Goal: Task Accomplishment & Management: Manage account settings

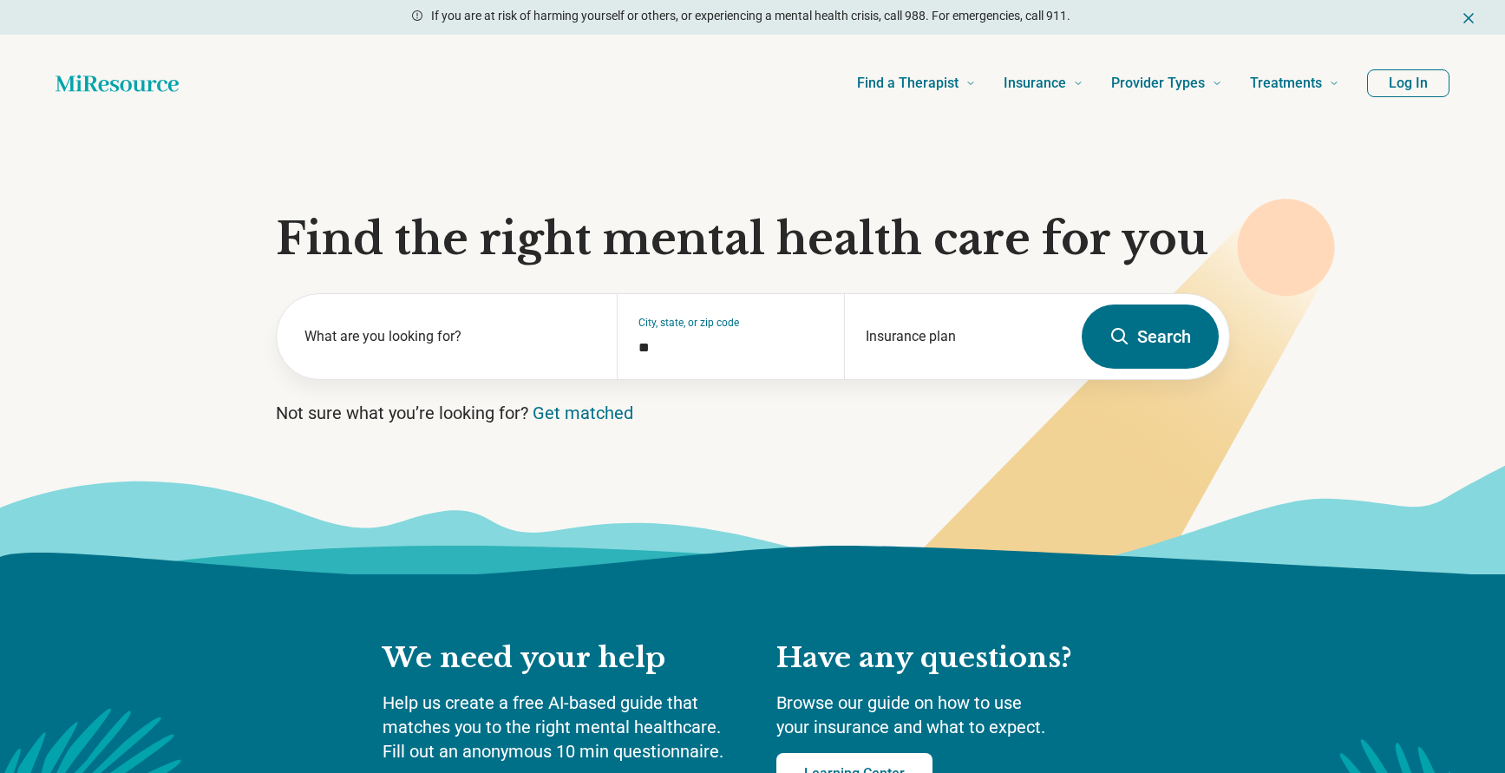
drag, startPoint x: 0, startPoint y: 0, endPoint x: 1400, endPoint y: 88, distance: 1402.6
click at [1400, 88] on button "Log In" at bounding box center [1408, 83] width 82 height 28
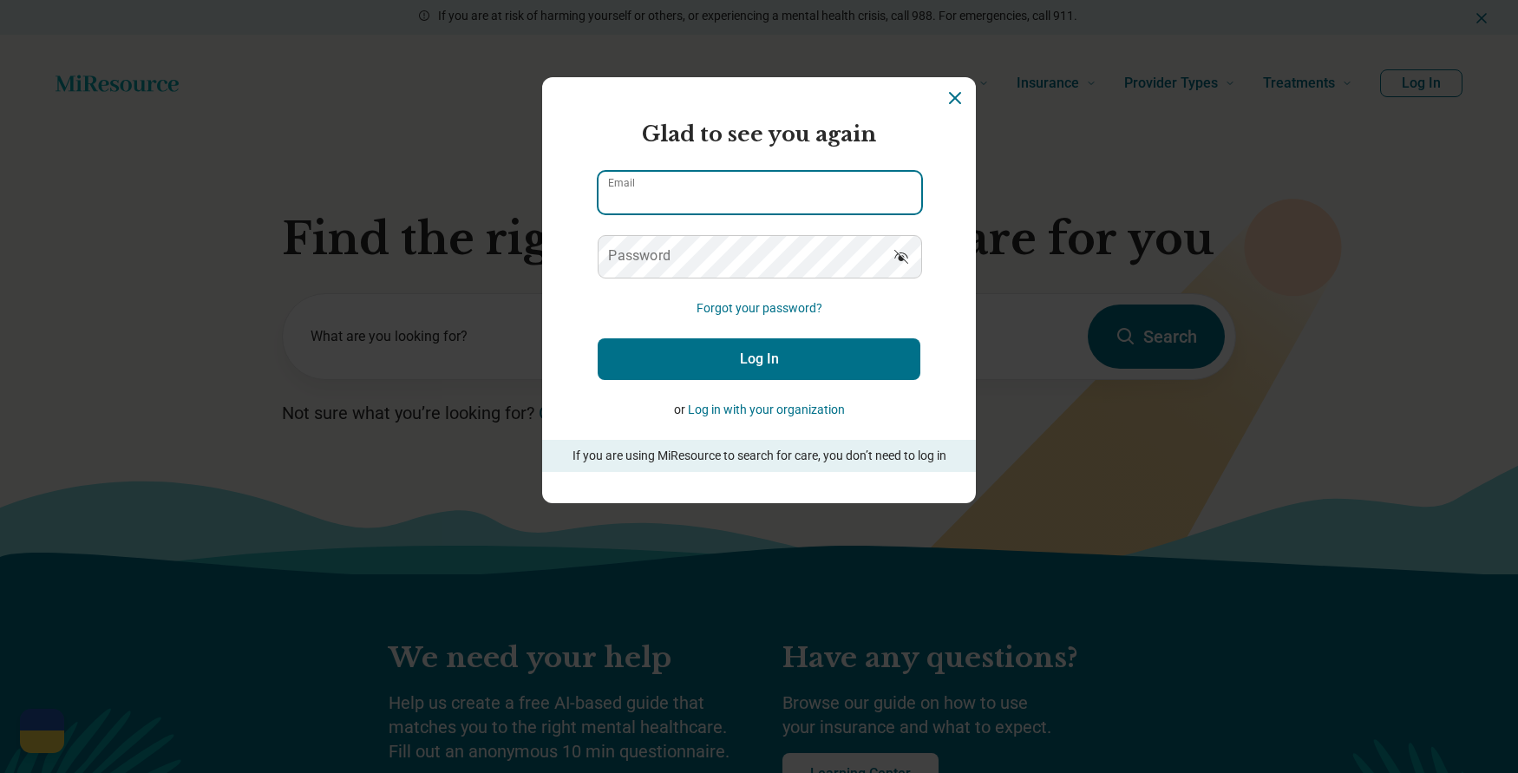
type input "**********"
click at [775, 361] on button "Log In" at bounding box center [759, 359] width 323 height 42
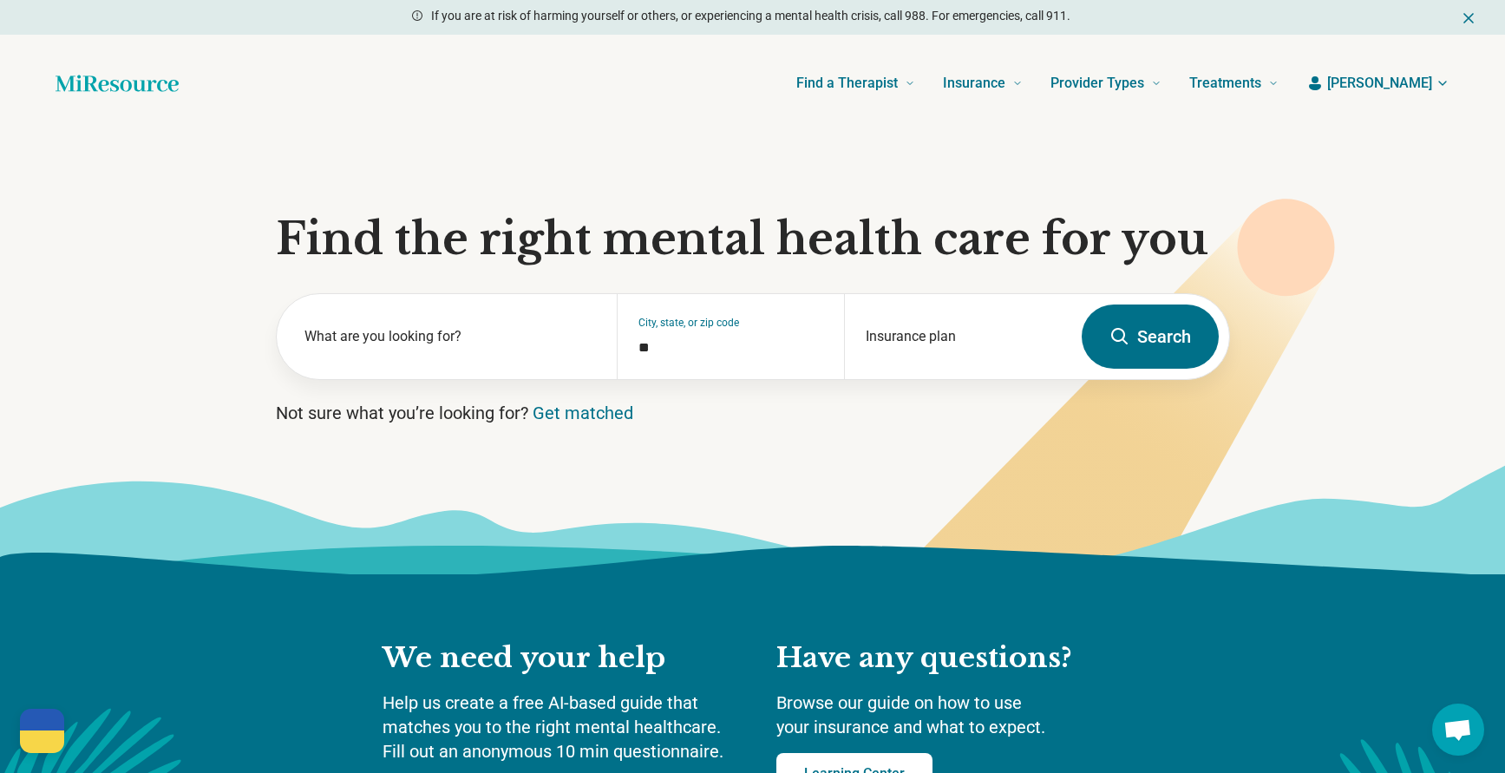
click at [1418, 82] on span "[PERSON_NAME]" at bounding box center [1379, 83] width 105 height 21
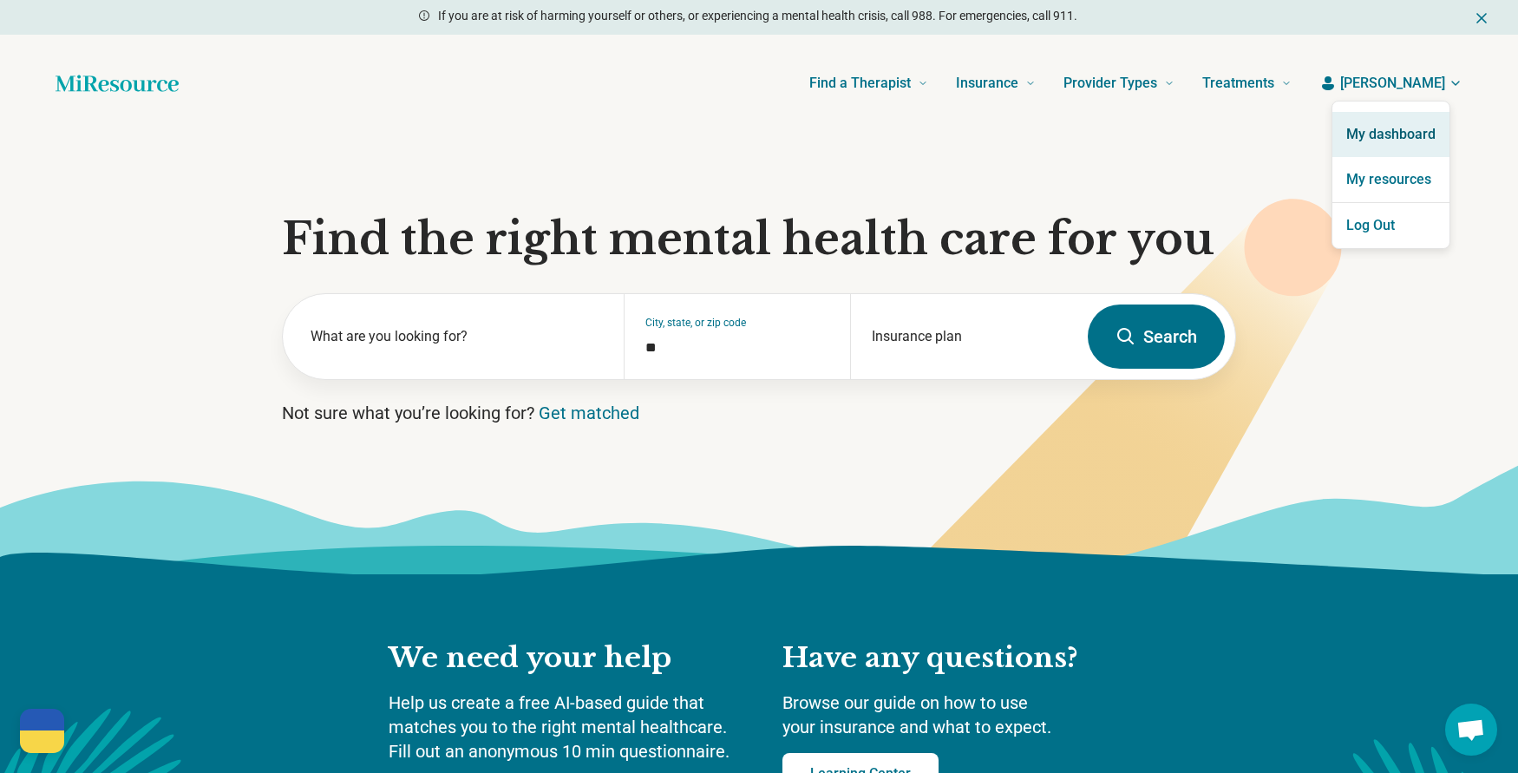
click at [1392, 144] on link "My dashboard" at bounding box center [1390, 134] width 117 height 45
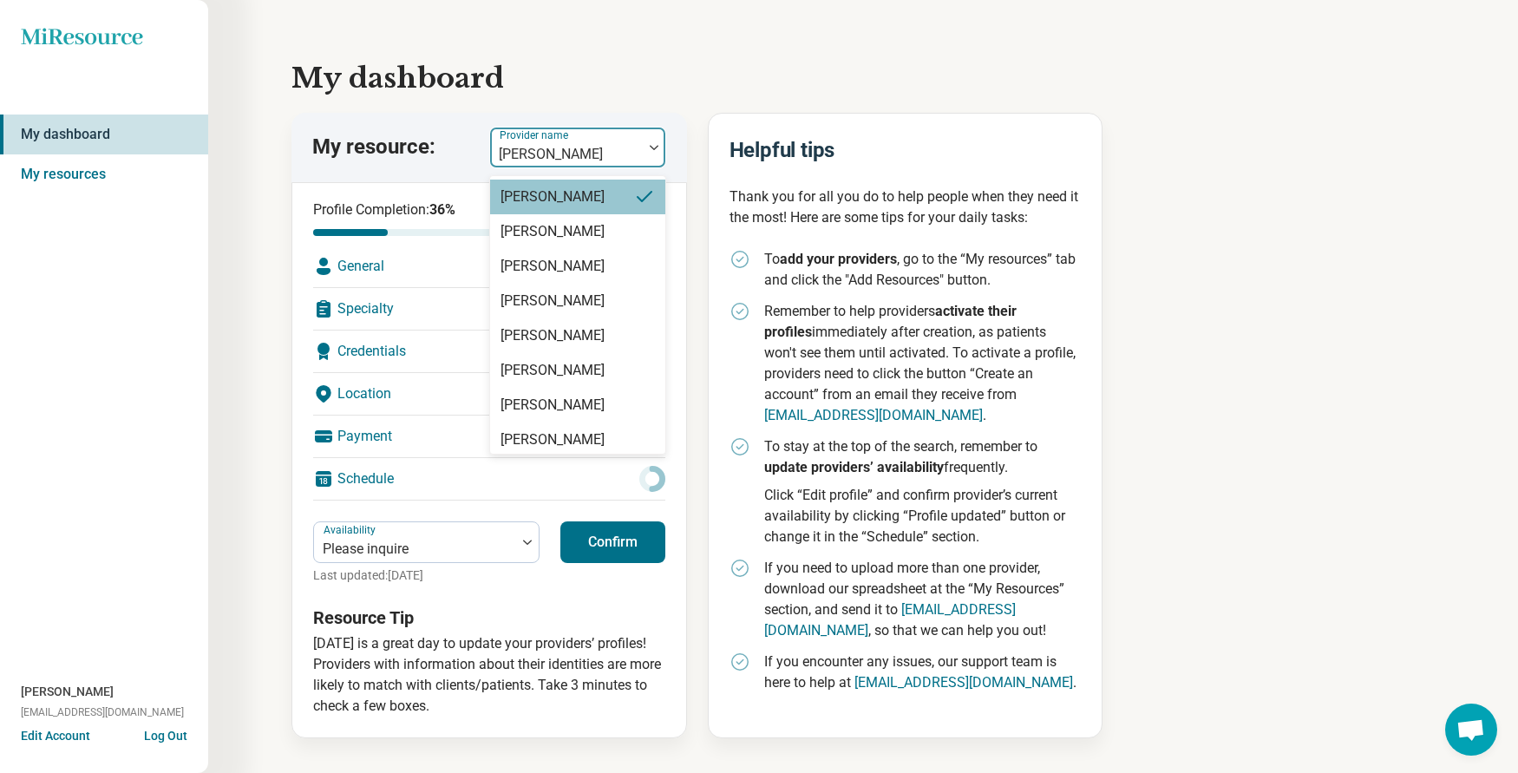
click at [592, 153] on div at bounding box center [566, 154] width 139 height 24
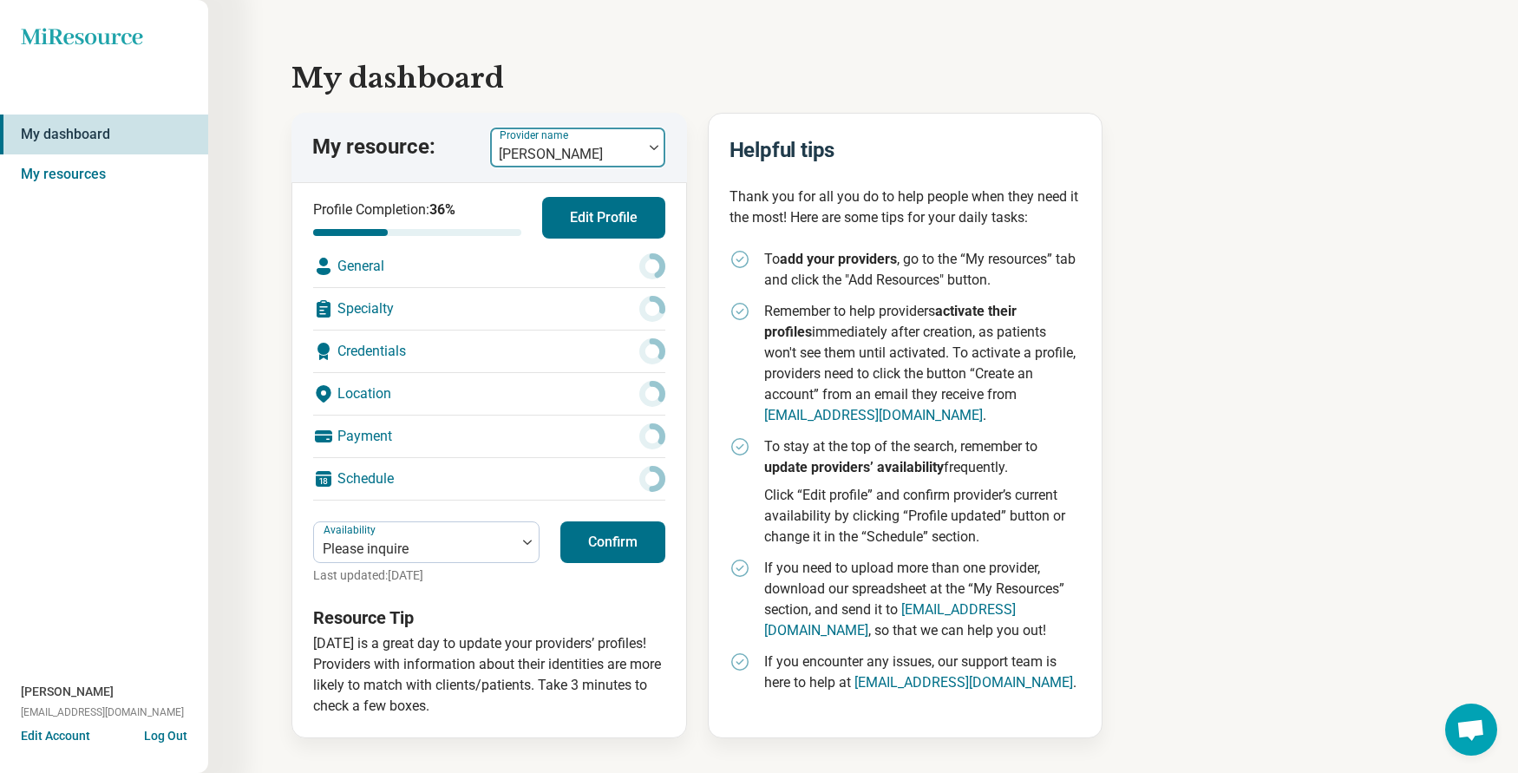
click at [592, 153] on div at bounding box center [566, 154] width 139 height 24
click at [431, 350] on div "Credentials" at bounding box center [489, 351] width 352 height 42
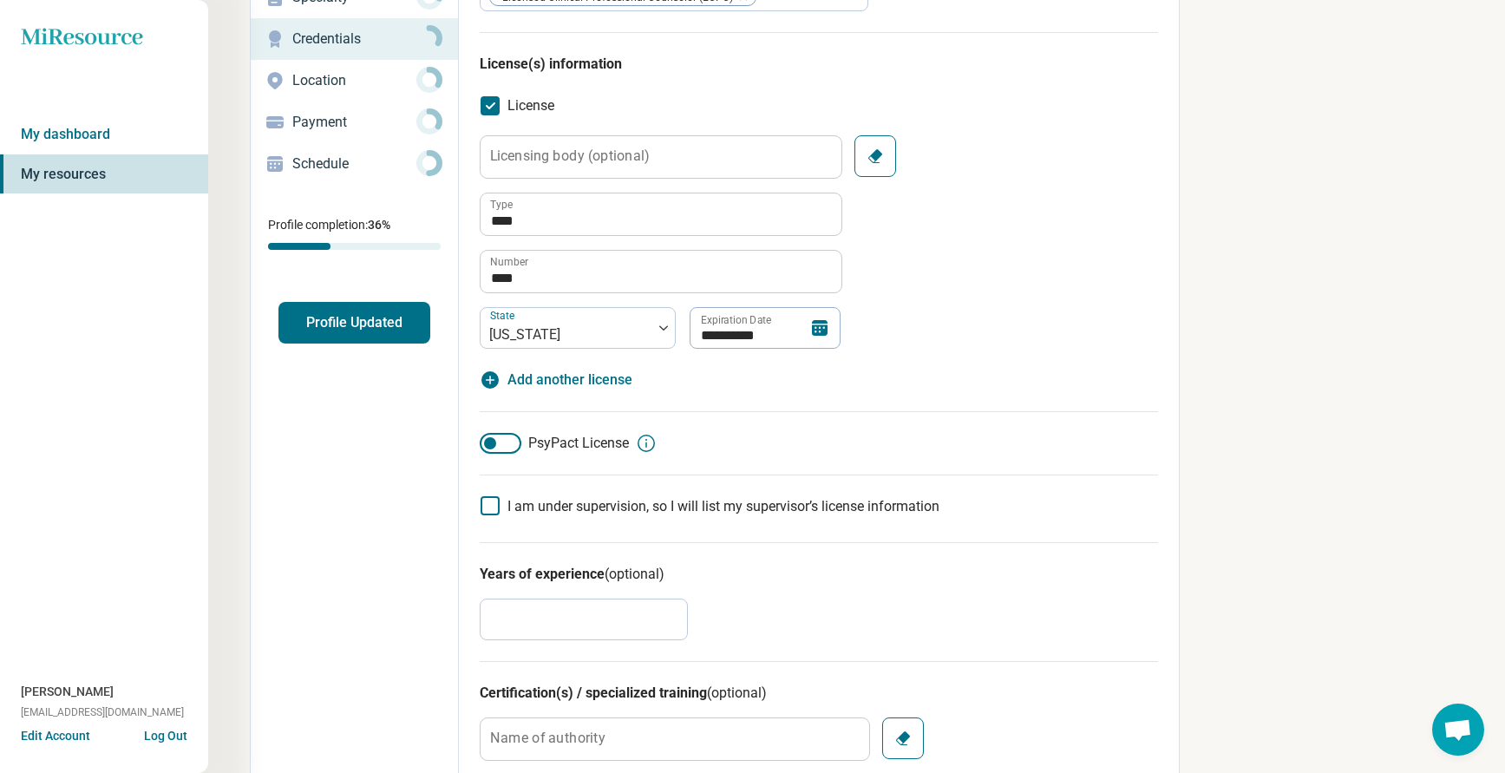
scroll to position [173, 0]
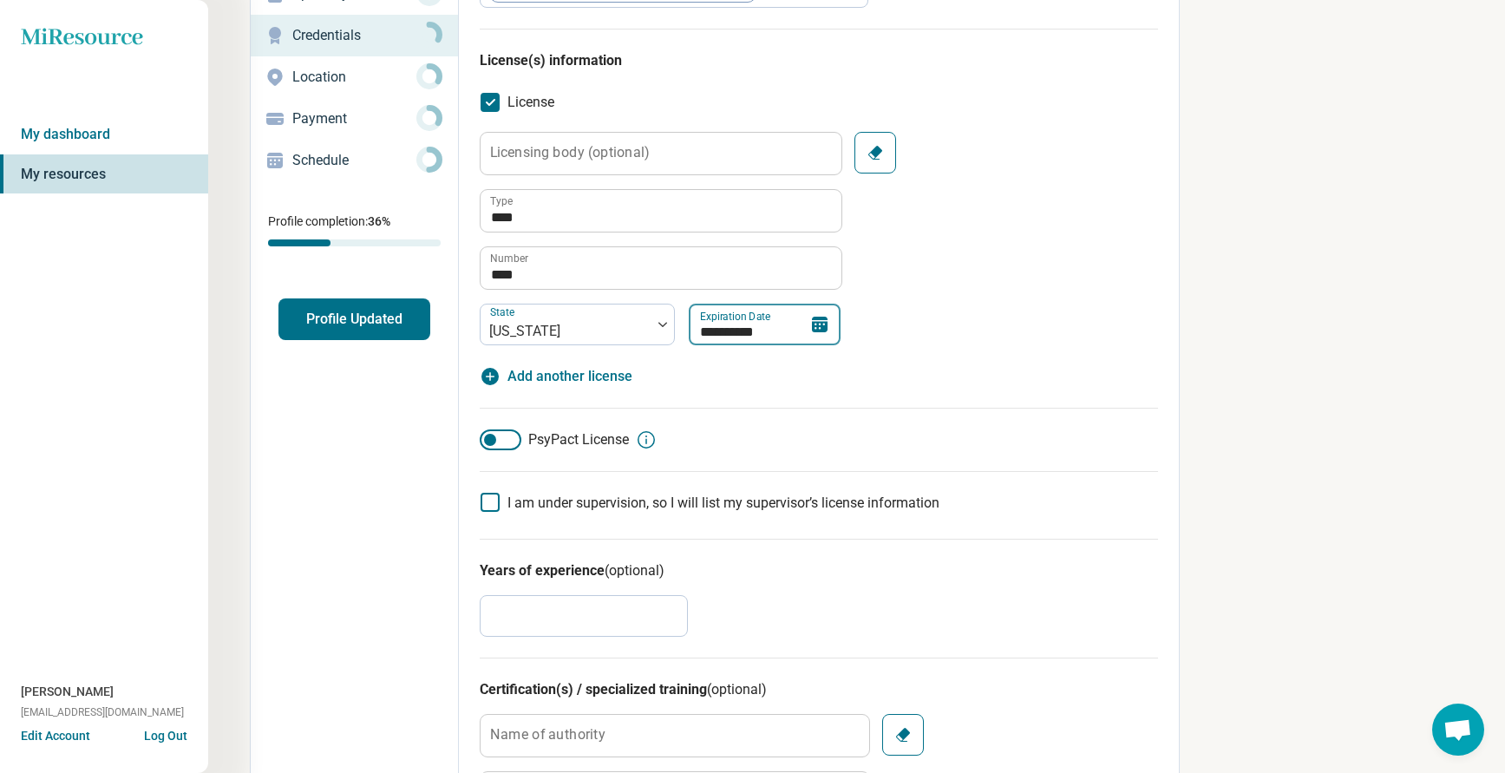
click at [762, 331] on input "**********" at bounding box center [765, 325] width 152 height 42
click at [1075, 287] on div "**********" at bounding box center [819, 238] width 678 height 213
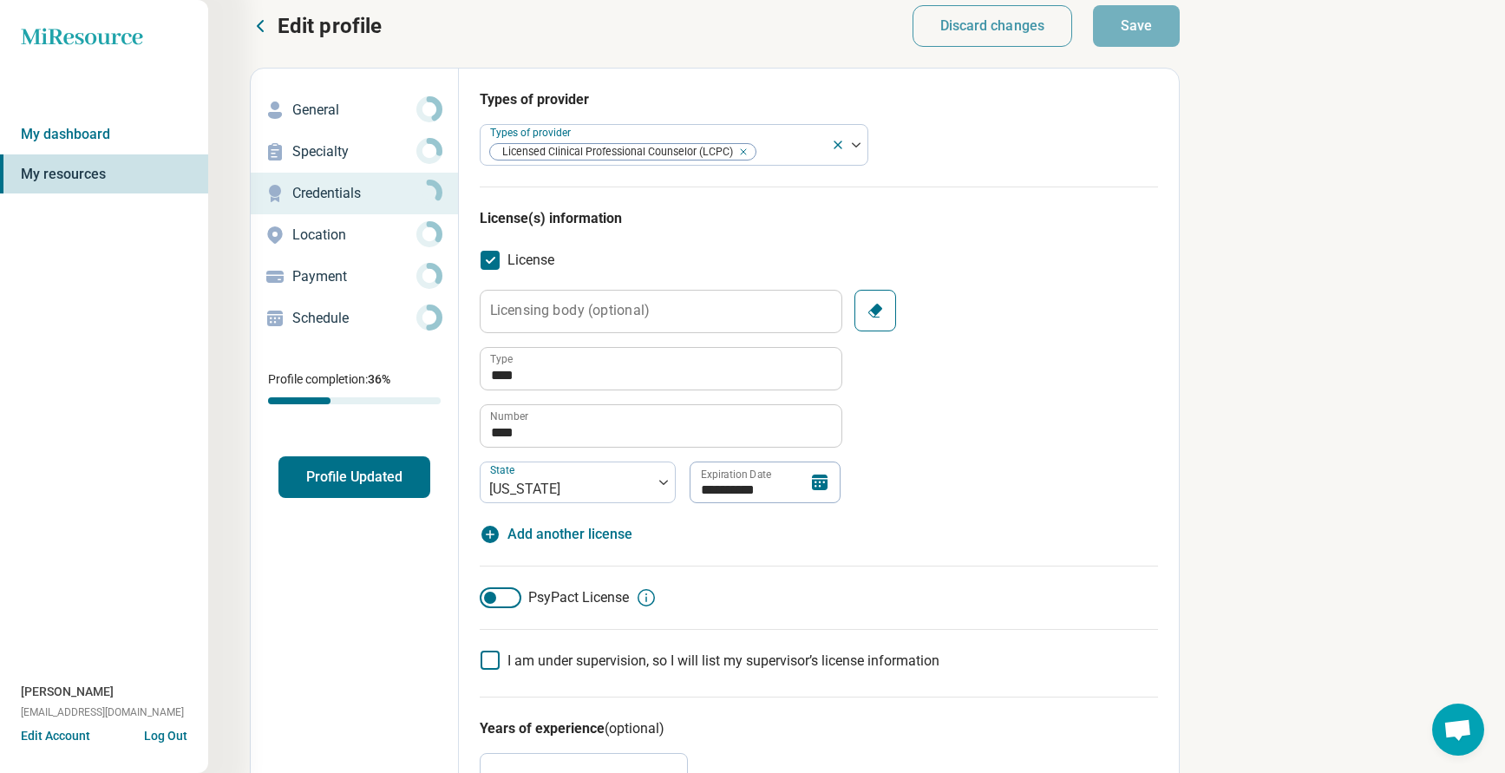
scroll to position [0, 0]
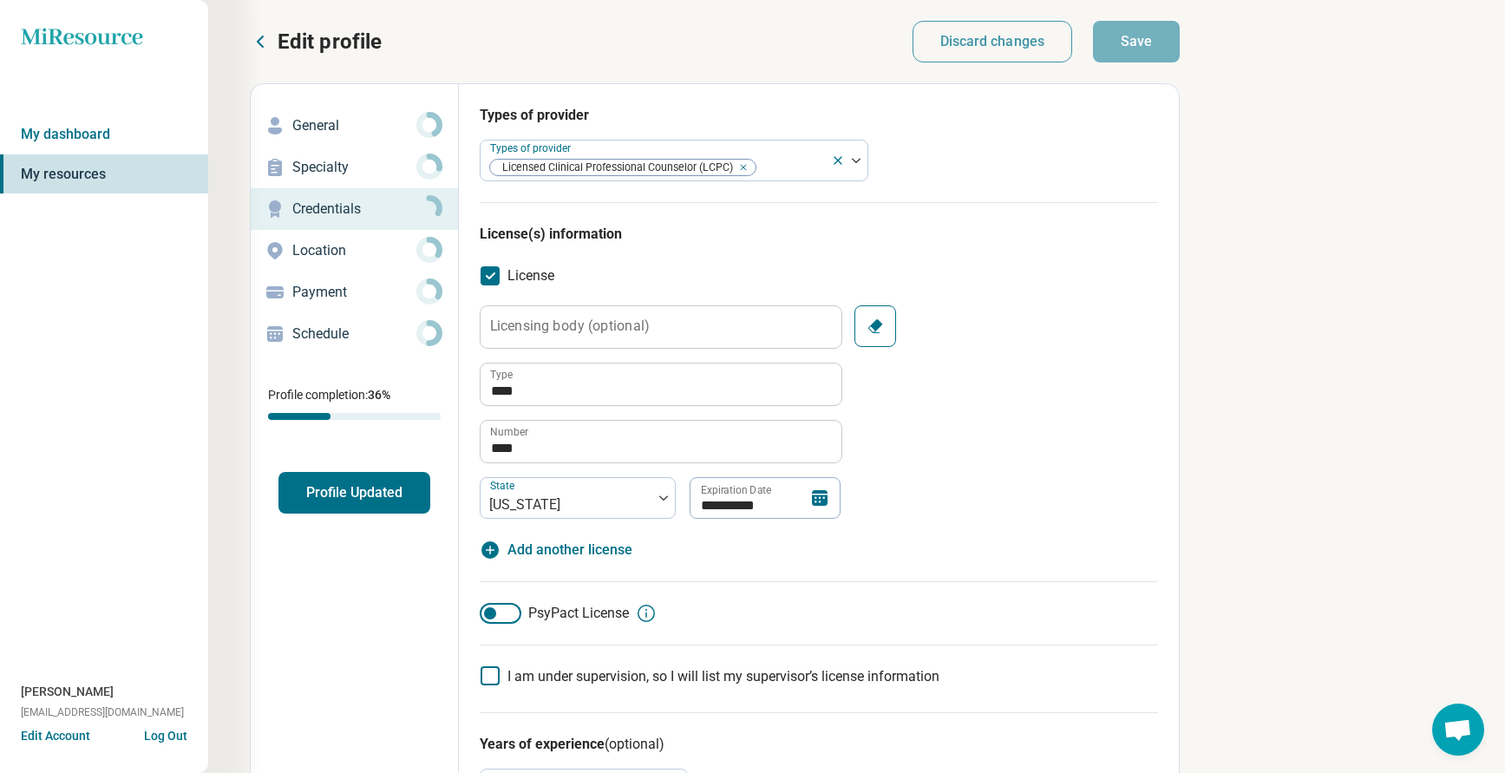
click at [265, 39] on icon at bounding box center [260, 41] width 21 height 21
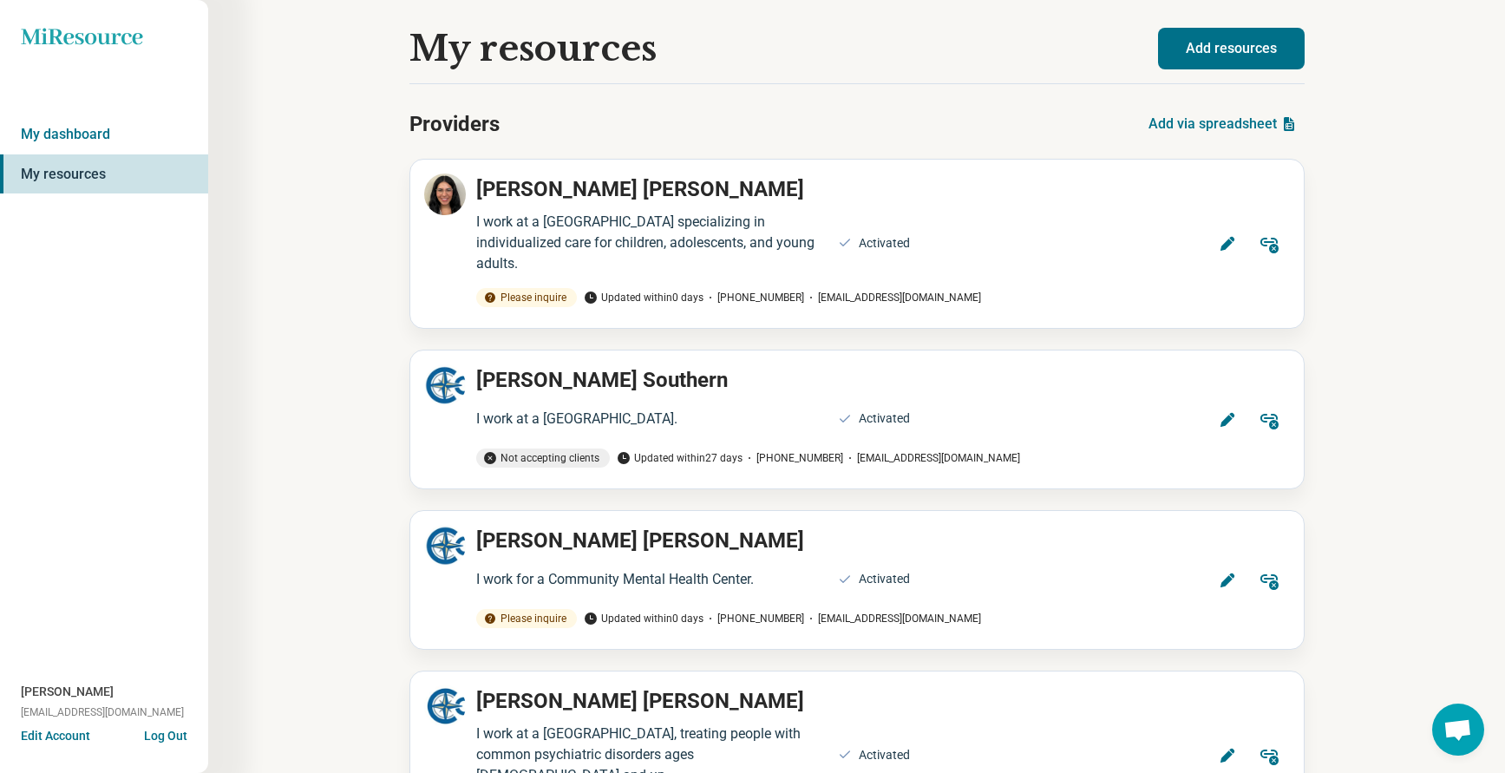
click at [1231, 47] on button "Add resources" at bounding box center [1231, 49] width 147 height 42
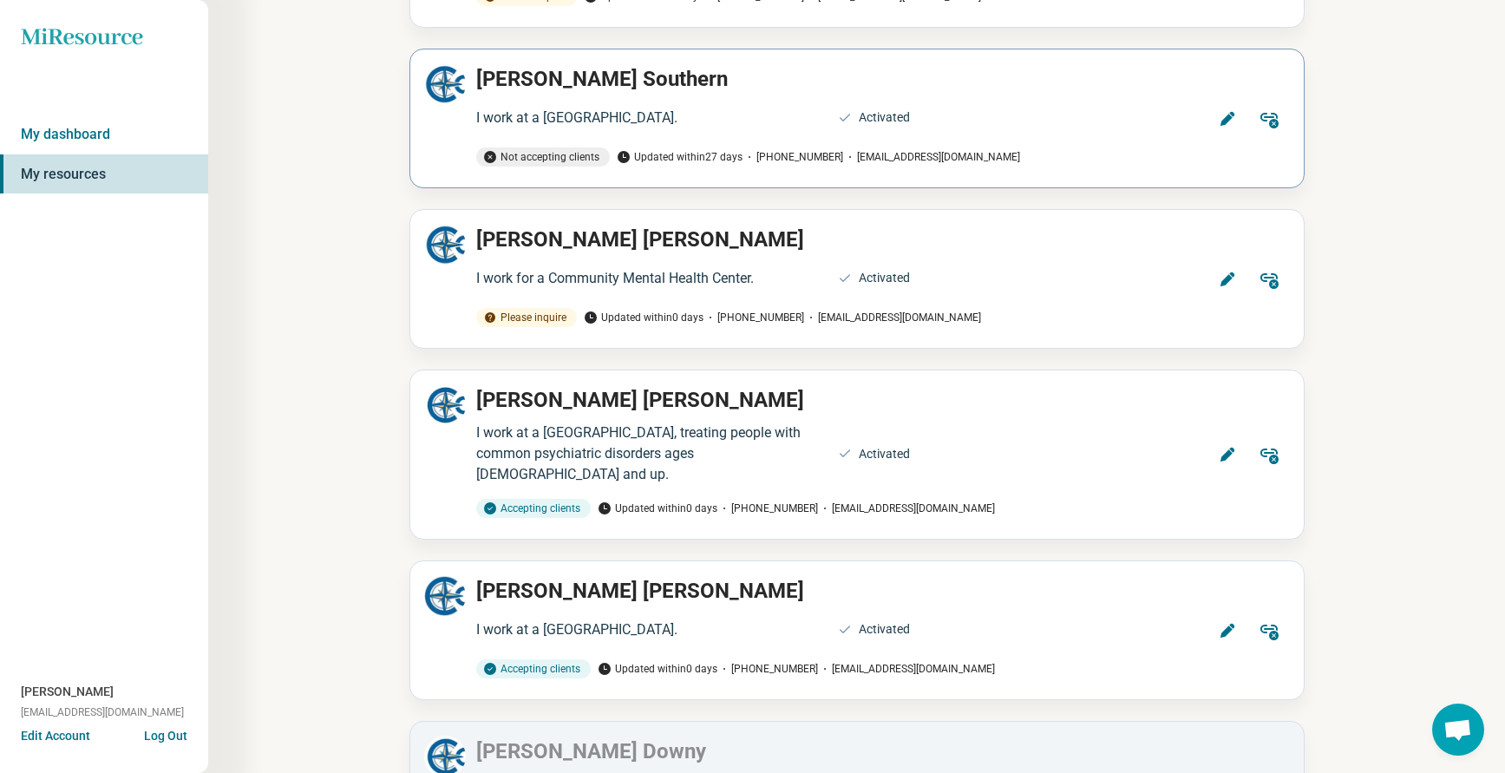
scroll to position [62, 0]
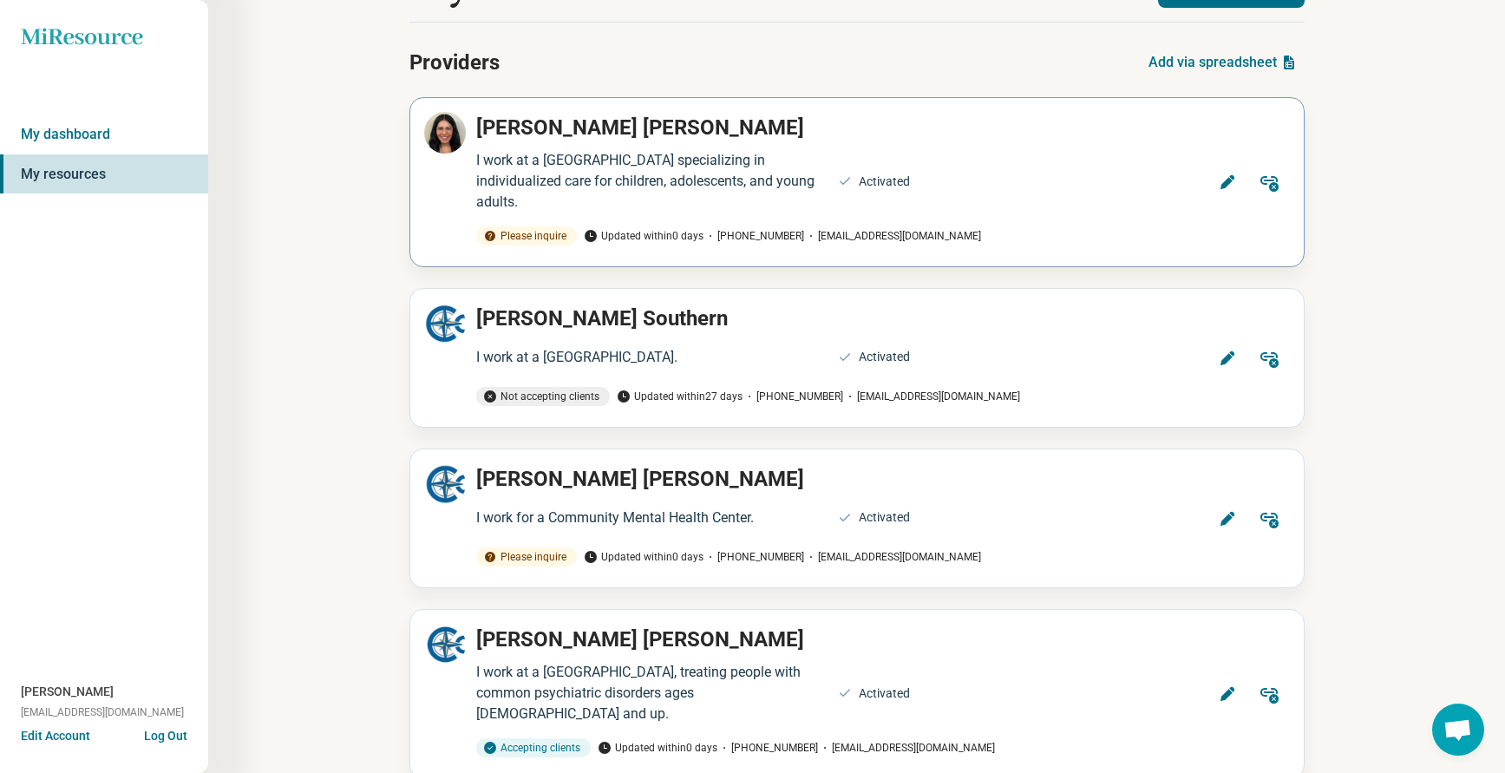
click at [1222, 186] on icon at bounding box center [1226, 182] width 14 height 14
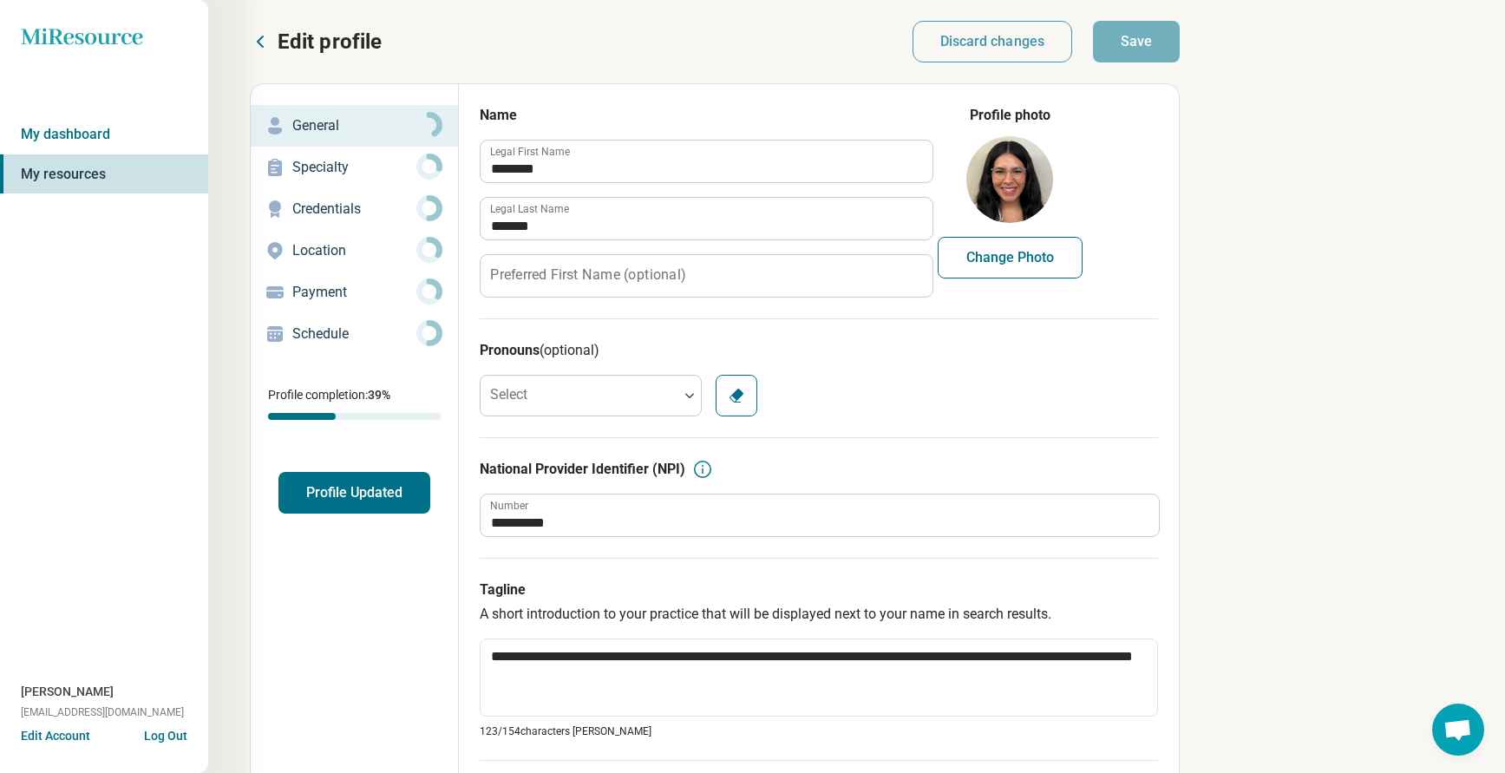
click at [312, 215] on p "Credentials" at bounding box center [354, 209] width 124 height 21
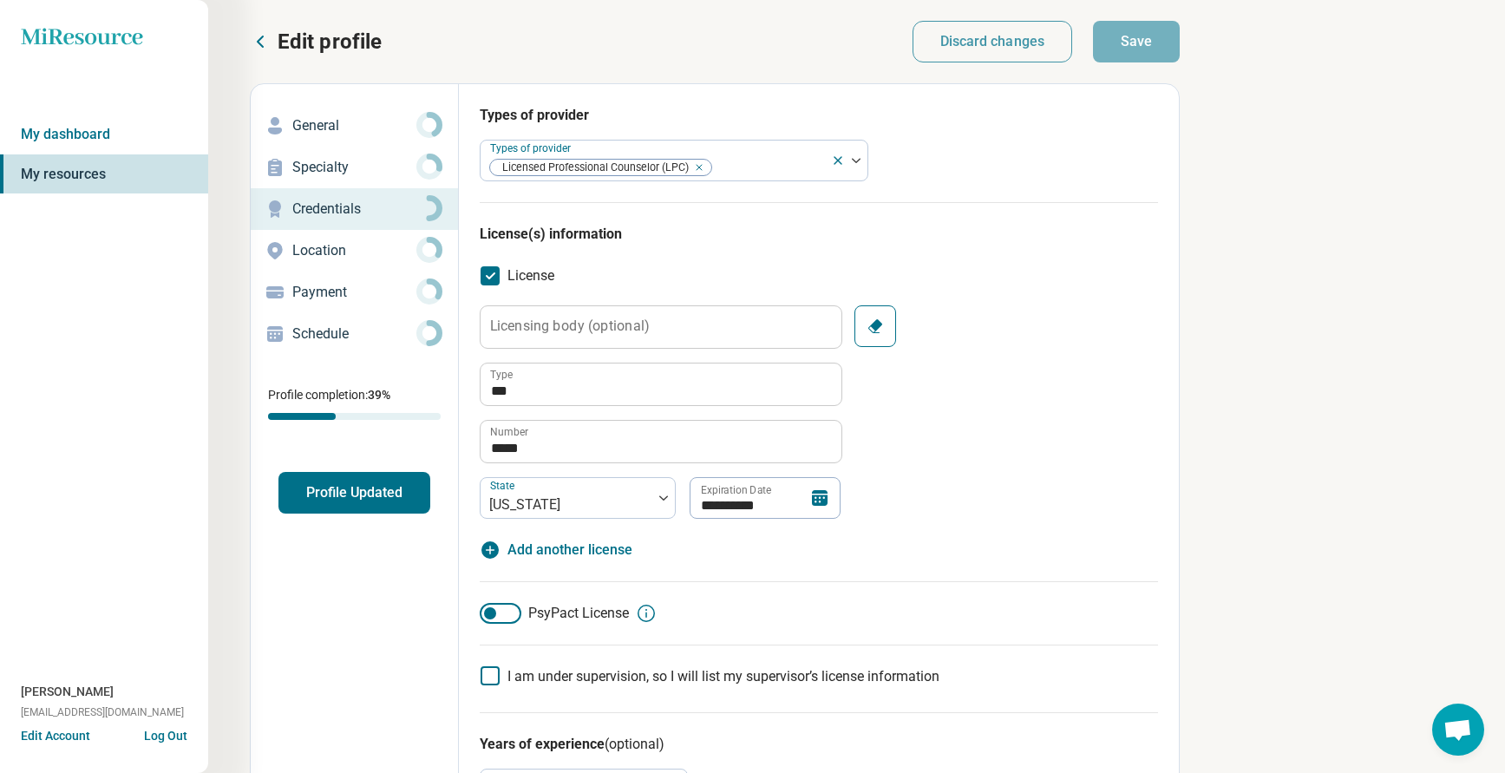
click at [327, 245] on p "Location" at bounding box center [354, 250] width 124 height 21
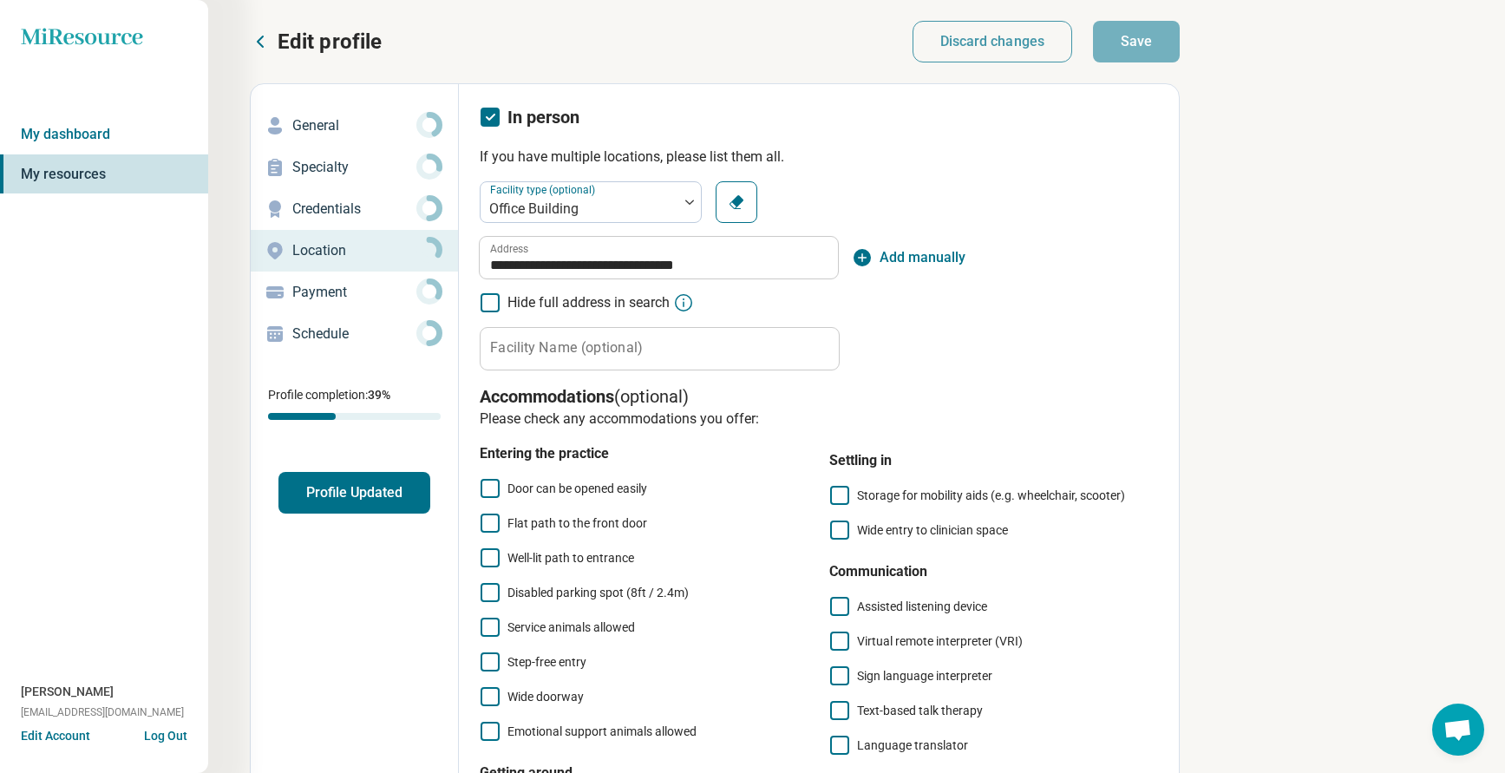
click at [308, 339] on p "Schedule" at bounding box center [354, 334] width 124 height 21
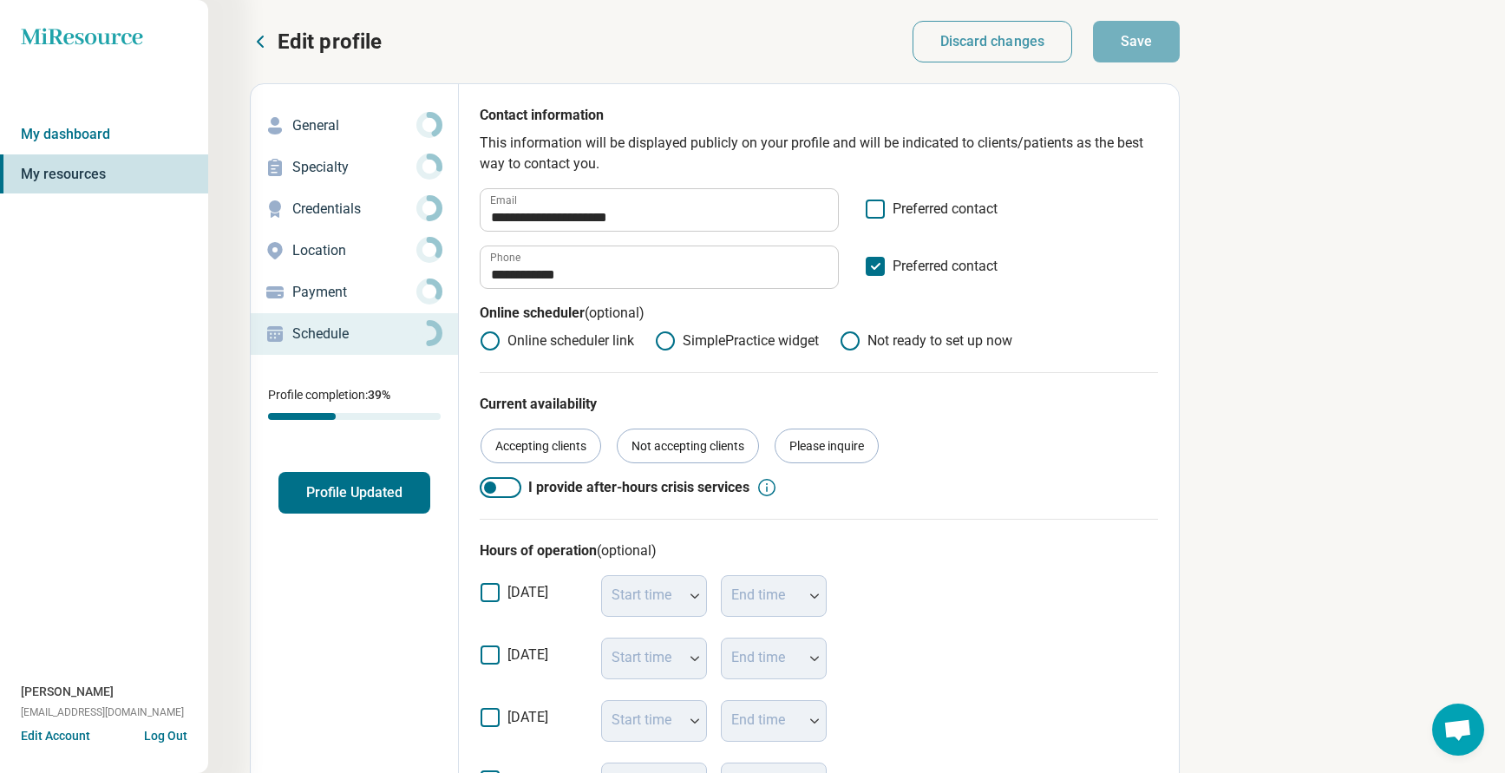
click at [311, 122] on p "General" at bounding box center [354, 125] width 124 height 21
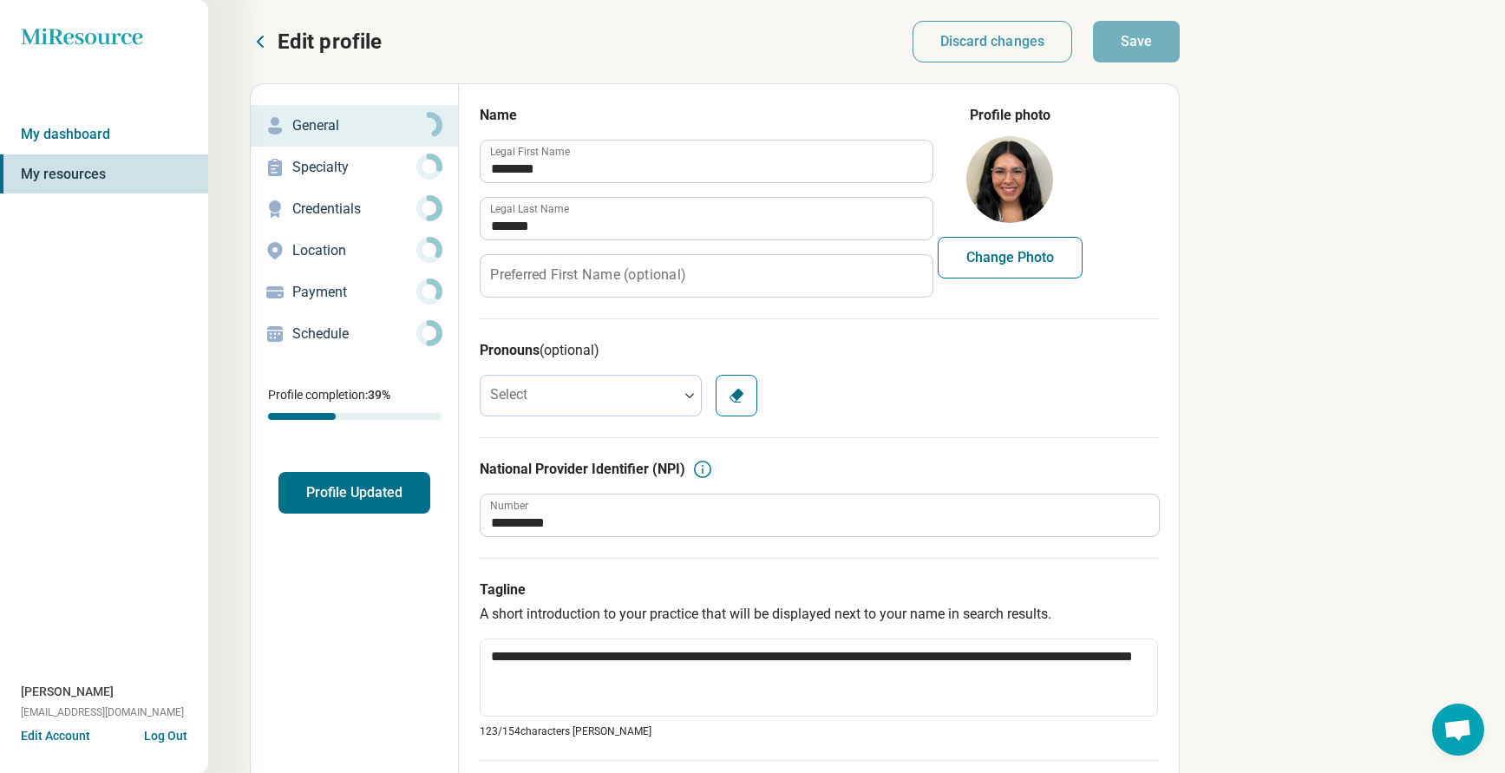
click at [266, 44] on icon at bounding box center [260, 41] width 21 height 21
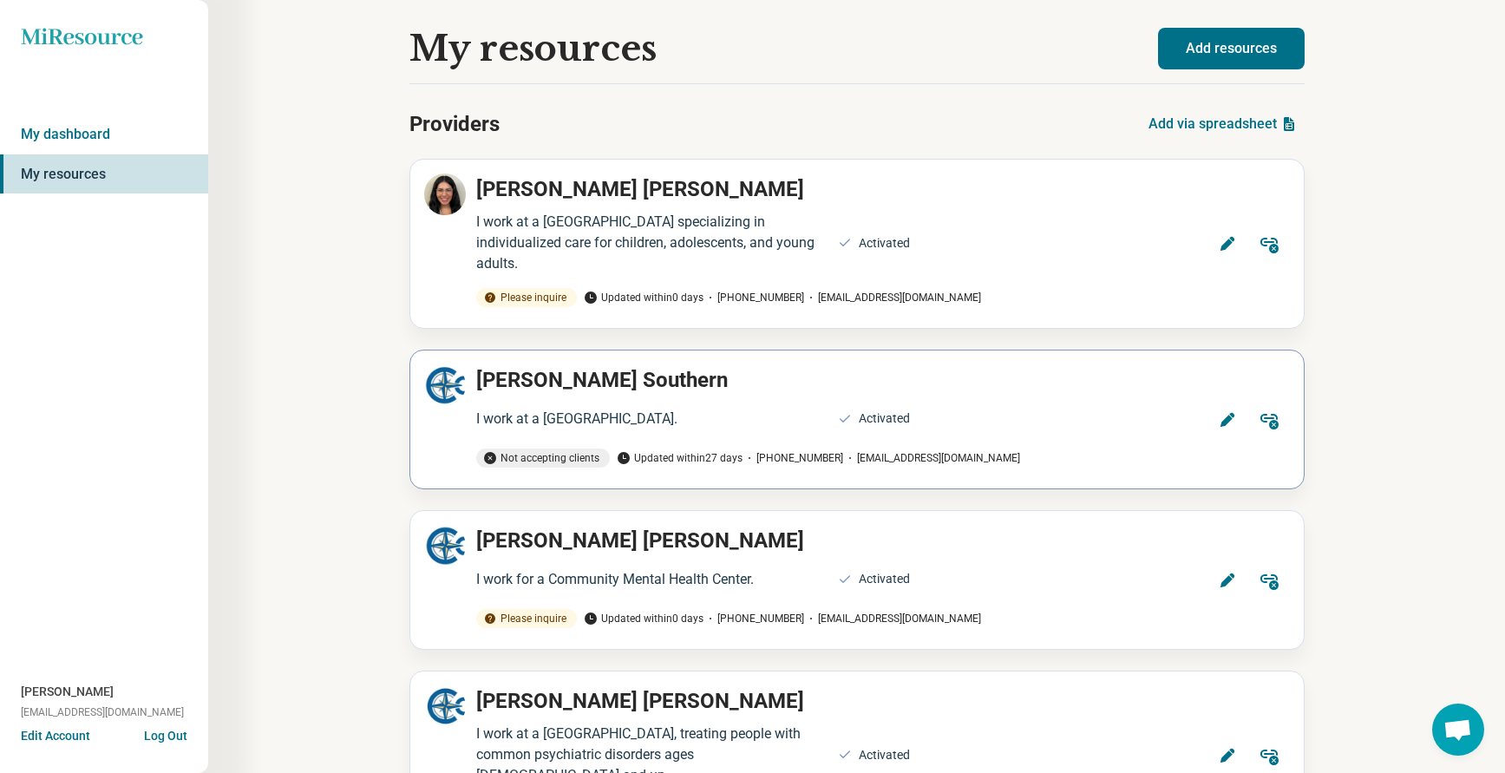
click at [1230, 419] on icon at bounding box center [1226, 420] width 14 height 14
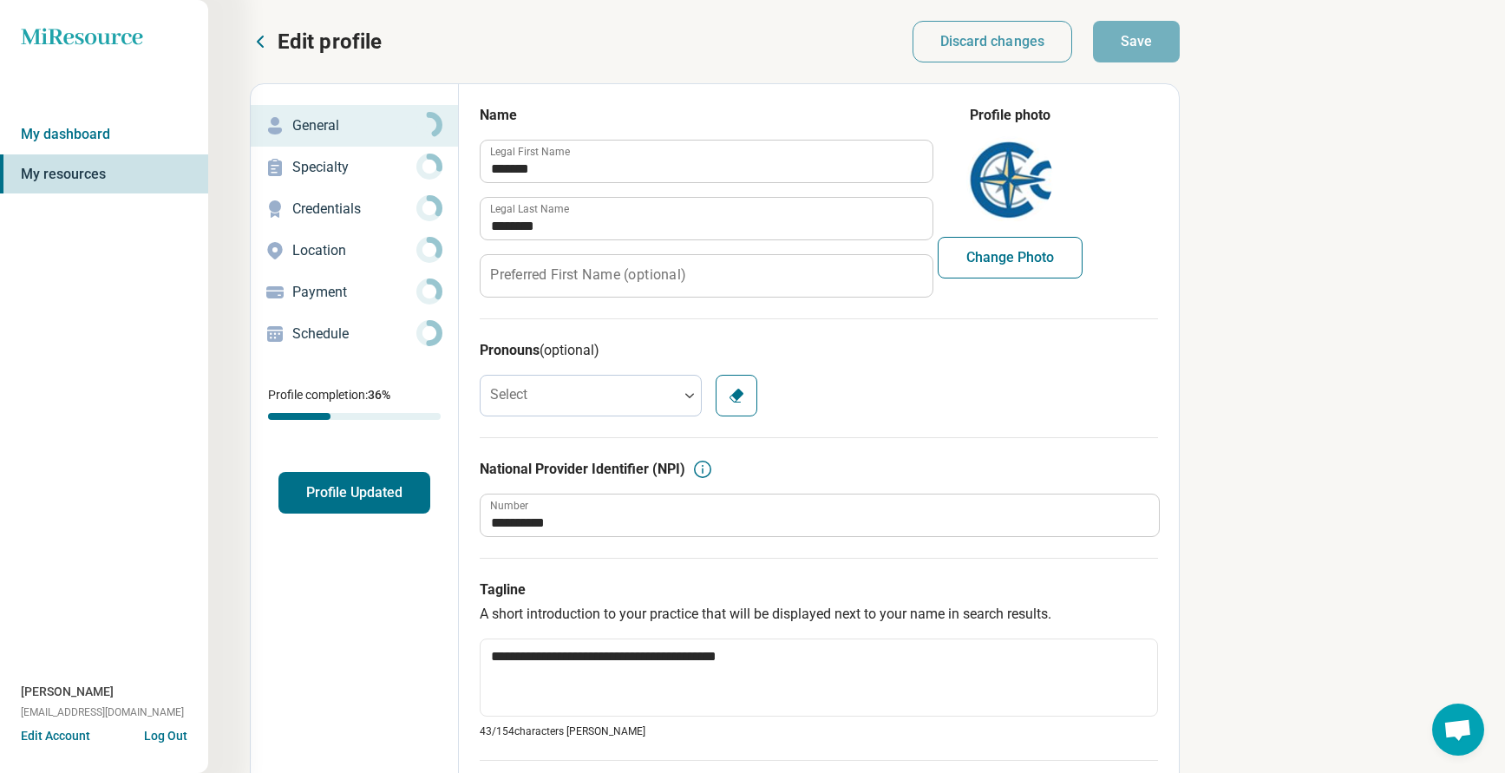
click at [318, 201] on p "Credentials" at bounding box center [354, 209] width 124 height 21
type textarea "*"
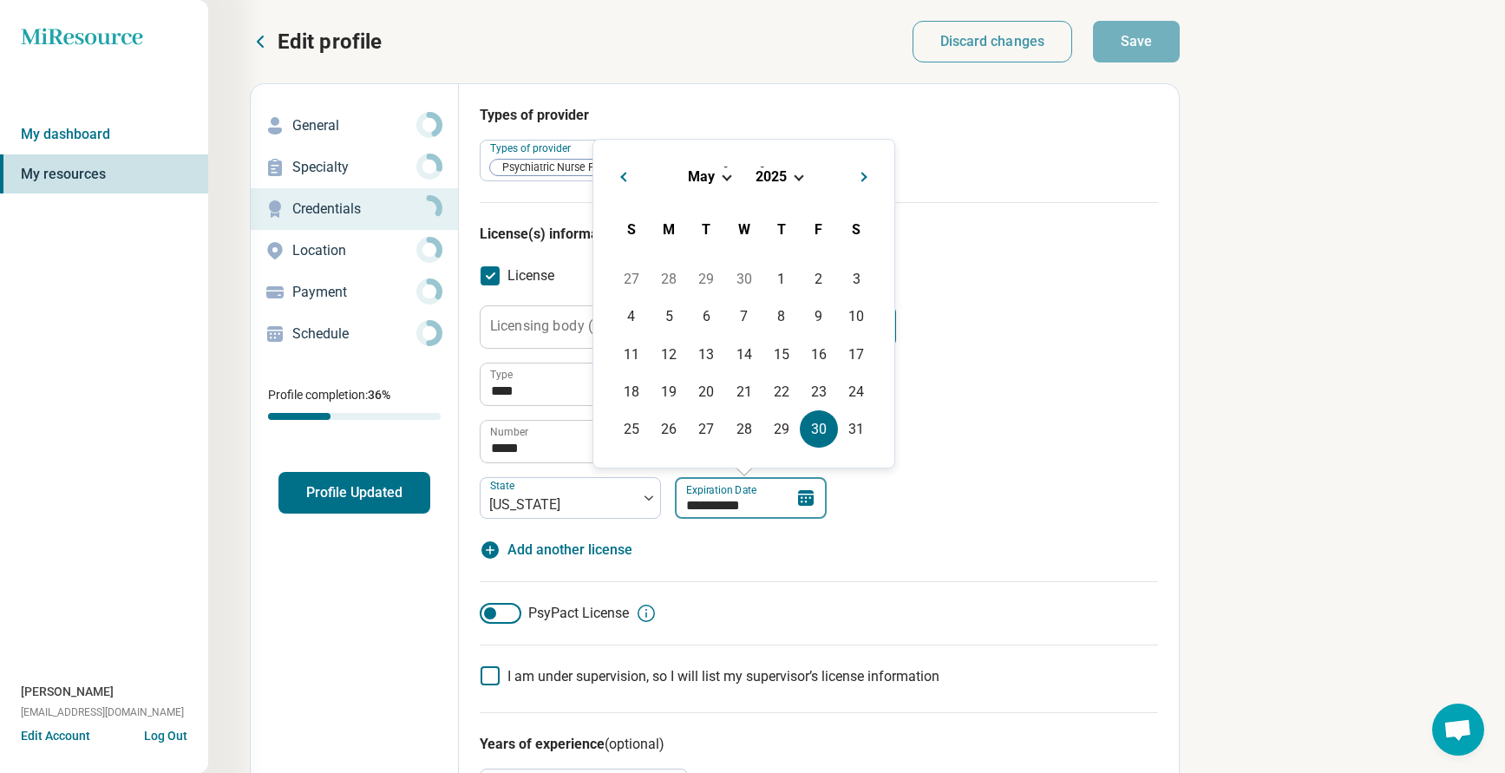
click at [761, 507] on input "**********" at bounding box center [751, 498] width 152 height 42
type input "*********"
type textarea "*"
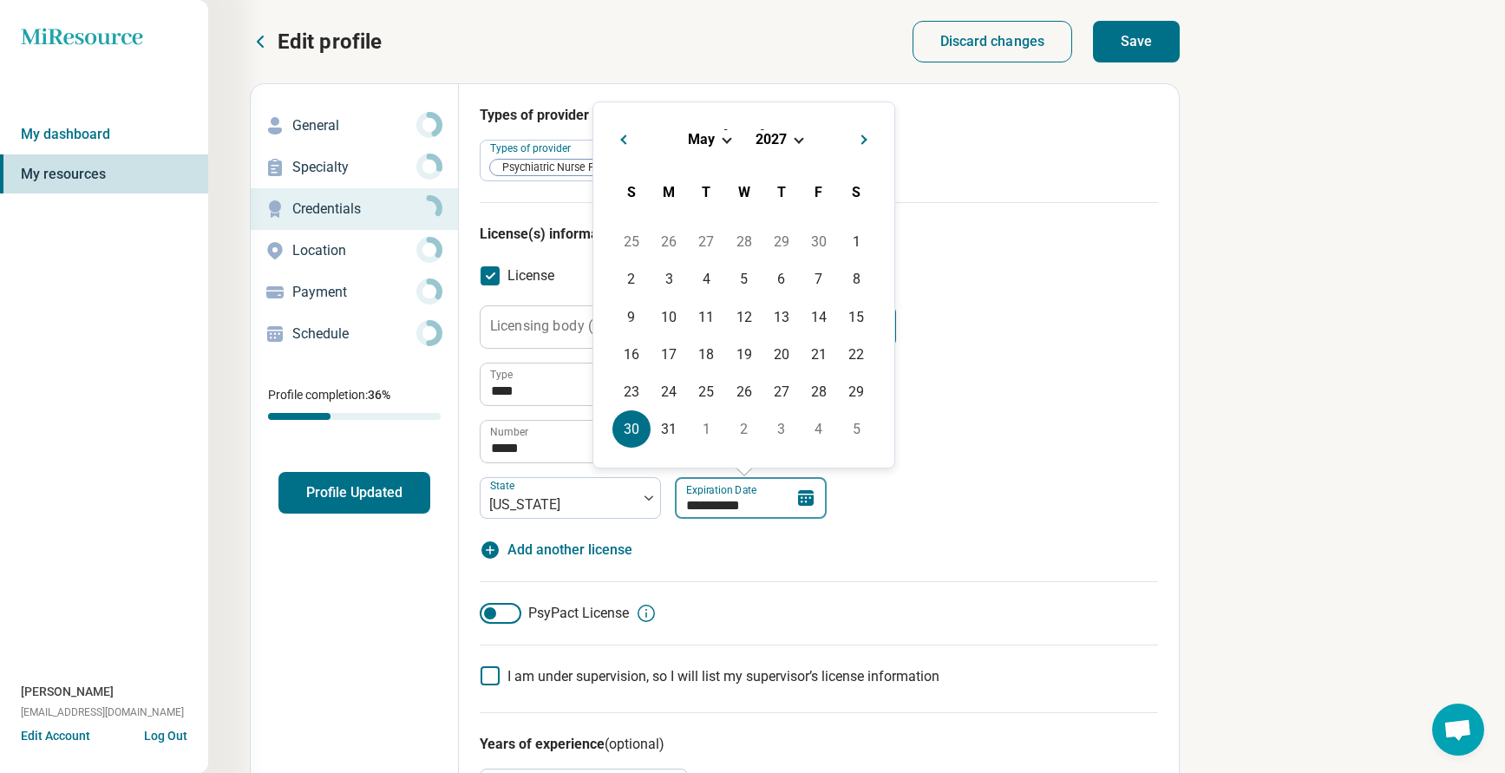
type input "**********"
click at [1021, 454] on div "**********" at bounding box center [819, 411] width 678 height 213
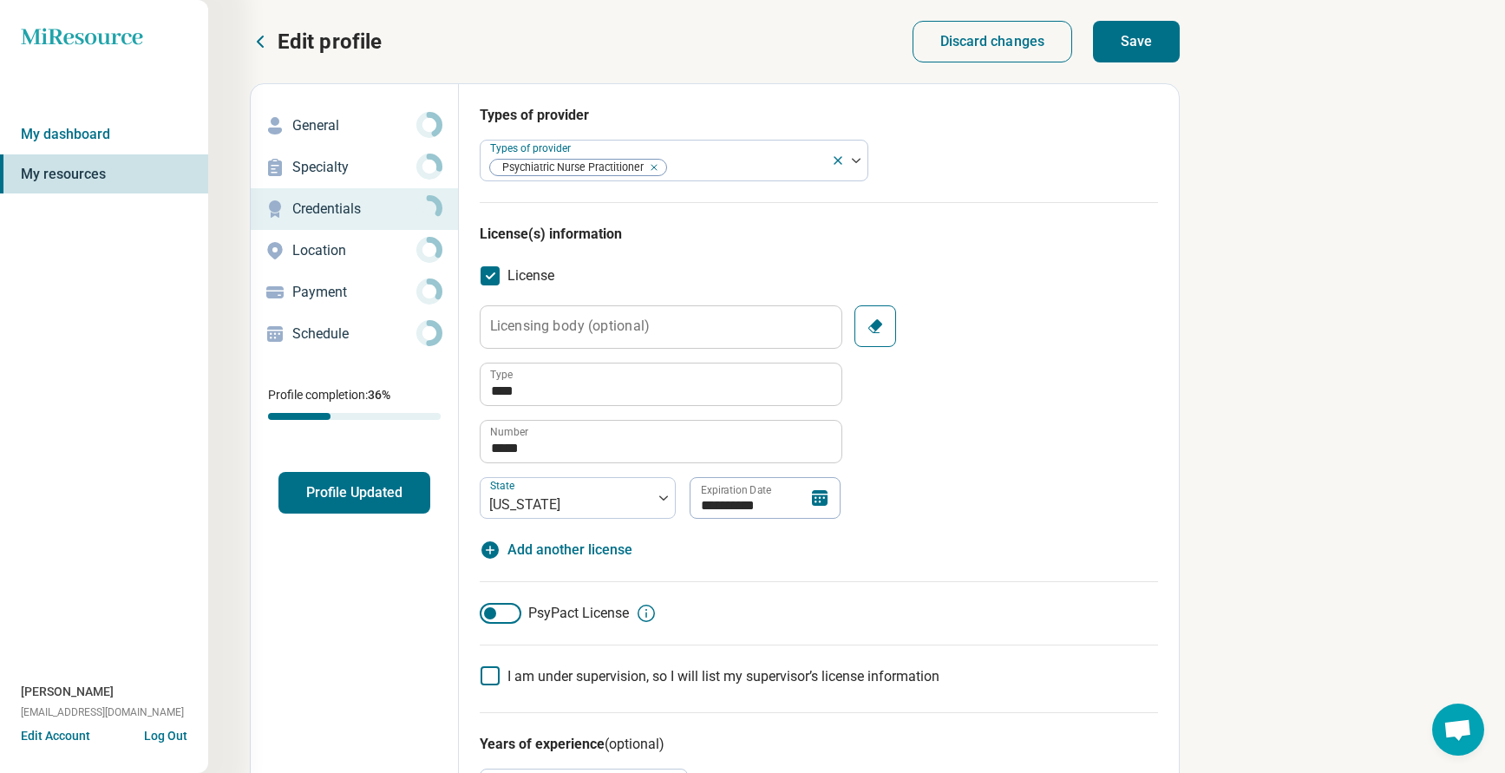
click at [1153, 36] on button "Save" at bounding box center [1136, 42] width 87 height 42
click at [289, 36] on p "Edit profile" at bounding box center [330, 42] width 104 height 28
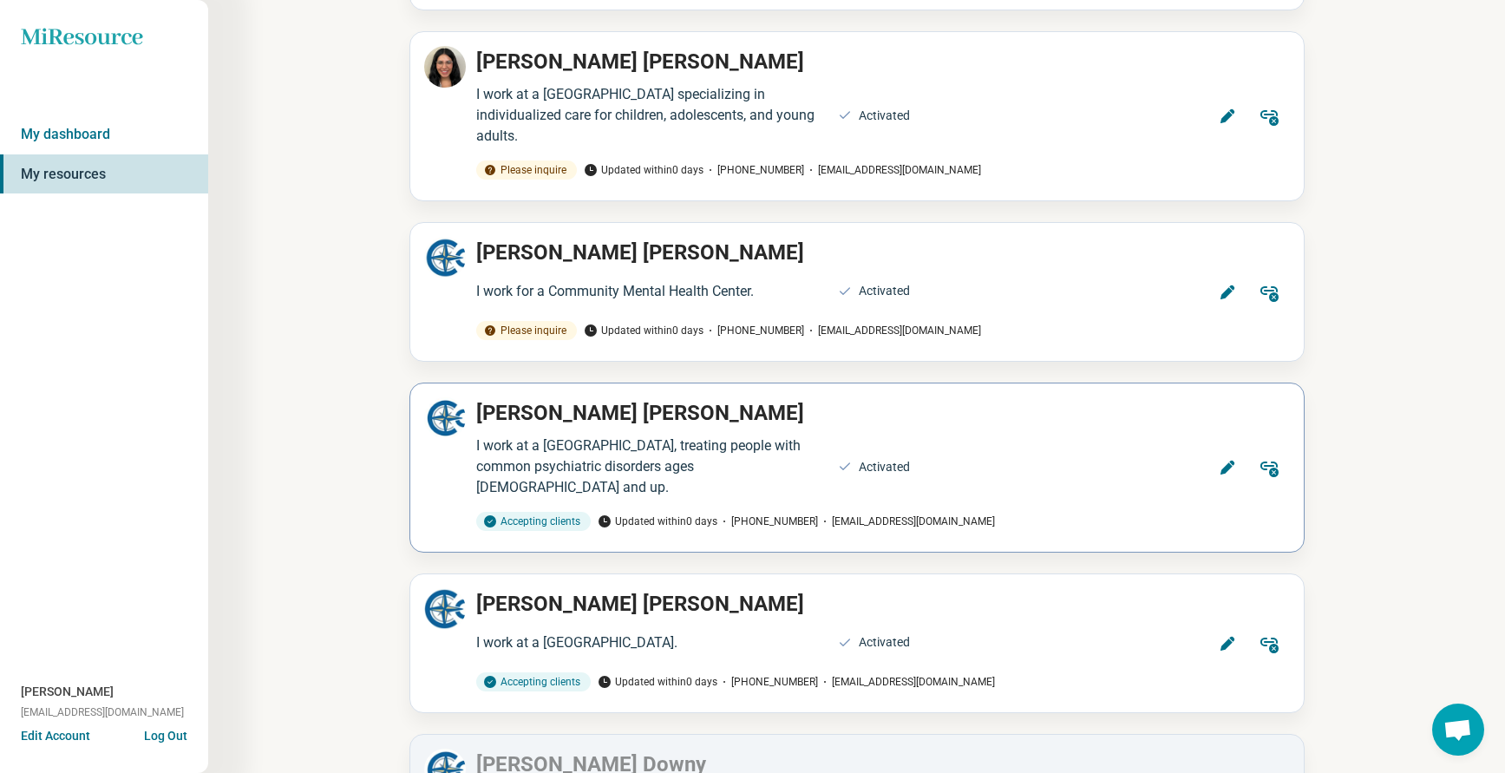
scroll to position [347, 0]
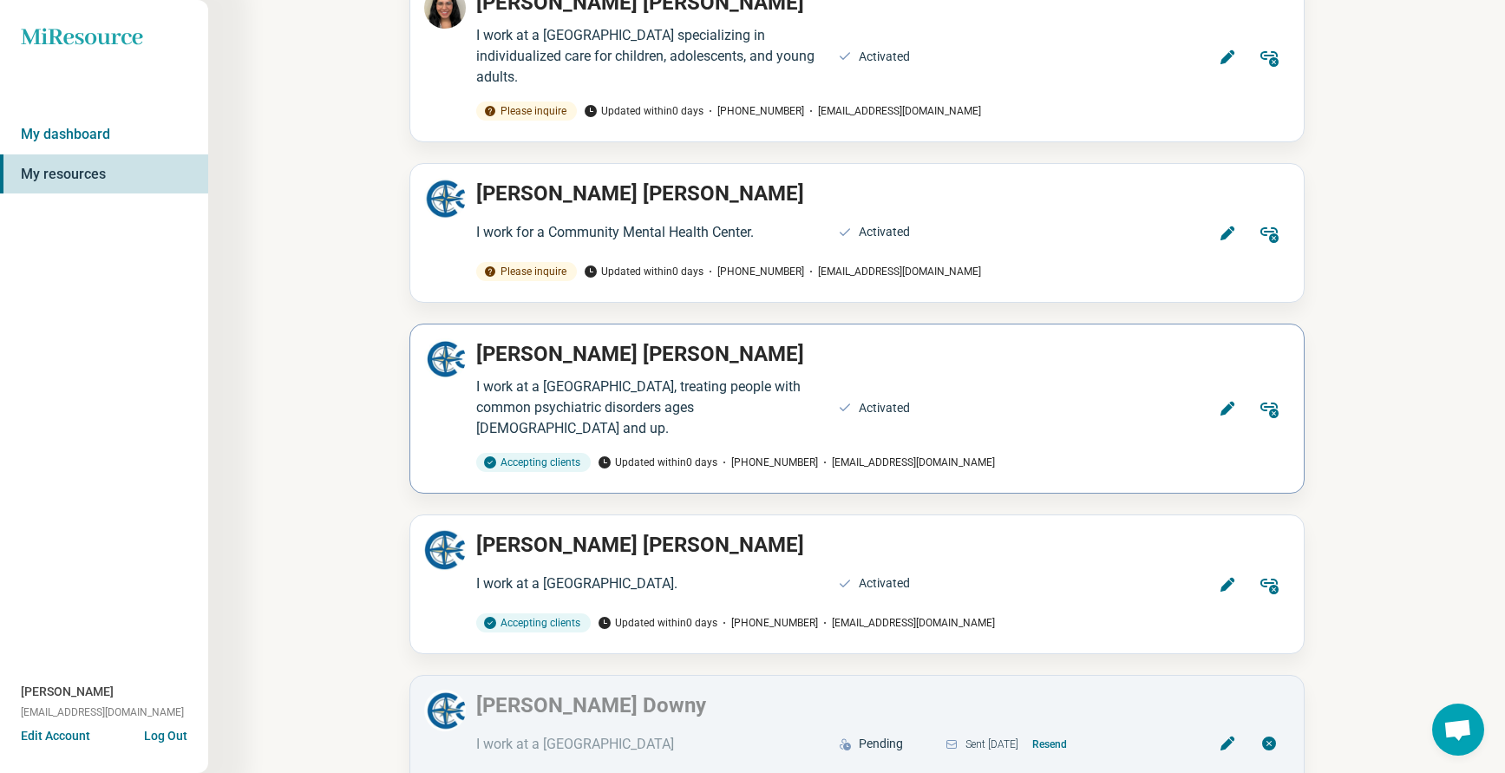
click at [1232, 411] on icon at bounding box center [1227, 408] width 17 height 17
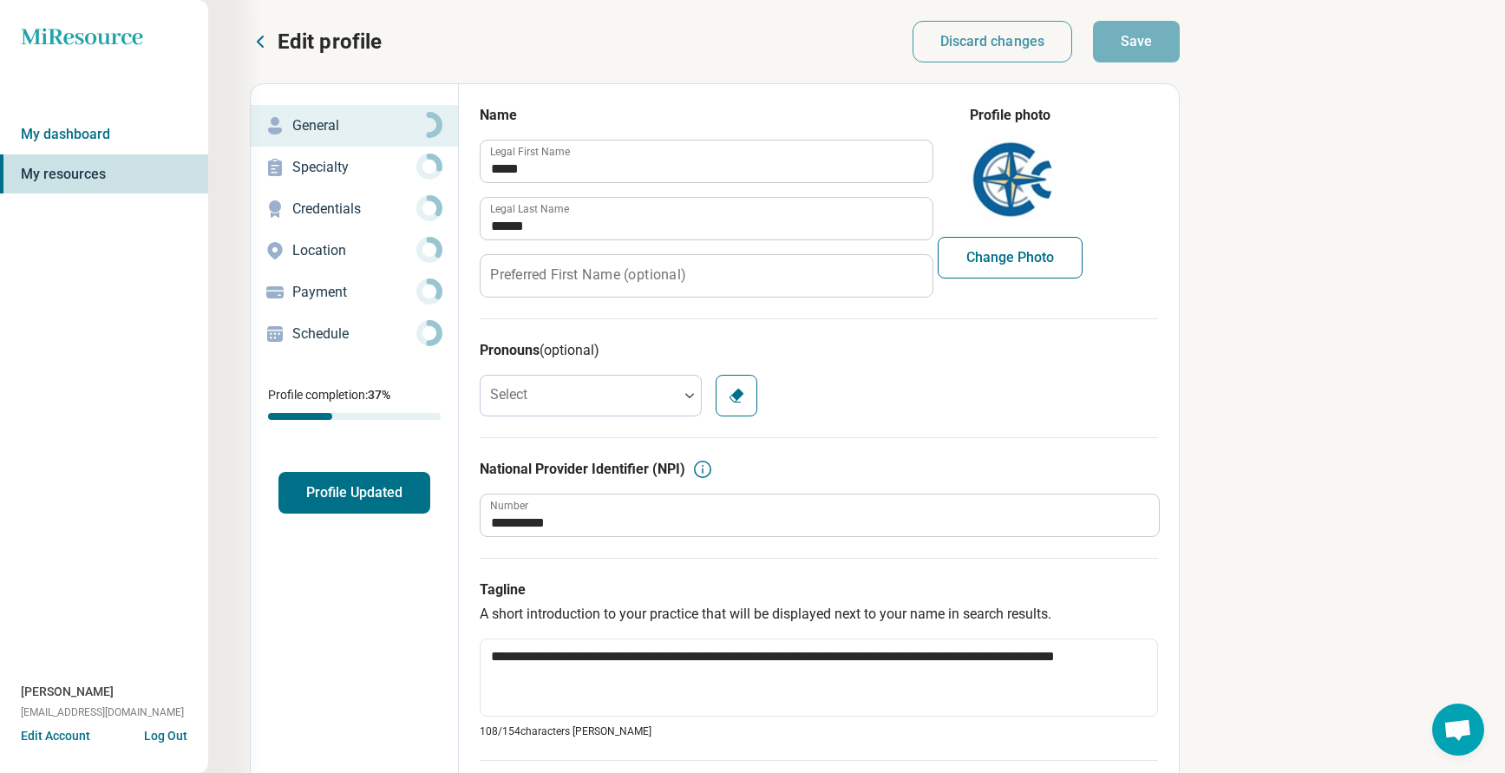
click at [317, 204] on p "Credentials" at bounding box center [354, 209] width 124 height 21
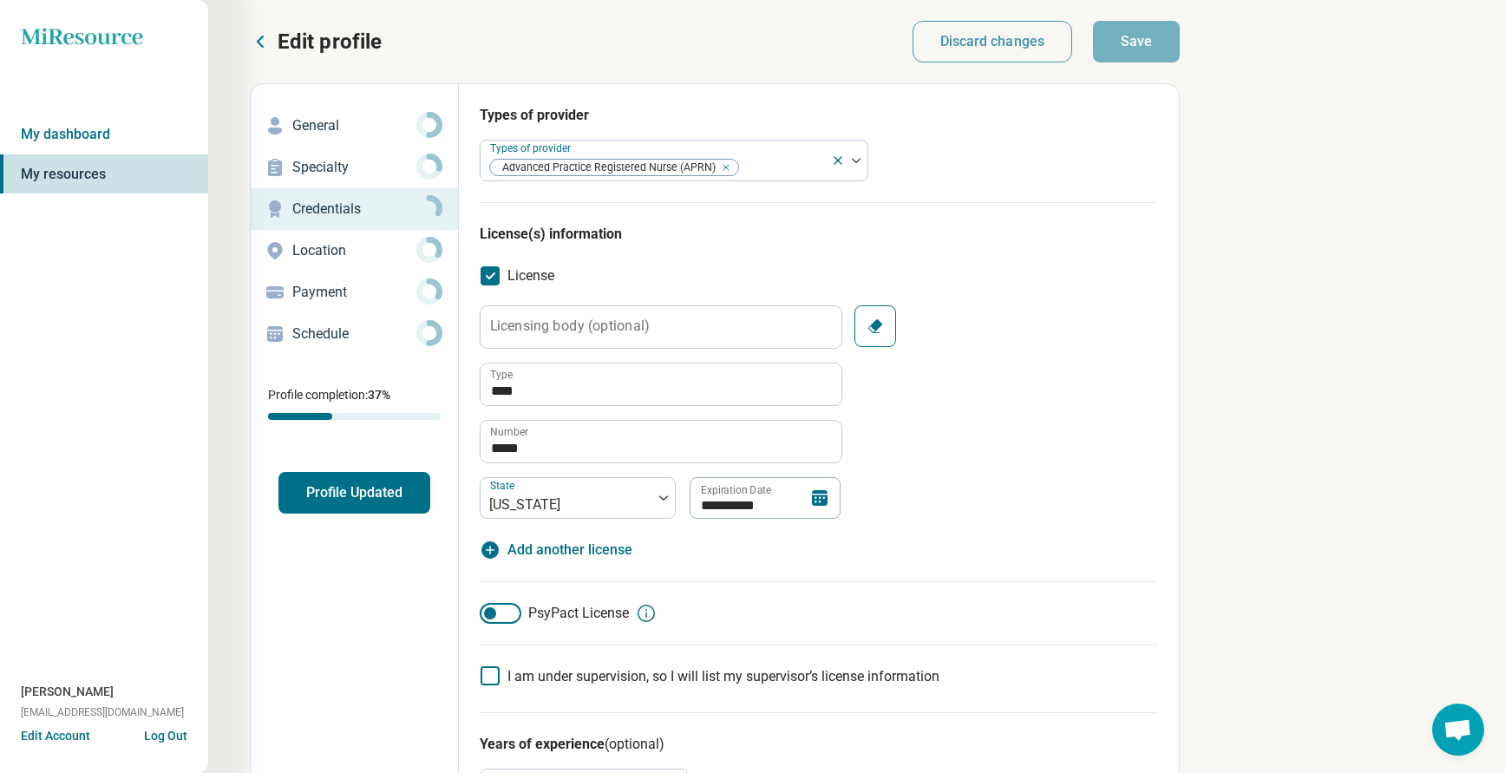
click at [265, 33] on icon at bounding box center [260, 41] width 21 height 21
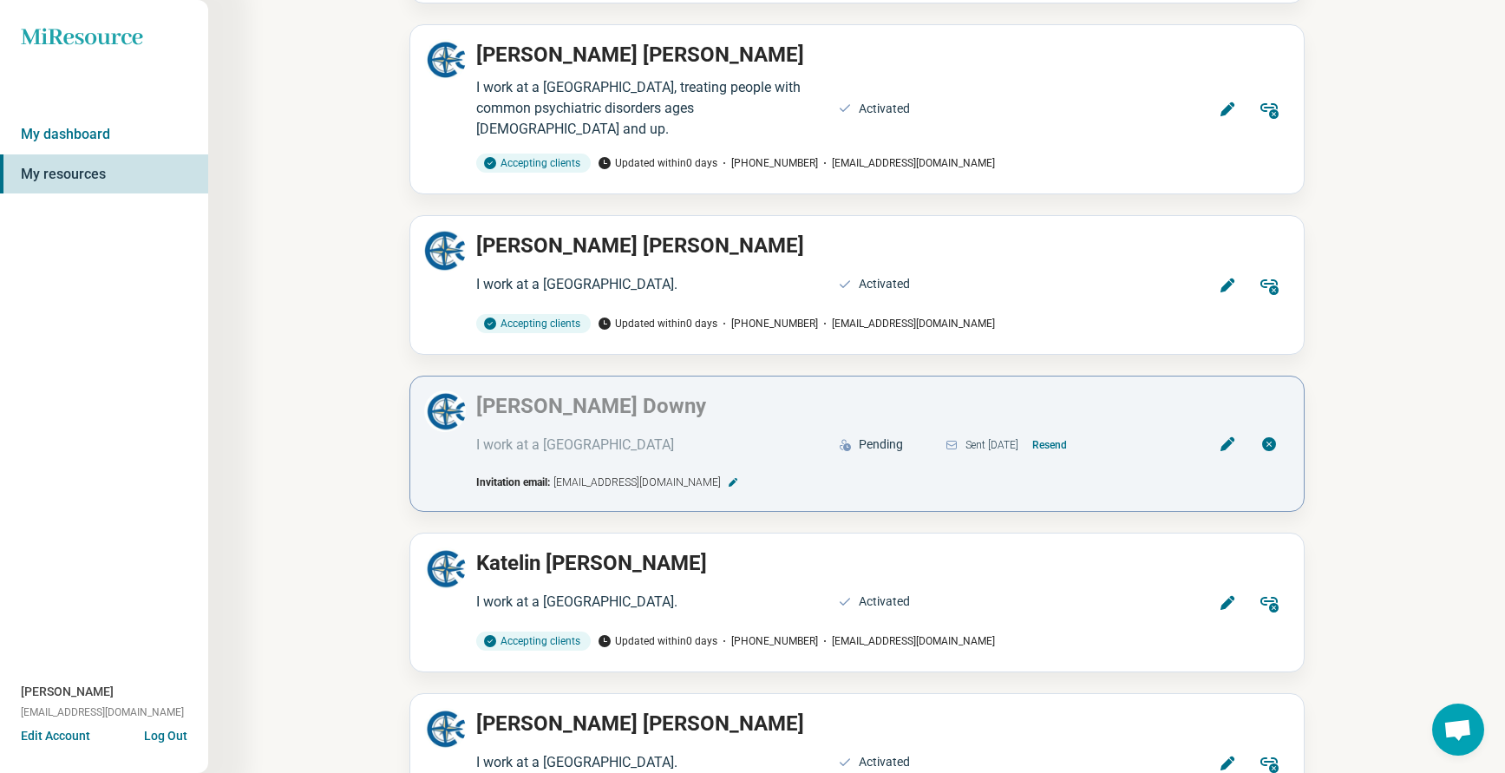
scroll to position [694, 0]
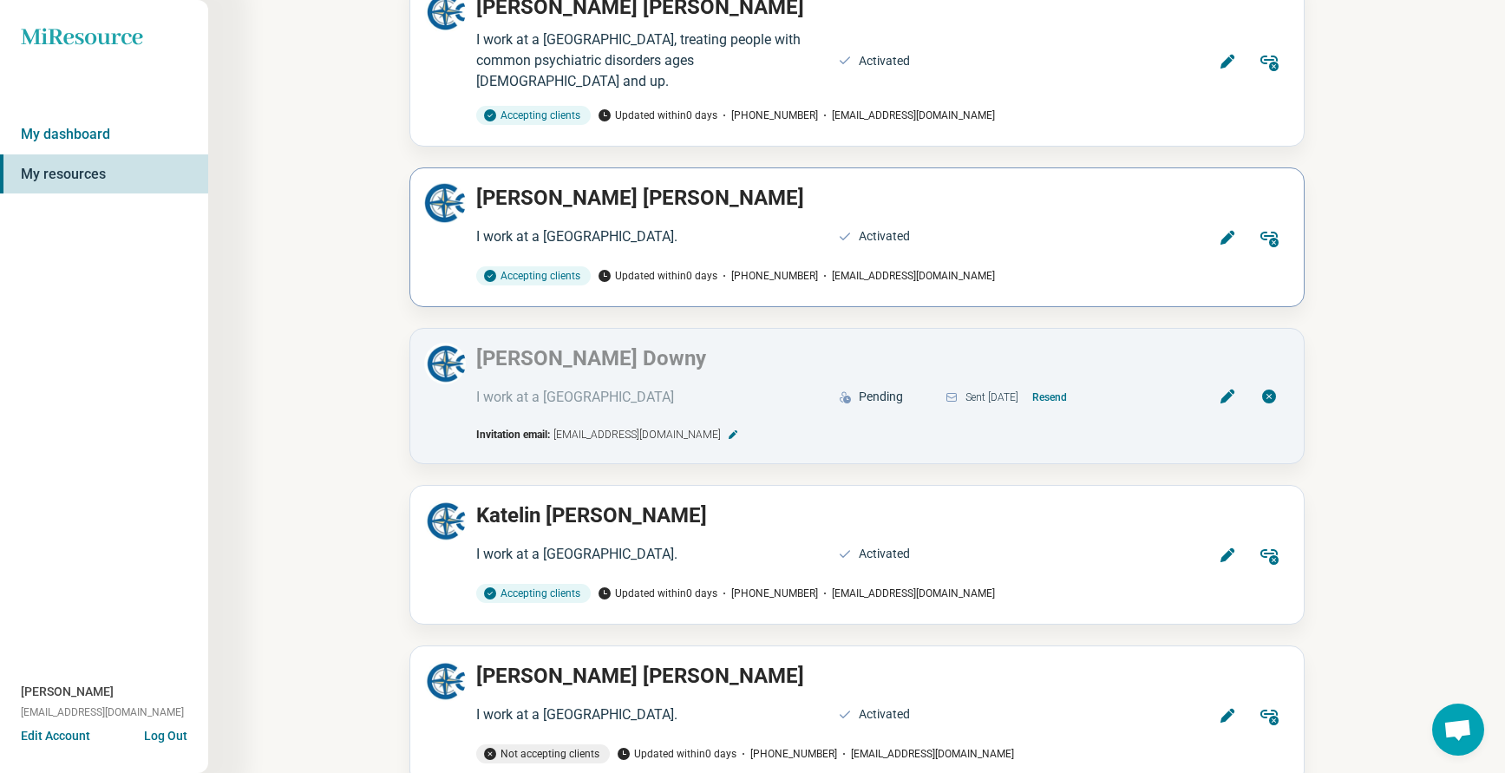
click at [1225, 241] on icon at bounding box center [1226, 238] width 14 height 14
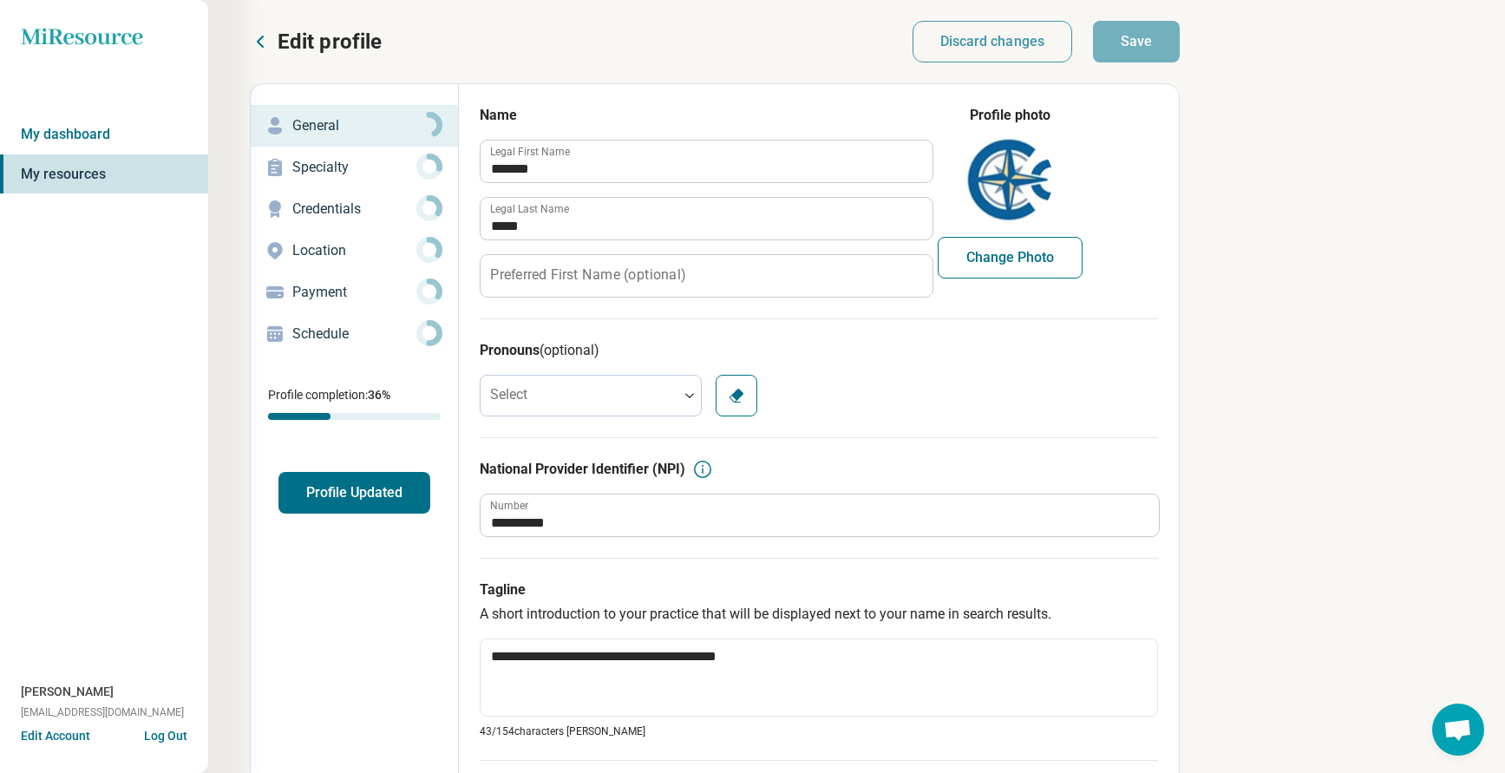
click at [326, 206] on p "Credentials" at bounding box center [354, 209] width 124 height 21
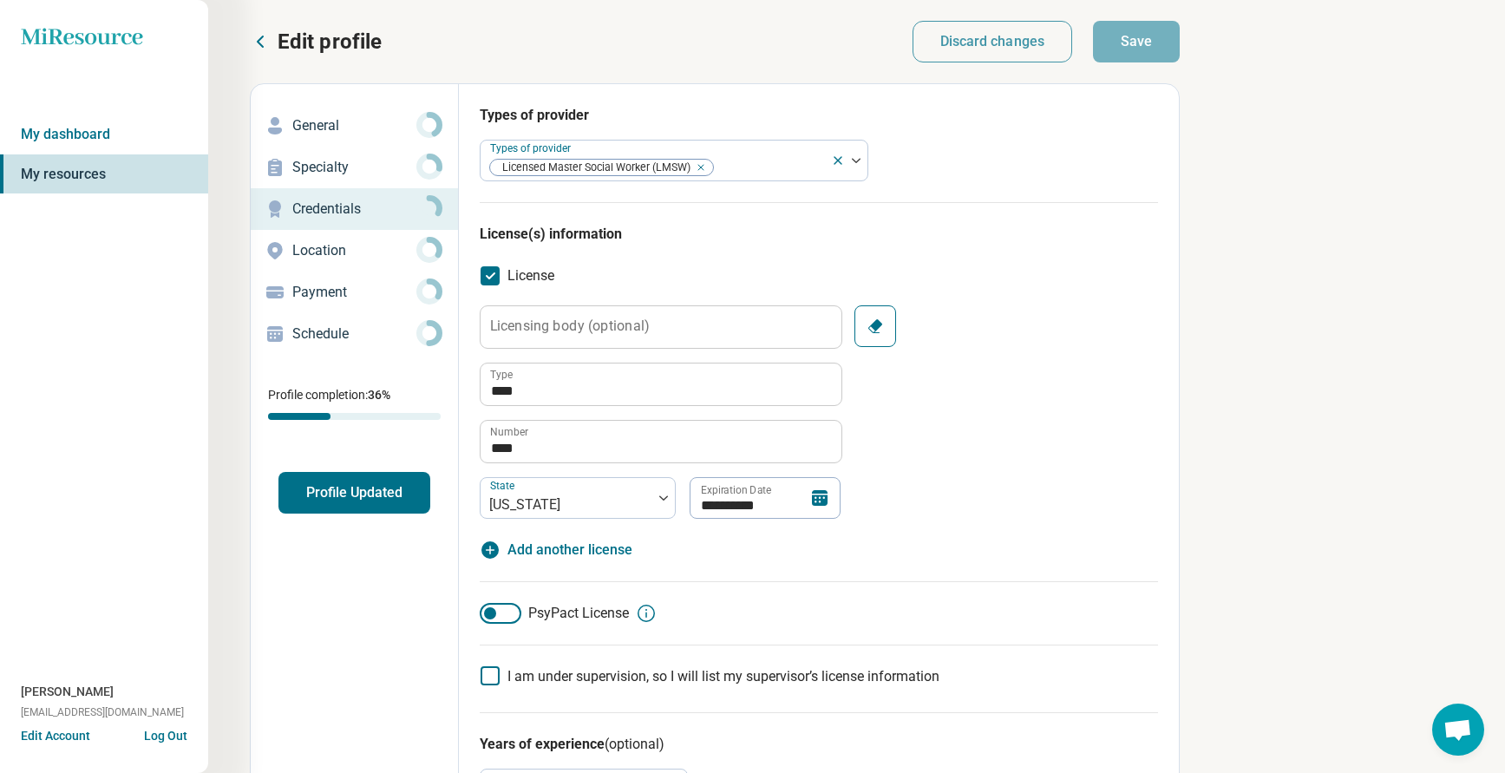
click at [263, 41] on icon at bounding box center [260, 41] width 21 height 21
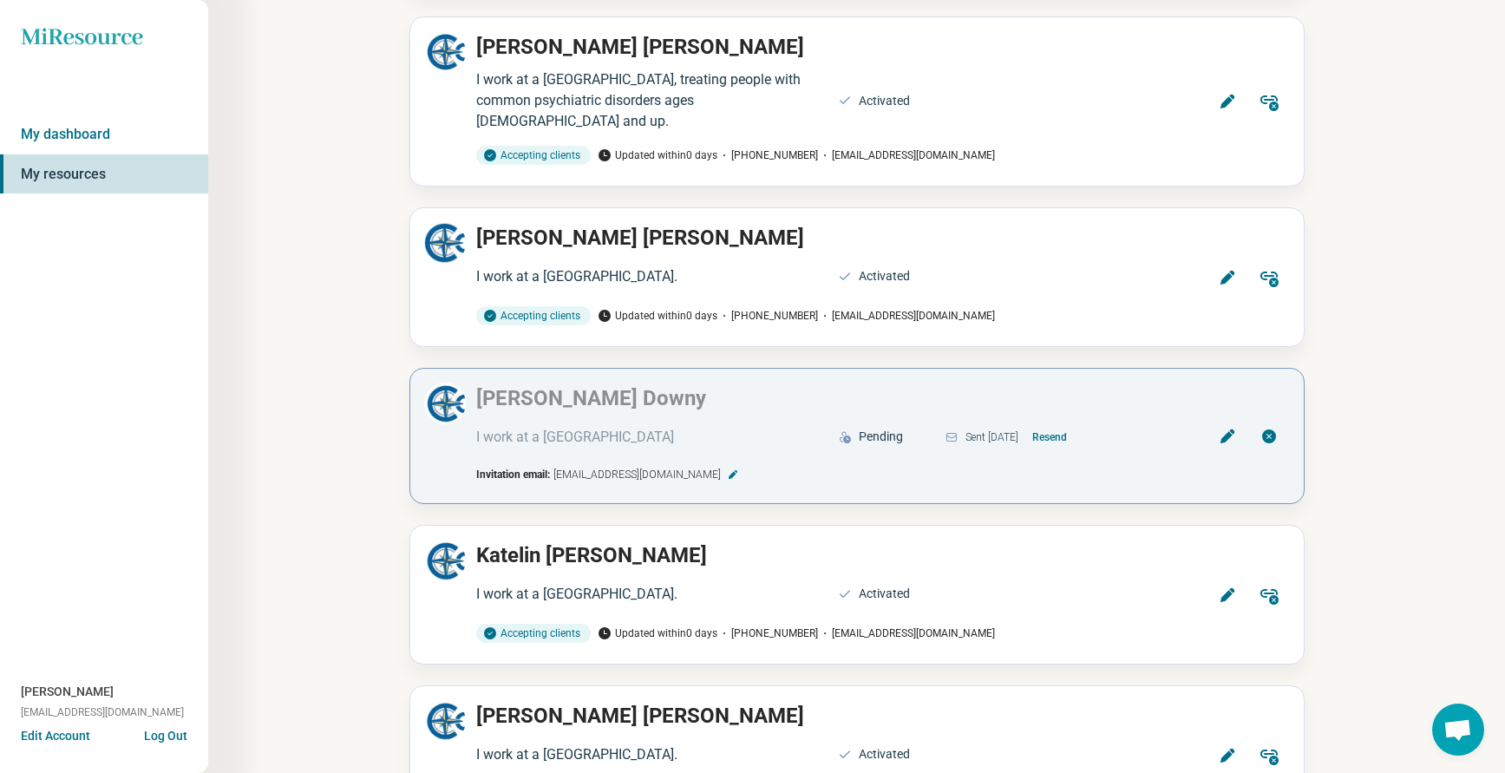
scroll to position [781, 0]
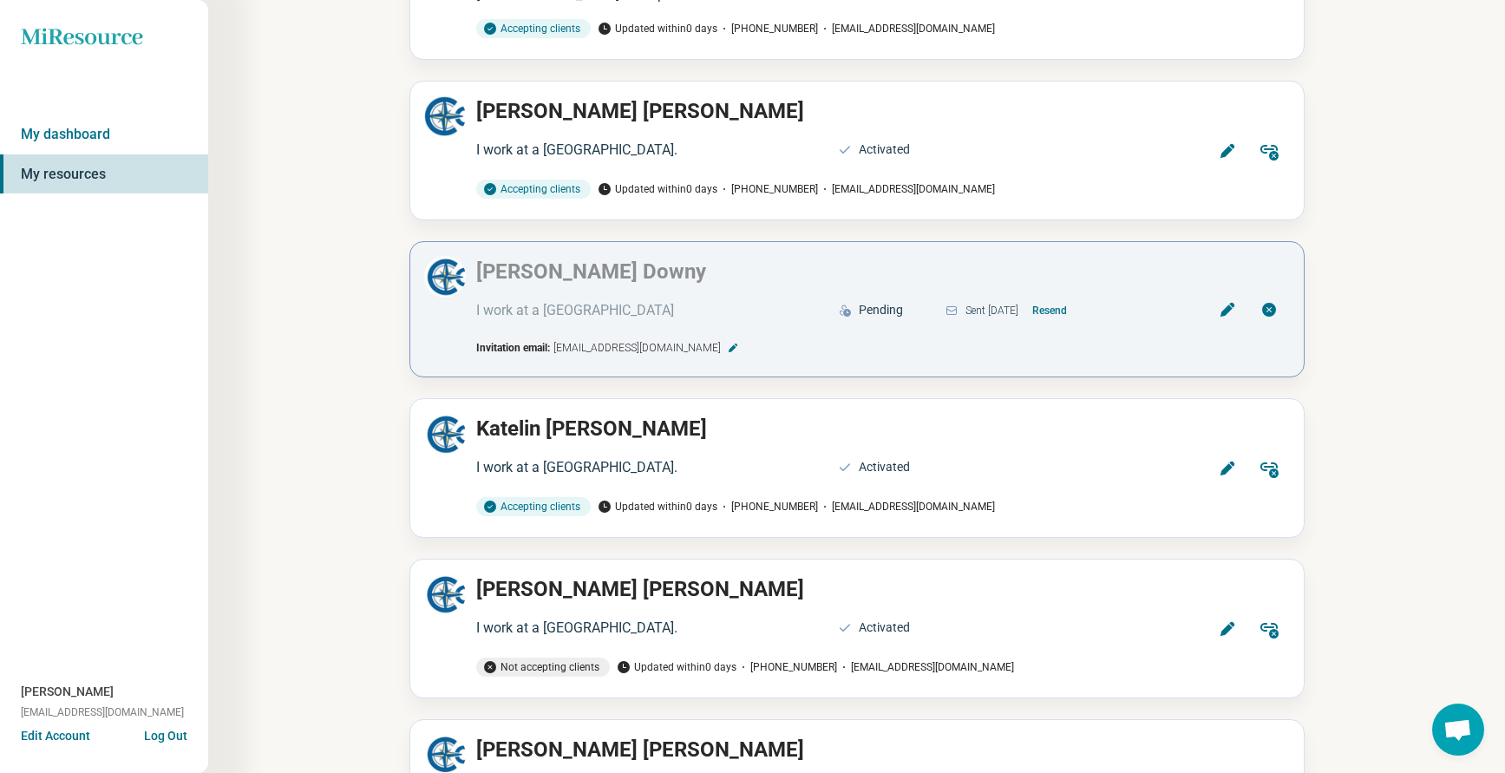
click at [1074, 310] on button "Resend" at bounding box center [1049, 311] width 49 height 28
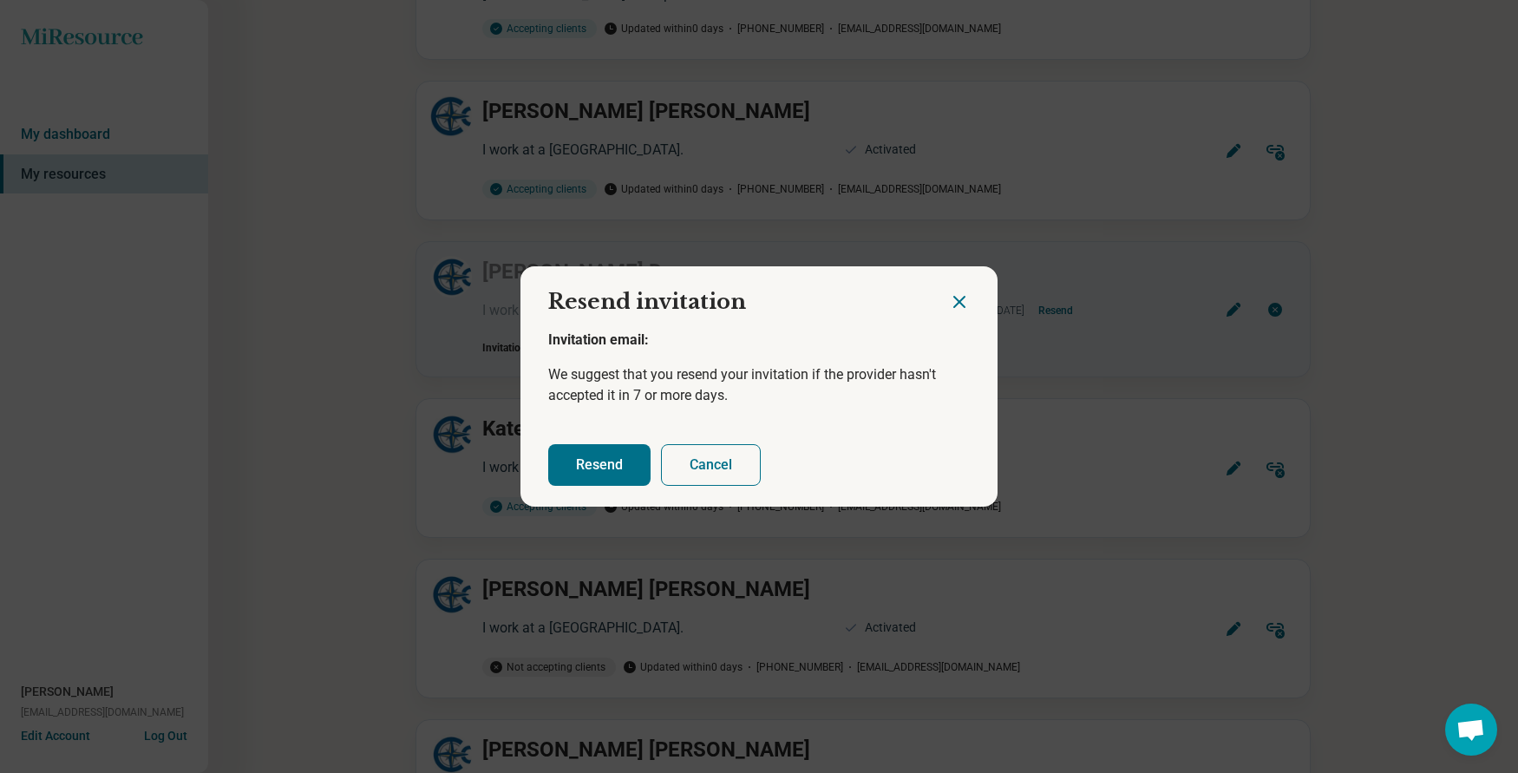
click at [598, 461] on button "Resend" at bounding box center [599, 465] width 102 height 42
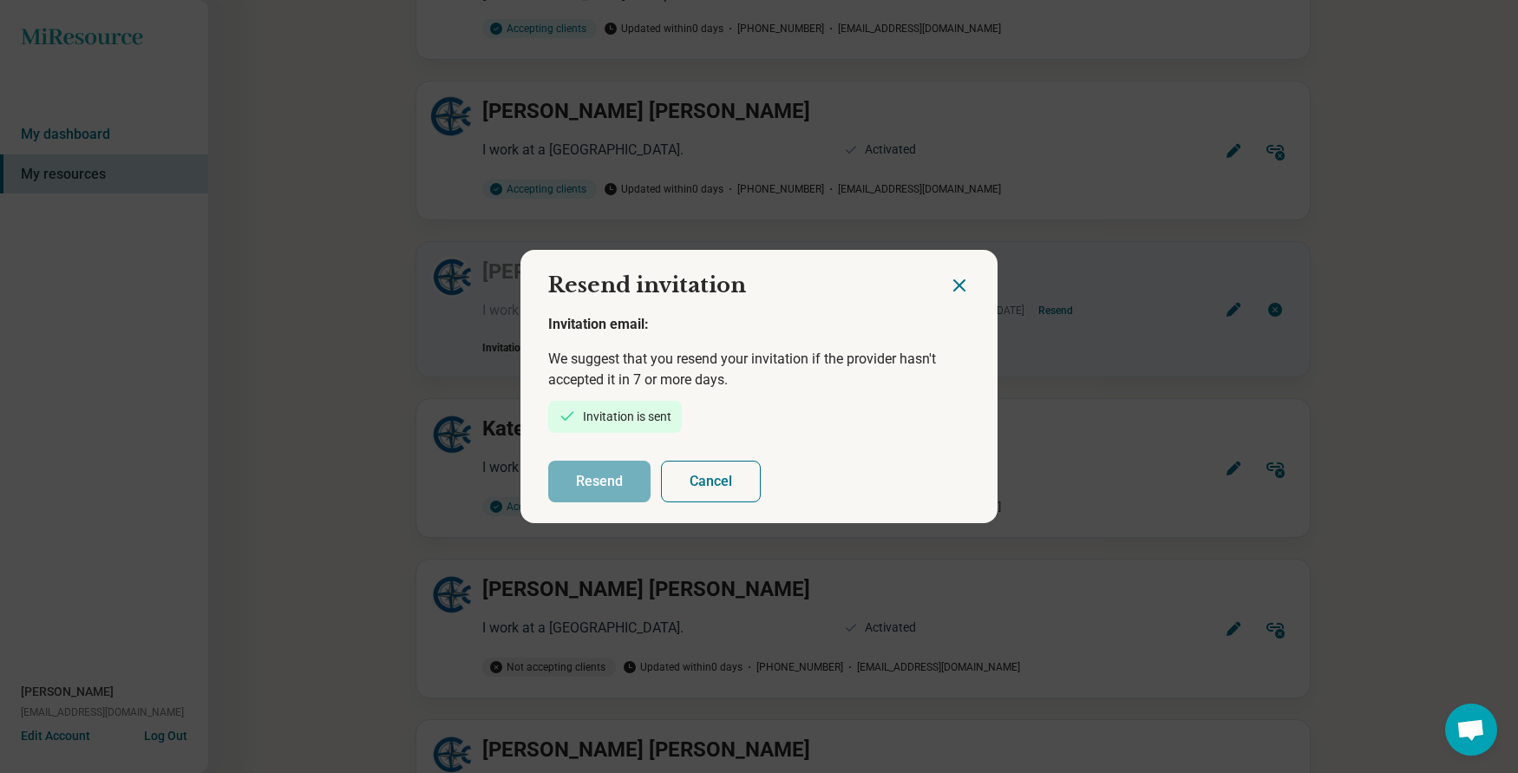
click at [963, 289] on icon "Close dialog" at bounding box center [959, 285] width 21 height 21
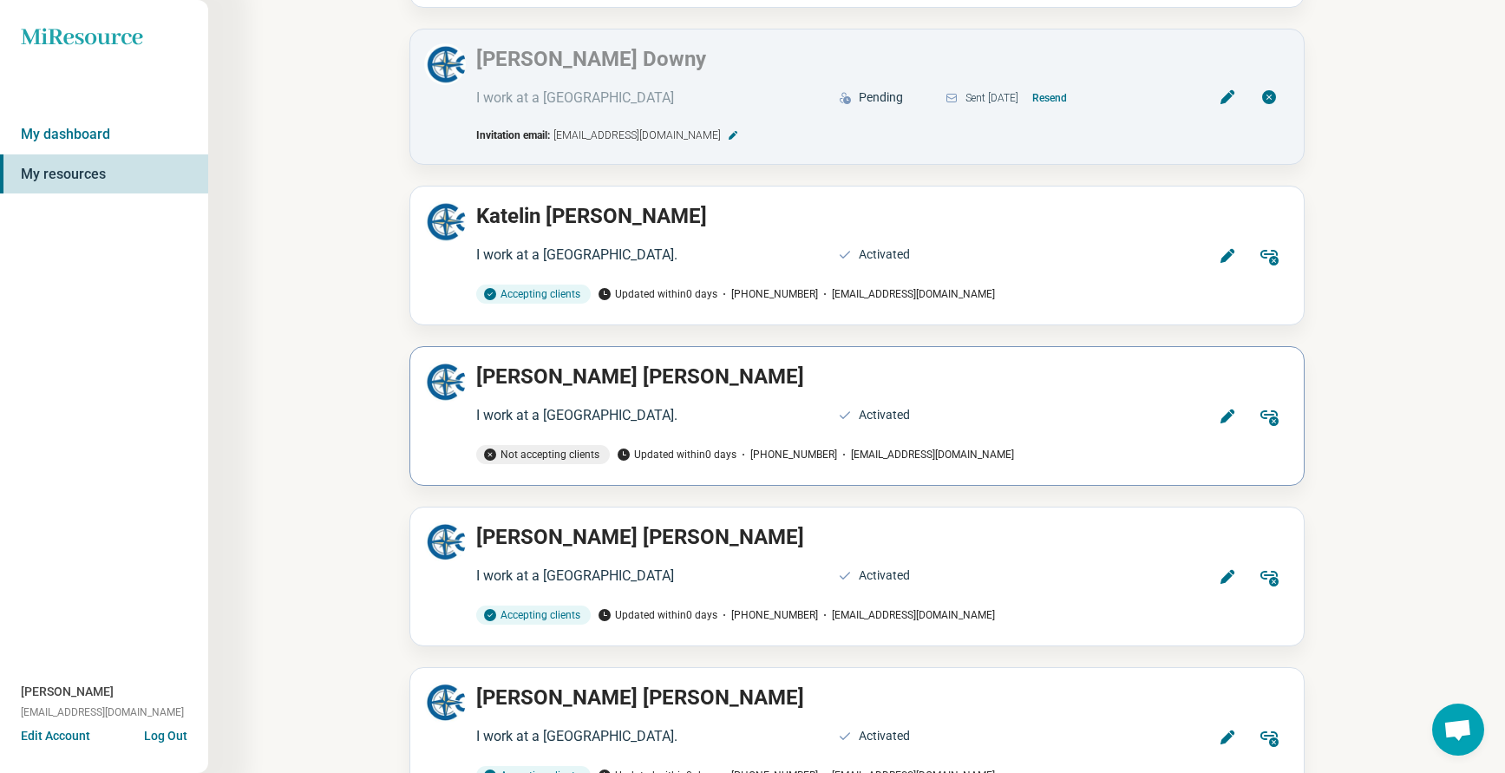
scroll to position [1041, 0]
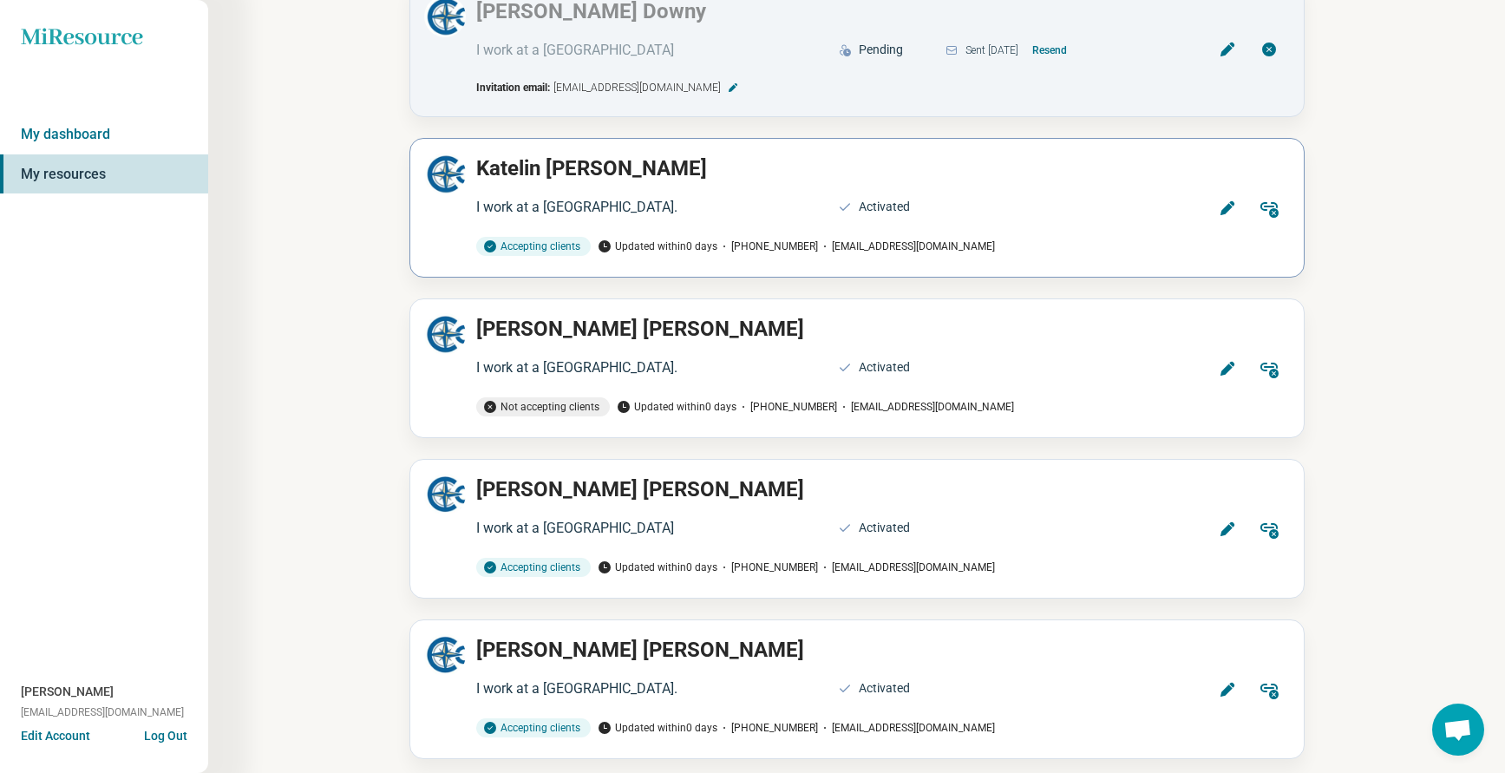
click at [1236, 207] on button "Edit" at bounding box center [1227, 208] width 42 height 42
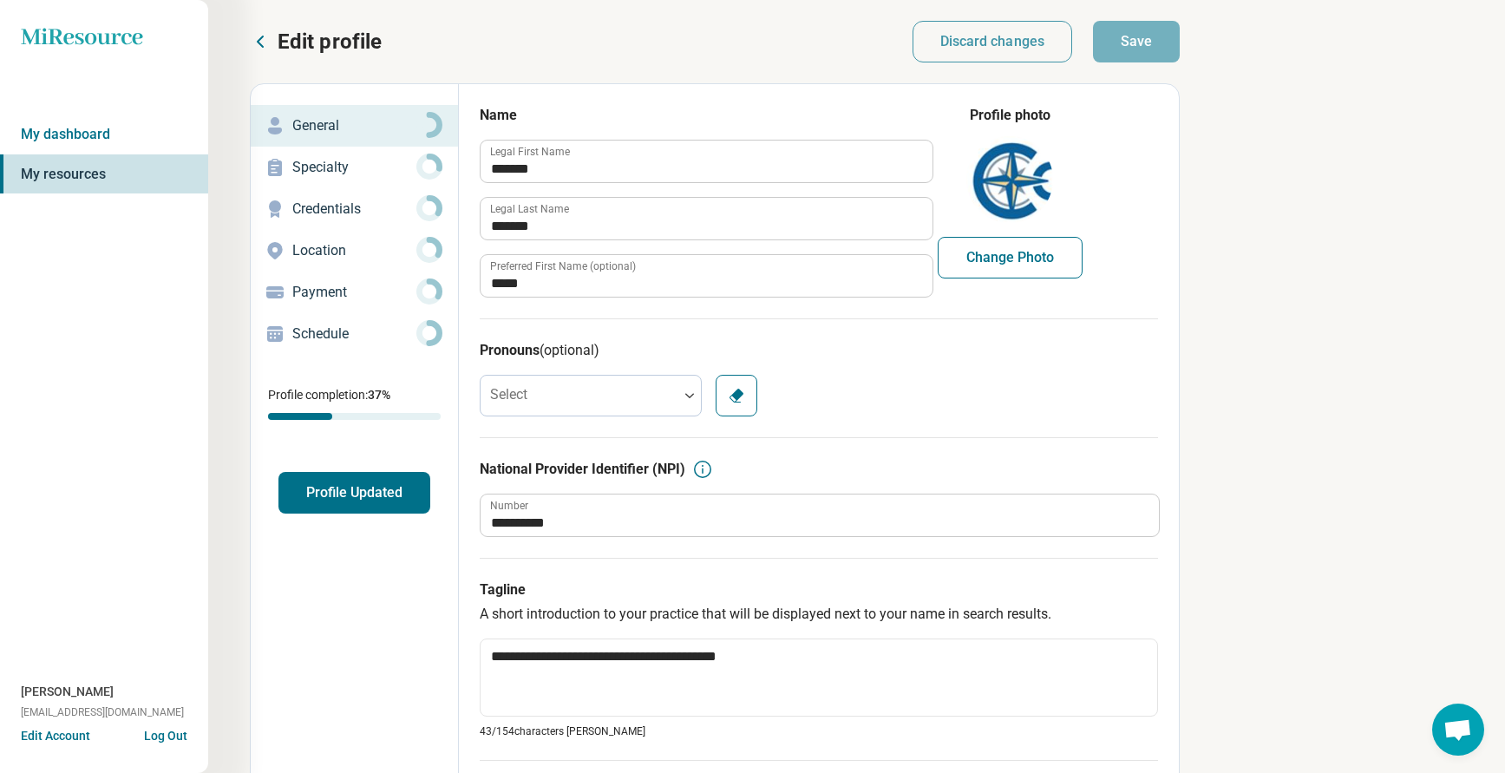
click at [324, 200] on p "Credentials" at bounding box center [354, 209] width 124 height 21
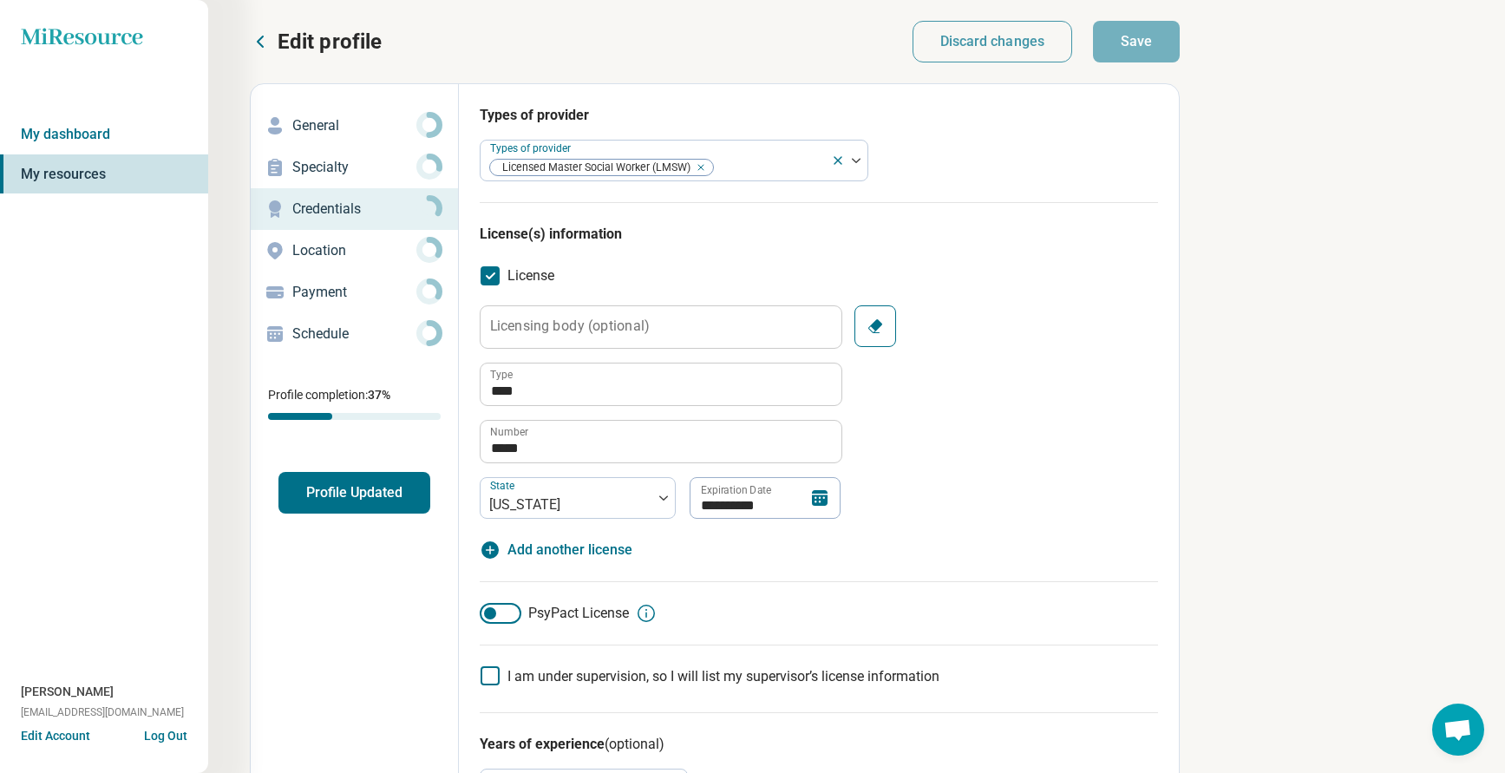
click at [276, 48] on button "Edit profile" at bounding box center [316, 42] width 132 height 28
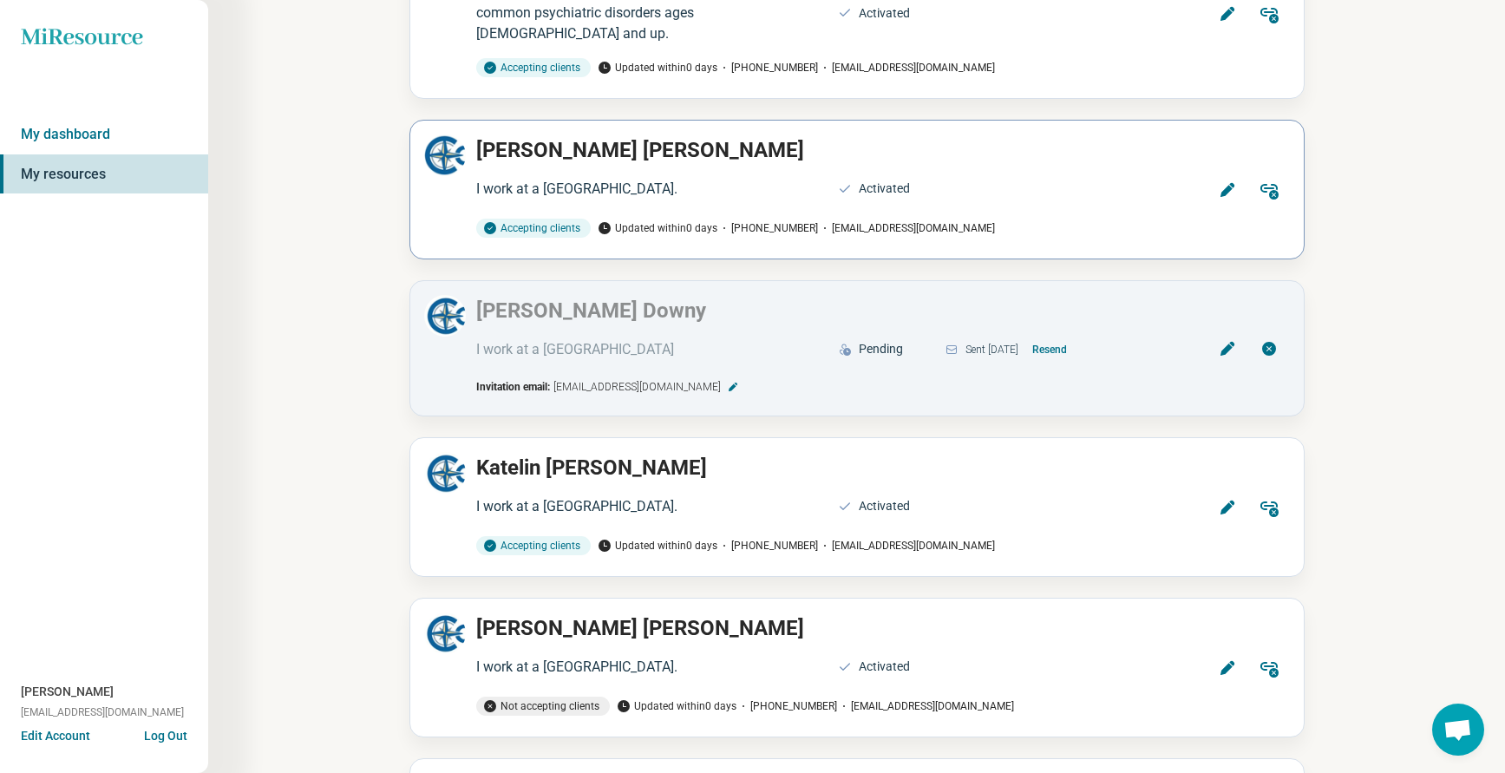
scroll to position [867, 0]
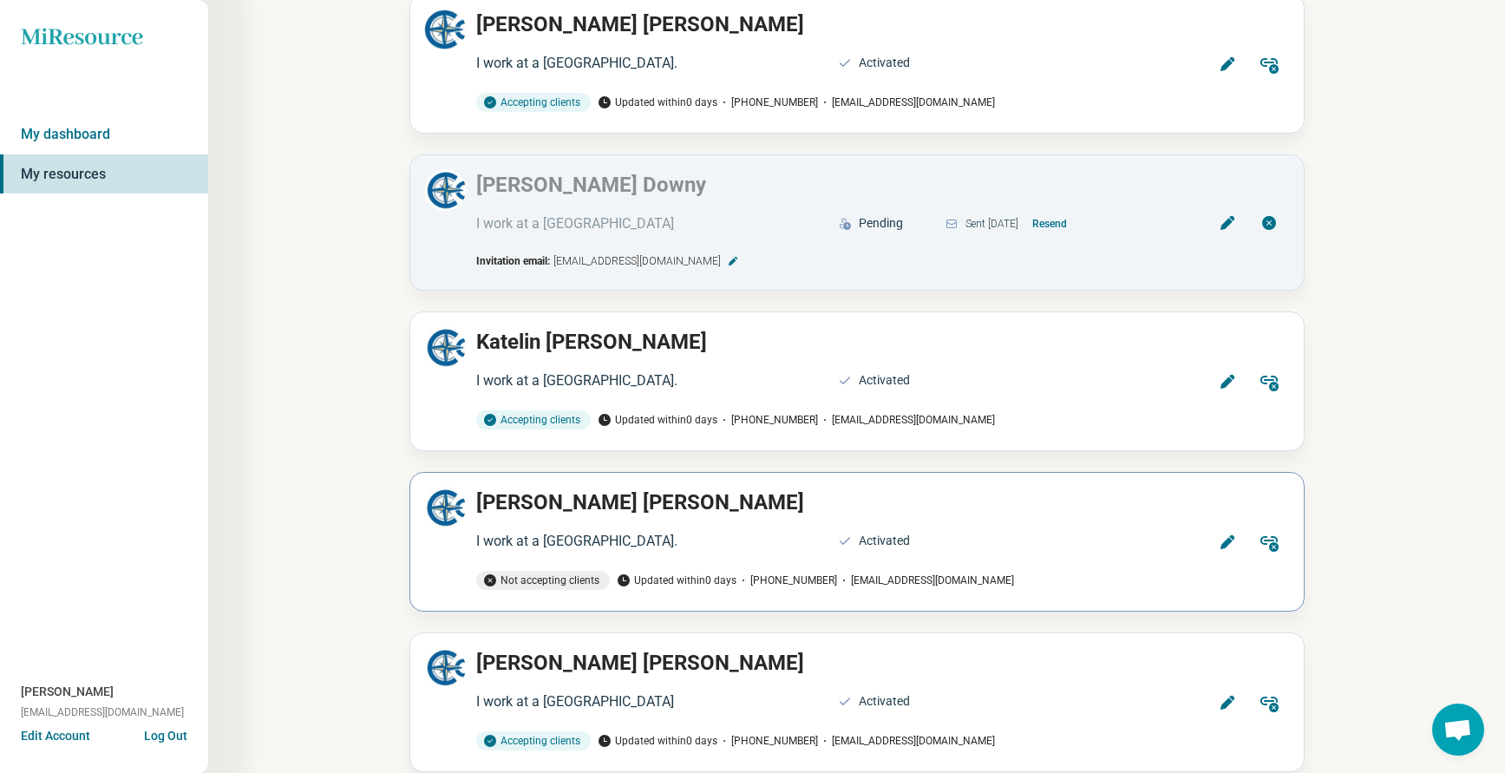
click at [1224, 538] on icon at bounding box center [1227, 541] width 17 height 17
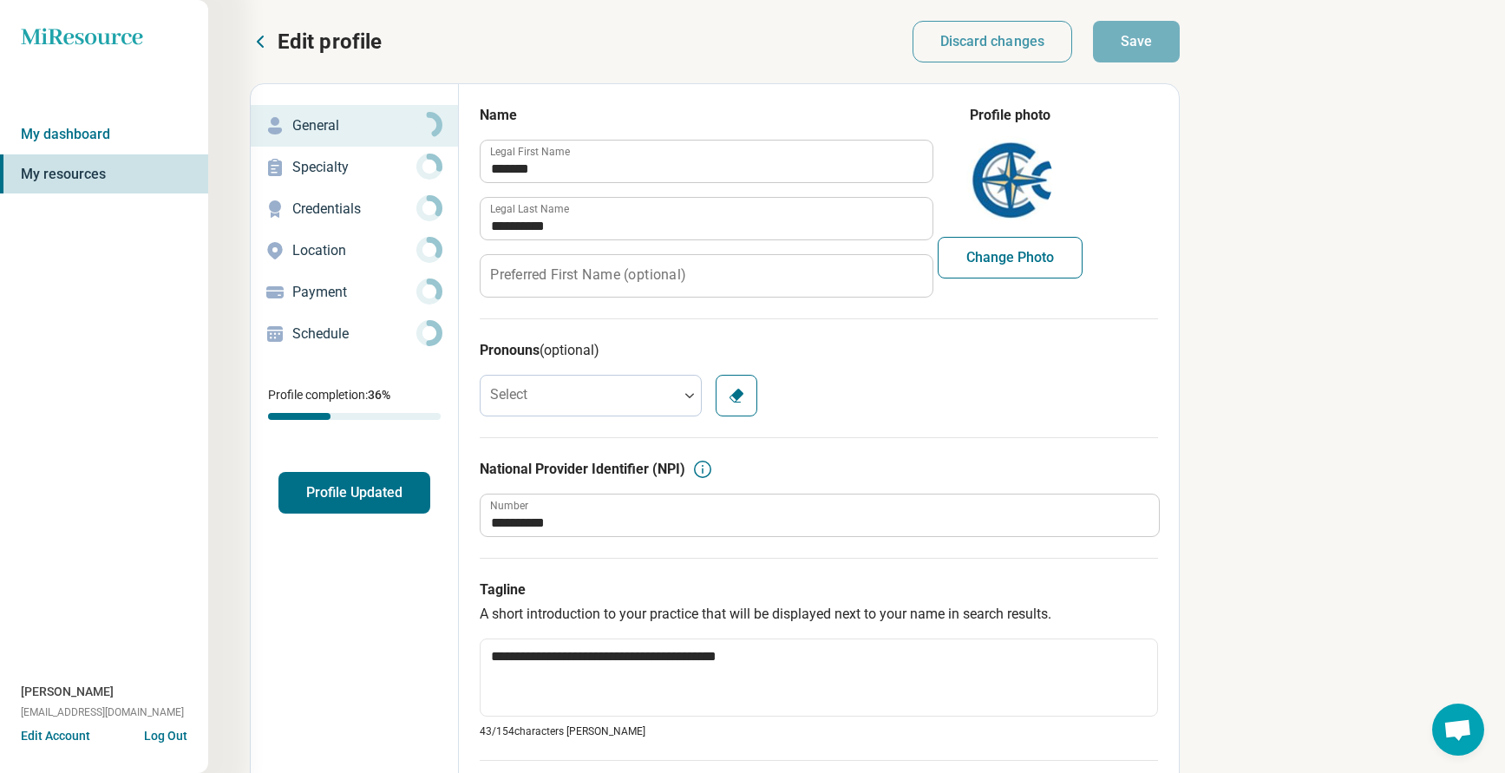
click at [337, 209] on p "Credentials" at bounding box center [354, 209] width 124 height 21
type textarea "*"
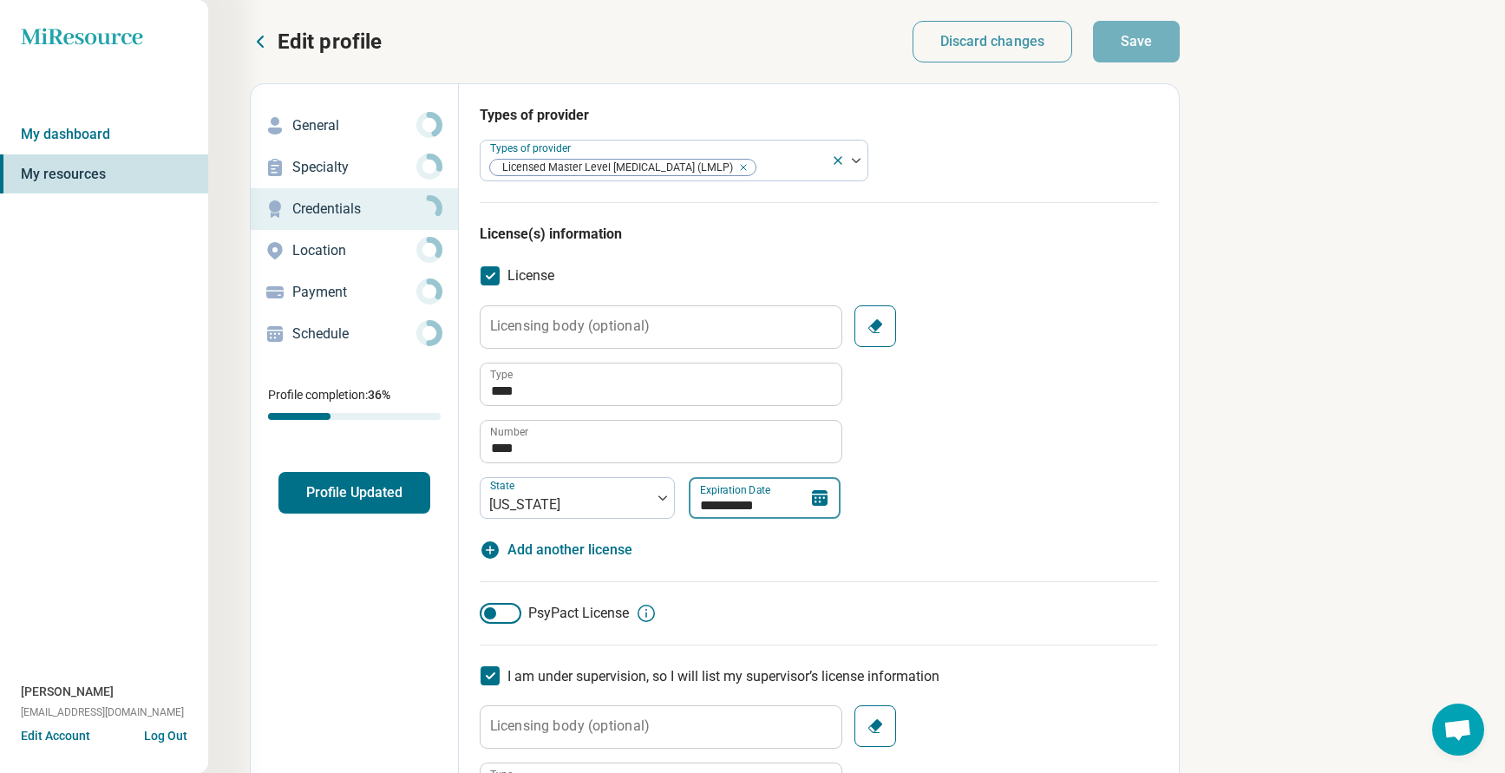
click at [772, 506] on input "**********" at bounding box center [765, 498] width 152 height 42
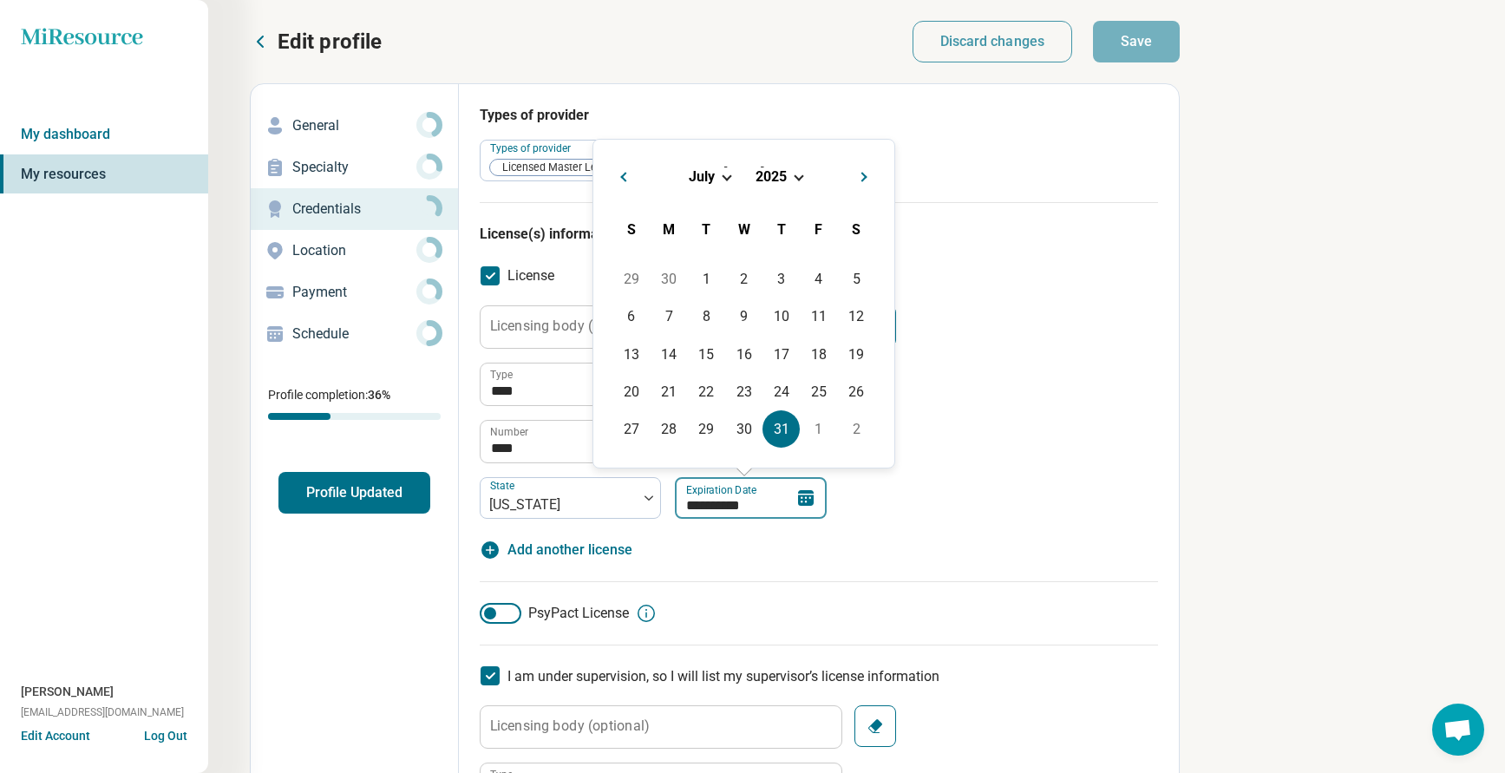
type input "*********"
type textarea "*"
type input "**********"
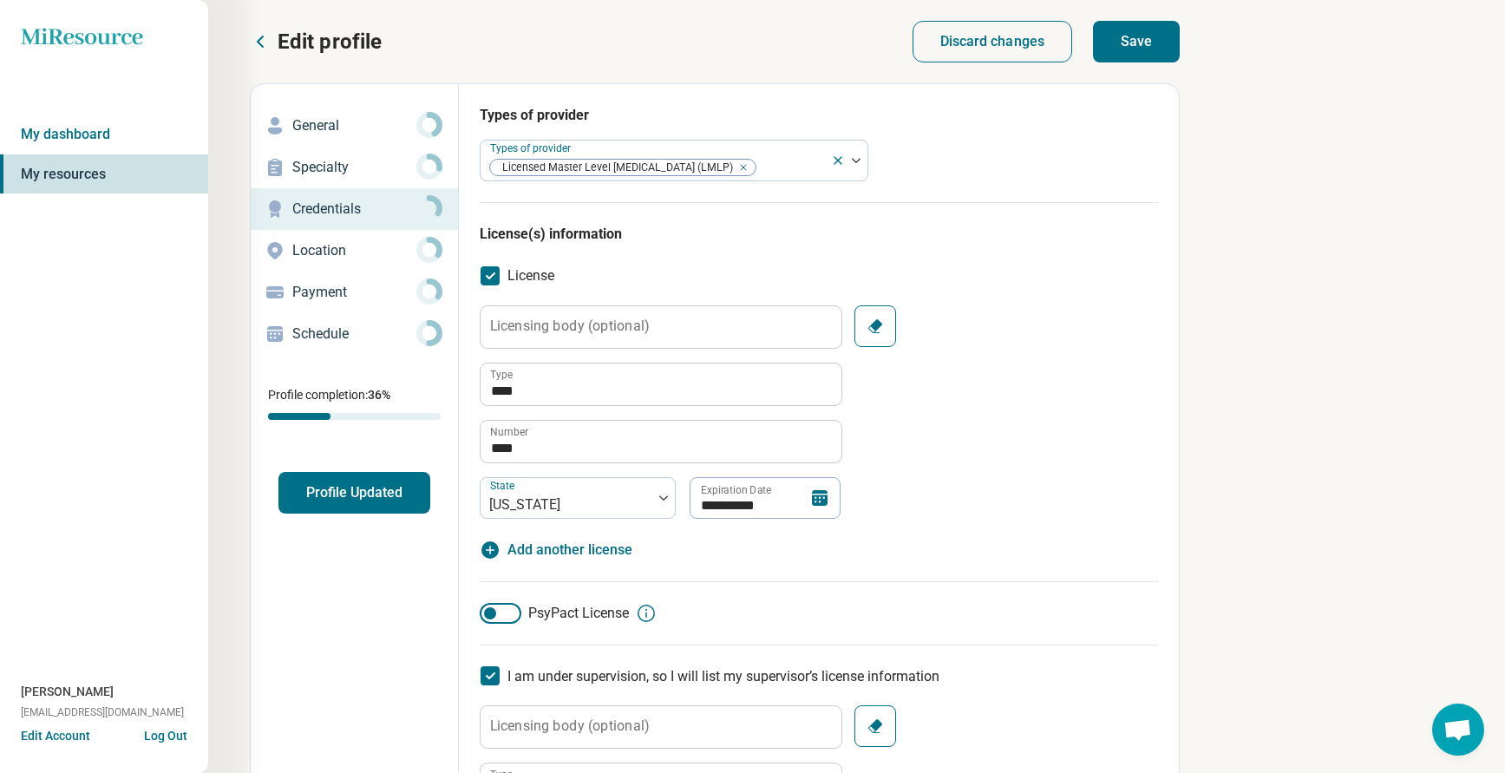
click at [1156, 37] on button "Save" at bounding box center [1136, 42] width 87 height 42
click at [286, 41] on p "Edit profile" at bounding box center [330, 42] width 104 height 28
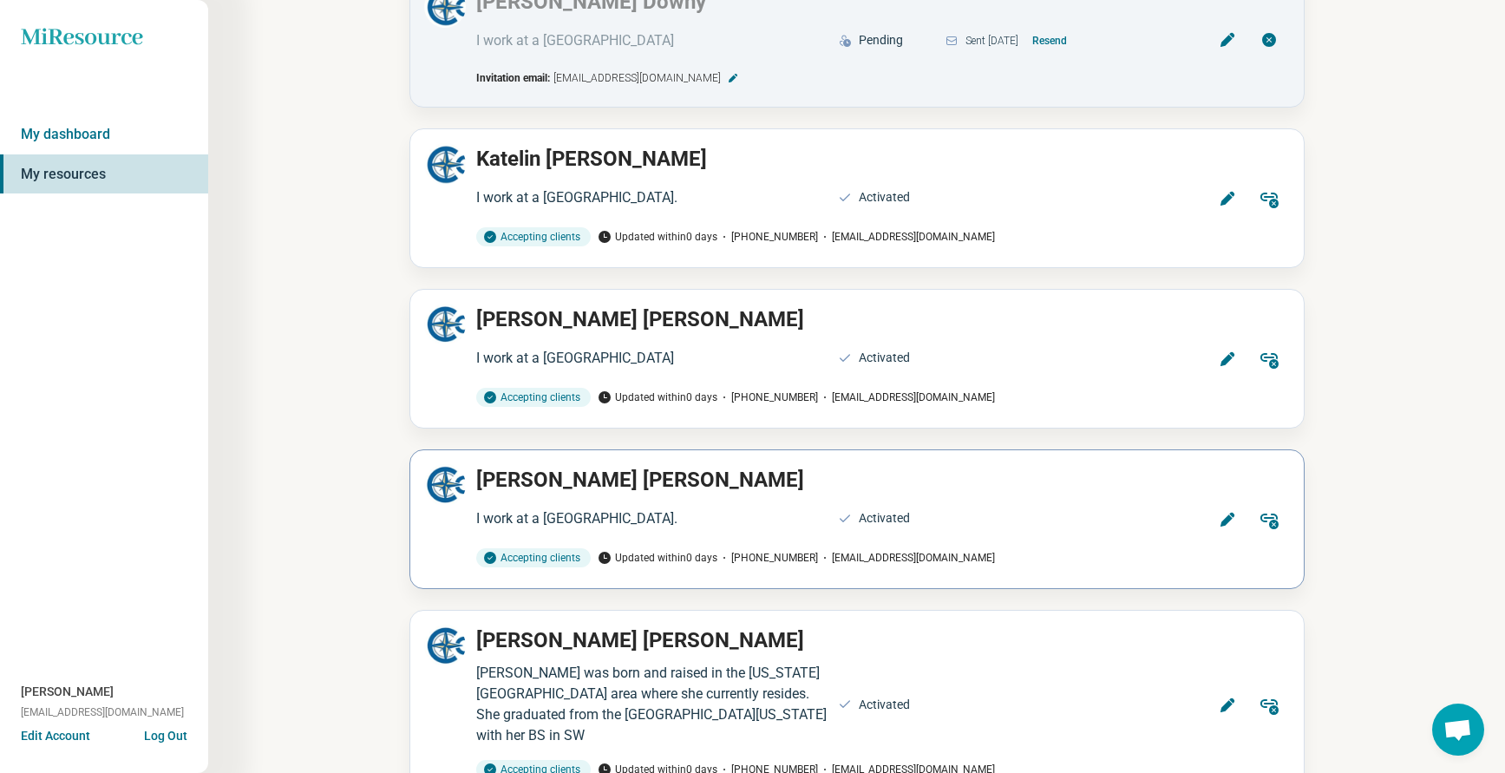
scroll to position [1214, 0]
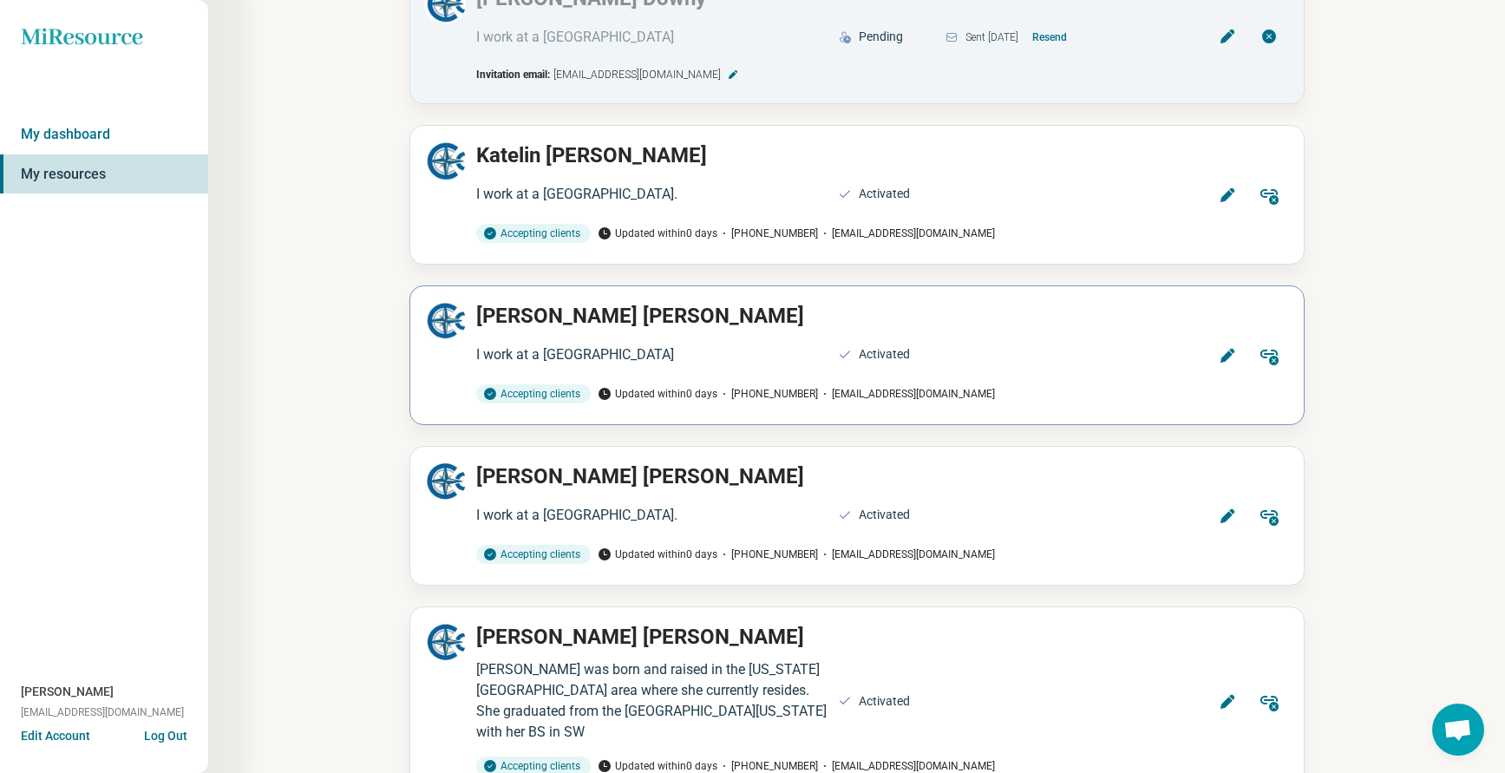
click at [1230, 361] on icon at bounding box center [1227, 355] width 17 height 17
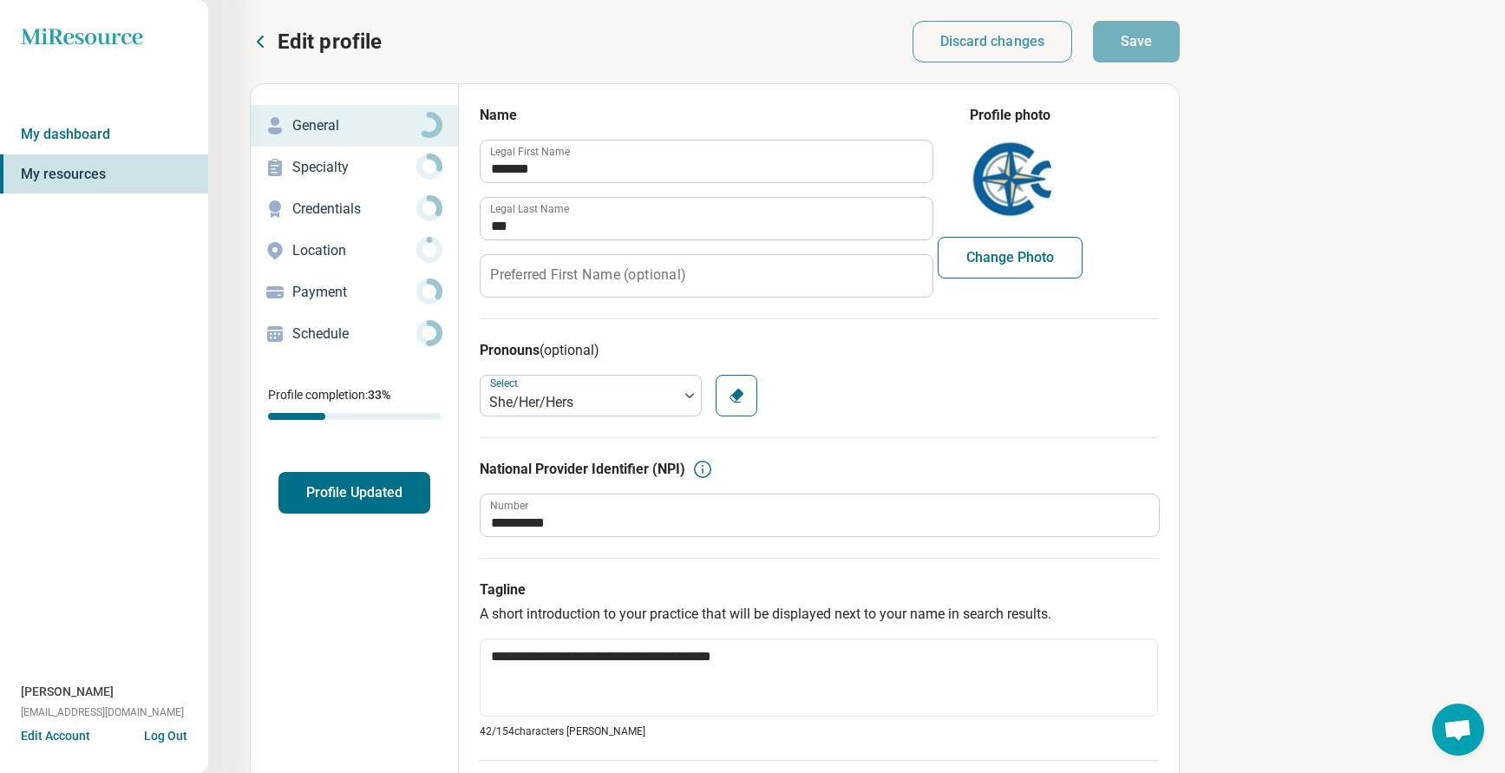
click at [324, 217] on p "Credentials" at bounding box center [354, 209] width 124 height 21
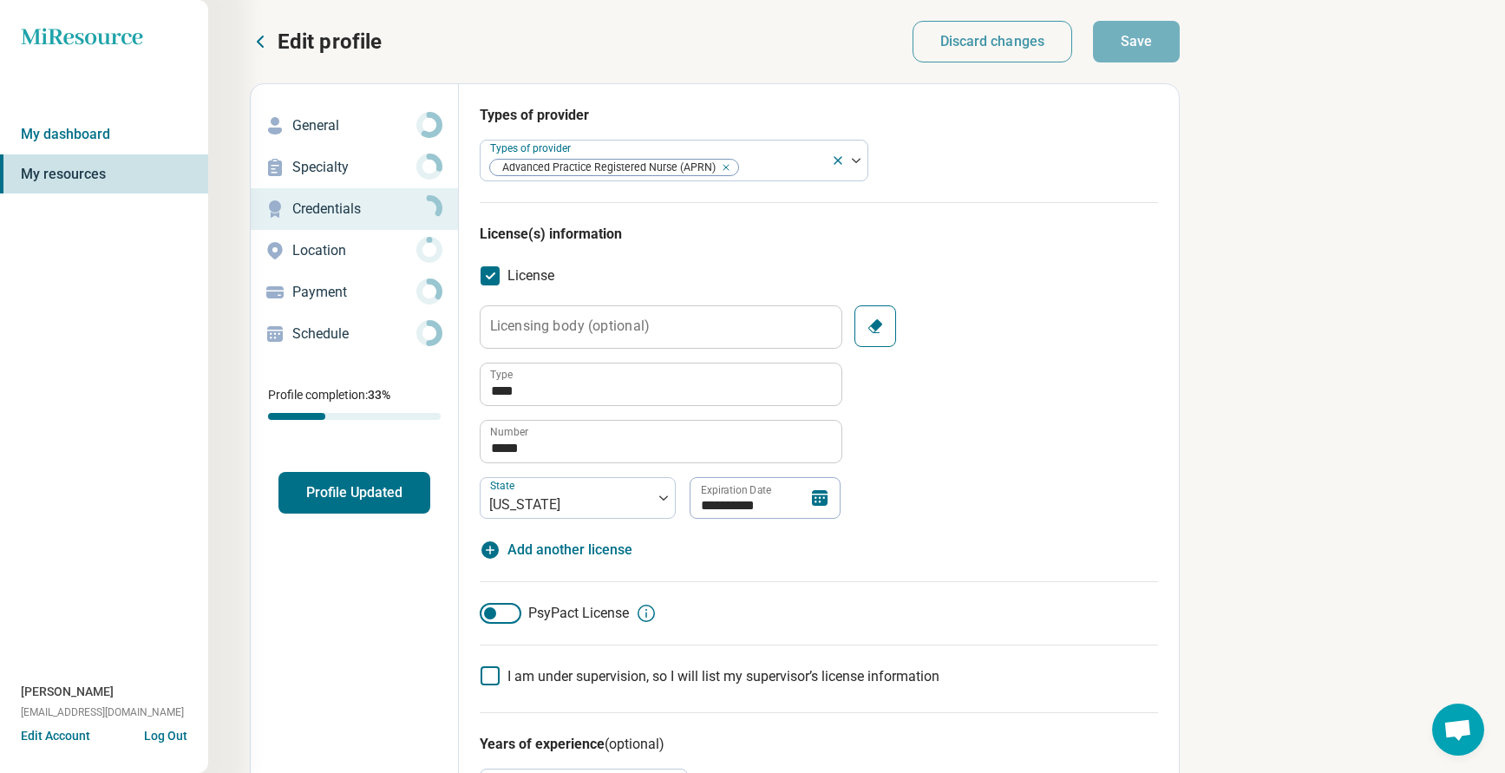
click at [259, 50] on icon at bounding box center [260, 41] width 21 height 21
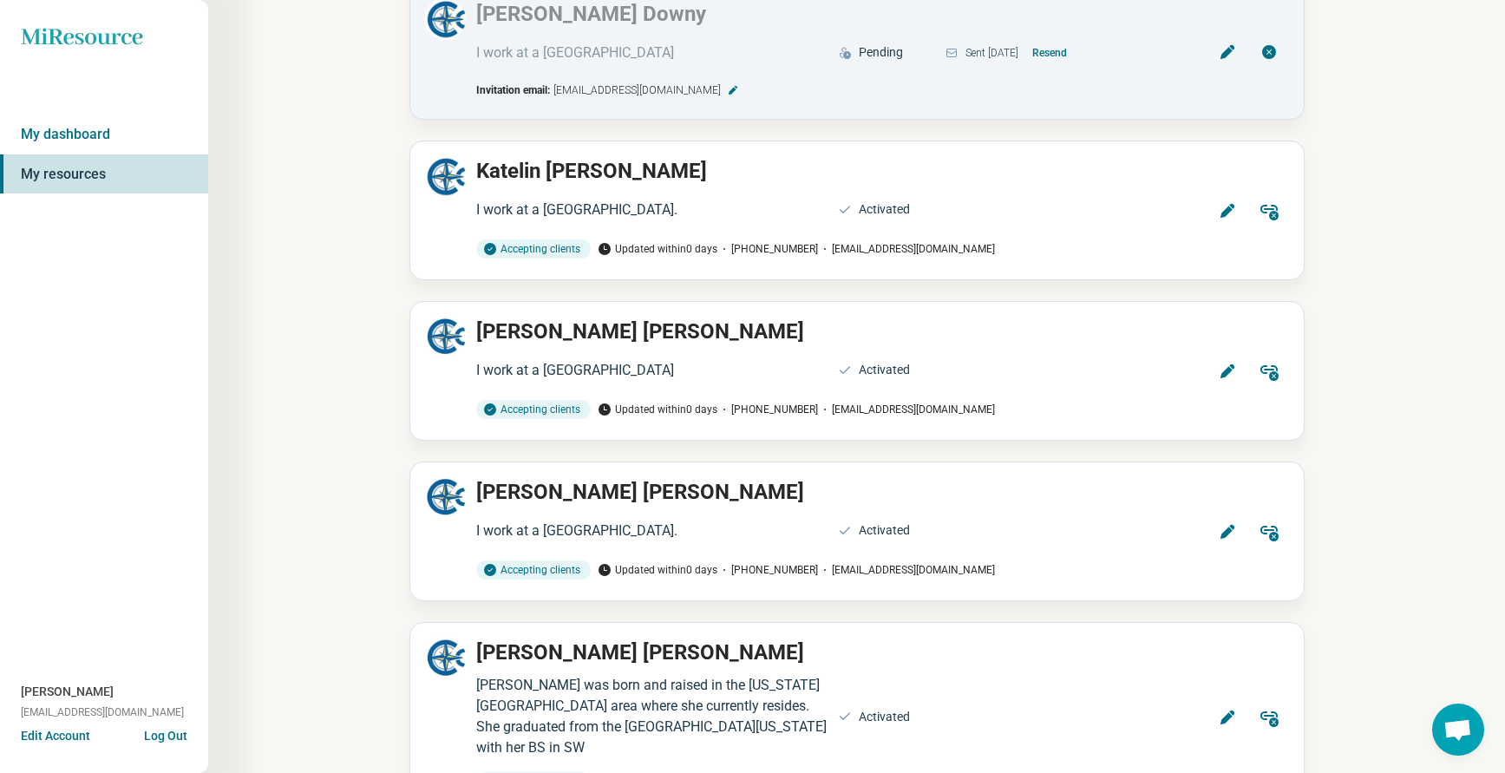
scroll to position [1301, 0]
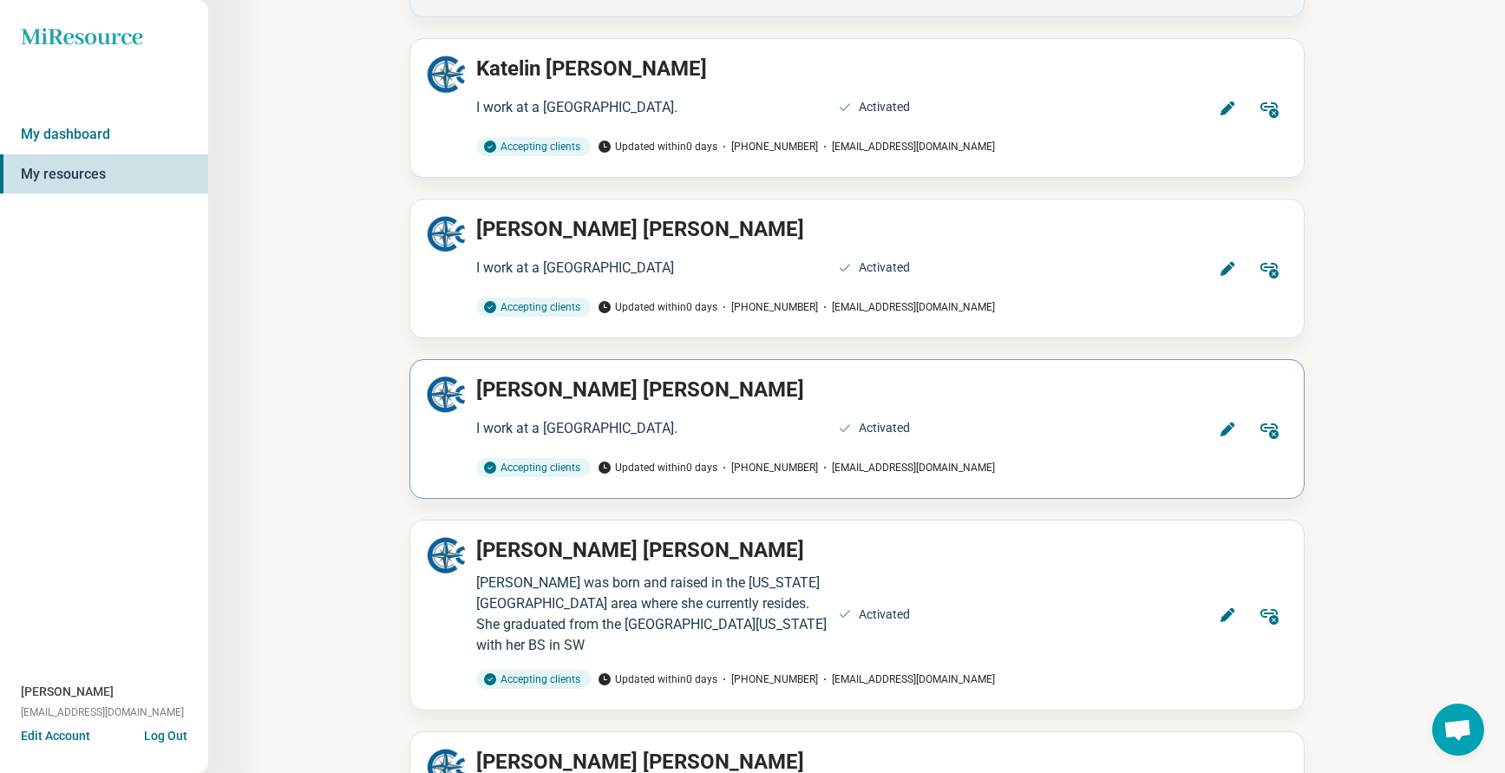
click at [1226, 427] on icon at bounding box center [1226, 429] width 14 height 14
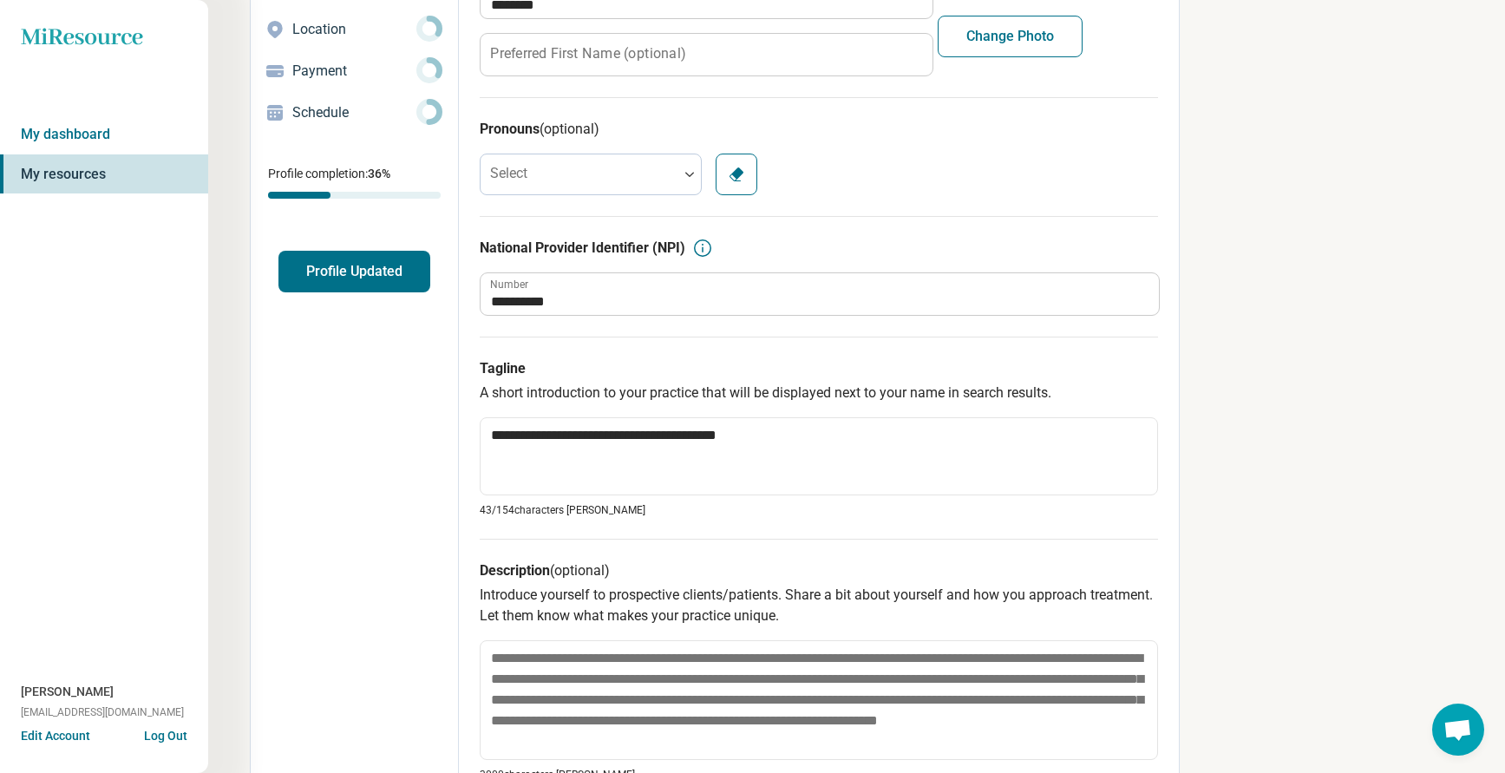
scroll to position [87, 0]
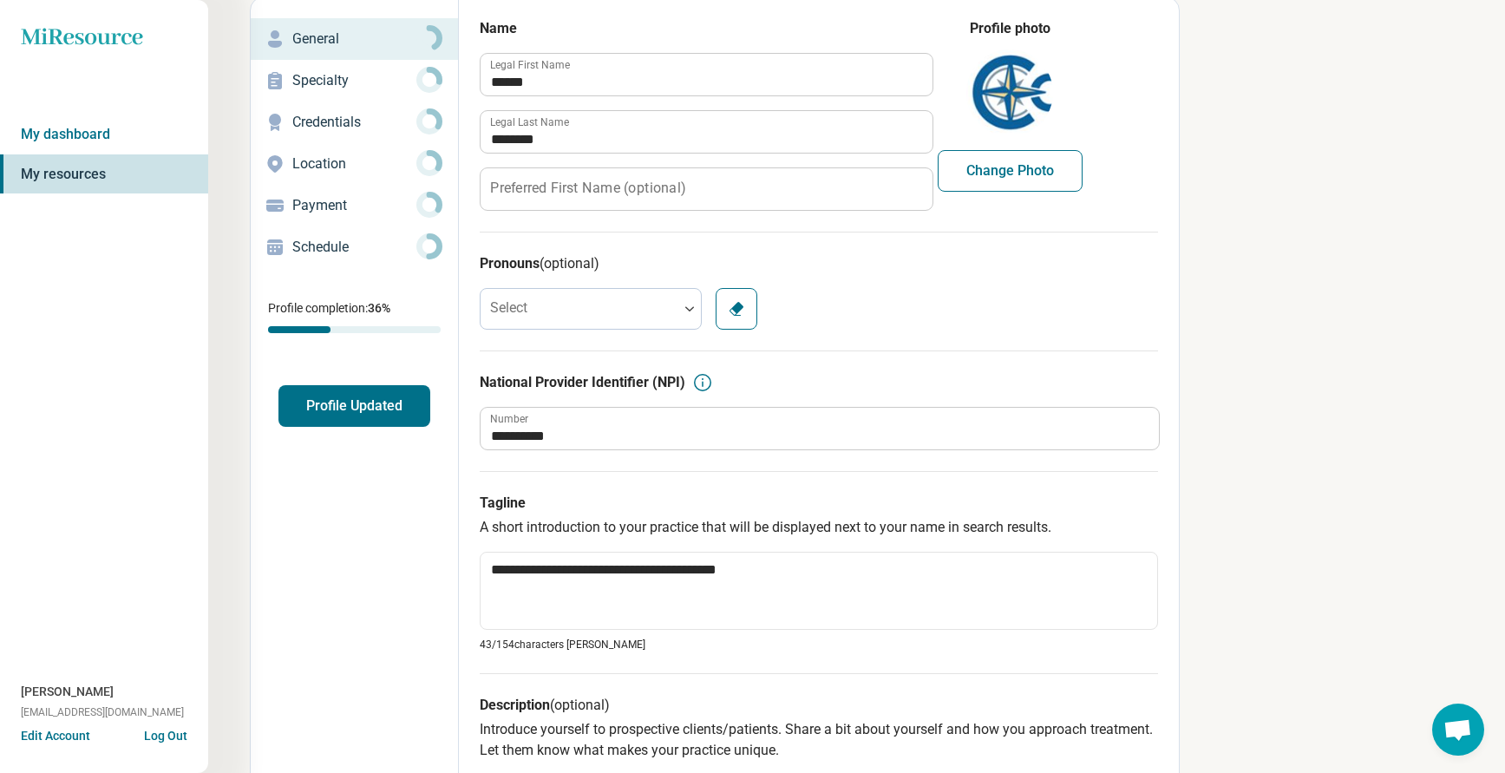
click at [313, 126] on p "Credentials" at bounding box center [354, 122] width 124 height 21
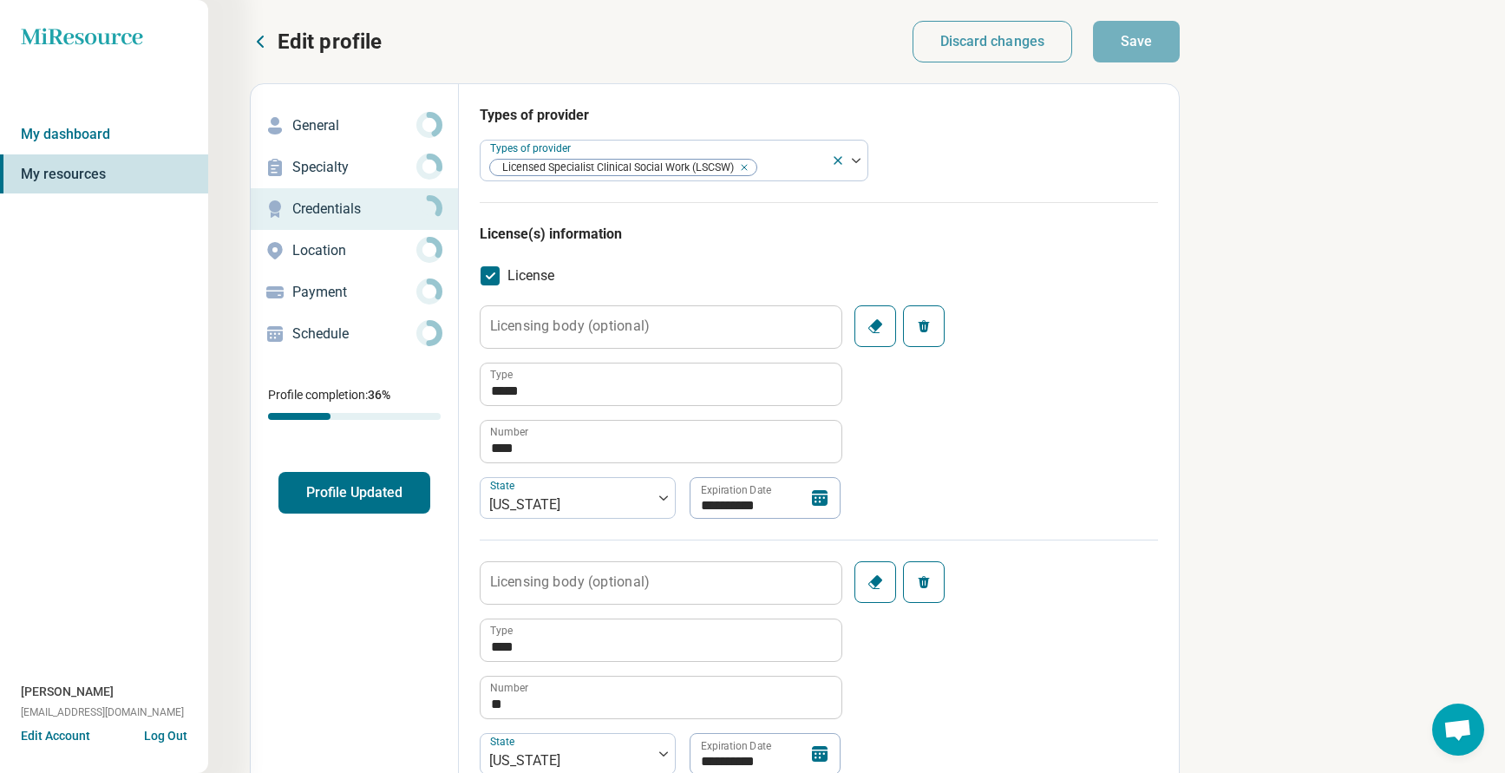
click at [255, 44] on icon at bounding box center [260, 41] width 21 height 21
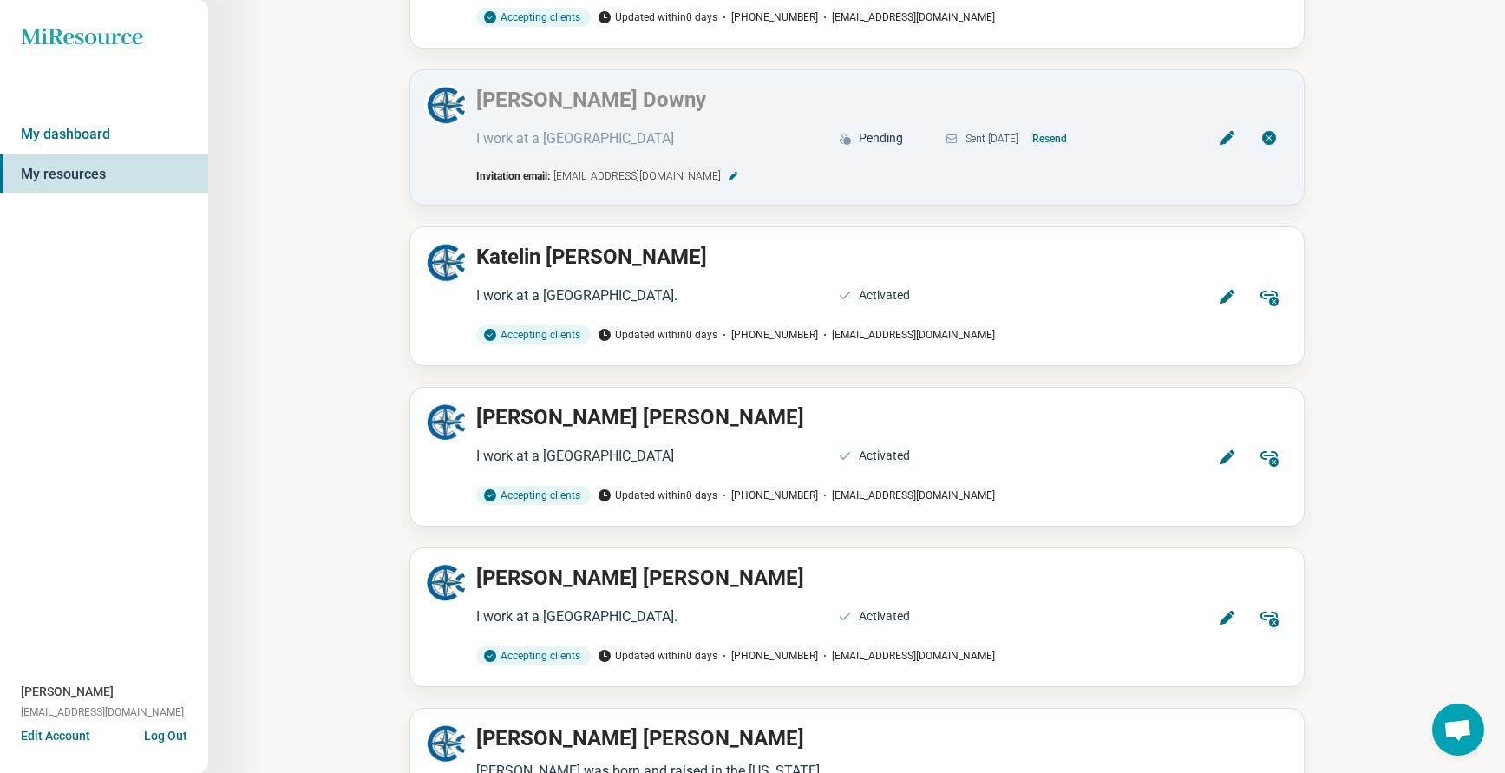
scroll to position [1388, 0]
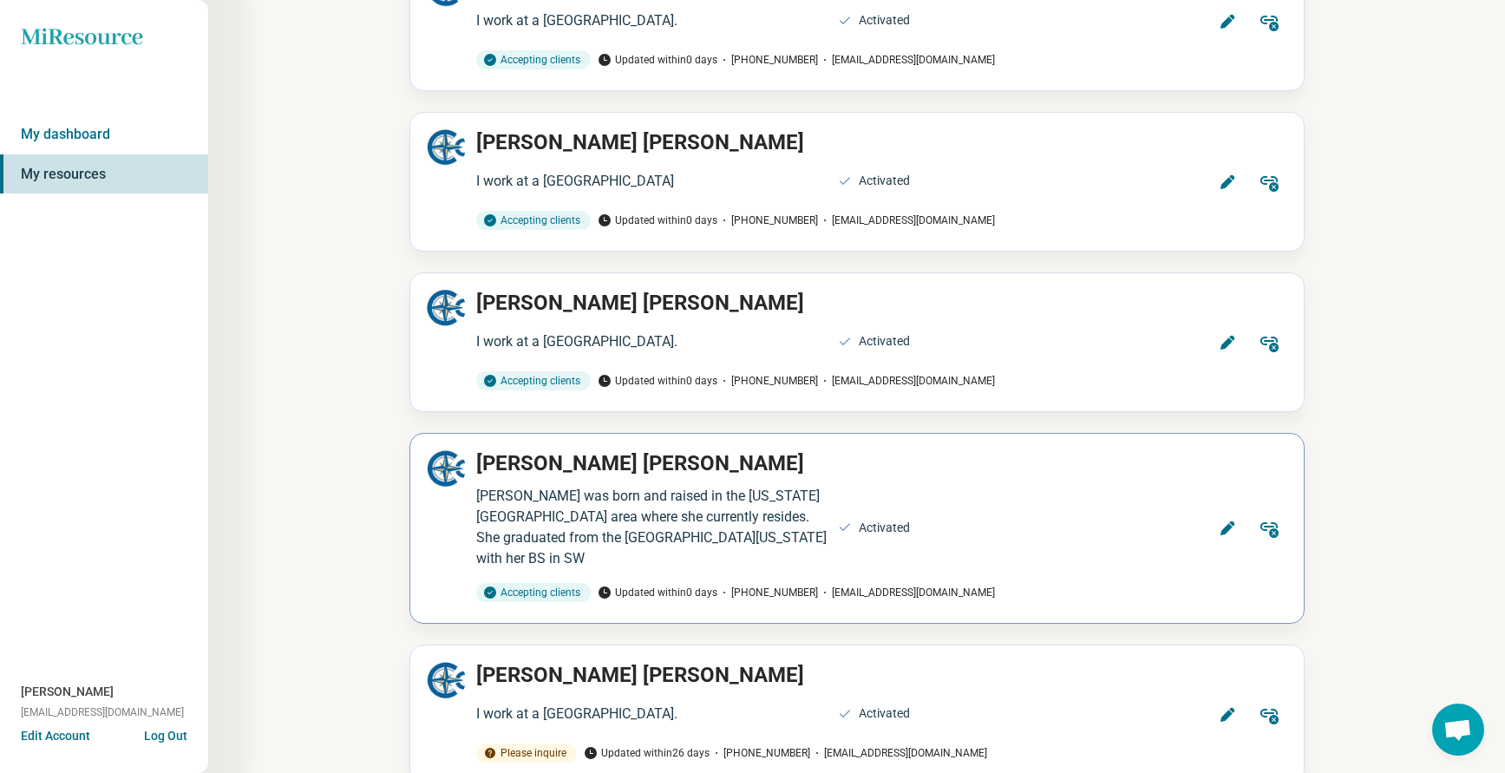
click at [1224, 520] on icon at bounding box center [1227, 528] width 17 height 17
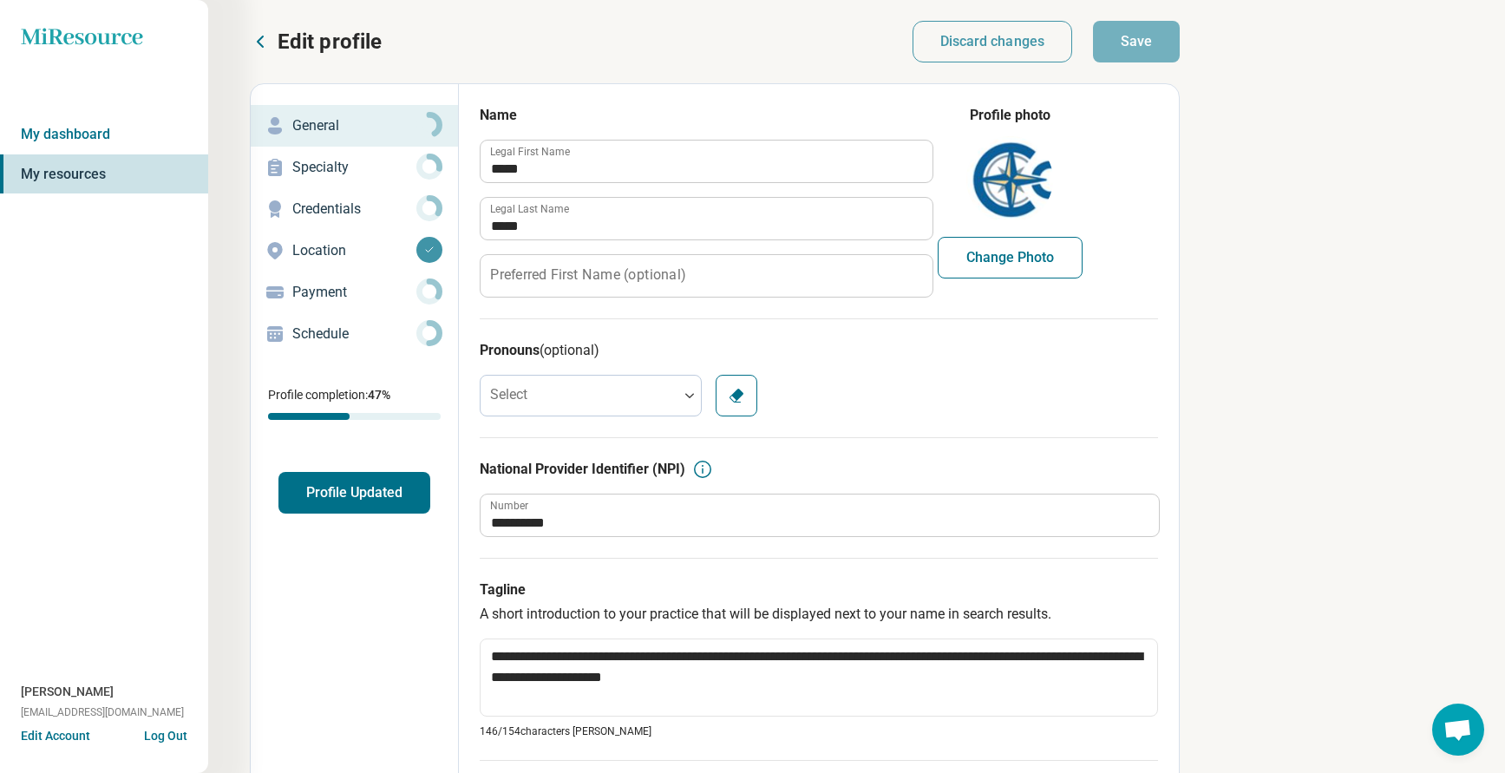
click at [363, 209] on p "Credentials" at bounding box center [354, 209] width 124 height 21
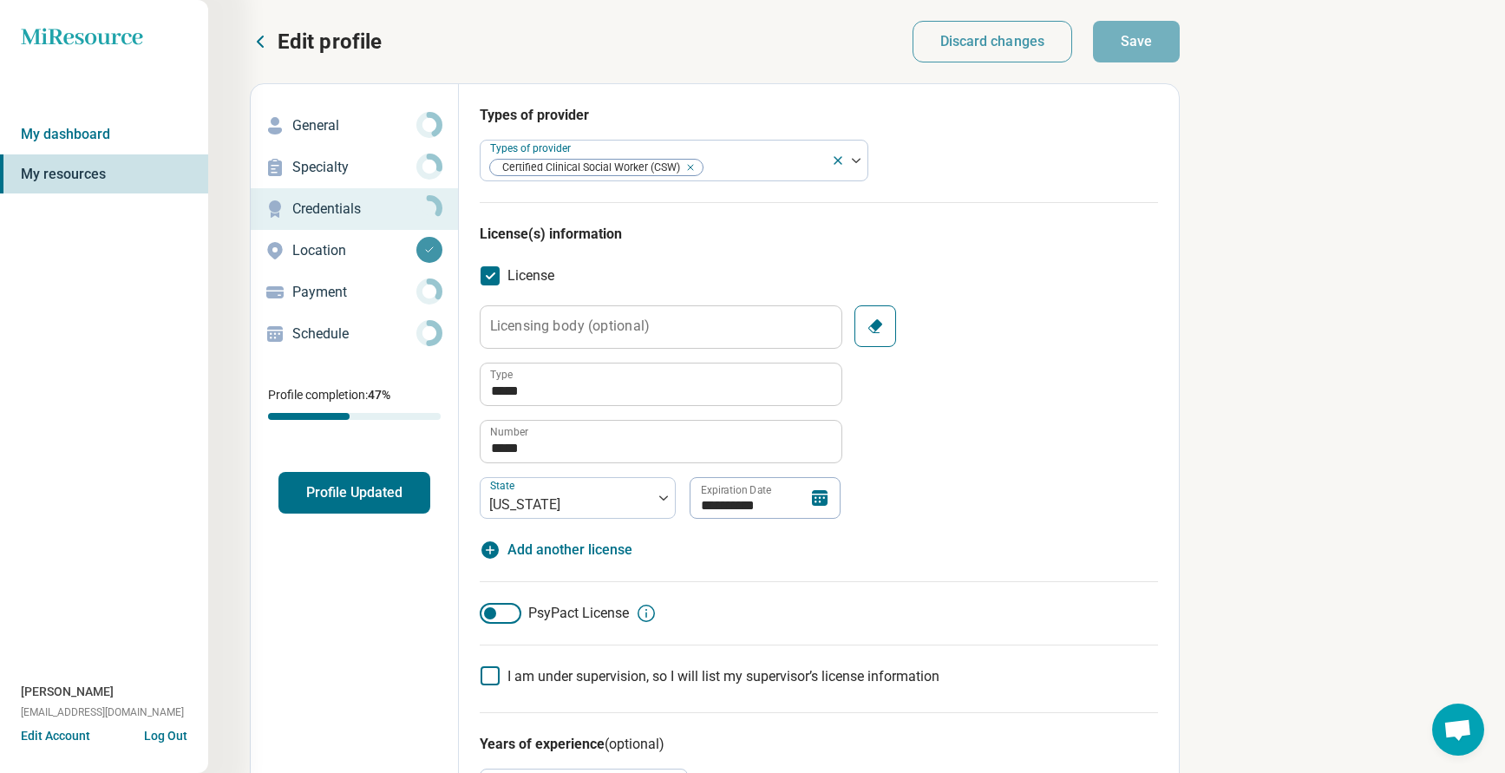
click at [317, 238] on div "Location" at bounding box center [355, 251] width 180 height 28
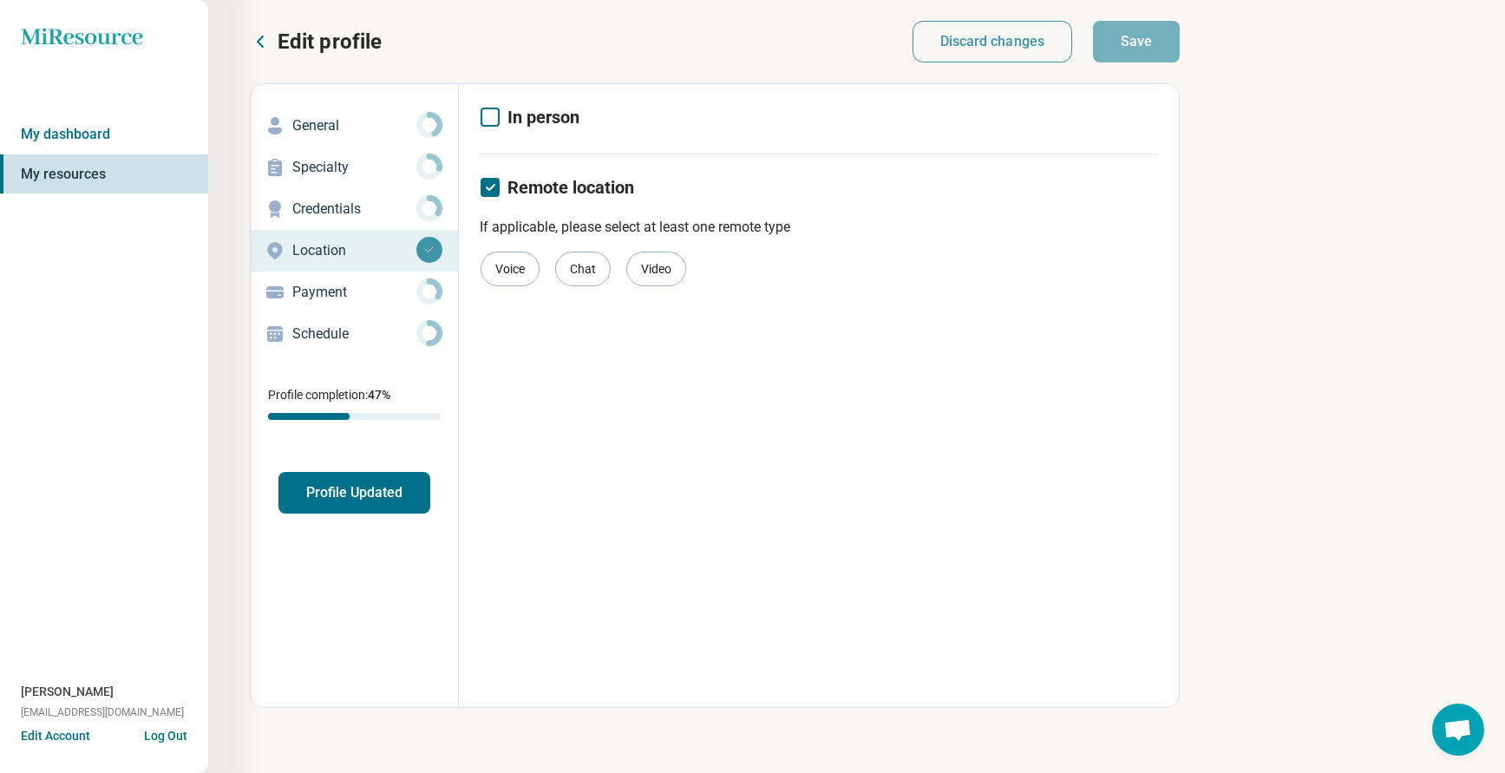
click at [277, 44] on button "Edit profile" at bounding box center [316, 42] width 132 height 28
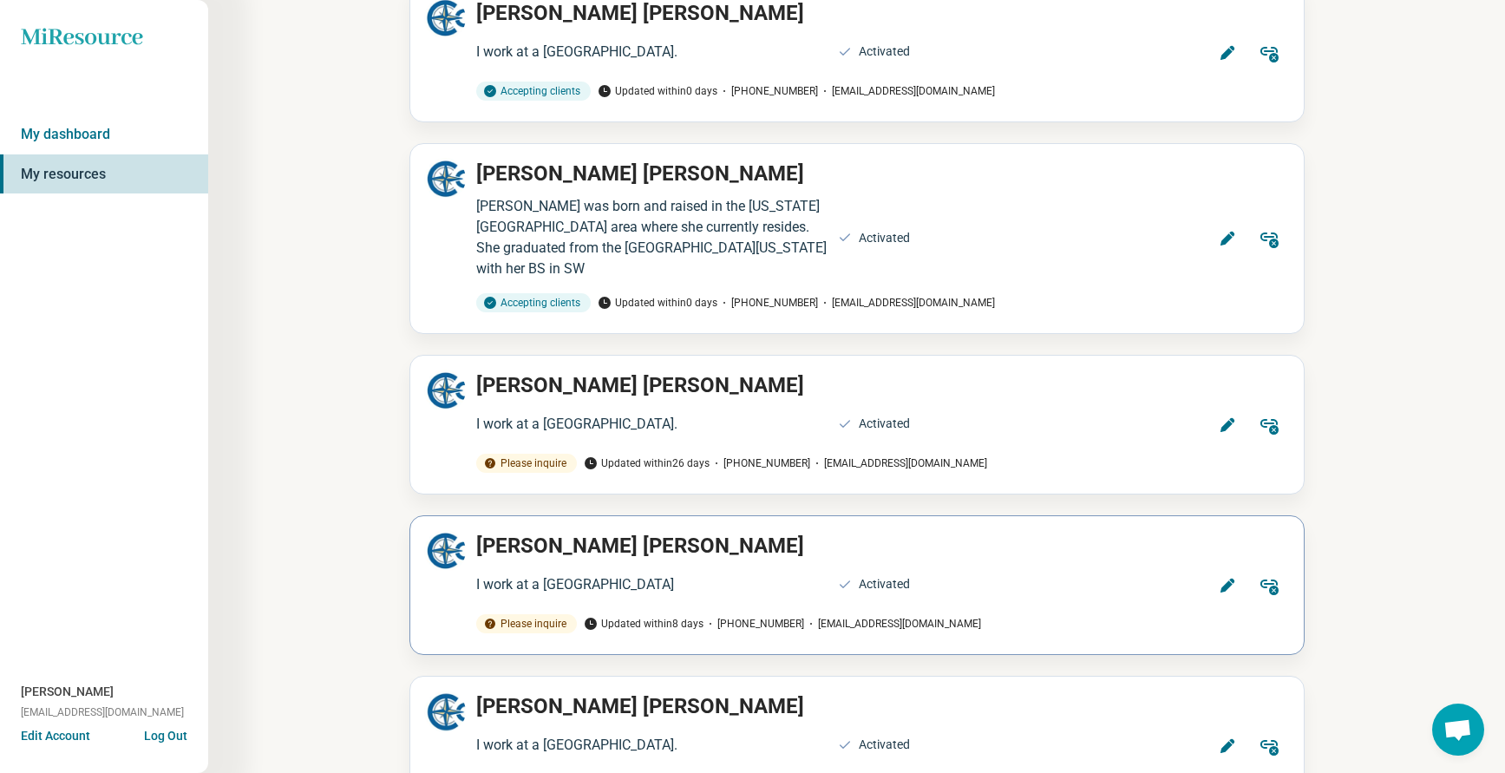
scroll to position [1735, 0]
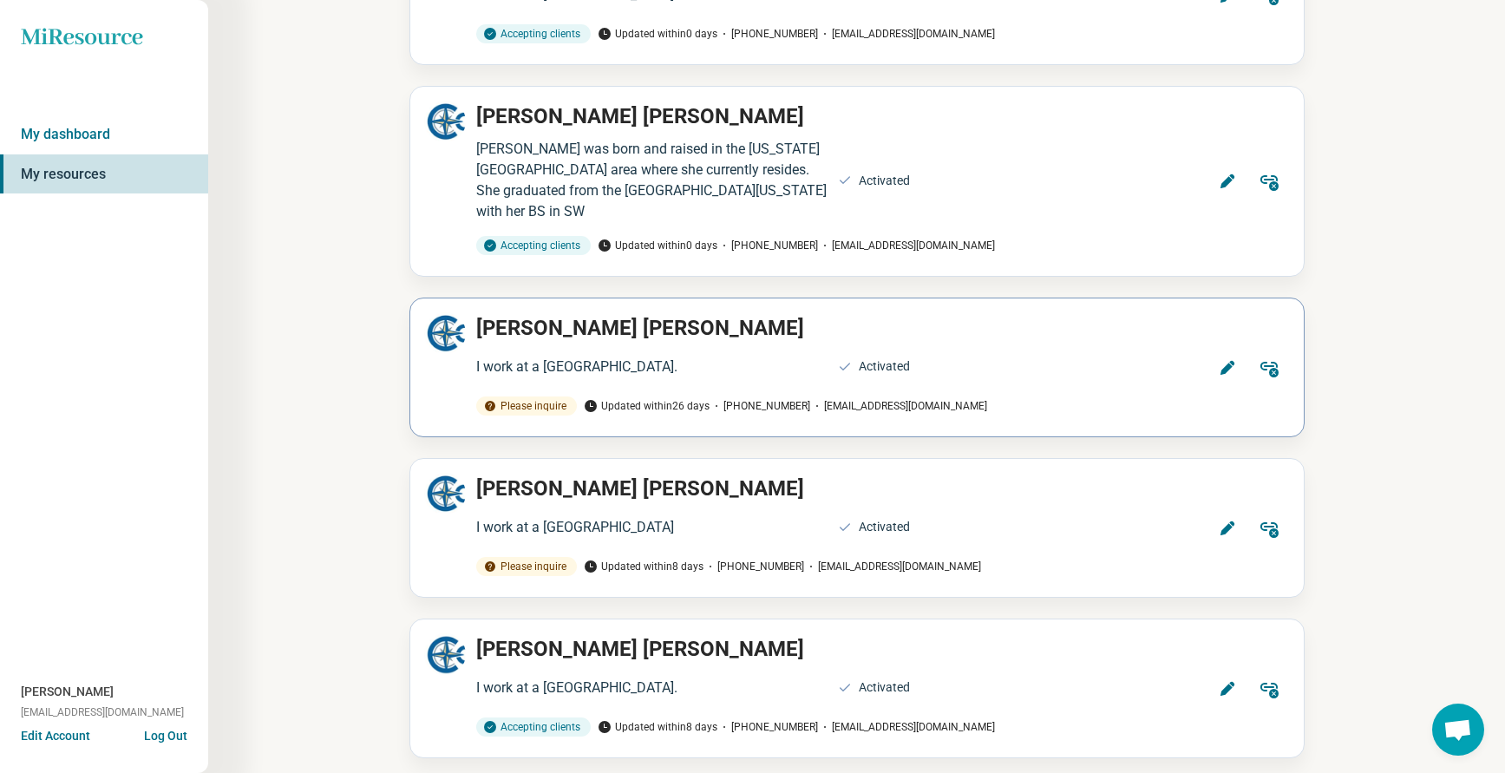
click at [1233, 359] on icon at bounding box center [1227, 367] width 17 height 17
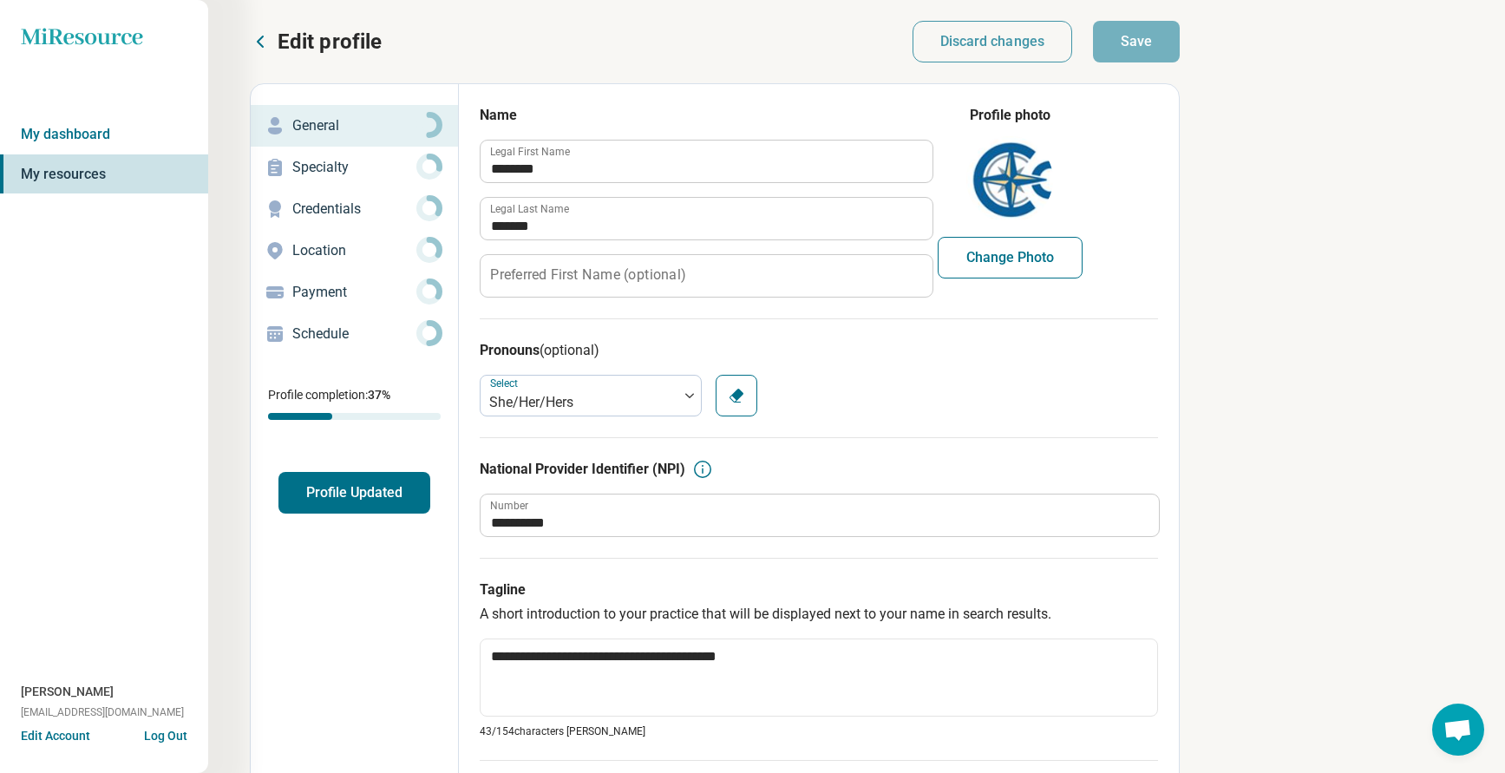
click at [325, 206] on p "Credentials" at bounding box center [354, 209] width 124 height 21
type textarea "*"
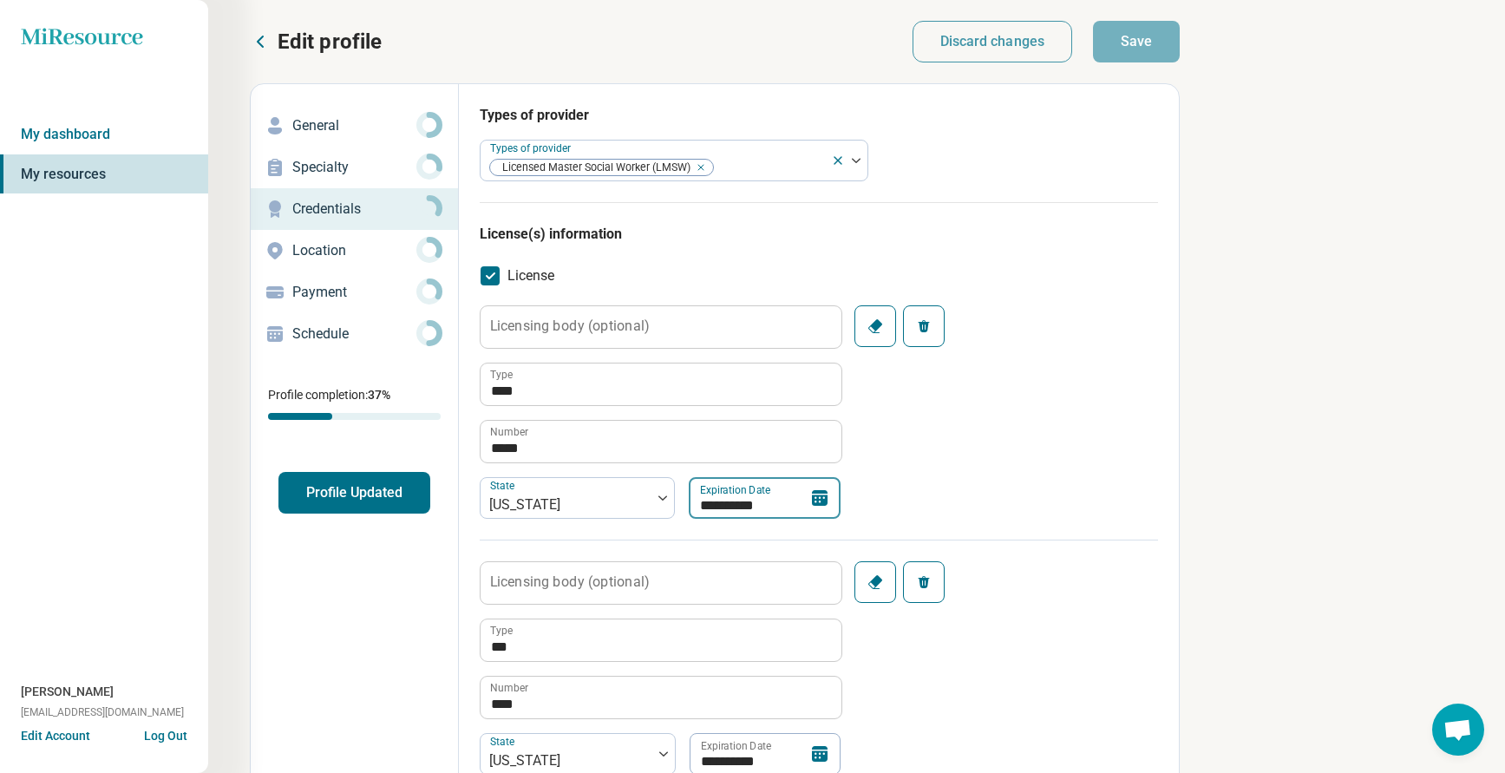
click at [779, 498] on input "**********" at bounding box center [765, 498] width 152 height 42
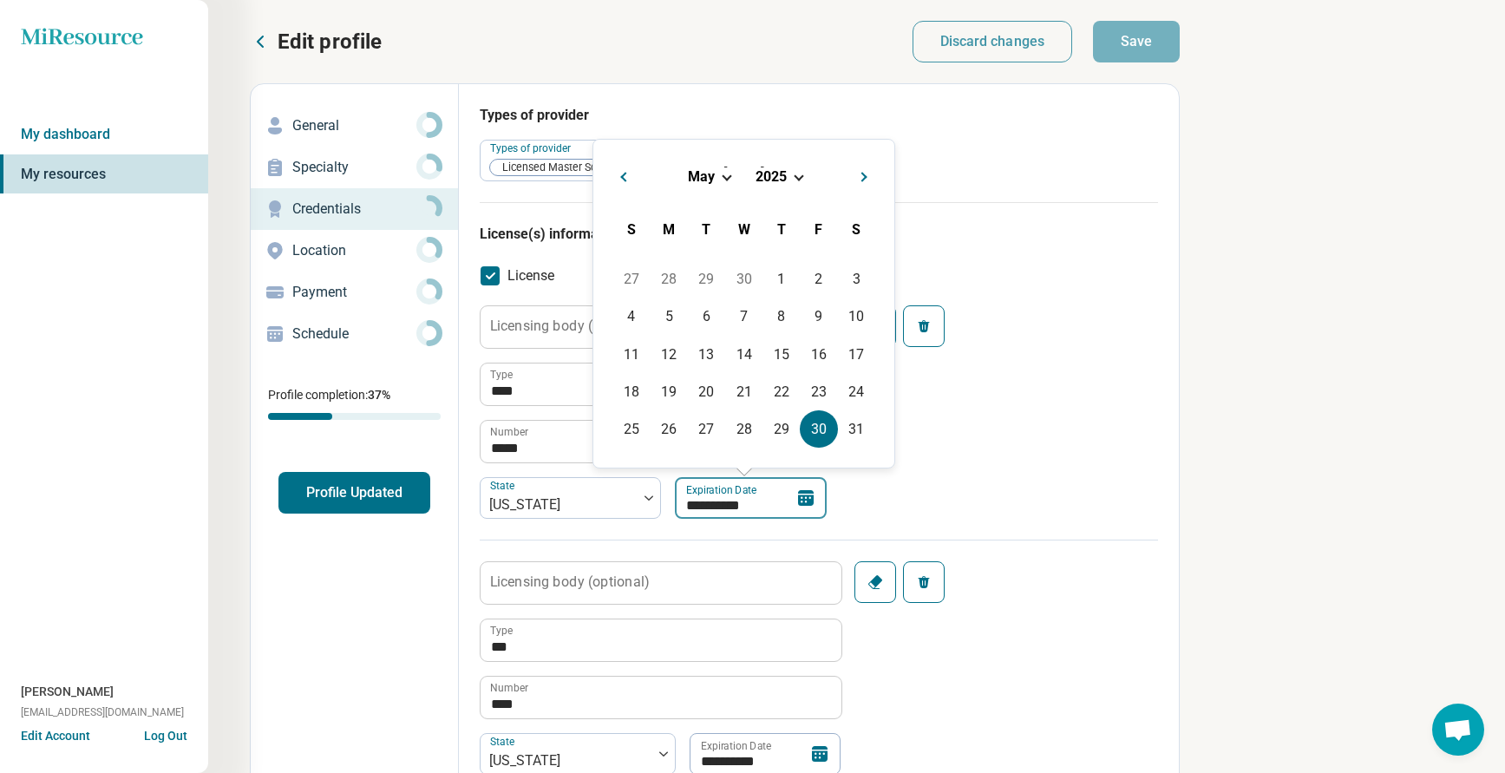
type input "*********"
type textarea "*"
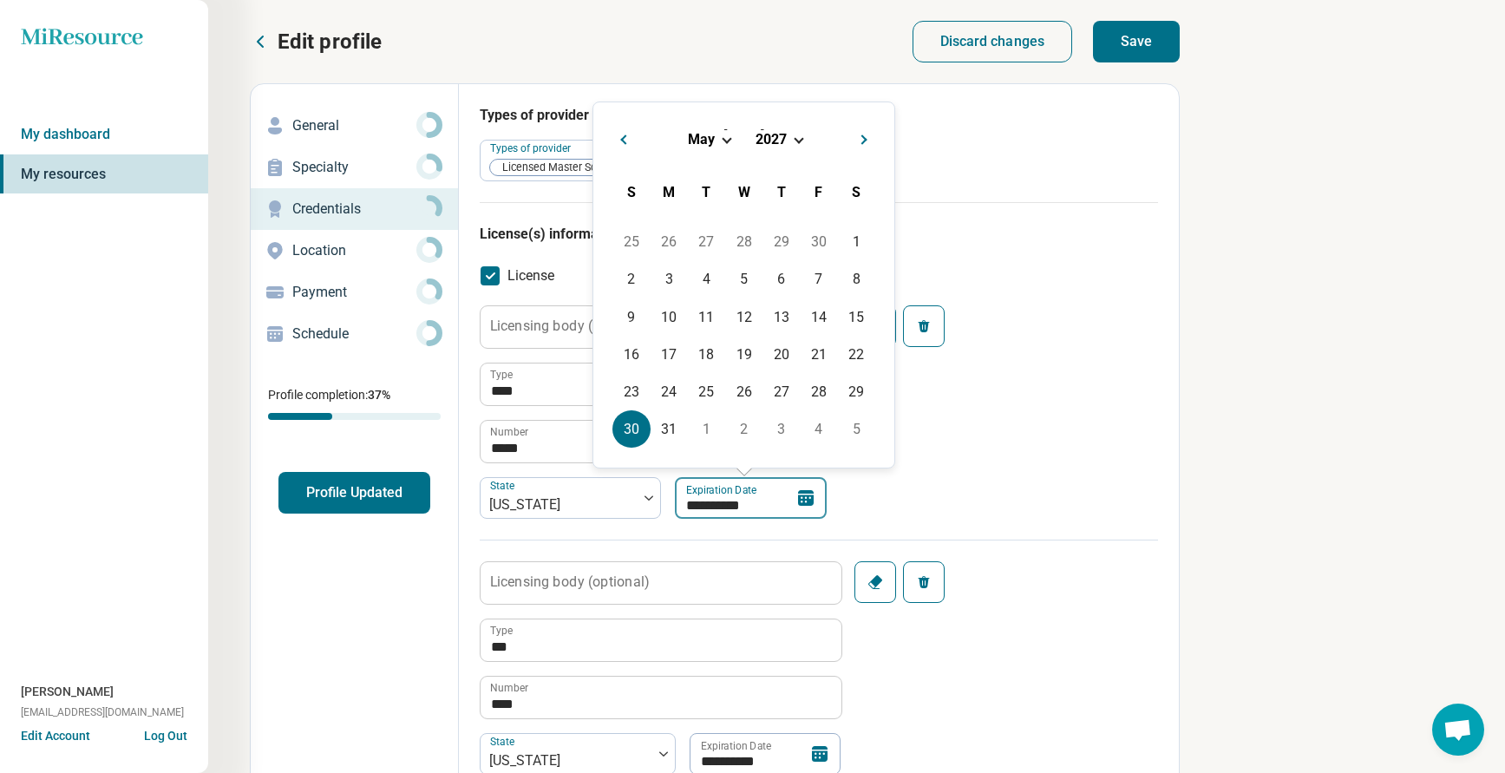
type input "**********"
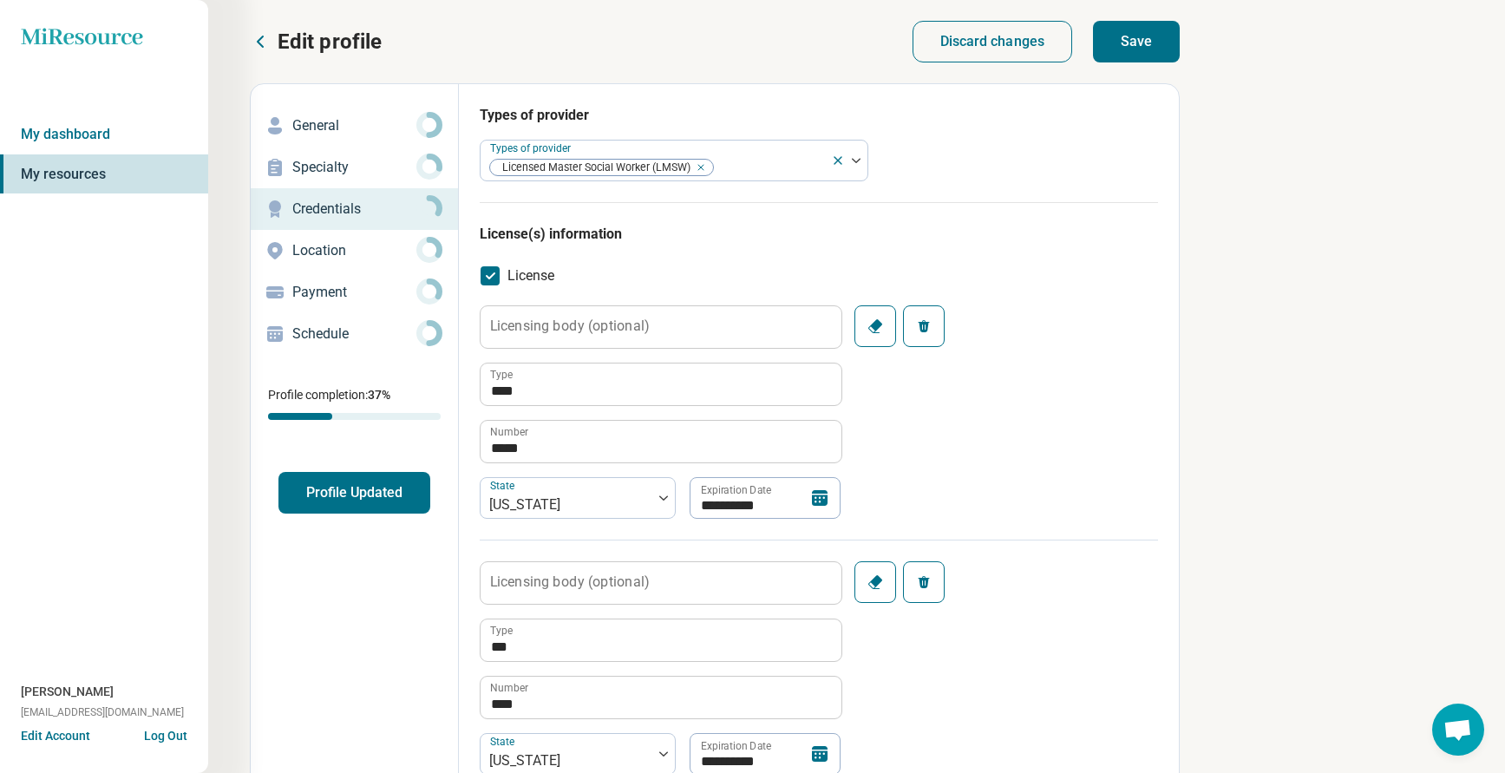
click at [1047, 448] on div "**********" at bounding box center [819, 422] width 678 height 234
click at [1157, 31] on button "Save" at bounding box center [1136, 42] width 87 height 42
click at [305, 36] on p "Edit profile" at bounding box center [330, 42] width 104 height 28
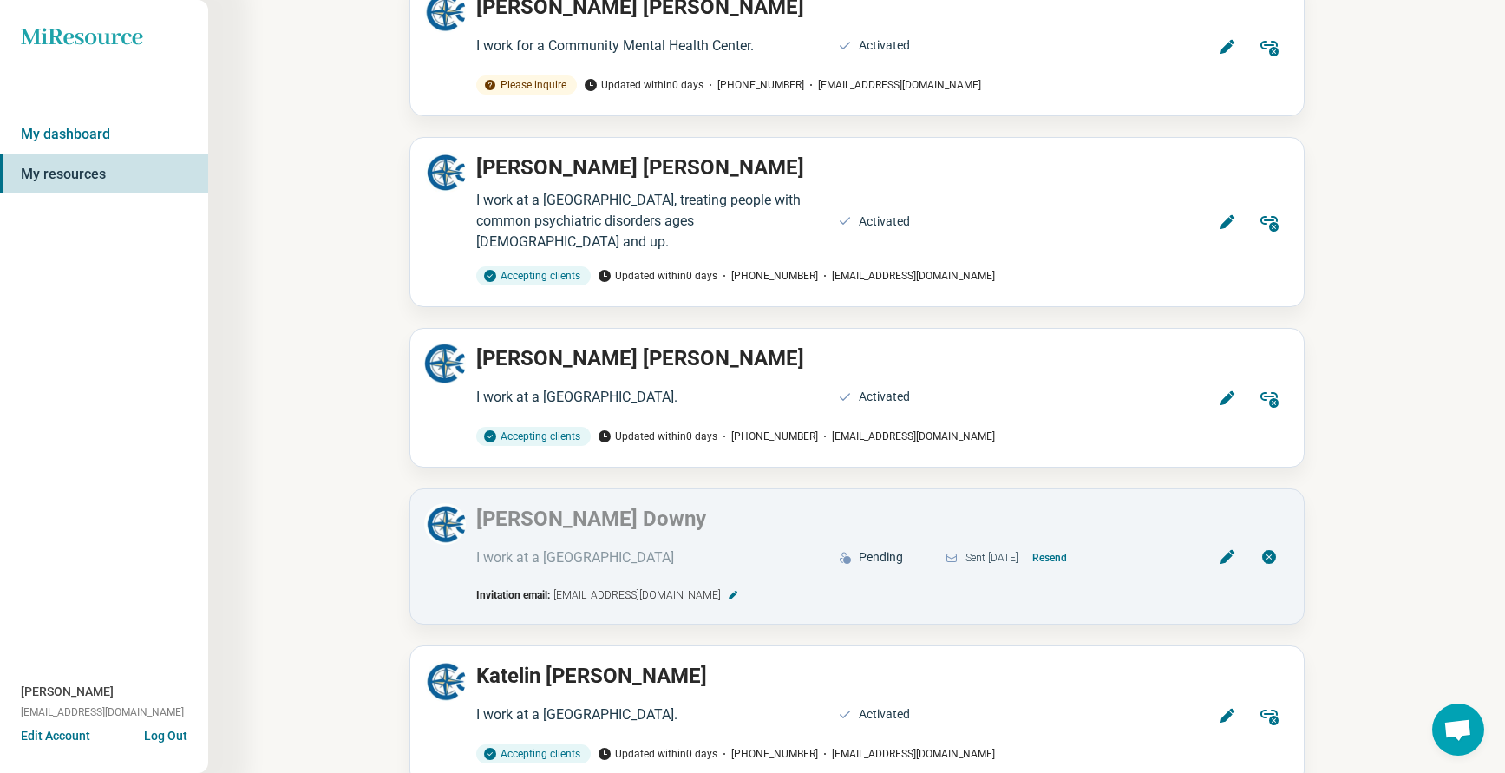
scroll to position [1301, 0]
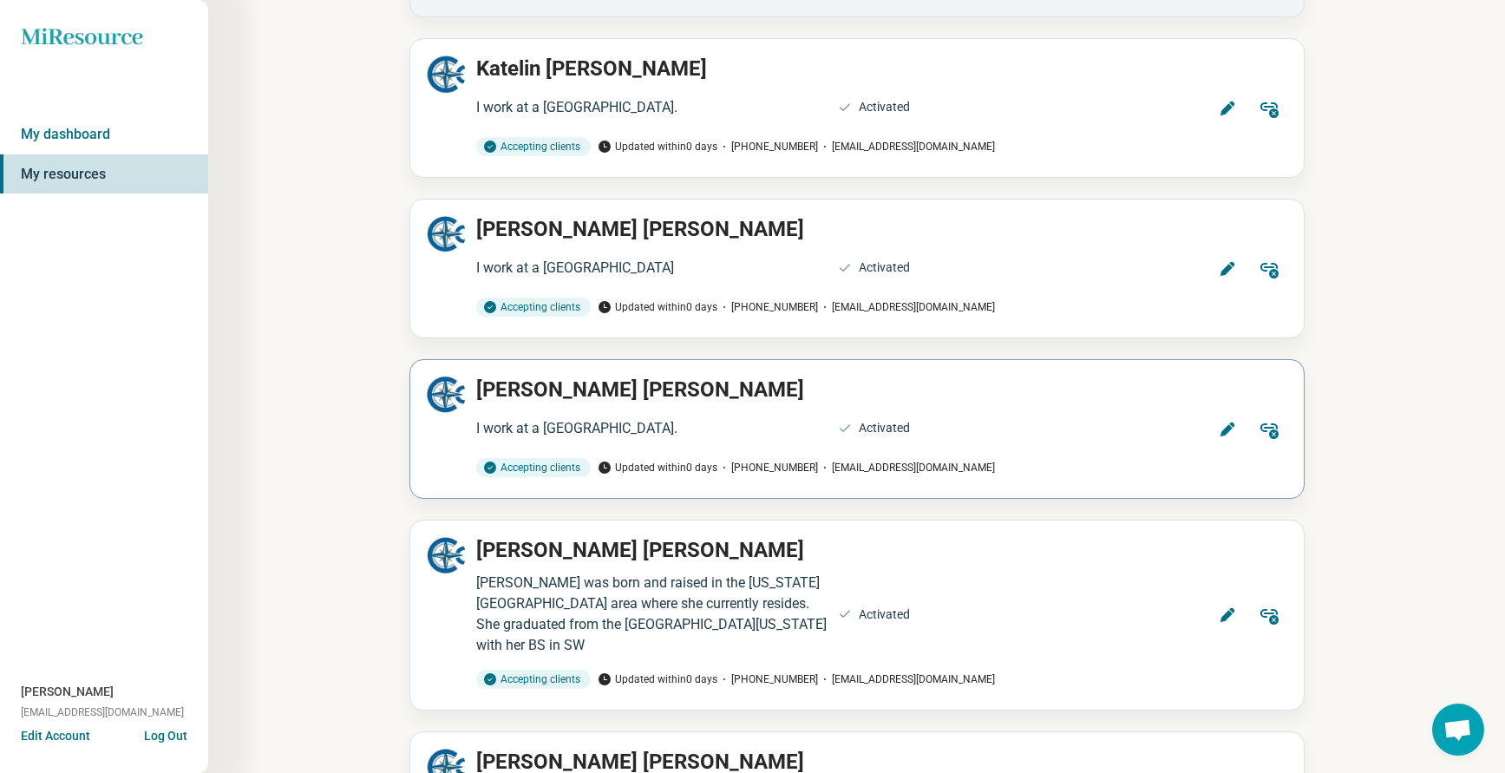
click at [1225, 428] on icon at bounding box center [1226, 429] width 14 height 14
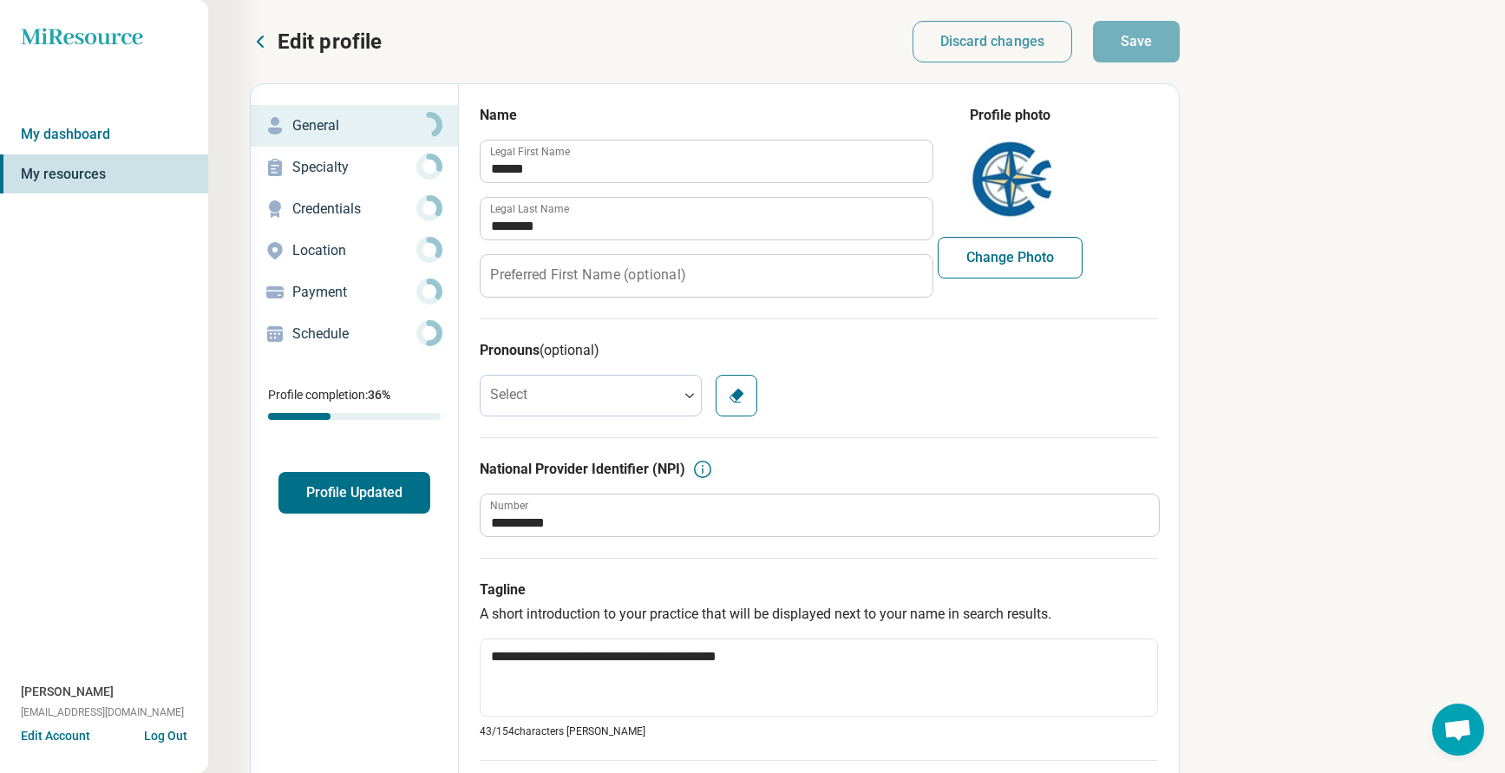
click at [317, 196] on div "Credentials" at bounding box center [355, 209] width 180 height 28
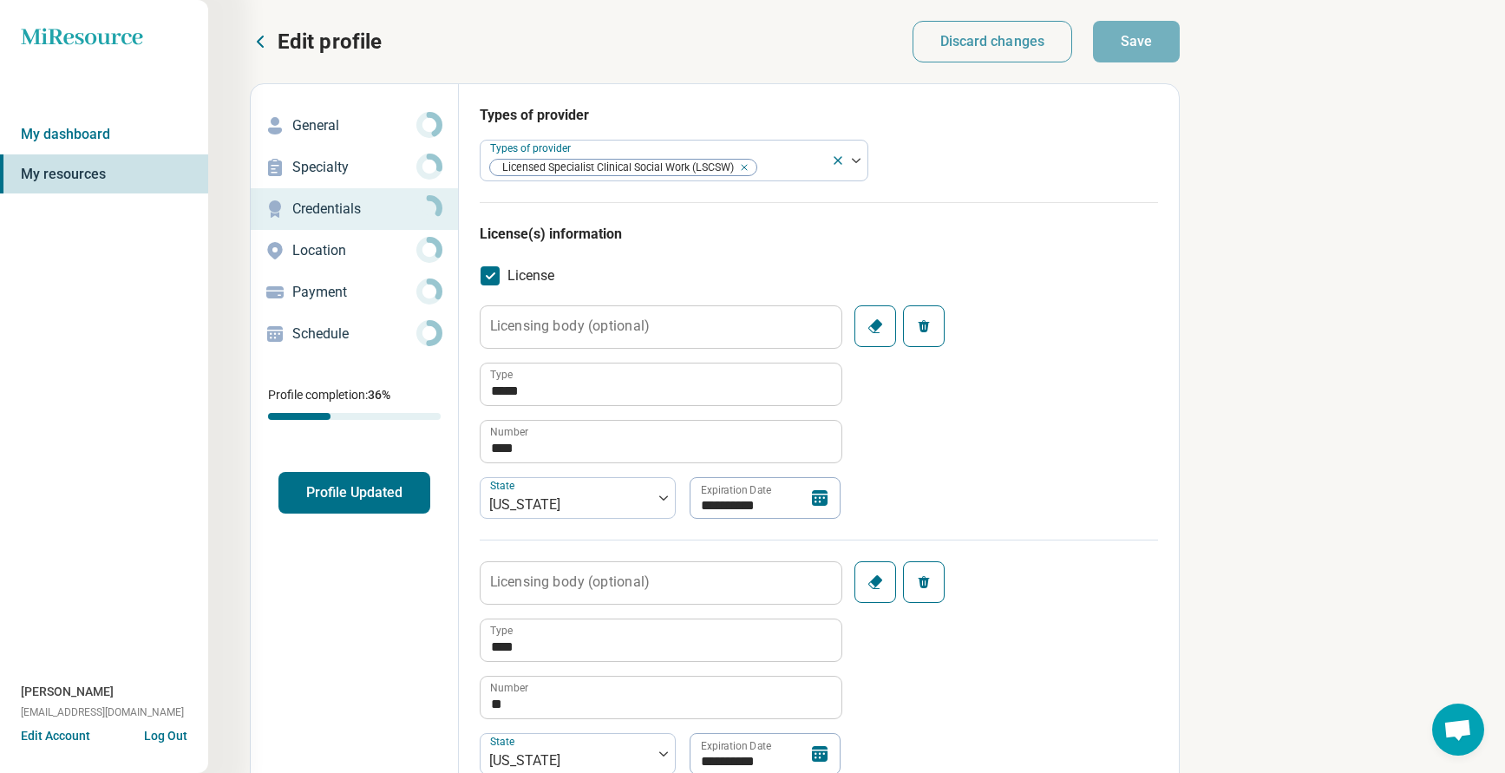
click at [310, 44] on p "Edit profile" at bounding box center [330, 42] width 104 height 28
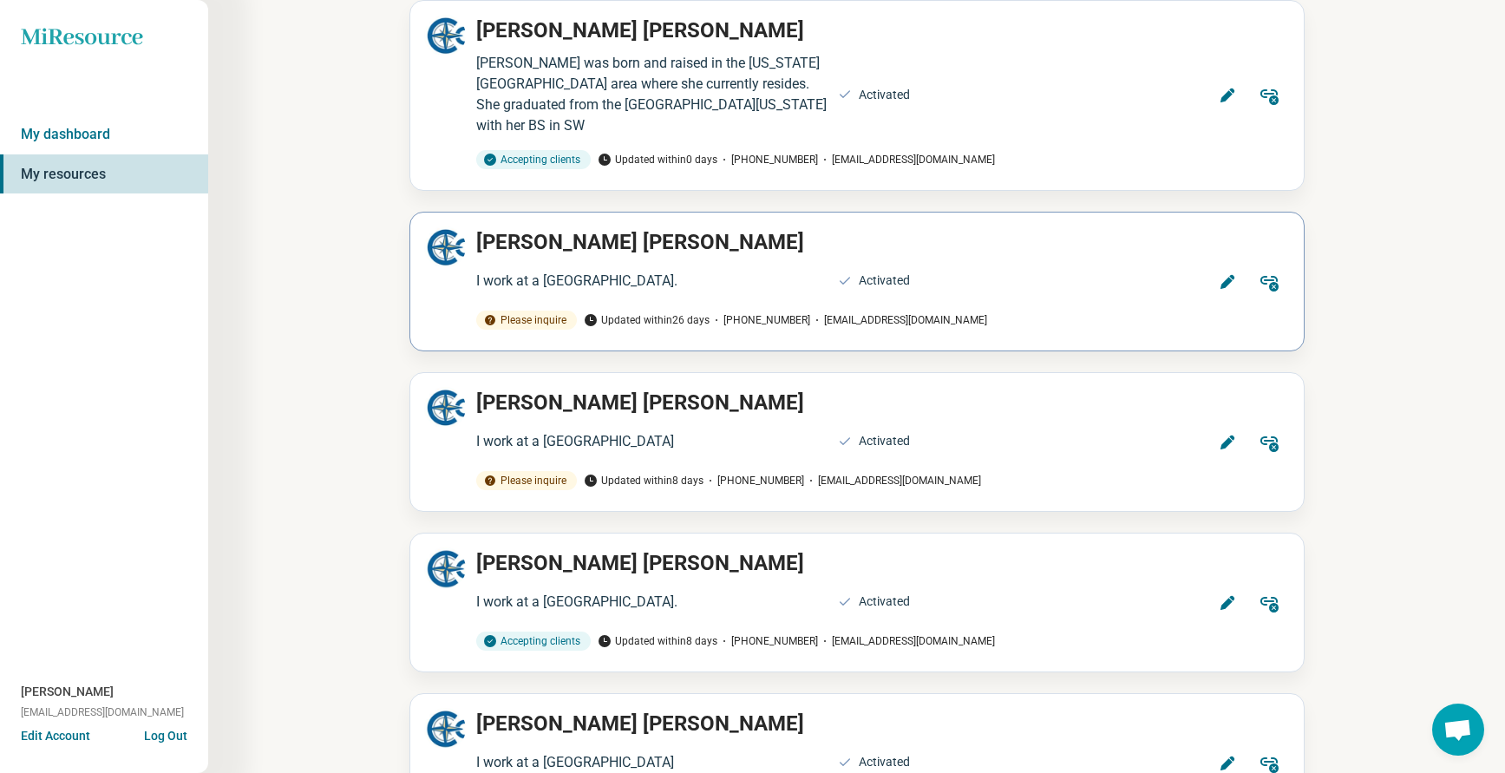
scroll to position [1821, 0]
click at [1228, 274] on icon at bounding box center [1226, 281] width 14 height 14
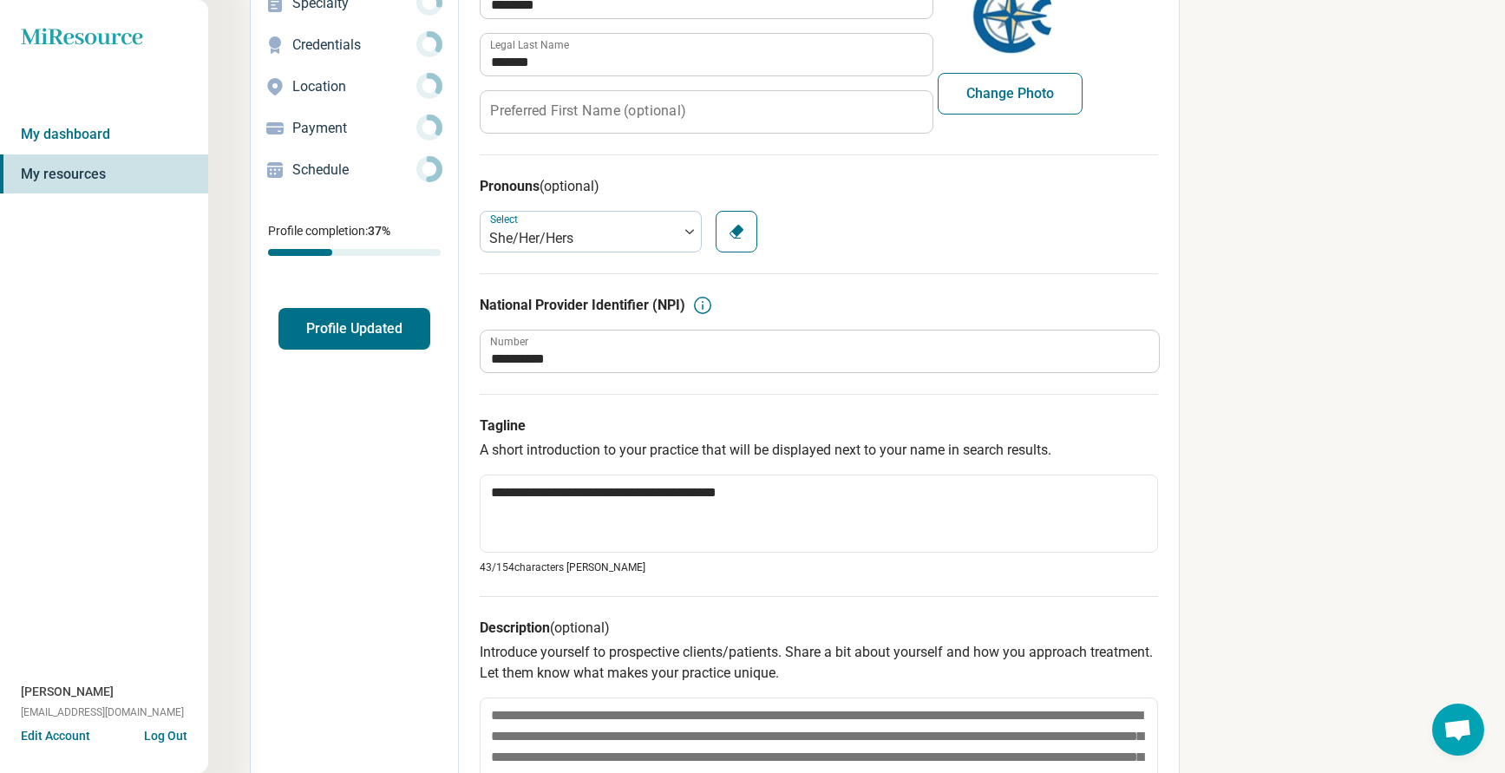
scroll to position [87, 0]
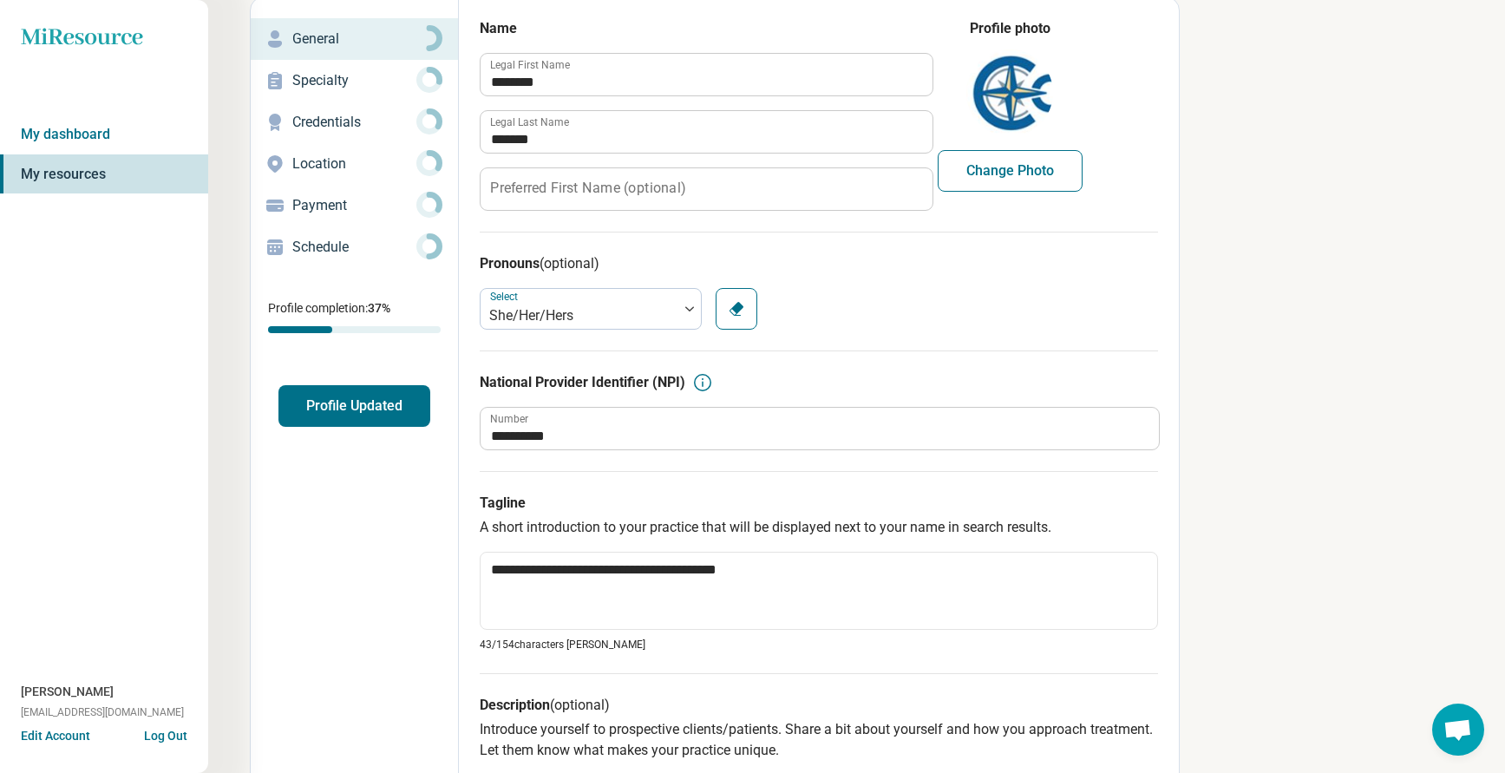
click at [319, 127] on p "Credentials" at bounding box center [354, 122] width 124 height 21
type textarea "*"
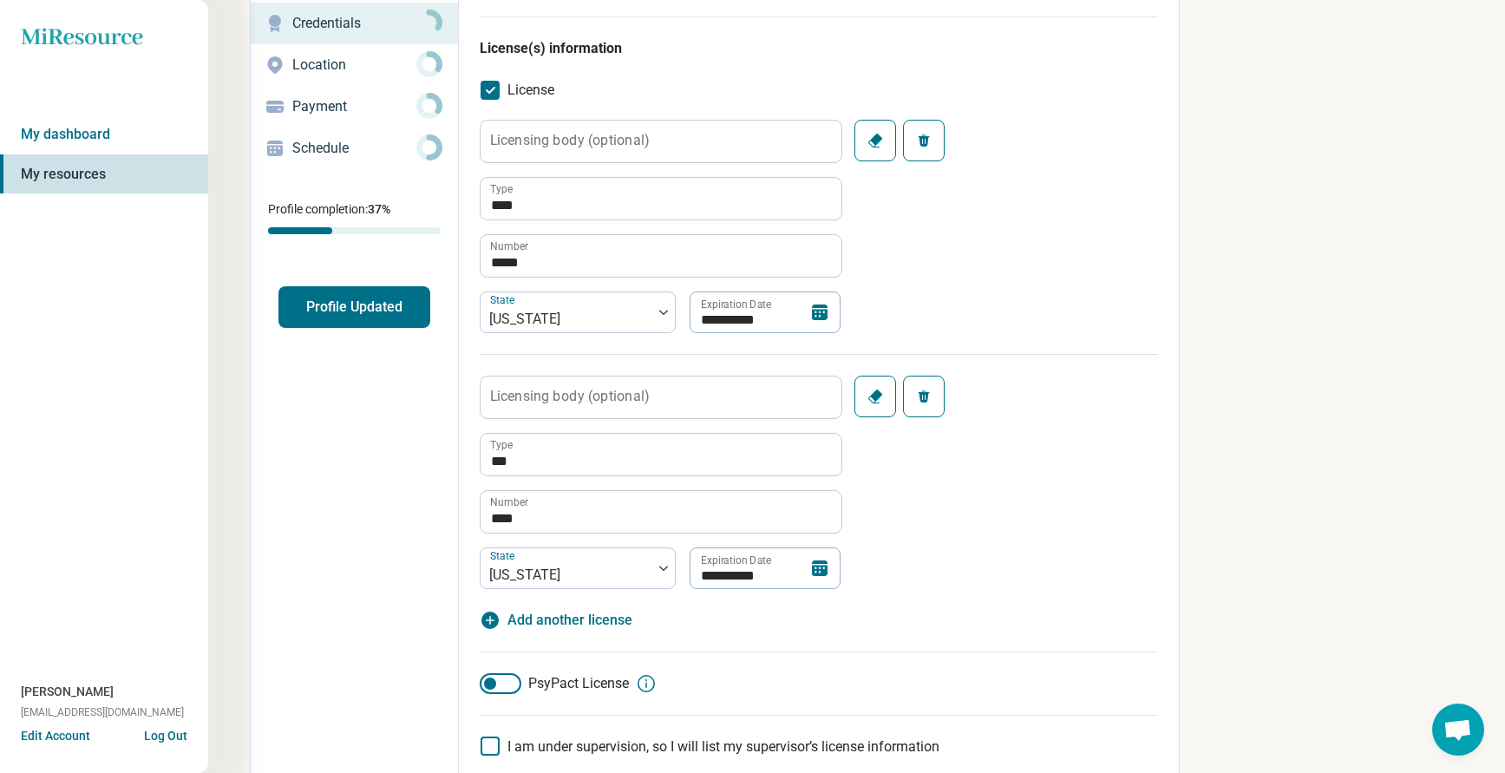
scroll to position [173, 0]
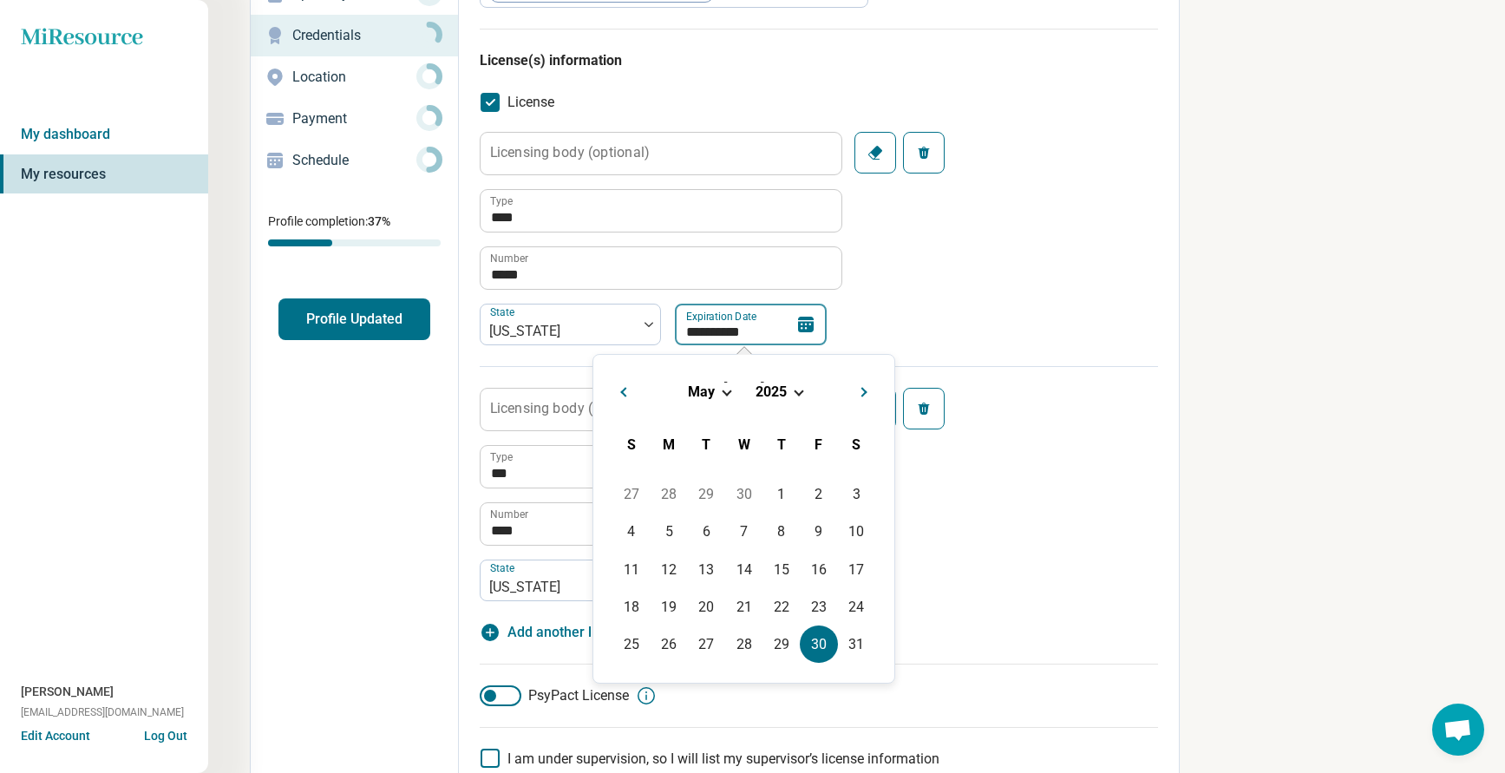
click at [769, 320] on input "**********" at bounding box center [751, 325] width 152 height 42
type input "*********"
type textarea "*"
type input "**********"
click at [1010, 278] on div "**********" at bounding box center [819, 249] width 678 height 234
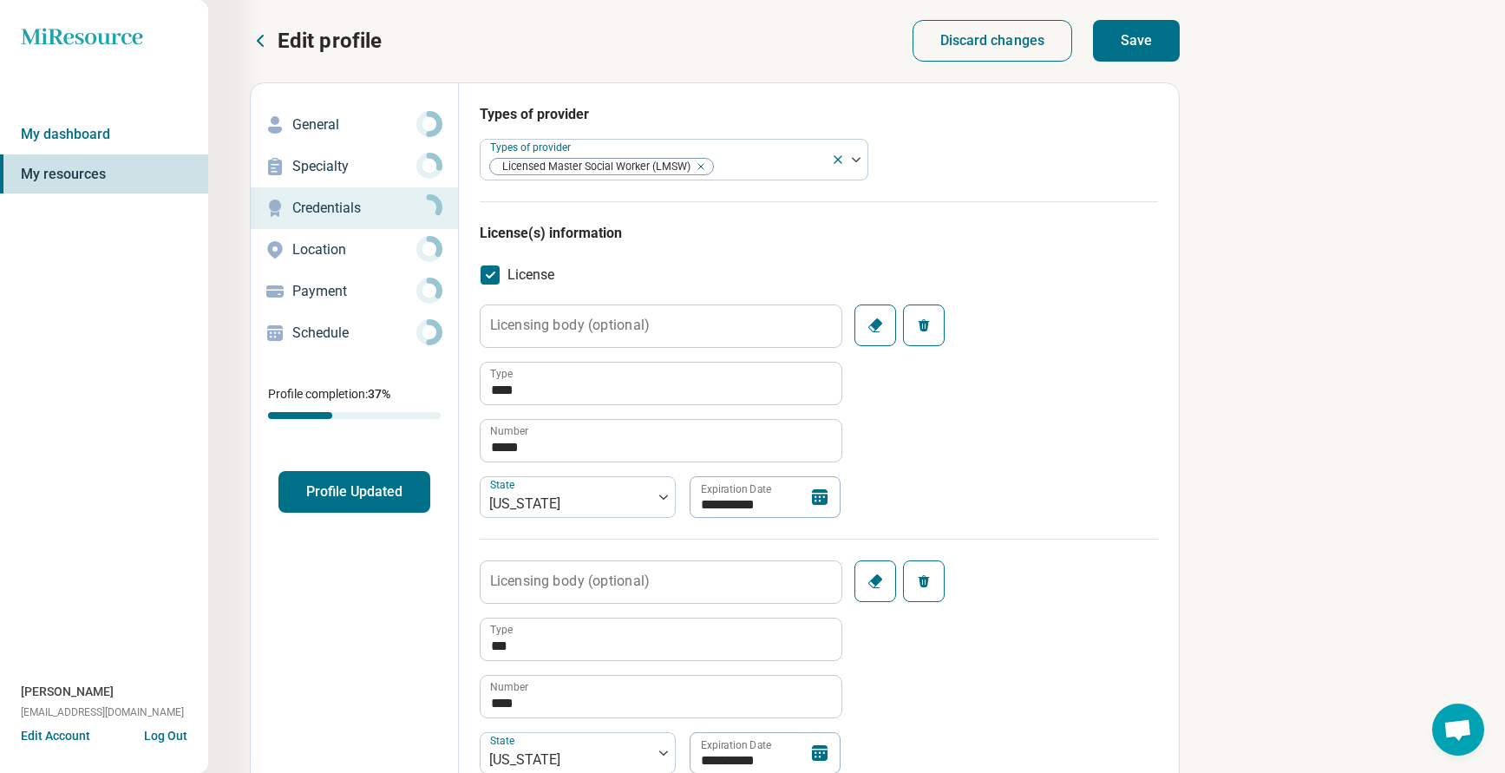
scroll to position [0, 0]
click at [325, 124] on p "General" at bounding box center [354, 125] width 124 height 21
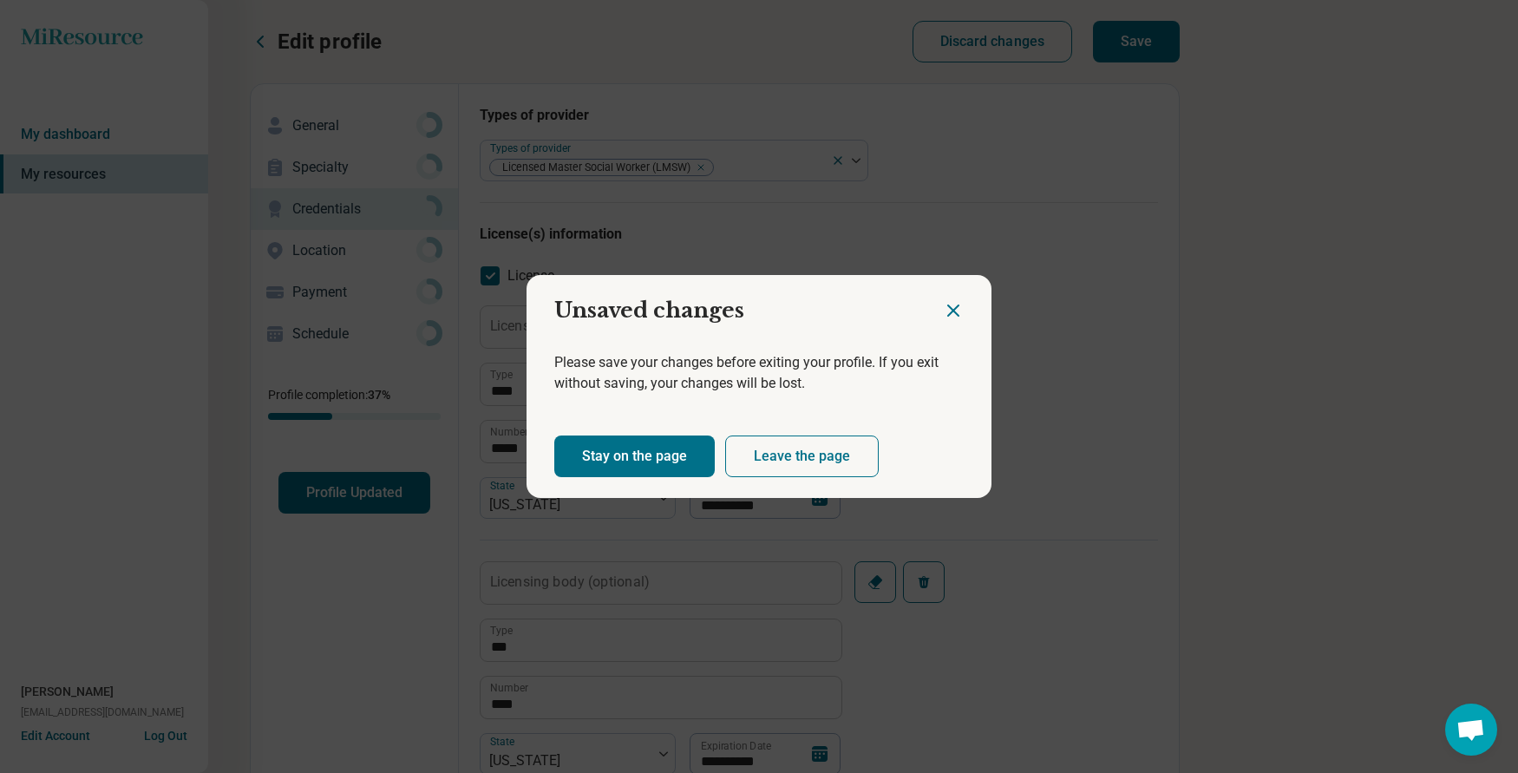
click at [629, 461] on button "Stay on the page" at bounding box center [634, 456] width 160 height 42
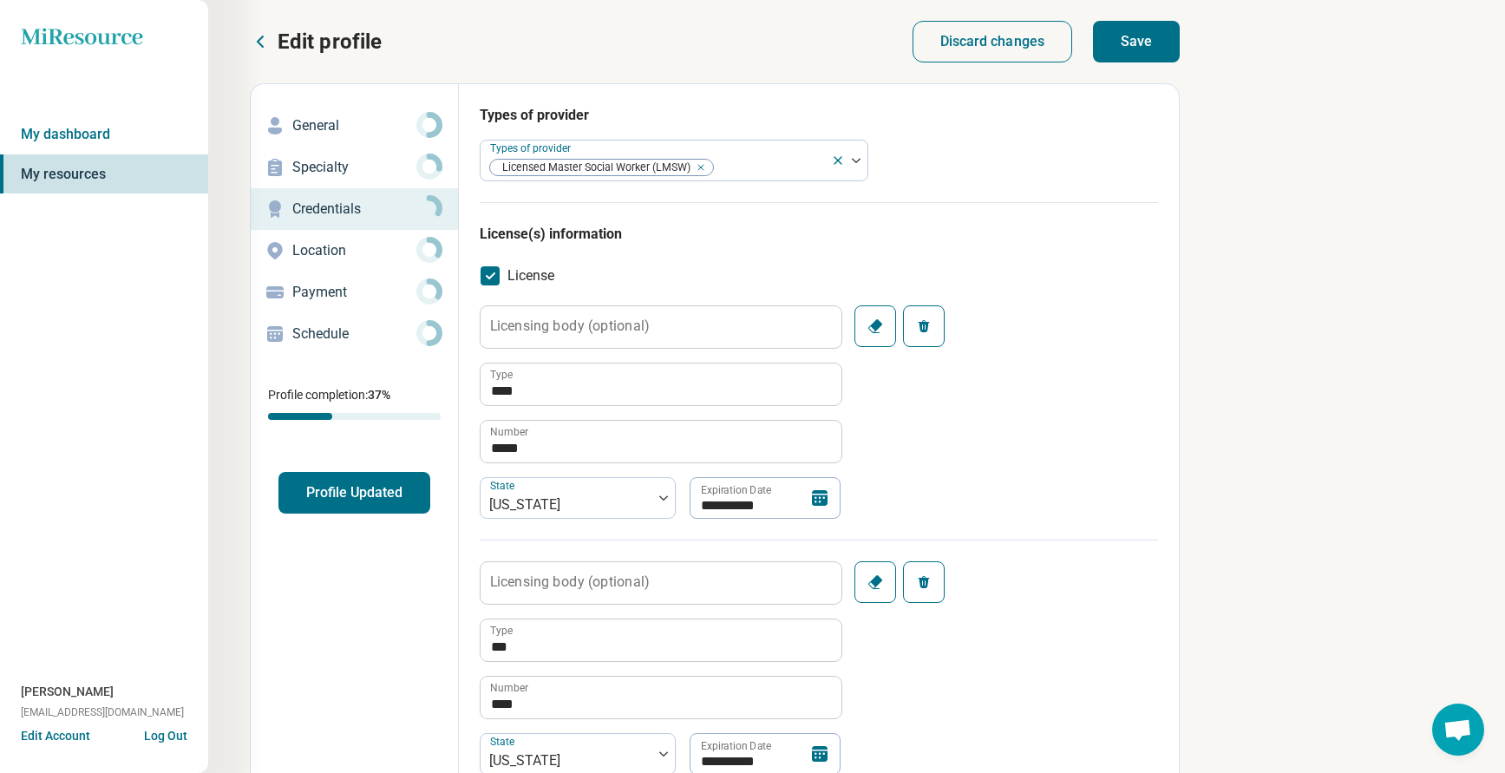
click at [1122, 45] on button "Save" at bounding box center [1136, 42] width 87 height 42
type textarea "*"
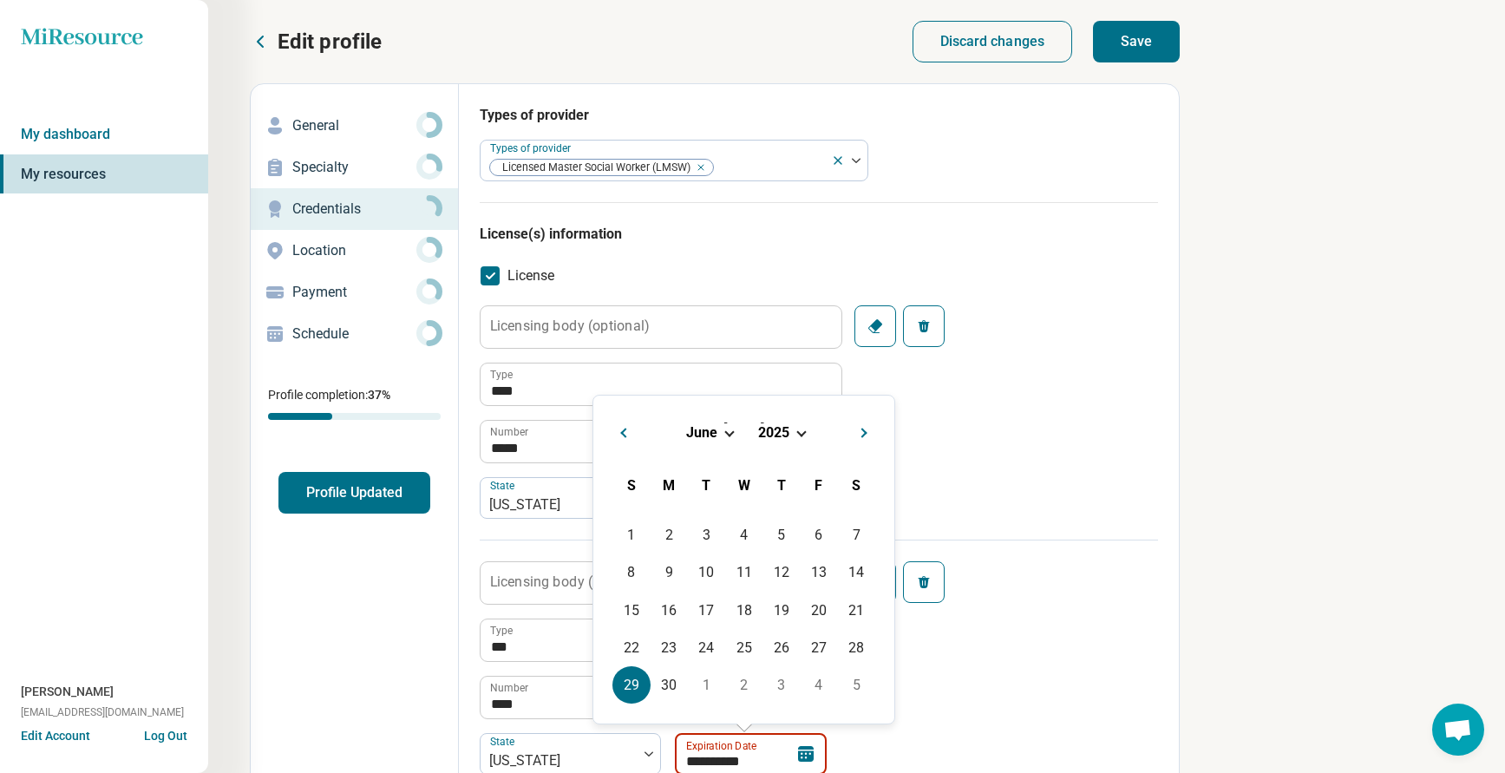
click at [762, 762] on input "**********" at bounding box center [751, 754] width 152 height 42
type input "**********"
click at [1043, 454] on div "**********" at bounding box center [819, 422] width 678 height 234
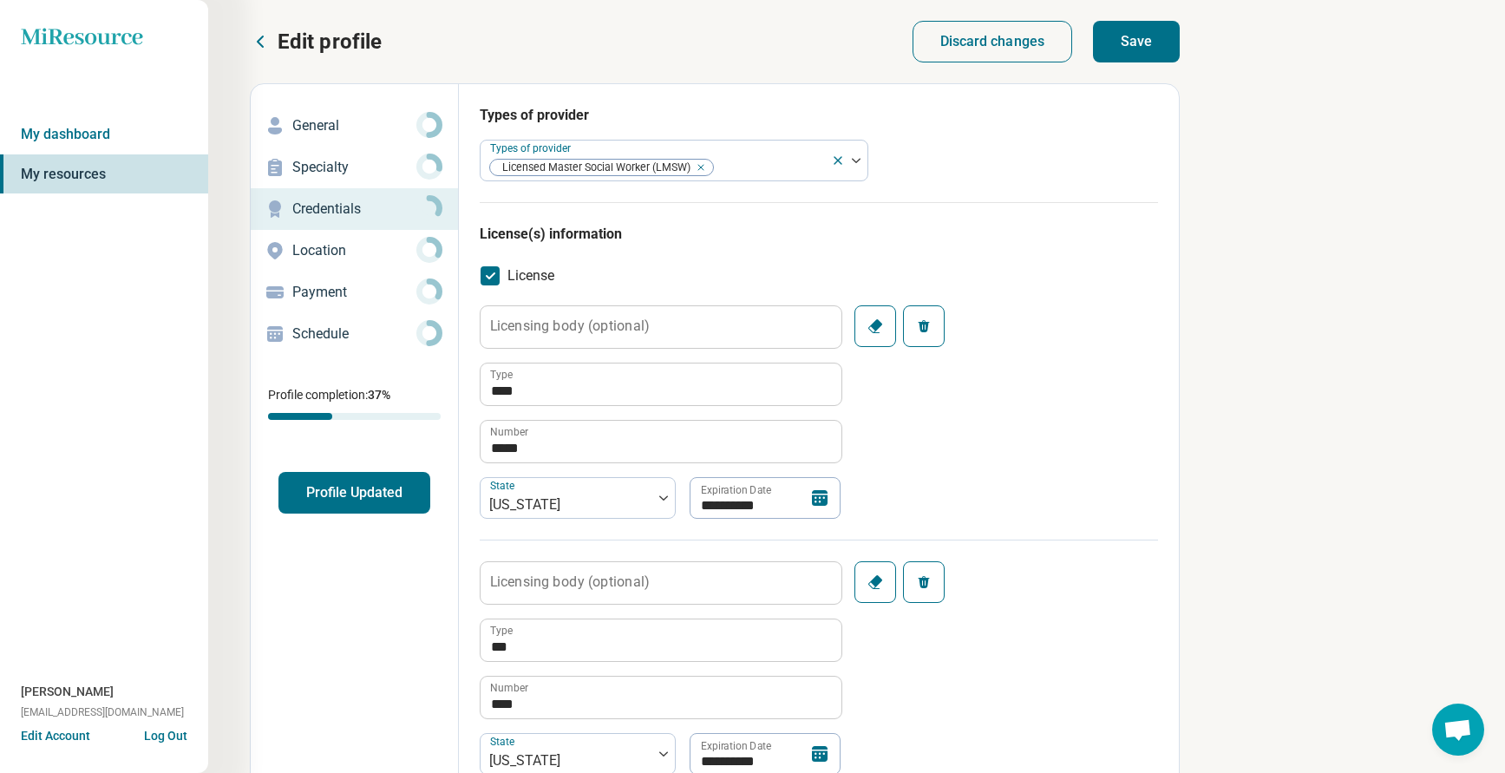
click at [1132, 33] on button "Save" at bounding box center [1136, 42] width 87 height 42
click at [322, 127] on p "General" at bounding box center [354, 125] width 124 height 21
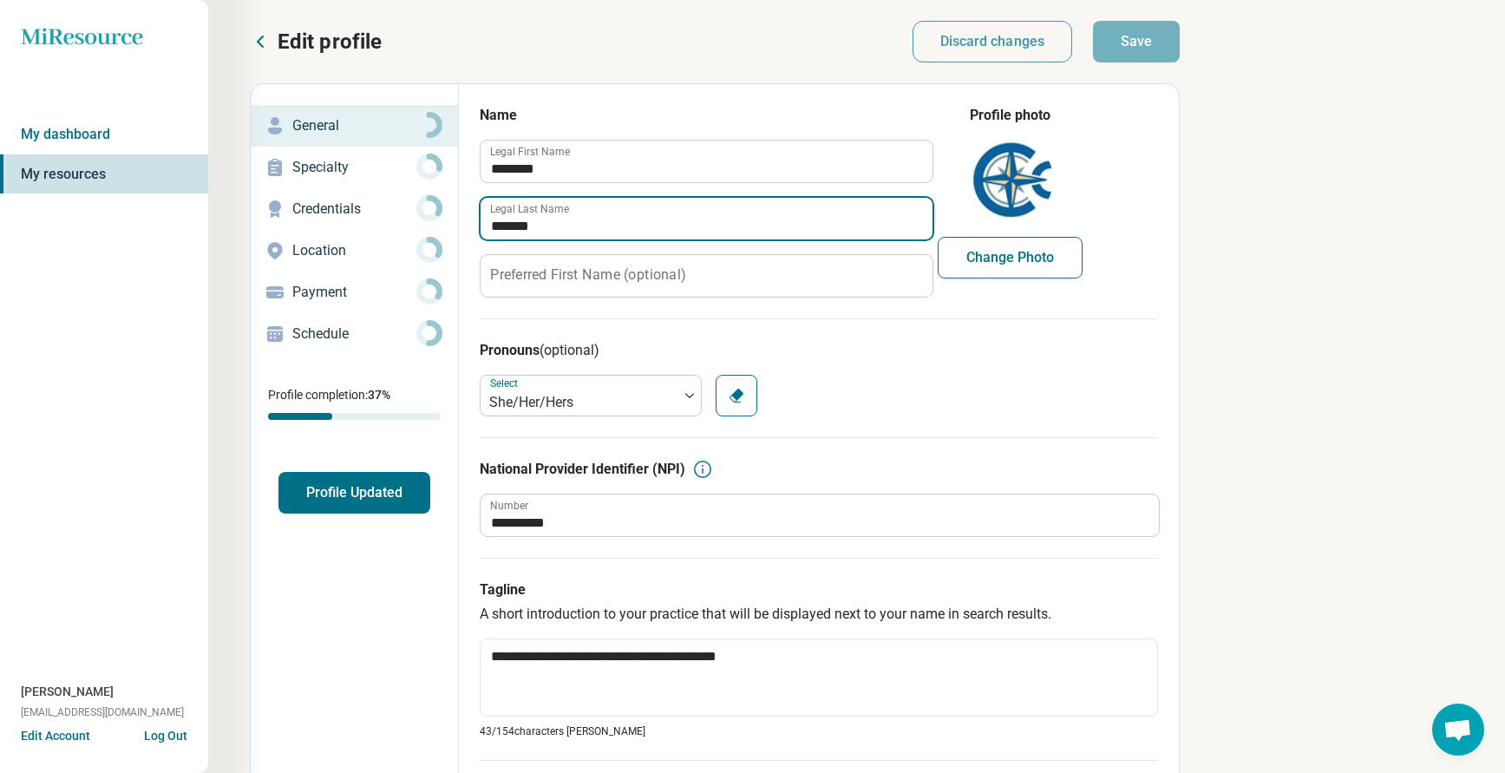
drag, startPoint x: 557, startPoint y: 229, endPoint x: 361, endPoint y: 218, distance: 196.3
type textarea "*"
type input "********"
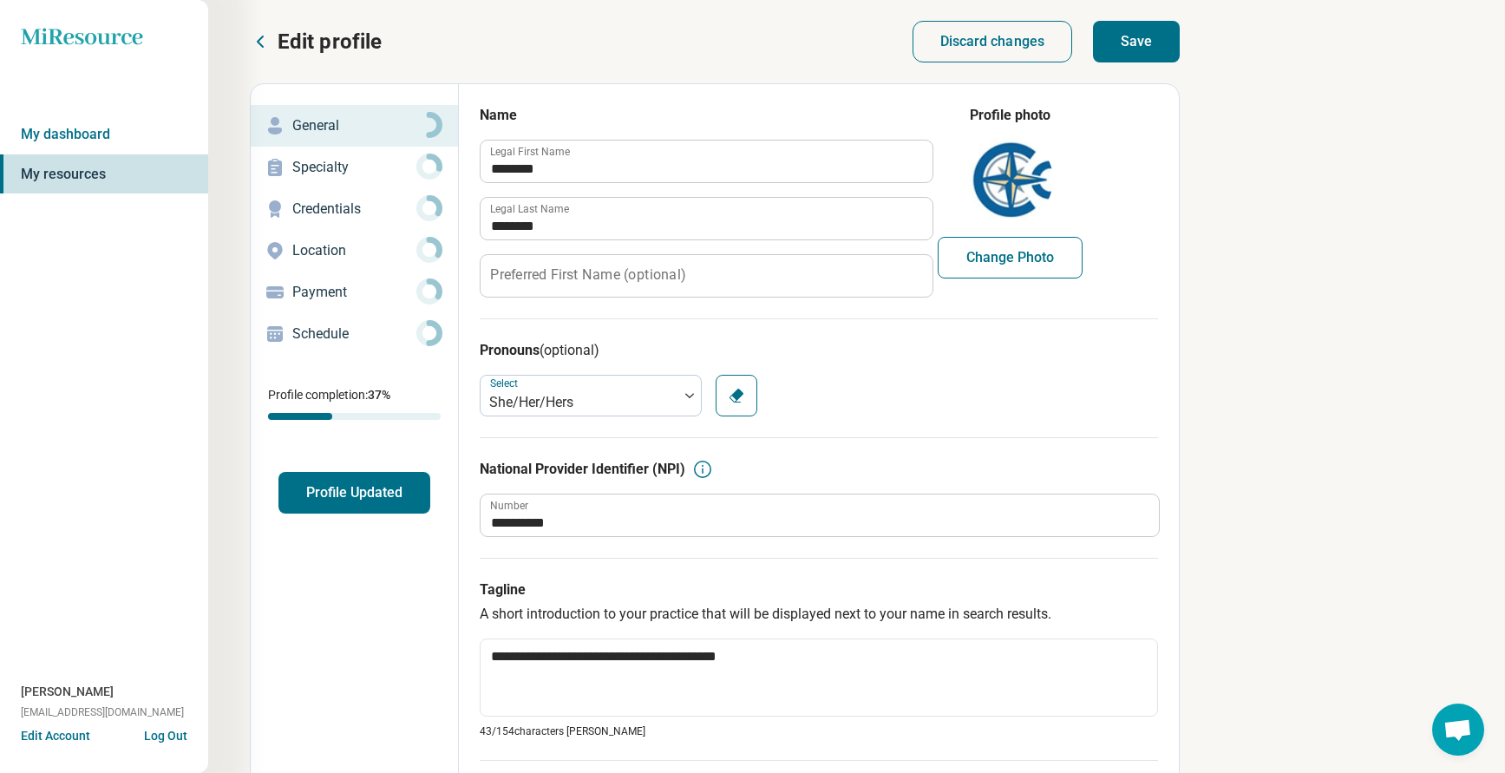
click at [1138, 44] on button "Save" at bounding box center [1136, 42] width 87 height 42
click at [337, 496] on button "Profile Updated" at bounding box center [354, 493] width 152 height 42
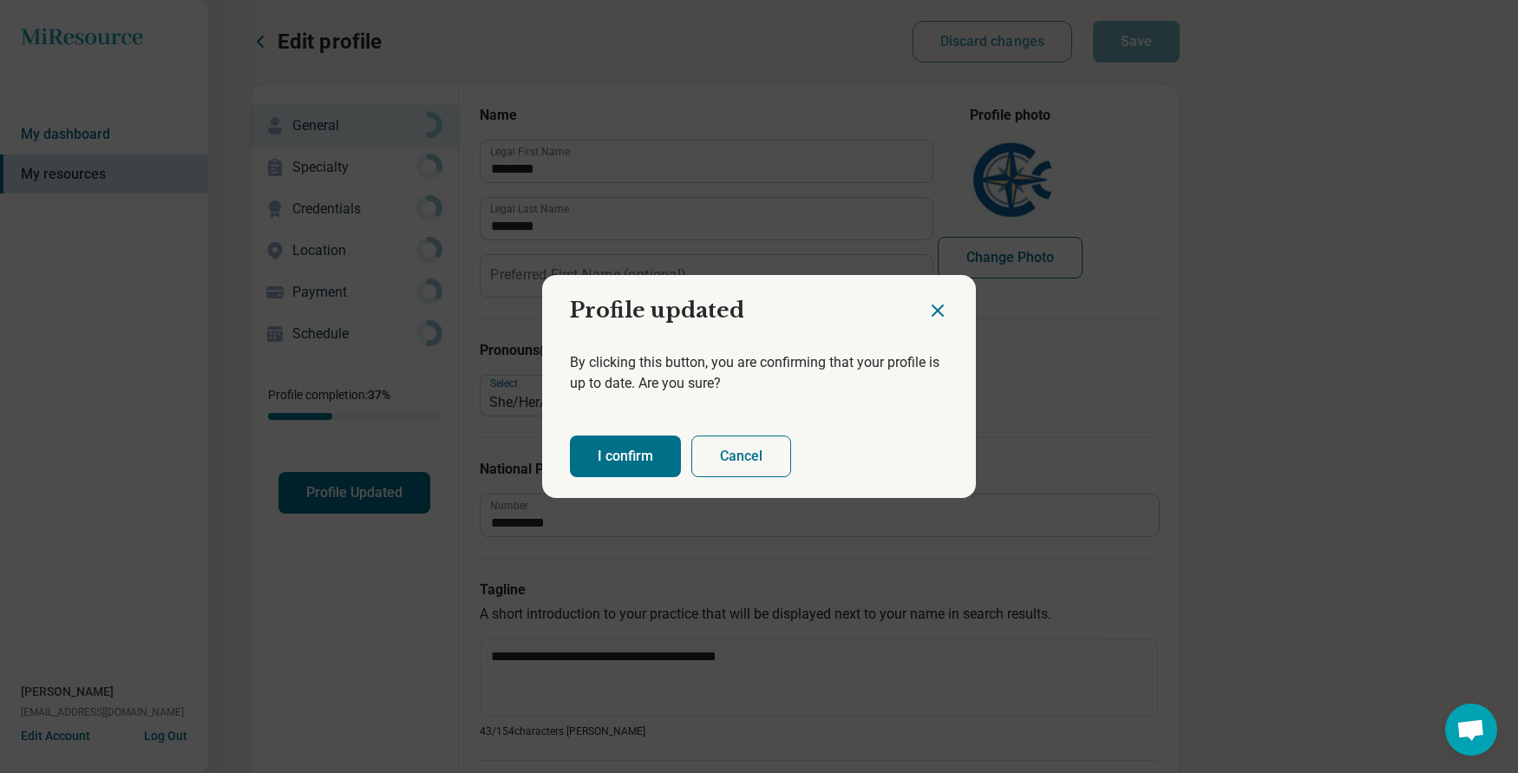
click at [623, 456] on button "I confirm" at bounding box center [625, 456] width 111 height 42
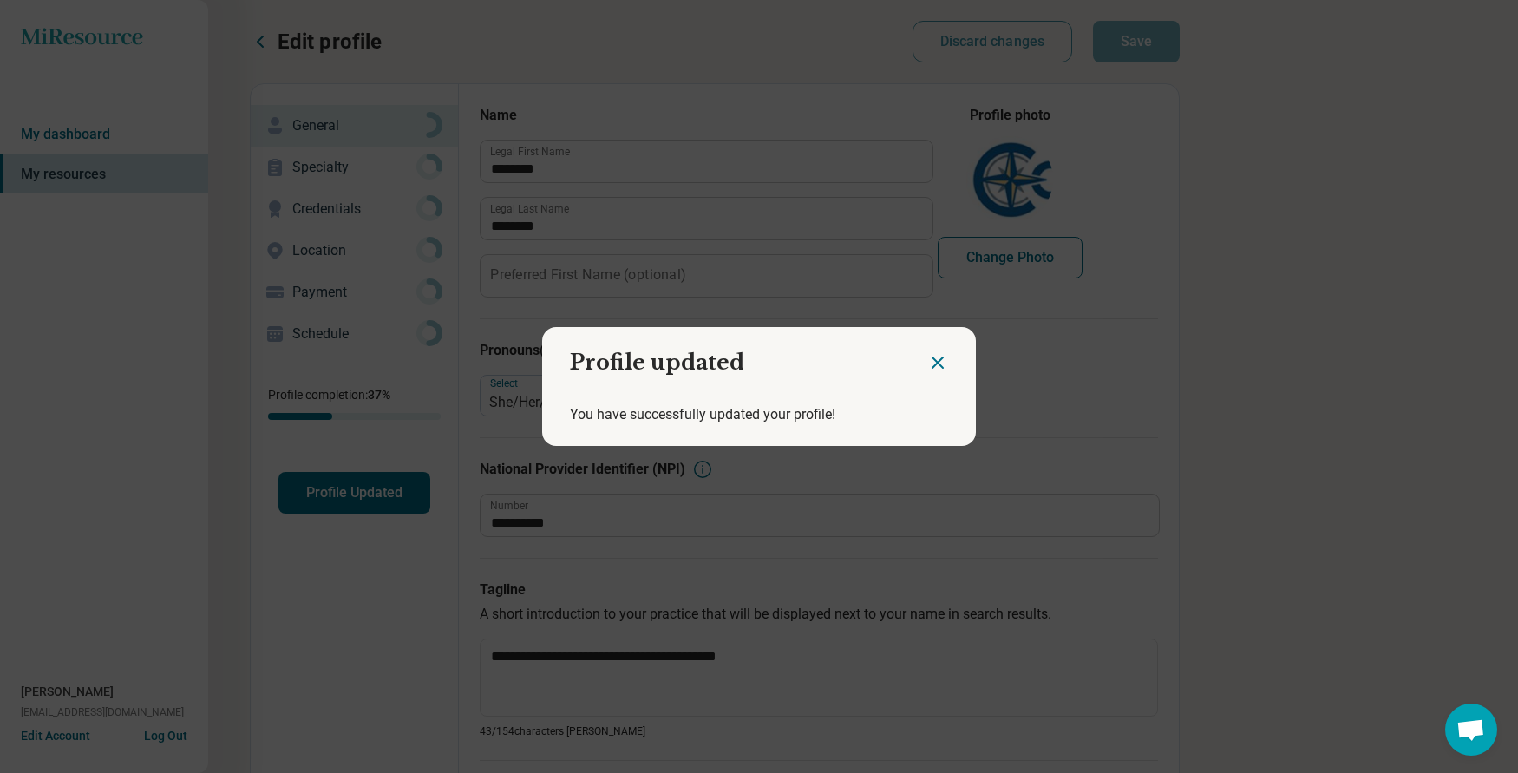
click at [927, 364] on icon "Close dialog" at bounding box center [937, 362] width 21 height 21
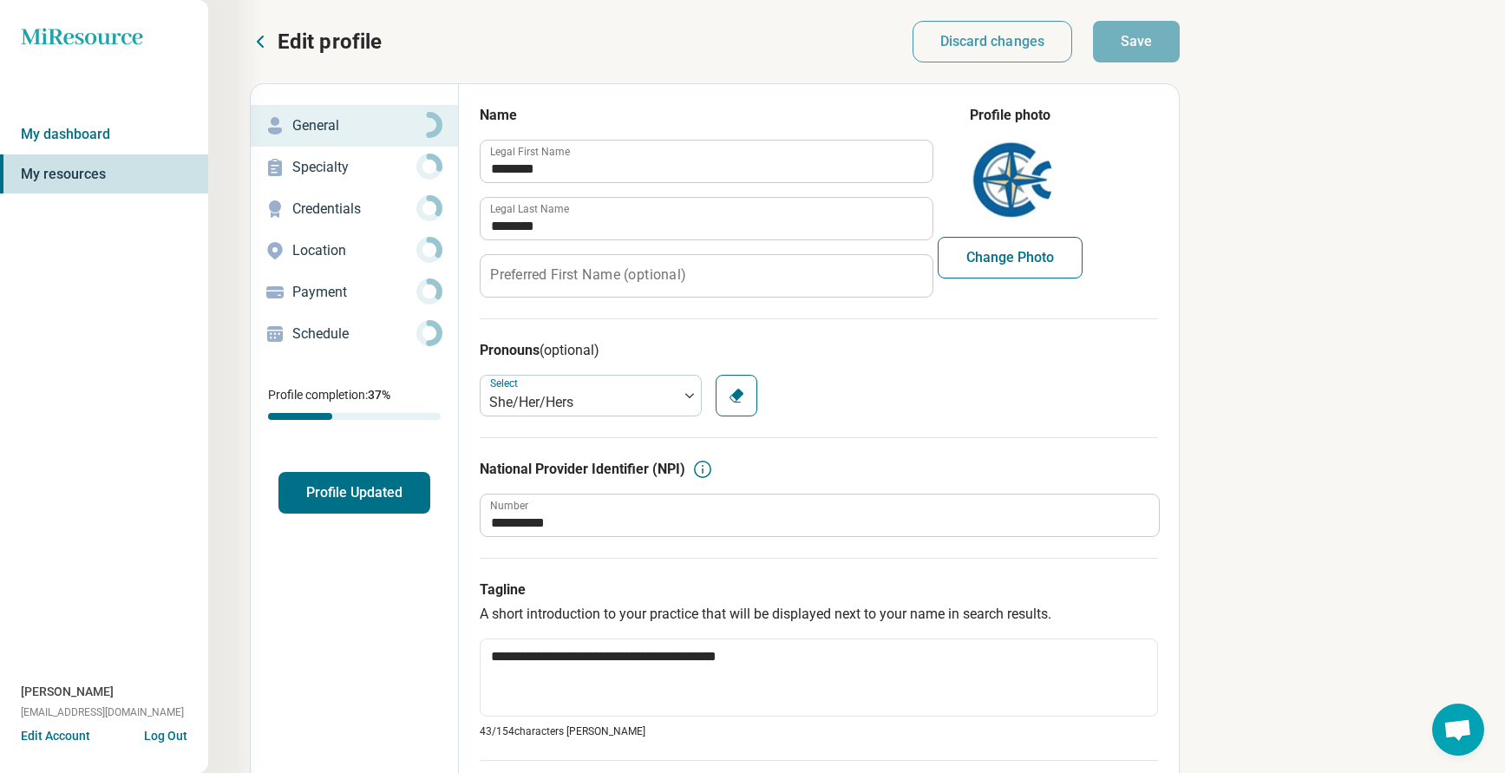
click at [302, 42] on p "Edit profile" at bounding box center [330, 42] width 104 height 28
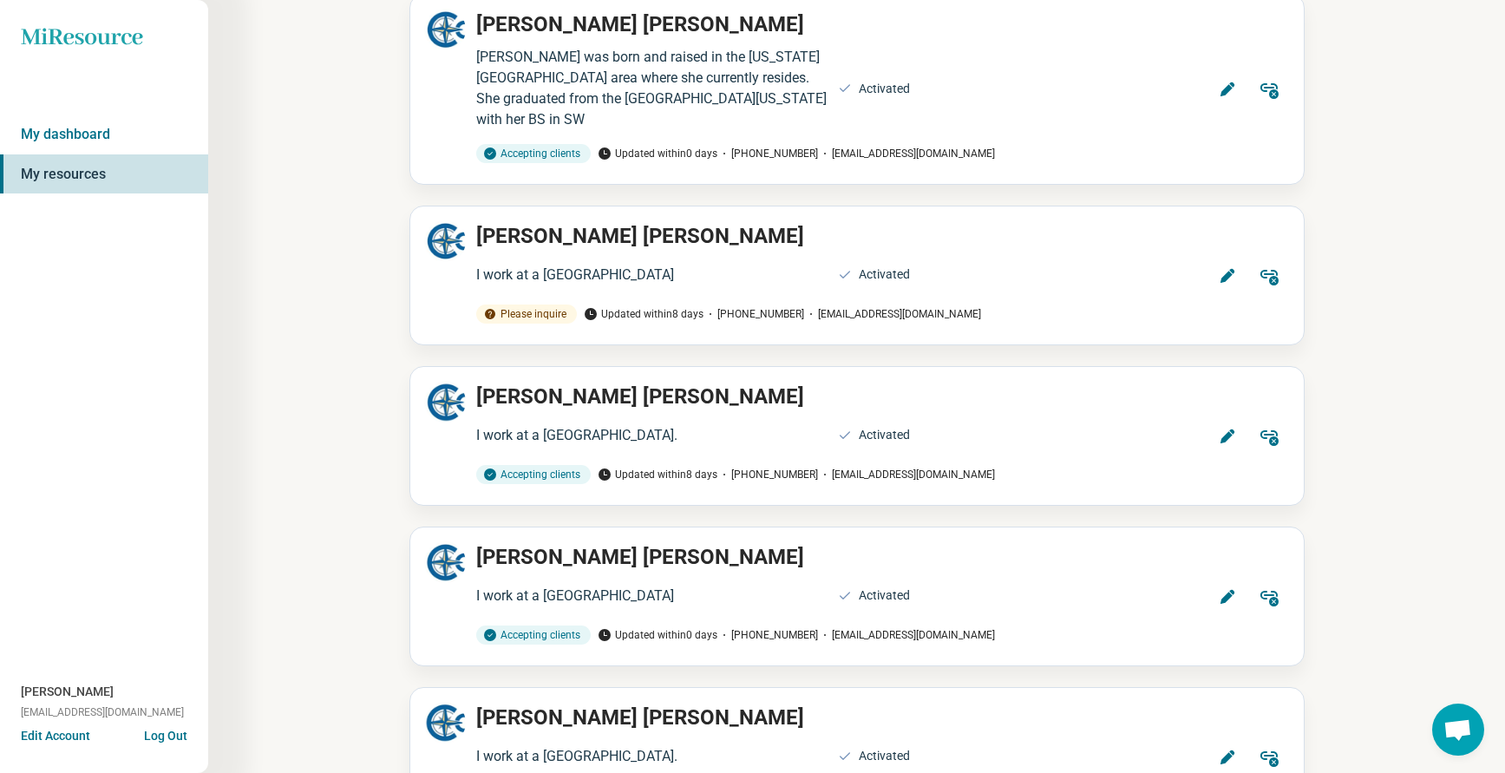
scroll to position [2082, 0]
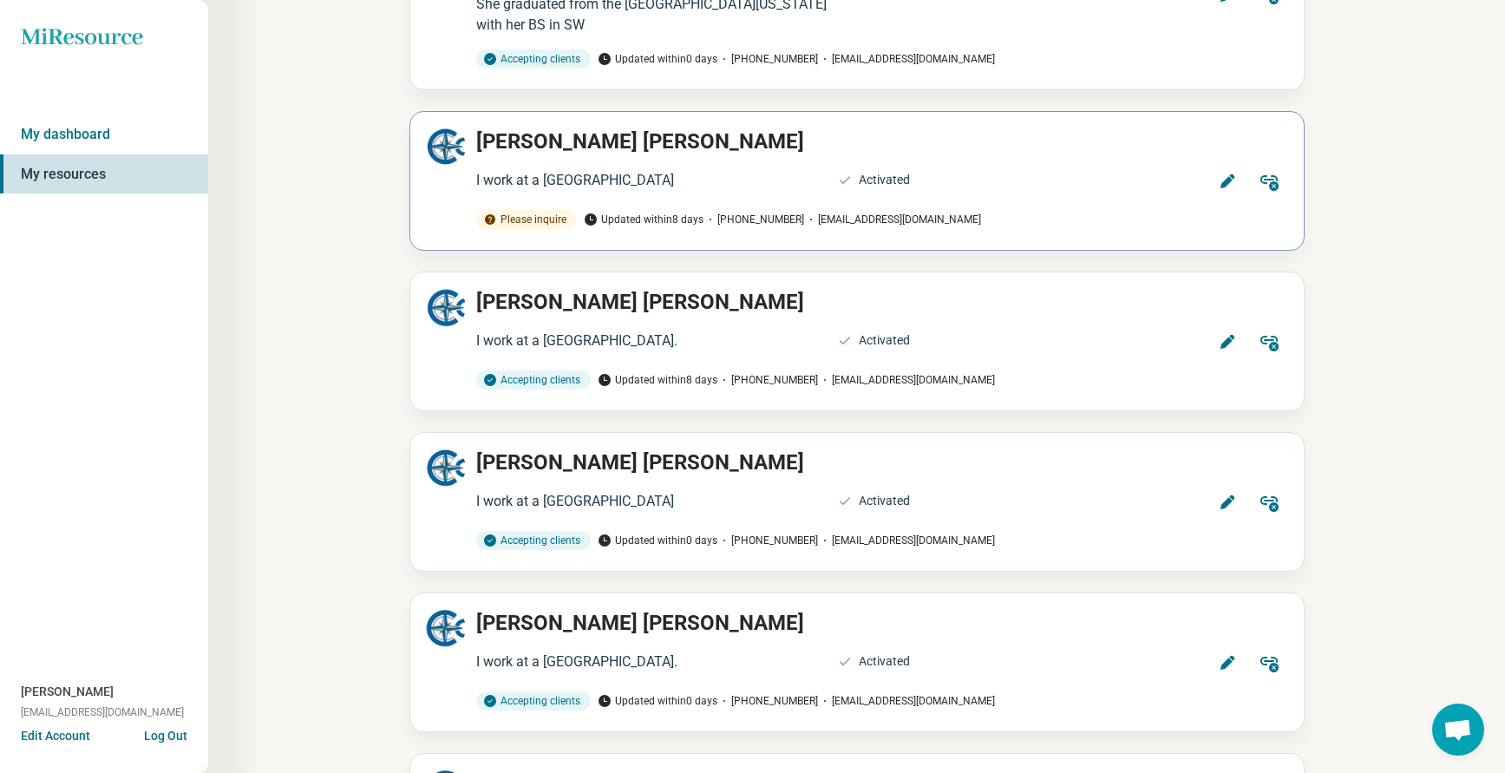
click at [1230, 174] on icon at bounding box center [1226, 181] width 14 height 14
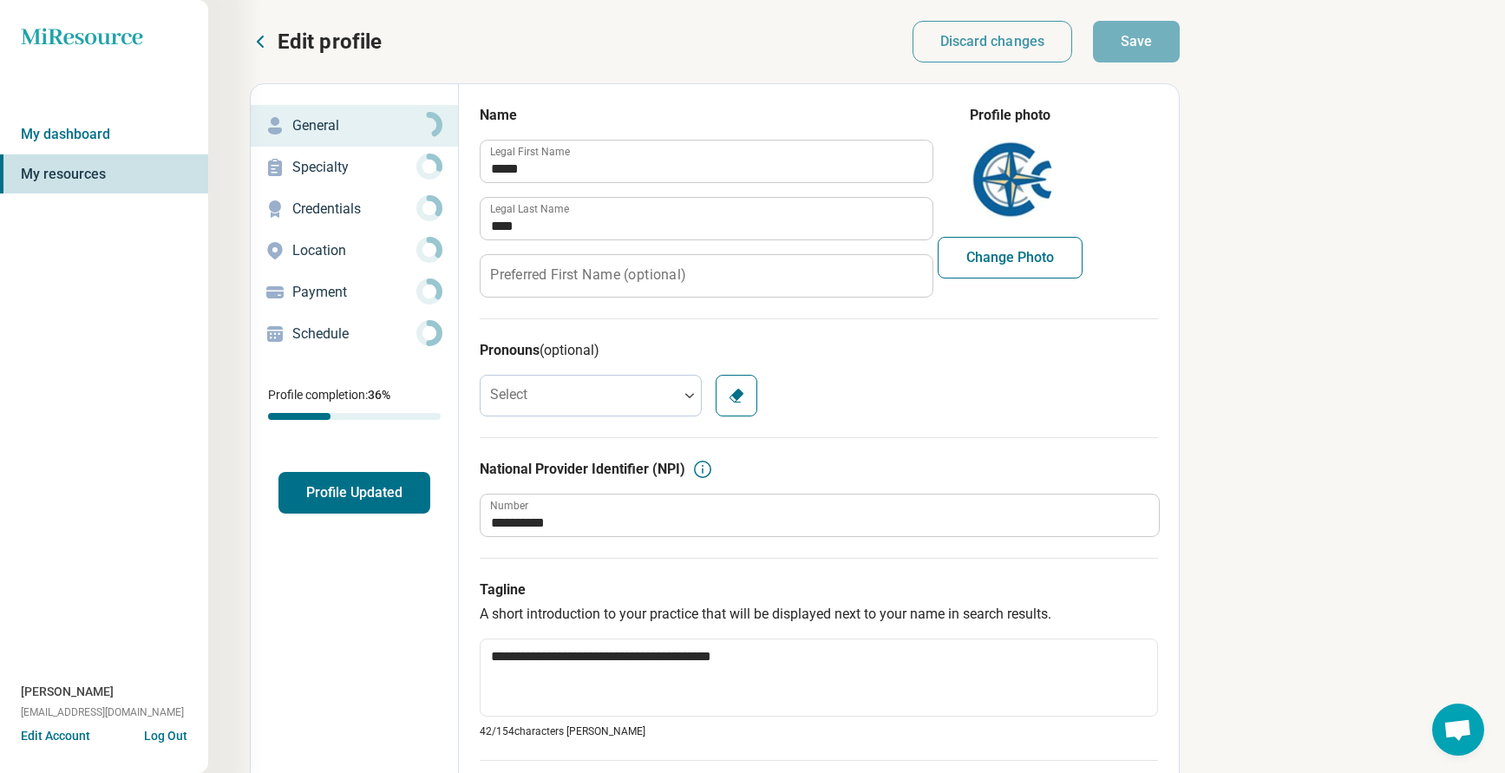
click at [347, 159] on p "Specialty" at bounding box center [354, 167] width 124 height 21
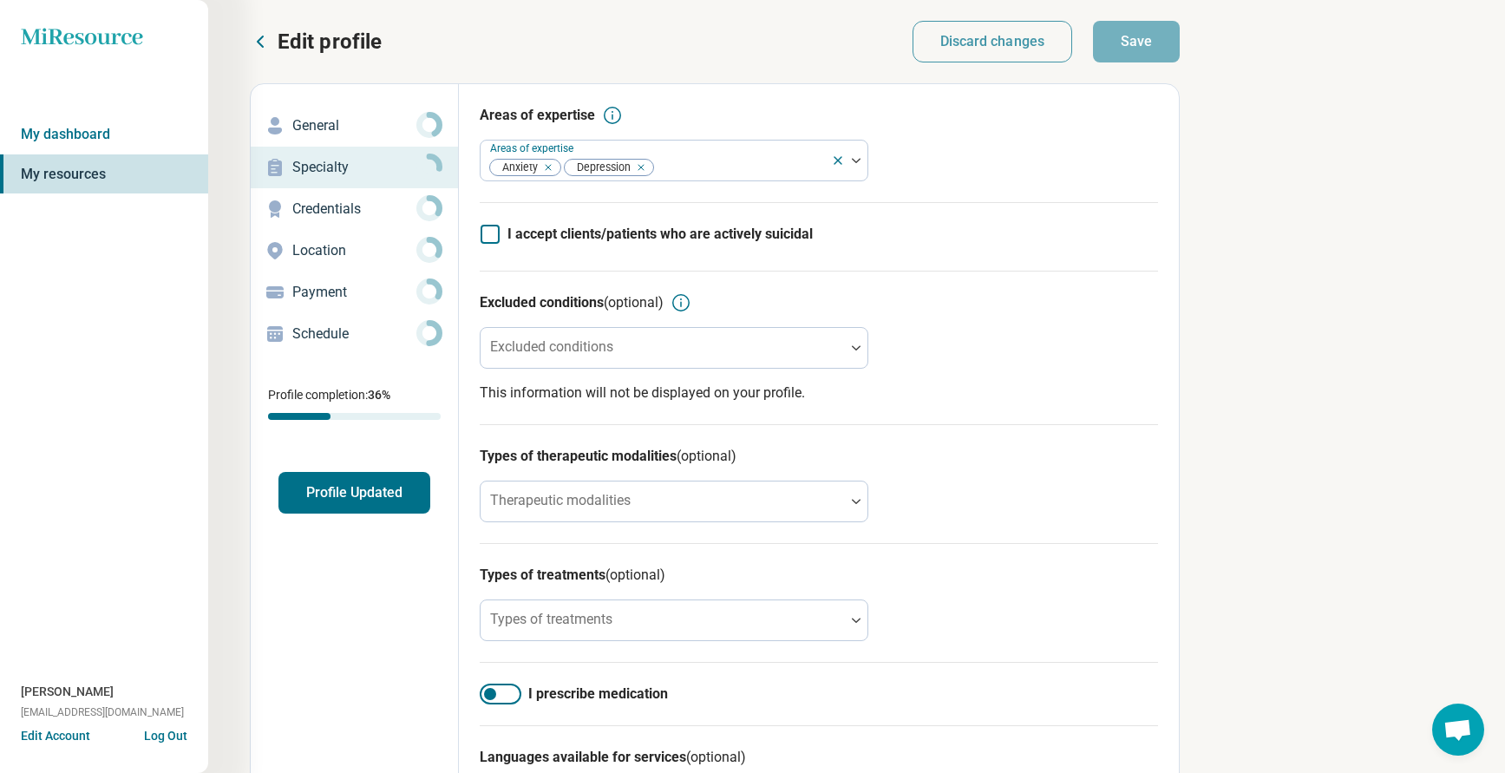
click at [317, 204] on p "Credentials" at bounding box center [354, 209] width 124 height 21
type textarea "*"
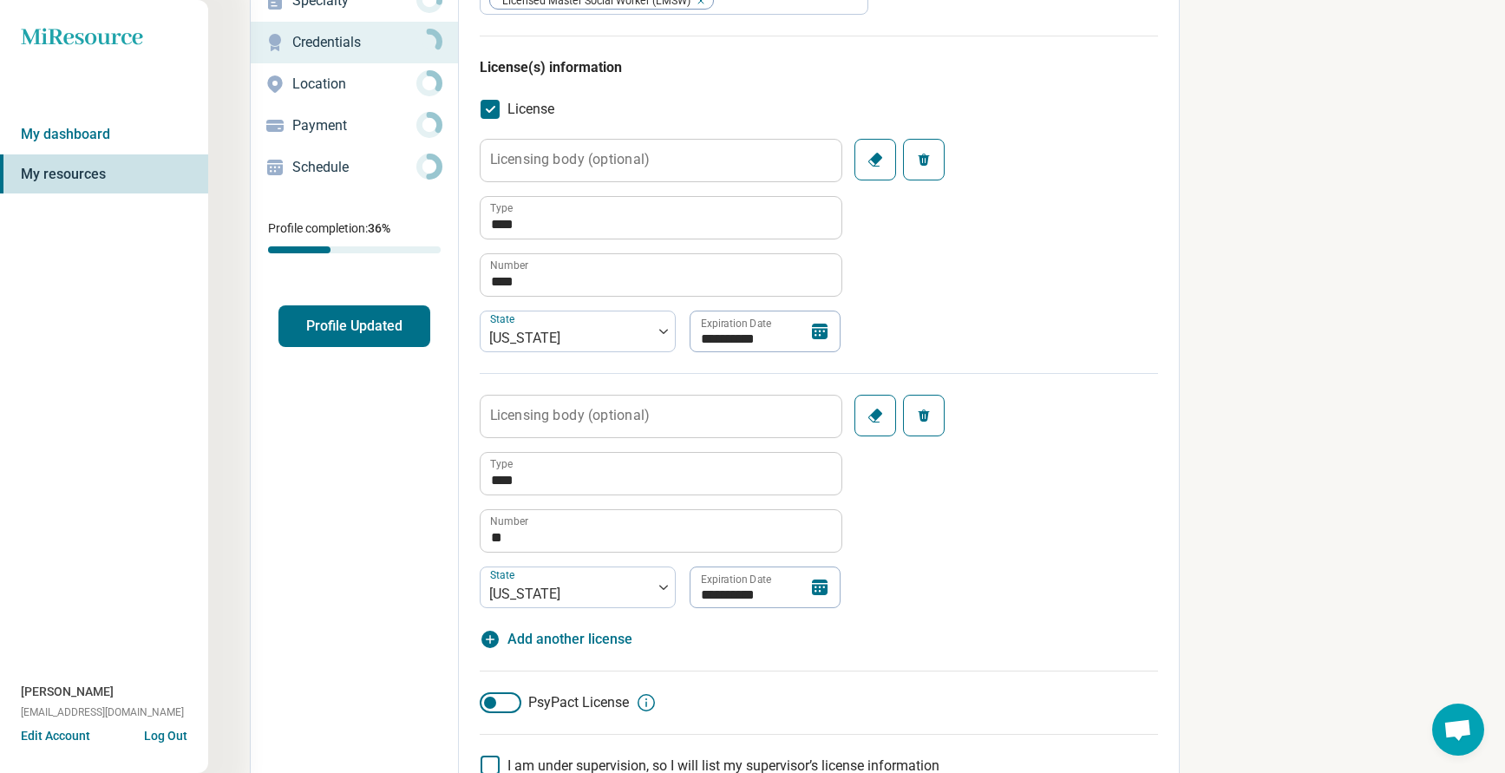
scroll to position [173, 0]
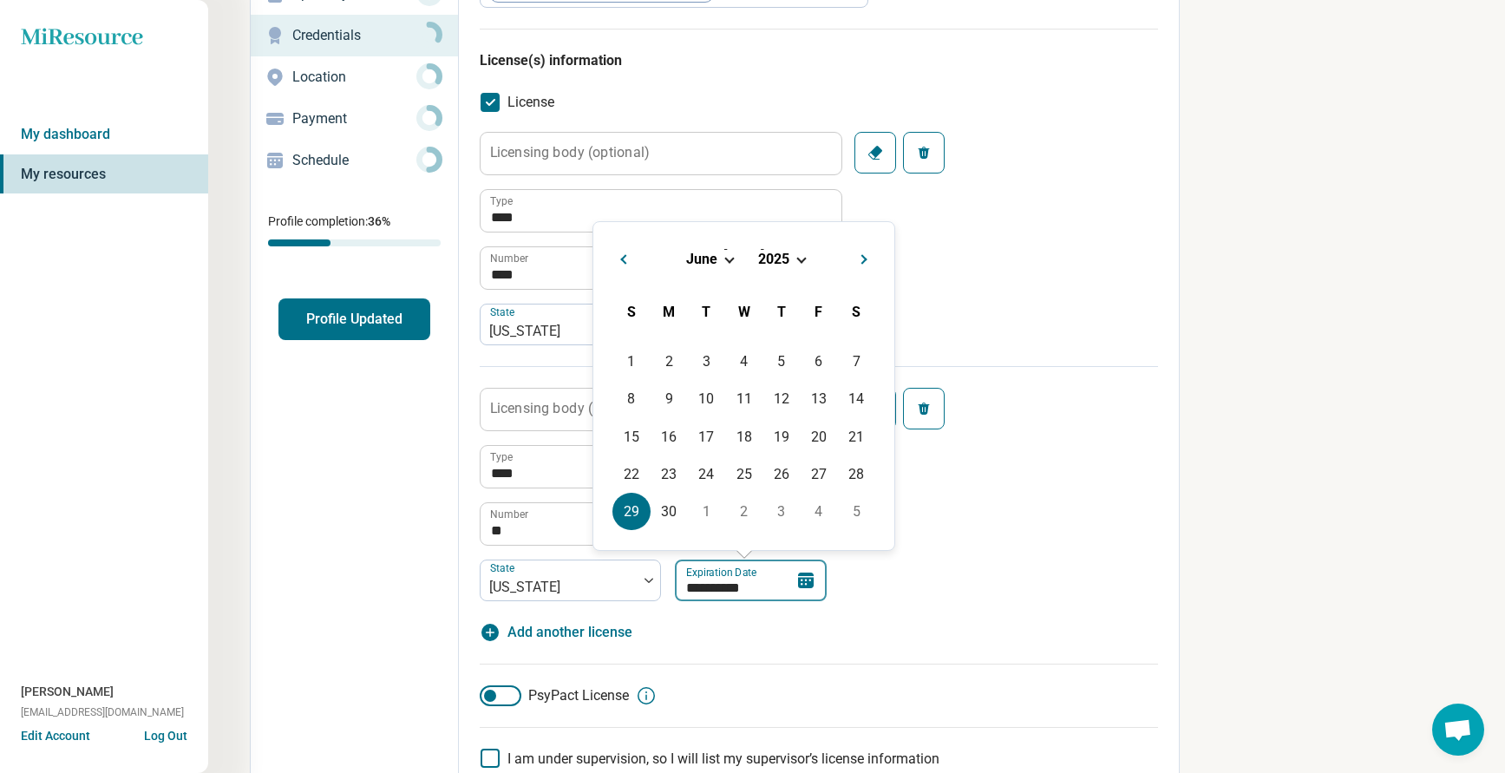
click at [767, 582] on input "**********" at bounding box center [751, 580] width 152 height 42
type input "*********"
type textarea "*"
type input "**********"
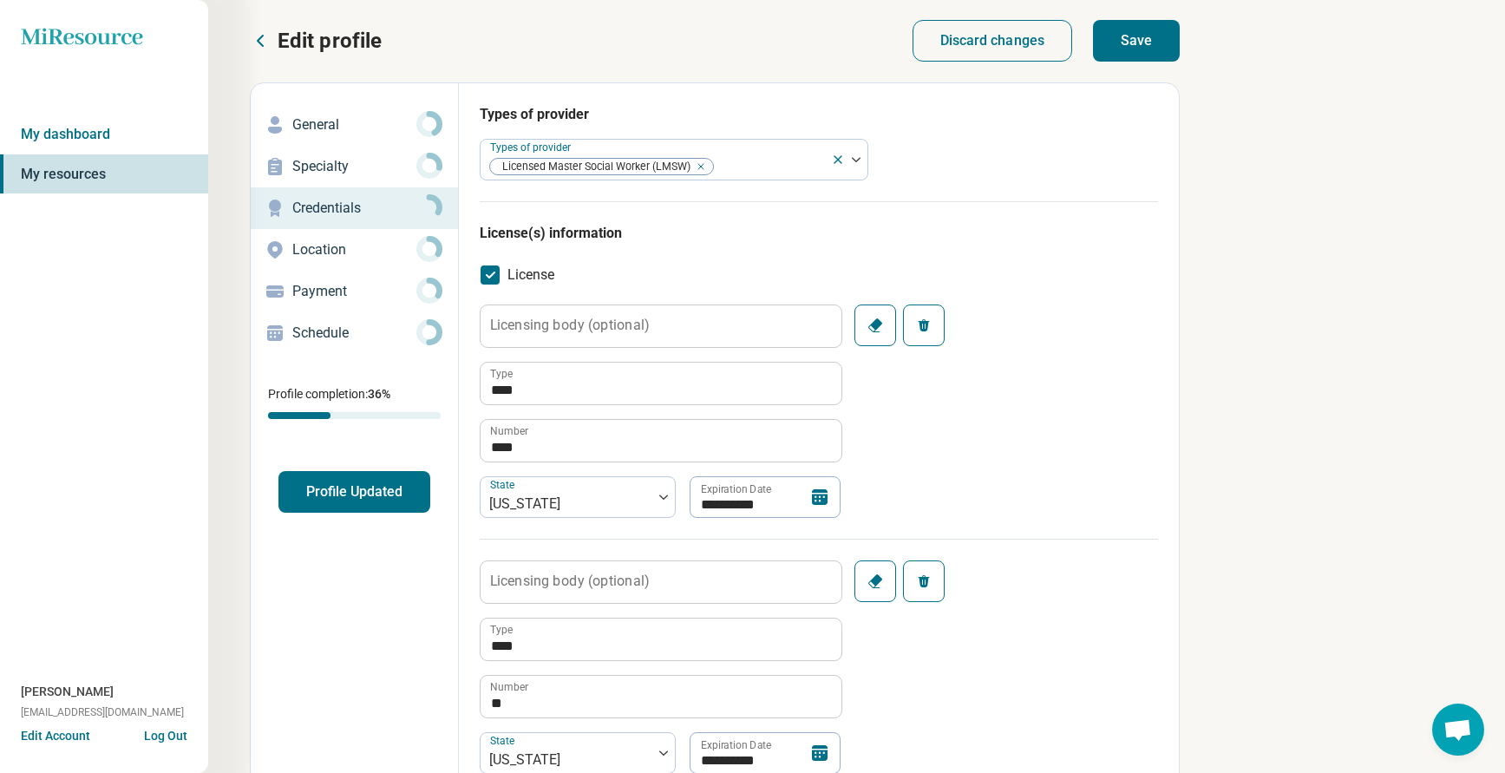
scroll to position [0, 0]
click at [1134, 44] on button "Save" at bounding box center [1136, 42] width 87 height 42
click at [355, 481] on button "Profile Updated" at bounding box center [354, 493] width 152 height 42
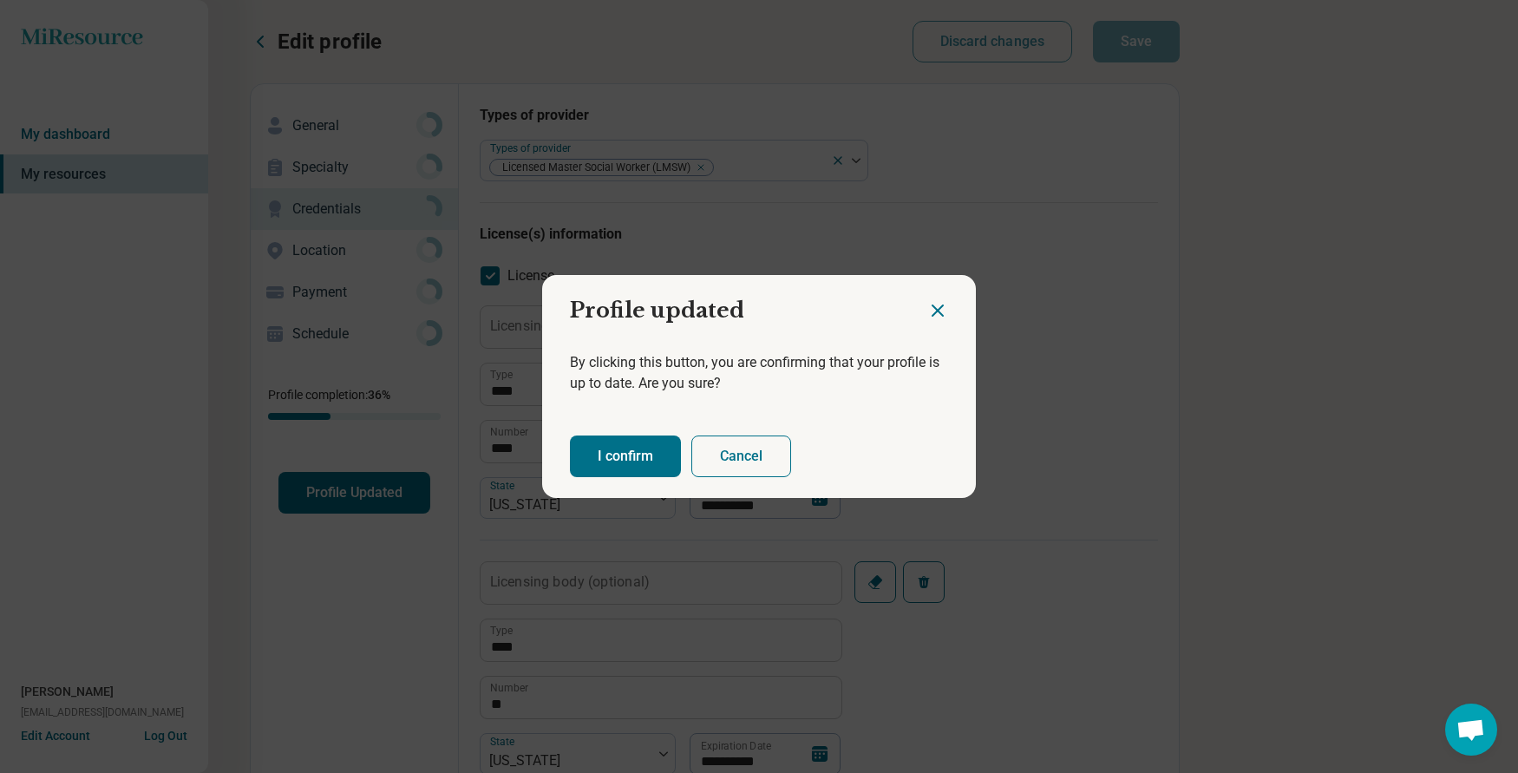
click at [618, 454] on button "I confirm" at bounding box center [625, 456] width 111 height 42
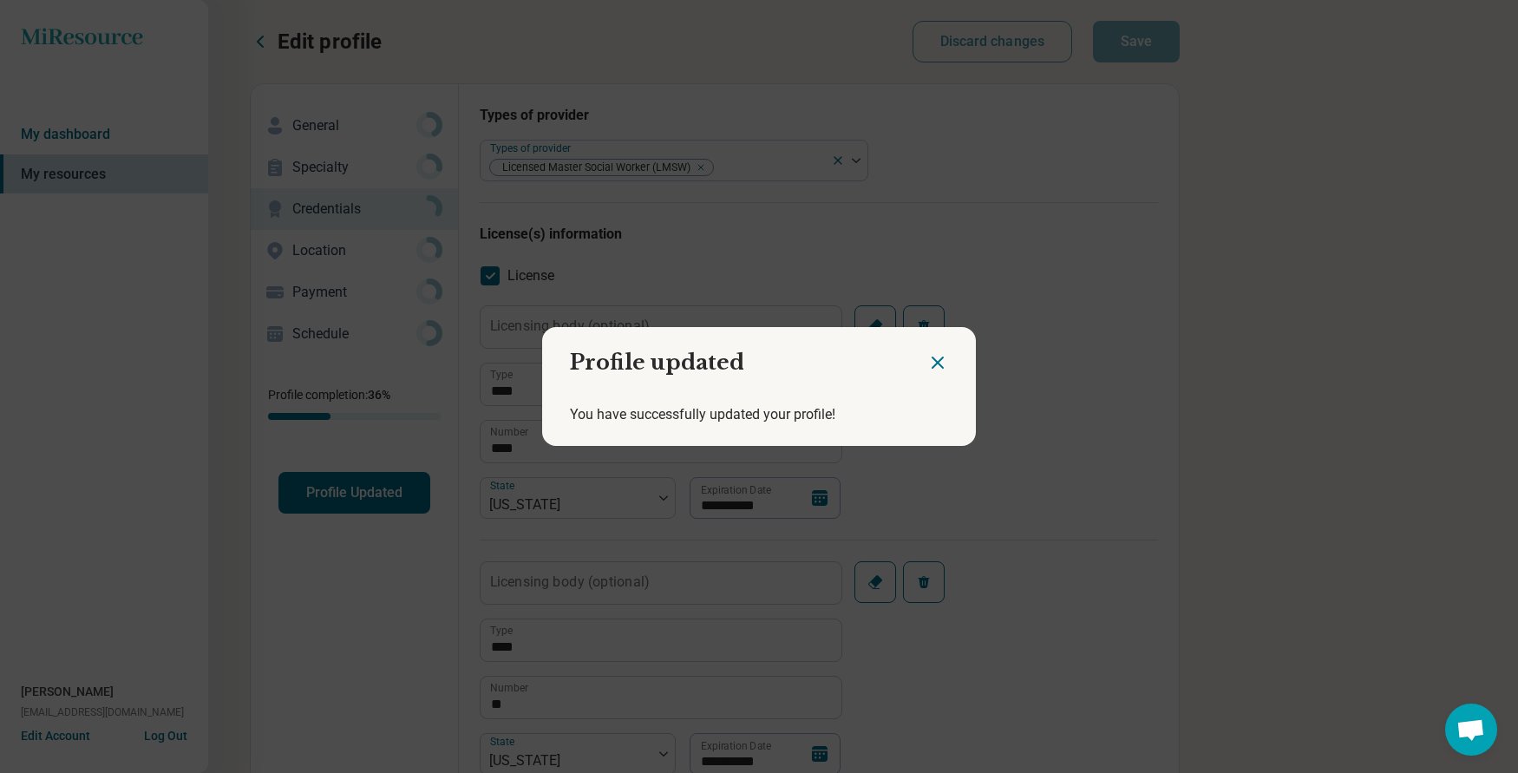
click at [932, 361] on icon "Close dialog" at bounding box center [937, 362] width 10 height 10
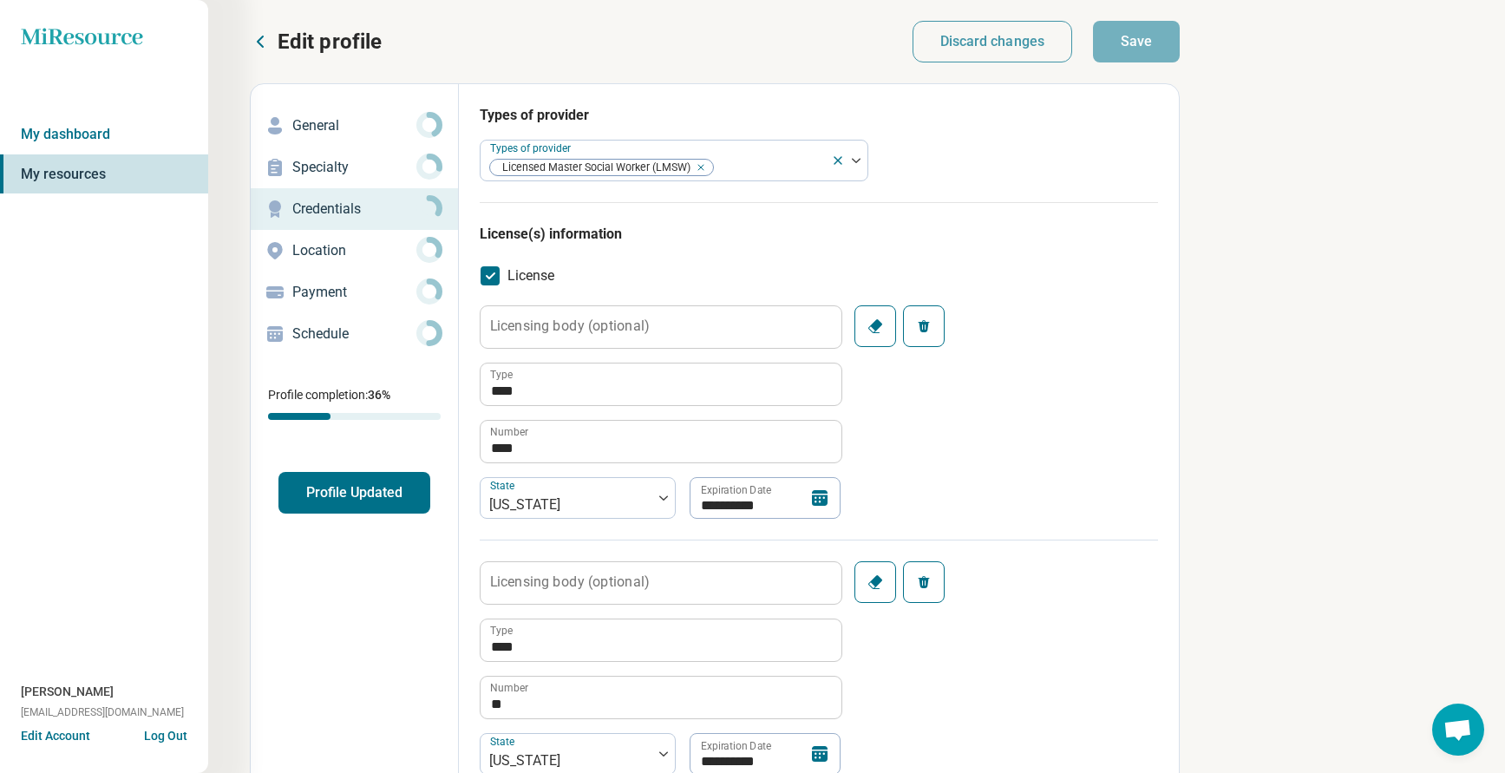
click at [313, 43] on p "Edit profile" at bounding box center [330, 42] width 104 height 28
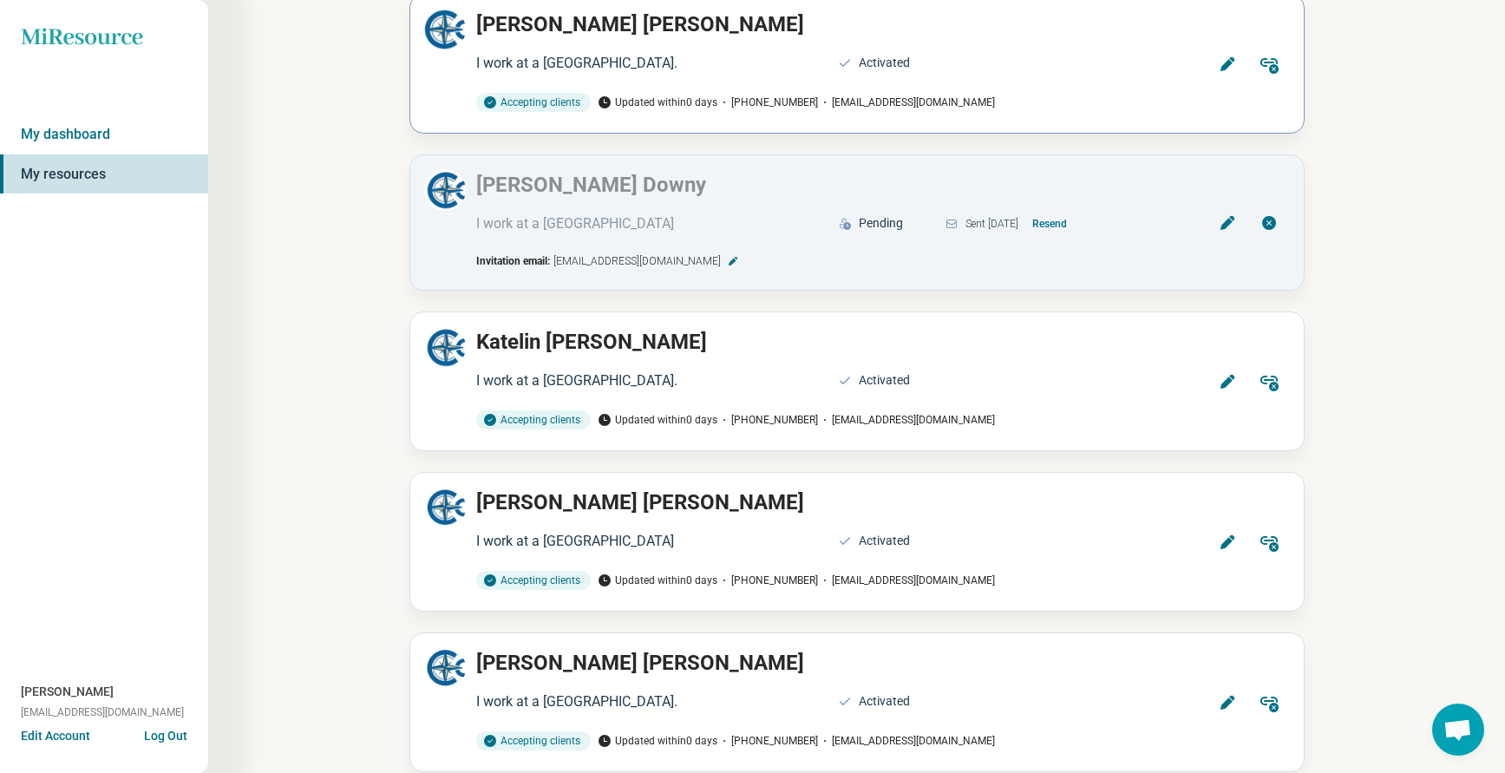
scroll to position [1388, 0]
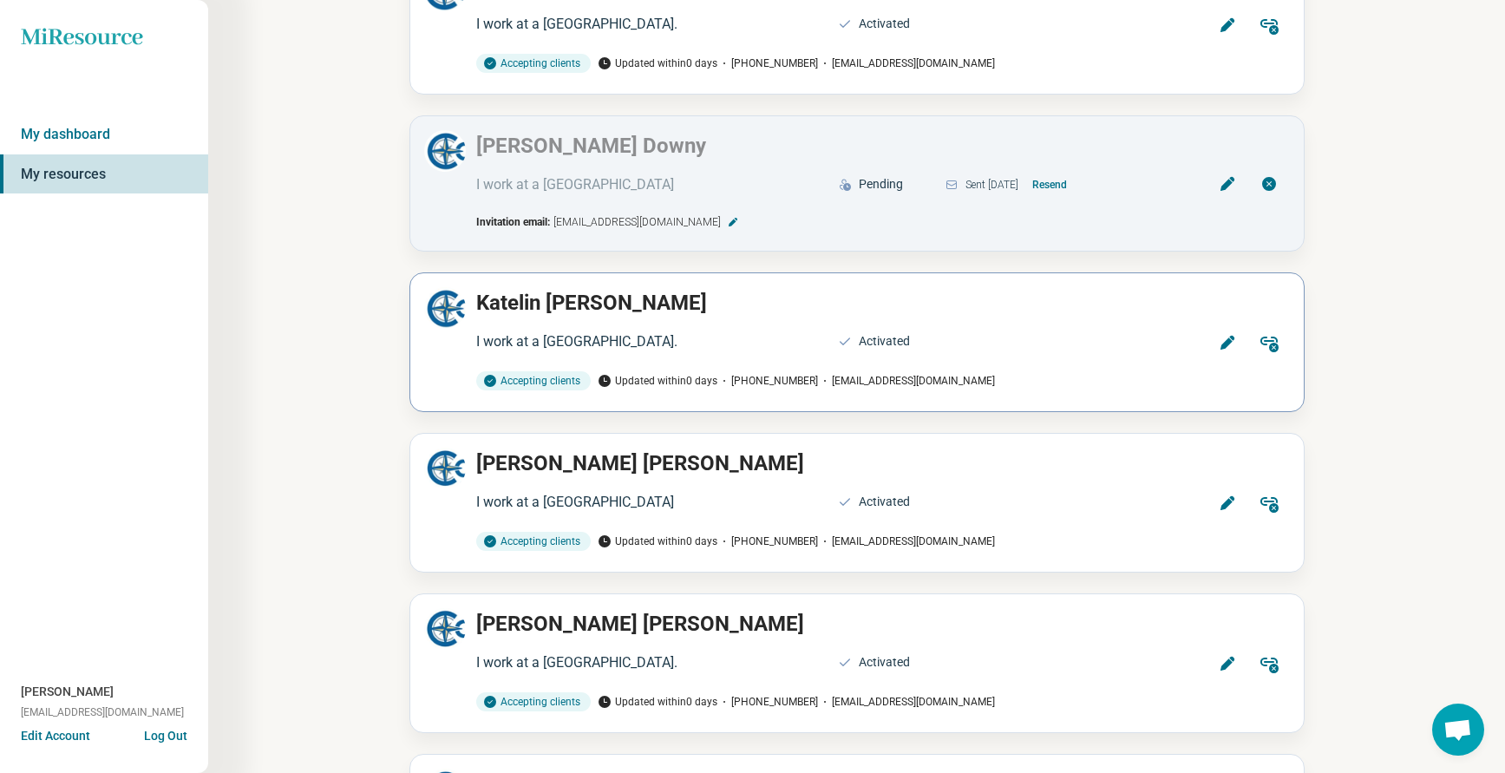
click at [1221, 343] on icon at bounding box center [1227, 342] width 17 height 17
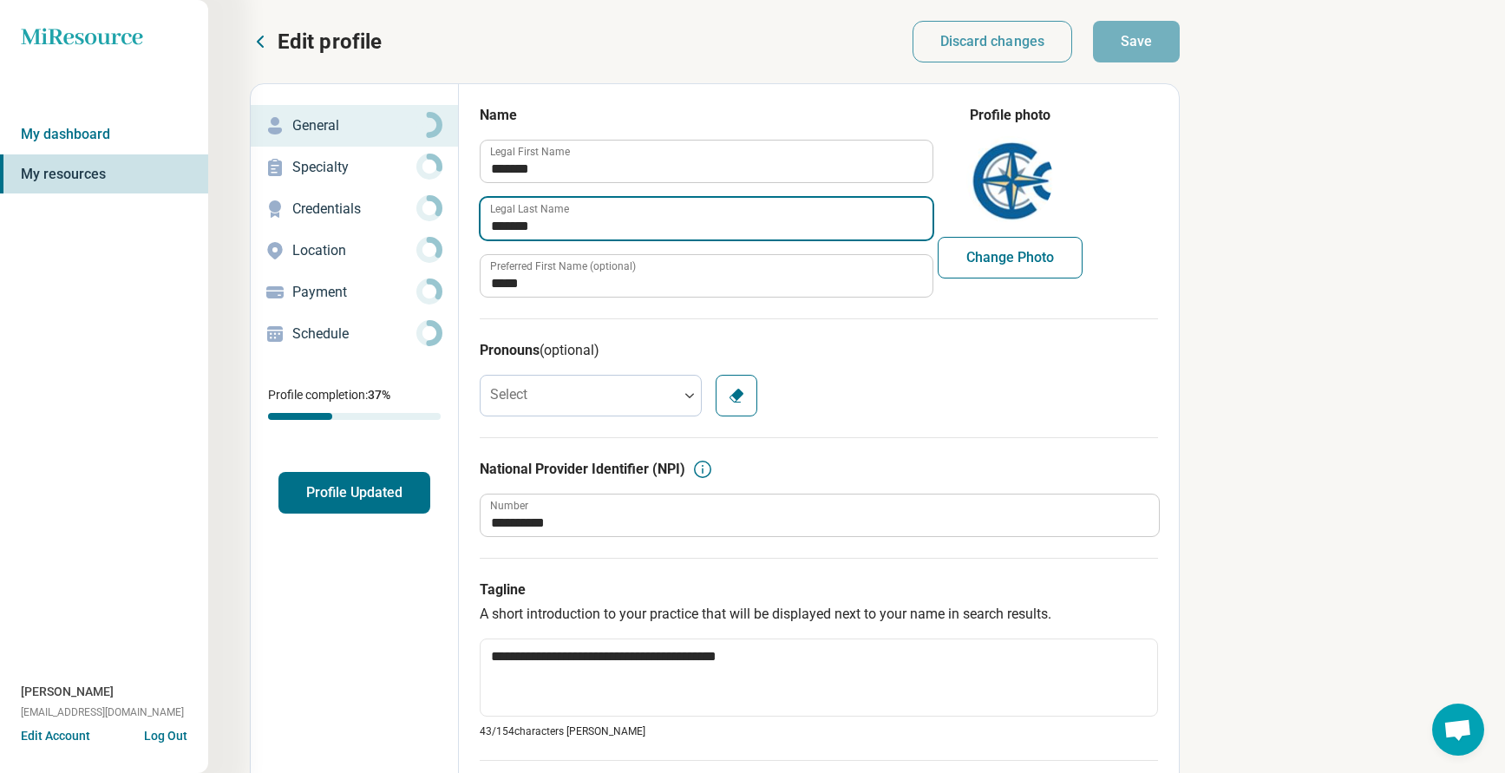
drag, startPoint x: 583, startPoint y: 226, endPoint x: 156, endPoint y: 220, distance: 426.8
type textarea "*"
type input "**********"
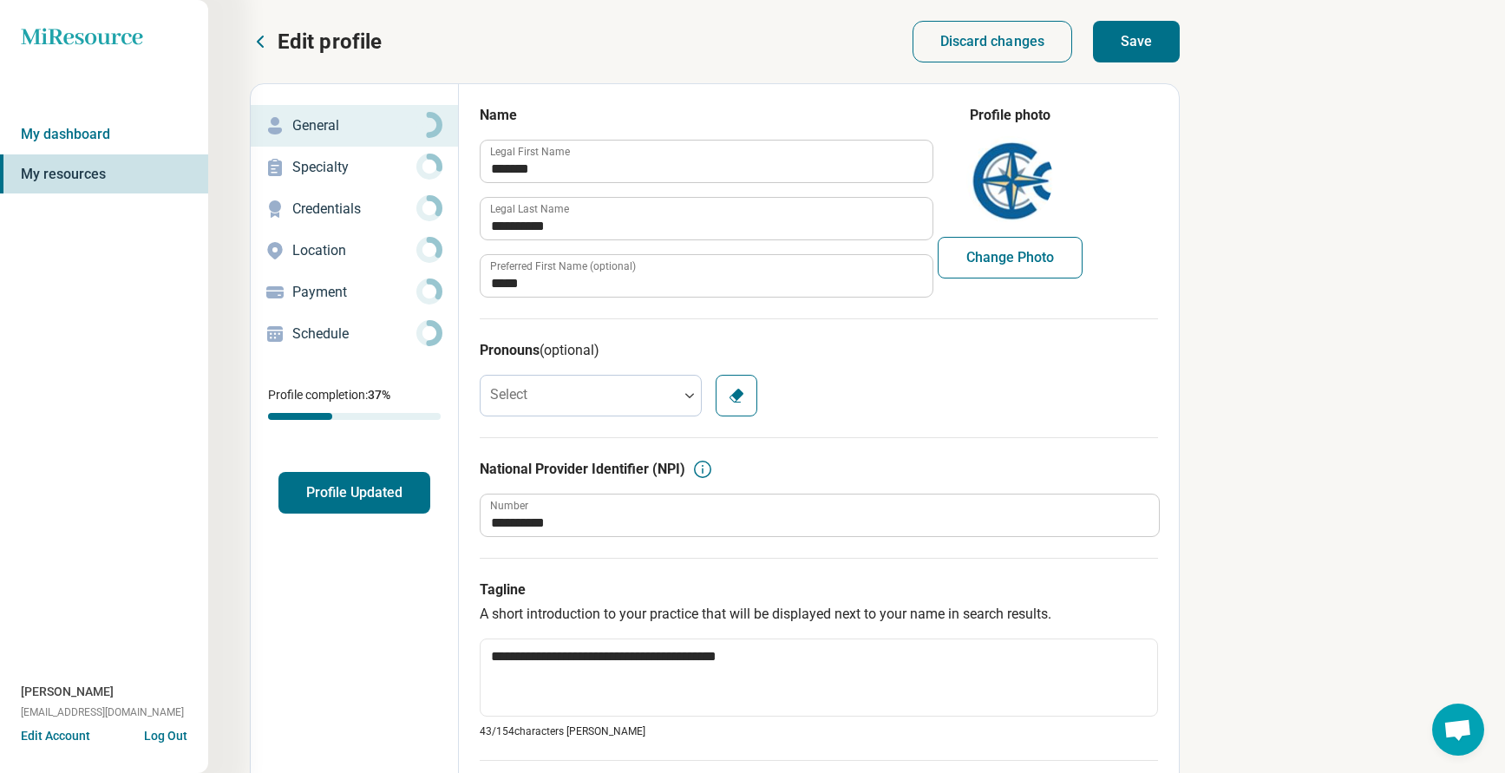
click at [1127, 36] on button "Save" at bounding box center [1136, 42] width 87 height 42
click at [317, 211] on p "Credentials" at bounding box center [354, 209] width 124 height 21
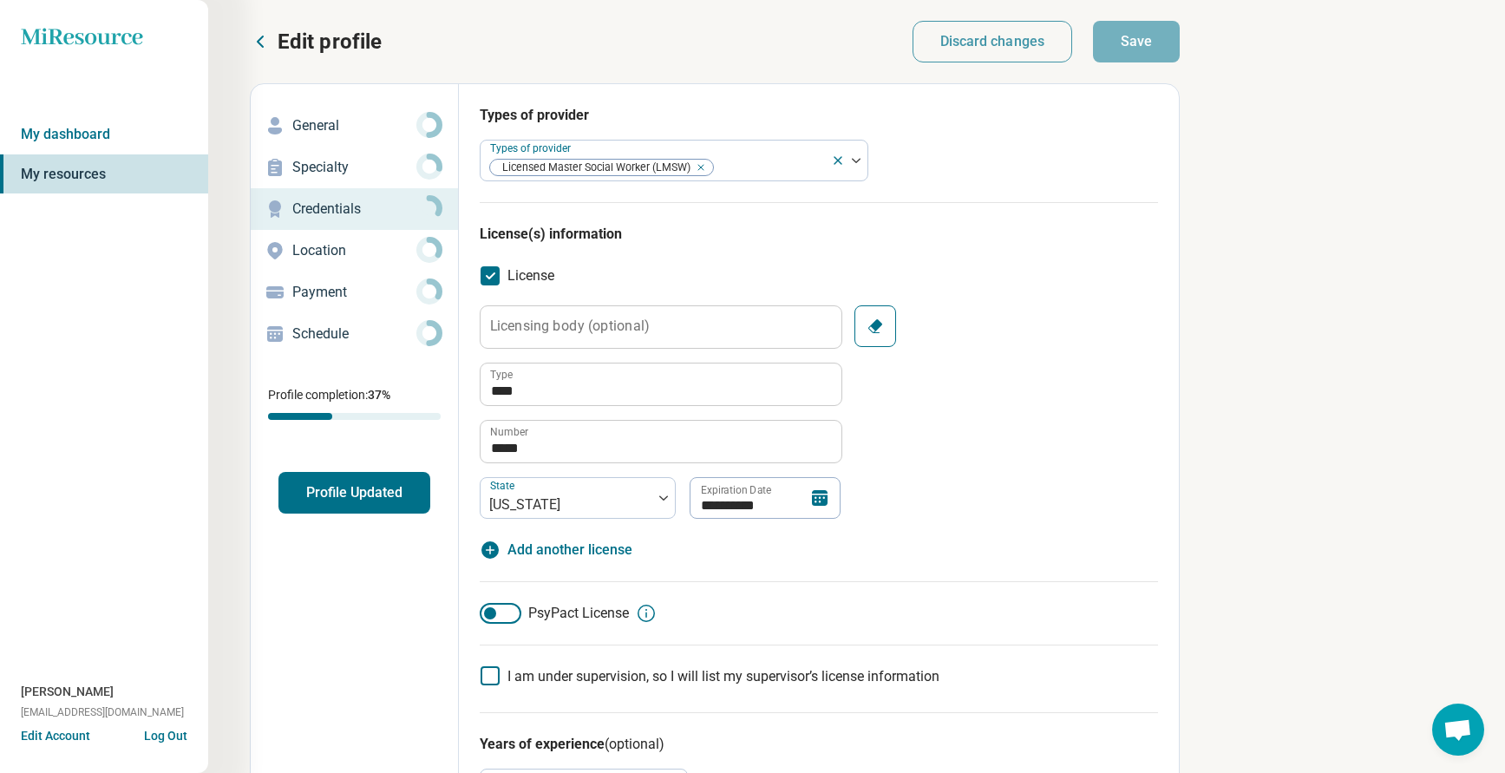
click at [333, 496] on button "Profile Updated" at bounding box center [354, 493] width 152 height 42
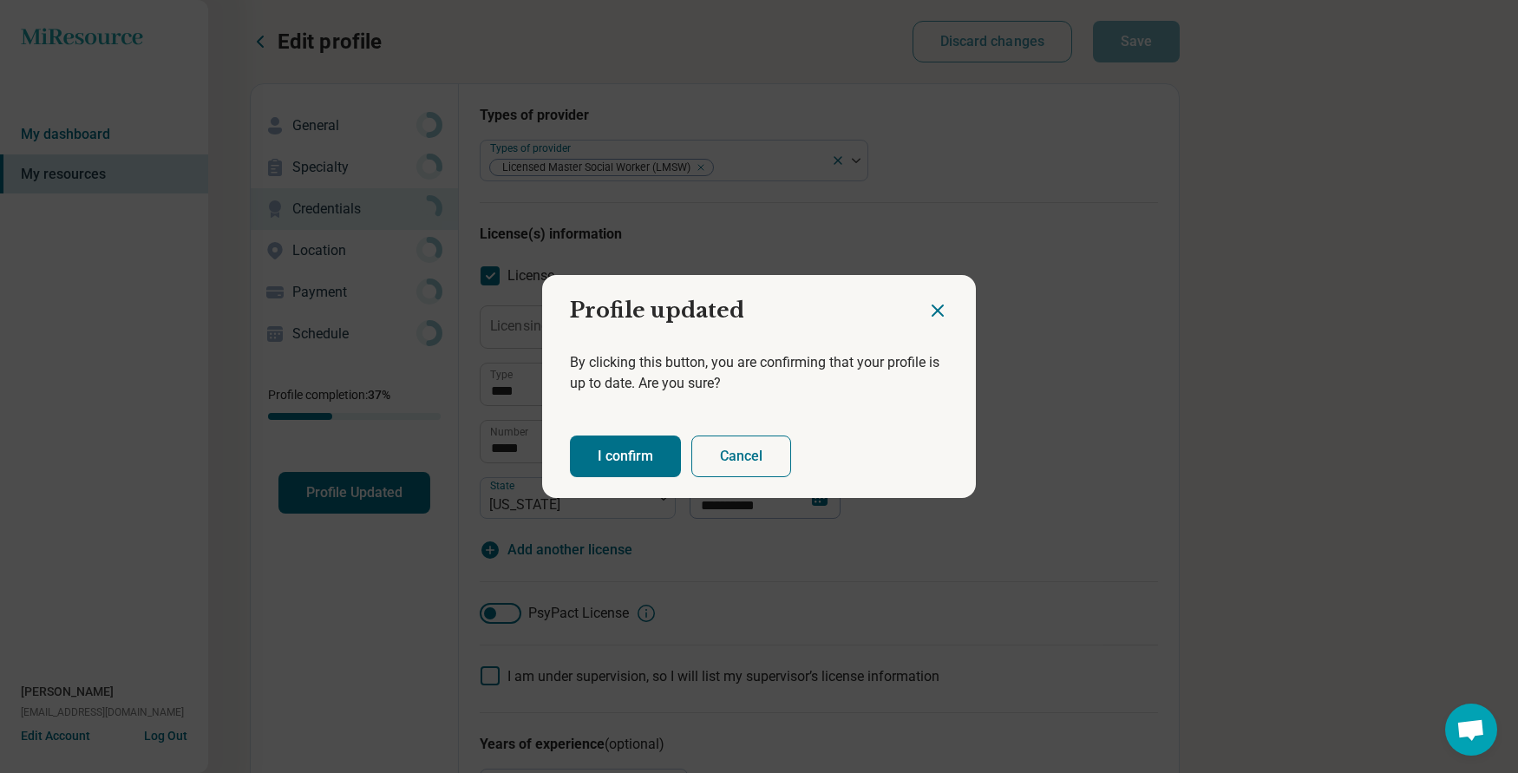
click at [602, 444] on button "I confirm" at bounding box center [625, 456] width 111 height 42
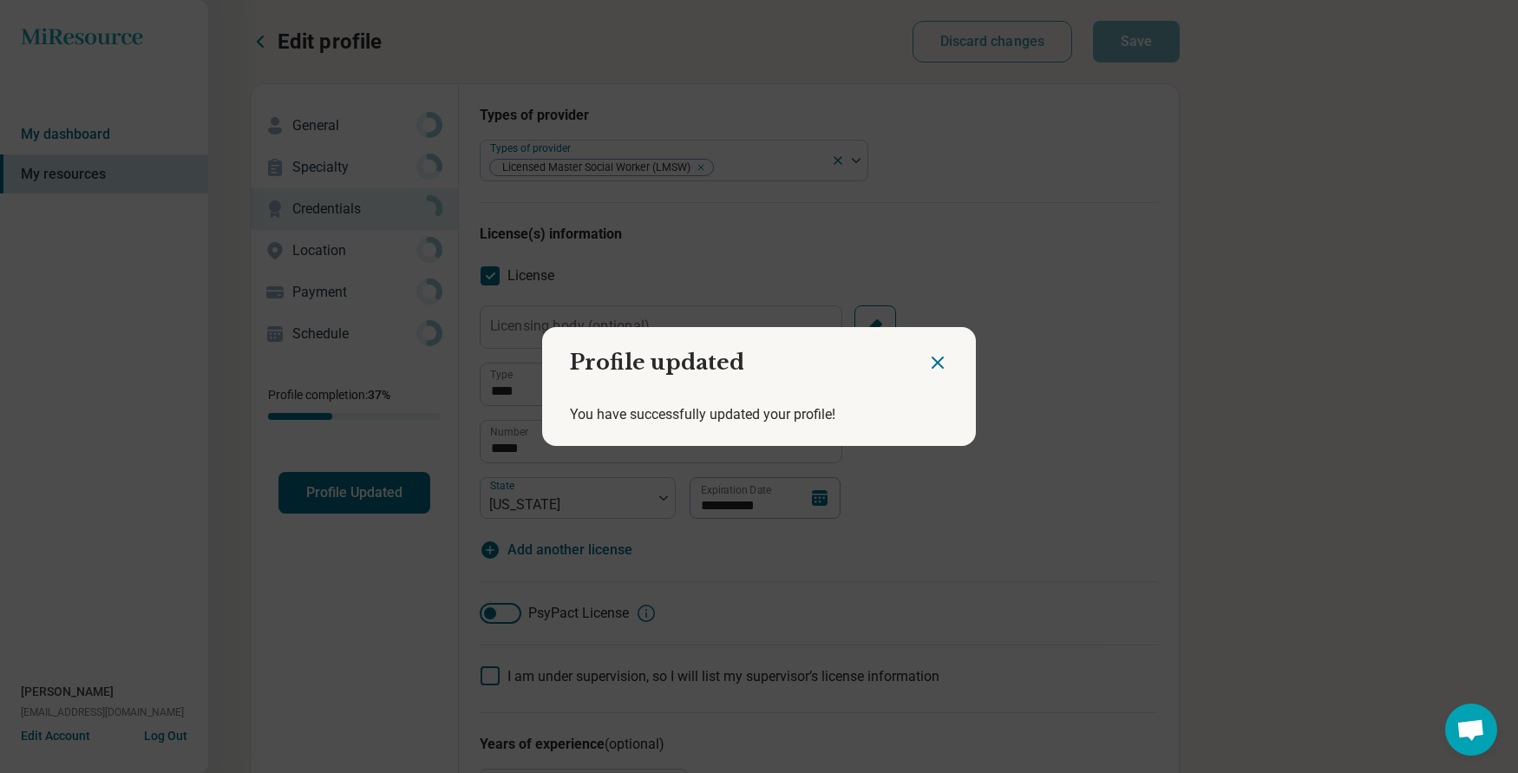
click at [945, 361] on div at bounding box center [951, 355] width 49 height 57
click at [932, 363] on icon "Close dialog" at bounding box center [937, 362] width 10 height 10
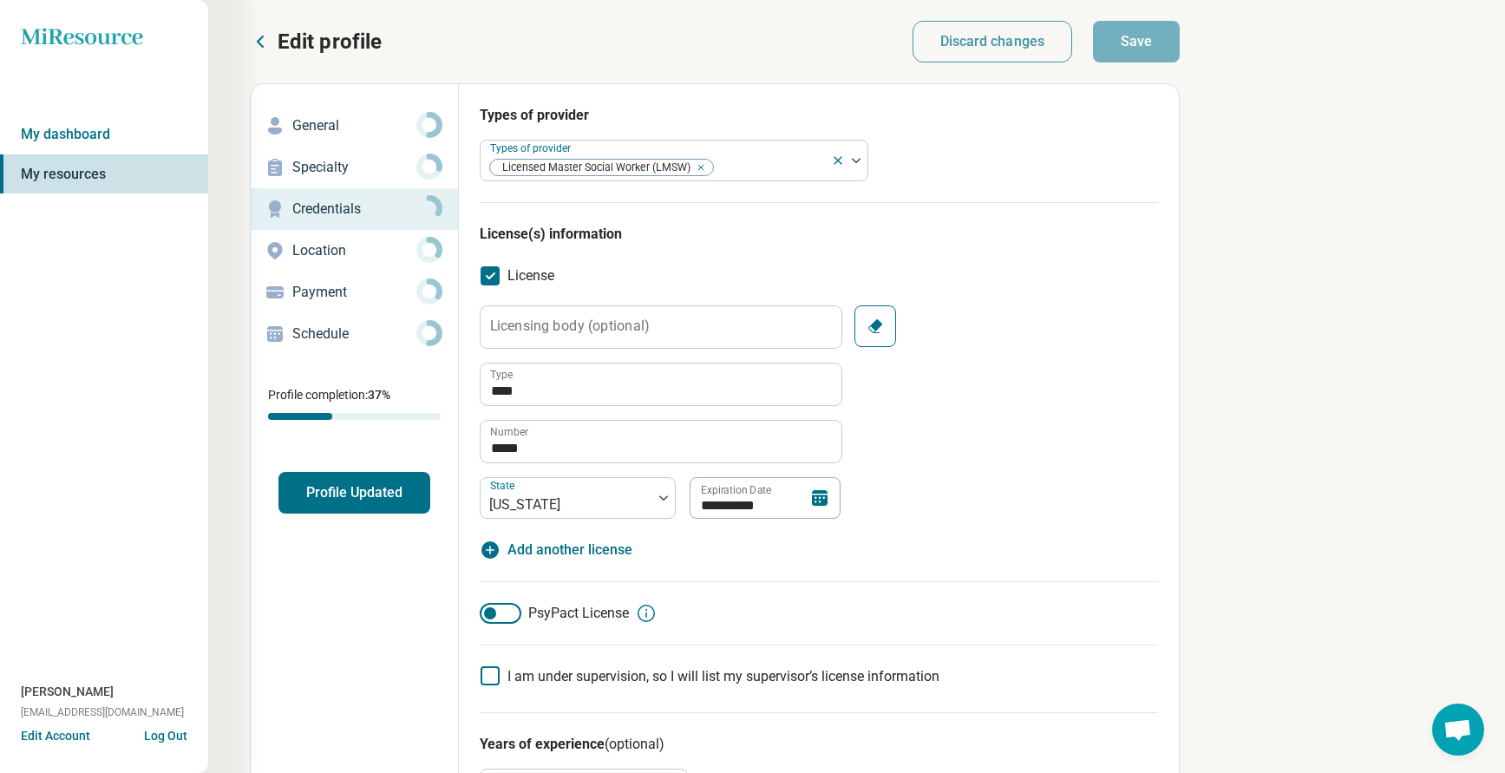
click at [295, 39] on p "Edit profile" at bounding box center [330, 42] width 104 height 28
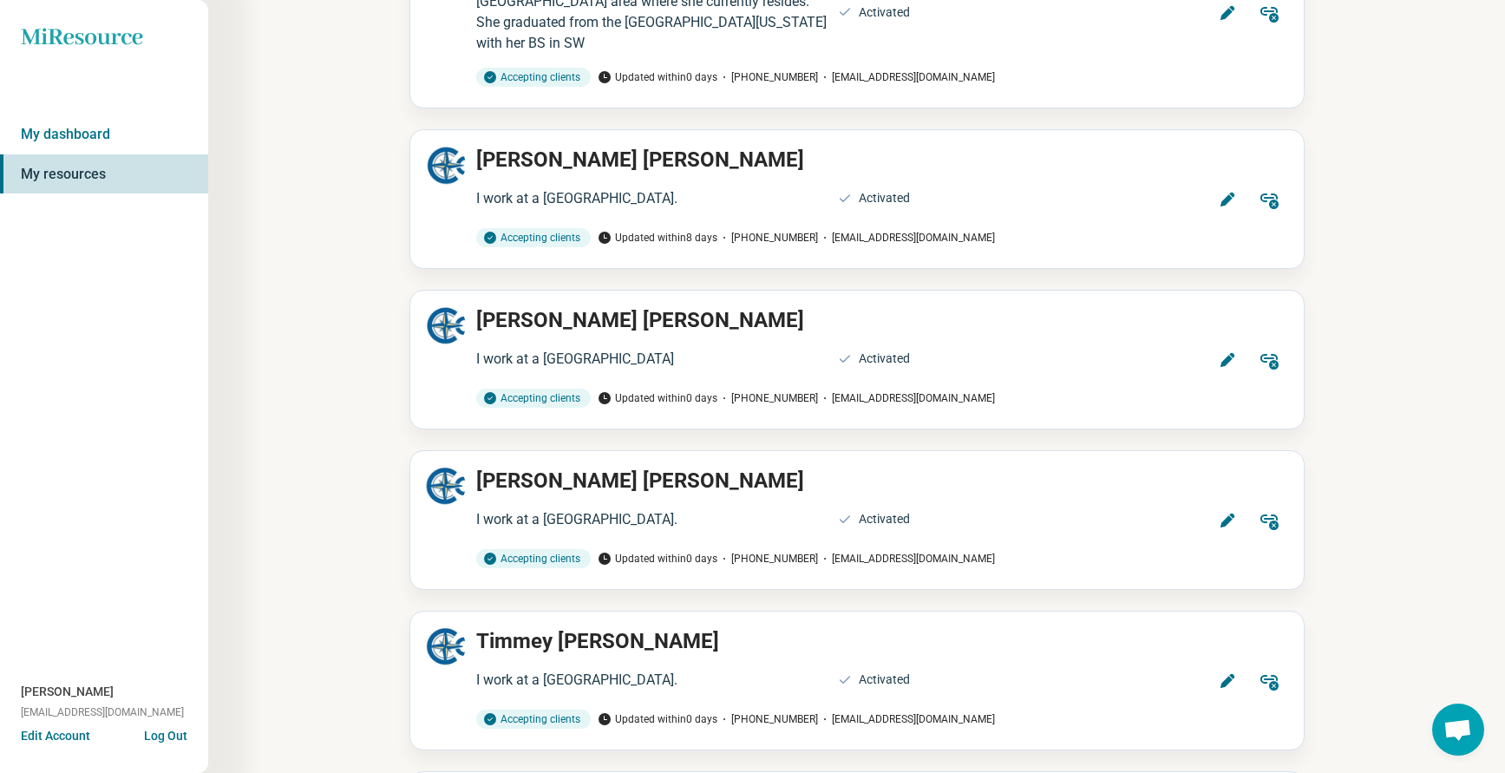
scroll to position [2255, 0]
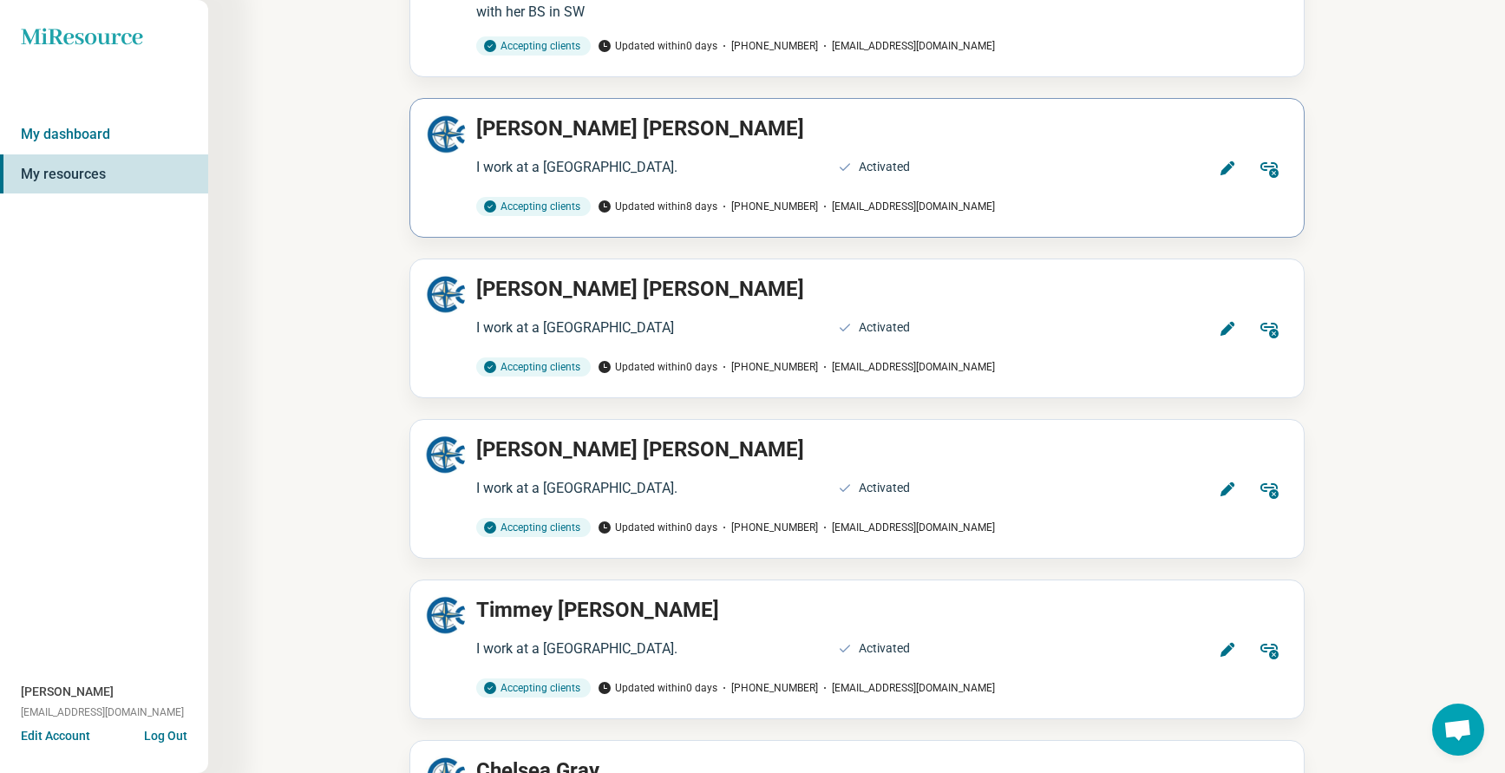
click at [1233, 160] on icon at bounding box center [1227, 168] width 17 height 17
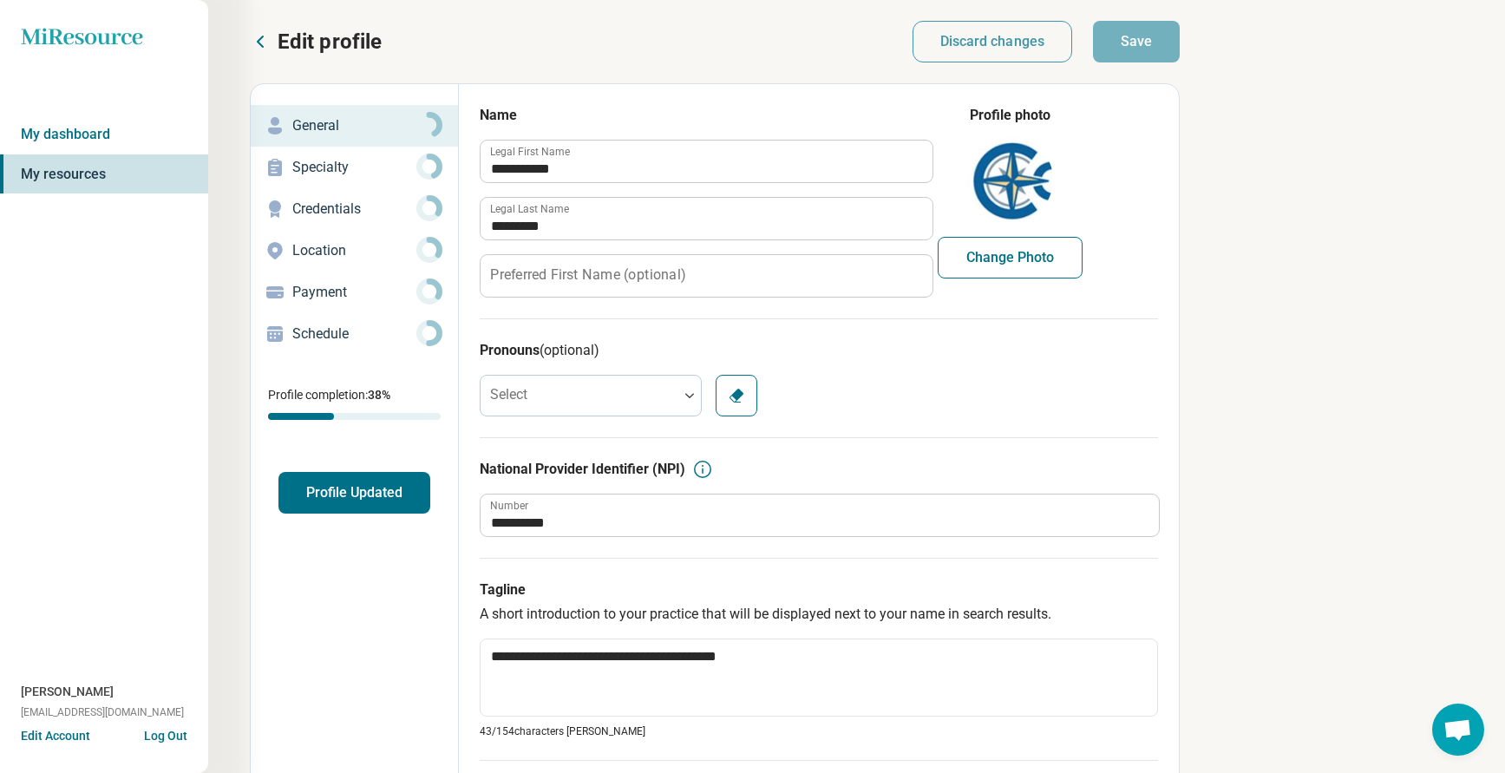
click at [324, 200] on p "Credentials" at bounding box center [354, 209] width 124 height 21
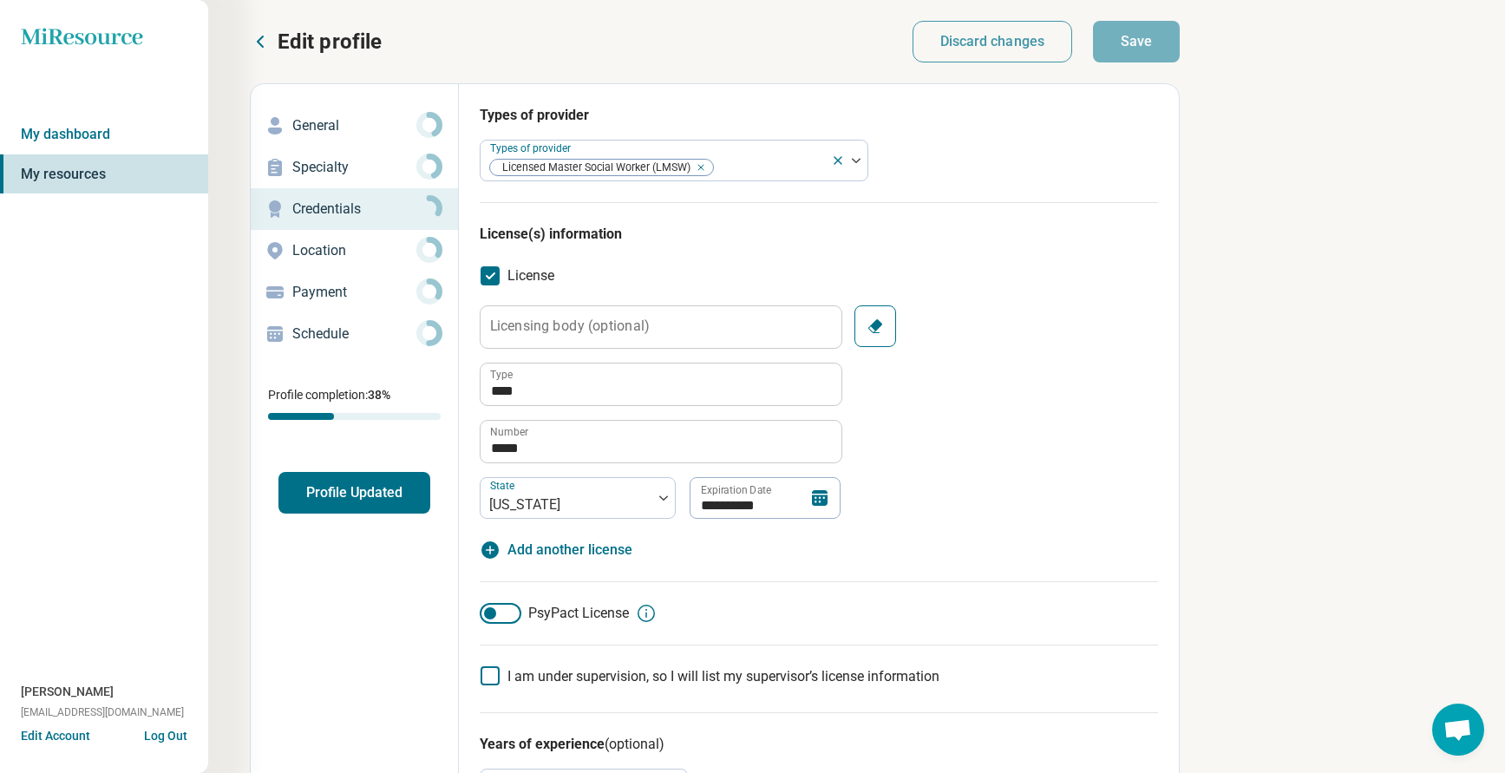
click at [330, 487] on button "Profile Updated" at bounding box center [354, 493] width 152 height 42
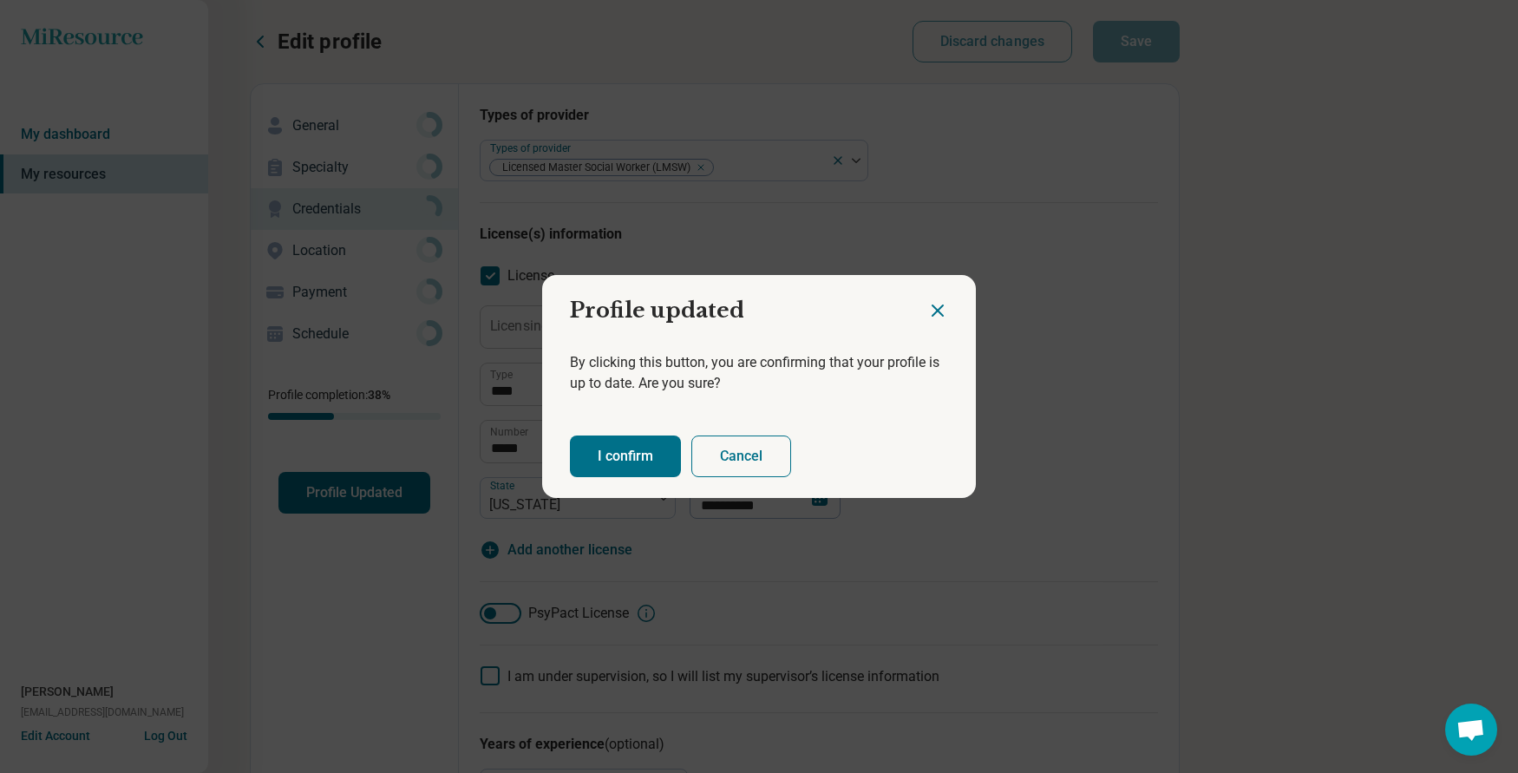
click at [637, 444] on button "I confirm" at bounding box center [625, 456] width 111 height 42
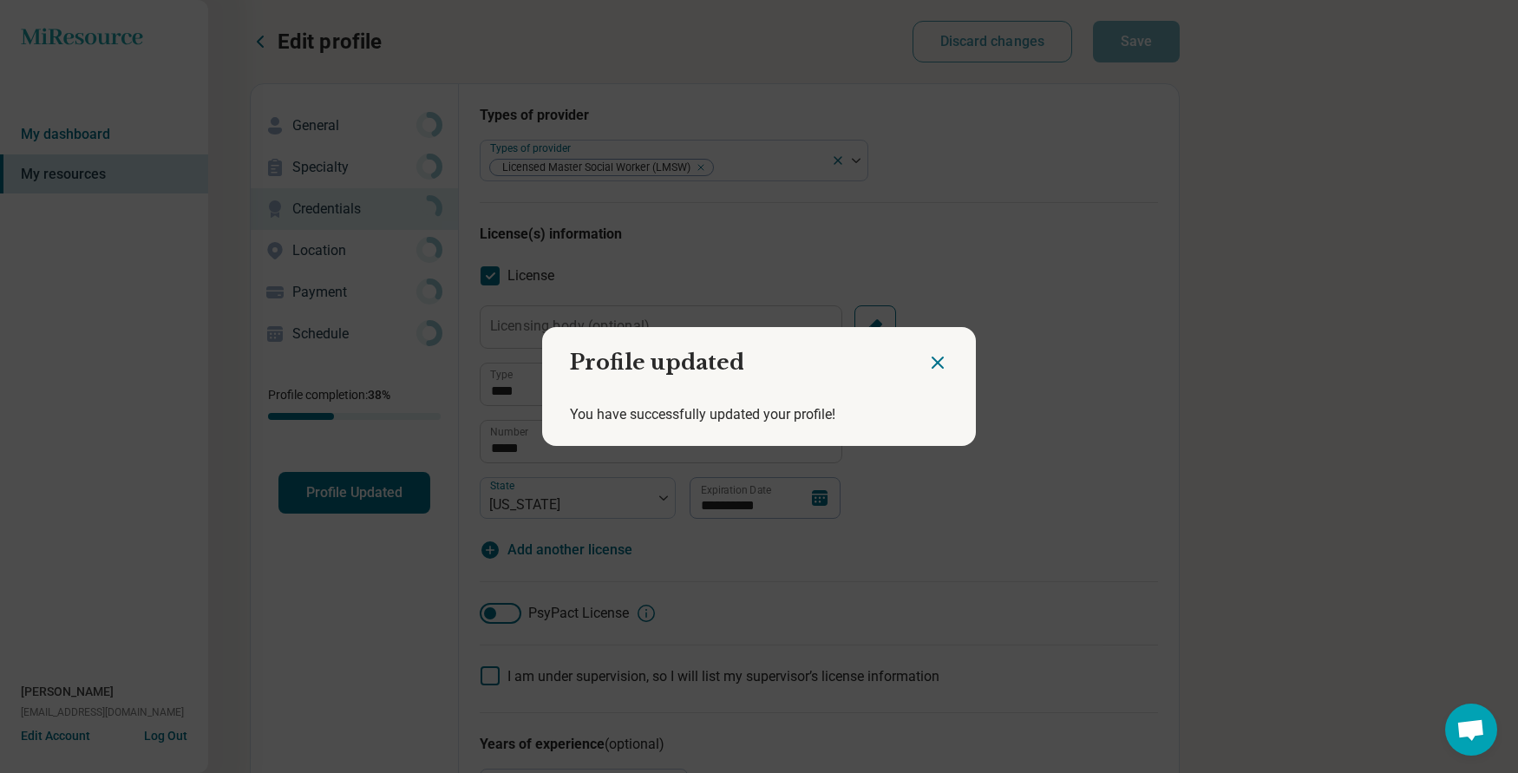
click at [930, 354] on icon "Close dialog" at bounding box center [937, 362] width 21 height 21
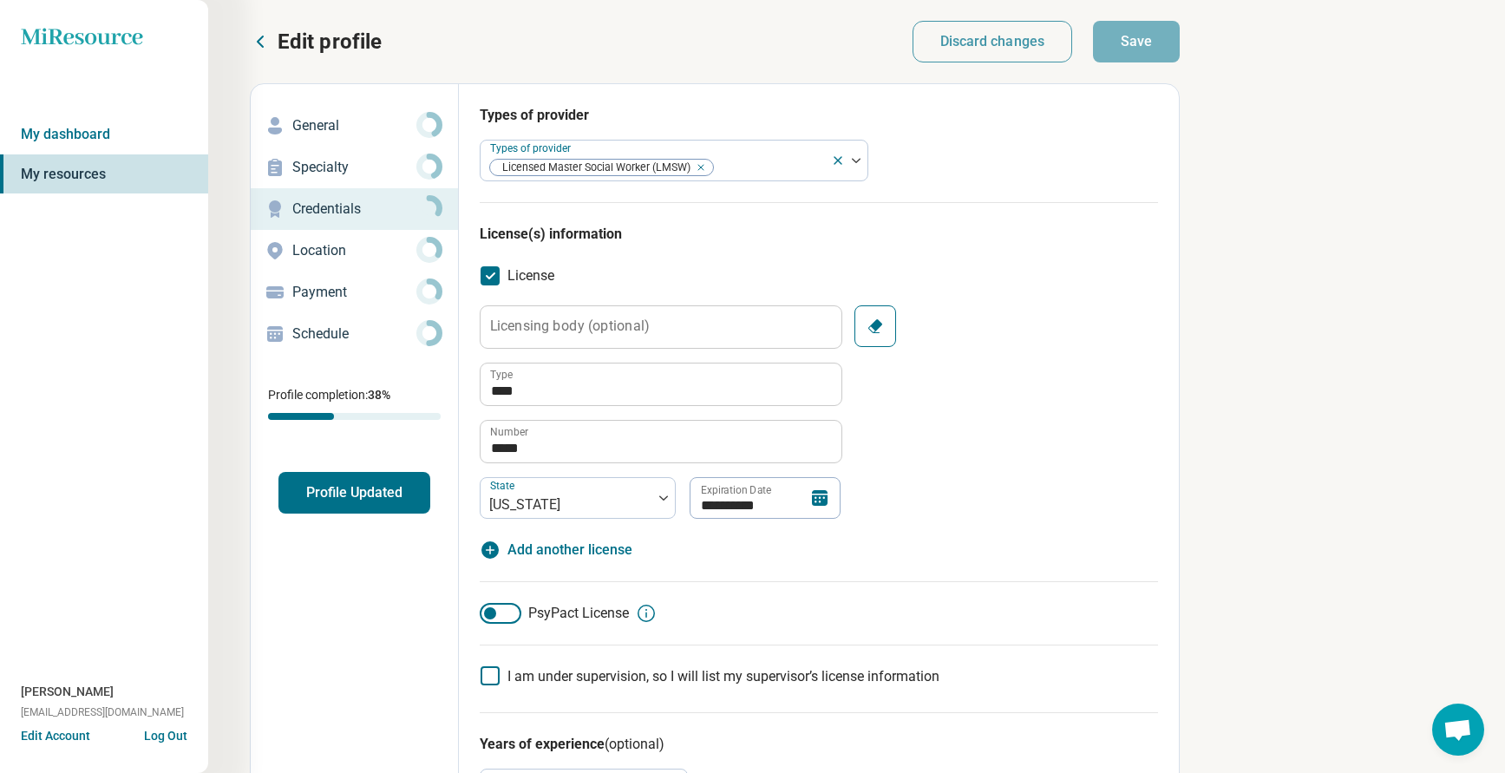
click at [313, 34] on p "Edit profile" at bounding box center [330, 42] width 104 height 28
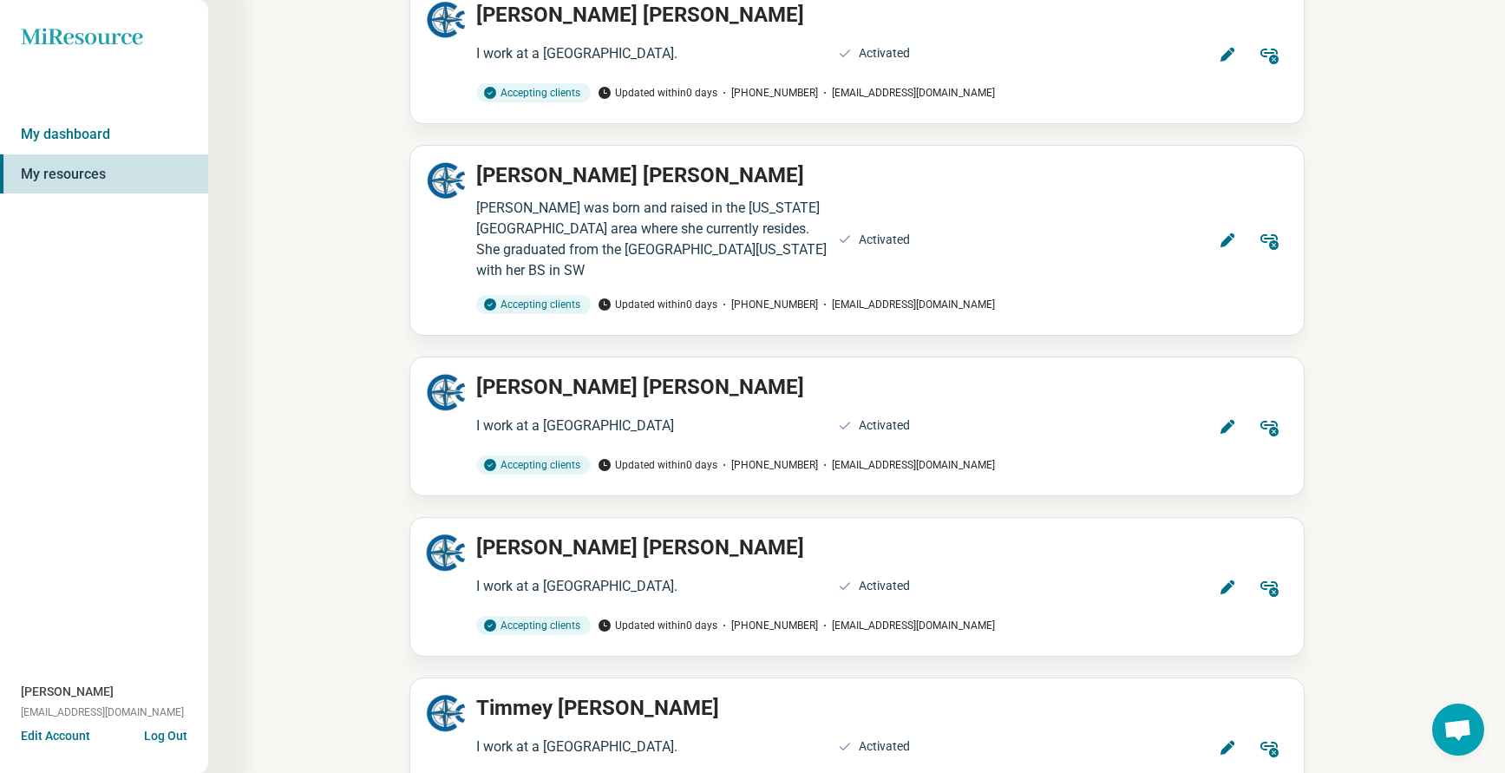
scroll to position [2168, 0]
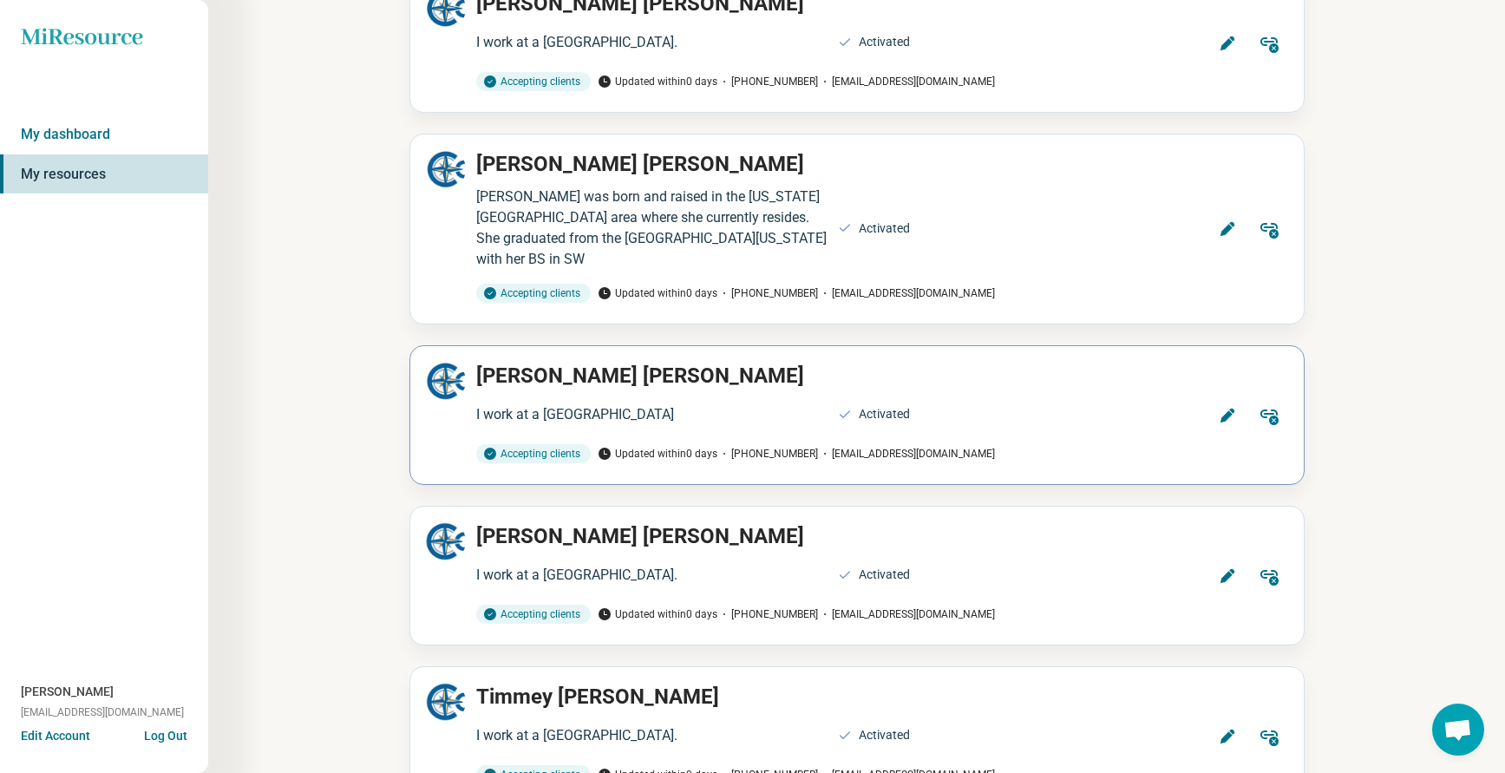
click at [1227, 409] on icon at bounding box center [1226, 416] width 14 height 14
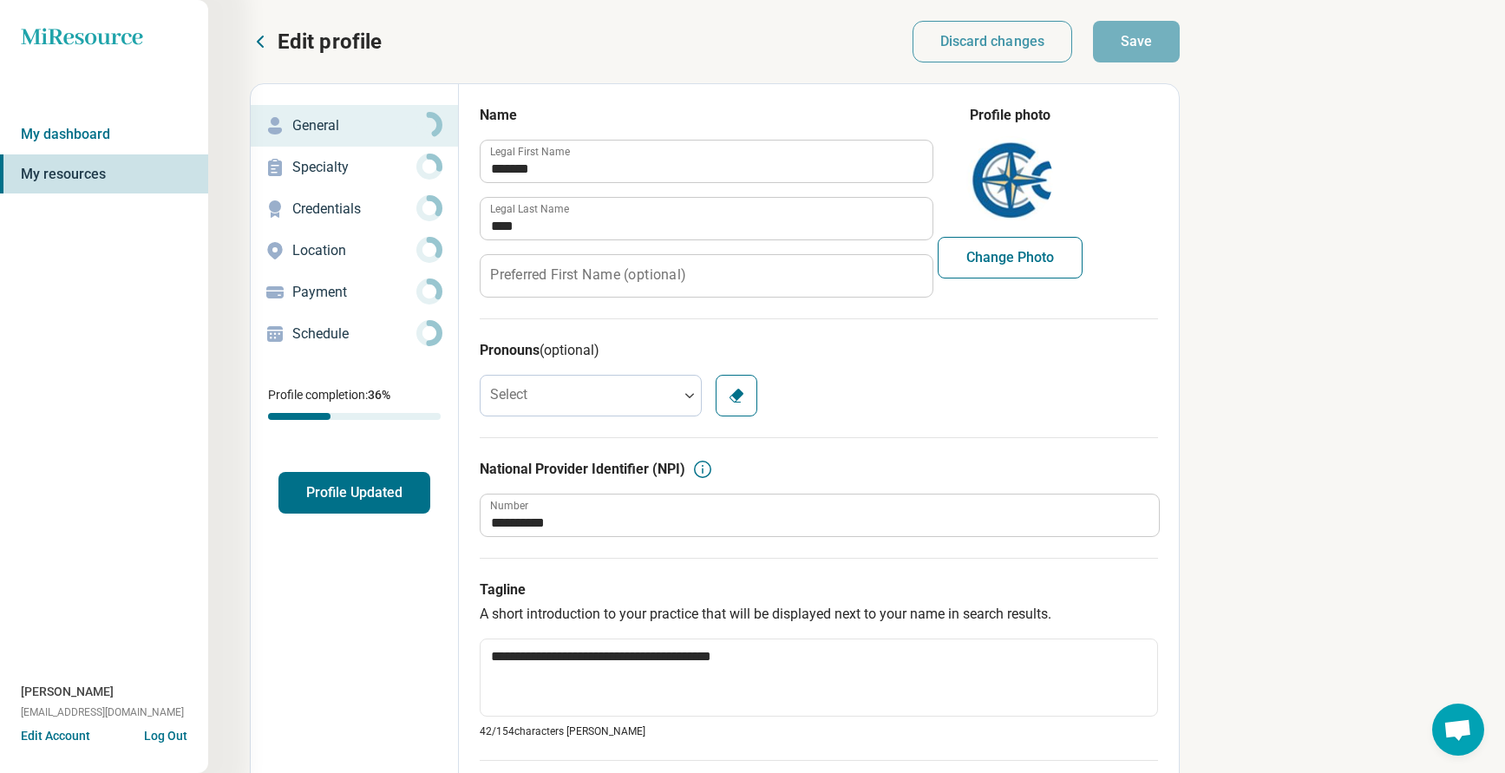
click at [320, 201] on p "Credentials" at bounding box center [354, 209] width 124 height 21
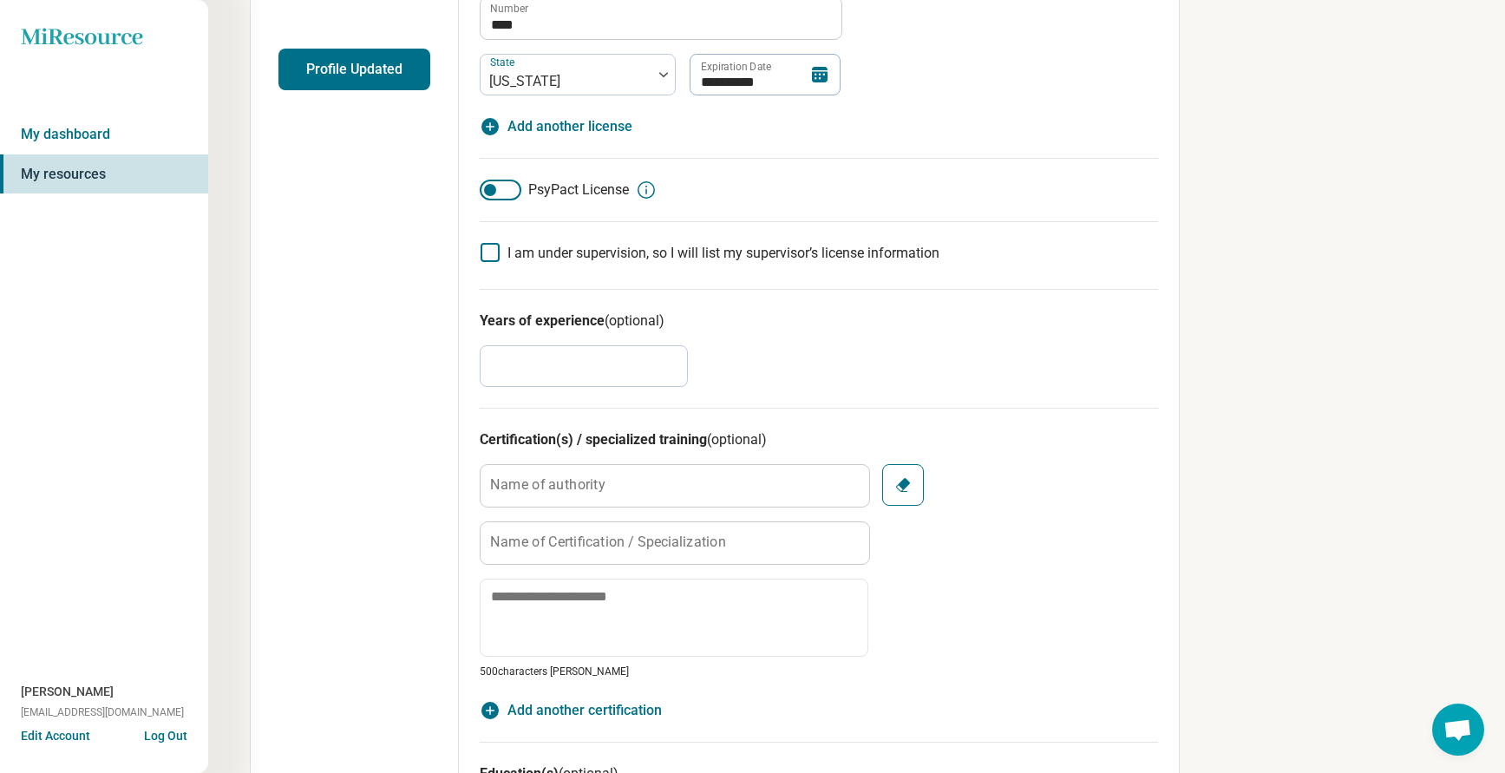
scroll to position [87, 0]
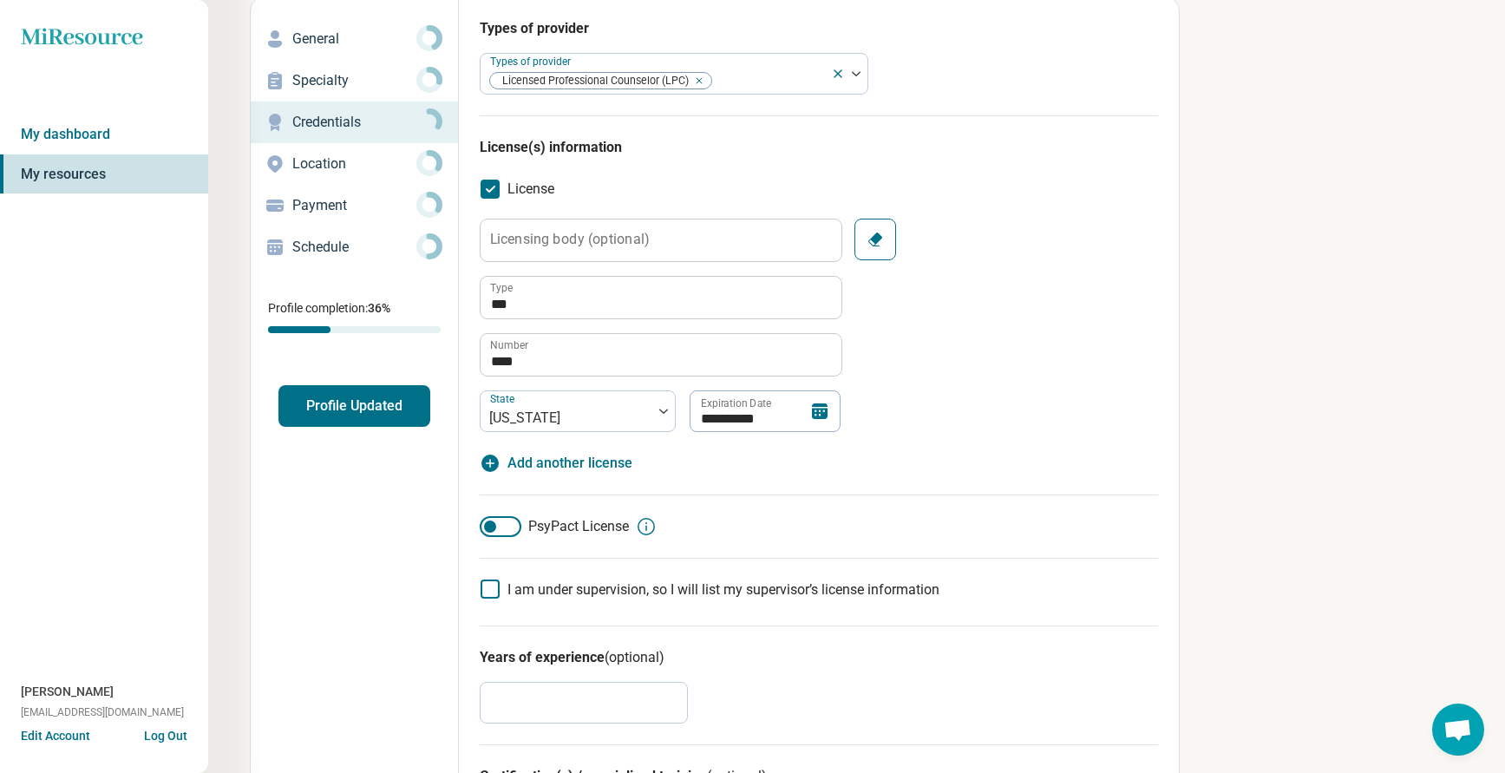
click at [343, 405] on button "Profile Updated" at bounding box center [354, 406] width 152 height 42
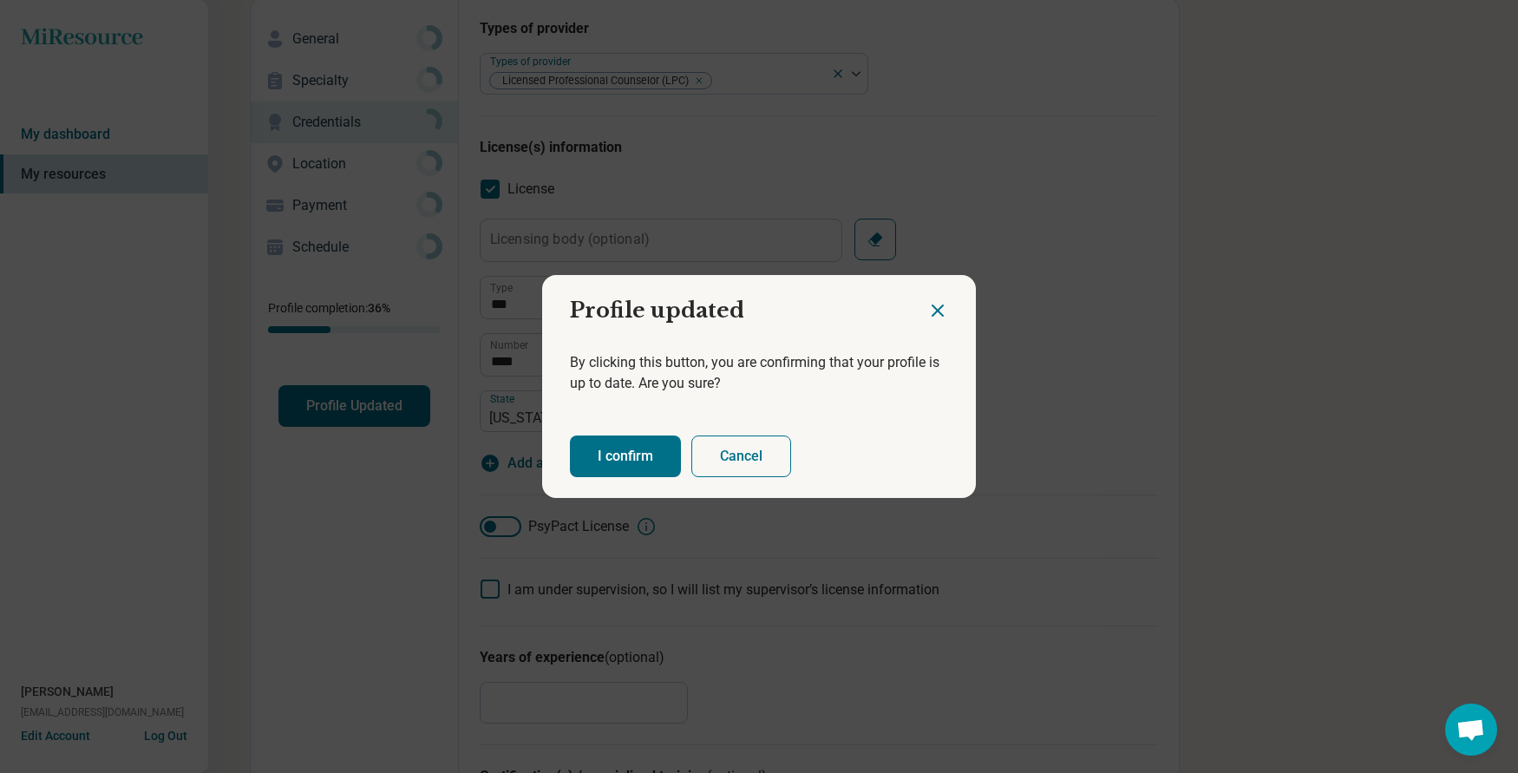
click at [644, 447] on button "I confirm" at bounding box center [625, 456] width 111 height 42
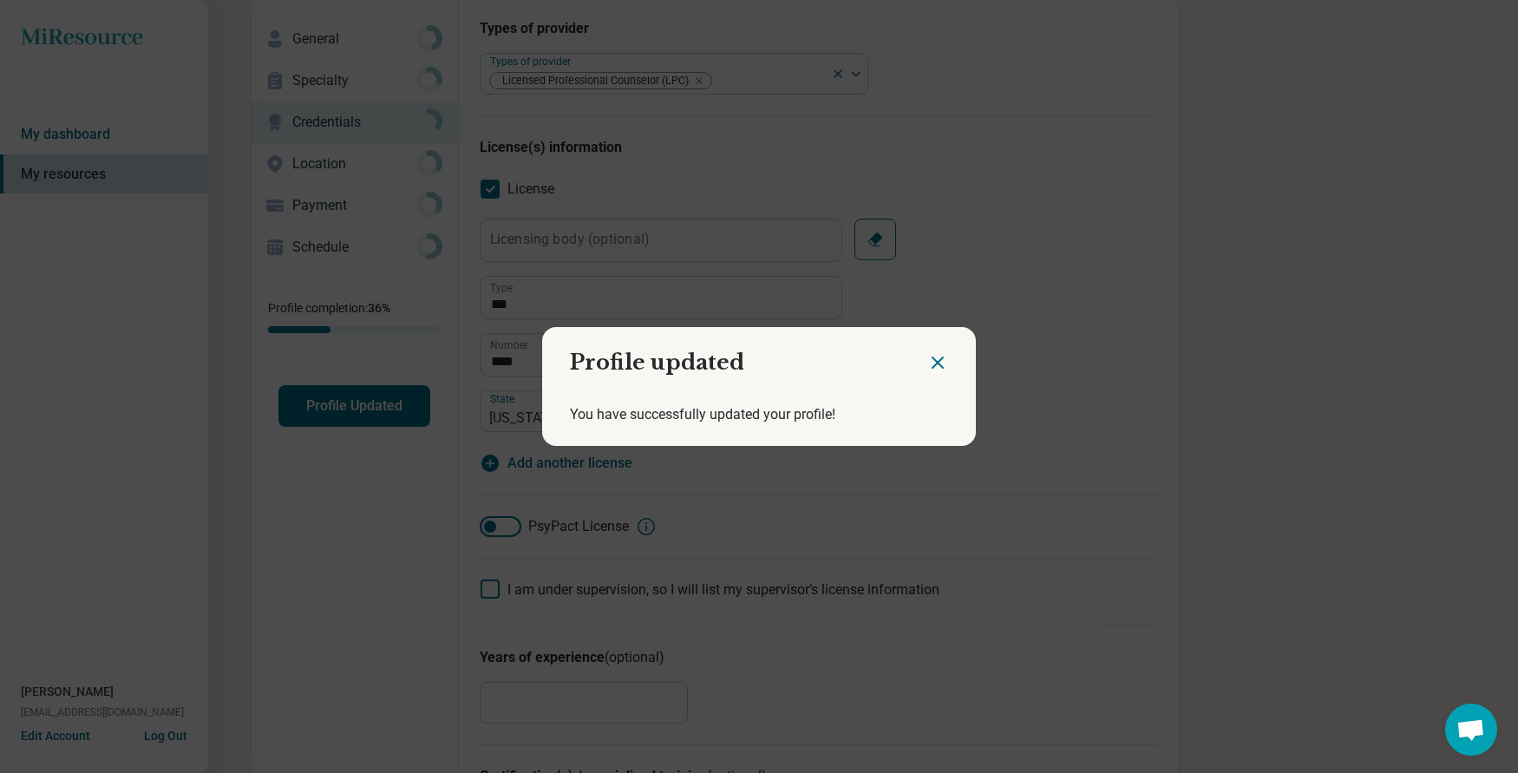
click at [933, 362] on icon "Close dialog" at bounding box center [937, 362] width 21 height 21
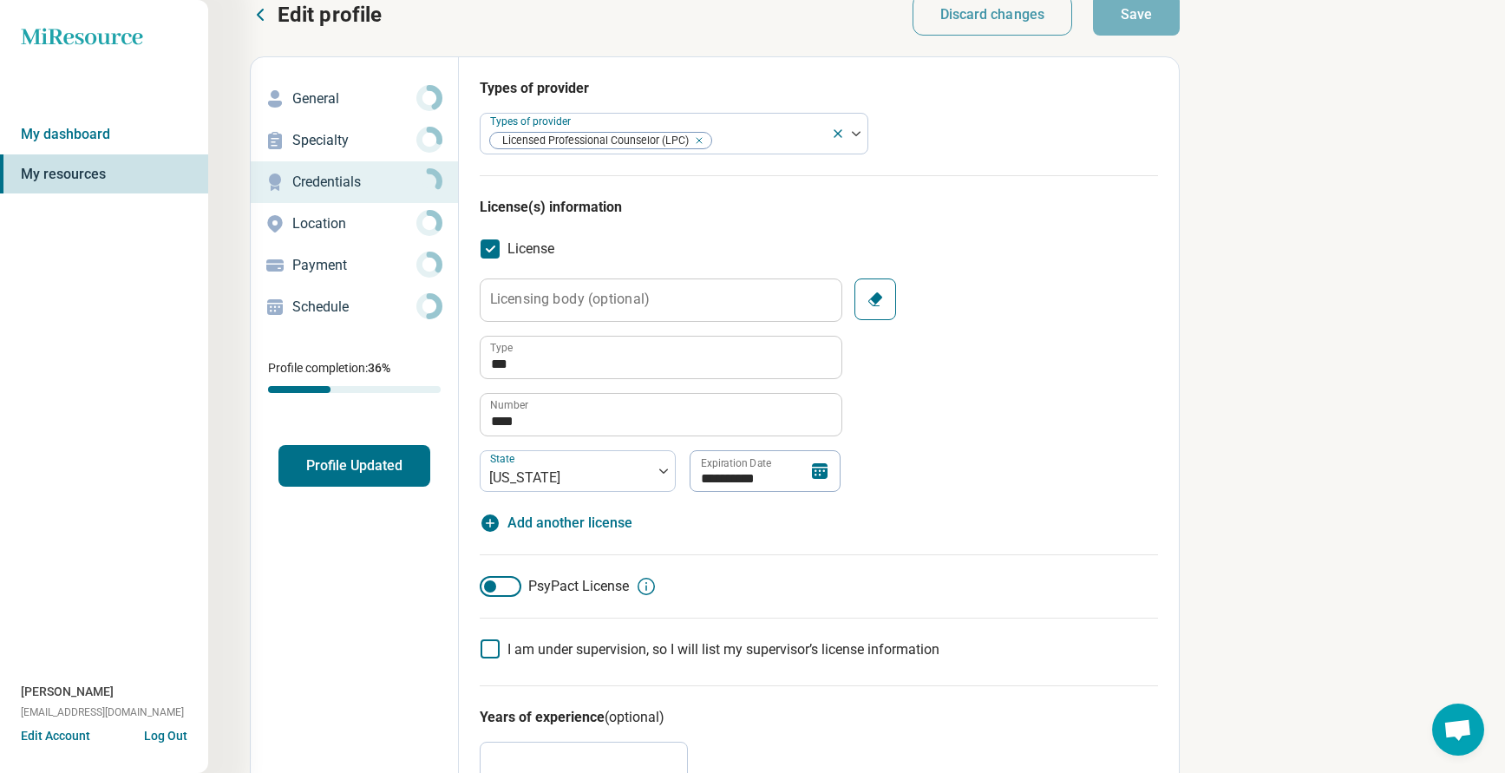
scroll to position [0, 0]
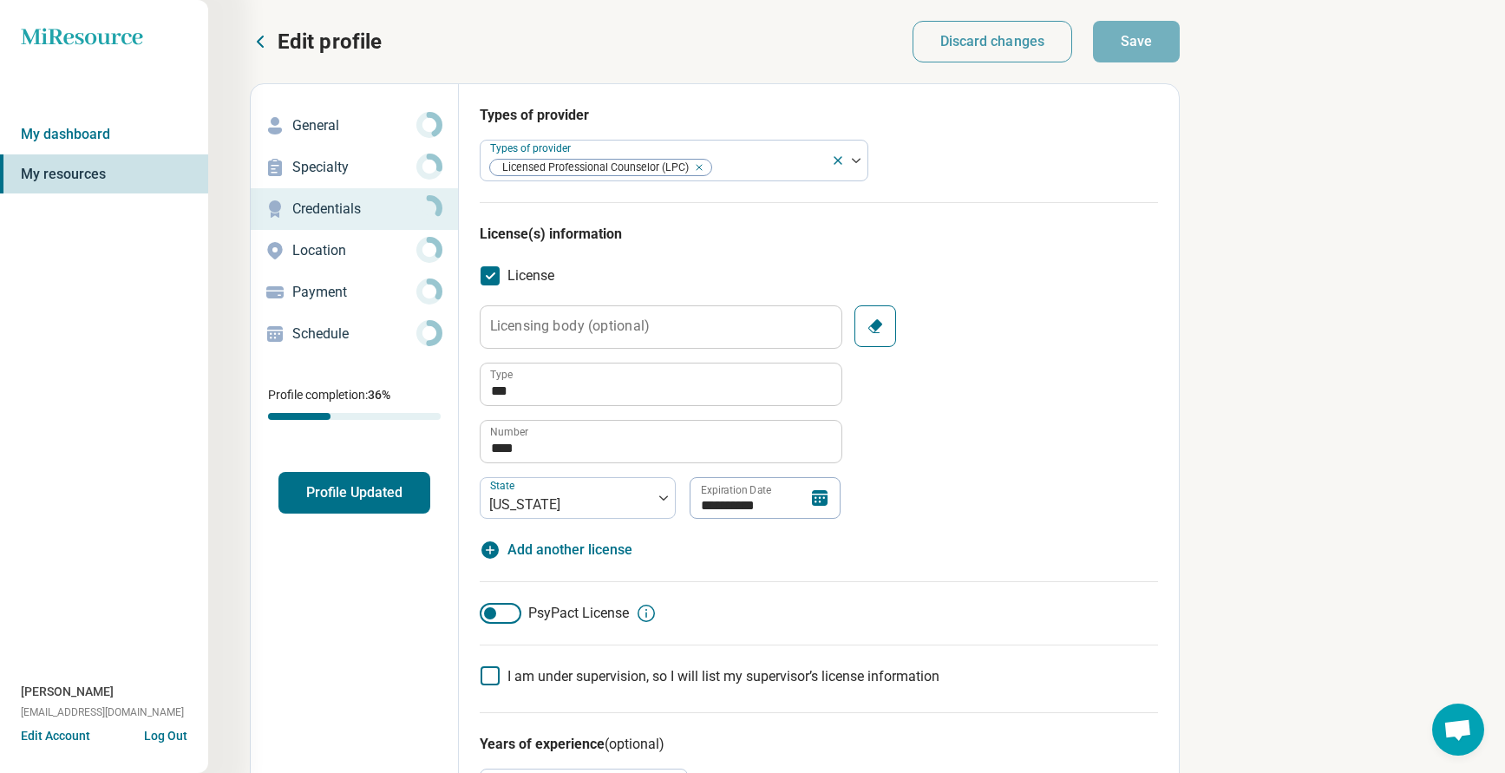
click at [311, 46] on p "Edit profile" at bounding box center [330, 42] width 104 height 28
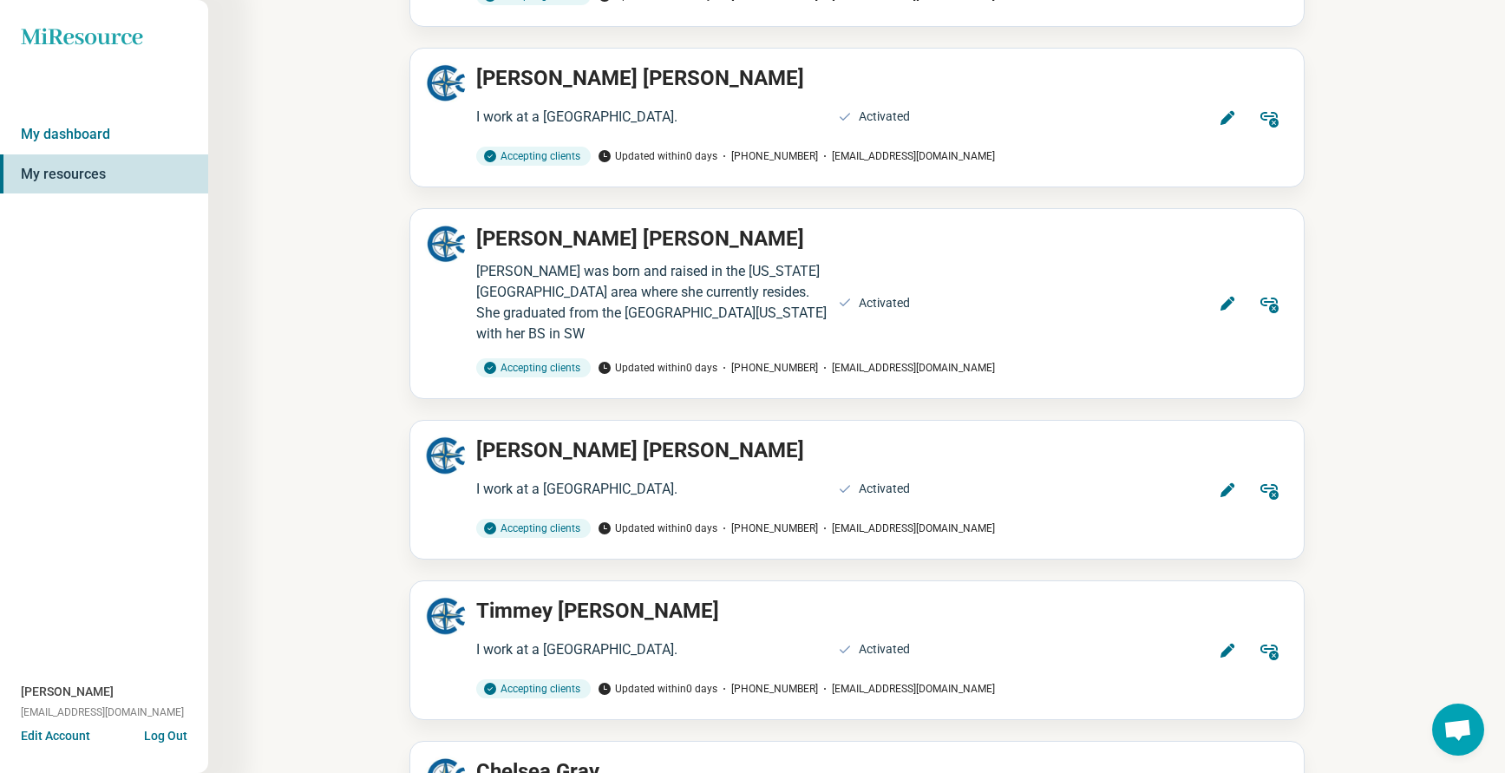
scroll to position [2342, 0]
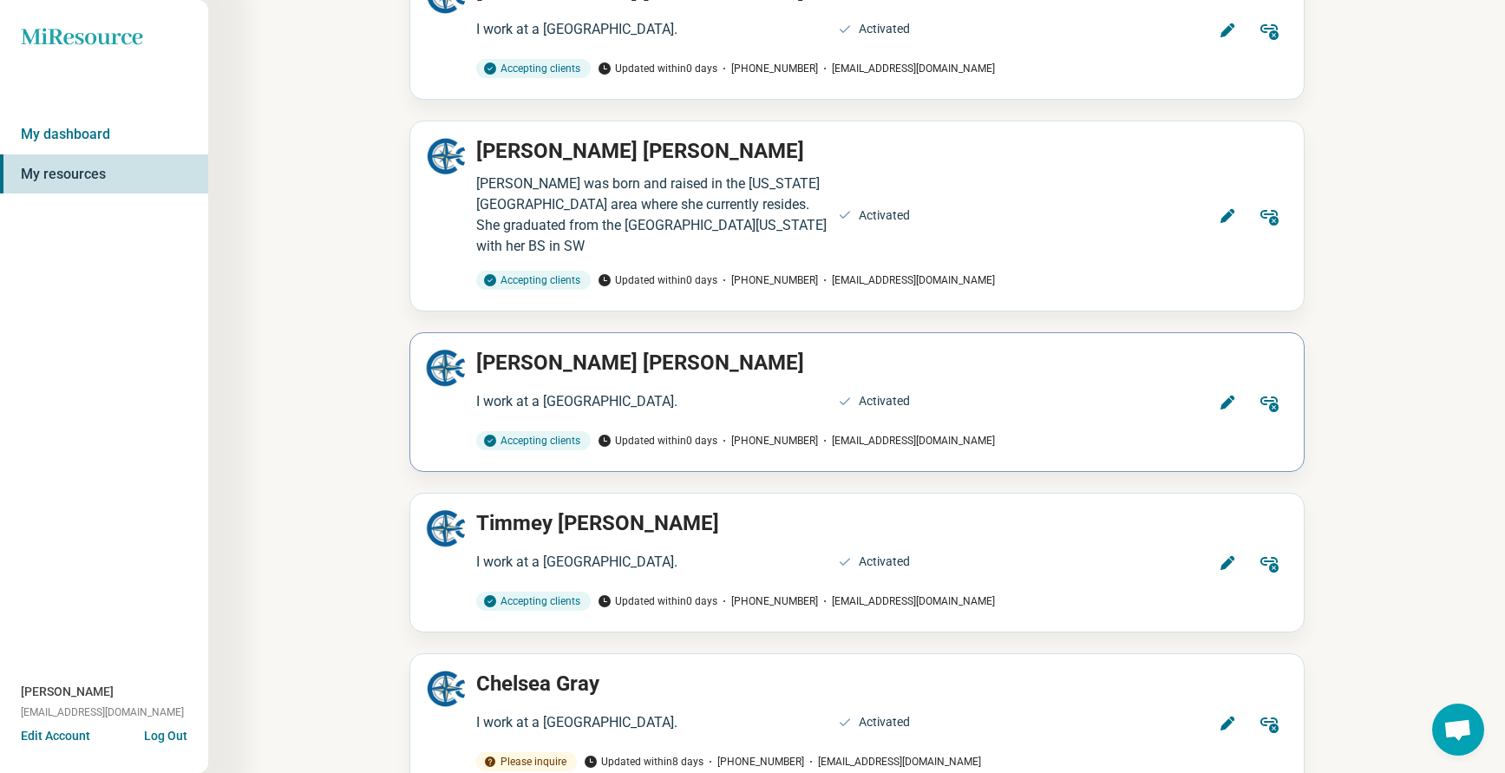
click at [1222, 395] on icon at bounding box center [1226, 402] width 14 height 14
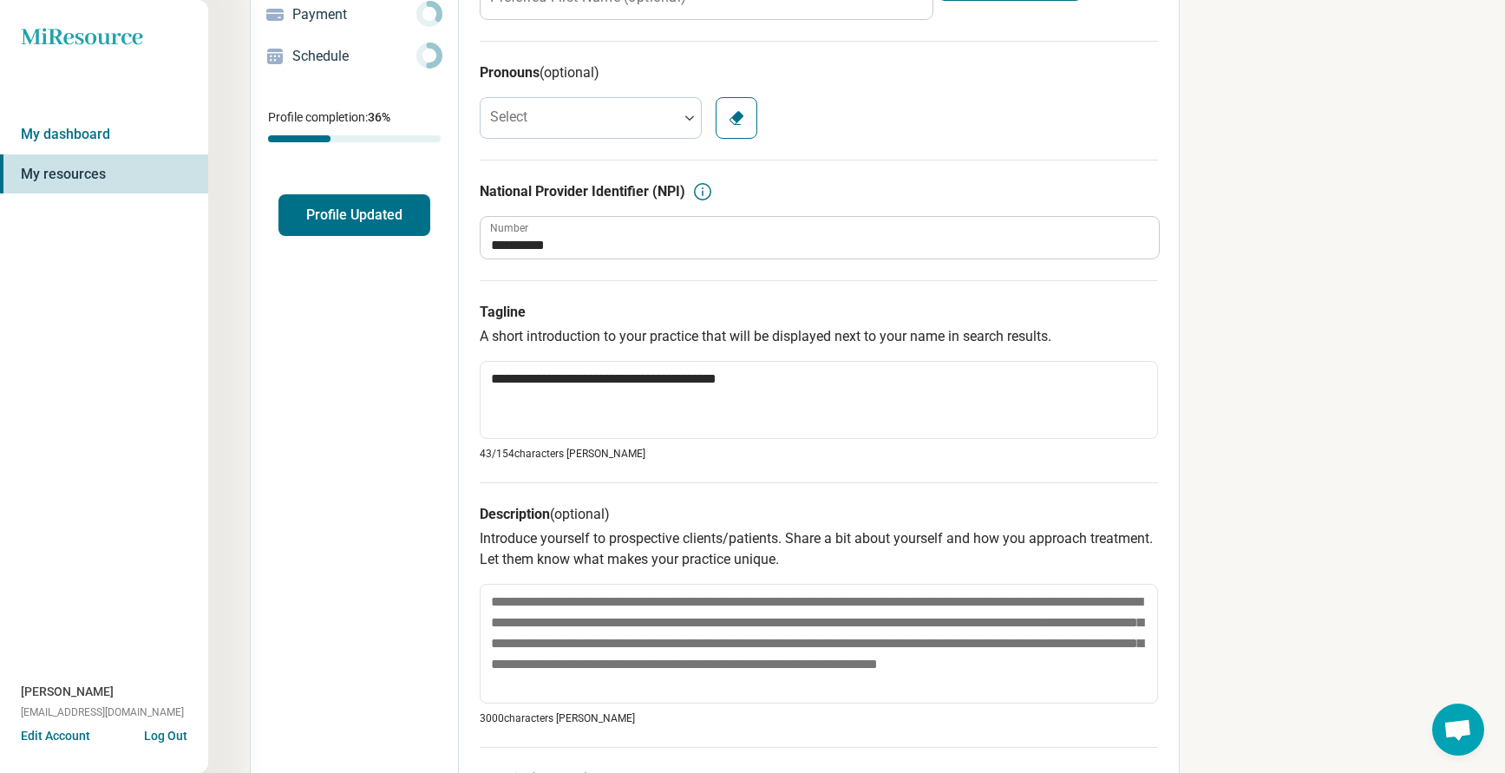
scroll to position [87, 0]
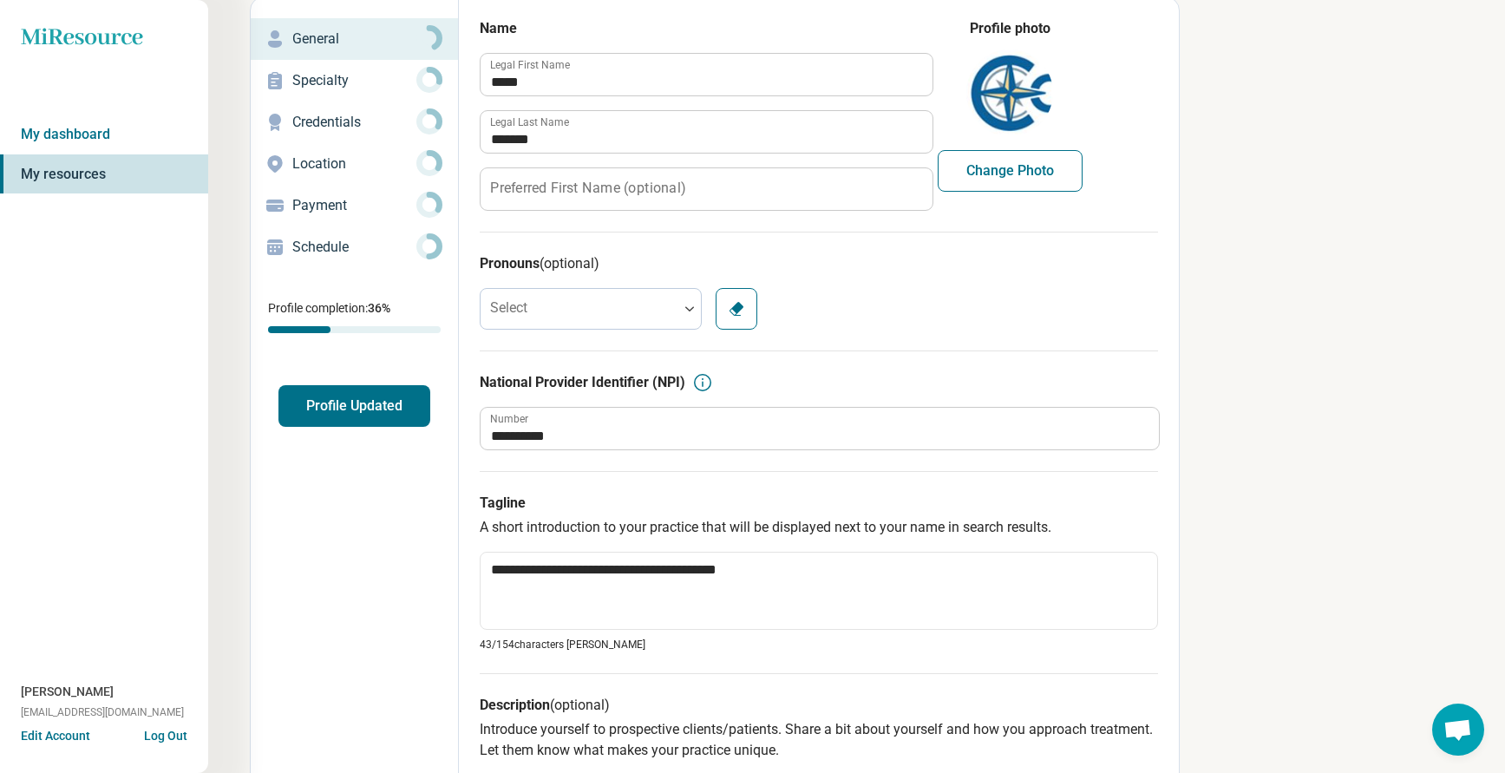
click at [323, 121] on p "Credentials" at bounding box center [354, 122] width 124 height 21
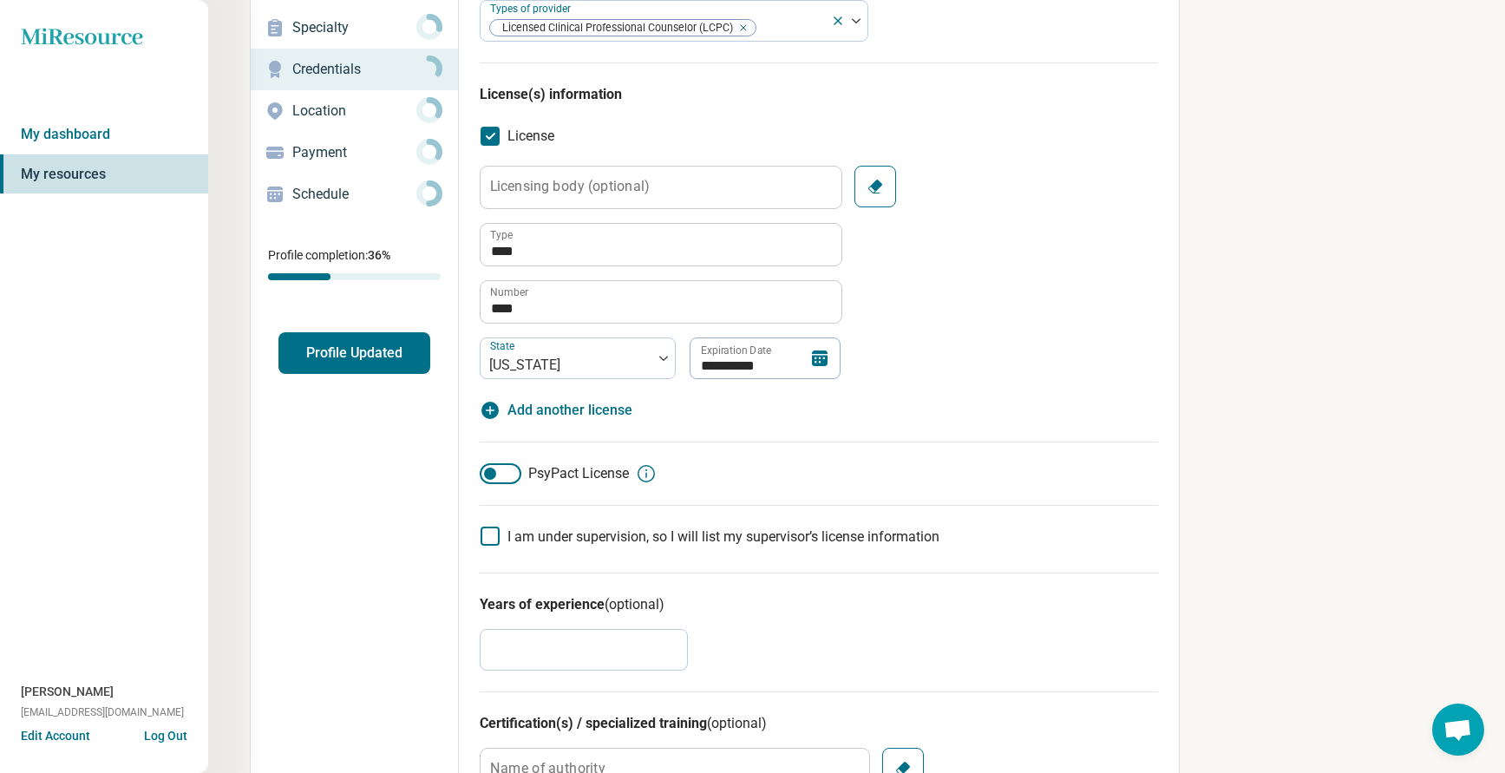
scroll to position [173, 0]
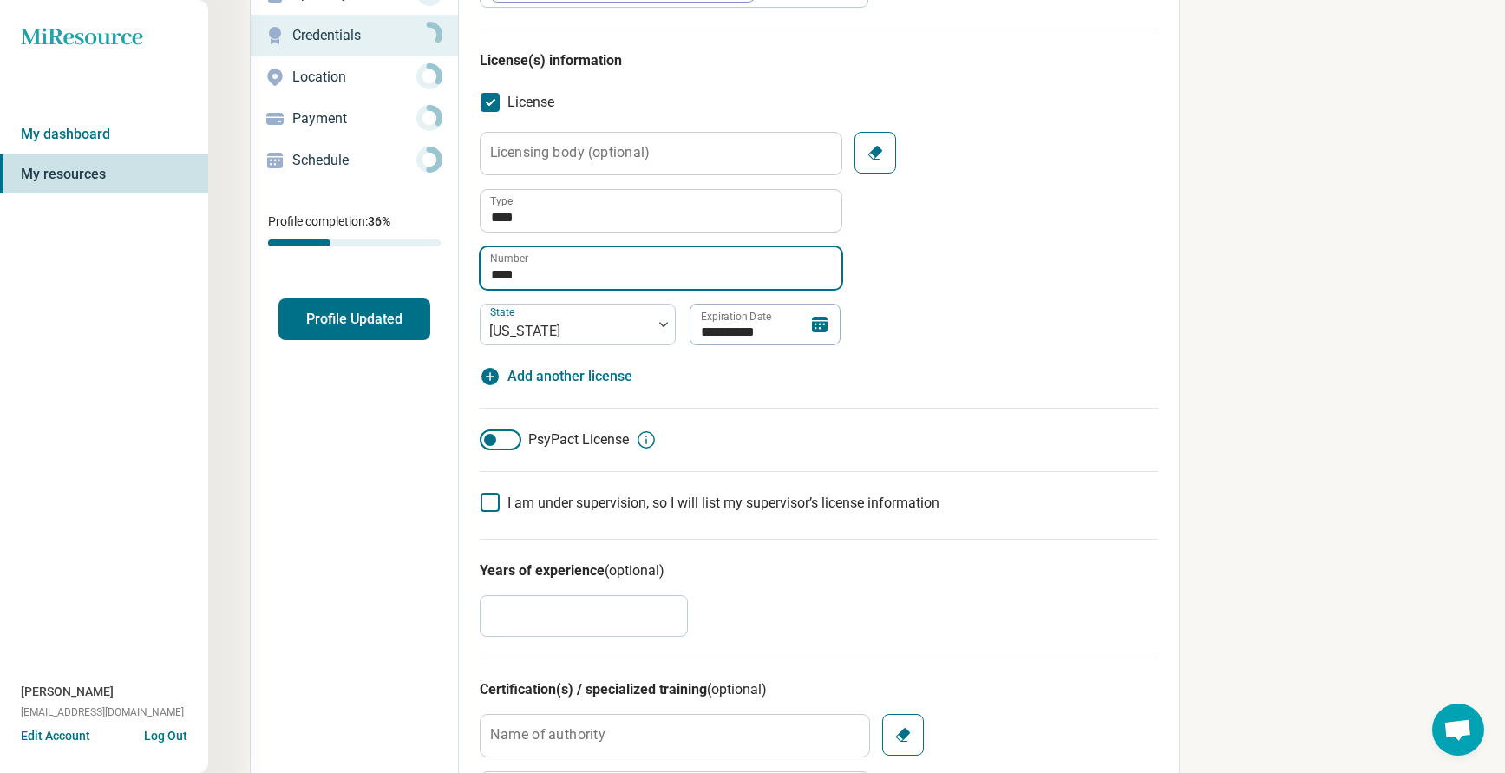
drag, startPoint x: 568, startPoint y: 278, endPoint x: 345, endPoint y: 263, distance: 223.4
type textarea "*"
type input "****"
click at [775, 351] on div "**********" at bounding box center [819, 259] width 678 height 255
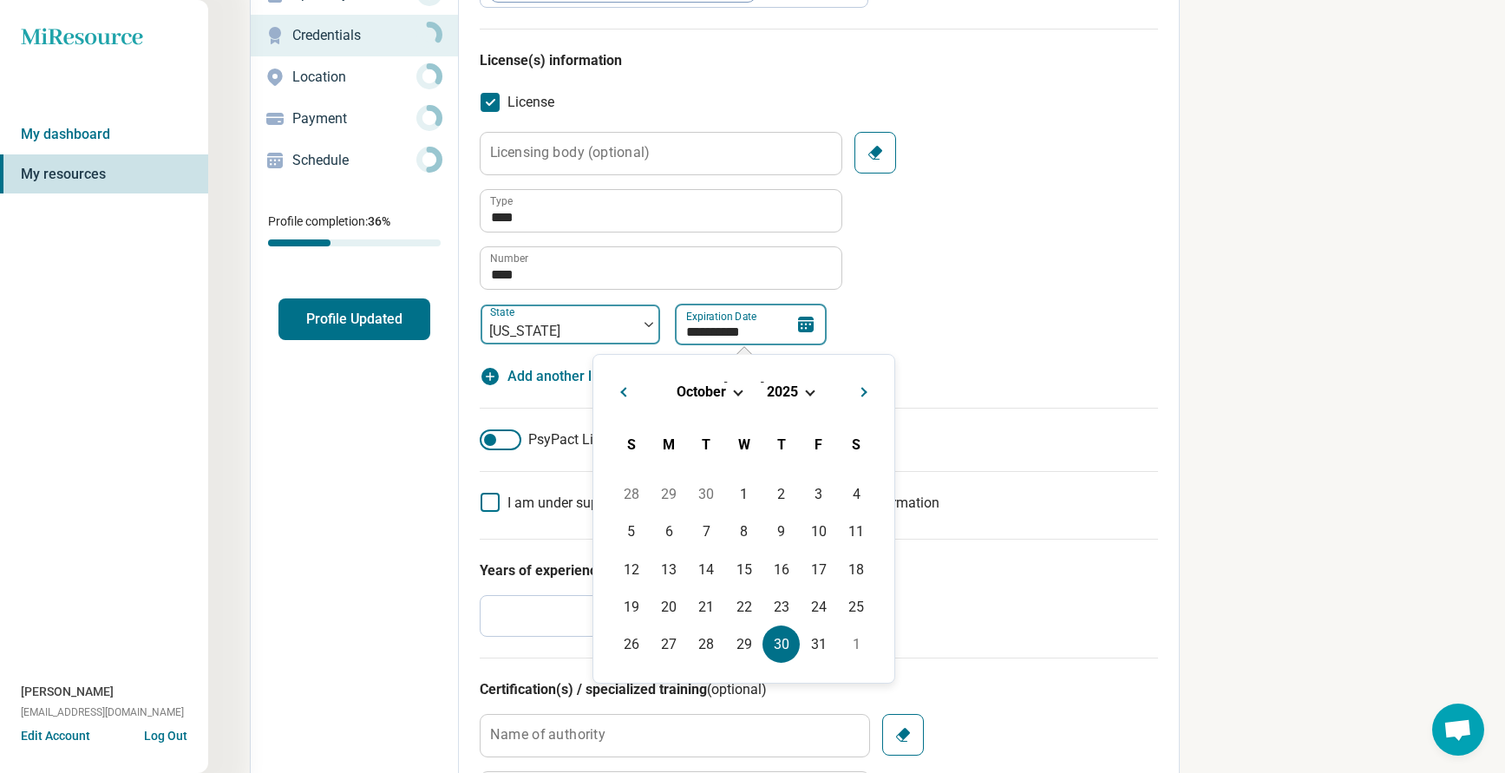
drag, startPoint x: 767, startPoint y: 329, endPoint x: 551, endPoint y: 329, distance: 216.0
click at [553, 330] on div "**********" at bounding box center [660, 325] width 361 height 42
type input "**********"
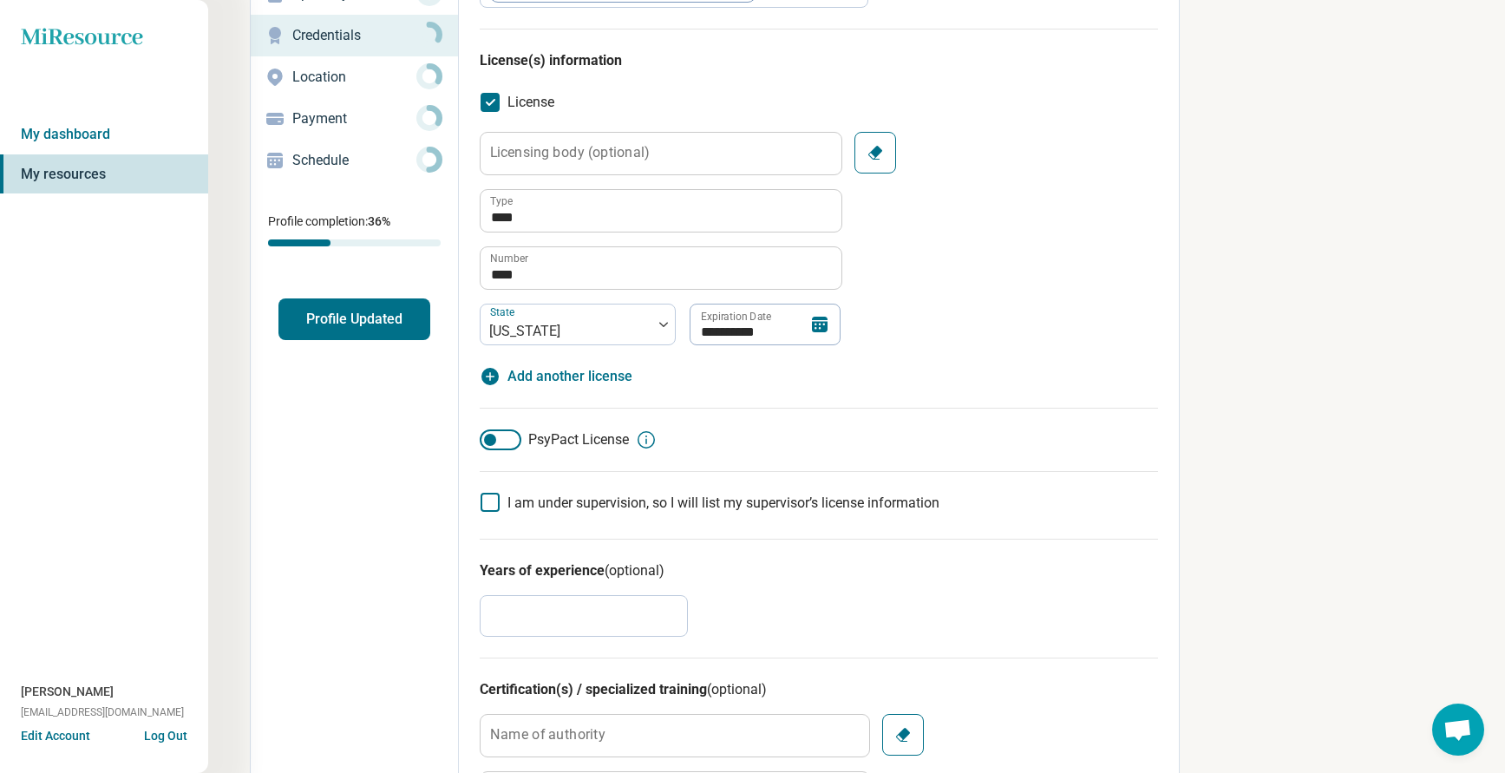
click at [972, 290] on div "**********" at bounding box center [819, 238] width 678 height 213
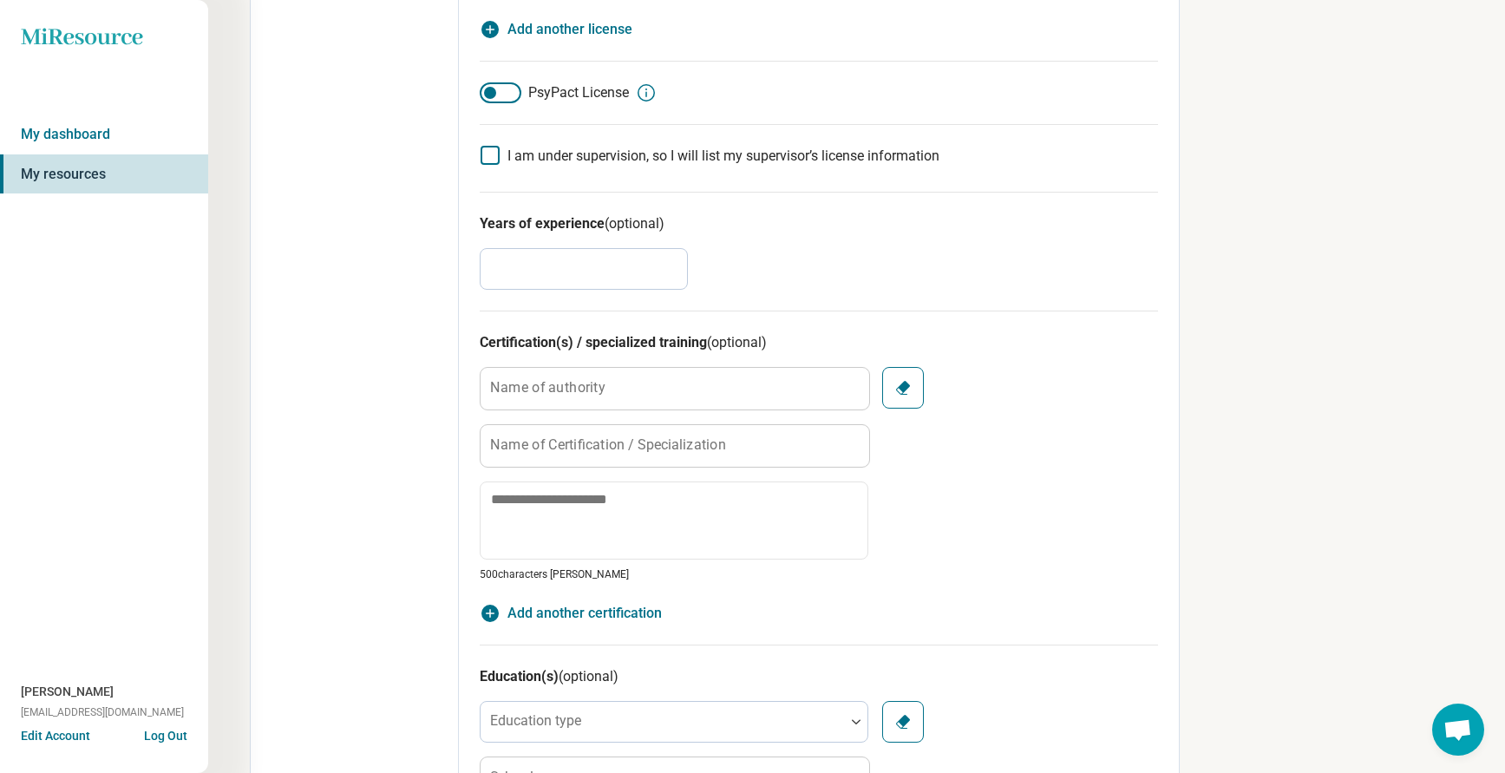
scroll to position [0, 0]
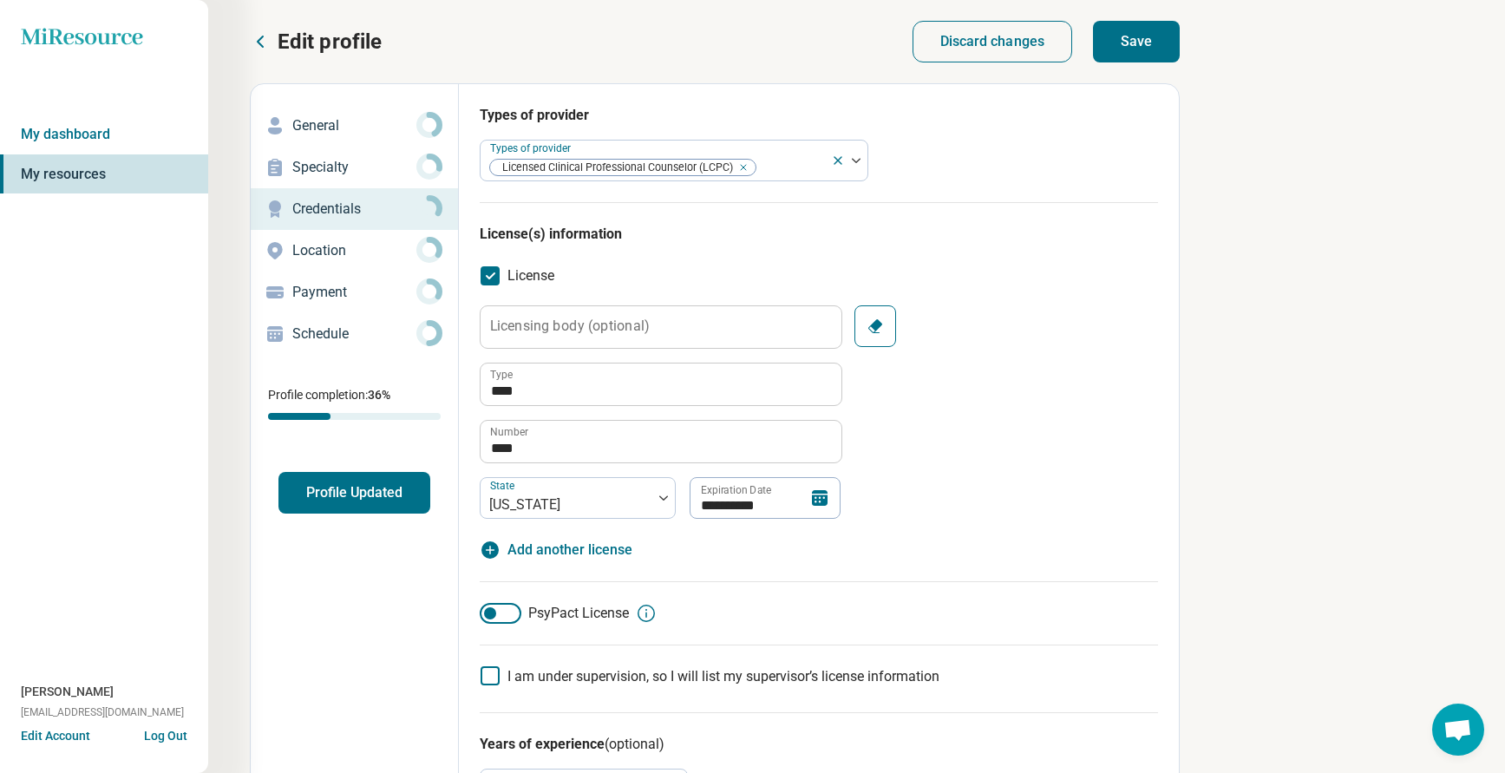
click at [1133, 43] on button "Save" at bounding box center [1136, 42] width 87 height 42
click at [325, 486] on button "Profile Updated" at bounding box center [354, 493] width 152 height 42
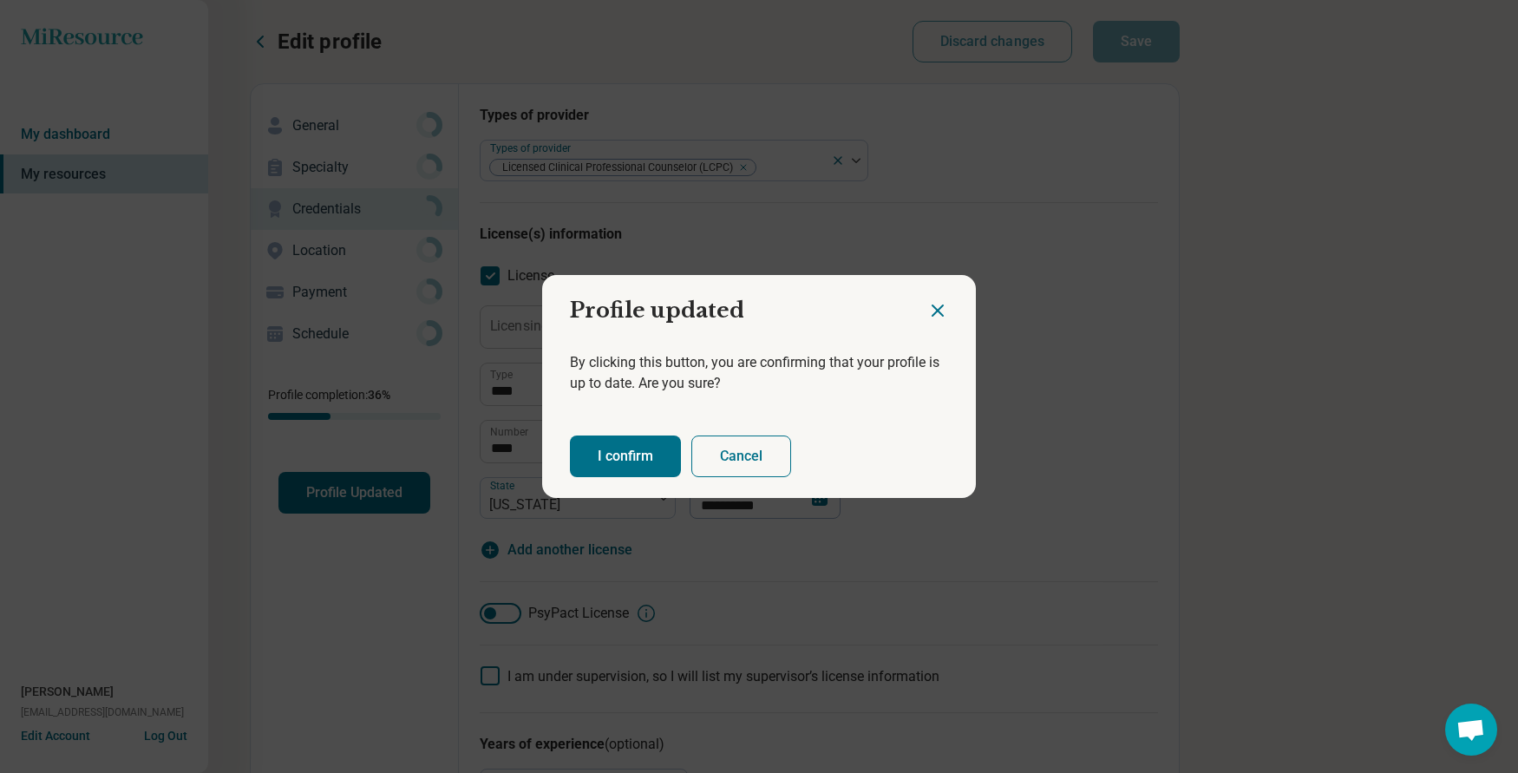
click at [637, 458] on button "I confirm" at bounding box center [625, 456] width 111 height 42
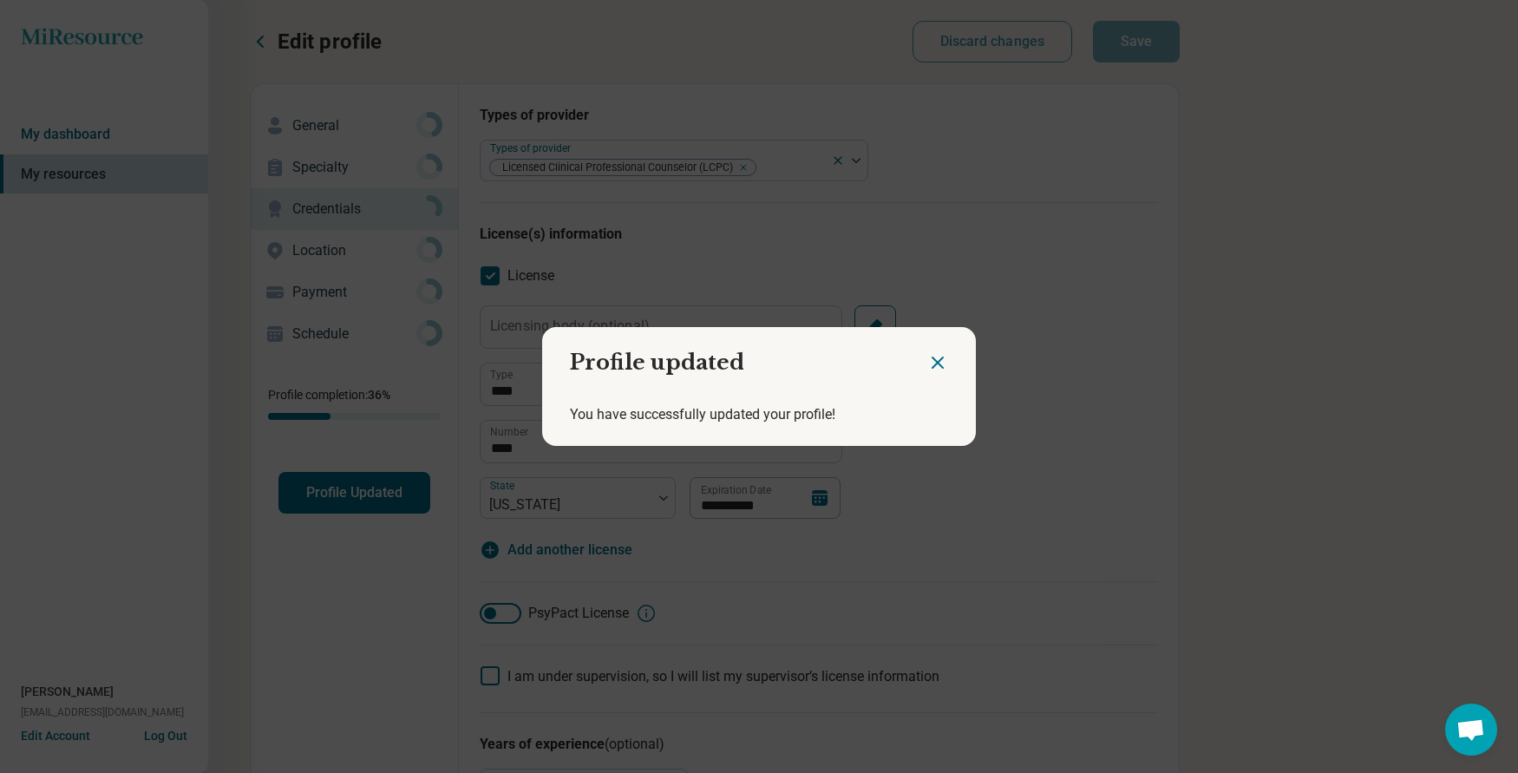
click at [933, 364] on icon "Close dialog" at bounding box center [937, 362] width 10 height 10
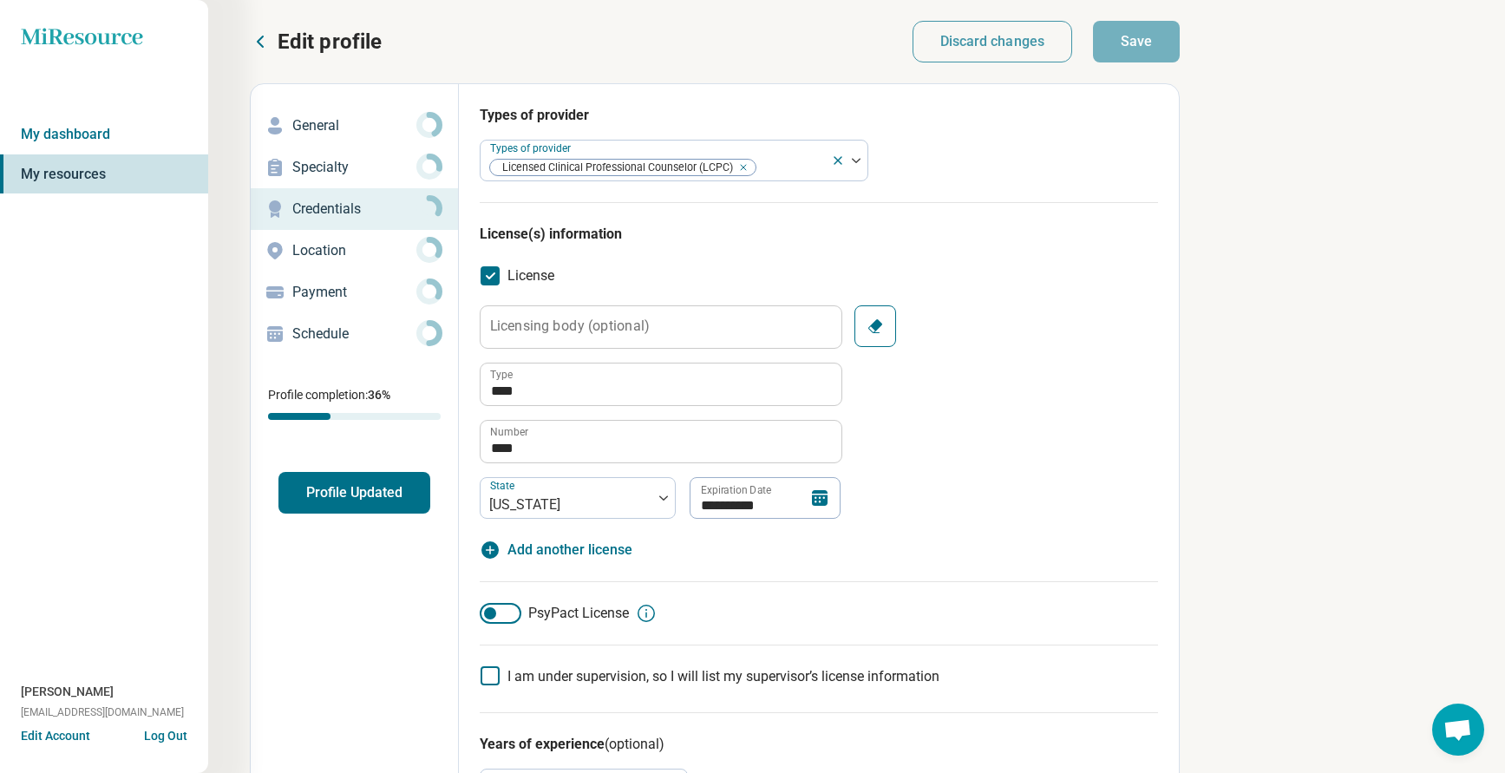
click at [317, 36] on p "Edit profile" at bounding box center [330, 42] width 104 height 28
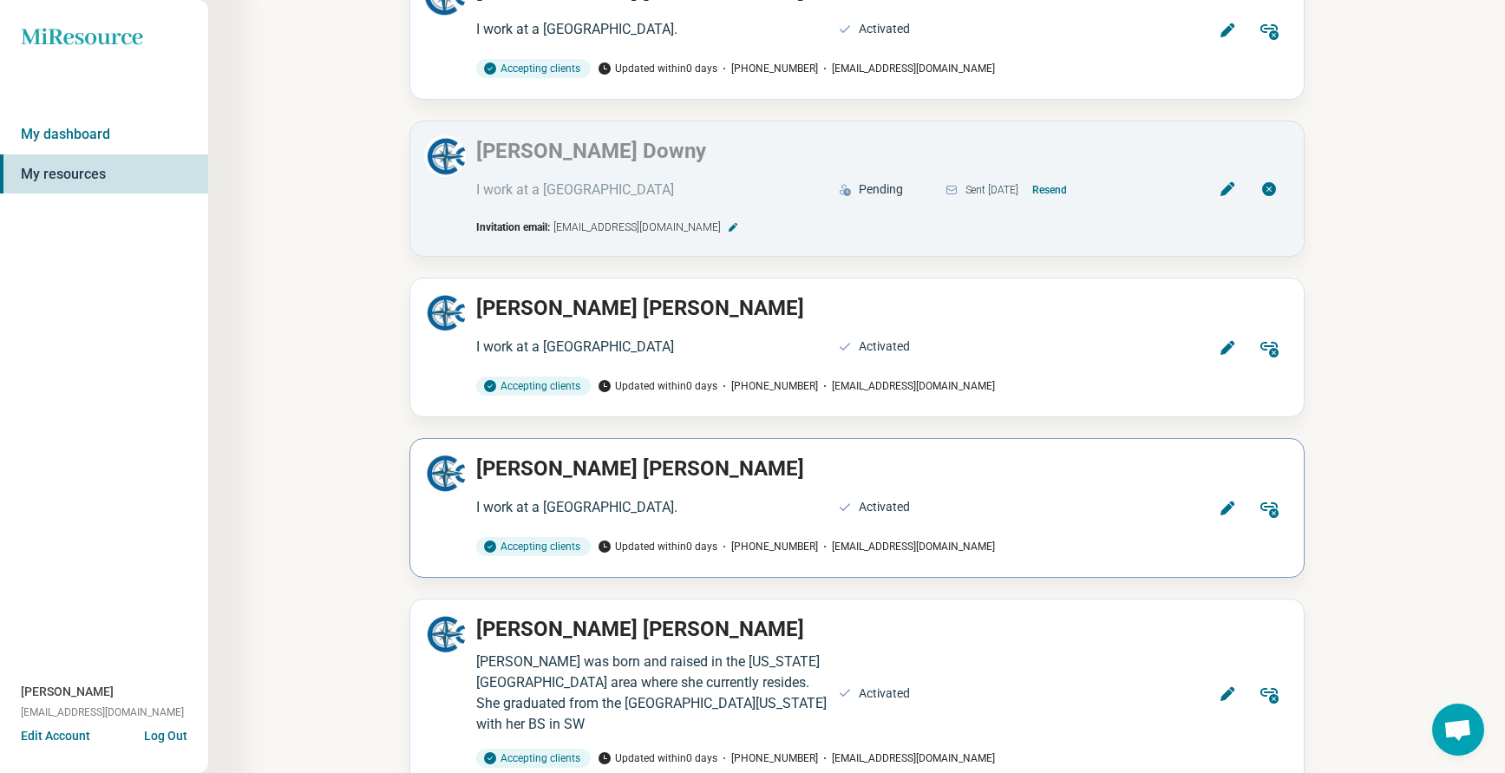
scroll to position [2056, 0]
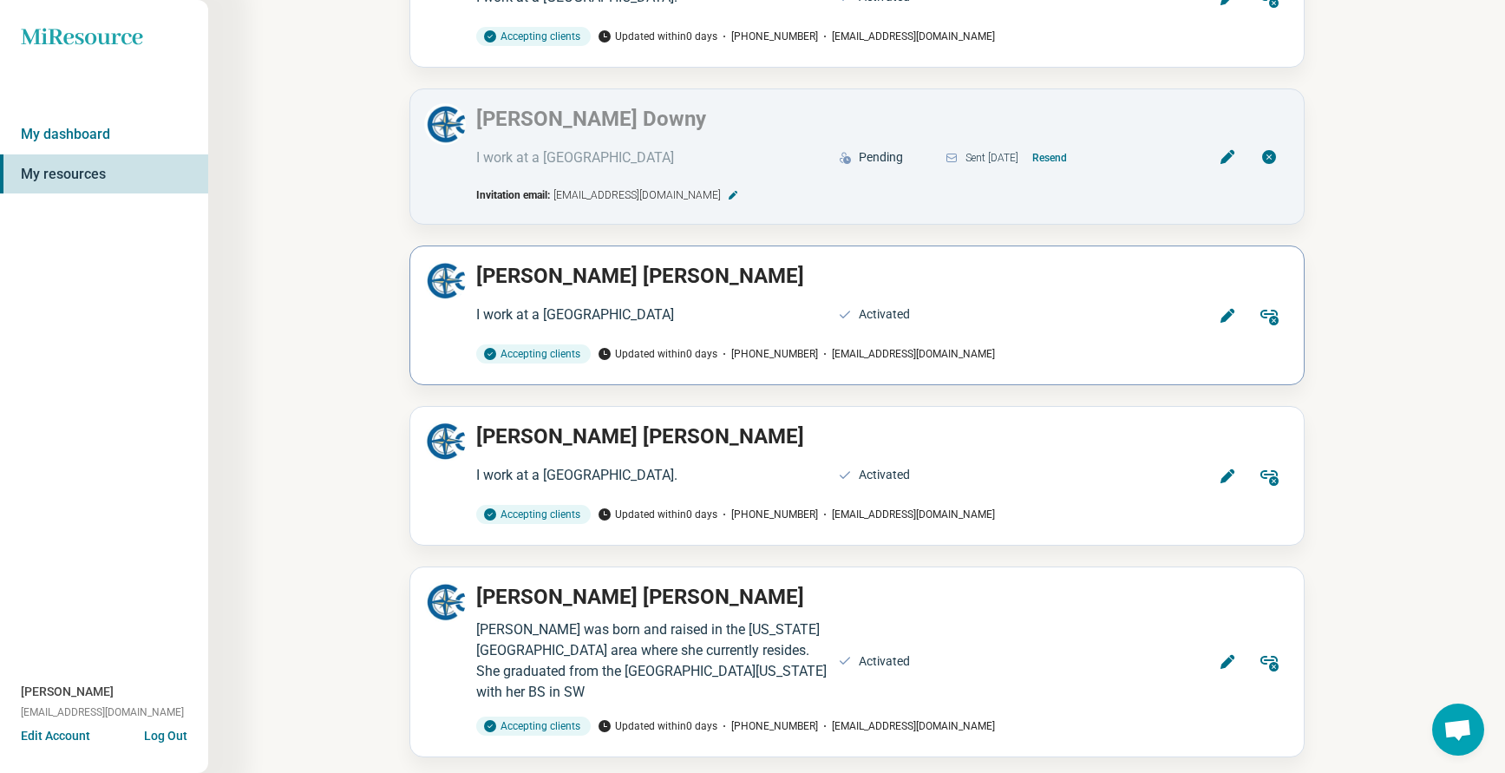
click at [1225, 317] on icon at bounding box center [1226, 316] width 14 height 14
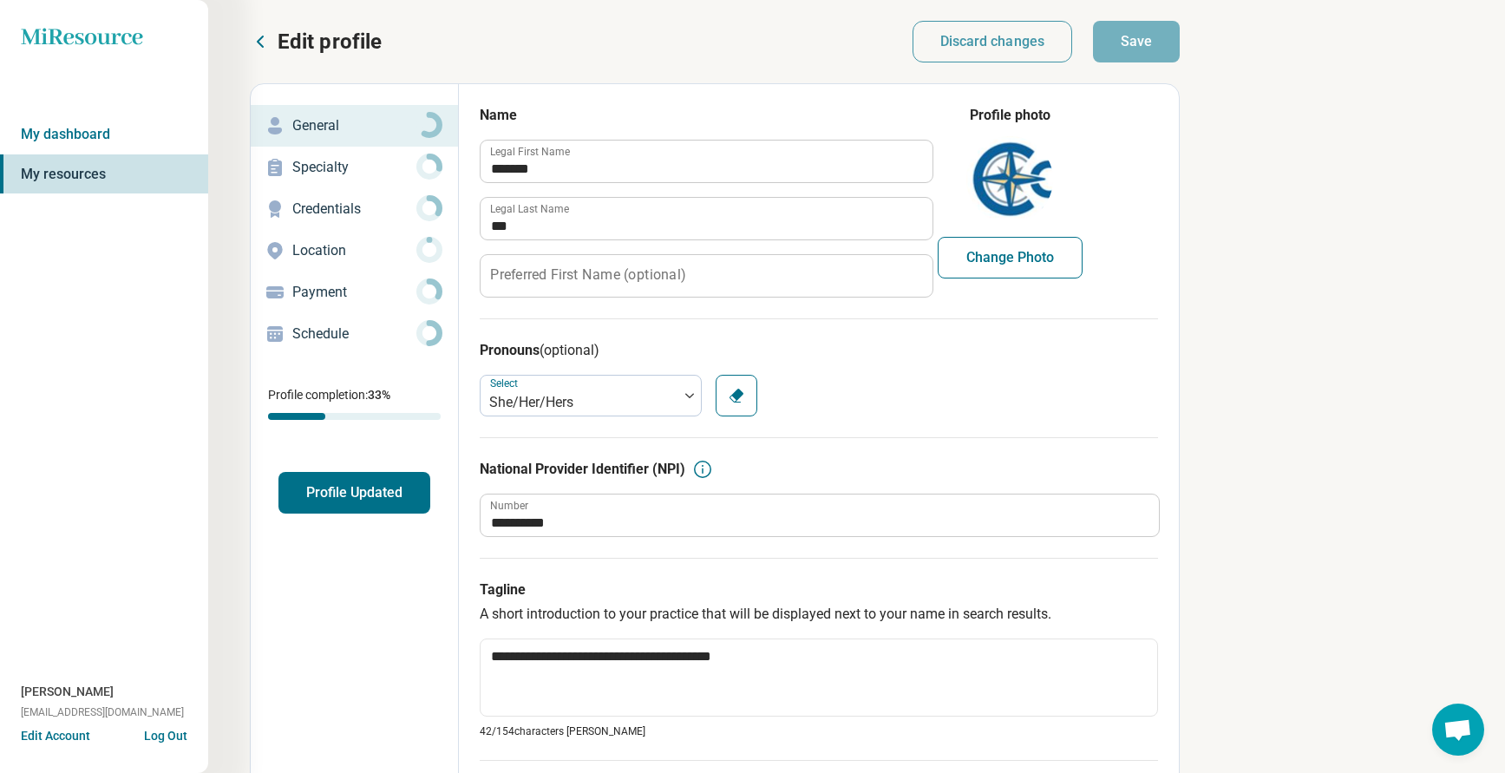
click at [331, 216] on p "Credentials" at bounding box center [354, 209] width 124 height 21
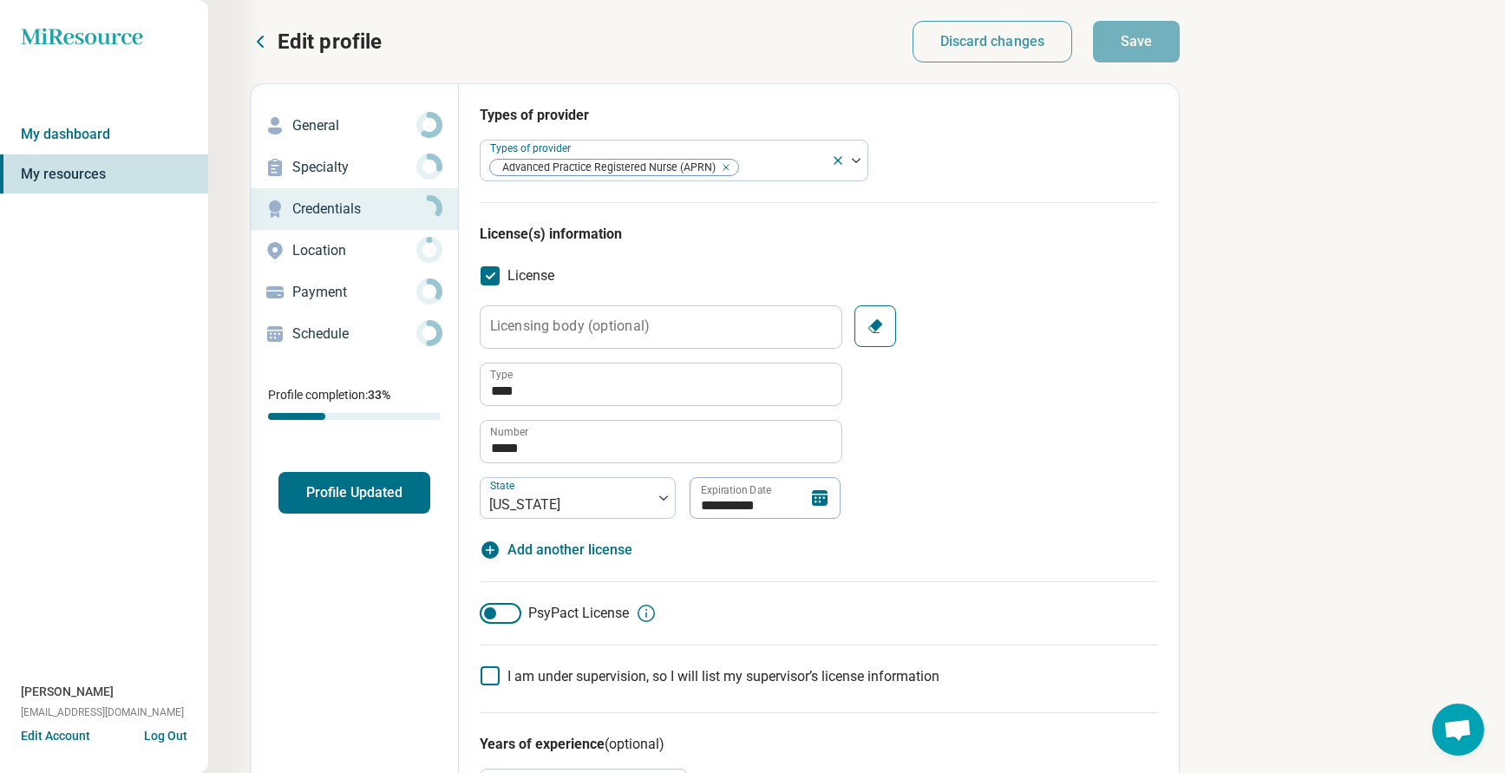
click at [323, 495] on button "Profile Updated" at bounding box center [354, 493] width 152 height 42
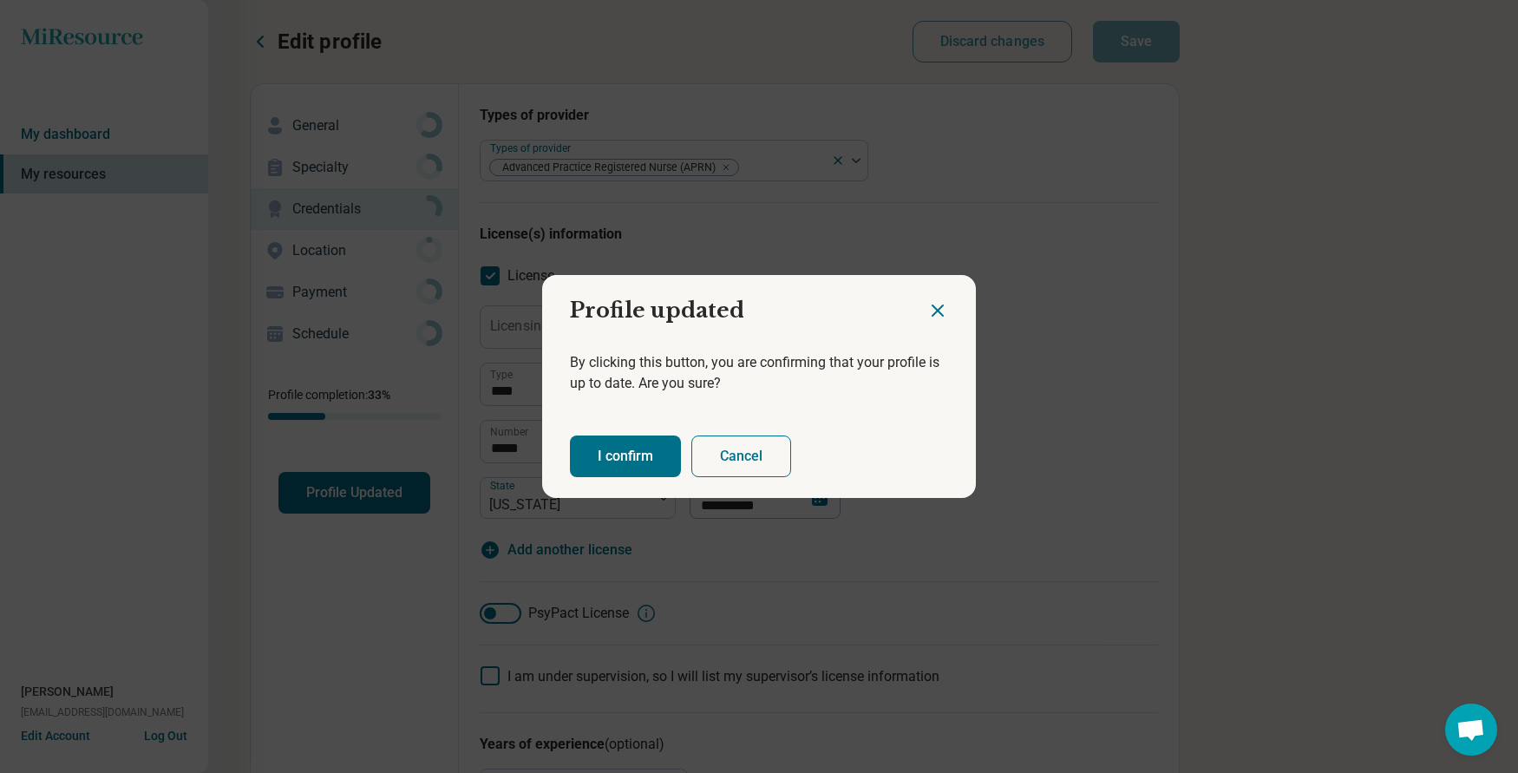
click at [635, 448] on button "I confirm" at bounding box center [625, 456] width 111 height 42
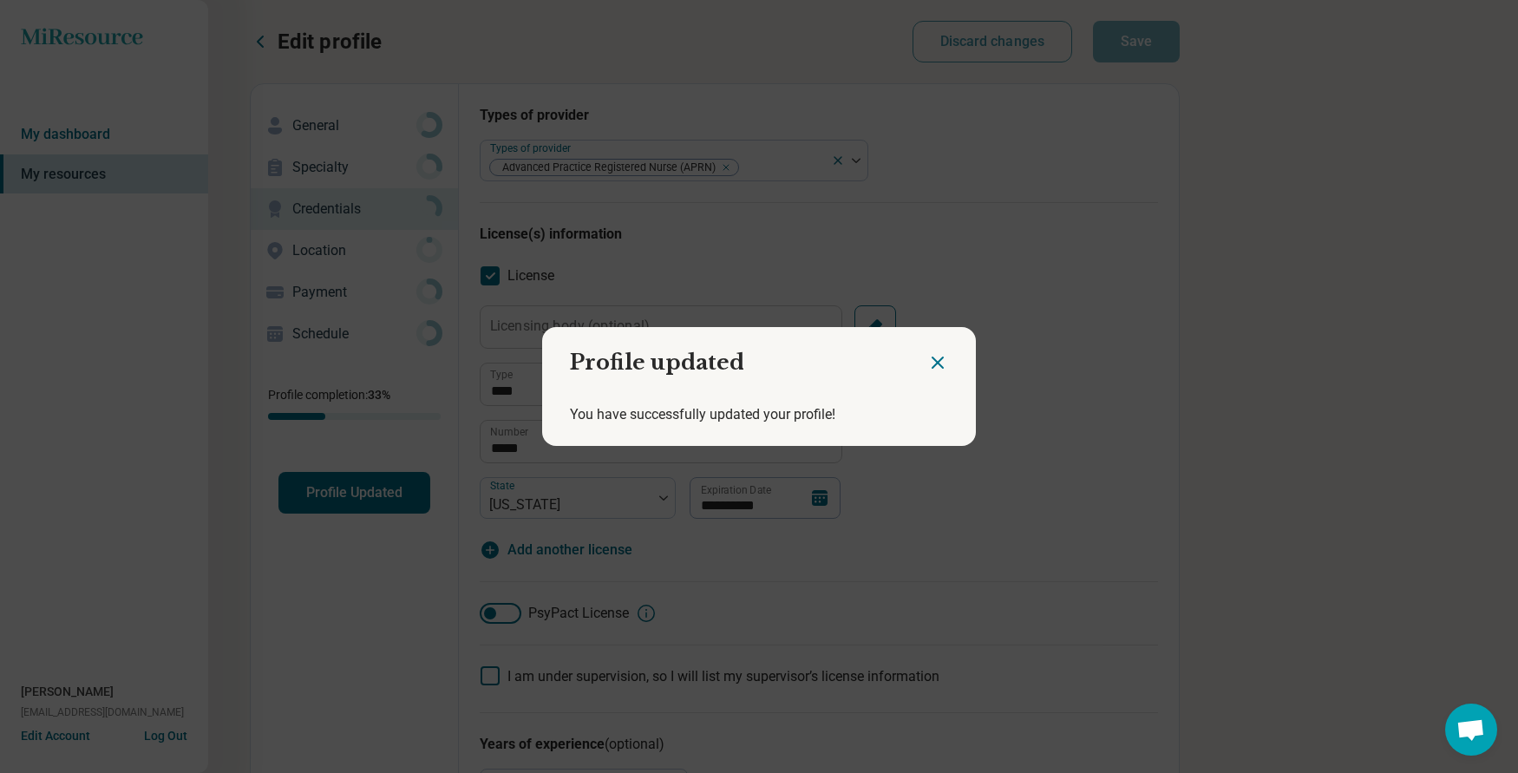
click at [931, 365] on icon "Close dialog" at bounding box center [937, 362] width 21 height 21
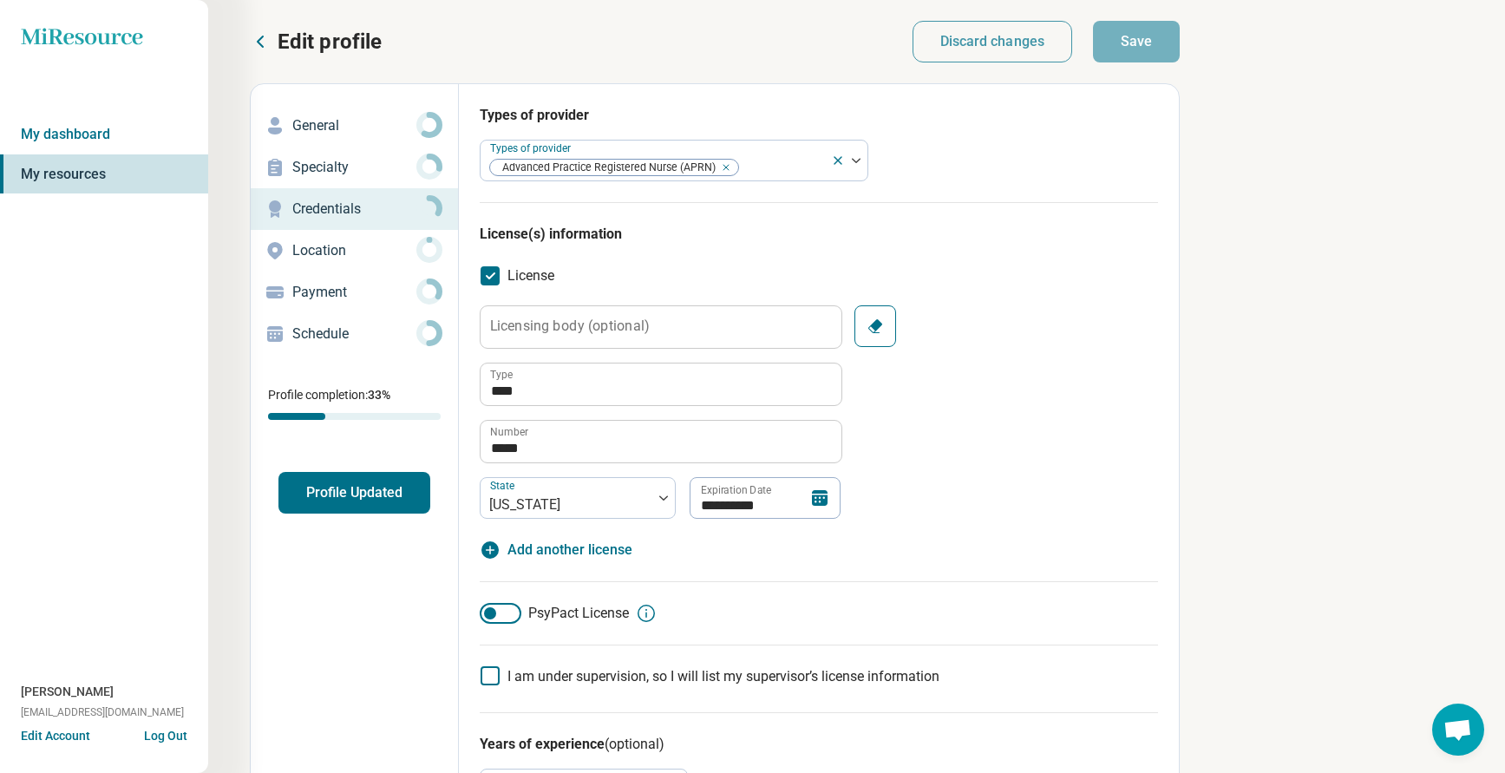
click at [302, 40] on p "Edit profile" at bounding box center [330, 42] width 104 height 28
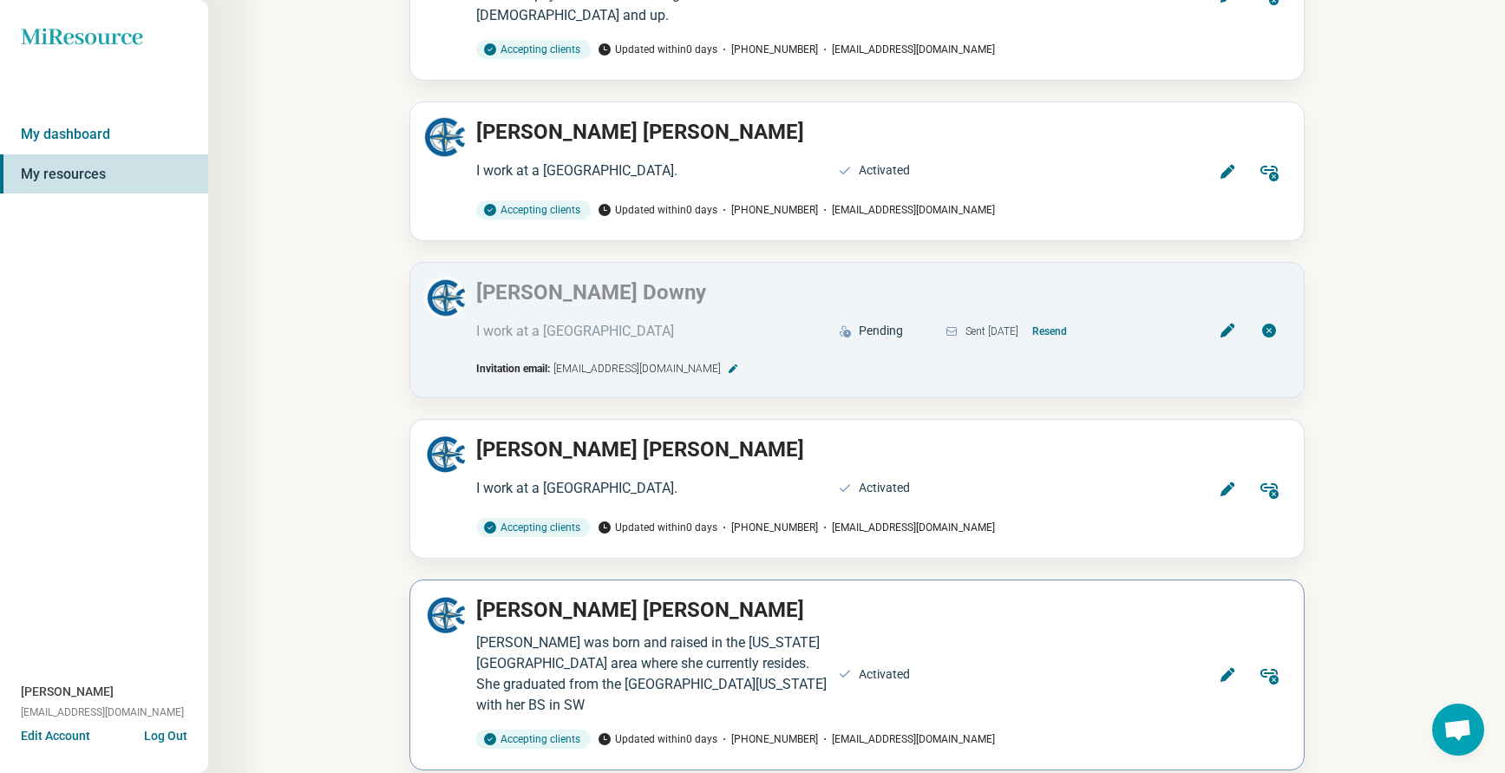
scroll to position [2082, 0]
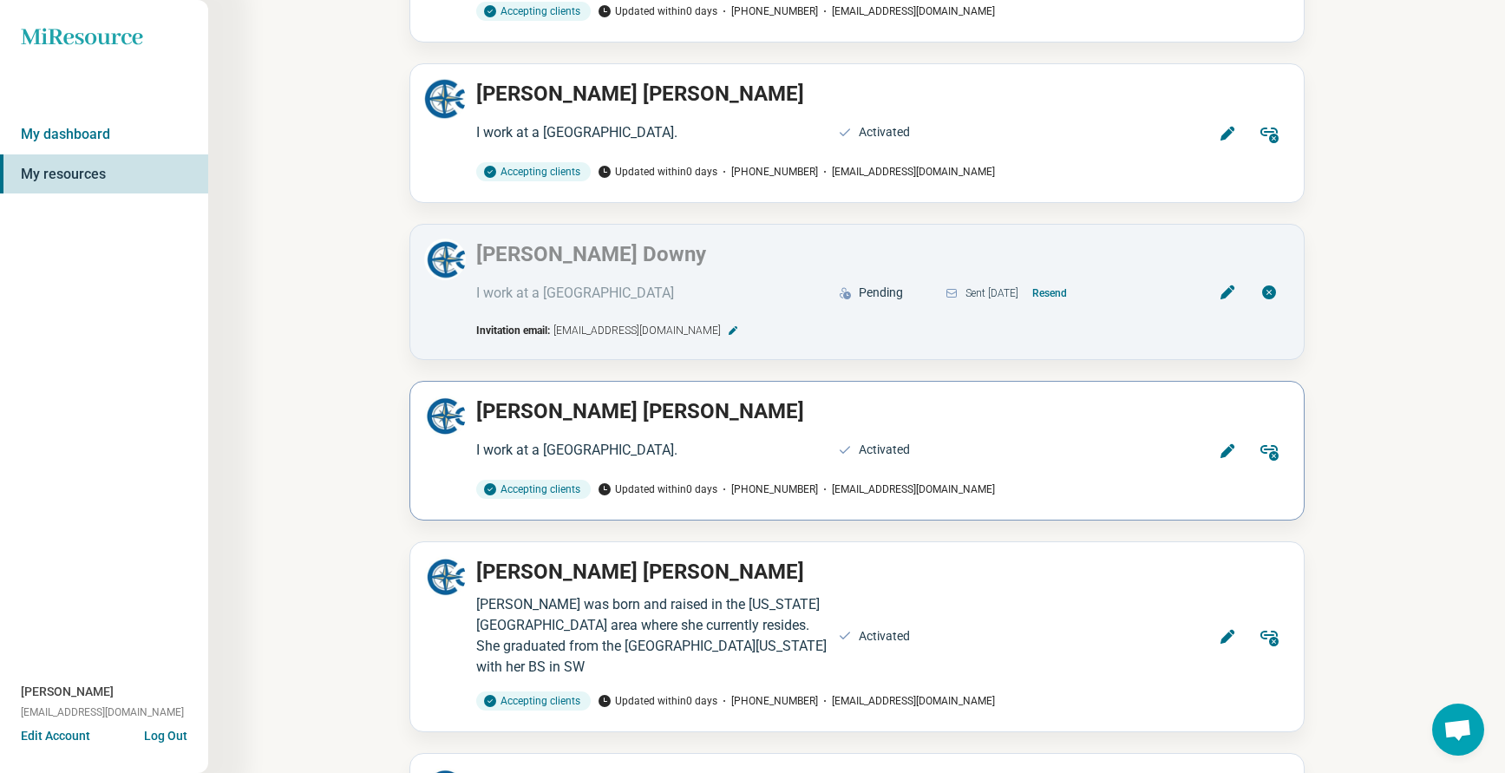
click at [1221, 450] on icon at bounding box center [1227, 450] width 17 height 17
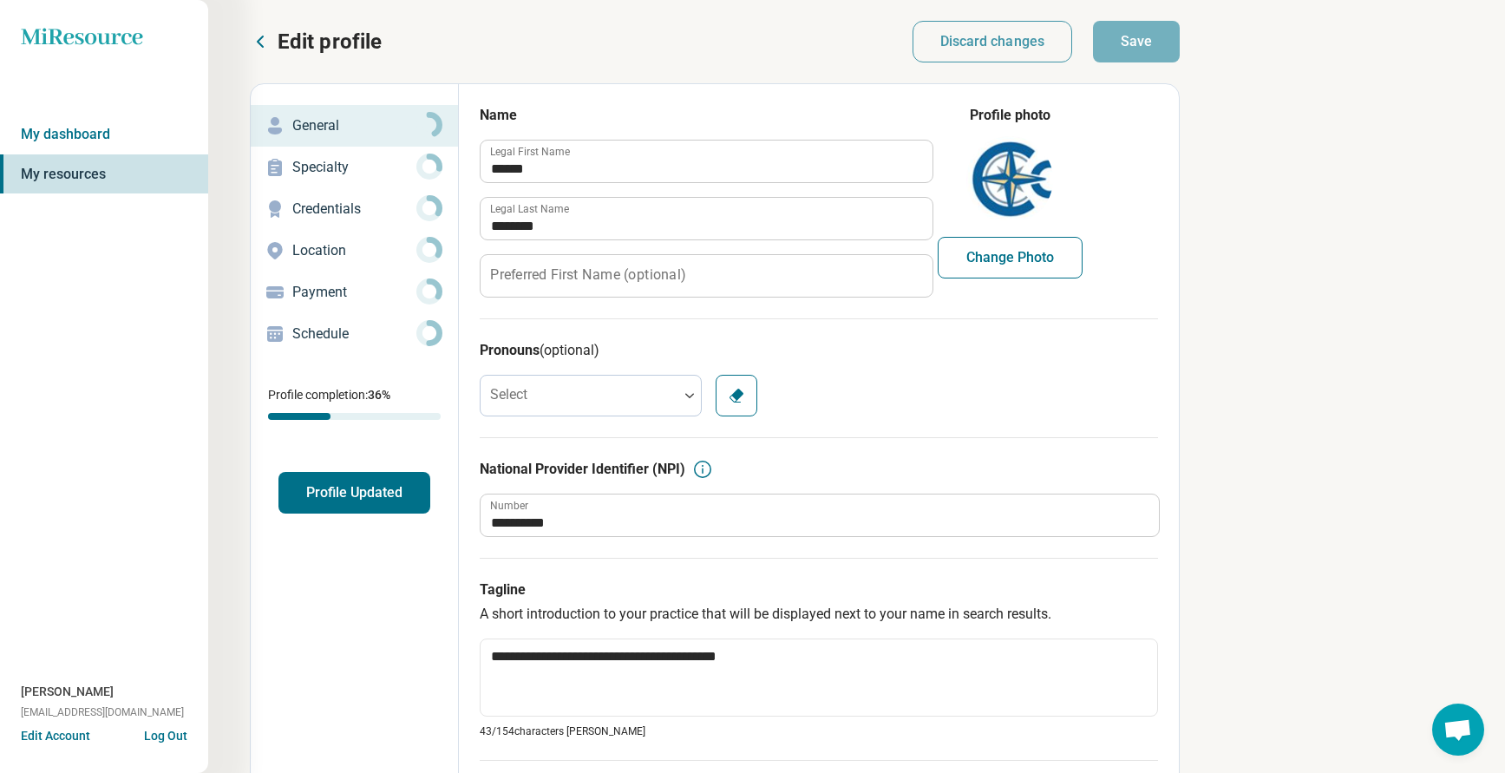
click at [368, 219] on p "Credentials" at bounding box center [354, 209] width 124 height 21
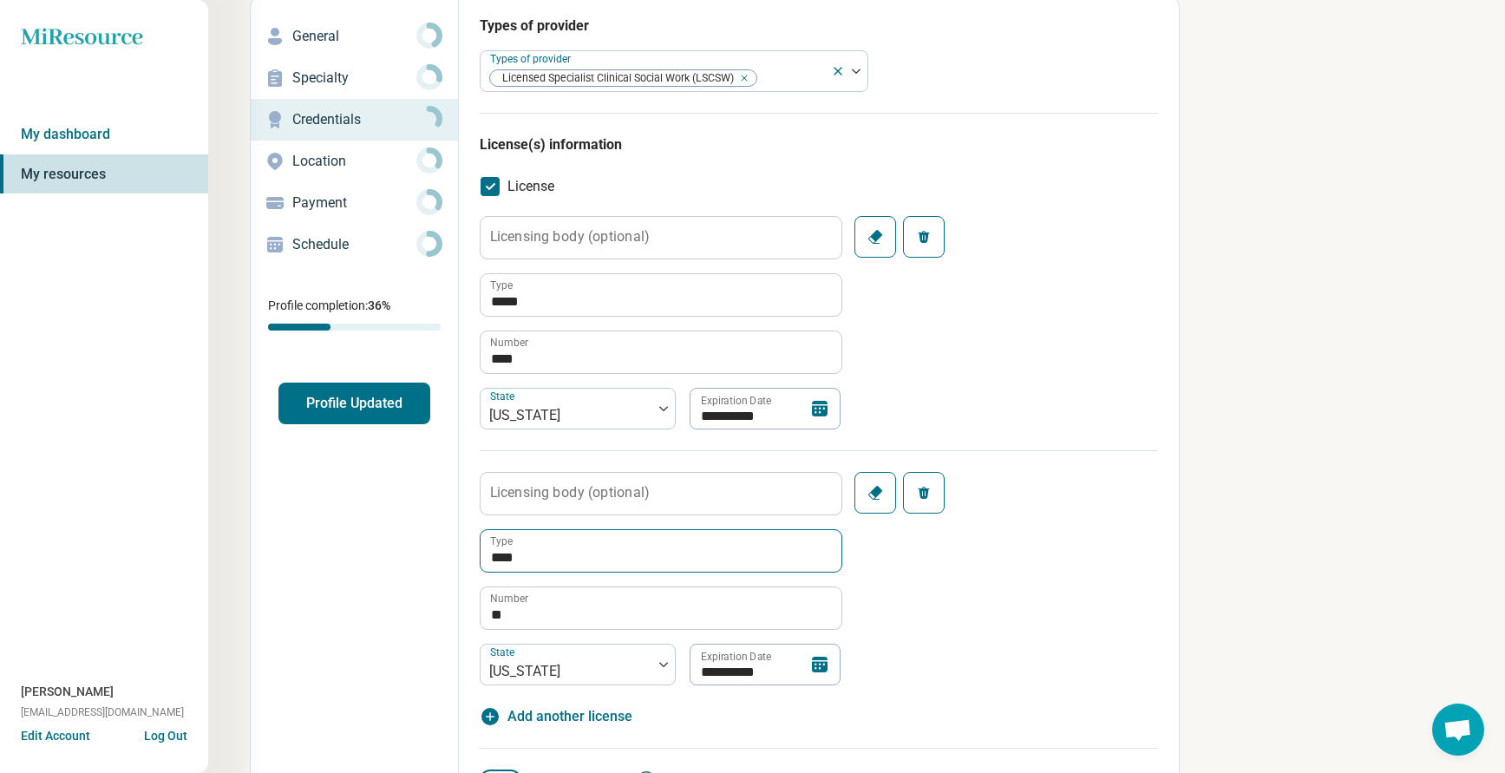
scroll to position [173, 0]
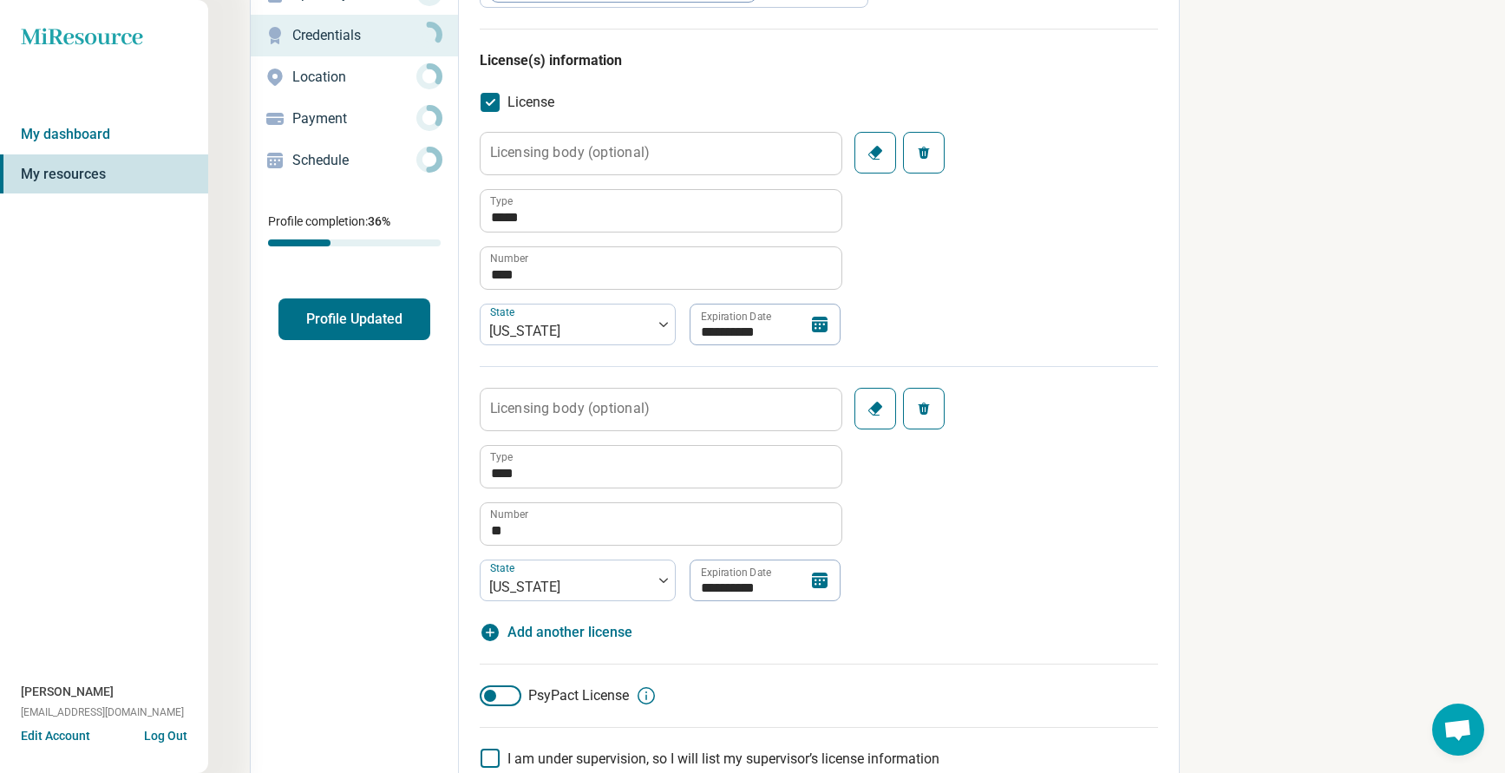
click at [336, 320] on button "Profile Updated" at bounding box center [354, 319] width 152 height 42
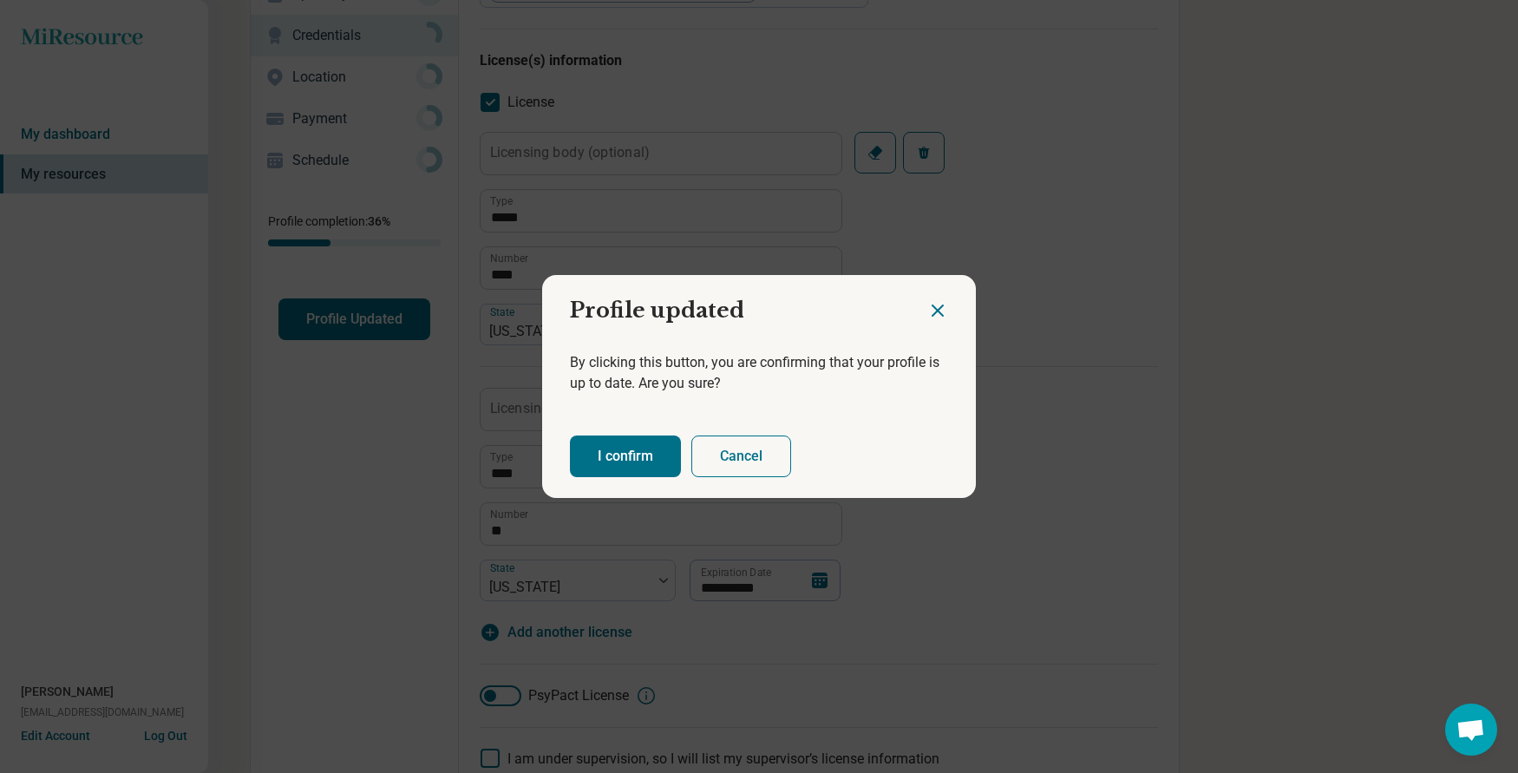
click at [623, 457] on button "I confirm" at bounding box center [625, 456] width 111 height 42
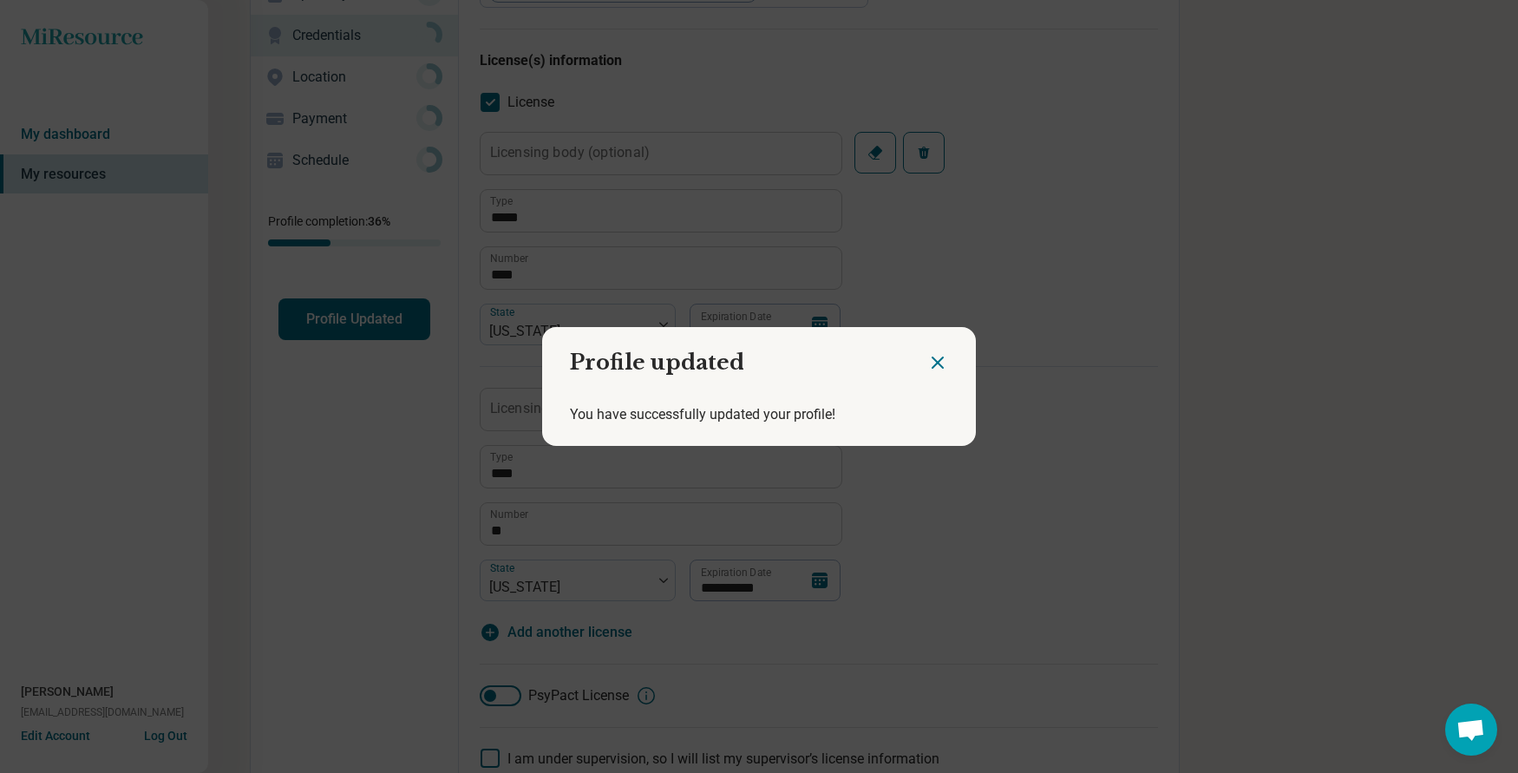
click at [932, 363] on icon "Close dialog" at bounding box center [937, 362] width 10 height 10
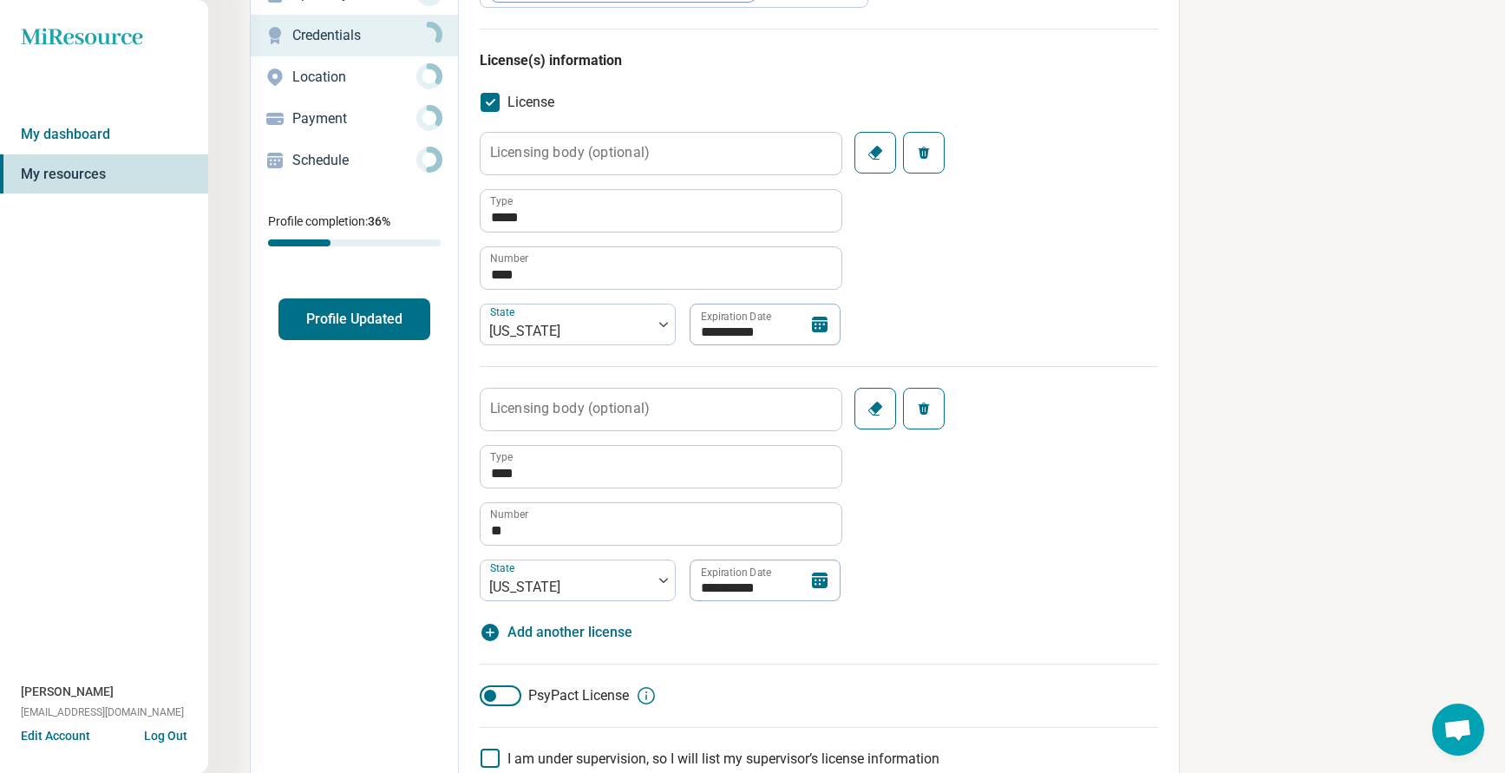
scroll to position [0, 0]
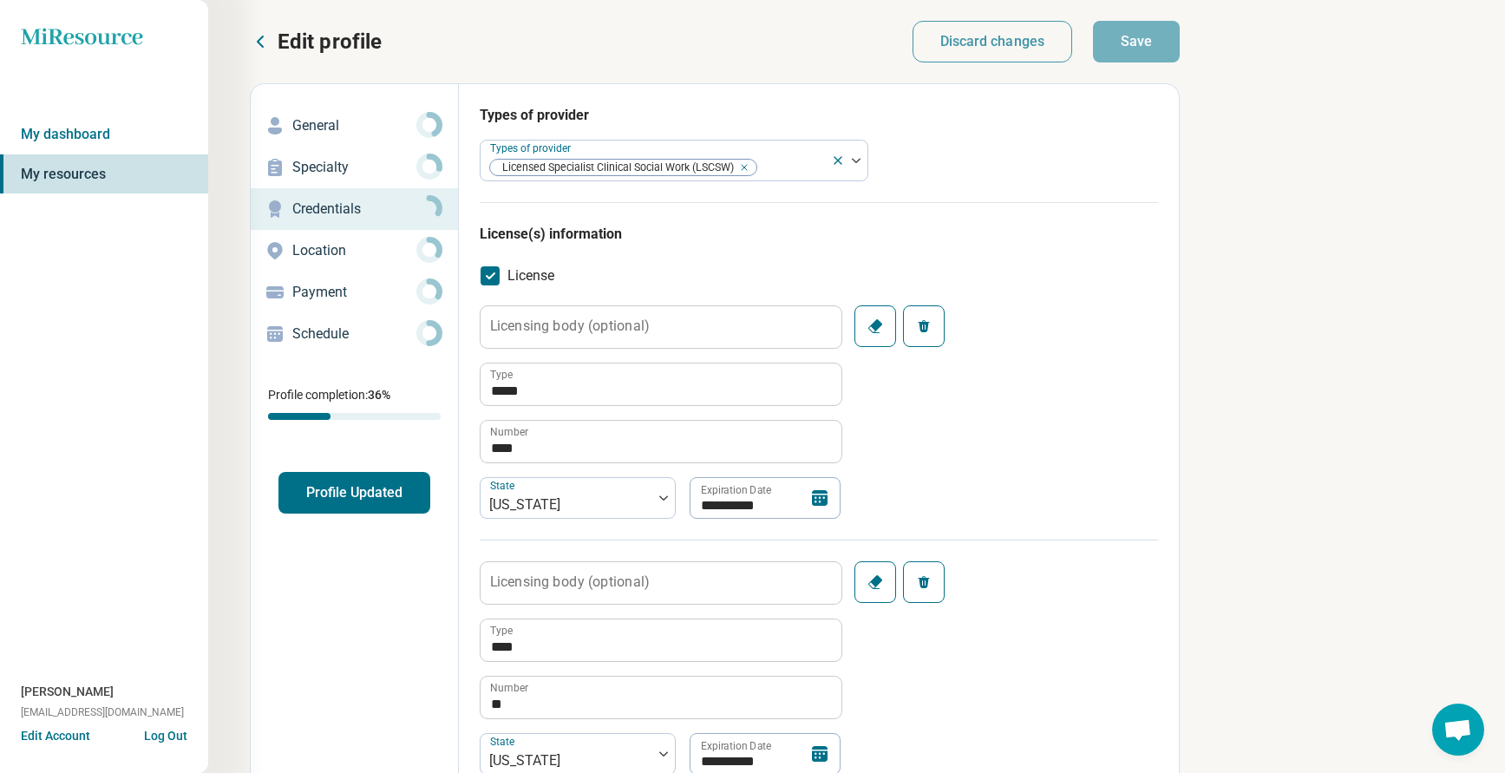
click at [306, 28] on p "Edit profile" at bounding box center [330, 42] width 104 height 28
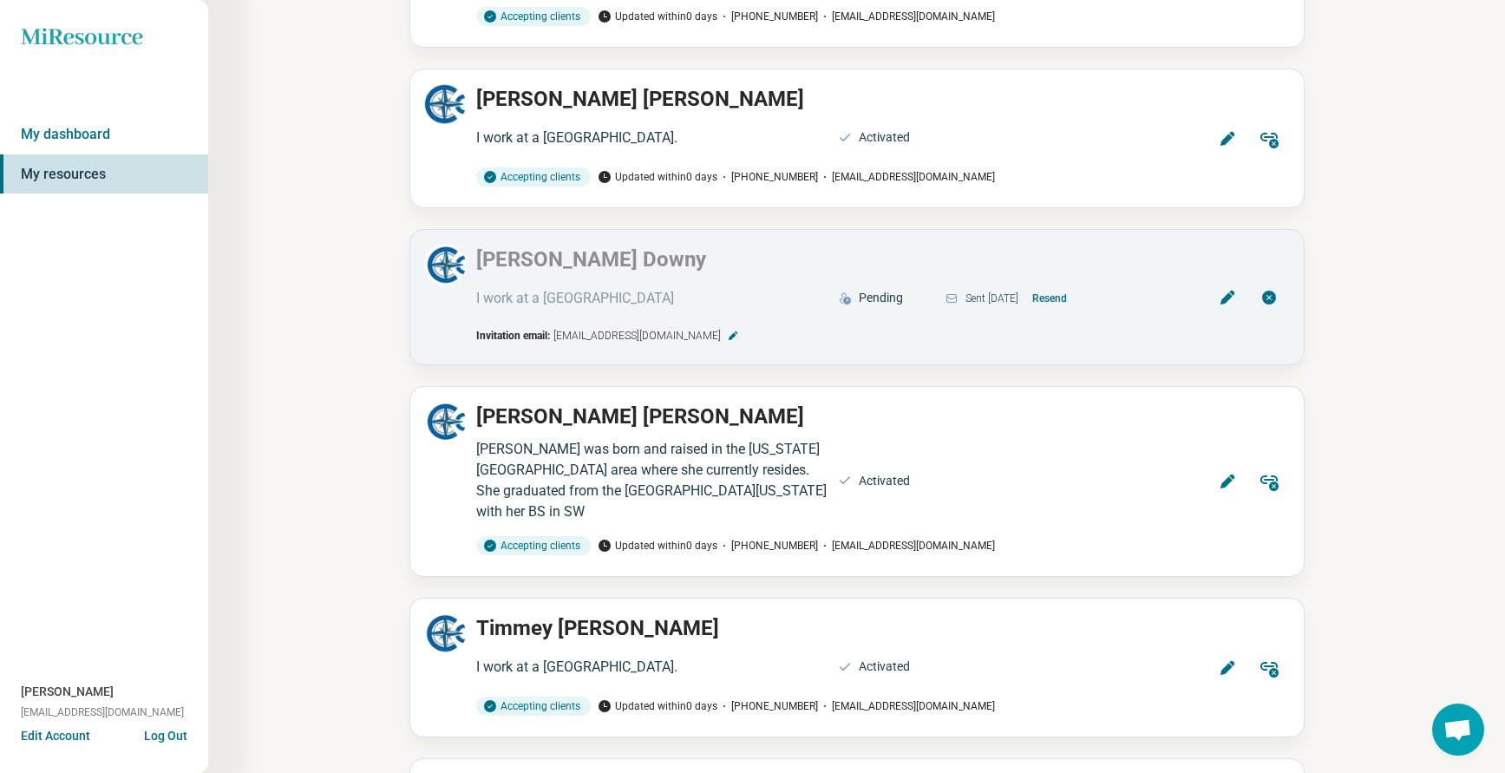
scroll to position [2255, 0]
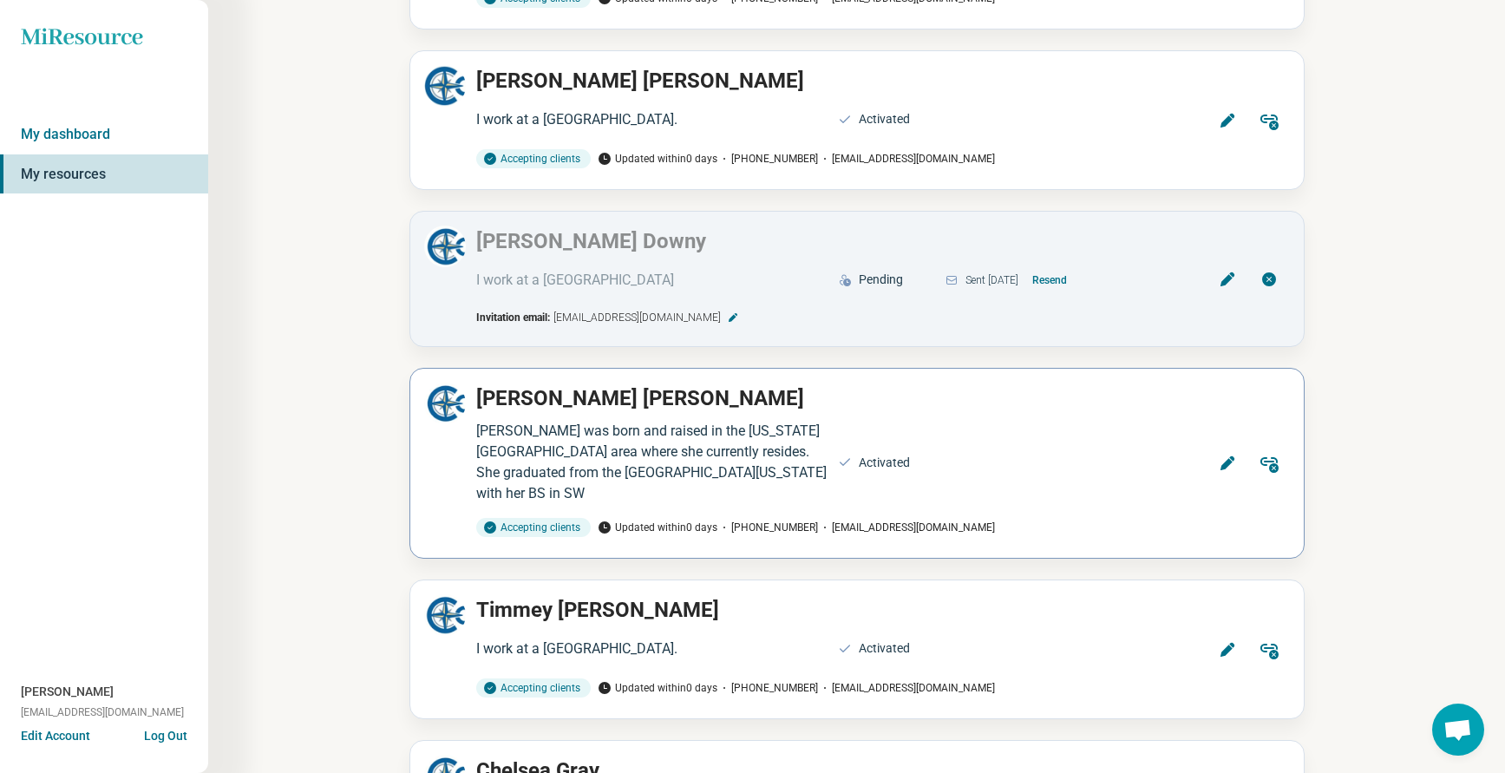
click at [1220, 454] on icon at bounding box center [1227, 462] width 17 height 17
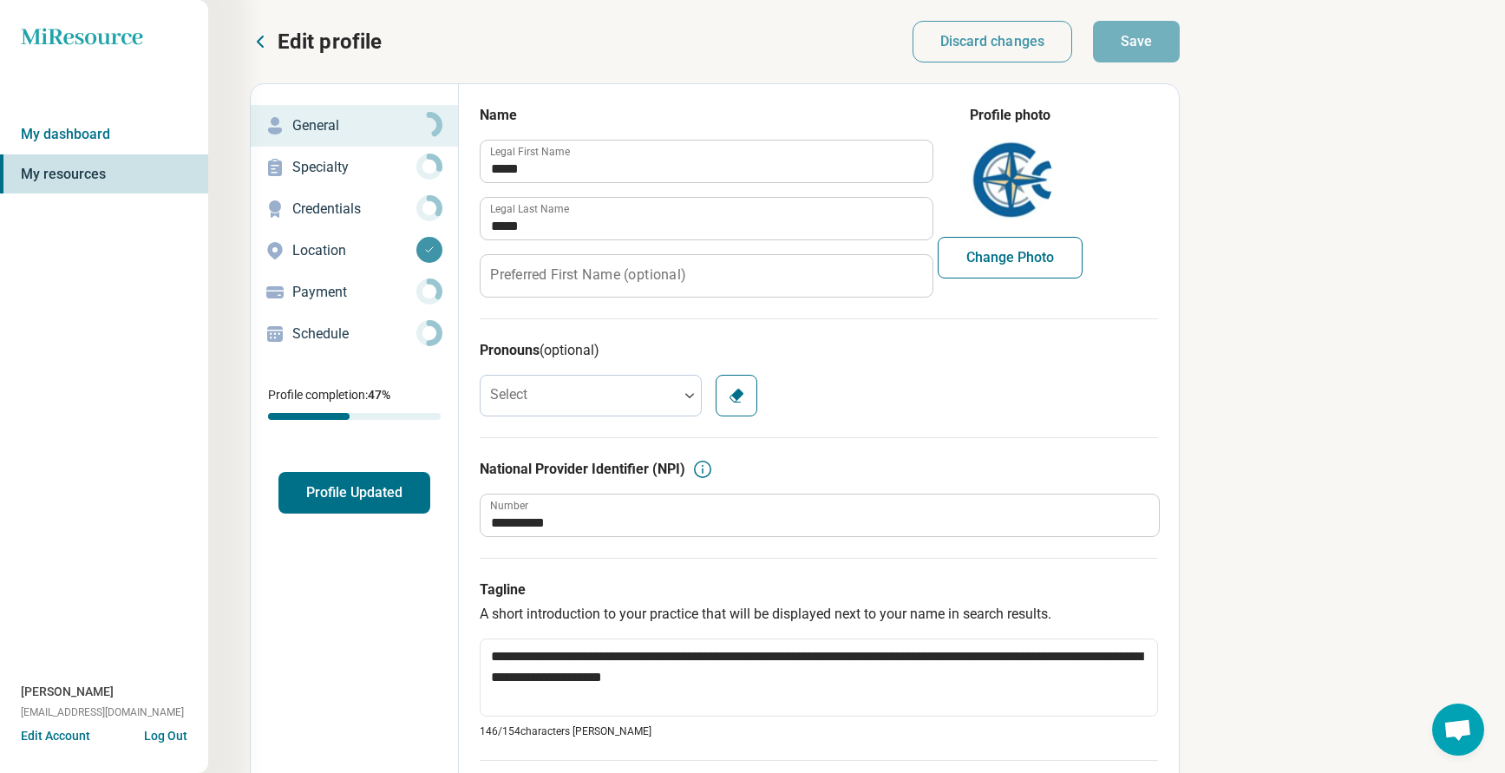
click at [326, 203] on p "Credentials" at bounding box center [354, 209] width 124 height 21
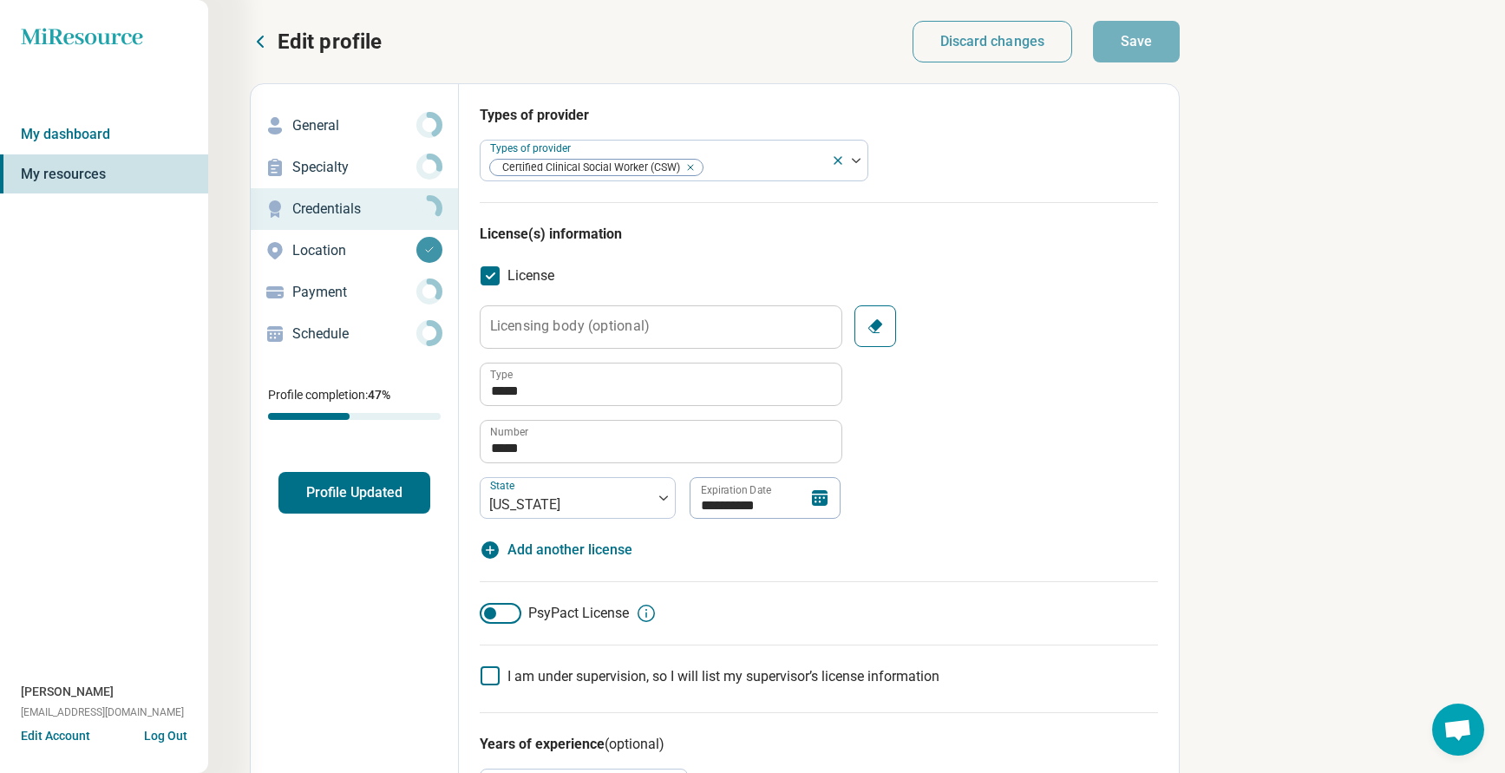
click at [322, 495] on button "Profile Updated" at bounding box center [354, 493] width 152 height 42
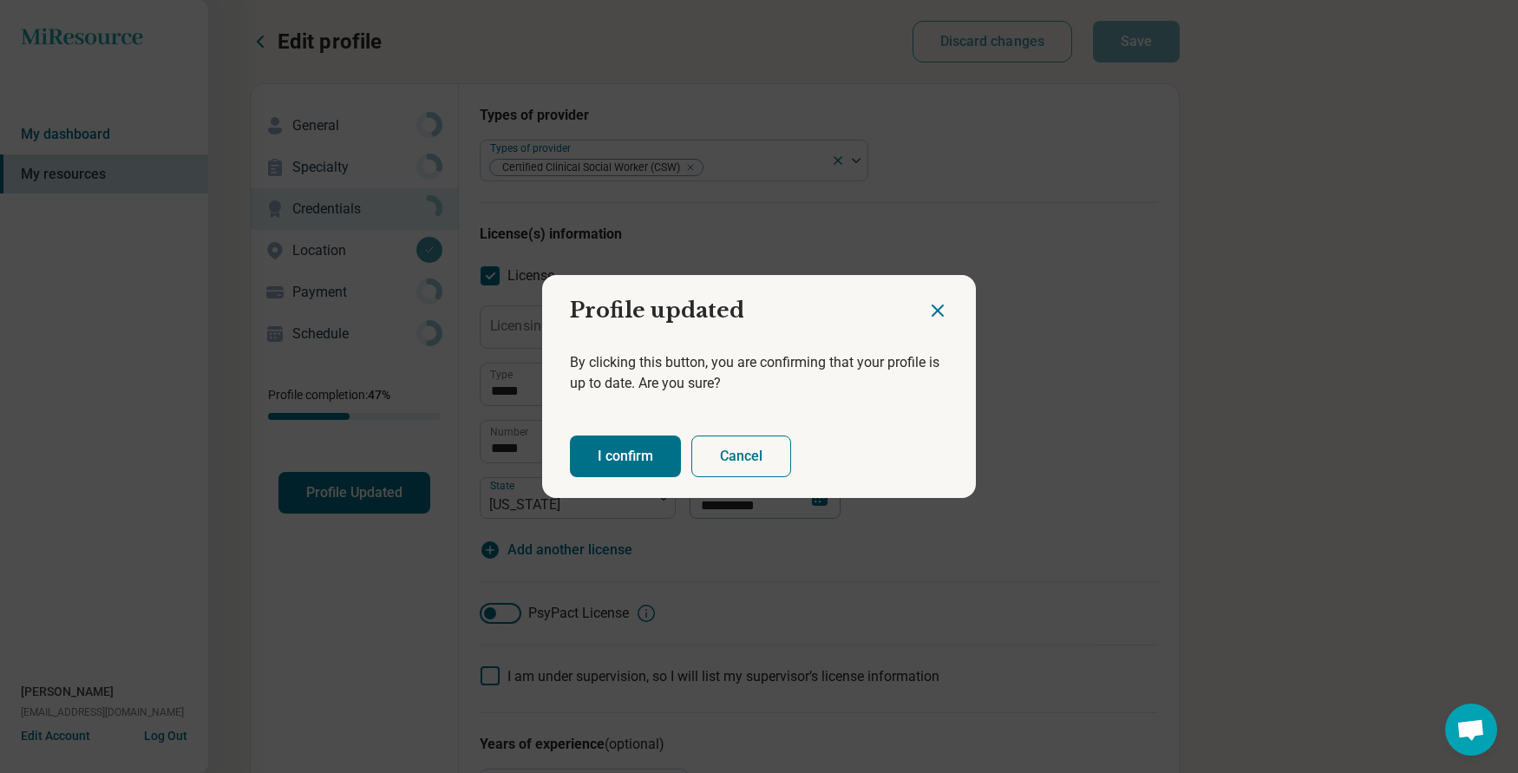
click at [601, 451] on button "I confirm" at bounding box center [625, 456] width 111 height 42
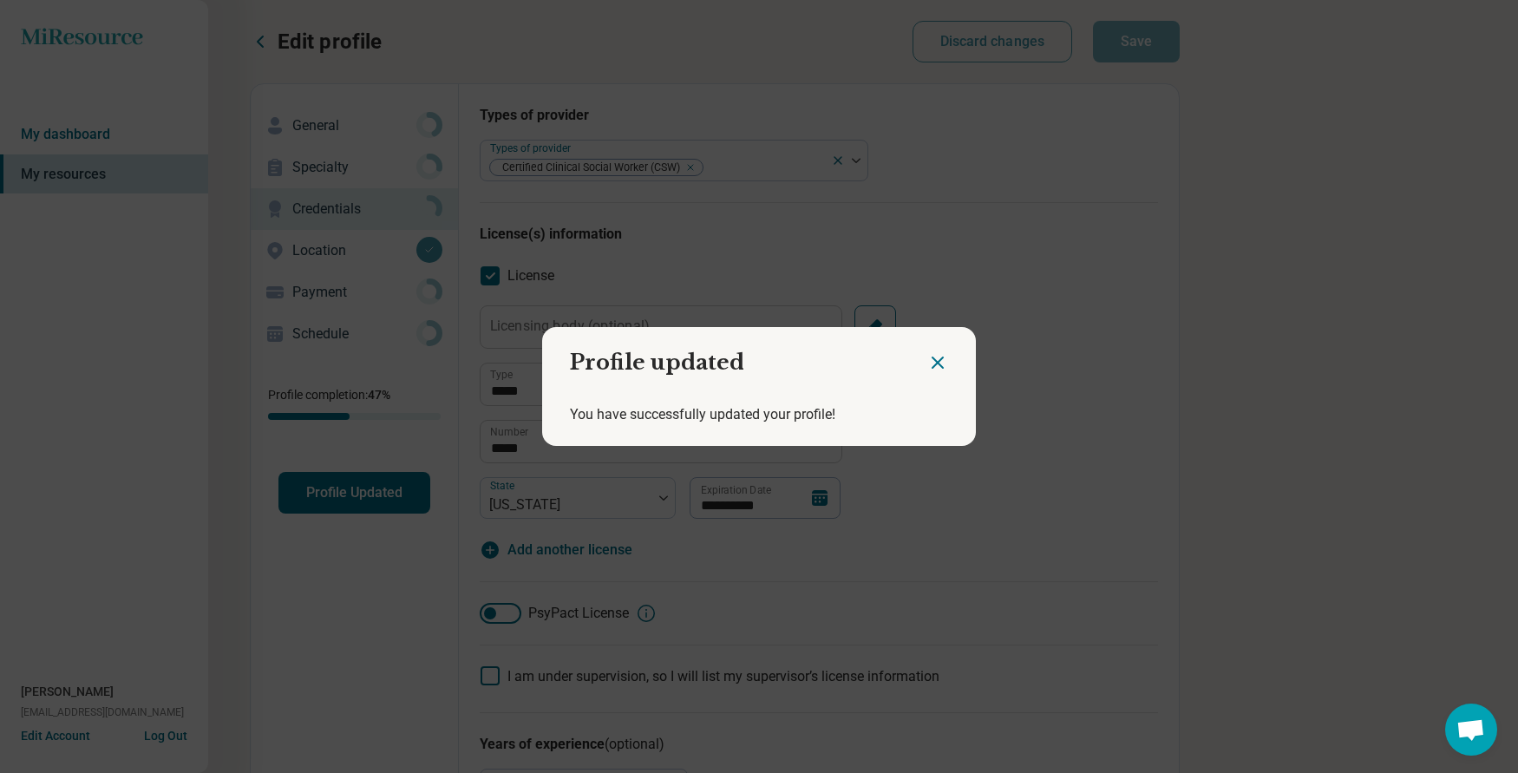
click at [914, 361] on h2 "Profile updated" at bounding box center [734, 355] width 385 height 57
click at [927, 362] on icon "Close dialog" at bounding box center [937, 362] width 21 height 21
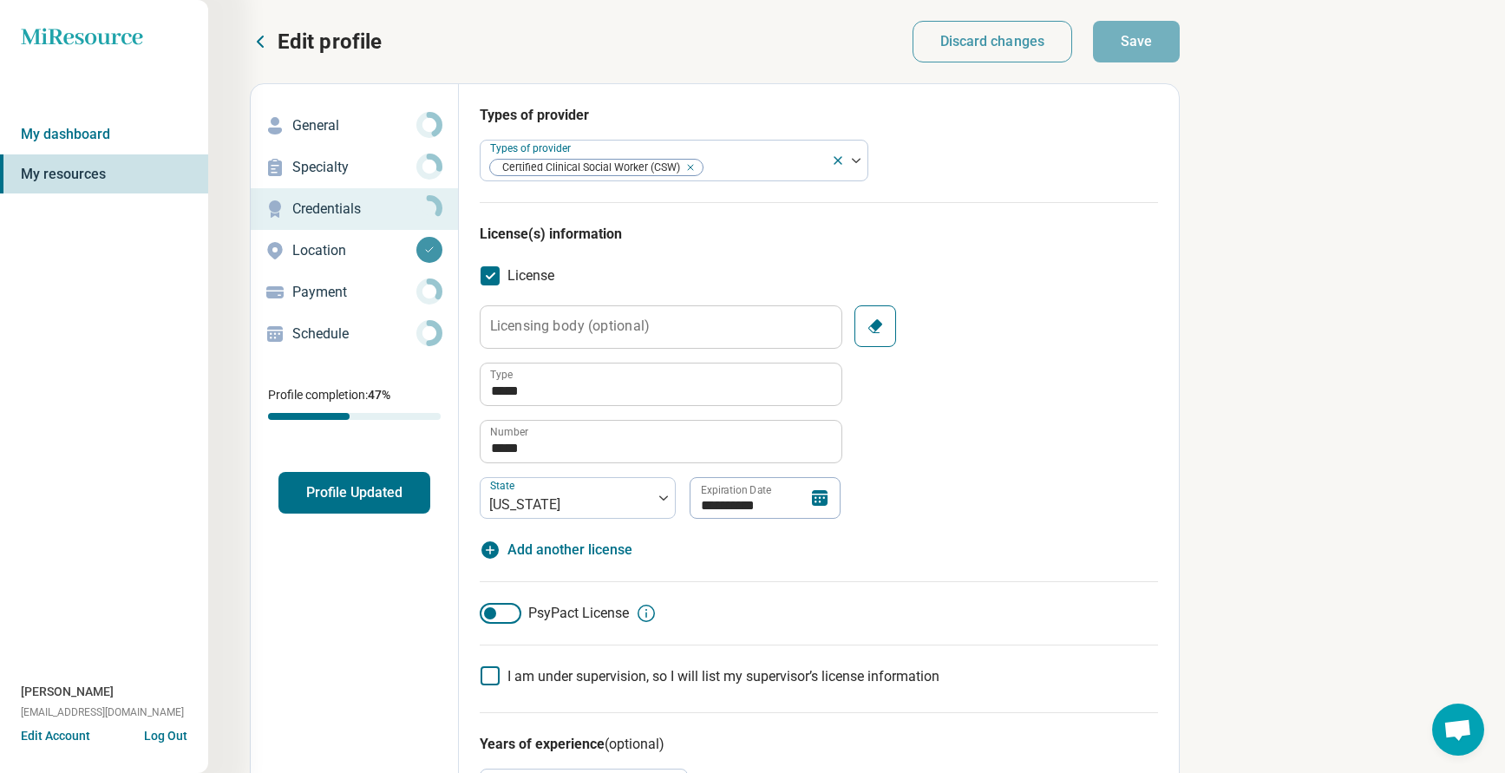
click at [310, 43] on p "Edit profile" at bounding box center [330, 42] width 104 height 28
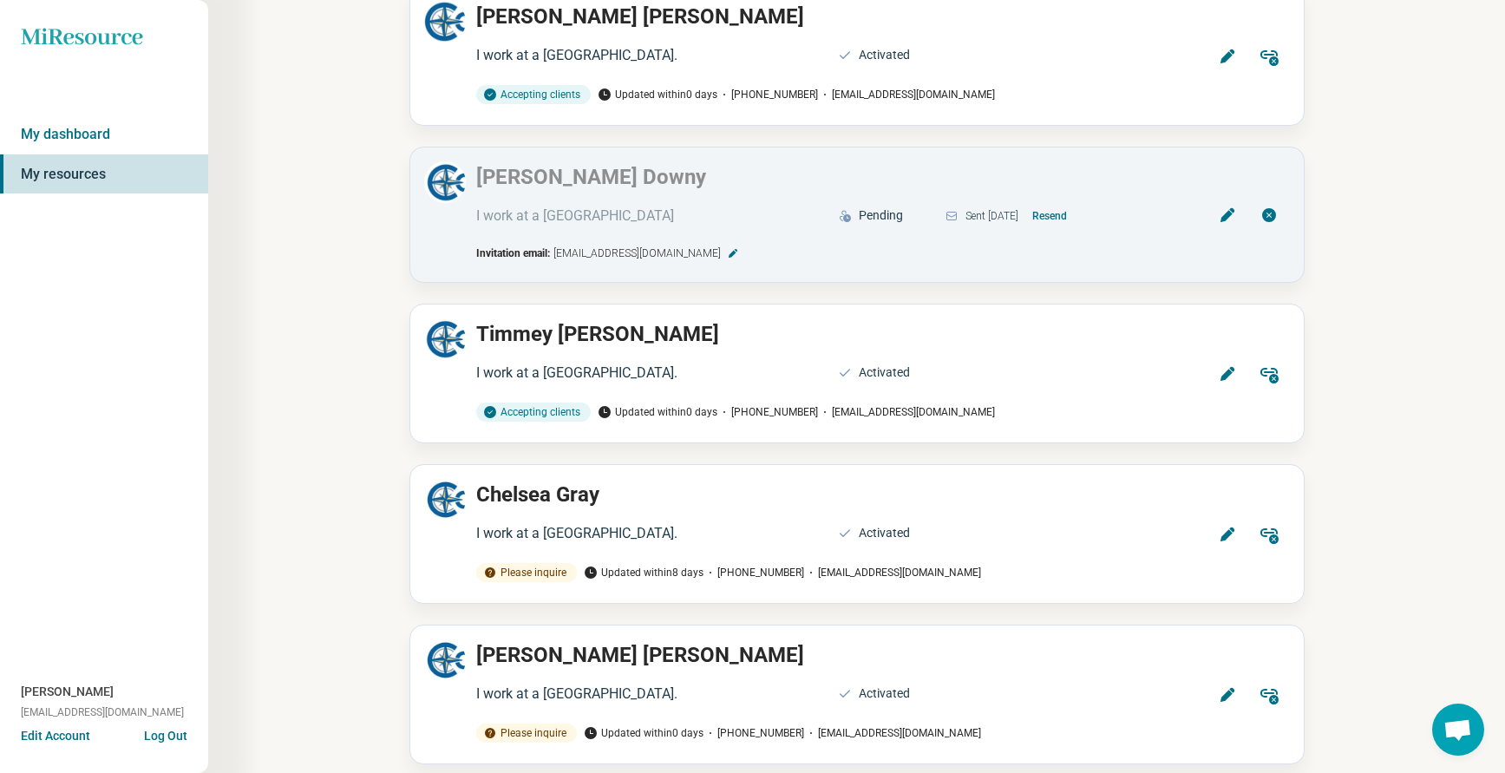
scroll to position [2602, 0]
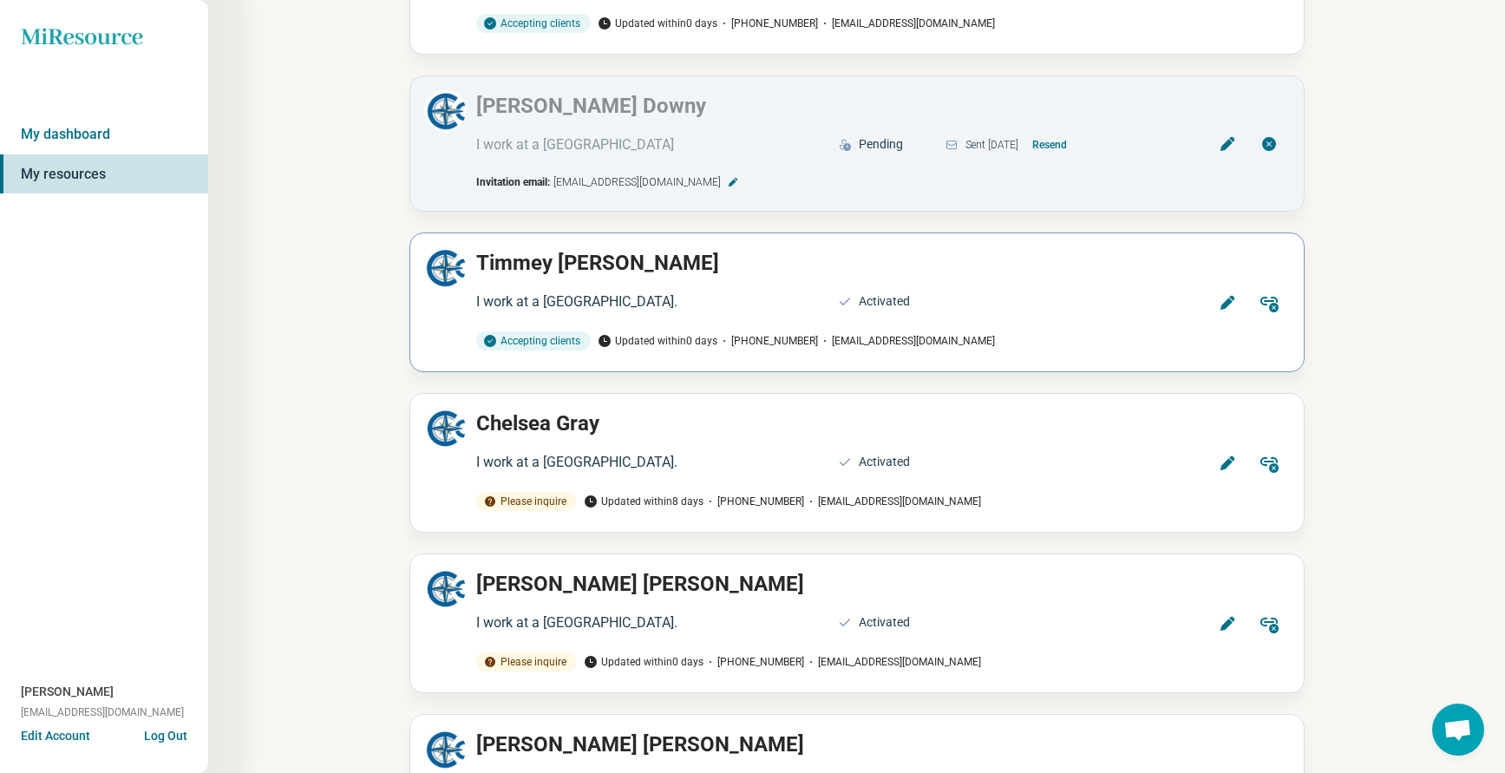
click at [1230, 294] on icon at bounding box center [1227, 302] width 17 height 17
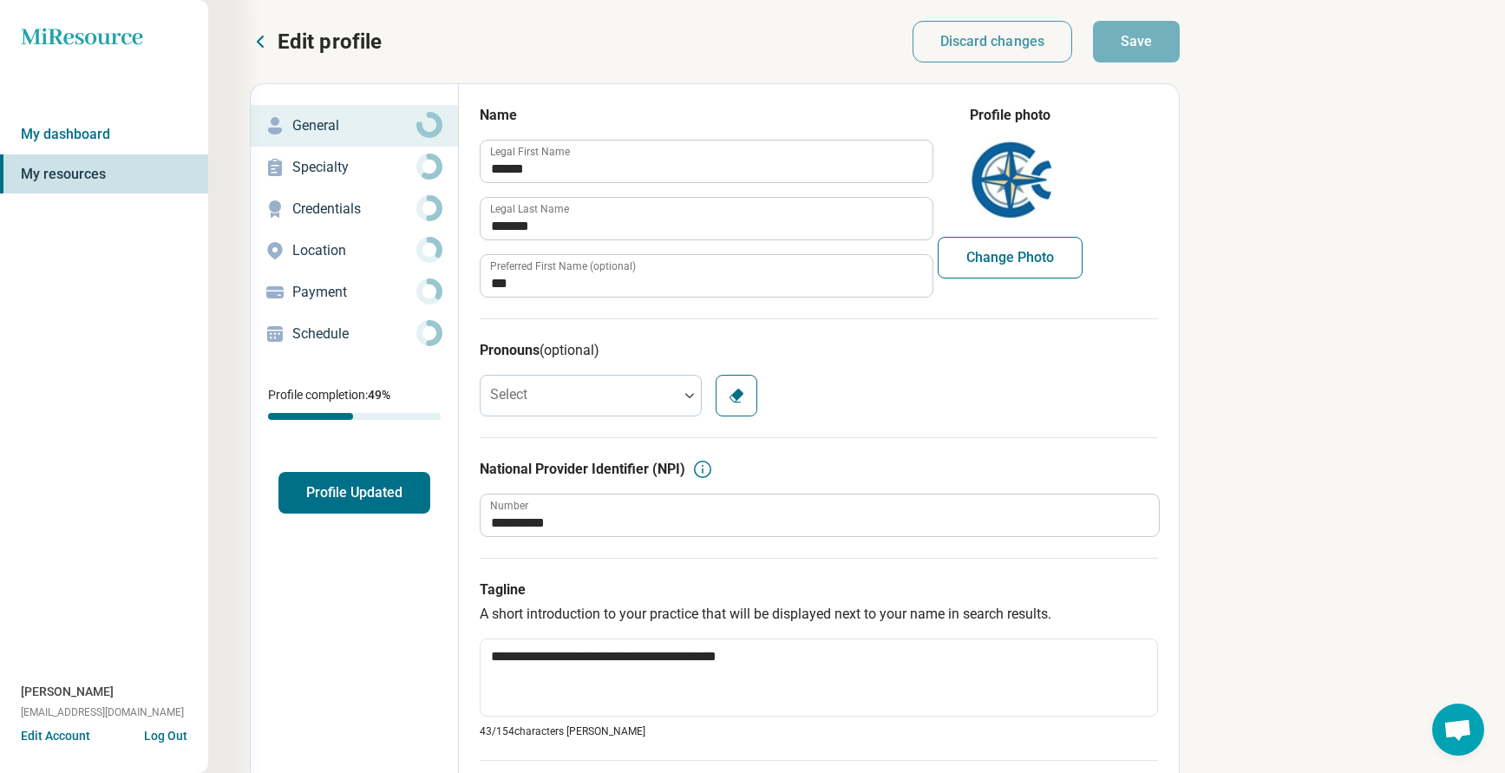
click at [320, 212] on p "Credentials" at bounding box center [354, 209] width 124 height 21
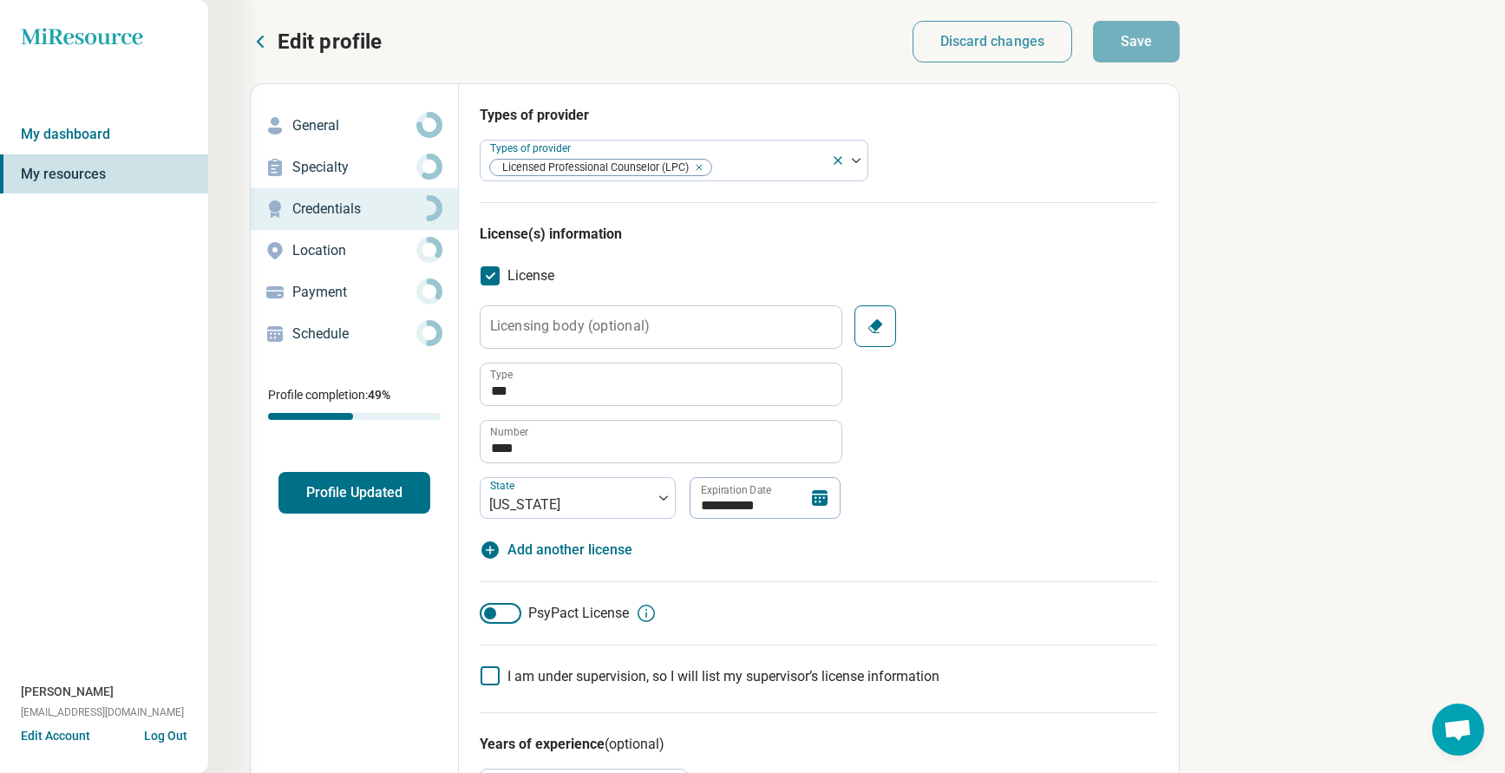
click at [312, 496] on button "Profile Updated" at bounding box center [354, 493] width 152 height 42
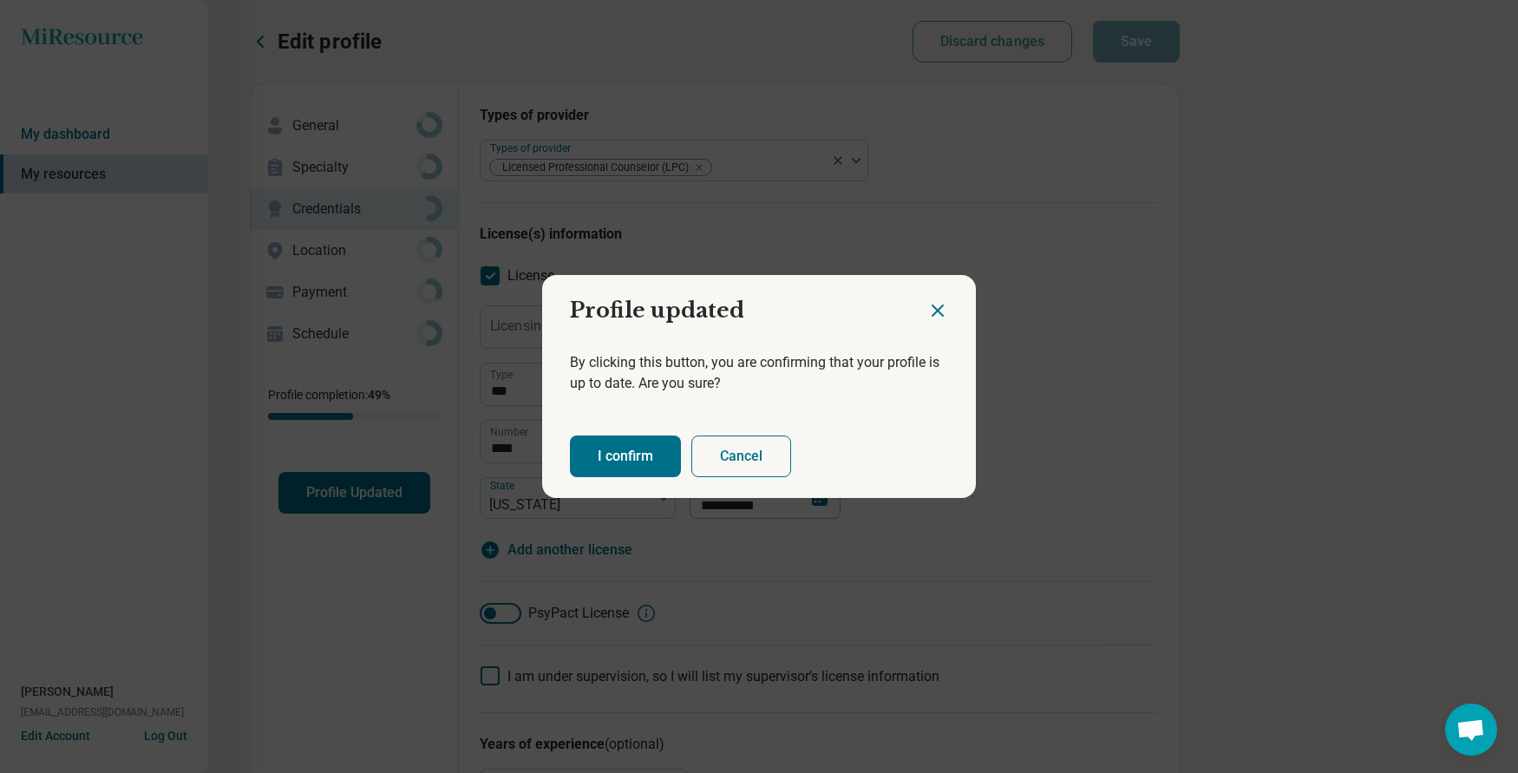
click at [601, 453] on button "I confirm" at bounding box center [625, 456] width 111 height 42
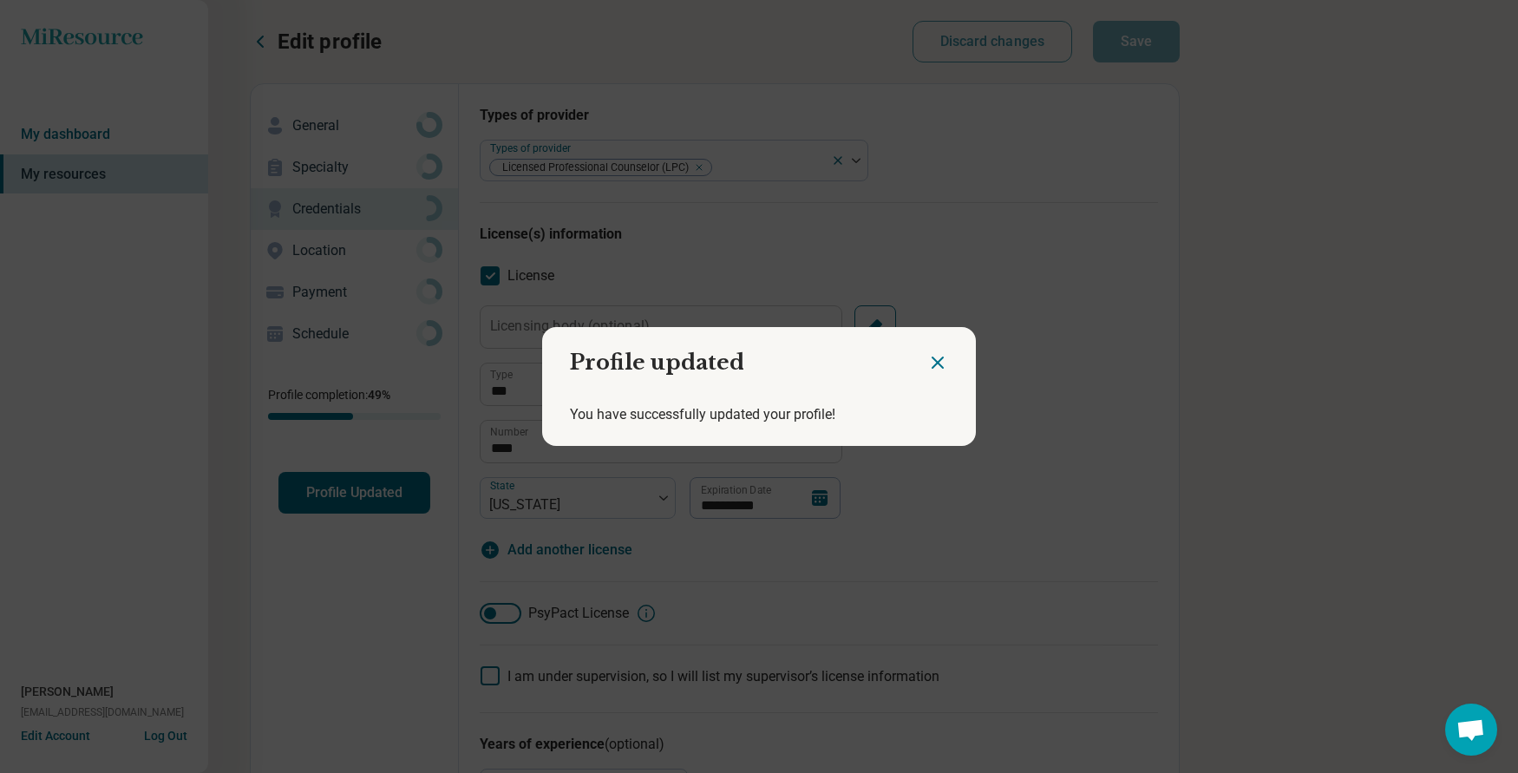
click at [934, 365] on icon "Close dialog" at bounding box center [937, 362] width 10 height 10
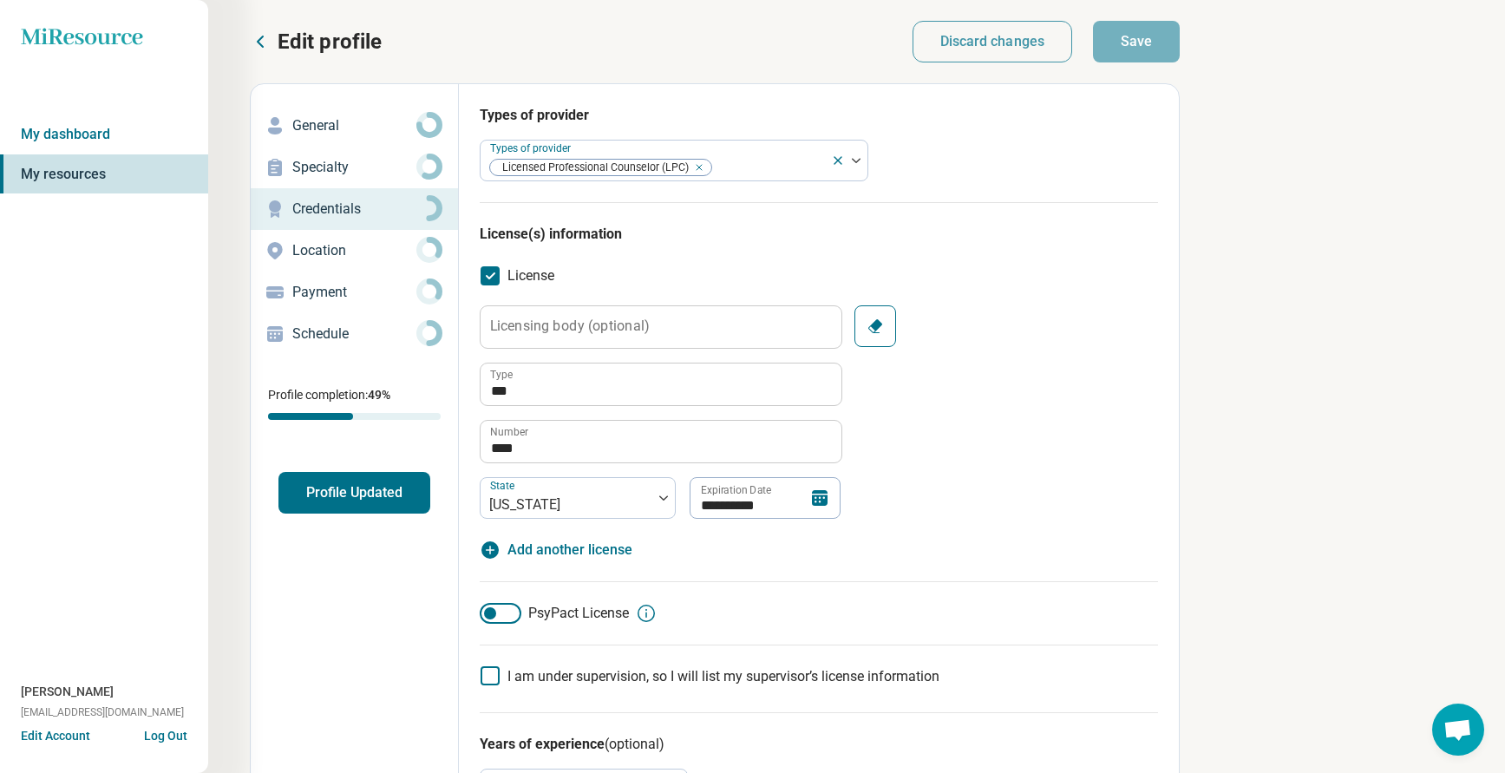
click at [326, 33] on p "Edit profile" at bounding box center [330, 42] width 104 height 28
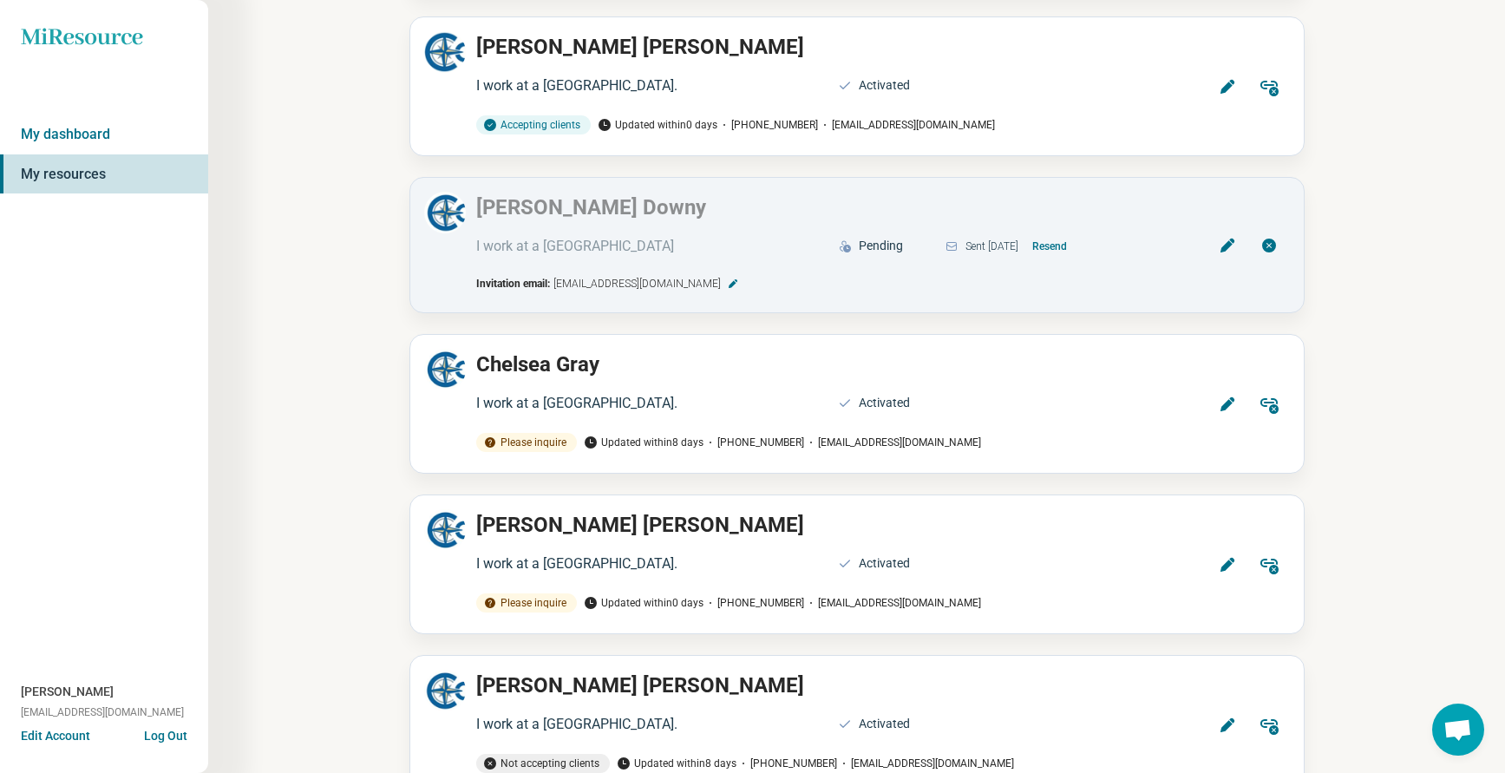
scroll to position [2775, 0]
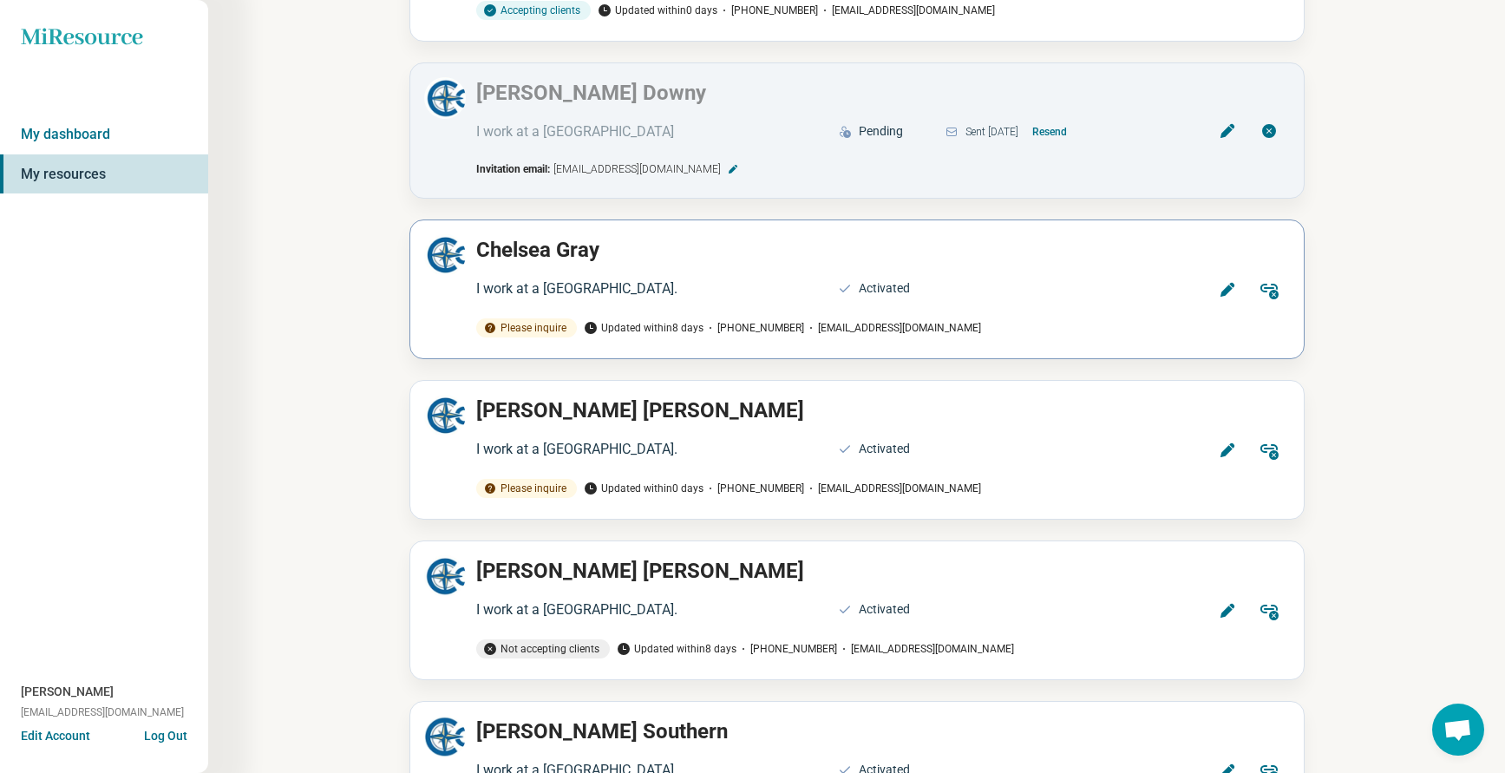
click at [1215, 269] on button "Edit" at bounding box center [1227, 290] width 42 height 42
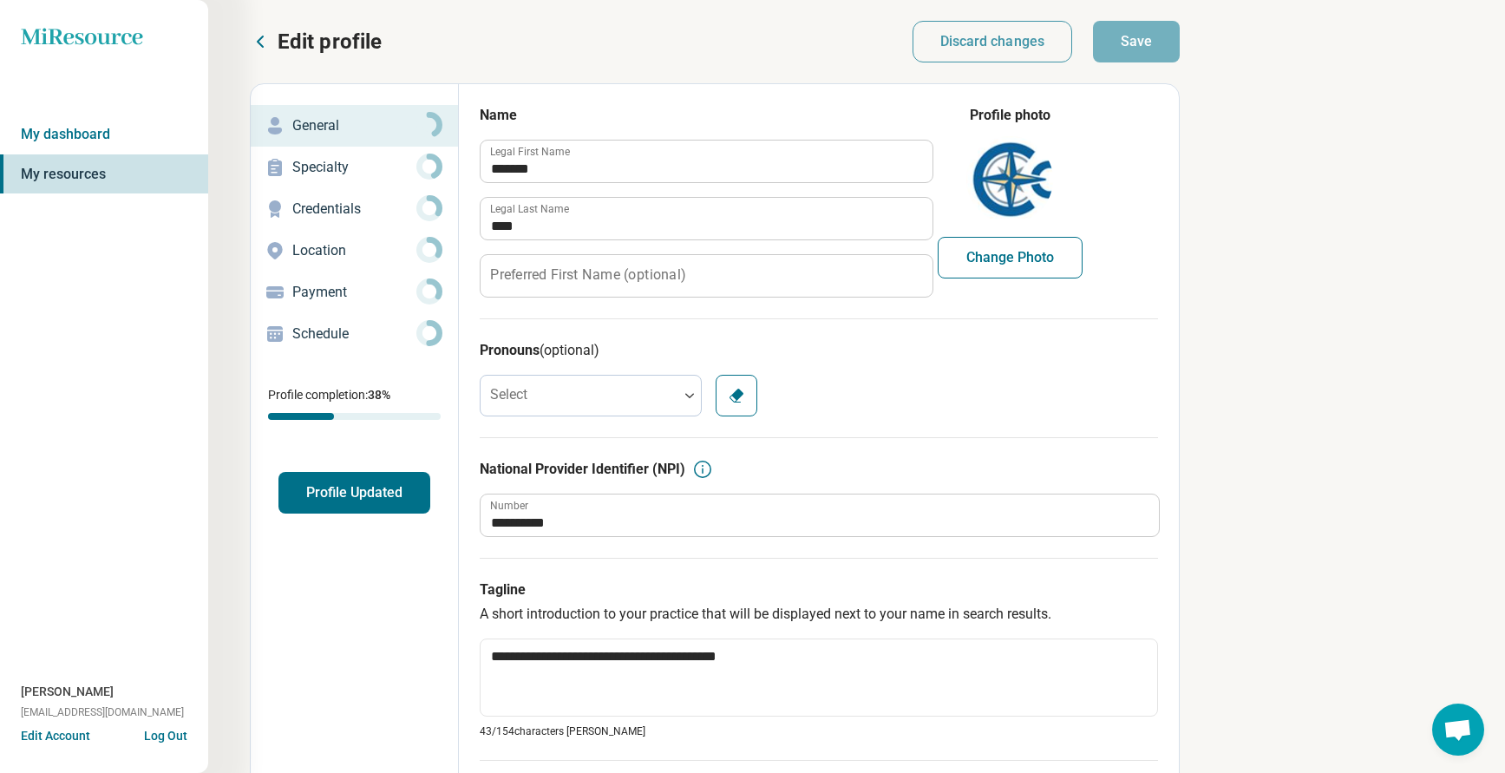
click at [329, 208] on p "Credentials" at bounding box center [354, 209] width 124 height 21
type textarea "*"
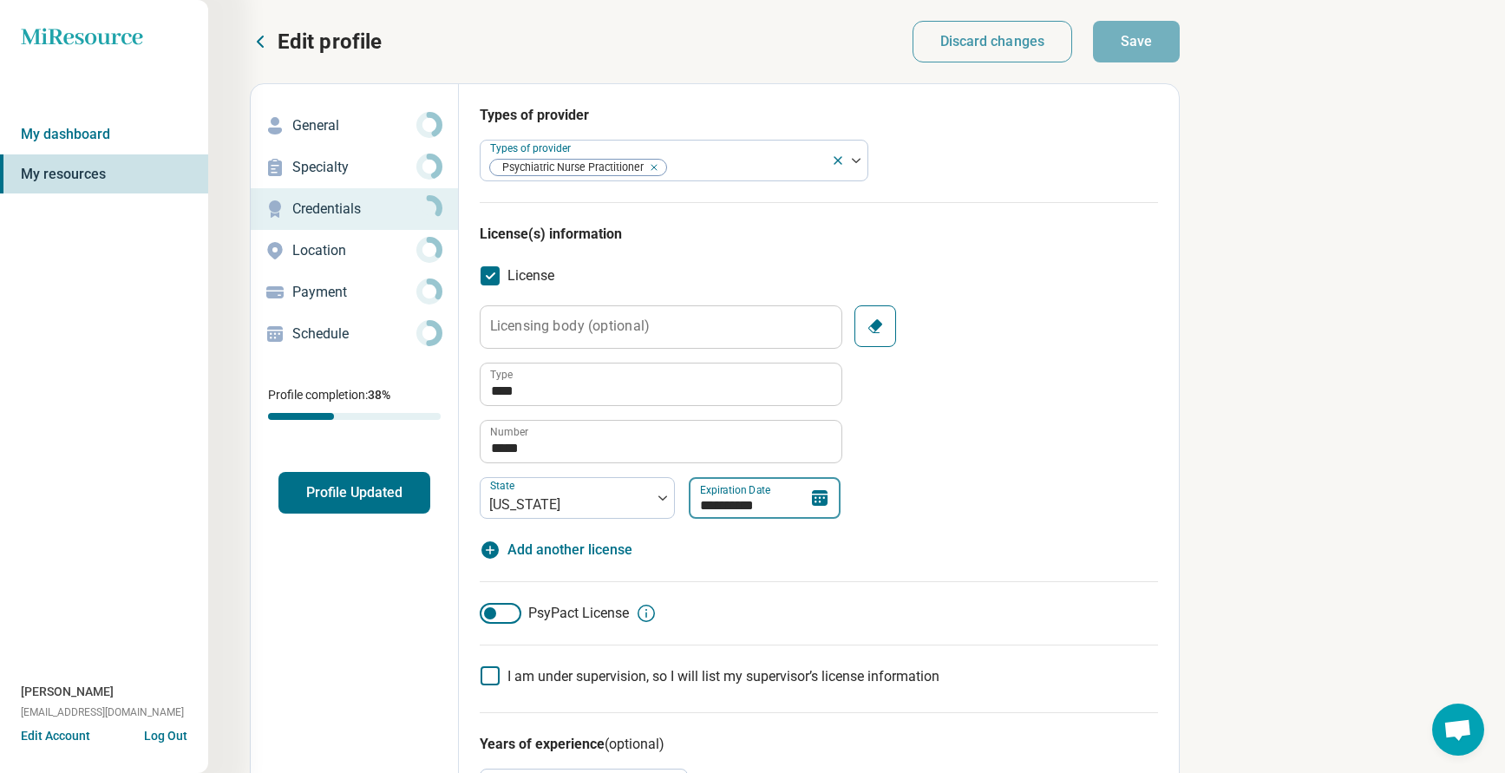
click at [769, 497] on input "**********" at bounding box center [765, 498] width 152 height 42
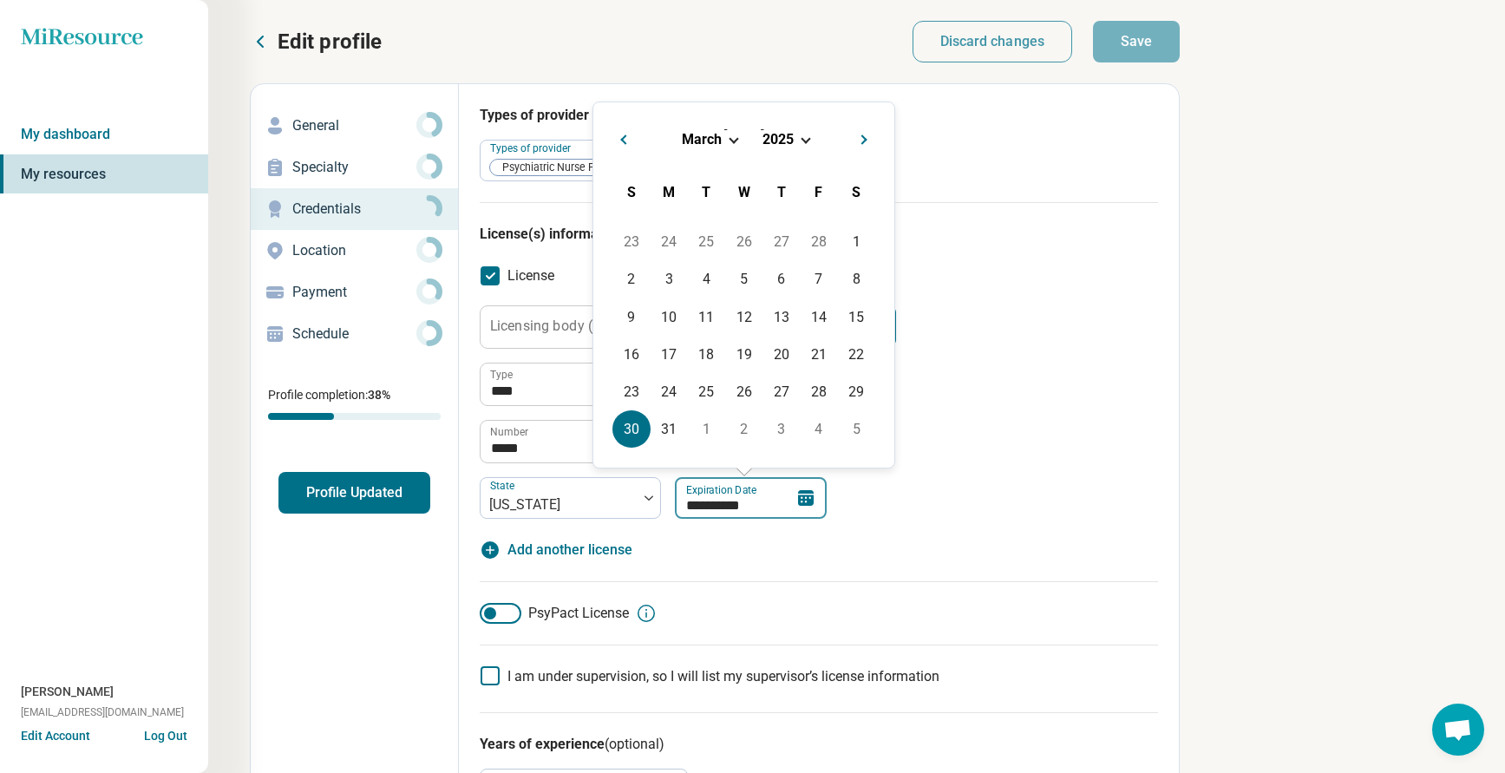
type input "*********"
type textarea "*"
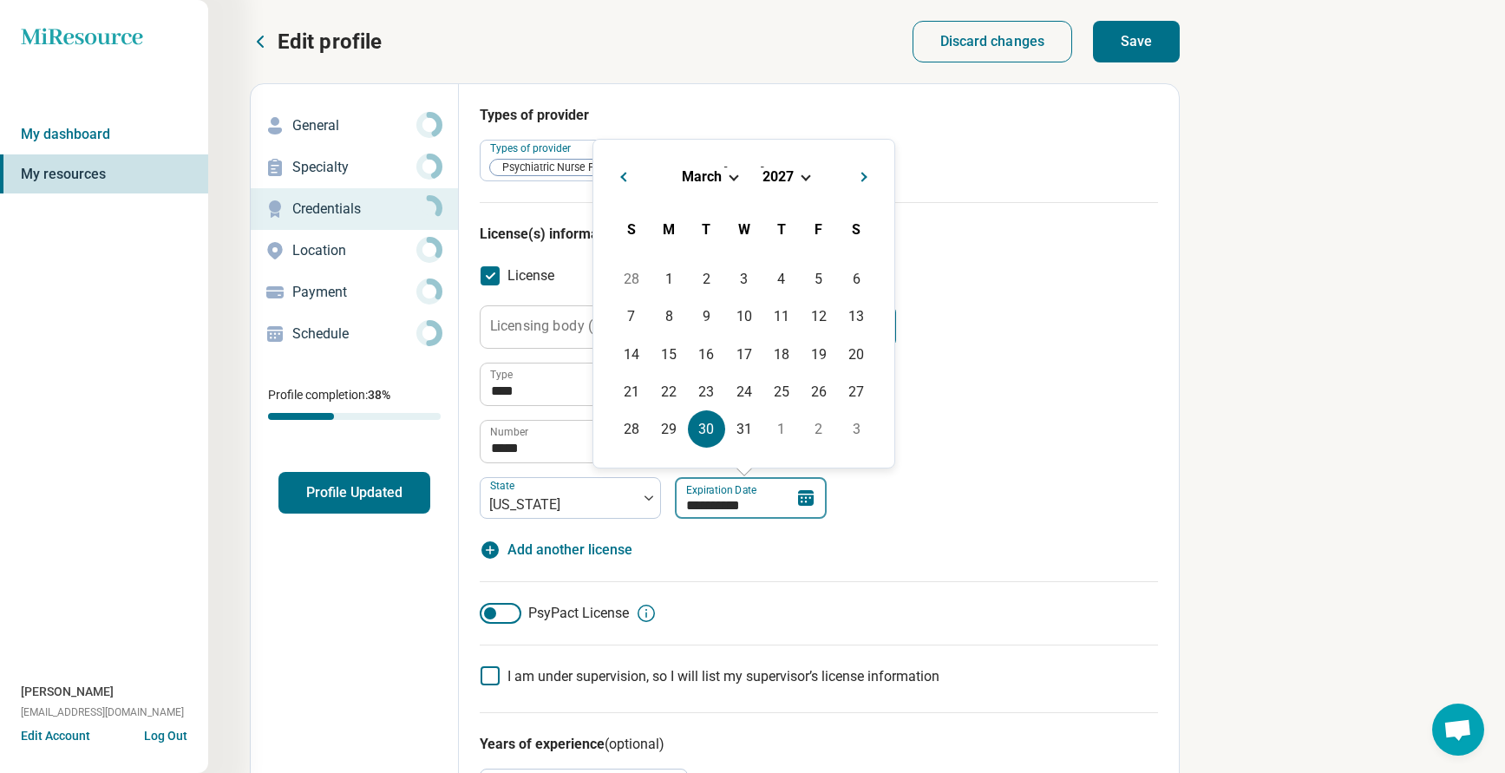
type input "**********"
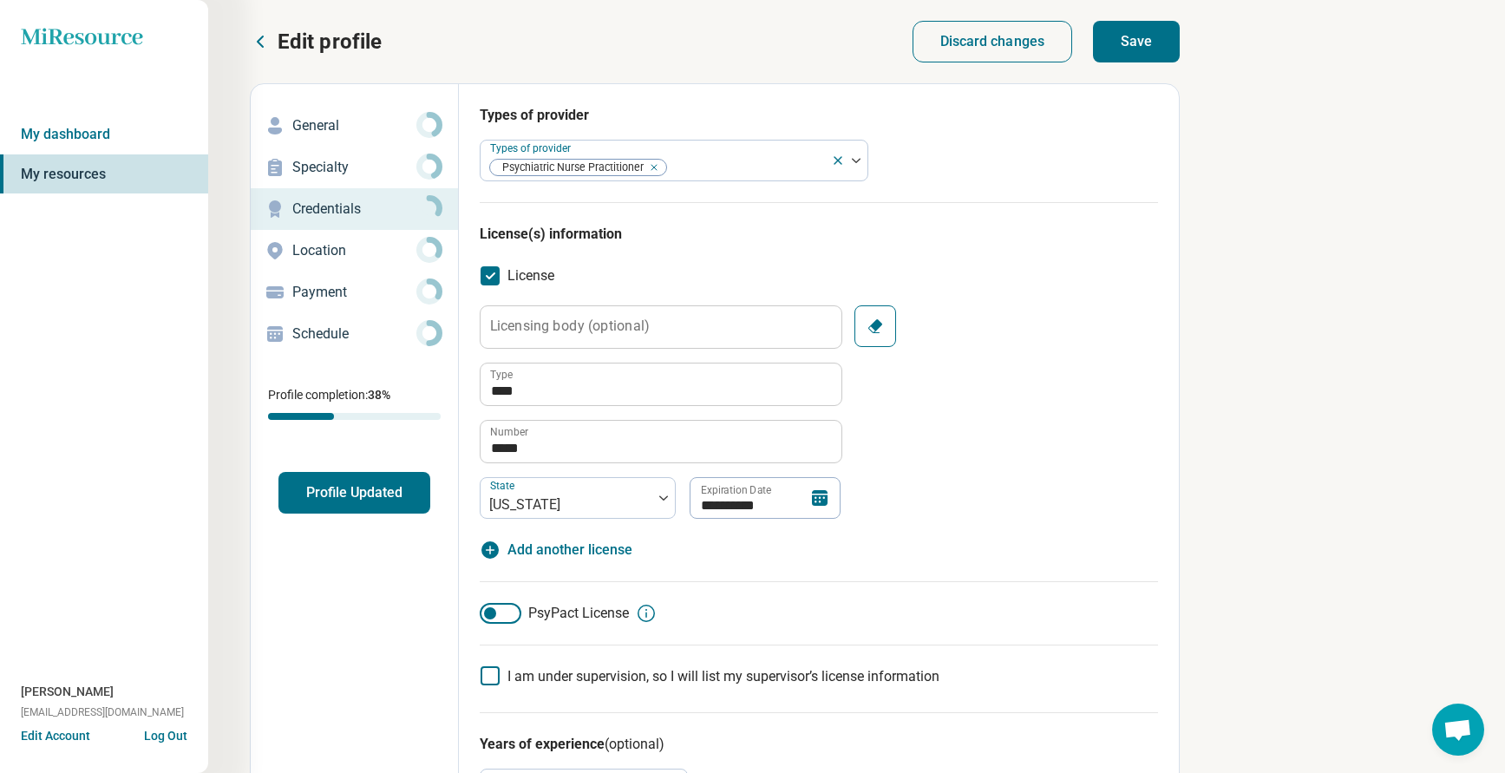
click at [997, 417] on div "**********" at bounding box center [819, 411] width 678 height 213
click at [1146, 43] on button "Save" at bounding box center [1136, 42] width 87 height 42
click at [343, 495] on button "Profile Updated" at bounding box center [354, 493] width 152 height 42
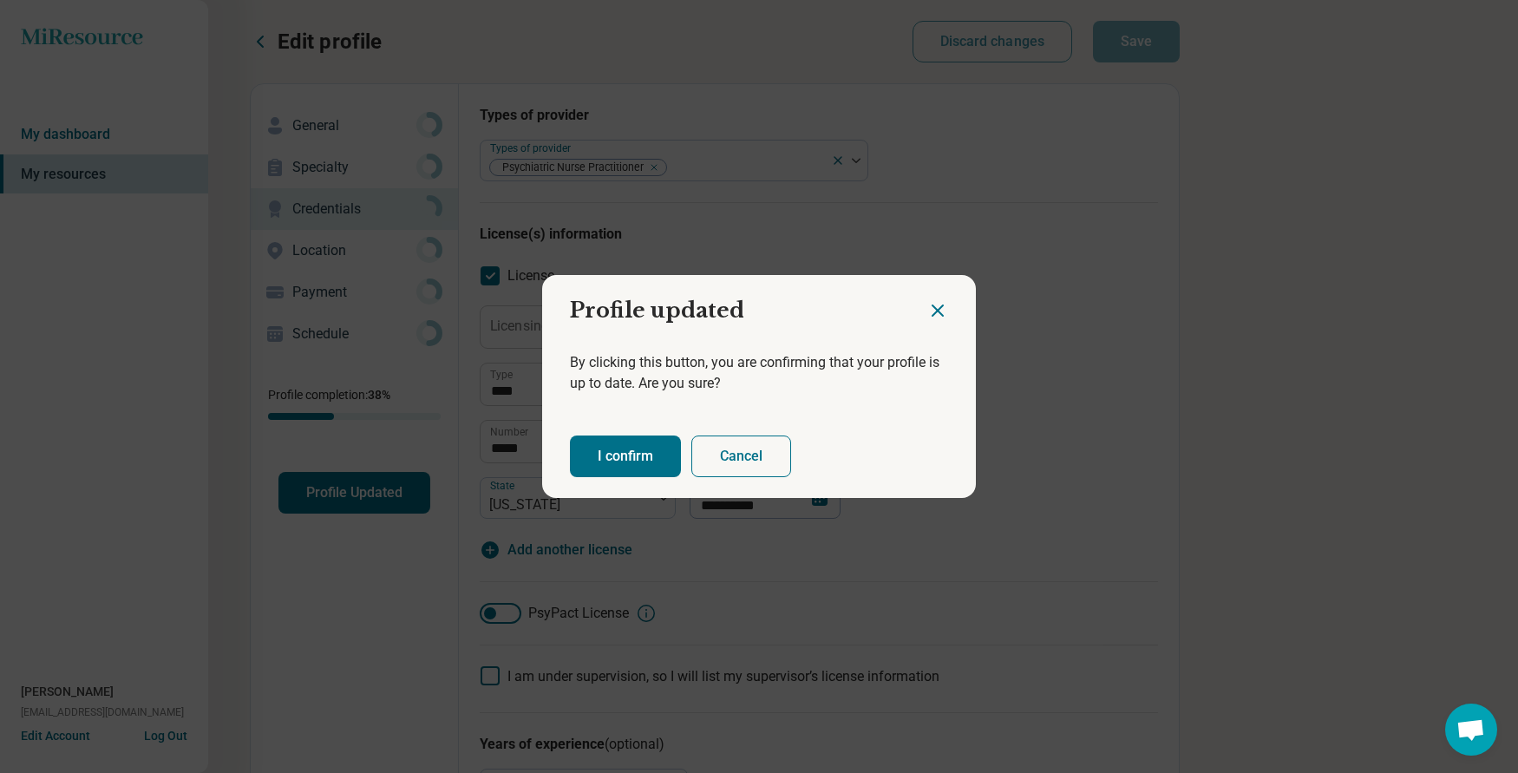
click at [635, 455] on button "I confirm" at bounding box center [625, 456] width 111 height 42
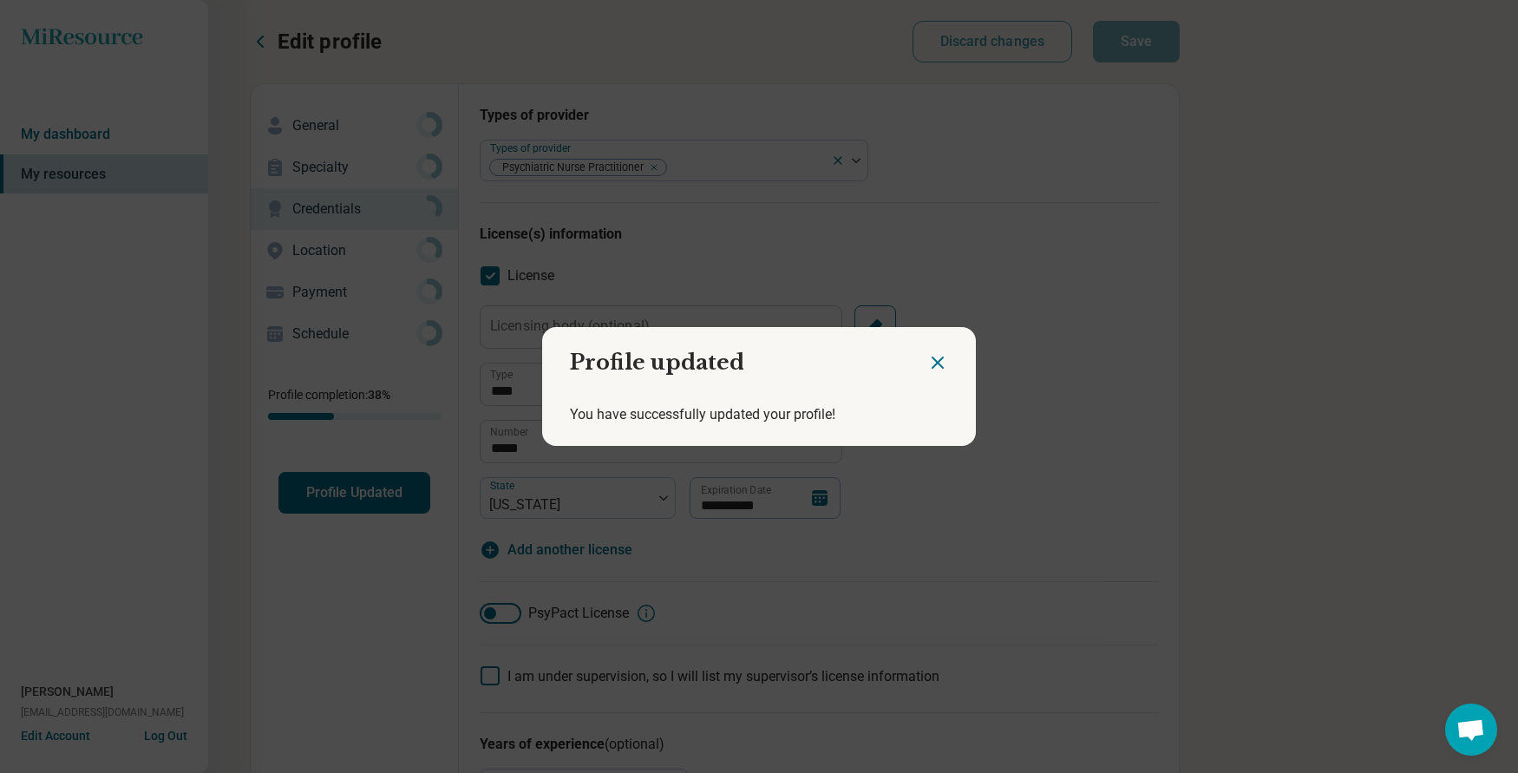
click at [935, 355] on icon "Close dialog" at bounding box center [937, 362] width 21 height 21
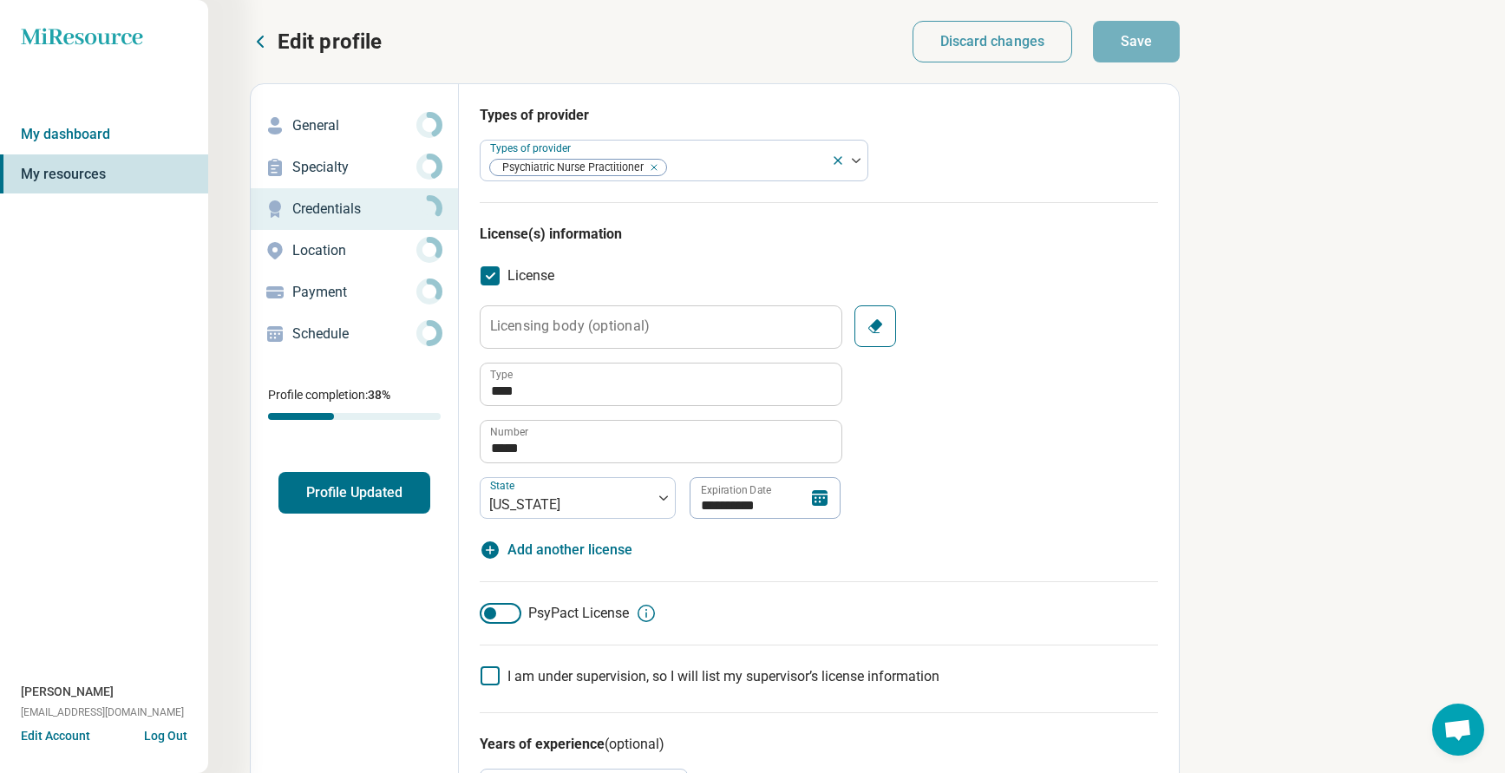
click at [333, 43] on p "Edit profile" at bounding box center [330, 42] width 104 height 28
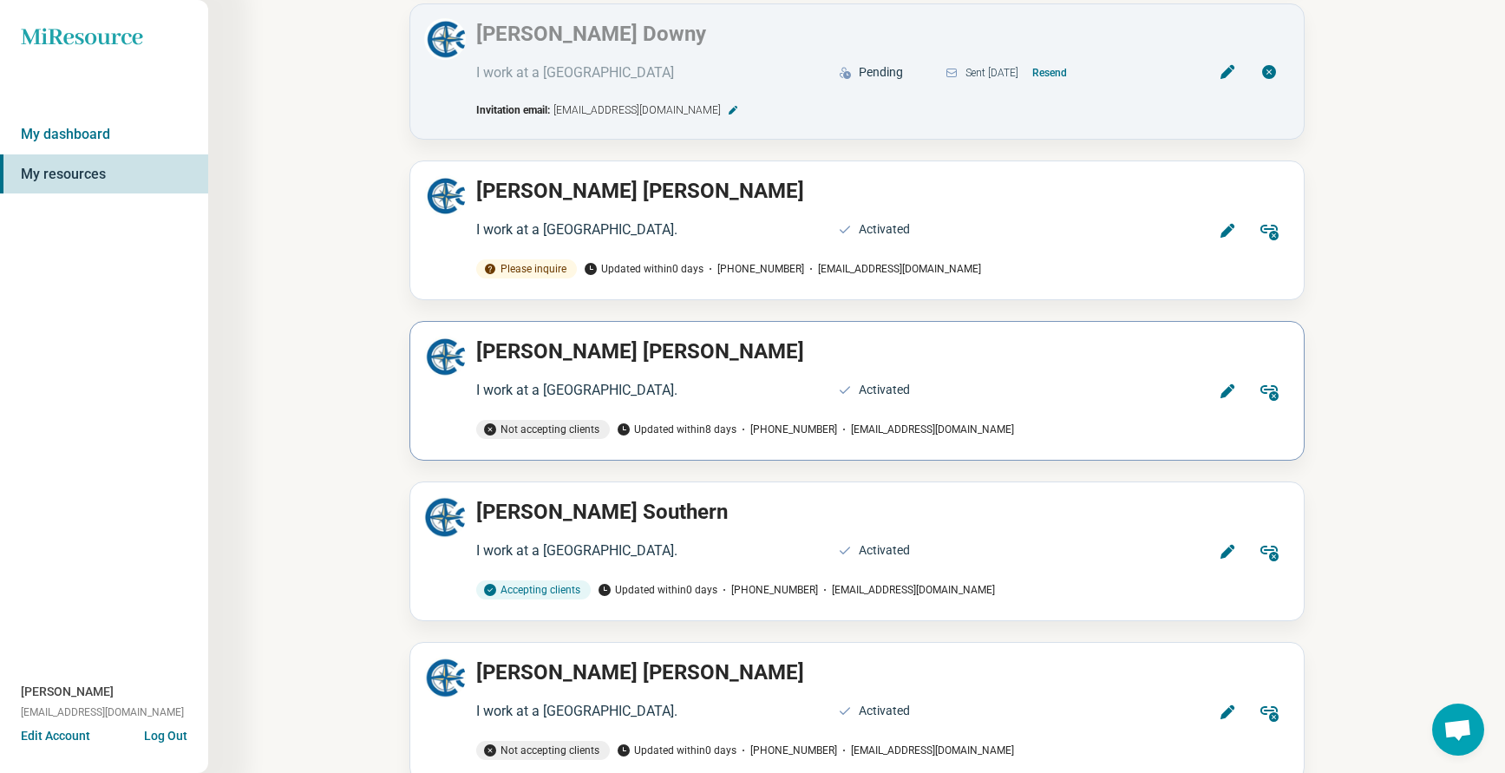
scroll to position [3036, 0]
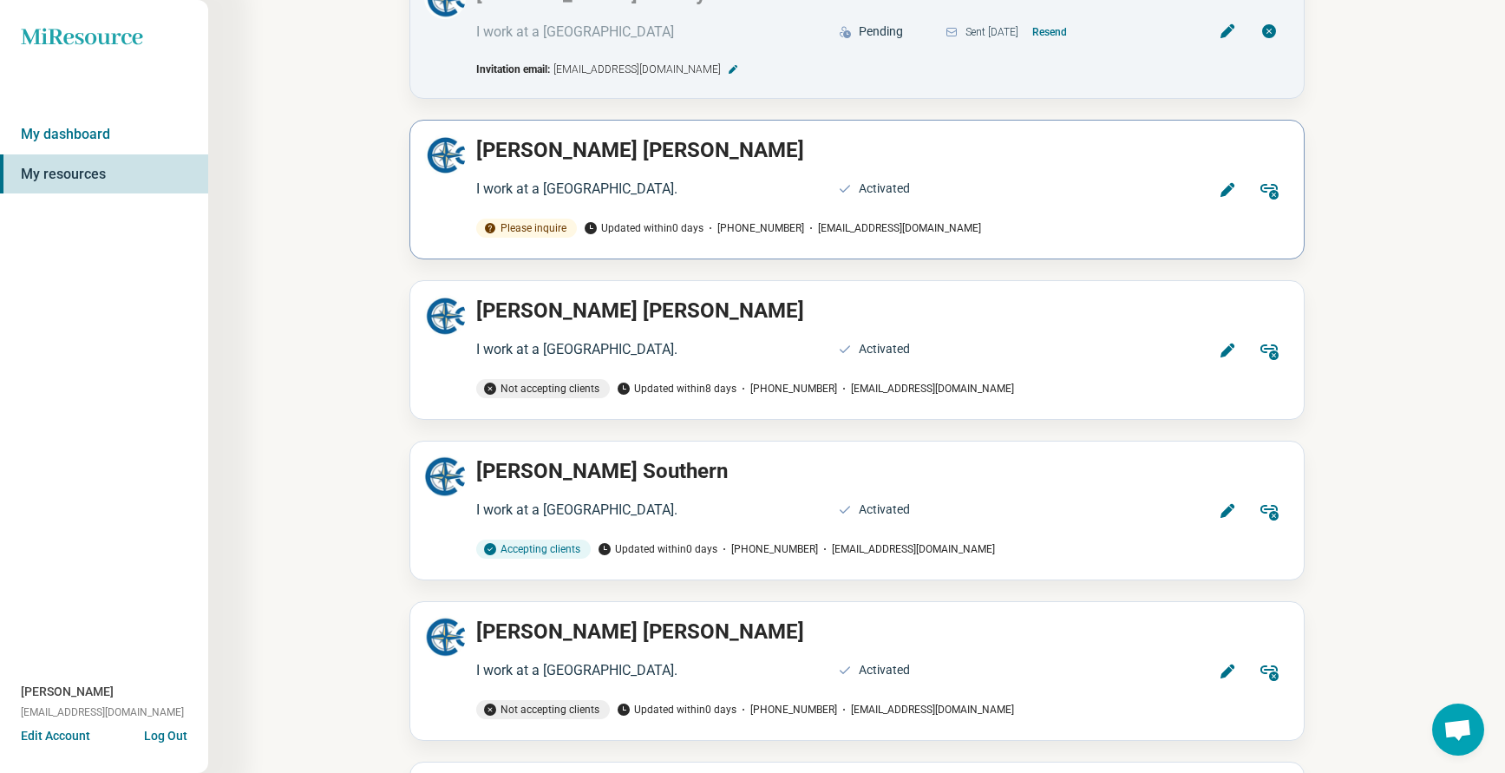
click at [1228, 183] on icon at bounding box center [1226, 190] width 14 height 14
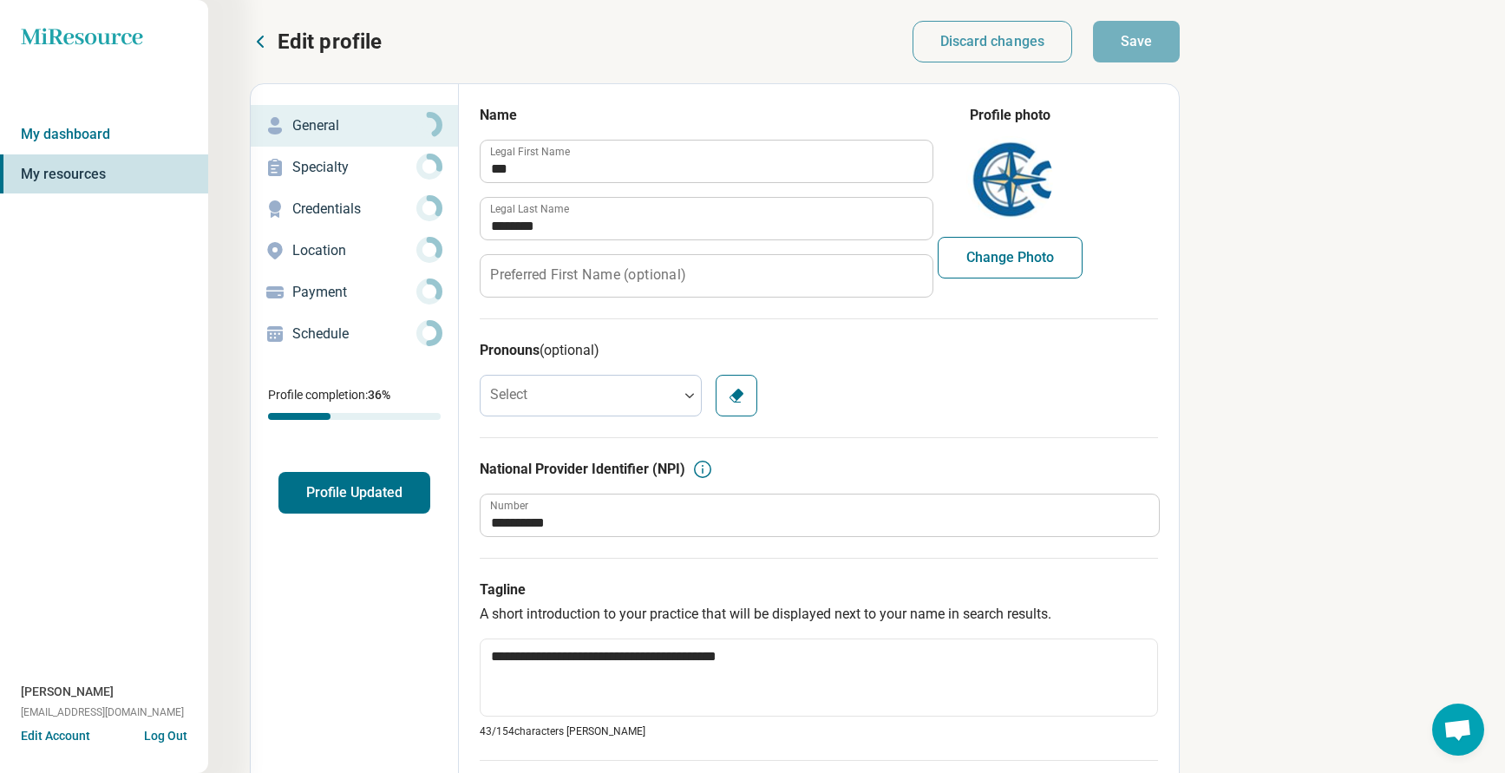
click at [324, 212] on p "Credentials" at bounding box center [354, 209] width 124 height 21
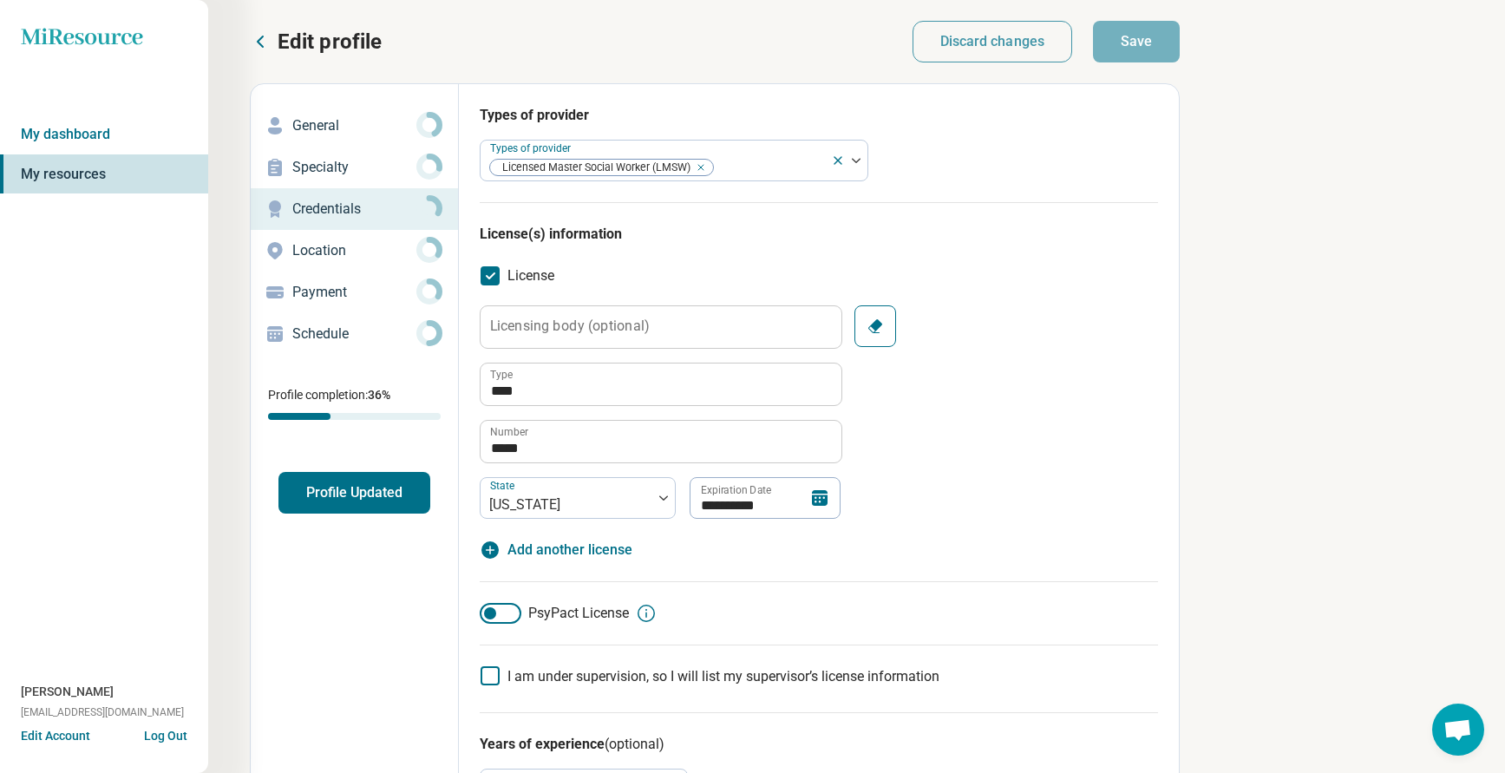
click at [316, 125] on p "General" at bounding box center [354, 125] width 124 height 21
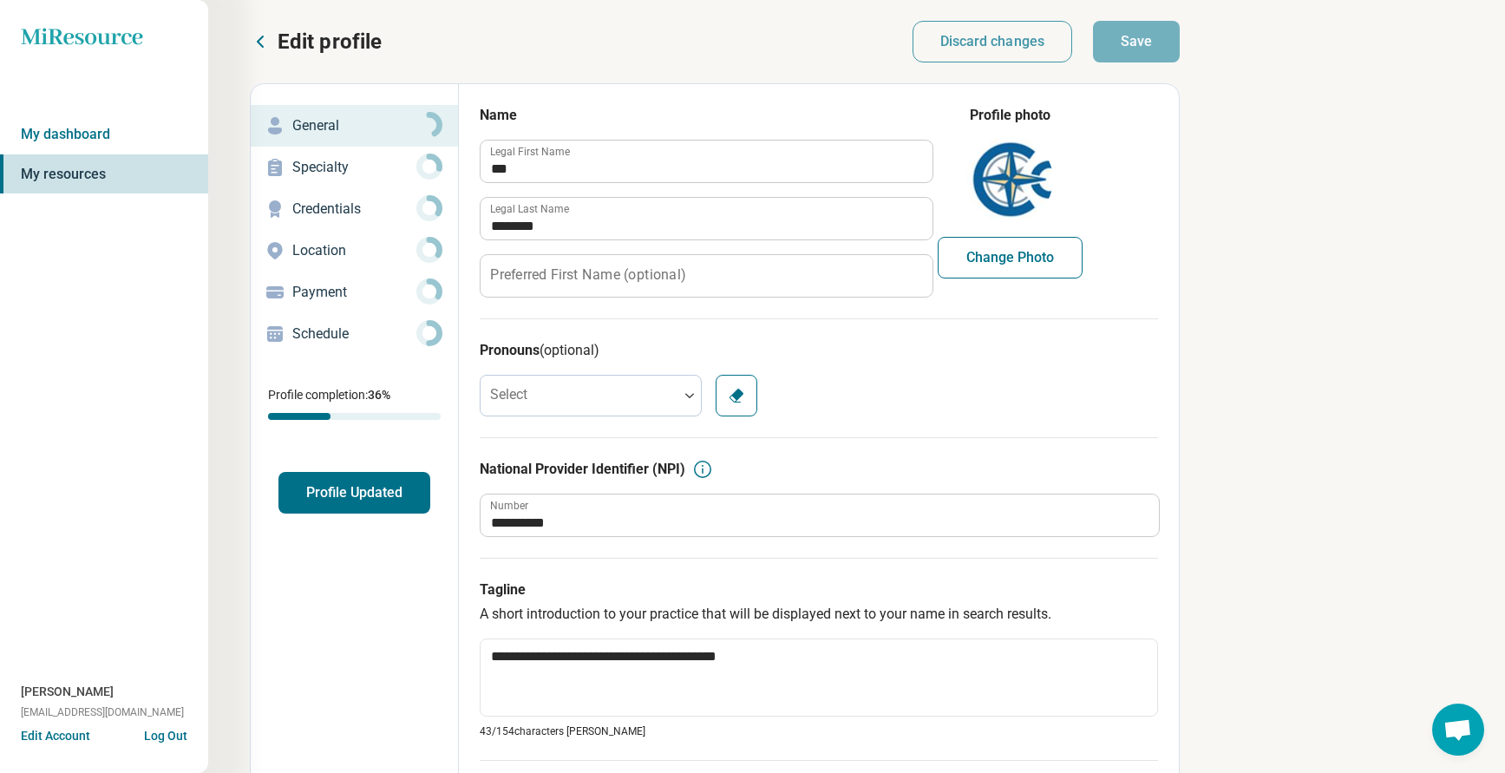
click at [304, 206] on p "Credentials" at bounding box center [354, 209] width 124 height 21
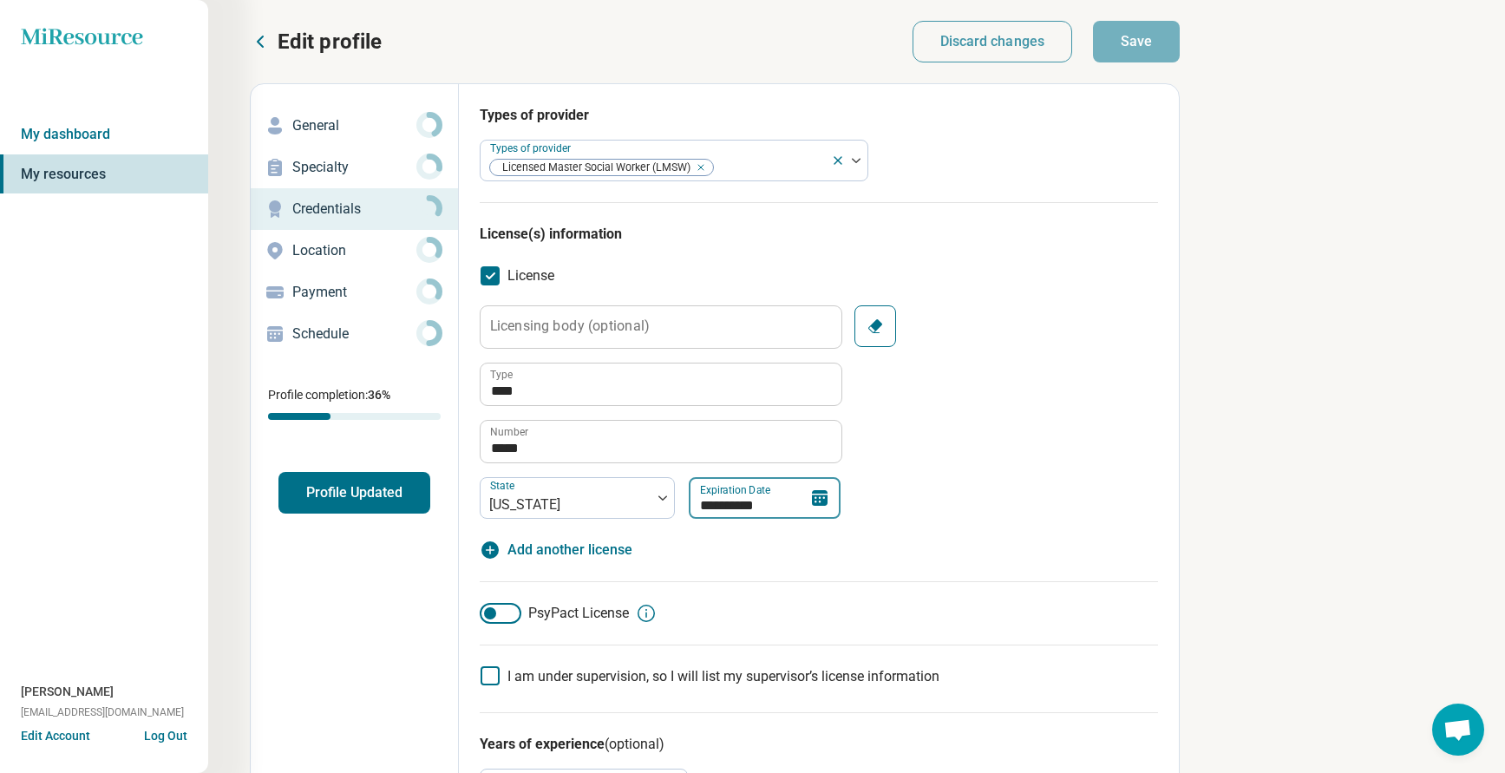
click at [716, 503] on input "**********" at bounding box center [765, 498] width 152 height 42
click at [705, 507] on input "**********" at bounding box center [765, 498] width 152 height 42
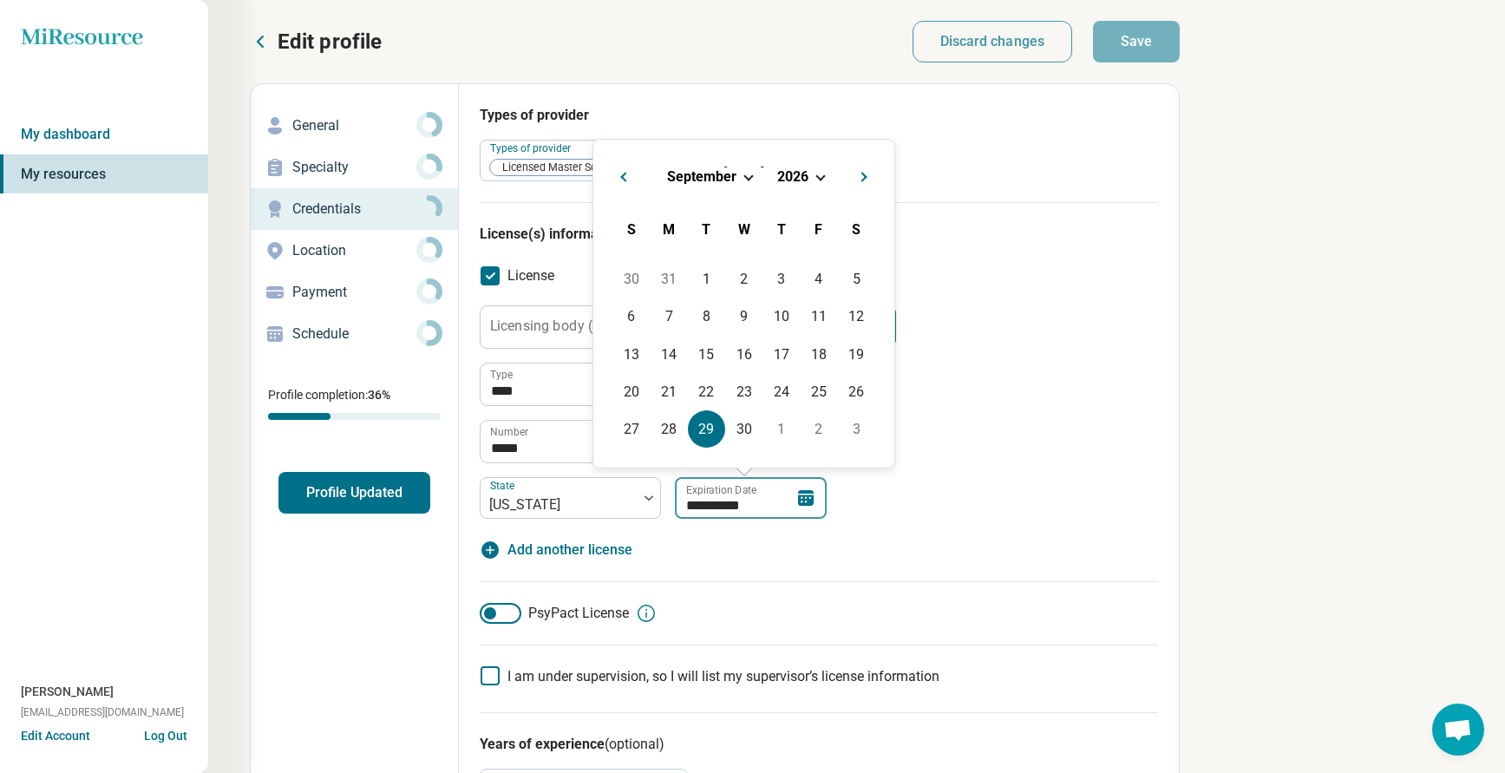
click at [706, 501] on input "**********" at bounding box center [751, 498] width 152 height 42
click at [742, 431] on div "30" at bounding box center [744, 428] width 37 height 37
type textarea "*"
type input "**********"
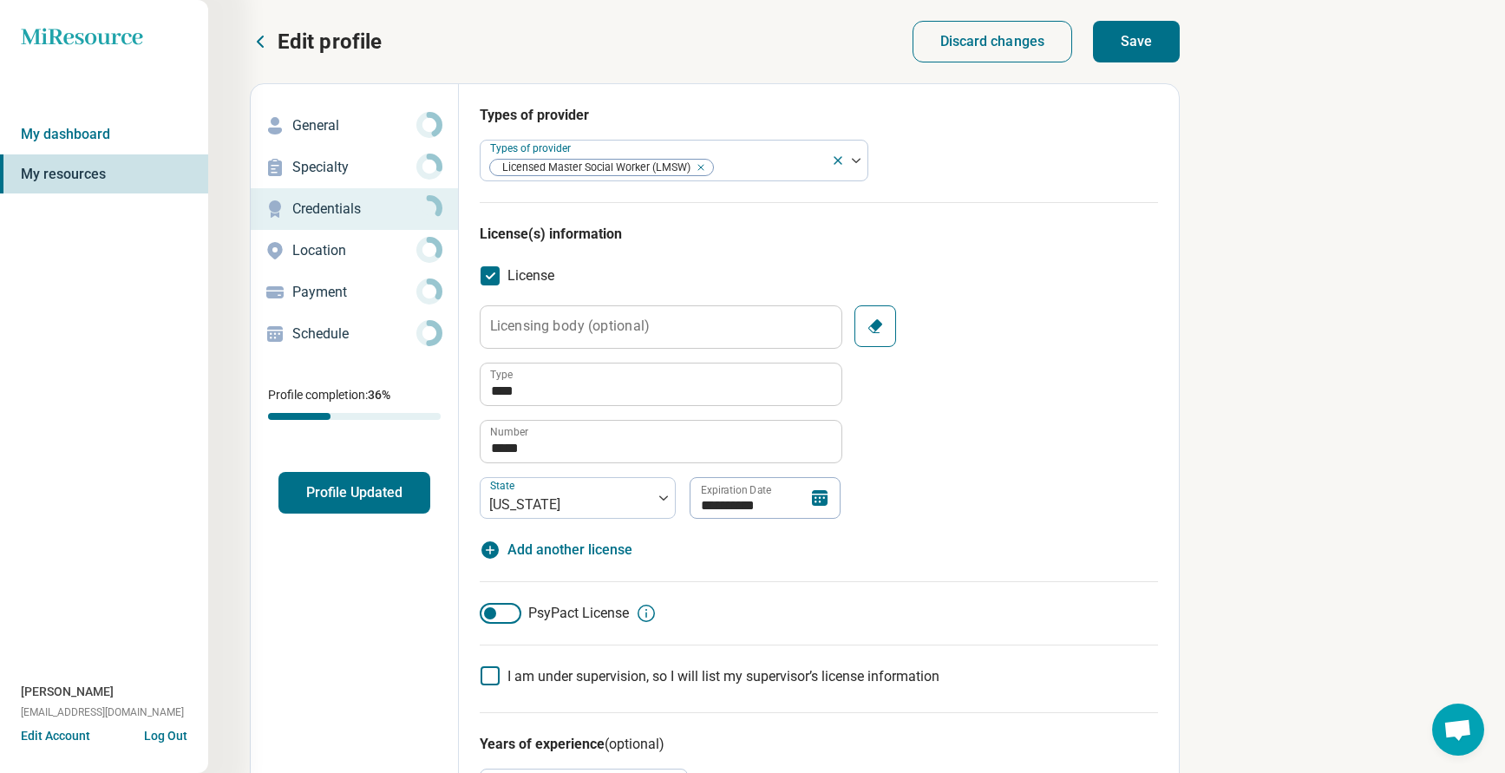
click at [911, 572] on div "**********" at bounding box center [819, 423] width 678 height 316
click at [1136, 35] on button "Save" at bounding box center [1136, 42] width 87 height 42
click at [337, 490] on button "Profile Updated" at bounding box center [354, 493] width 152 height 42
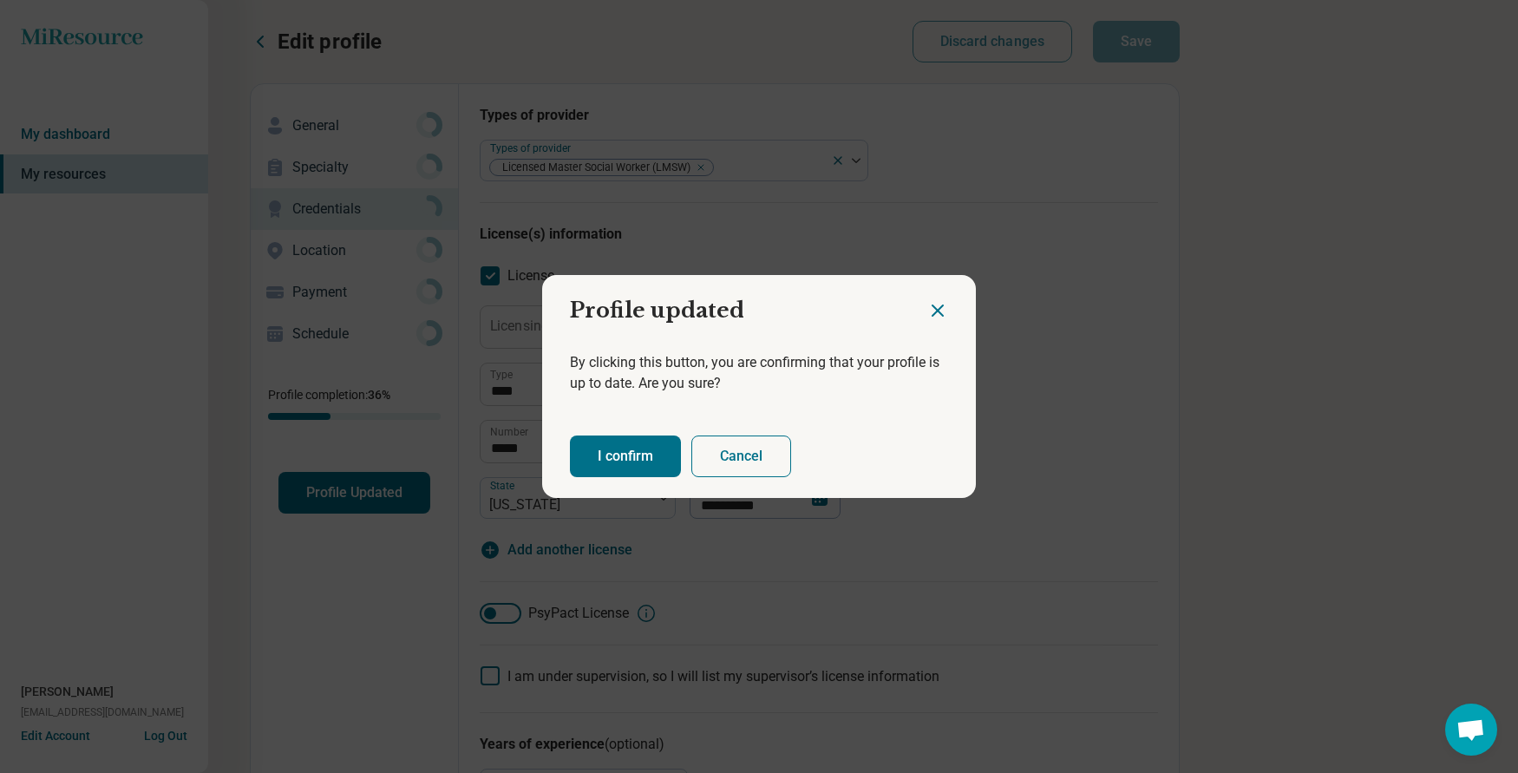
click at [626, 464] on button "I confirm" at bounding box center [625, 456] width 111 height 42
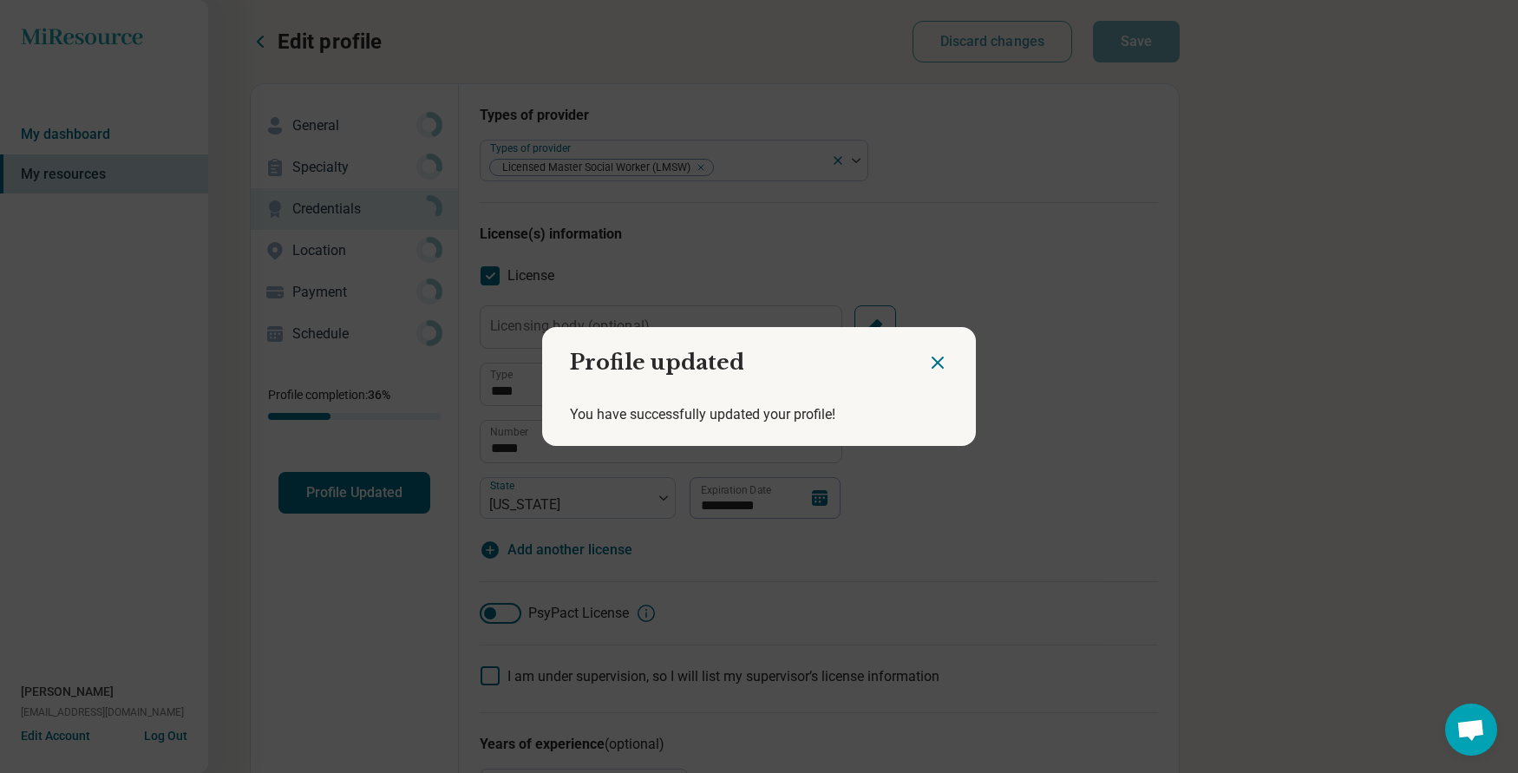
click at [930, 358] on icon "Close dialog" at bounding box center [937, 362] width 21 height 21
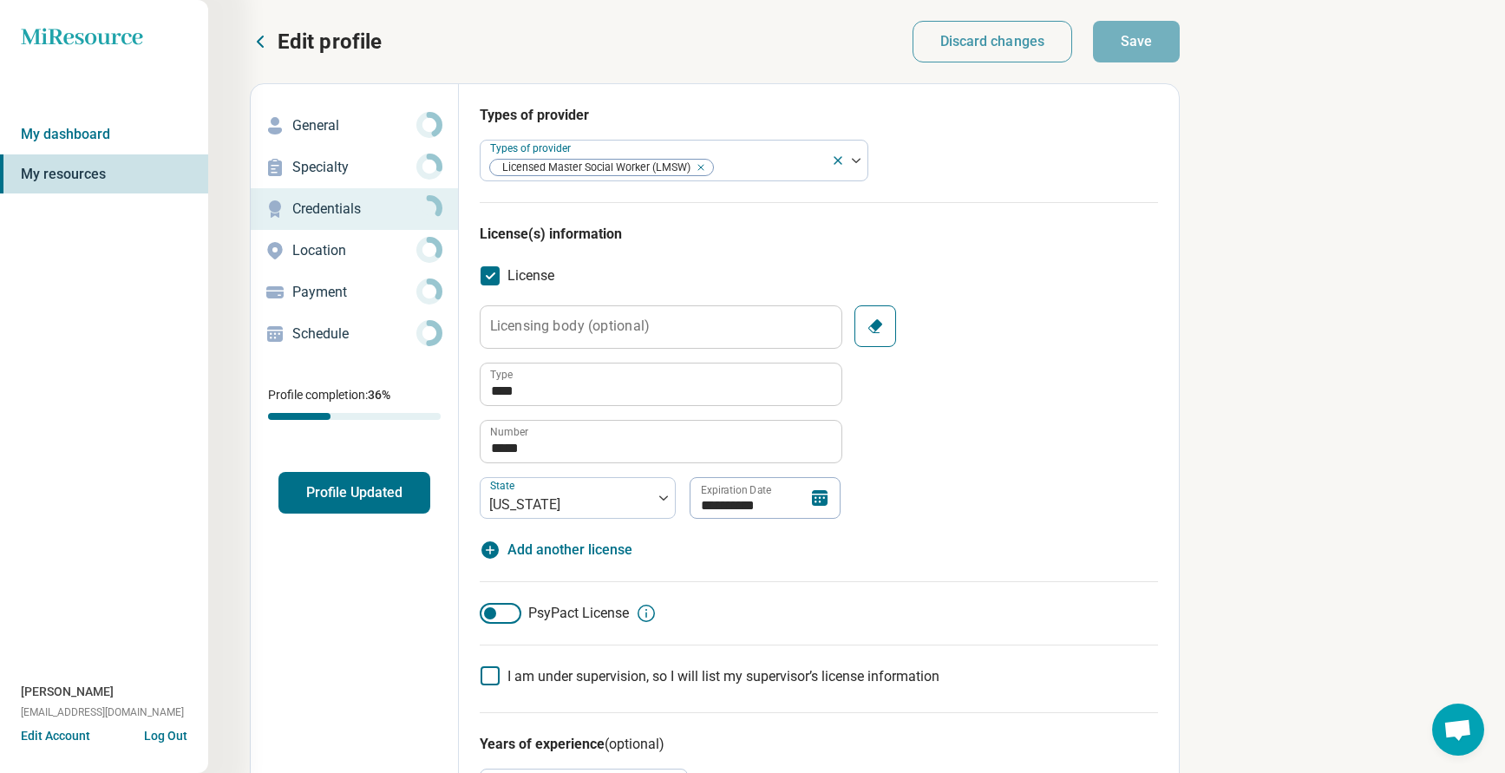
click at [294, 40] on p "Edit profile" at bounding box center [330, 42] width 104 height 28
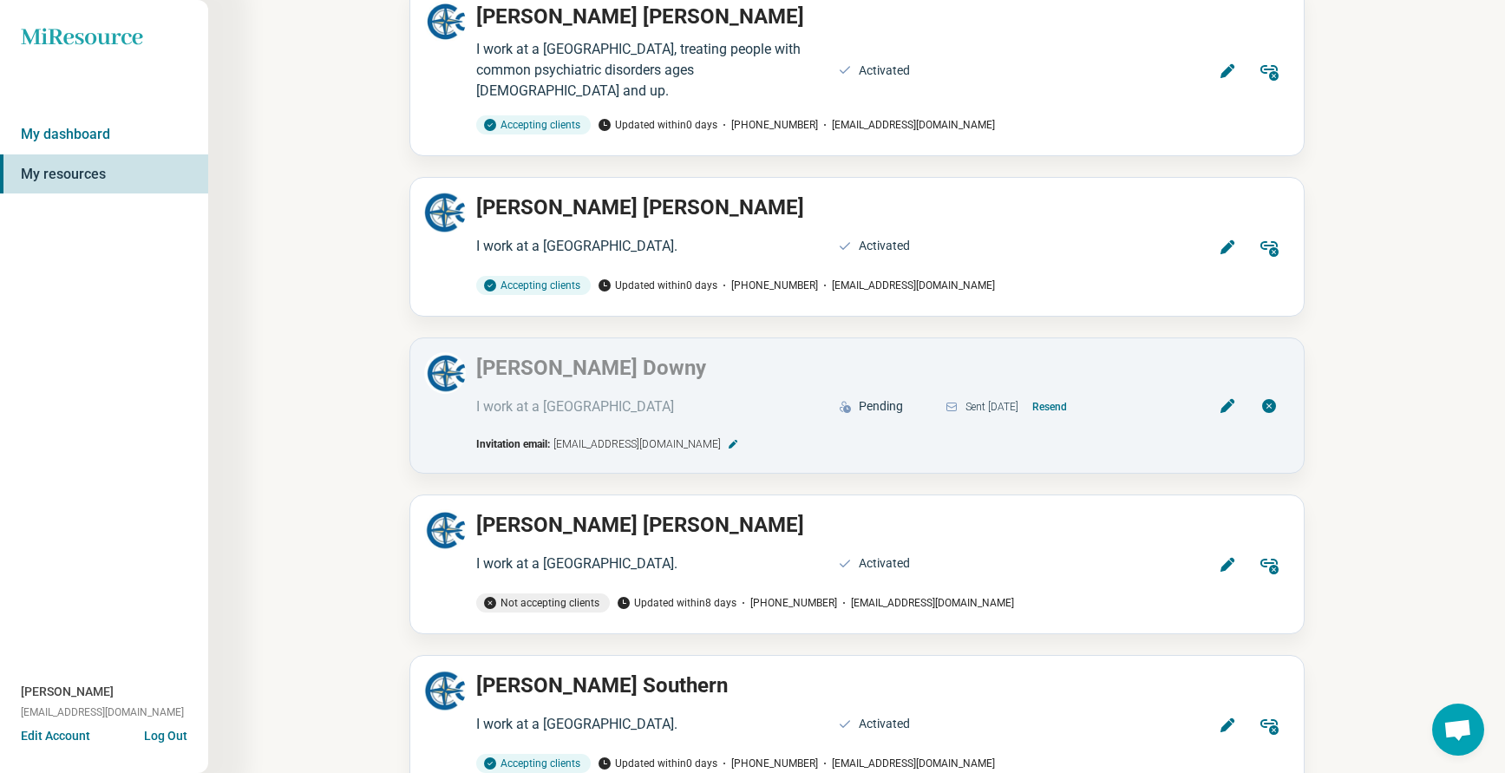
scroll to position [2862, 0]
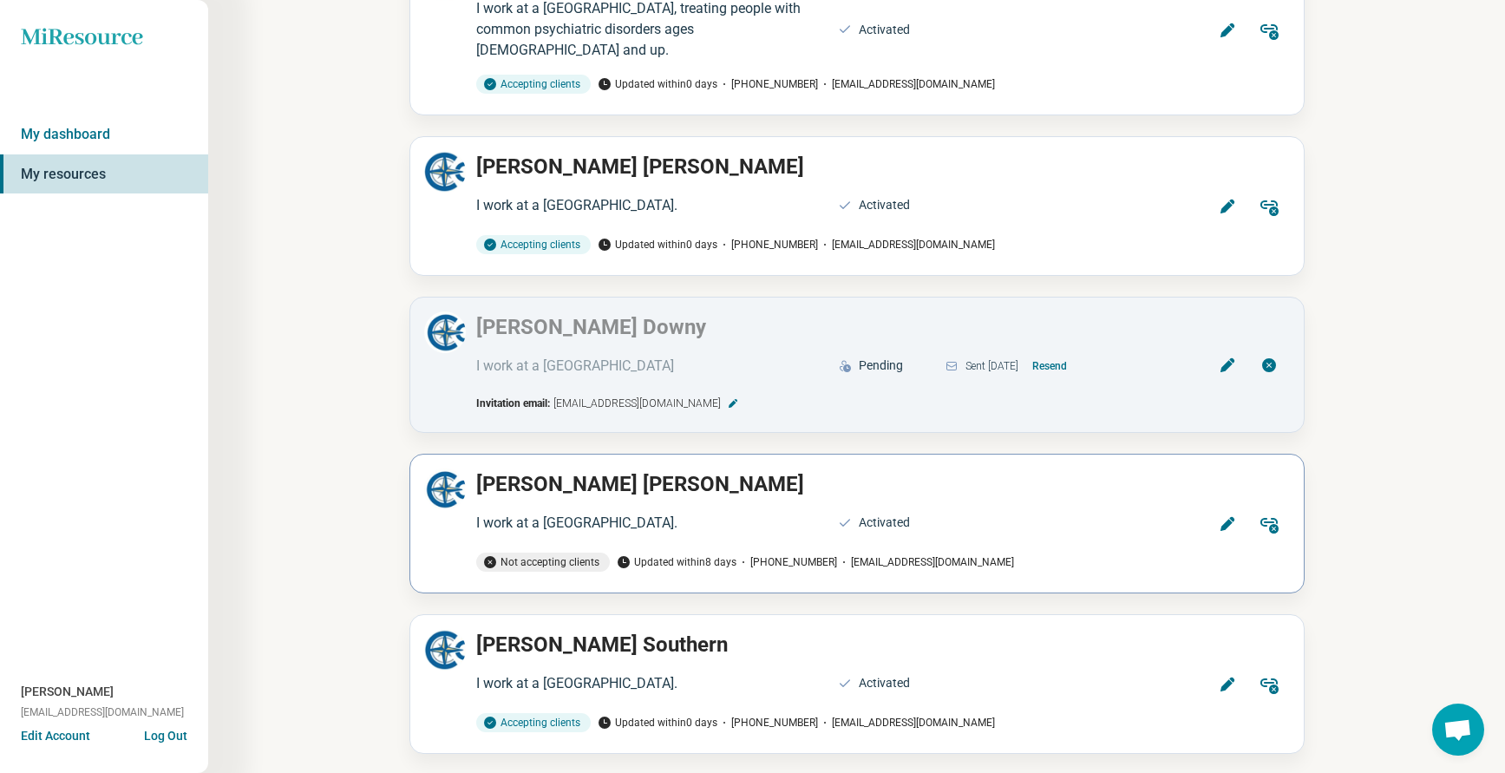
click at [1226, 517] on icon at bounding box center [1226, 524] width 14 height 14
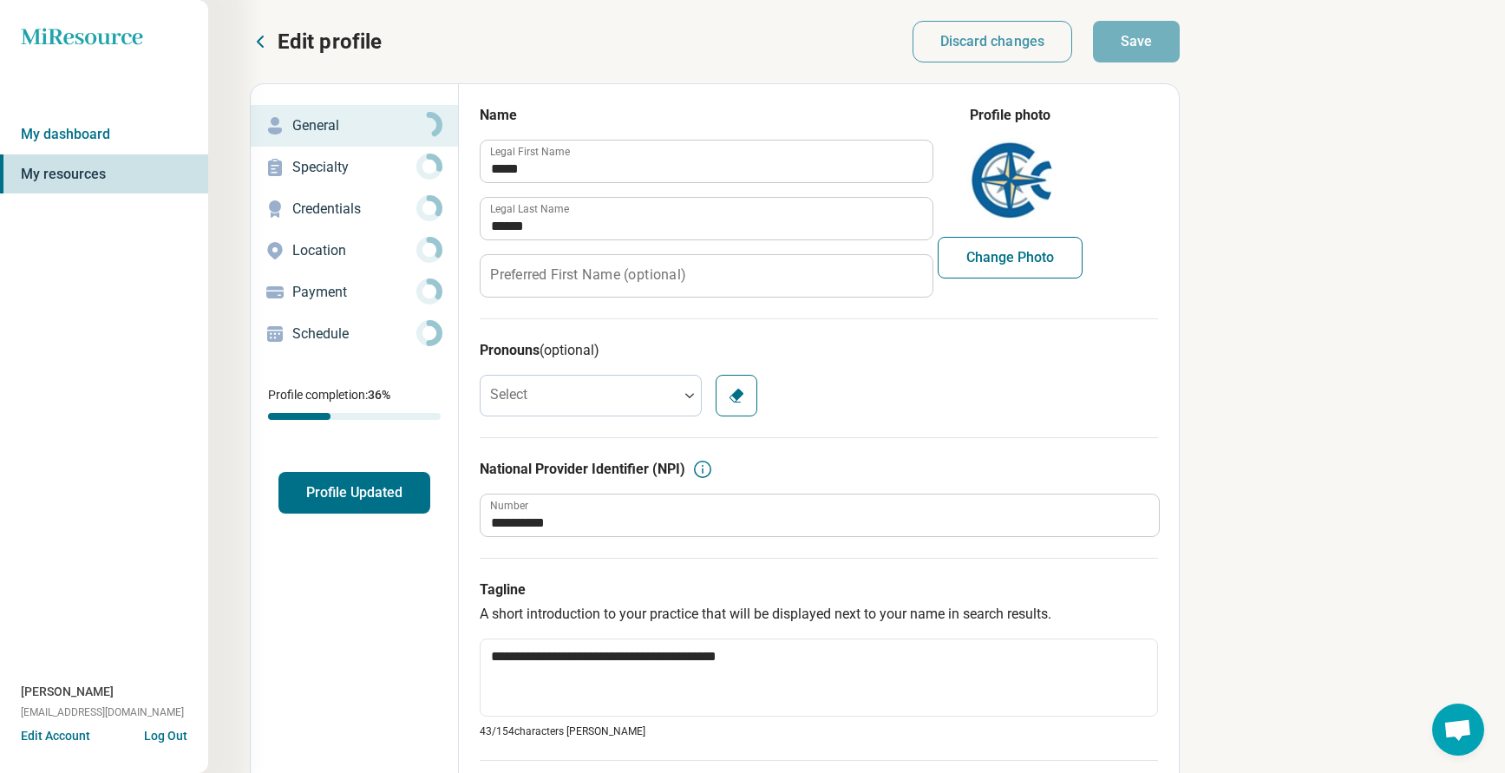
click at [321, 203] on p "Credentials" at bounding box center [354, 209] width 124 height 21
type textarea "*"
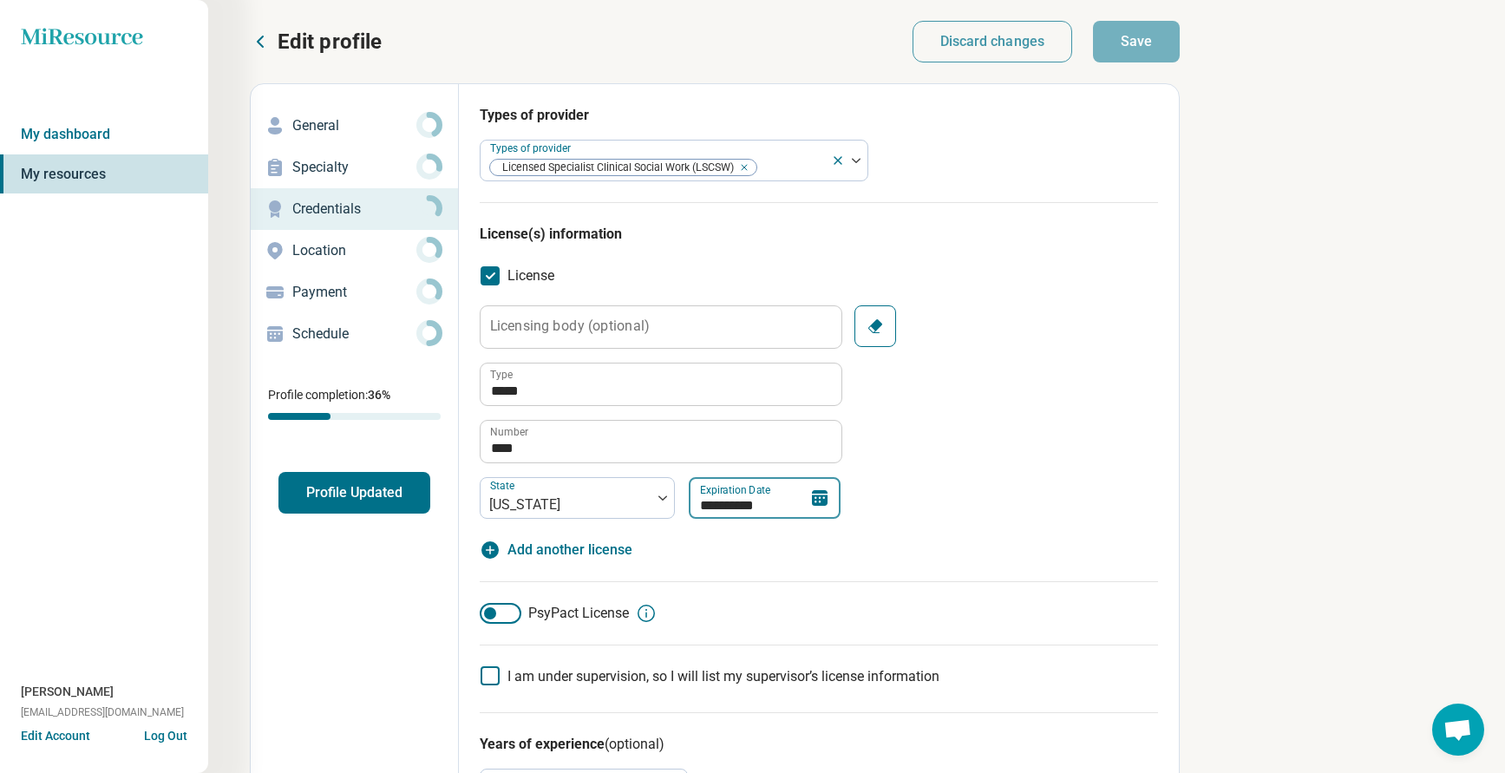
click at [770, 501] on input "**********" at bounding box center [765, 498] width 152 height 42
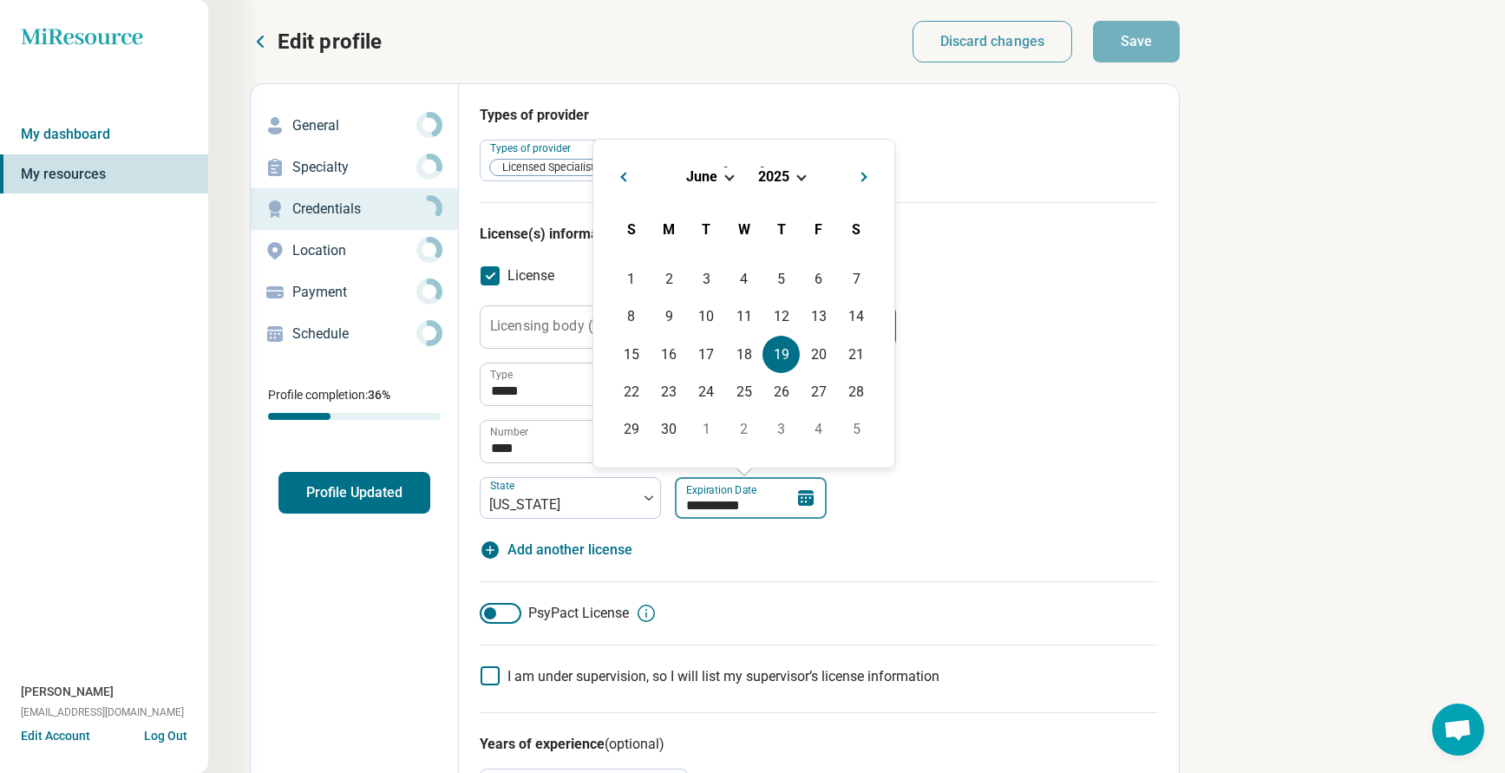
type input "*********"
type textarea "*"
type input "**********"
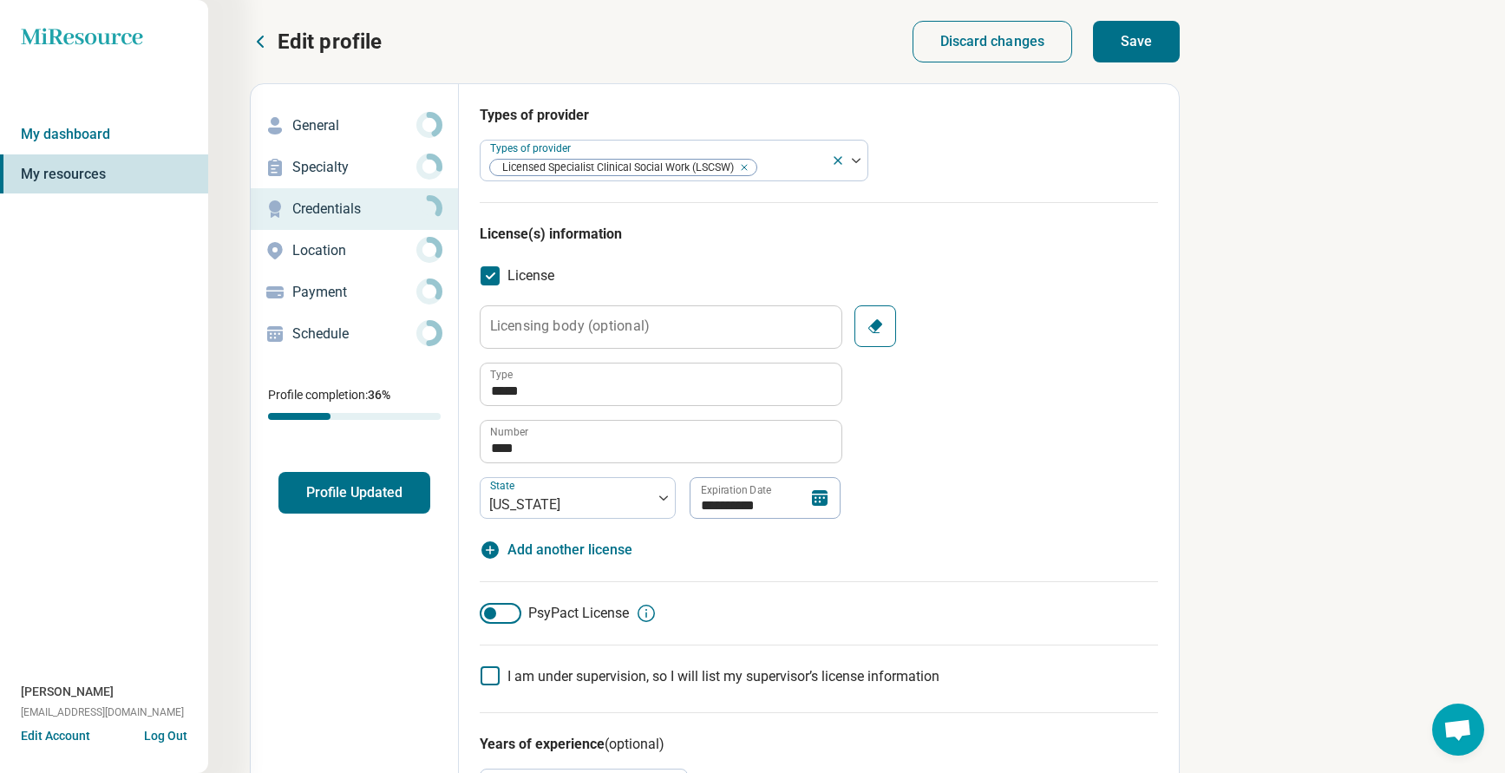
click at [1027, 431] on div "**********" at bounding box center [819, 411] width 678 height 213
click at [1124, 47] on button "Save" at bounding box center [1136, 42] width 87 height 42
click at [330, 485] on button "Profile Updated" at bounding box center [354, 493] width 152 height 42
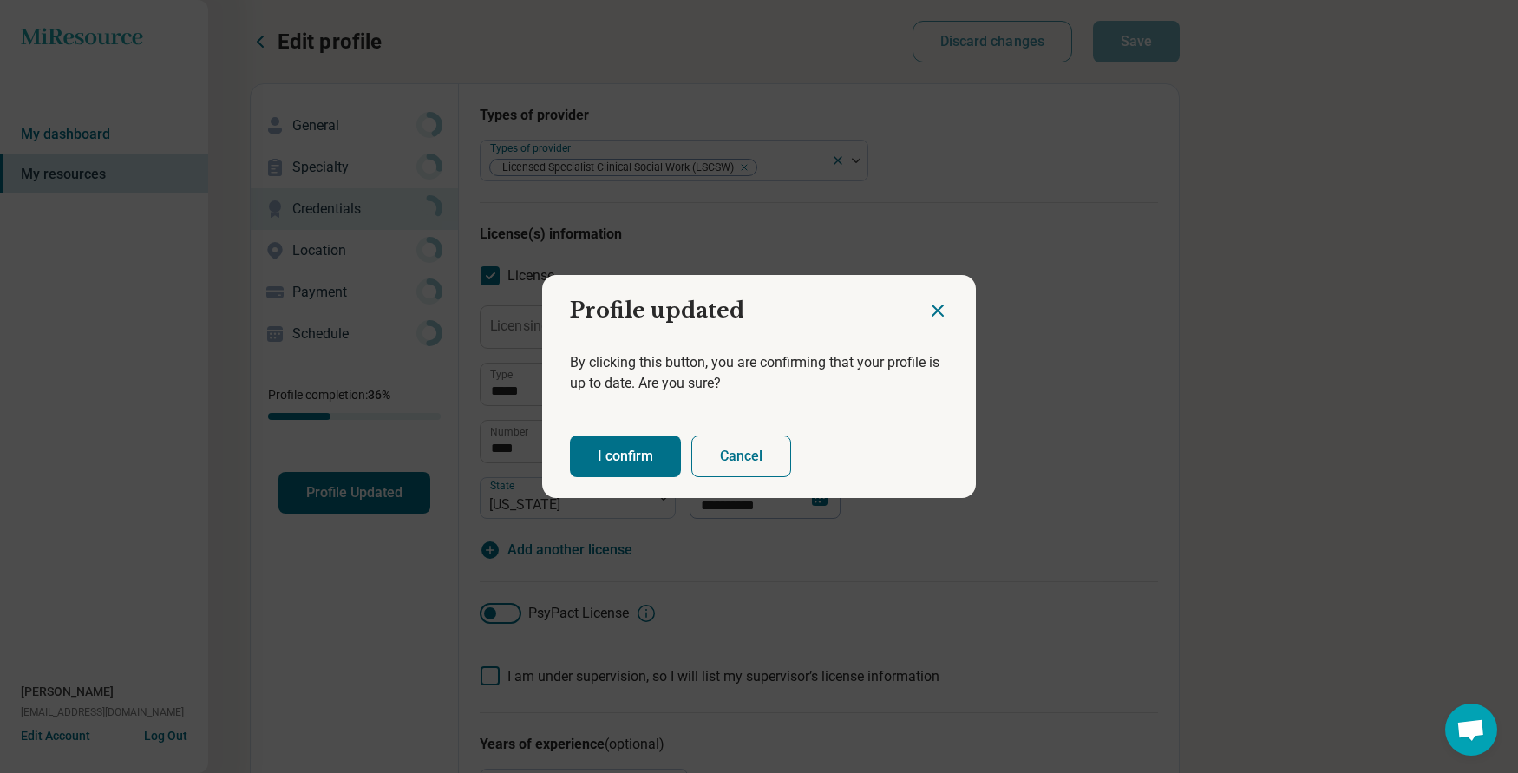
click at [650, 456] on button "I confirm" at bounding box center [625, 456] width 111 height 42
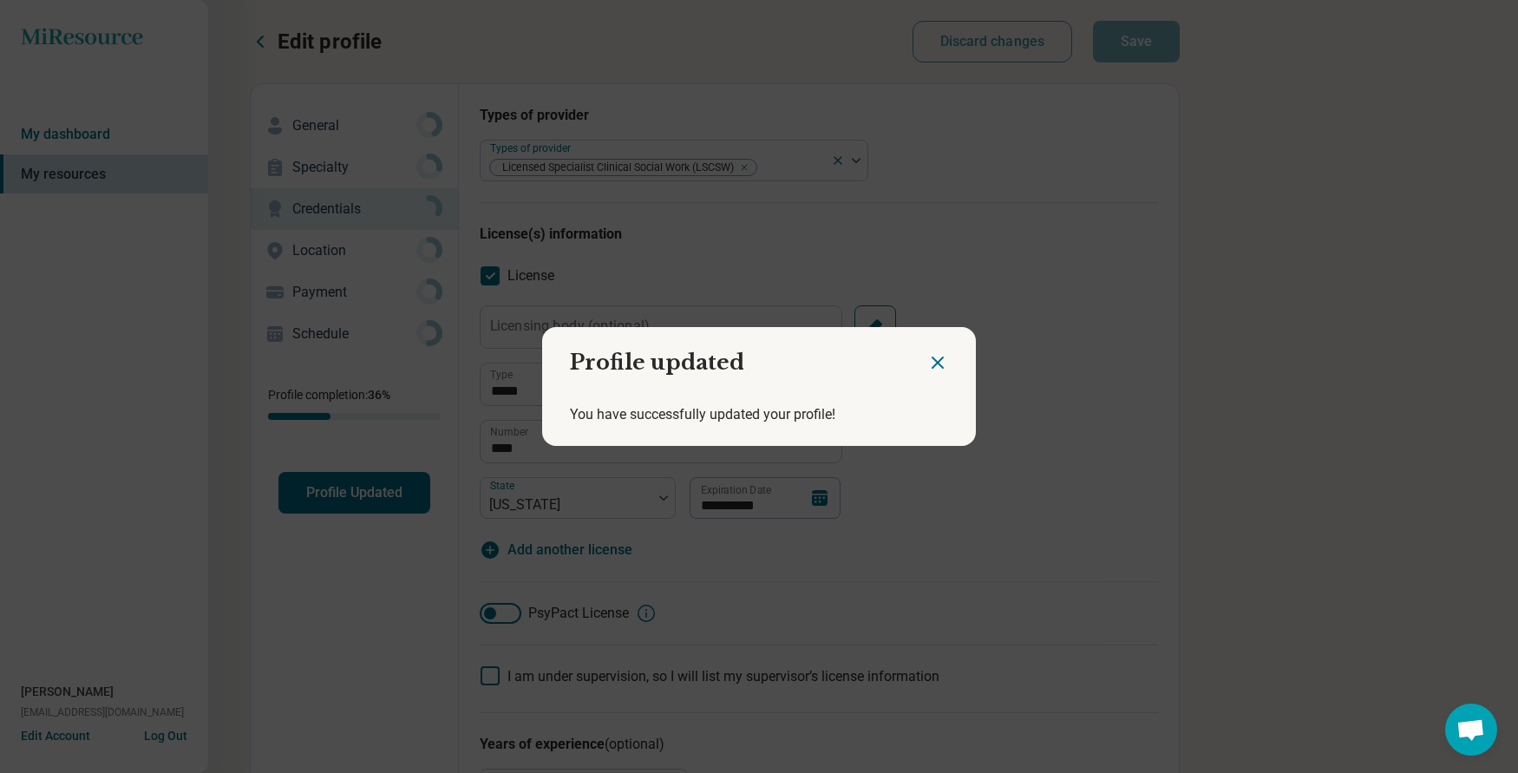
click at [932, 365] on icon "Close dialog" at bounding box center [937, 362] width 21 height 21
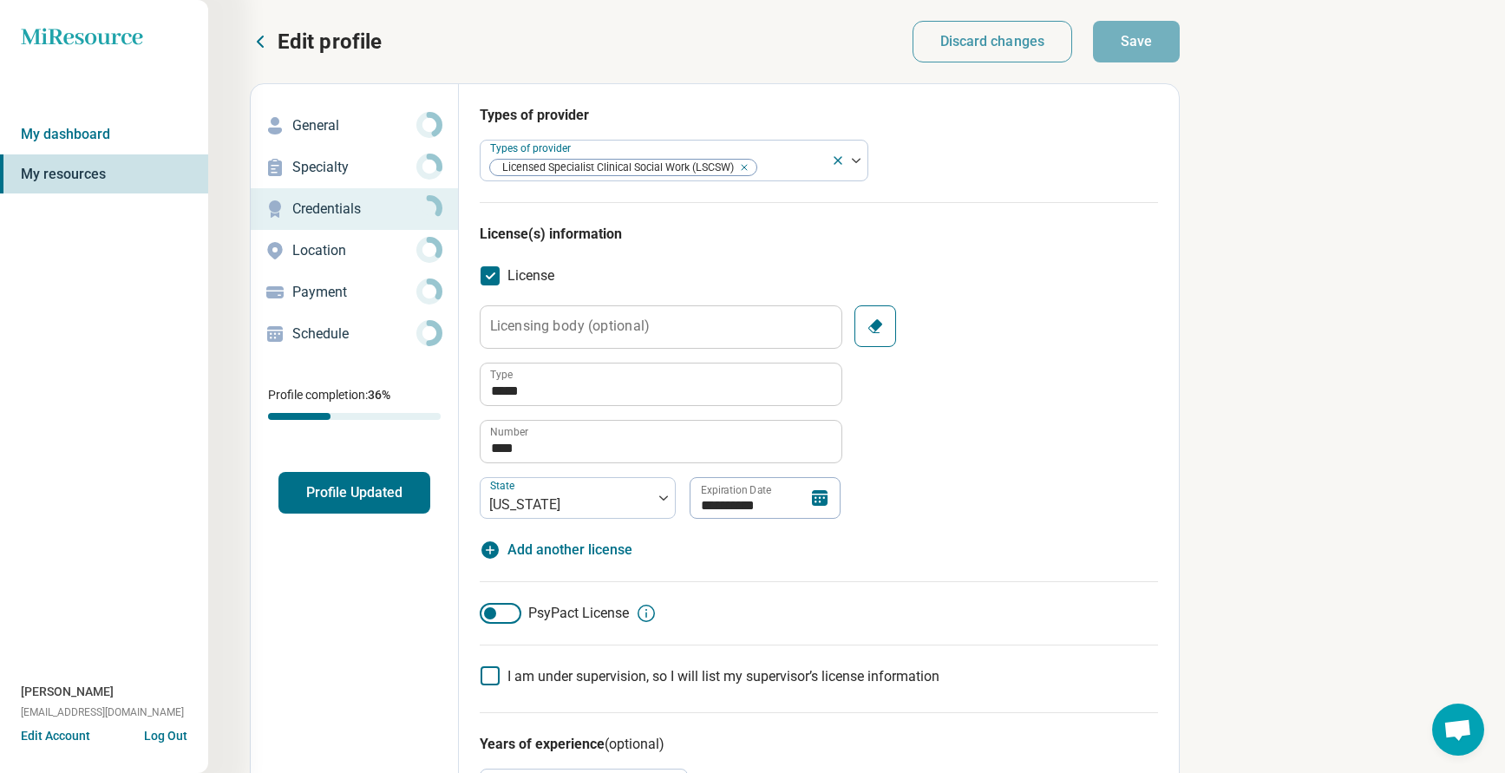
click at [297, 46] on p "Edit profile" at bounding box center [330, 42] width 104 height 28
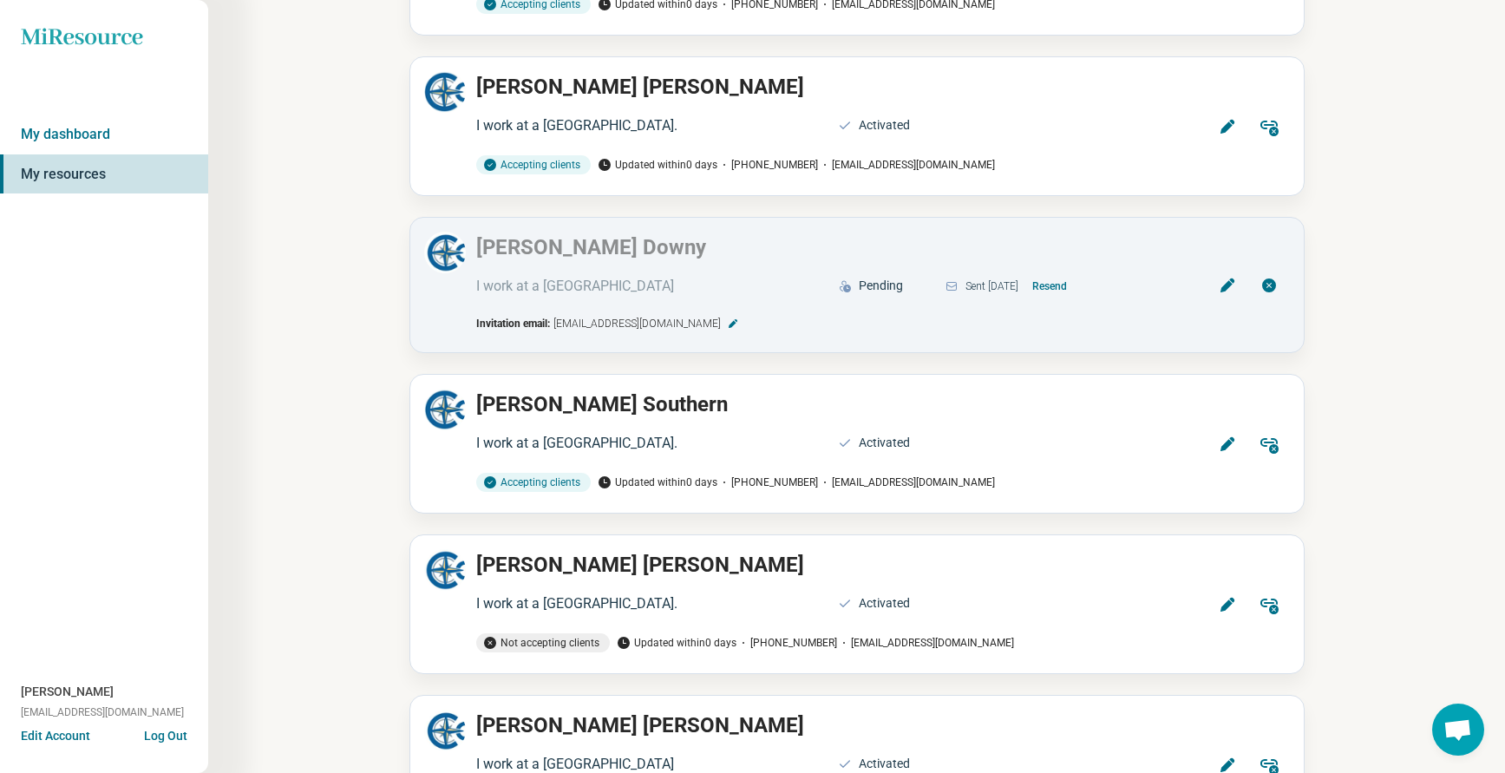
scroll to position [3296, 0]
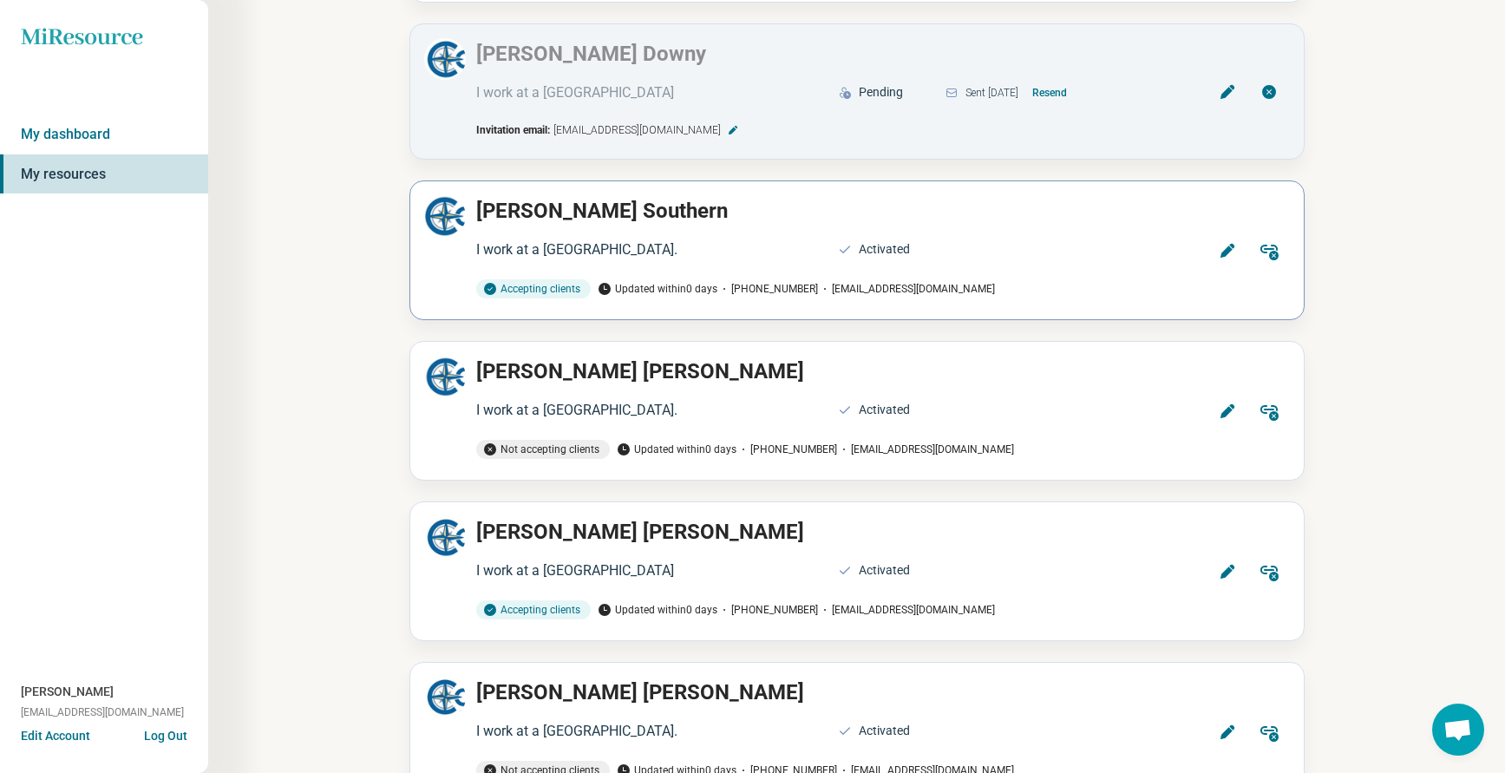
click at [1226, 242] on icon at bounding box center [1227, 250] width 17 height 17
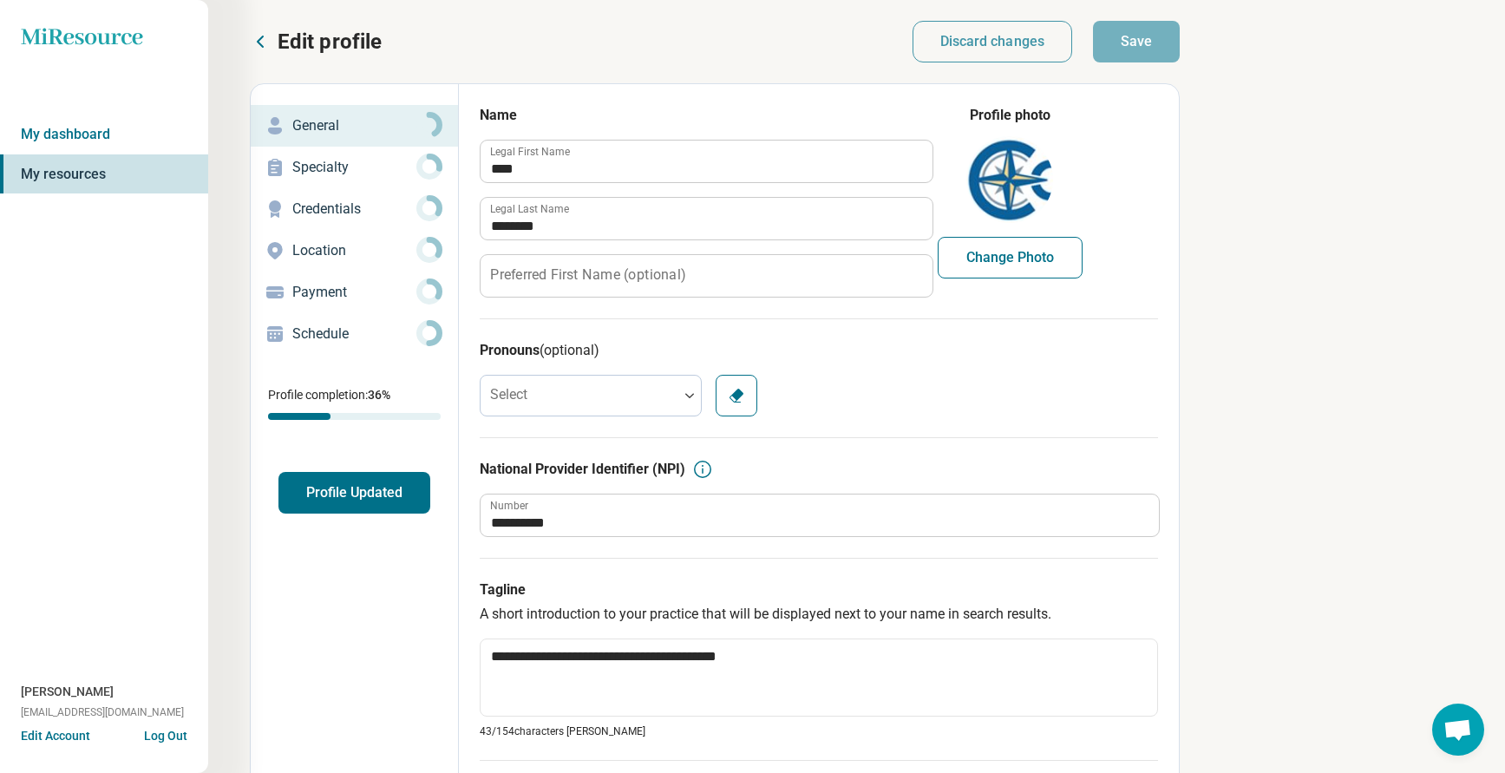
click at [302, 198] on div "Credentials" at bounding box center [355, 209] width 180 height 28
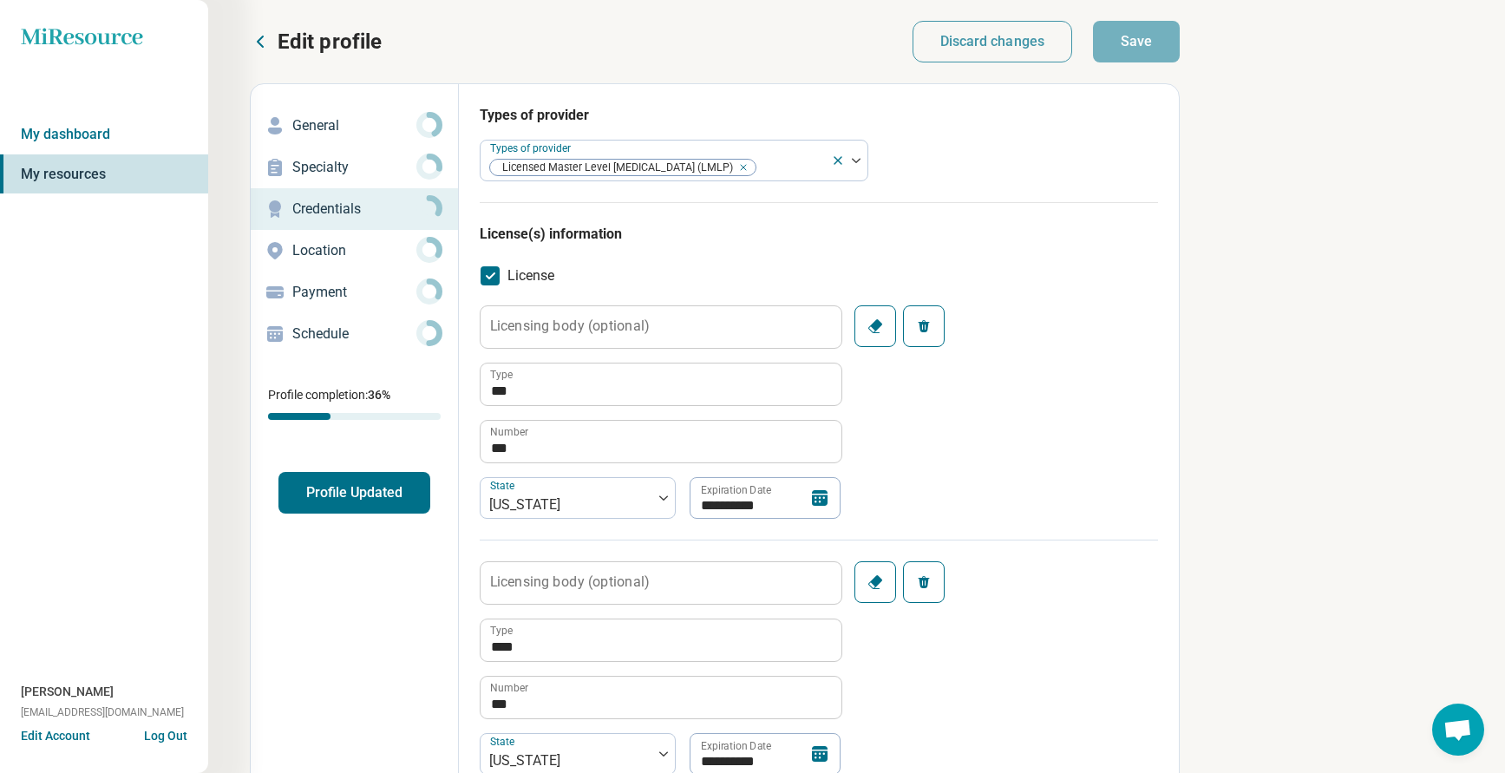
click at [314, 496] on button "Profile Updated" at bounding box center [354, 493] width 152 height 42
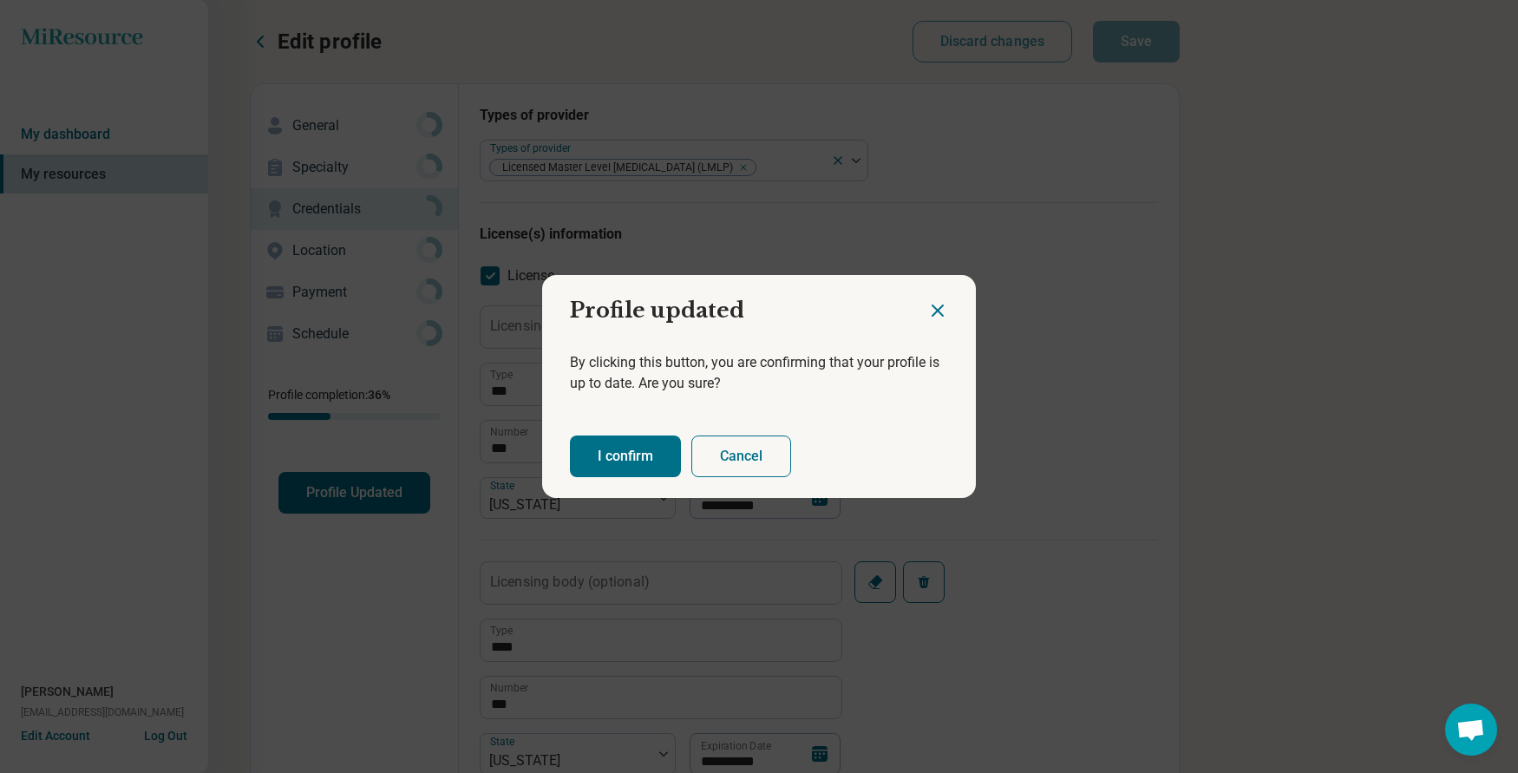
click at [600, 453] on button "I confirm" at bounding box center [625, 456] width 111 height 42
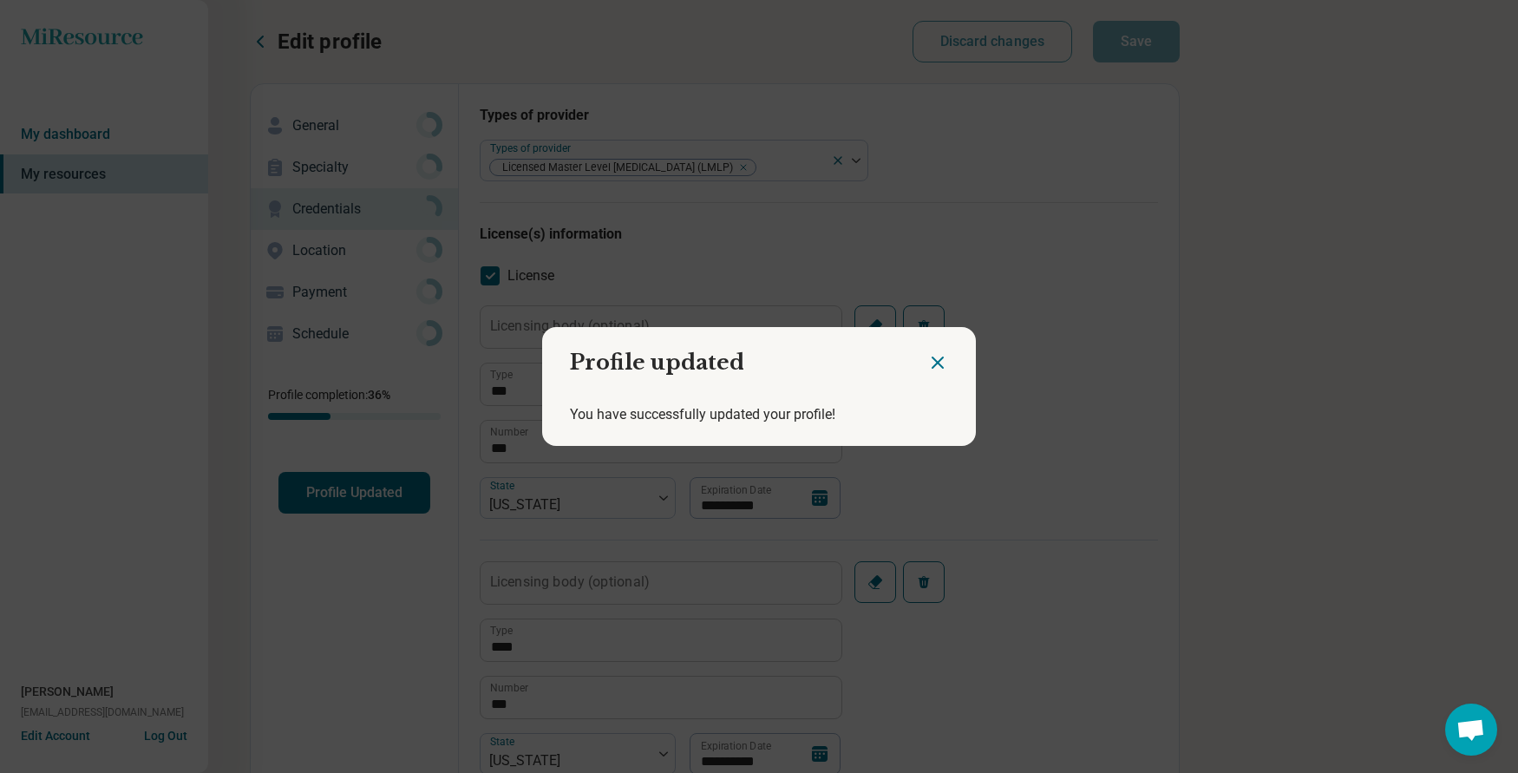
click at [932, 366] on icon "Close dialog" at bounding box center [937, 362] width 10 height 10
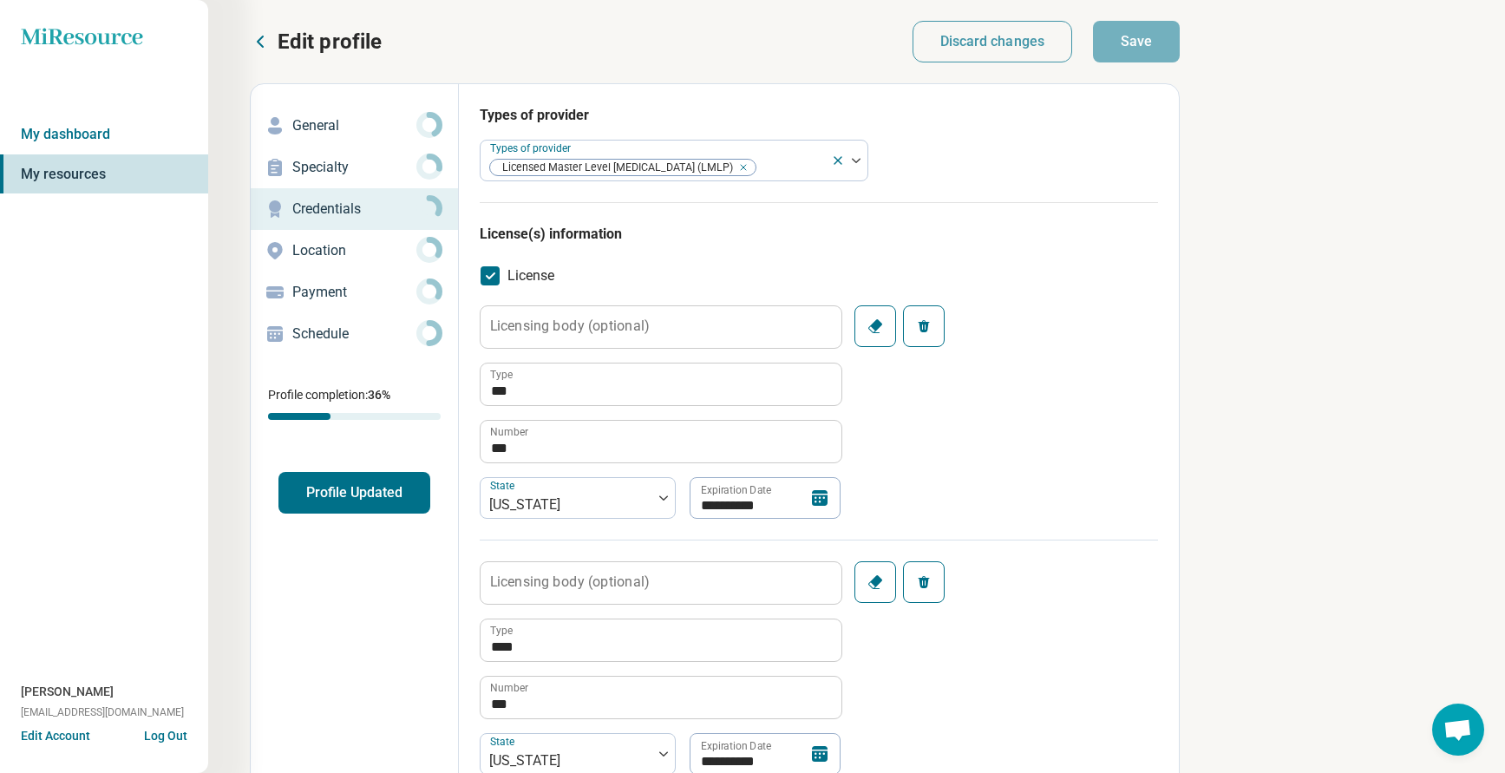
click at [309, 41] on p "Edit profile" at bounding box center [330, 42] width 104 height 28
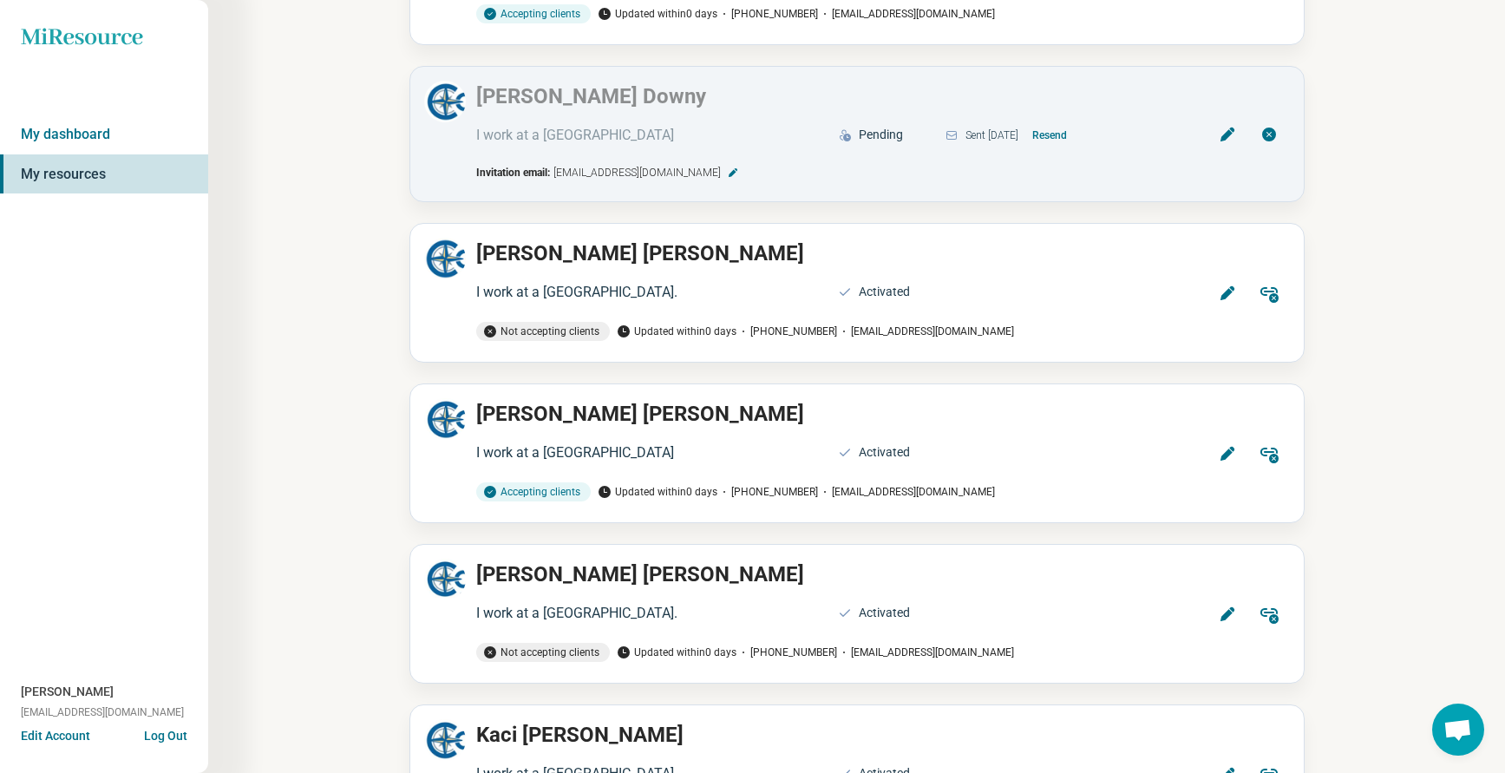
scroll to position [3469, 0]
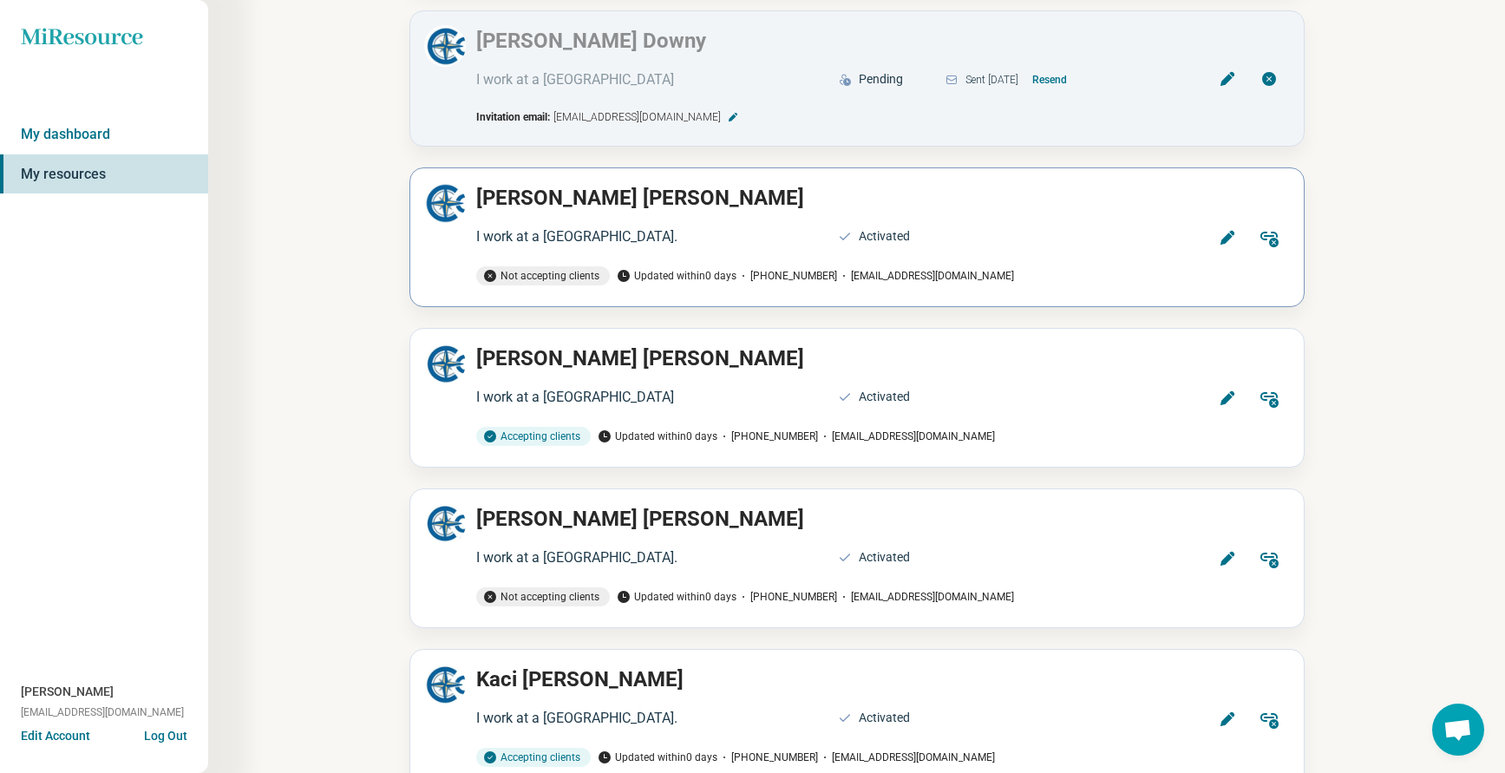
click at [1224, 231] on icon at bounding box center [1226, 238] width 14 height 14
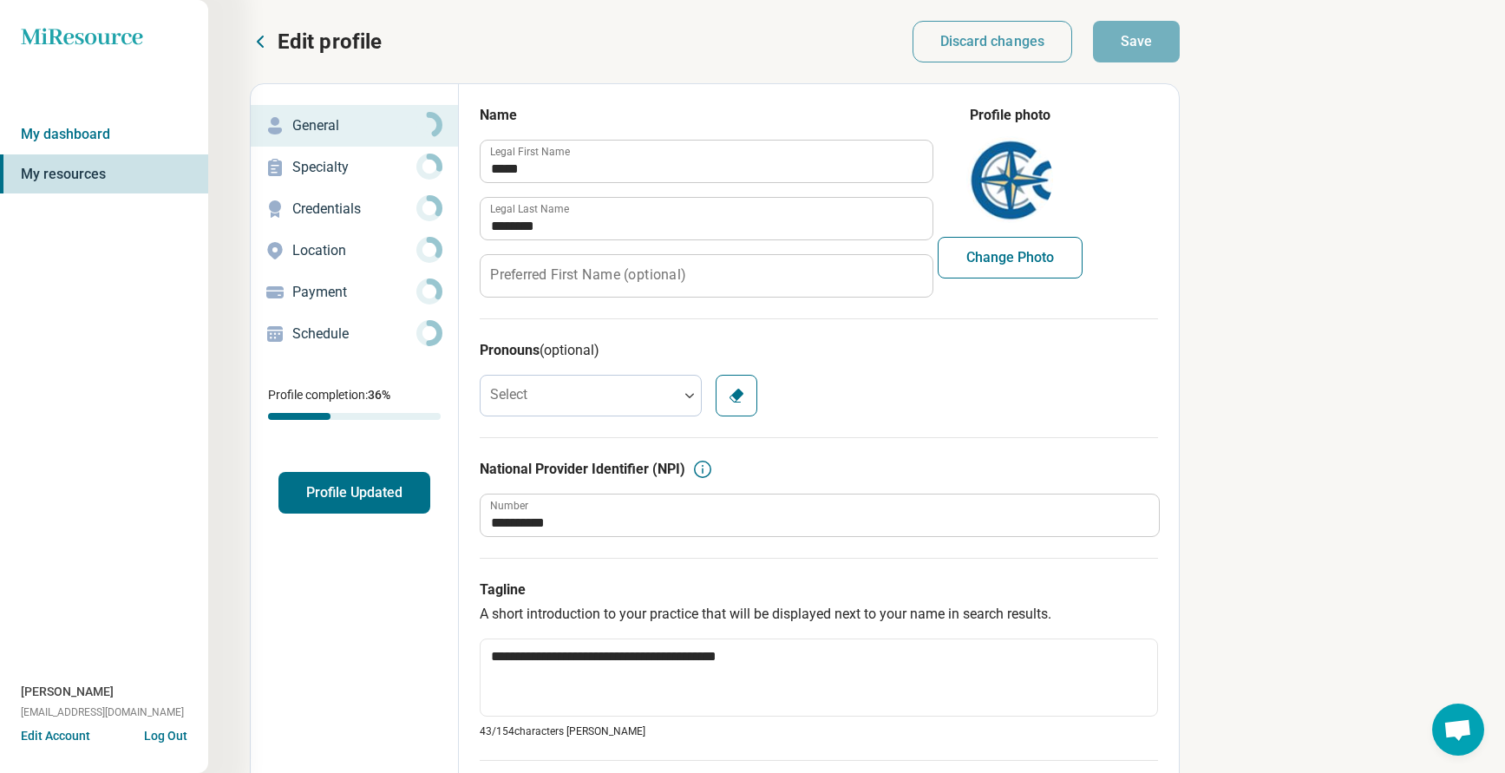
click at [355, 212] on p "Credentials" at bounding box center [354, 209] width 124 height 21
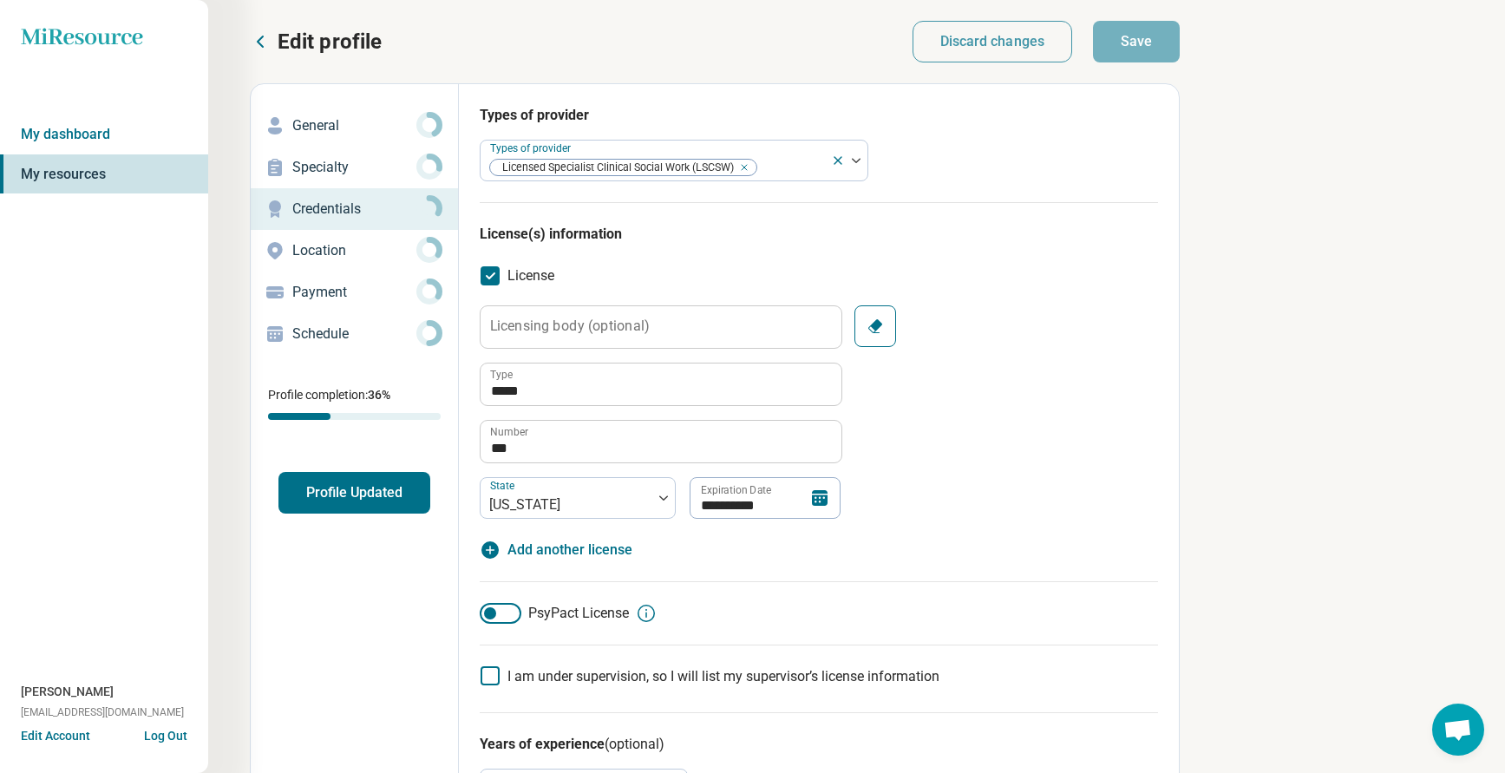
click at [352, 482] on button "Profile Updated" at bounding box center [354, 493] width 152 height 42
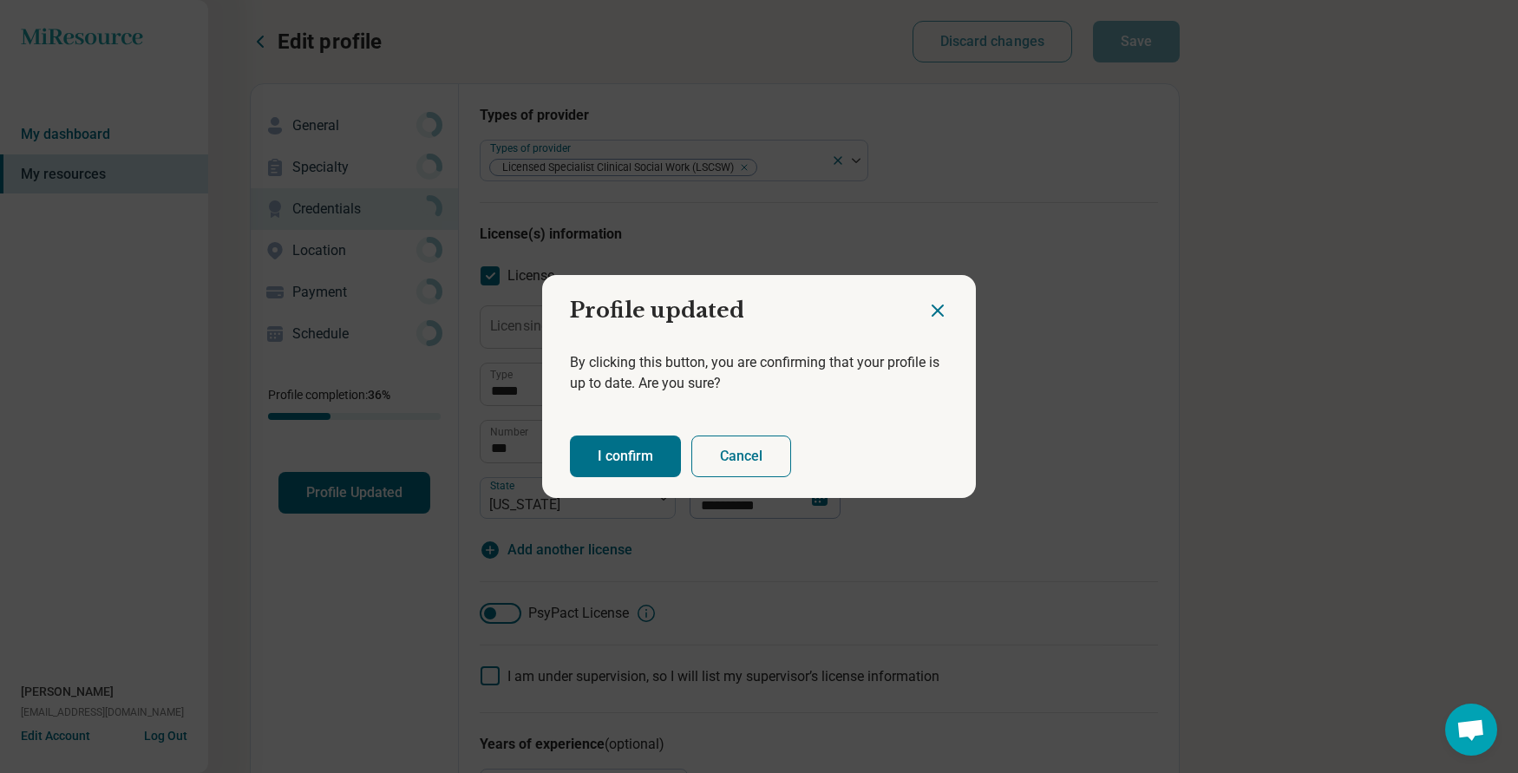
click at [611, 452] on button "I confirm" at bounding box center [625, 456] width 111 height 42
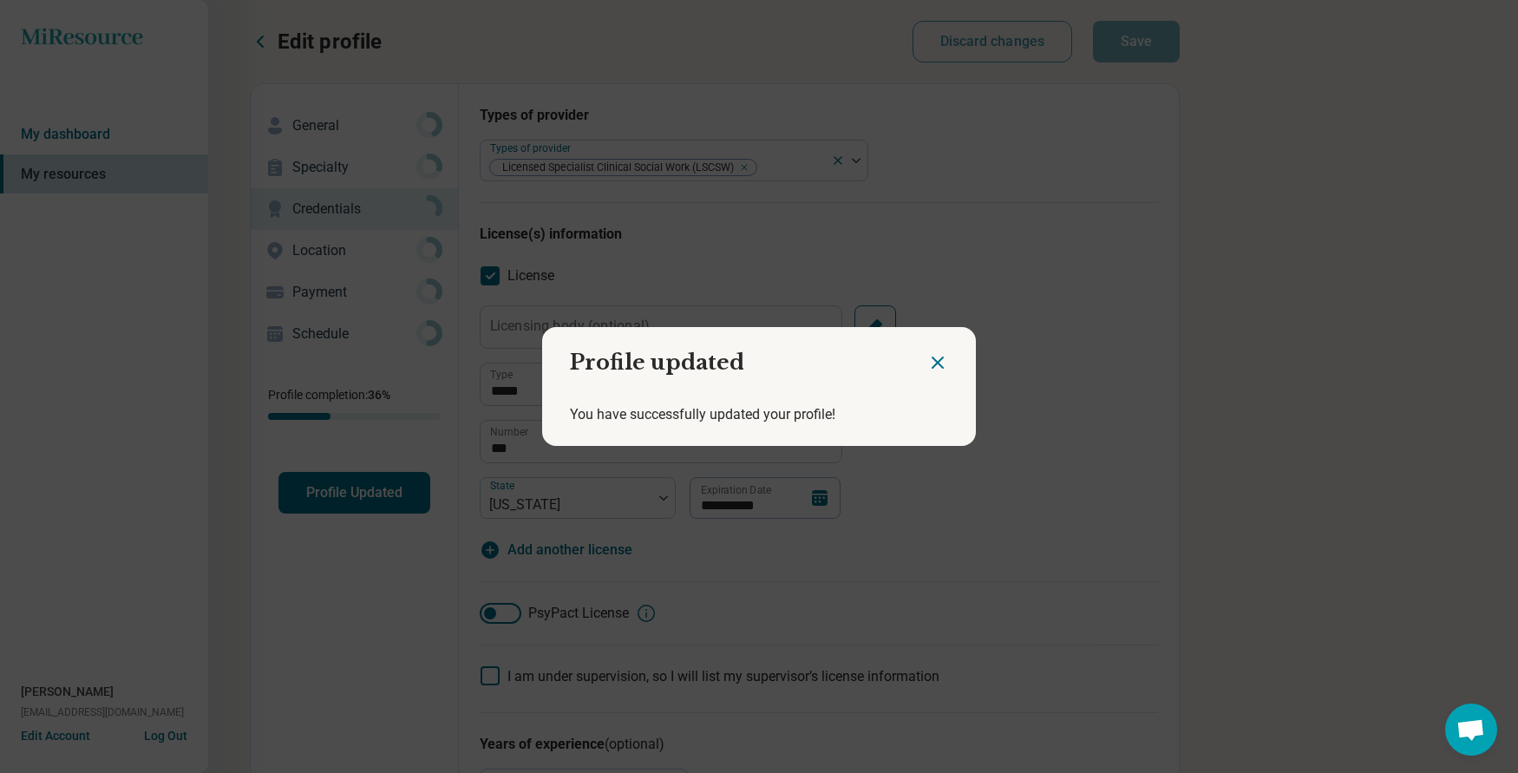
click at [934, 356] on icon "Close dialog" at bounding box center [937, 362] width 21 height 21
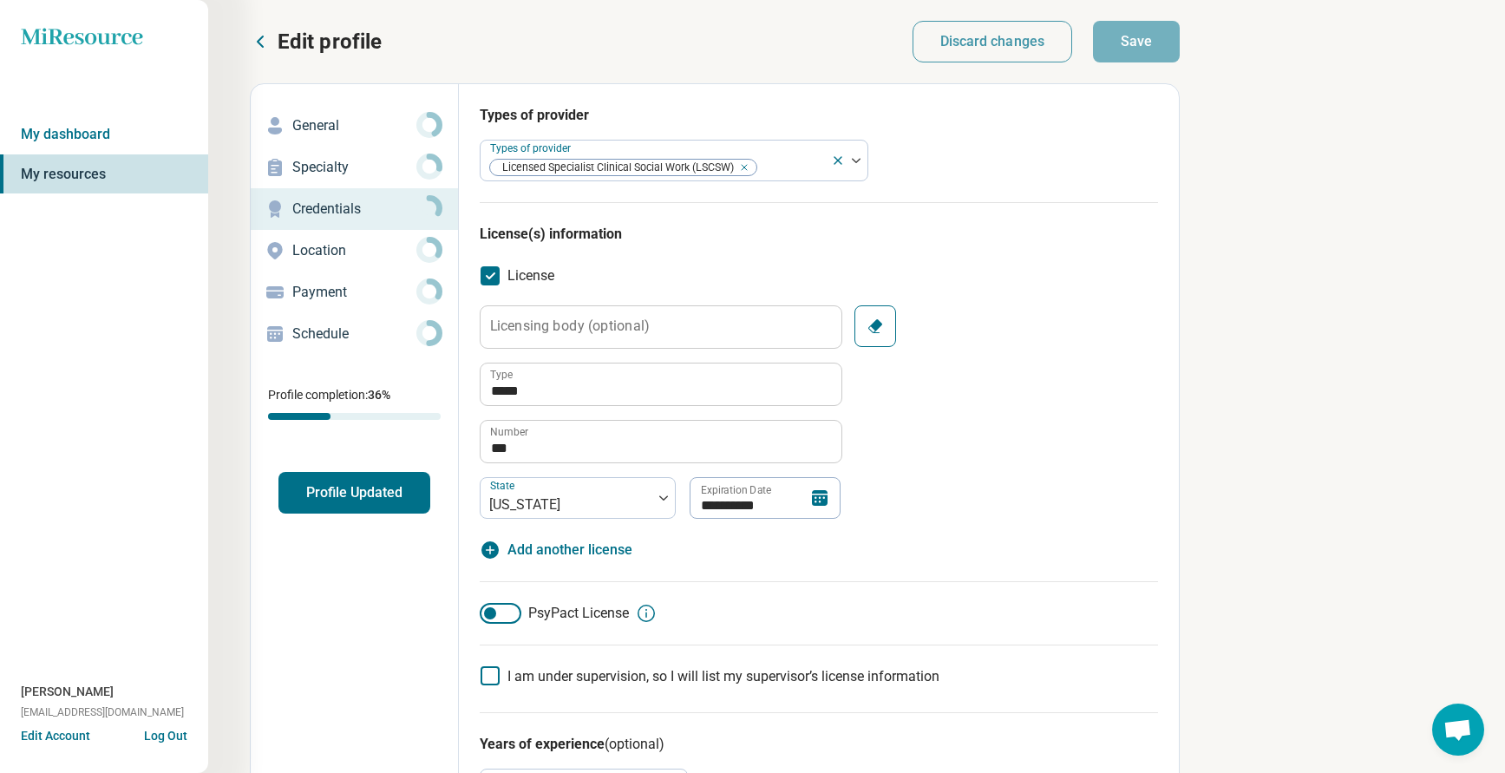
click at [329, 42] on p "Edit profile" at bounding box center [330, 42] width 104 height 28
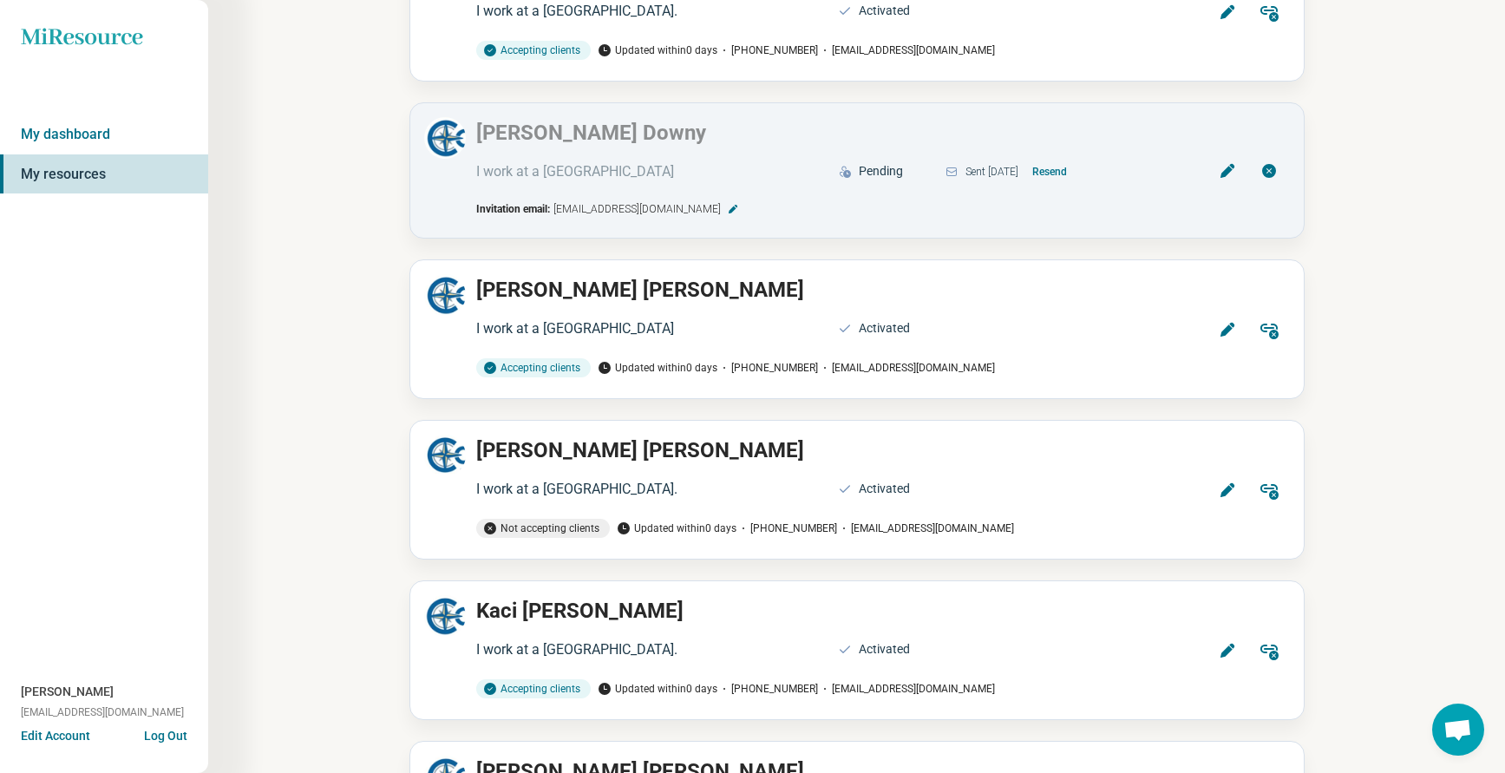
scroll to position [3556, 0]
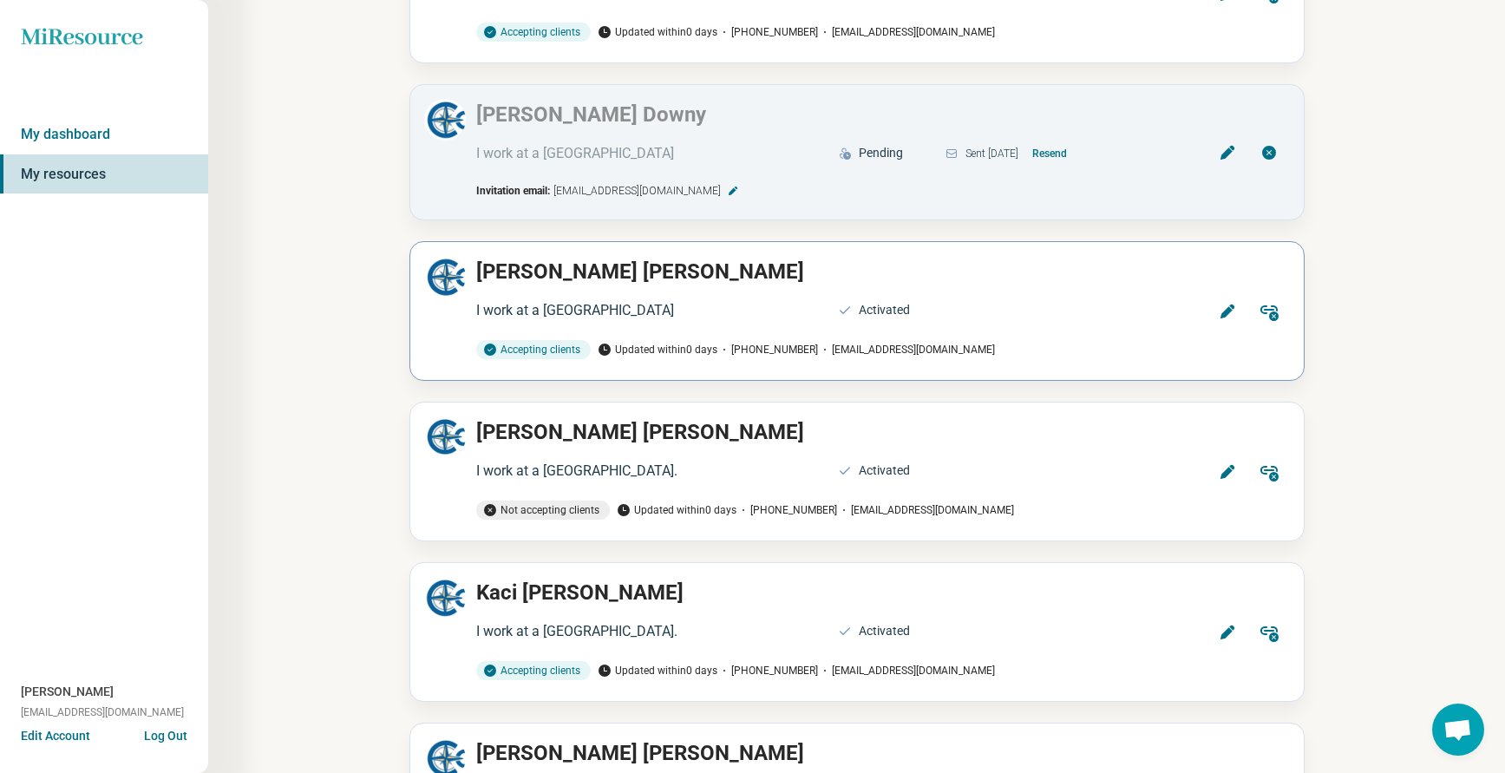
click at [1224, 303] on icon at bounding box center [1227, 311] width 17 height 17
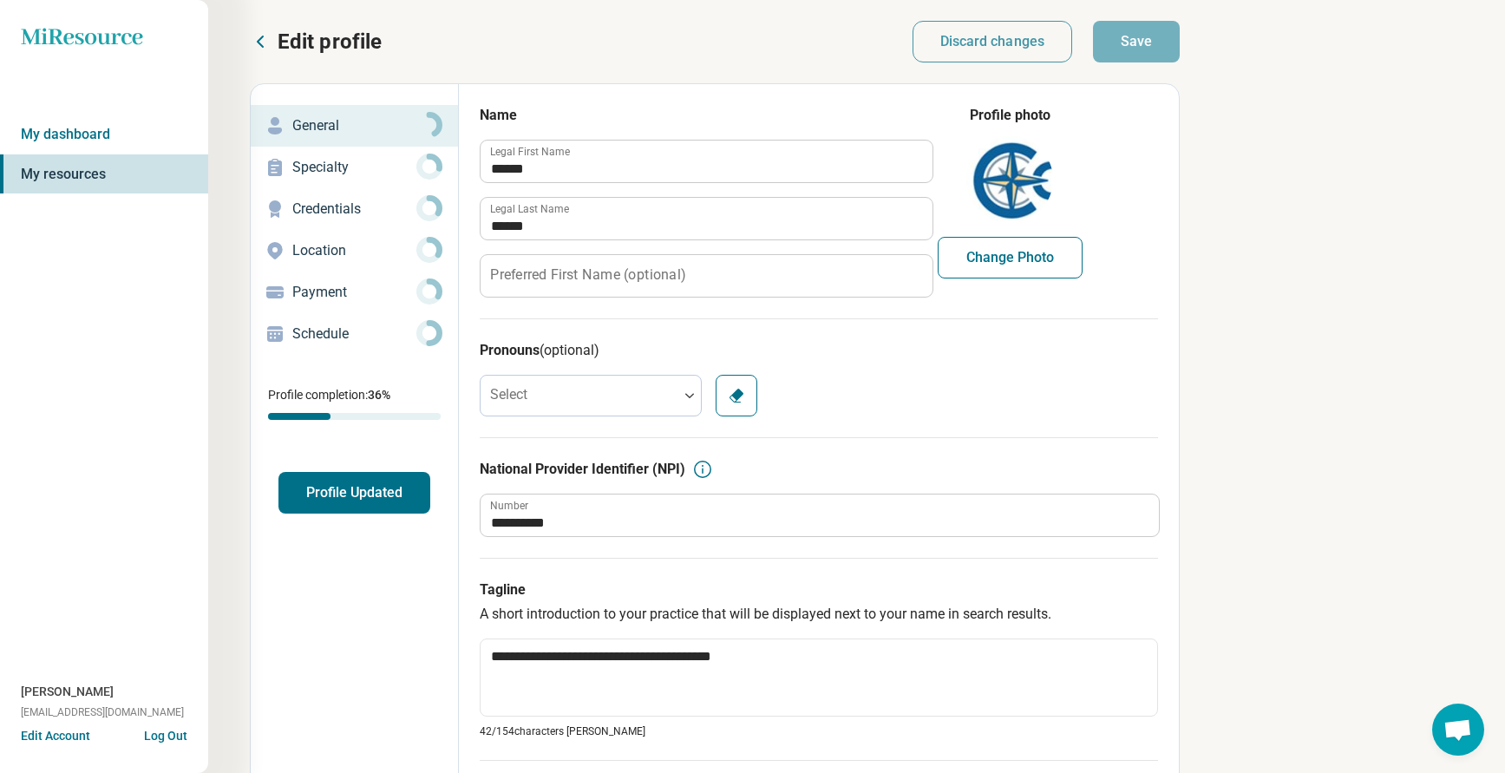
click at [323, 245] on p "Location" at bounding box center [354, 250] width 124 height 21
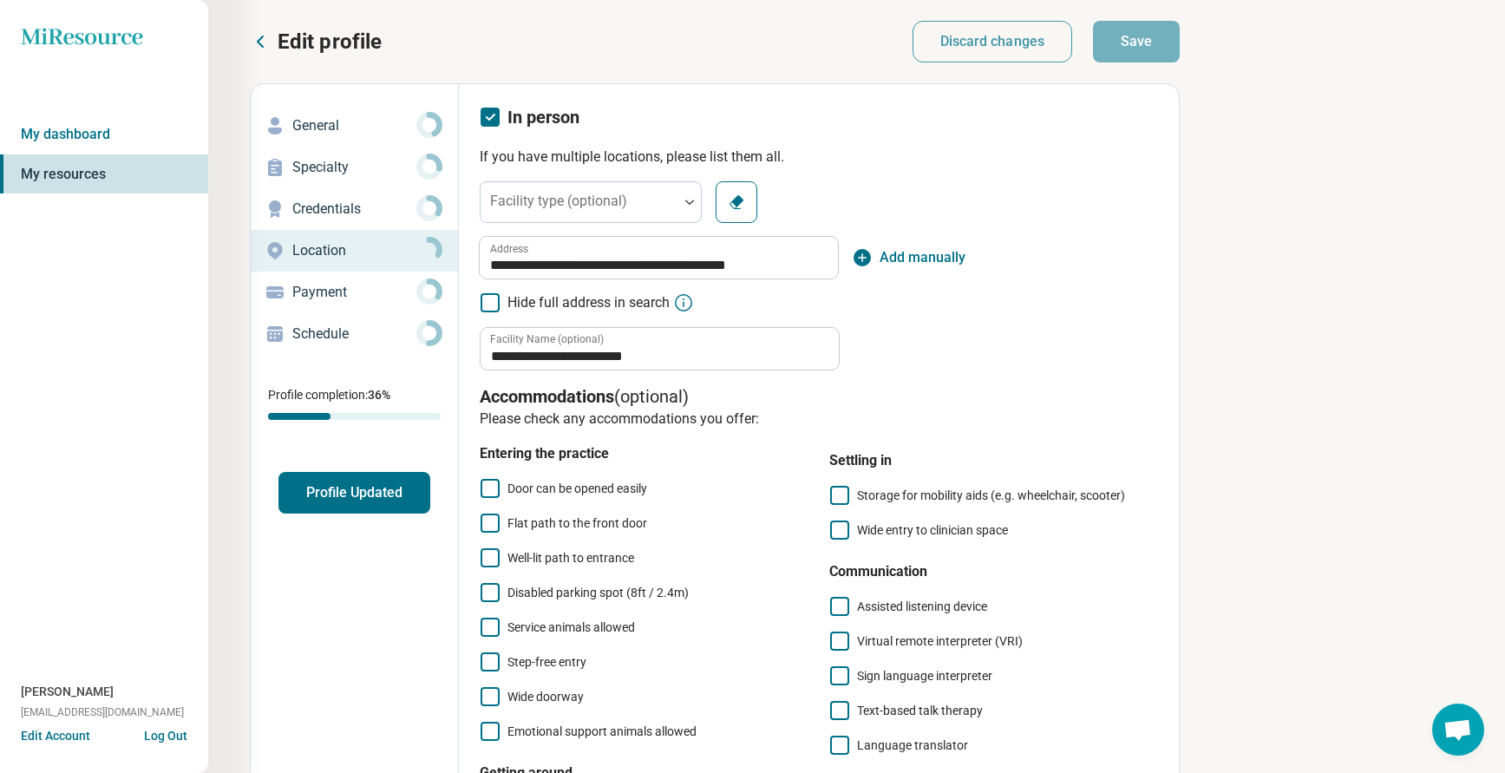
click at [316, 140] on link "General" at bounding box center [354, 126] width 207 height 42
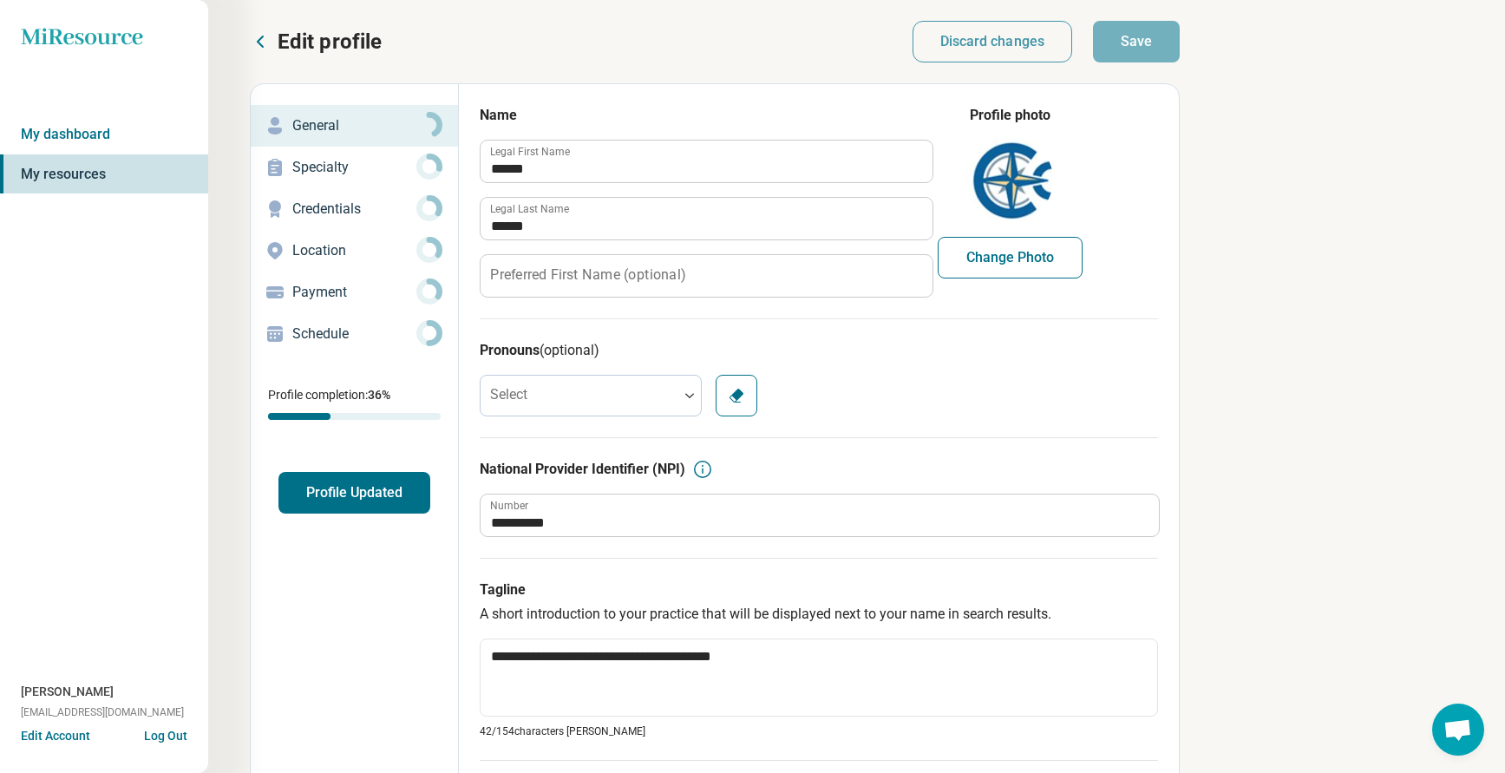
click at [297, 36] on p "Edit profile" at bounding box center [330, 42] width 104 height 28
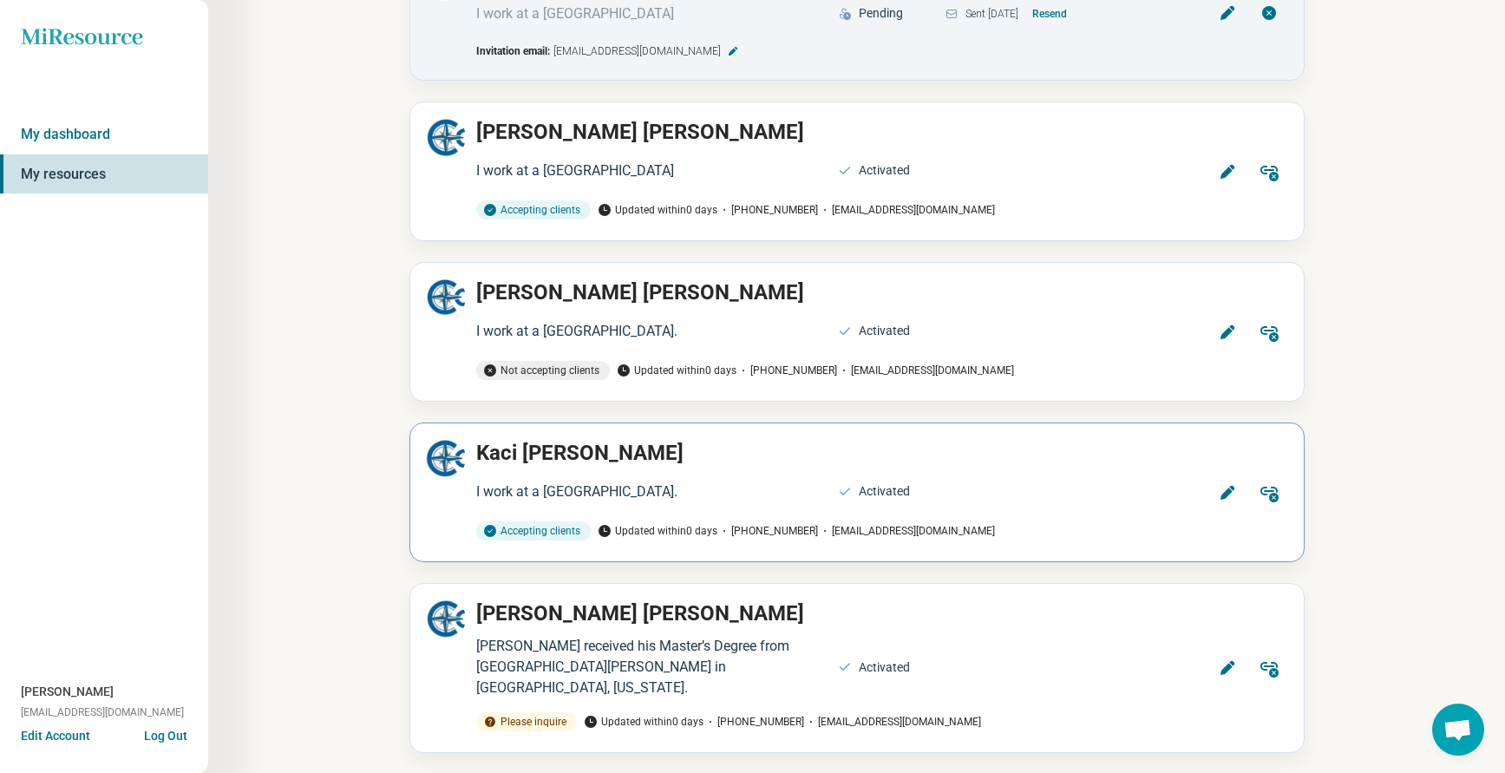
scroll to position [3729, 0]
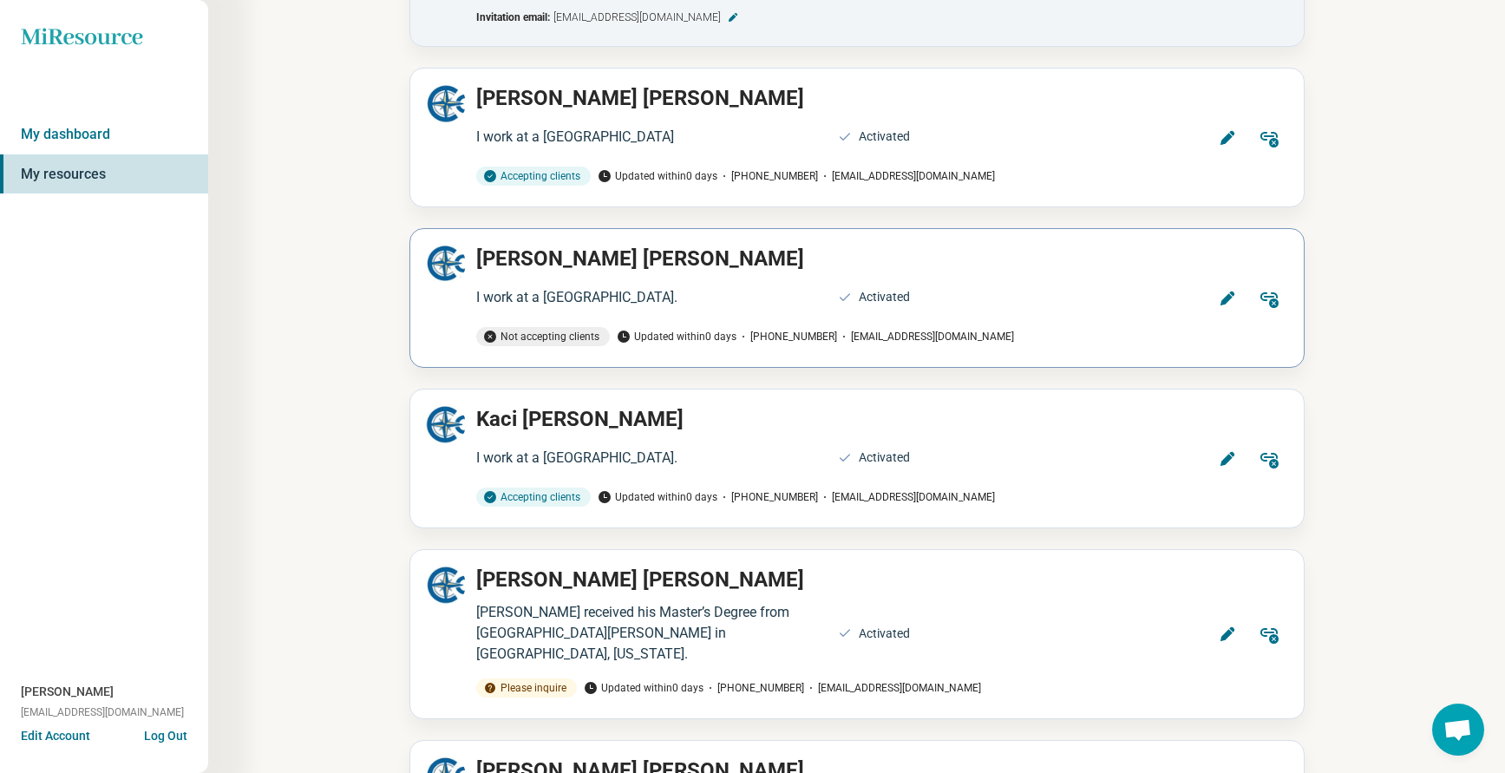
click at [1222, 291] on icon at bounding box center [1226, 298] width 14 height 14
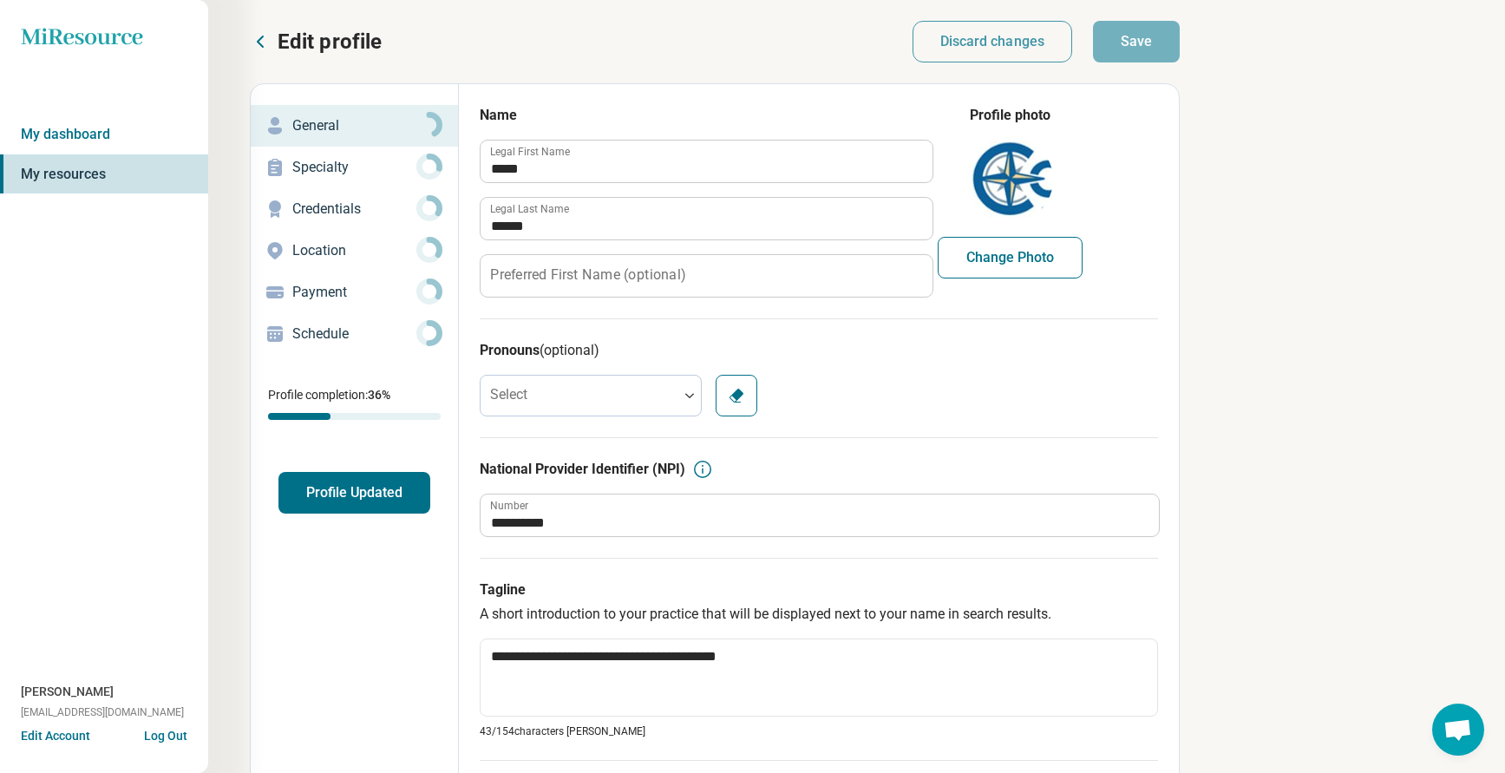
click at [363, 204] on p "Credentials" at bounding box center [354, 209] width 124 height 21
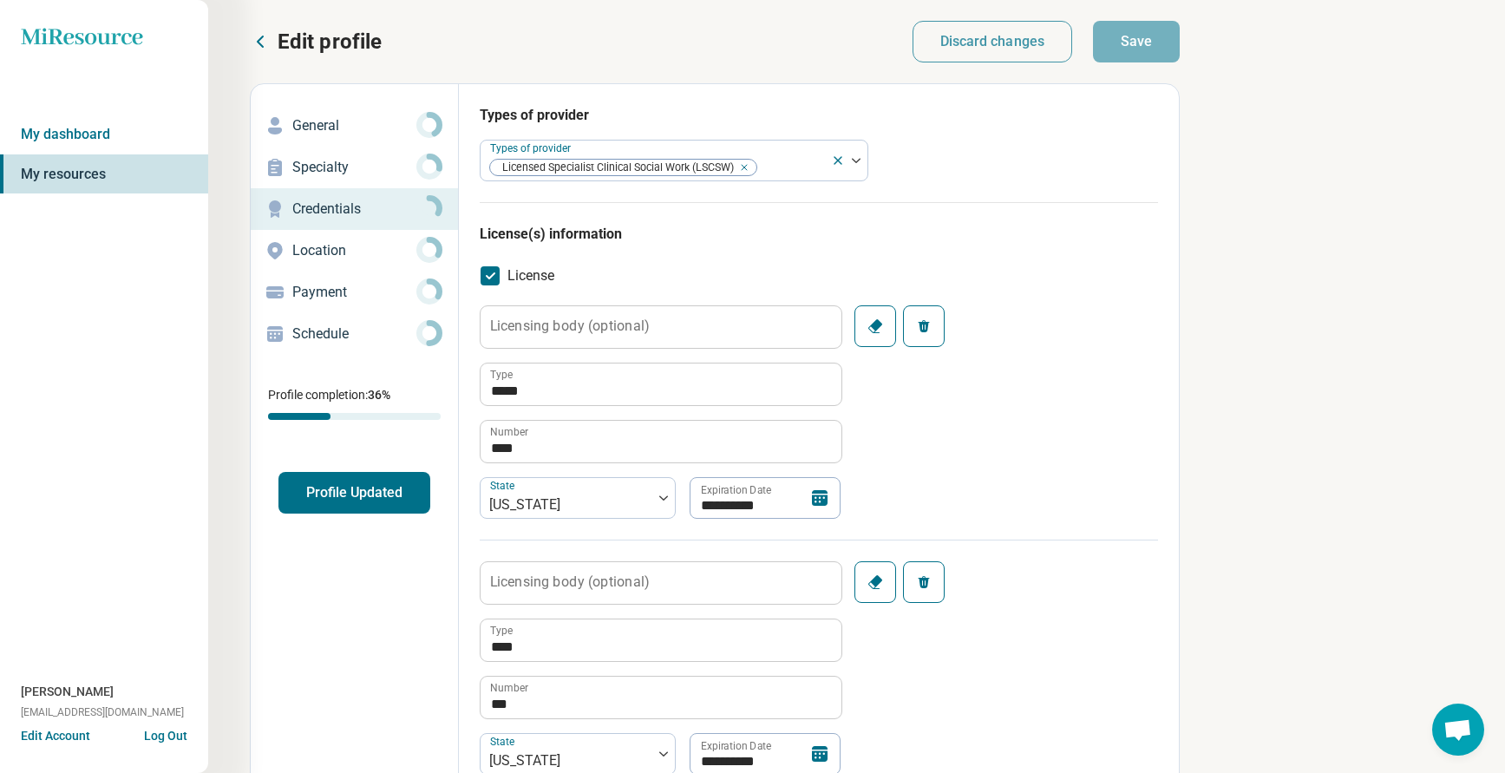
click at [341, 492] on button "Profile Updated" at bounding box center [354, 493] width 152 height 42
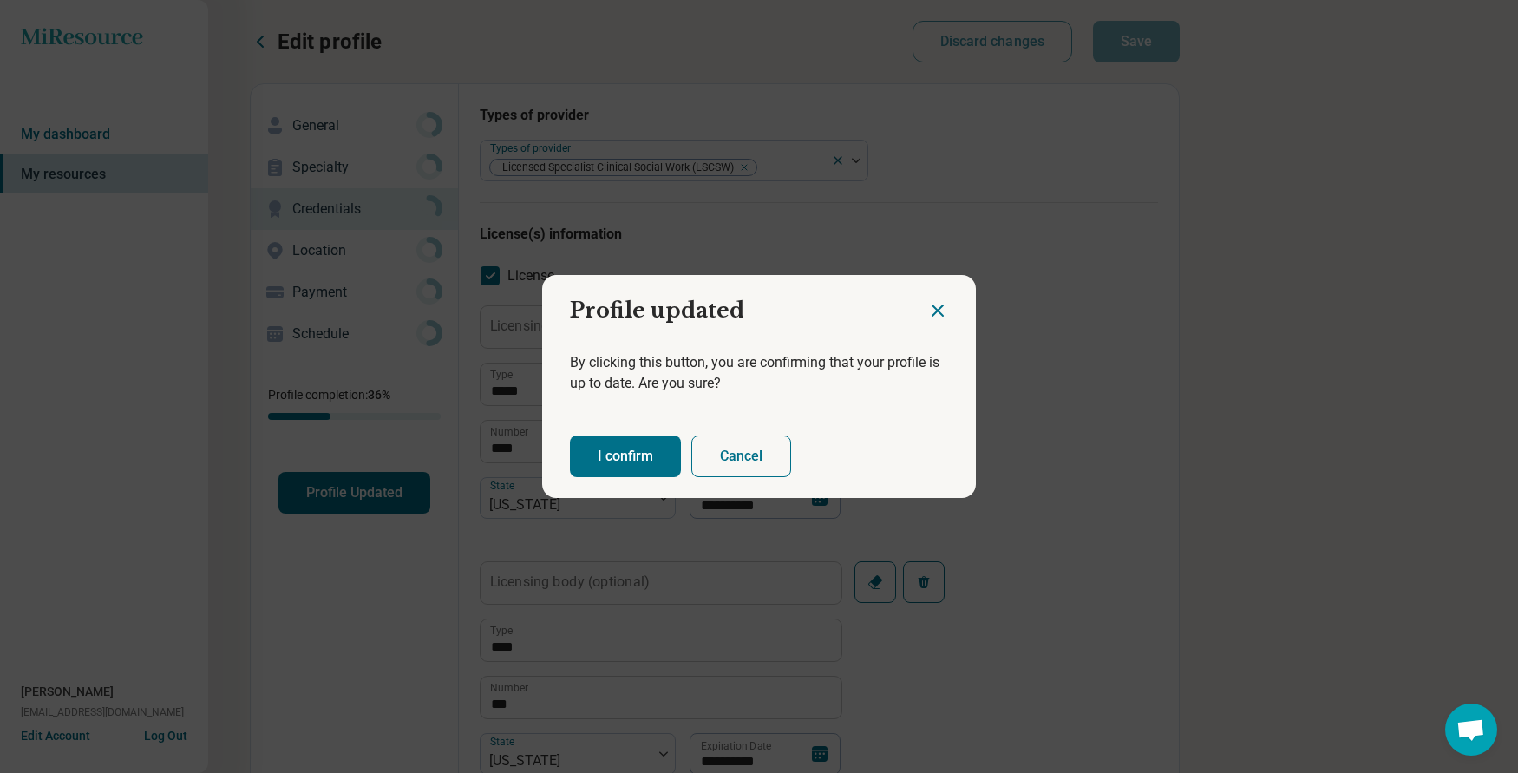
click at [593, 462] on button "I confirm" at bounding box center [625, 456] width 111 height 42
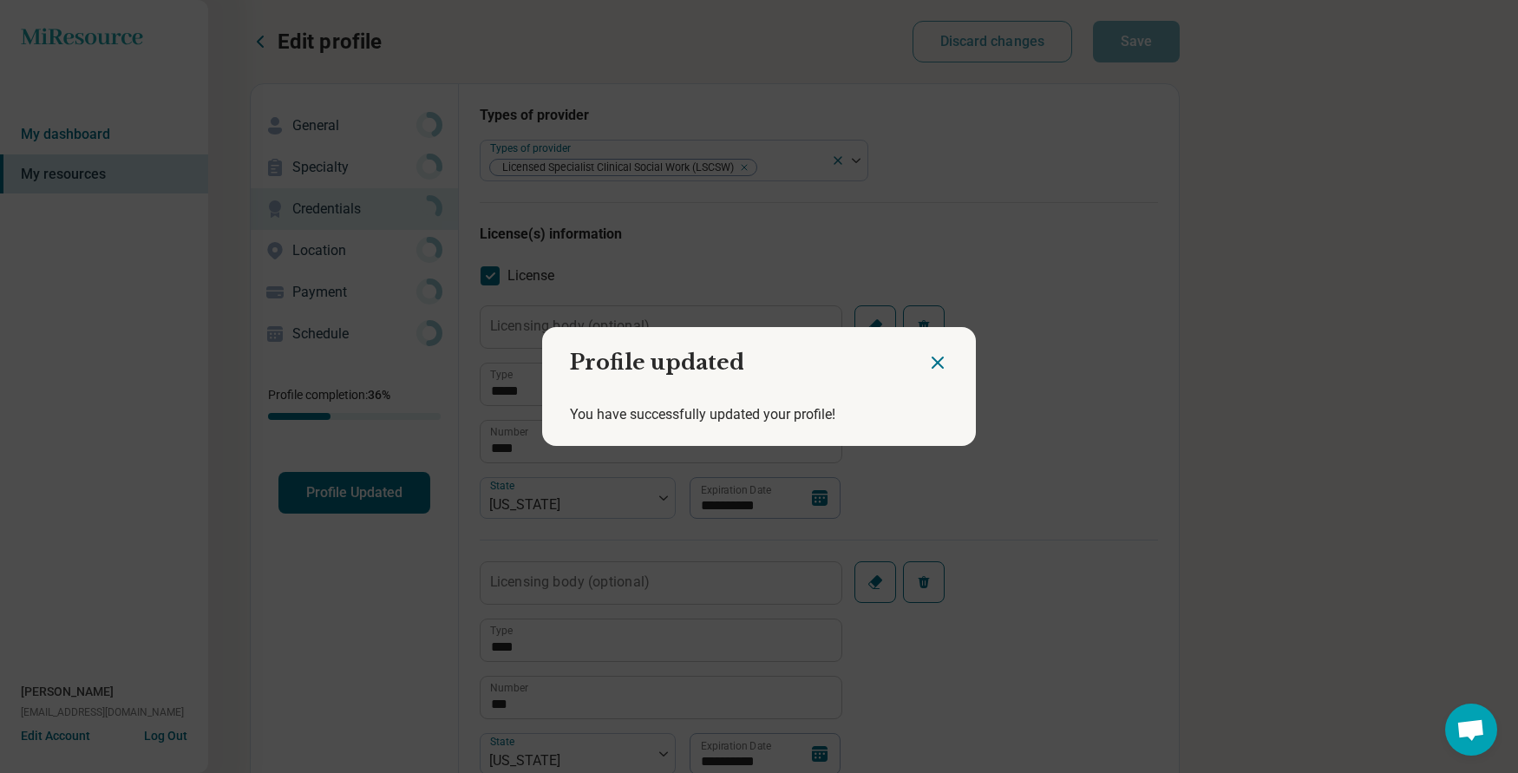
click at [927, 365] on icon "Close dialog" at bounding box center [937, 362] width 21 height 21
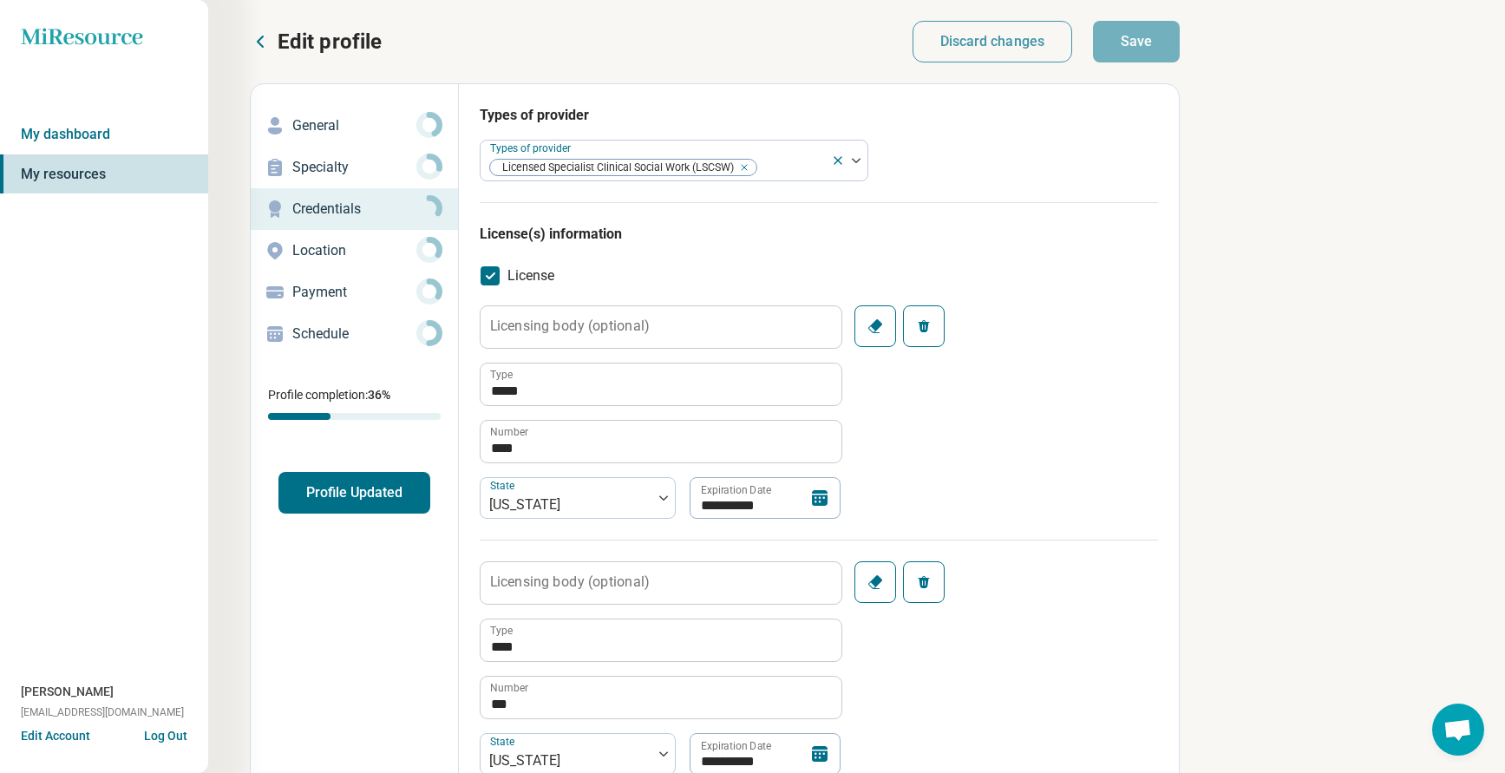
click at [314, 125] on p "General" at bounding box center [354, 125] width 124 height 21
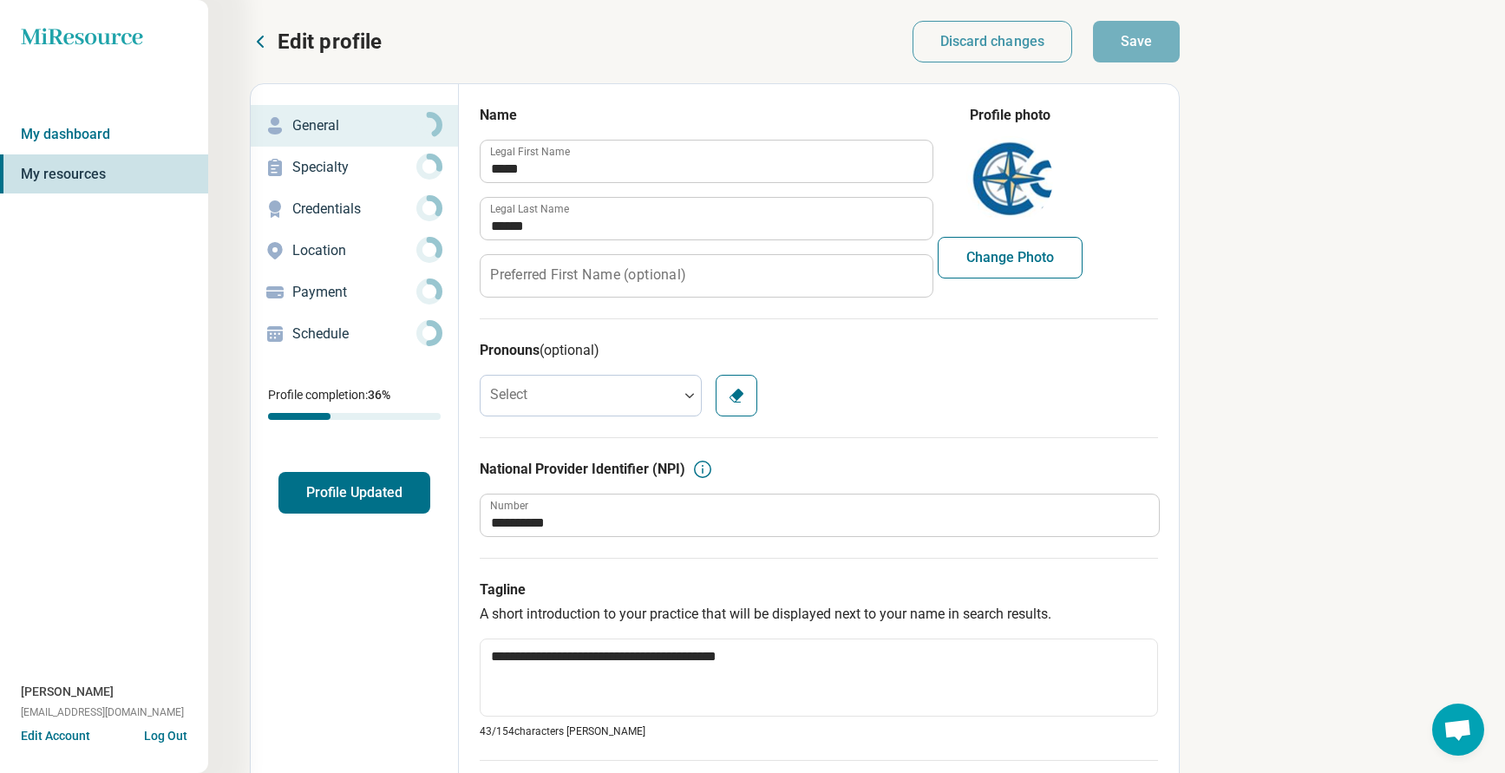
click at [309, 42] on p "Edit profile" at bounding box center [330, 42] width 104 height 28
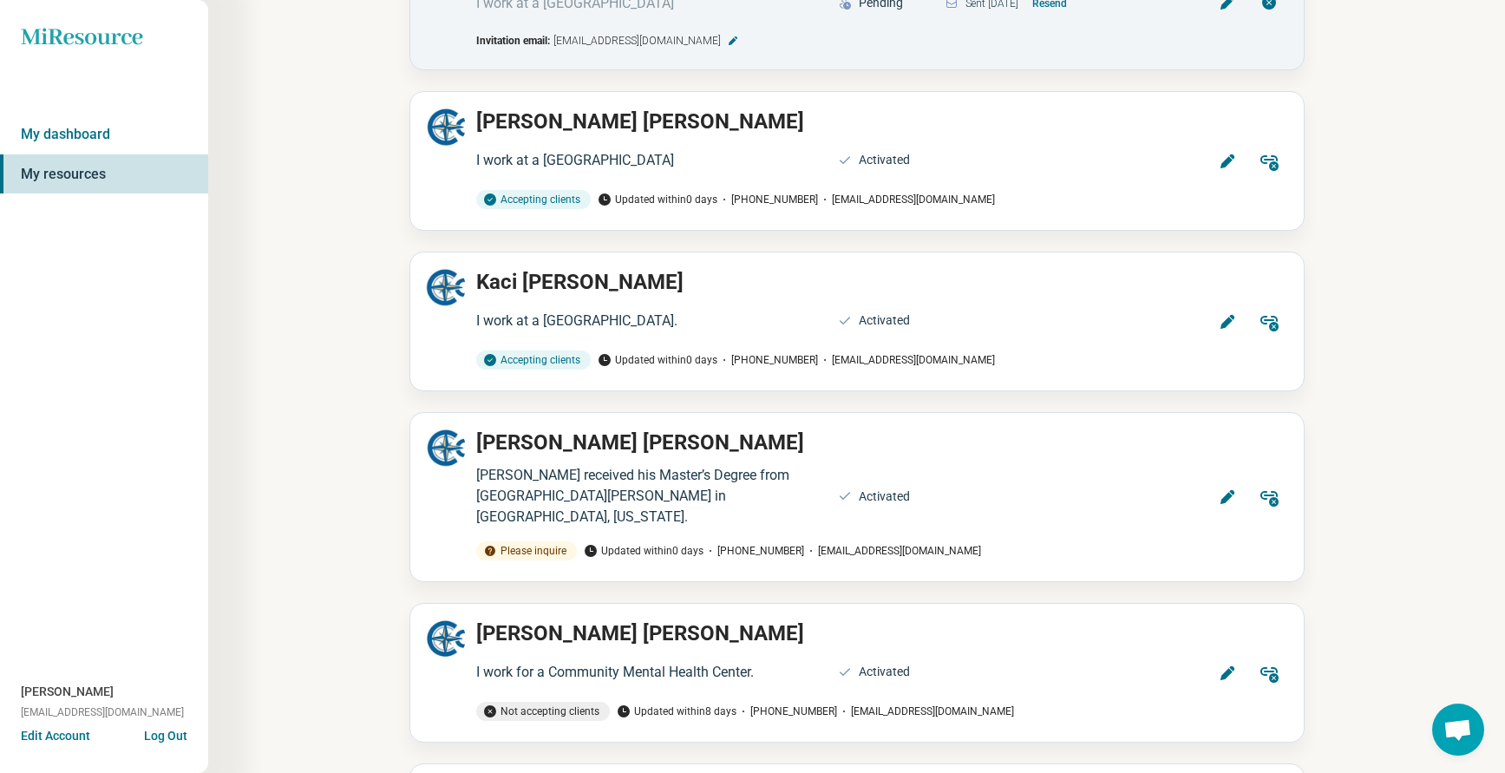
scroll to position [3903, 0]
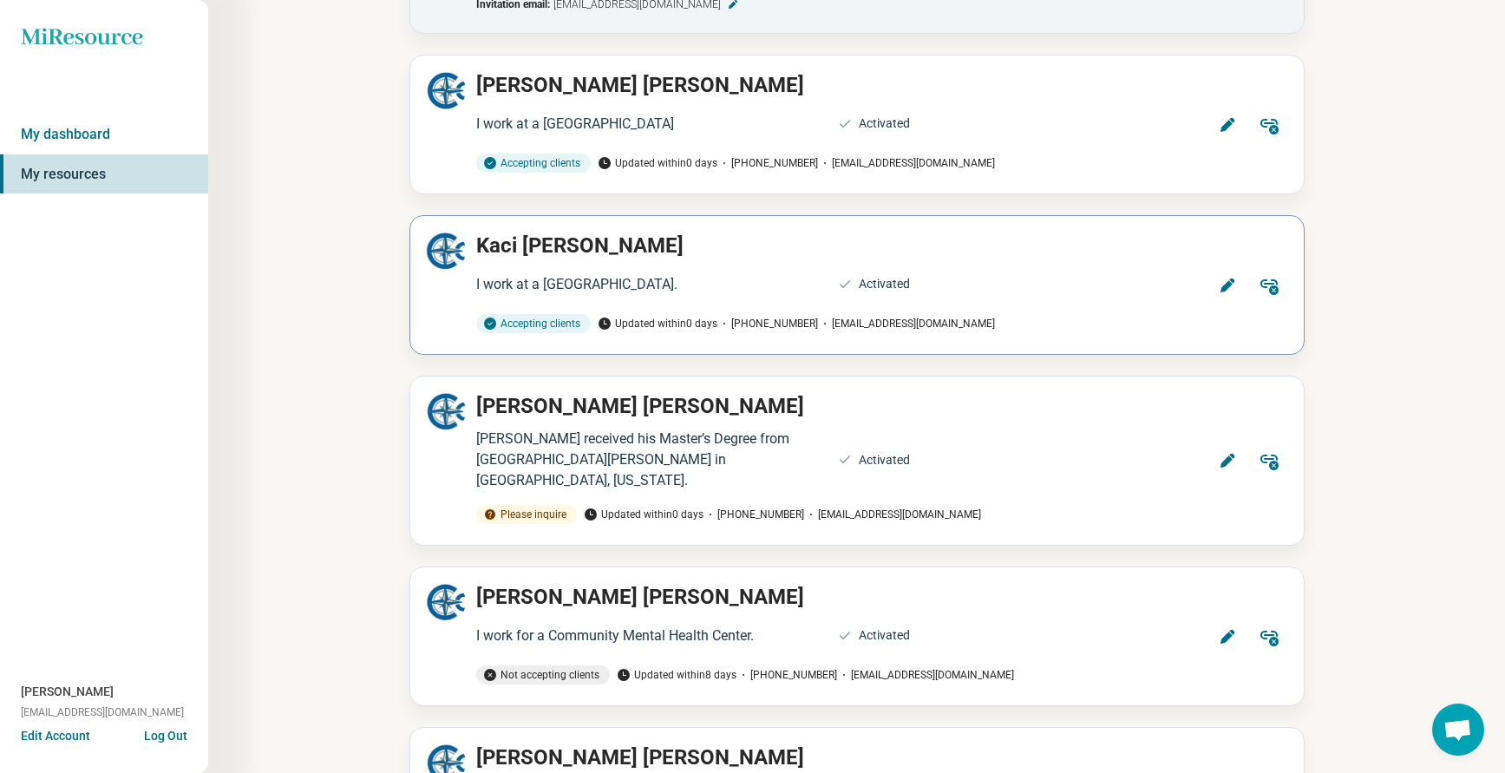
click at [1226, 278] on icon at bounding box center [1226, 285] width 14 height 14
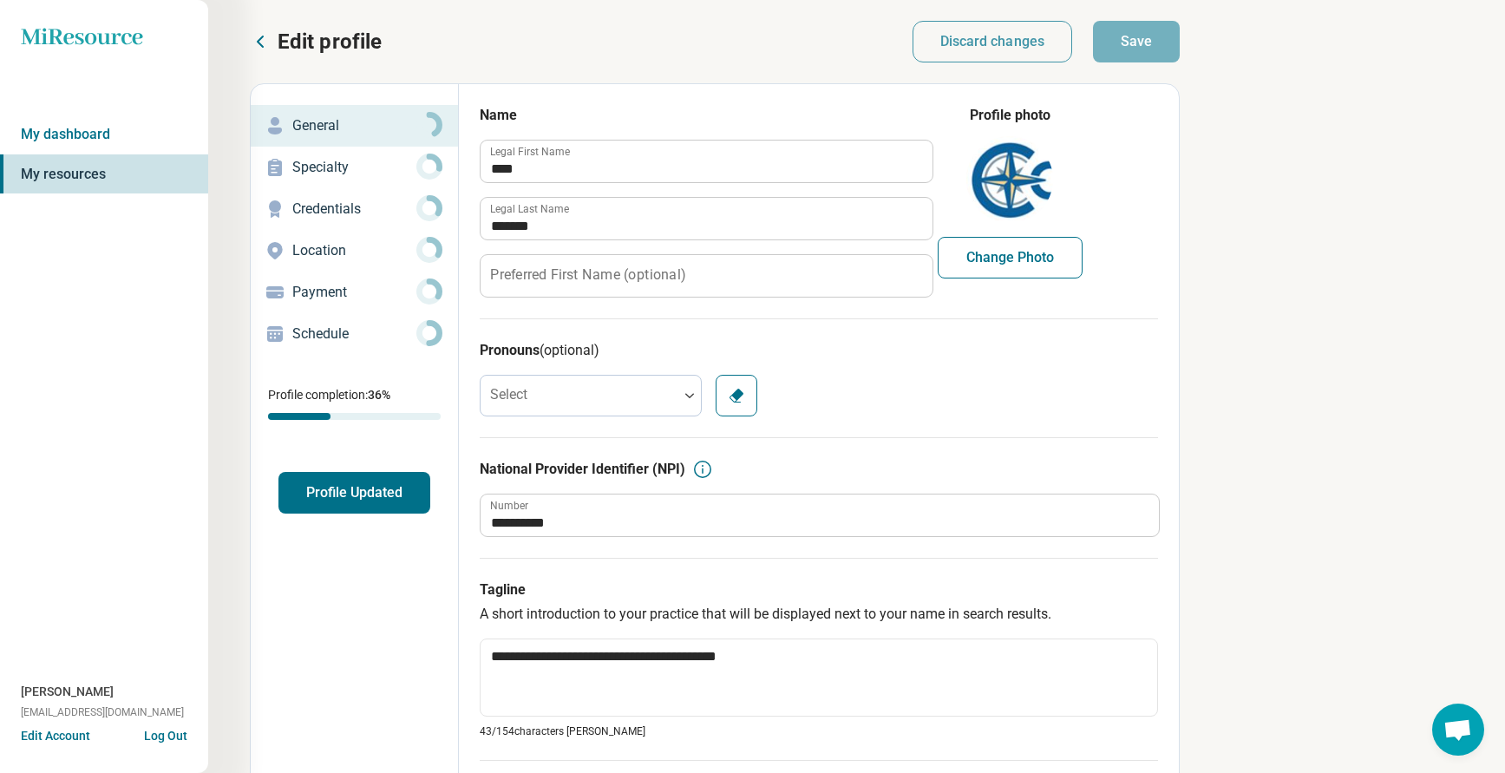
click at [350, 207] on p "Credentials" at bounding box center [354, 209] width 124 height 21
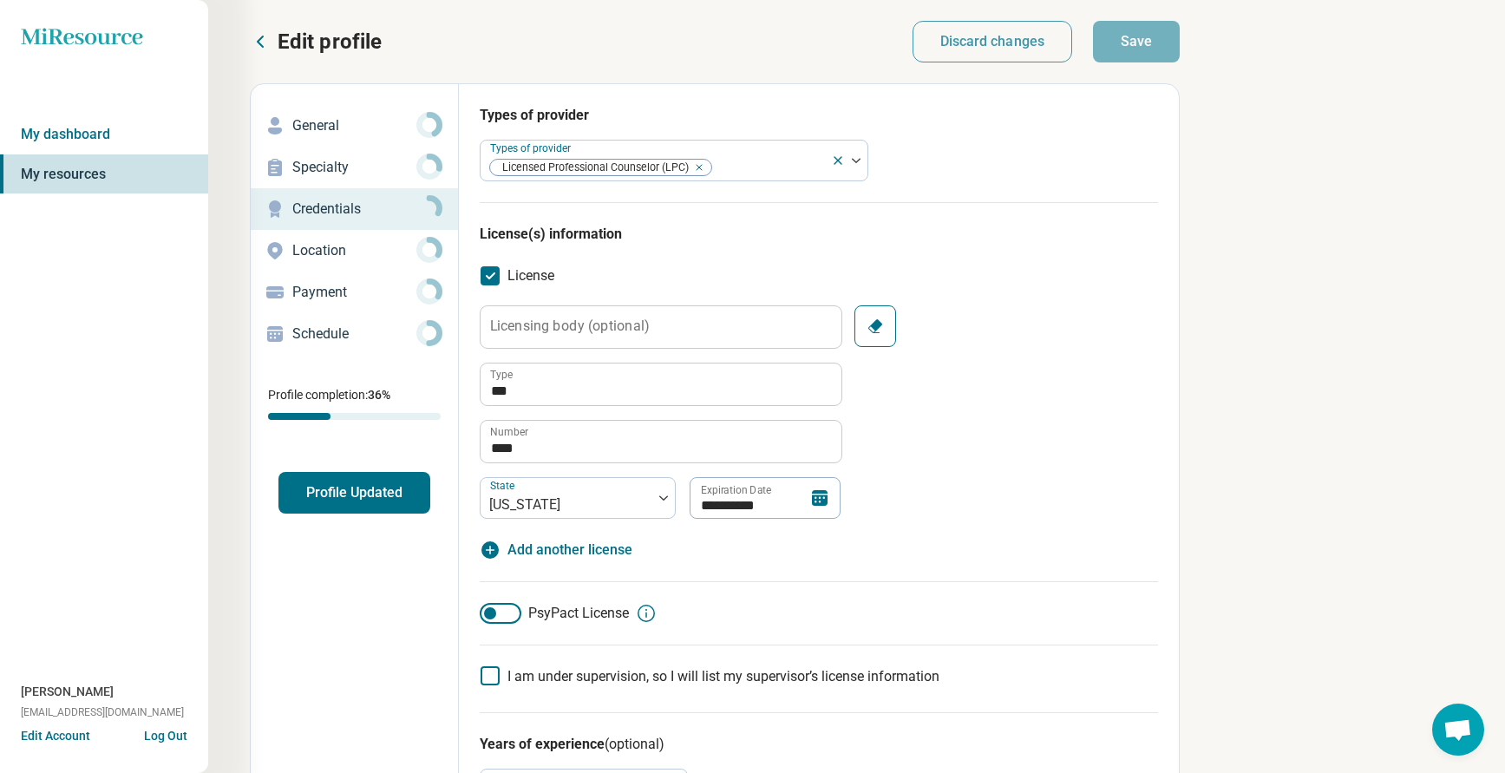
click at [317, 488] on button "Profile Updated" at bounding box center [354, 493] width 152 height 42
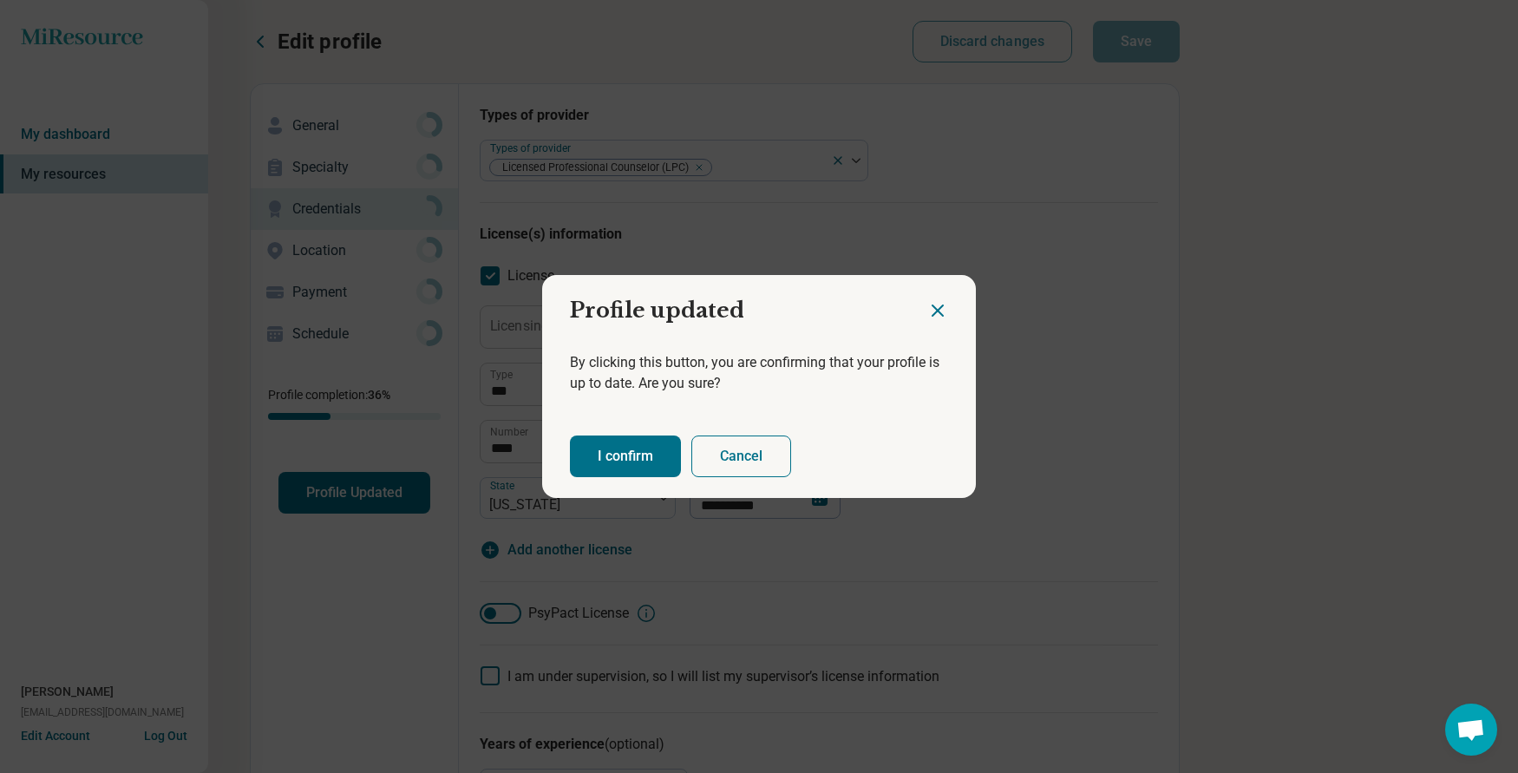
click at [934, 305] on icon "Close dialog" at bounding box center [937, 310] width 21 height 21
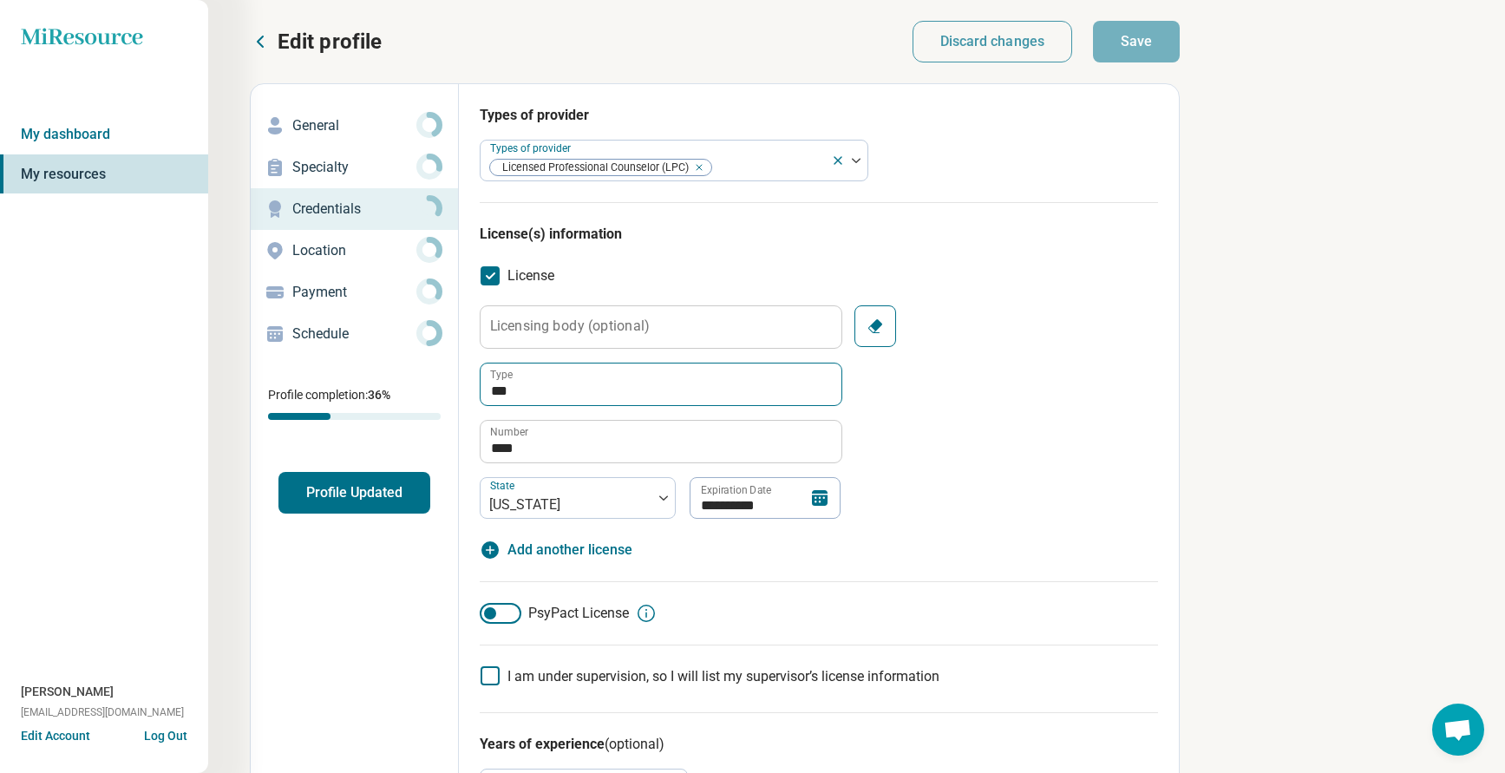
click at [543, 406] on fieldset "**********" at bounding box center [660, 411] width 361 height 213
click at [549, 392] on input "***" at bounding box center [660, 384] width 361 height 42
click at [499, 389] on input "***" at bounding box center [660, 384] width 361 height 42
type textarea "*"
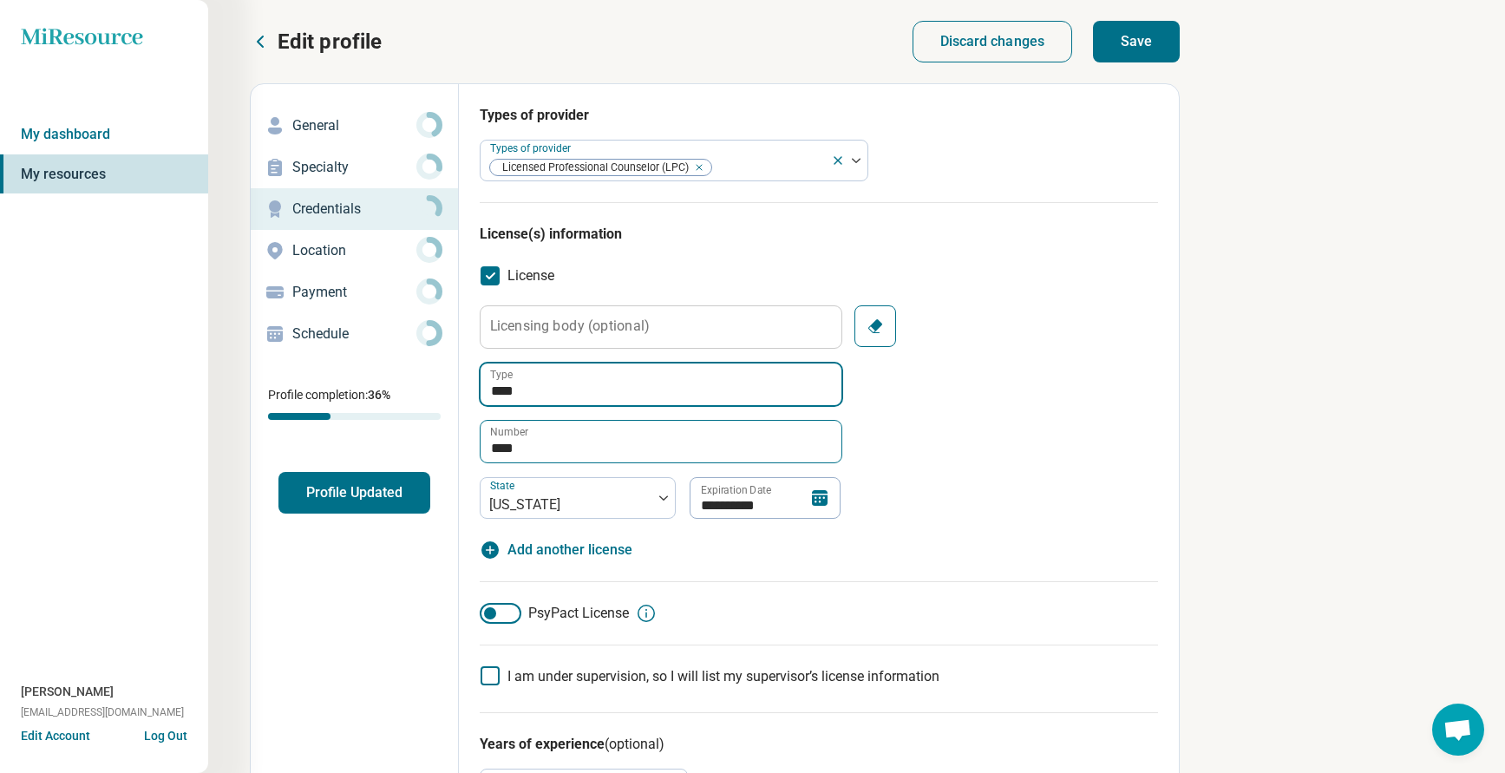
type input "****"
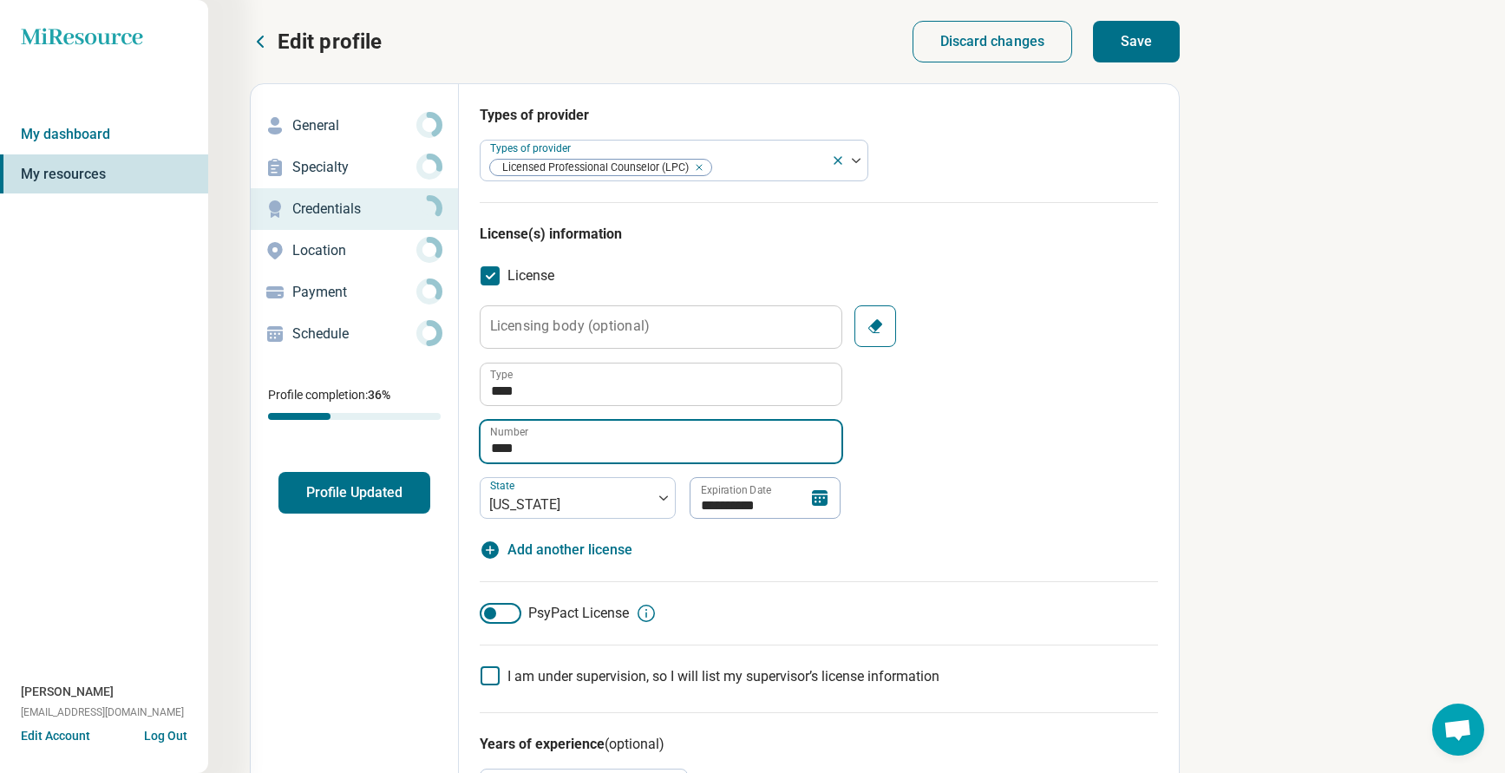
drag, startPoint x: 531, startPoint y: 442, endPoint x: 449, endPoint y: 438, distance: 81.6
type input "****"
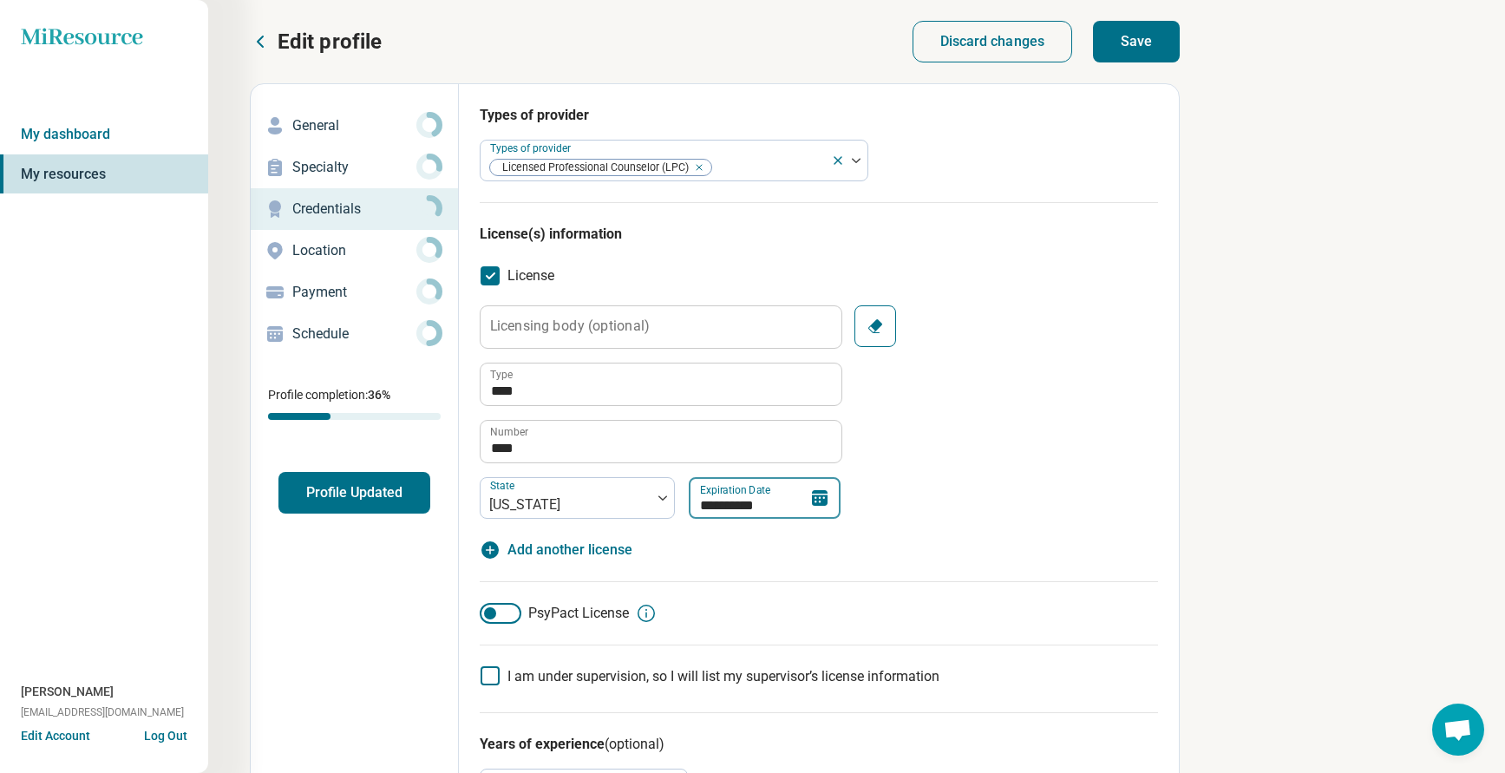
click at [699, 506] on input "**********" at bounding box center [765, 498] width 152 height 42
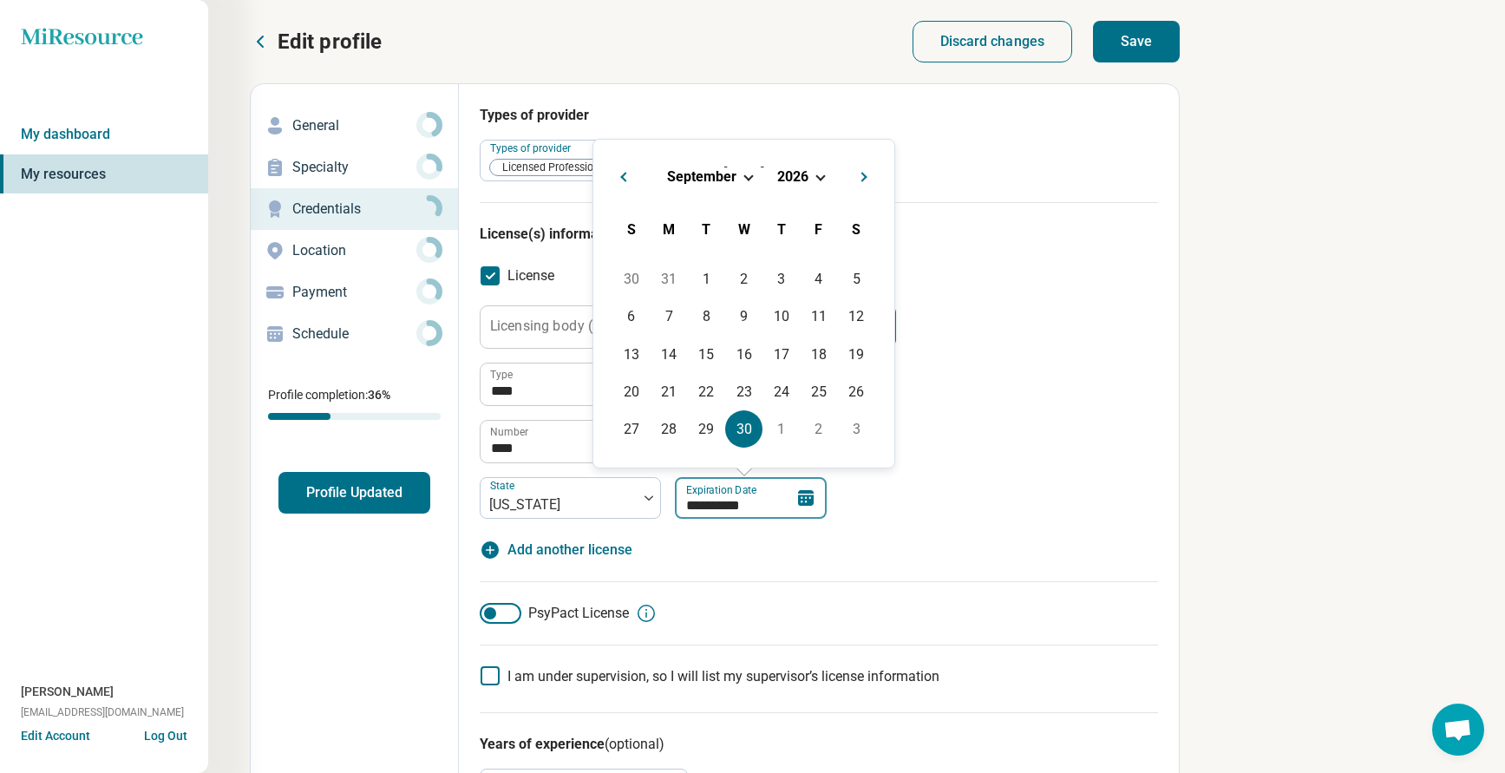
type input "**********"
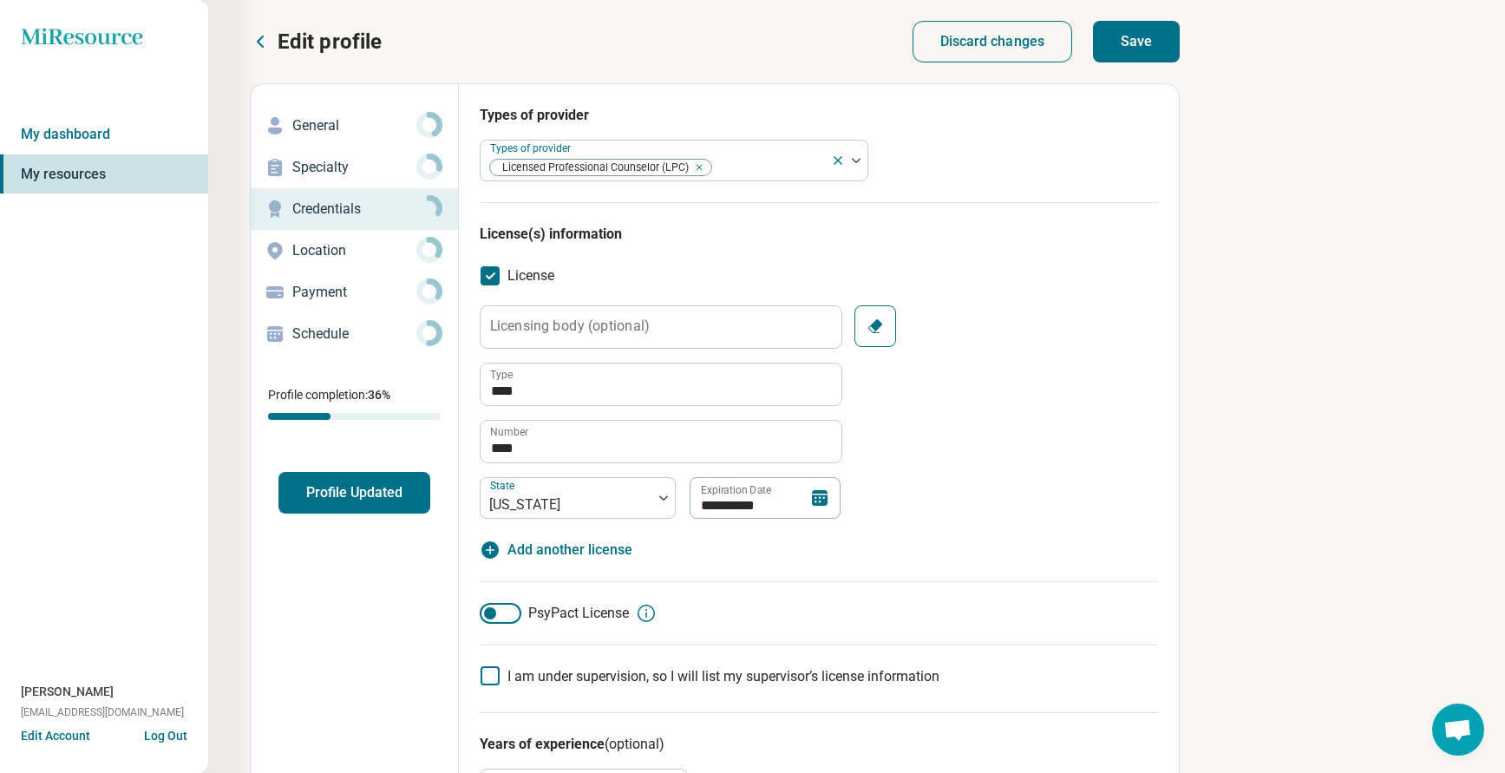
click at [986, 435] on div "**********" at bounding box center [819, 411] width 678 height 213
drag, startPoint x: 1133, startPoint y: 46, endPoint x: 1124, endPoint y: 54, distance: 11.7
click at [1132, 45] on button "Save" at bounding box center [1136, 42] width 87 height 42
click at [337, 487] on button "Profile Updated" at bounding box center [354, 493] width 152 height 42
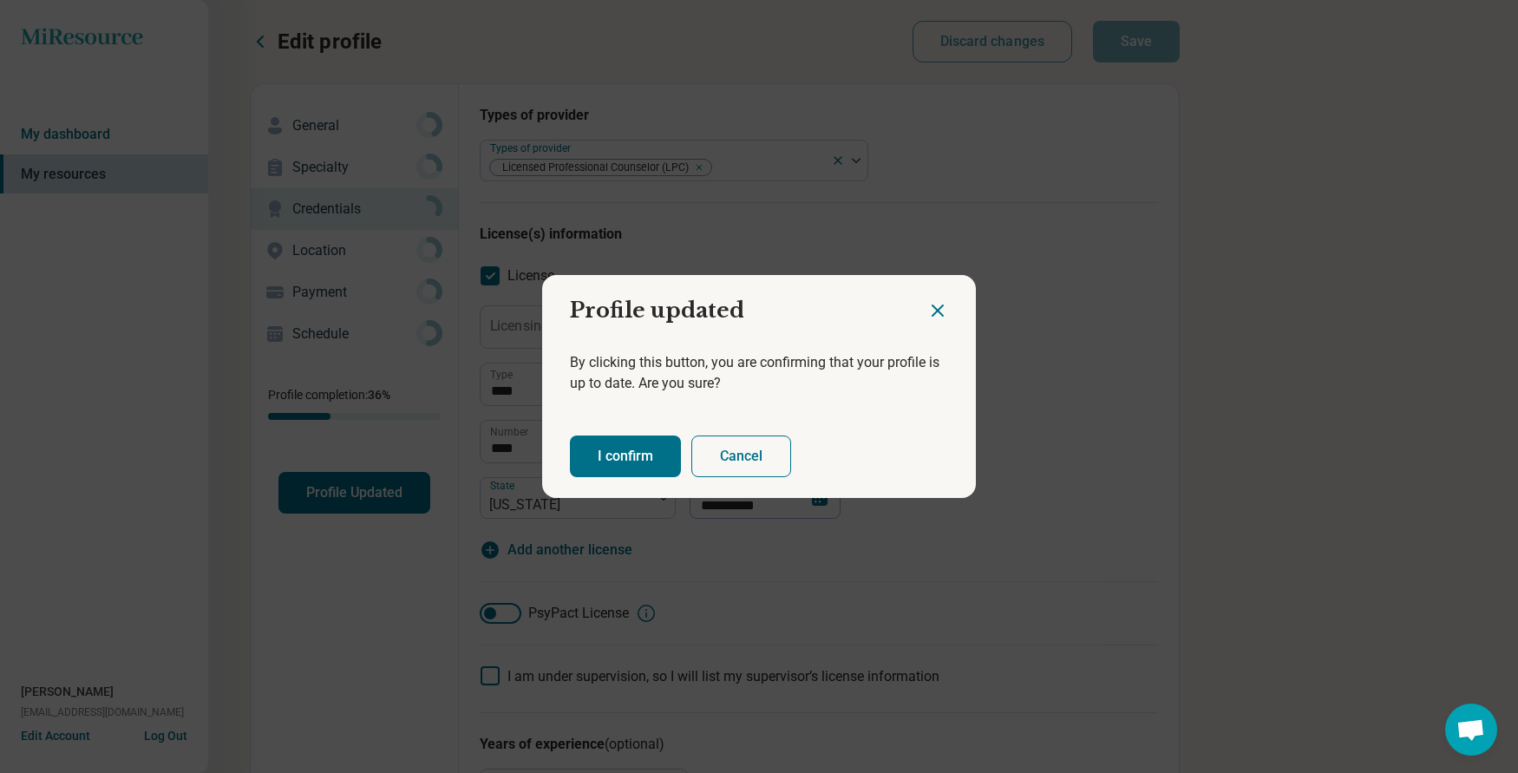
click at [621, 454] on button "I confirm" at bounding box center [625, 456] width 111 height 42
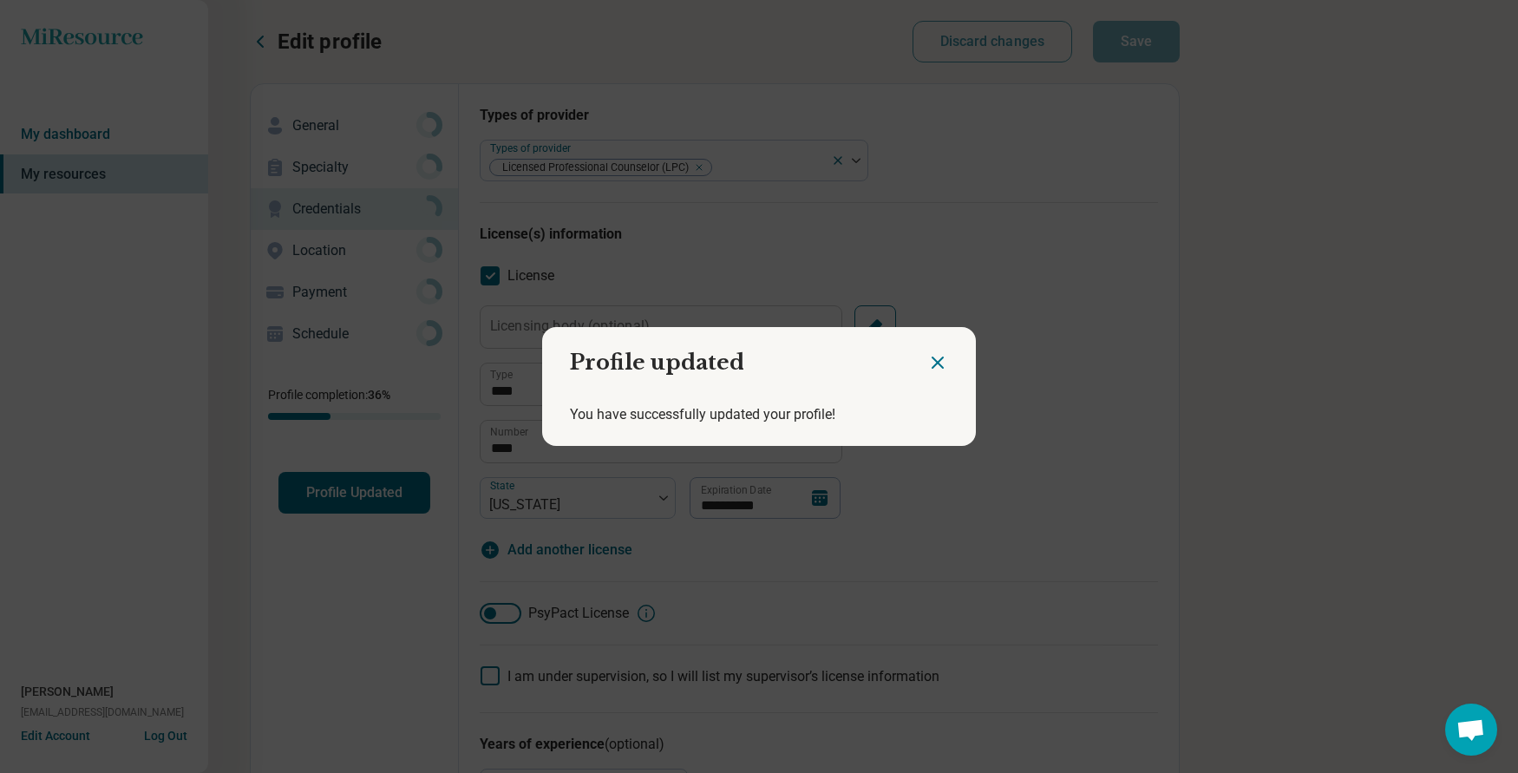
click at [927, 358] on icon "Close dialog" at bounding box center [937, 362] width 21 height 21
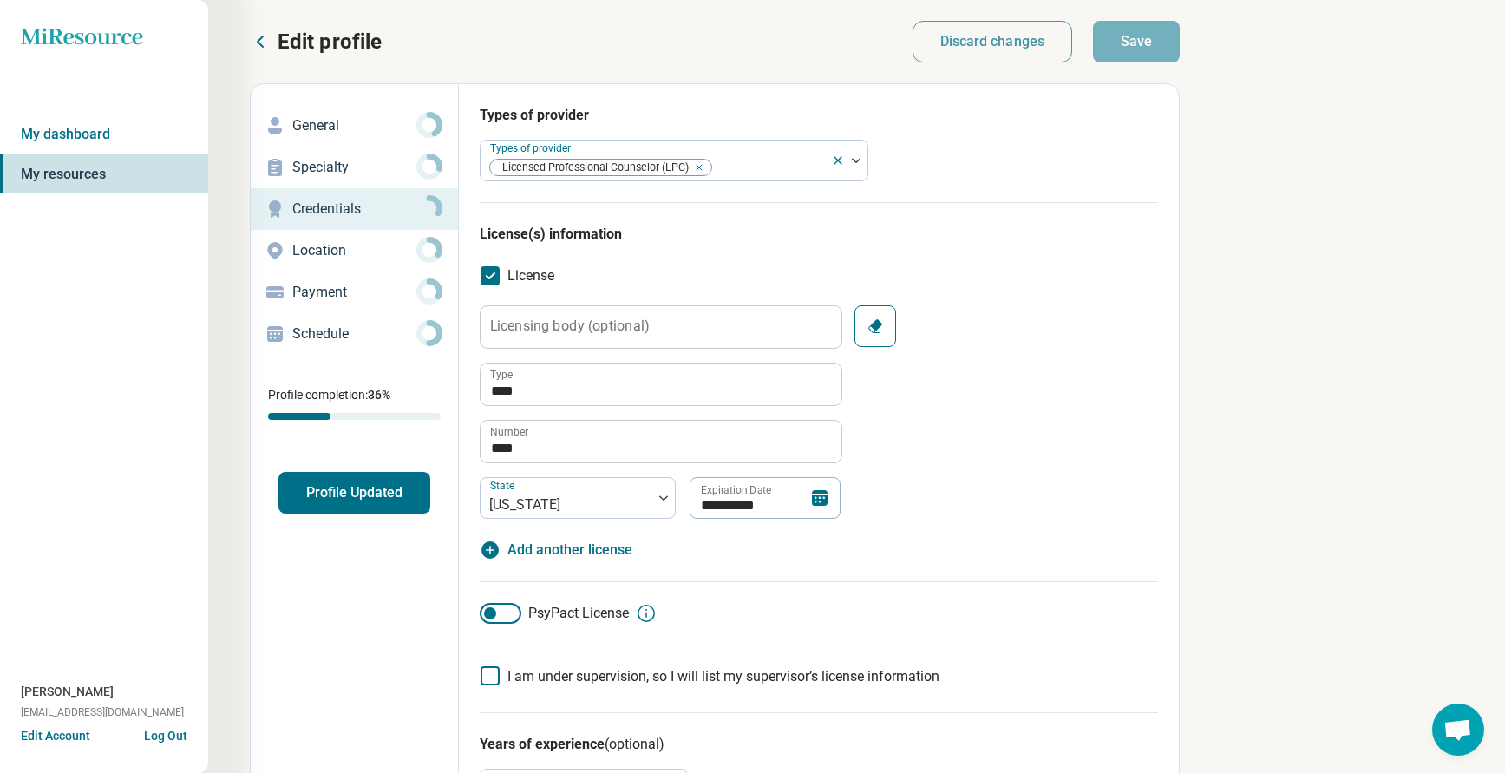
click at [300, 36] on p "Edit profile" at bounding box center [330, 42] width 104 height 28
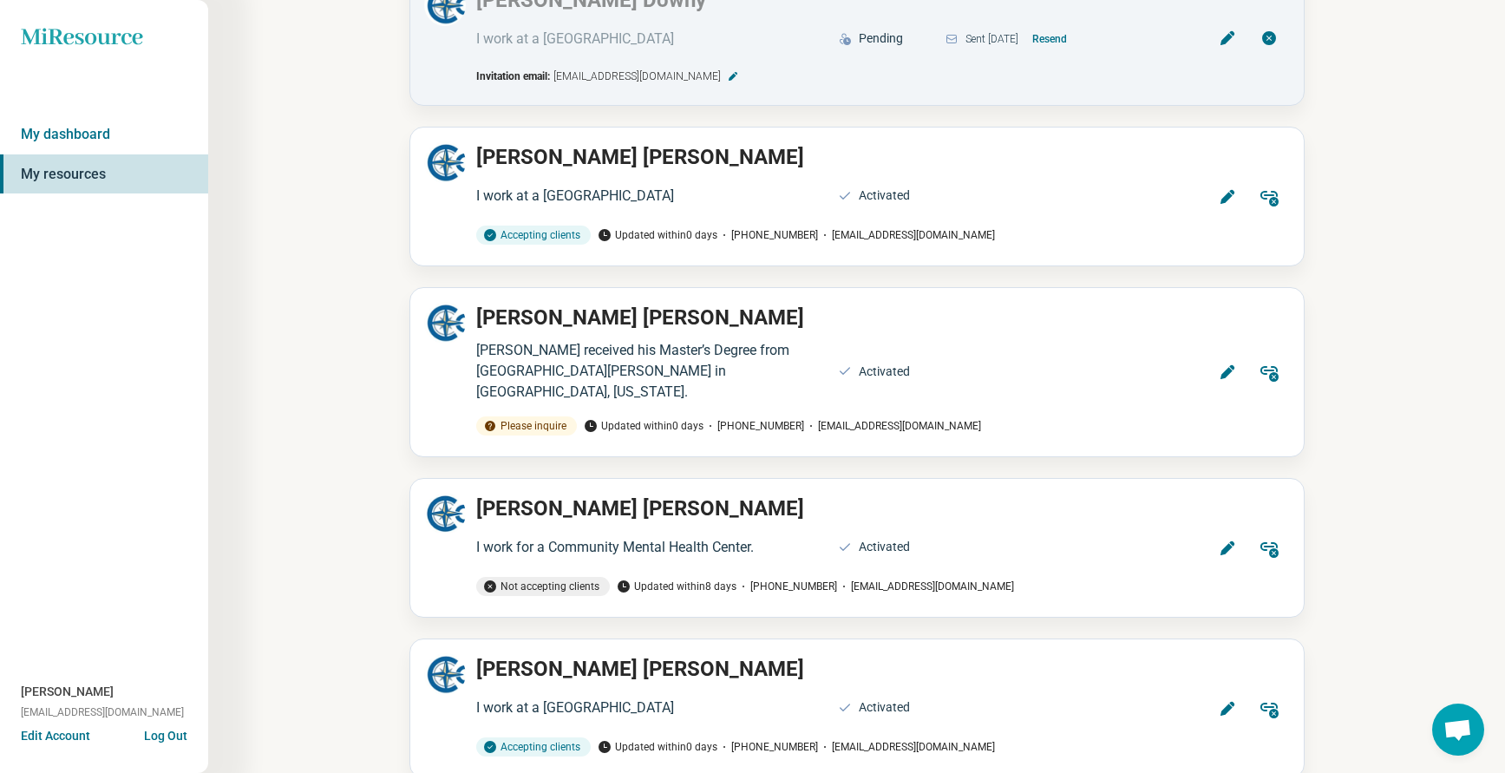
scroll to position [4076, 0]
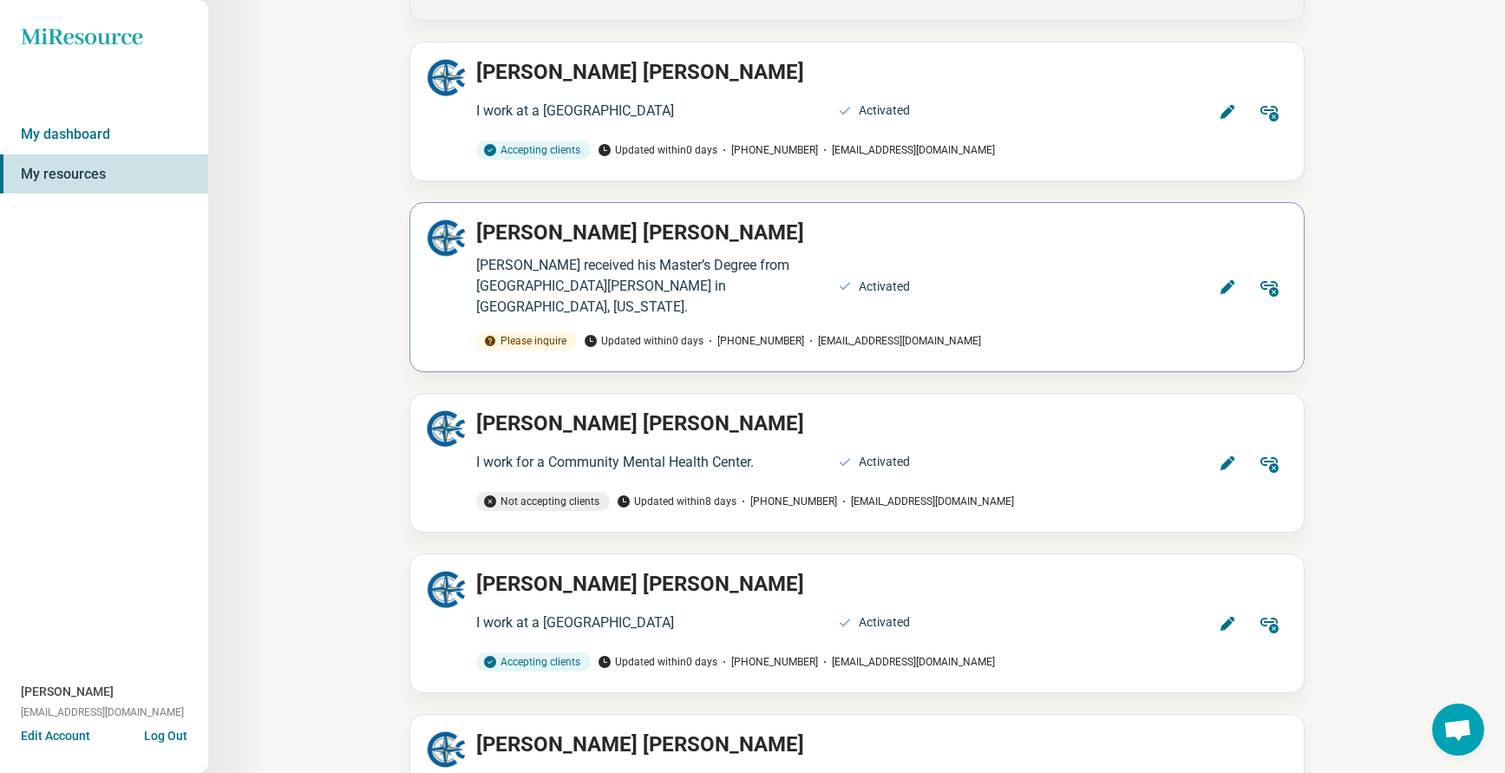
click at [1220, 278] on icon at bounding box center [1227, 286] width 17 height 17
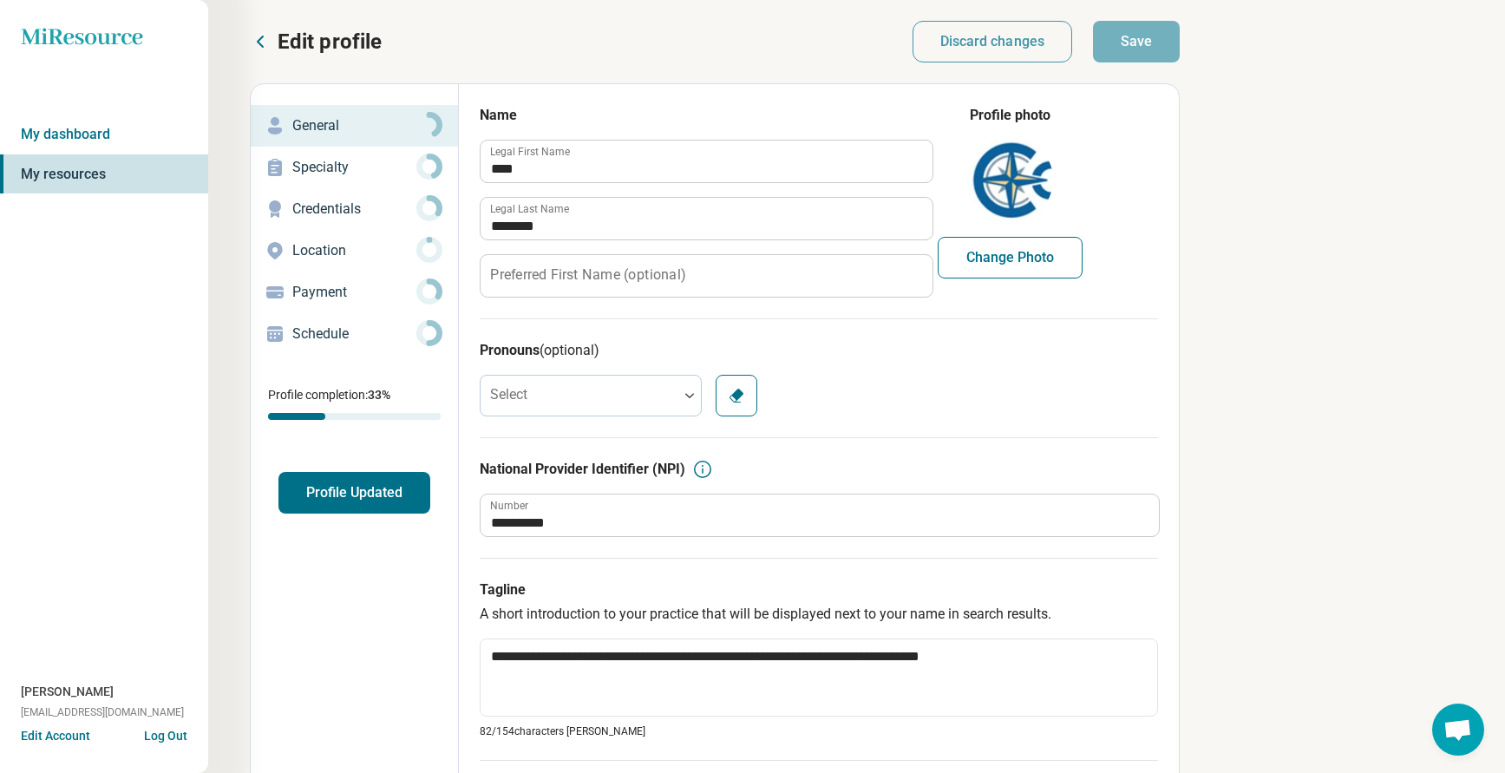
click at [304, 208] on p "Credentials" at bounding box center [354, 209] width 124 height 21
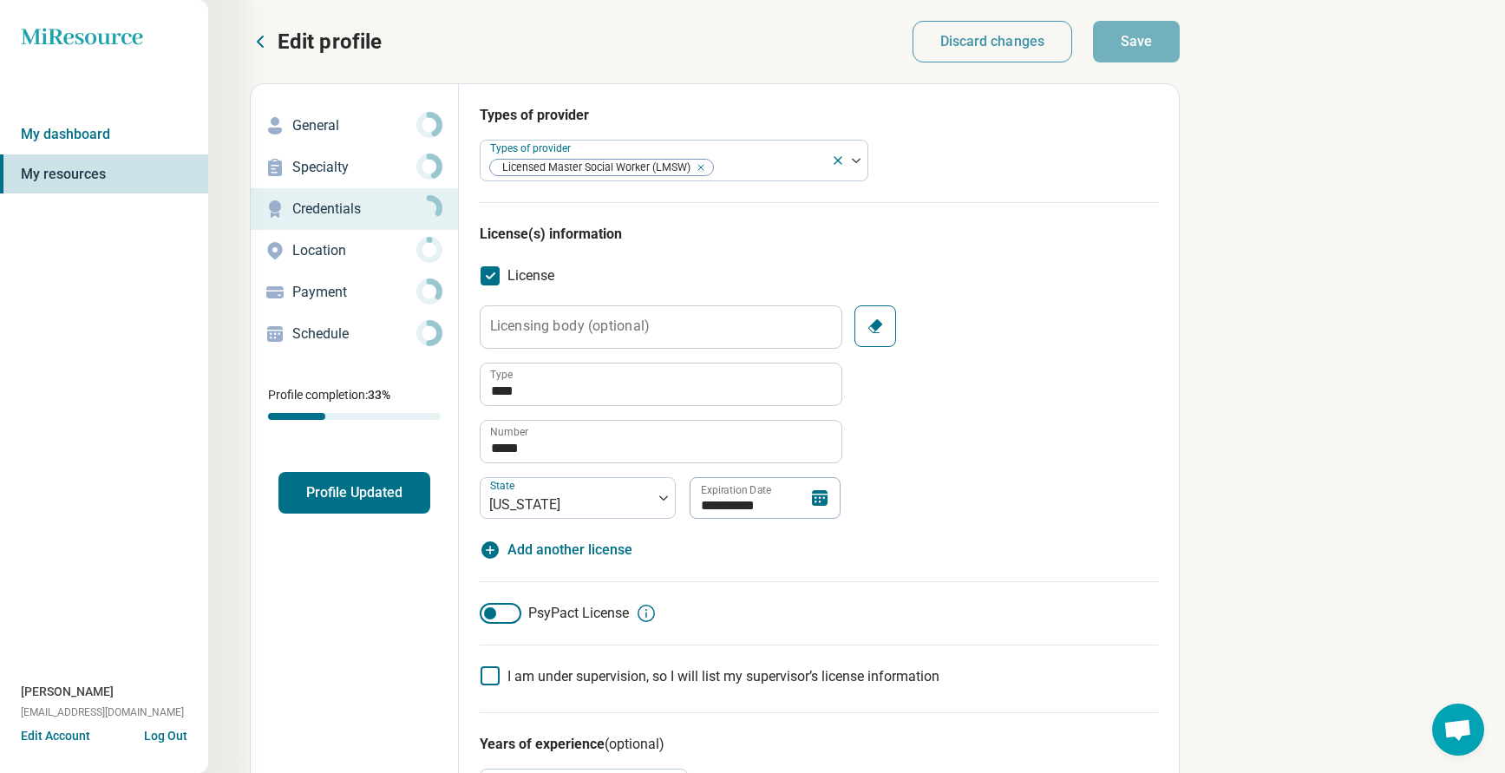
click at [340, 487] on button "Profile Updated" at bounding box center [354, 493] width 152 height 42
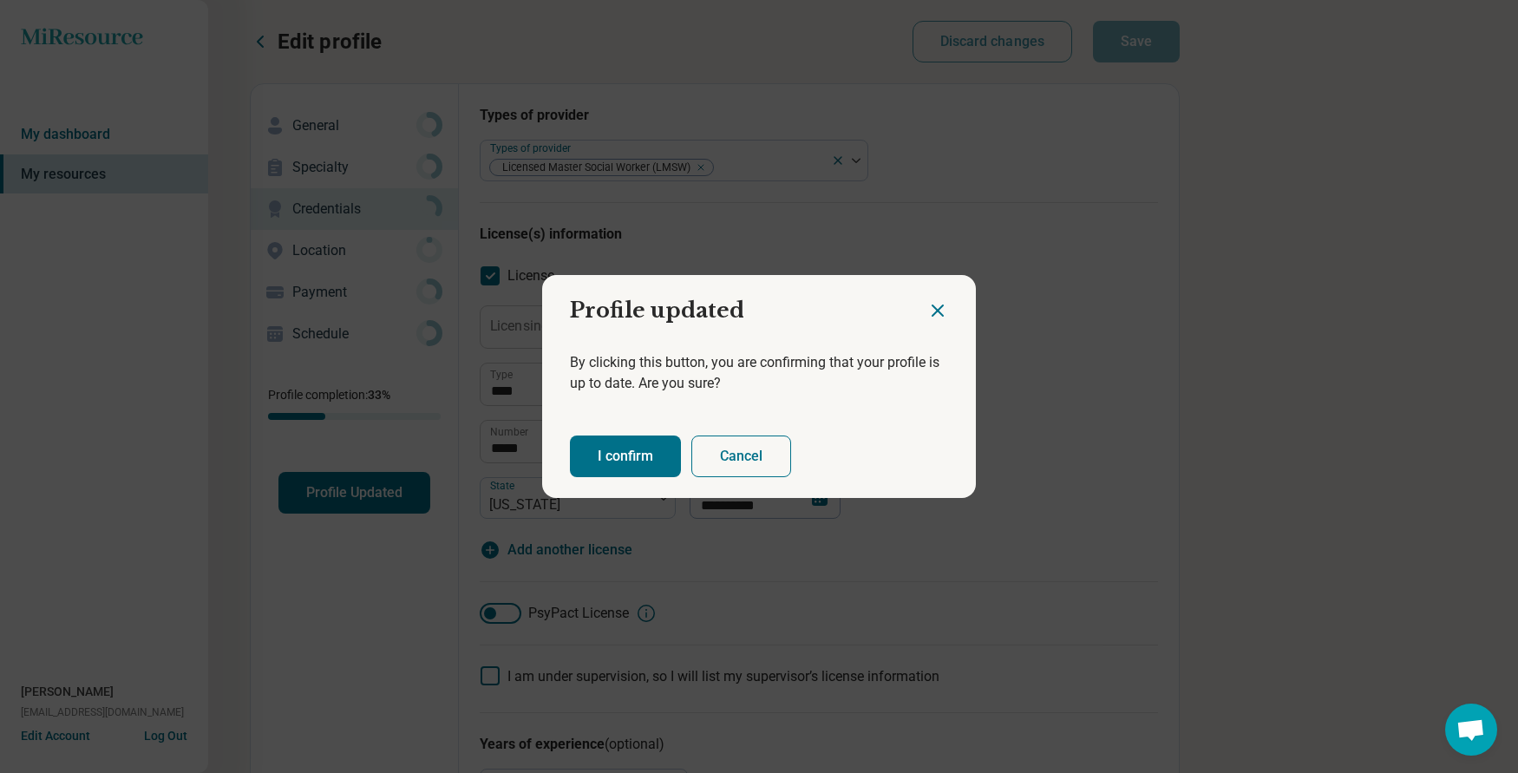
click at [620, 445] on button "I confirm" at bounding box center [625, 456] width 111 height 42
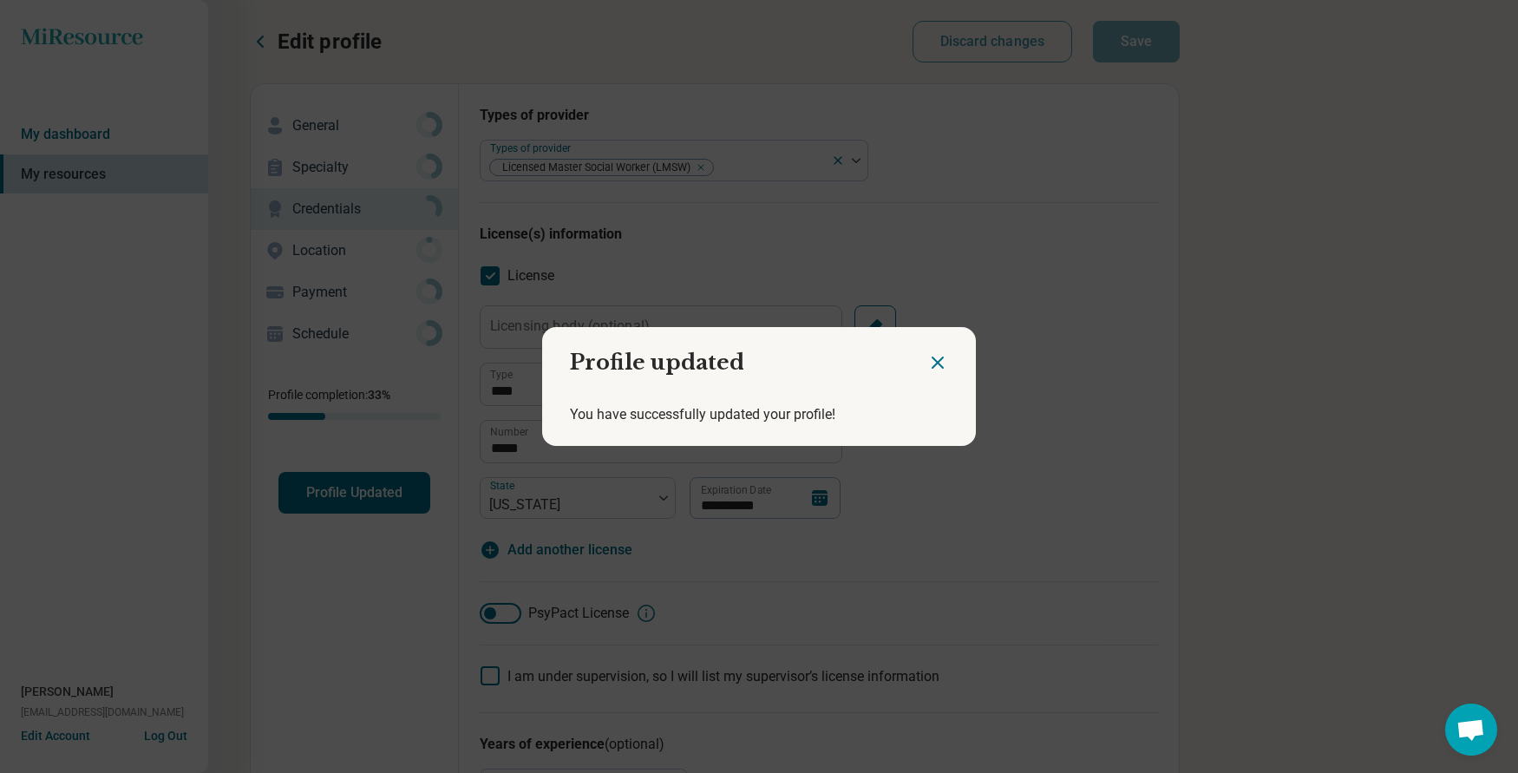
click at [934, 356] on icon "Close dialog" at bounding box center [937, 362] width 21 height 21
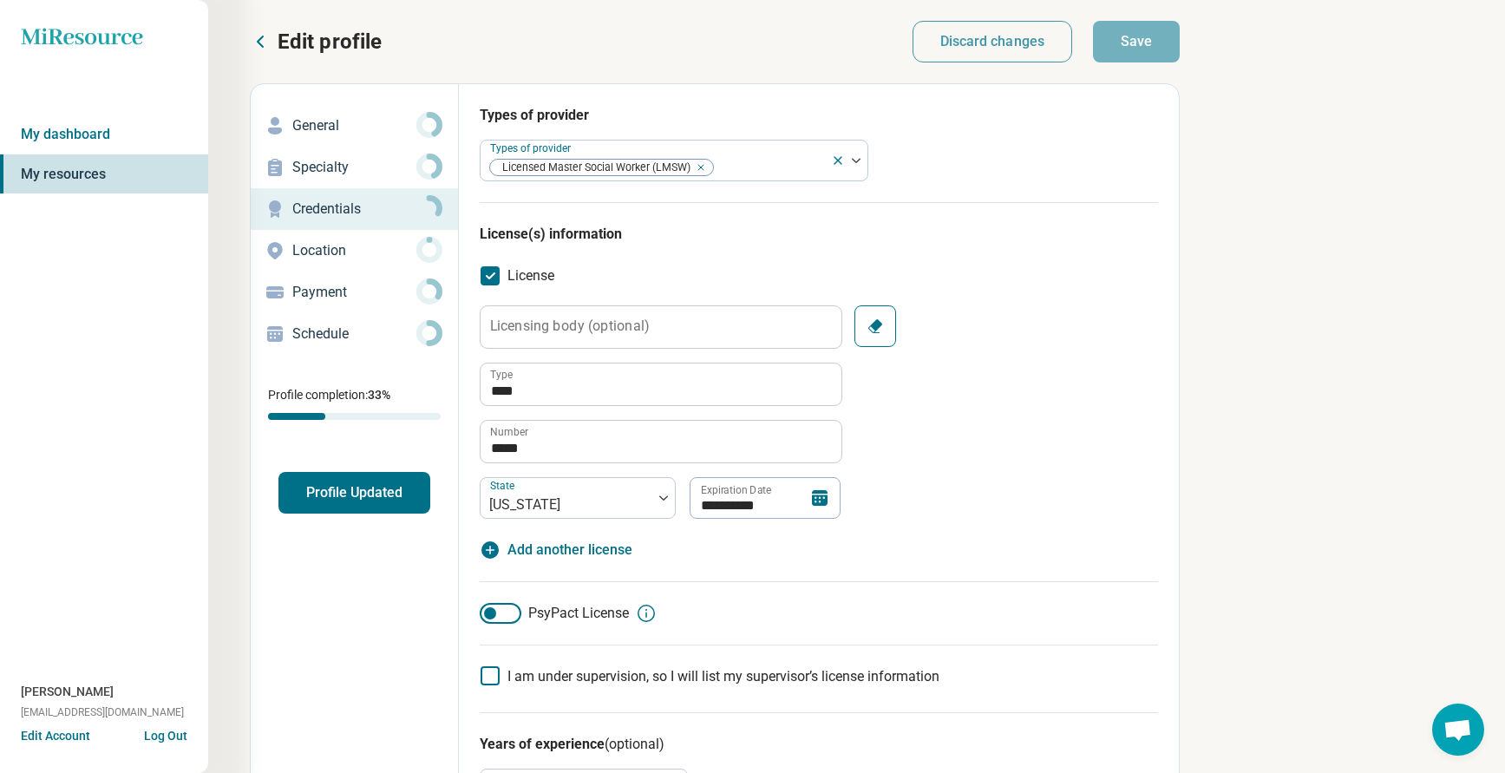
click at [309, 36] on p "Edit profile" at bounding box center [330, 42] width 104 height 28
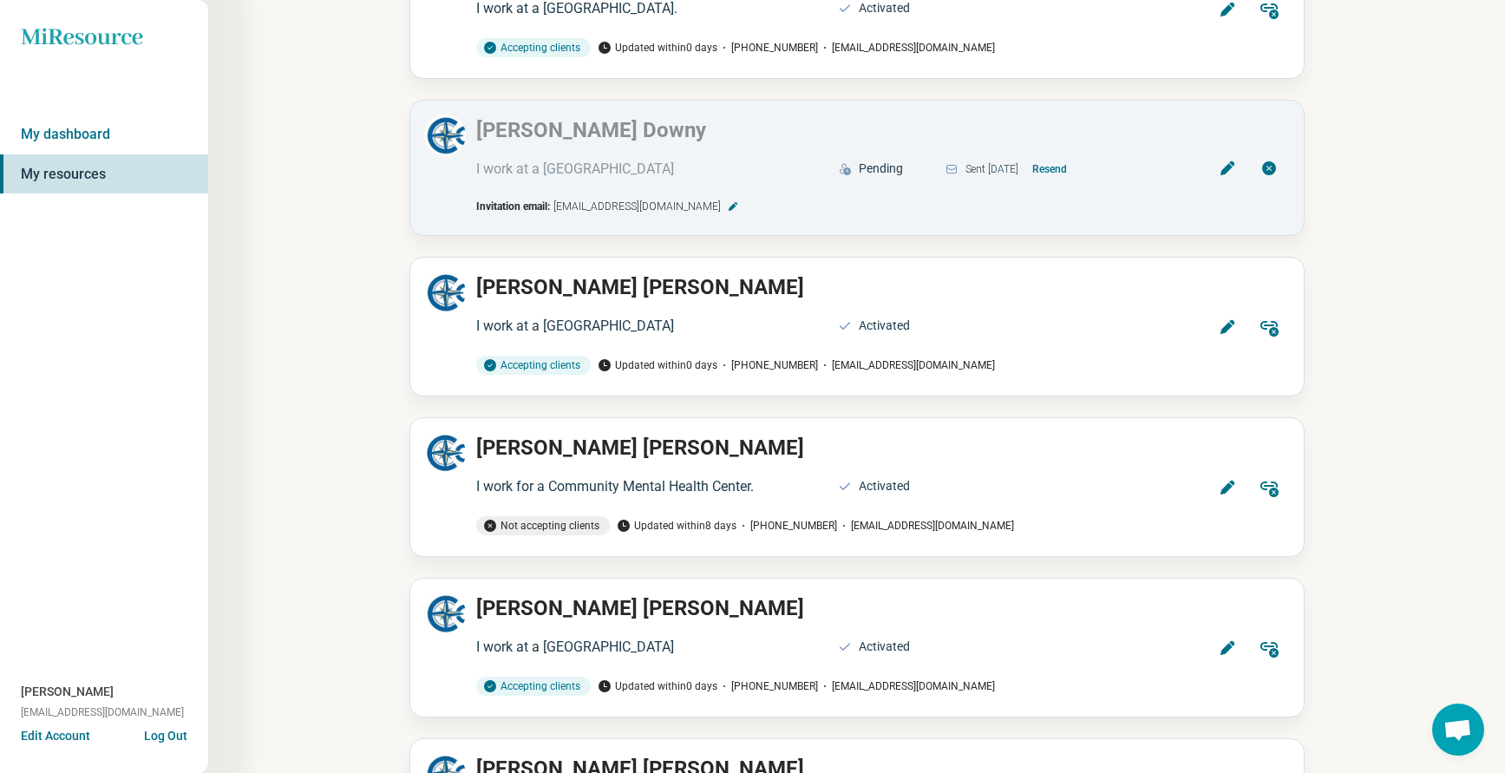
scroll to position [4051, 0]
click at [1232, 480] on icon at bounding box center [1227, 488] width 17 height 17
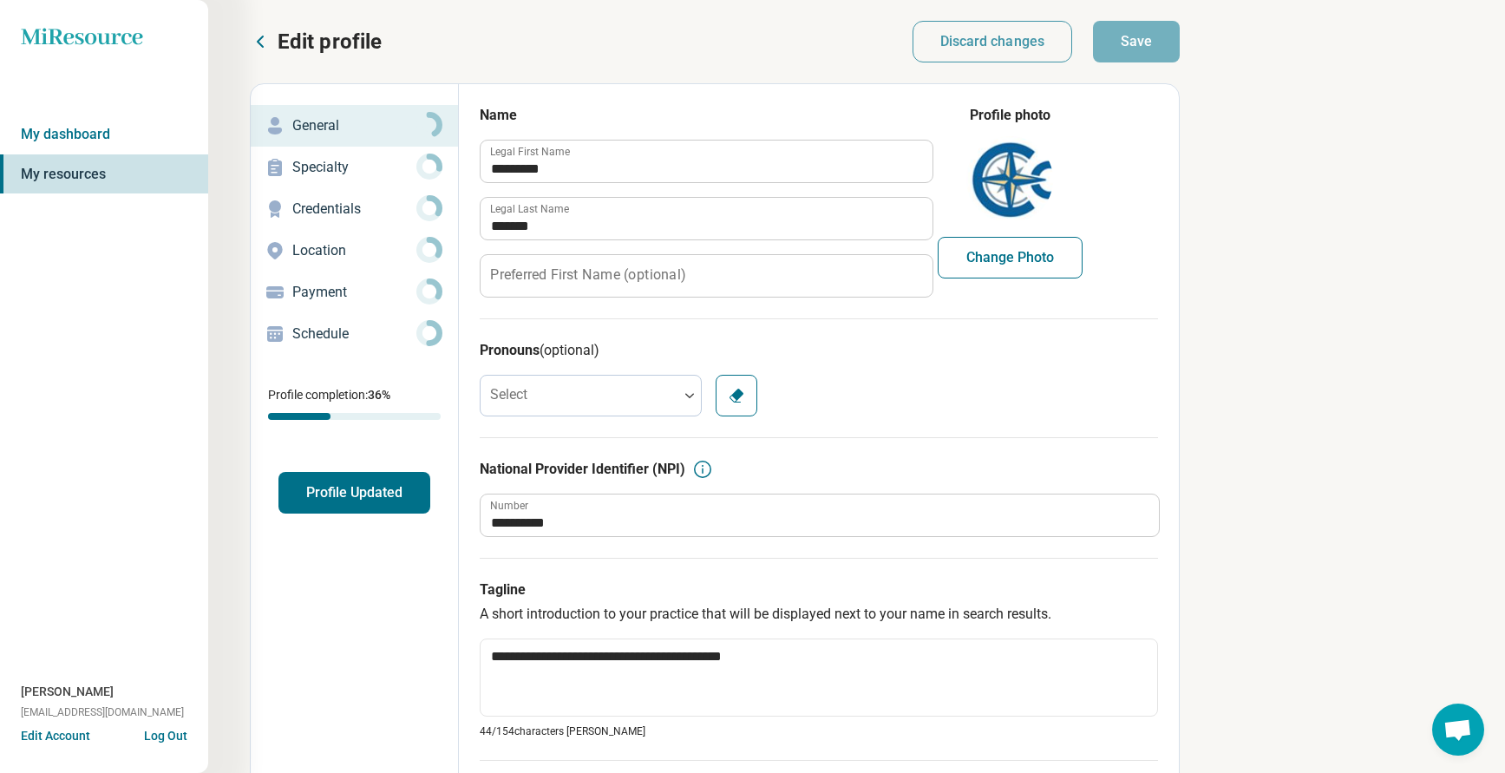
click at [306, 204] on p "Credentials" at bounding box center [354, 209] width 124 height 21
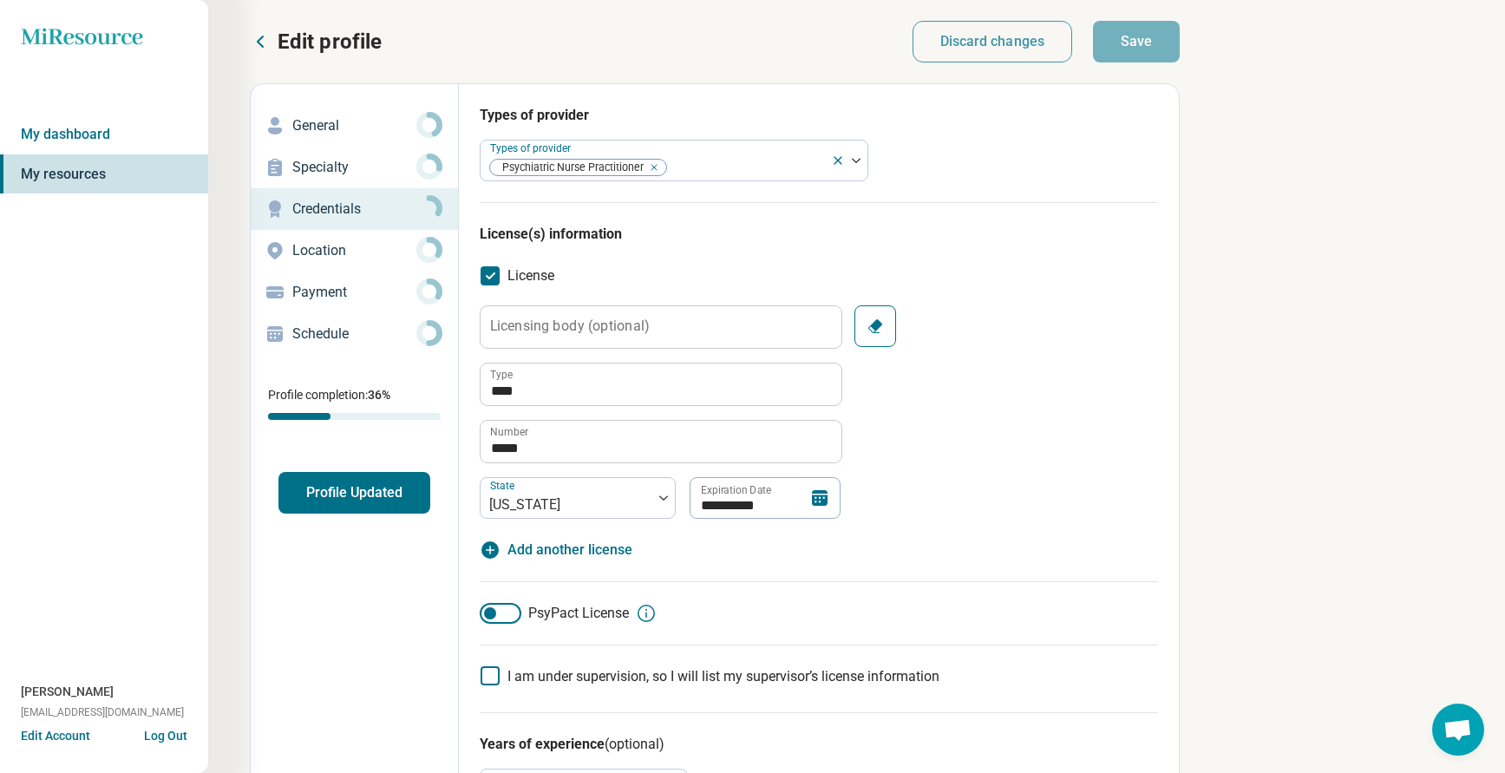
click at [306, 127] on p "General" at bounding box center [354, 125] width 124 height 21
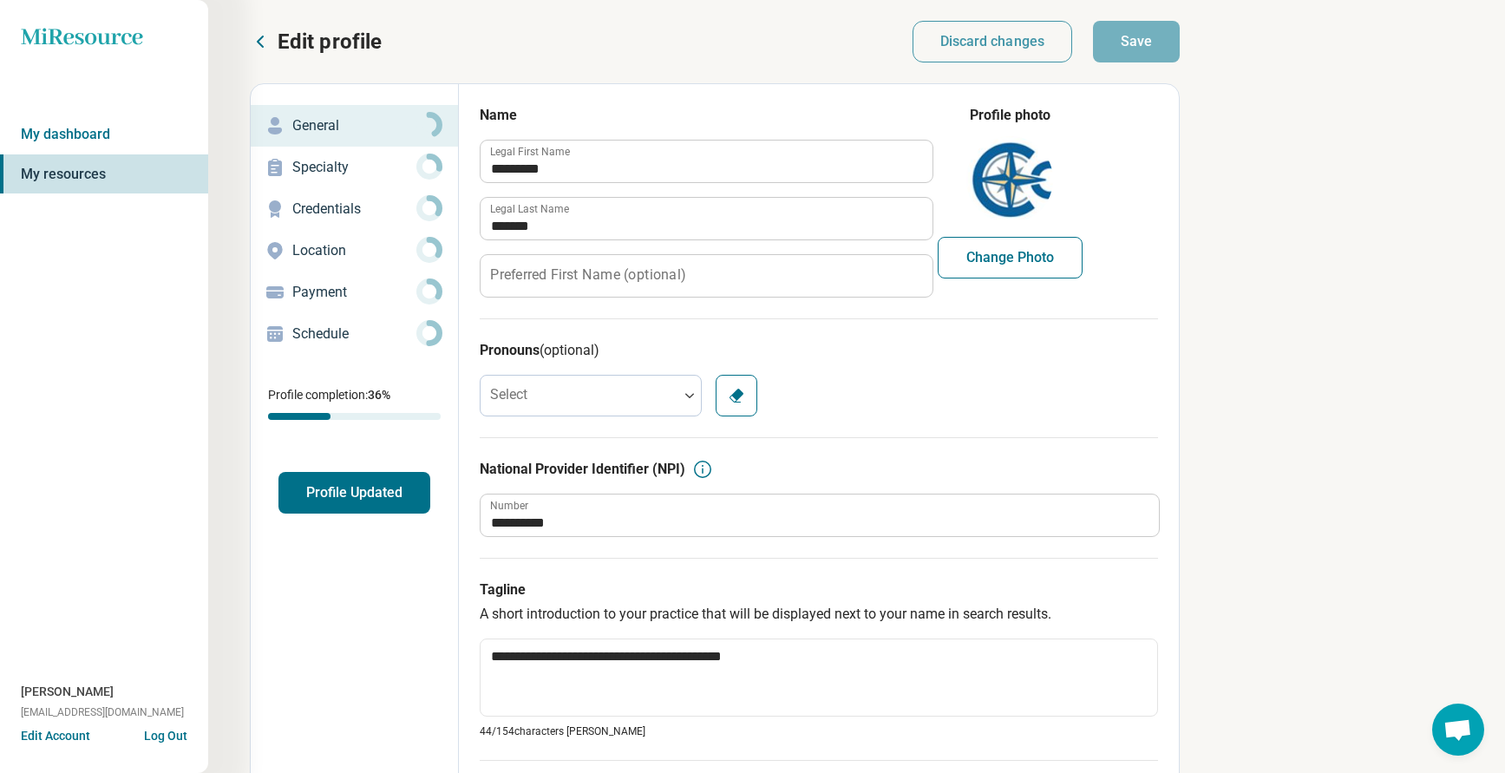
click at [324, 209] on p "Credentials" at bounding box center [354, 209] width 124 height 21
type textarea "*"
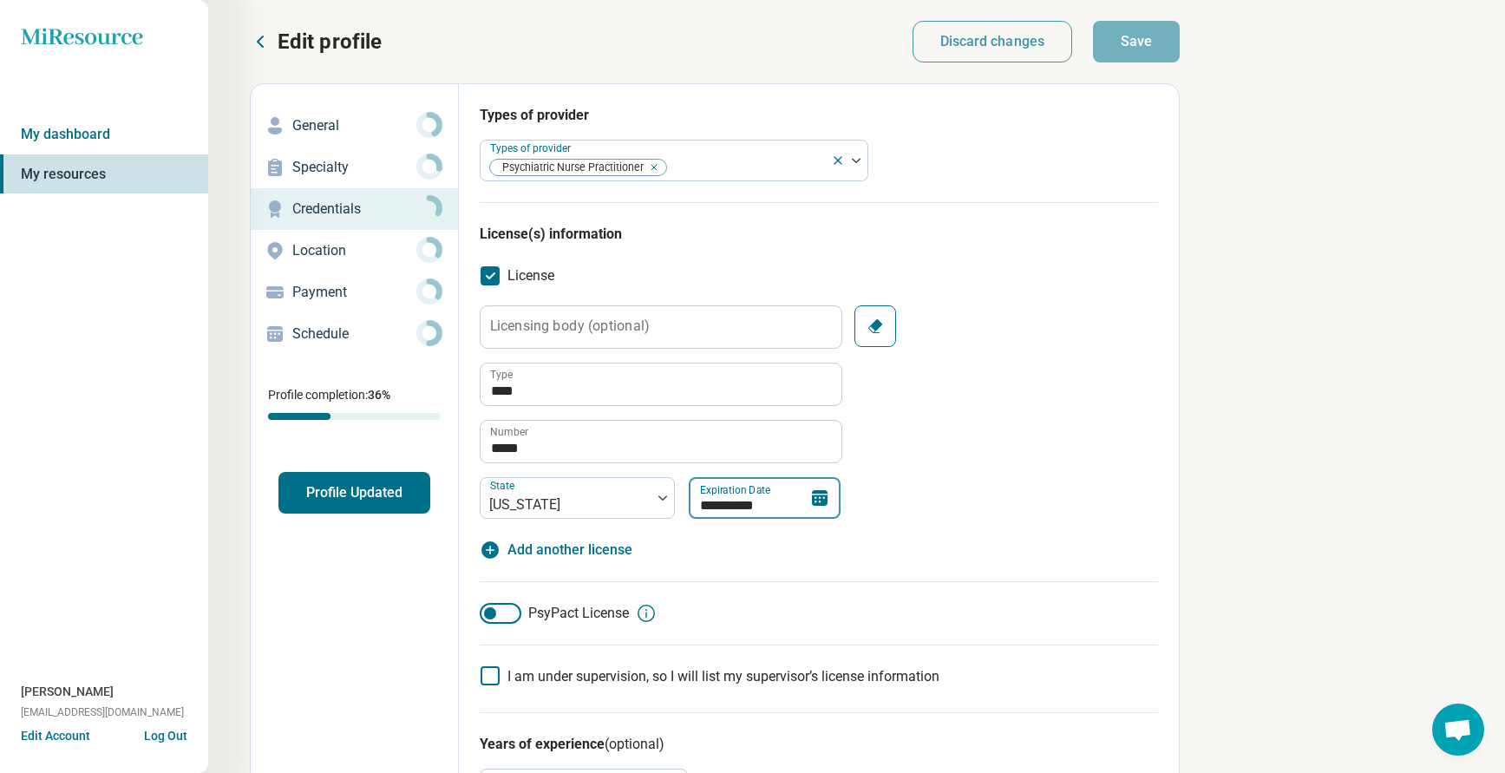
click at [759, 504] on input "**********" at bounding box center [765, 498] width 152 height 42
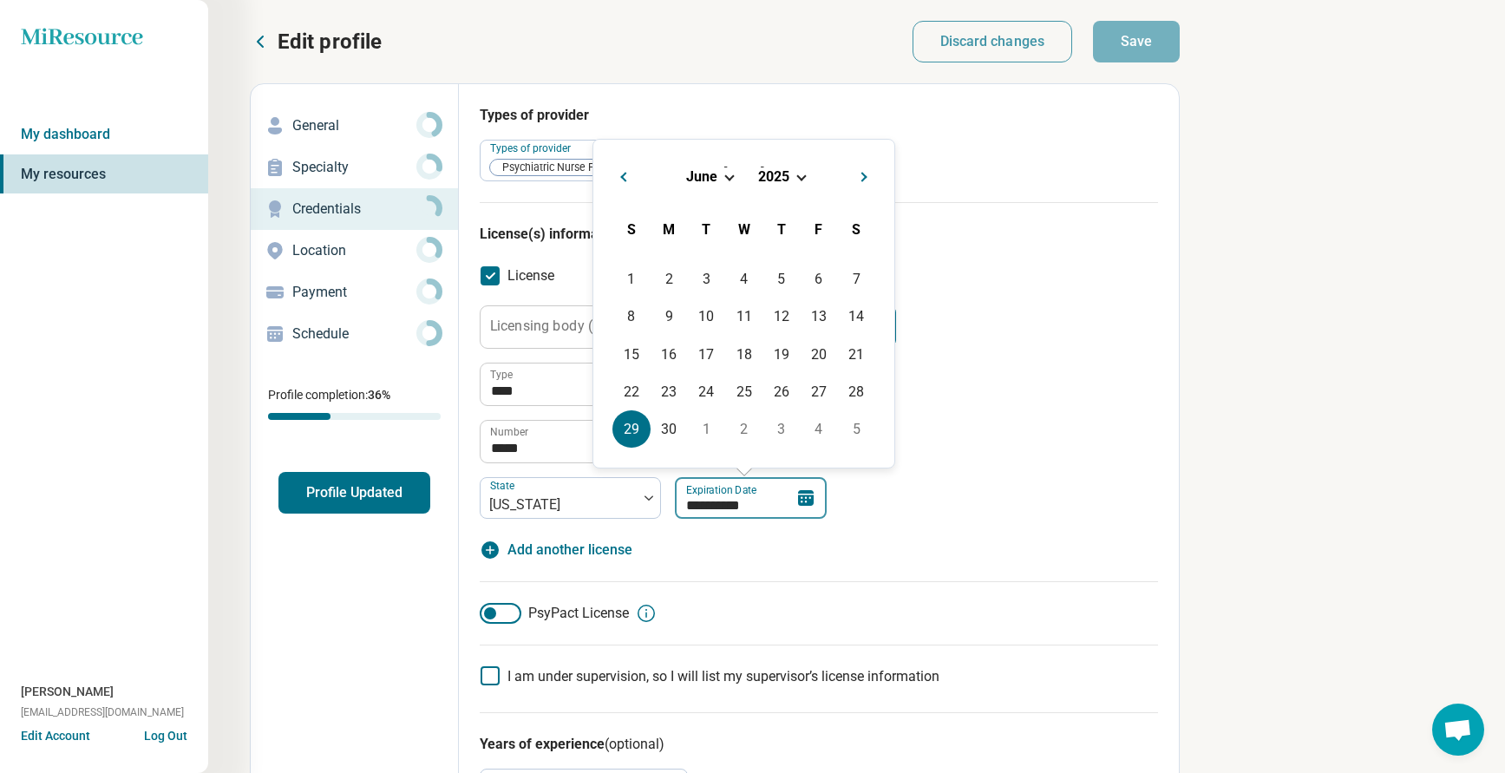
type input "*********"
type textarea "*"
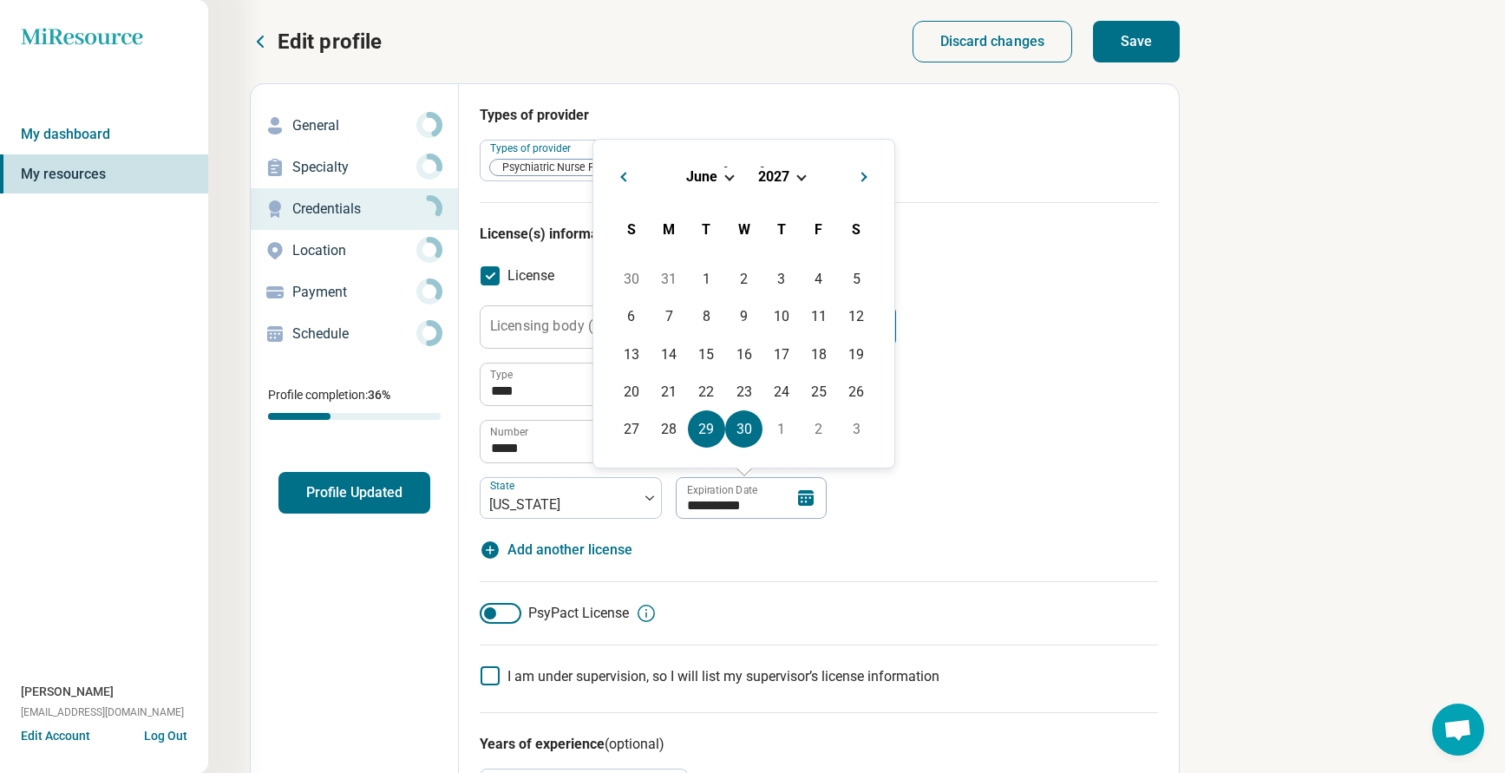
click at [756, 435] on div "30" at bounding box center [743, 428] width 37 height 37
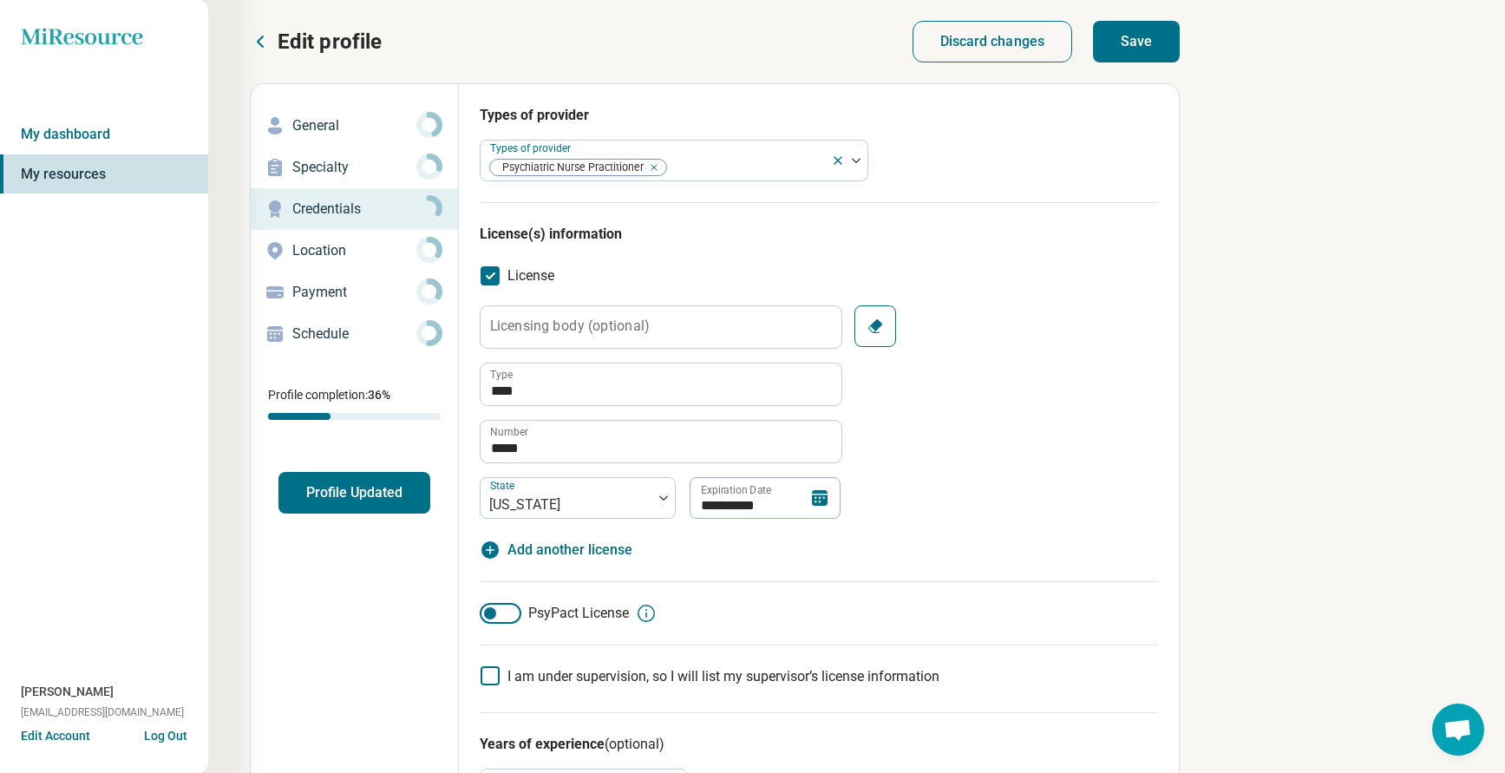
type input "**********"
click at [1085, 491] on div "**********" at bounding box center [819, 411] width 678 height 213
click at [1143, 46] on button "Save" at bounding box center [1136, 42] width 87 height 42
click at [343, 501] on button "Profile Updated" at bounding box center [354, 493] width 152 height 42
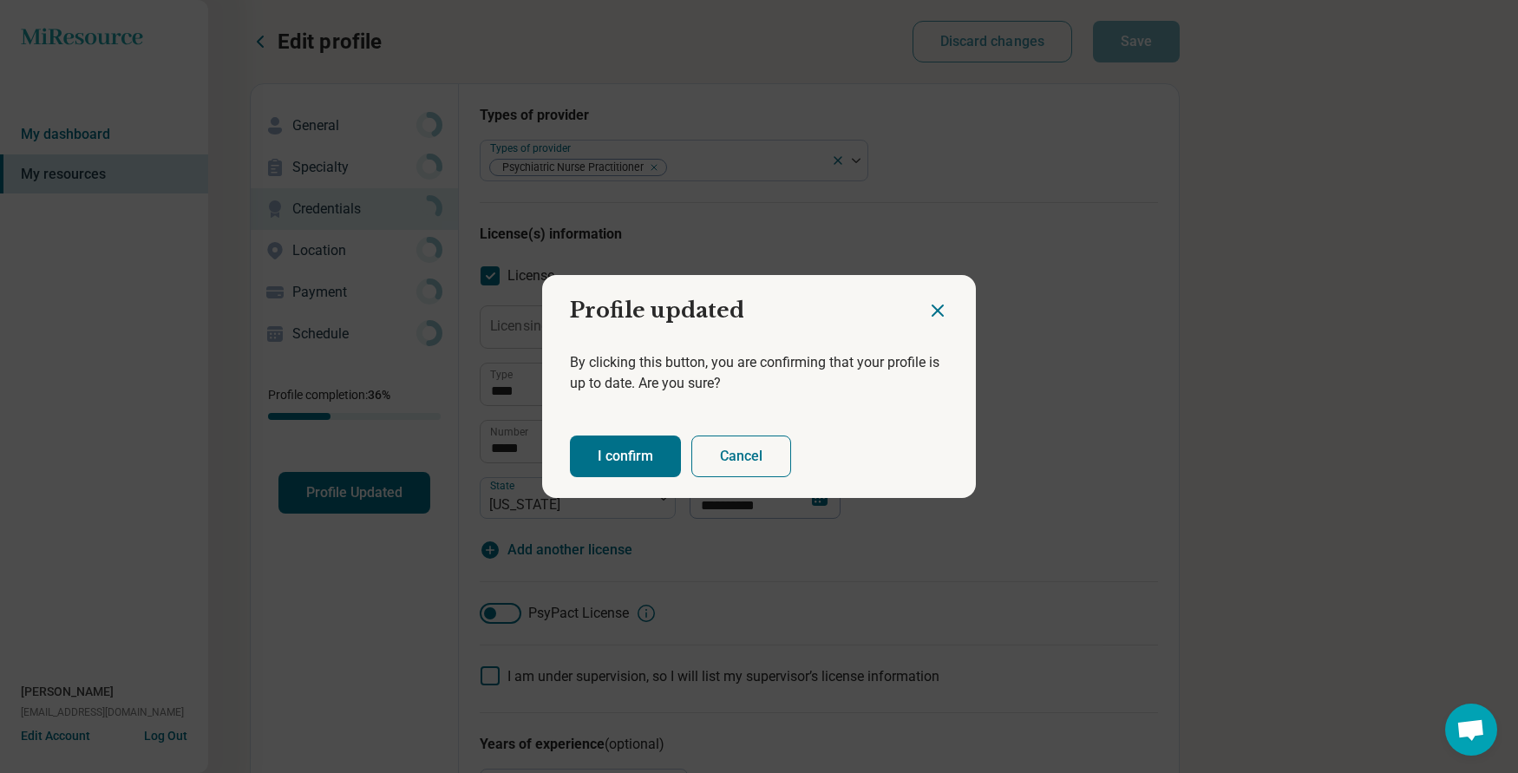
click at [611, 466] on button "I confirm" at bounding box center [625, 456] width 111 height 42
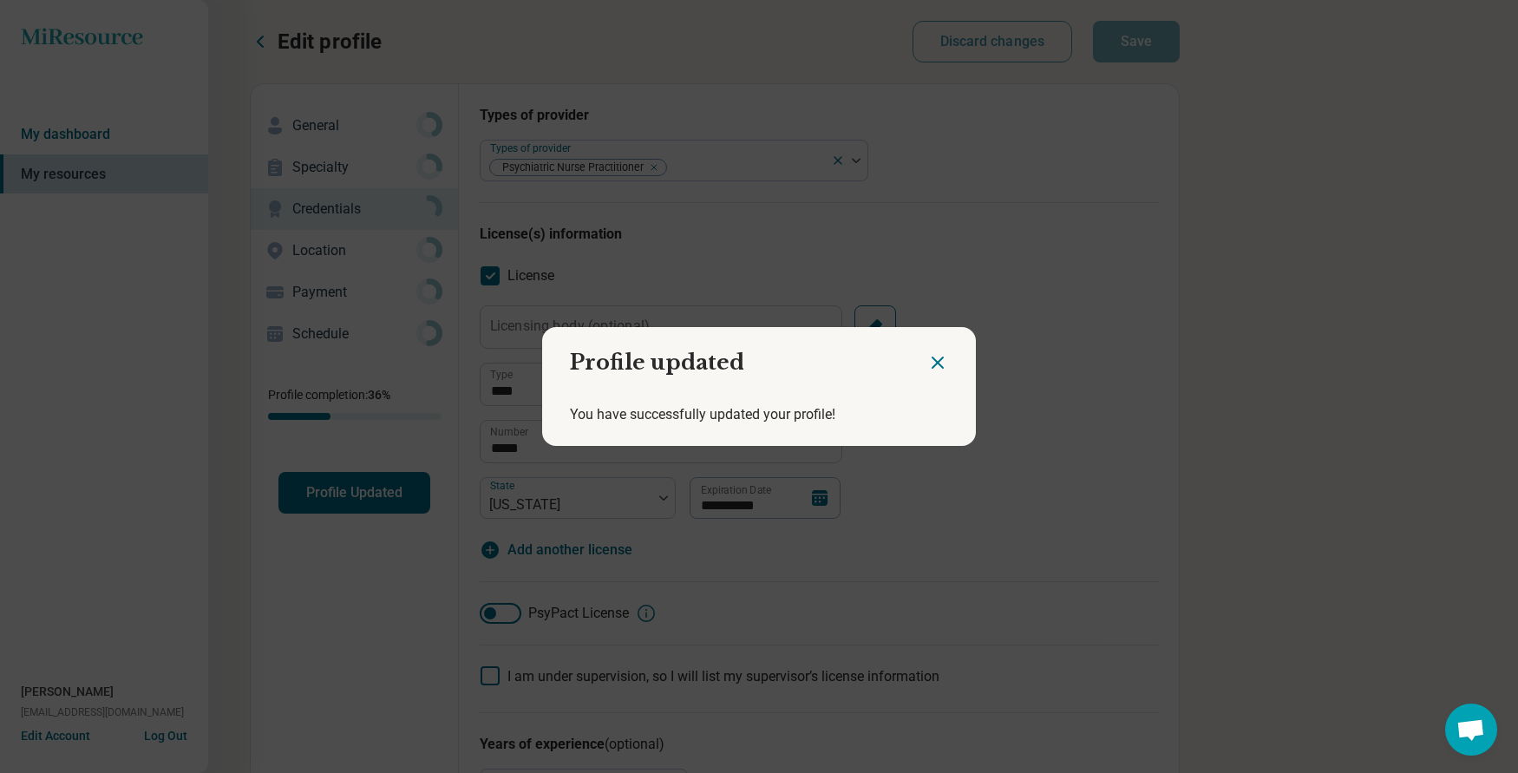
click at [931, 367] on icon "Close dialog" at bounding box center [937, 362] width 21 height 21
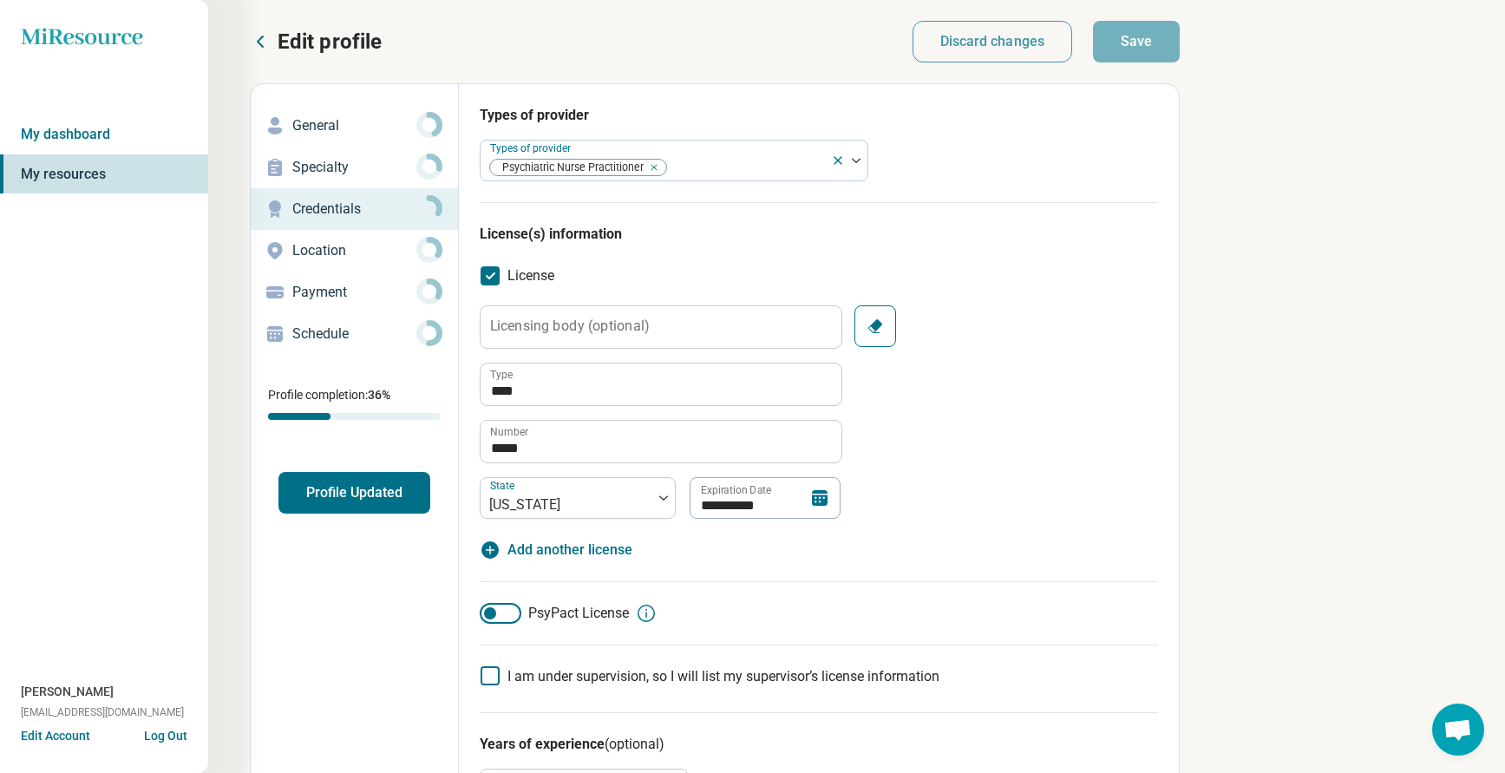
click at [304, 39] on p "Edit profile" at bounding box center [330, 42] width 104 height 28
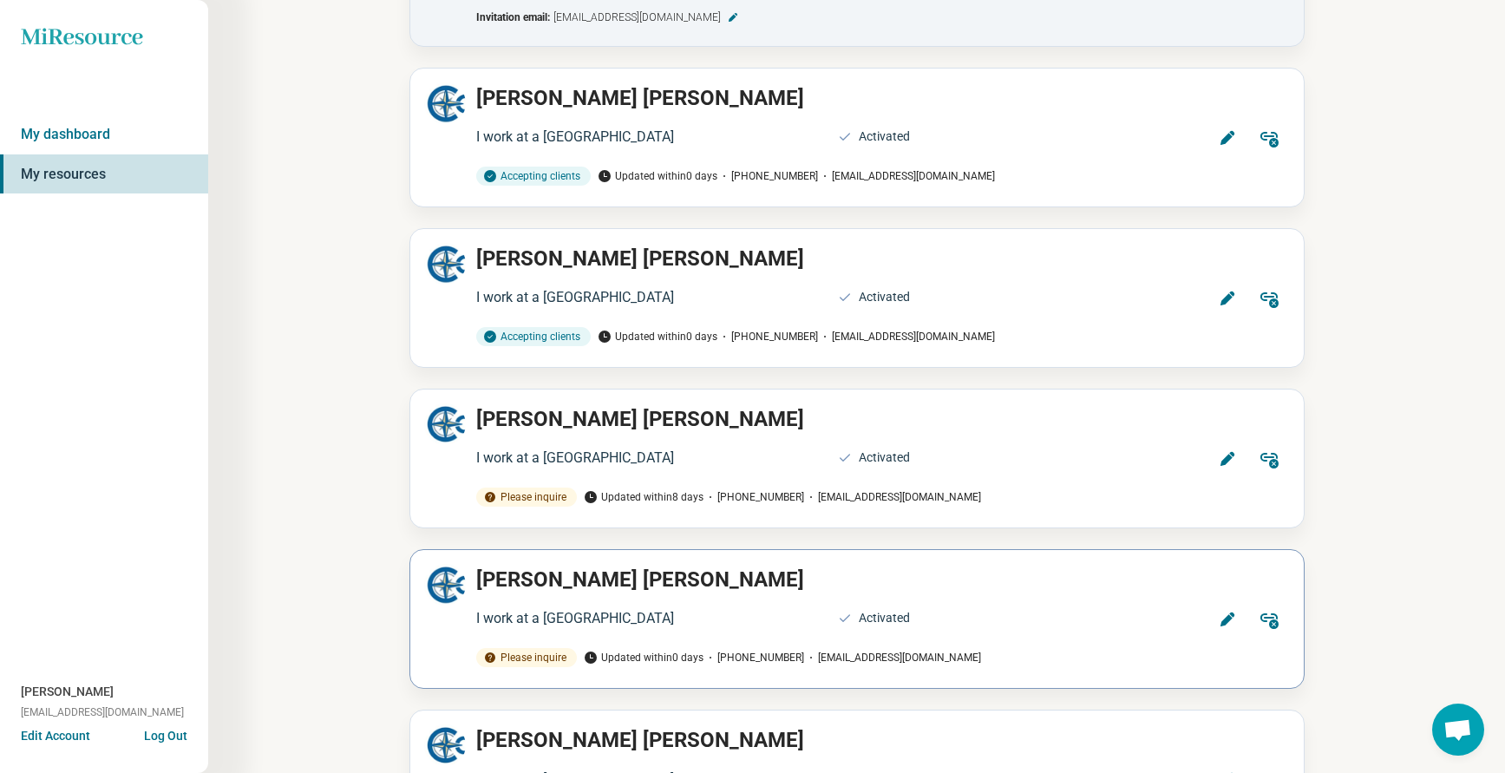
scroll to position [4423, 0]
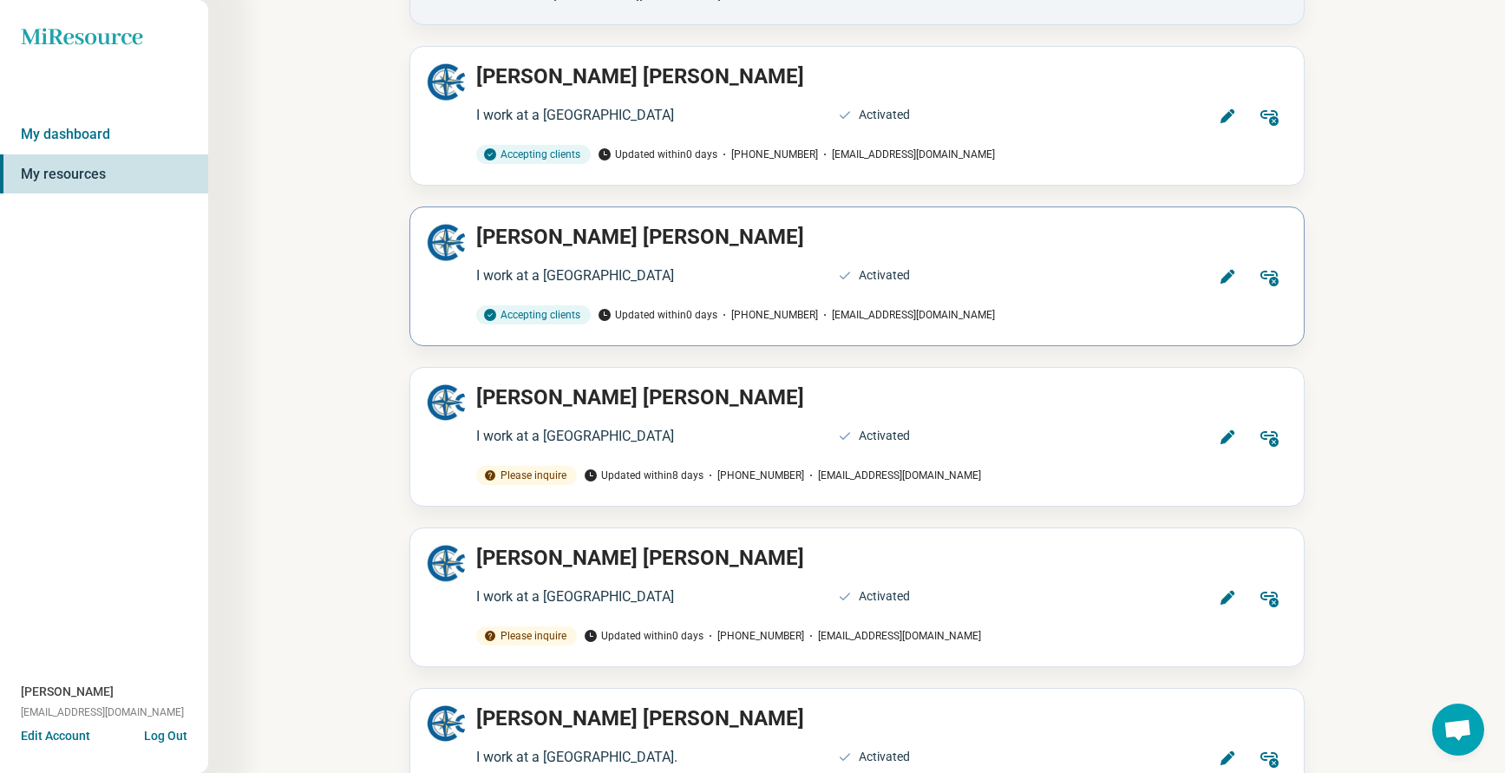
click at [1224, 268] on icon at bounding box center [1227, 276] width 17 height 17
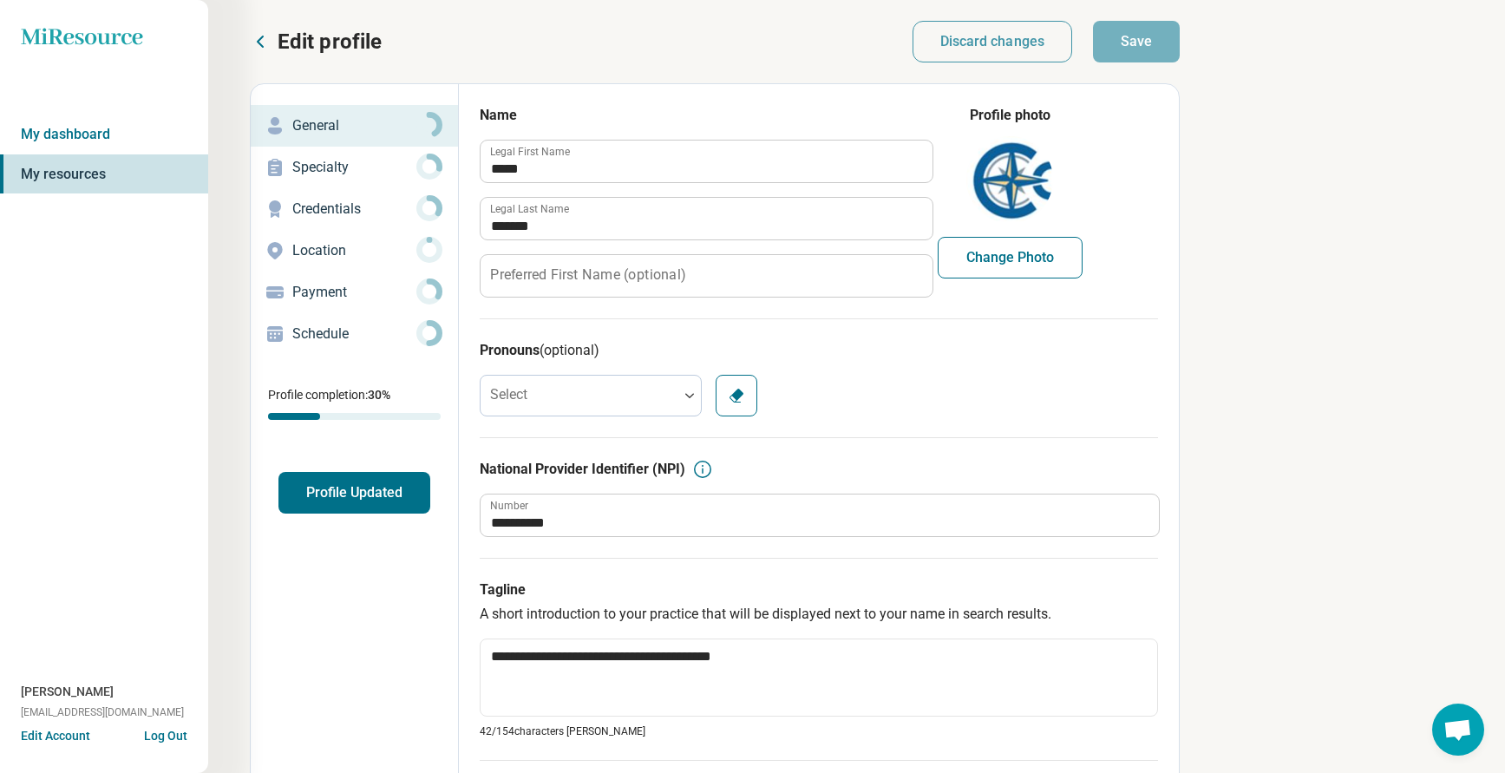
click at [304, 199] on p "Credentials" at bounding box center [354, 209] width 124 height 21
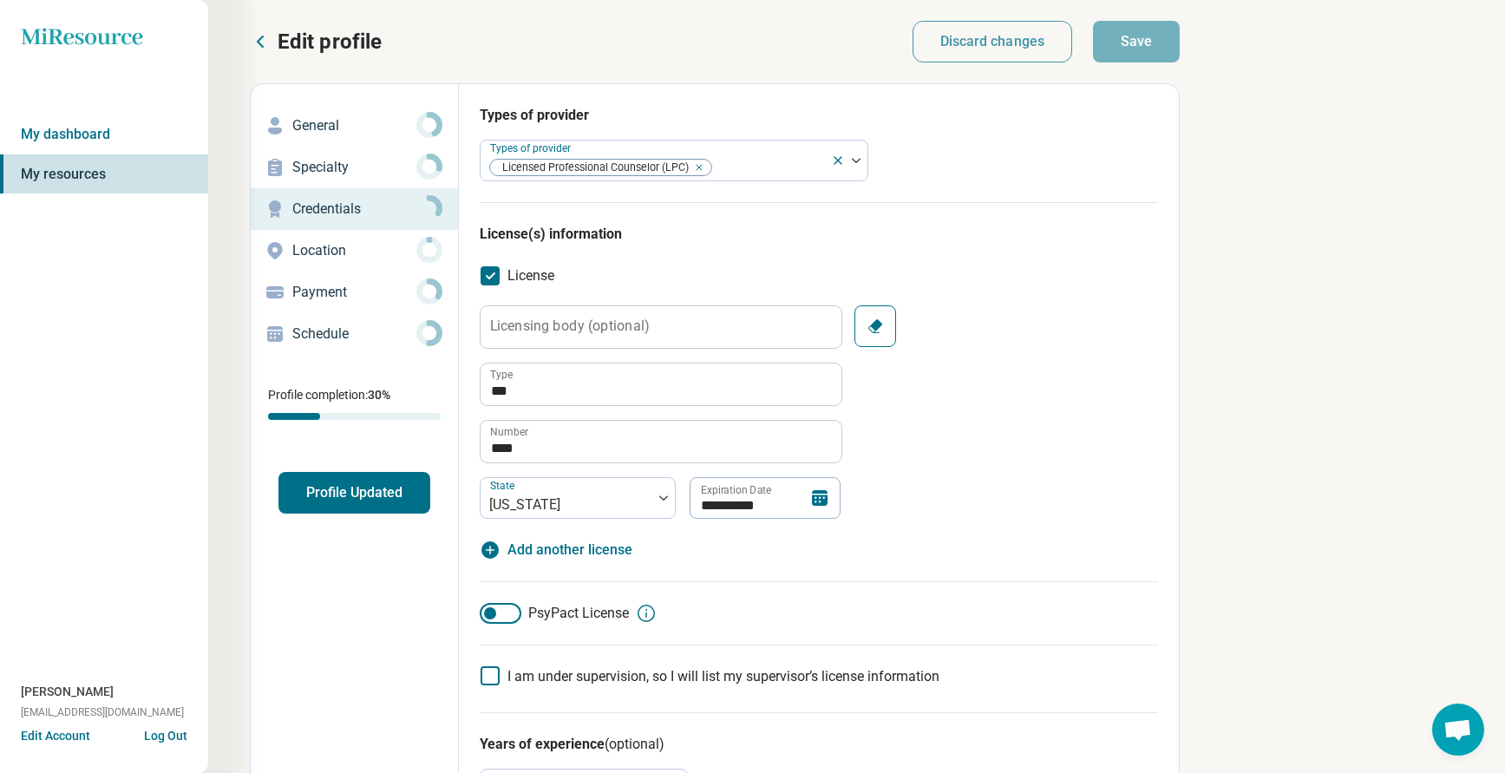
click at [357, 500] on button "Profile Updated" at bounding box center [354, 493] width 152 height 42
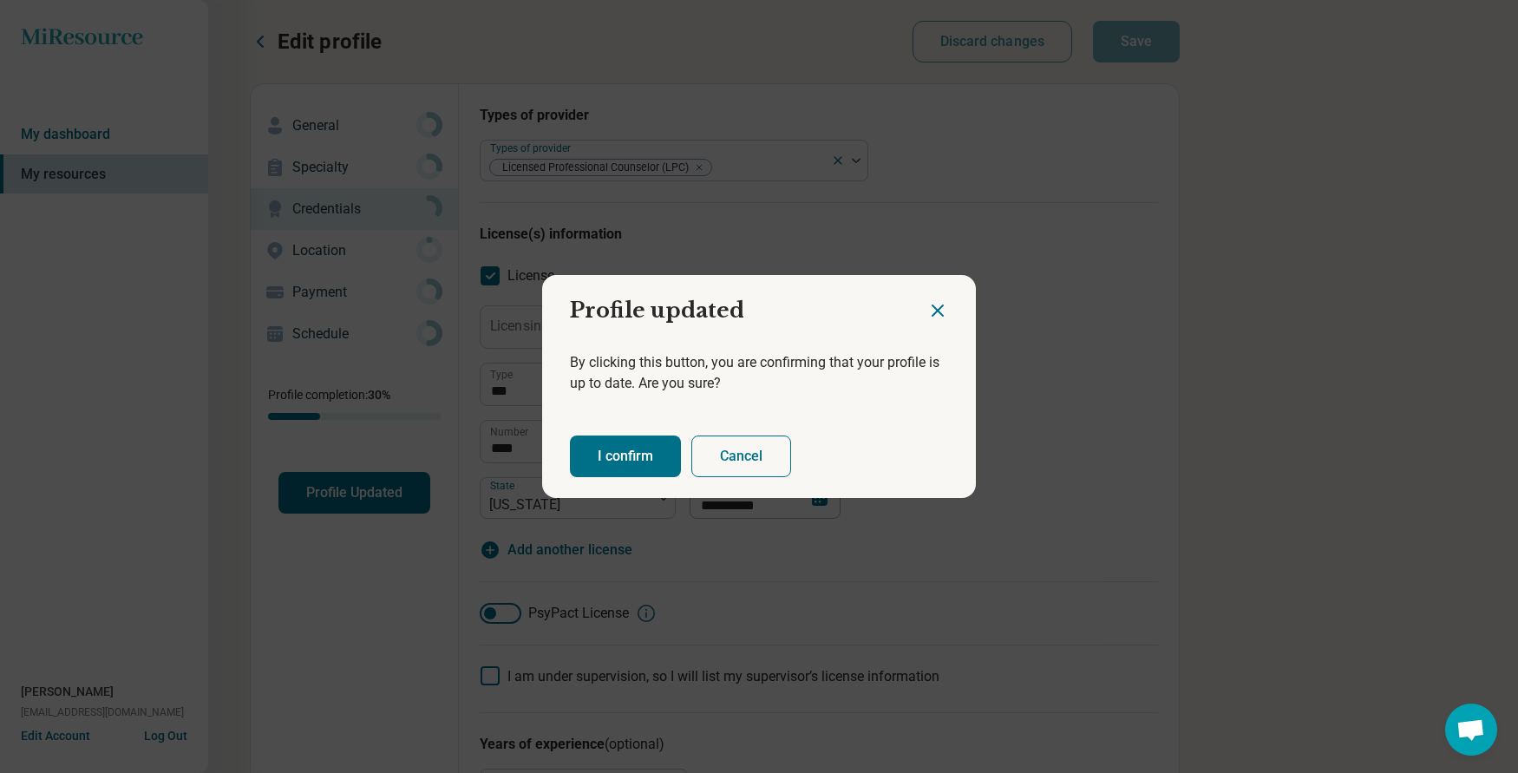
click at [598, 457] on button "I confirm" at bounding box center [625, 456] width 111 height 42
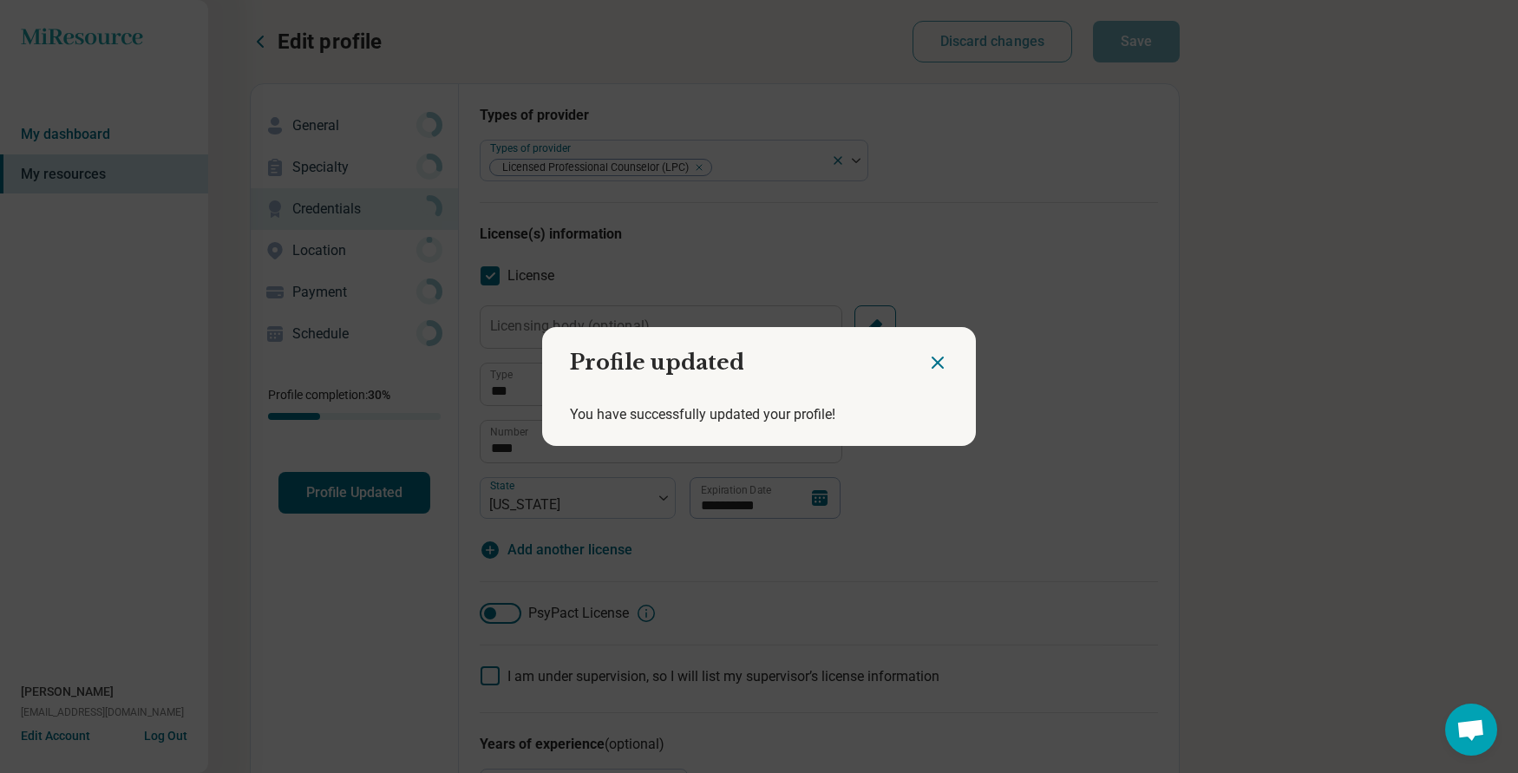
click at [927, 356] on icon "Close dialog" at bounding box center [937, 362] width 21 height 21
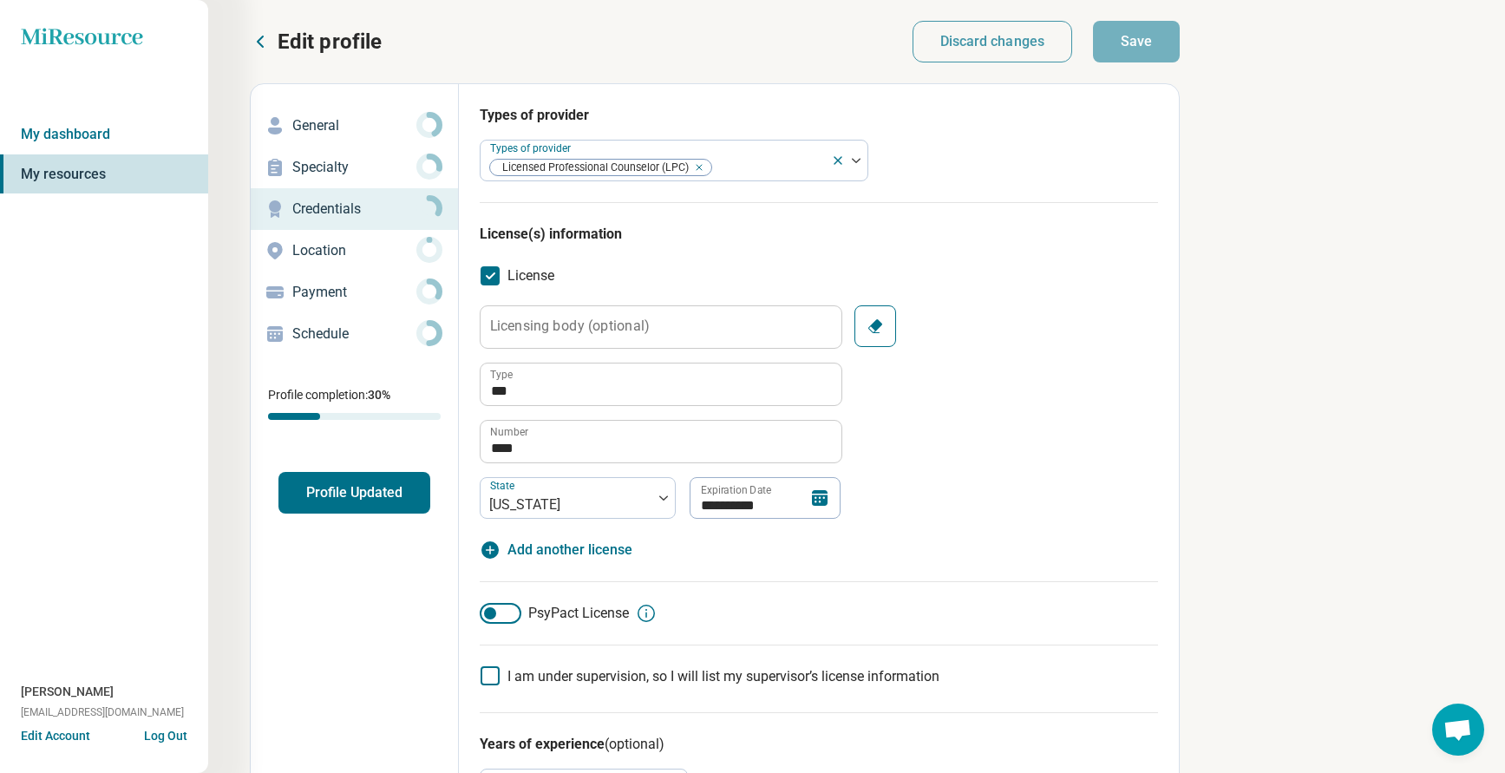
click at [328, 45] on p "Edit profile" at bounding box center [330, 42] width 104 height 28
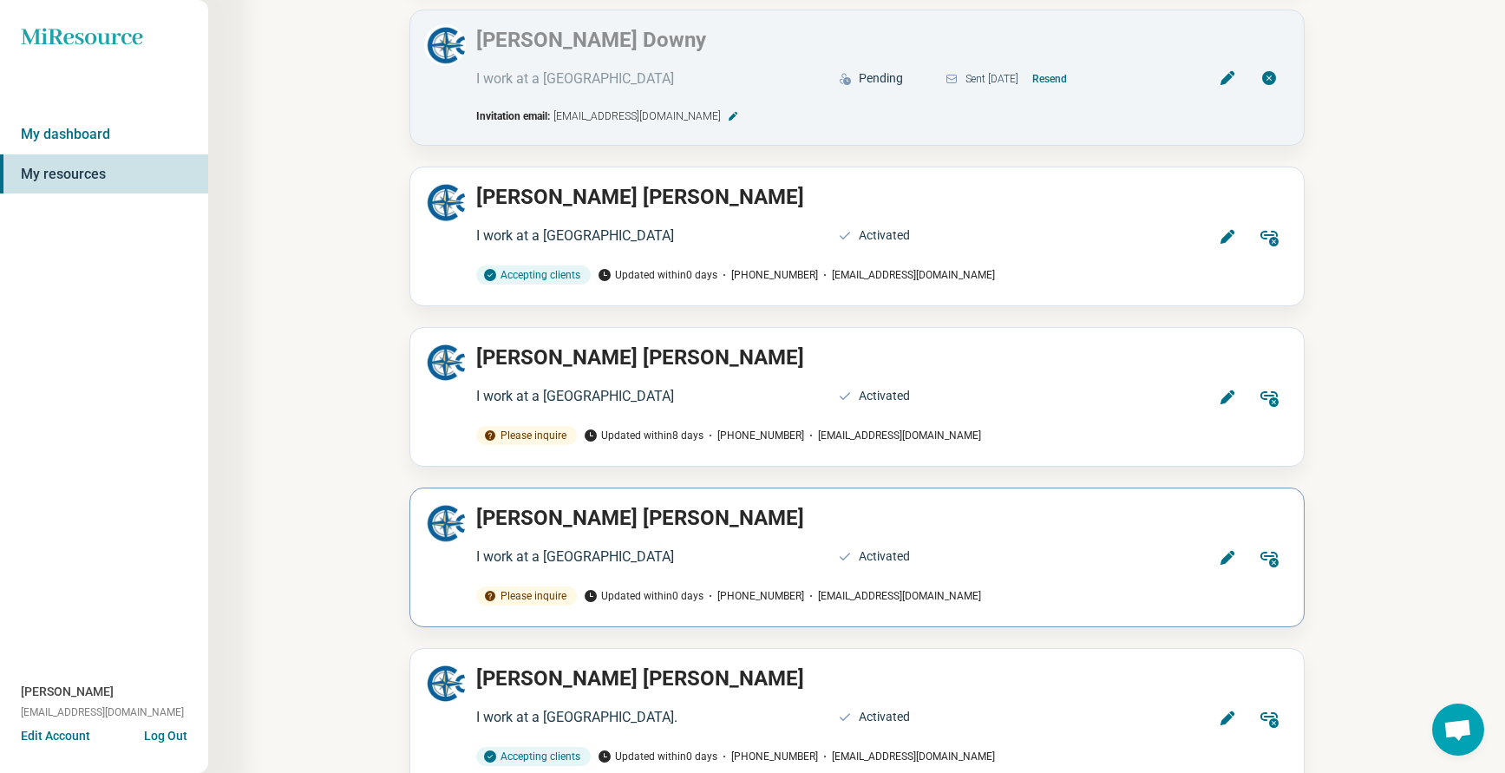
scroll to position [4485, 0]
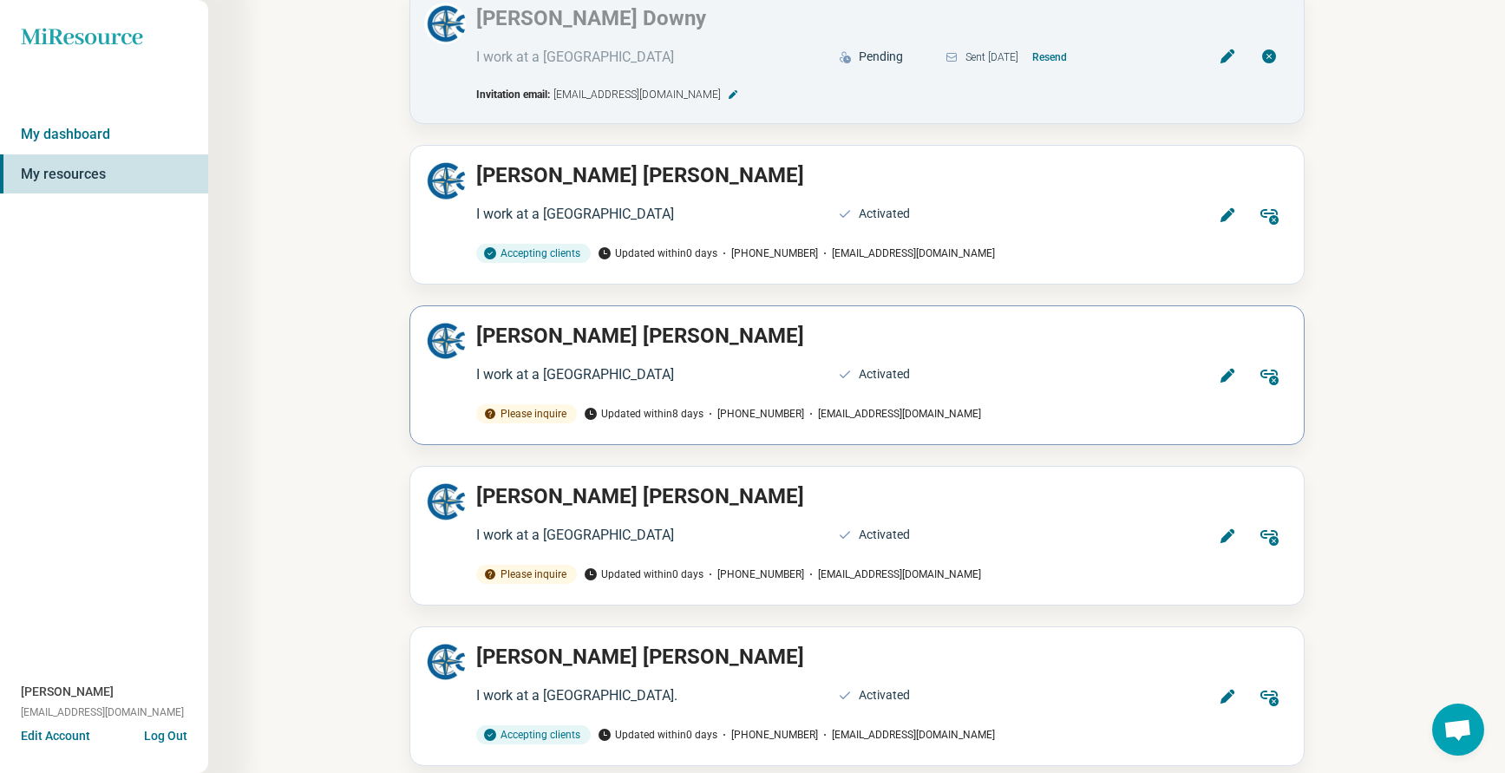
click at [1225, 369] on icon at bounding box center [1226, 376] width 14 height 14
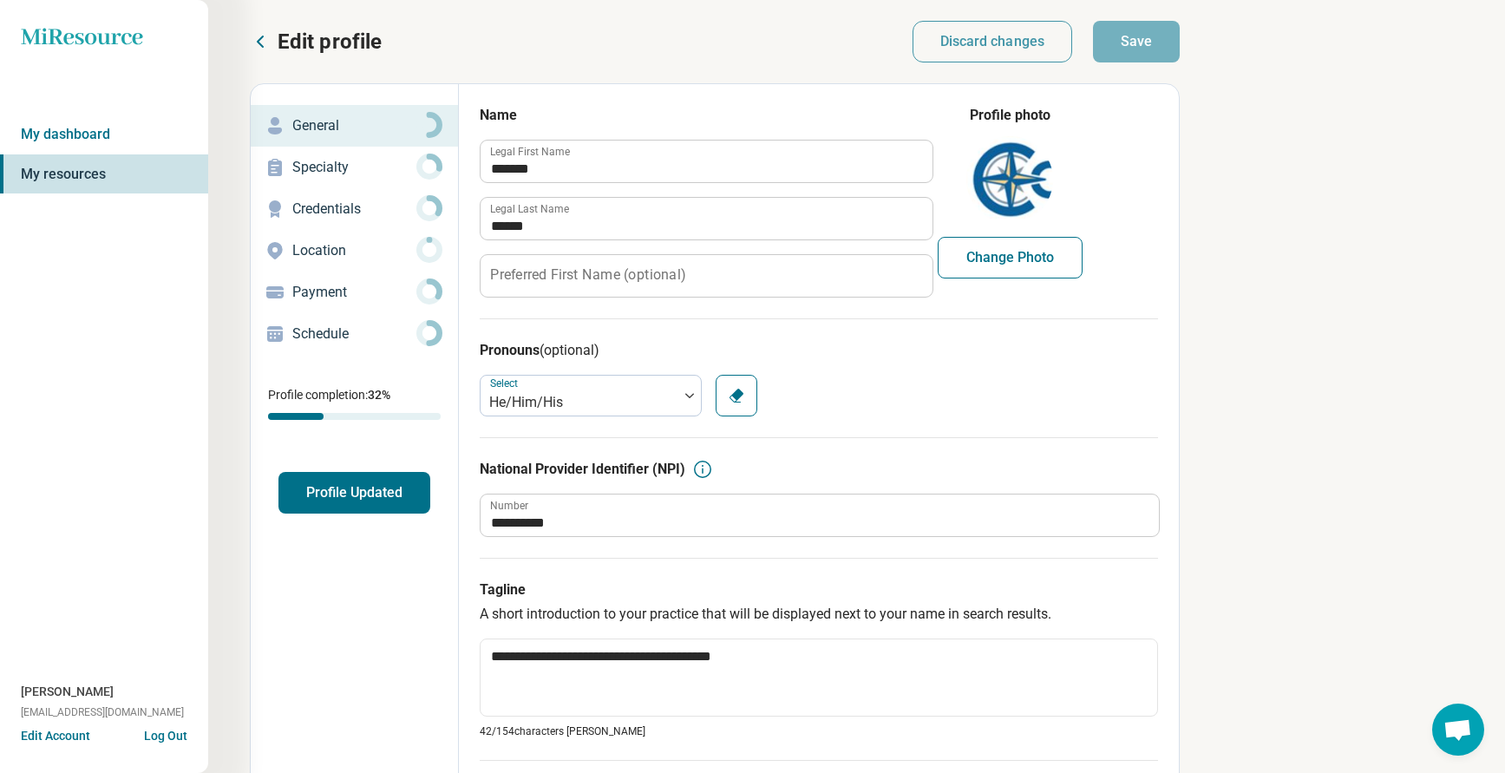
click at [322, 212] on p "Credentials" at bounding box center [354, 209] width 124 height 21
type textarea "*"
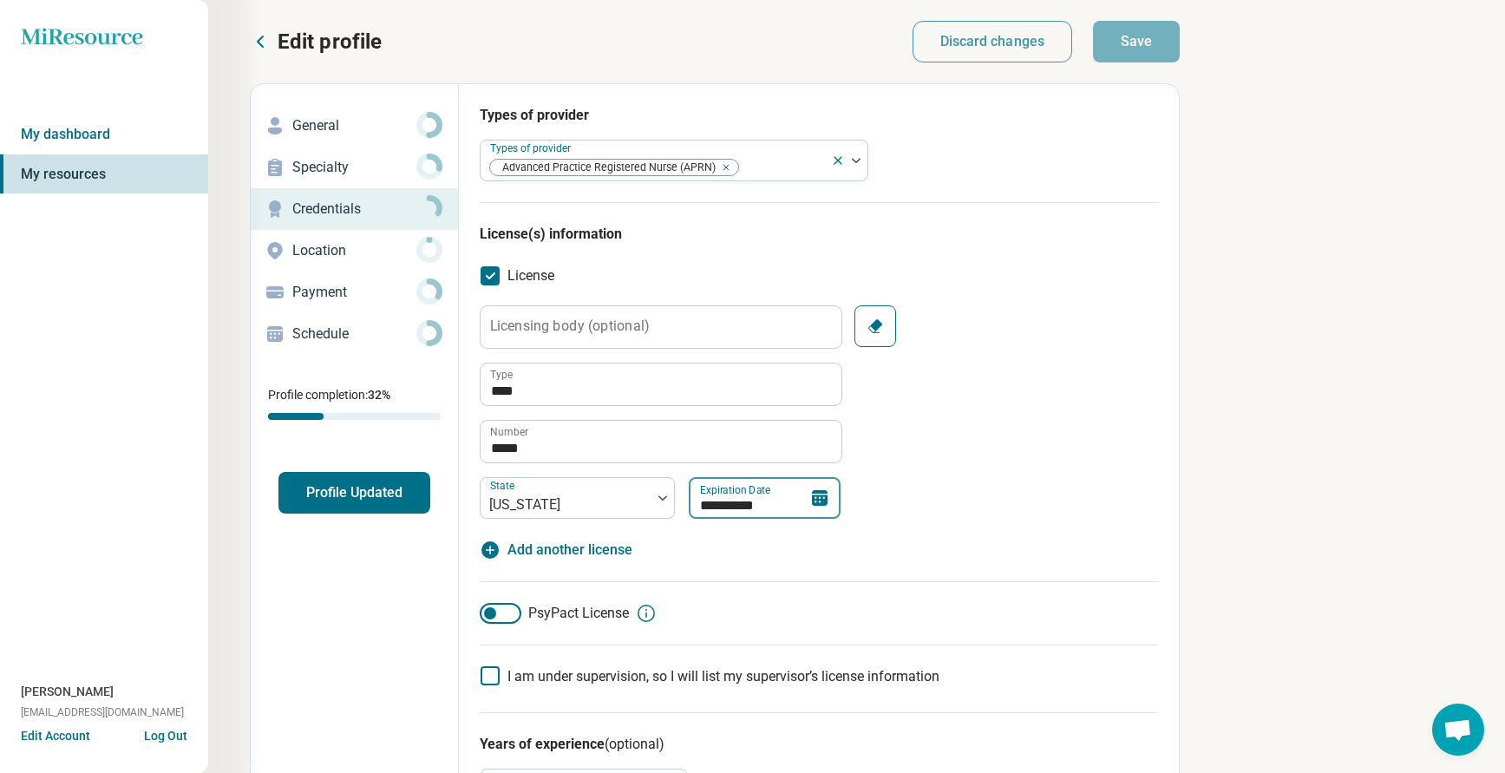
click at [775, 501] on input "**********" at bounding box center [765, 498] width 152 height 42
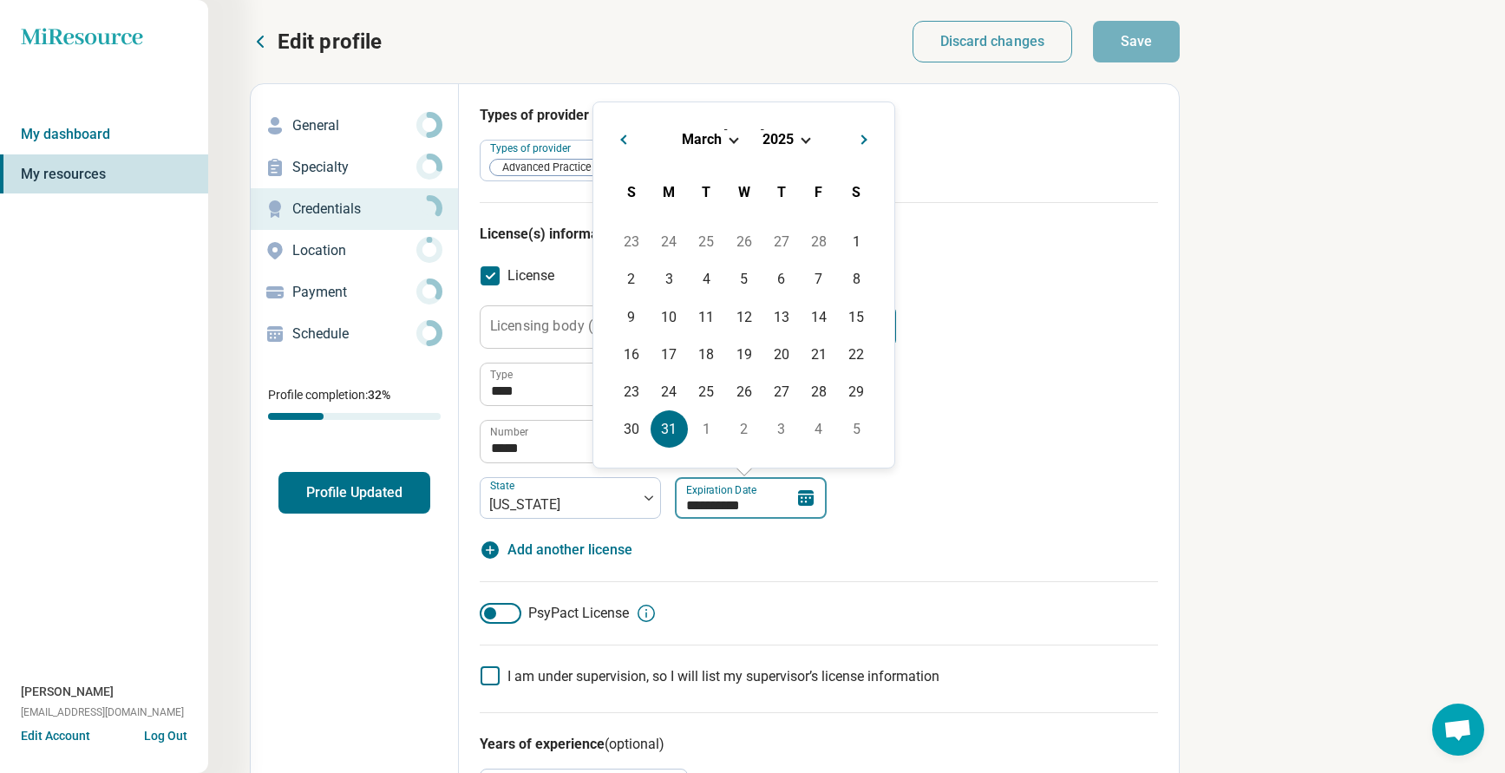
type input "*********"
type textarea "*"
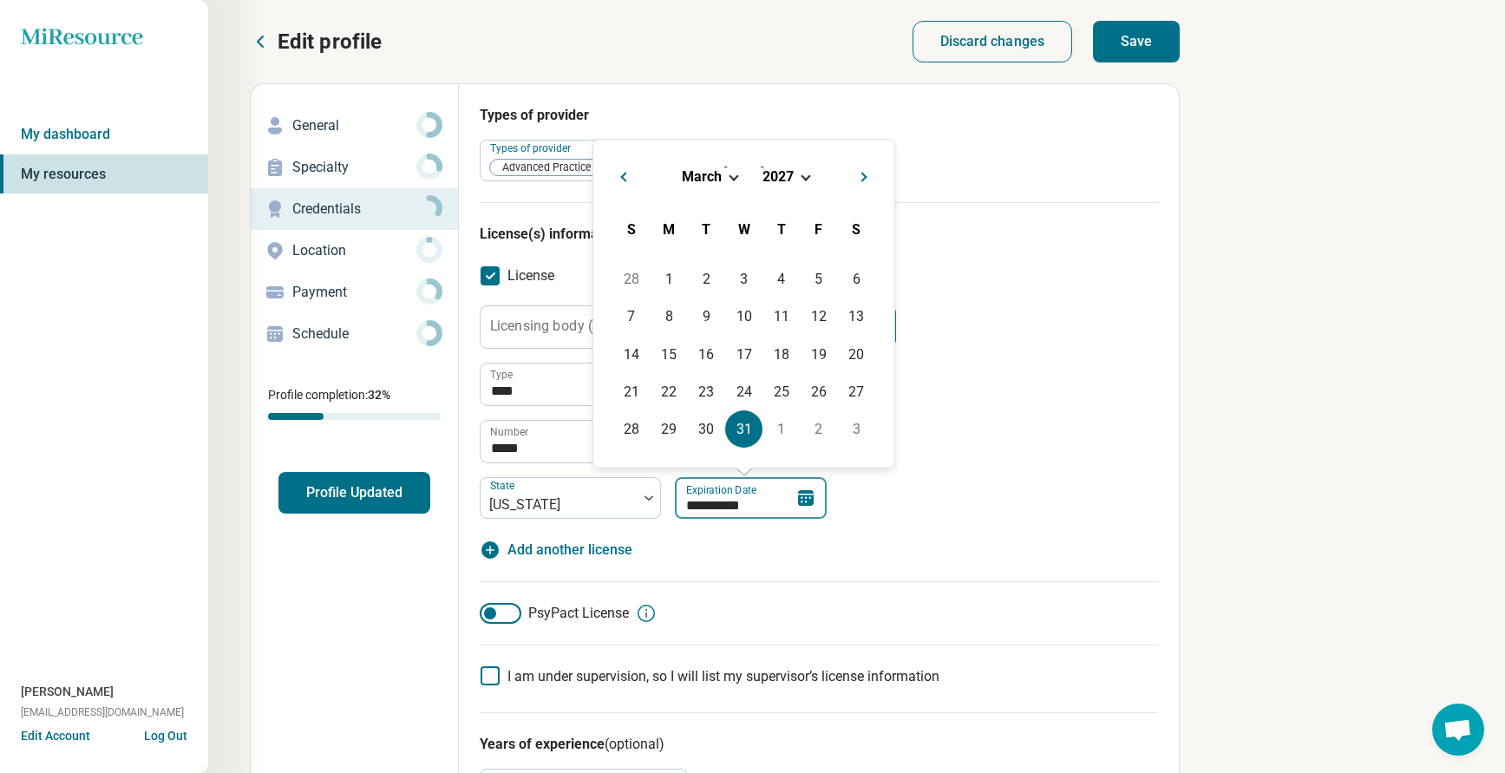
type input "**********"
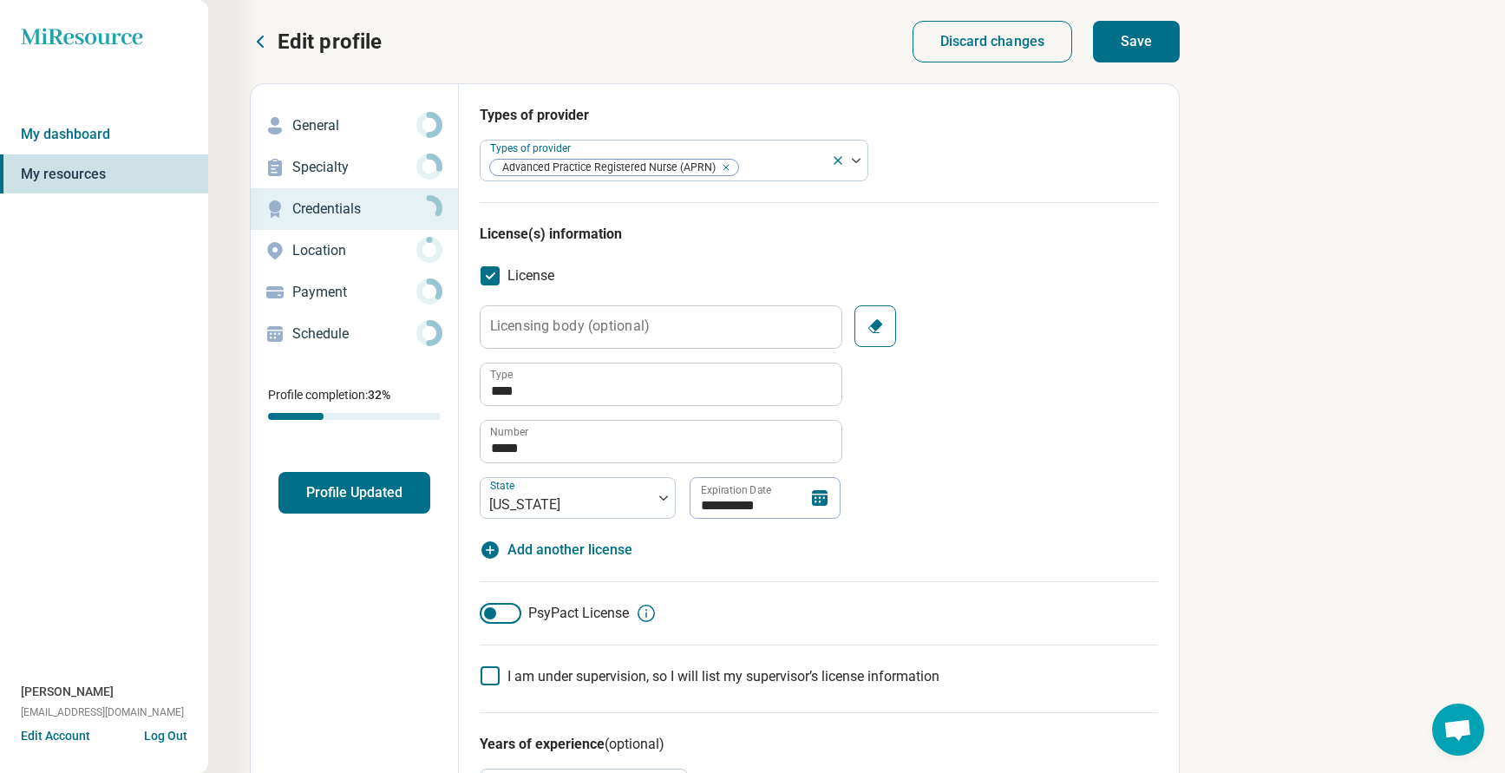
click at [1046, 399] on div "**********" at bounding box center [819, 411] width 678 height 213
click at [1109, 48] on button "Save" at bounding box center [1136, 42] width 87 height 42
click at [336, 491] on button "Profile Updated" at bounding box center [354, 493] width 152 height 42
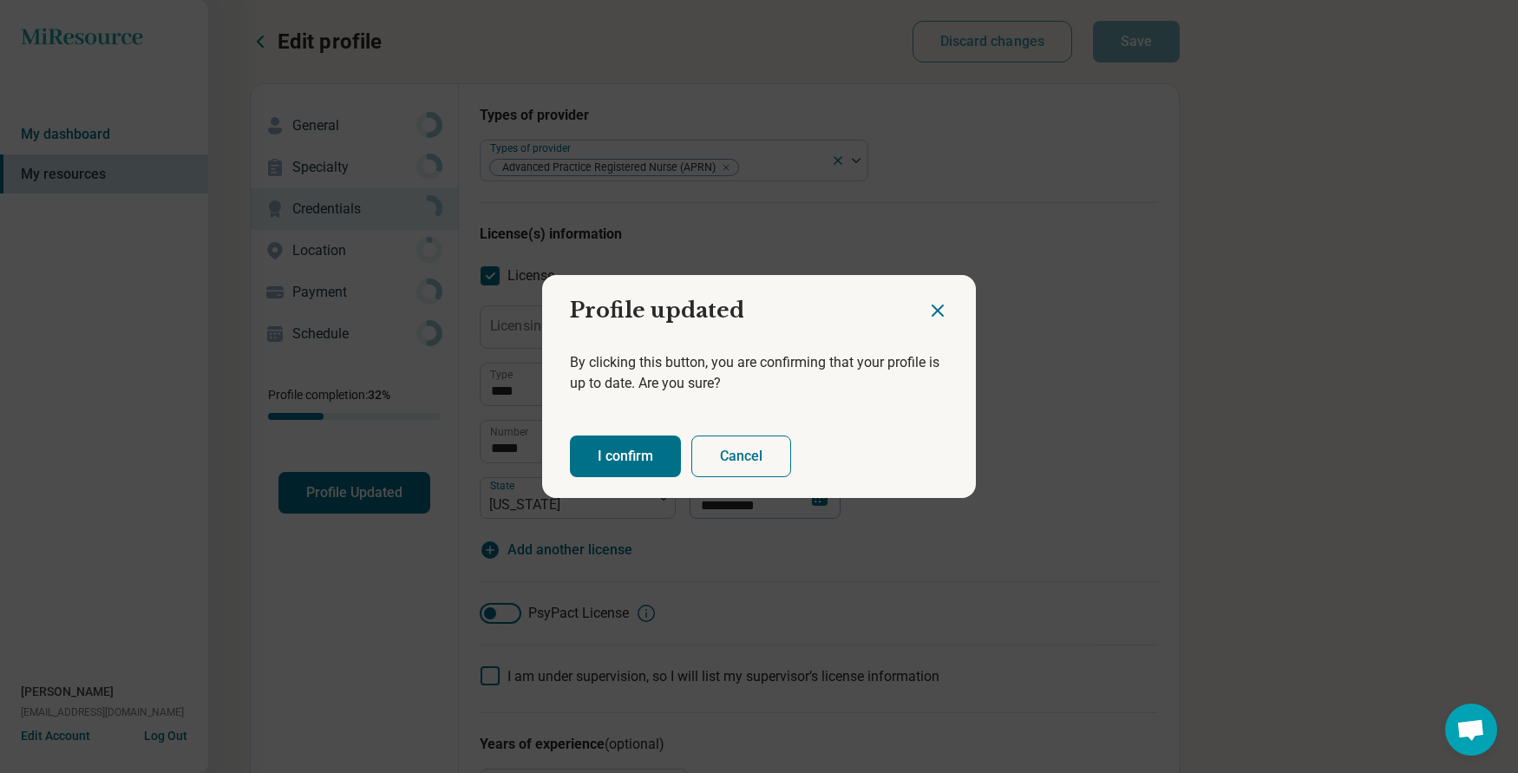
click at [624, 446] on button "I confirm" at bounding box center [625, 456] width 111 height 42
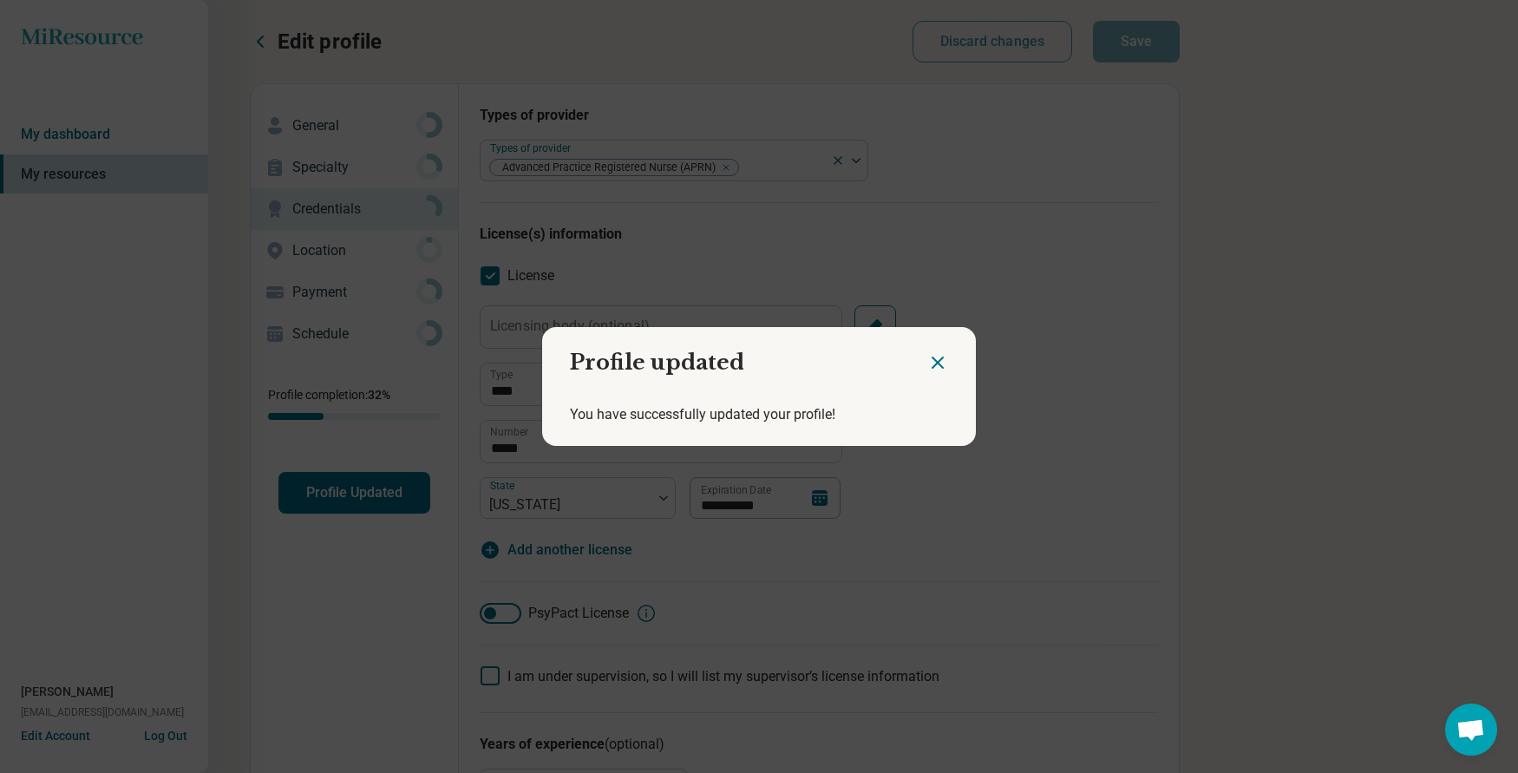
click at [927, 360] on icon "Close dialog" at bounding box center [937, 362] width 21 height 21
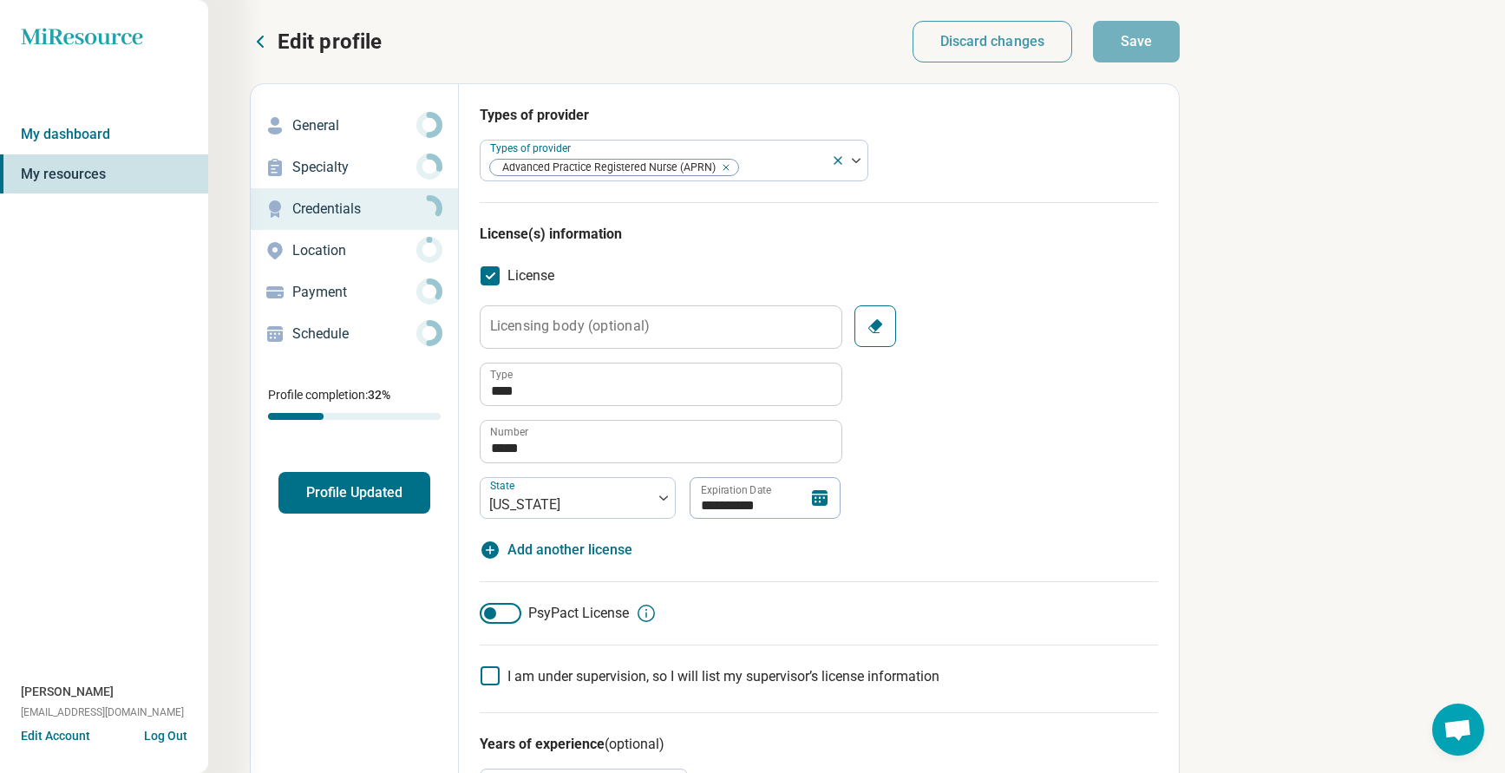
click at [317, 42] on p "Edit profile" at bounding box center [330, 42] width 104 height 28
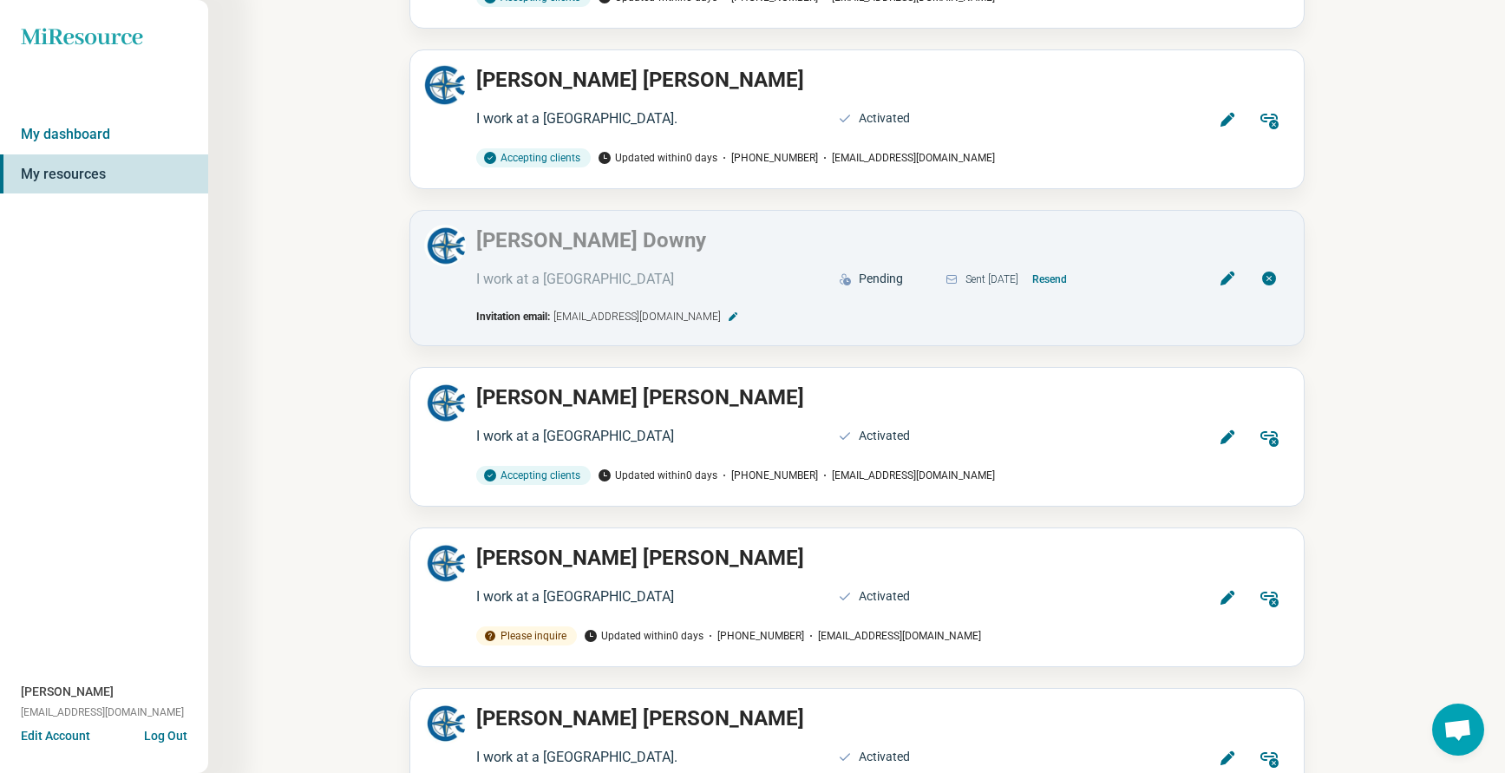
scroll to position [4485, 0]
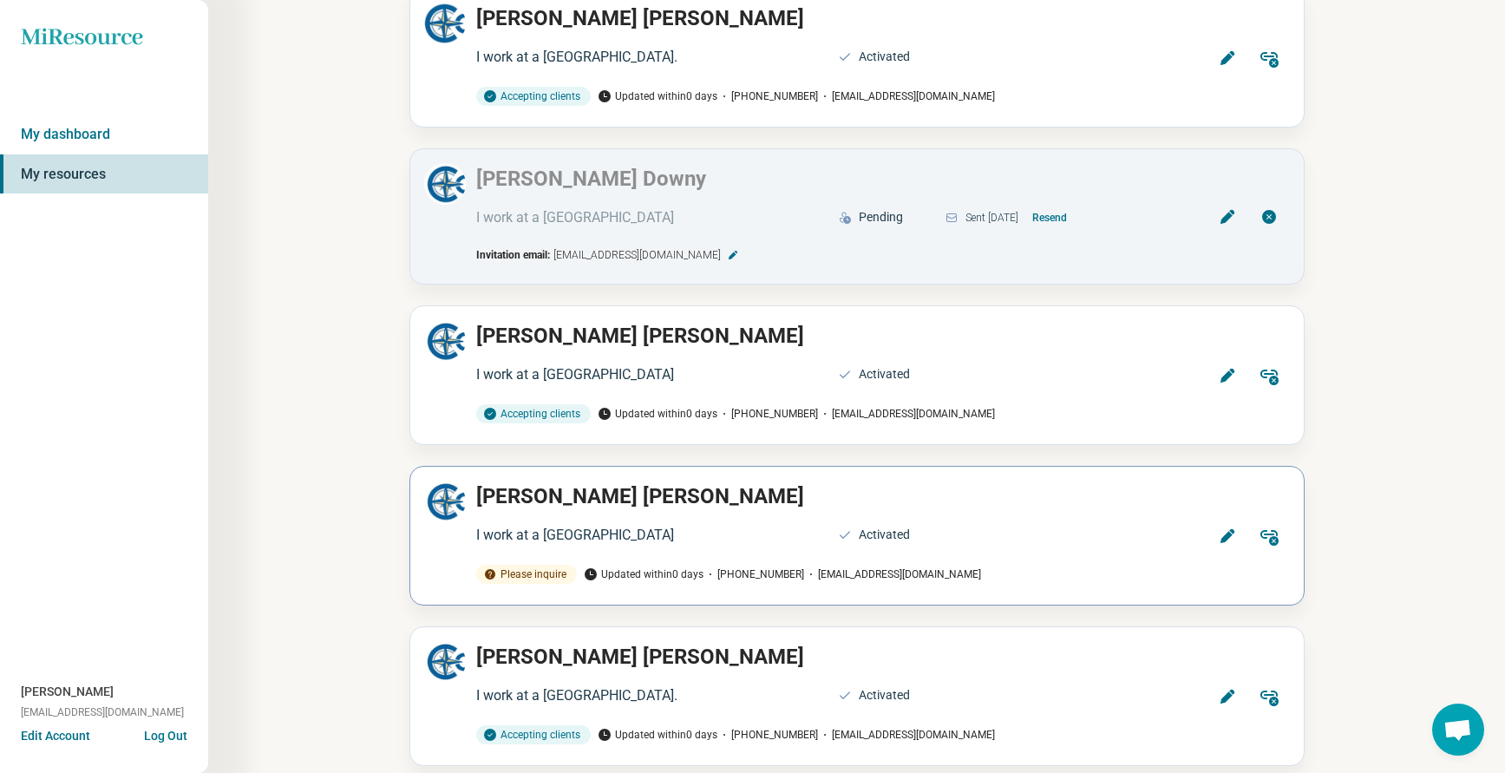
click at [1230, 529] on icon at bounding box center [1226, 536] width 14 height 14
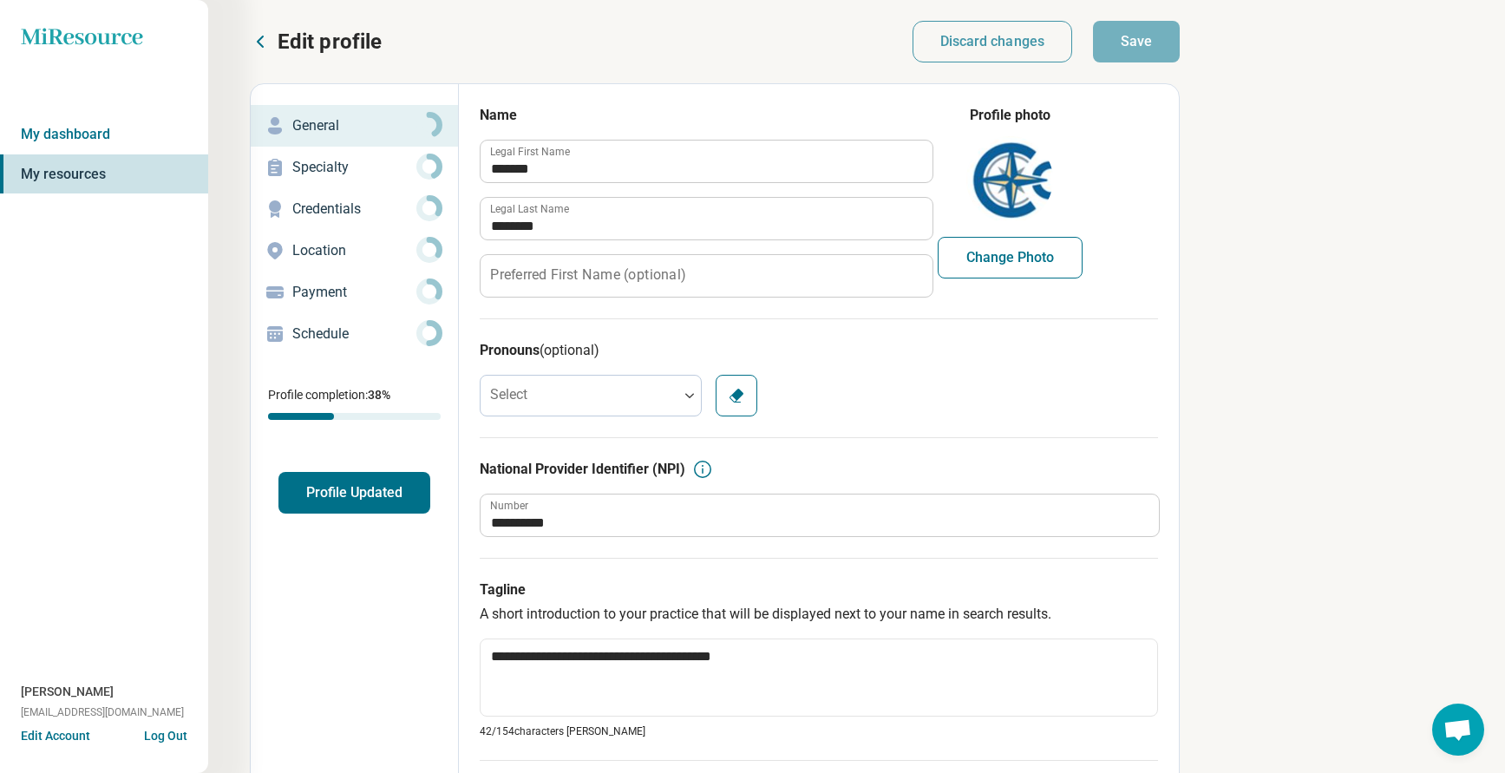
click at [335, 214] on p "Credentials" at bounding box center [354, 209] width 124 height 21
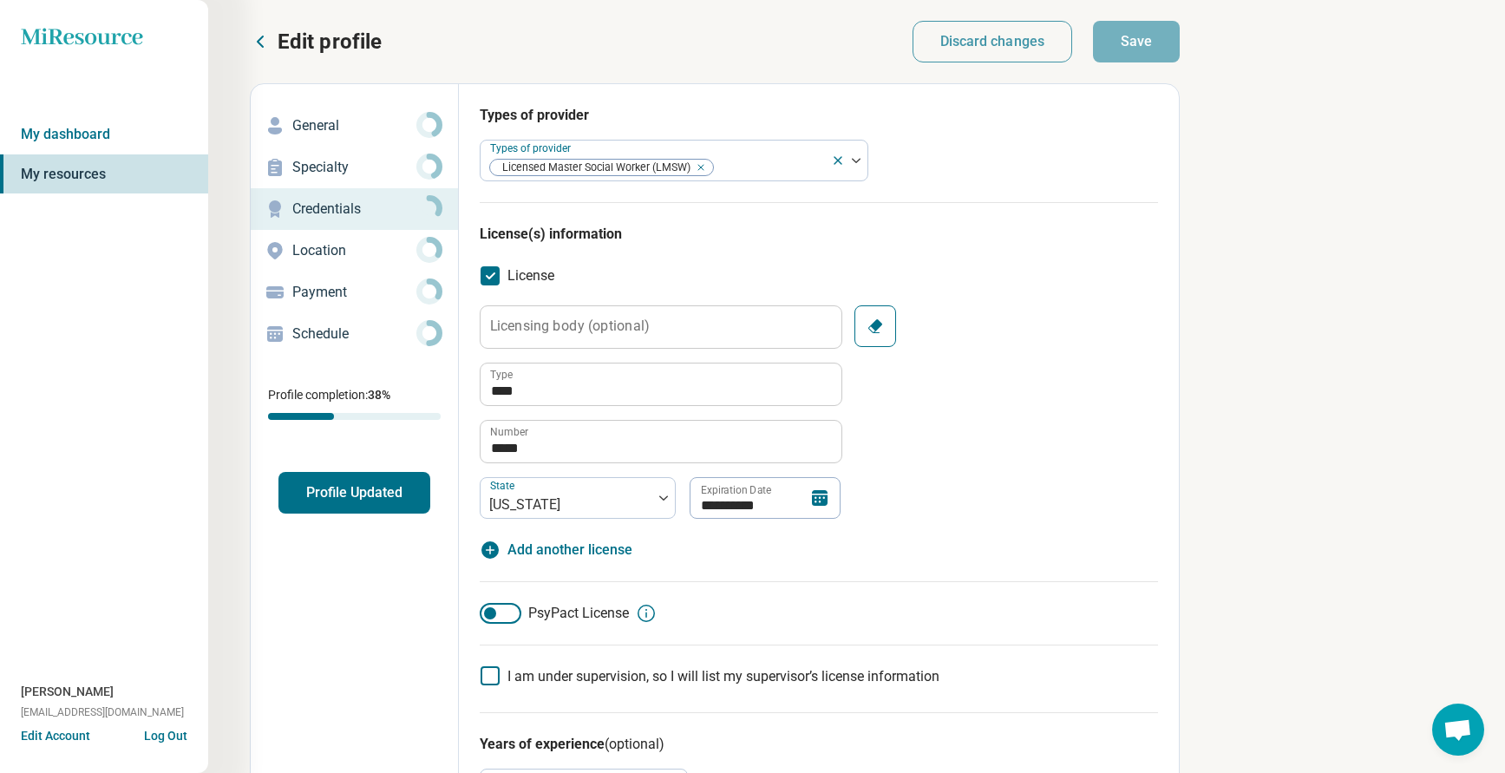
click at [362, 485] on button "Profile Updated" at bounding box center [354, 493] width 152 height 42
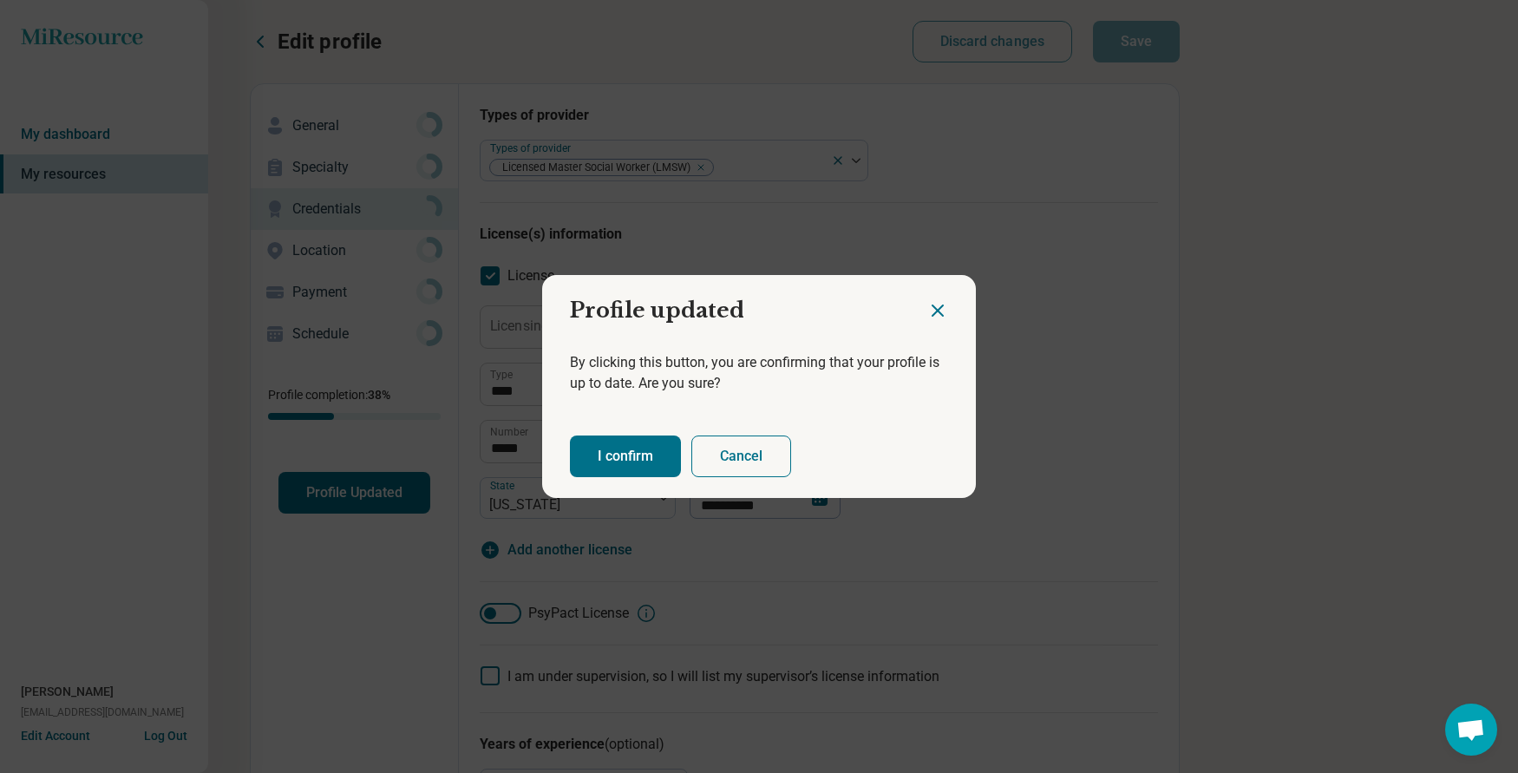
click at [637, 453] on button "I confirm" at bounding box center [625, 456] width 111 height 42
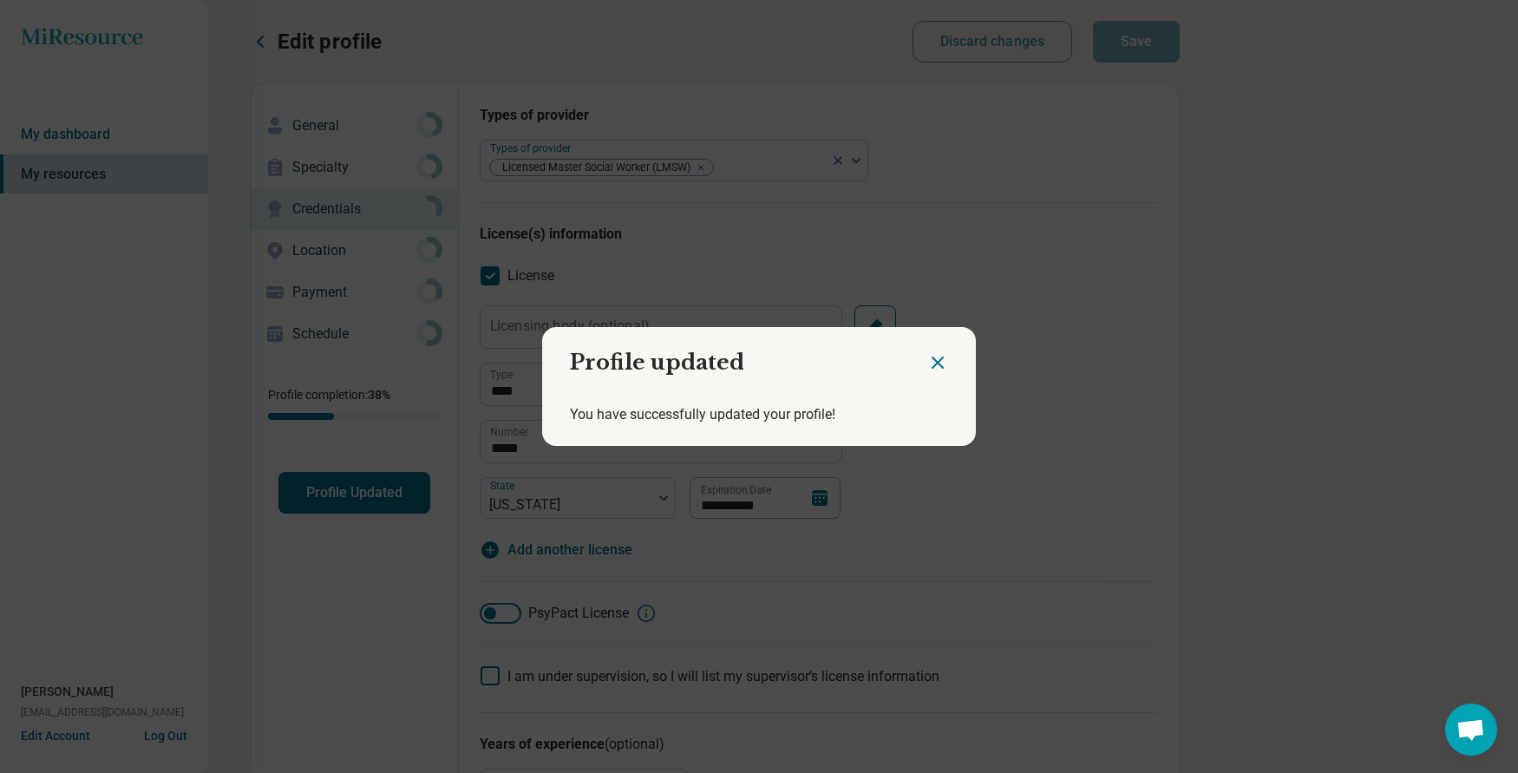
click at [931, 360] on icon "Close dialog" at bounding box center [937, 362] width 21 height 21
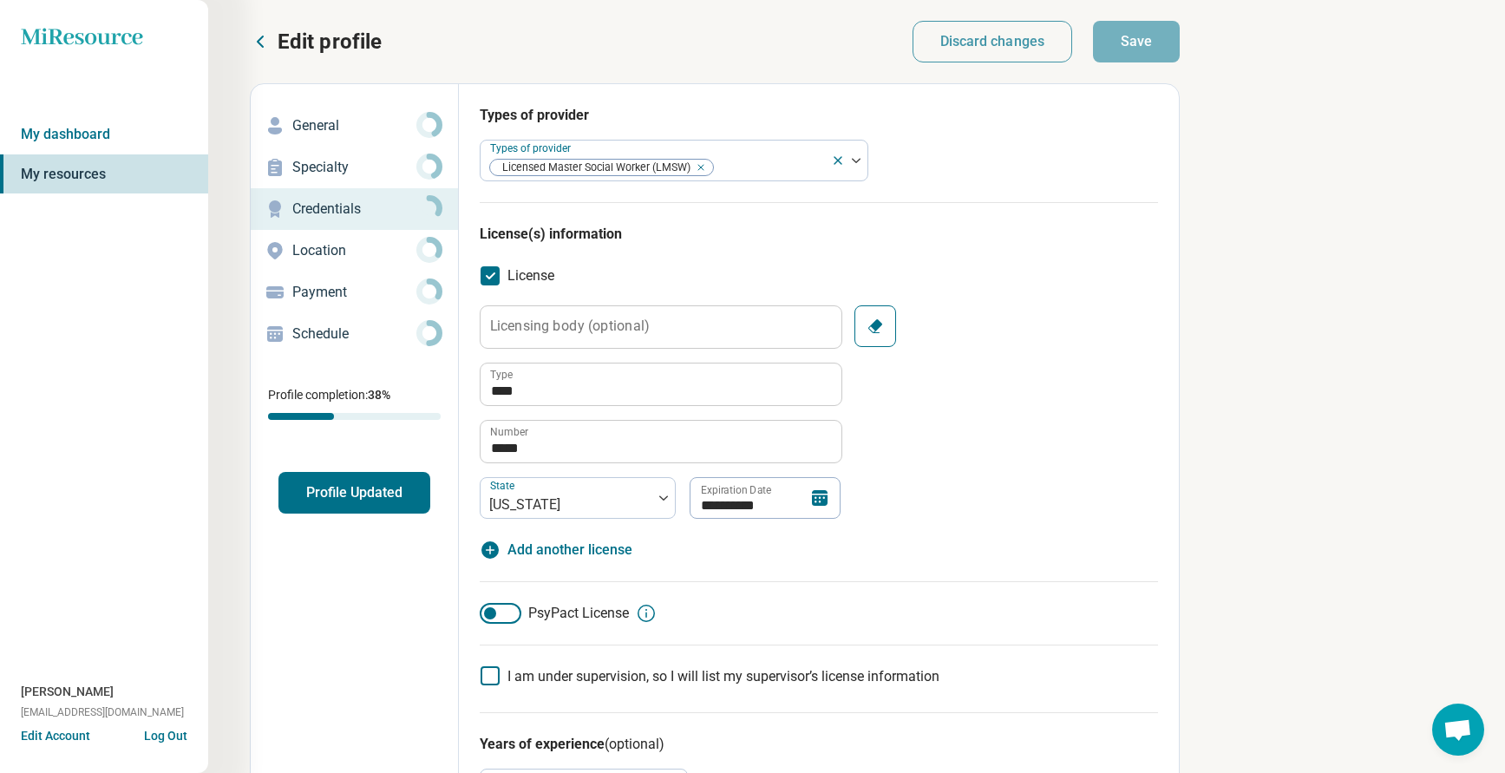
click at [294, 43] on p "Edit profile" at bounding box center [330, 42] width 104 height 28
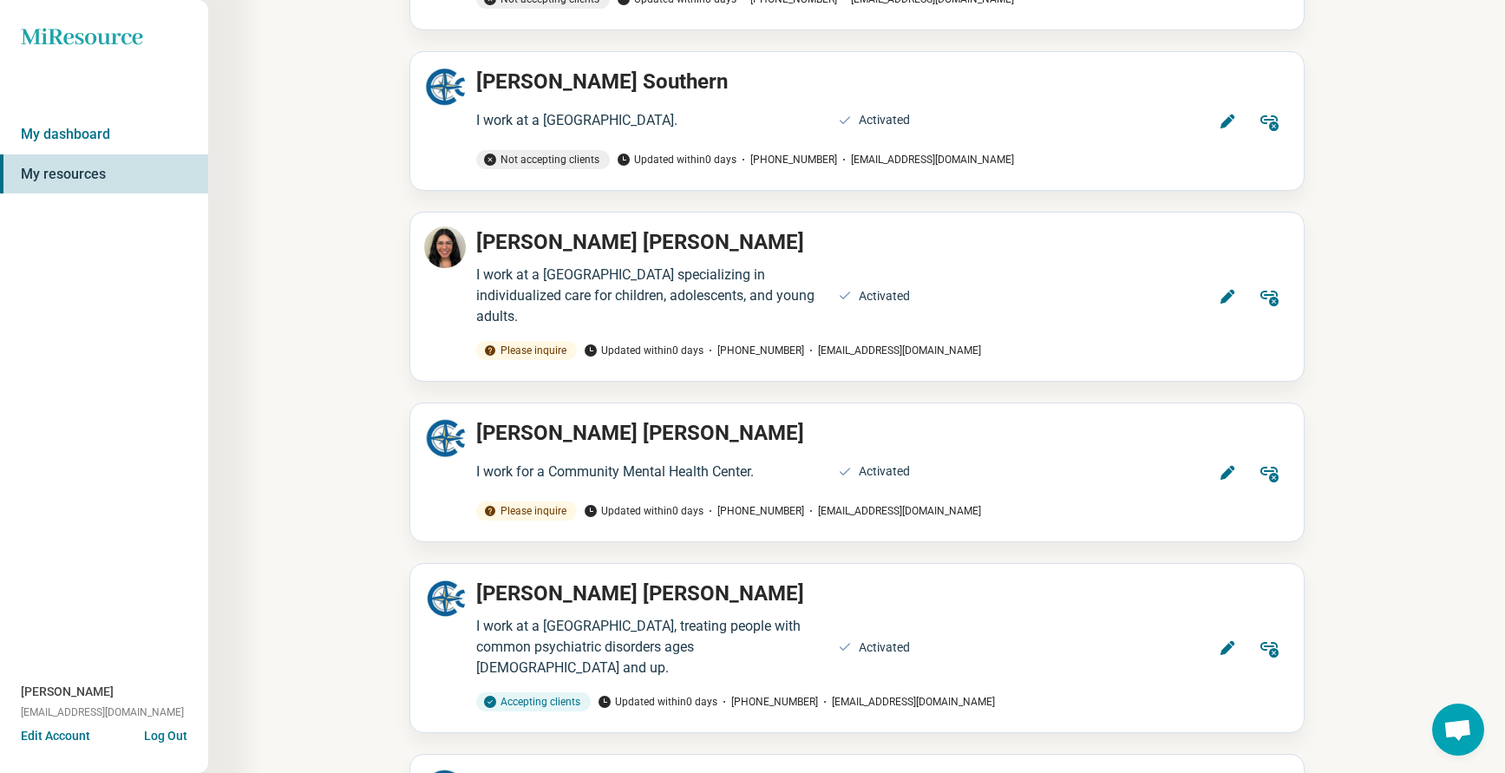
scroll to position [4485, 0]
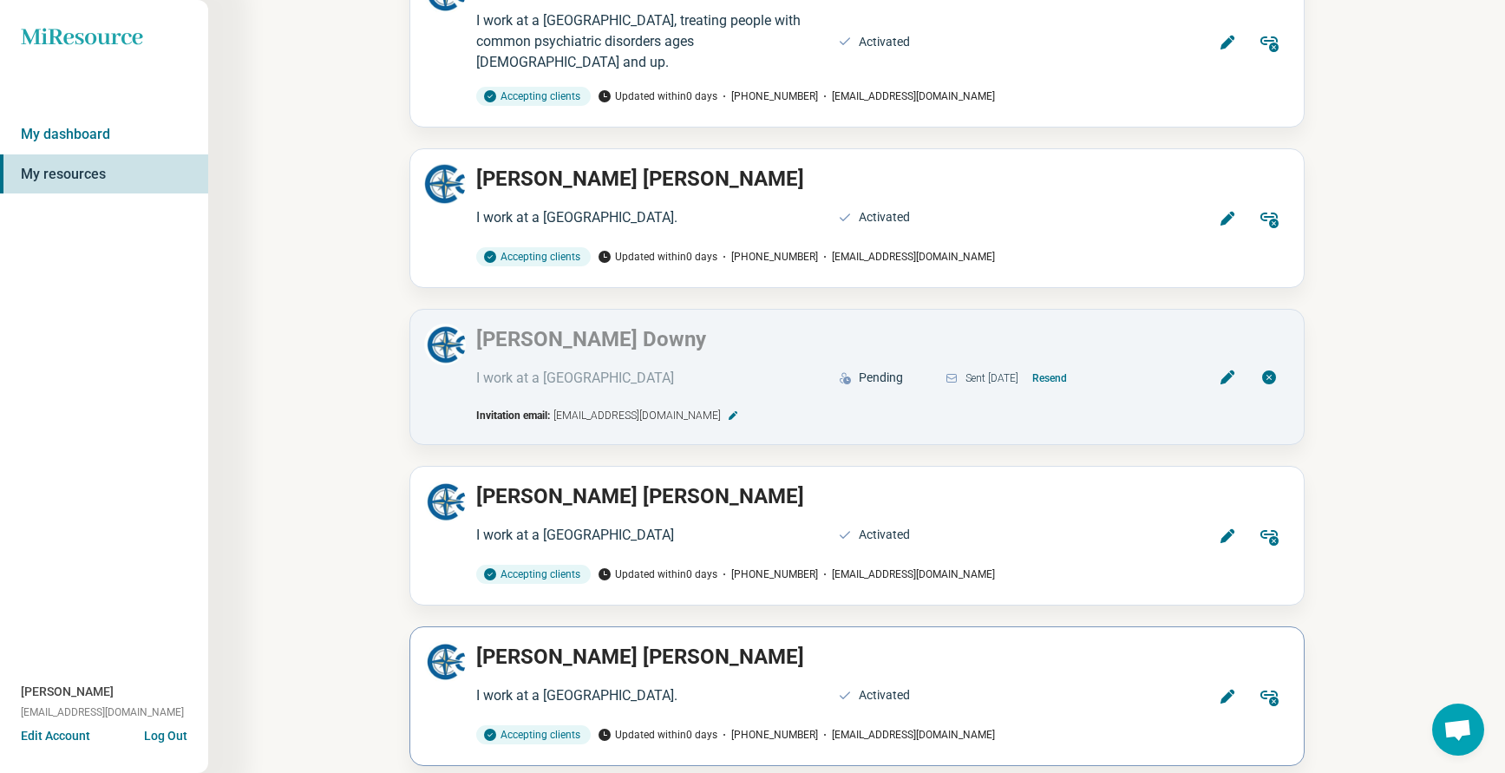
click at [1232, 688] on icon at bounding box center [1227, 696] width 17 height 17
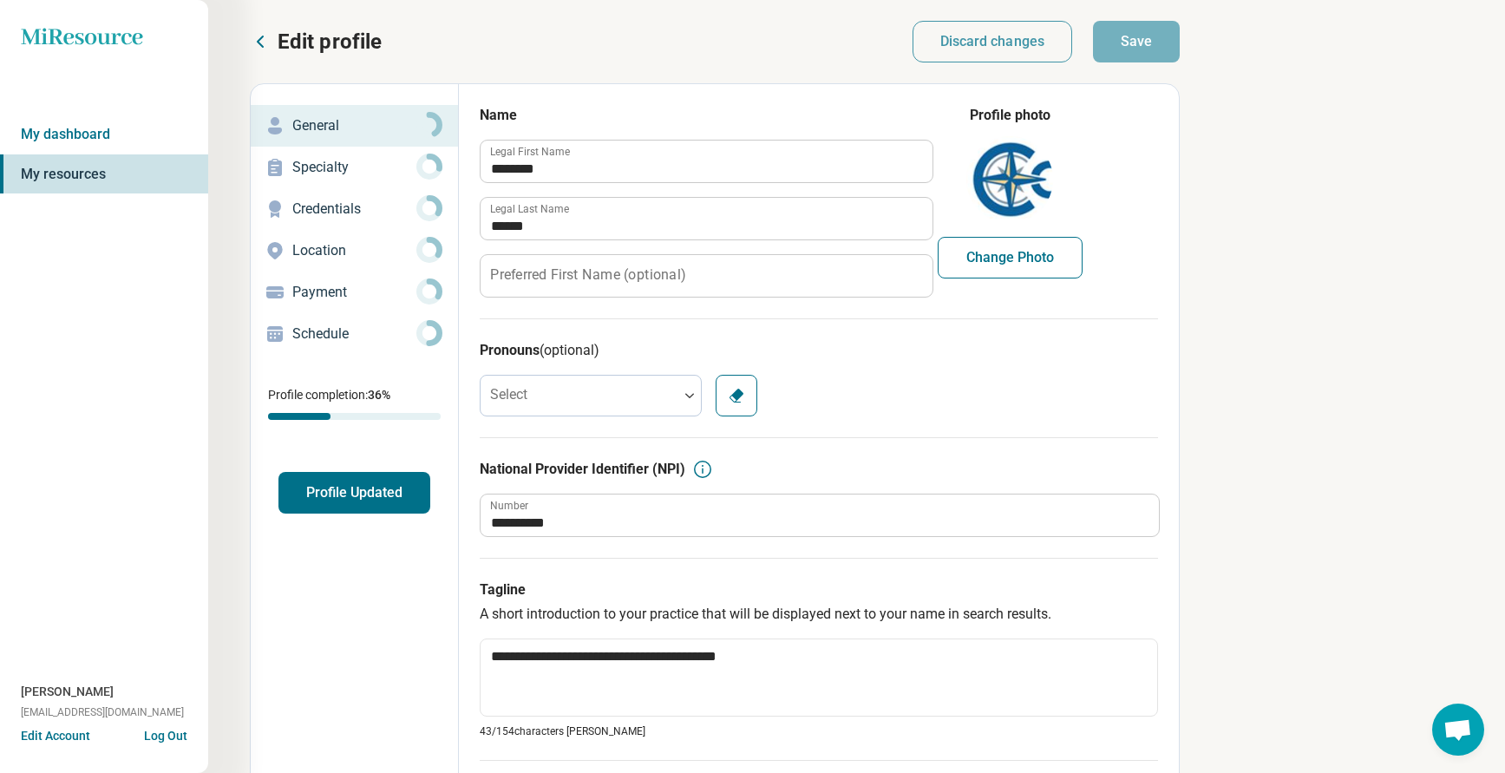
click at [342, 212] on p "Credentials" at bounding box center [354, 209] width 124 height 21
type textarea "*"
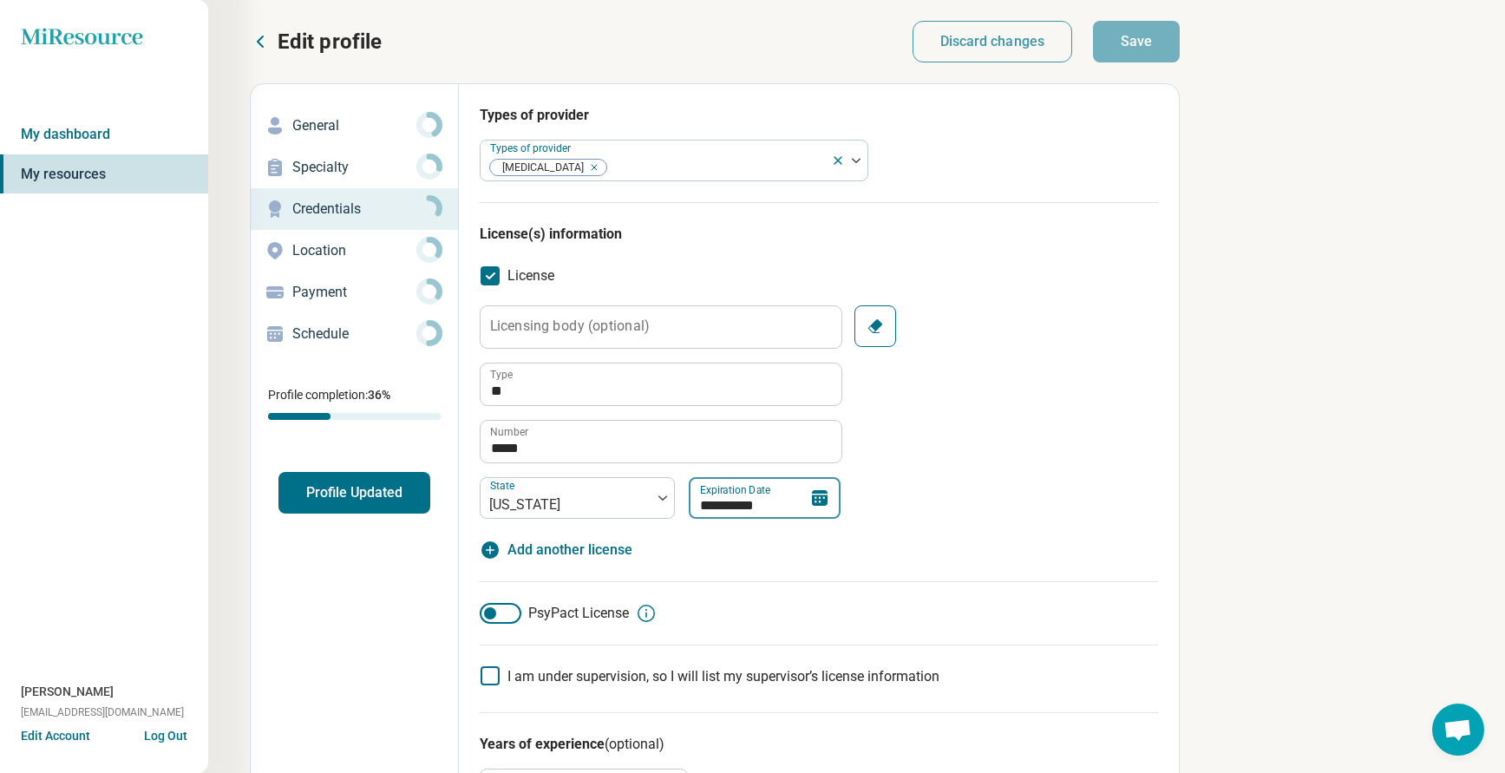
click at [763, 508] on input "**********" at bounding box center [765, 498] width 152 height 42
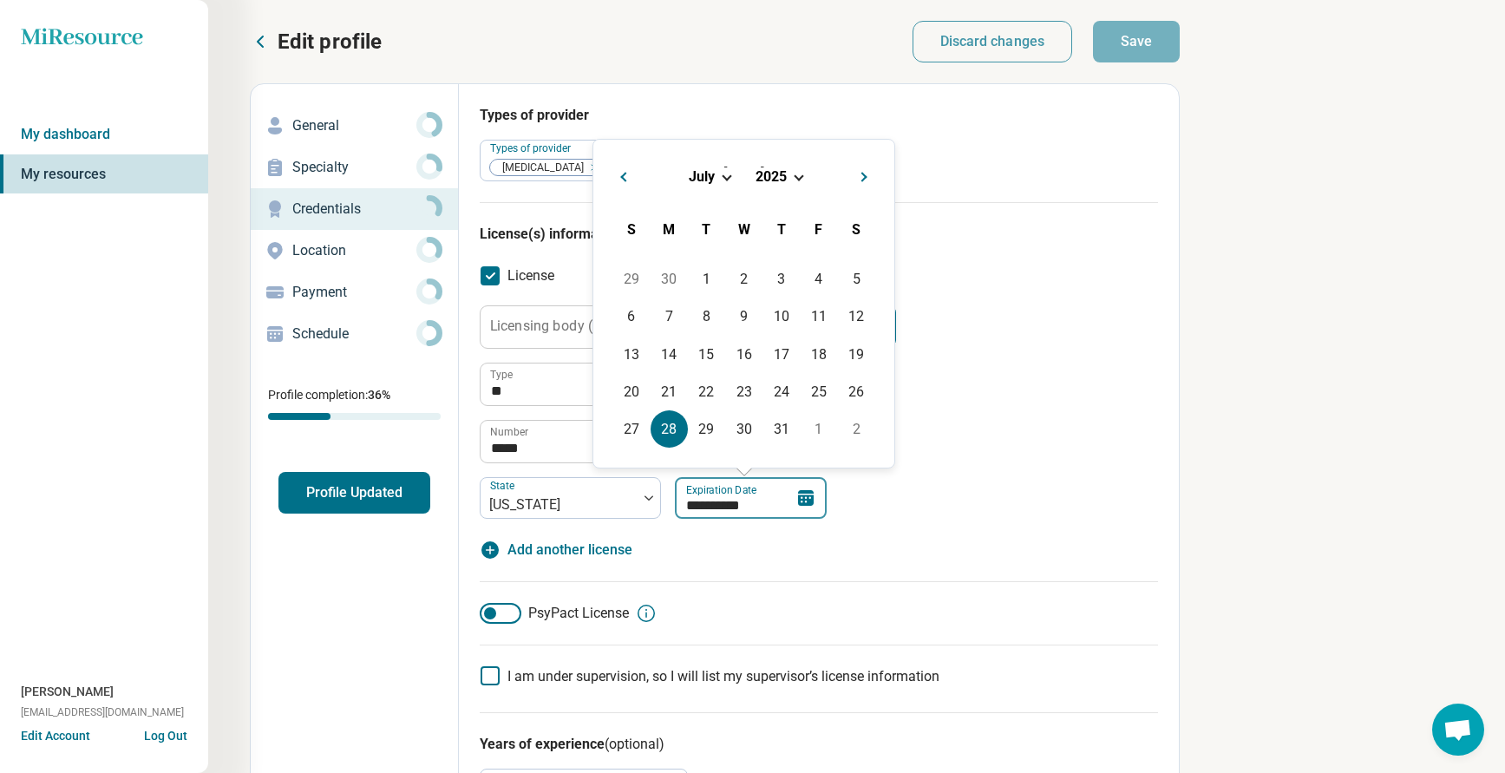
type input "*********"
type textarea "*"
type input "**********"
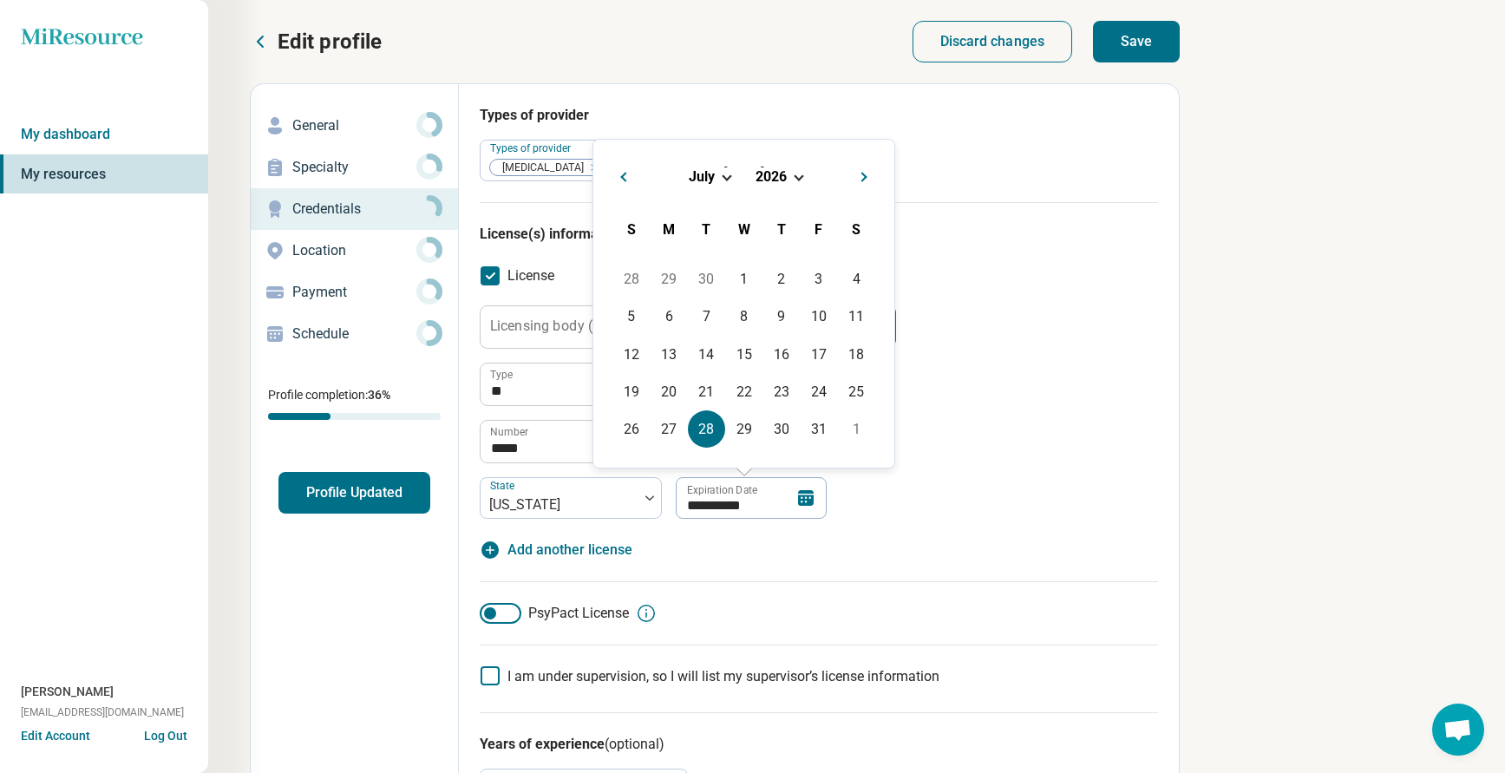
click at [1069, 429] on div "**********" at bounding box center [819, 411] width 678 height 213
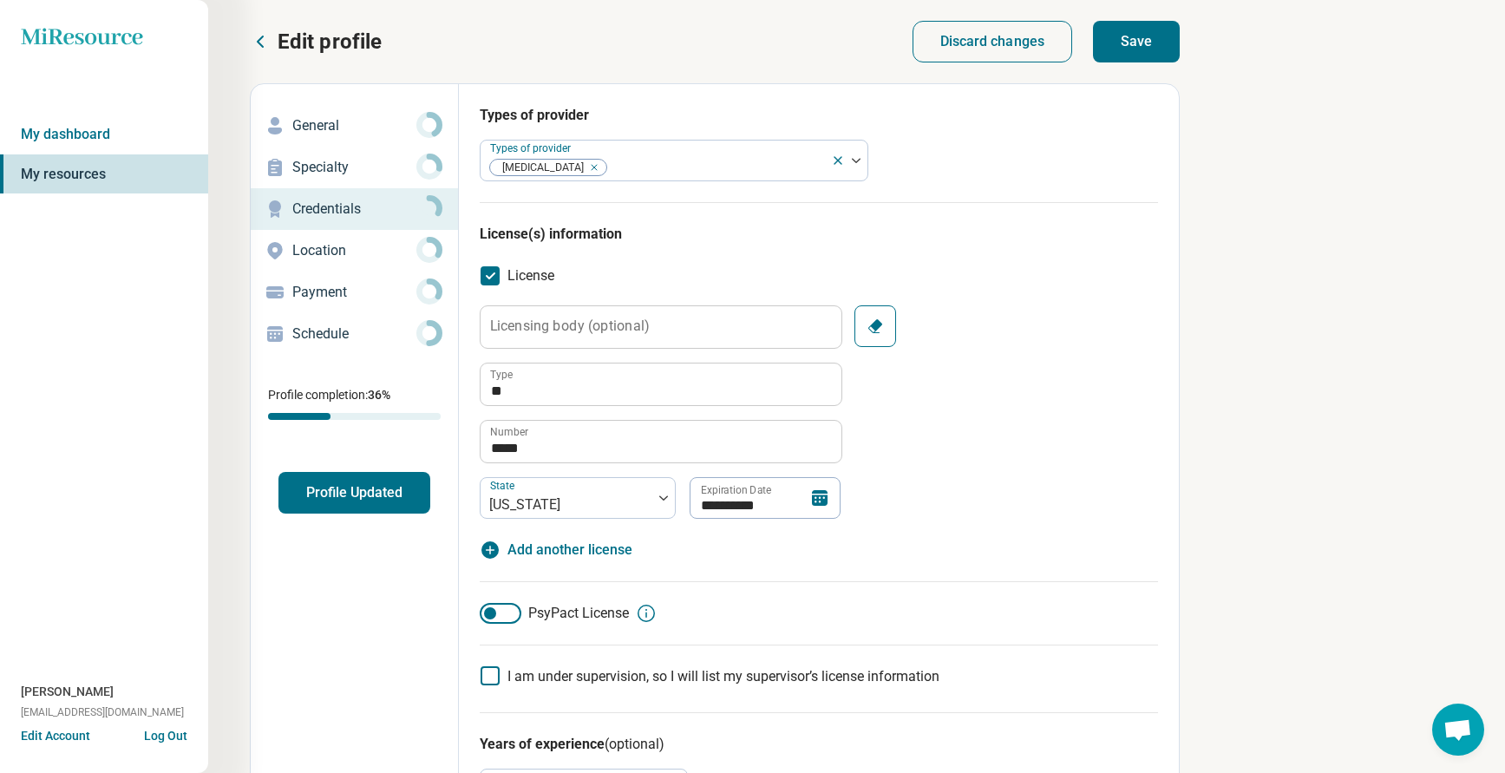
click at [1132, 55] on button "Save" at bounding box center [1136, 42] width 87 height 42
click at [362, 491] on button "Profile Updated" at bounding box center [354, 493] width 152 height 42
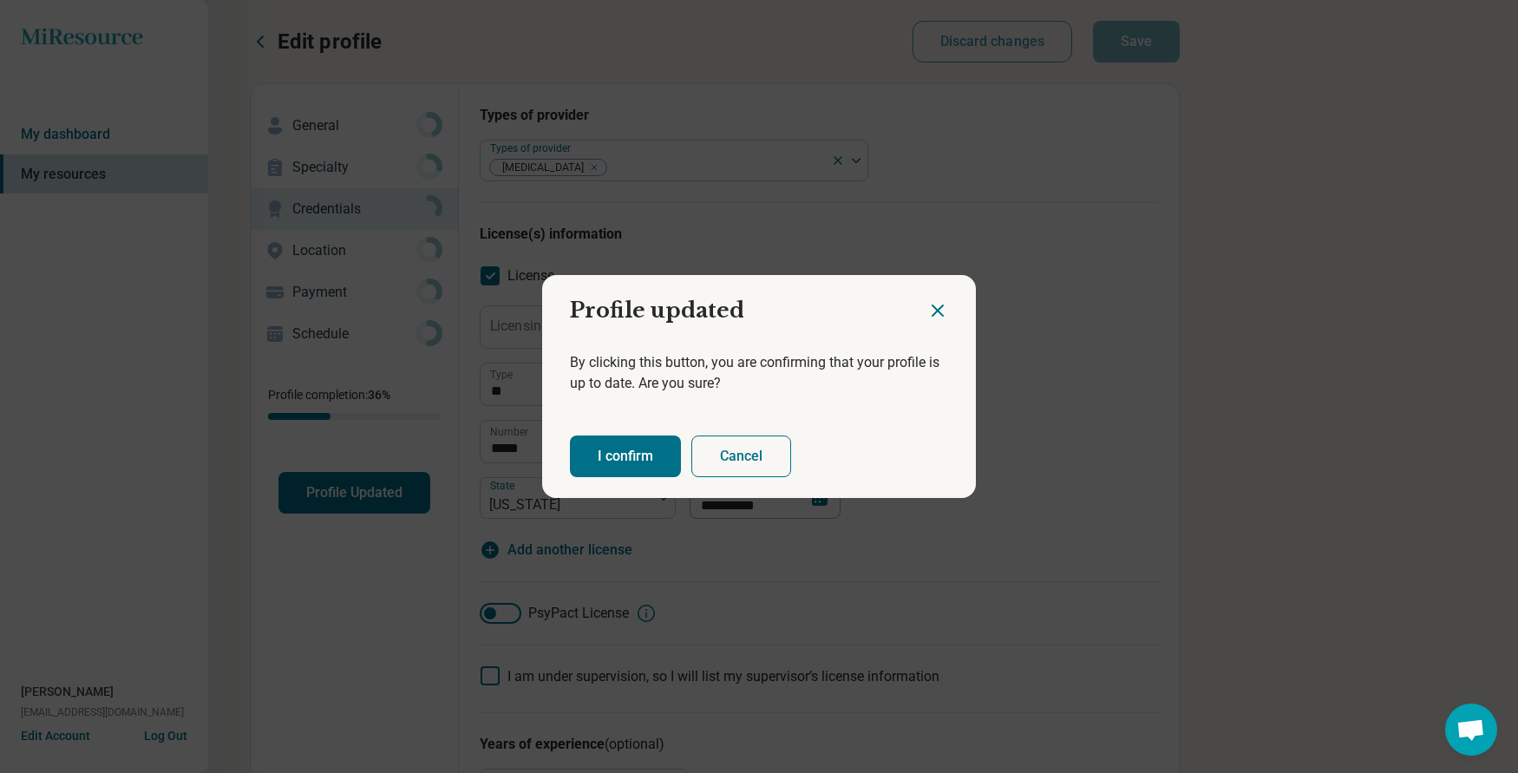
click at [598, 460] on button "I confirm" at bounding box center [625, 456] width 111 height 42
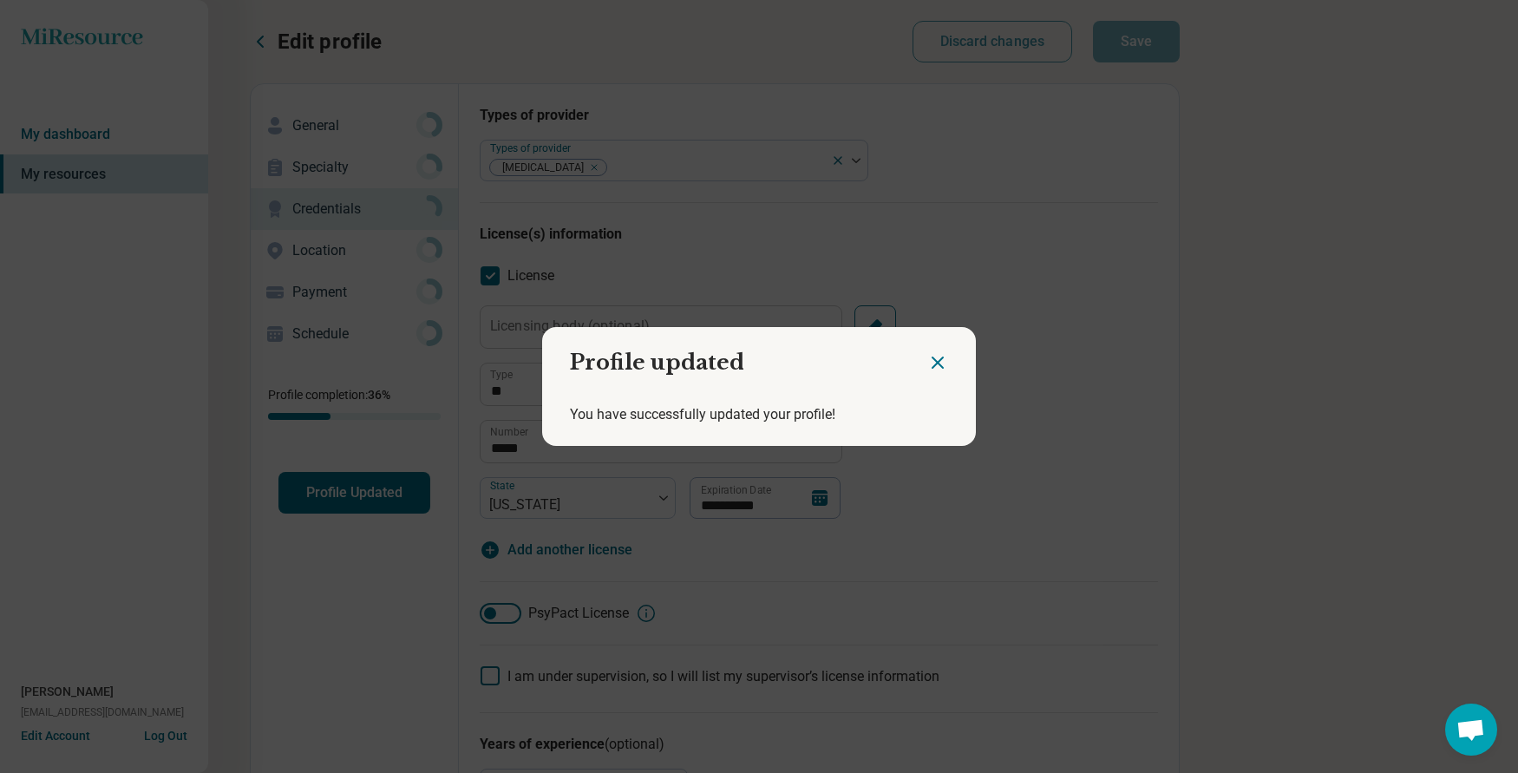
click at [930, 354] on icon "Close dialog" at bounding box center [937, 362] width 21 height 21
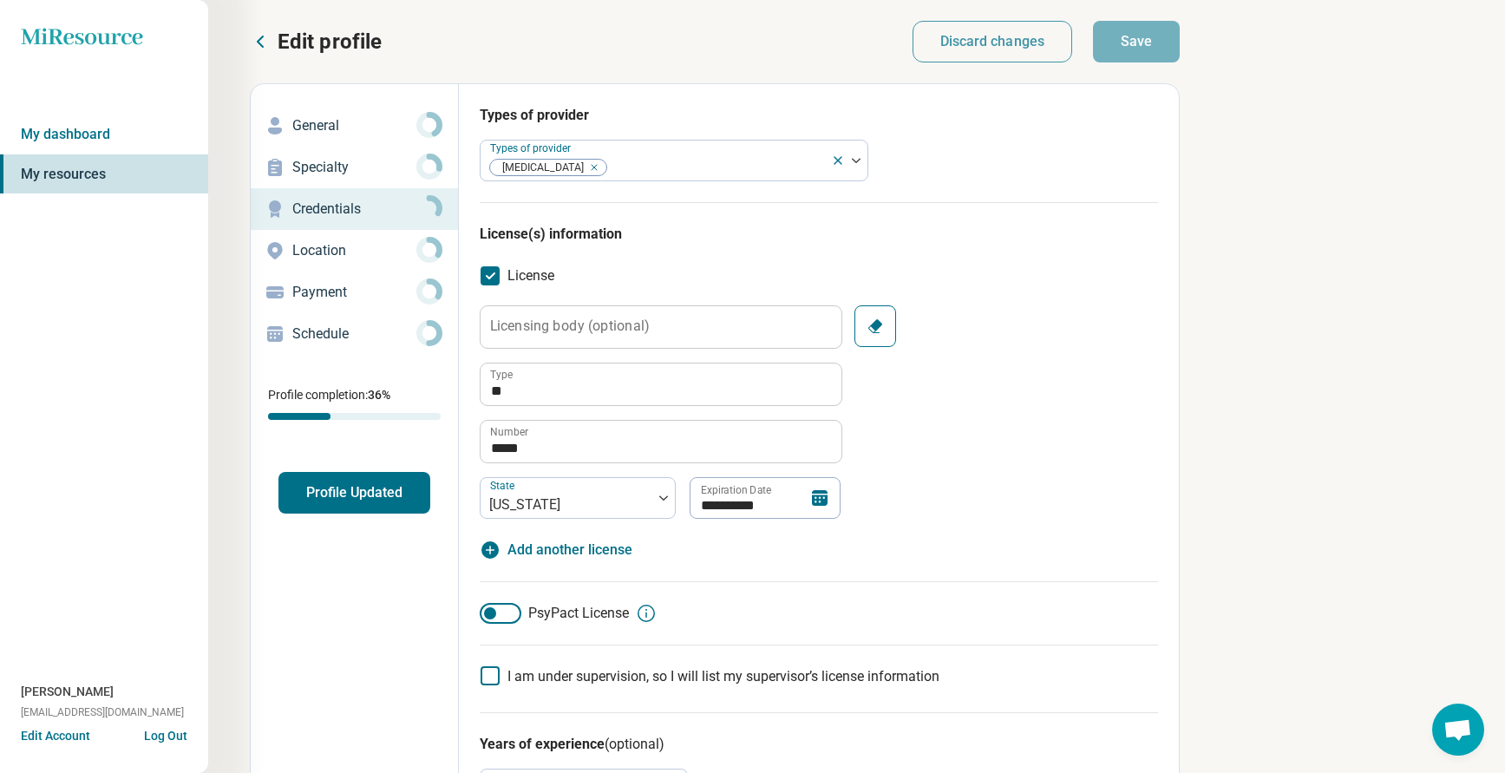
click at [295, 34] on p "Edit profile" at bounding box center [330, 42] width 104 height 28
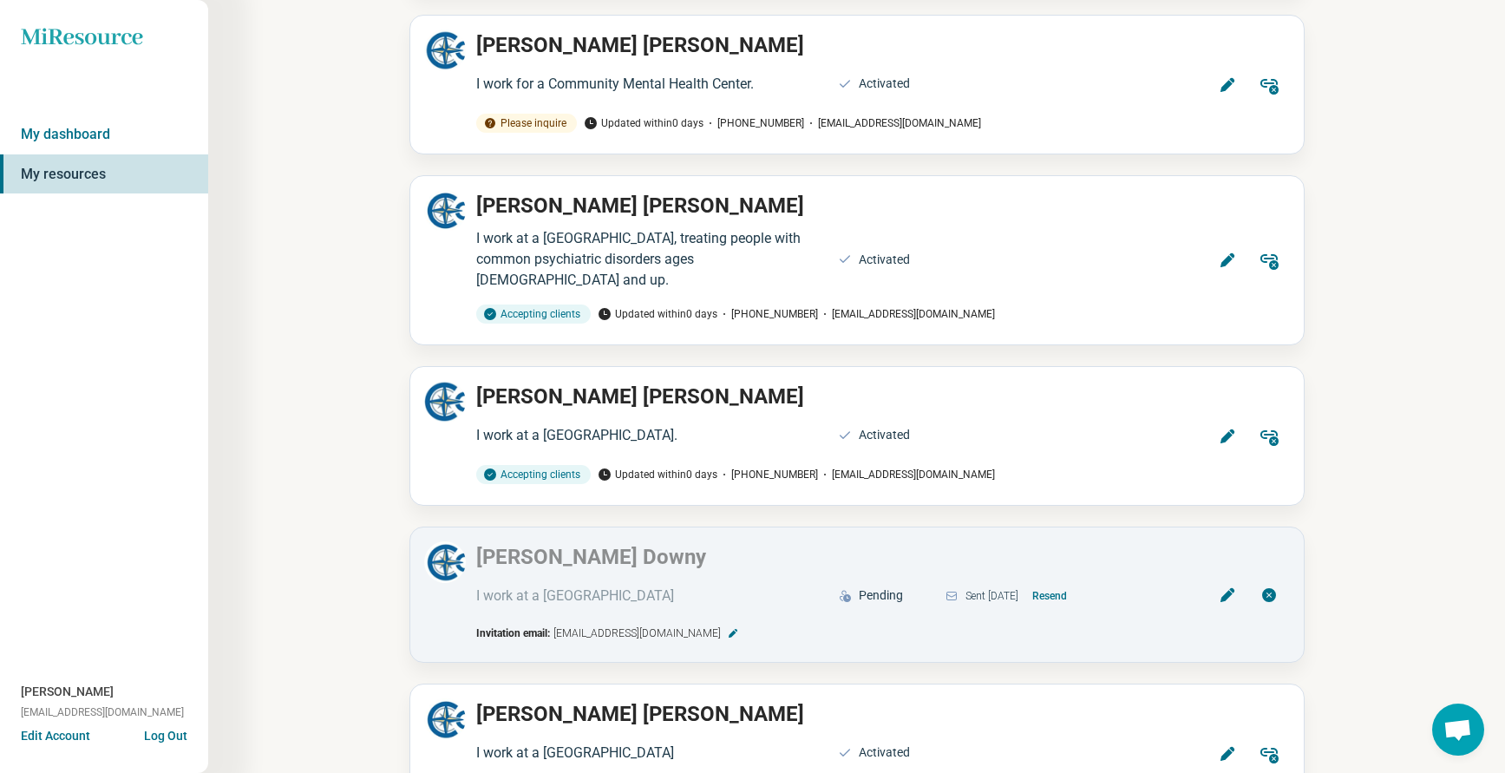
scroll to position [4485, 0]
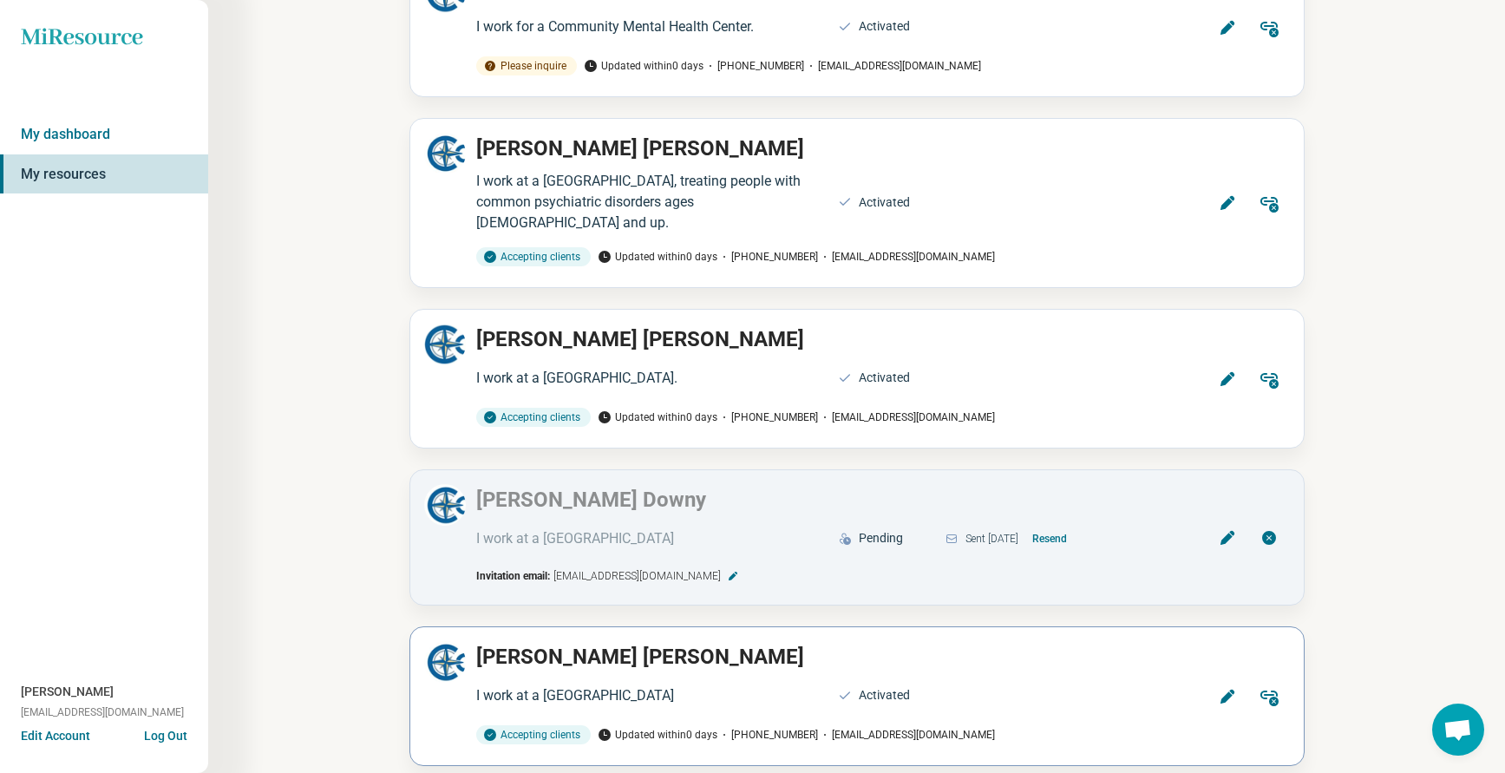
click at [1271, 690] on icon at bounding box center [1268, 698] width 18 height 16
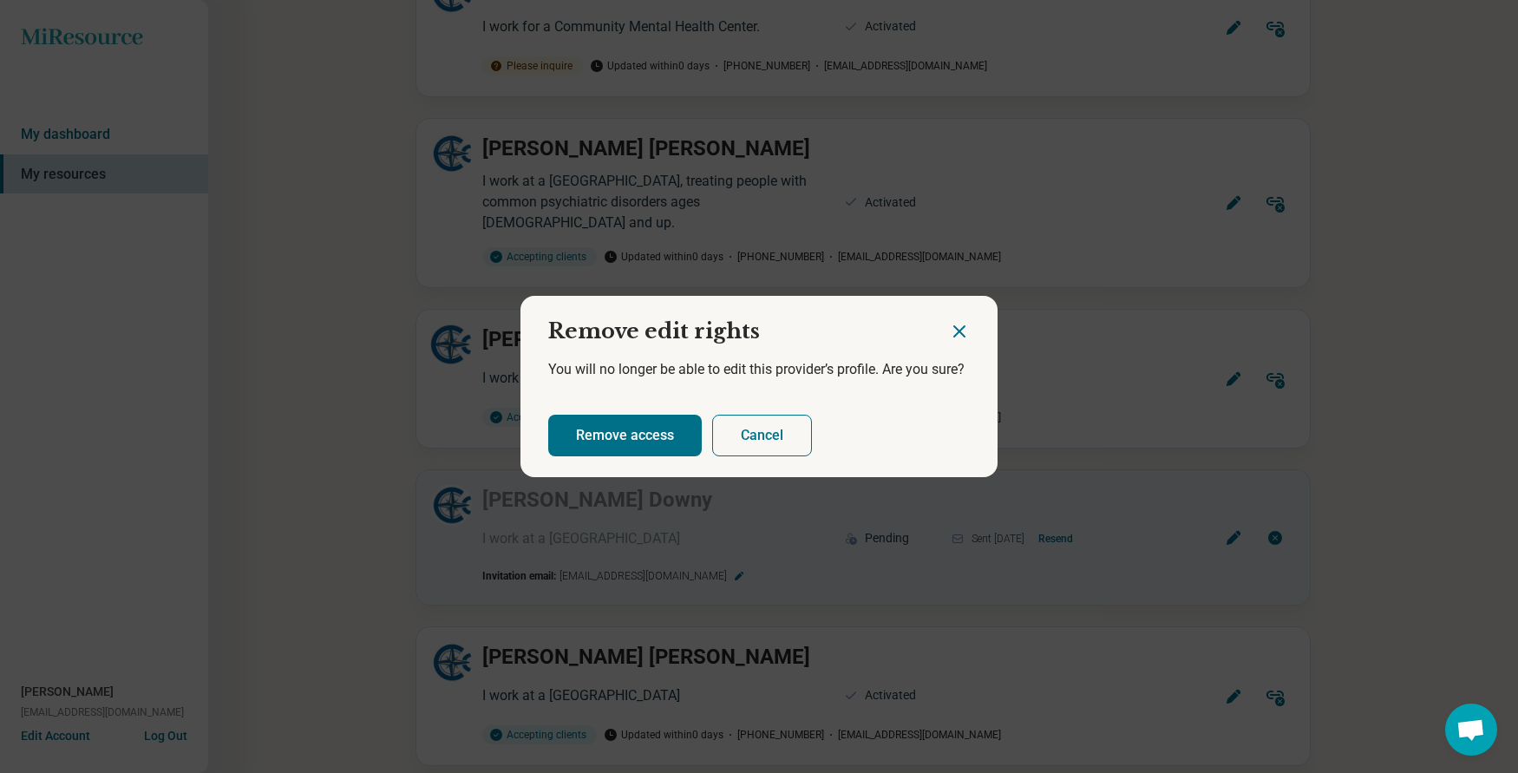
click at [631, 431] on button "Remove access" at bounding box center [625, 436] width 154 height 42
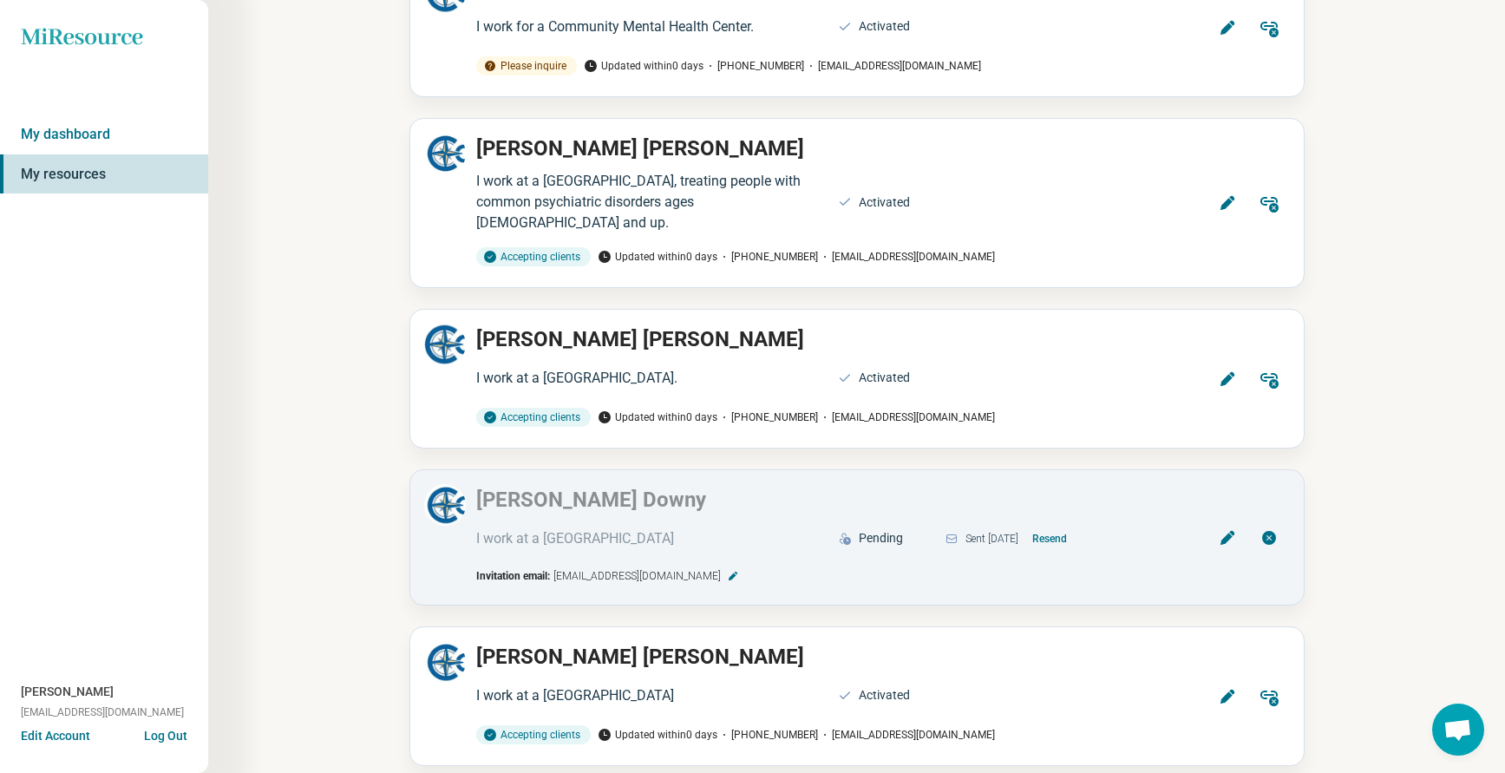
scroll to position [4324, 0]
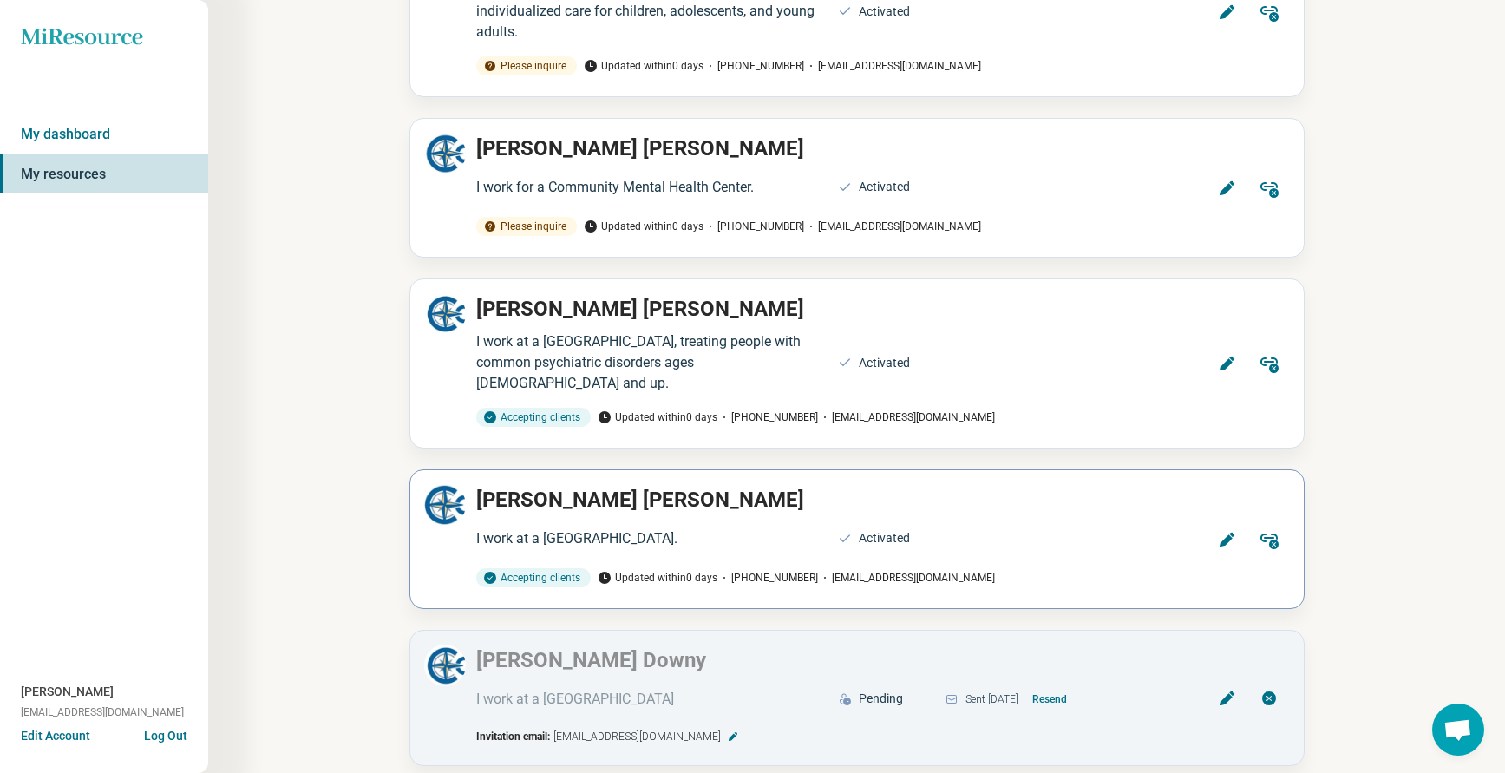
click at [1219, 531] on icon at bounding box center [1227, 539] width 17 height 17
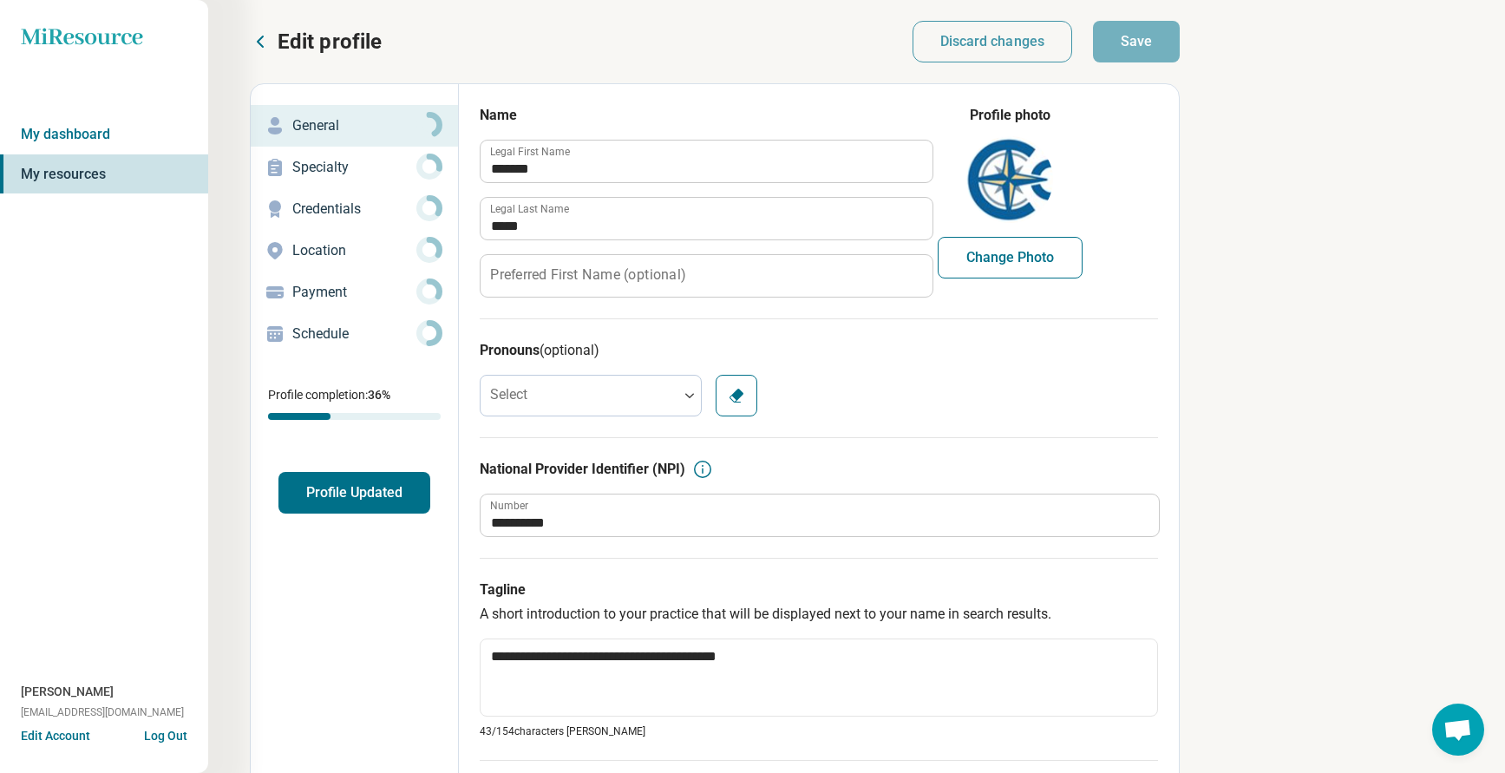
type textarea "*"
click at [354, 494] on button "Profile Updated" at bounding box center [354, 493] width 152 height 42
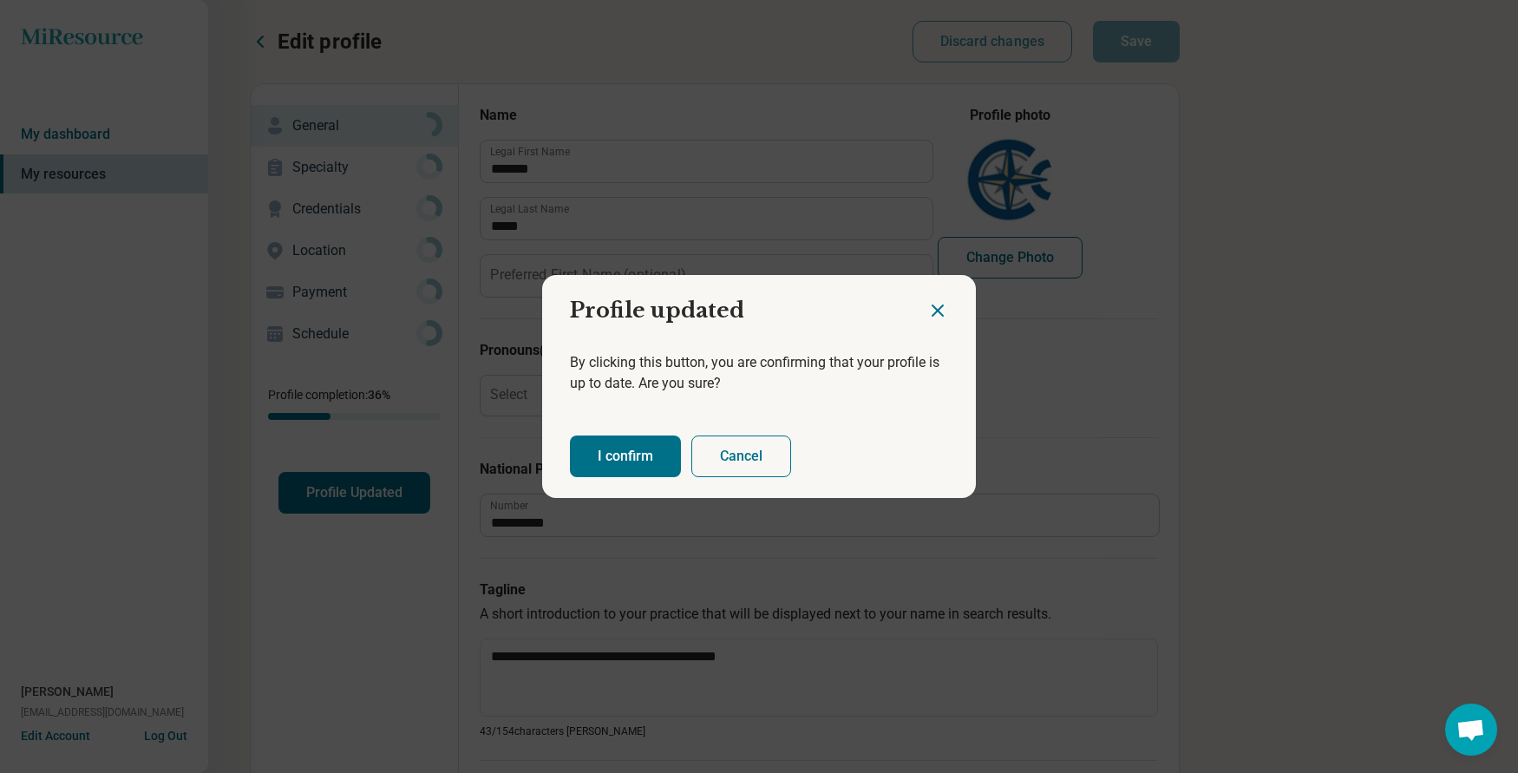
click at [646, 458] on button "I confirm" at bounding box center [625, 456] width 111 height 42
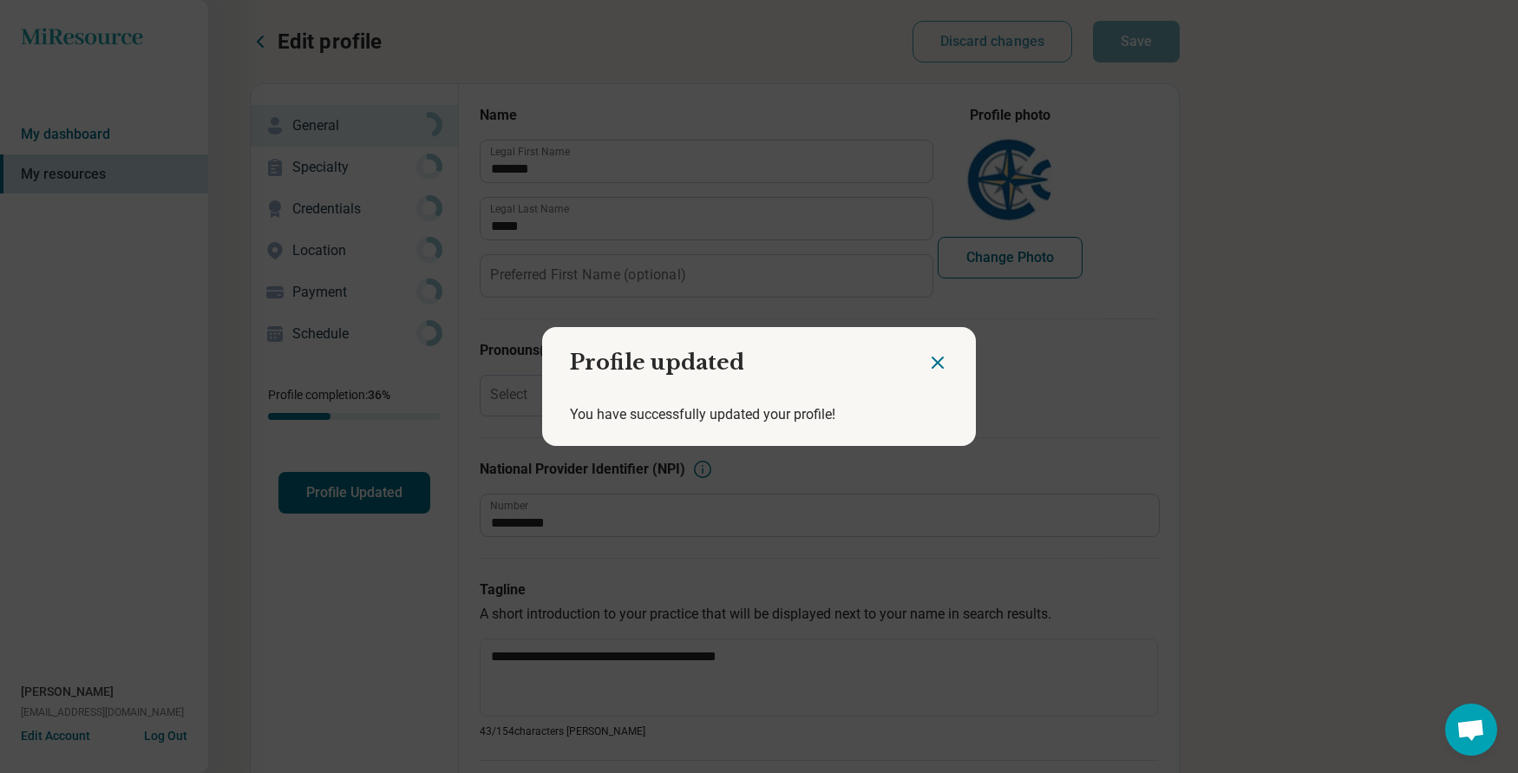
click at [939, 362] on icon "Close dialog" at bounding box center [937, 362] width 21 height 21
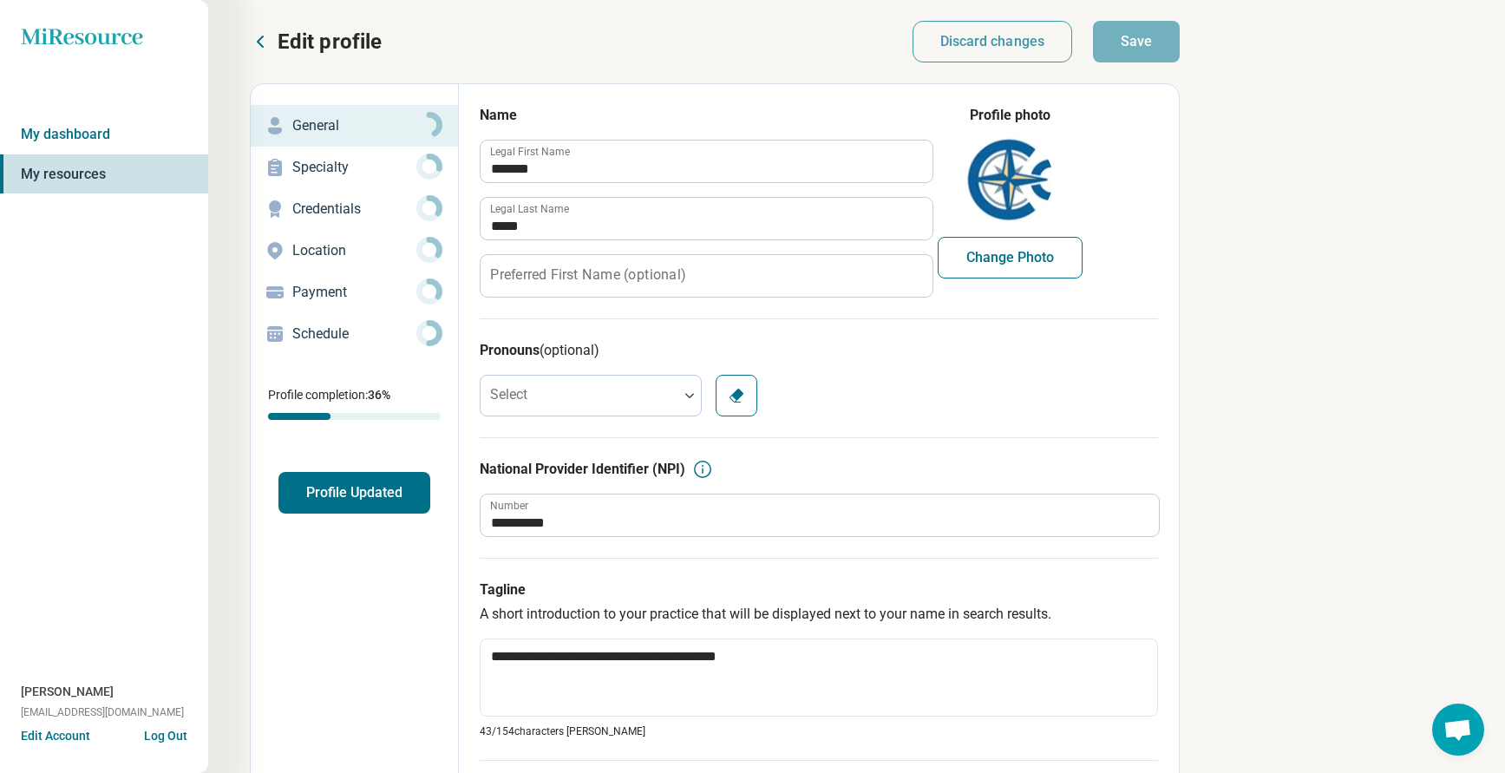
click at [287, 39] on p "Edit profile" at bounding box center [330, 42] width 104 height 28
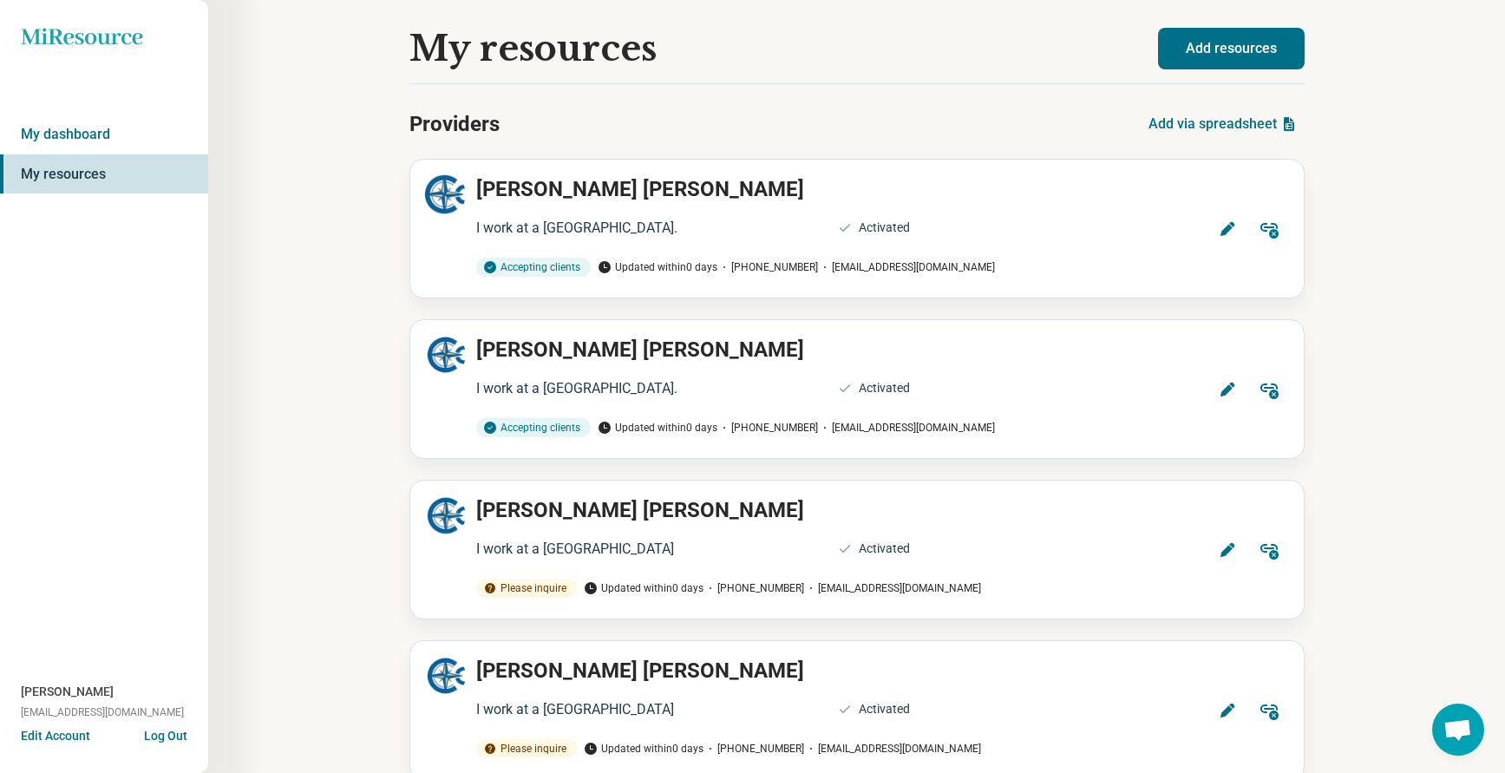
click at [1220, 48] on button "Add resources" at bounding box center [1231, 49] width 147 height 42
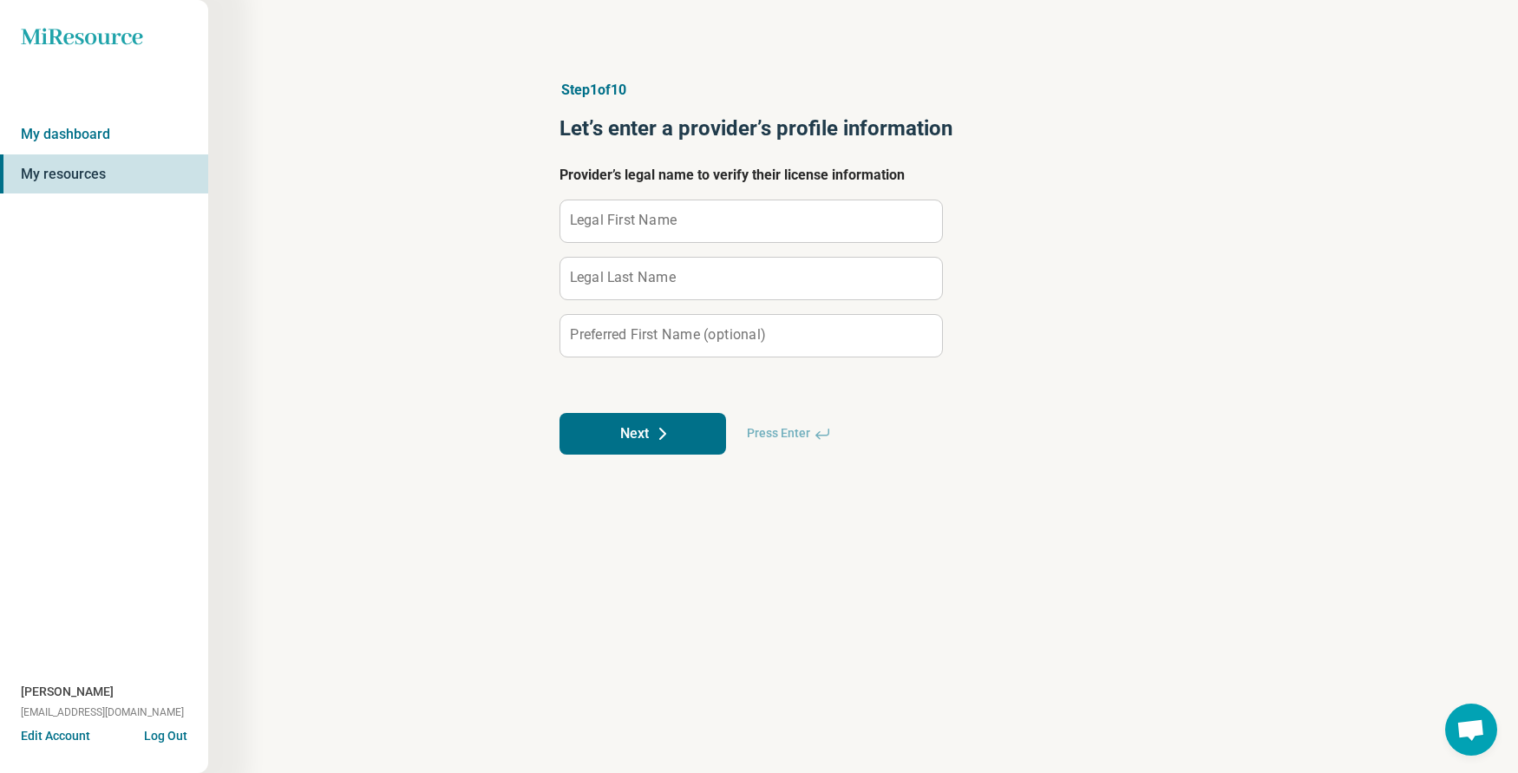
click at [659, 216] on label "Legal First Name" at bounding box center [623, 220] width 107 height 14
click at [659, 216] on input "Legal First Name" at bounding box center [751, 221] width 382 height 42
click at [657, 216] on input "Legal First Name" at bounding box center [751, 221] width 382 height 42
type input "****"
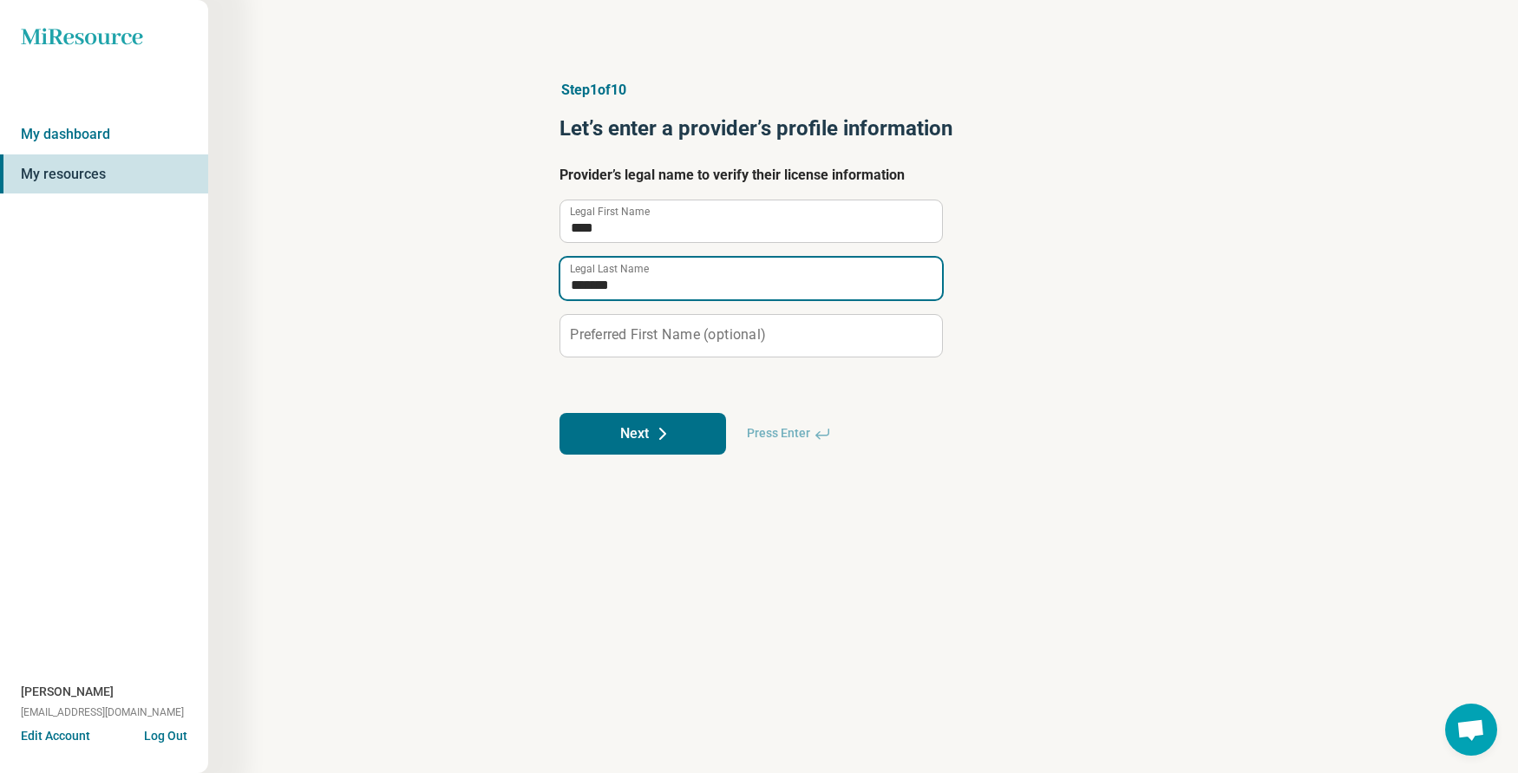
type input "*******"
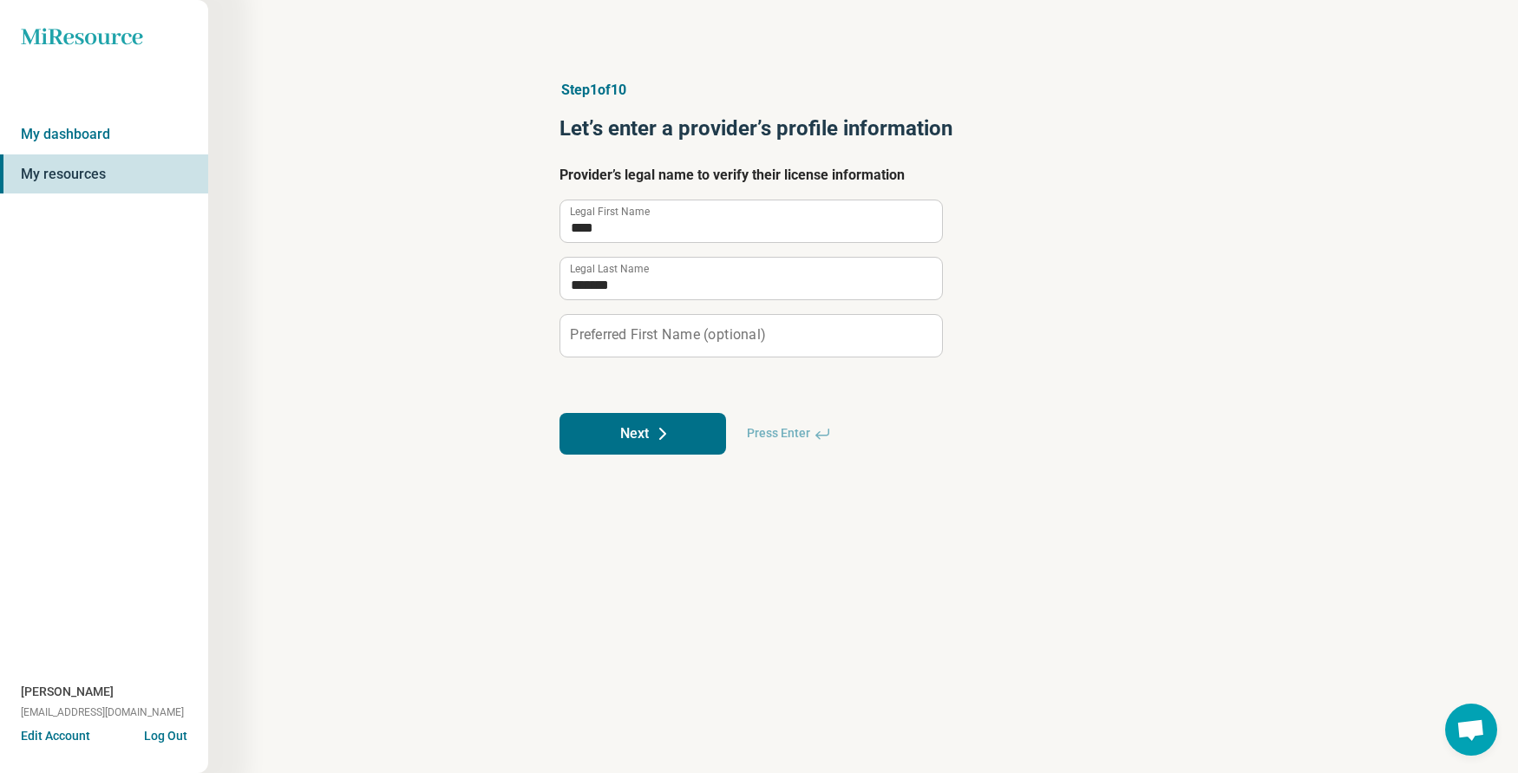
click at [644, 439] on button "Next" at bounding box center [642, 434] width 167 height 42
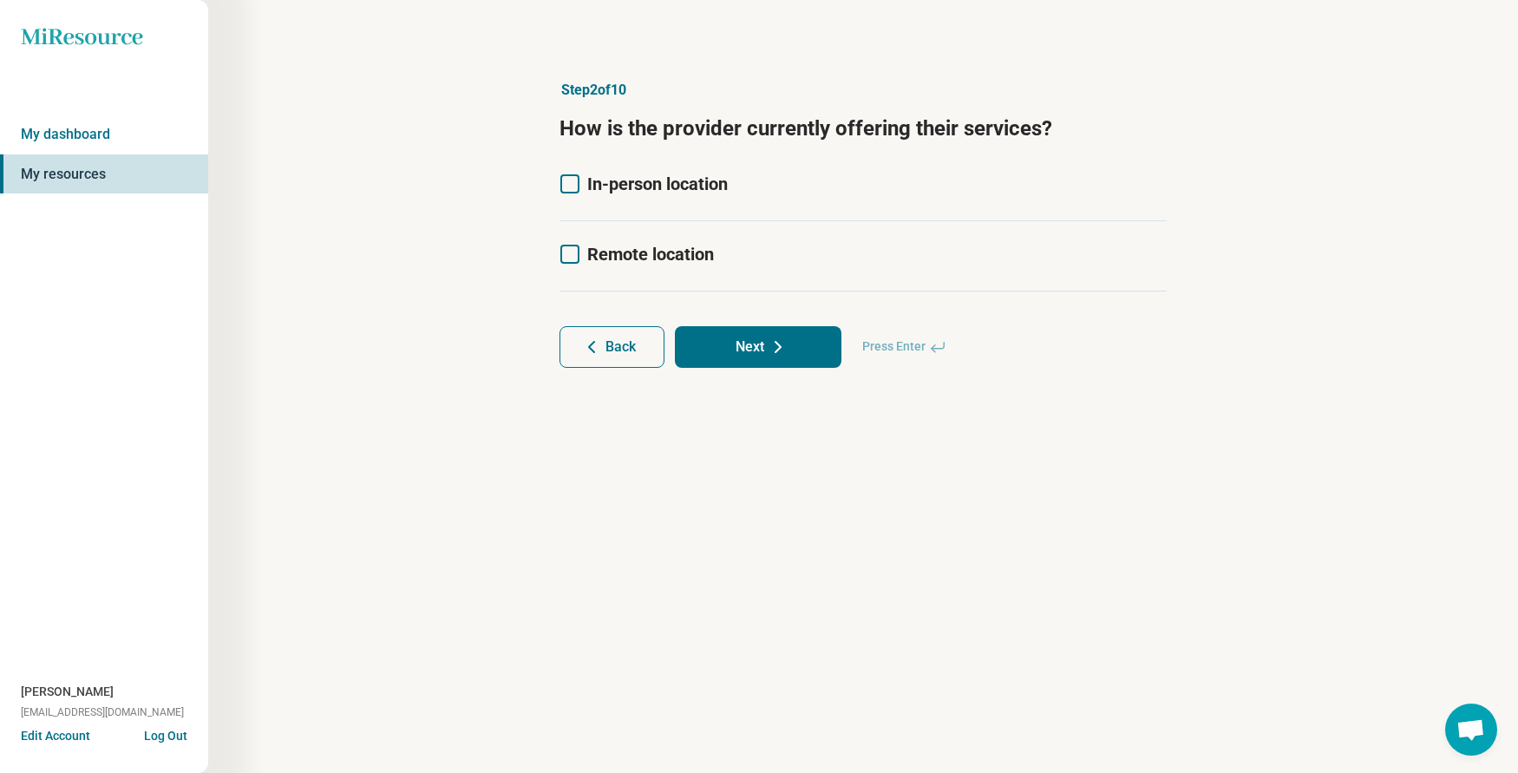
click at [571, 180] on icon at bounding box center [569, 183] width 19 height 19
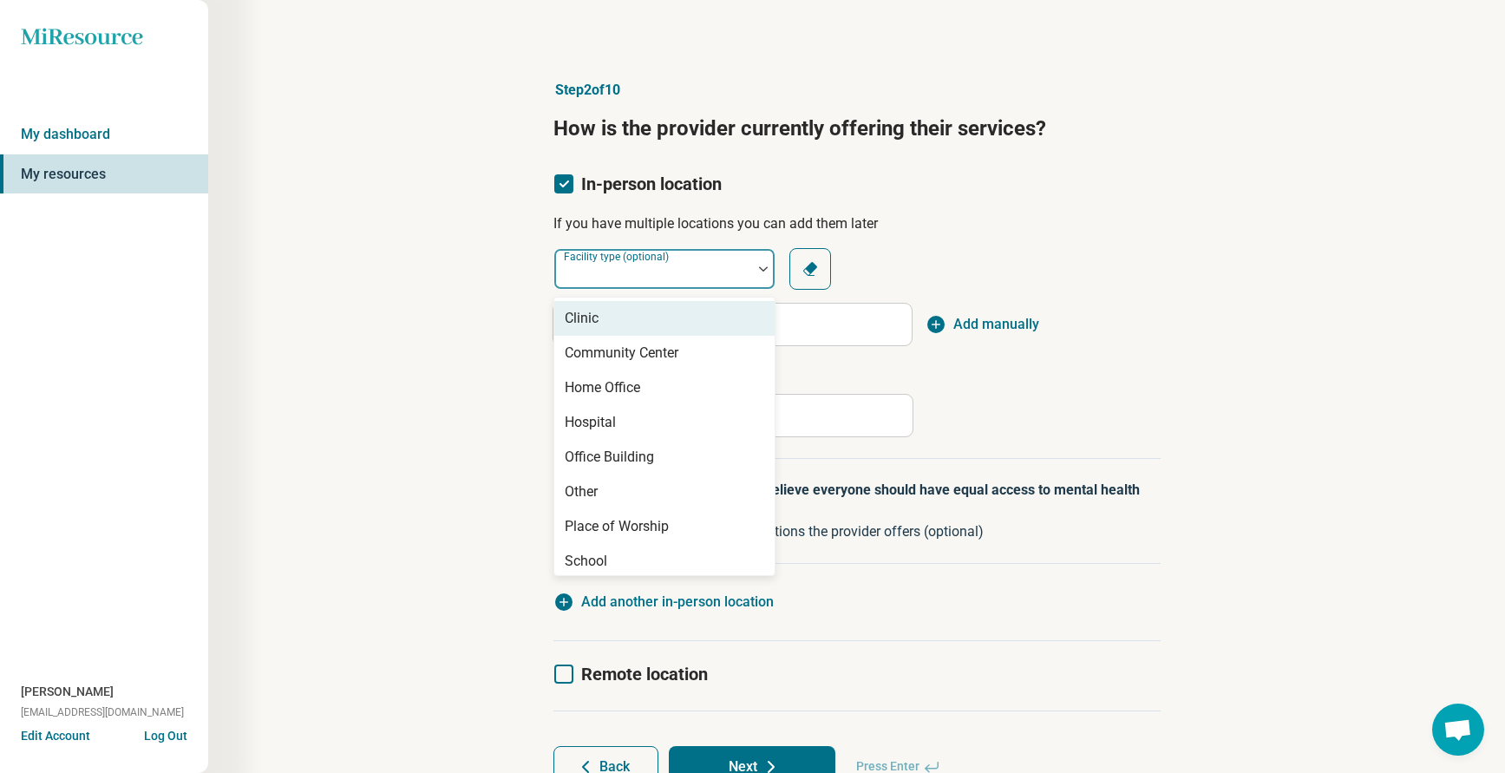
click at [729, 264] on div at bounding box center [653, 276] width 184 height 24
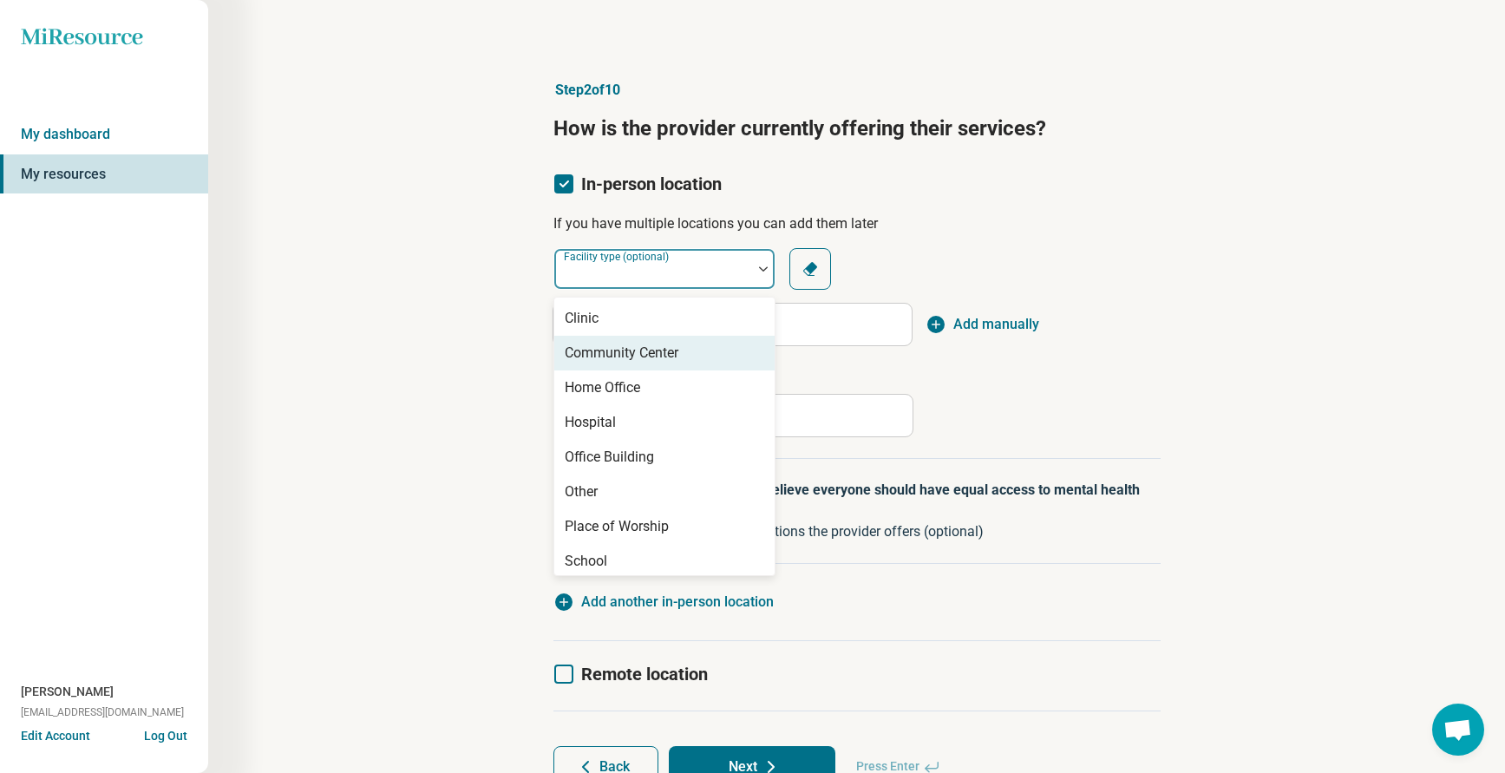
click at [670, 346] on div "Community Center" at bounding box center [622, 353] width 114 height 21
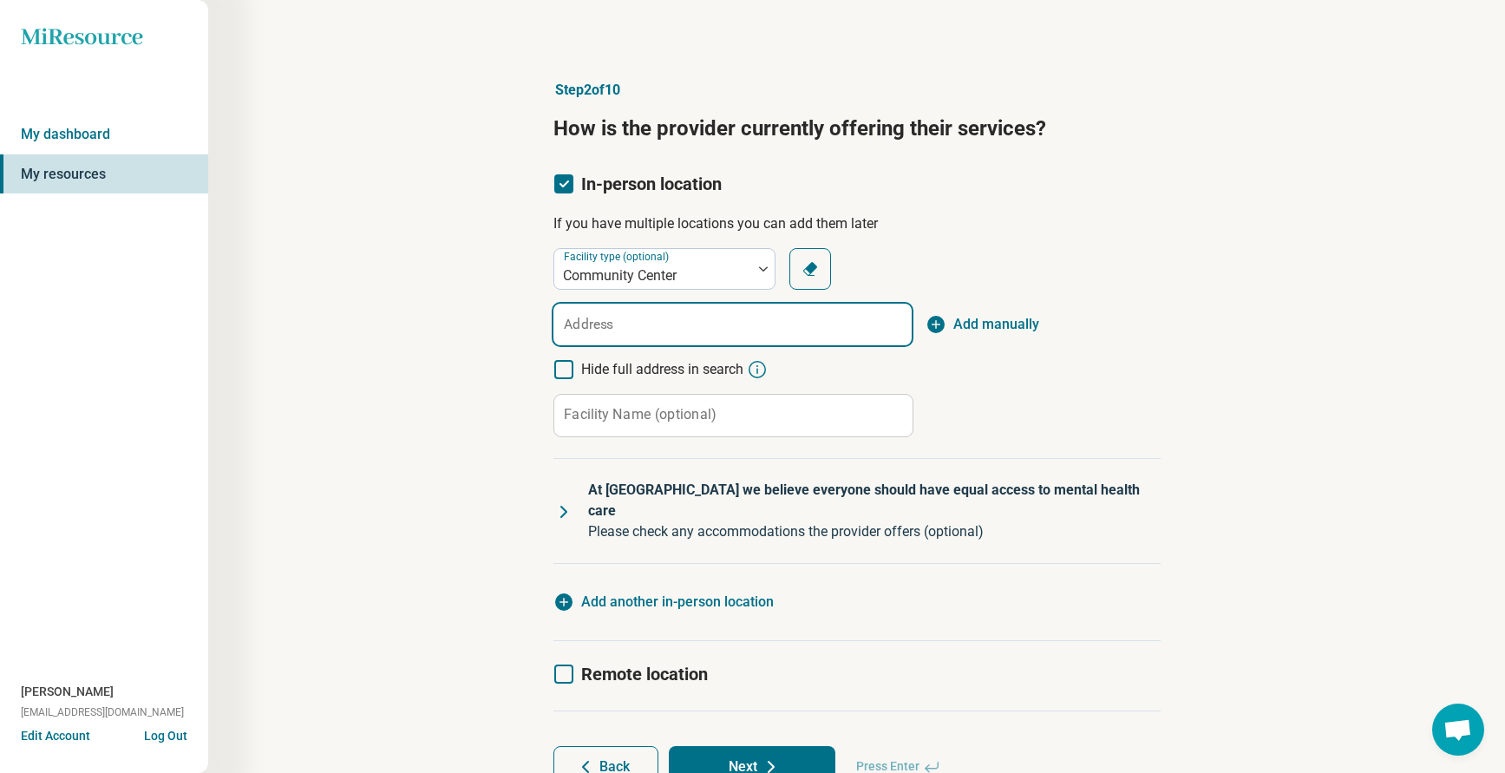
click at [623, 325] on input "Address" at bounding box center [732, 325] width 358 height 42
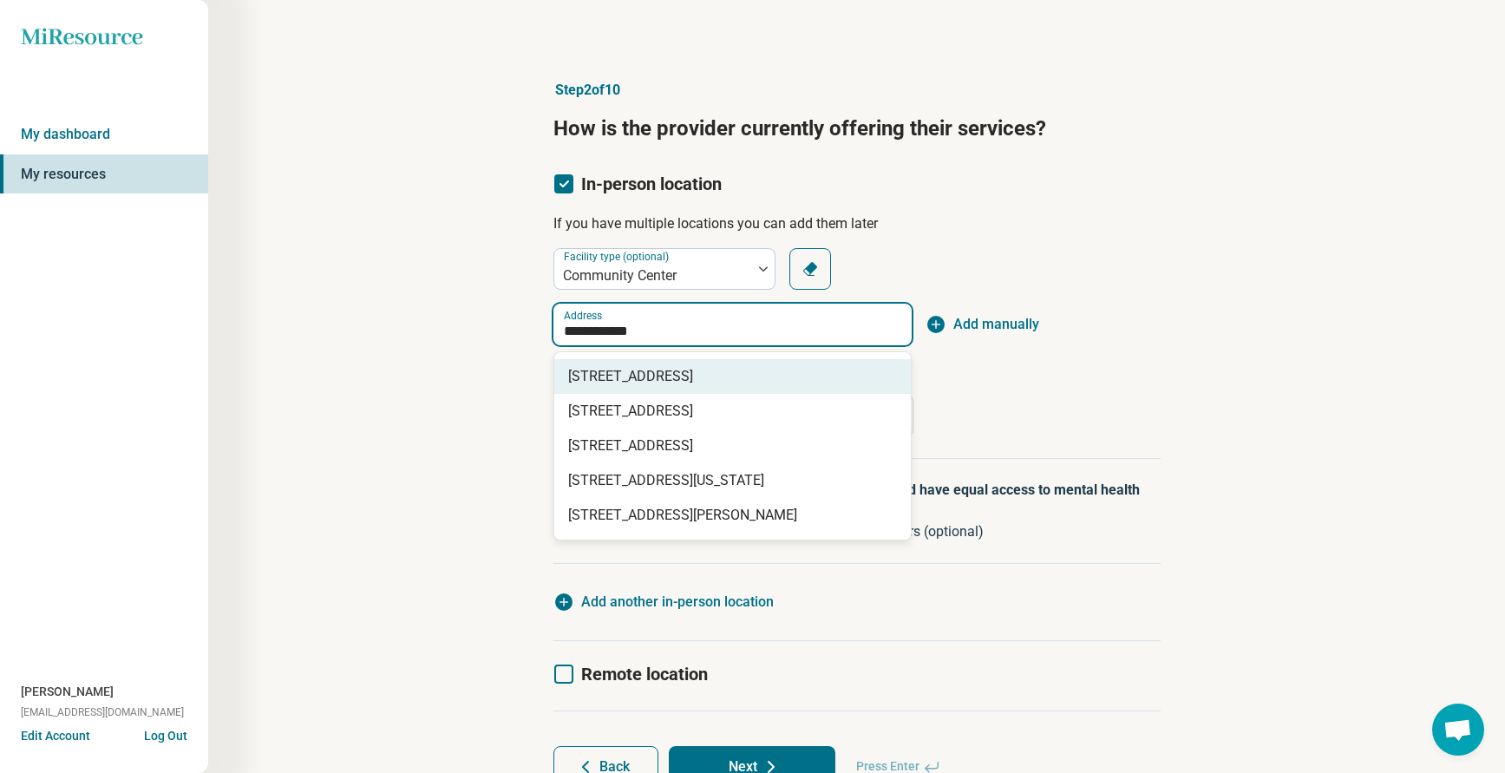
click at [647, 381] on span "[STREET_ADDRESS]" at bounding box center [736, 376] width 336 height 21
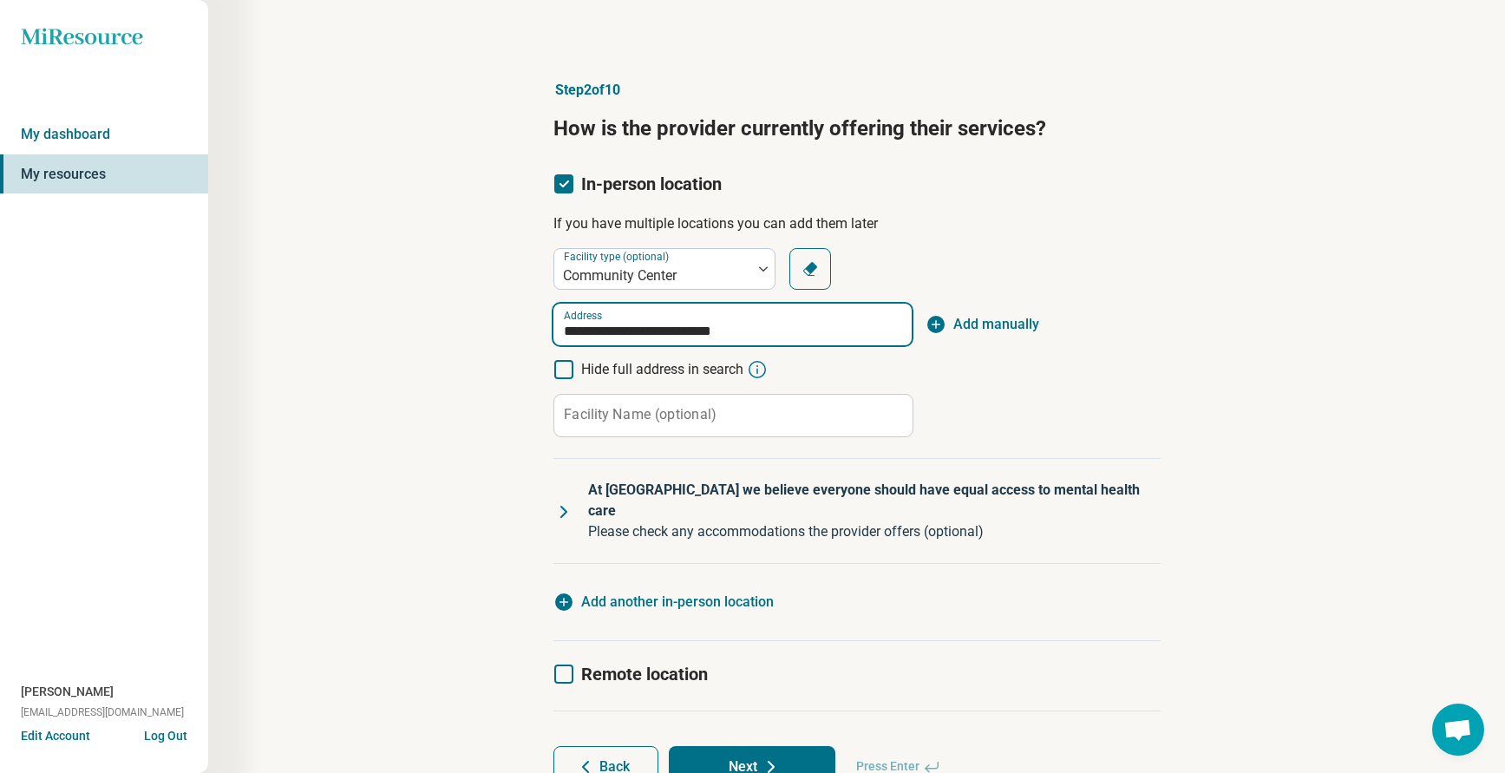
scroll to position [56, 0]
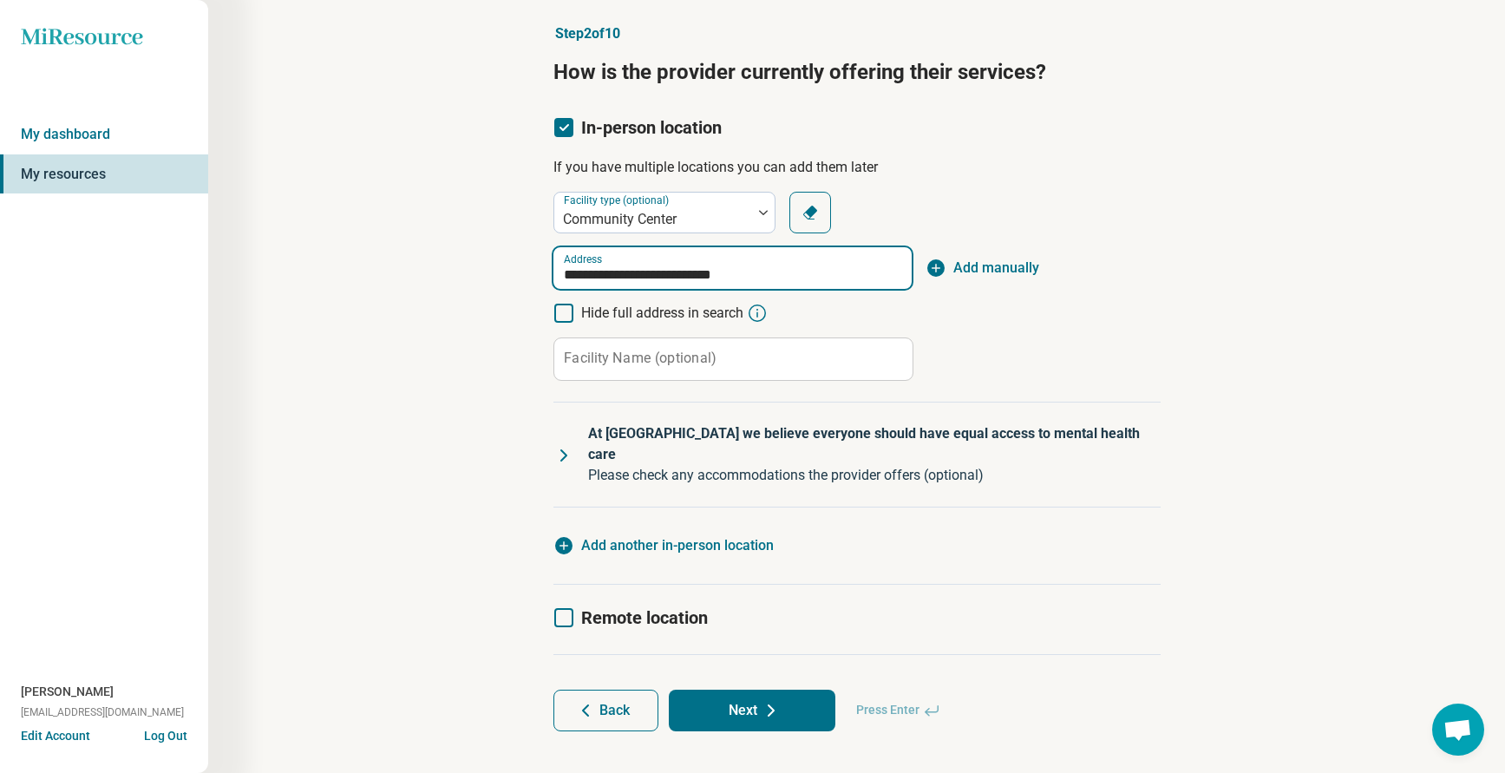
type input "**********"
click at [758, 690] on button "Next" at bounding box center [752, 711] width 167 height 42
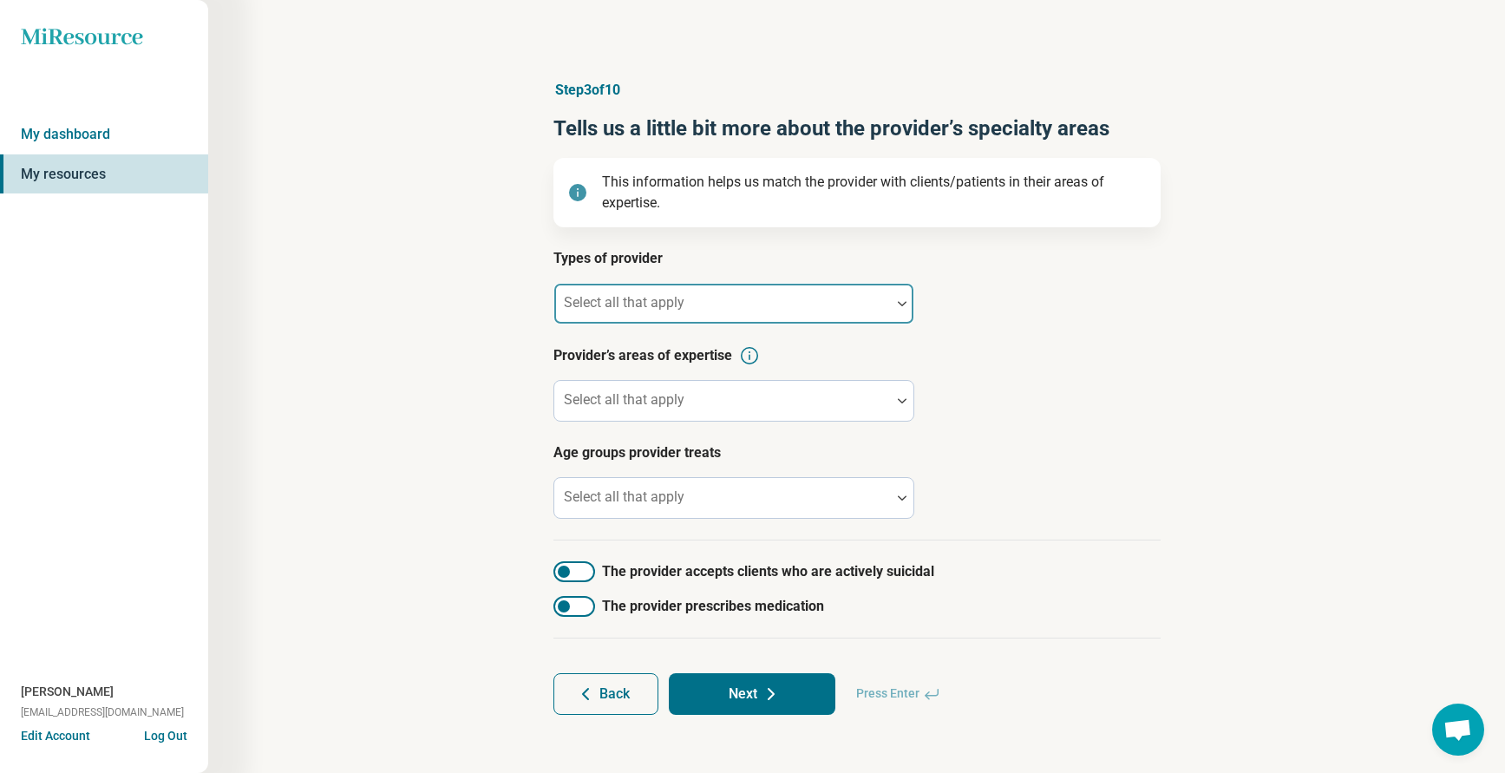
click at [689, 302] on div at bounding box center [722, 310] width 323 height 24
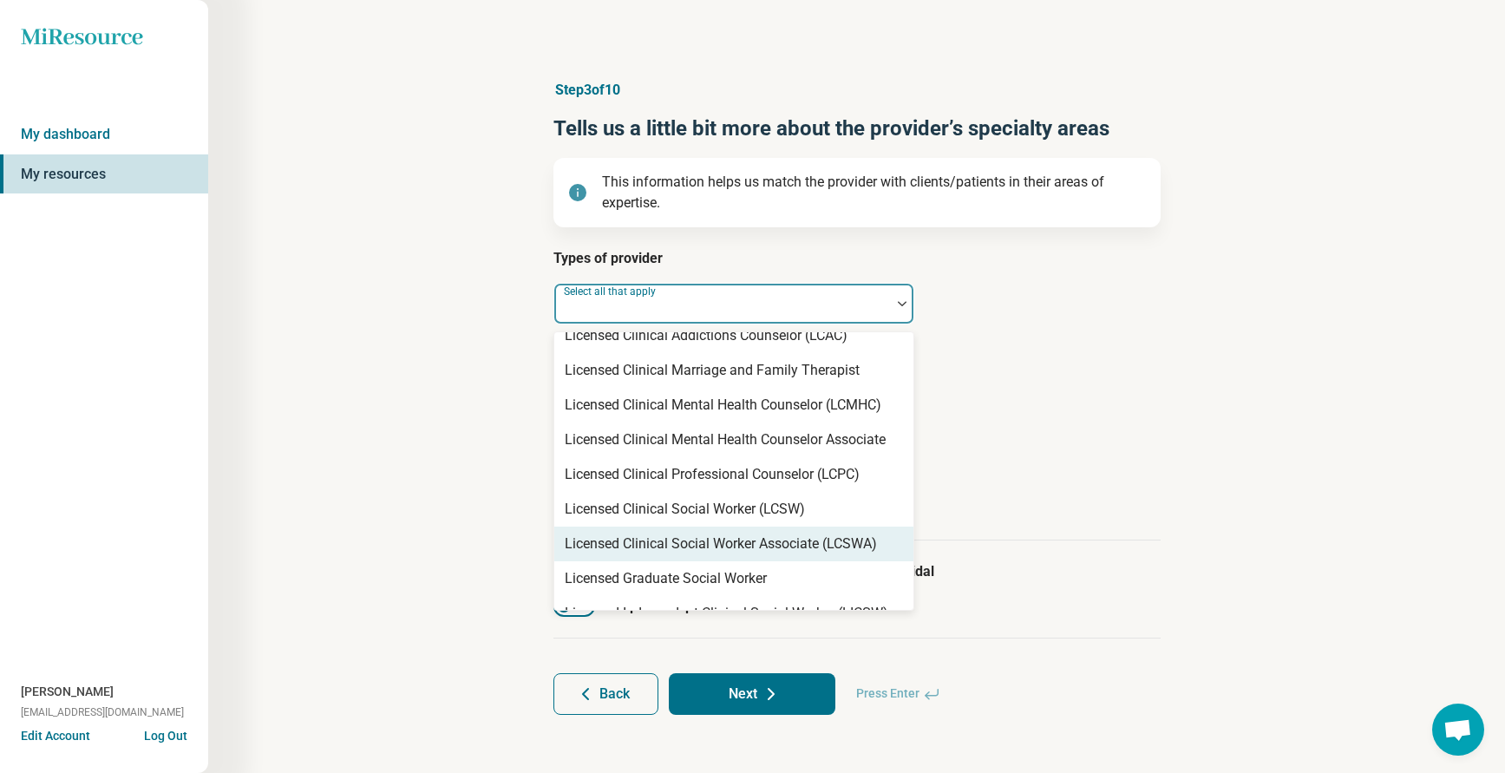
scroll to position [867, 0]
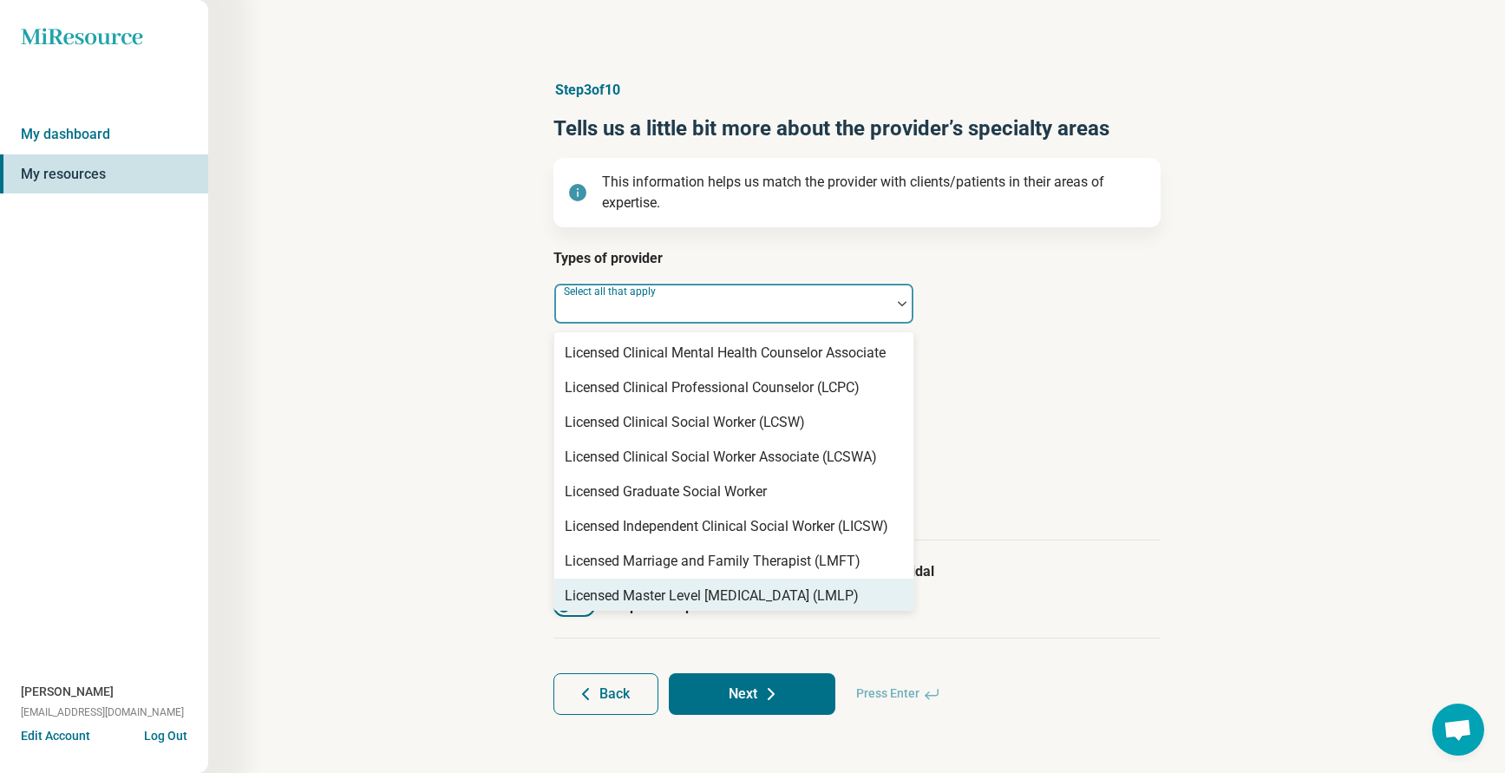
click at [757, 600] on div "Licensed Master Level [MEDICAL_DATA] (LMLP)" at bounding box center [712, 595] width 294 height 21
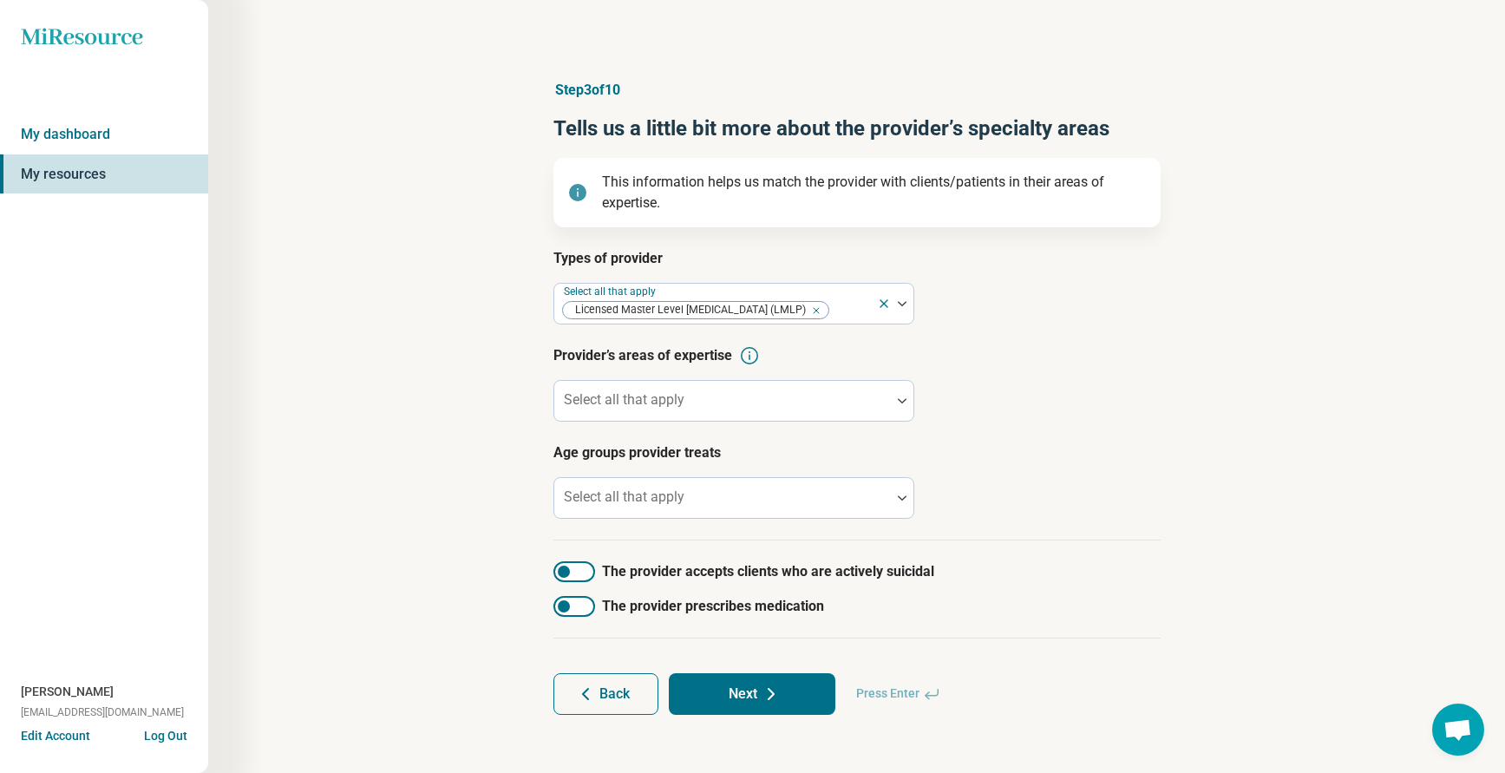
click at [1061, 469] on article "Age groups provider treats Select all that apply" at bounding box center [856, 480] width 607 height 76
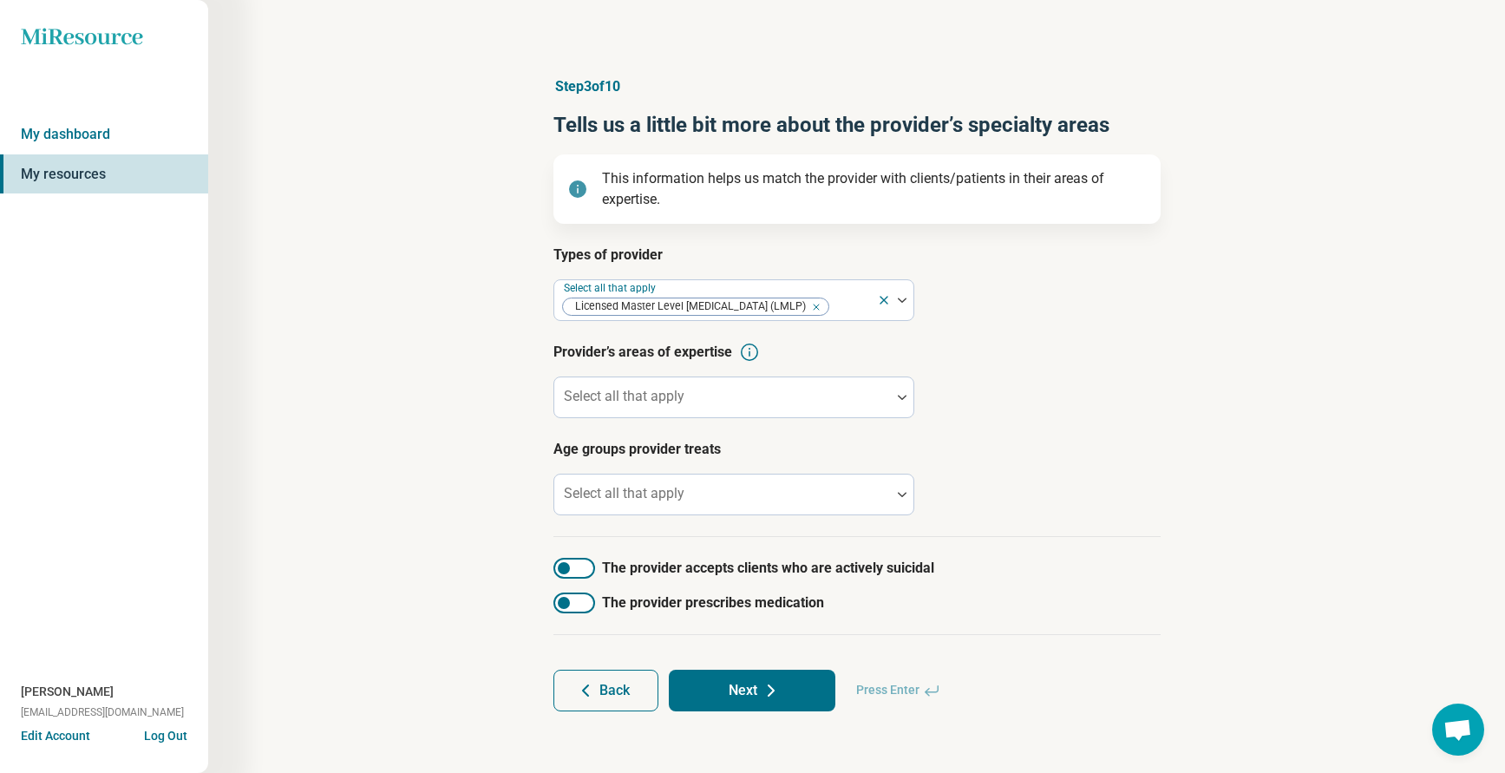
scroll to position [4, 0]
click at [578, 601] on div at bounding box center [574, 602] width 42 height 21
click at [572, 600] on div at bounding box center [574, 602] width 42 height 21
click at [564, 570] on div at bounding box center [564, 567] width 12 height 12
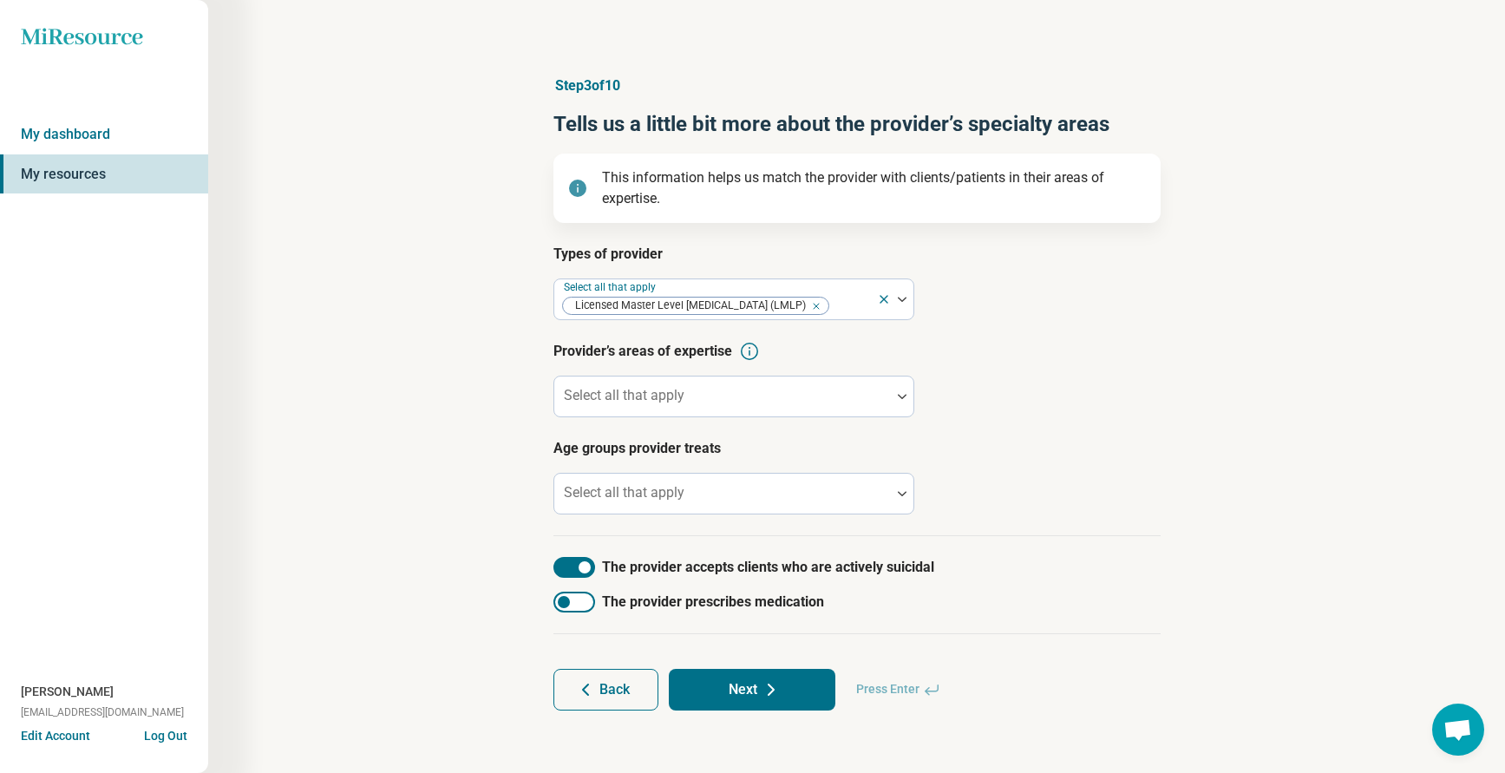
click at [751, 689] on button "Next" at bounding box center [752, 690] width 167 height 42
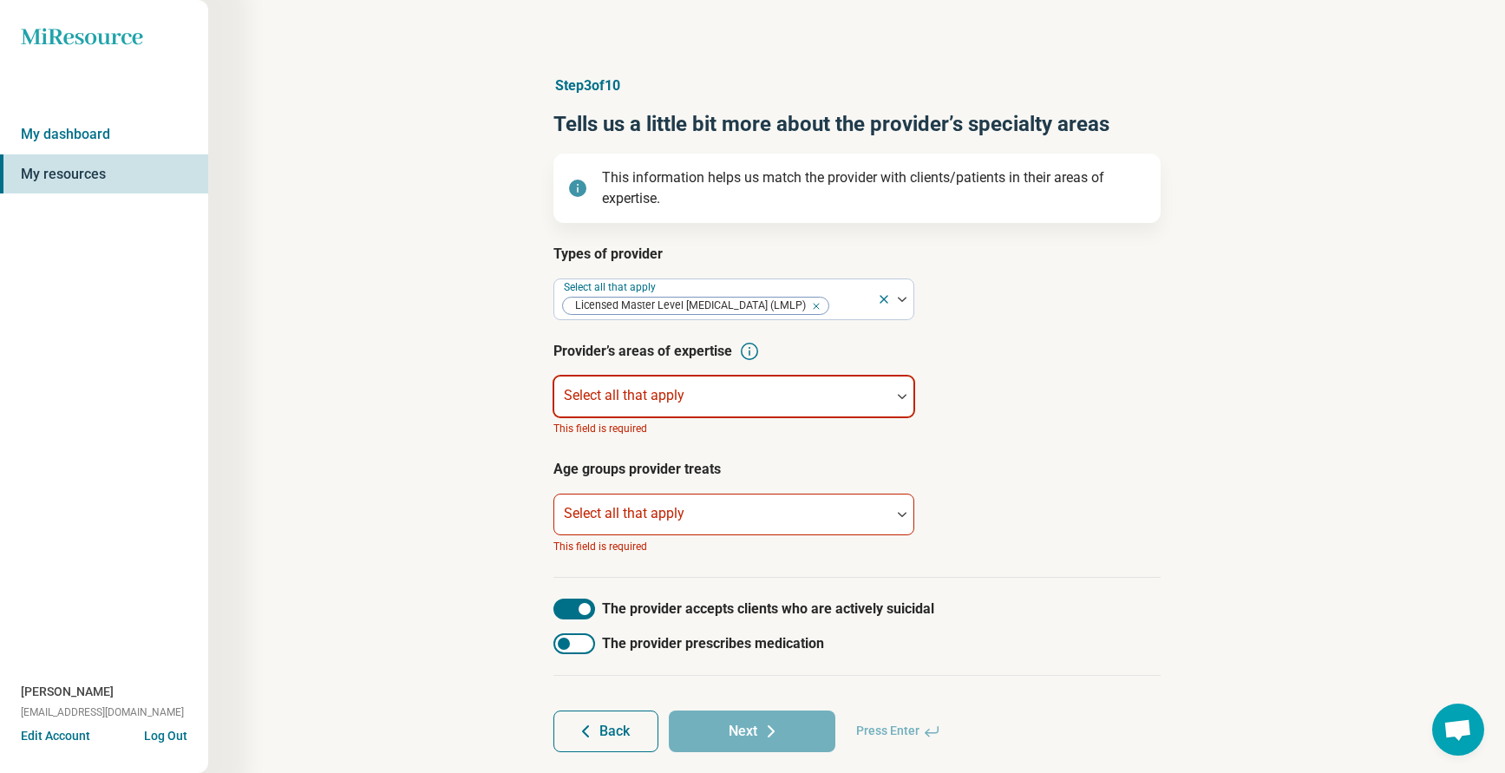
click at [663, 399] on div "Select all that apply" at bounding box center [733, 397] width 361 height 42
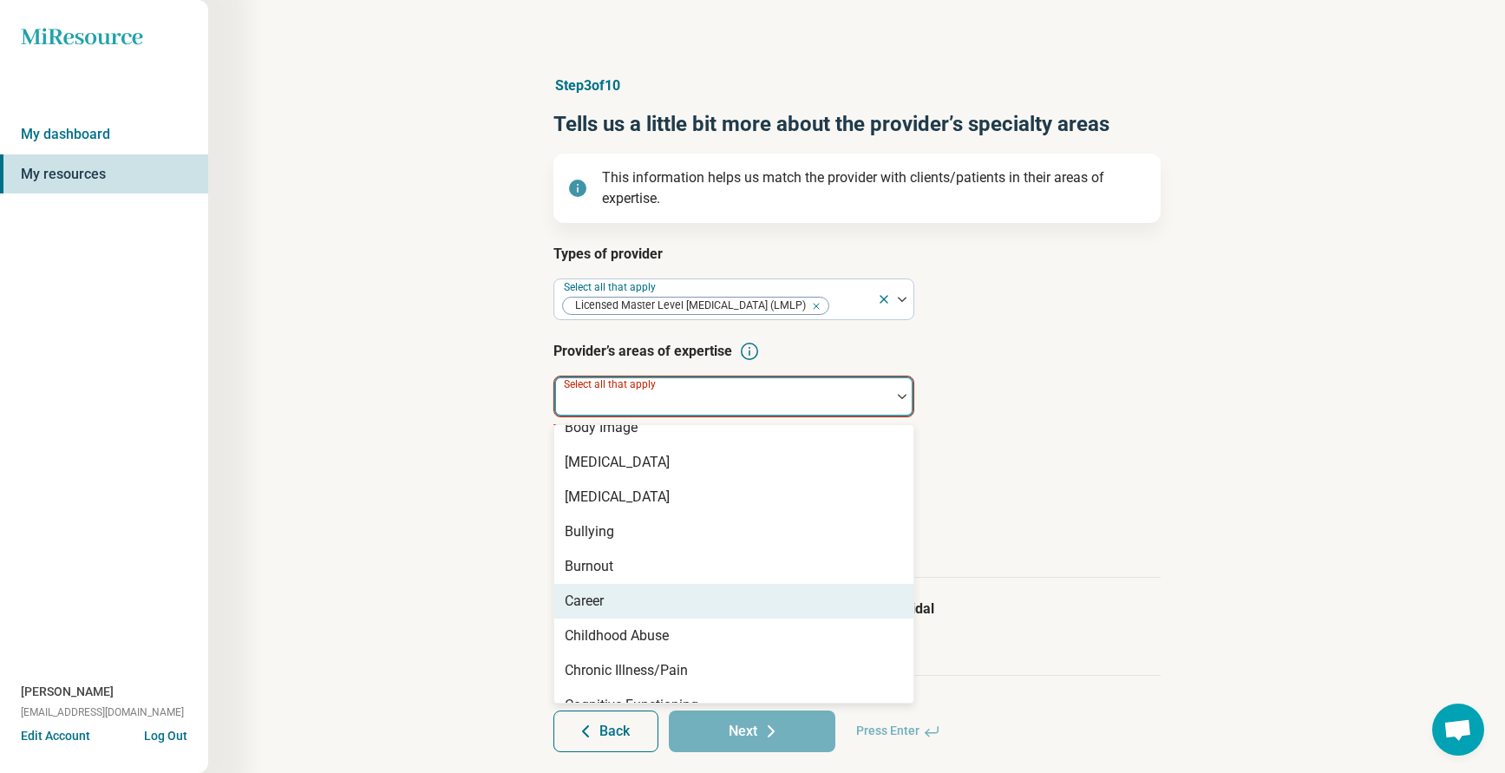
scroll to position [954, 0]
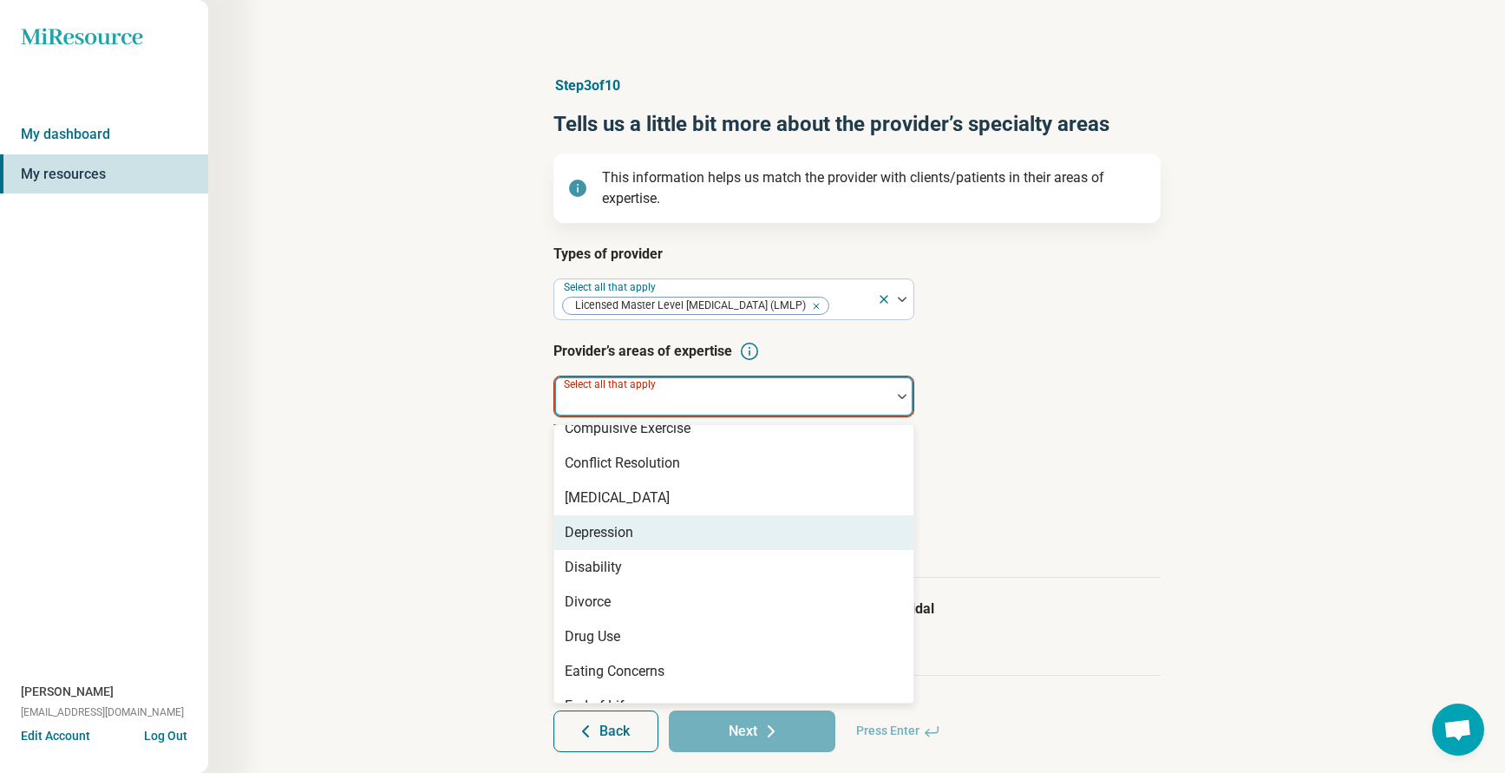
click at [647, 538] on div "Depression" at bounding box center [733, 532] width 359 height 35
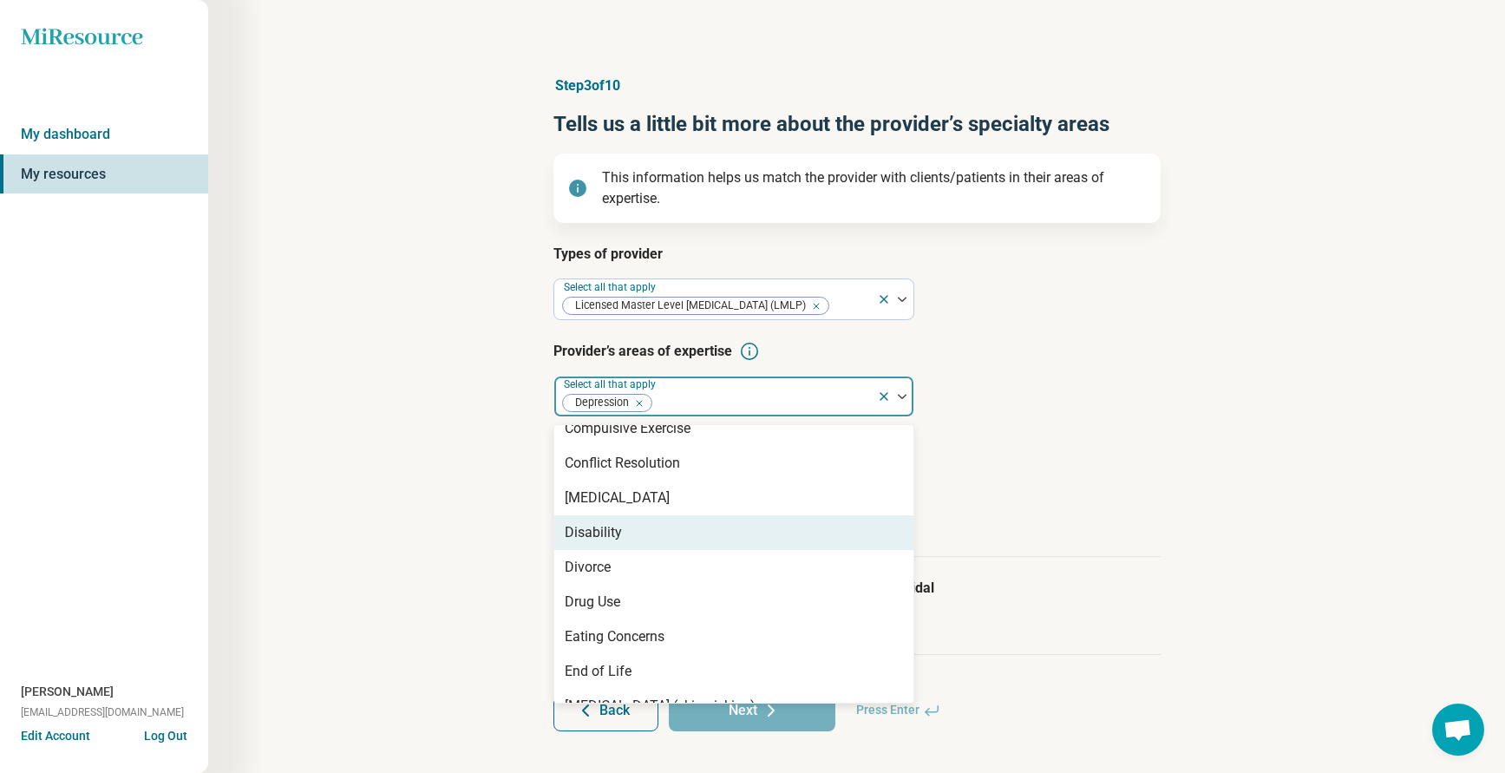
click at [1050, 476] on article "Age groups provider treats Select all that apply This field is required" at bounding box center [856, 486] width 607 height 97
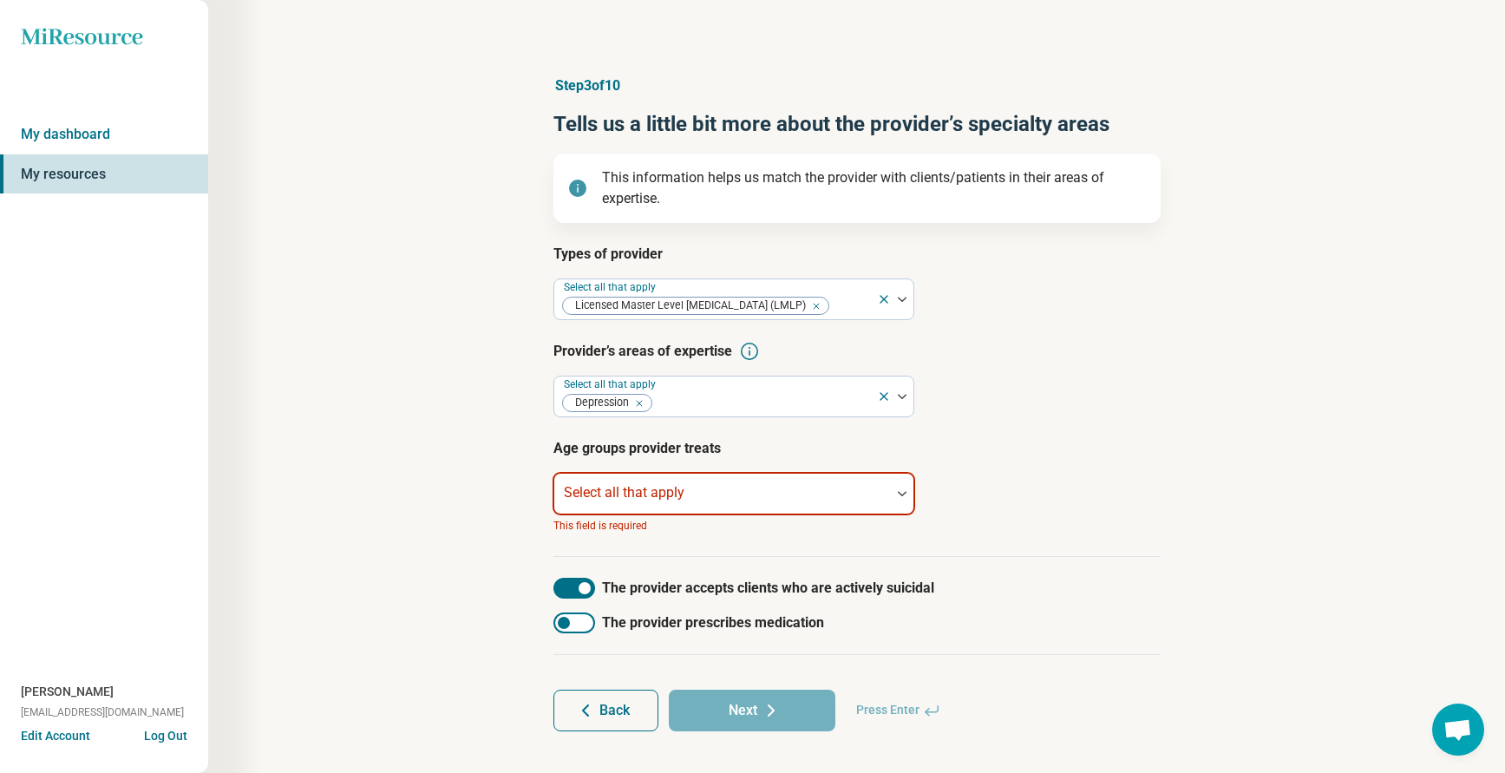
click at [768, 502] on div at bounding box center [722, 500] width 323 height 24
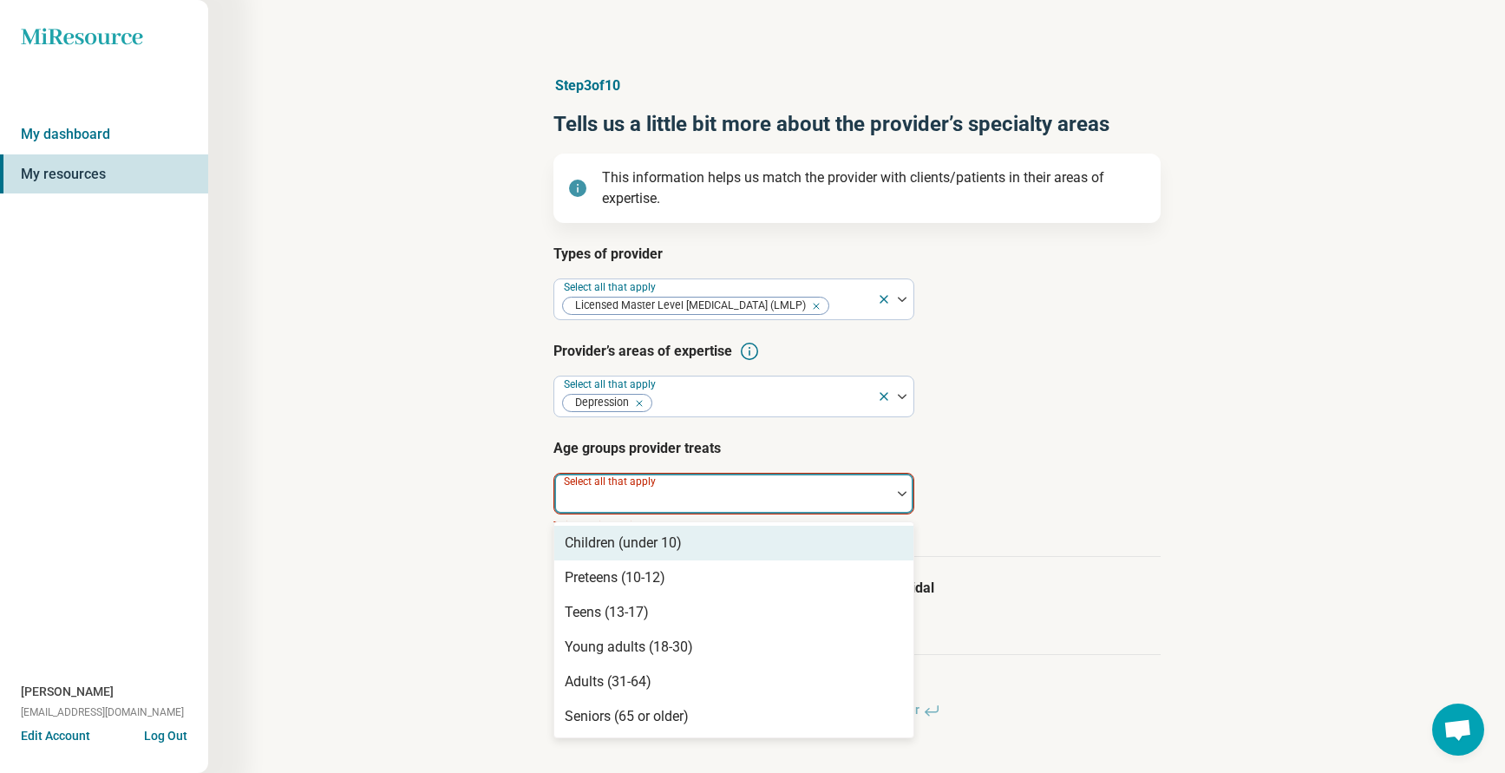
click at [695, 549] on div "Children (under 10)" at bounding box center [733, 543] width 359 height 35
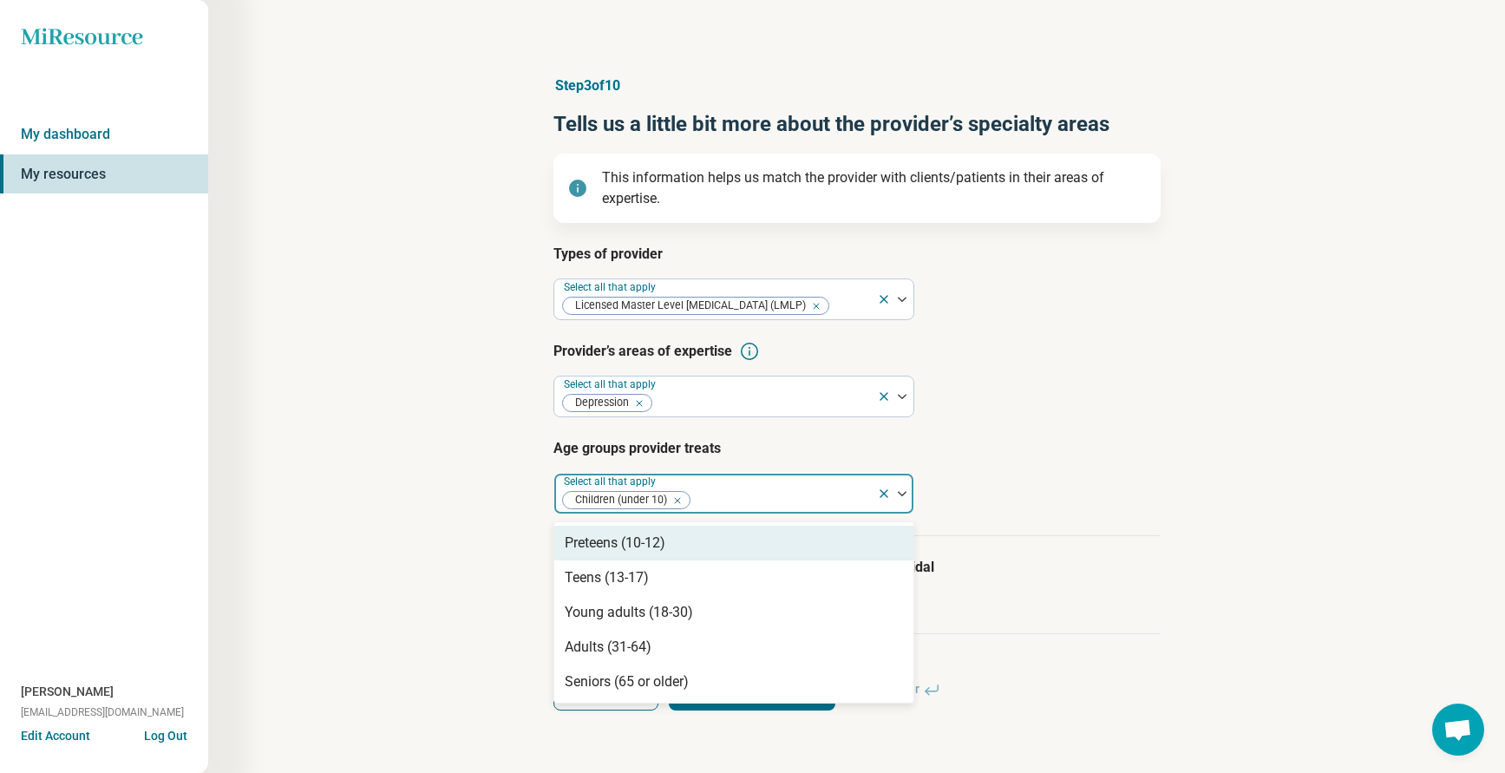
click at [904, 495] on img at bounding box center [902, 493] width 9 height 5
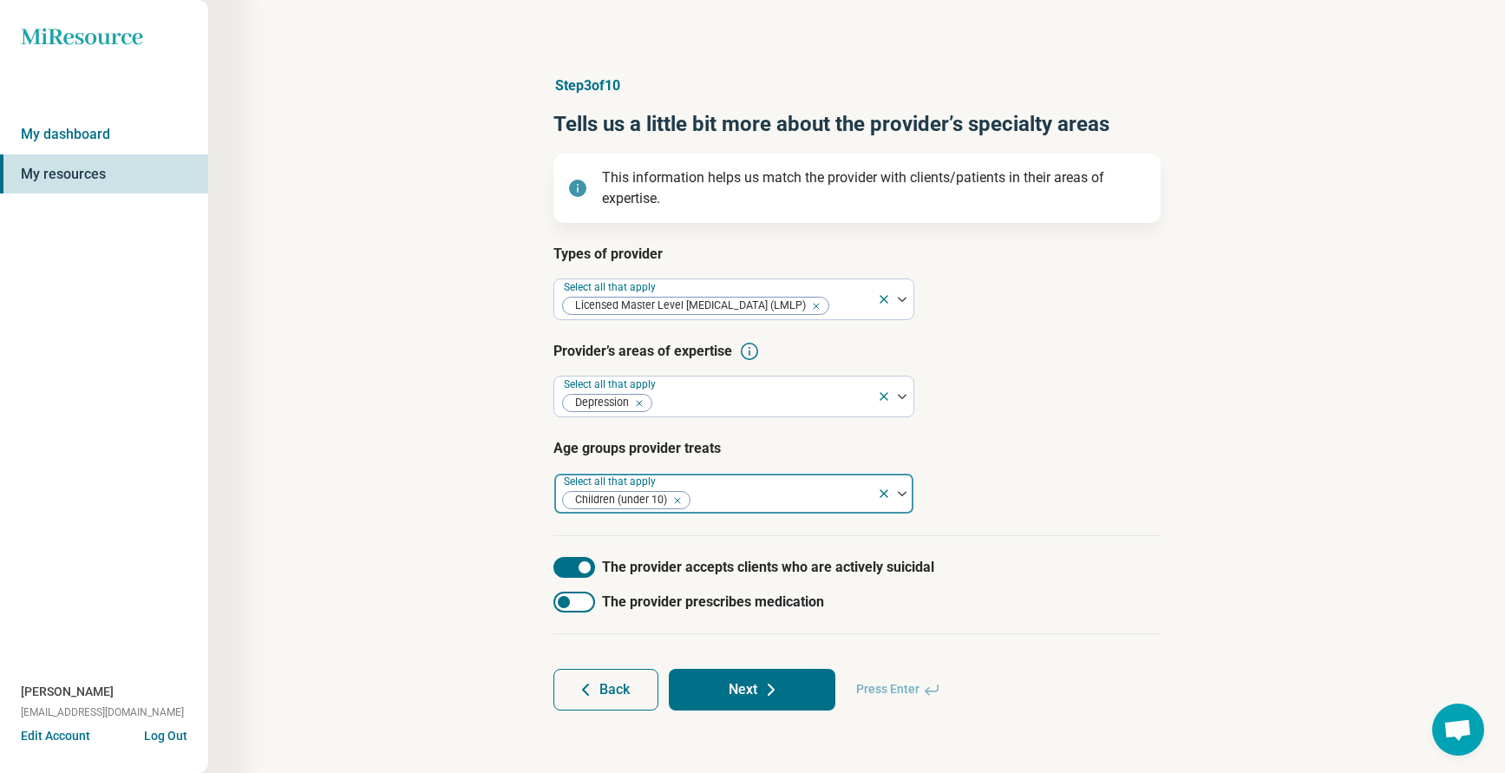
click at [902, 497] on div at bounding box center [895, 494] width 36 height 40
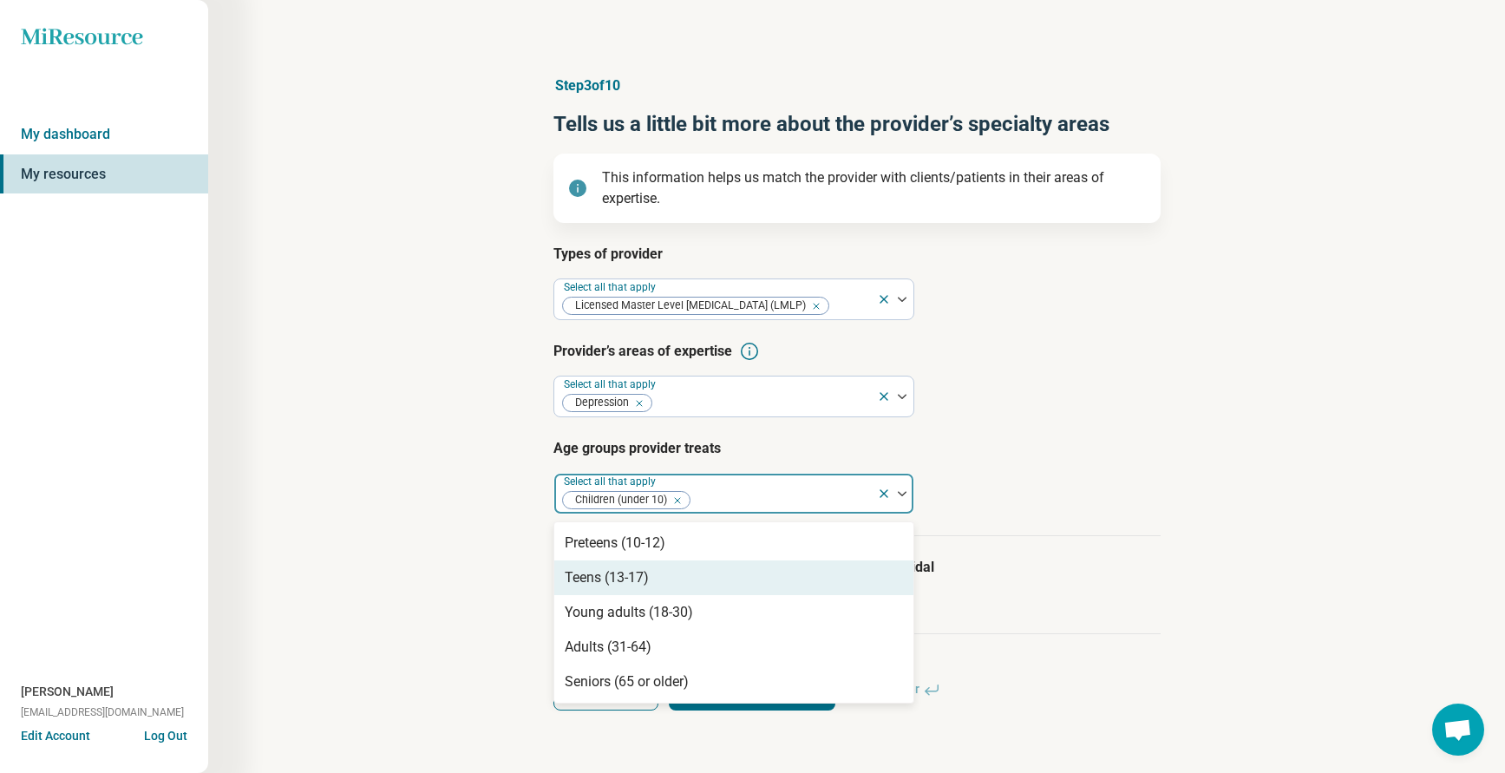
click at [696, 576] on div "Teens (13-17)" at bounding box center [733, 577] width 359 height 35
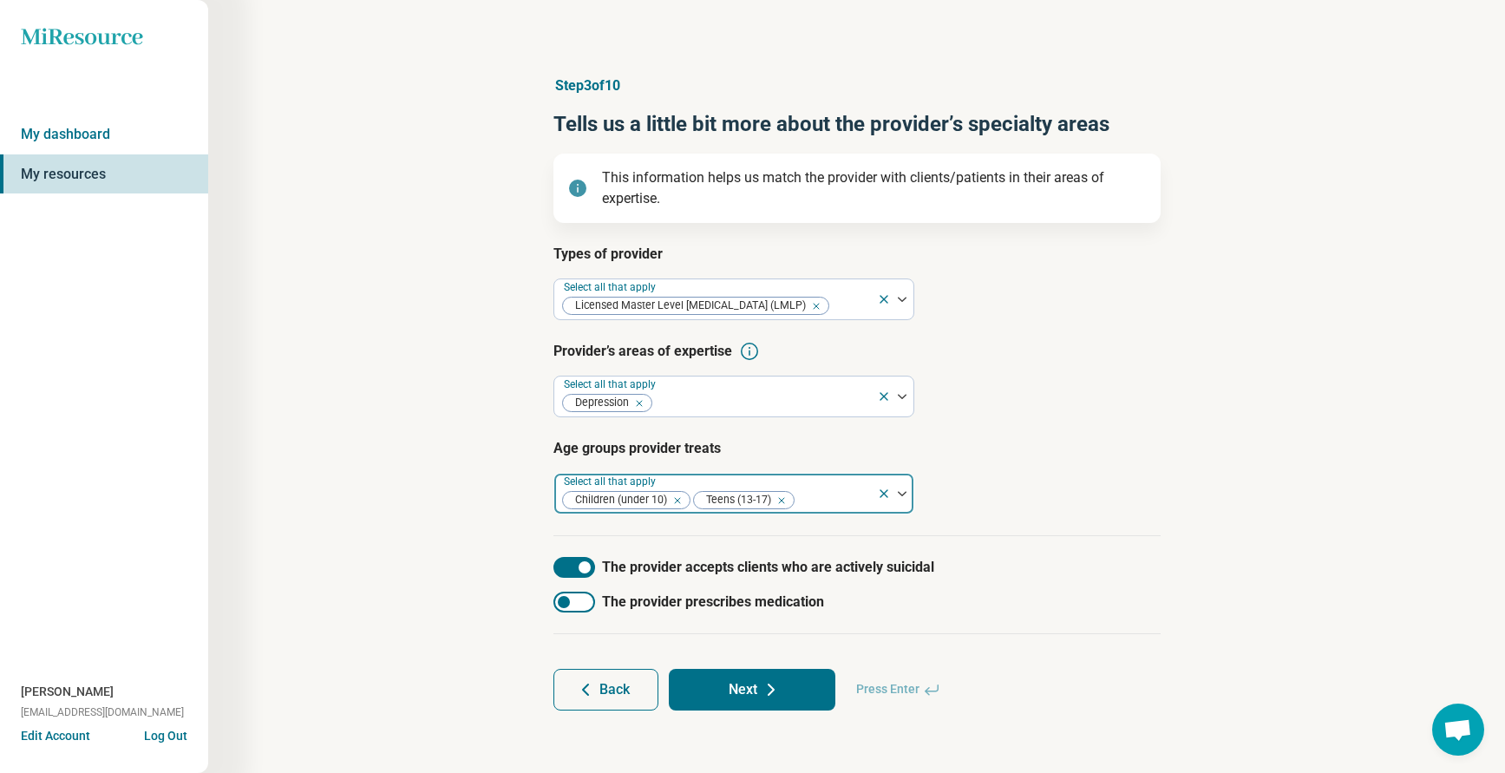
click at [905, 495] on img at bounding box center [902, 493] width 9 height 5
click at [901, 493] on img at bounding box center [902, 493] width 9 height 5
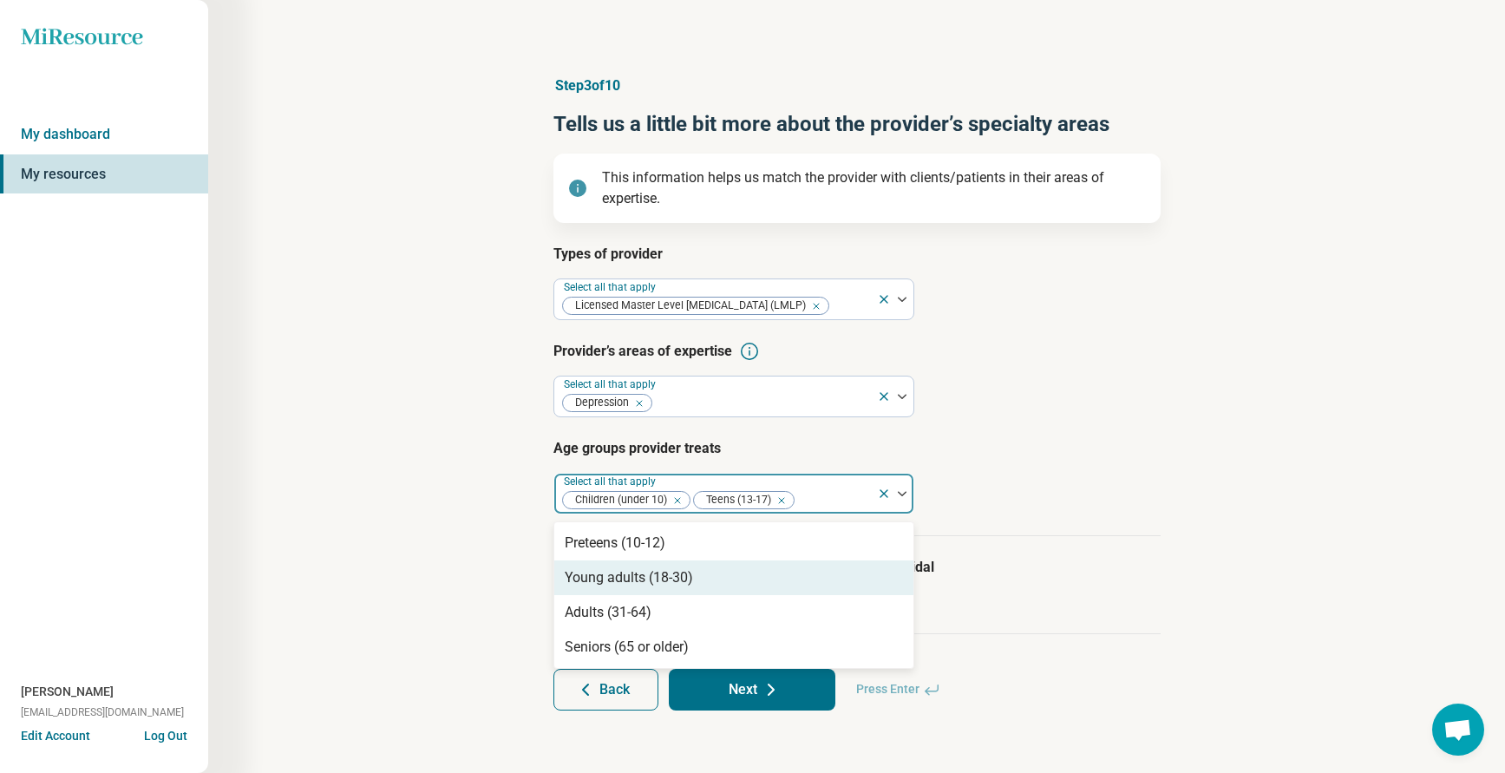
click at [667, 580] on div "Young adults (18-30)" at bounding box center [629, 577] width 128 height 21
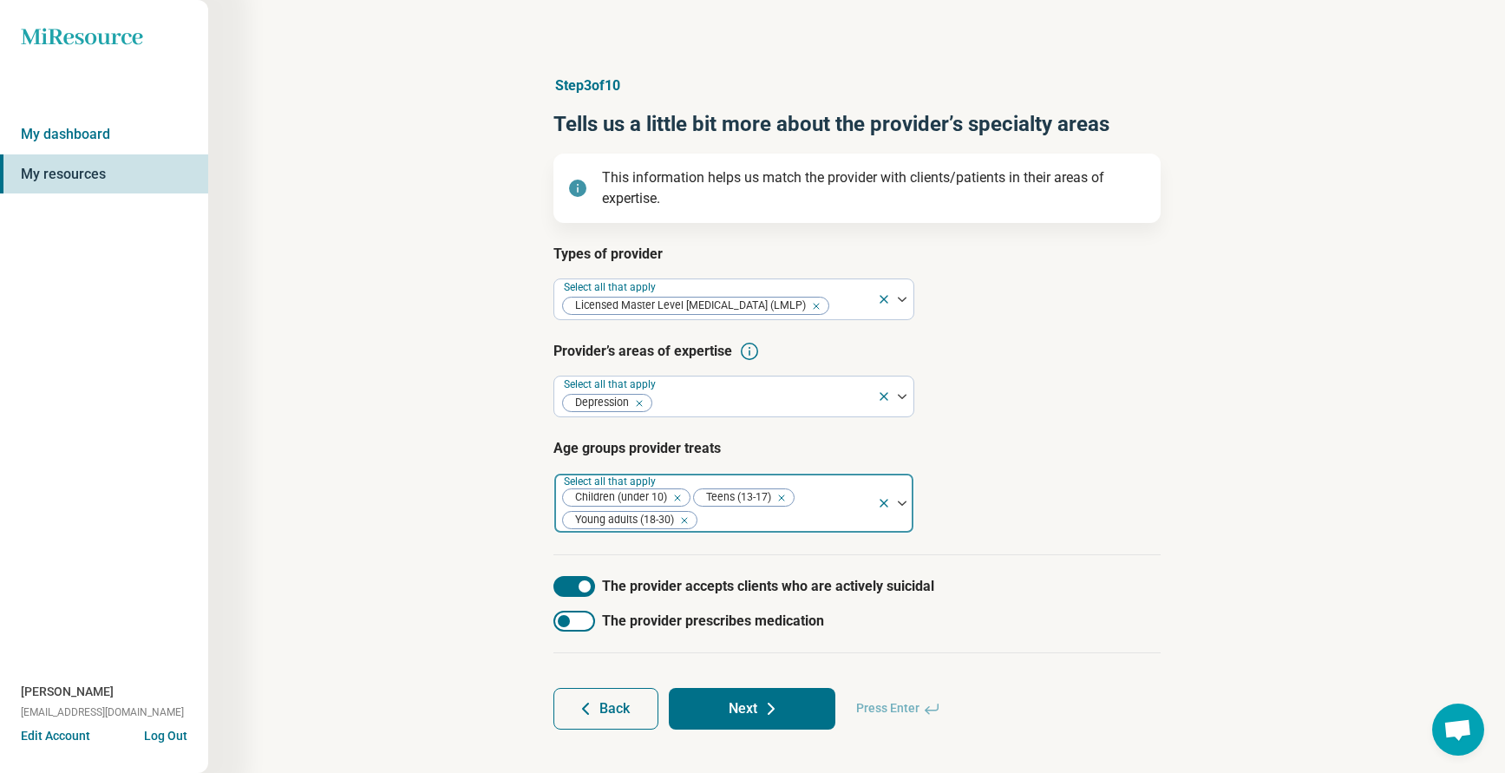
click at [901, 507] on div at bounding box center [895, 503] width 36 height 59
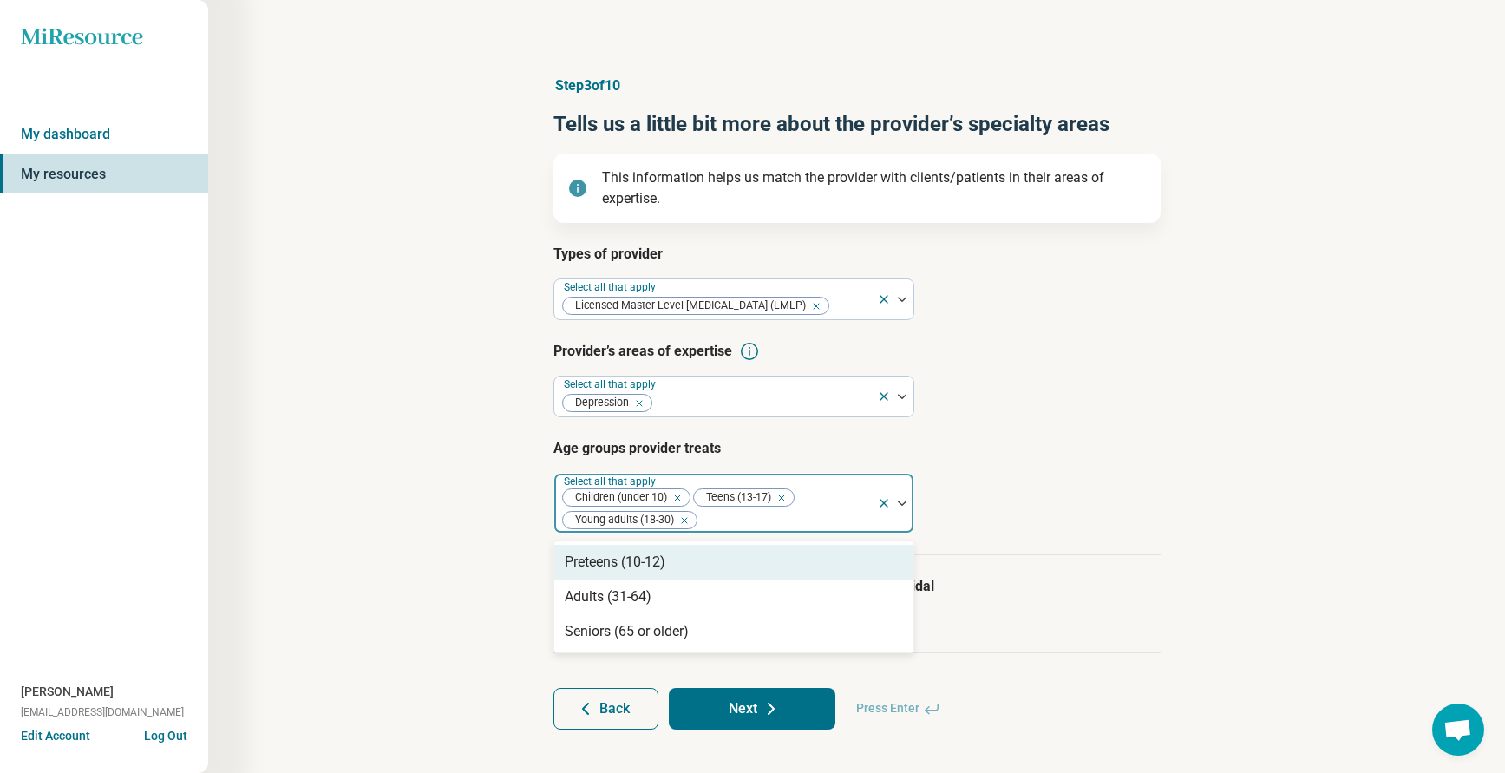
click at [902, 504] on img at bounding box center [902, 502] width 9 height 5
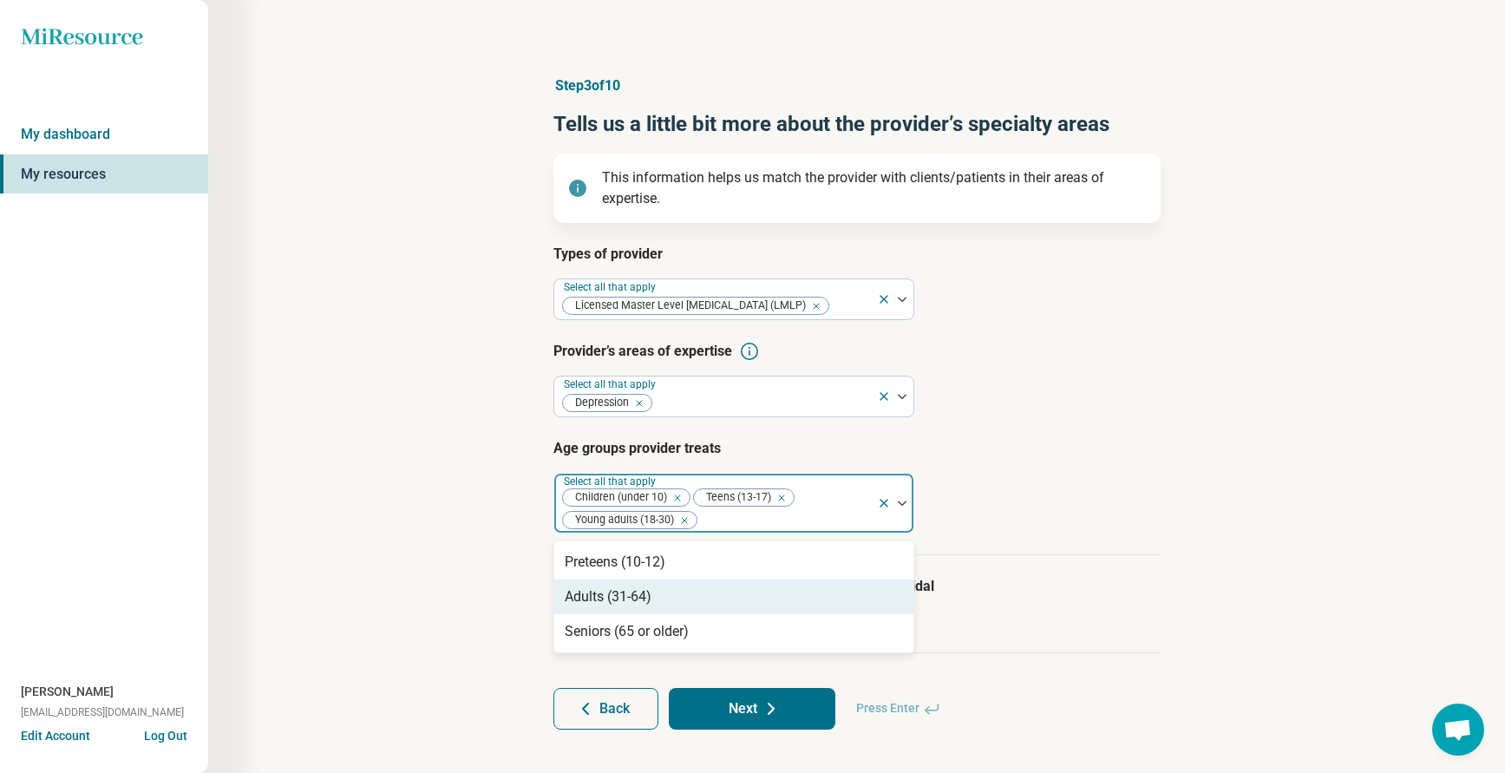
click at [662, 596] on div "Adults (31-64)" at bounding box center [733, 596] width 359 height 35
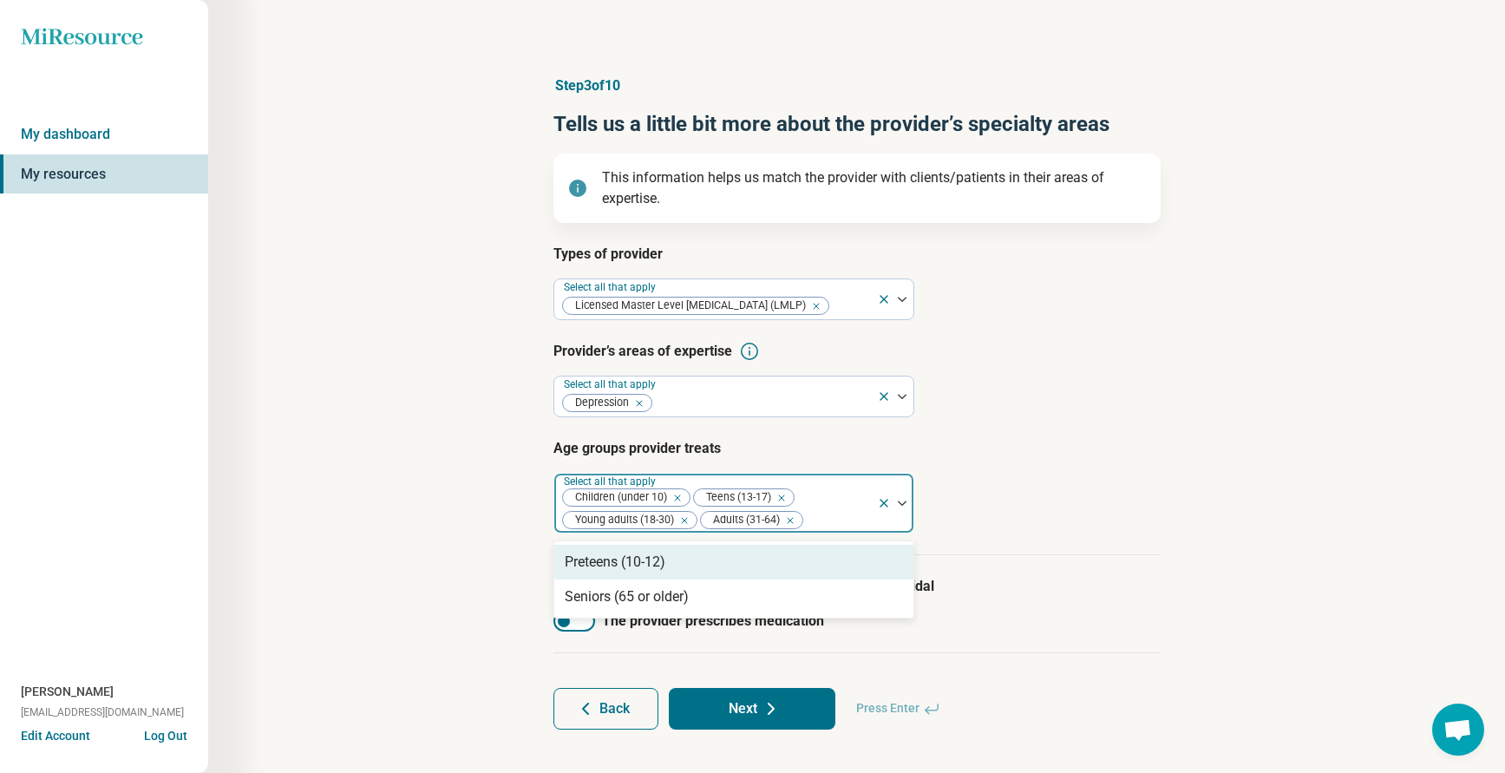
click at [902, 504] on img at bounding box center [902, 502] width 9 height 5
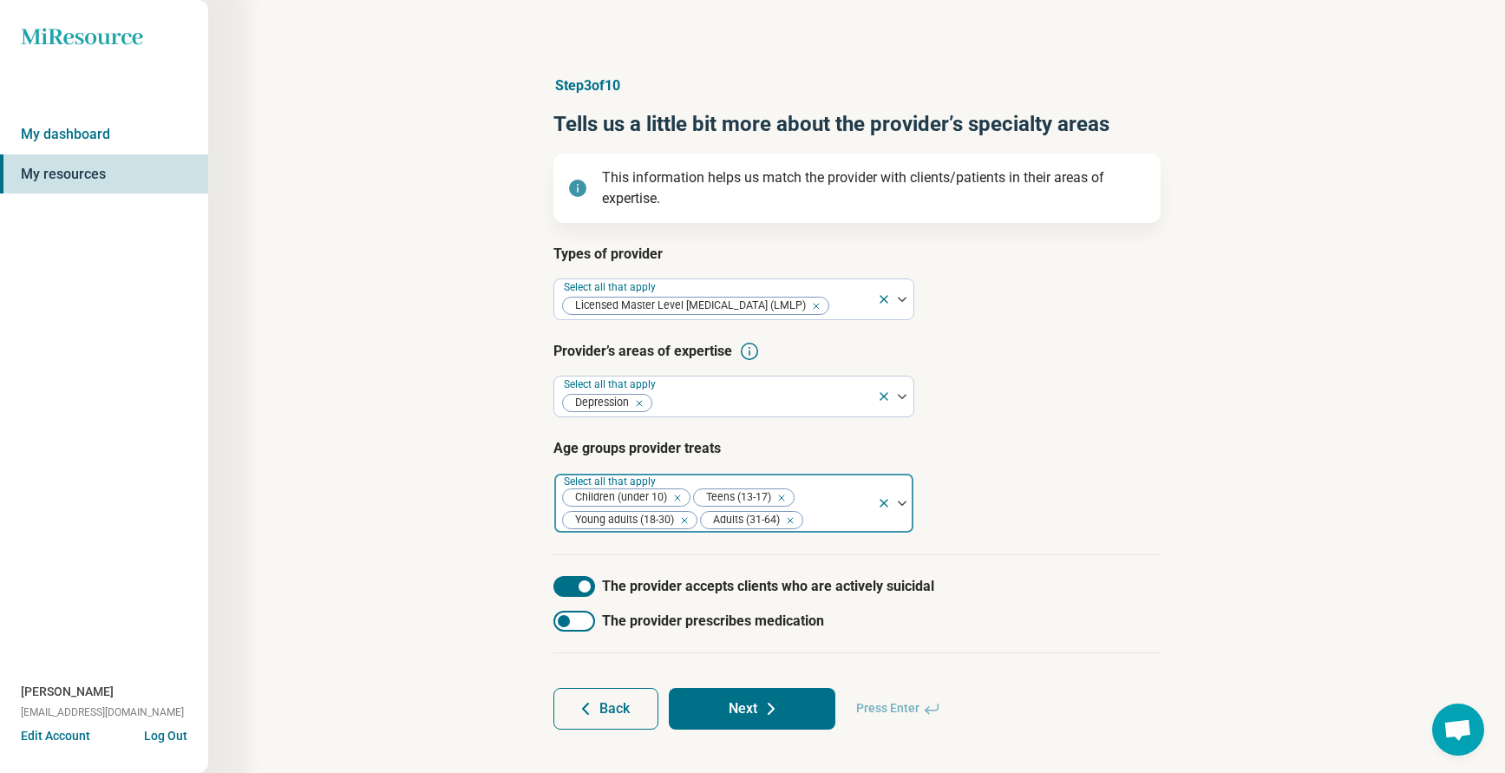
click at [902, 505] on img at bounding box center [902, 502] width 9 height 5
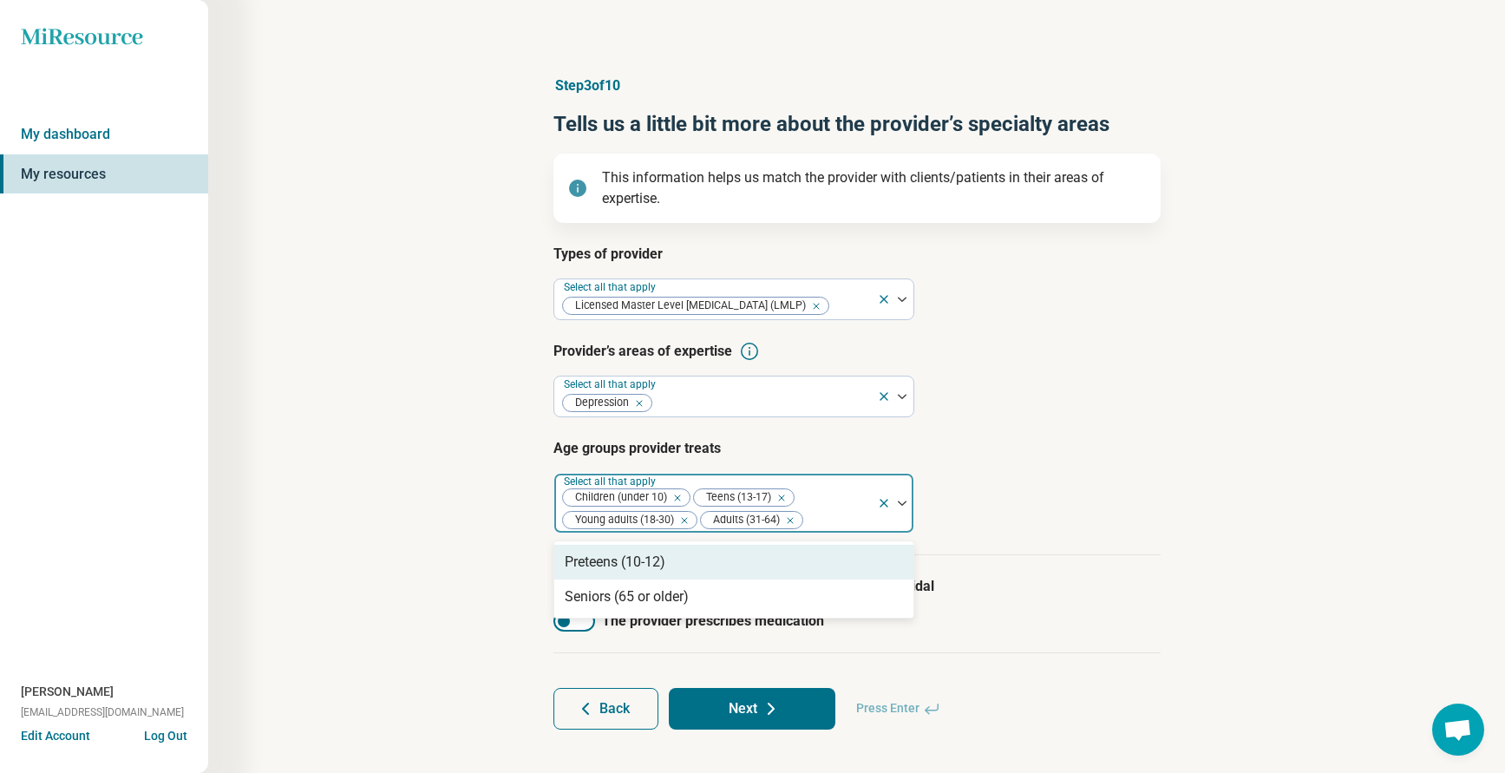
click at [636, 561] on div "Preteens (10-12)" at bounding box center [615, 562] width 101 height 21
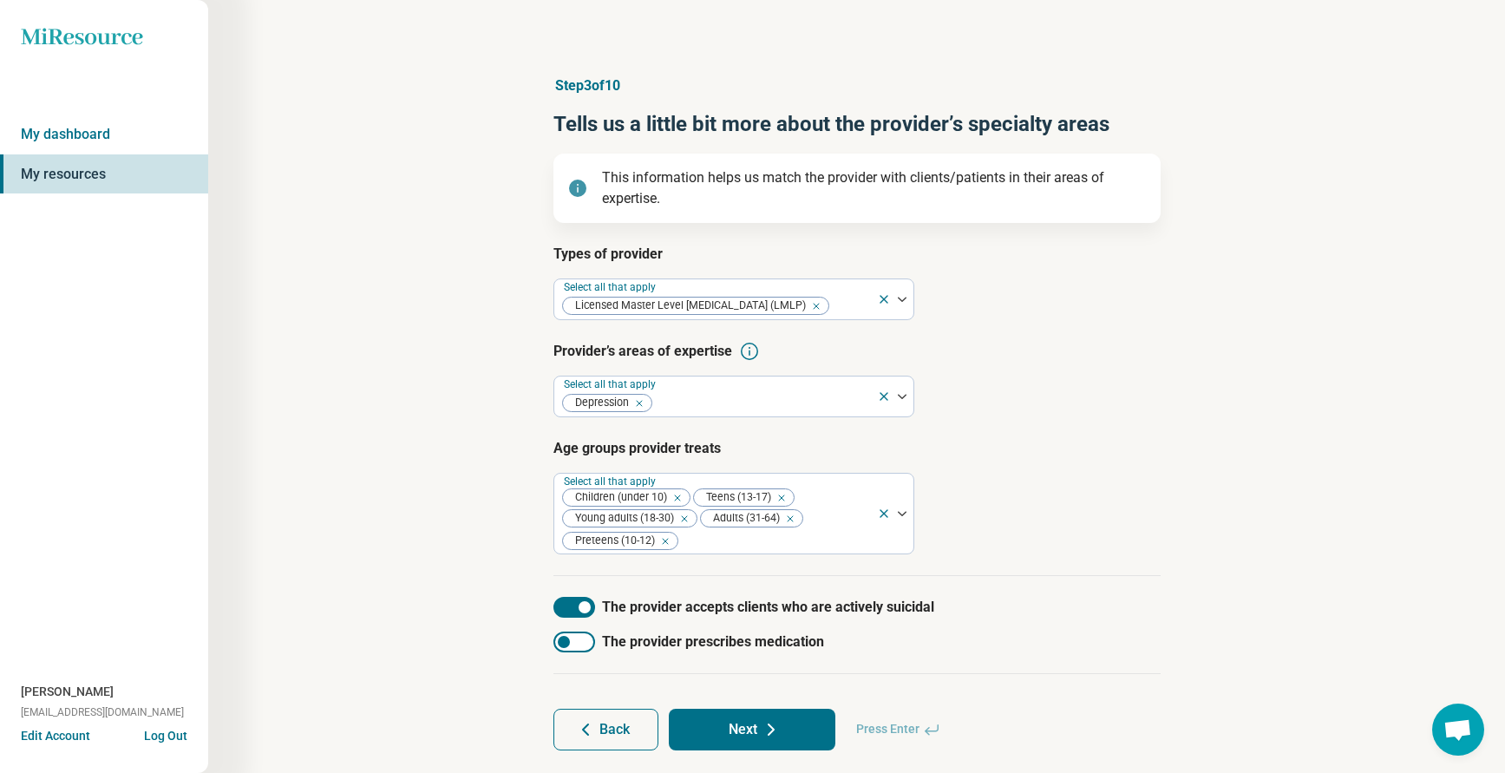
click at [1016, 536] on article "Age groups provider treats Select all that apply Children (under 10) Teens (13-…" at bounding box center [856, 496] width 607 height 116
click at [742, 723] on button "Next" at bounding box center [752, 730] width 167 height 42
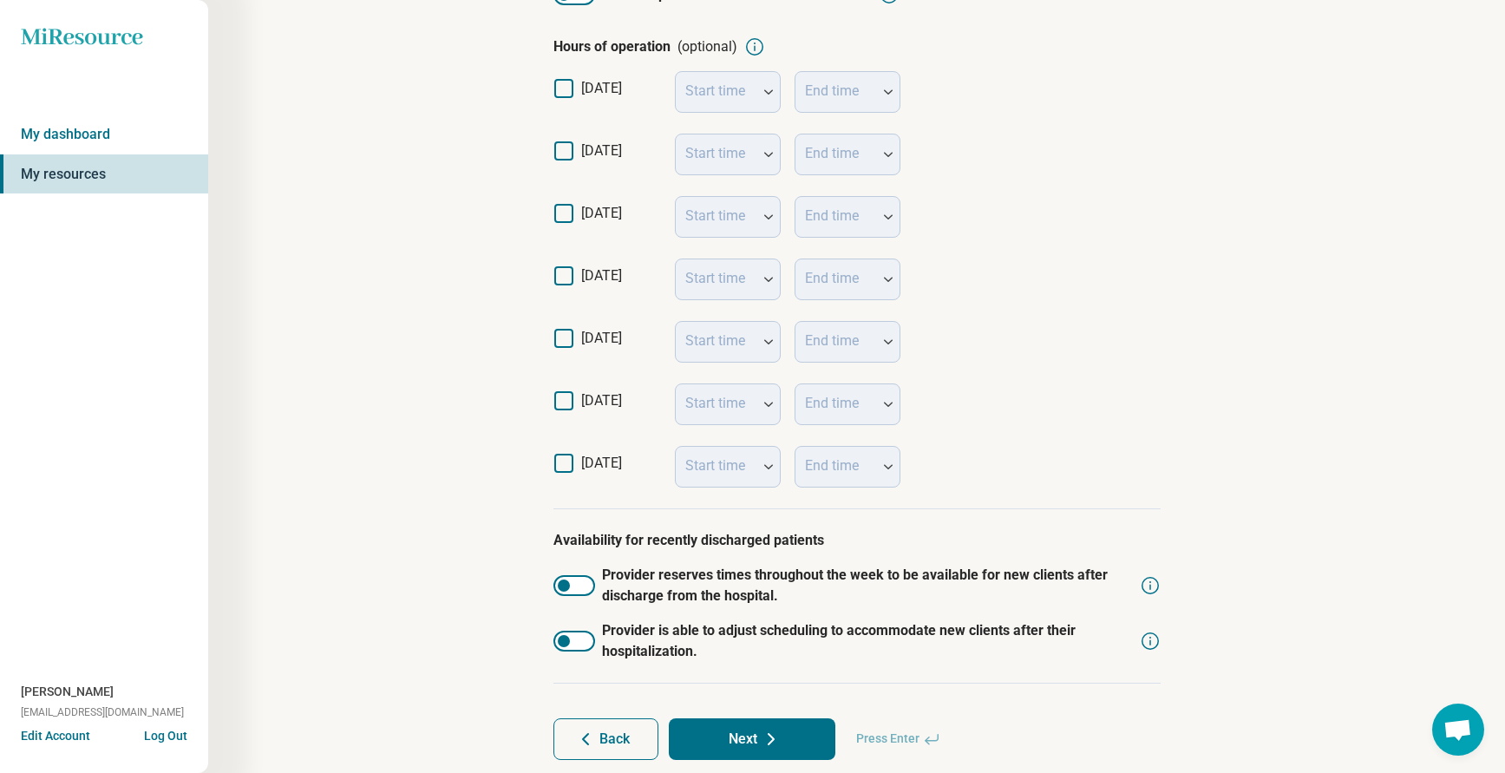
scroll to position [396, 0]
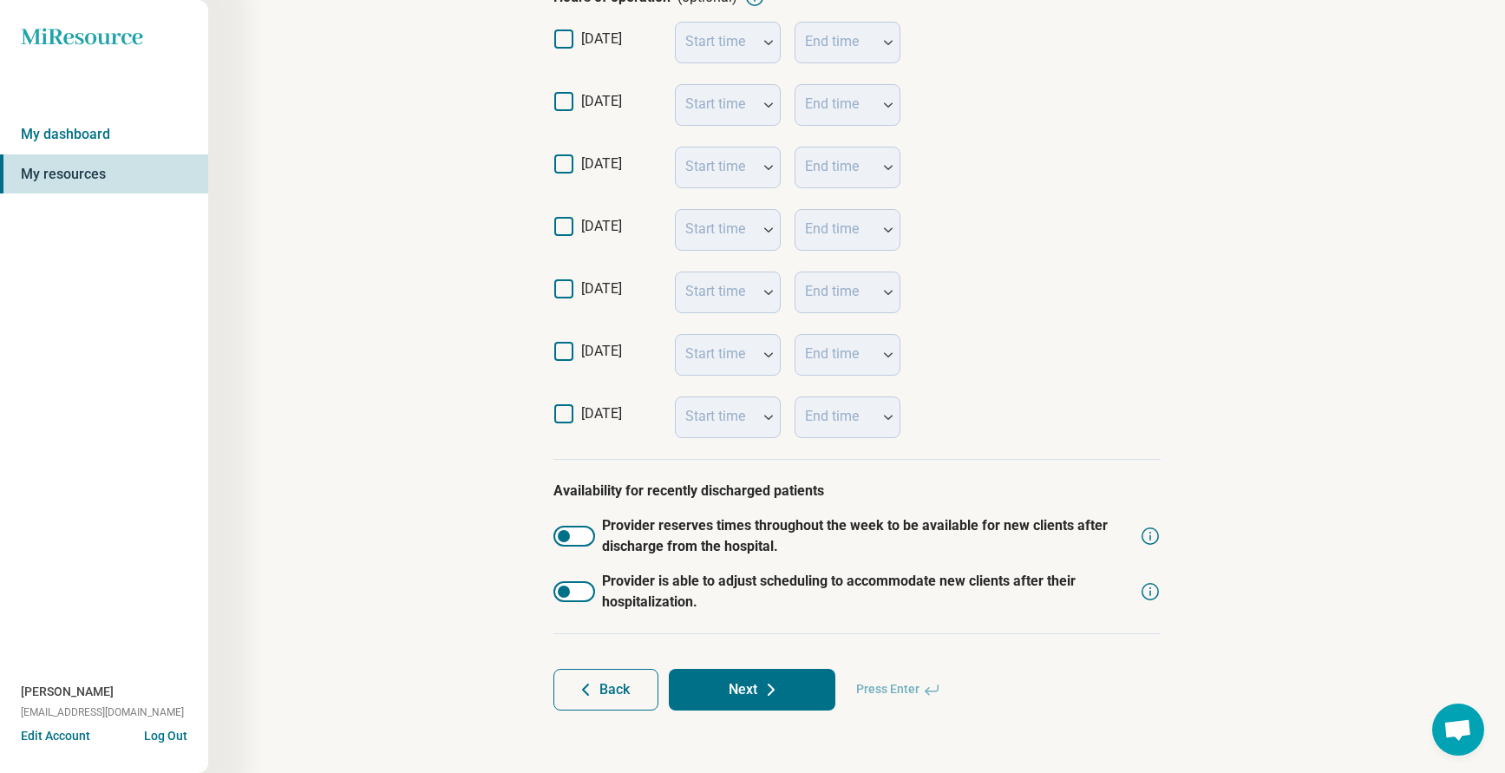
click at [758, 690] on button "Next" at bounding box center [752, 690] width 167 height 42
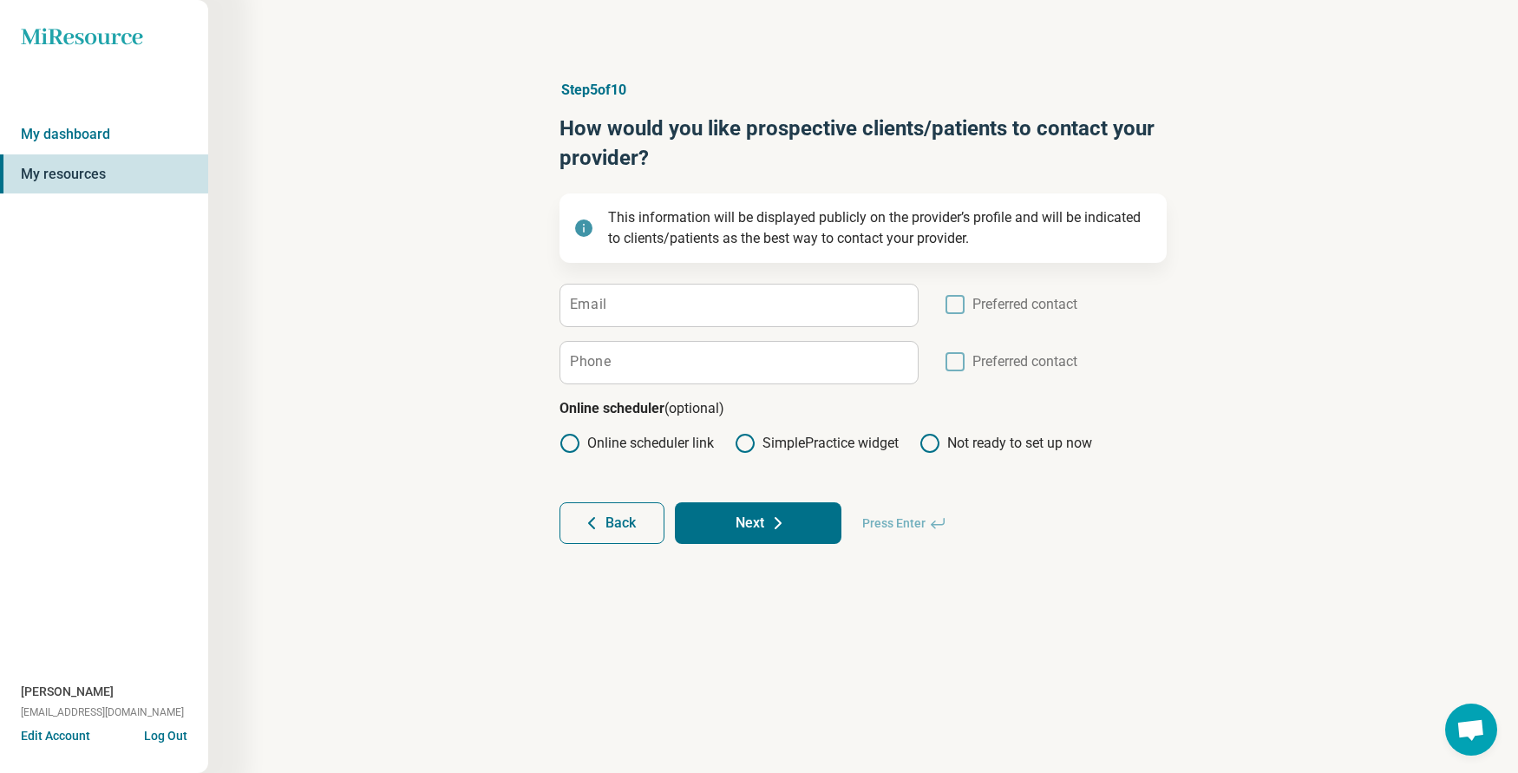
click at [957, 357] on icon at bounding box center [954, 361] width 19 height 19
click at [775, 356] on input "Phone" at bounding box center [738, 363] width 357 height 42
type input "**********"
click at [960, 359] on icon at bounding box center [954, 361] width 19 height 19
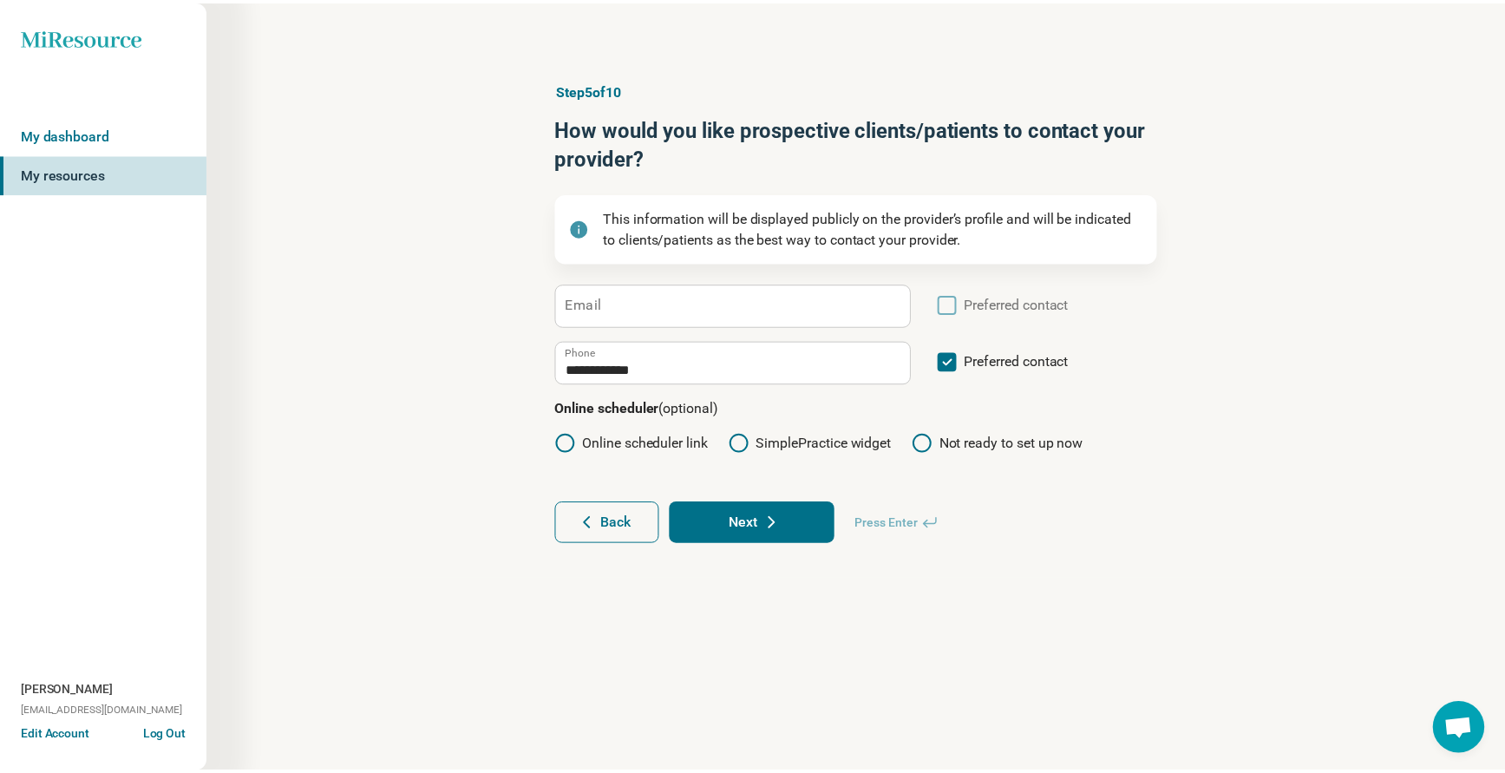
scroll to position [9, 0]
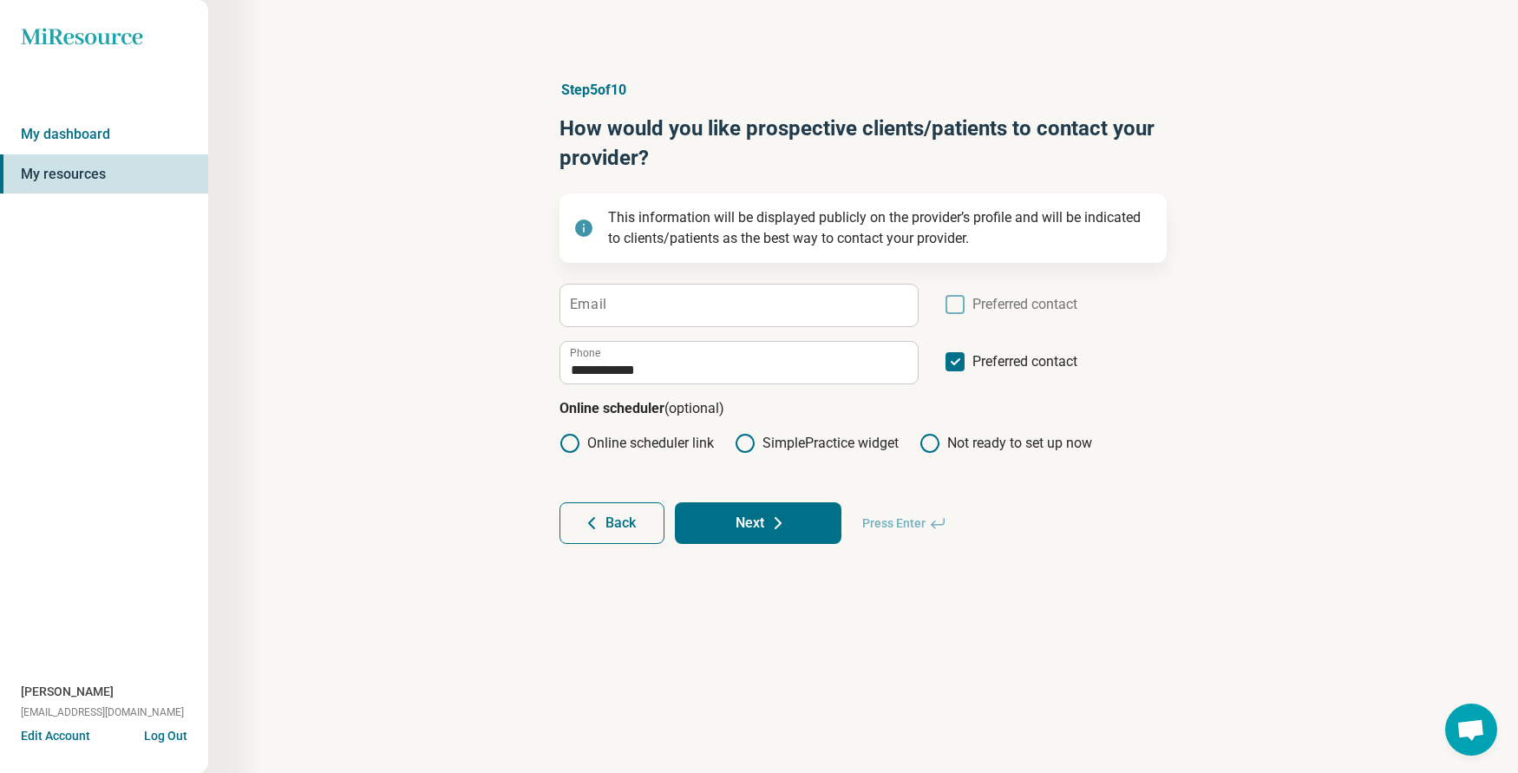
click at [748, 517] on button "Next" at bounding box center [758, 523] width 167 height 42
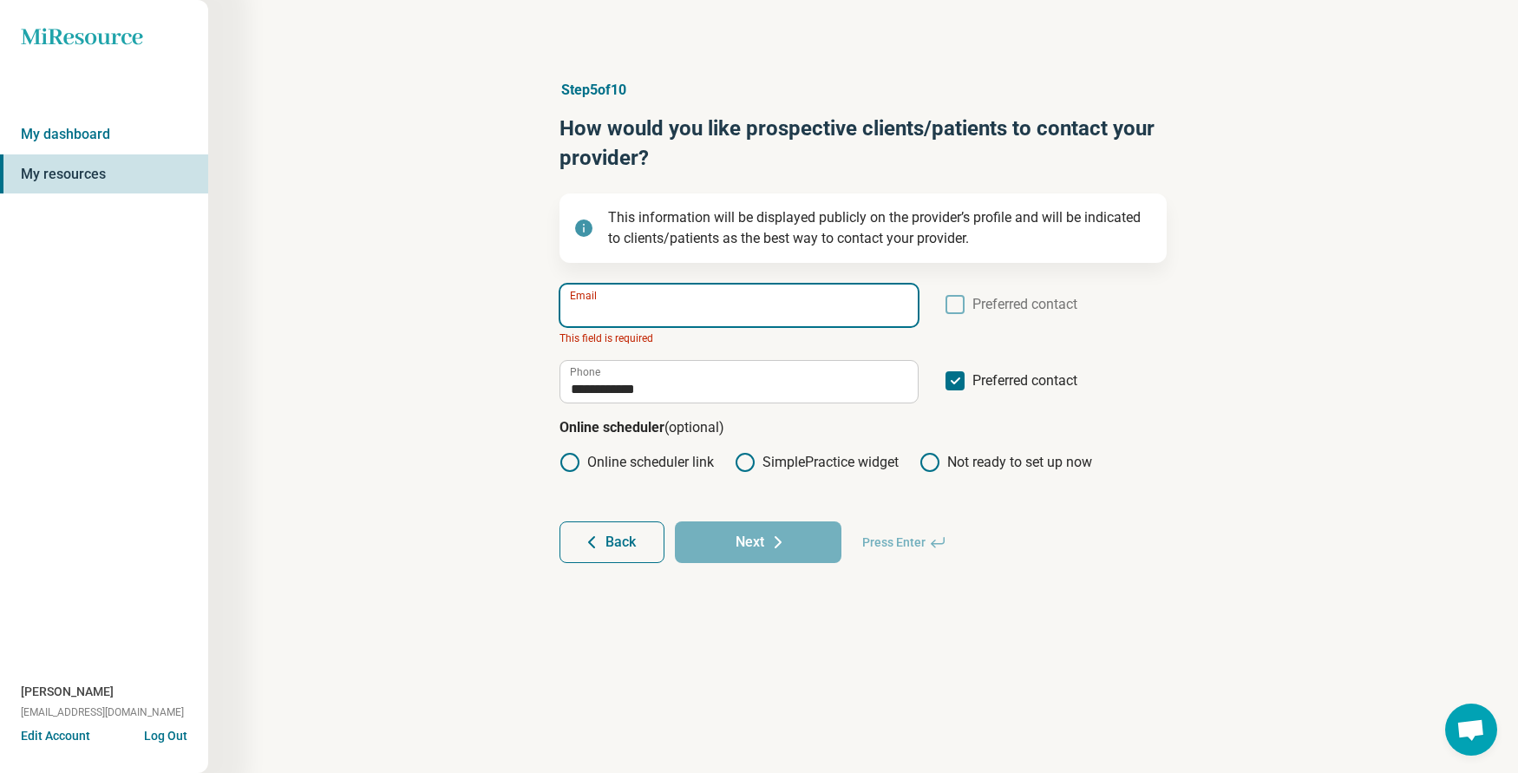
click at [615, 292] on input "Email" at bounding box center [738, 305] width 357 height 42
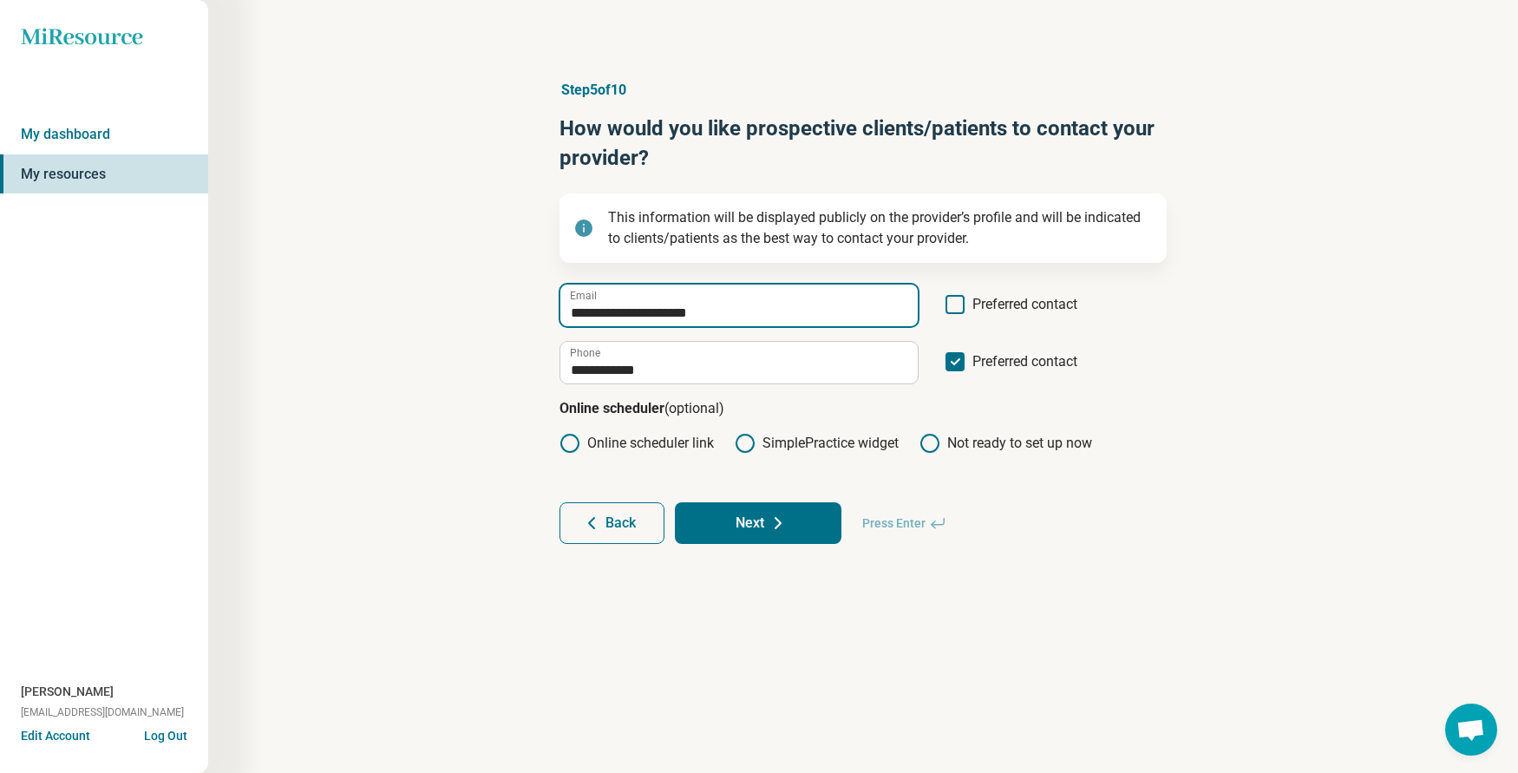
type input "**********"
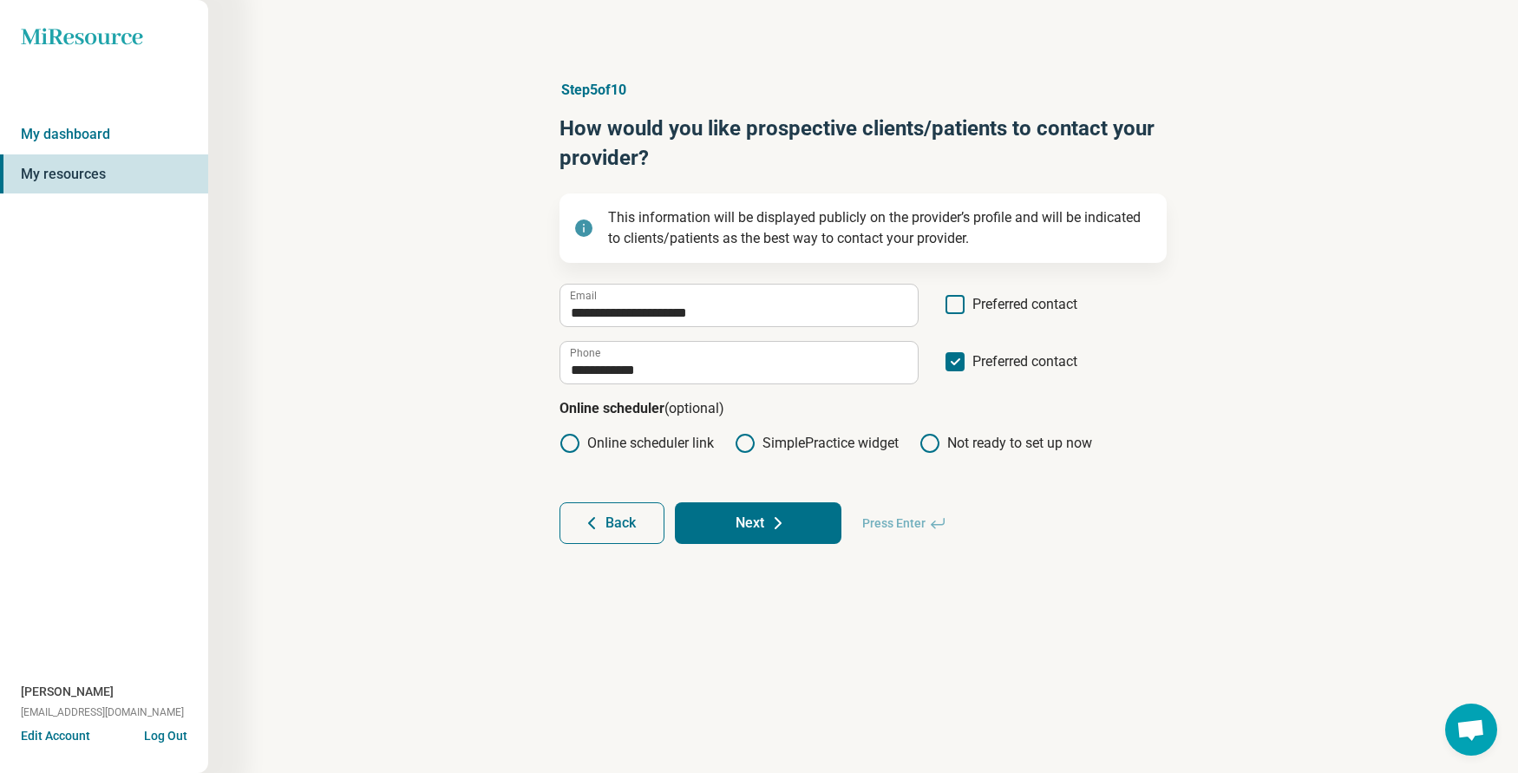
click at [781, 524] on icon at bounding box center [778, 523] width 21 height 21
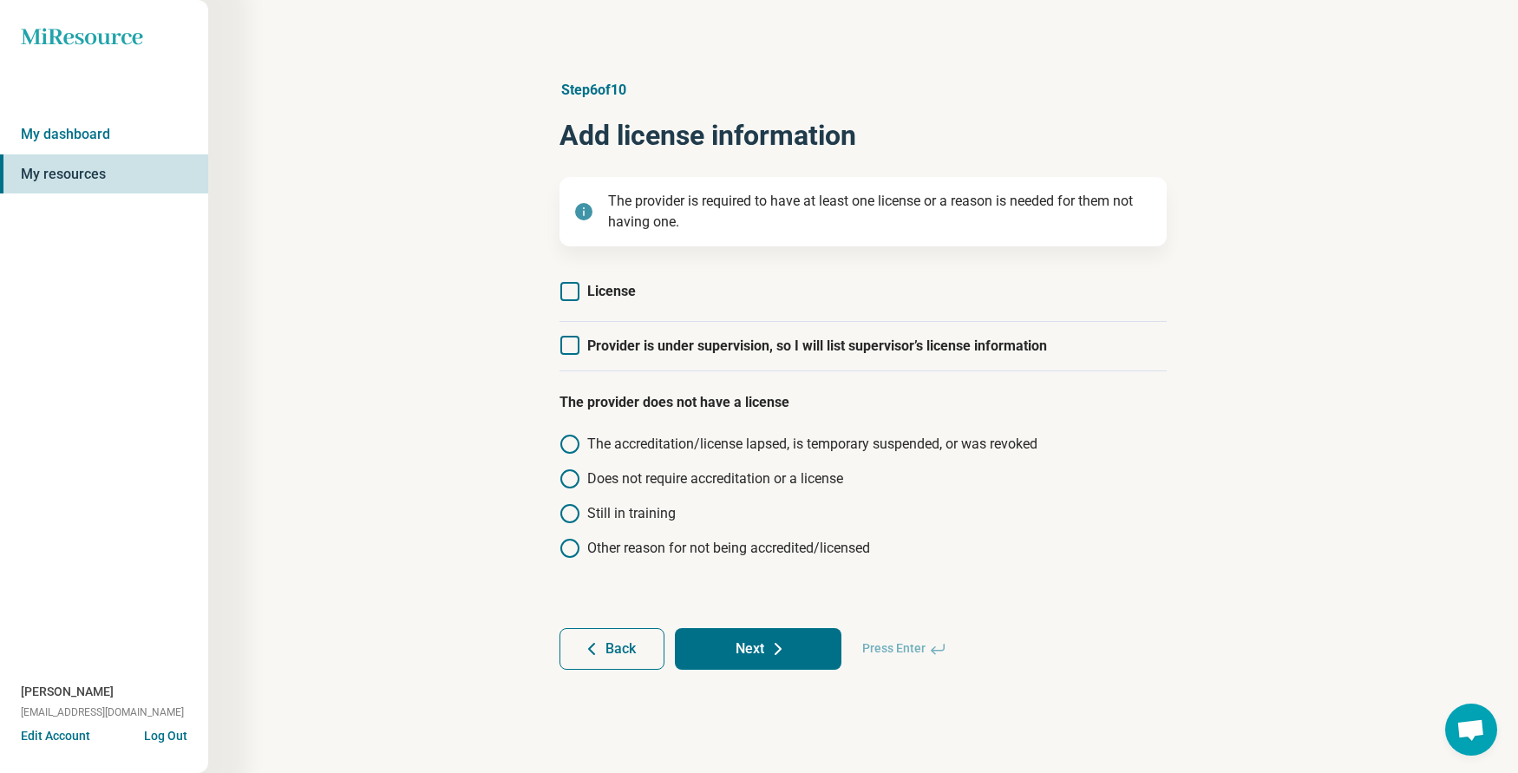
click at [569, 292] on icon at bounding box center [569, 291] width 19 height 19
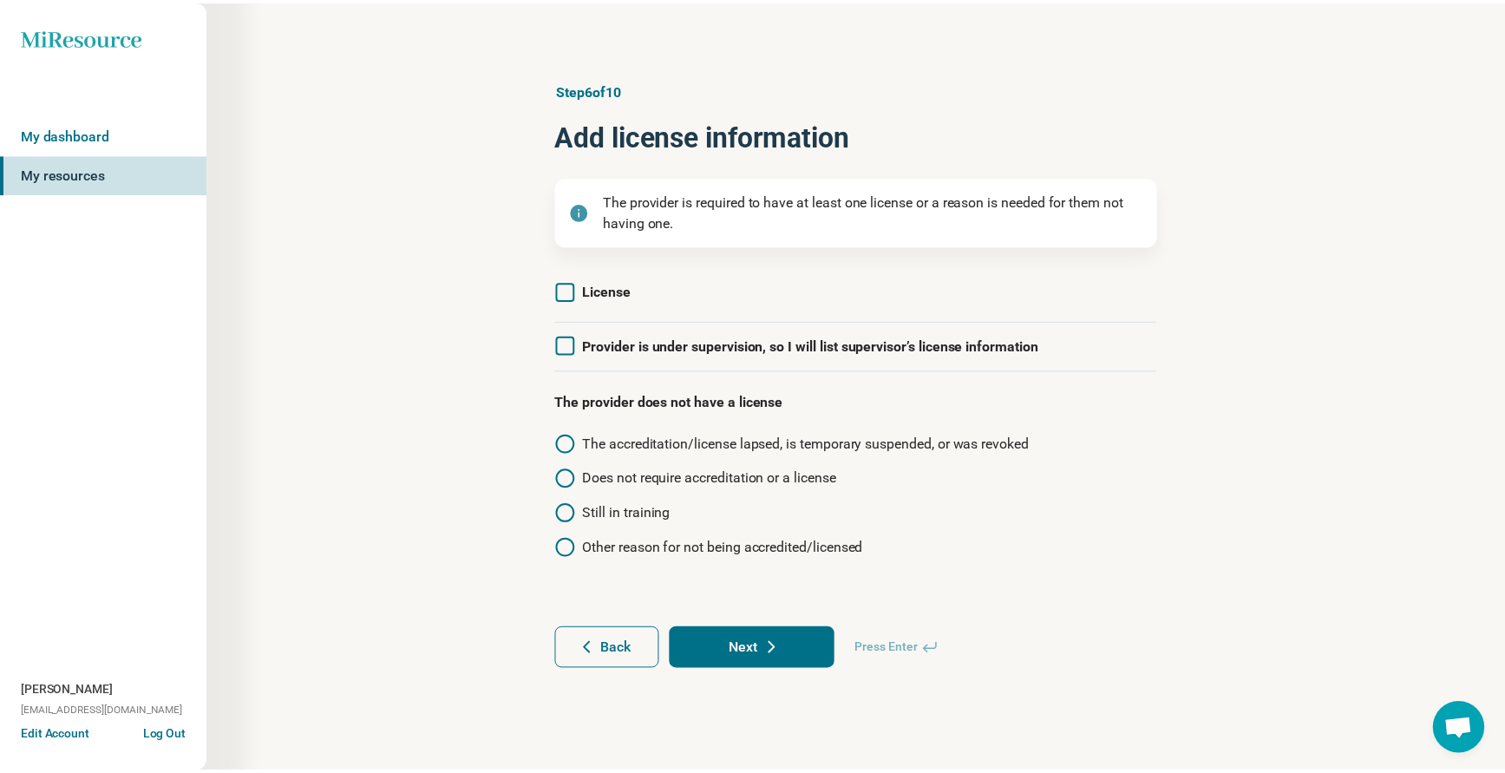
scroll to position [9, 0]
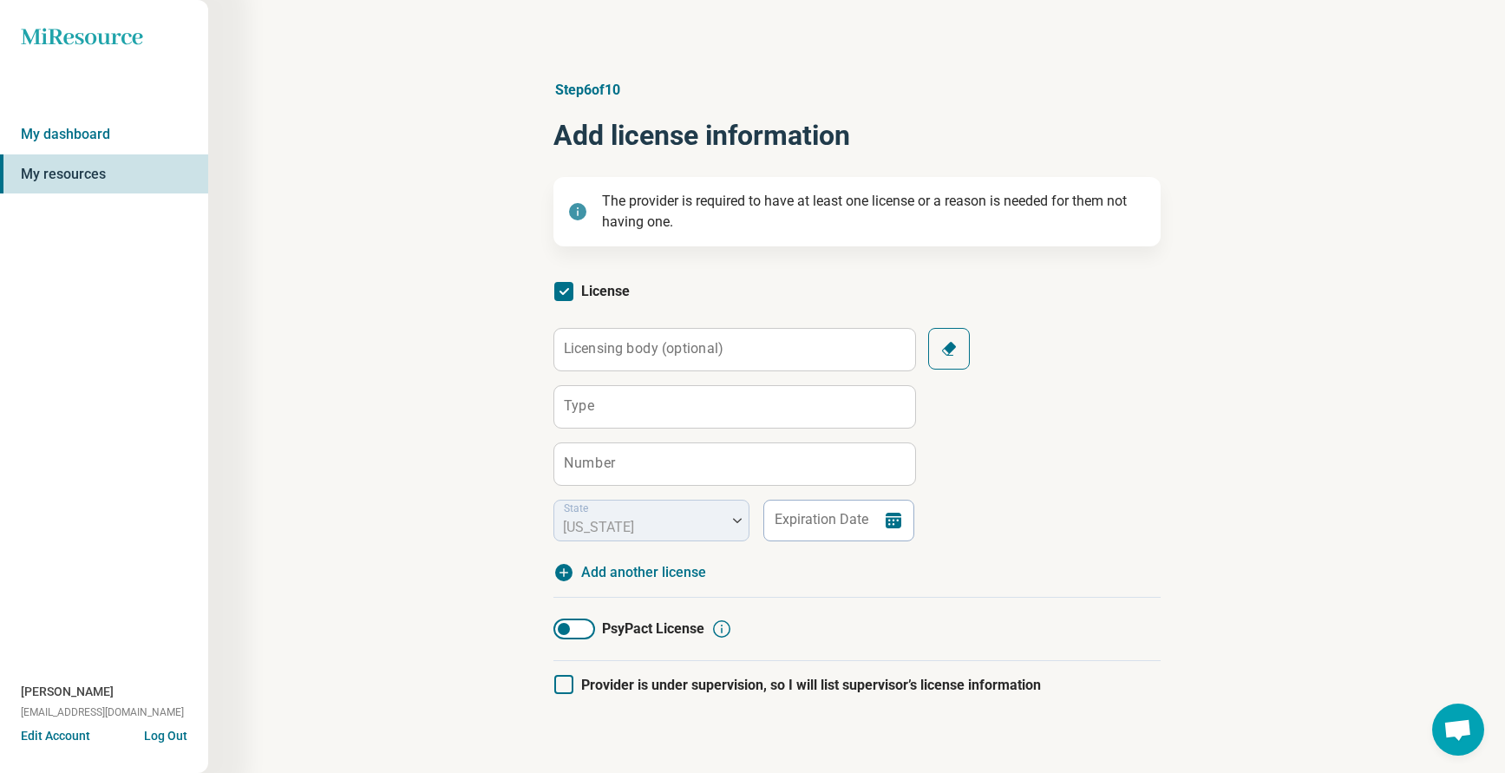
click at [718, 346] on label "Licensing body (optional)" at bounding box center [644, 349] width 160 height 14
click at [718, 346] on input "Licensing body (optional)" at bounding box center [734, 350] width 361 height 42
click at [587, 412] on label "Type" at bounding box center [579, 406] width 30 height 14
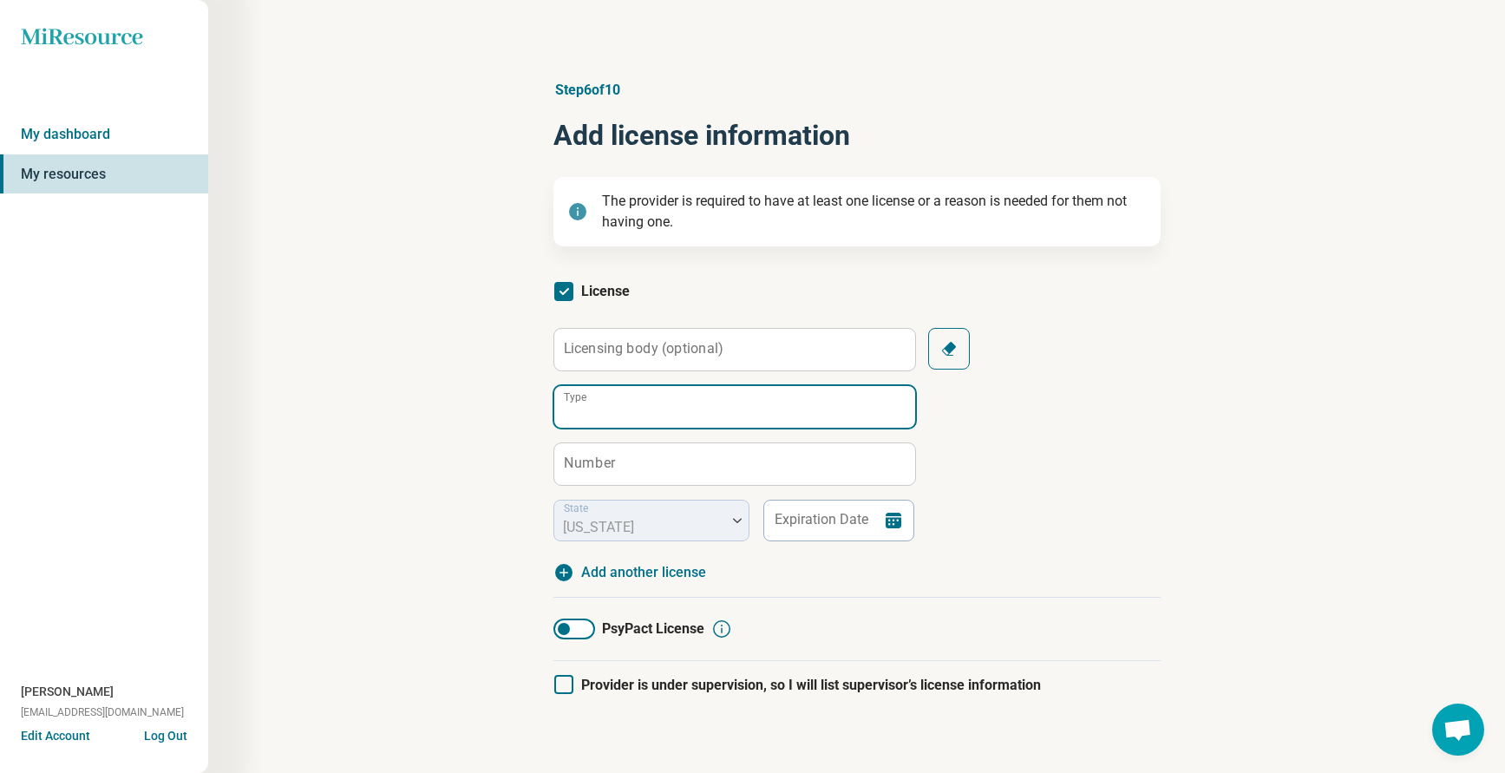
click at [587, 412] on input "Type" at bounding box center [734, 407] width 361 height 42
type input "****"
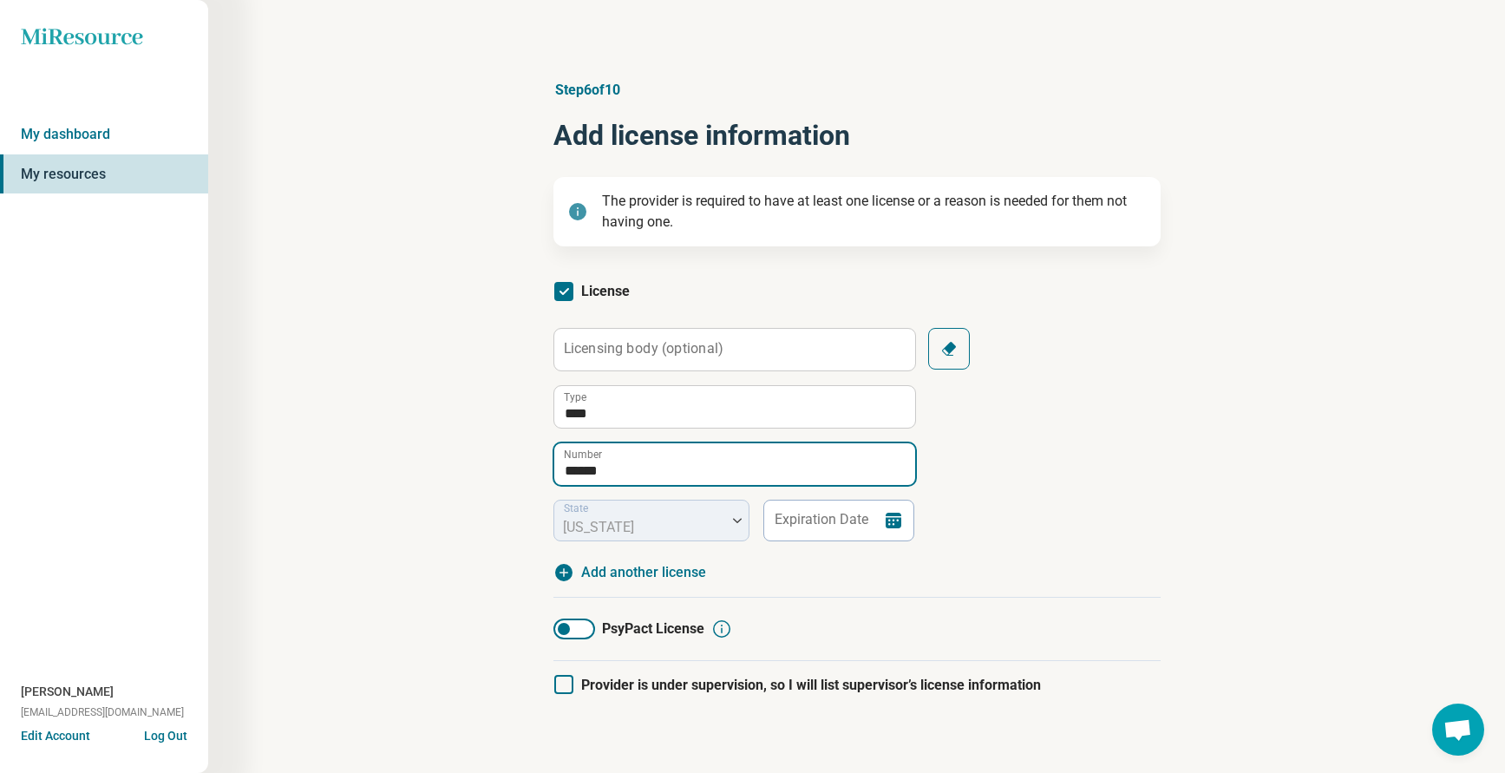
type input "******"
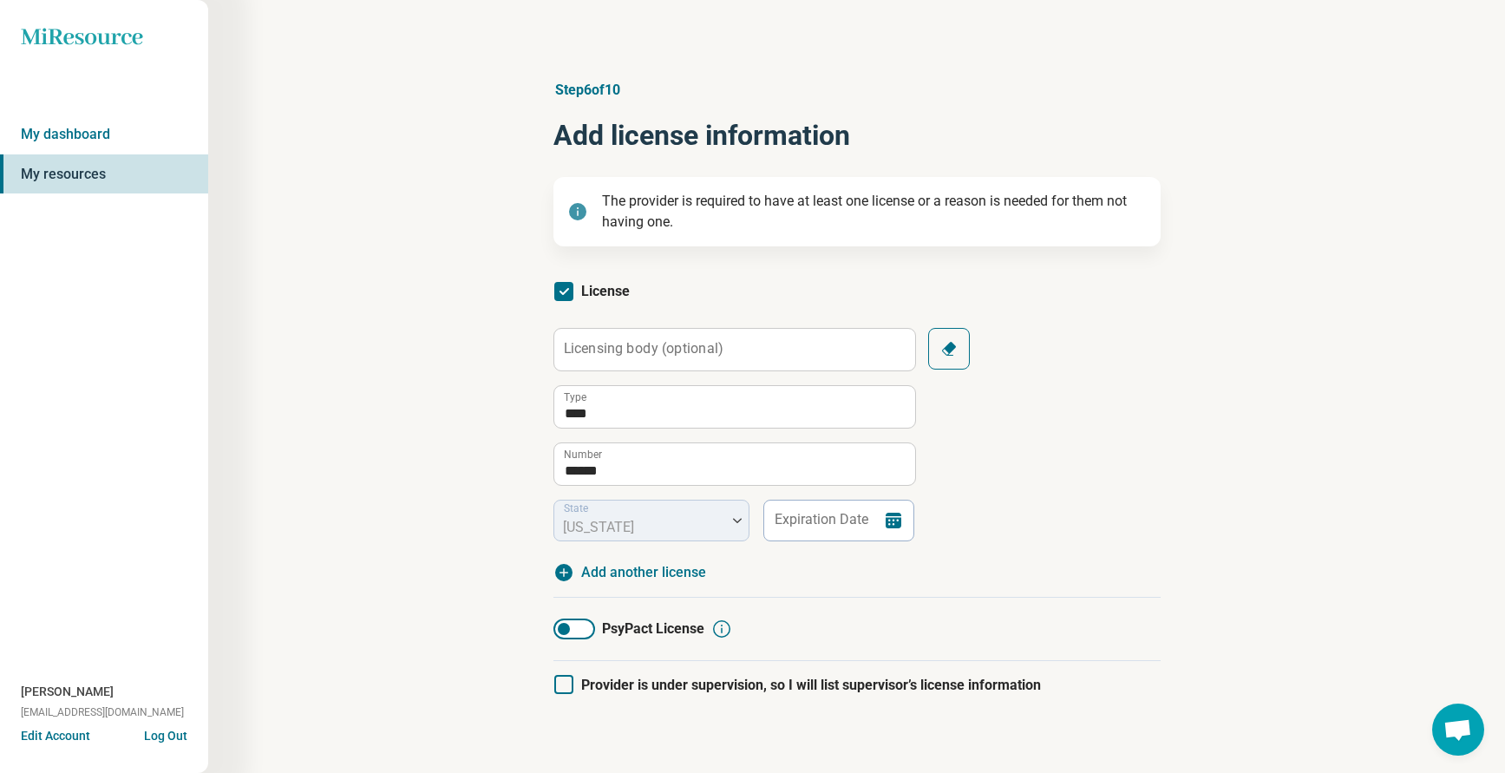
click at [1016, 561] on div "Licensing body (optional) **** Type ****** Number State [US_STATE] Expiration D…" at bounding box center [856, 455] width 607 height 255
click at [777, 516] on input "Expiration Date" at bounding box center [838, 521] width 152 height 42
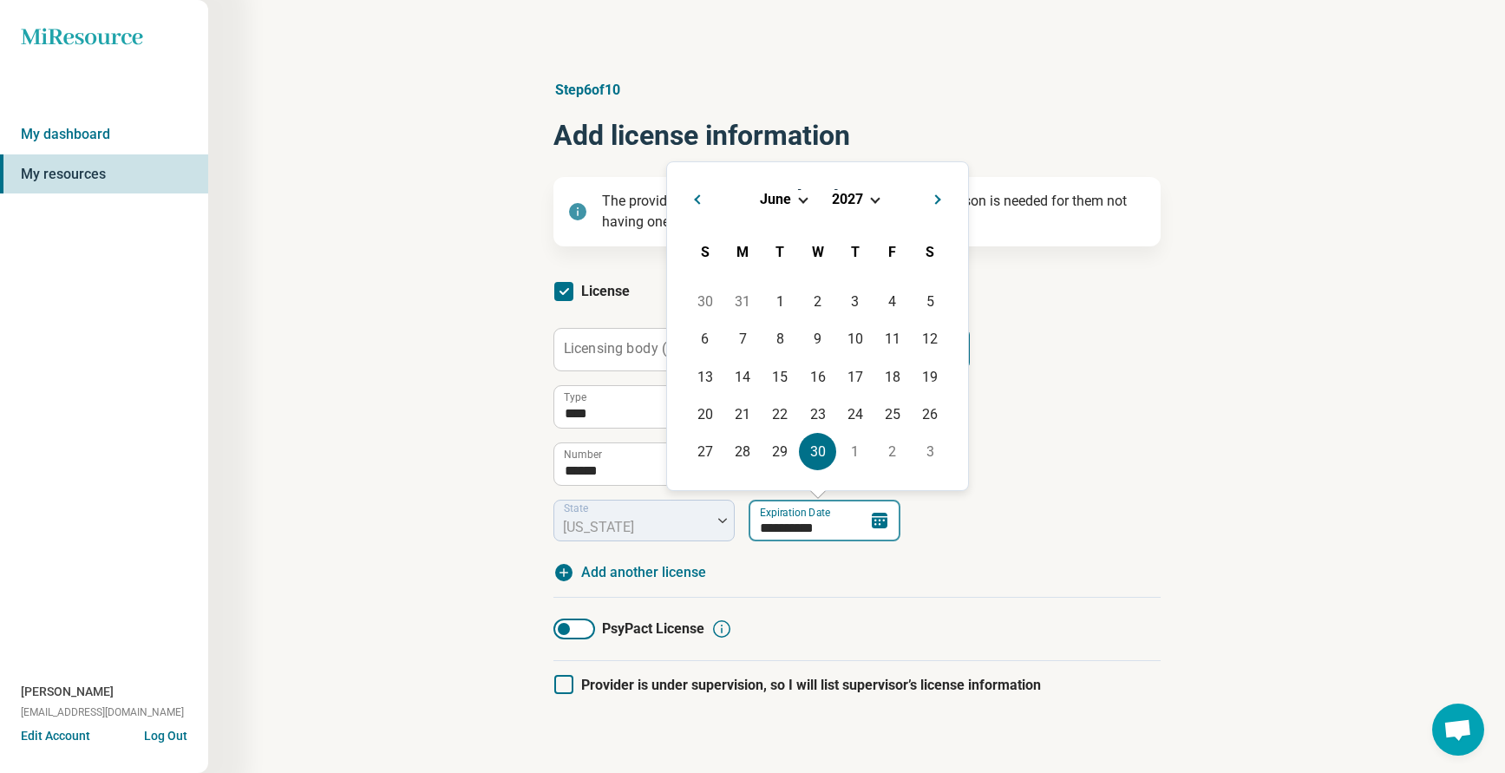
type input "**********"
click at [1114, 549] on div "**********" at bounding box center [856, 455] width 607 height 255
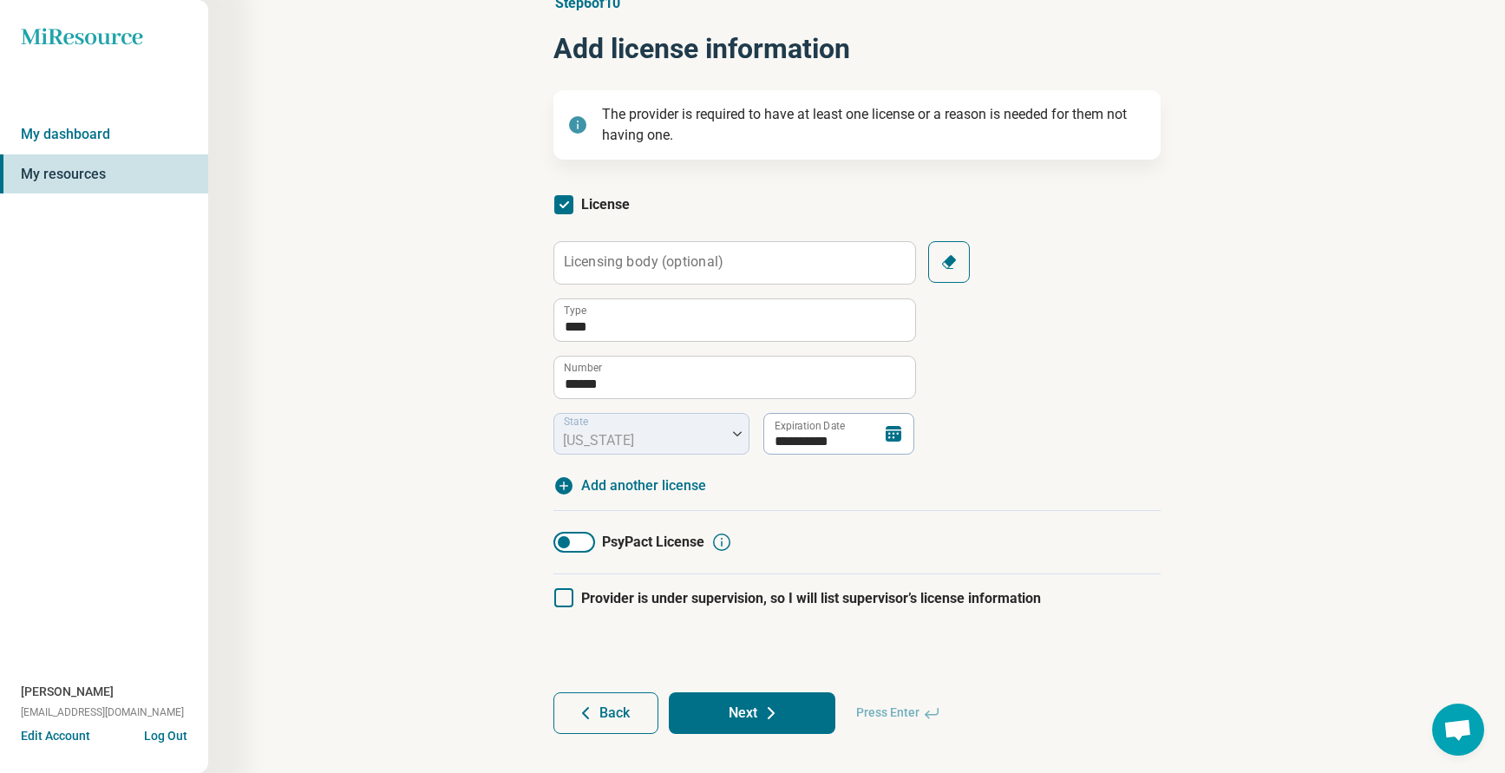
scroll to position [110, 0]
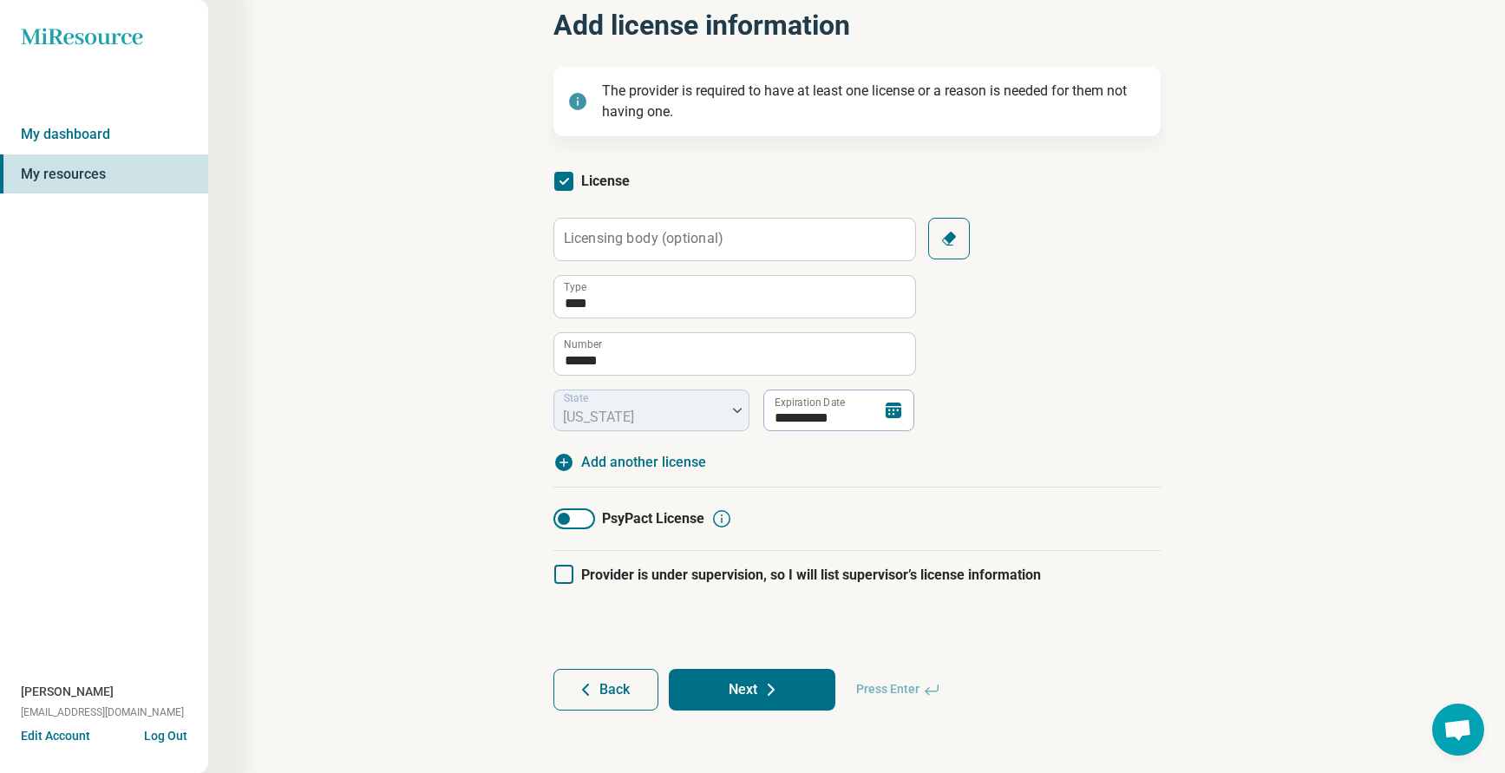
click at [566, 576] on icon at bounding box center [563, 574] width 19 height 19
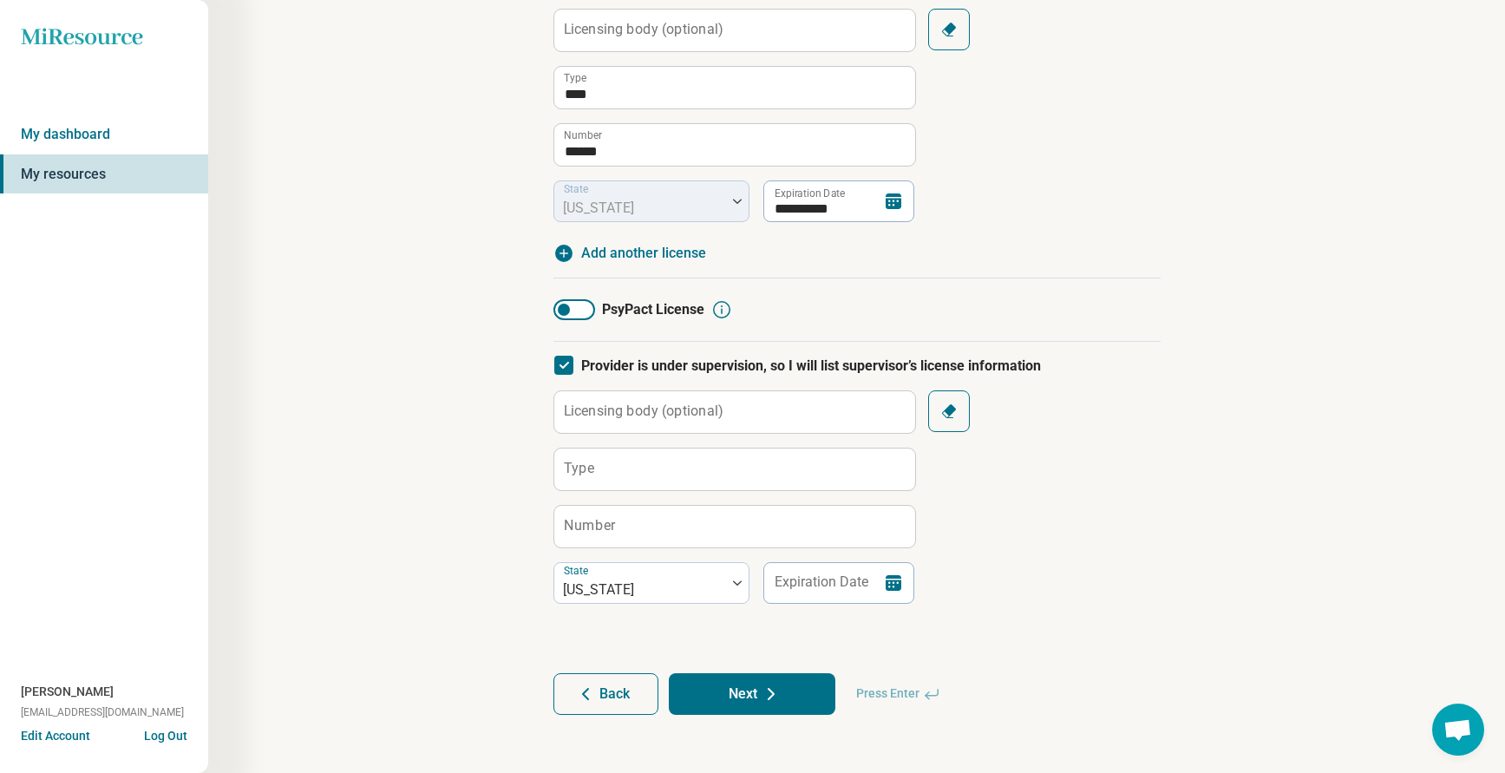
scroll to position [324, 0]
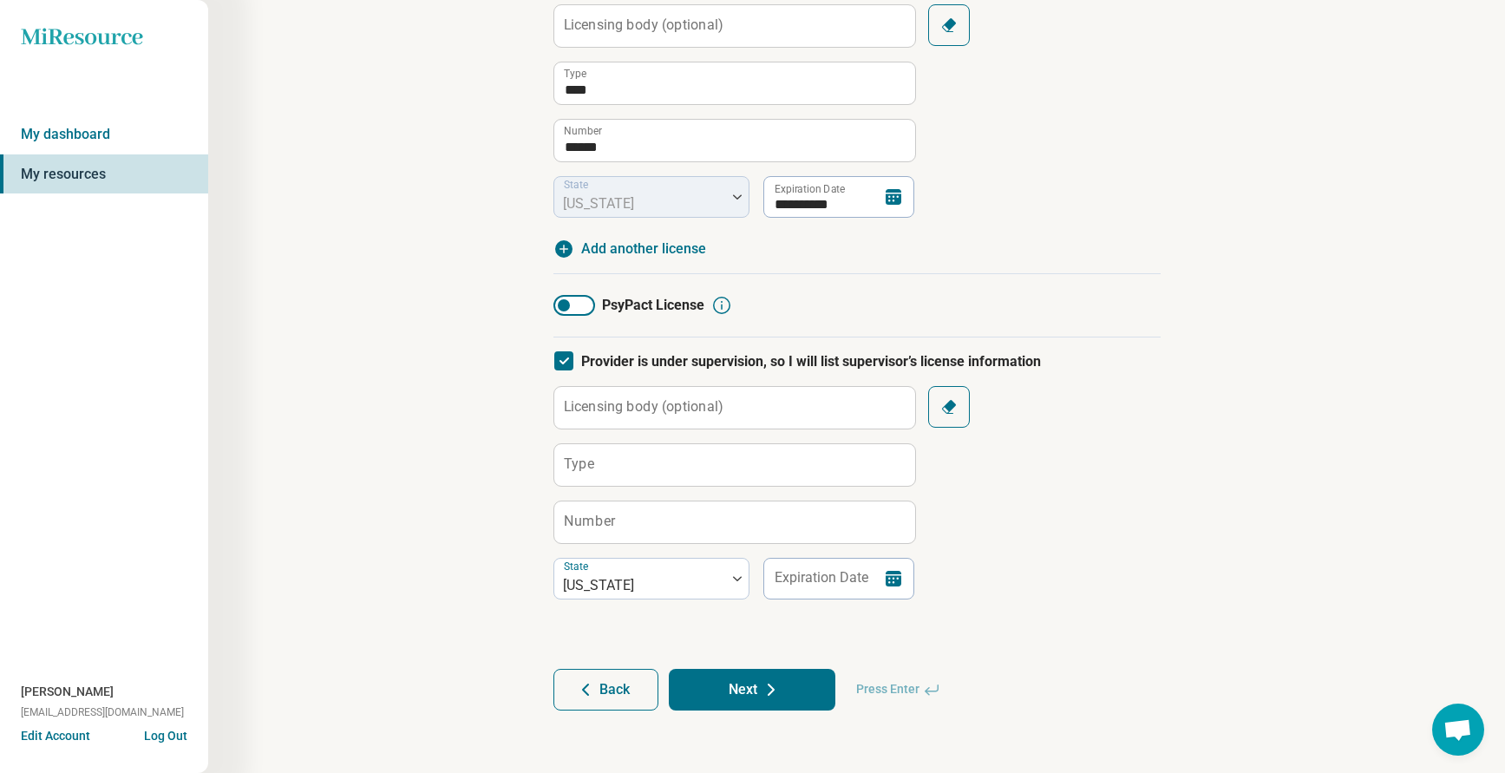
click at [556, 362] on icon at bounding box center [563, 360] width 19 height 19
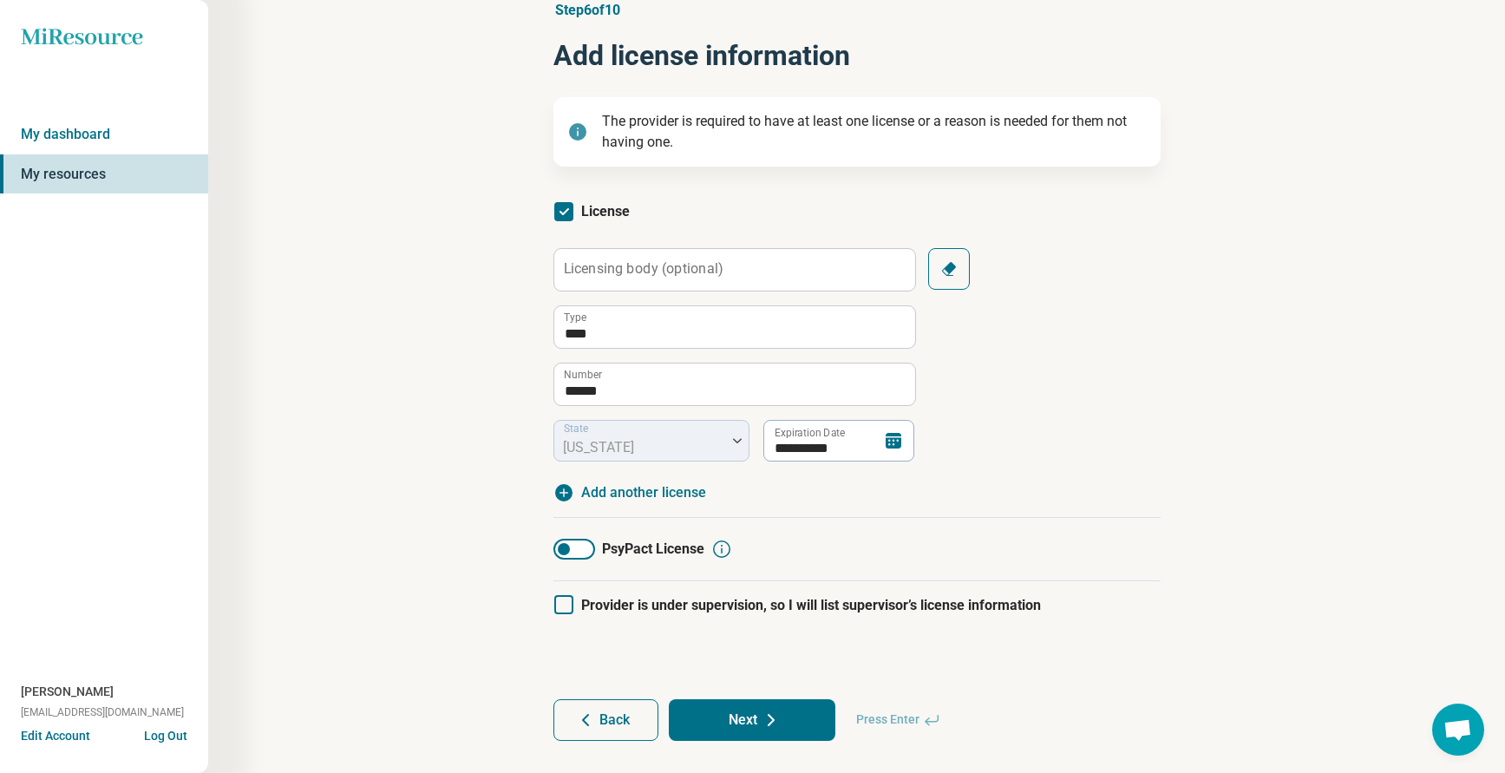
scroll to position [110, 0]
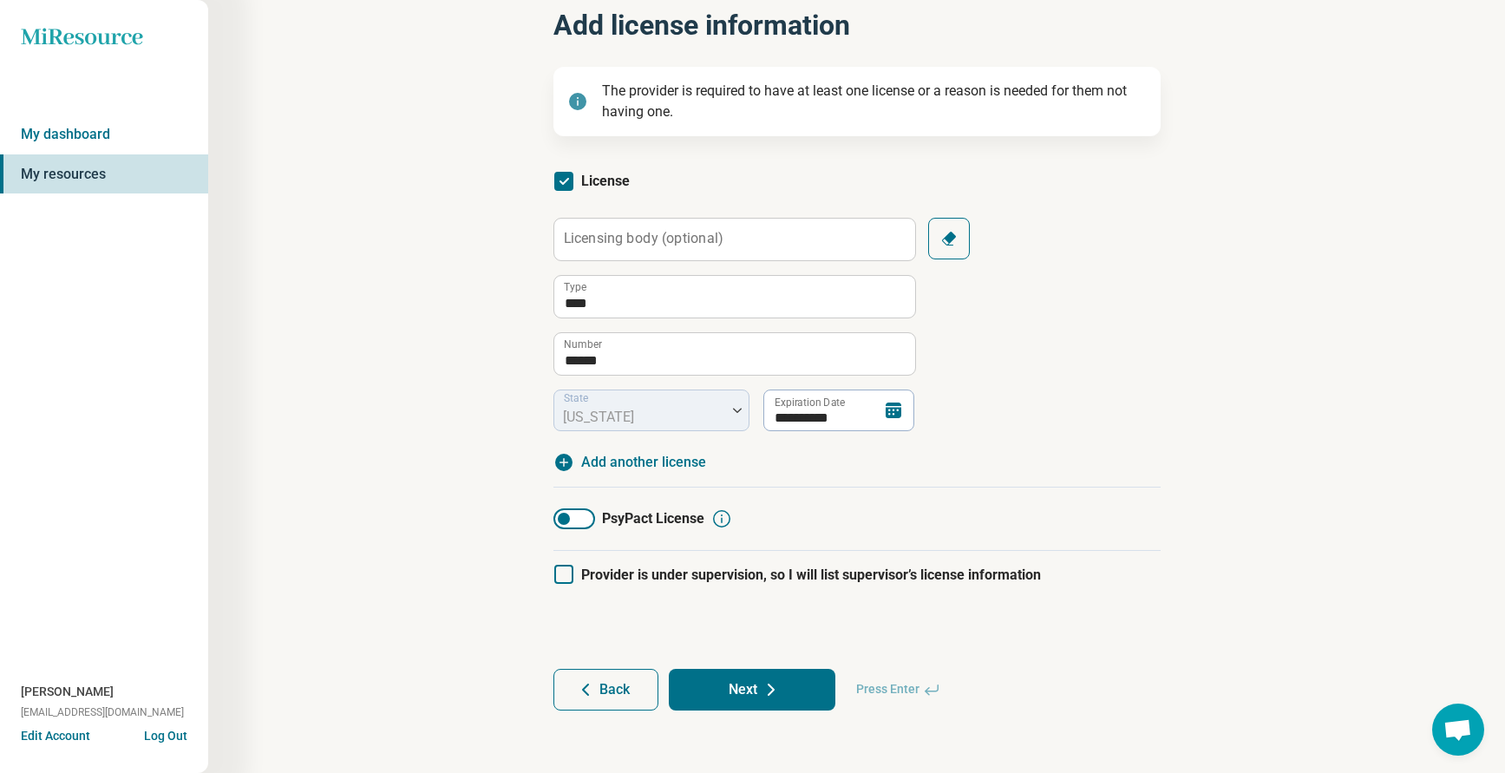
click at [748, 690] on button "Next" at bounding box center [752, 690] width 167 height 42
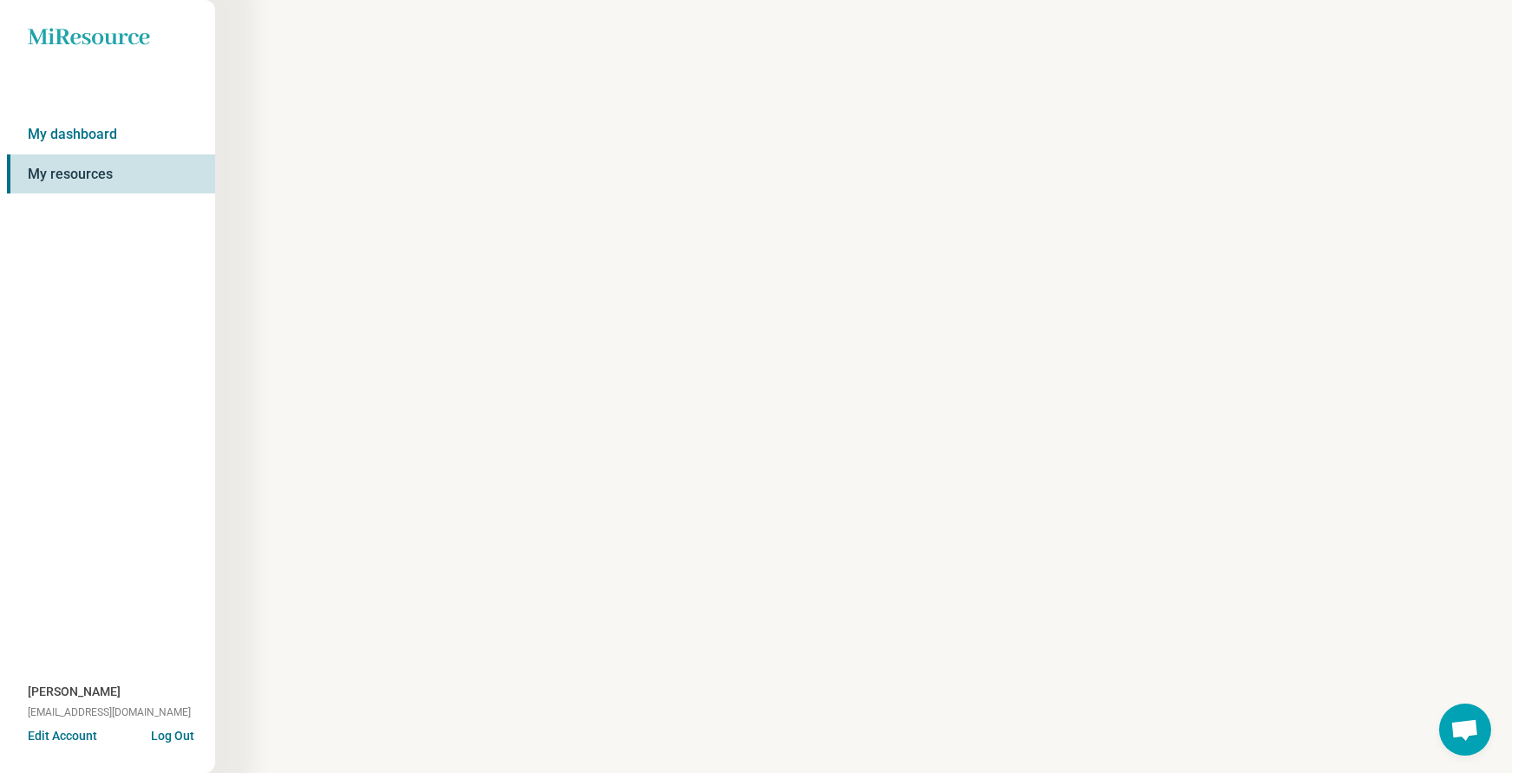
scroll to position [0, 0]
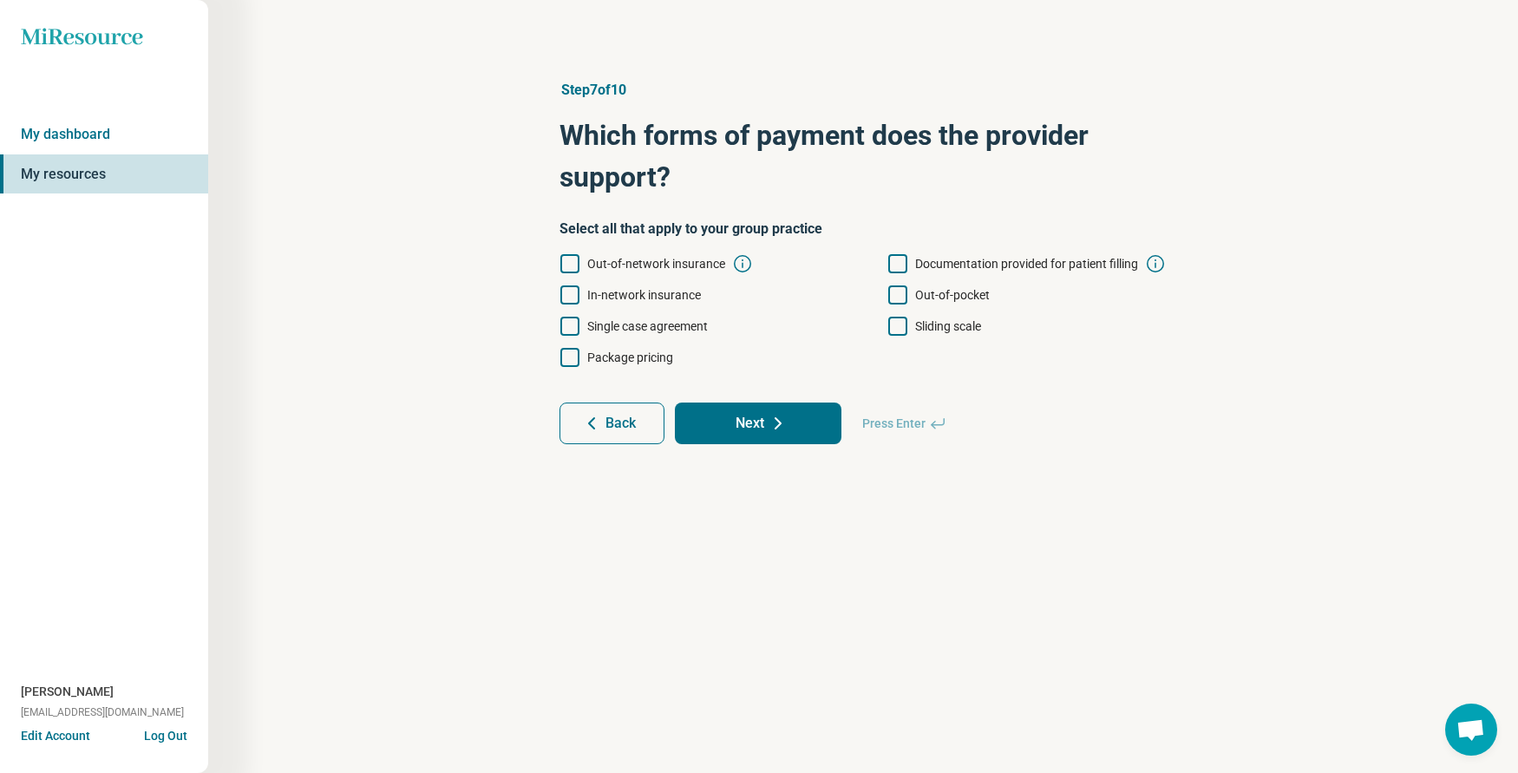
click at [904, 323] on icon at bounding box center [897, 326] width 19 height 19
click at [572, 295] on icon at bounding box center [569, 294] width 19 height 19
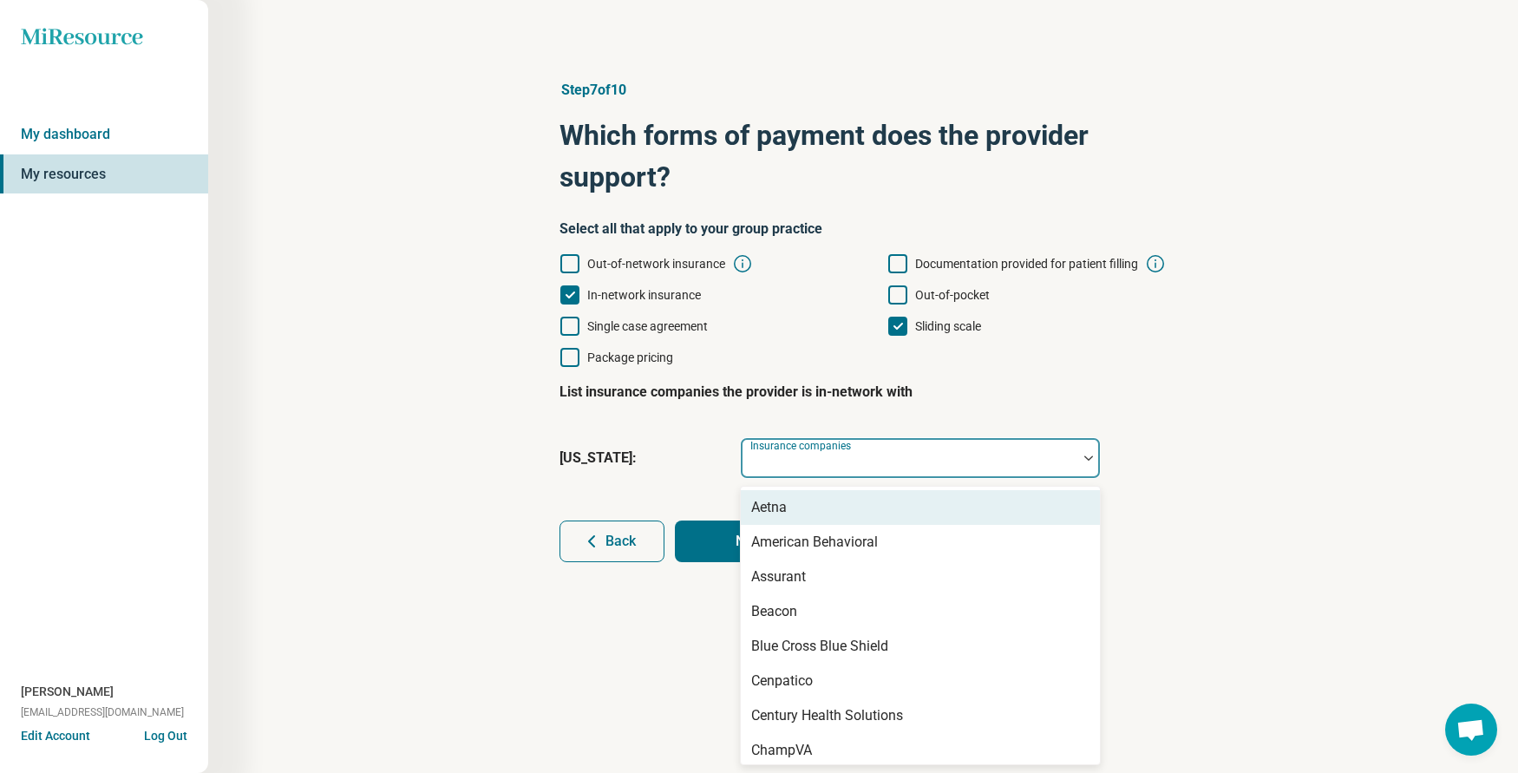
click at [892, 456] on div at bounding box center [909, 465] width 323 height 24
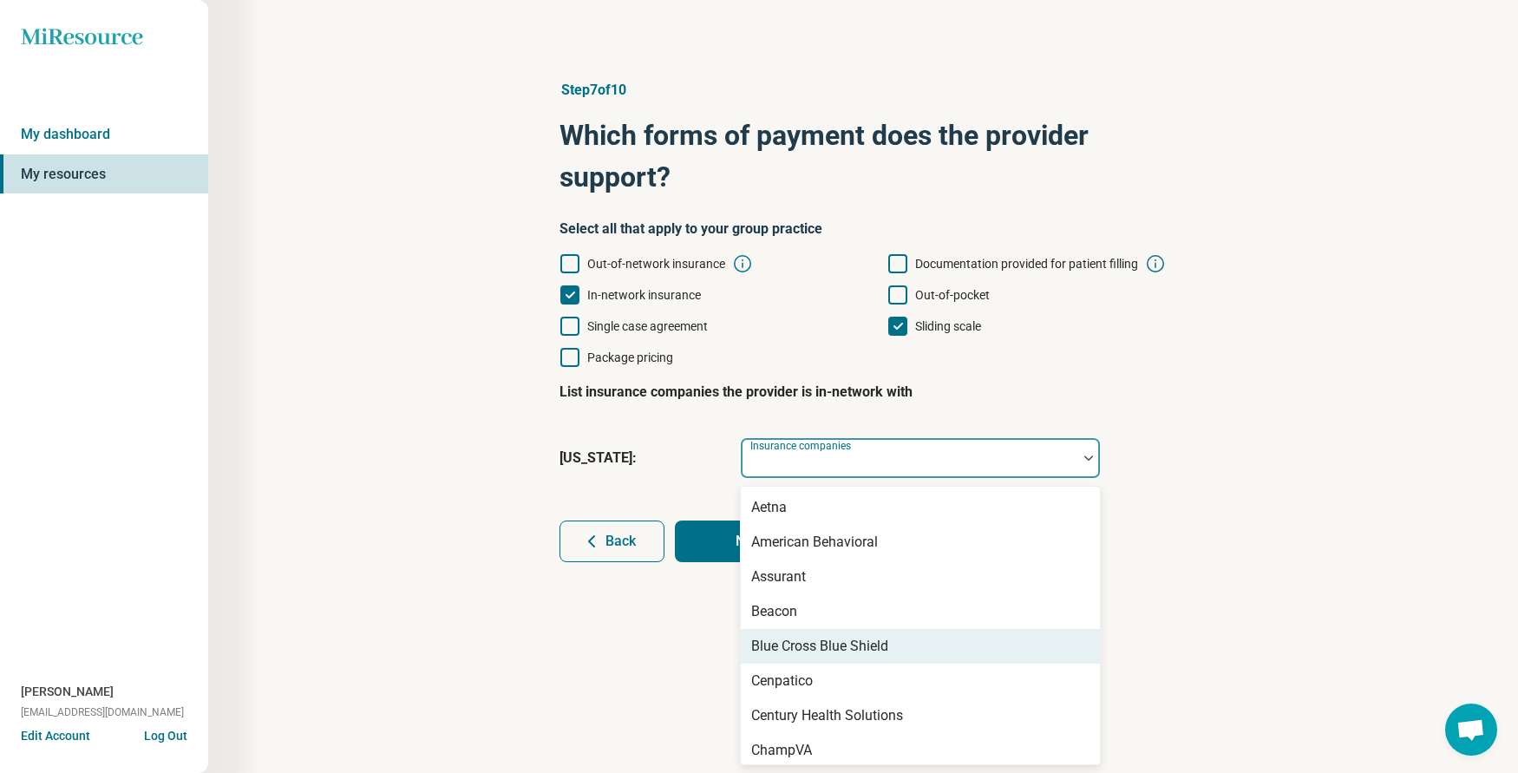
click at [855, 643] on div "Blue Cross Blue Shield" at bounding box center [819, 646] width 137 height 21
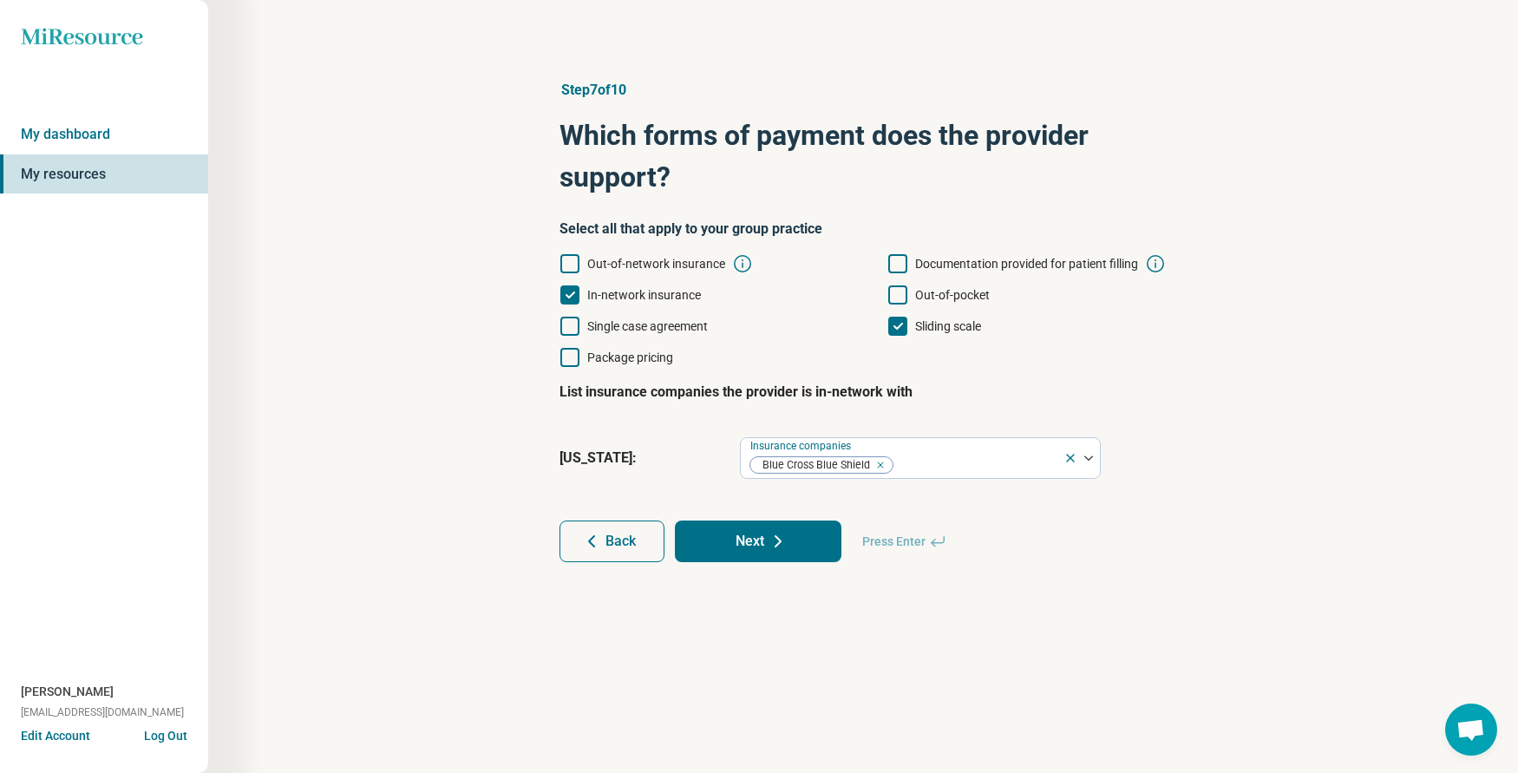
click at [1283, 475] on div "Step 7 of 10 Which forms of payment does the provider support? Select all that …" at bounding box center [862, 321] width 1143 height 552
click at [760, 545] on button "Next" at bounding box center [758, 541] width 167 height 42
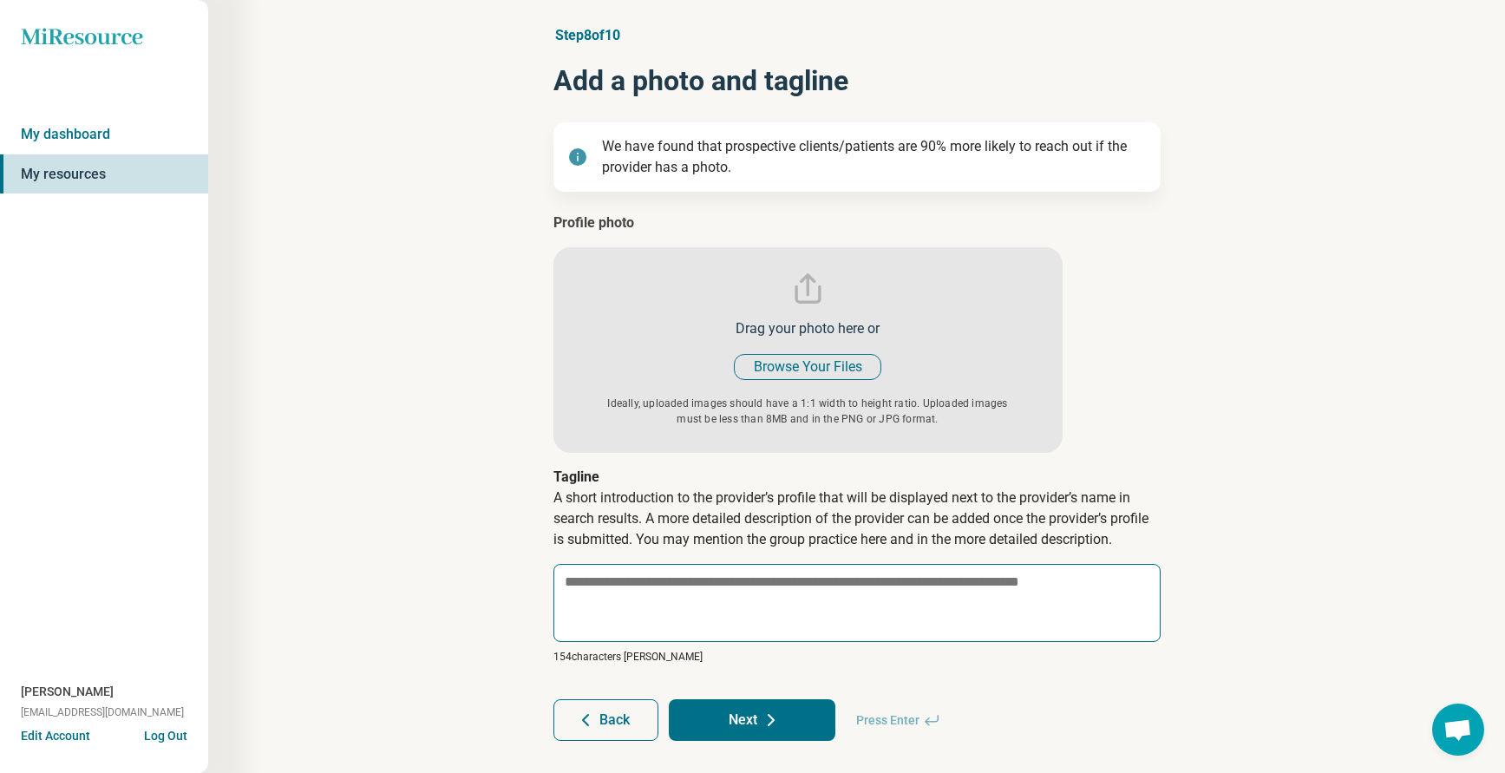
scroll to position [85, 0]
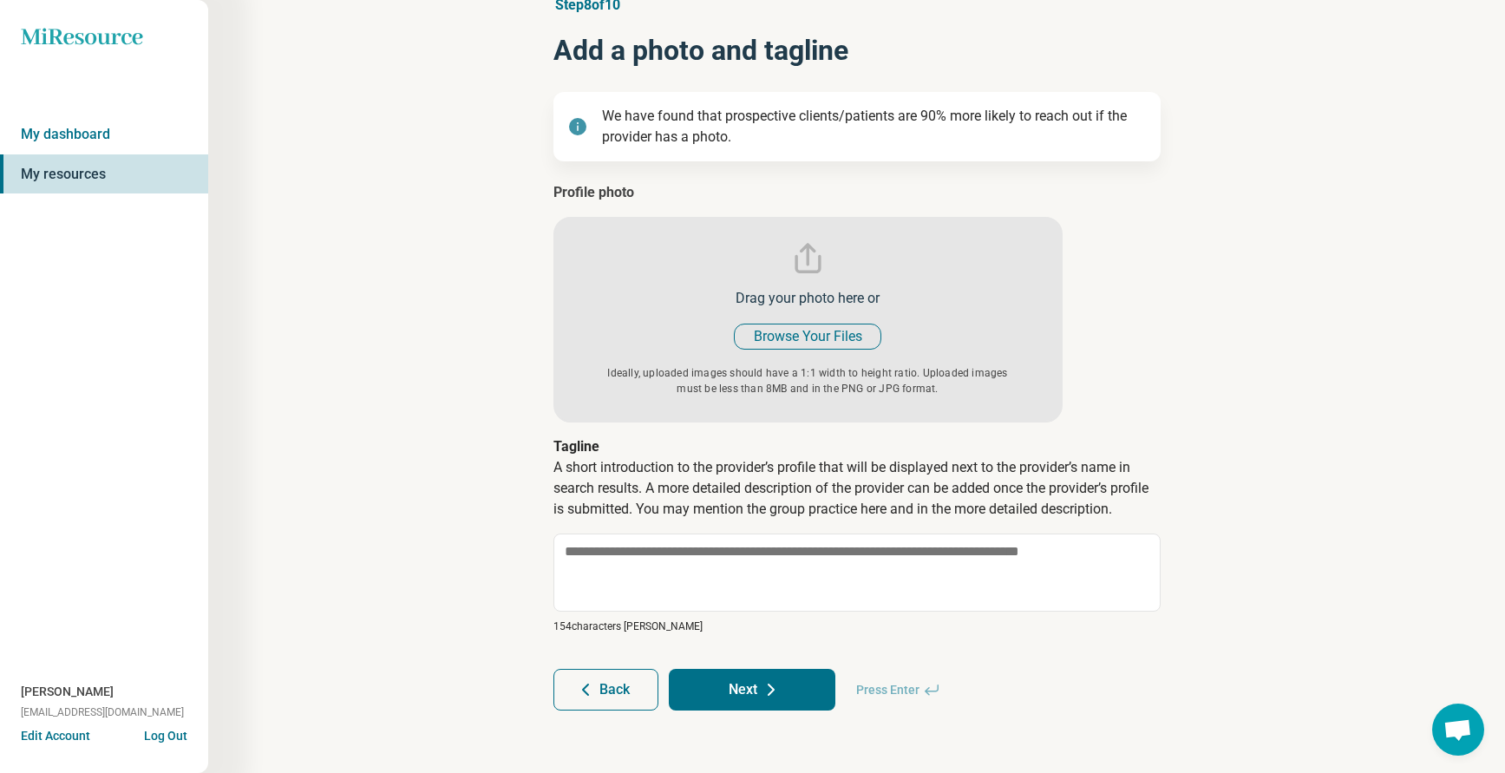
click at [766, 689] on icon at bounding box center [771, 689] width 21 height 21
type textarea "*"
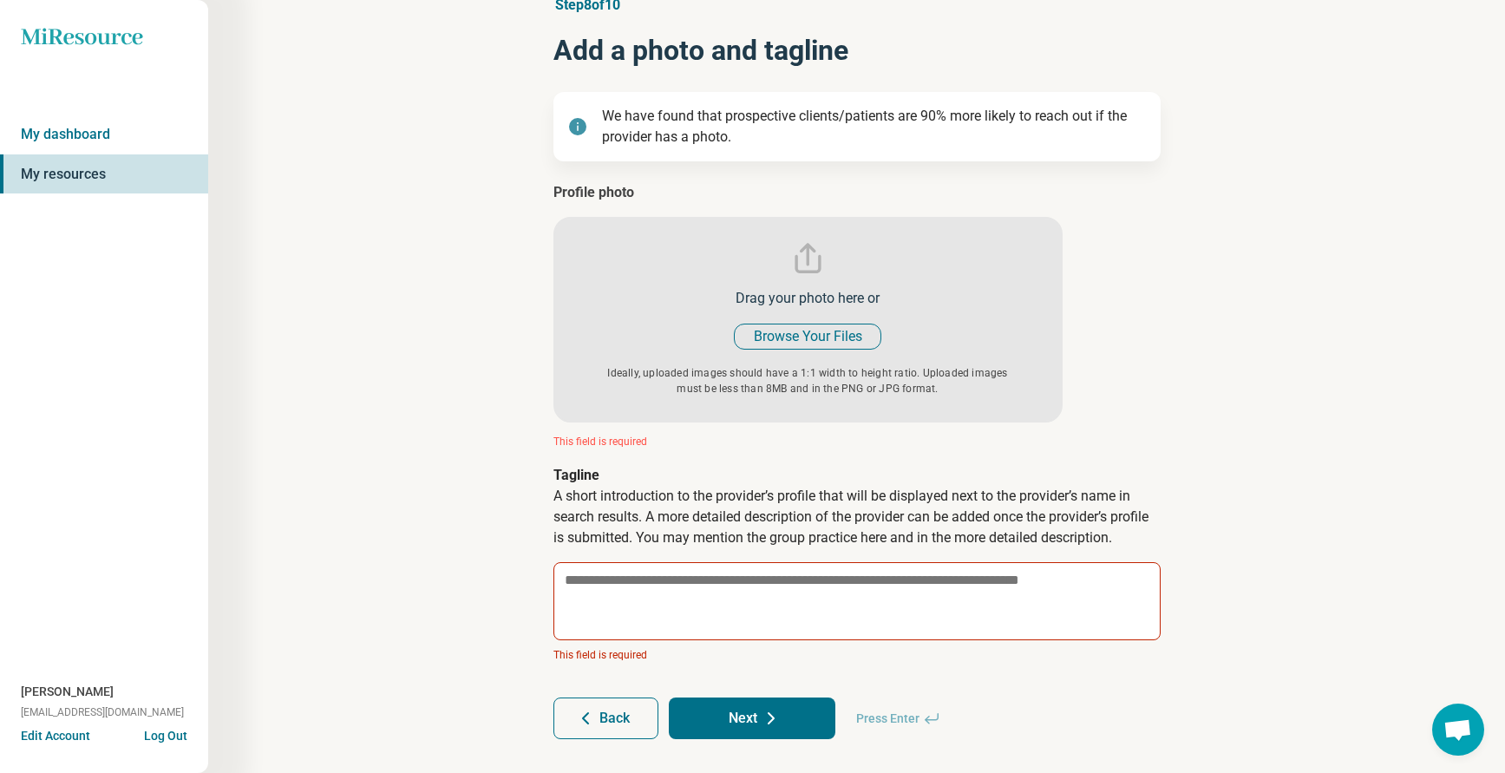
click at [803, 329] on input "file" at bounding box center [807, 302] width 509 height 240
type input "**********"
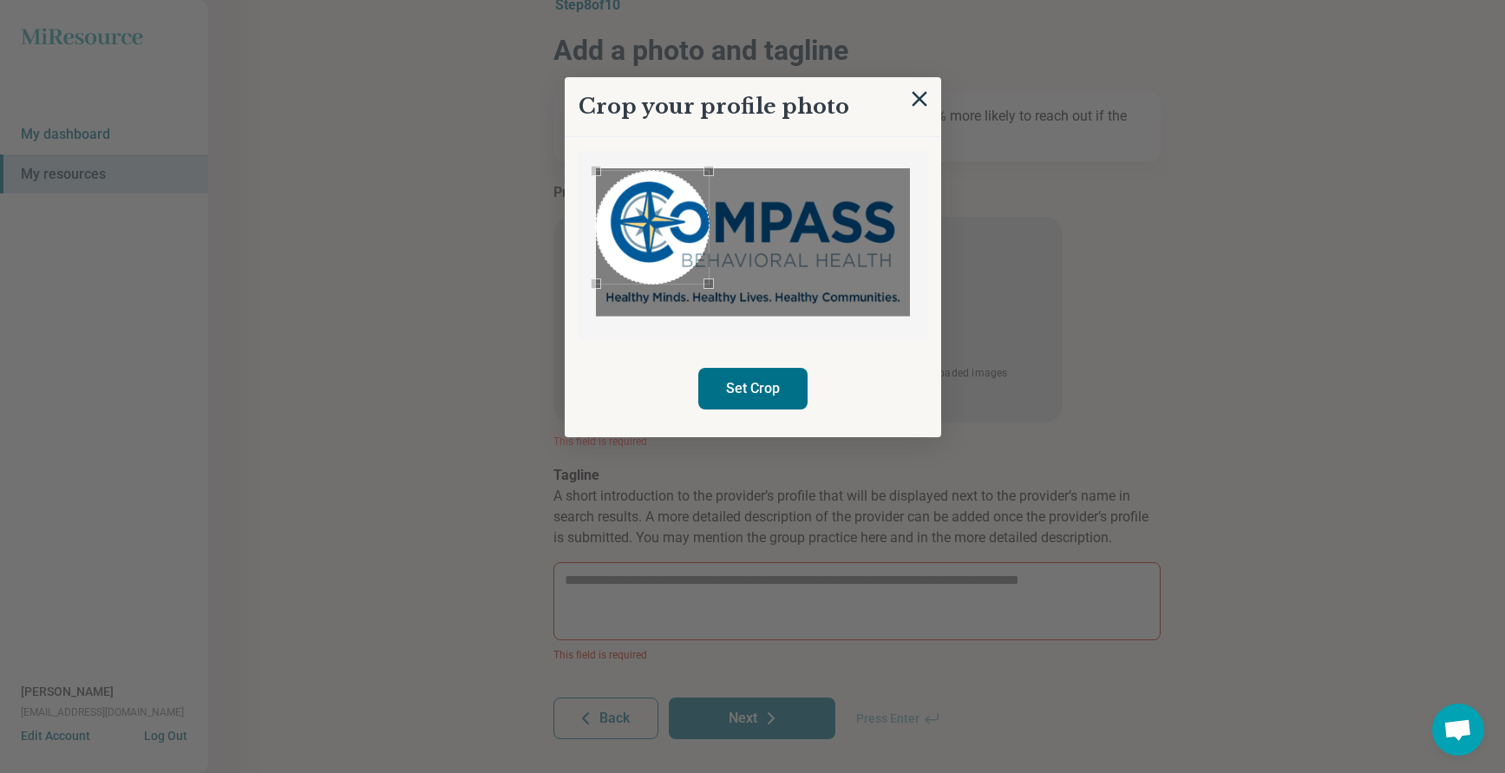
click at [655, 238] on div "Use the arrow keys to move the crop selection area" at bounding box center [652, 227] width 113 height 113
click at [689, 285] on div at bounding box center [753, 242] width 314 height 148
click at [660, 240] on div "Use the arrow keys to move the crop selection area" at bounding box center [646, 222] width 90 height 90
click at [660, 239] on div "Use the arrow keys to move the crop selection area" at bounding box center [646, 220] width 90 height 90
click at [646, 232] on div "Use the arrow keys to move the crop selection area" at bounding box center [648, 222] width 90 height 90
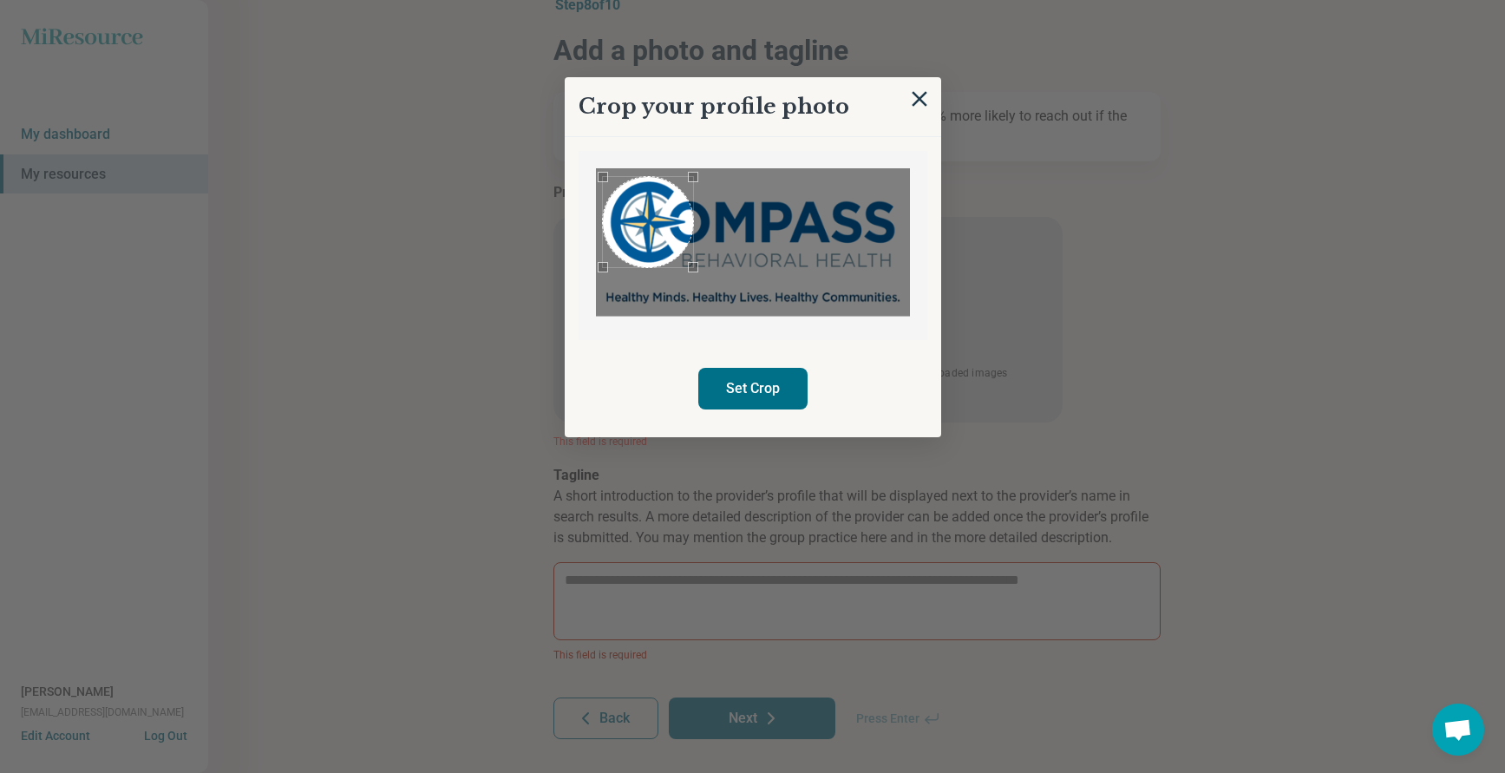
click at [741, 378] on button "Set Crop" at bounding box center [752, 389] width 109 height 42
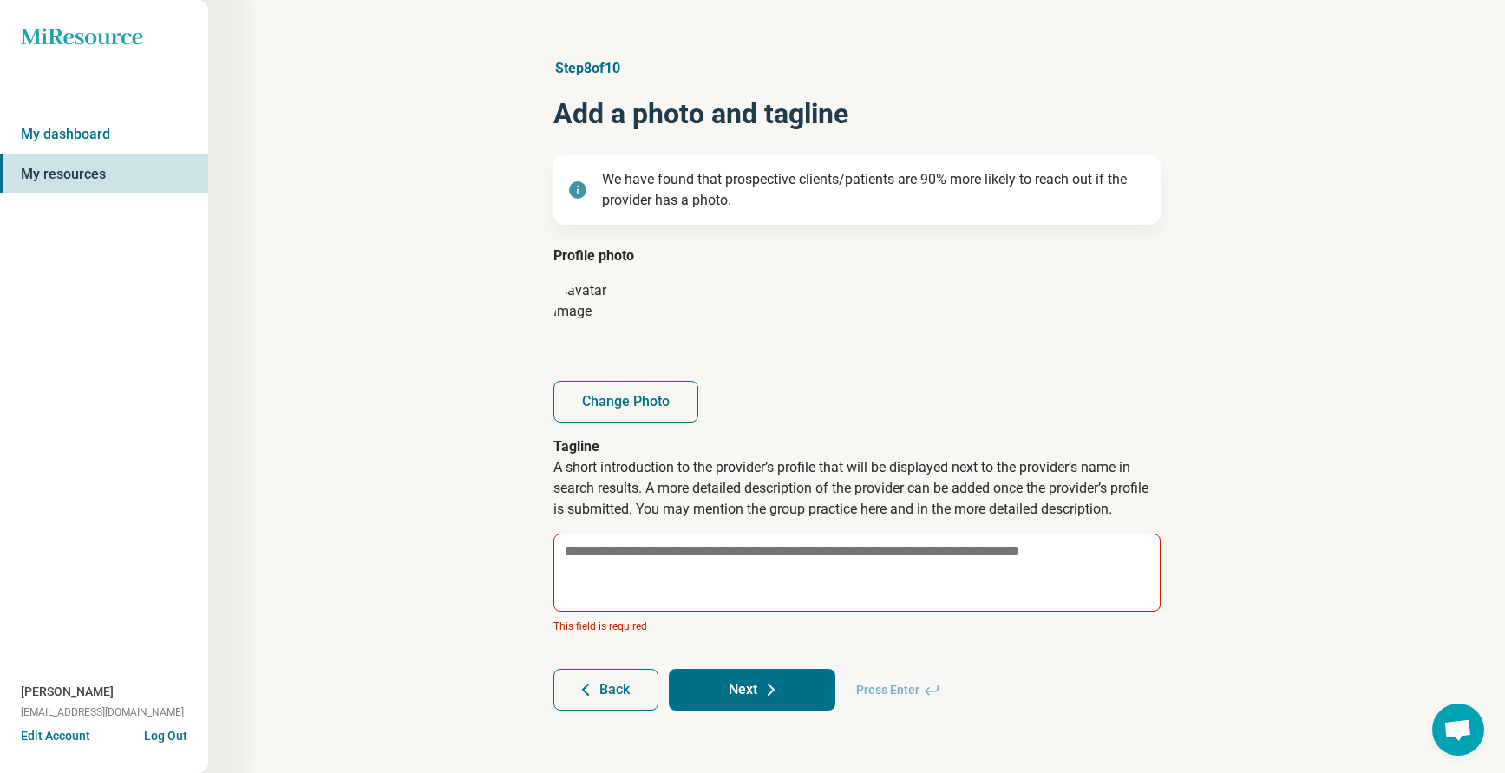
scroll to position [22, 0]
click at [679, 558] on textarea at bounding box center [856, 573] width 609 height 80
type textarea "*"
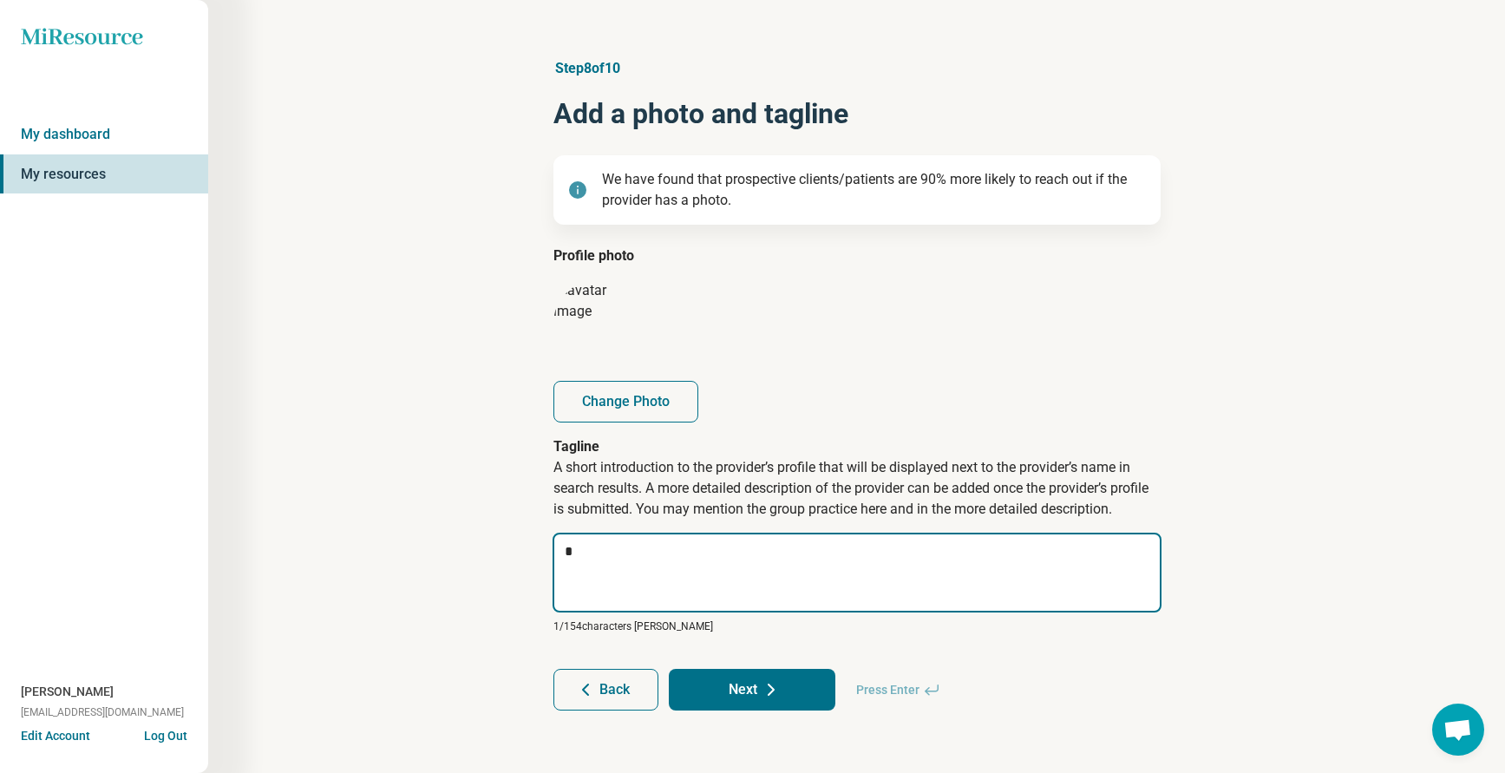
type textarea "*"
type textarea "***"
type textarea "*"
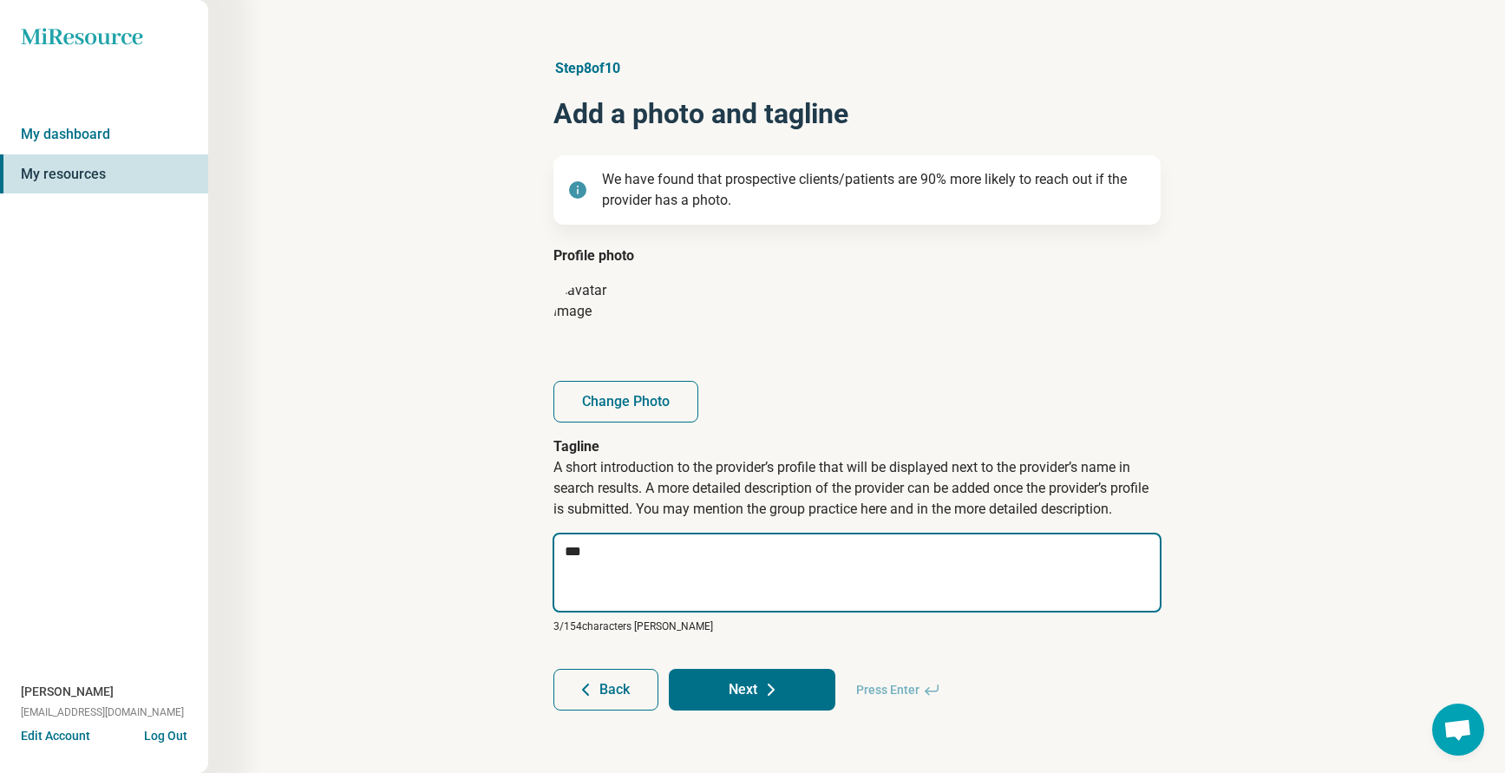
type textarea "****"
type textarea "*"
type textarea "*****"
type textarea "*"
type textarea "******"
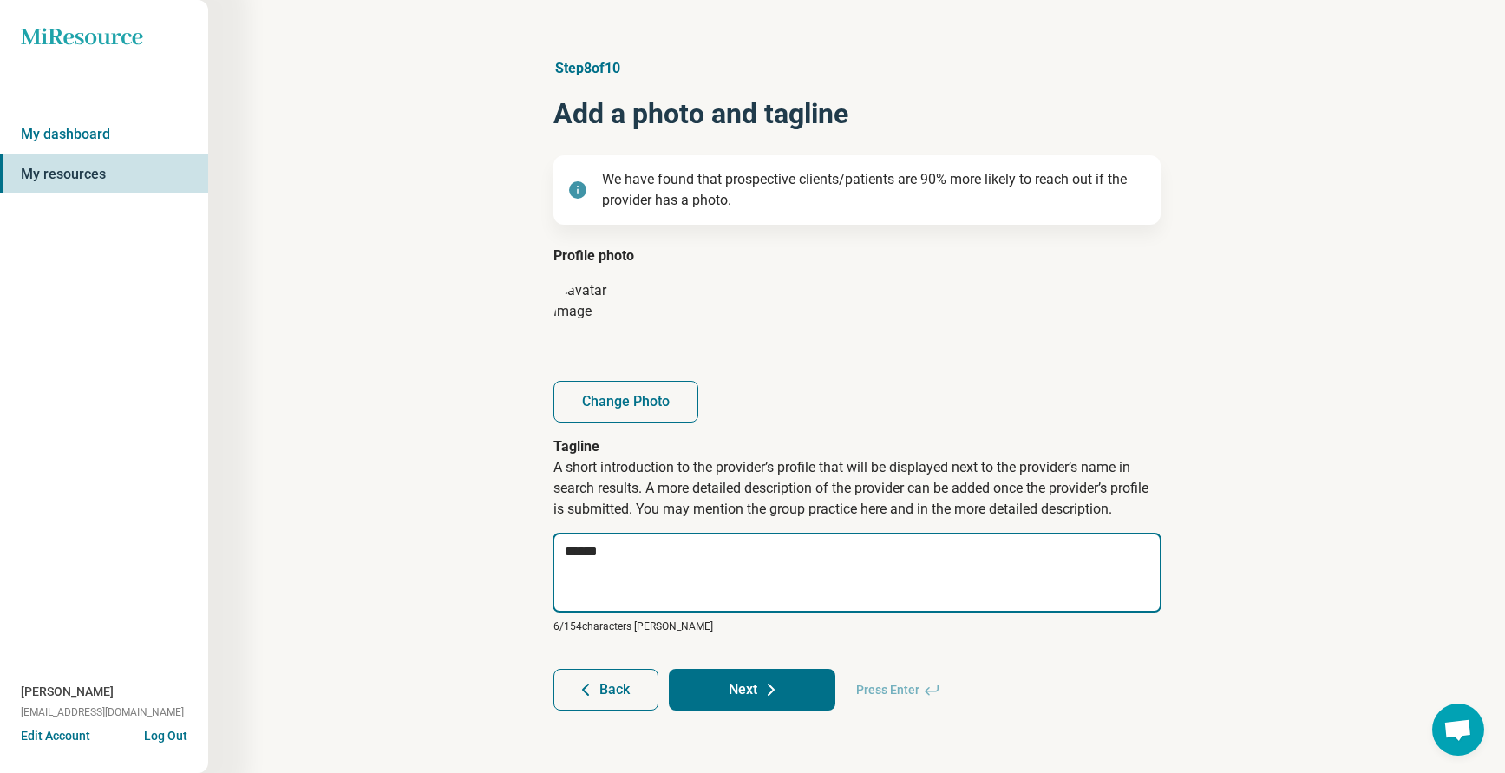
type textarea "*"
type textarea "******"
type textarea "*"
type textarea "********"
type textarea "*"
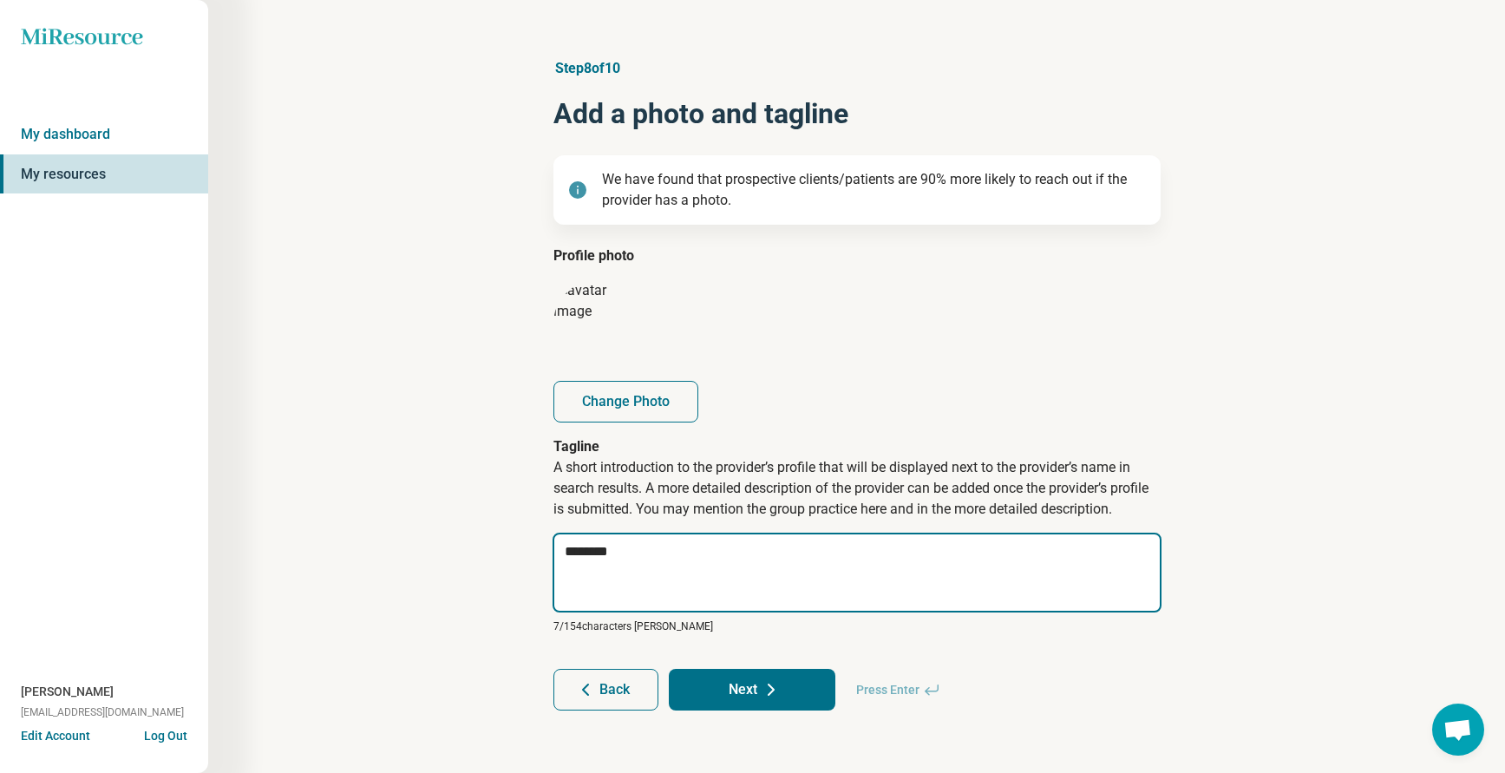
type textarea "*********"
type textarea "*"
type textarea "*********"
type textarea "*"
type textarea "**********"
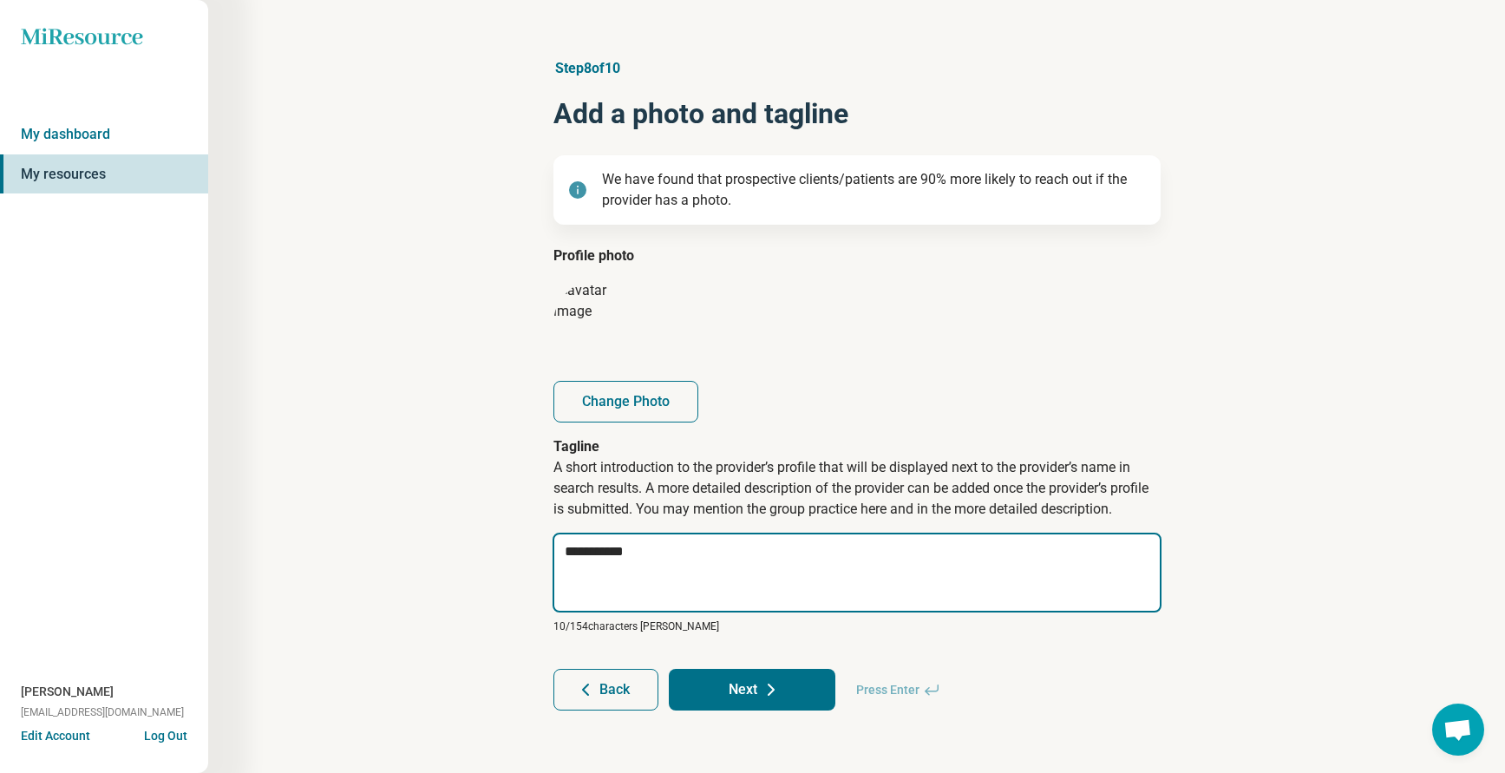
type textarea "*"
type textarea "**********"
type textarea "*"
type textarea "**********"
type textarea "*"
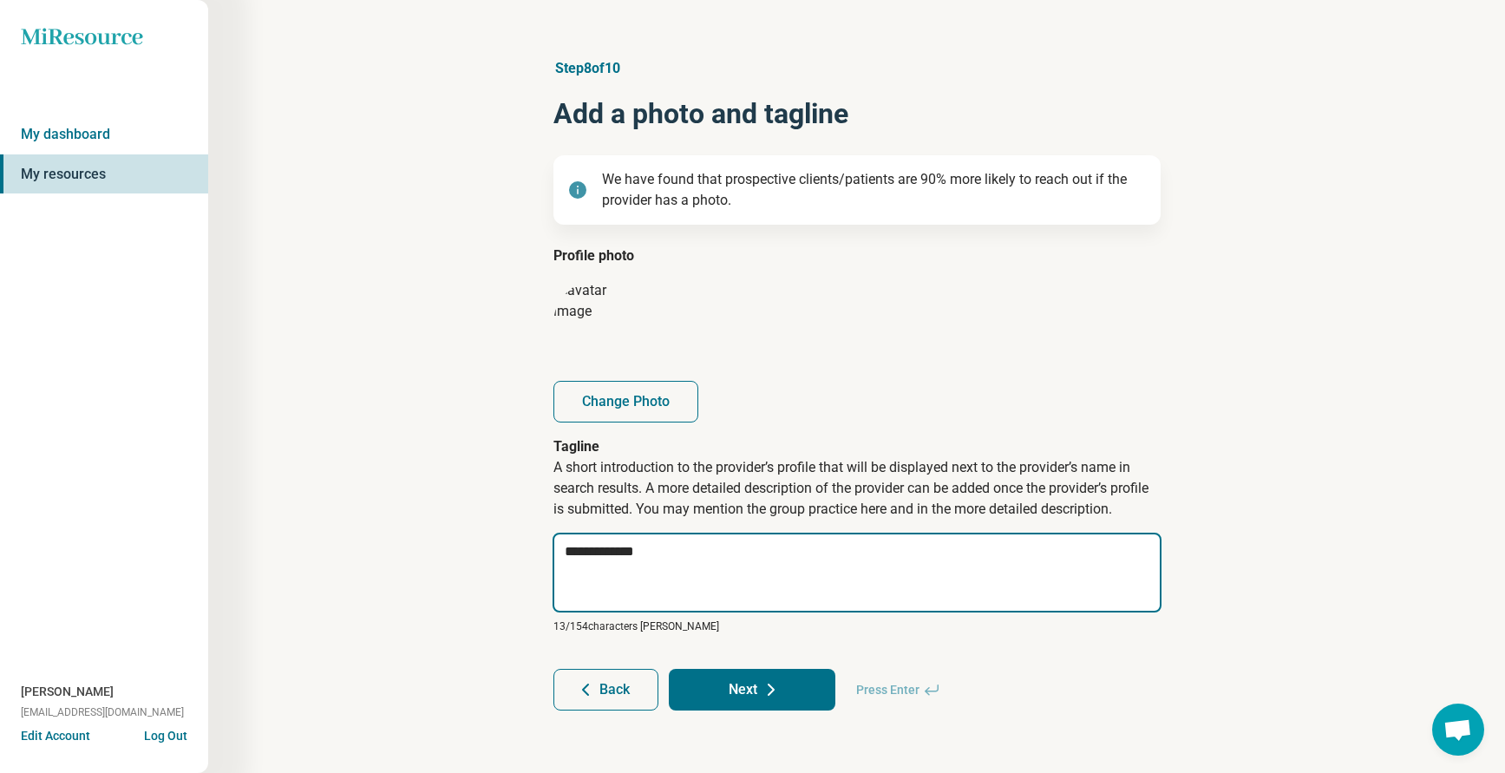
type textarea "**********"
type textarea "*"
type textarea "**********"
type textarea "*"
type textarea "**********"
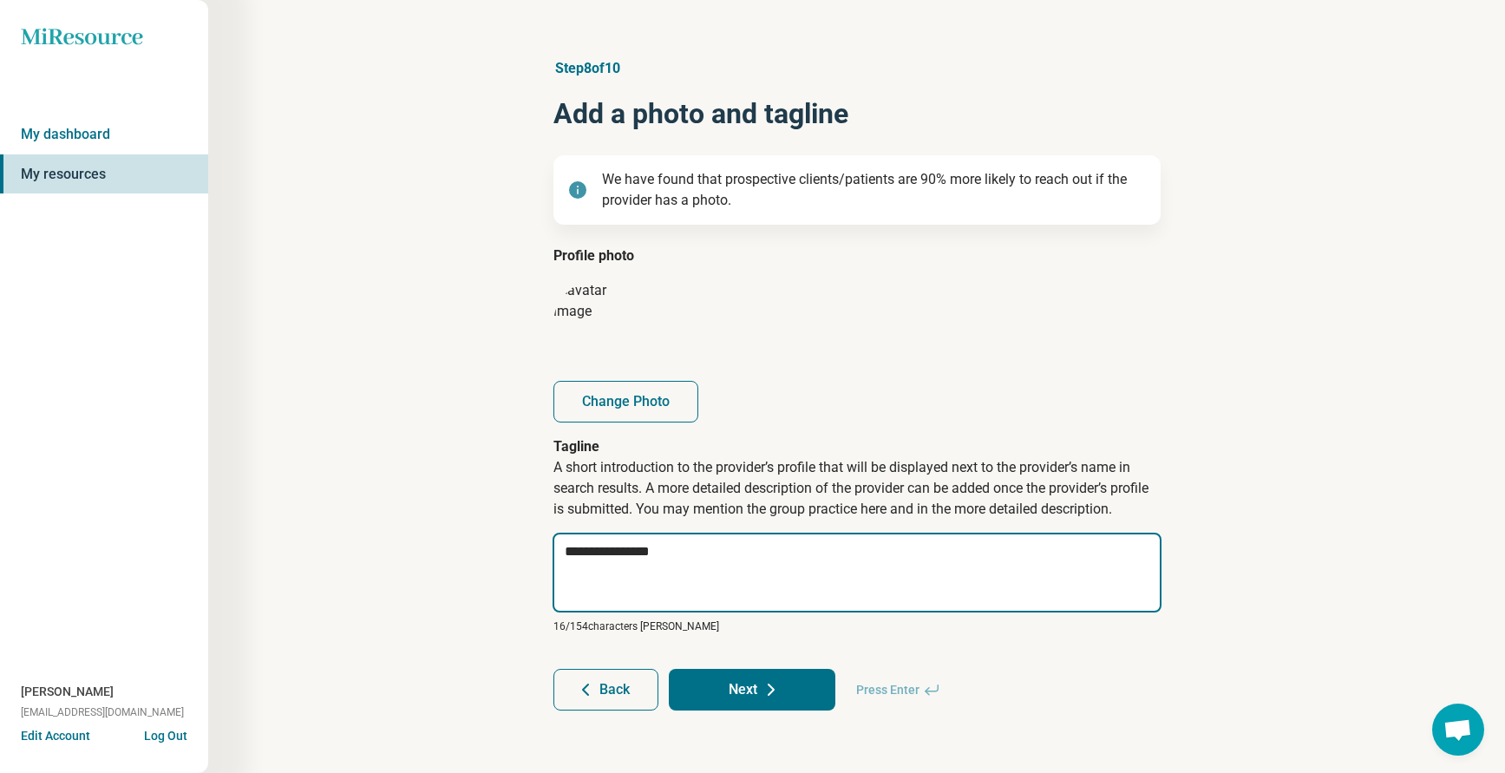
type textarea "*"
type textarea "**********"
type textarea "*"
type textarea "**********"
type textarea "*"
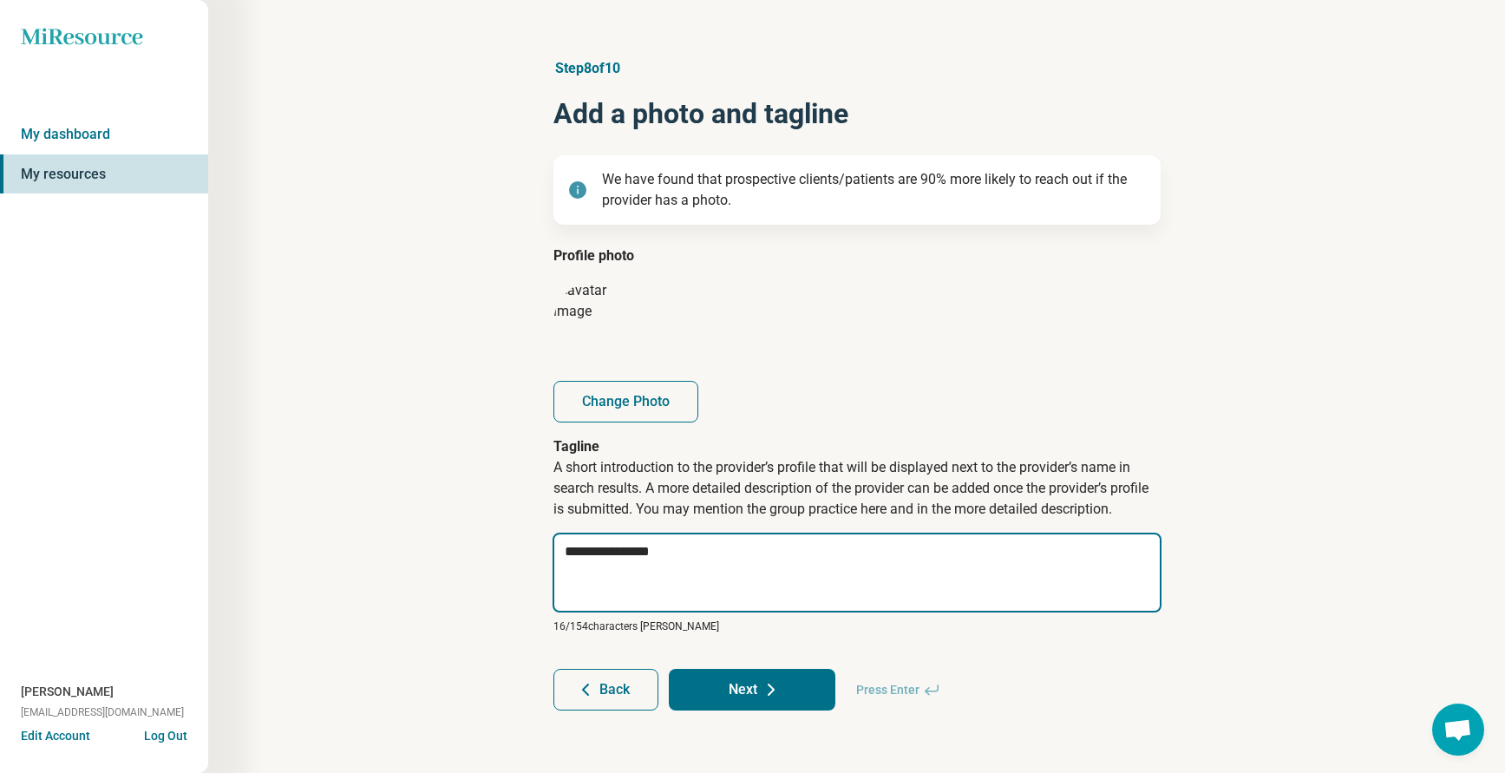
type textarea "**********"
type textarea "*"
type textarea "**********"
type textarea "*"
type textarea "**********"
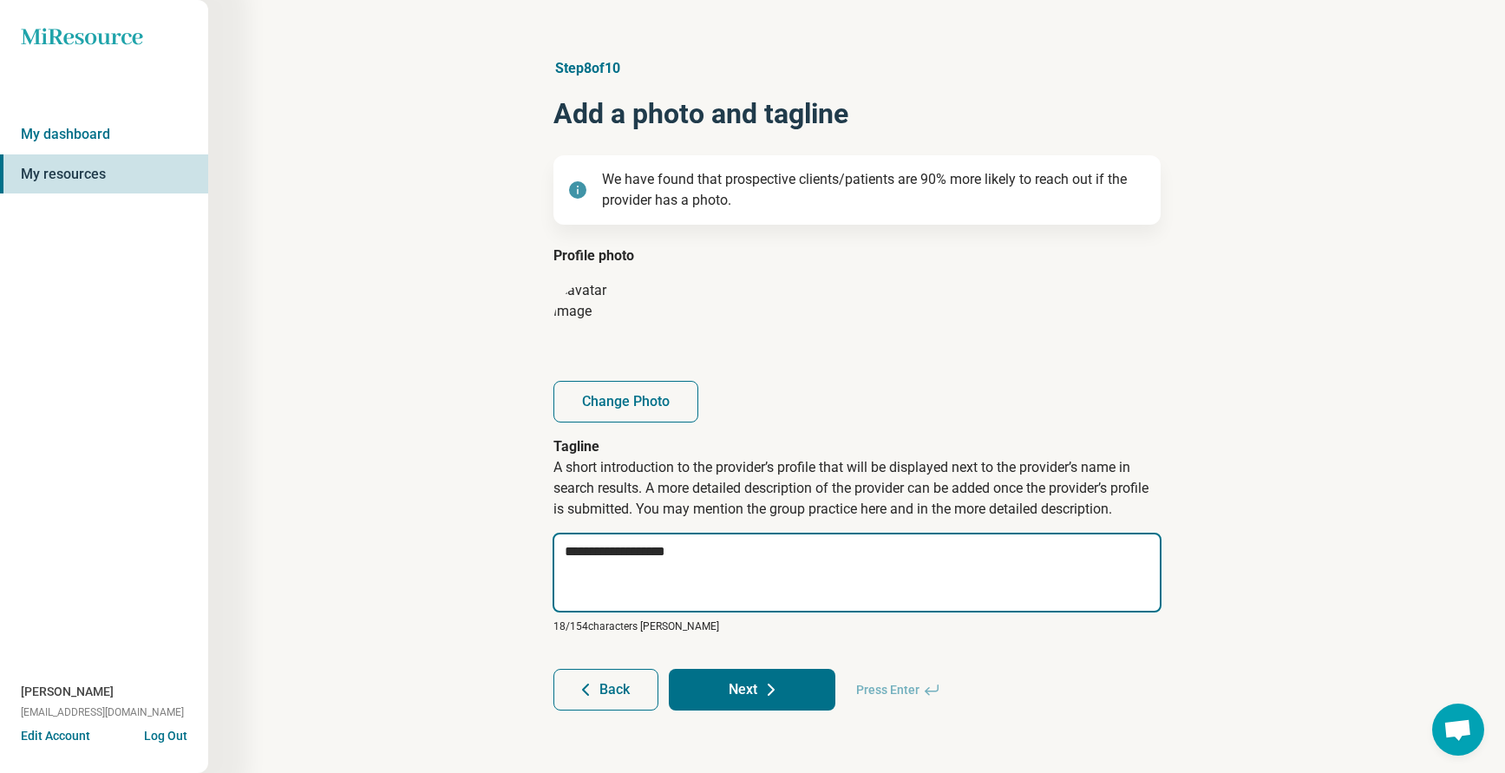
type textarea "*"
type textarea "**********"
type textarea "*"
type textarea "**********"
type textarea "*"
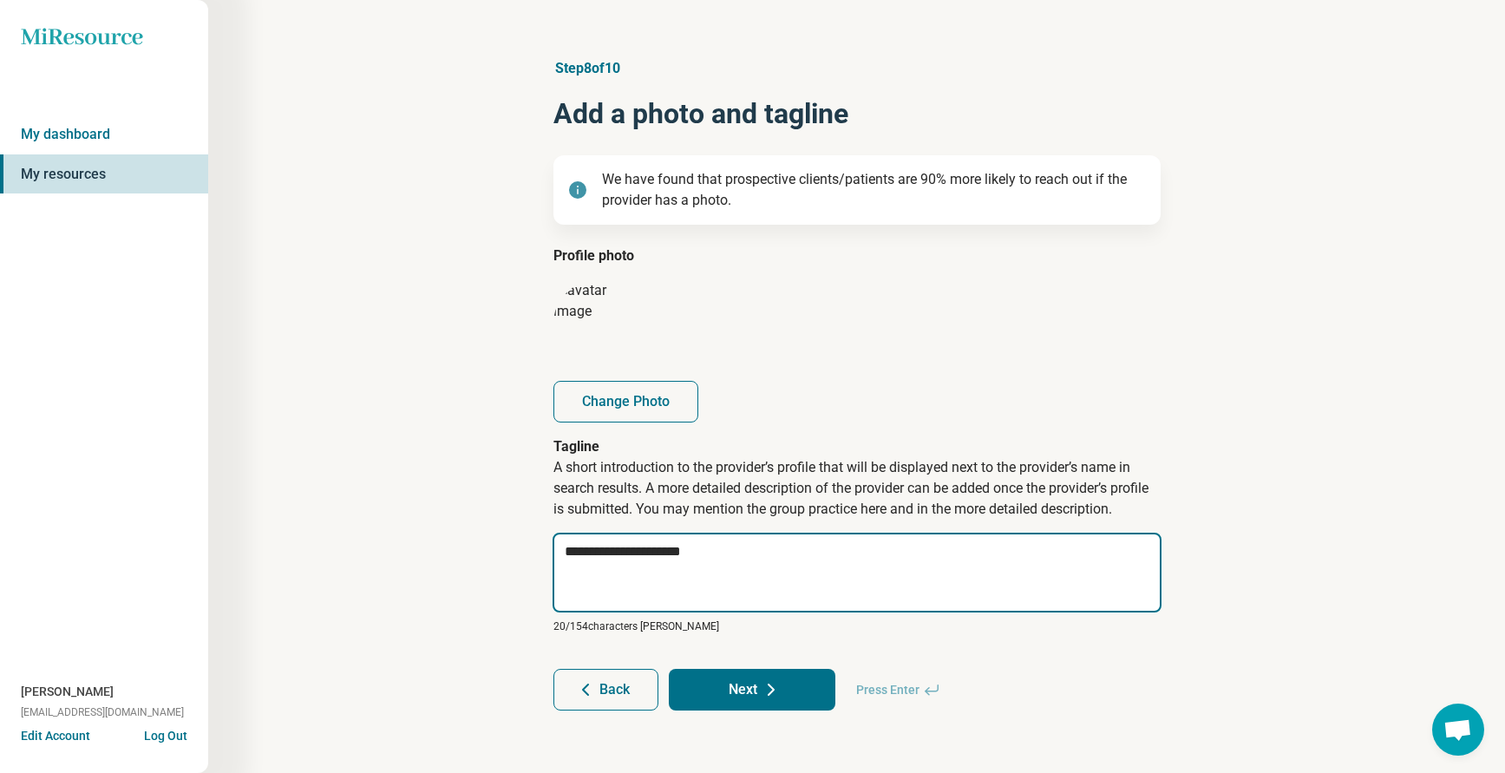
type textarea "**********"
type textarea "*"
type textarea "**********"
type textarea "*"
type textarea "**********"
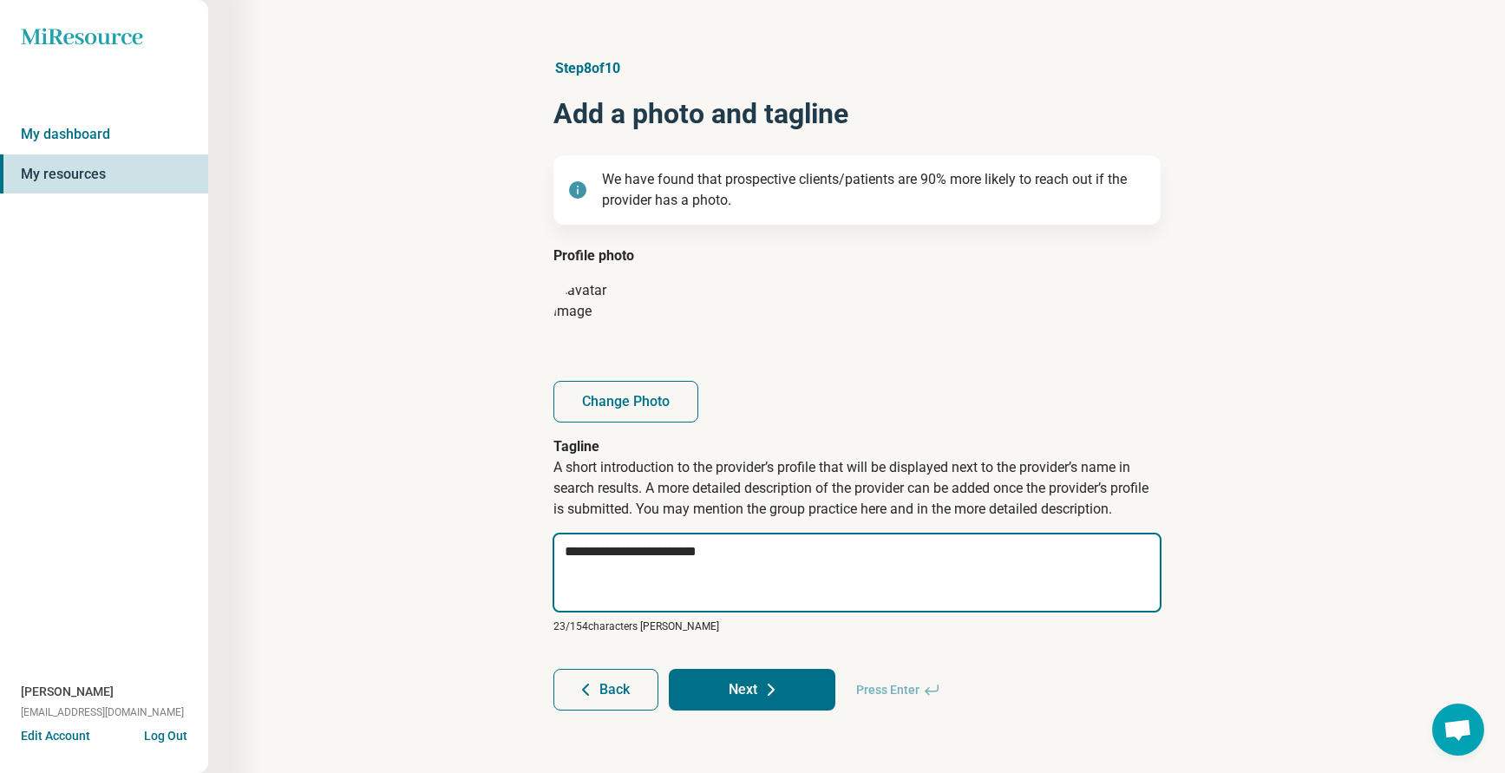
type textarea "*"
type textarea "**********"
type textarea "*"
type textarea "**********"
type textarea "*"
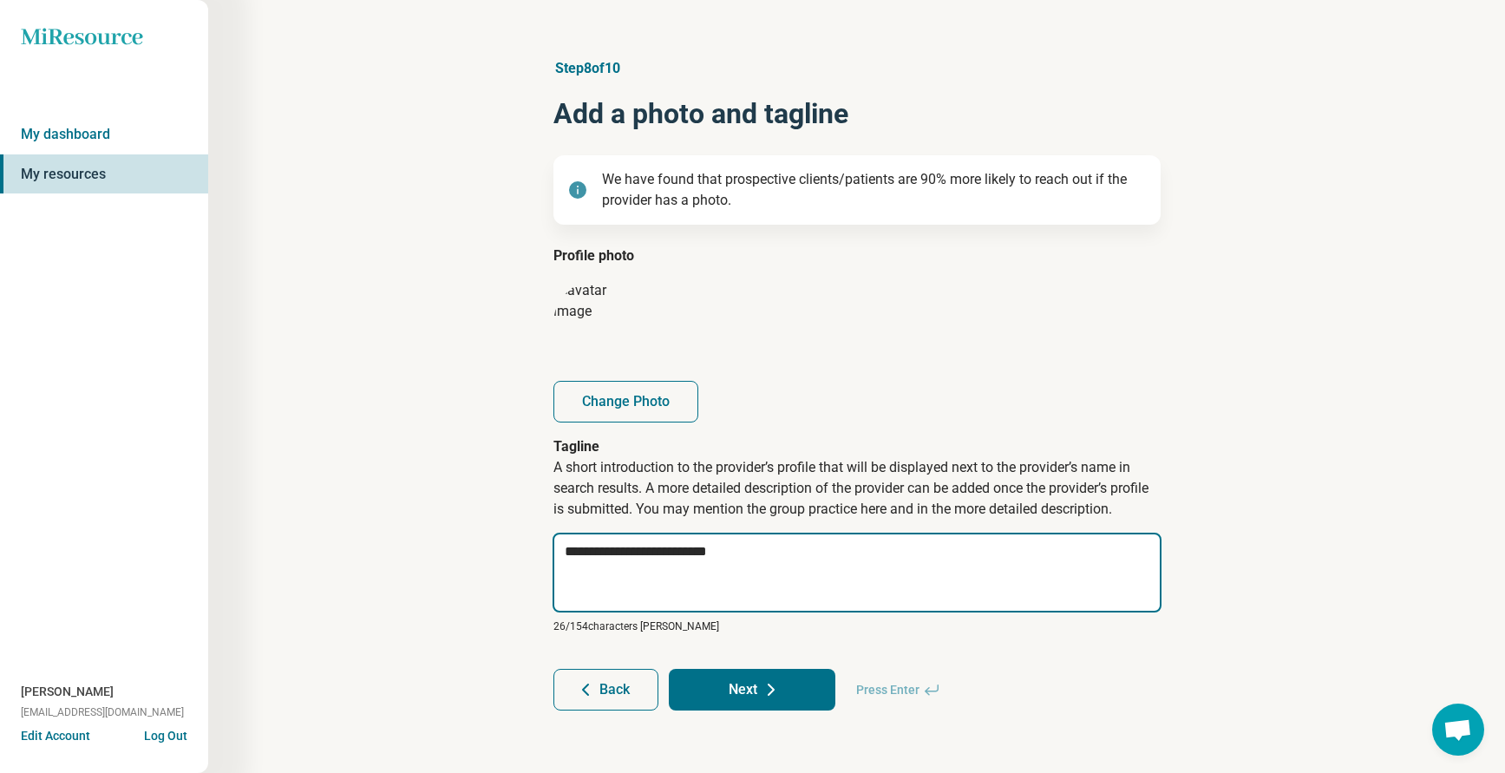
type textarea "**********"
type textarea "*"
type textarea "**********"
type textarea "*"
type textarea "**********"
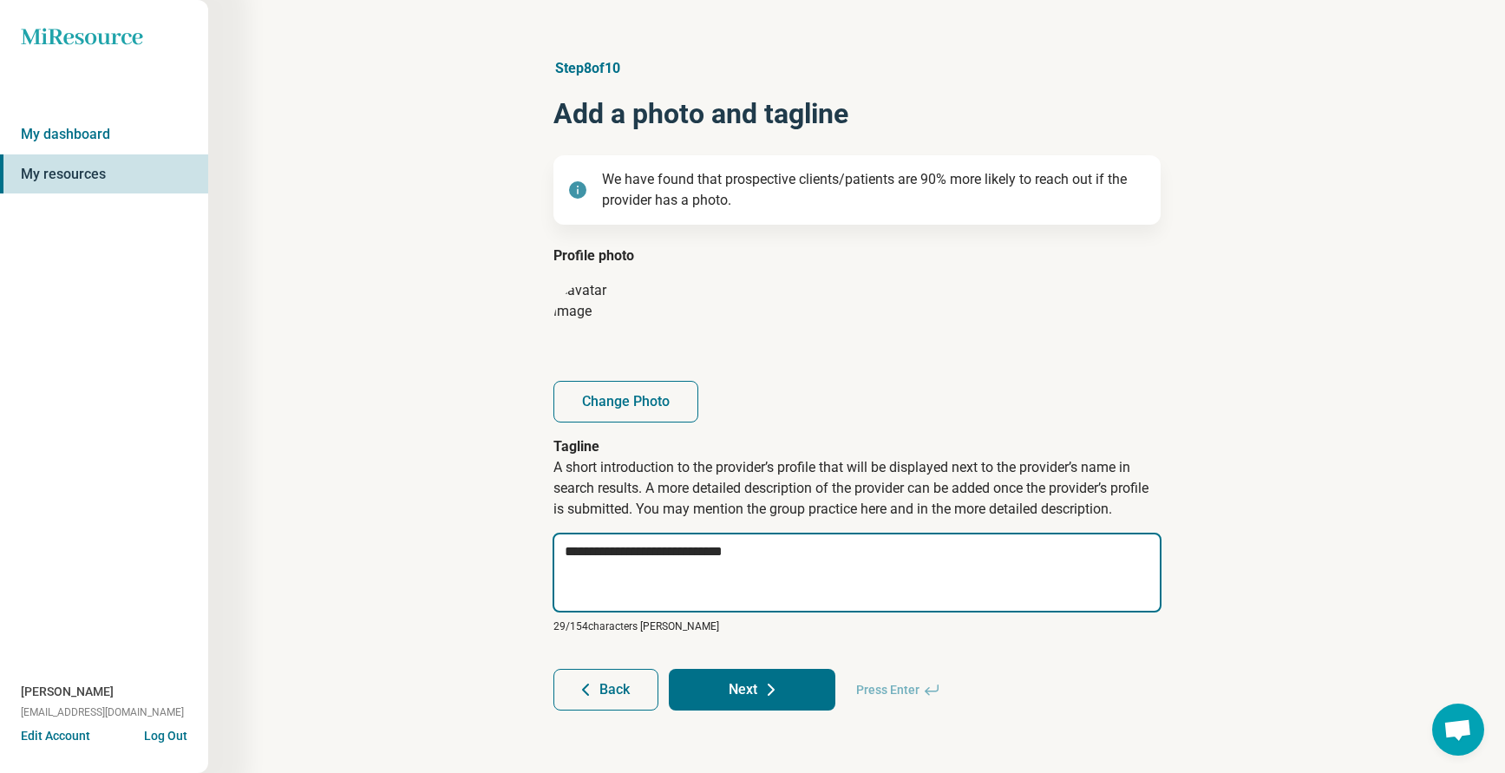
type textarea "*"
type textarea "**********"
type textarea "*"
type textarea "**********"
type textarea "*"
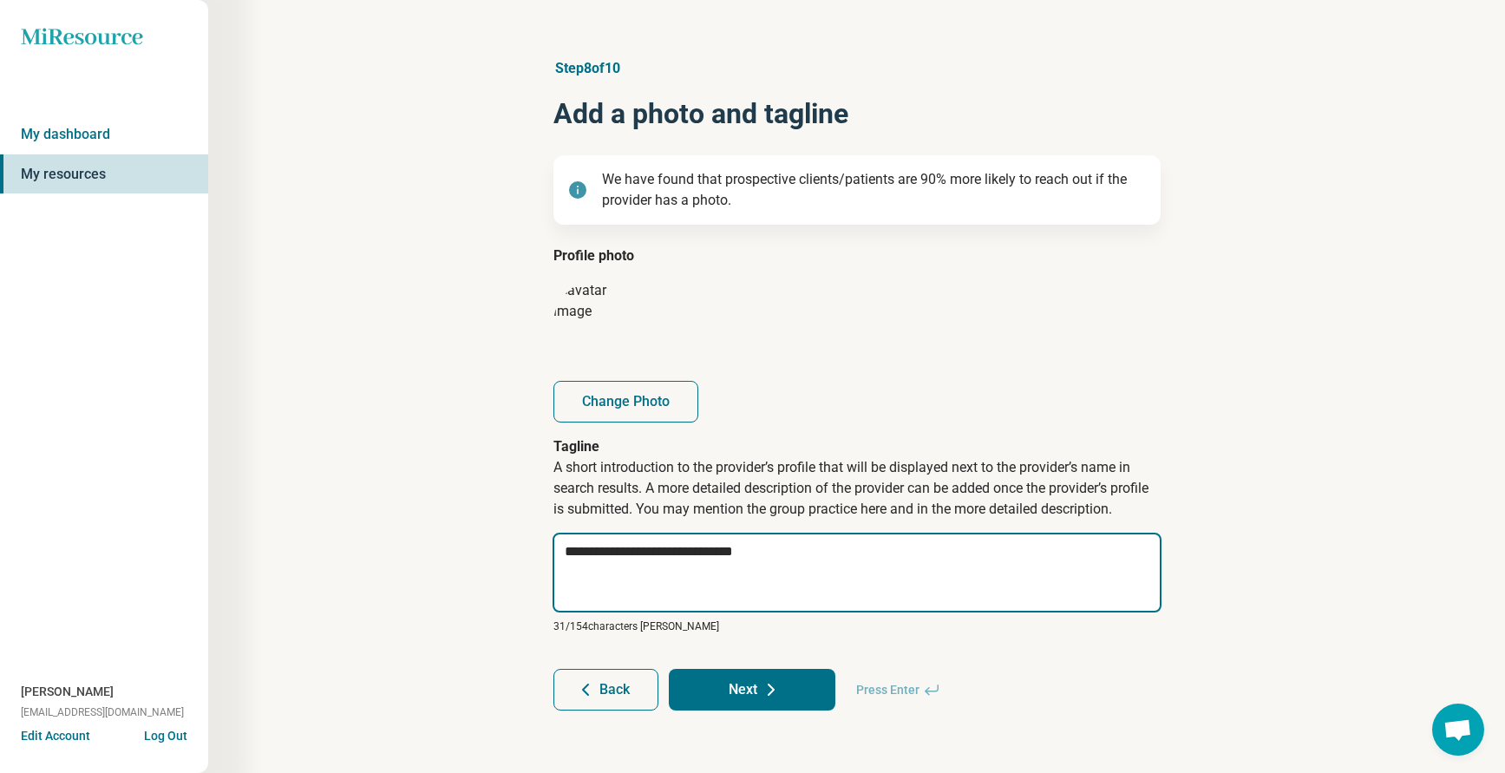
type textarea "**********"
type textarea "*"
type textarea "**********"
type textarea "*"
type textarea "**********"
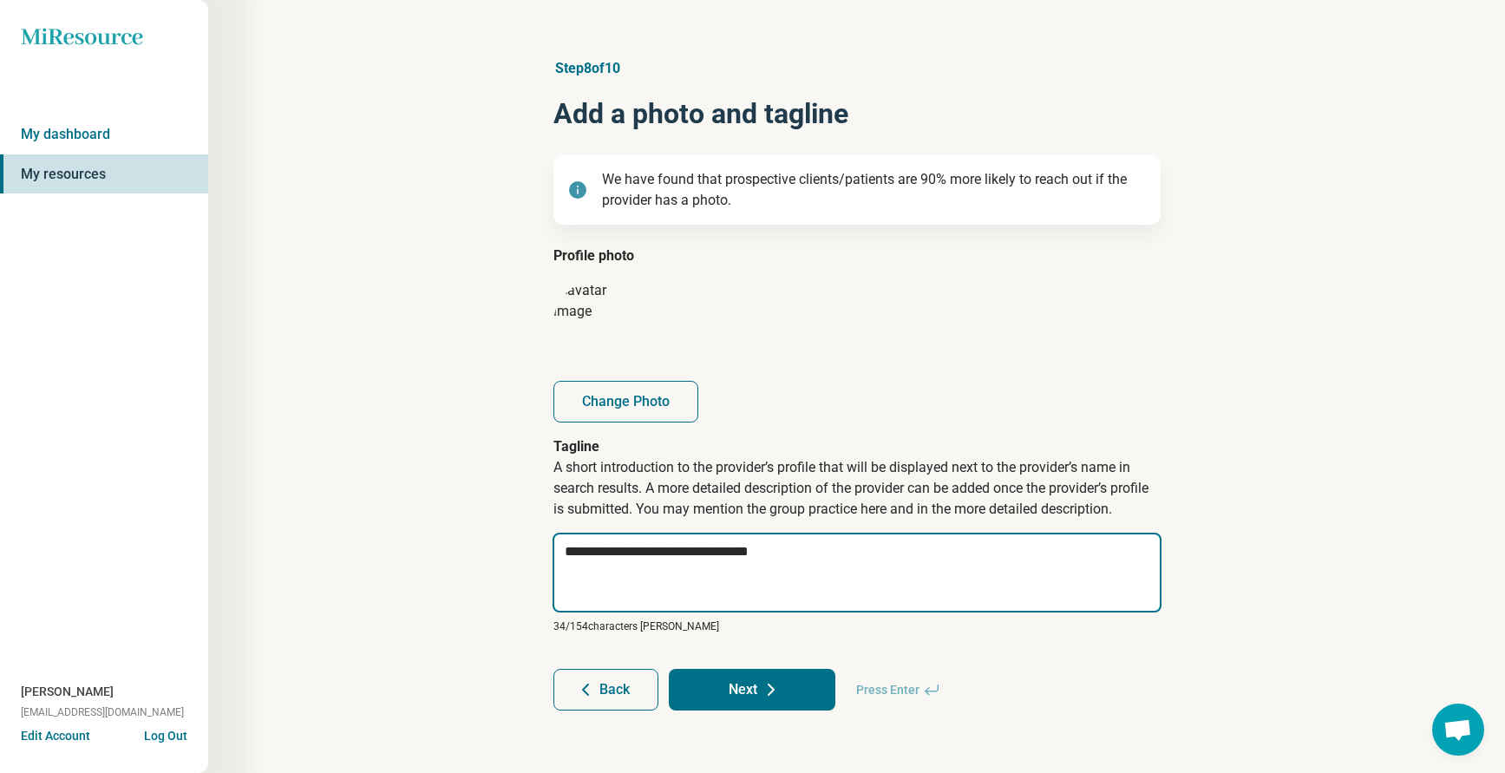
type textarea "*"
type textarea "**********"
type textarea "*"
type textarea "**********"
type textarea "*"
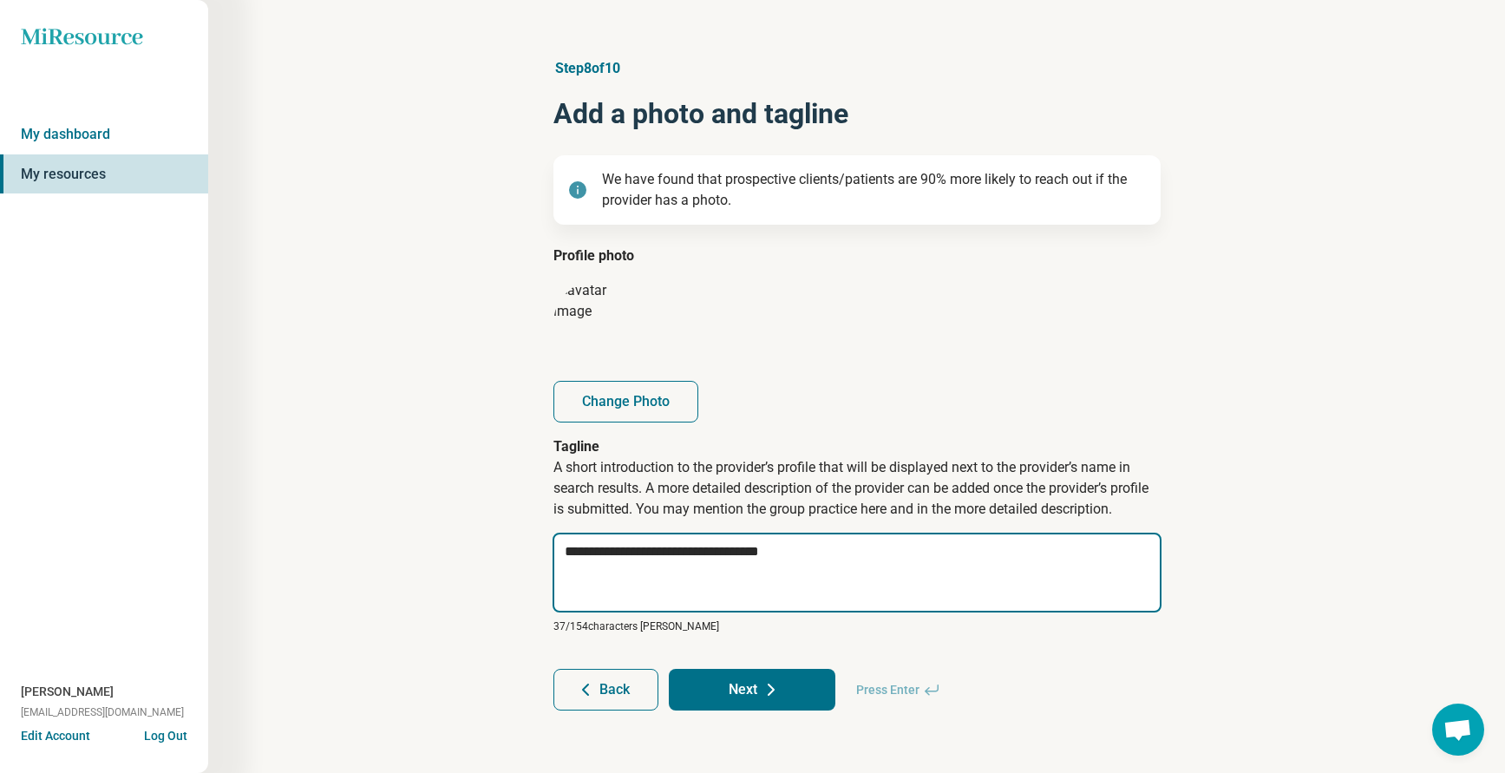
type textarea "**********"
type textarea "*"
type textarea "**********"
type textarea "*"
type textarea "**********"
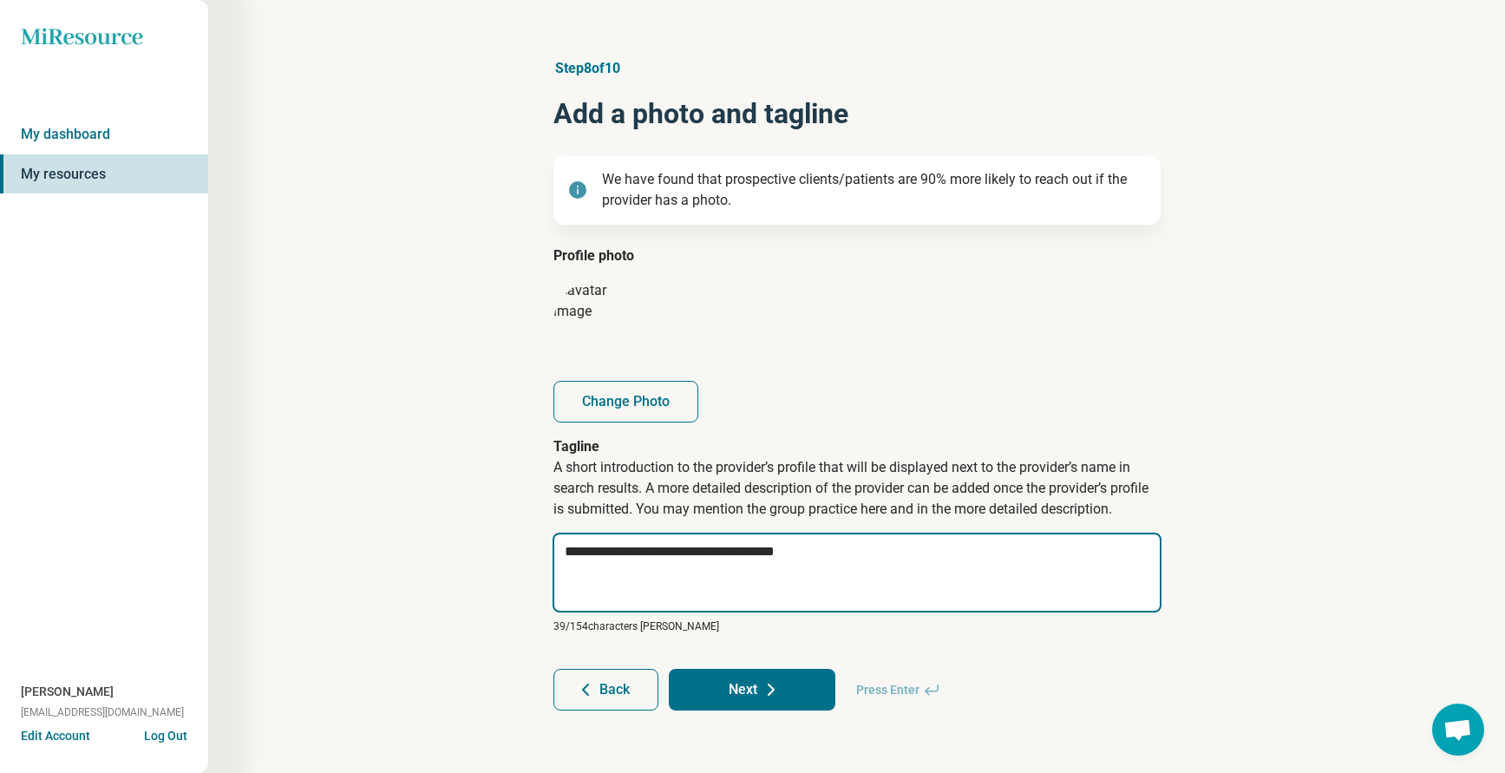
type textarea "*"
type textarea "**********"
type textarea "*"
type textarea "**********"
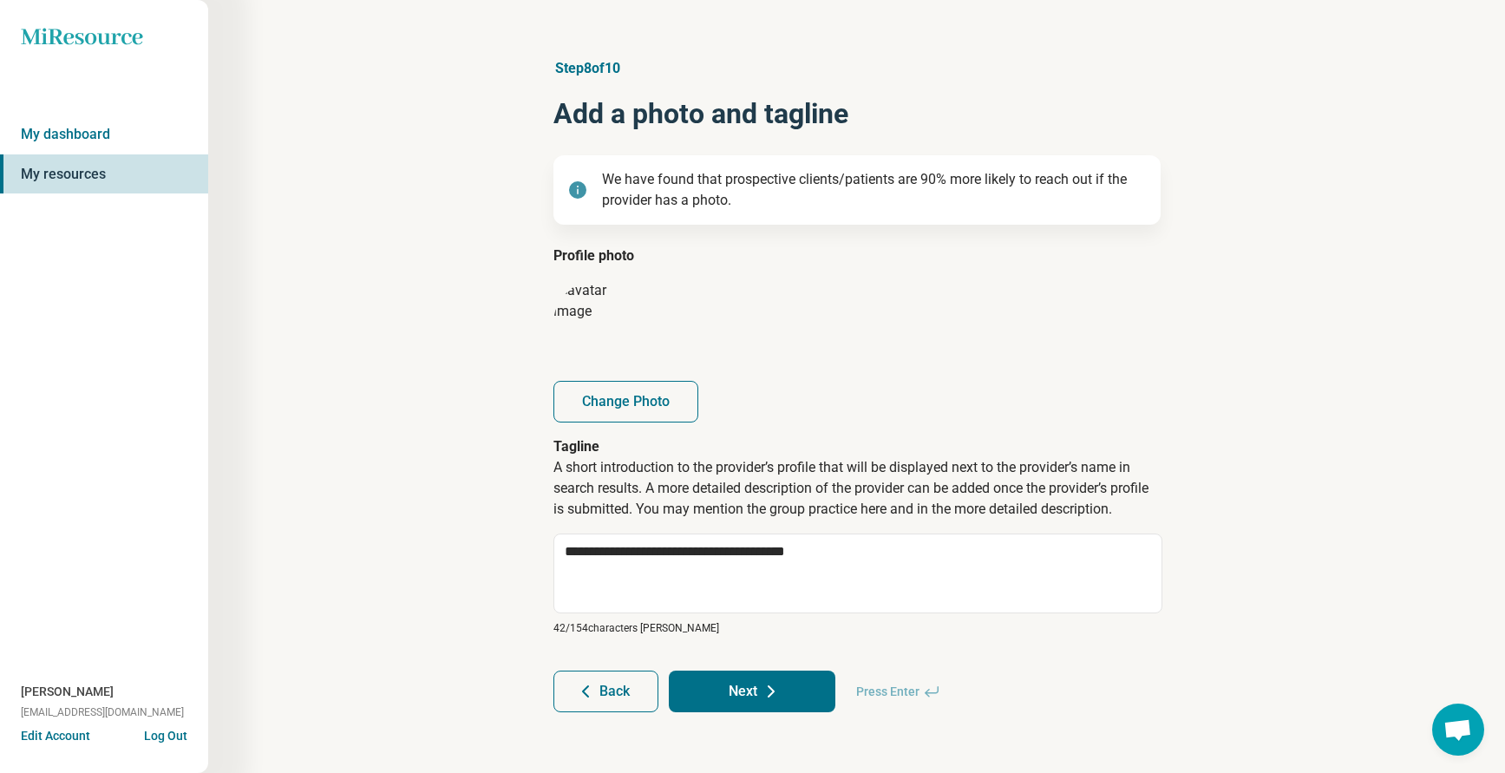
click at [735, 681] on button "Next" at bounding box center [752, 691] width 167 height 42
type textarea "*"
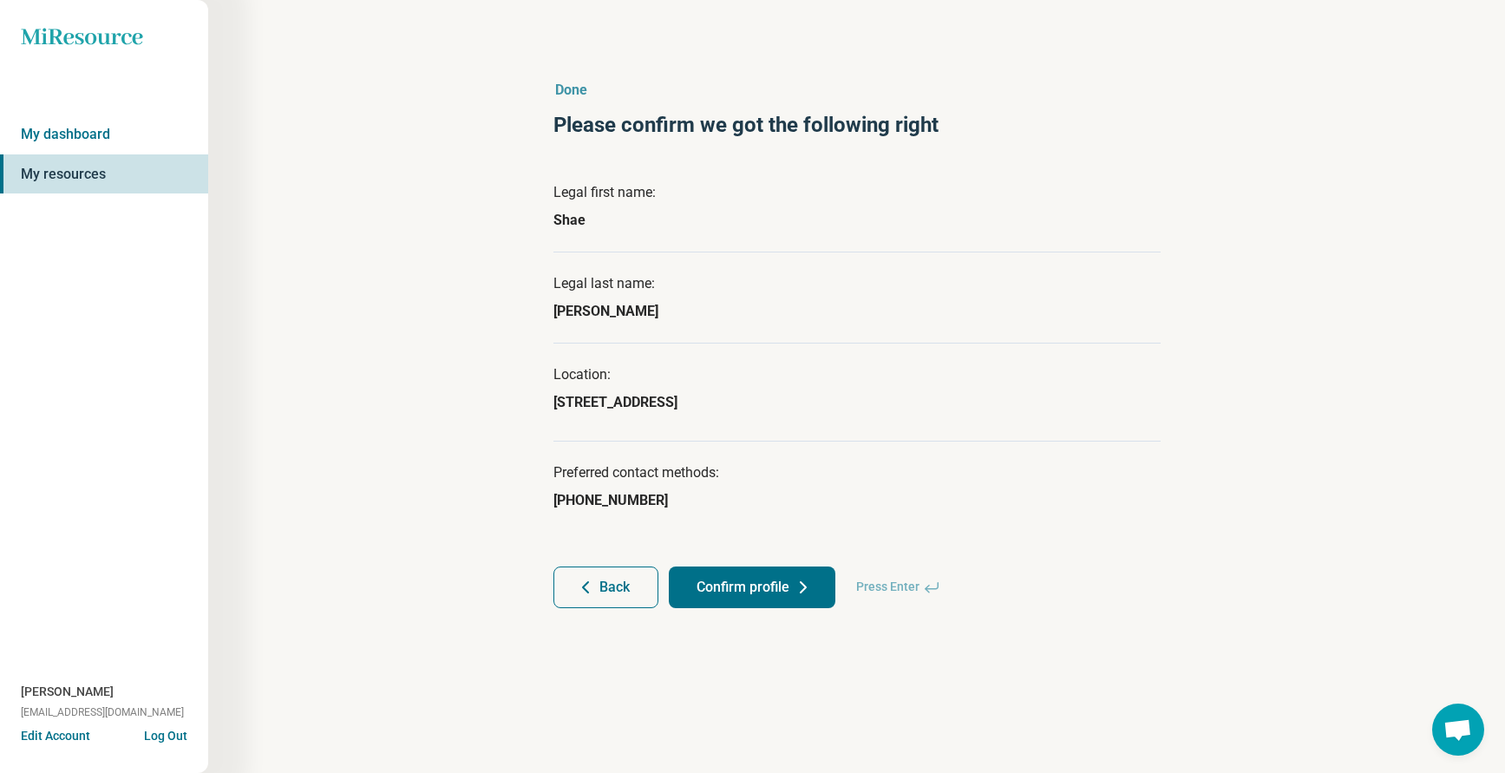
scroll to position [0, 0]
click at [735, 587] on button "Confirm profile" at bounding box center [758, 587] width 167 height 42
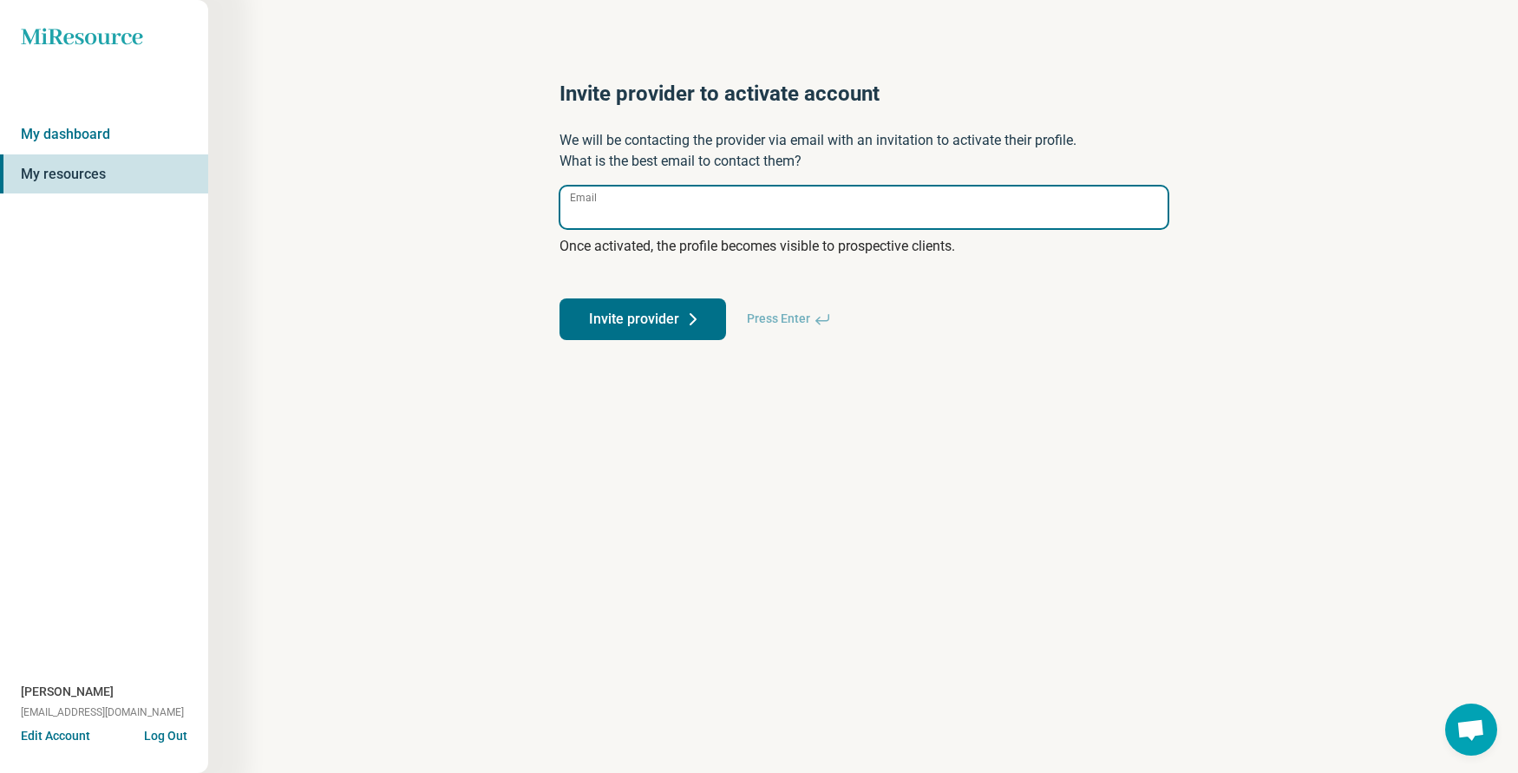
click at [655, 213] on input "Email" at bounding box center [863, 207] width 607 height 42
type input "**********"
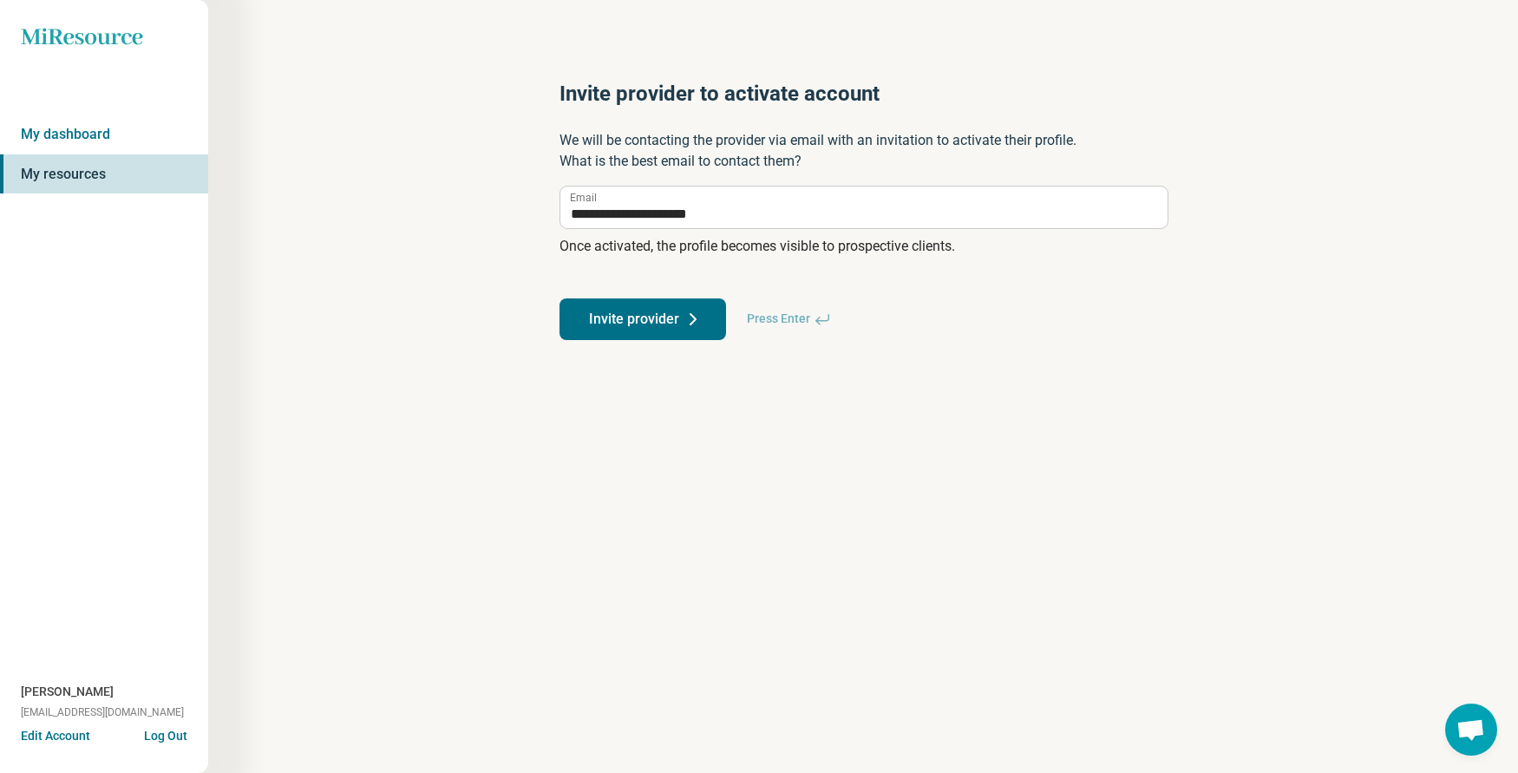
click at [637, 310] on button "Invite provider" at bounding box center [642, 319] width 167 height 42
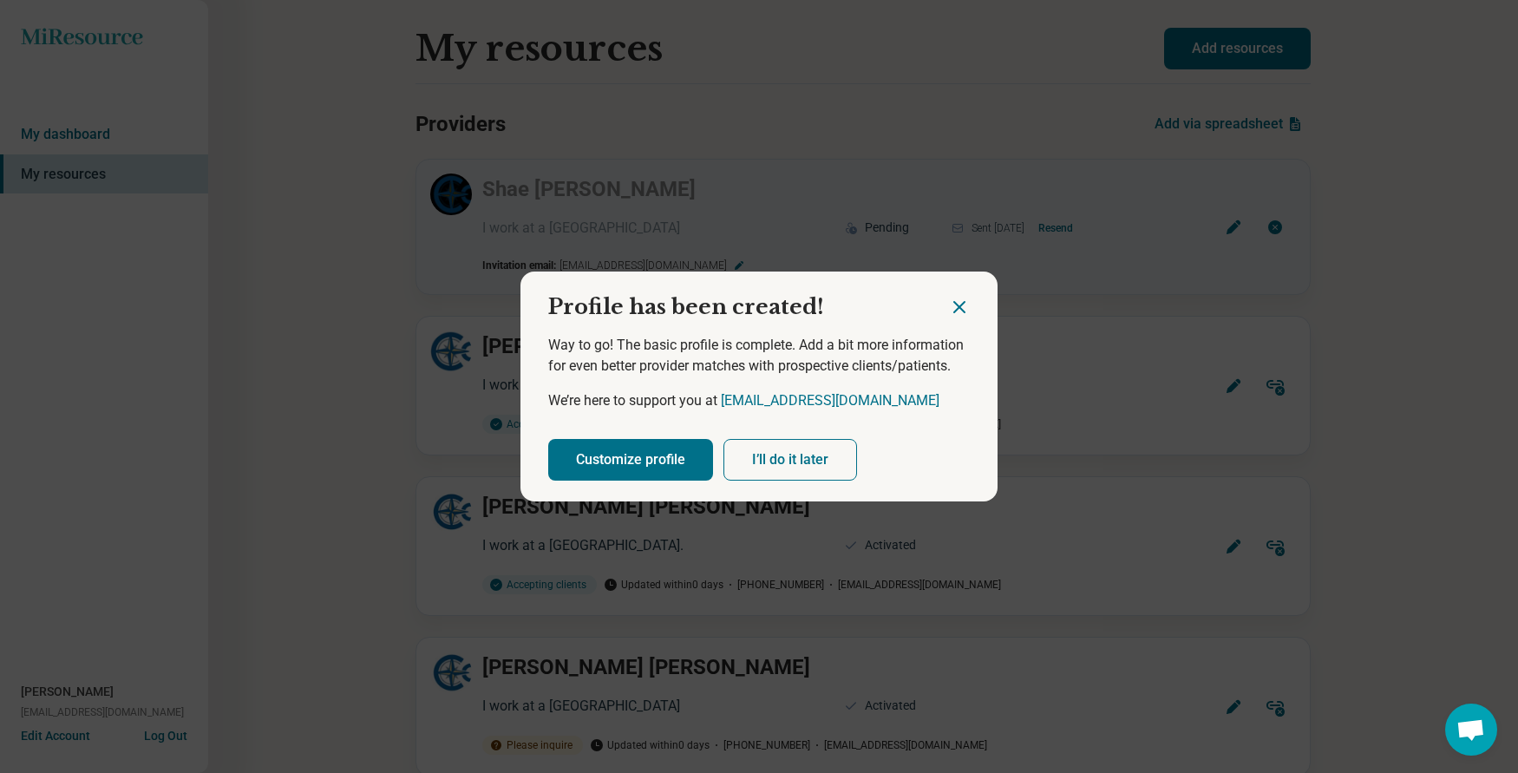
click at [793, 454] on button "I’ll do it later" at bounding box center [790, 460] width 134 height 42
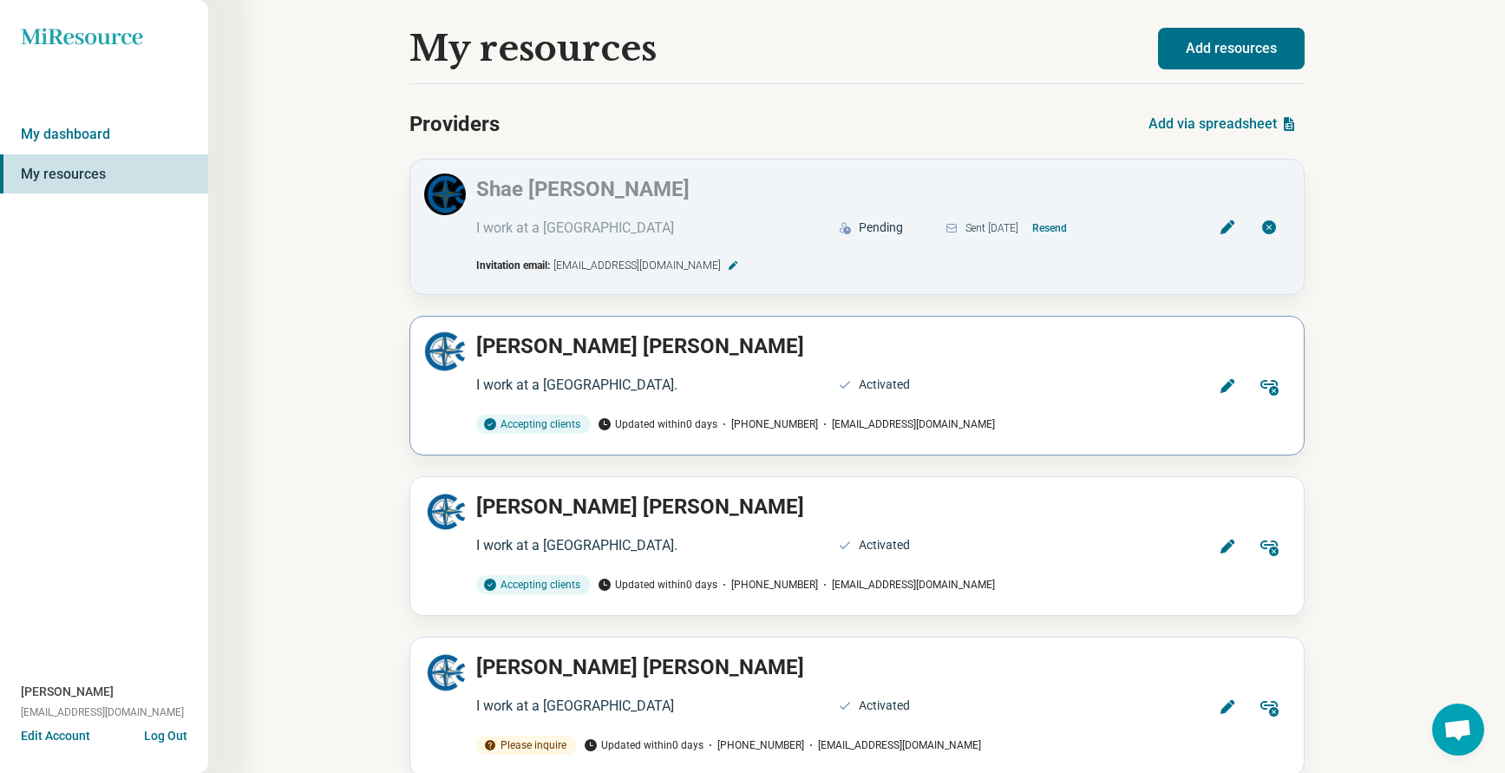
click at [1229, 383] on icon at bounding box center [1226, 386] width 14 height 14
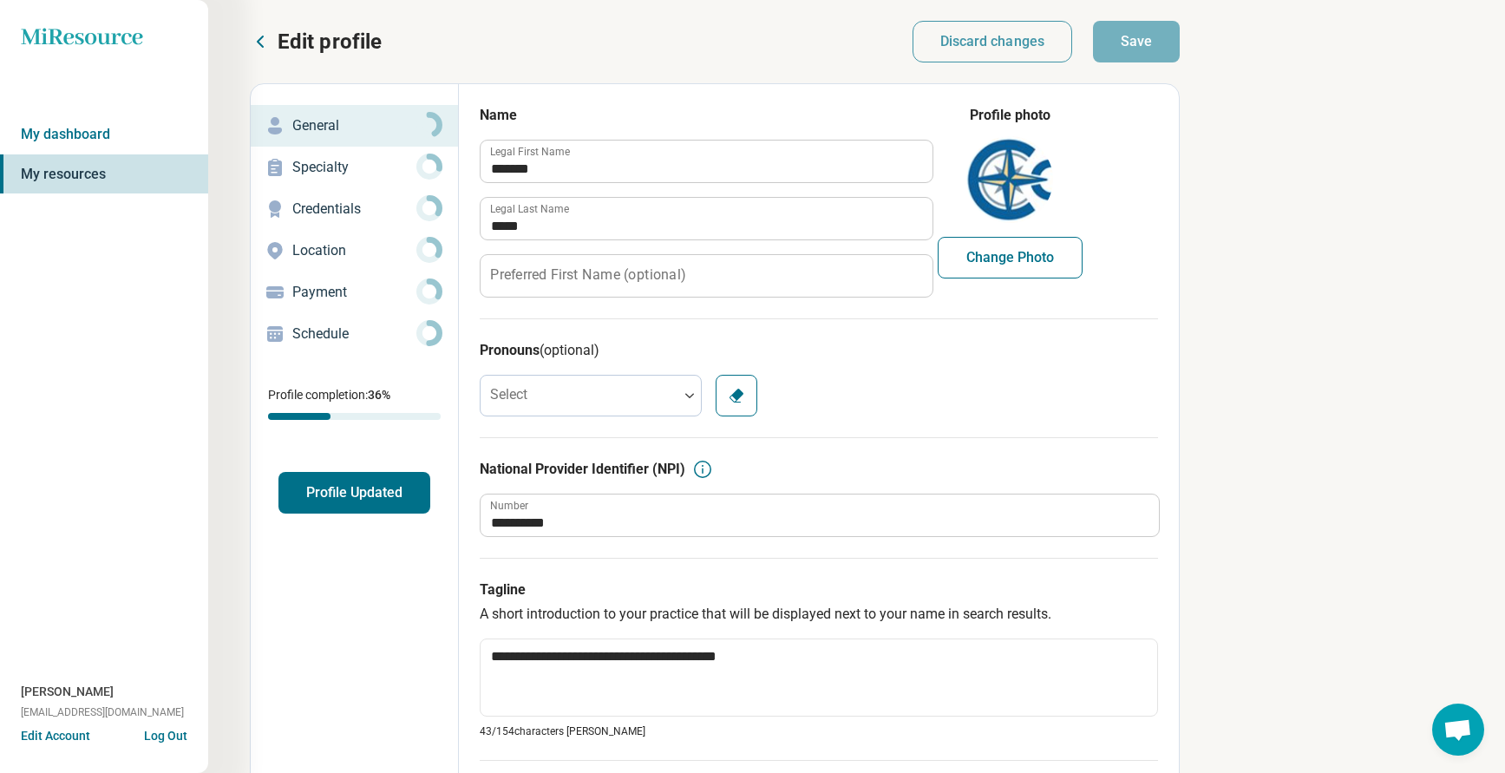
click at [310, 165] on p "Specialty" at bounding box center [354, 167] width 124 height 21
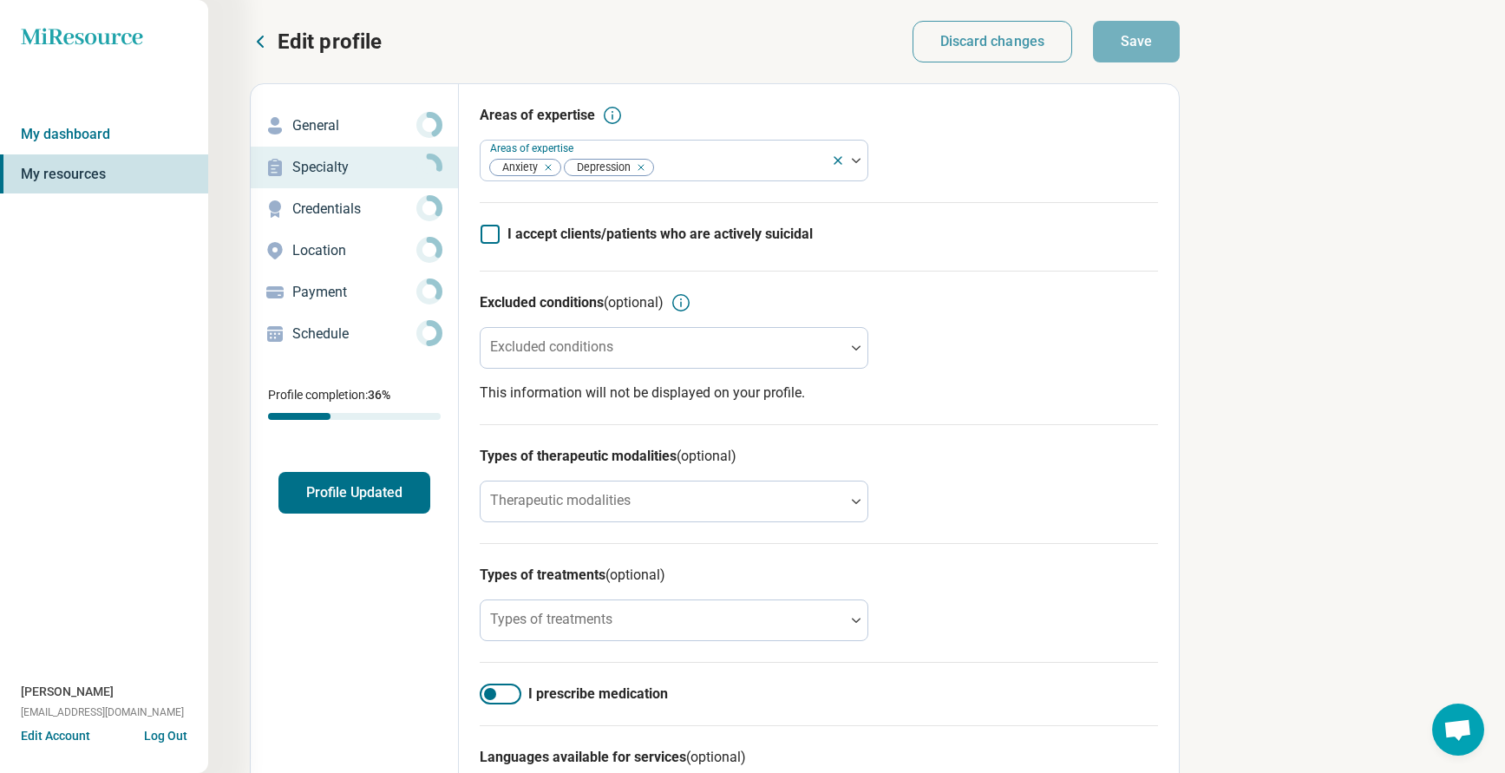
click at [320, 212] on p "Credentials" at bounding box center [354, 209] width 124 height 21
type textarea "*"
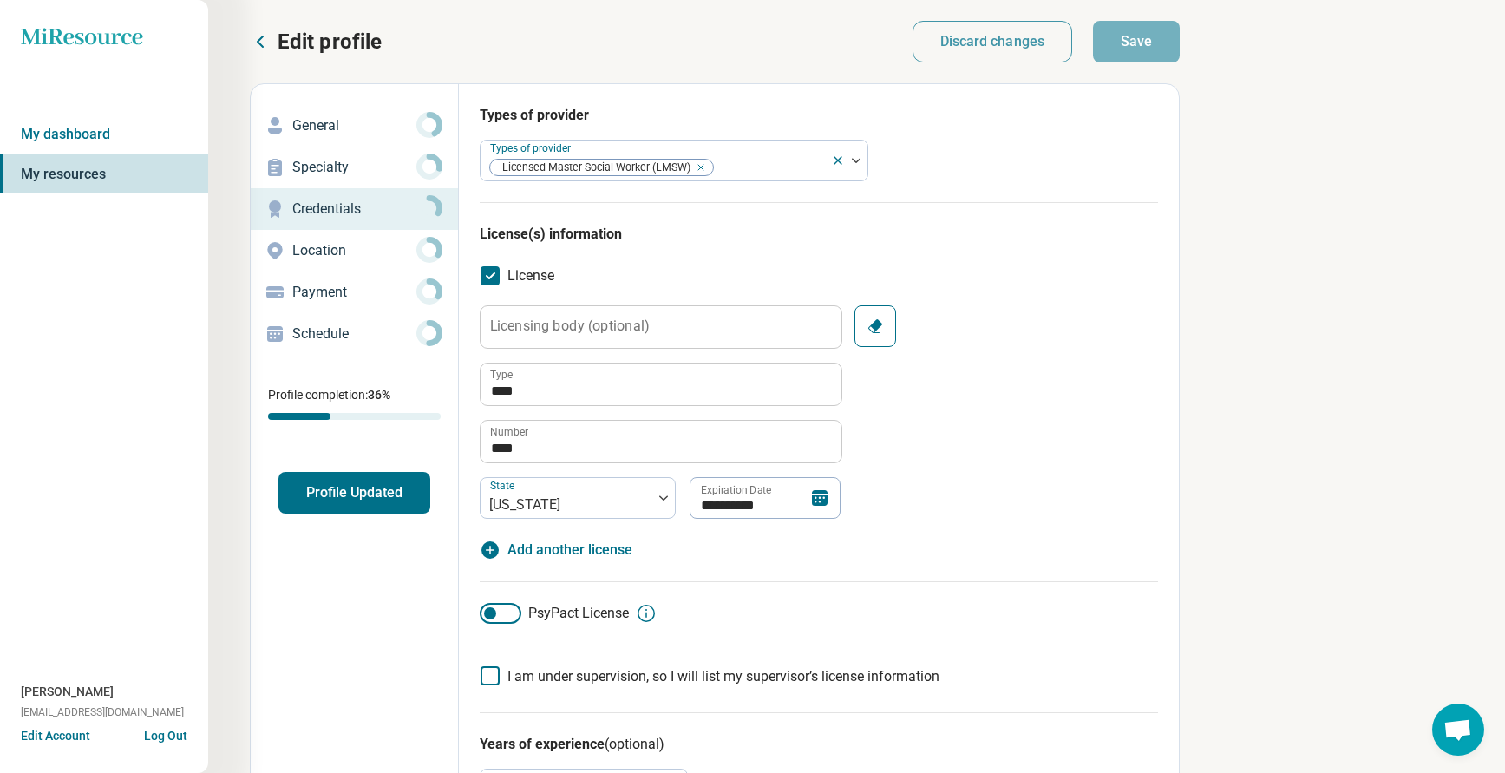
click at [320, 250] on p "Location" at bounding box center [354, 250] width 124 height 21
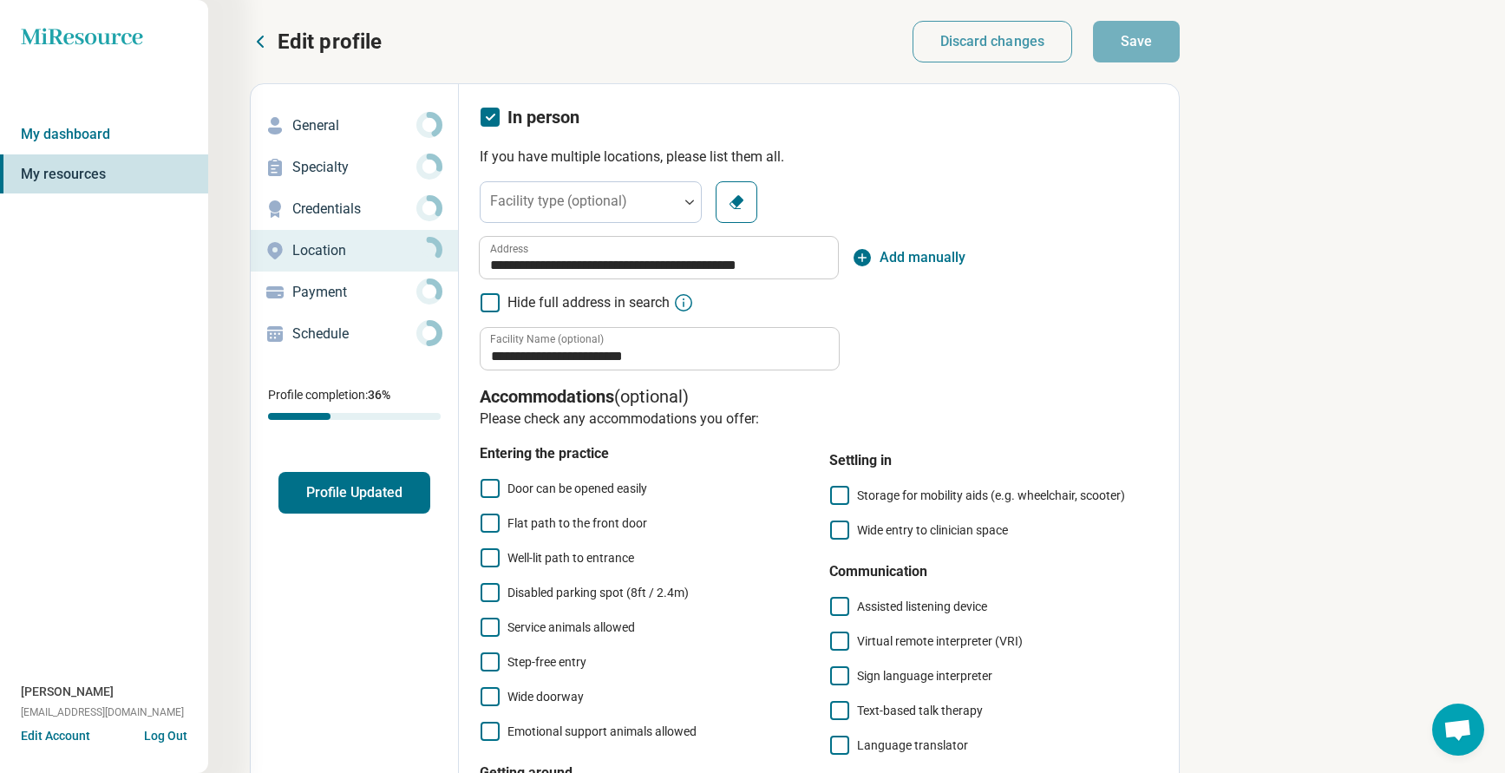
click at [324, 289] on p "Payment" at bounding box center [354, 292] width 124 height 21
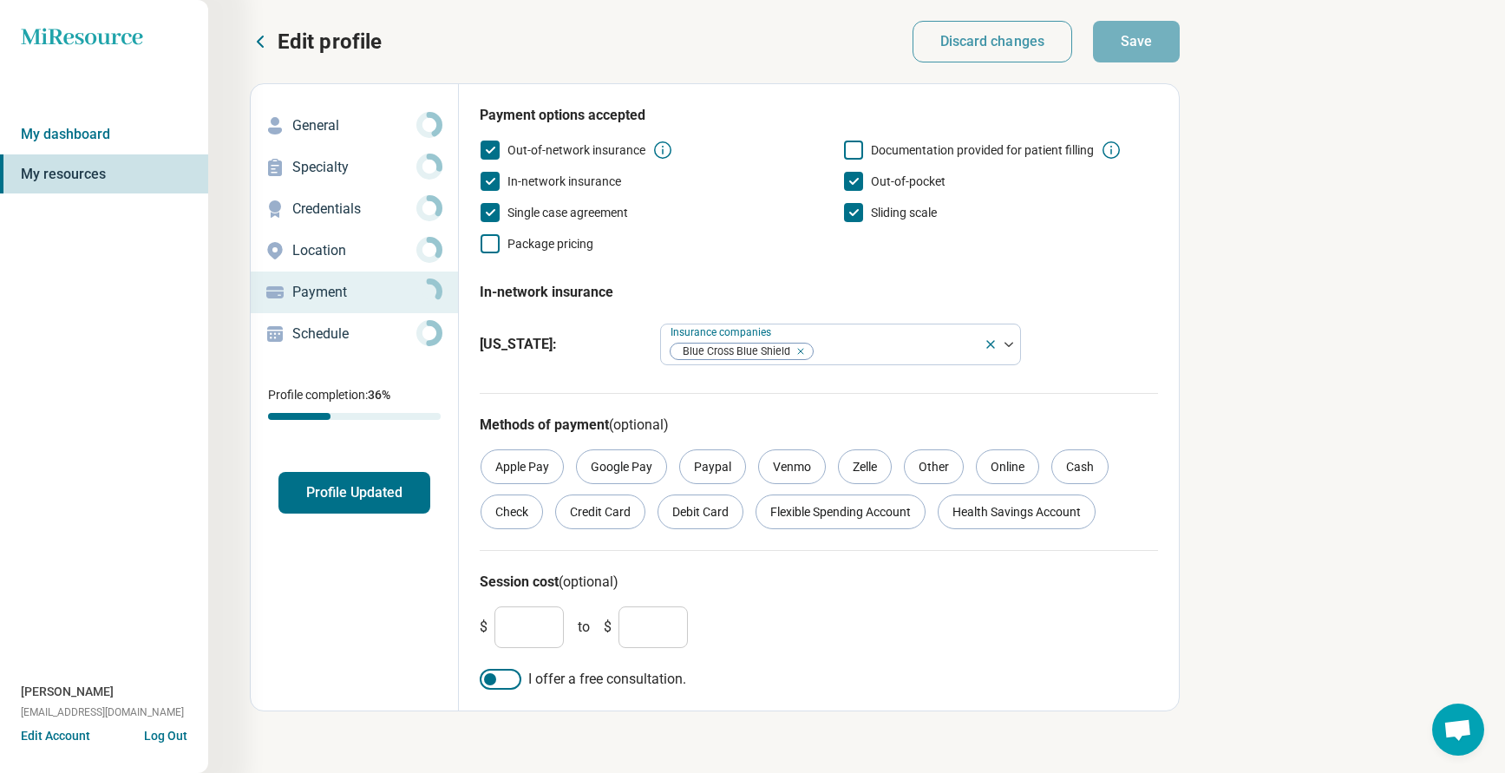
scroll to position [28, 0]
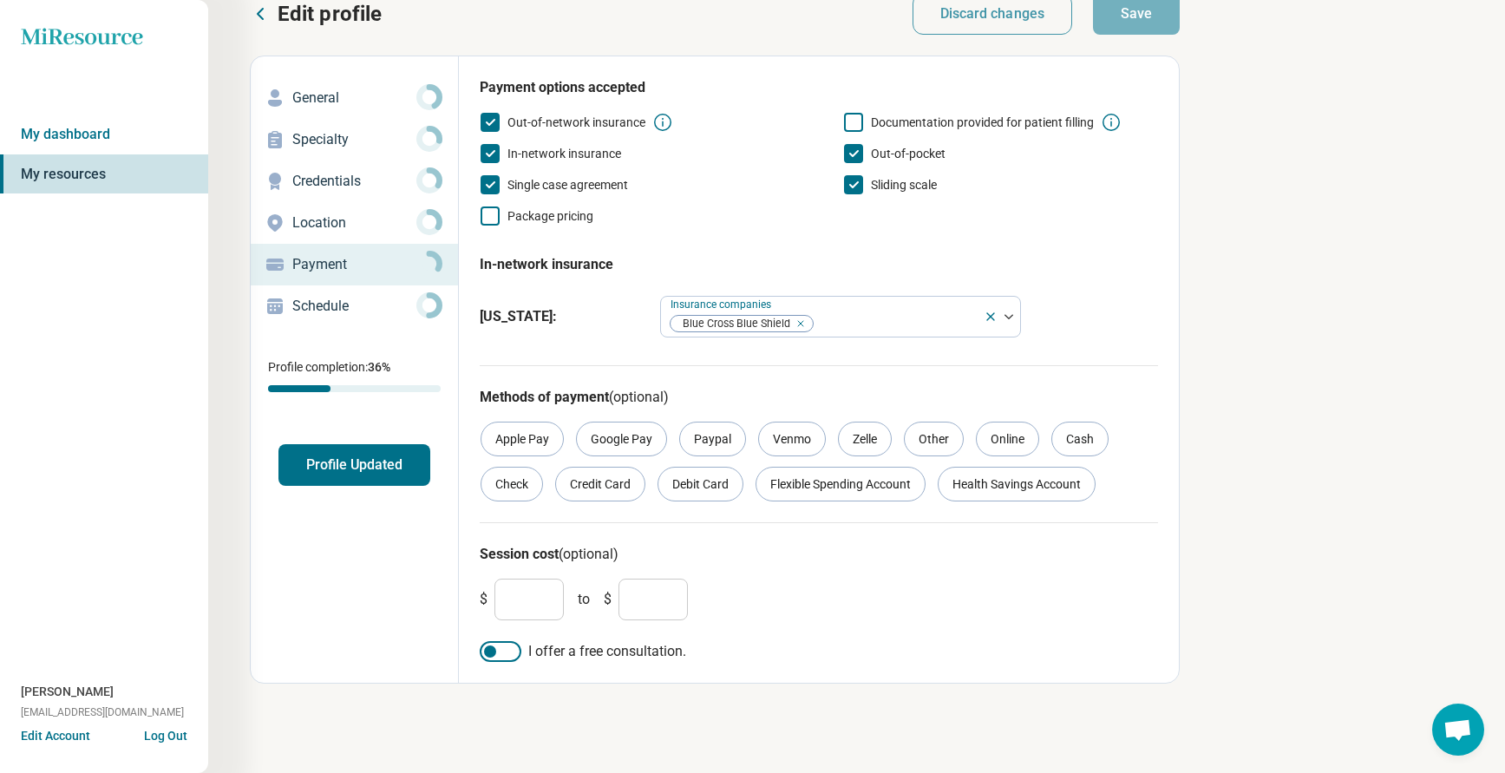
click at [333, 304] on p "Schedule" at bounding box center [354, 306] width 124 height 21
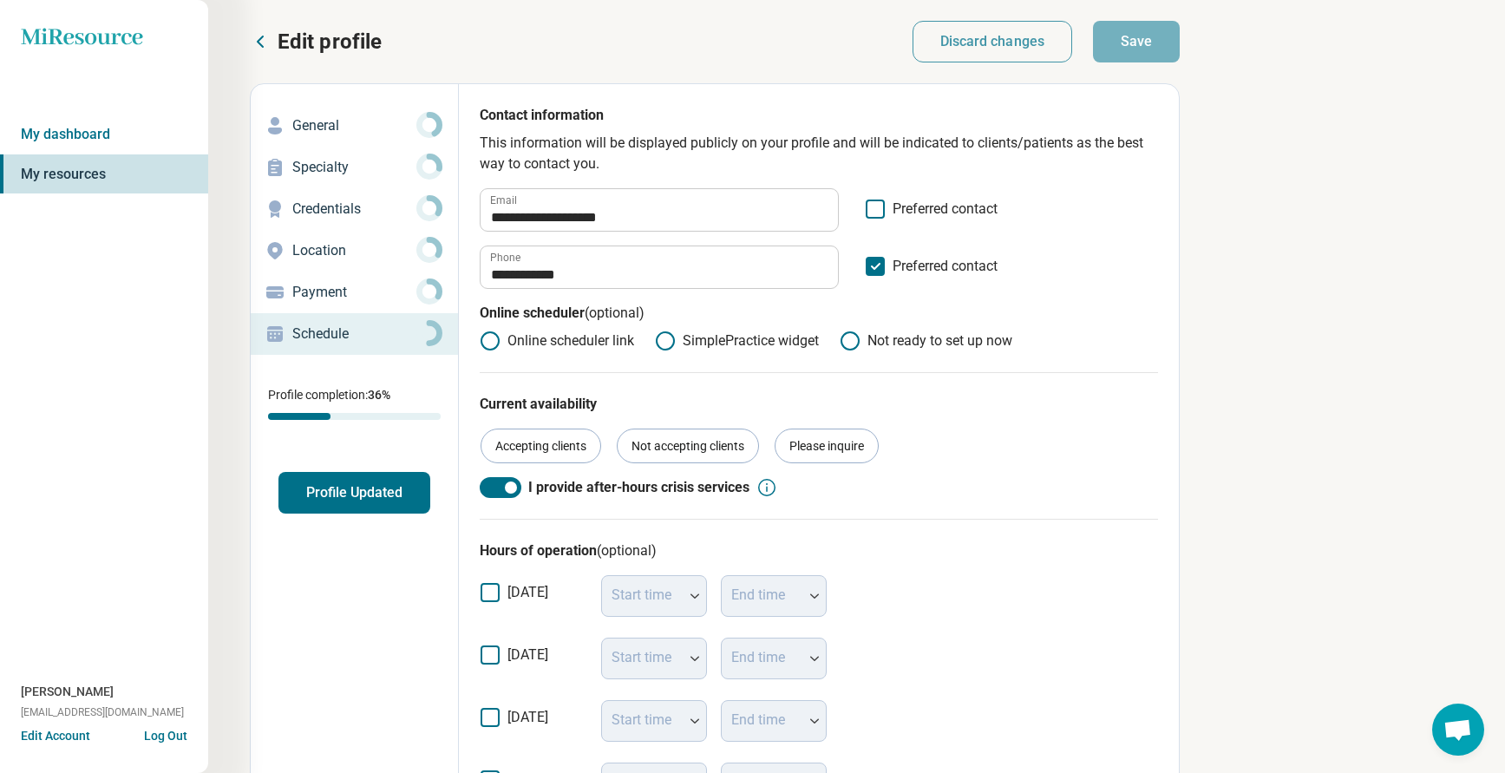
click at [326, 41] on p "Edit profile" at bounding box center [330, 42] width 104 height 28
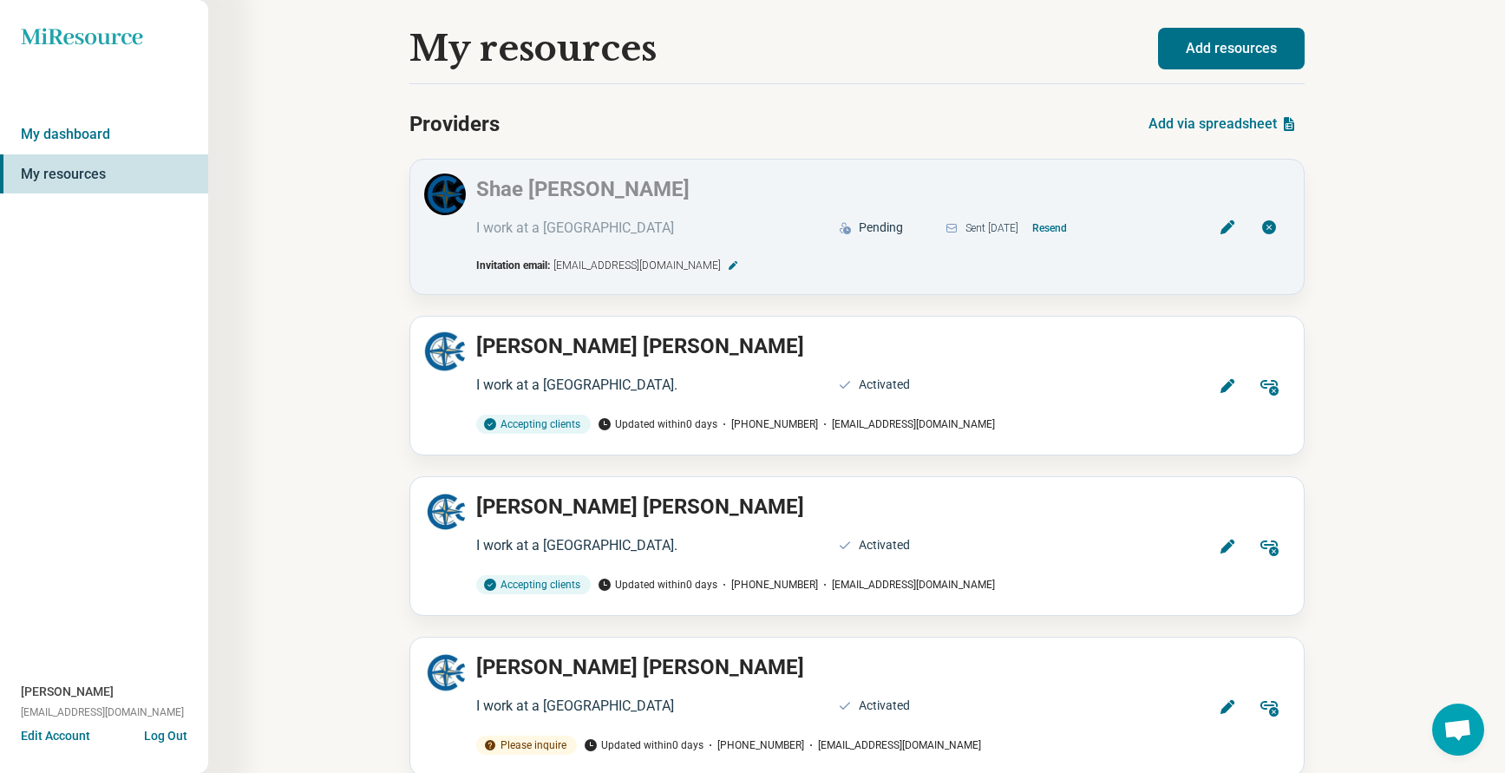
click at [1255, 42] on button "Add resources" at bounding box center [1231, 49] width 147 height 42
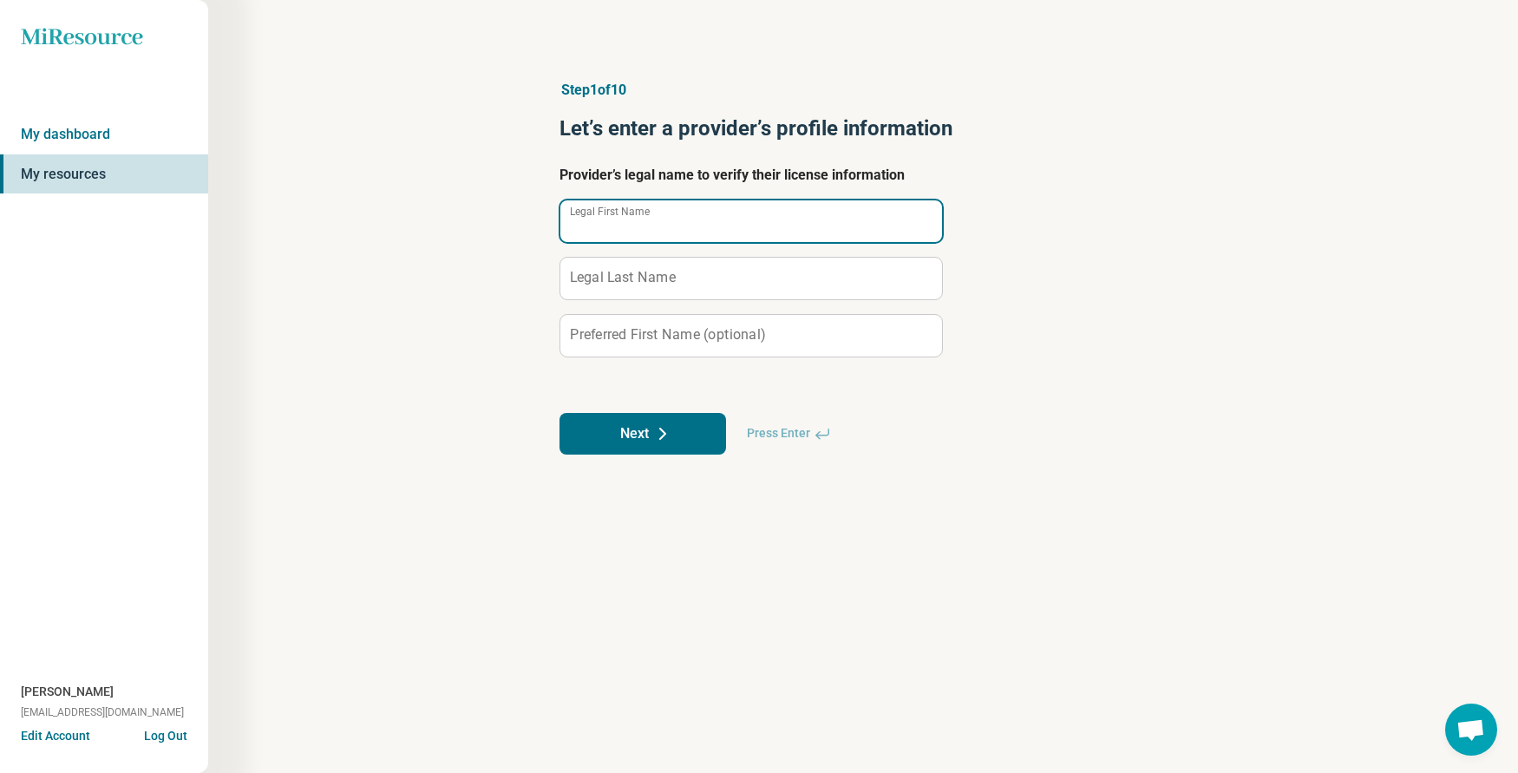
click at [696, 238] on input "Legal First Name" at bounding box center [751, 221] width 382 height 42
type input "****"
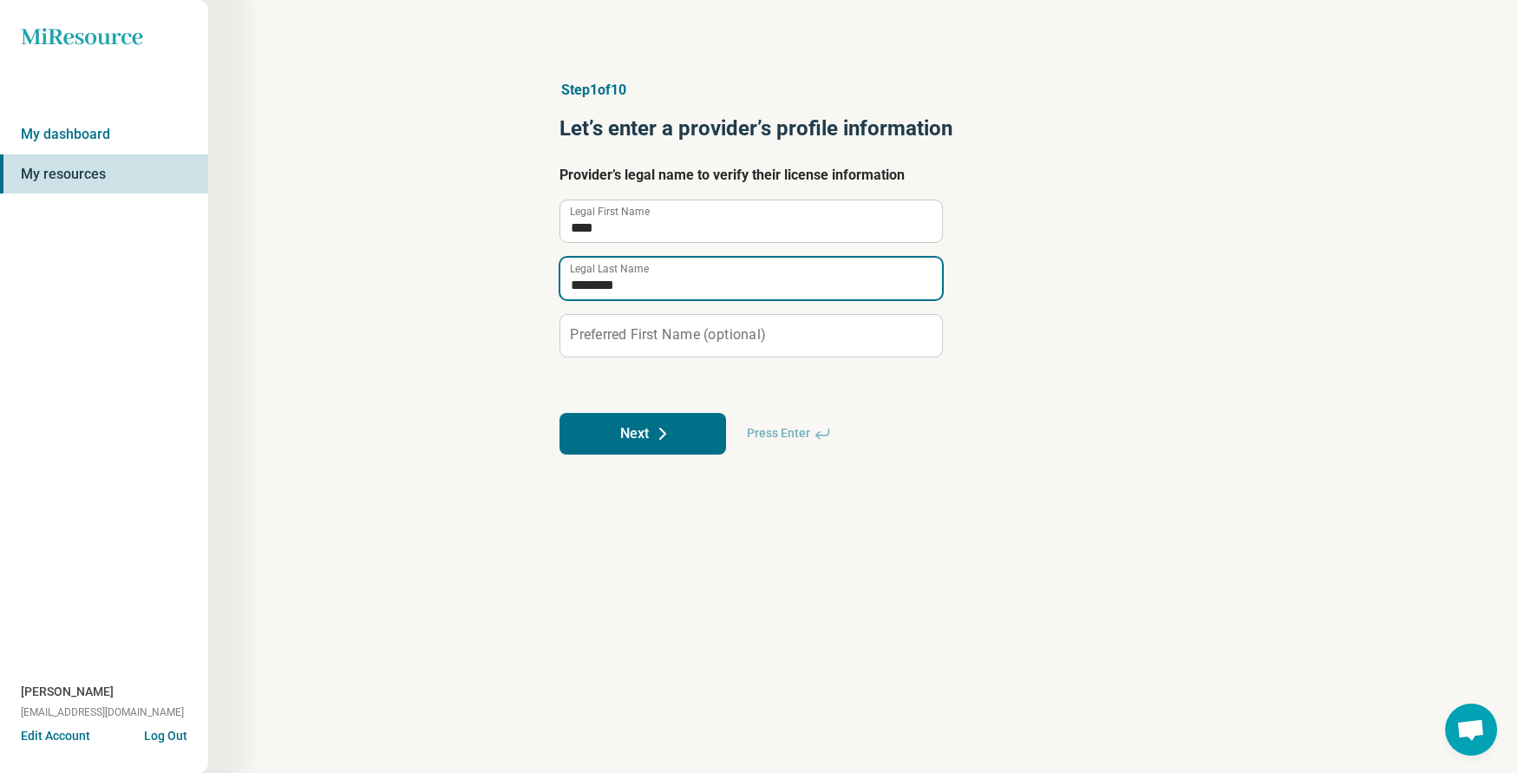
type input "********"
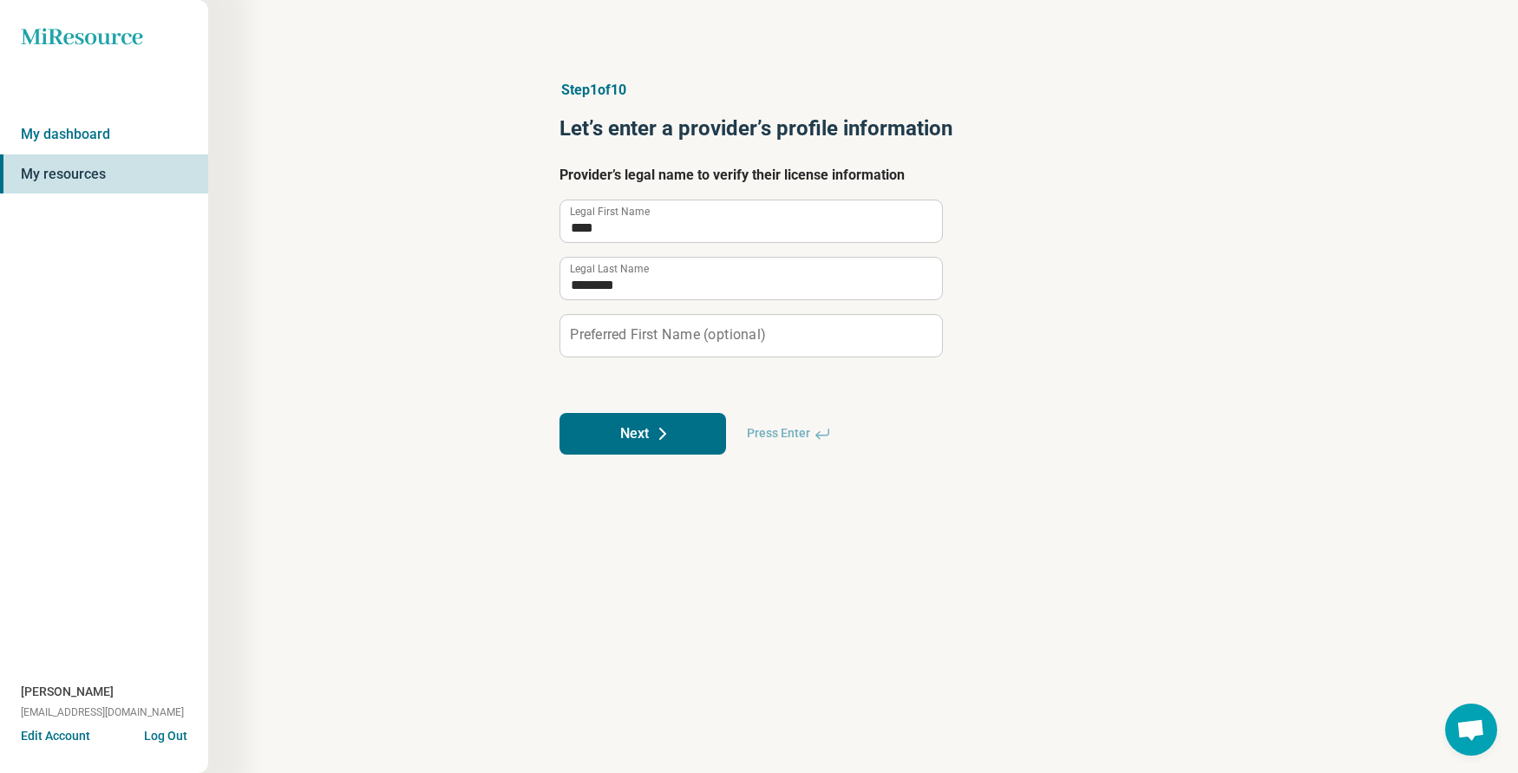
click at [631, 435] on button "Next" at bounding box center [642, 434] width 167 height 42
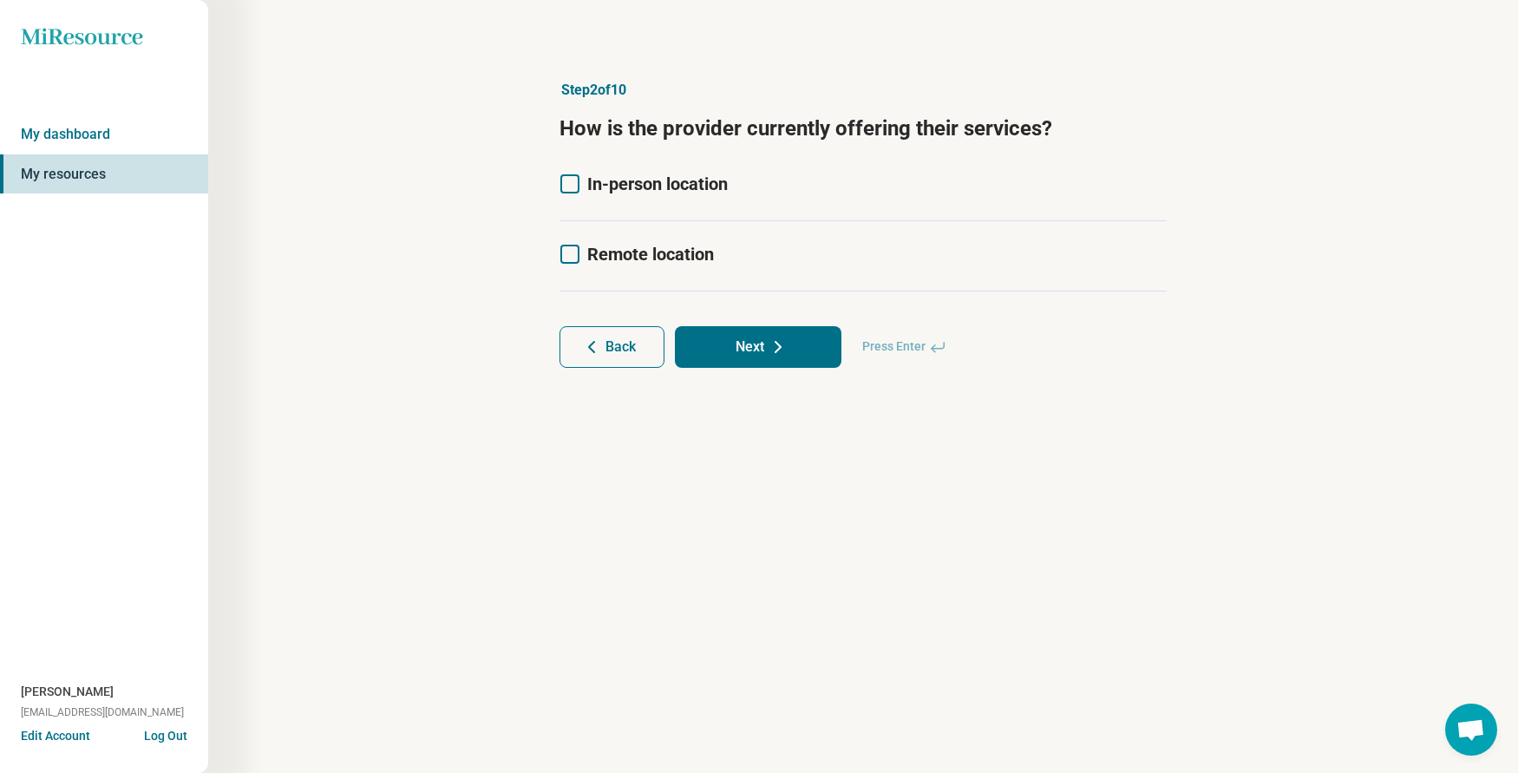
click at [561, 189] on icon at bounding box center [569, 183] width 19 height 19
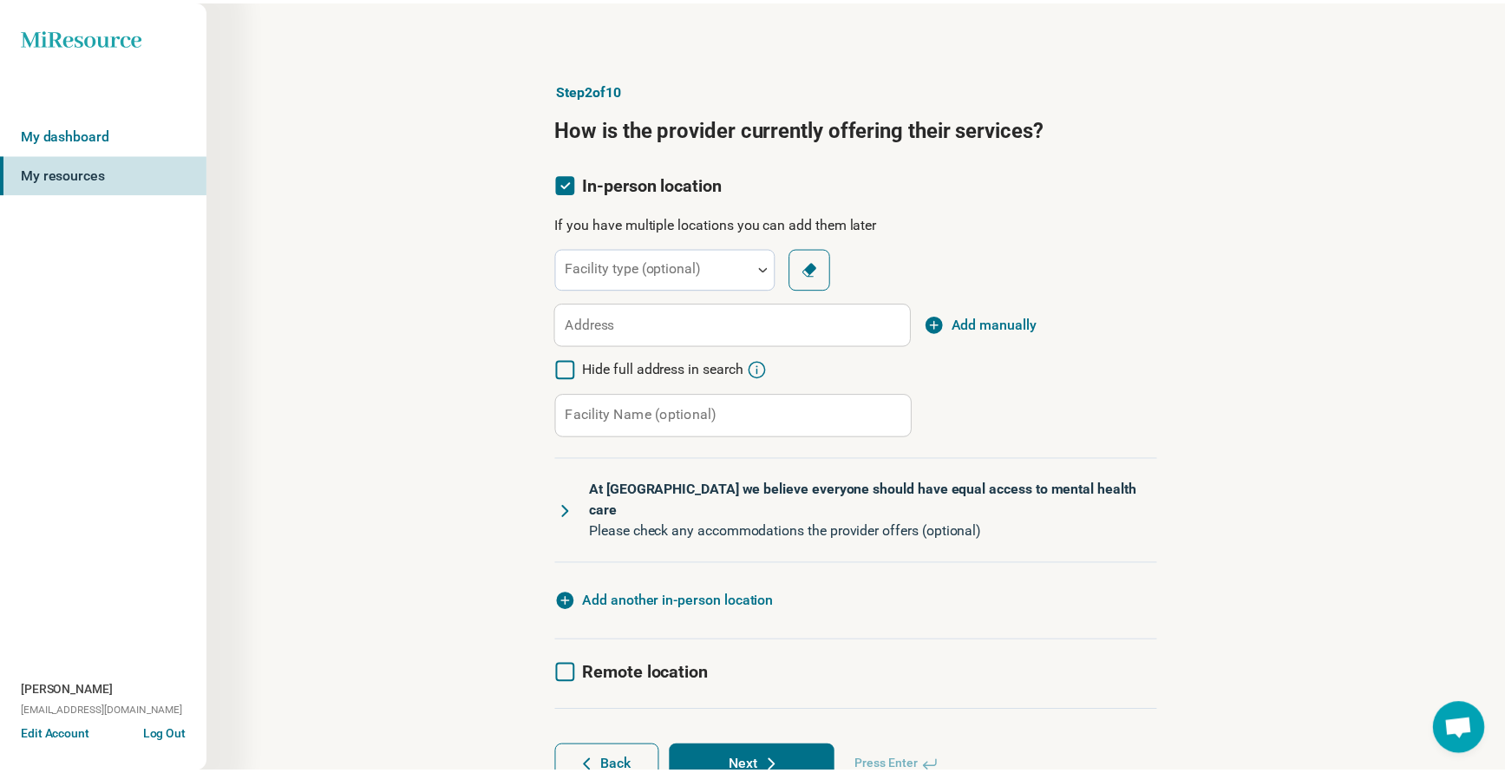
scroll to position [9, 0]
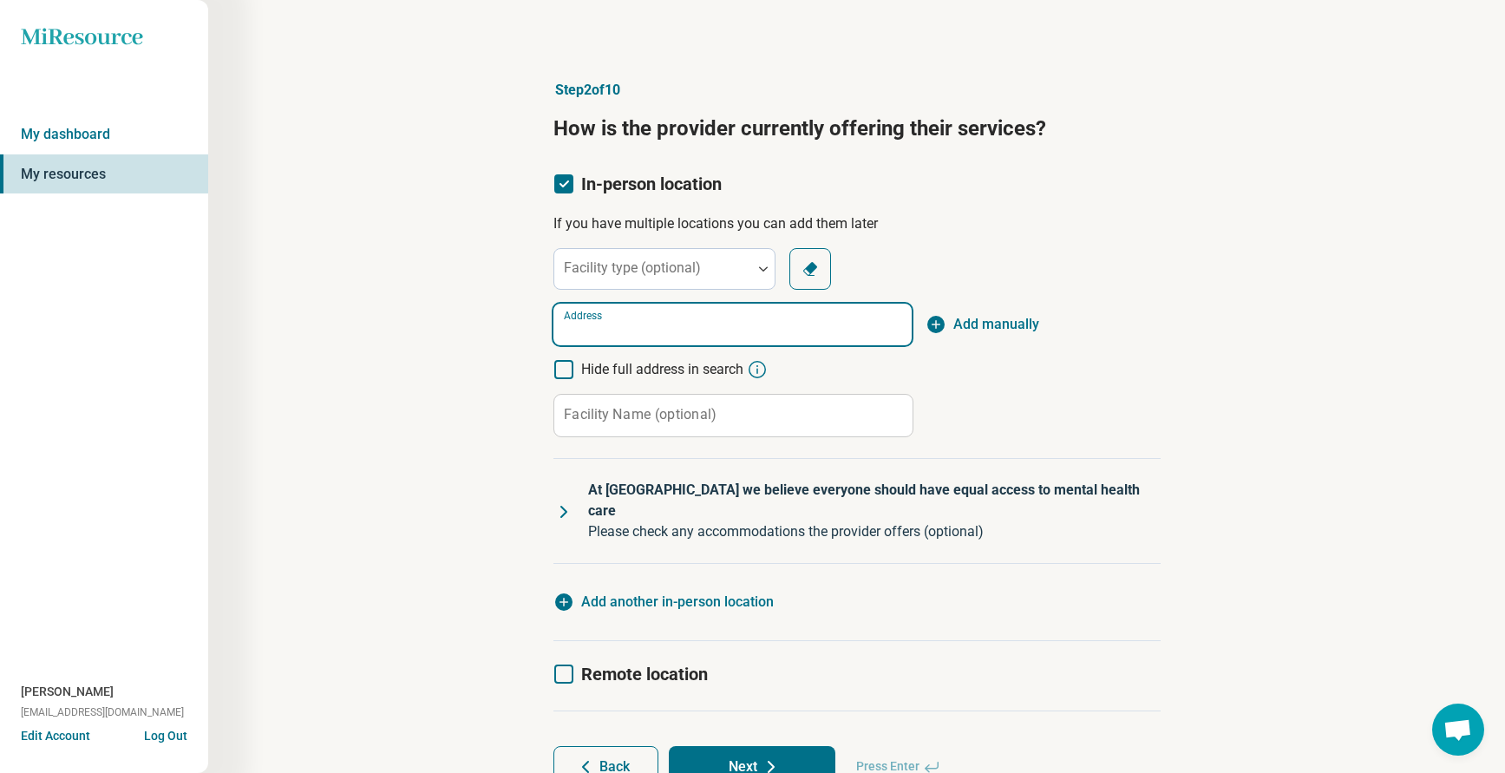
click at [636, 332] on input "Address" at bounding box center [732, 325] width 358 height 42
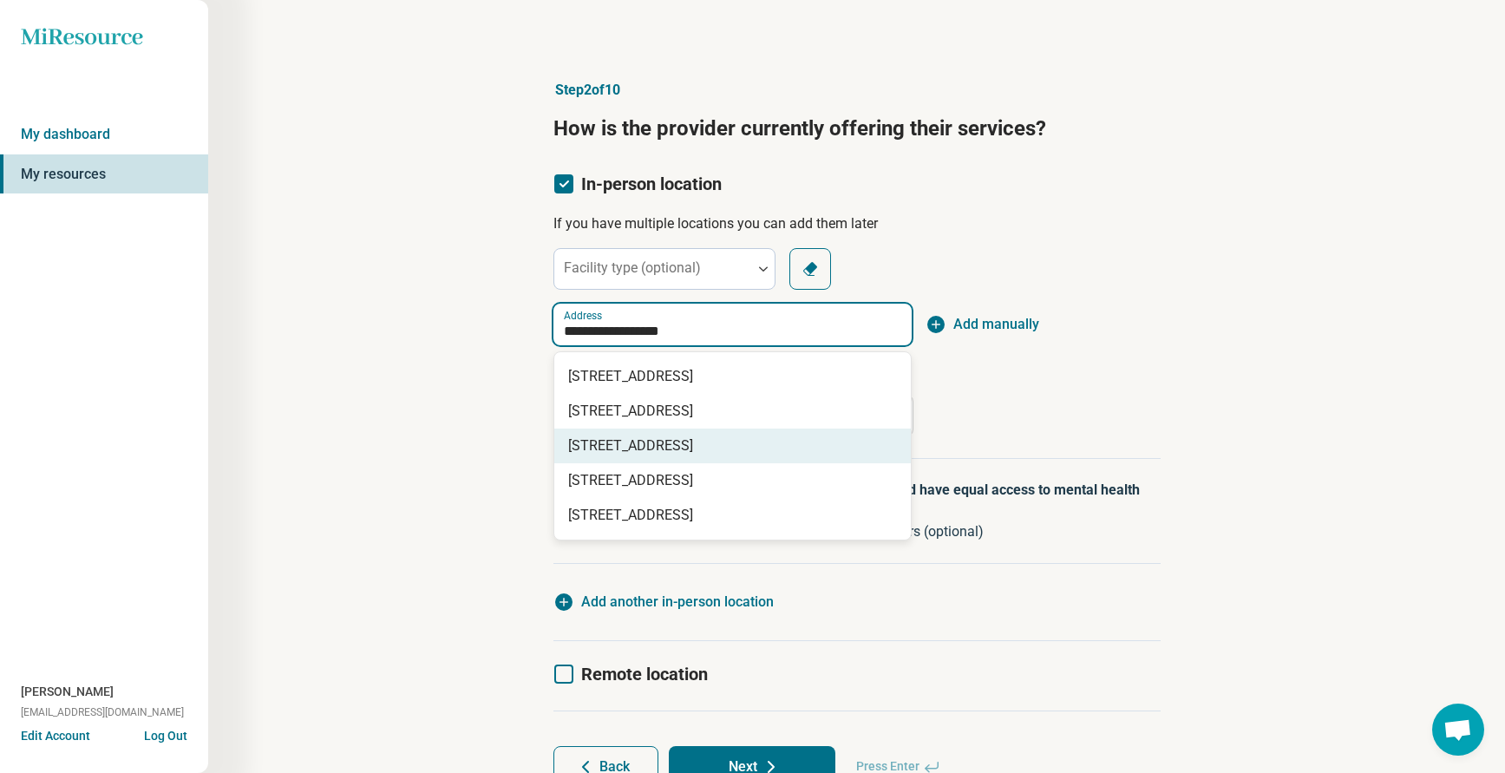
click at [672, 447] on span "[STREET_ADDRESS]" at bounding box center [736, 445] width 336 height 21
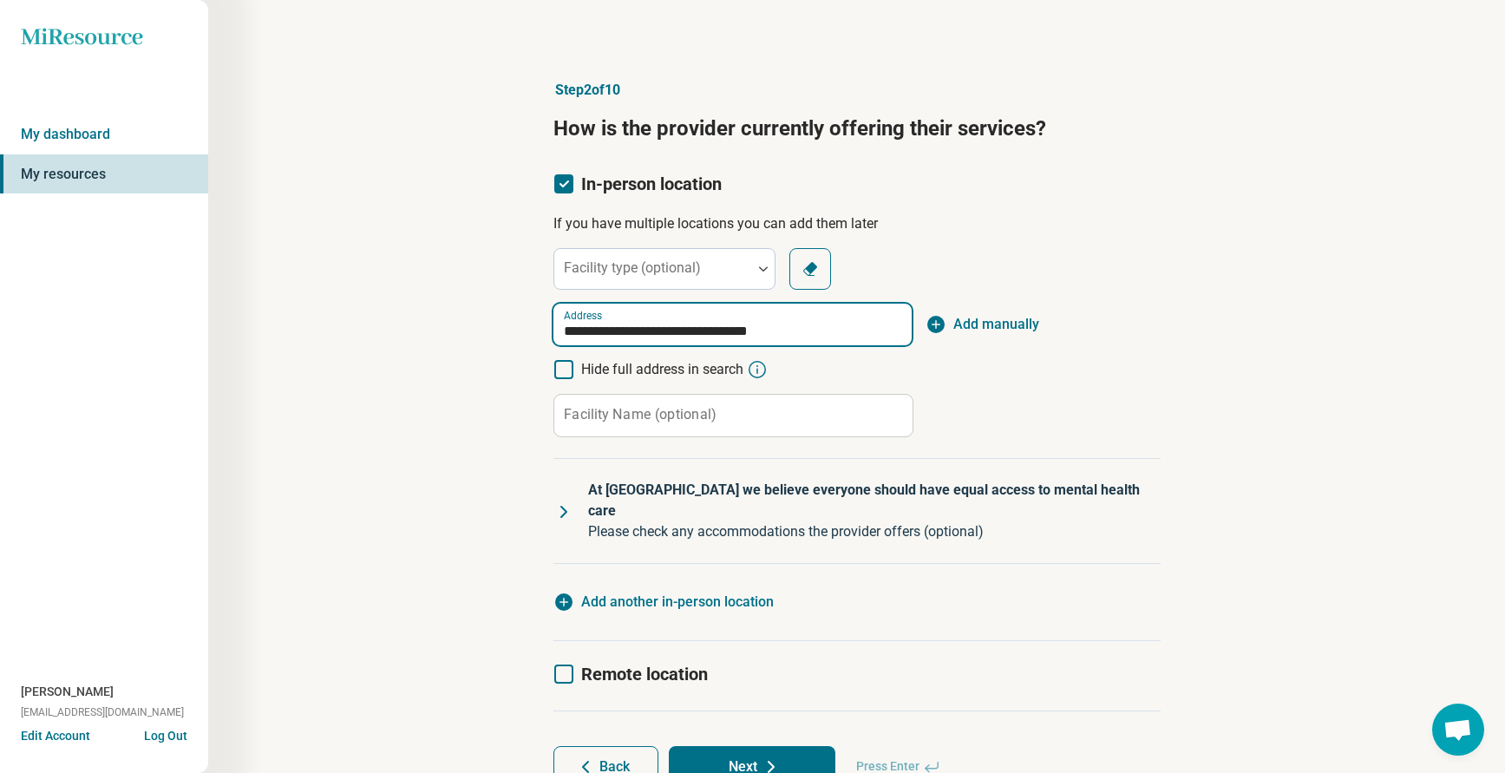
type input "**********"
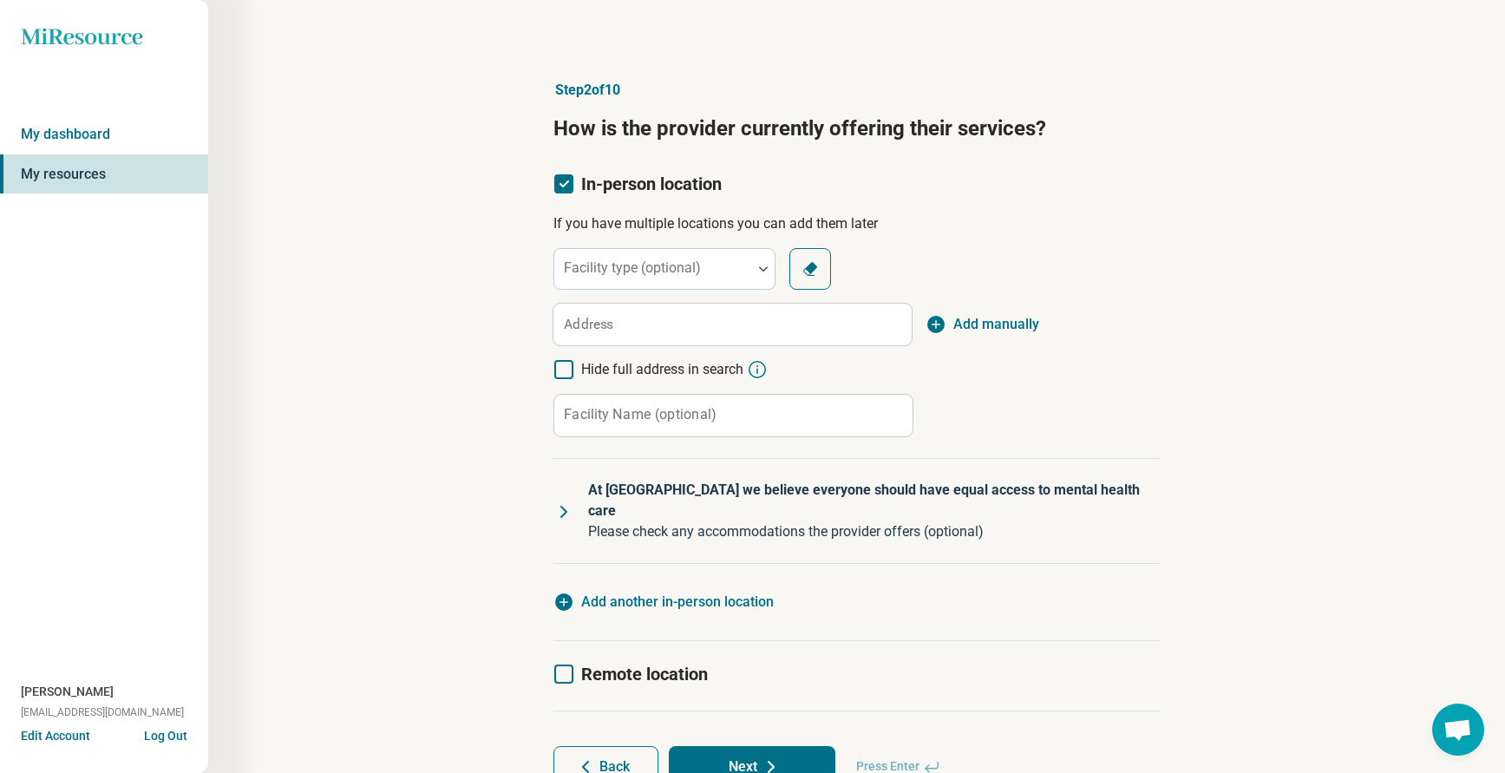
click at [1167, 440] on article "Step 2 of 10 How is the provider currently offering their services? In-person l…" at bounding box center [857, 433] width 663 height 777
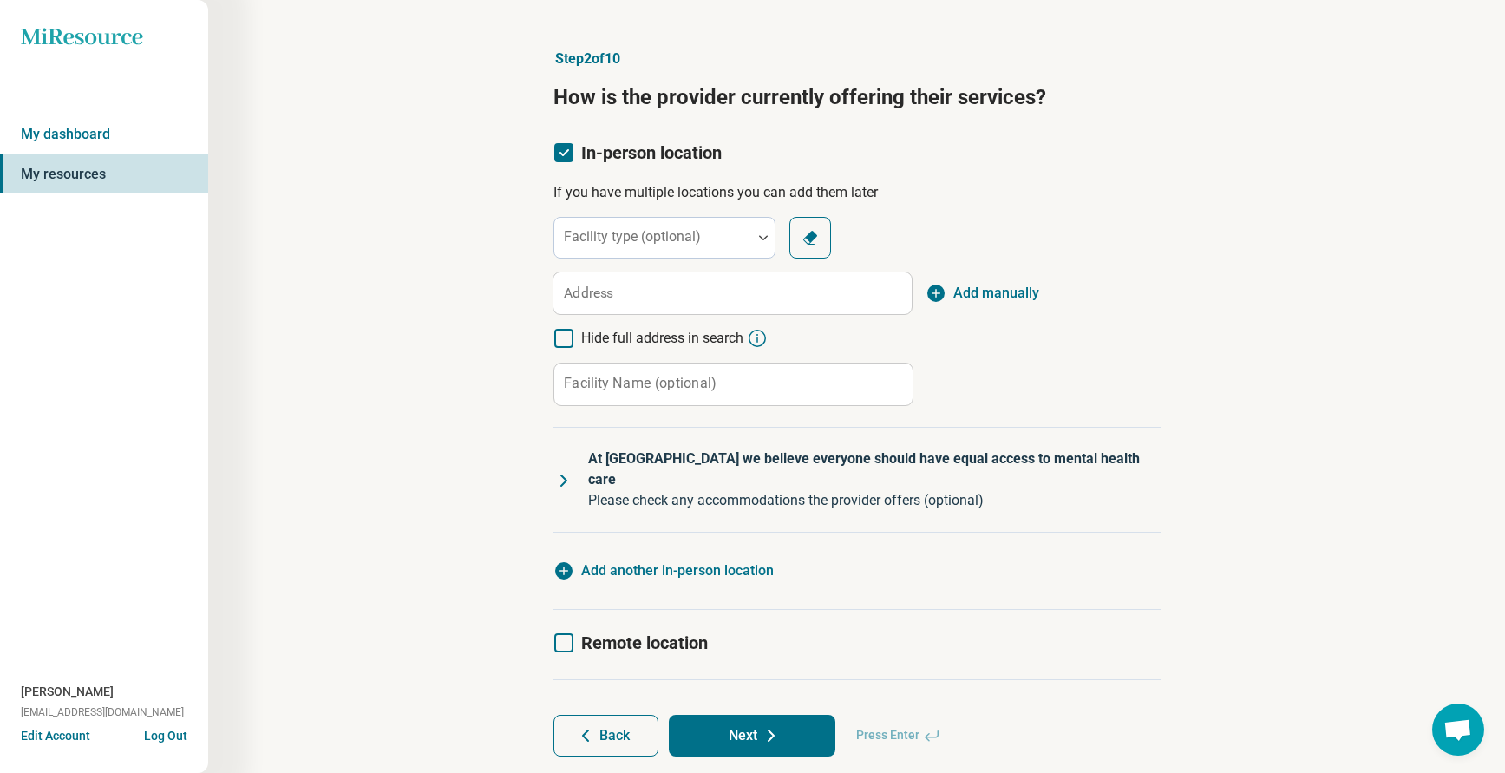
scroll to position [56, 0]
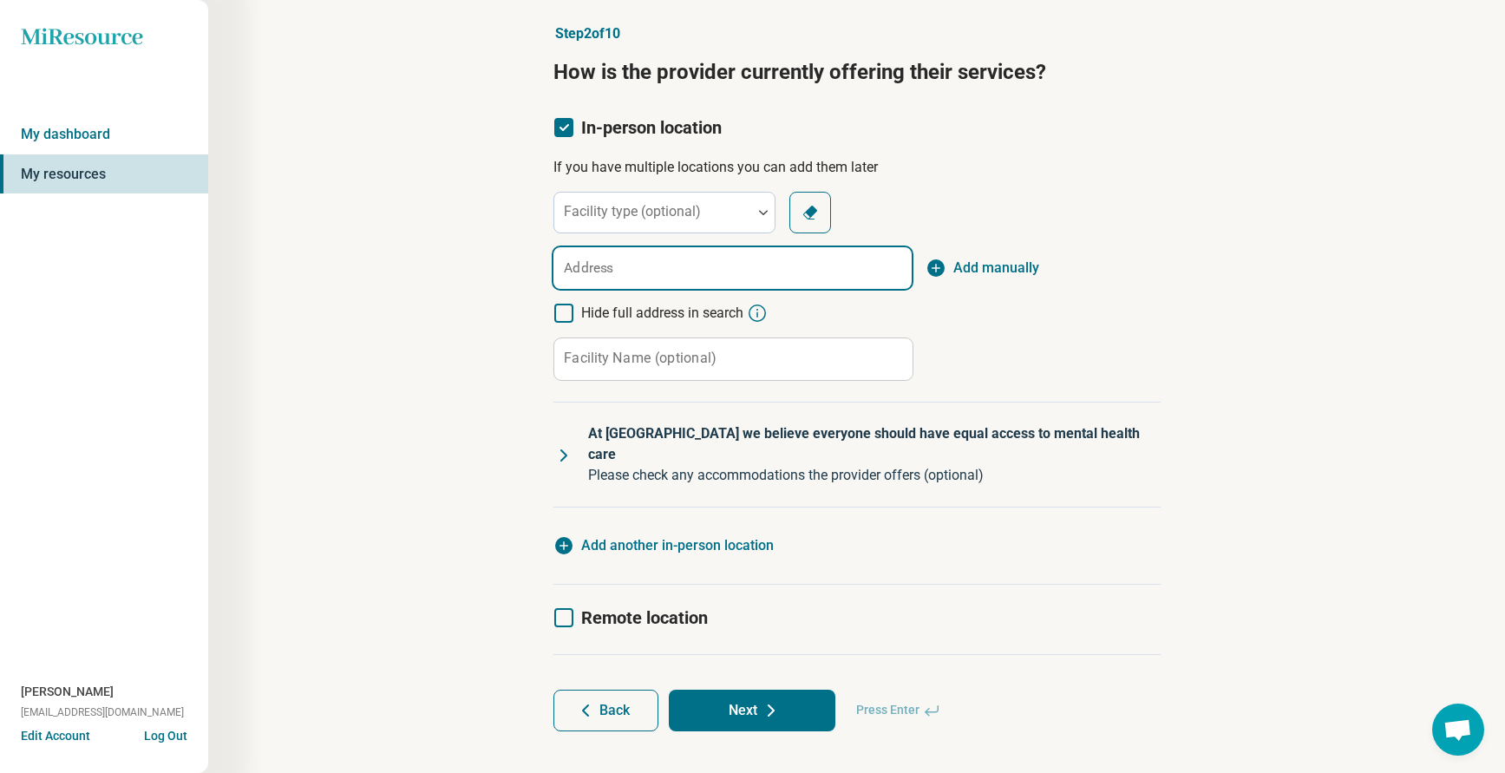
click at [616, 259] on input "Address" at bounding box center [732, 268] width 358 height 42
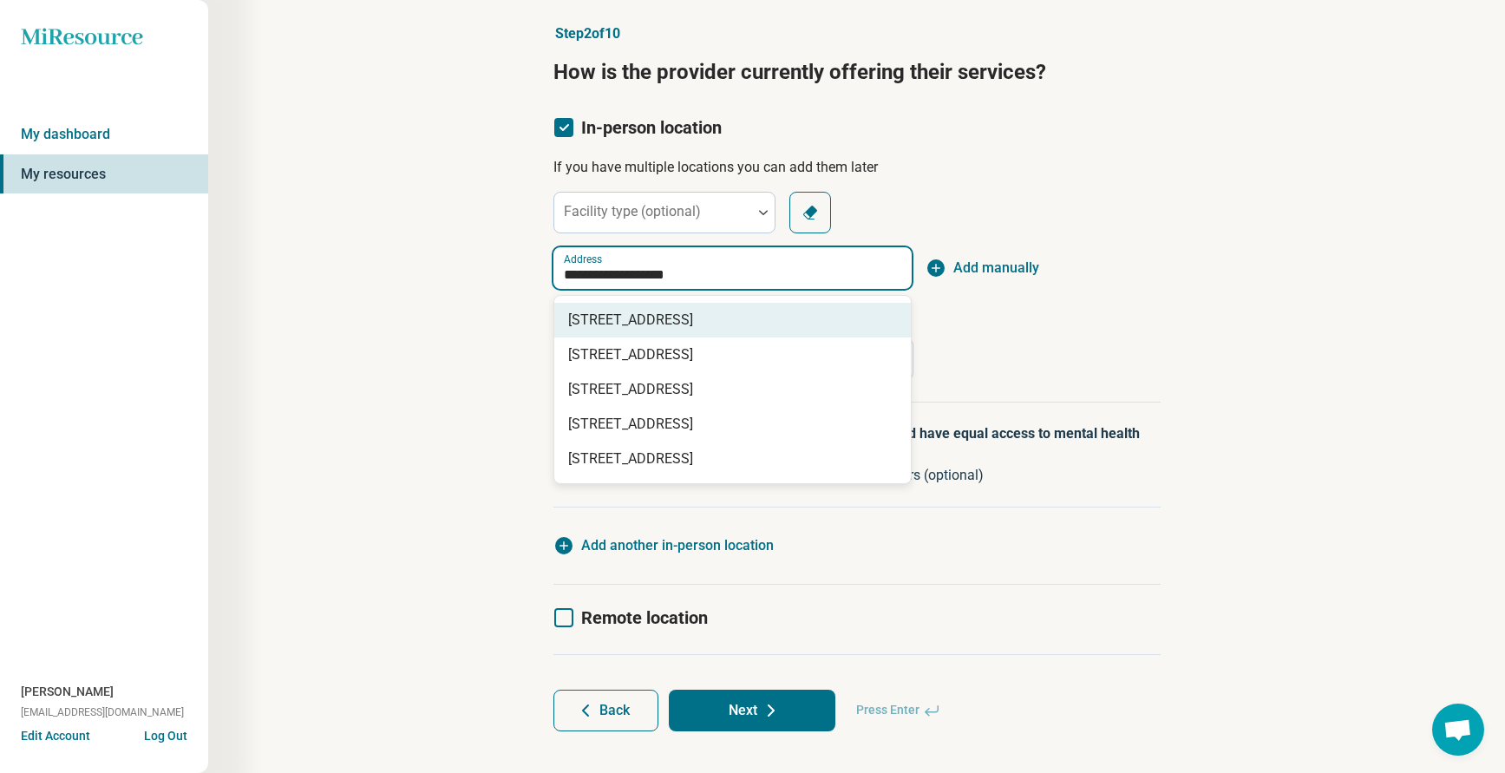
click at [644, 313] on span "[STREET_ADDRESS]" at bounding box center [736, 320] width 336 height 21
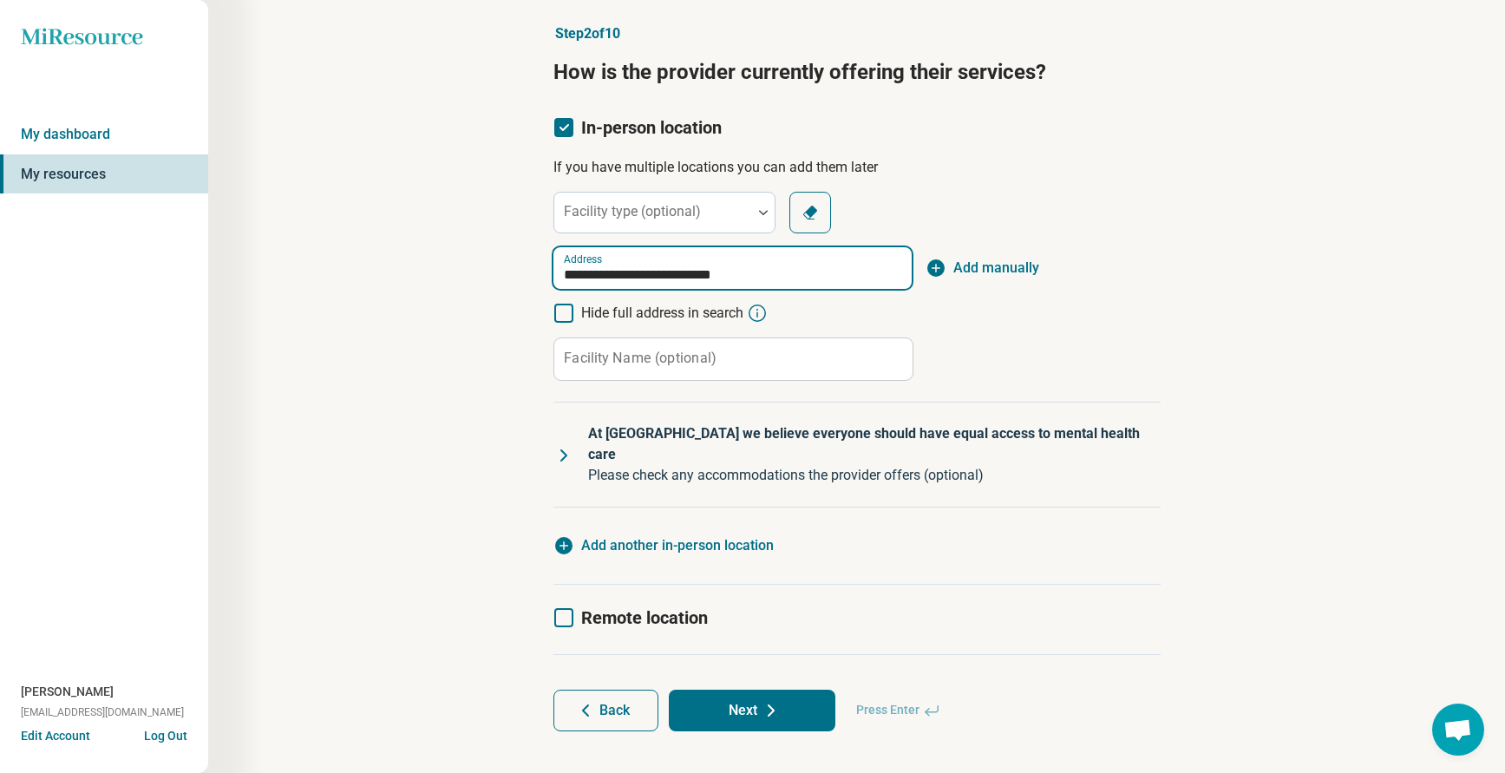
type input "**********"
click at [1324, 402] on div "**********" at bounding box center [856, 377] width 1130 height 777
click at [745, 697] on button "Next" at bounding box center [752, 711] width 167 height 42
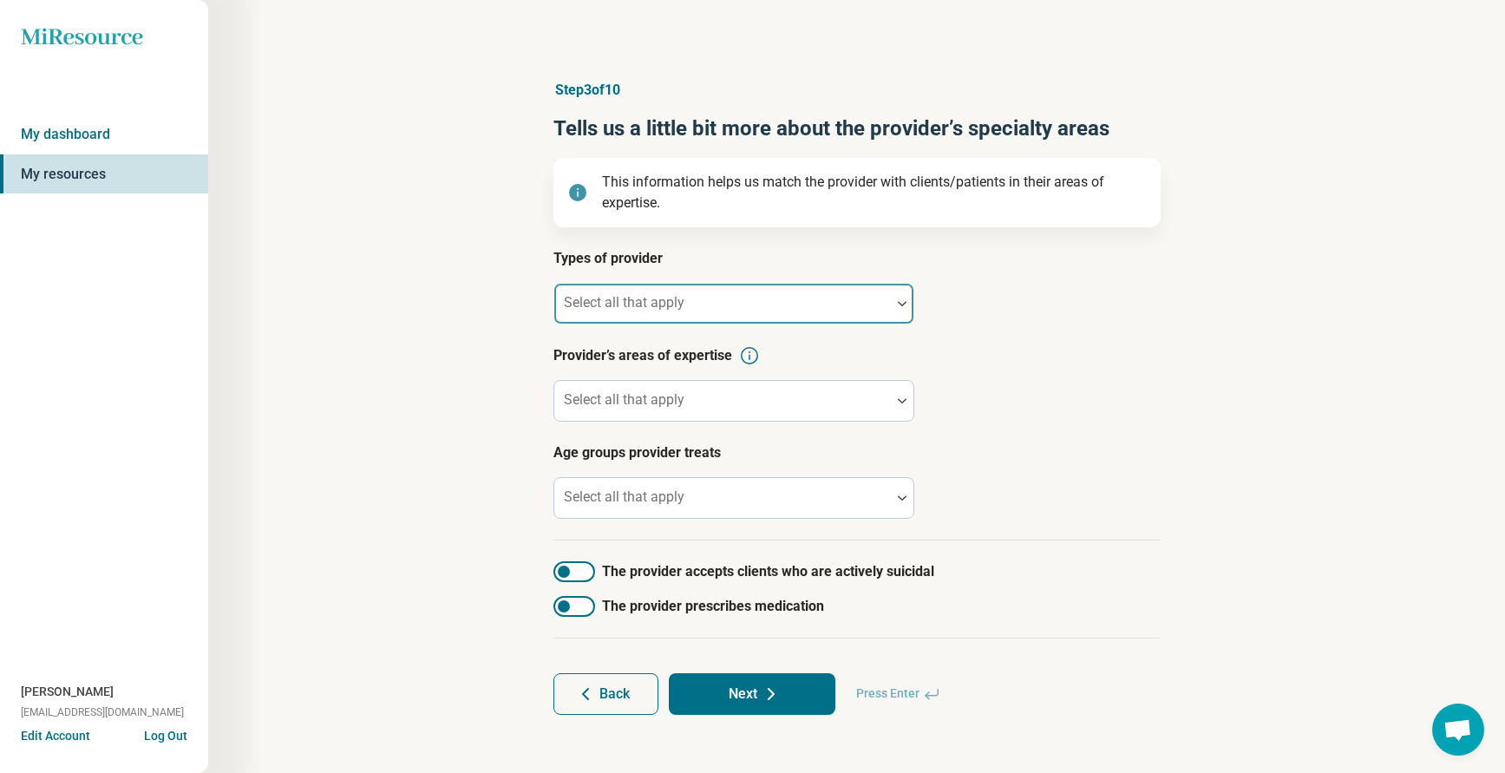
click at [662, 303] on div "Select all that apply" at bounding box center [733, 304] width 361 height 42
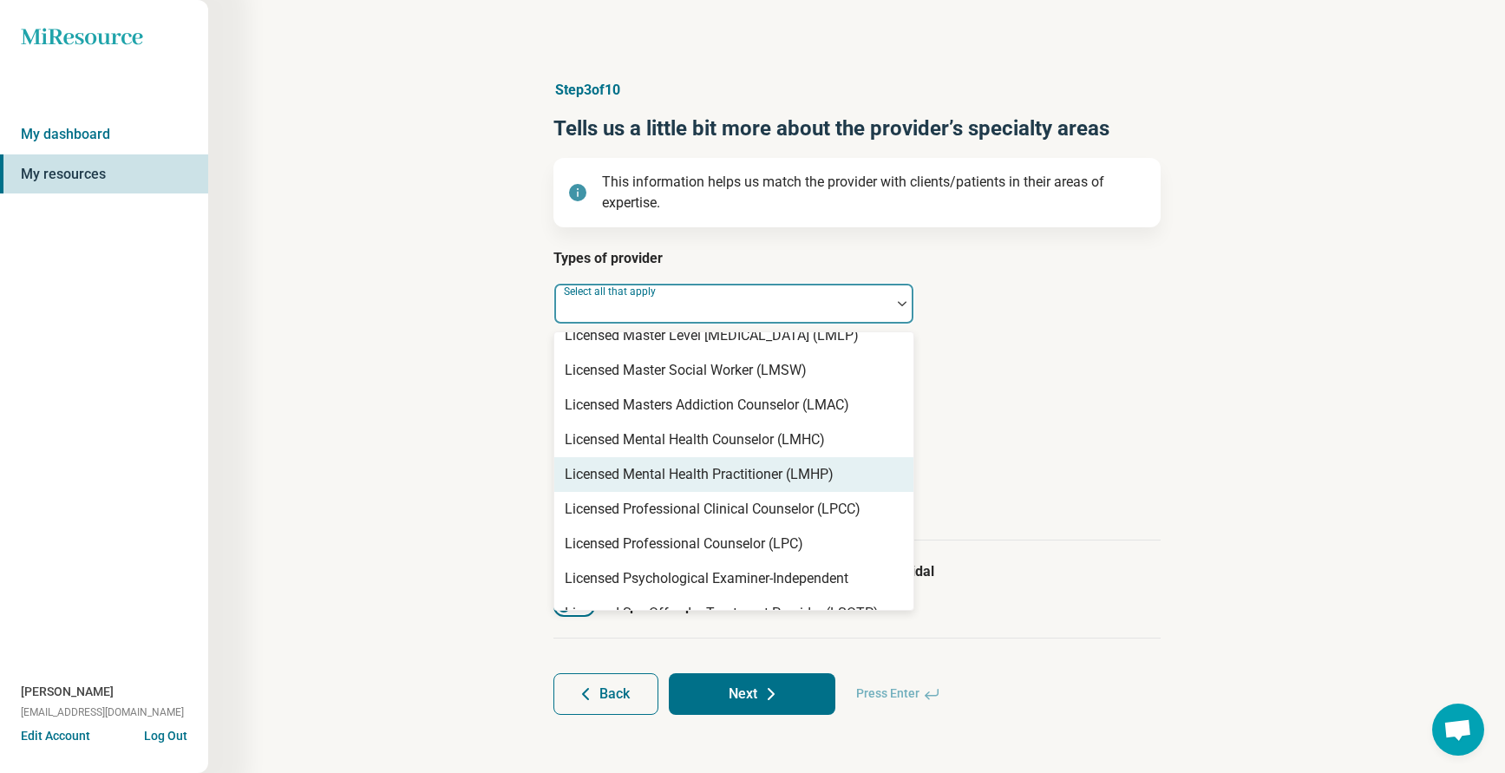
scroll to position [1214, 0]
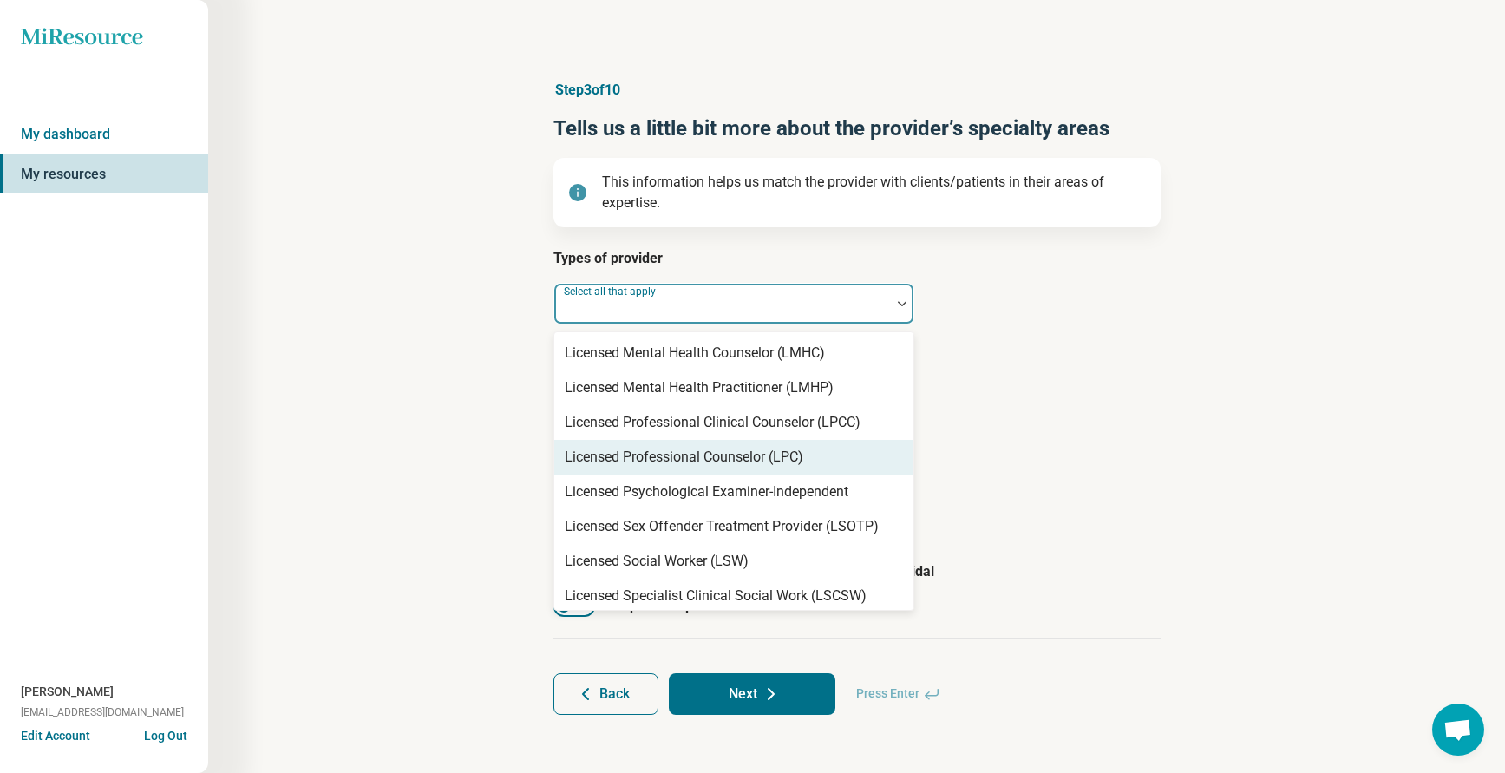
click at [677, 454] on div "Licensed Professional Counselor (LPC)" at bounding box center [684, 457] width 239 height 21
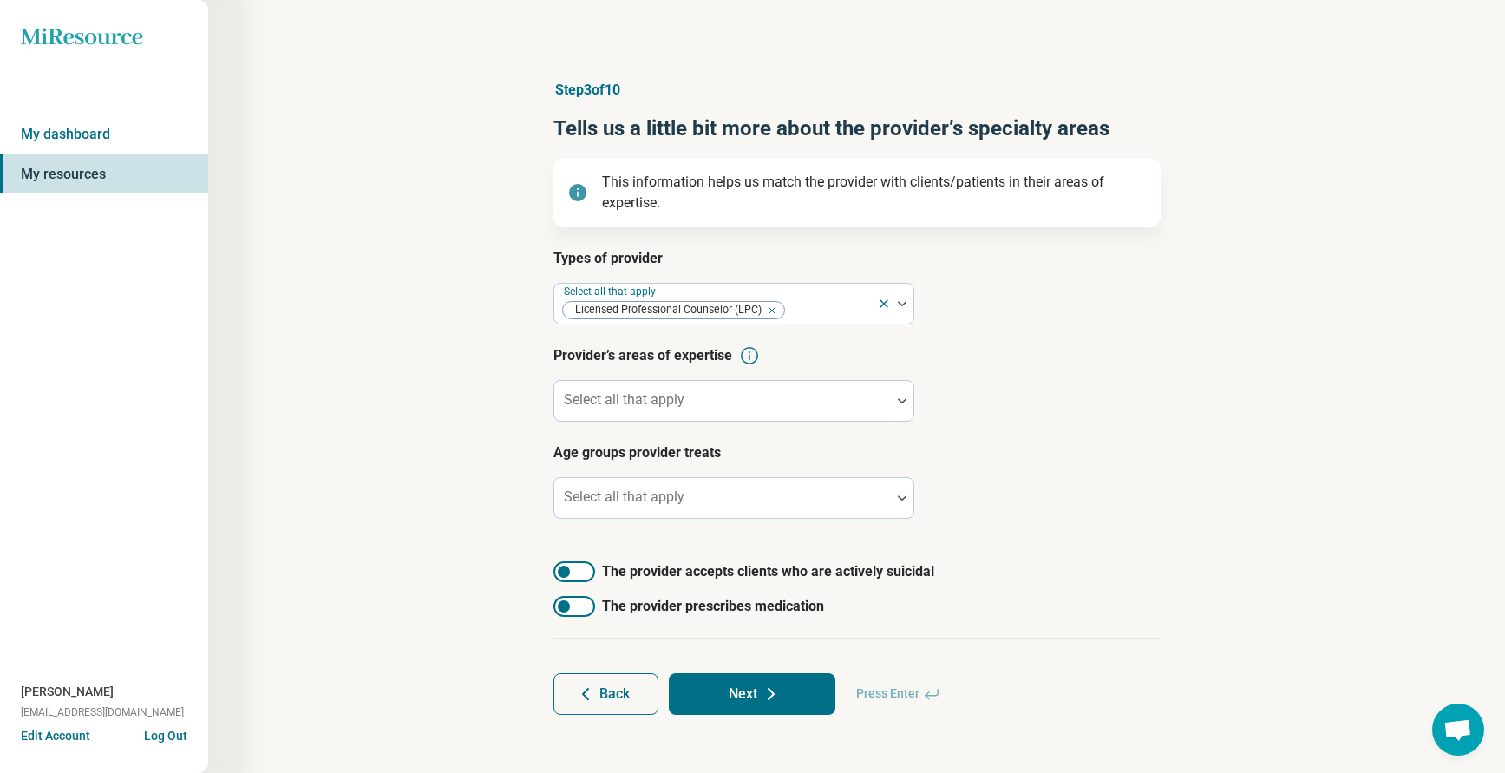
click at [1133, 341] on div "Types of provider Select all that apply Licensed Professional Counselor (LPC) P…" at bounding box center [856, 394] width 607 height 292
click at [799, 402] on div at bounding box center [722, 407] width 323 height 24
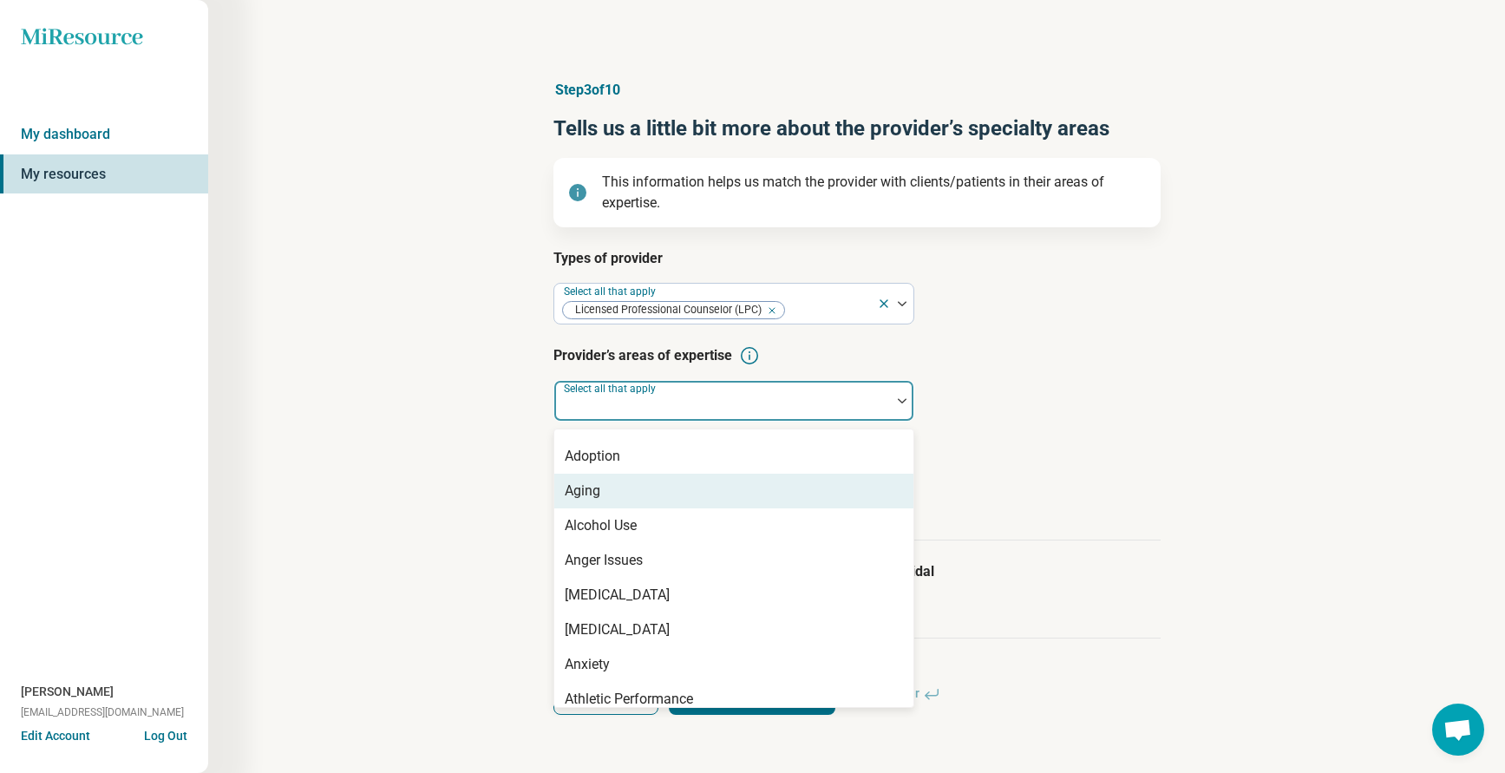
scroll to position [87, 0]
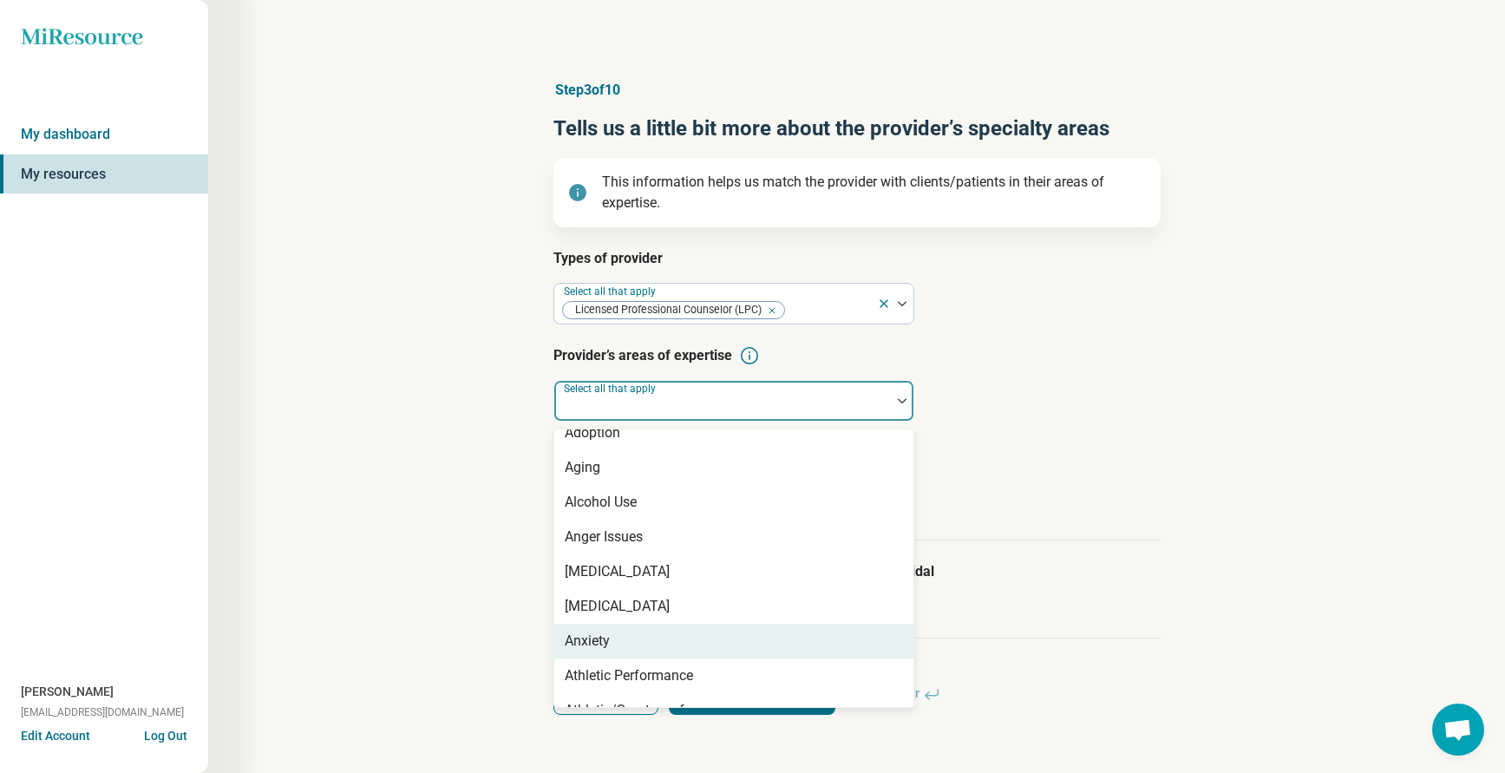
click at [603, 638] on div "Anxiety" at bounding box center [587, 641] width 45 height 21
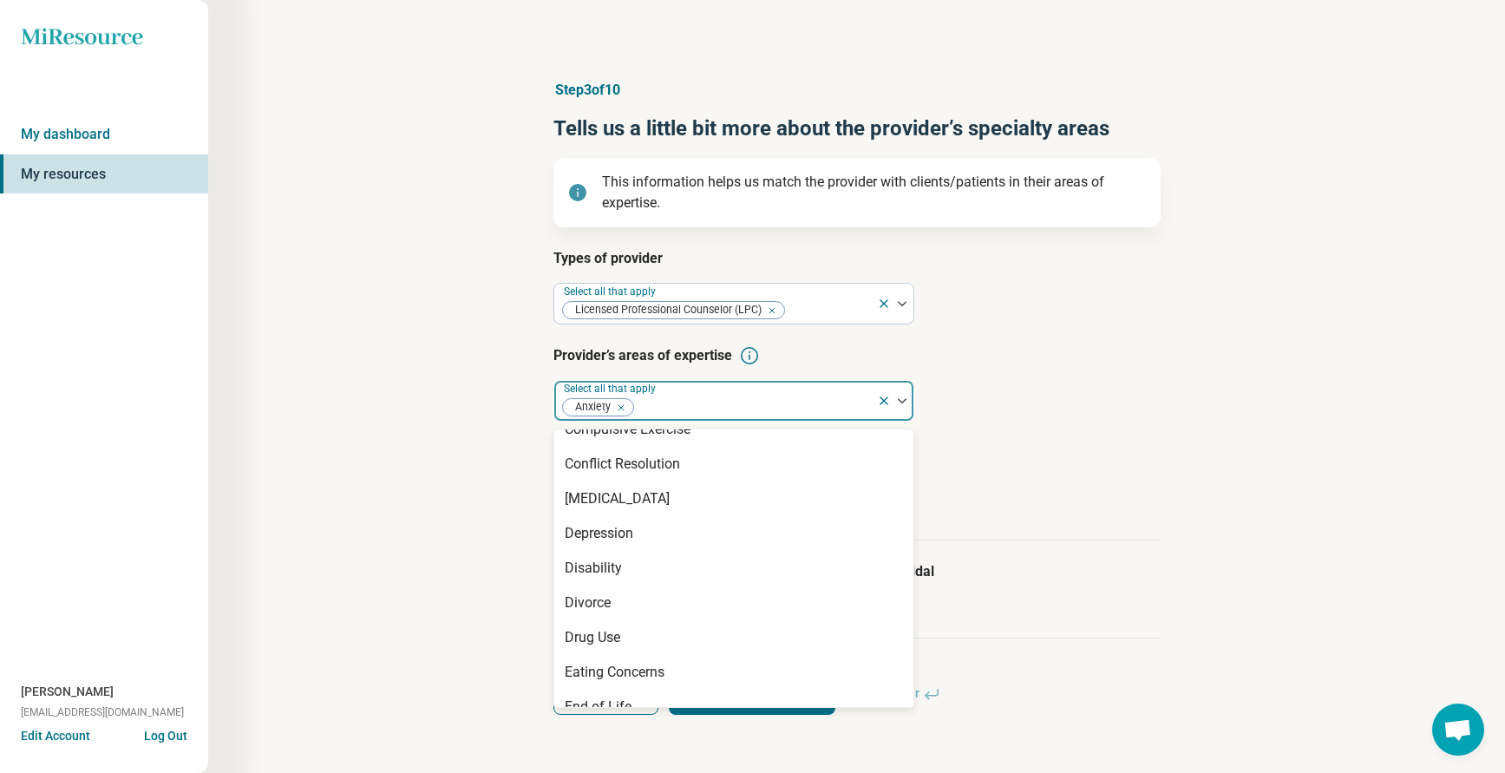
scroll to position [954, 0]
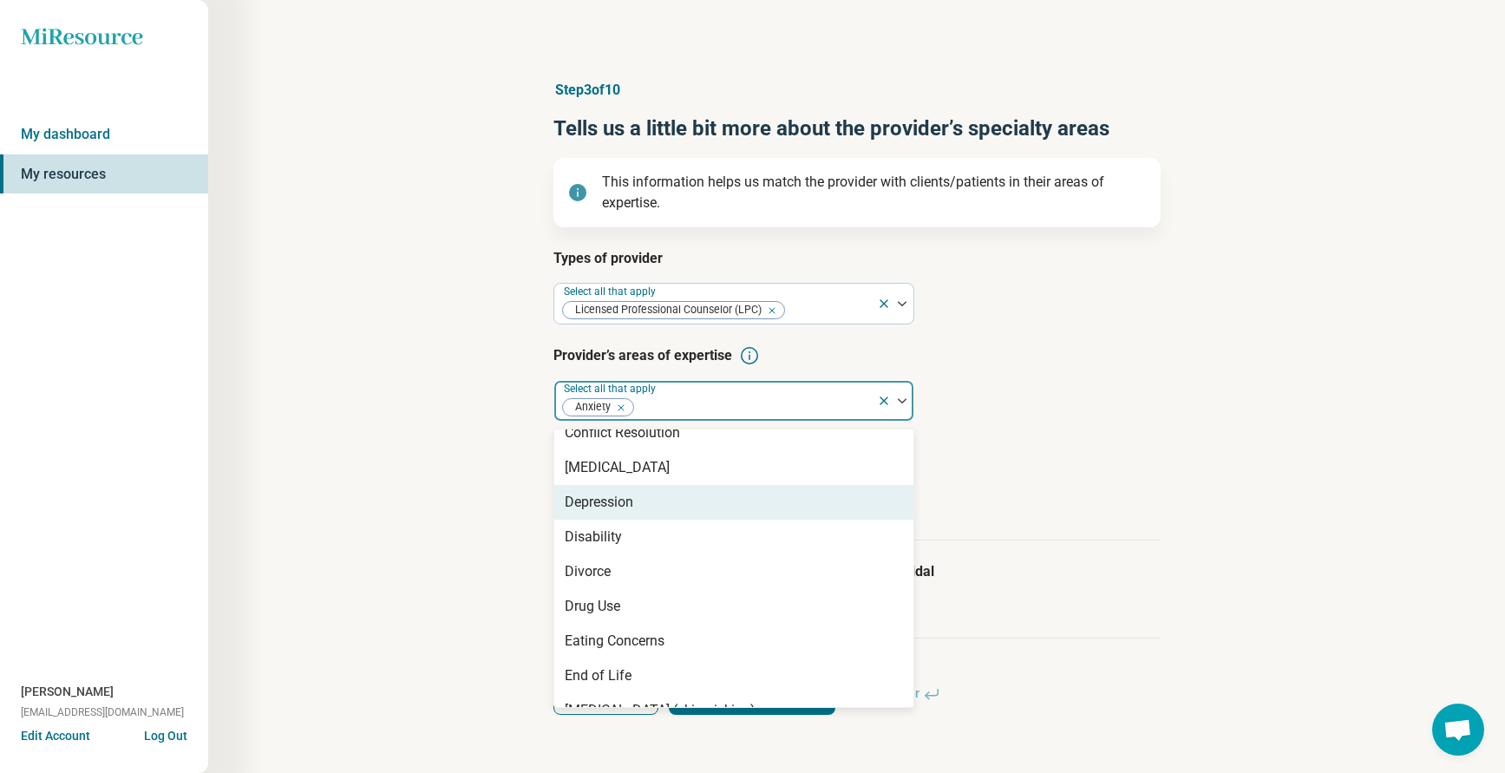
click at [605, 501] on div "Depression" at bounding box center [599, 502] width 69 height 21
click at [1106, 466] on article "Age groups provider treats Select all that apply" at bounding box center [856, 480] width 607 height 76
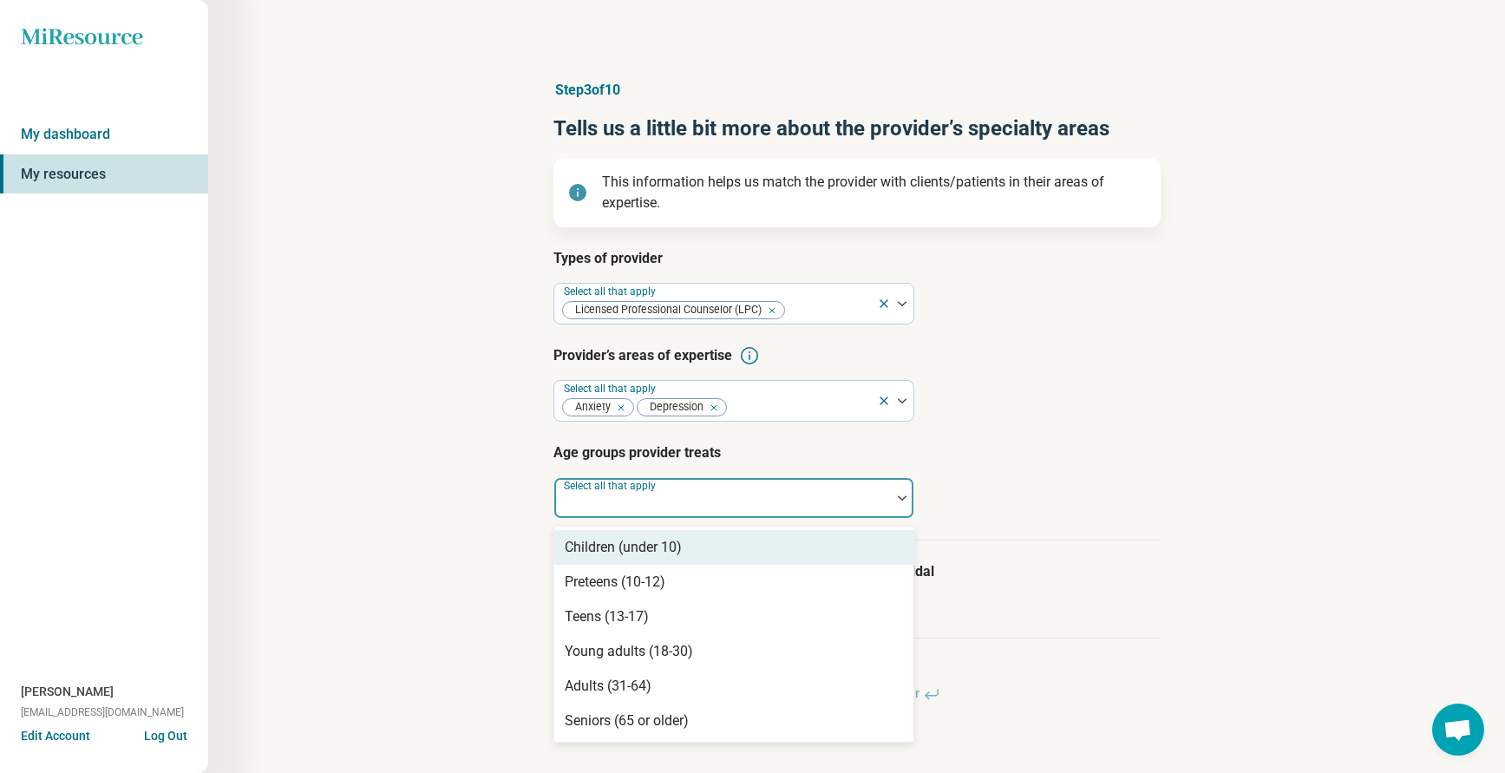
click at [650, 501] on div "Select all that apply" at bounding box center [733, 498] width 361 height 42
click at [618, 547] on div "Children (under 10)" at bounding box center [623, 547] width 117 height 21
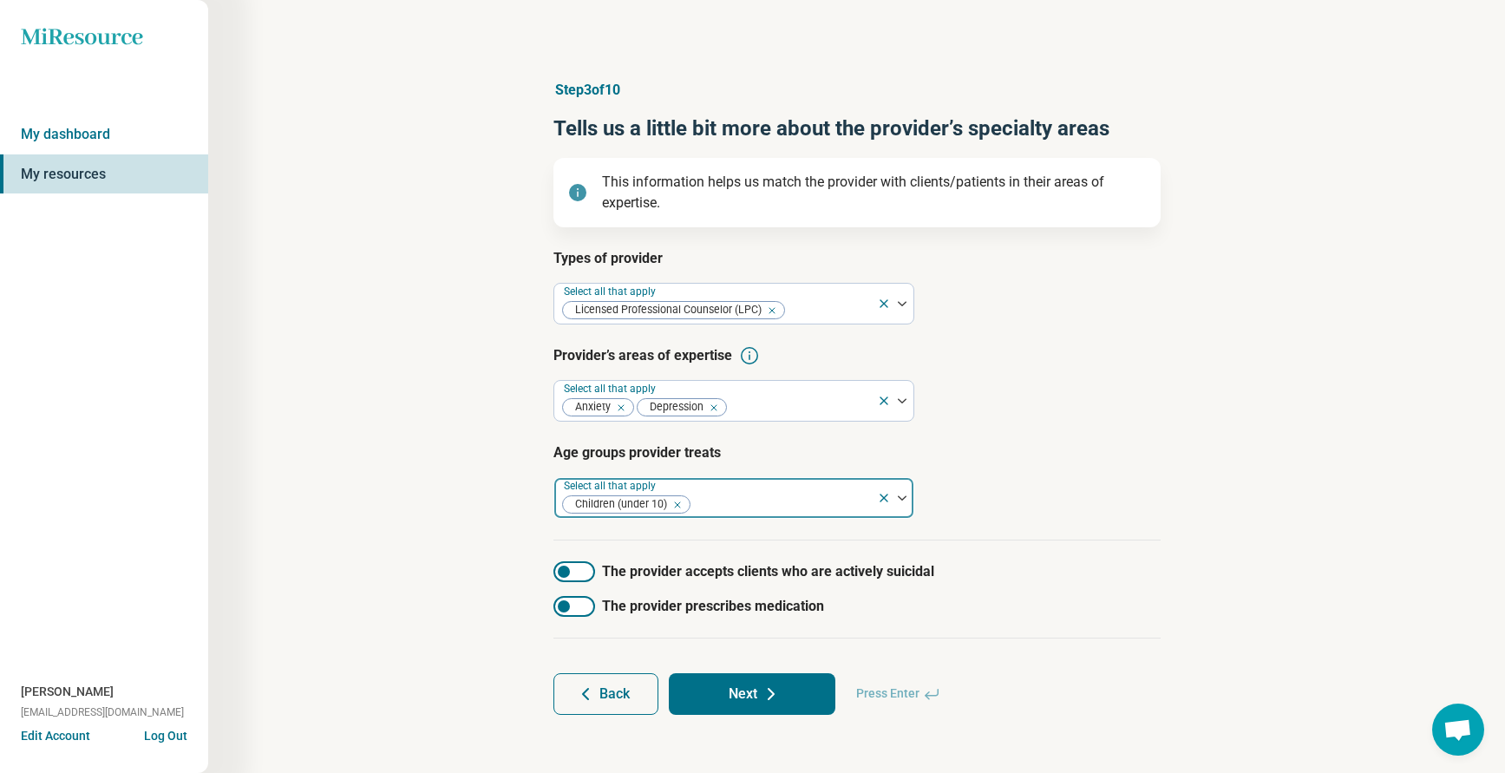
click at [737, 496] on div at bounding box center [781, 505] width 178 height 24
click at [763, 495] on div at bounding box center [781, 505] width 178 height 24
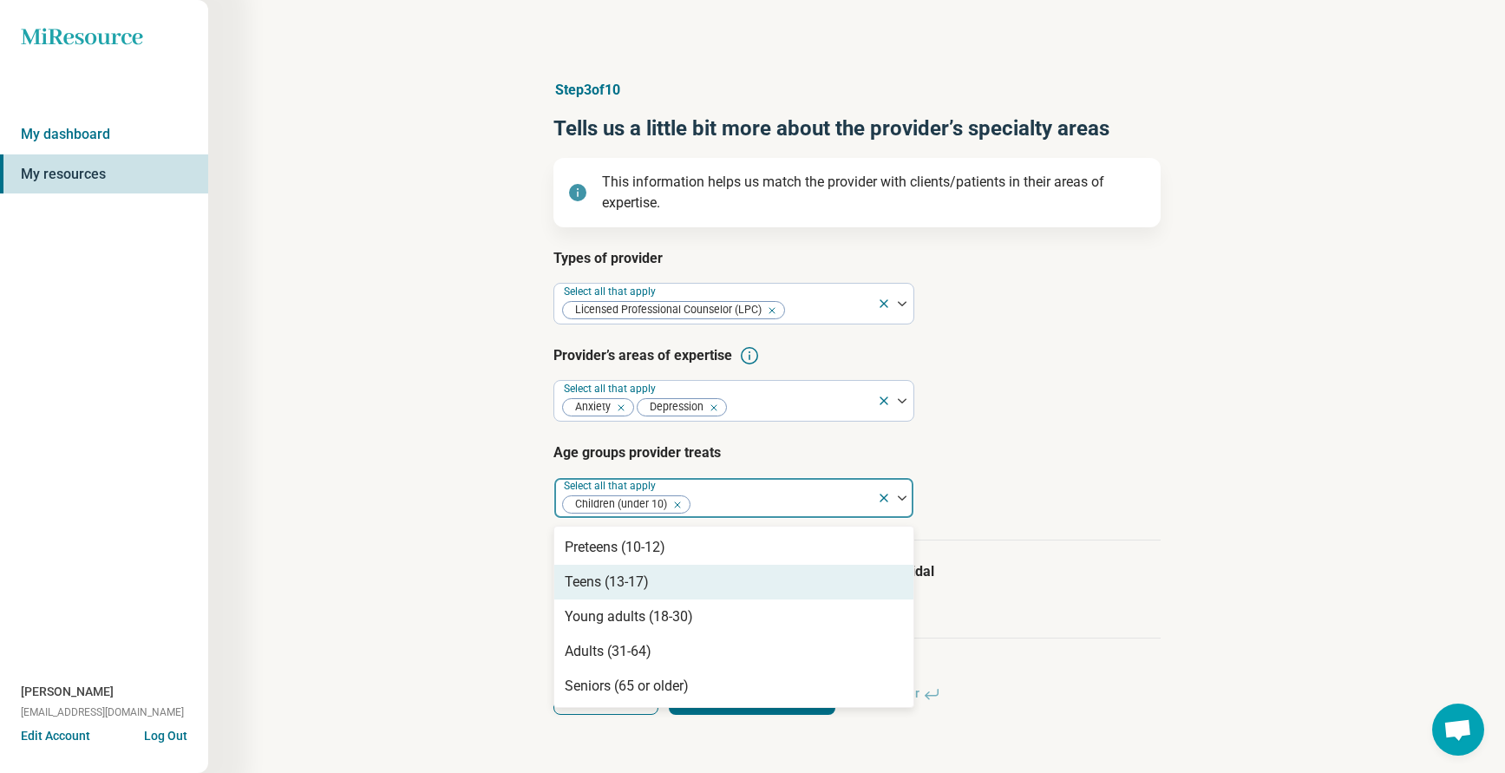
click at [608, 572] on div "Teens (13-17)" at bounding box center [607, 582] width 84 height 21
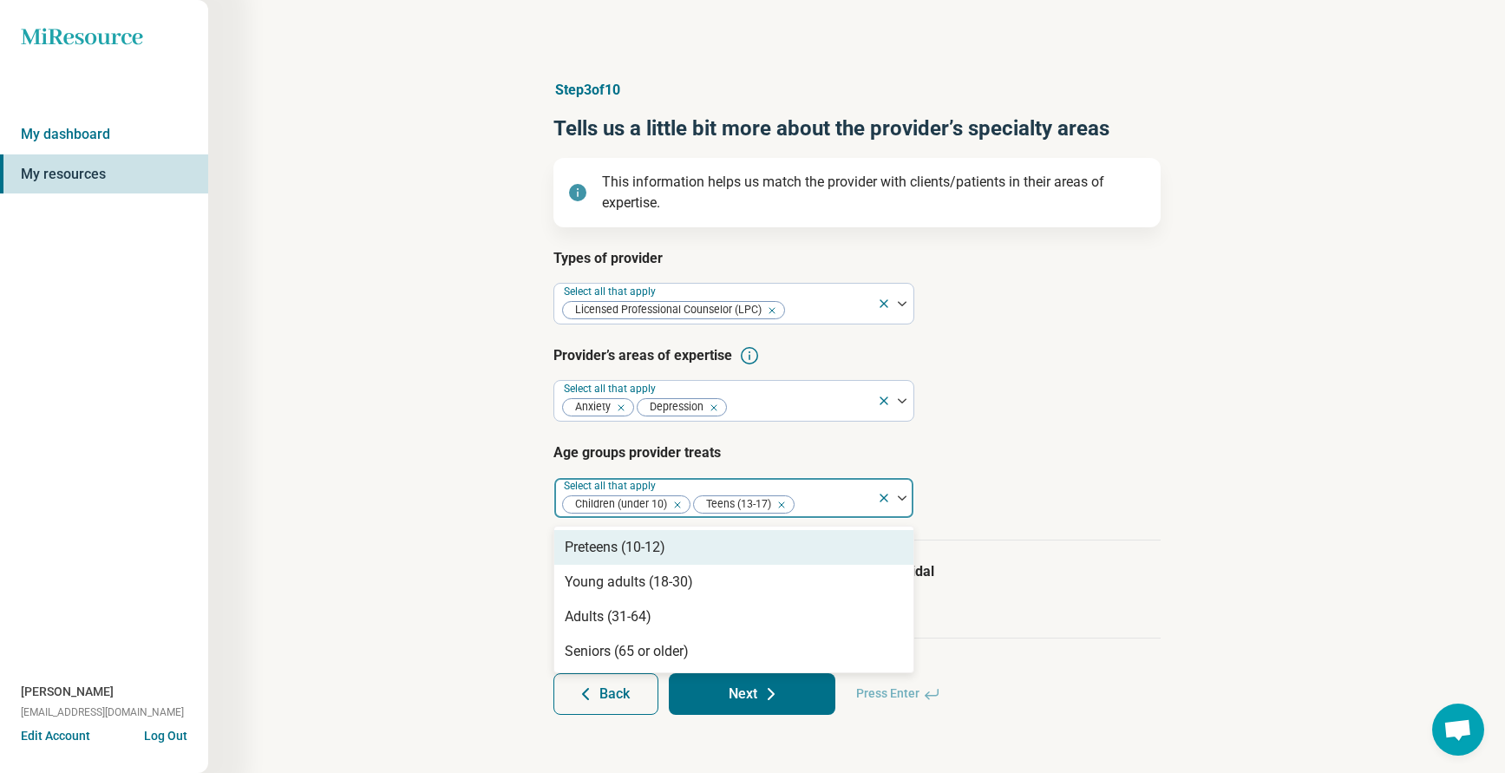
click at [813, 507] on div at bounding box center [833, 505] width 74 height 24
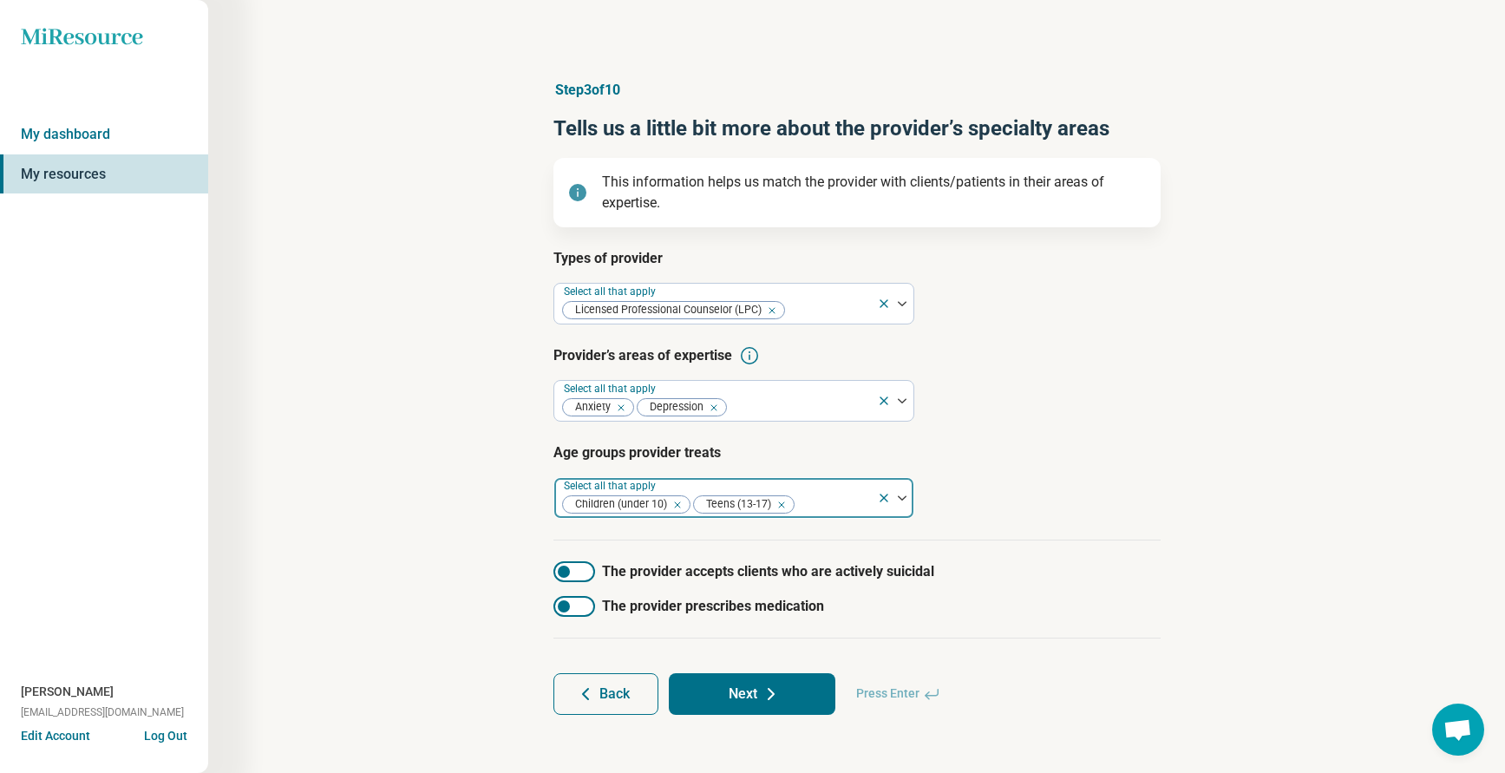
click at [838, 497] on div at bounding box center [833, 505] width 74 height 24
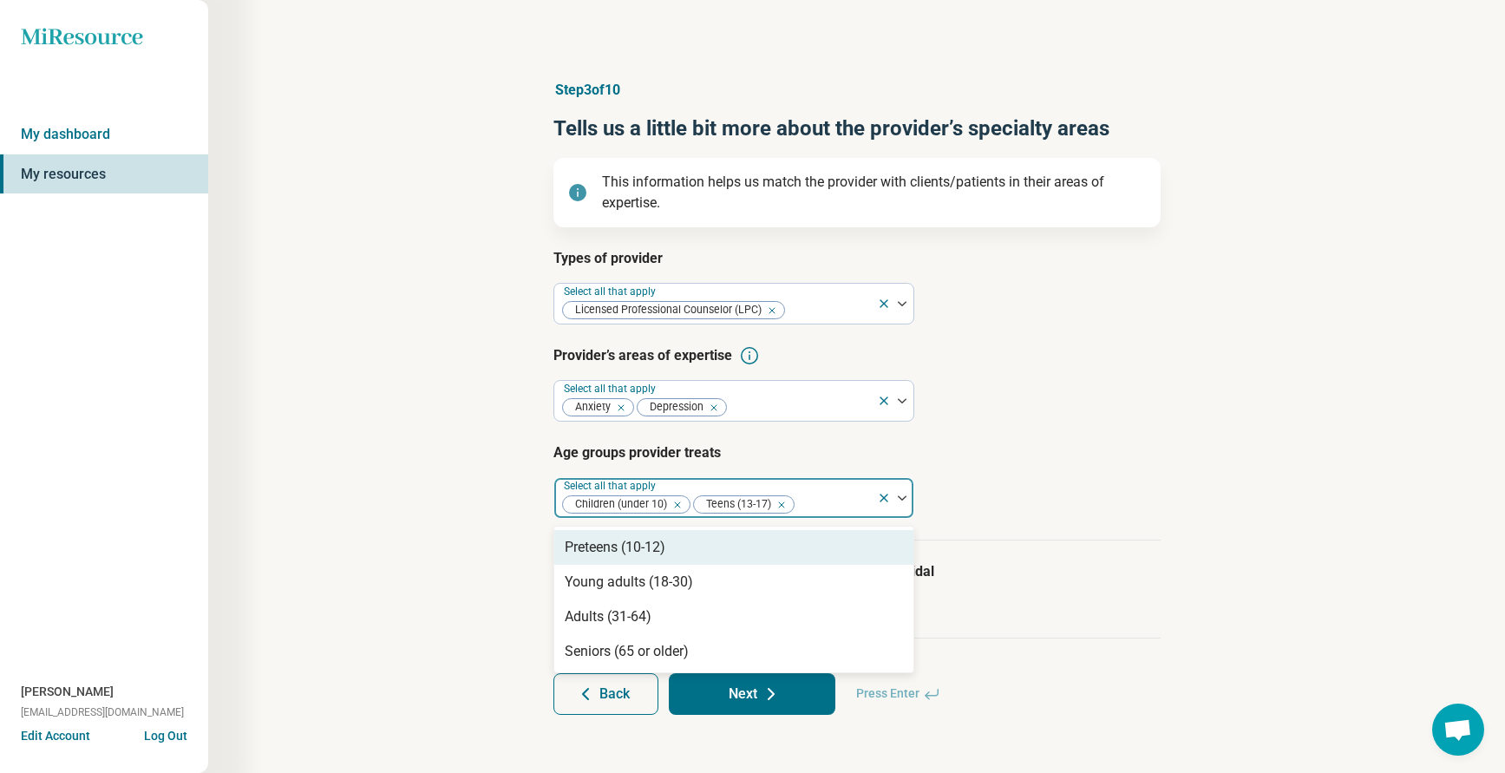
click at [631, 544] on div "Preteens (10-12)" at bounding box center [615, 547] width 101 height 21
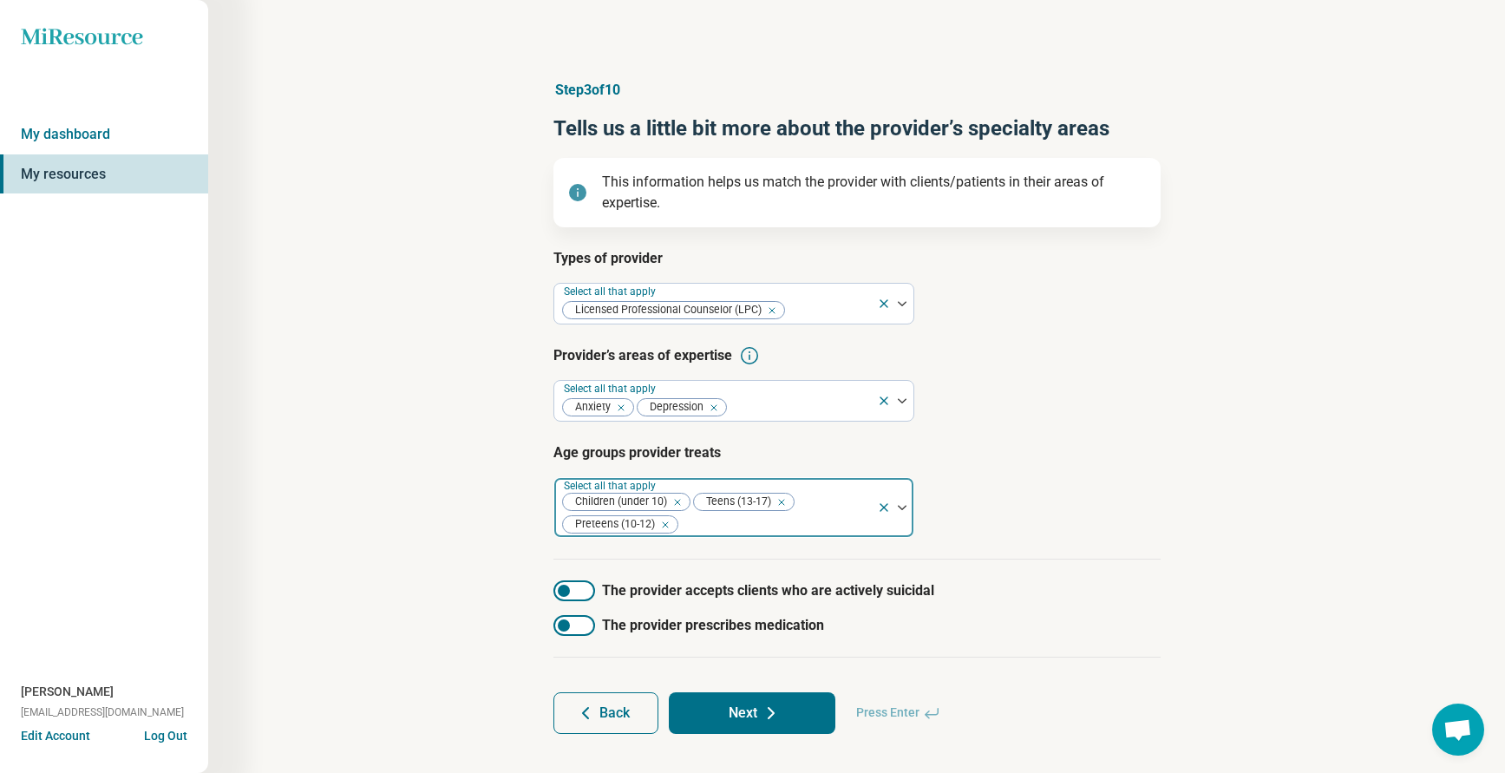
click at [781, 527] on div at bounding box center [775, 525] width 190 height 24
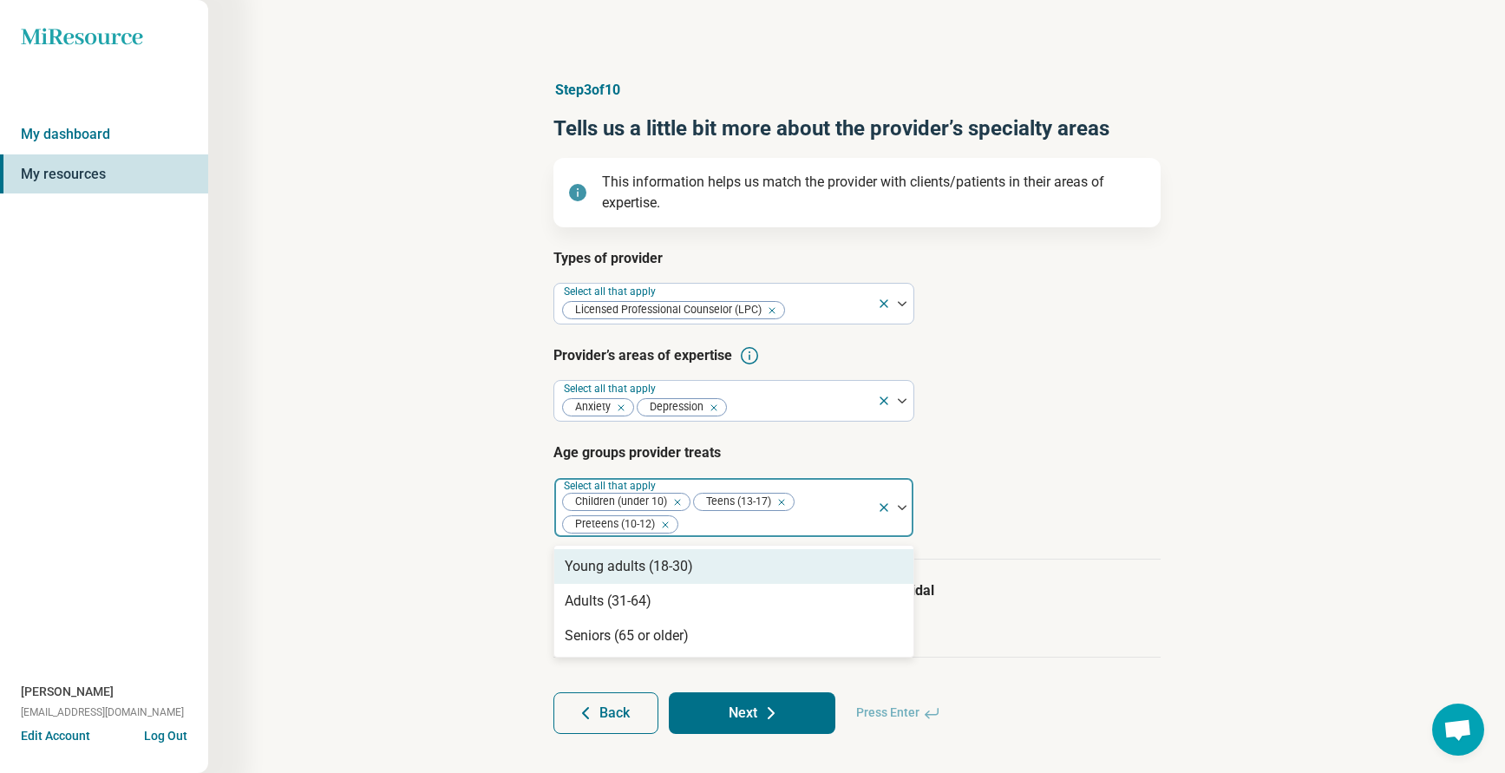
click at [724, 522] on div at bounding box center [775, 525] width 190 height 24
click at [622, 569] on div "Young adults (18-30)" at bounding box center [629, 566] width 128 height 21
click at [835, 526] on div at bounding box center [844, 525] width 52 height 24
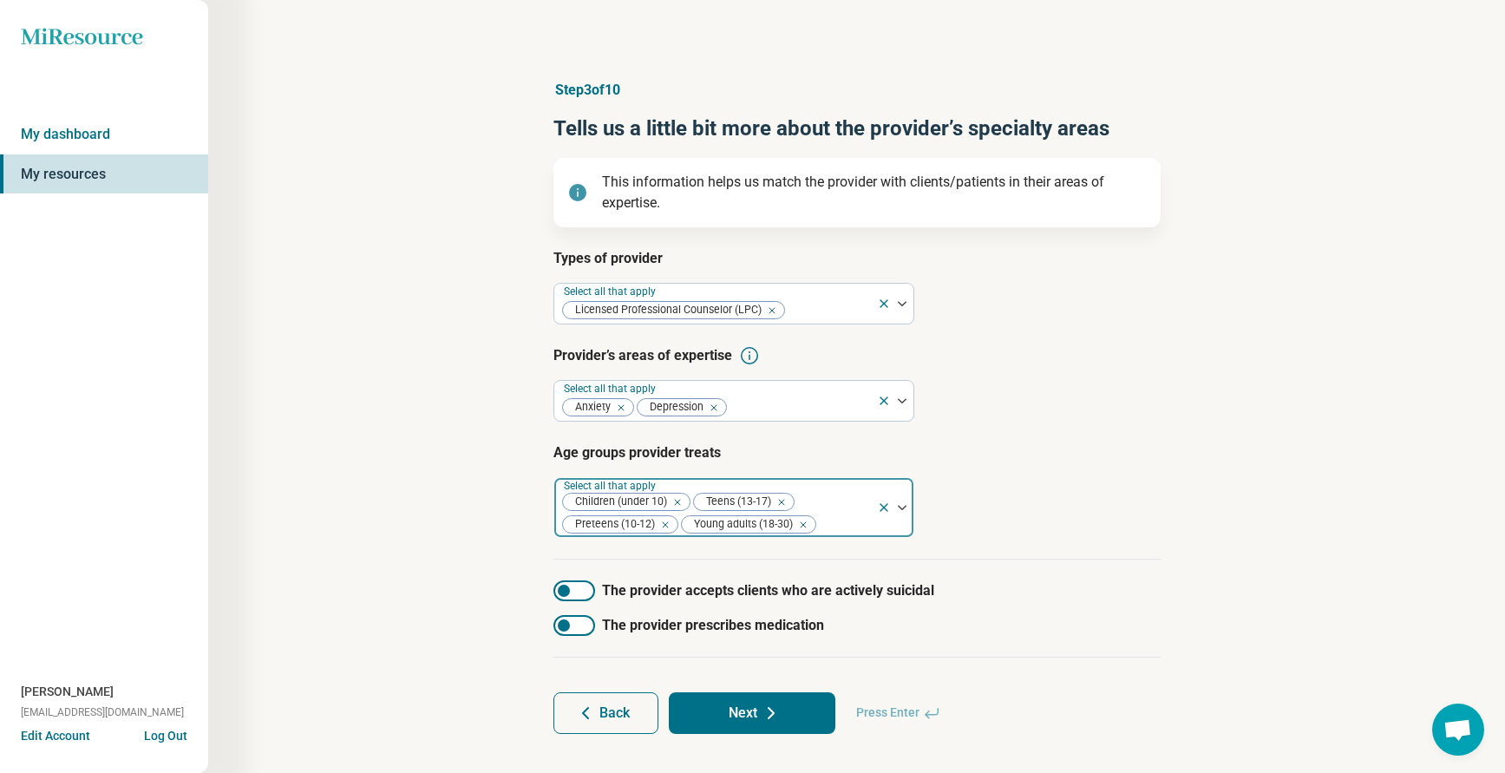
click at [839, 520] on div at bounding box center [844, 525] width 52 height 24
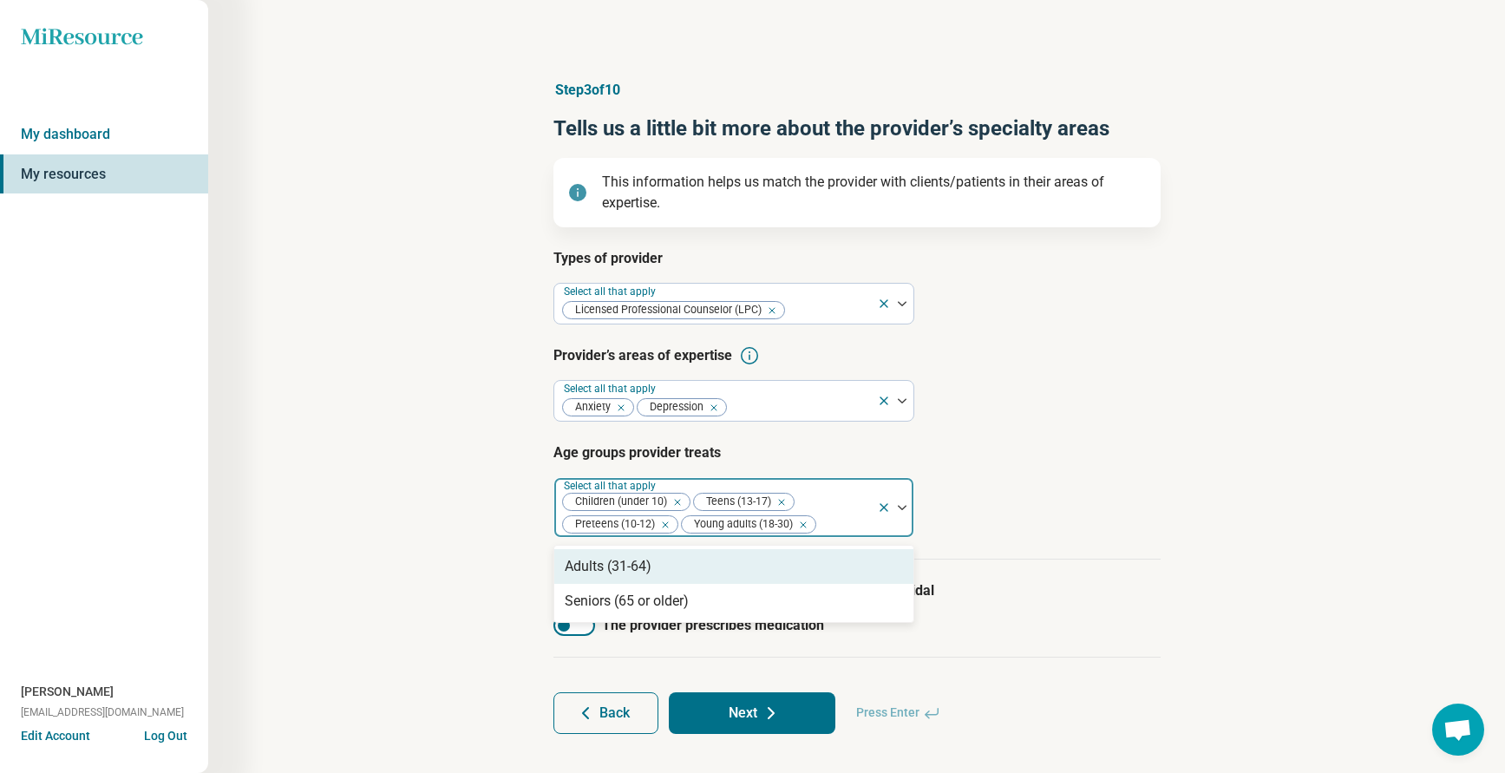
click at [620, 573] on div "Adults (31-64)" at bounding box center [608, 566] width 87 height 21
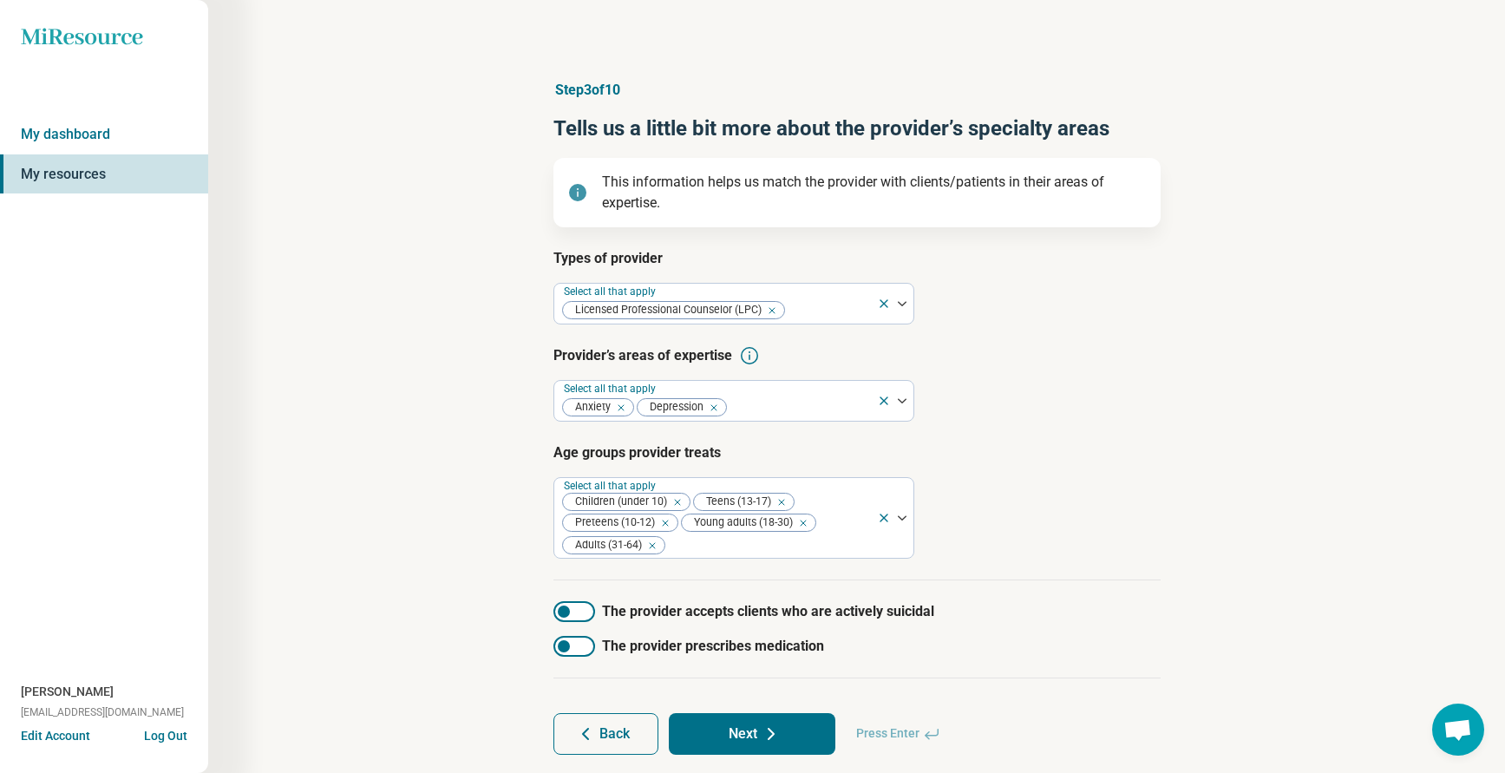
click at [1036, 563] on div "Types of provider Select all that apply Licensed Professional Counselor (LPC) P…" at bounding box center [856, 414] width 607 height 332
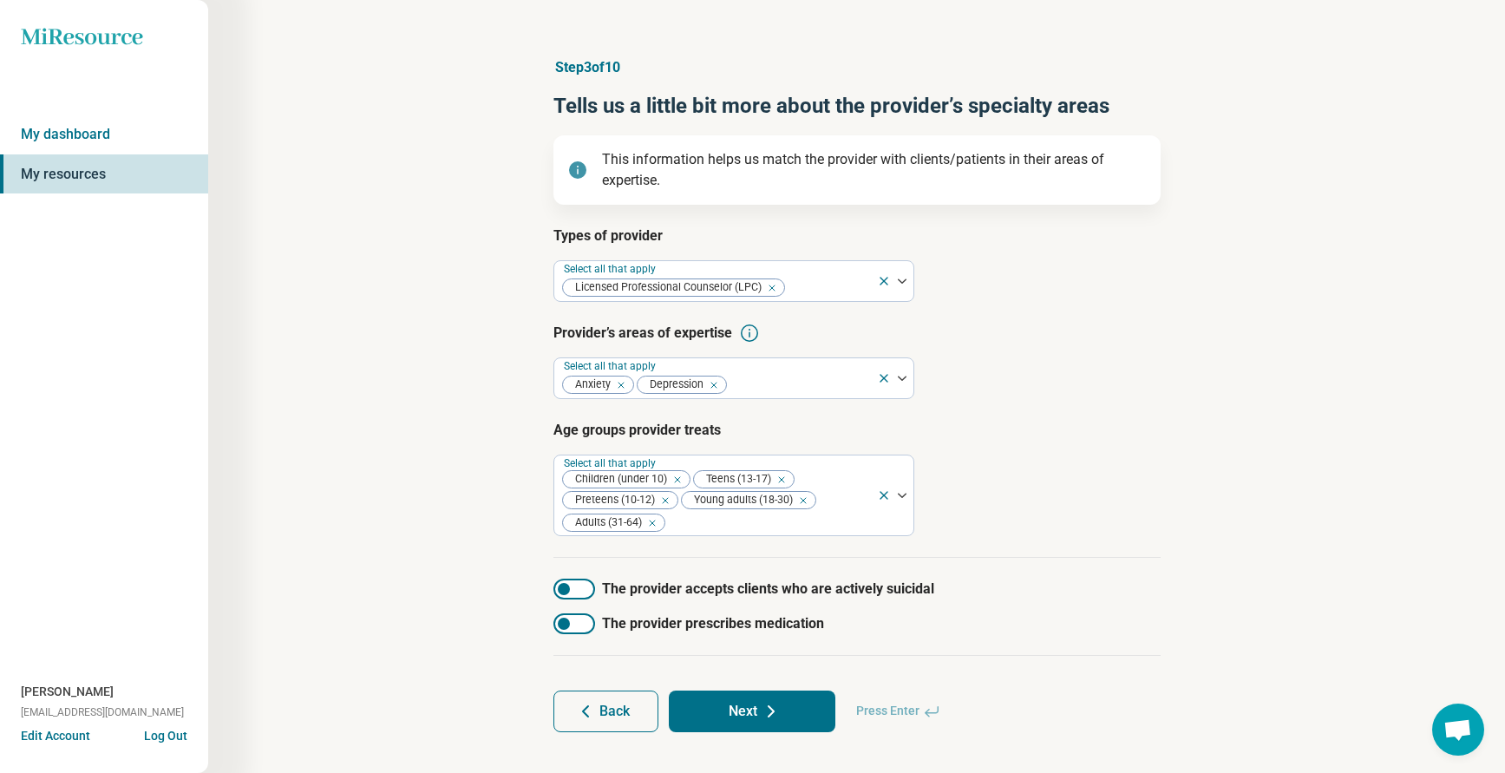
scroll to position [44, 0]
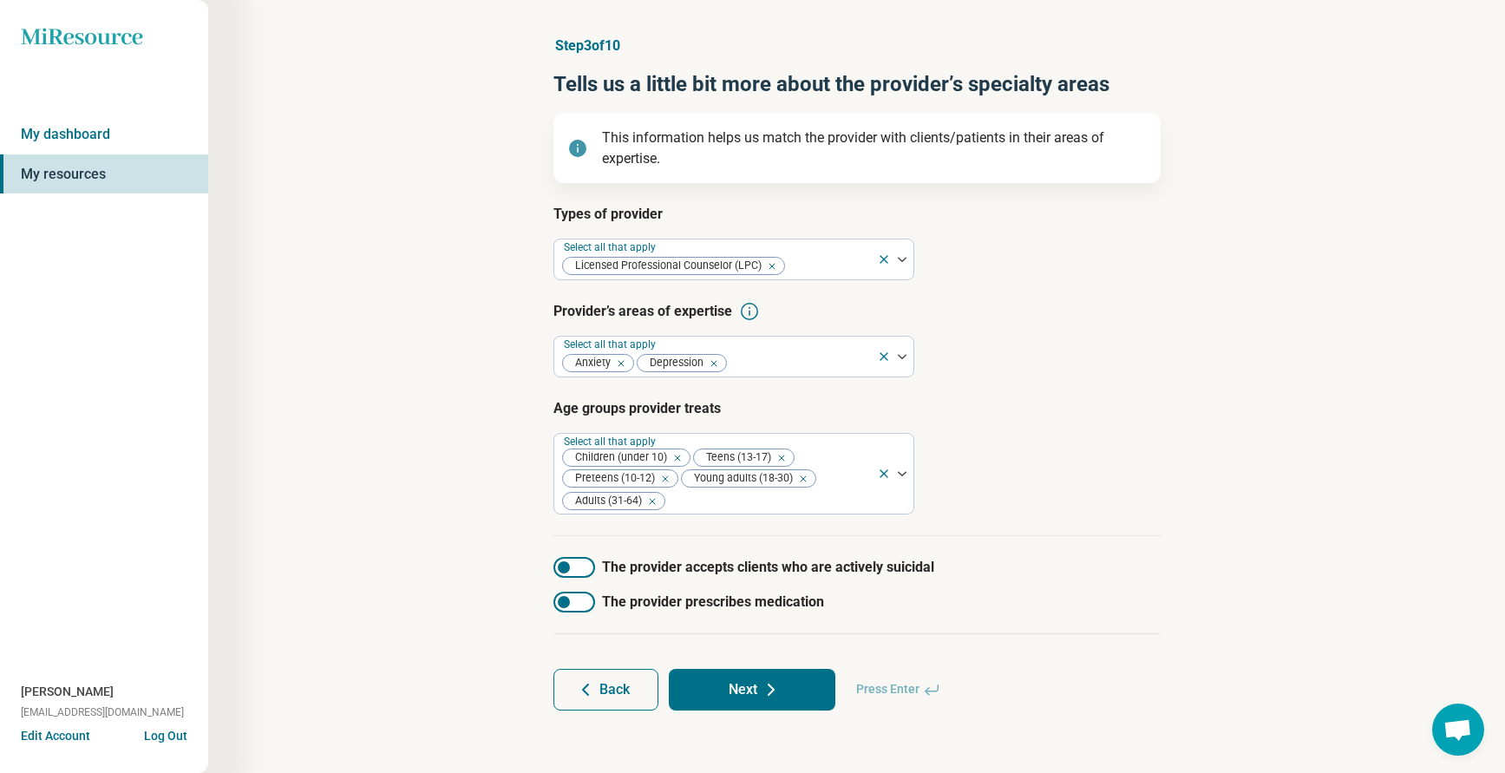
click at [568, 570] on div at bounding box center [564, 567] width 12 height 12
click at [742, 682] on button "Next" at bounding box center [752, 690] width 167 height 42
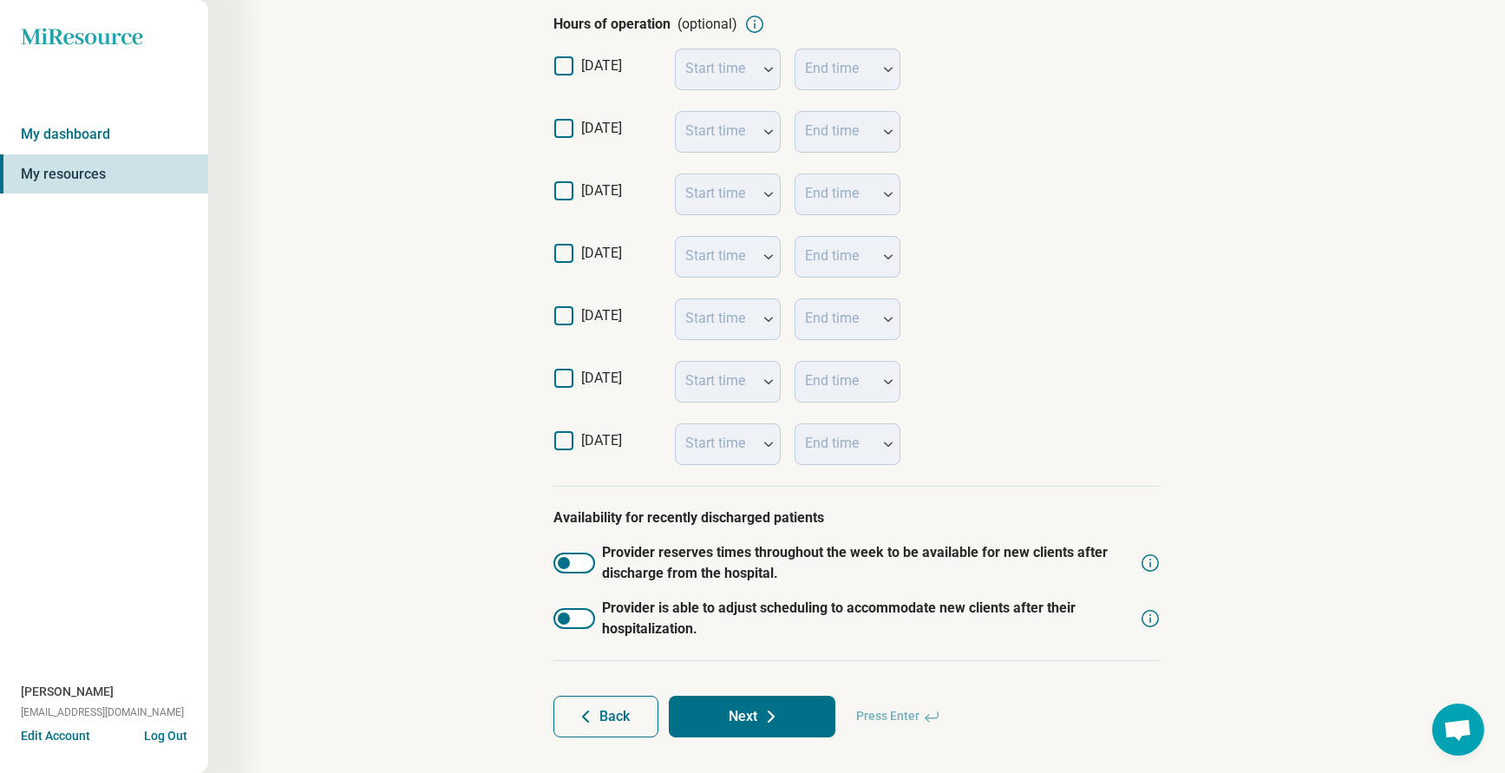
scroll to position [396, 0]
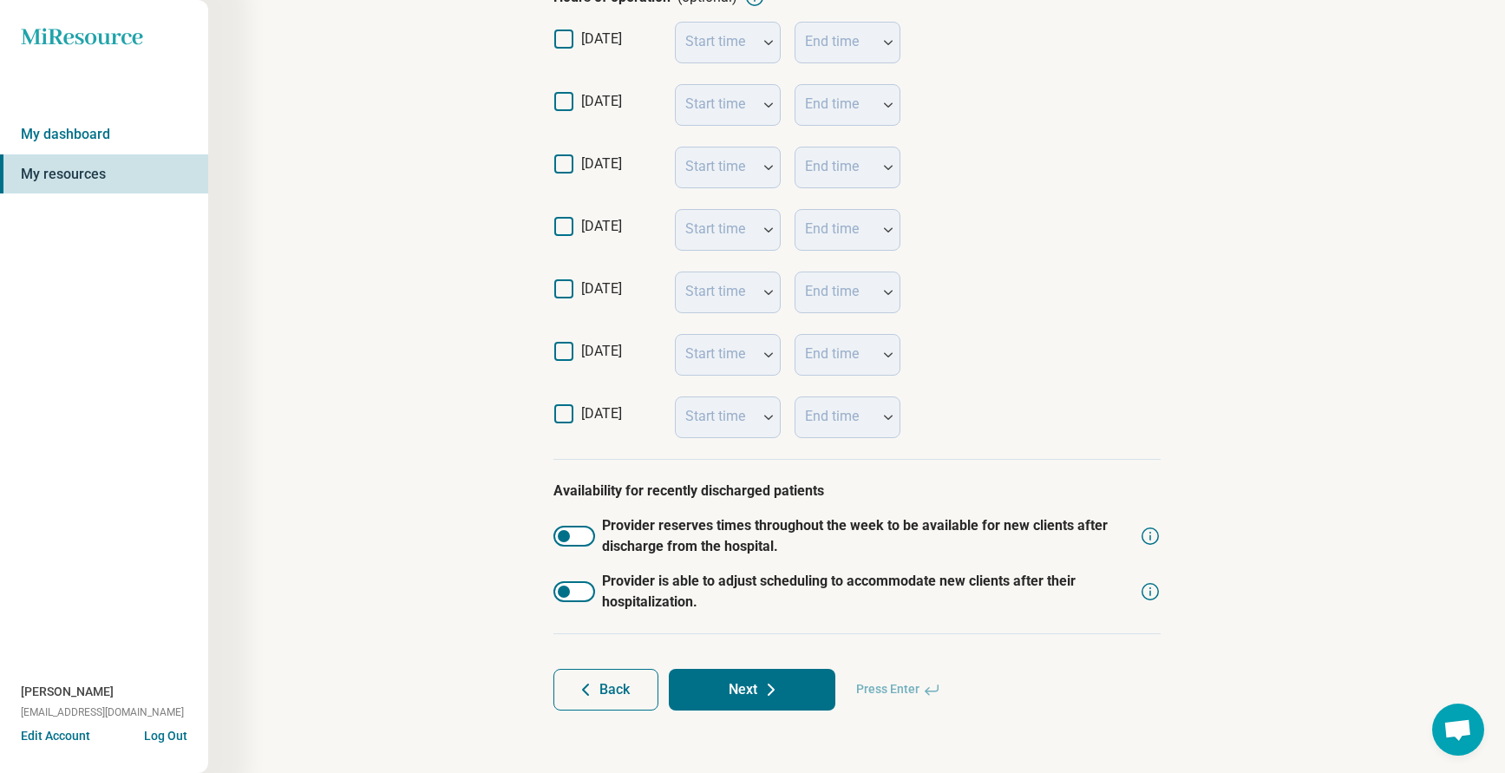
click at [746, 683] on button "Next" at bounding box center [752, 690] width 167 height 42
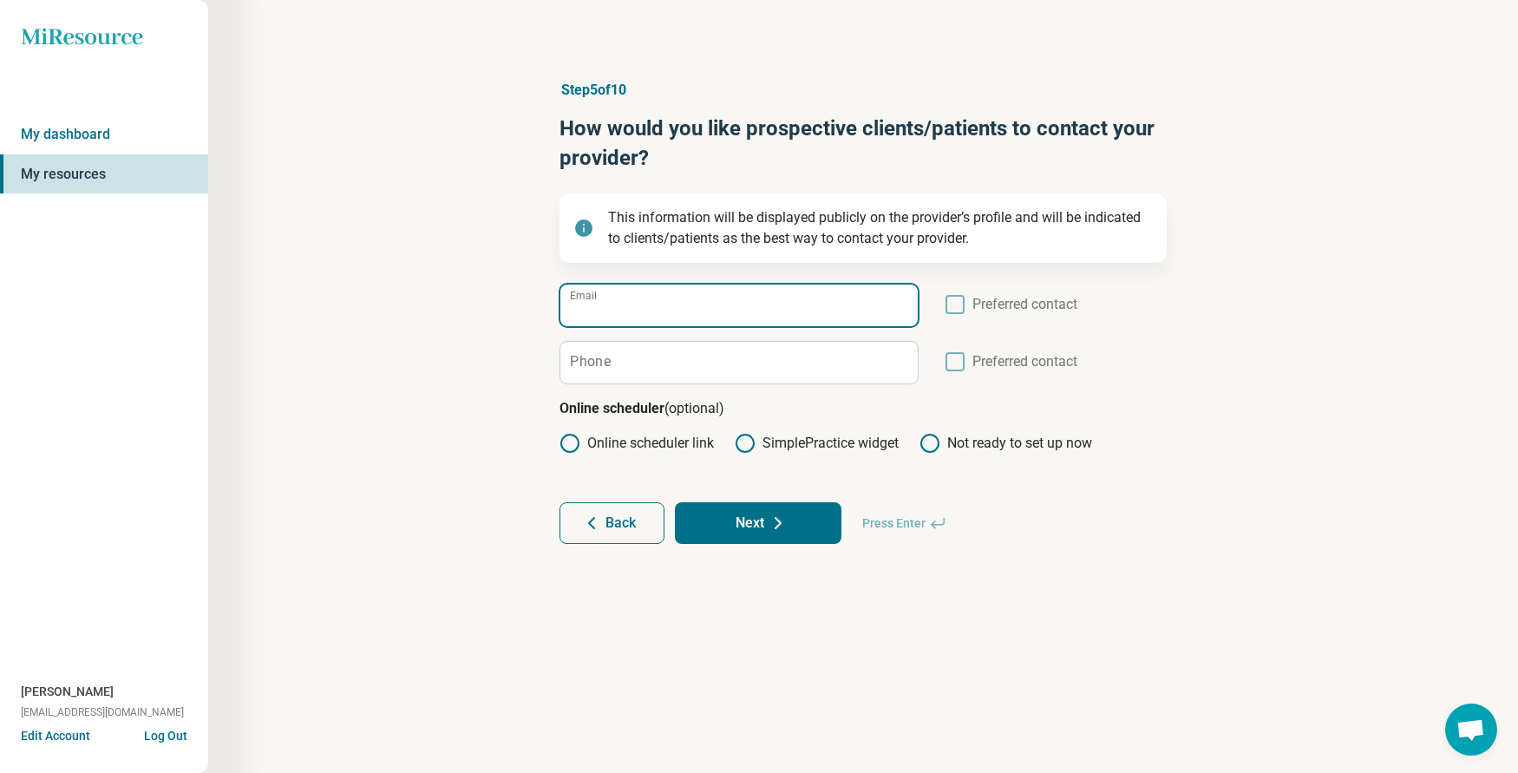
click at [621, 304] on input "Email" at bounding box center [738, 305] width 357 height 42
type input "**********"
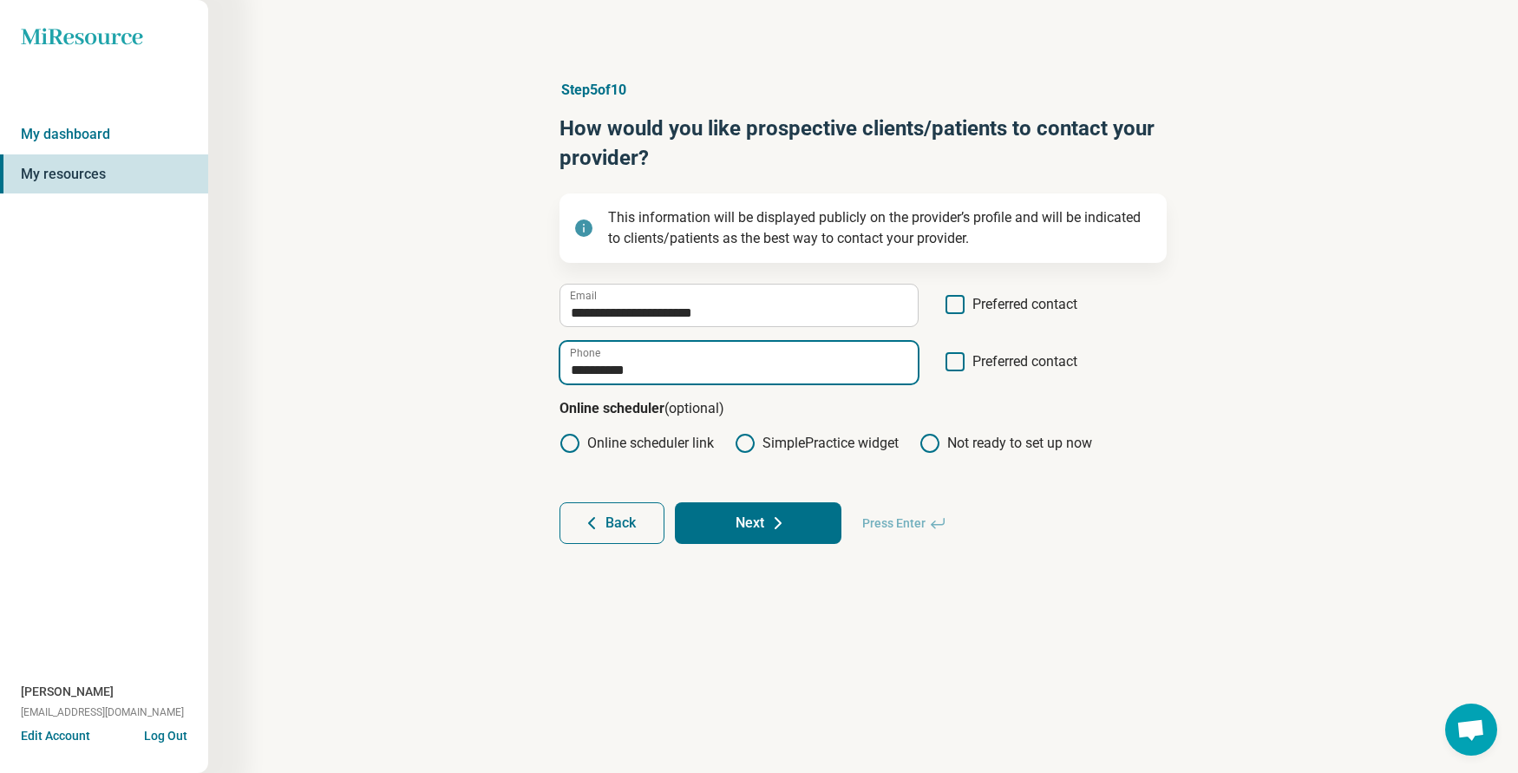
type input "**********"
click at [954, 359] on icon at bounding box center [954, 361] width 19 height 19
click at [717, 527] on button "Next" at bounding box center [758, 523] width 167 height 42
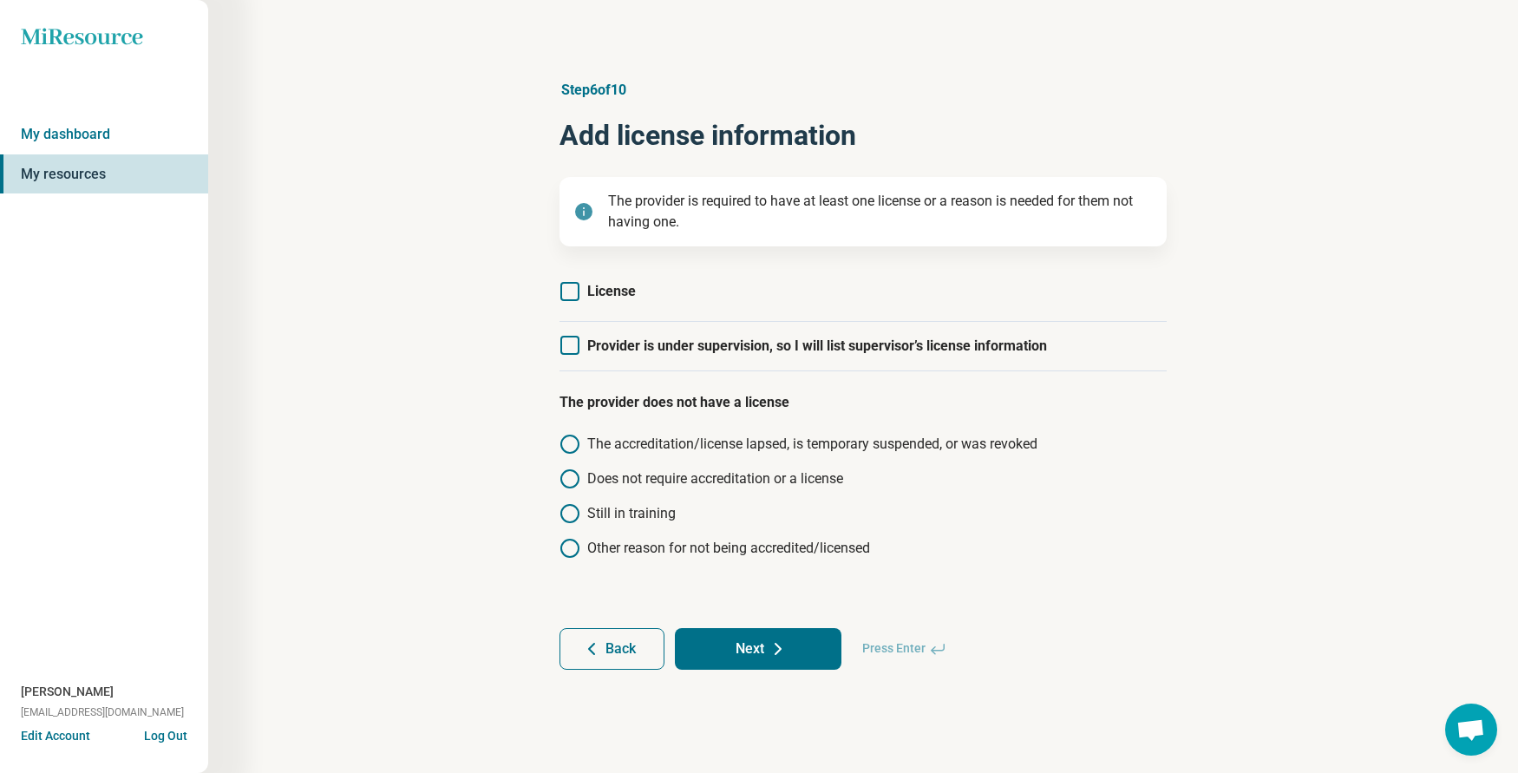
click at [573, 292] on icon at bounding box center [569, 291] width 19 height 19
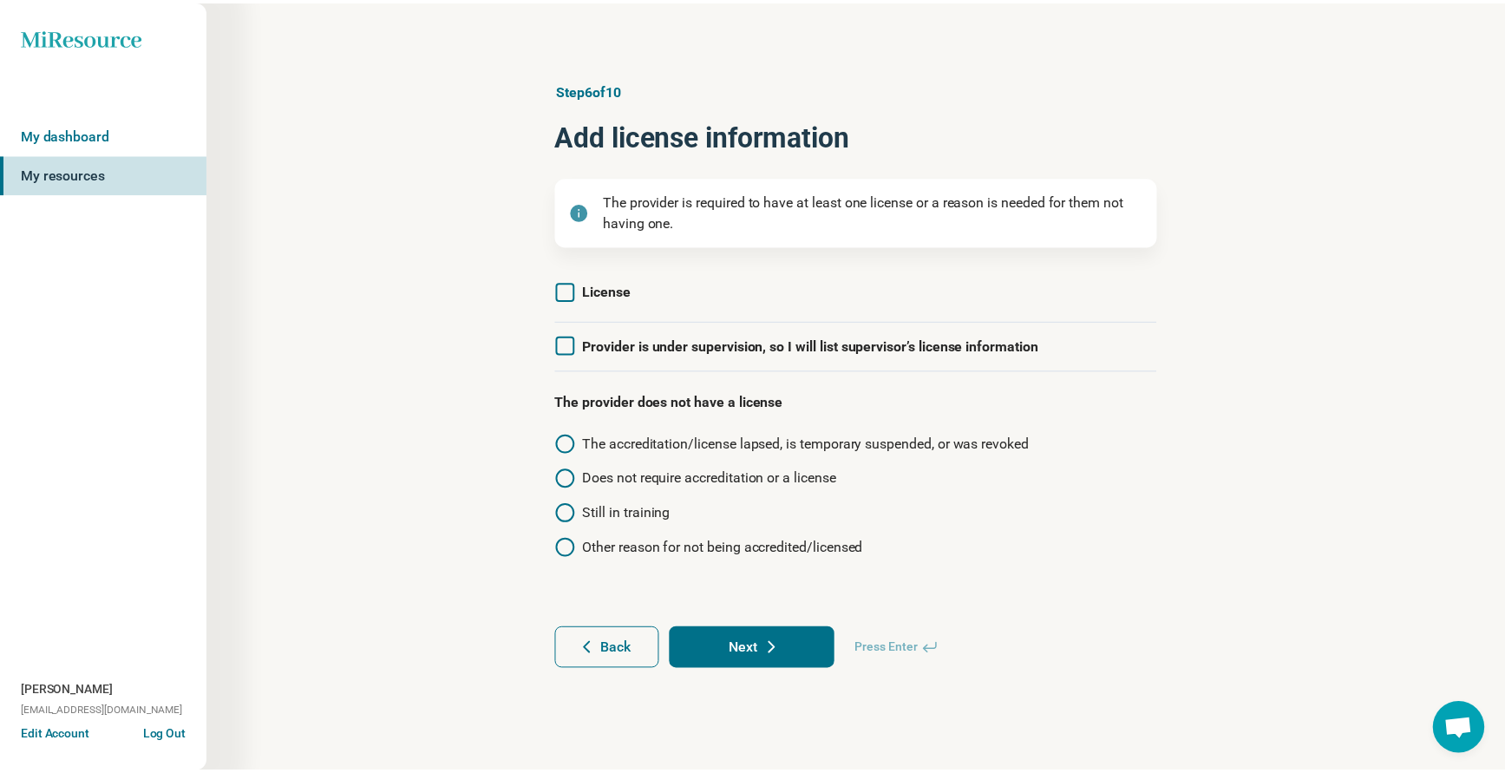
scroll to position [9, 0]
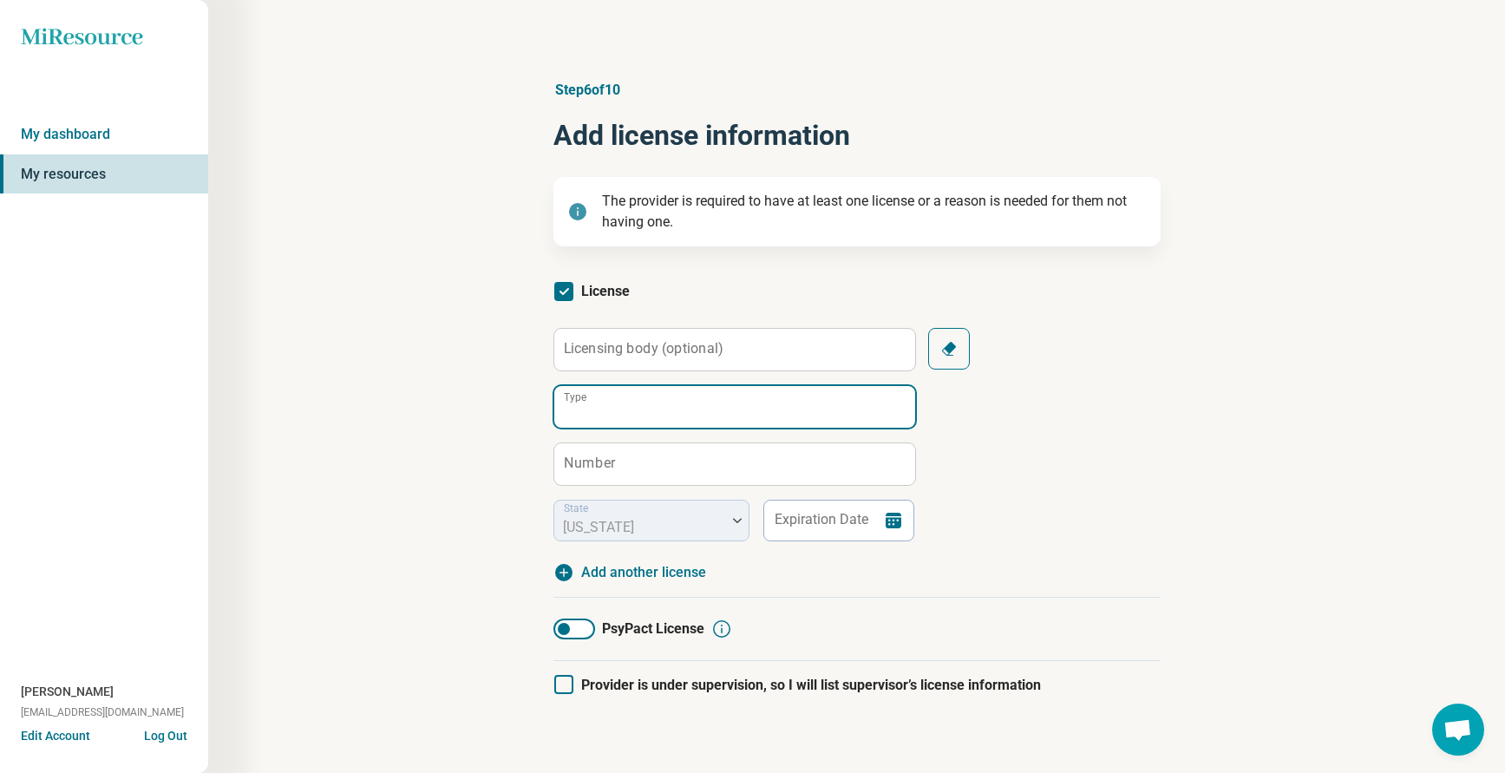
click at [626, 402] on input "Type" at bounding box center [734, 407] width 361 height 42
type input "*"
type input "***"
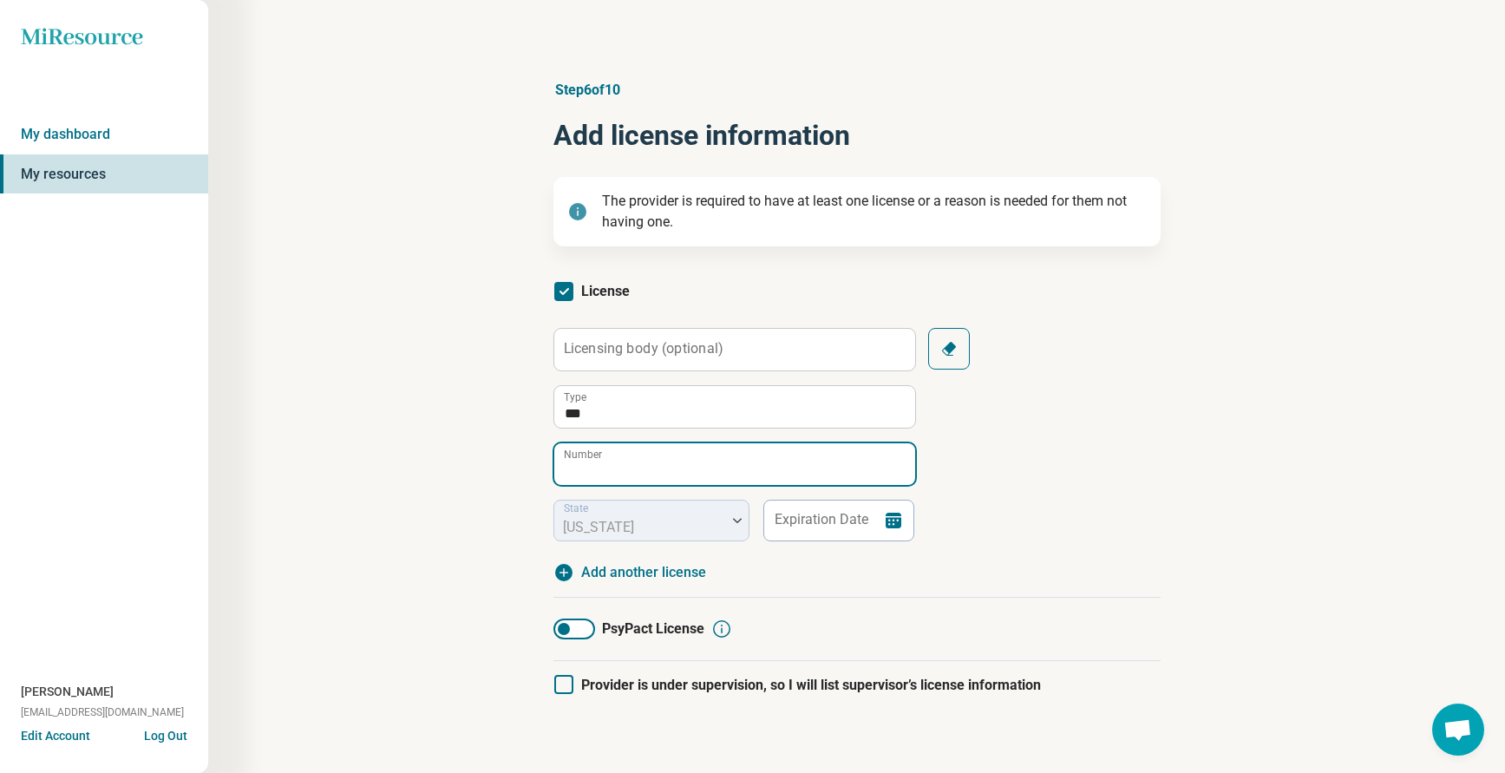
click at [584, 464] on input "Number" at bounding box center [734, 464] width 361 height 42
type input "****"
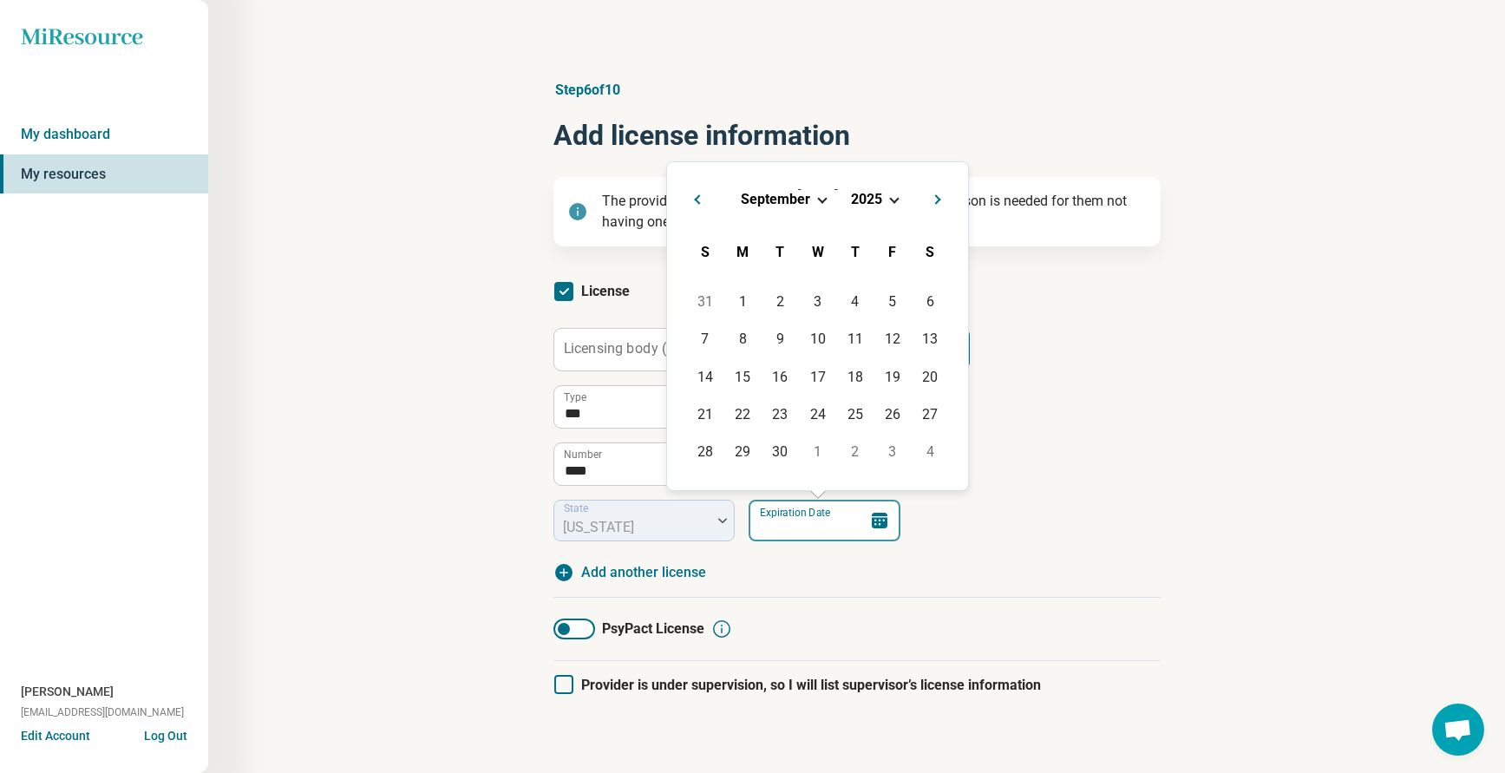
click at [776, 521] on input "Expiration Date" at bounding box center [824, 521] width 152 height 42
type input "**********"
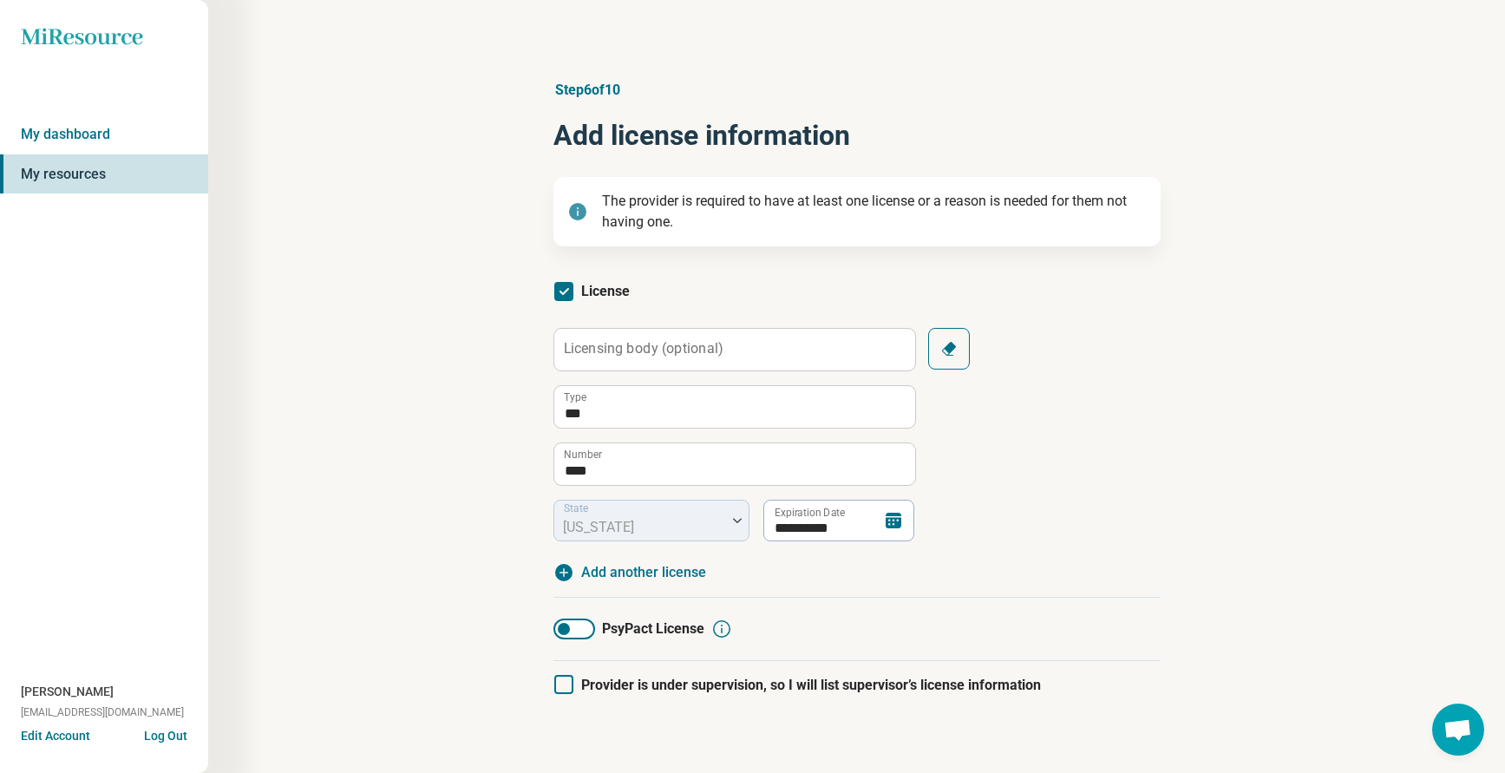
click at [972, 540] on div "**********" at bounding box center [856, 434] width 607 height 213
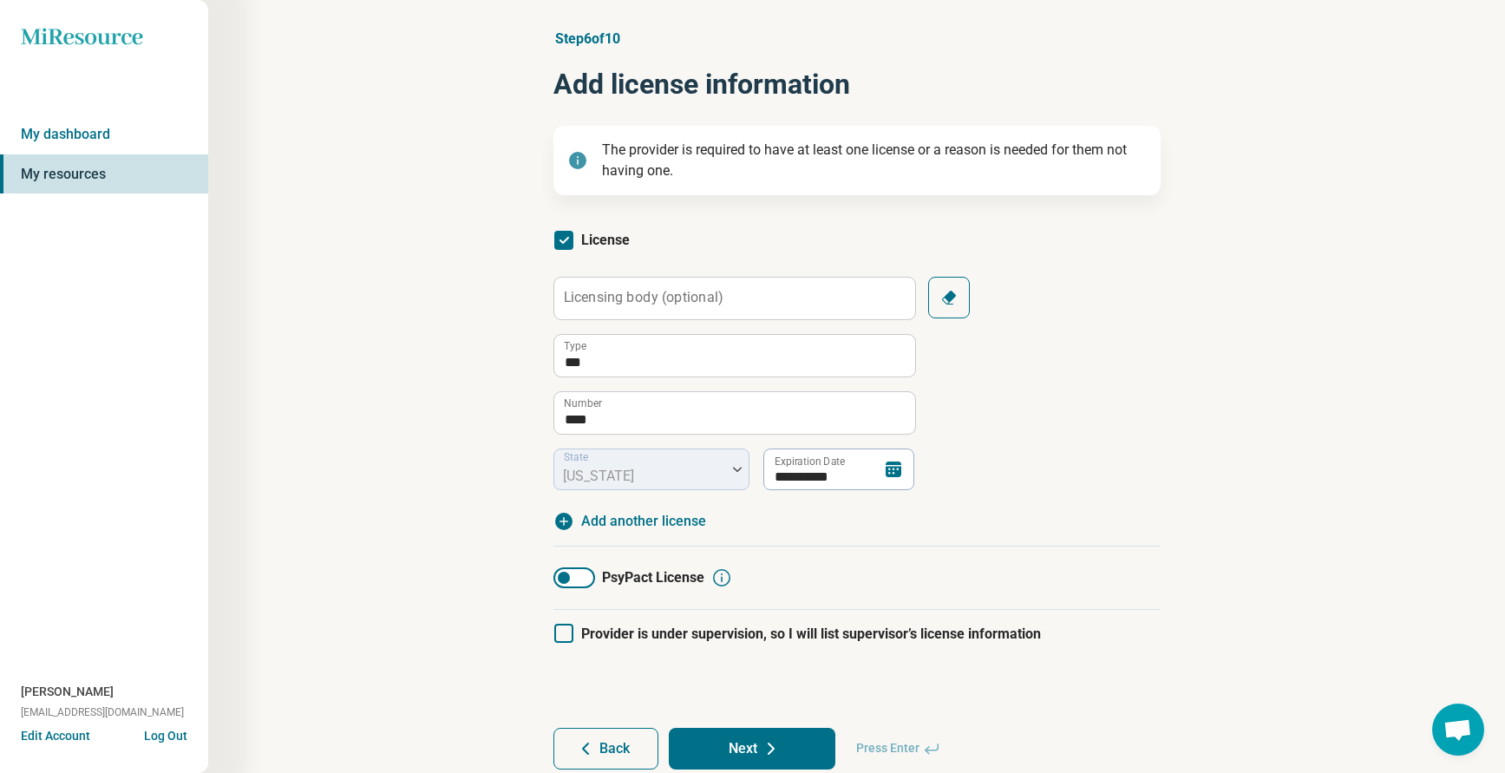
scroll to position [110, 0]
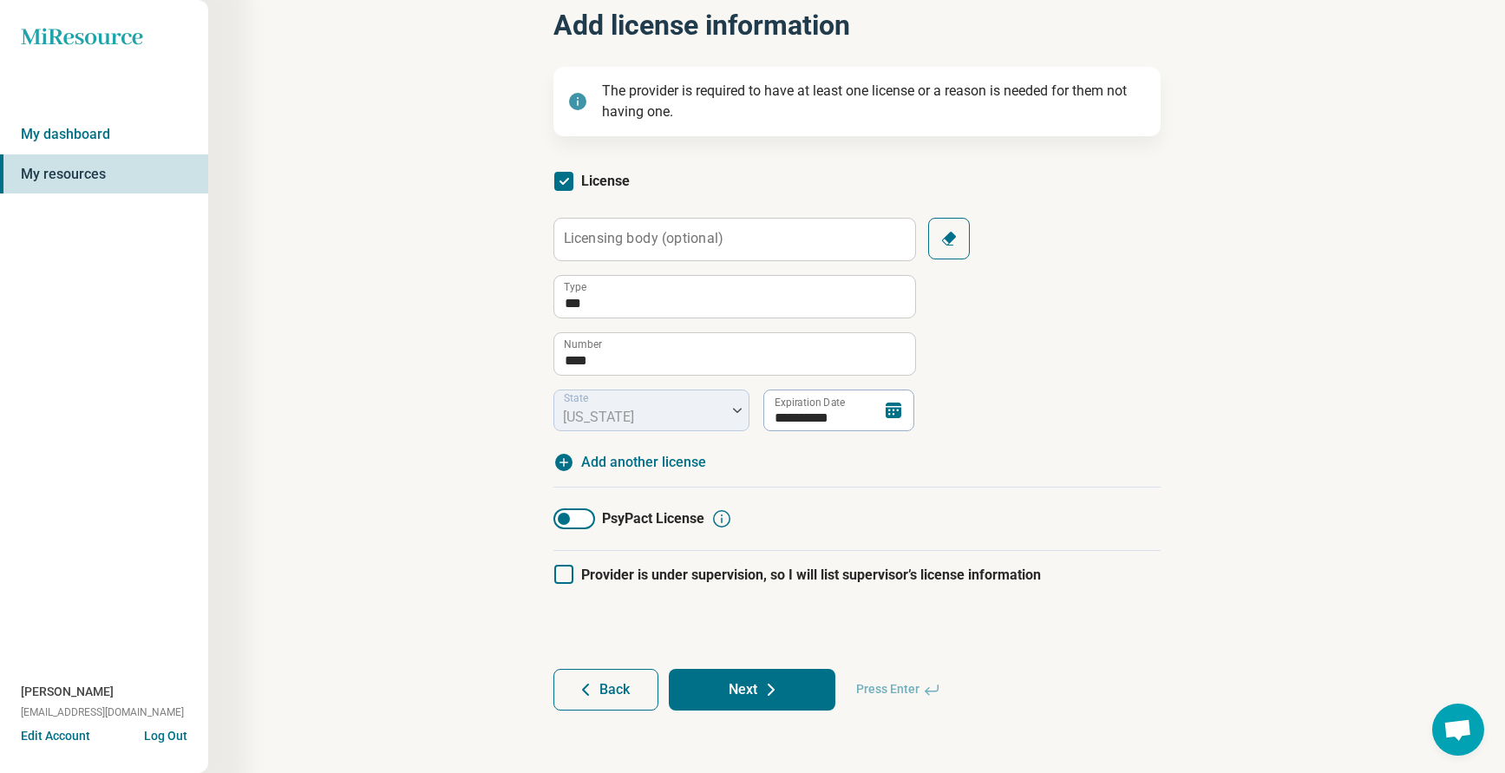
click at [738, 678] on button "Next" at bounding box center [752, 690] width 167 height 42
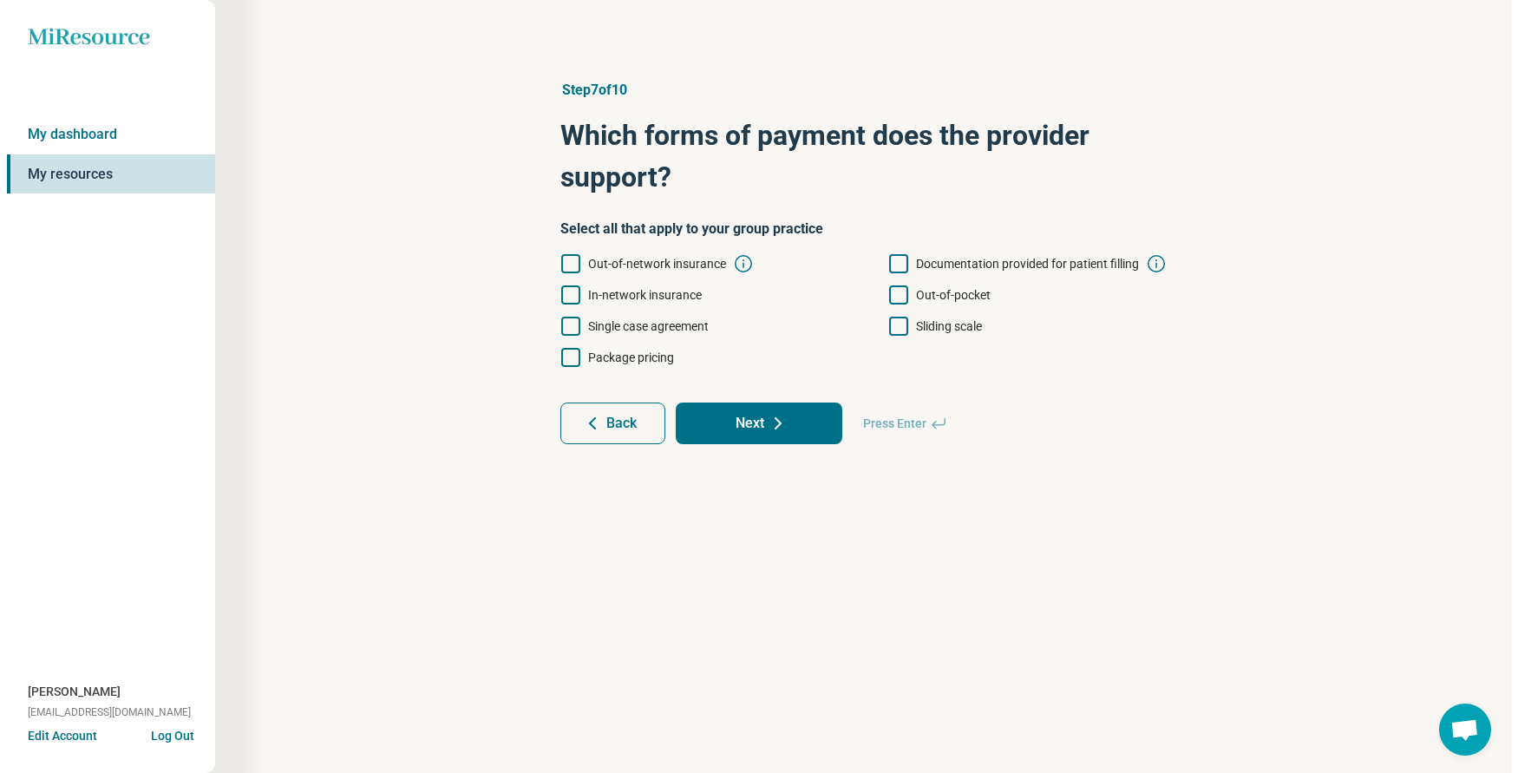
scroll to position [0, 0]
click at [895, 325] on icon at bounding box center [897, 326] width 19 height 19
click at [578, 289] on icon at bounding box center [569, 294] width 19 height 19
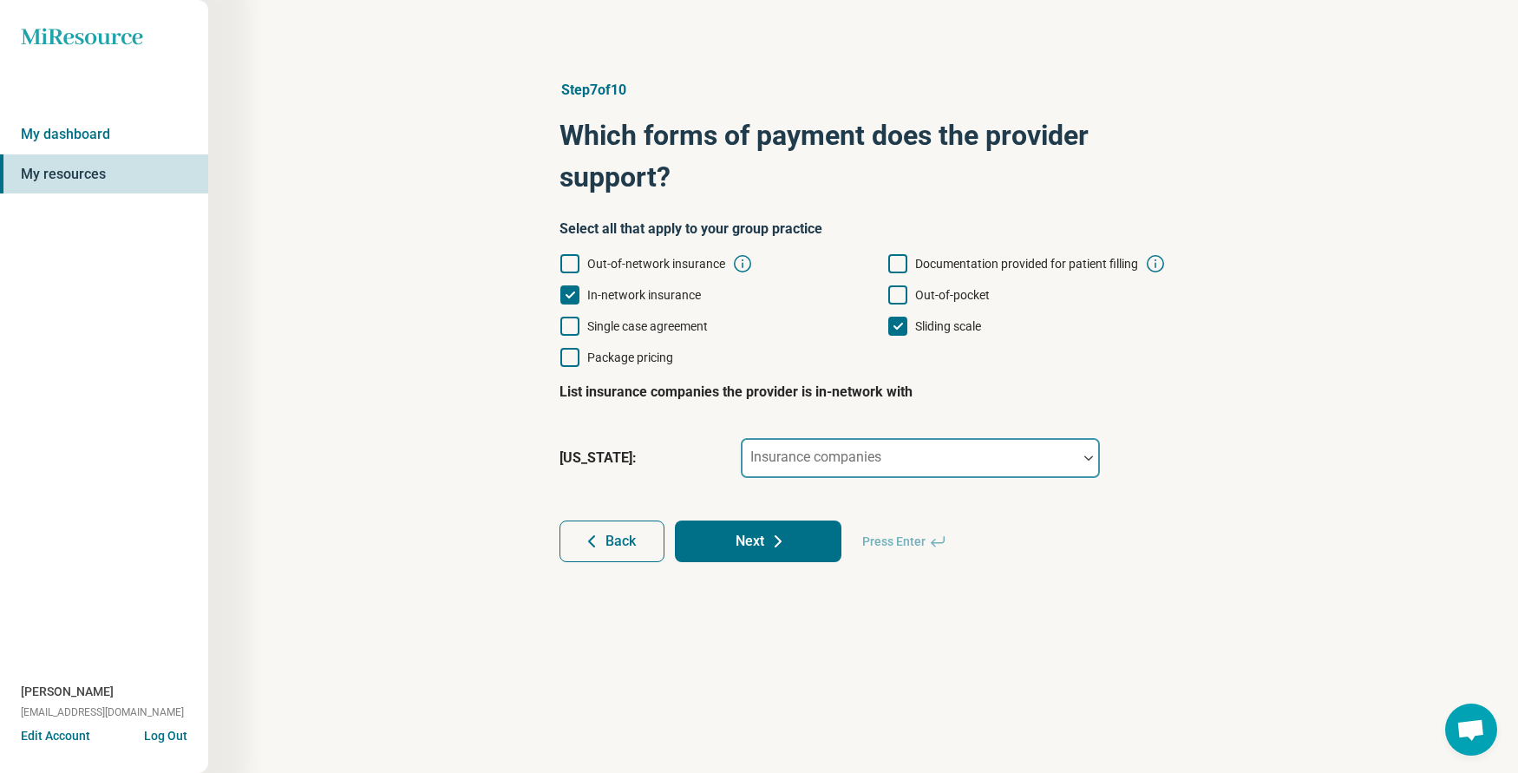
click at [809, 451] on label "Insurance companies" at bounding box center [815, 456] width 131 height 16
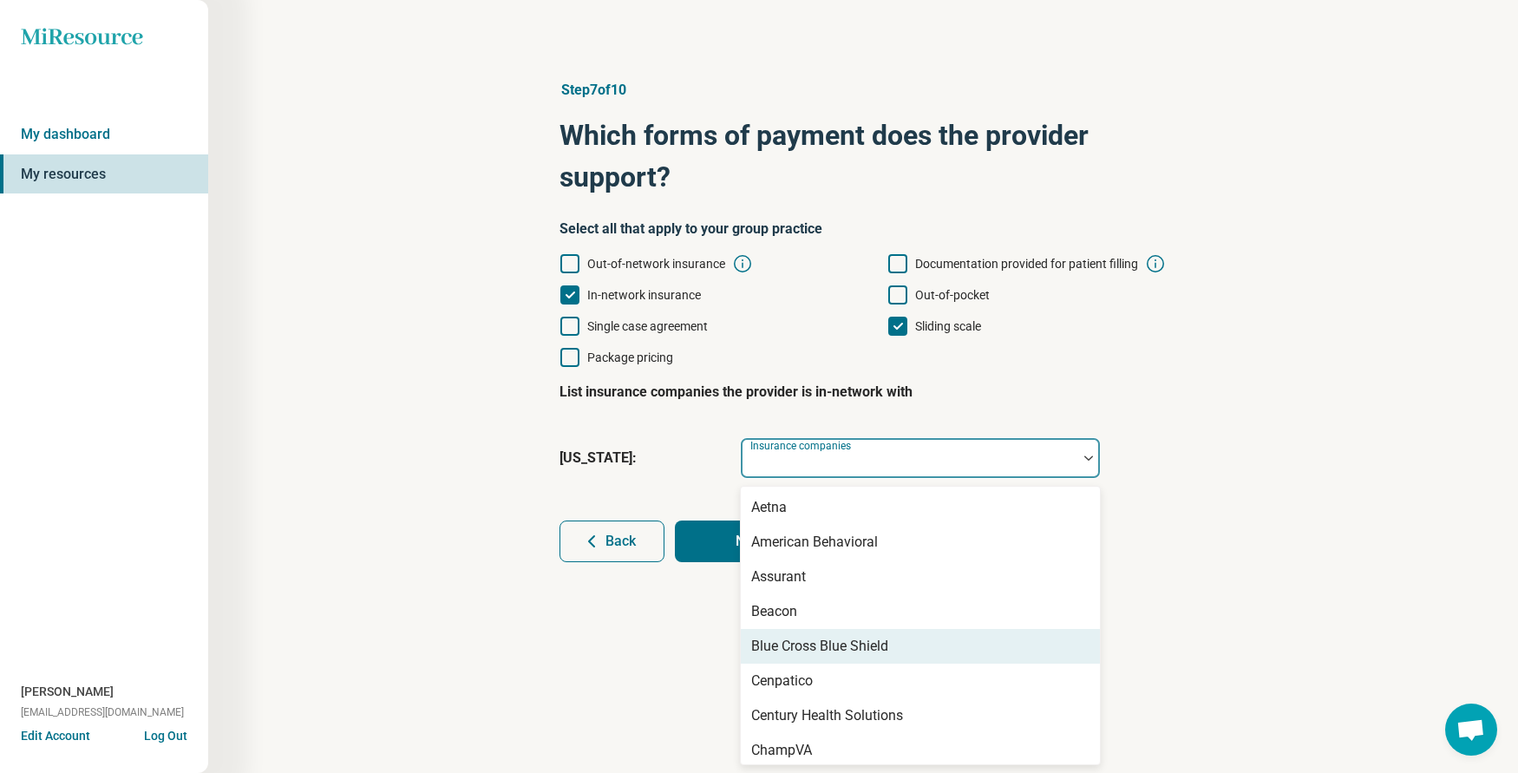
click at [812, 650] on div "Blue Cross Blue Shield" at bounding box center [819, 646] width 137 height 21
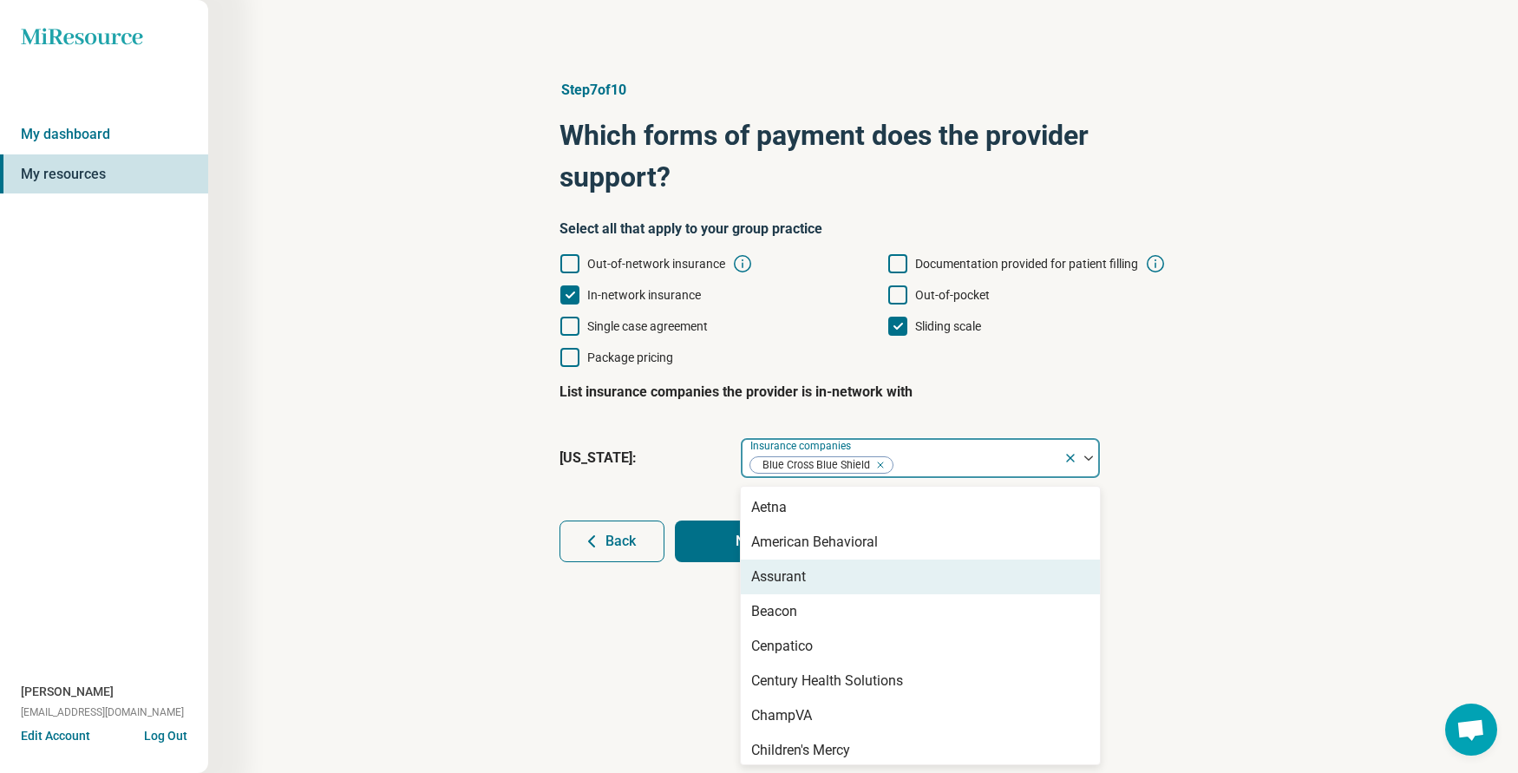
click at [1395, 572] on div "Step 7 of 10 Which forms of payment does the provider support? Select all that …" at bounding box center [862, 321] width 1143 height 552
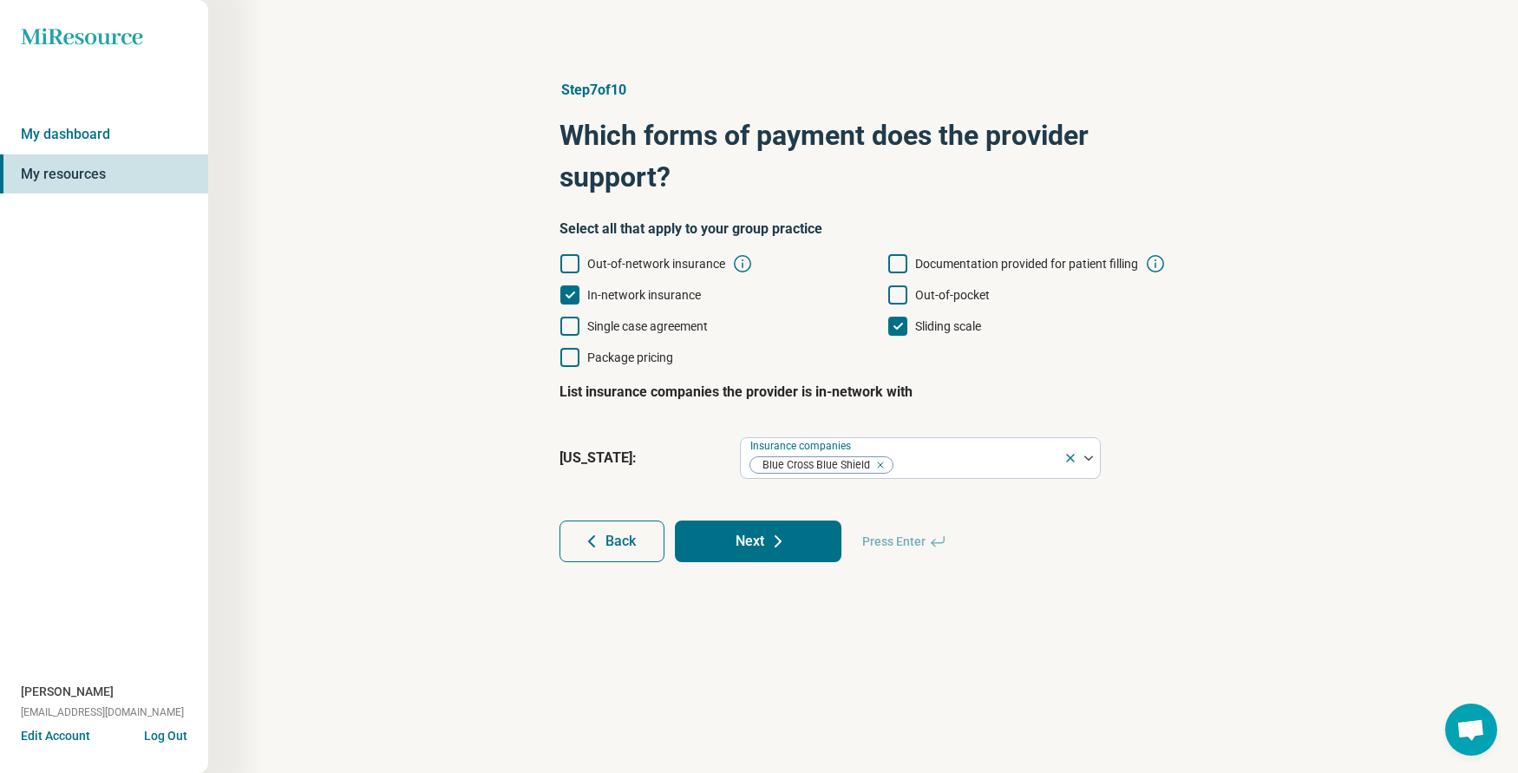
click at [751, 535] on button "Next" at bounding box center [758, 541] width 167 height 42
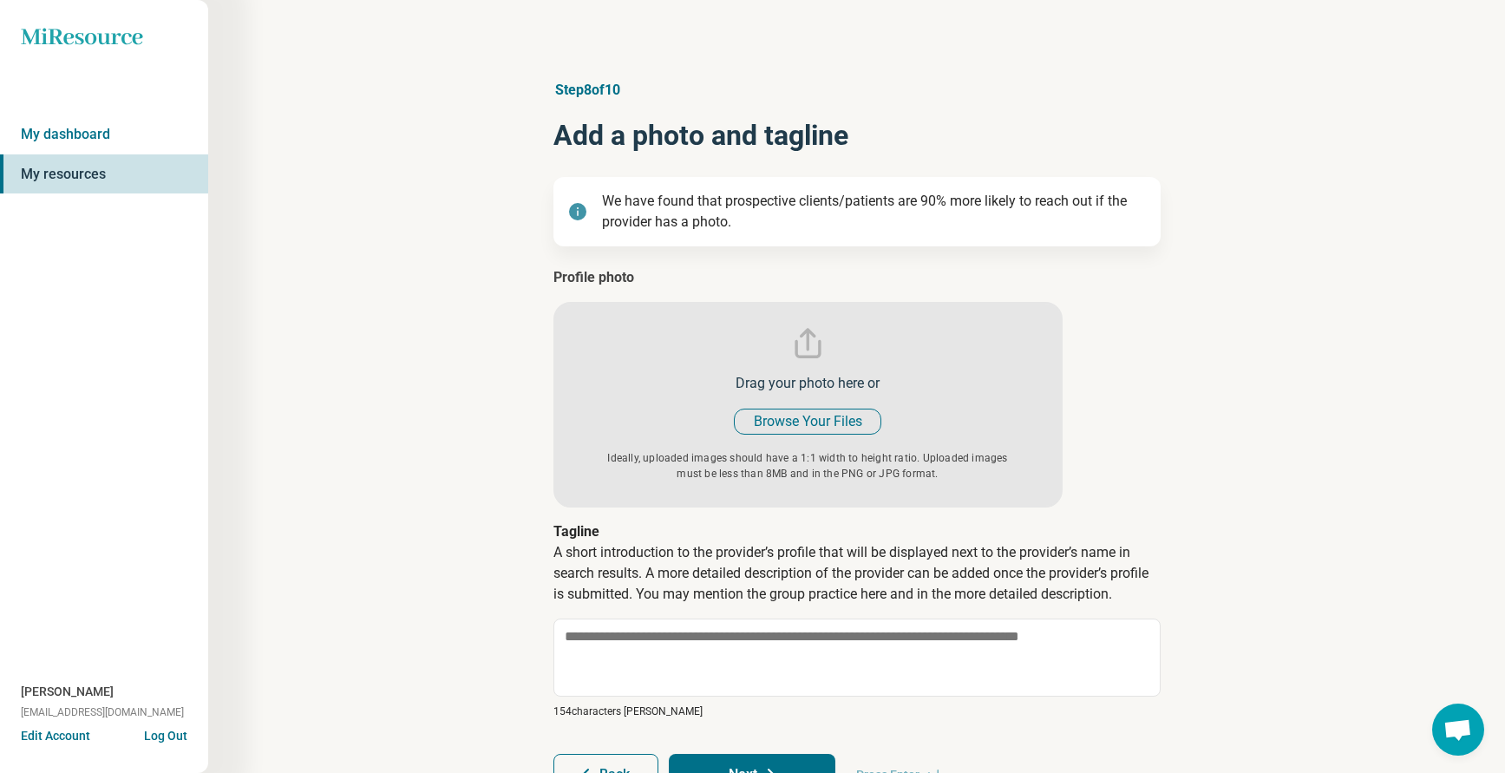
type textarea "*"
click at [833, 393] on input "file" at bounding box center [807, 387] width 509 height 240
type input "**********"
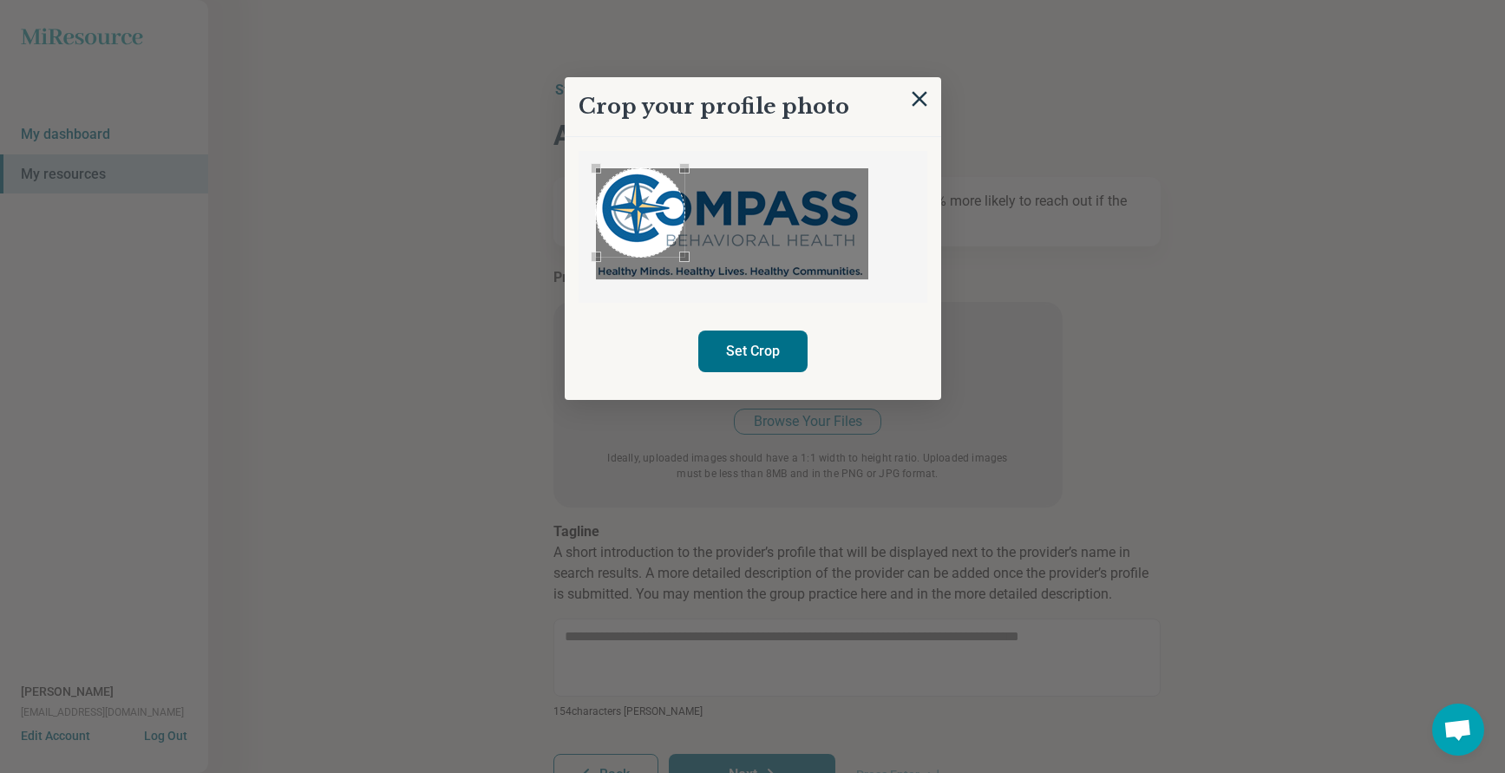
click at [632, 228] on div "Use the arrow keys to move the crop selection area" at bounding box center [640, 212] width 88 height 88
click at [677, 253] on div "Use the arrow keys to move the south east drag handle to change the crop select…" at bounding box center [675, 248] width 10 height 10
click at [754, 351] on button "Set Crop" at bounding box center [752, 351] width 109 height 42
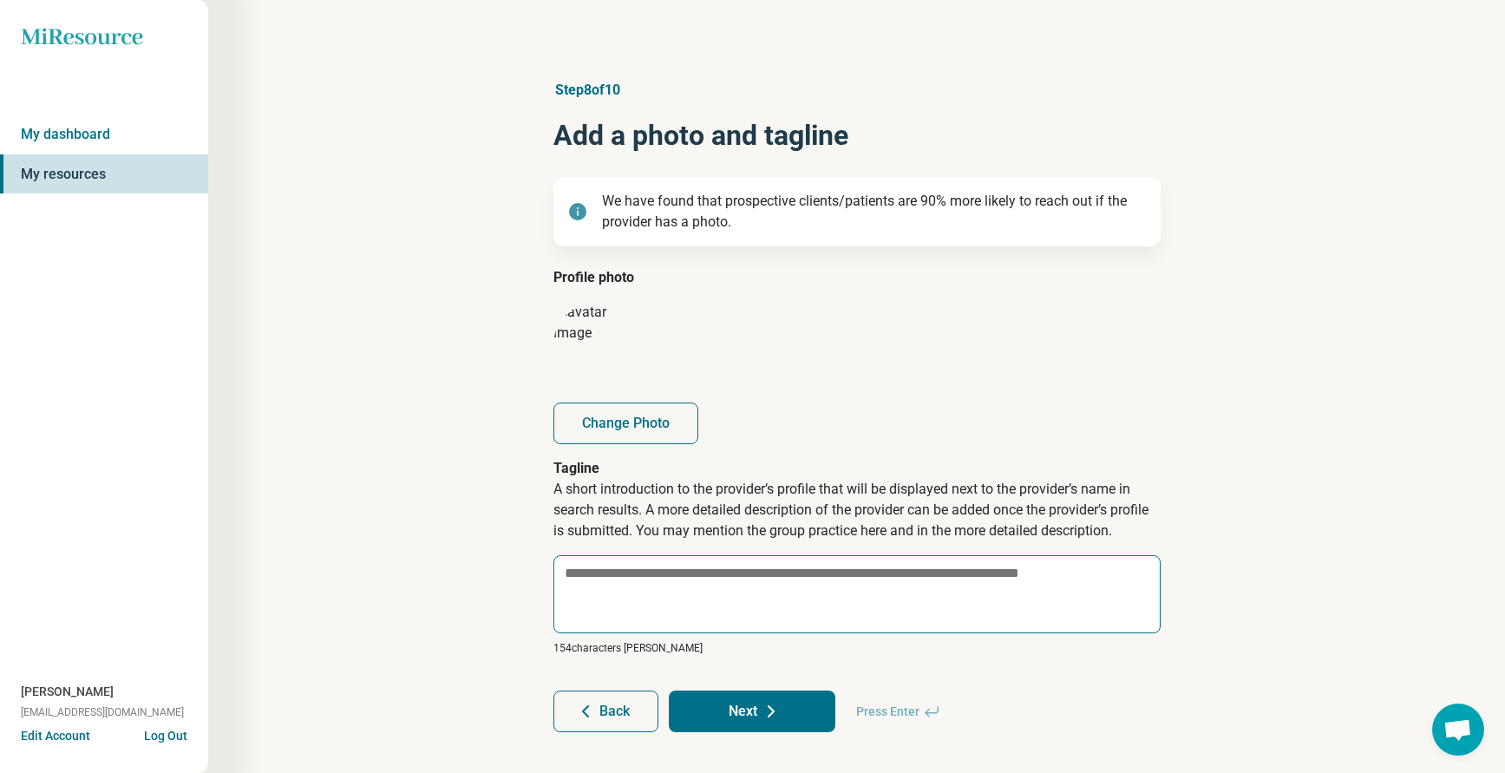
scroll to position [22, 0]
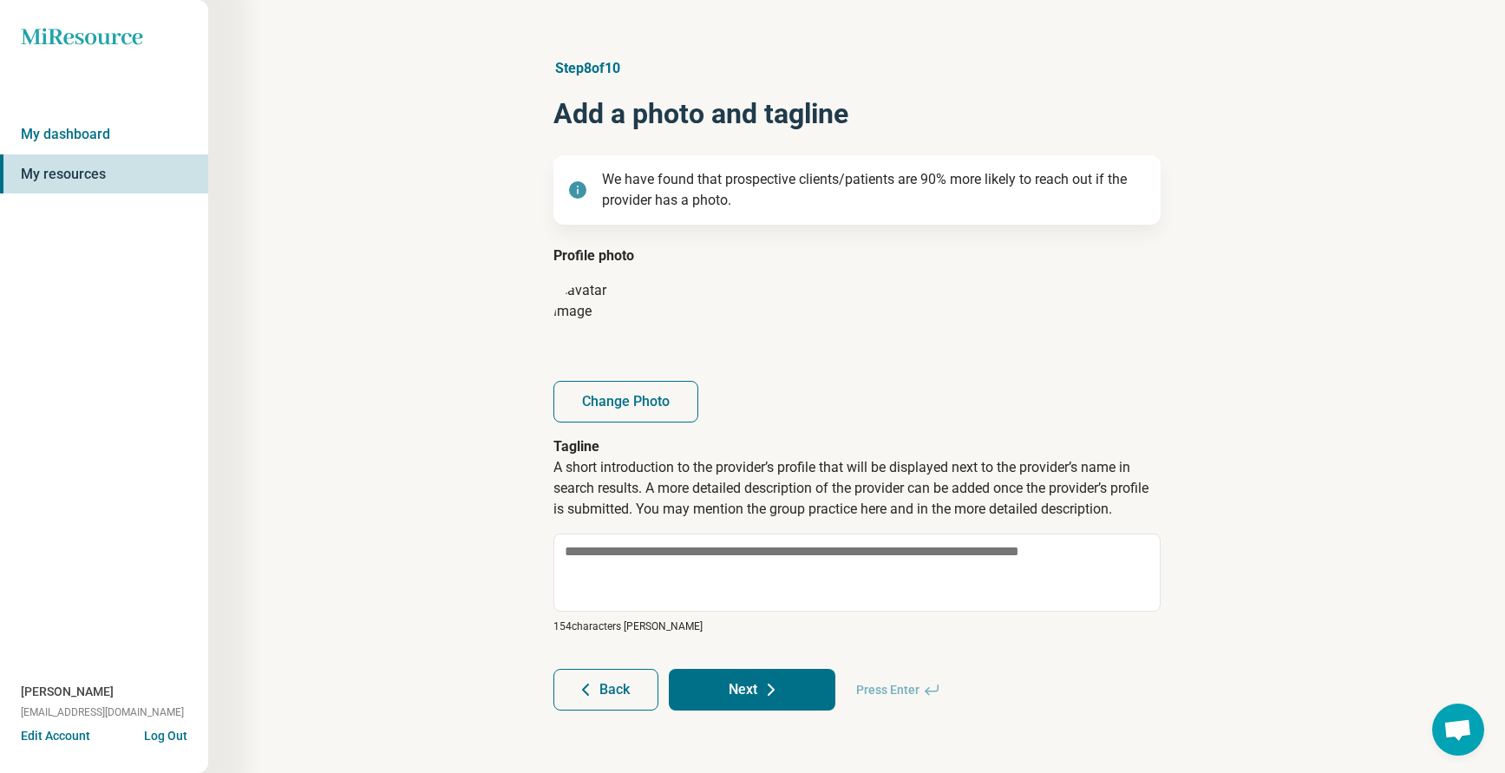
click at [758, 696] on button "Next" at bounding box center [752, 690] width 167 height 42
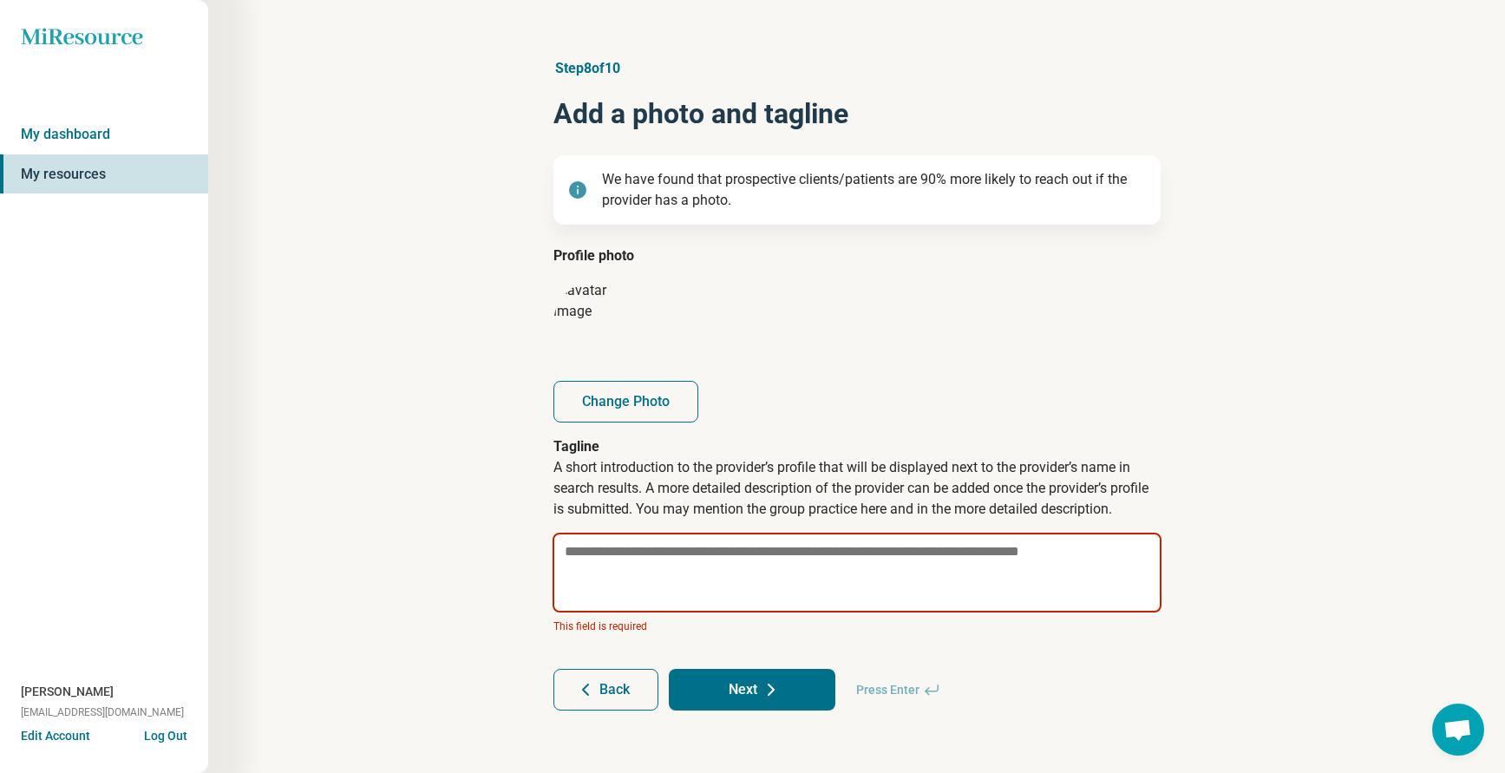
click at [650, 561] on textarea at bounding box center [856, 573] width 609 height 80
type textarea "*"
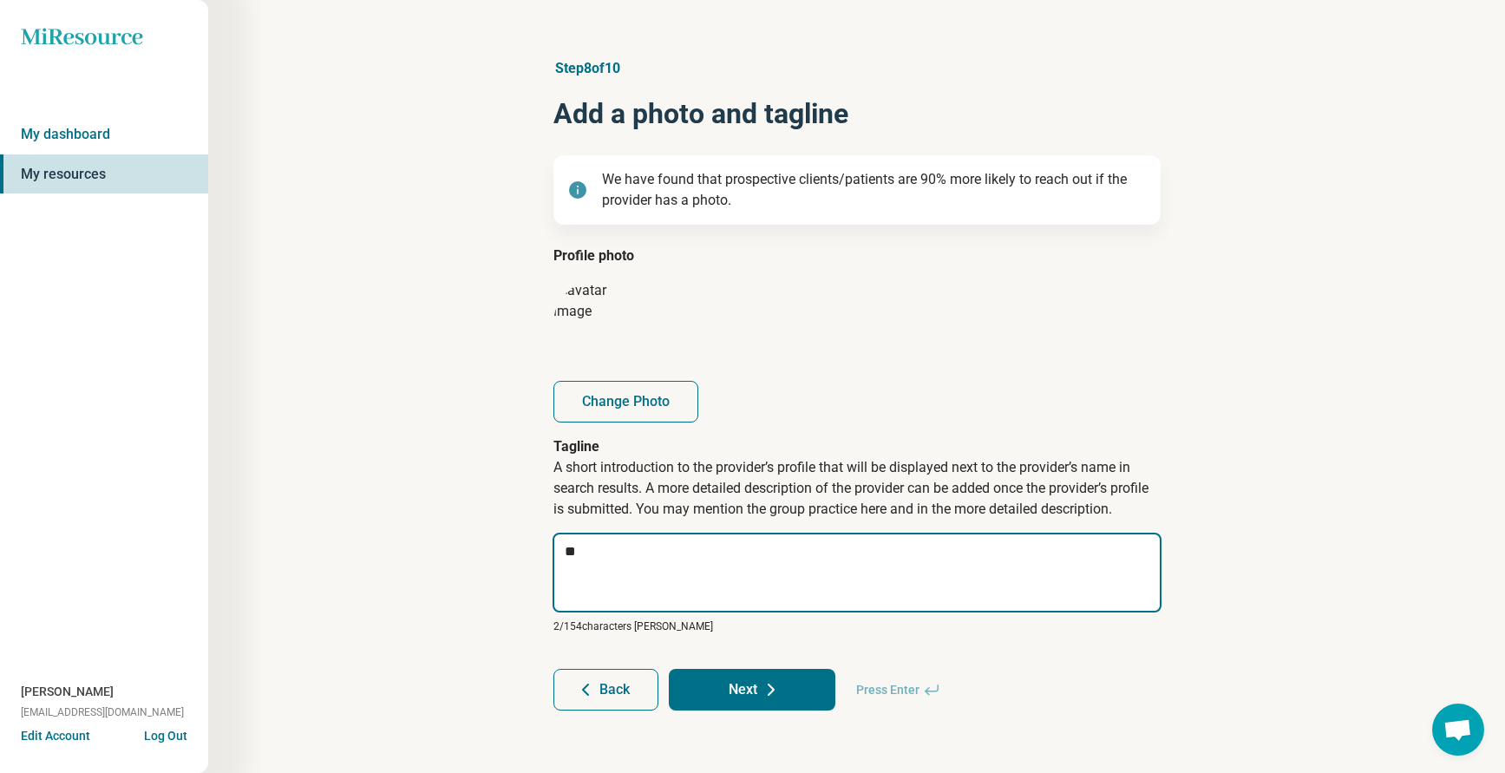
type textarea "*"
type textarea "***"
type textarea "*"
type textarea "****"
type textarea "*"
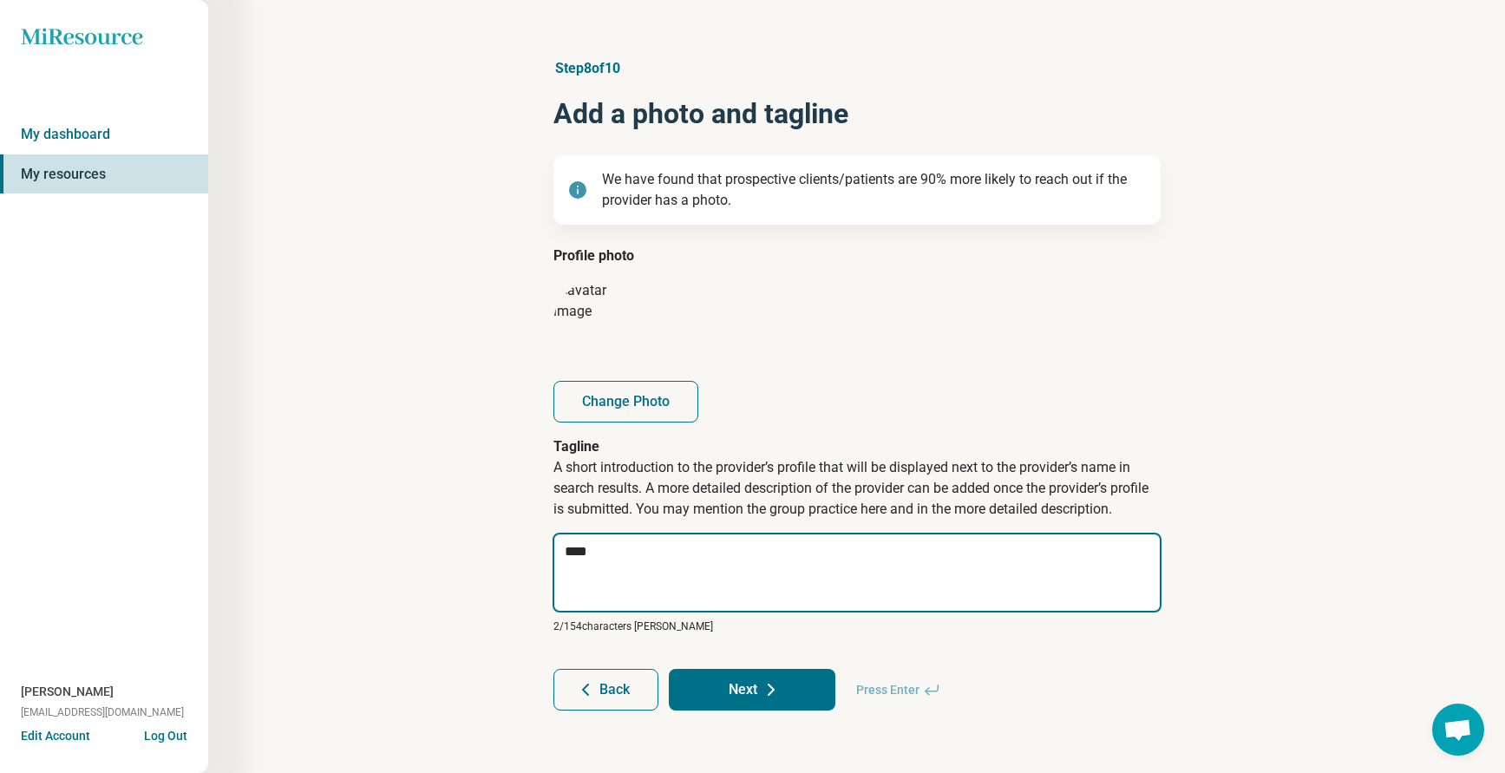
type textarea "*****"
type textarea "*"
type textarea "******"
type textarea "*"
type textarea "******"
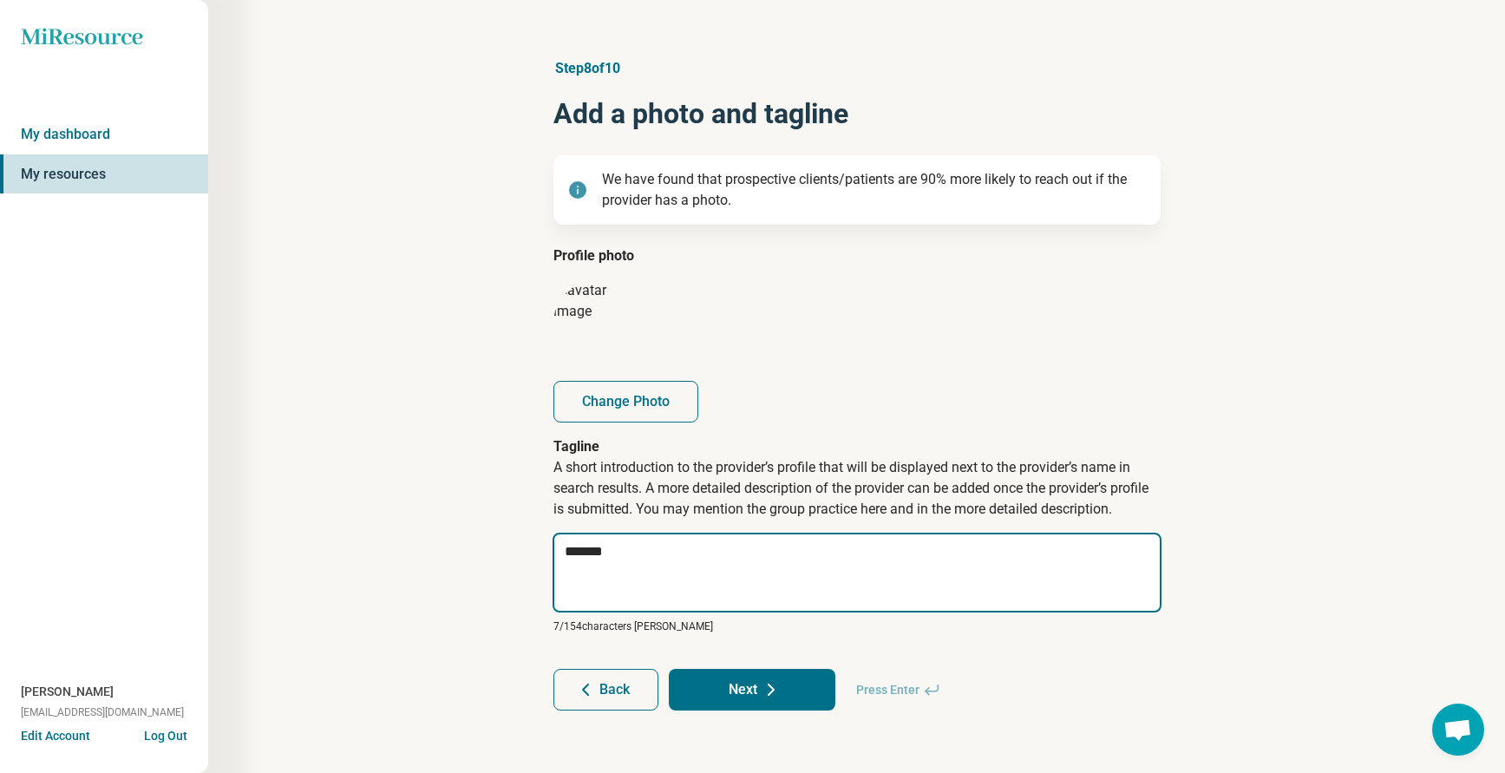
type textarea "*"
type textarea "********"
type textarea "*"
type textarea "*********"
type textarea "*"
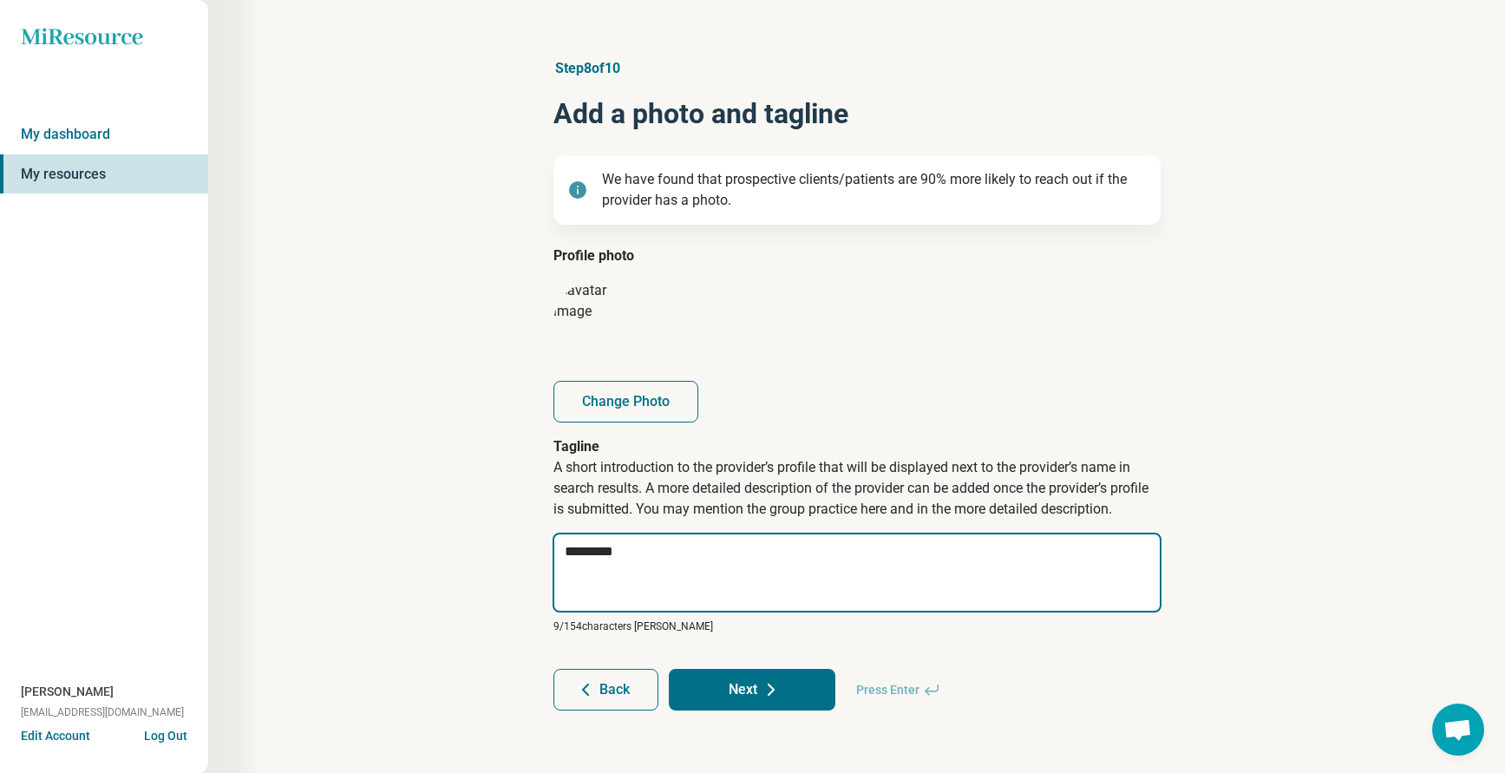
type textarea "*********"
type textarea "*"
type textarea "**********"
type textarea "*"
type textarea "**********"
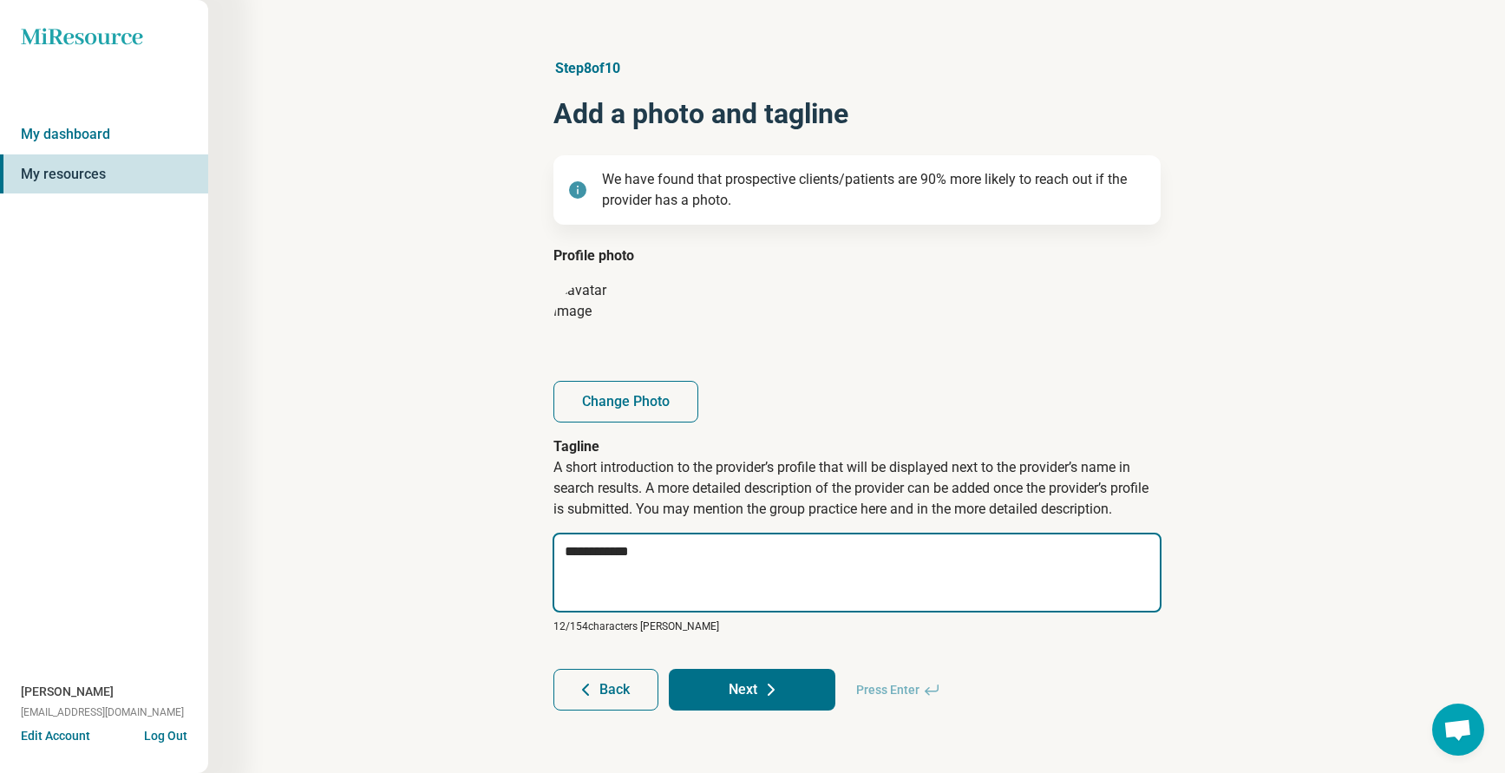
type textarea "*"
type textarea "**********"
type textarea "*"
type textarea "**********"
type textarea "*"
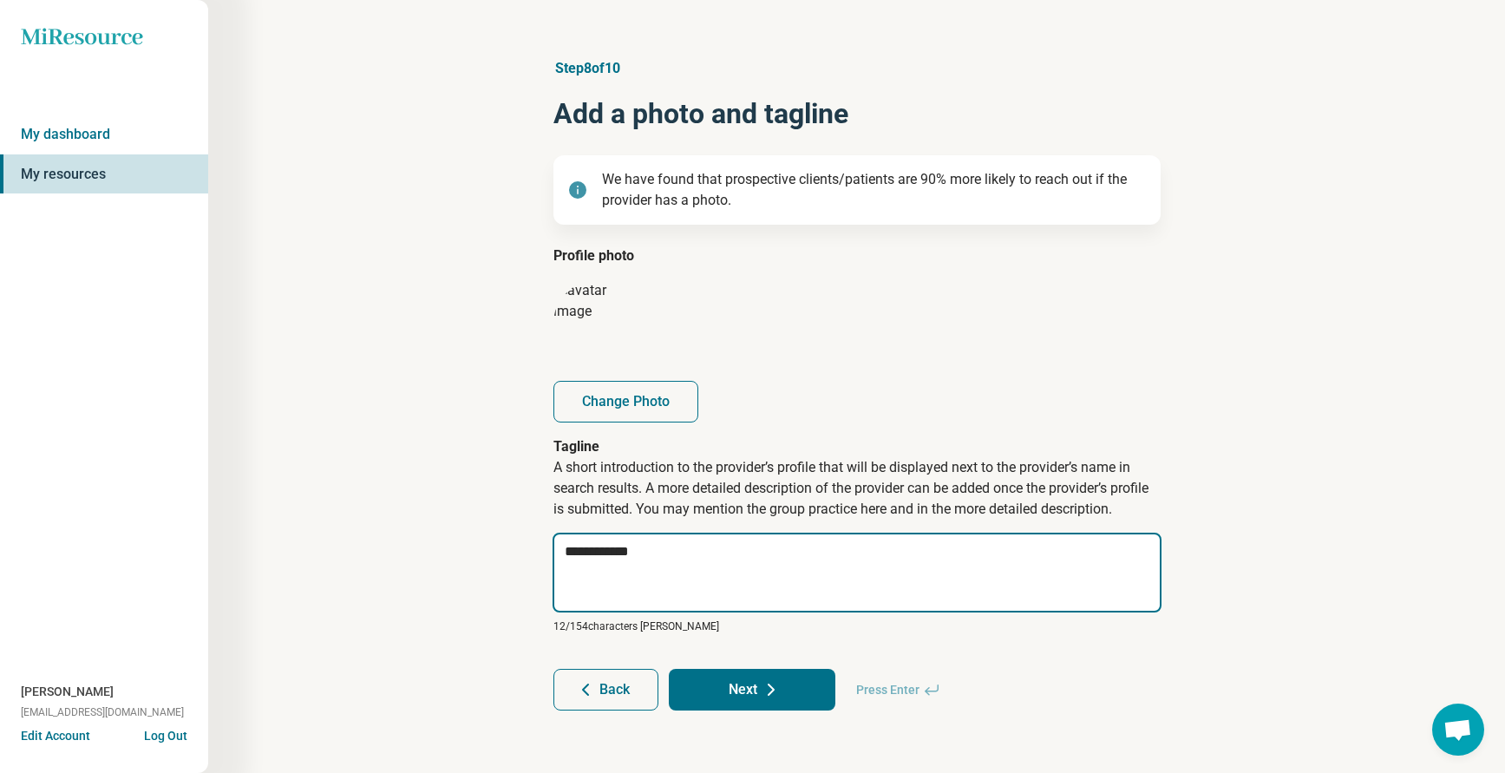
type textarea "**********"
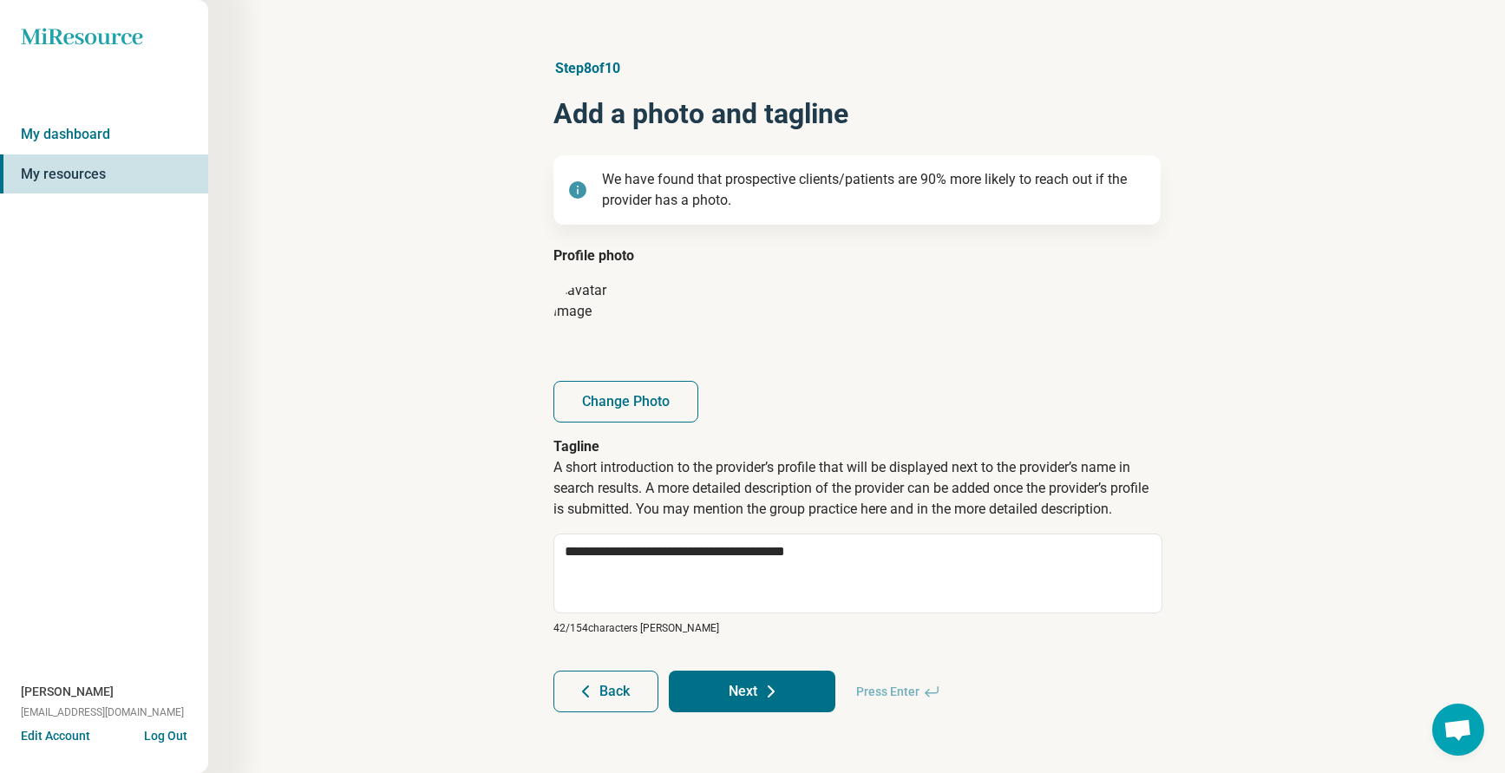
click at [740, 692] on button "Next" at bounding box center [752, 691] width 167 height 42
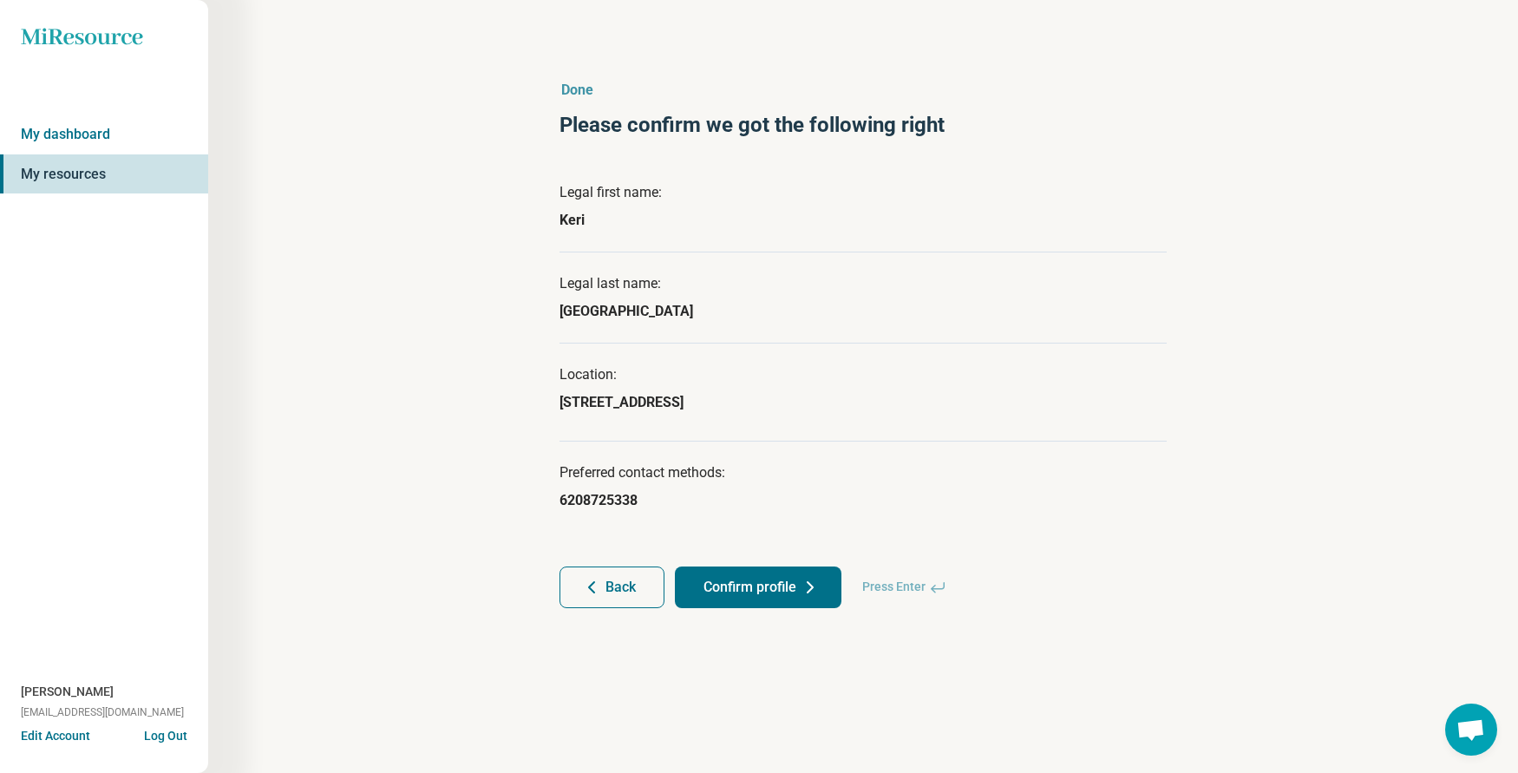
click at [738, 585] on button "Confirm profile" at bounding box center [758, 587] width 167 height 42
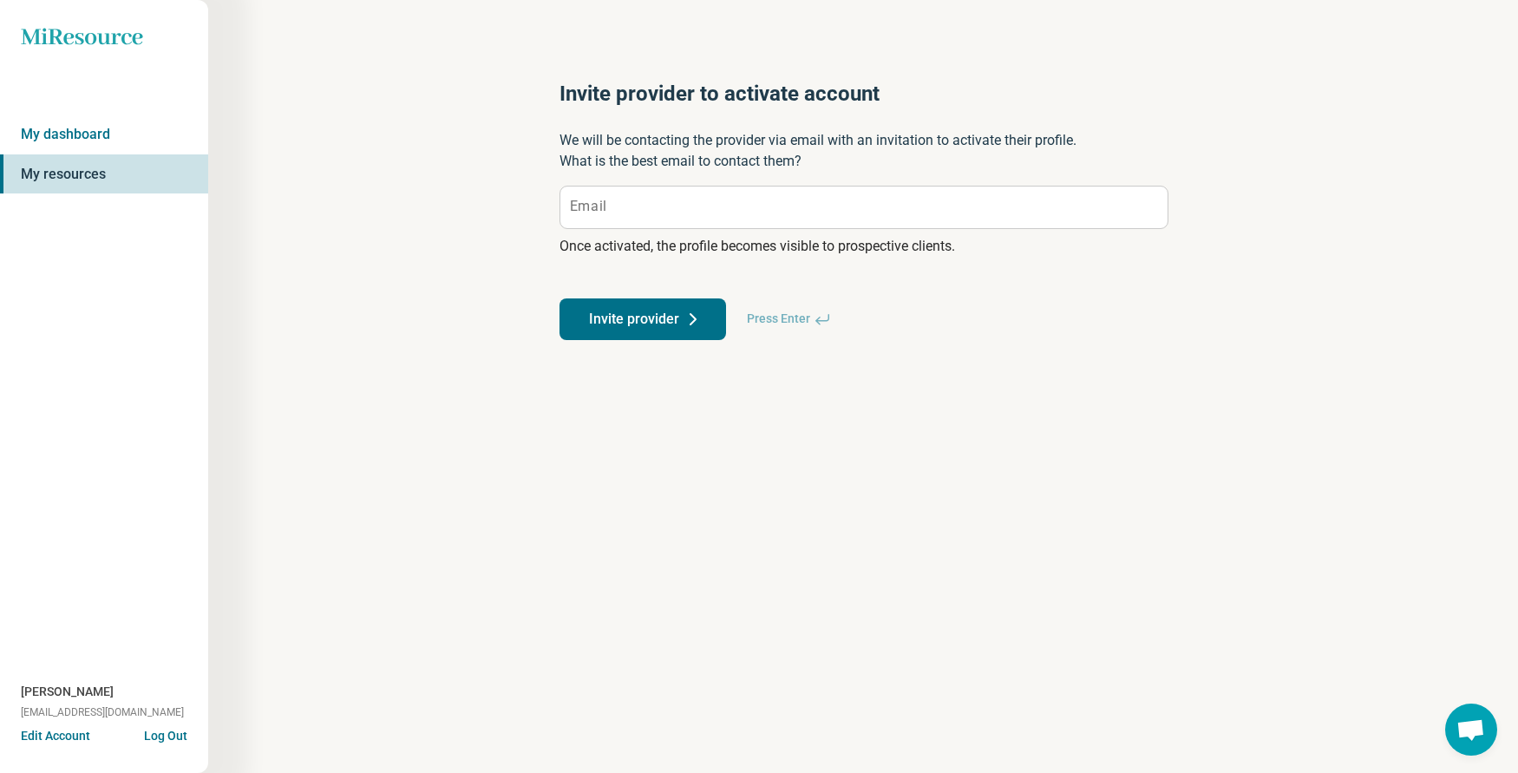
click at [668, 318] on button "Invite provider" at bounding box center [642, 319] width 167 height 42
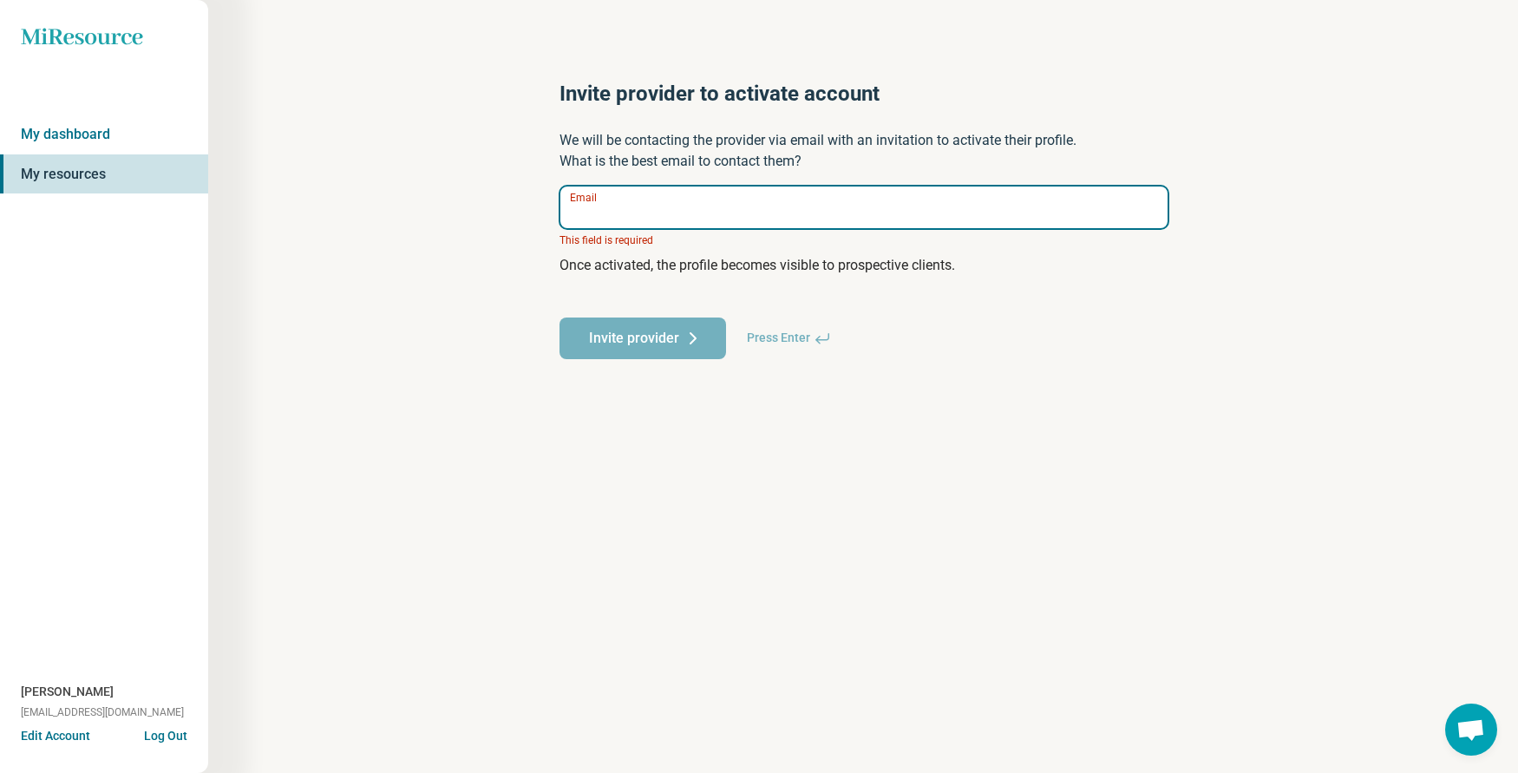
click at [621, 211] on input "Email" at bounding box center [863, 207] width 607 height 42
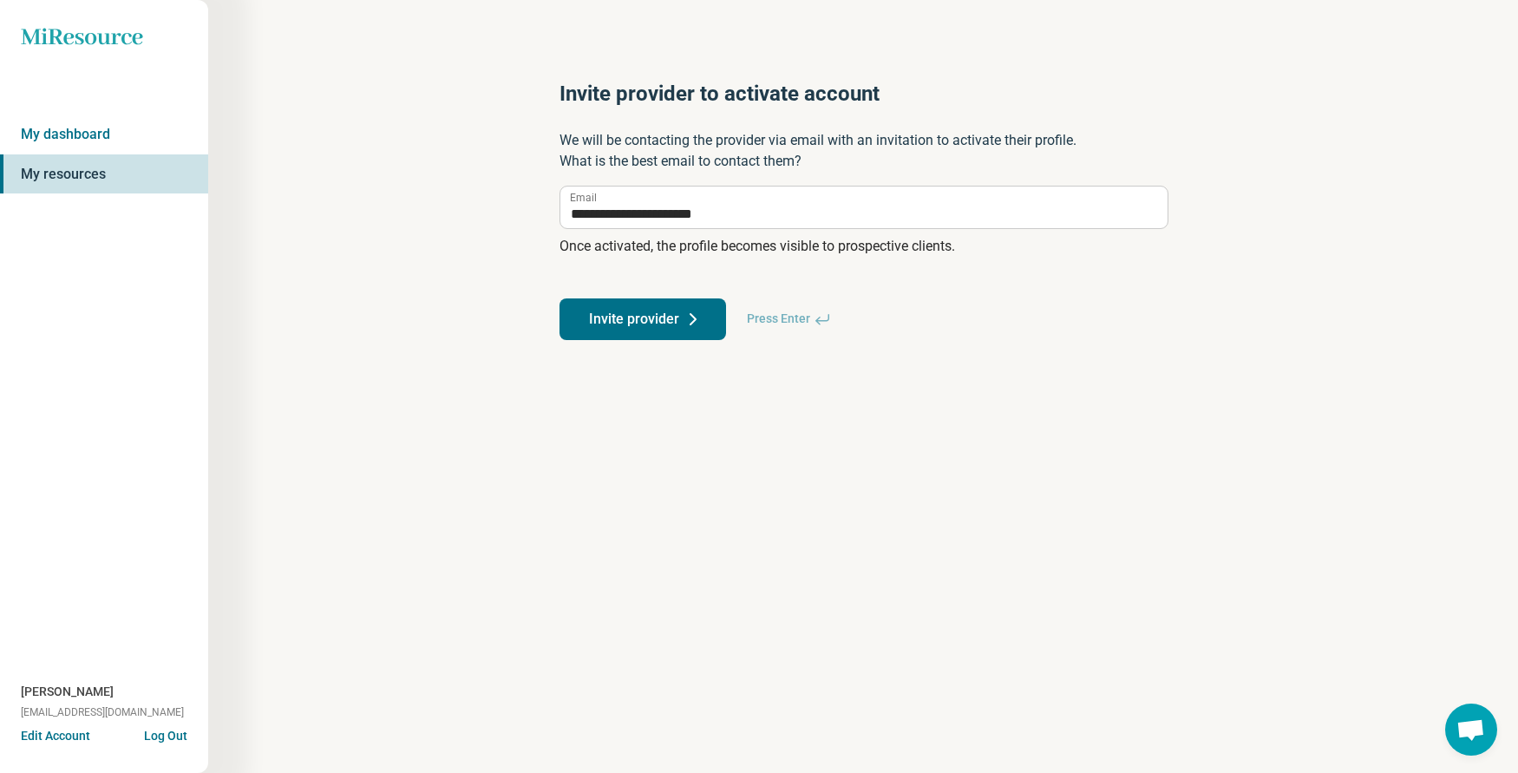
click at [642, 322] on button "Invite provider" at bounding box center [642, 319] width 167 height 42
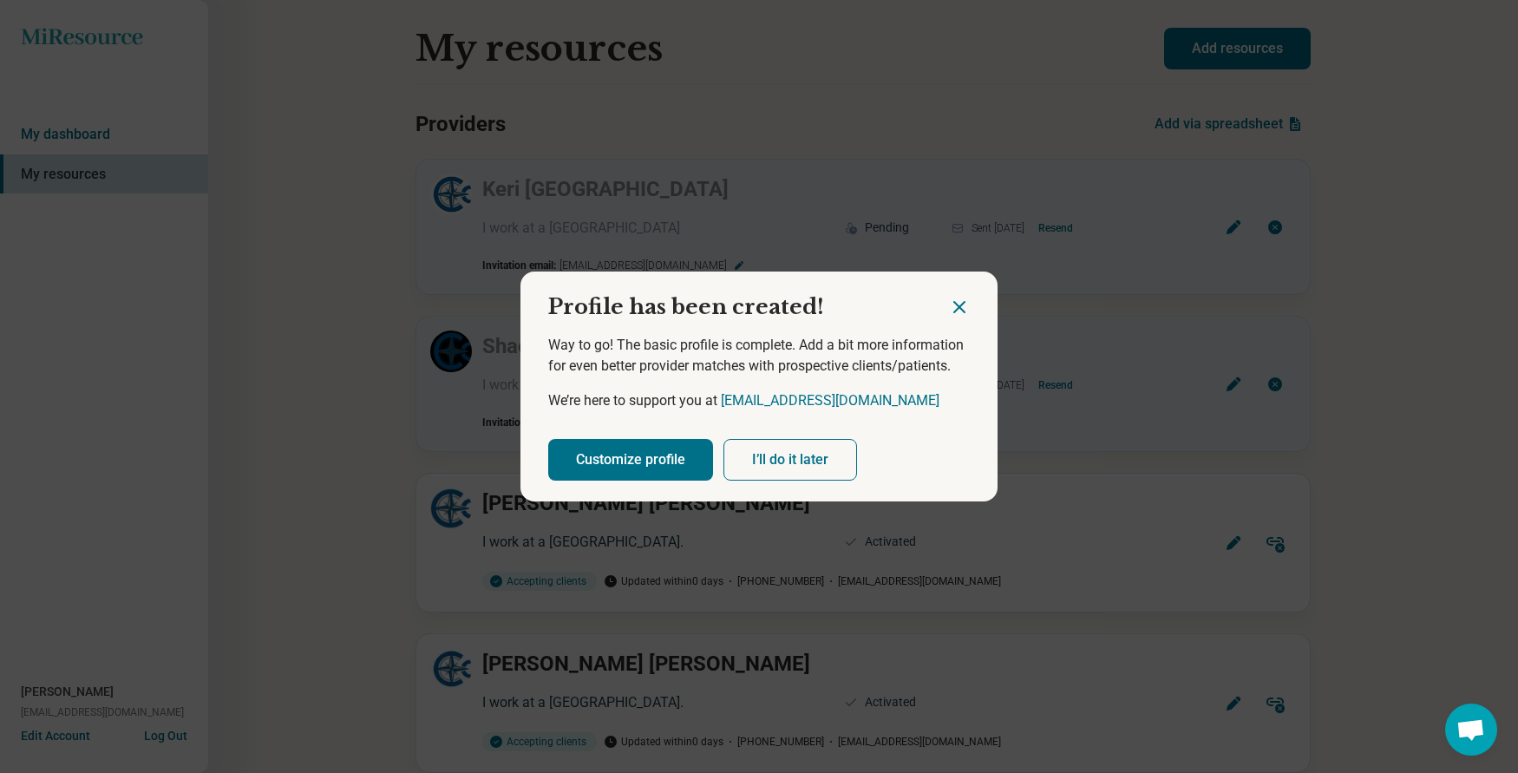
click at [779, 461] on button "I’ll do it later" at bounding box center [790, 460] width 134 height 42
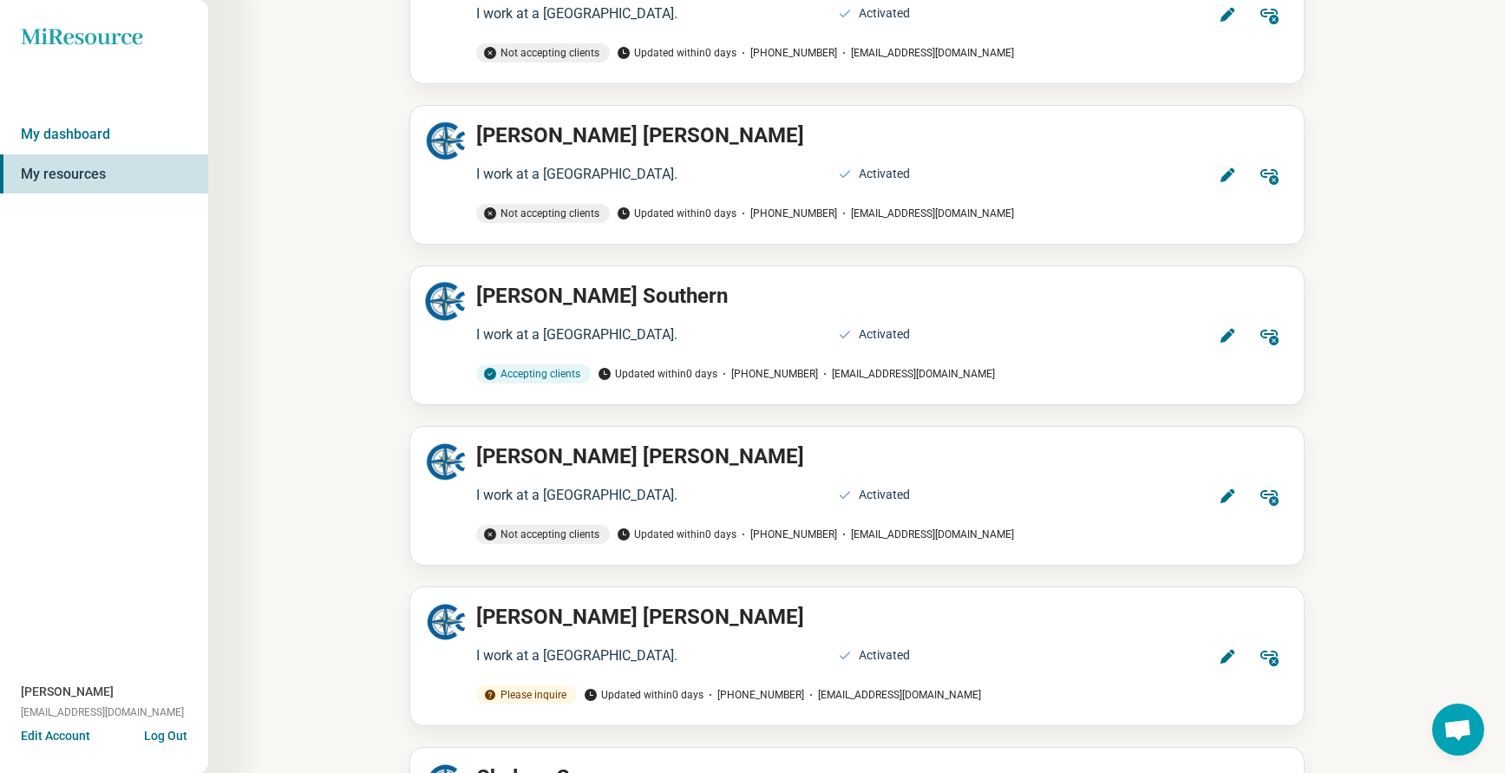
scroll to position [1908, 0]
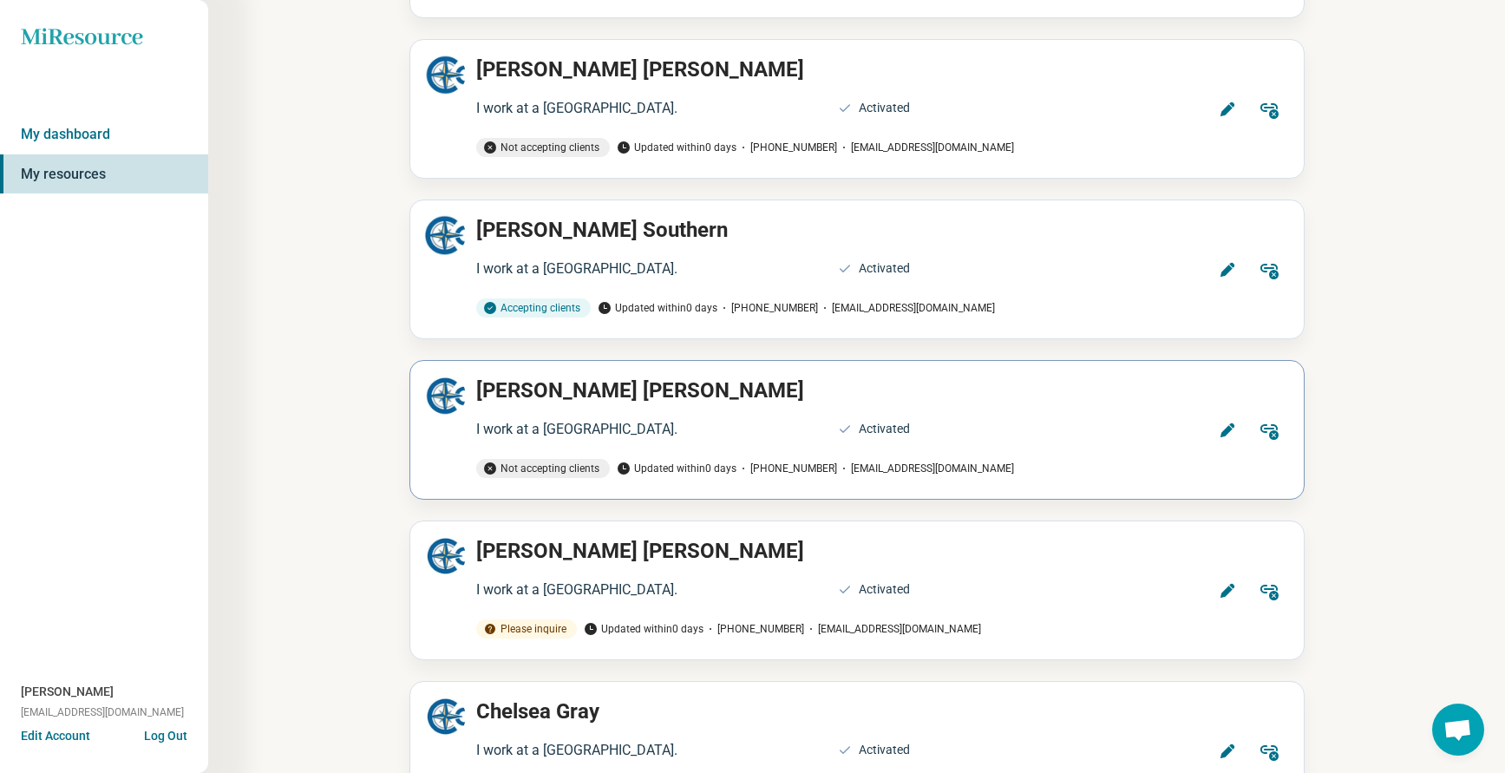
click at [1219, 422] on icon at bounding box center [1227, 430] width 17 height 17
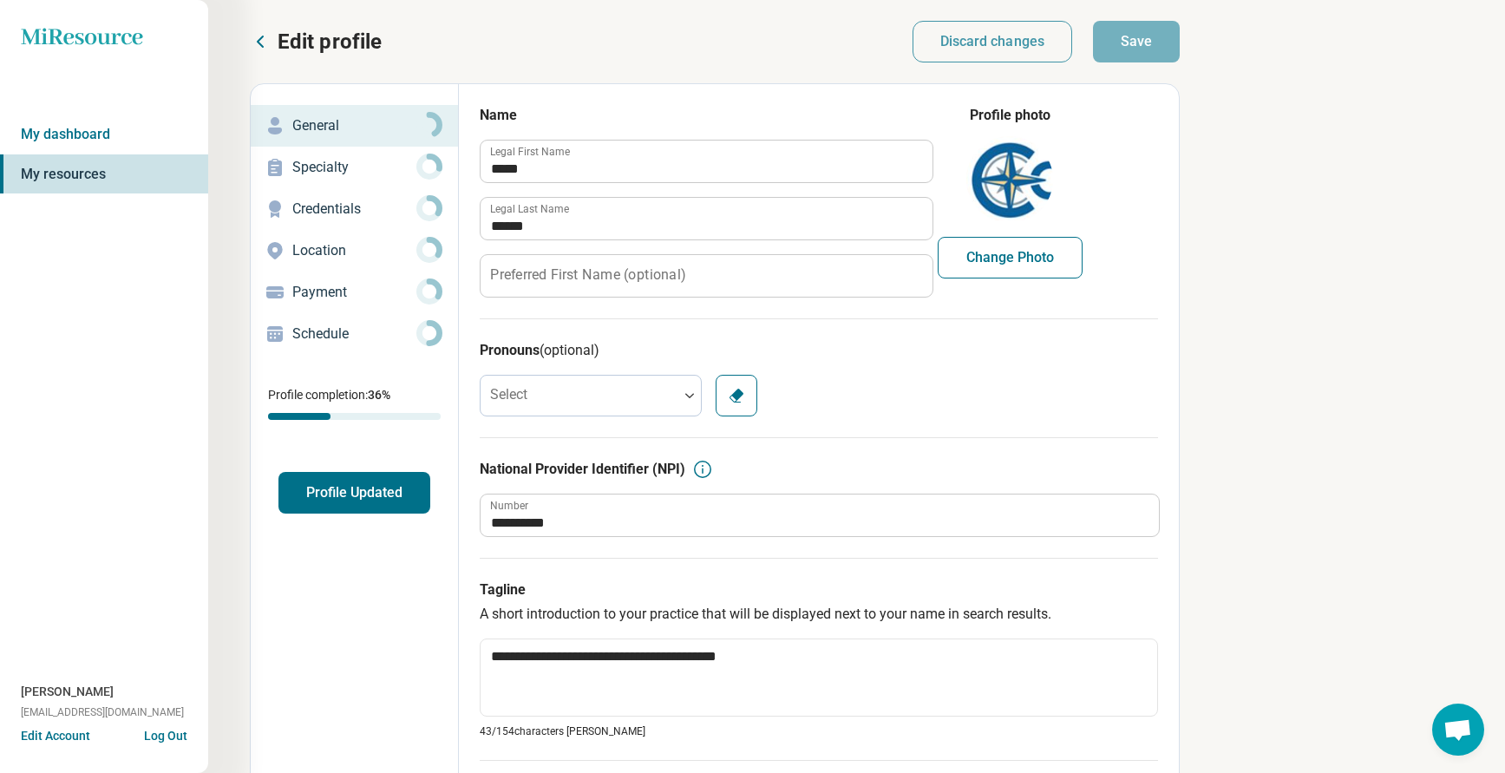
click at [320, 251] on p "Location" at bounding box center [354, 250] width 124 height 21
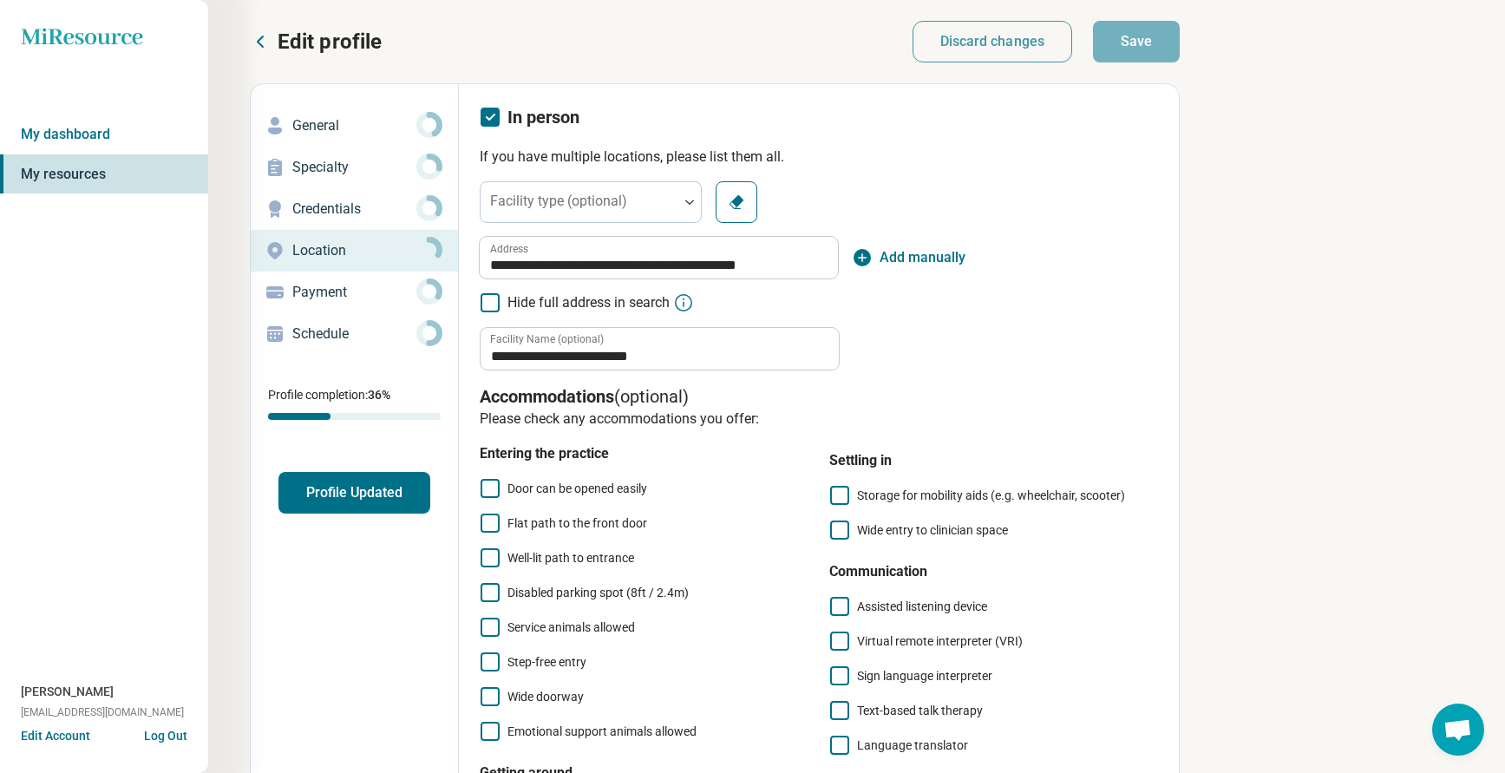
click at [269, 45] on icon at bounding box center [260, 41] width 21 height 21
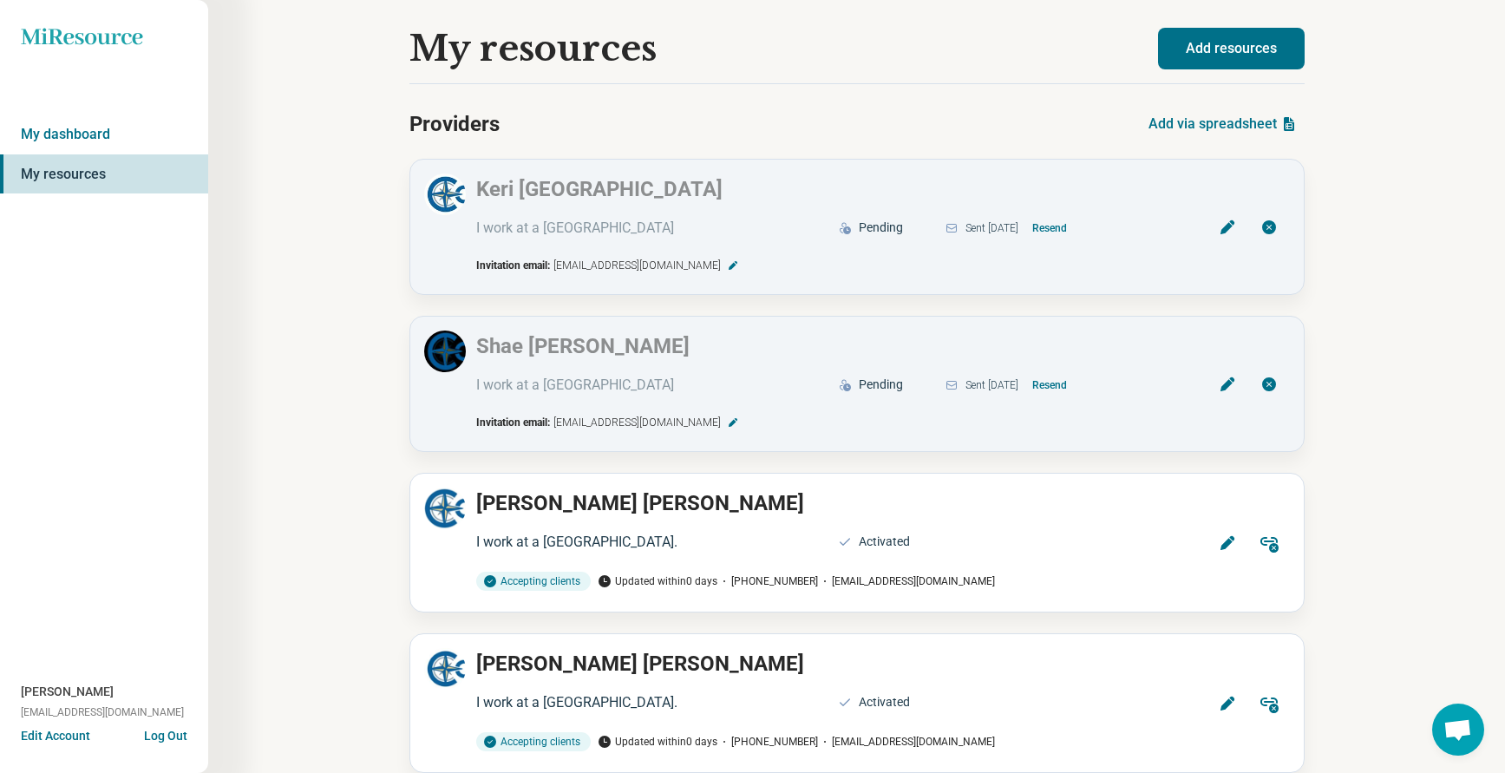
click at [1238, 47] on button "Add resources" at bounding box center [1231, 49] width 147 height 42
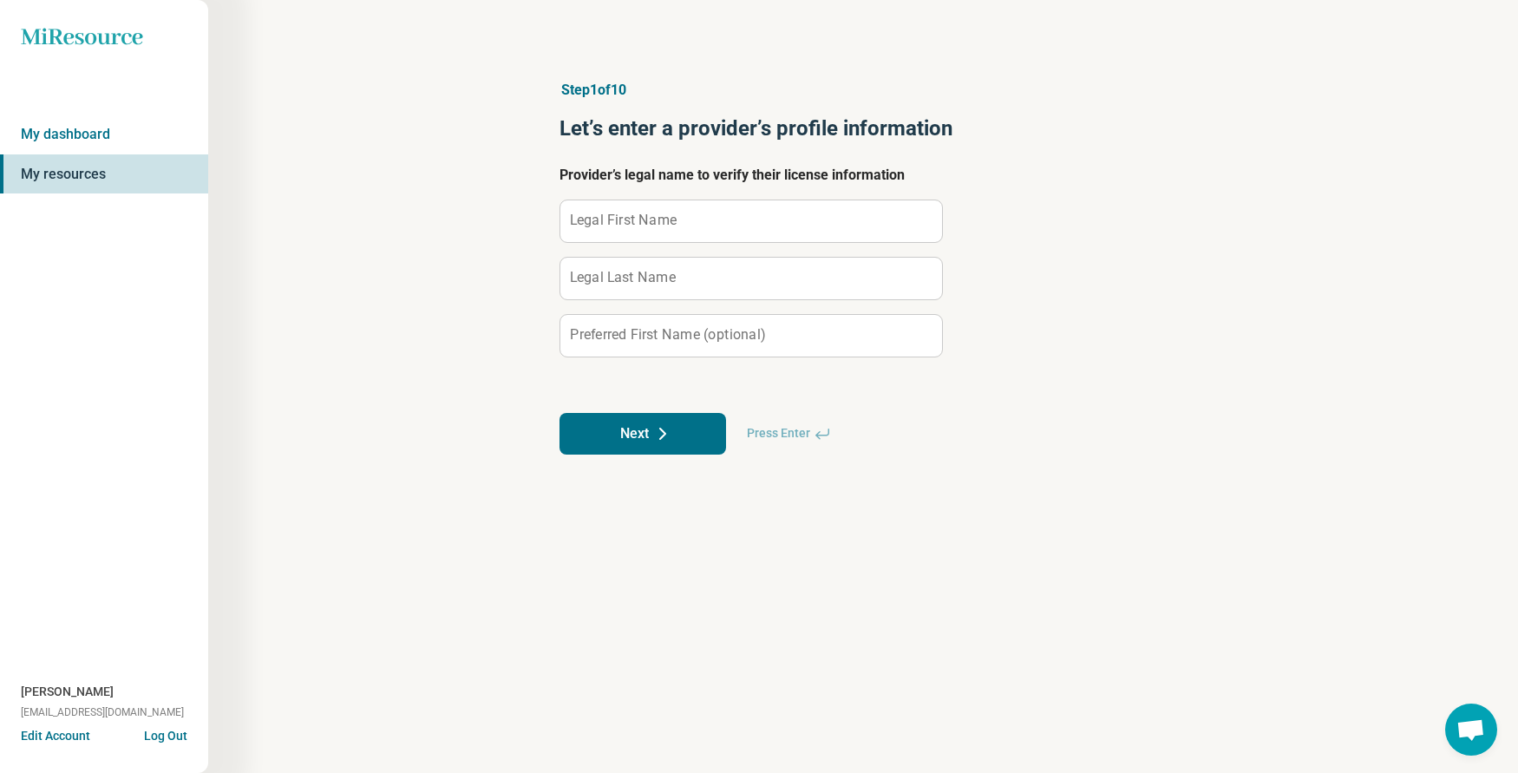
click at [660, 219] on label "Legal First Name" at bounding box center [623, 220] width 107 height 14
click at [660, 219] on input "Legal First Name" at bounding box center [751, 221] width 382 height 42
click at [636, 431] on button "Next" at bounding box center [642, 434] width 167 height 42
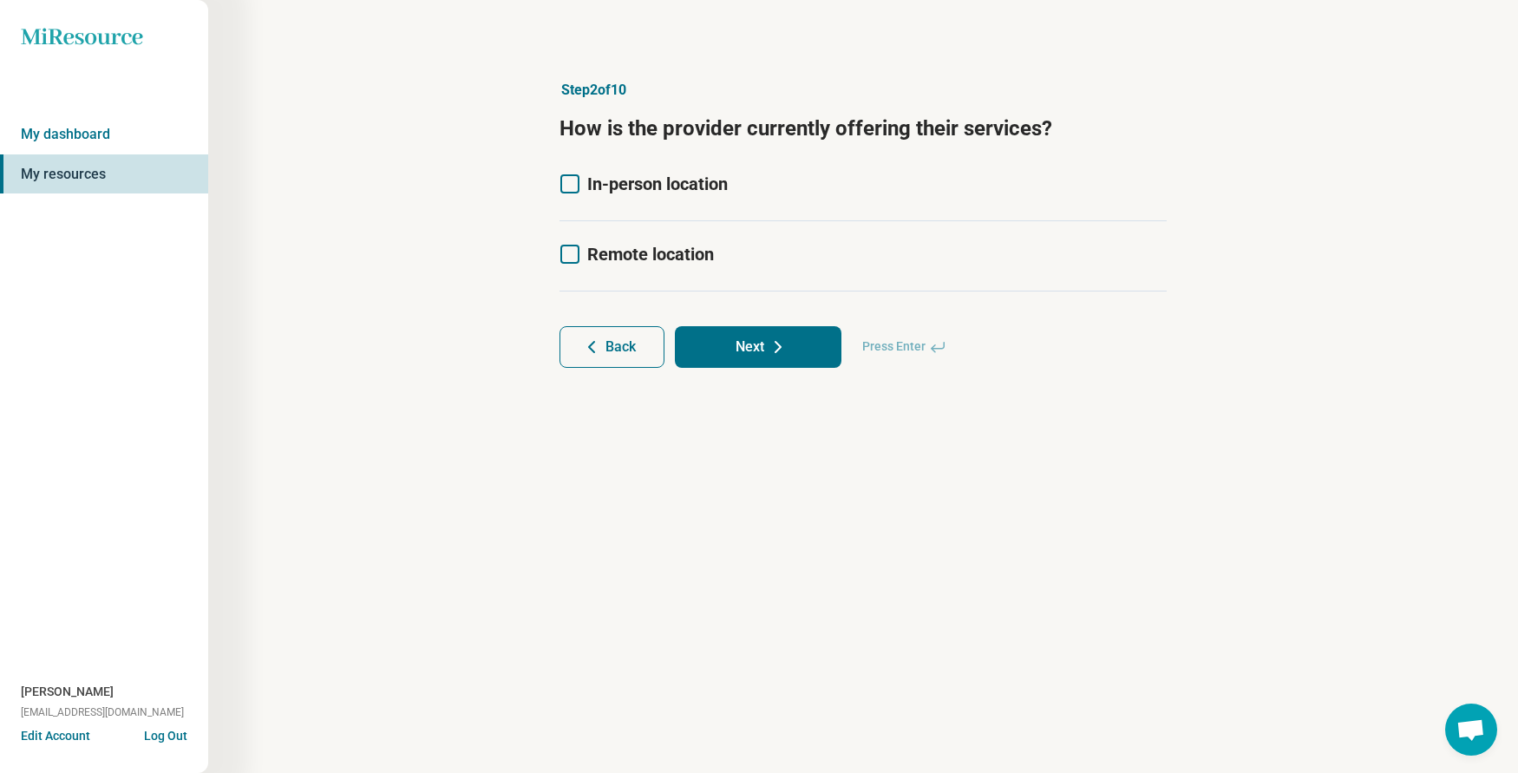
click at [579, 178] on label "In-person location" at bounding box center [643, 184] width 168 height 24
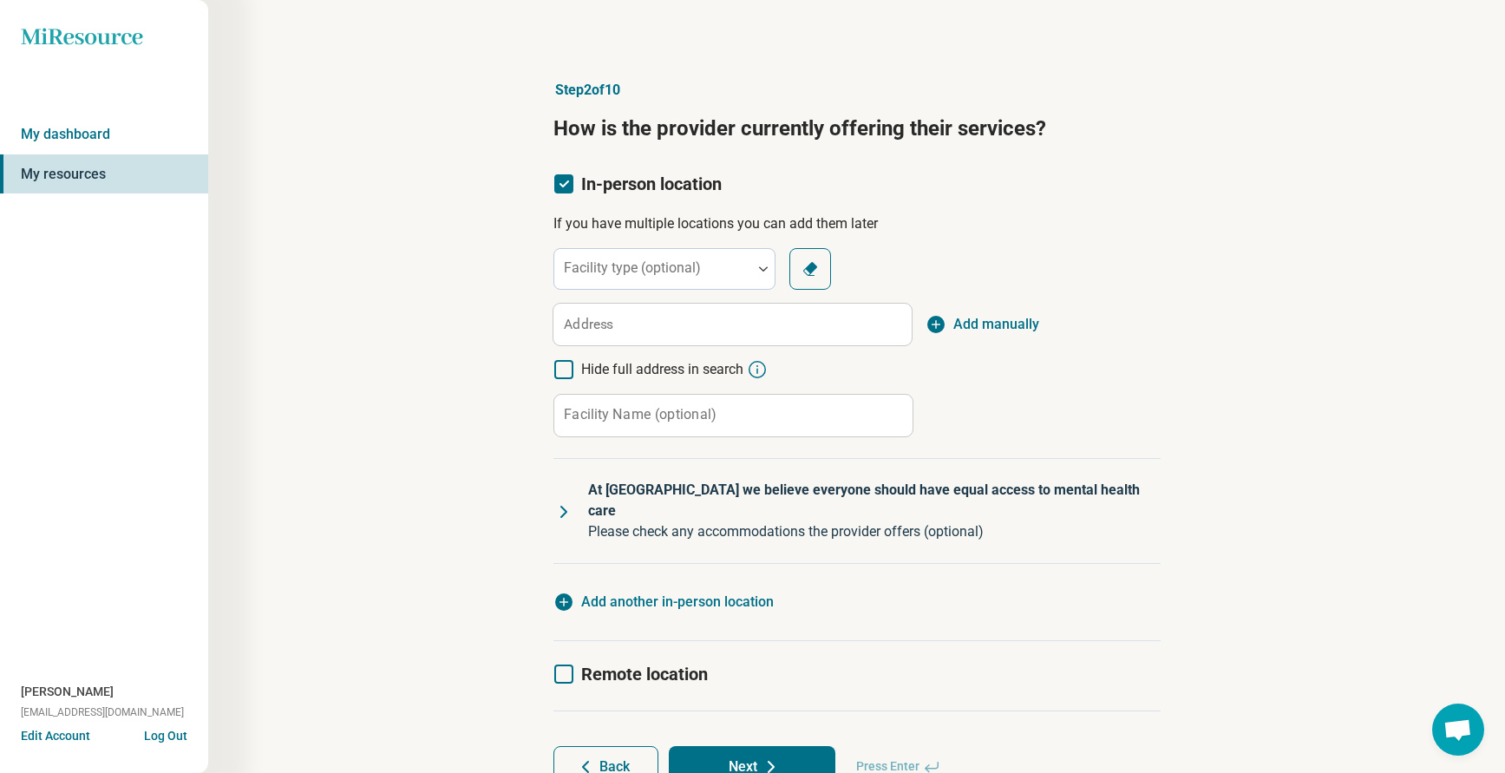
click at [598, 324] on label "Address" at bounding box center [588, 324] width 49 height 14
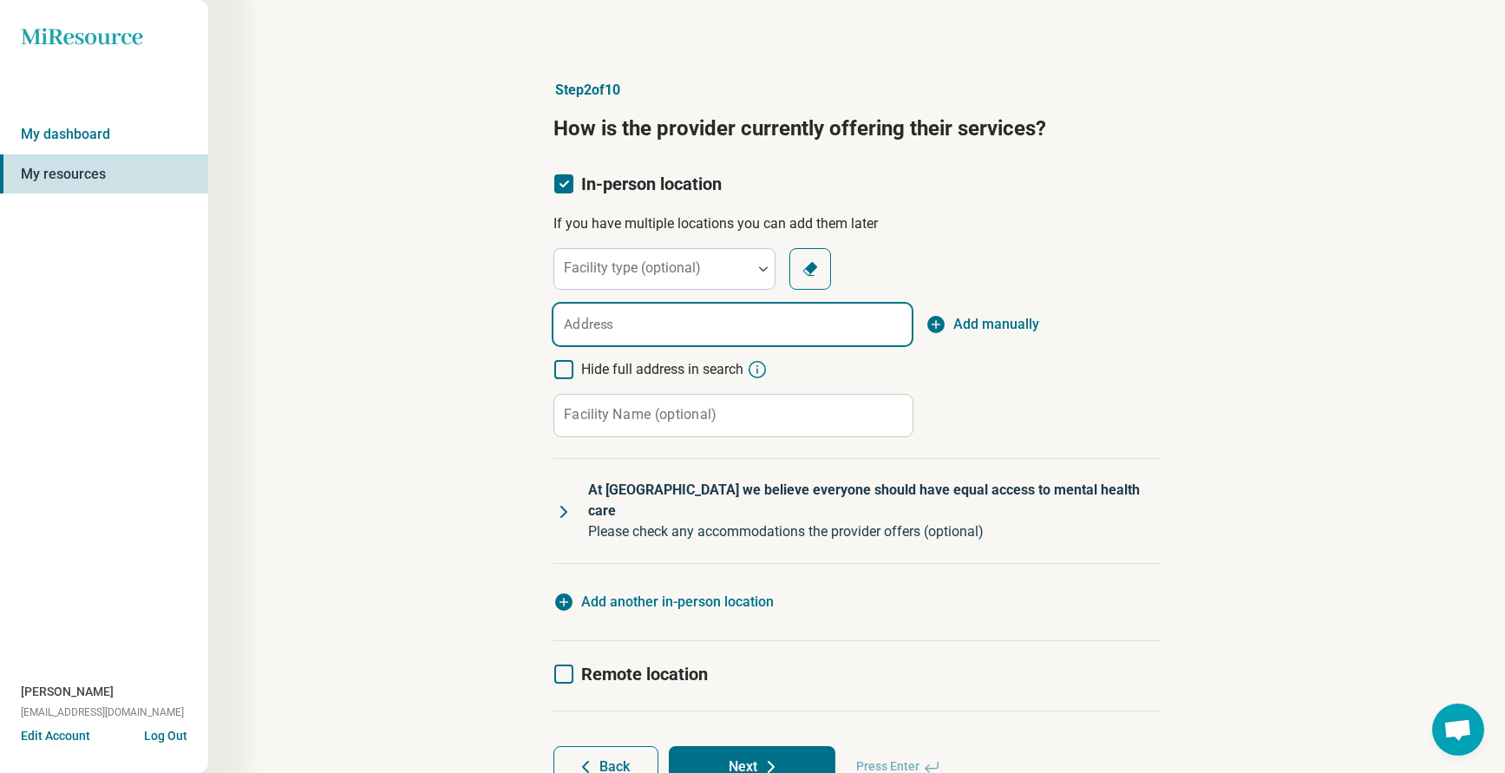
click at [598, 324] on input "Address" at bounding box center [732, 325] width 358 height 42
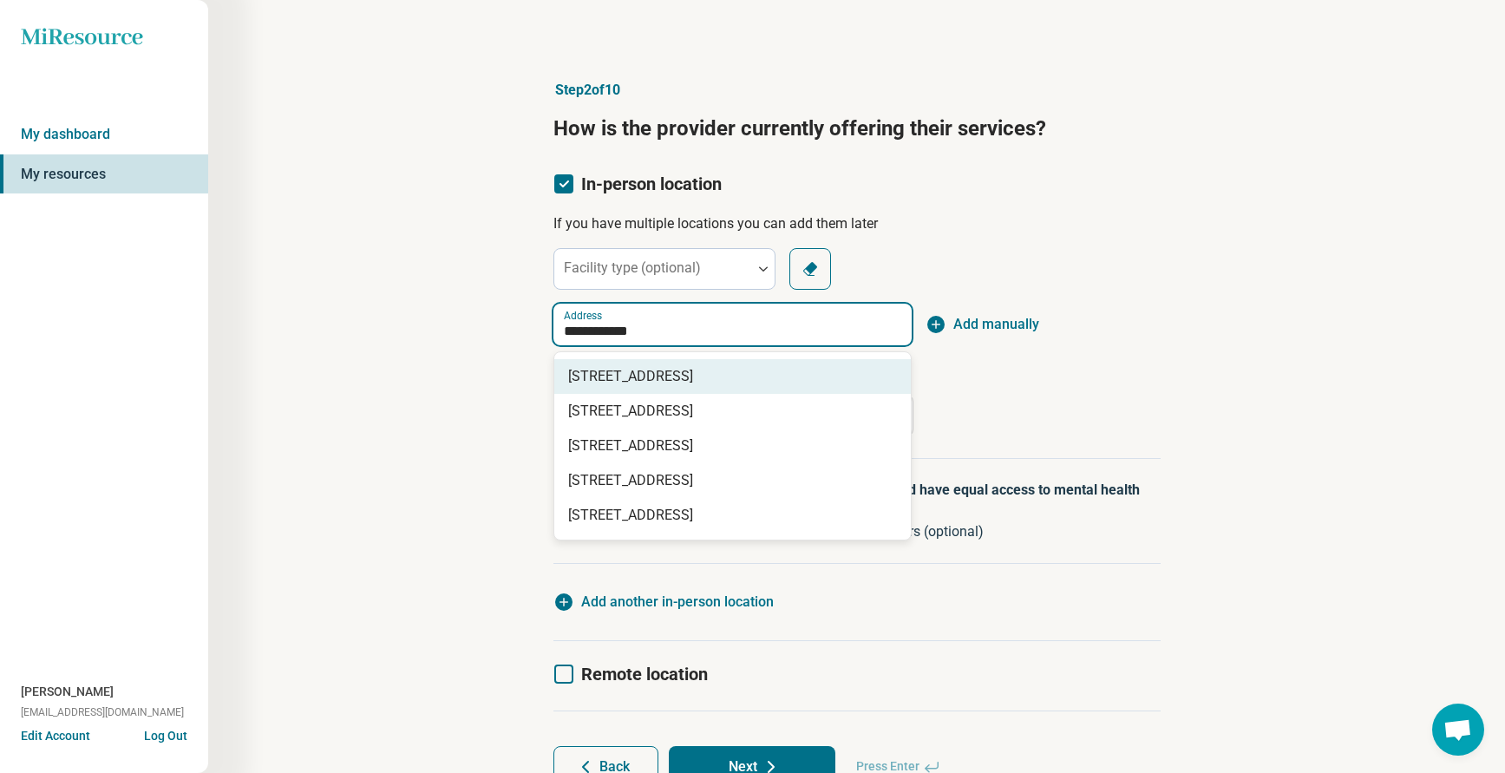
click at [638, 376] on span "[STREET_ADDRESS]" at bounding box center [736, 376] width 336 height 21
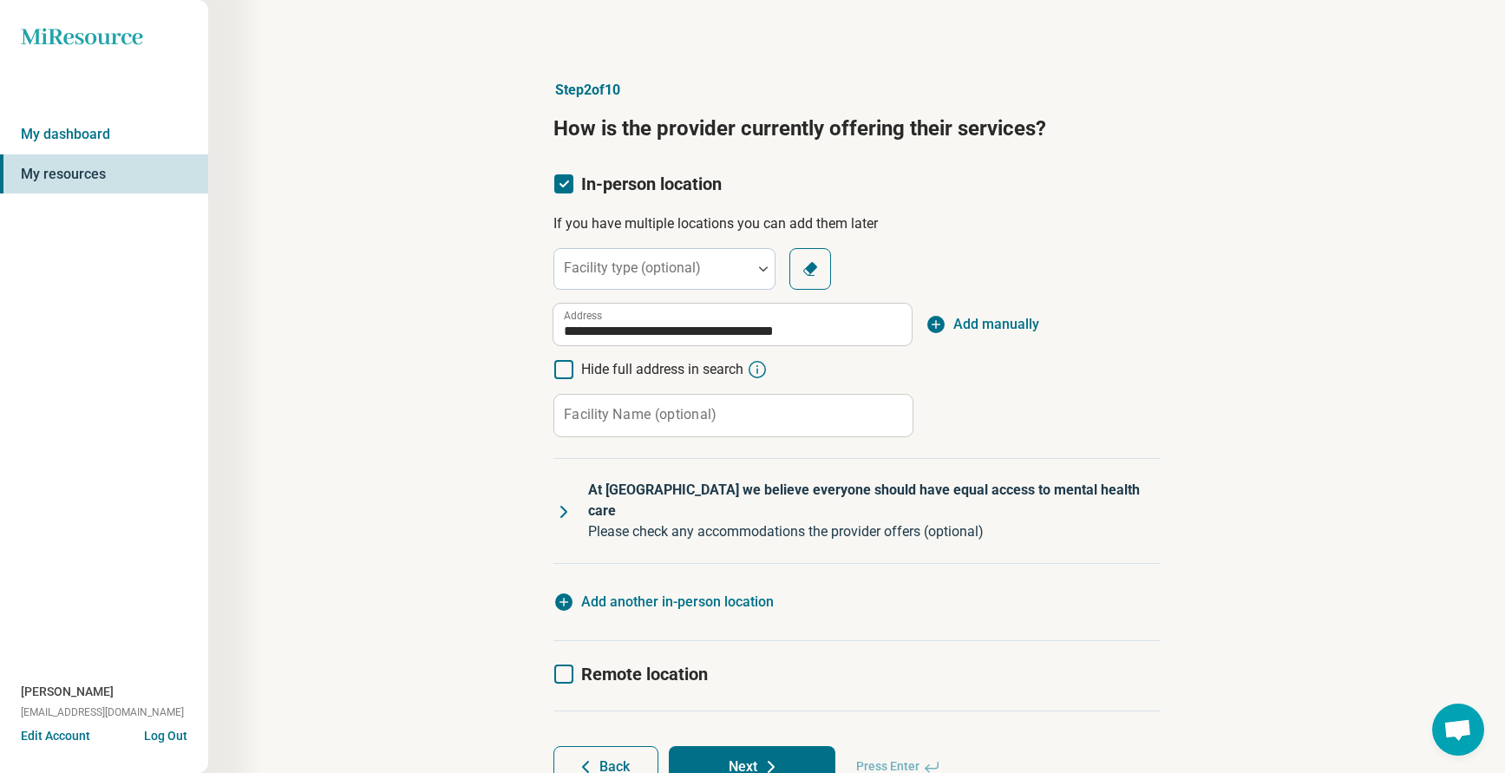
click at [1173, 436] on article "**********" at bounding box center [857, 433] width 663 height 777
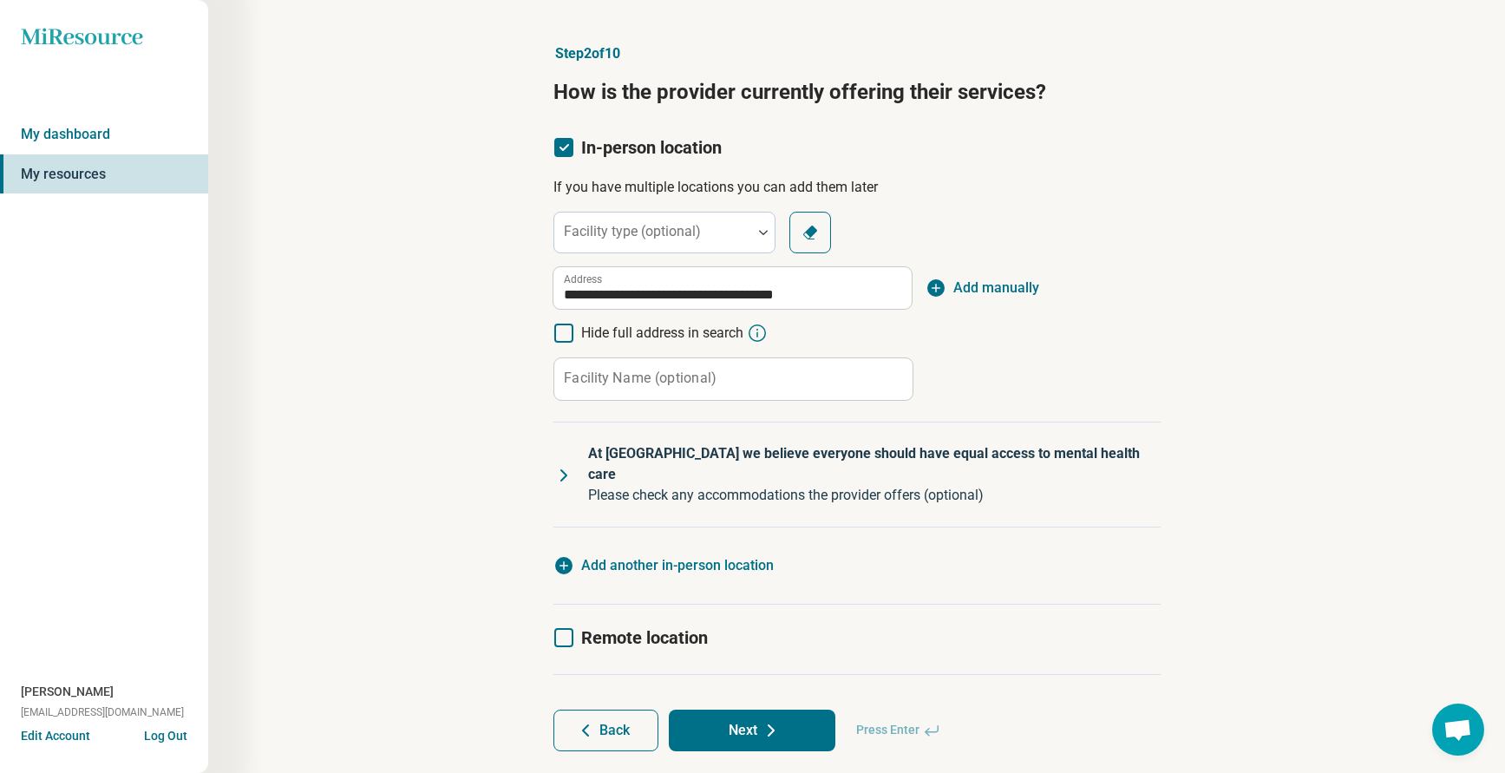
scroll to position [56, 0]
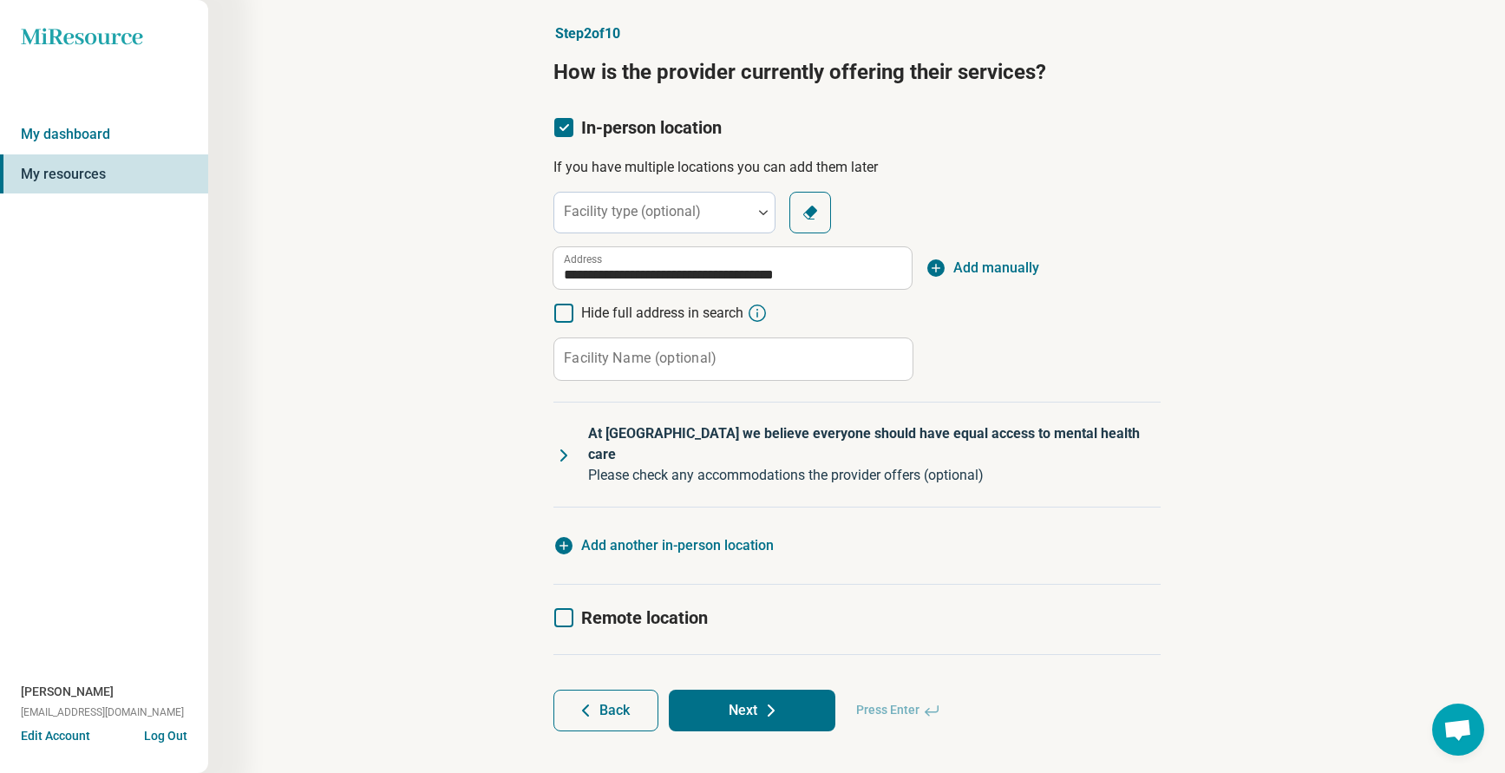
click at [746, 690] on button "Next" at bounding box center [752, 711] width 167 height 42
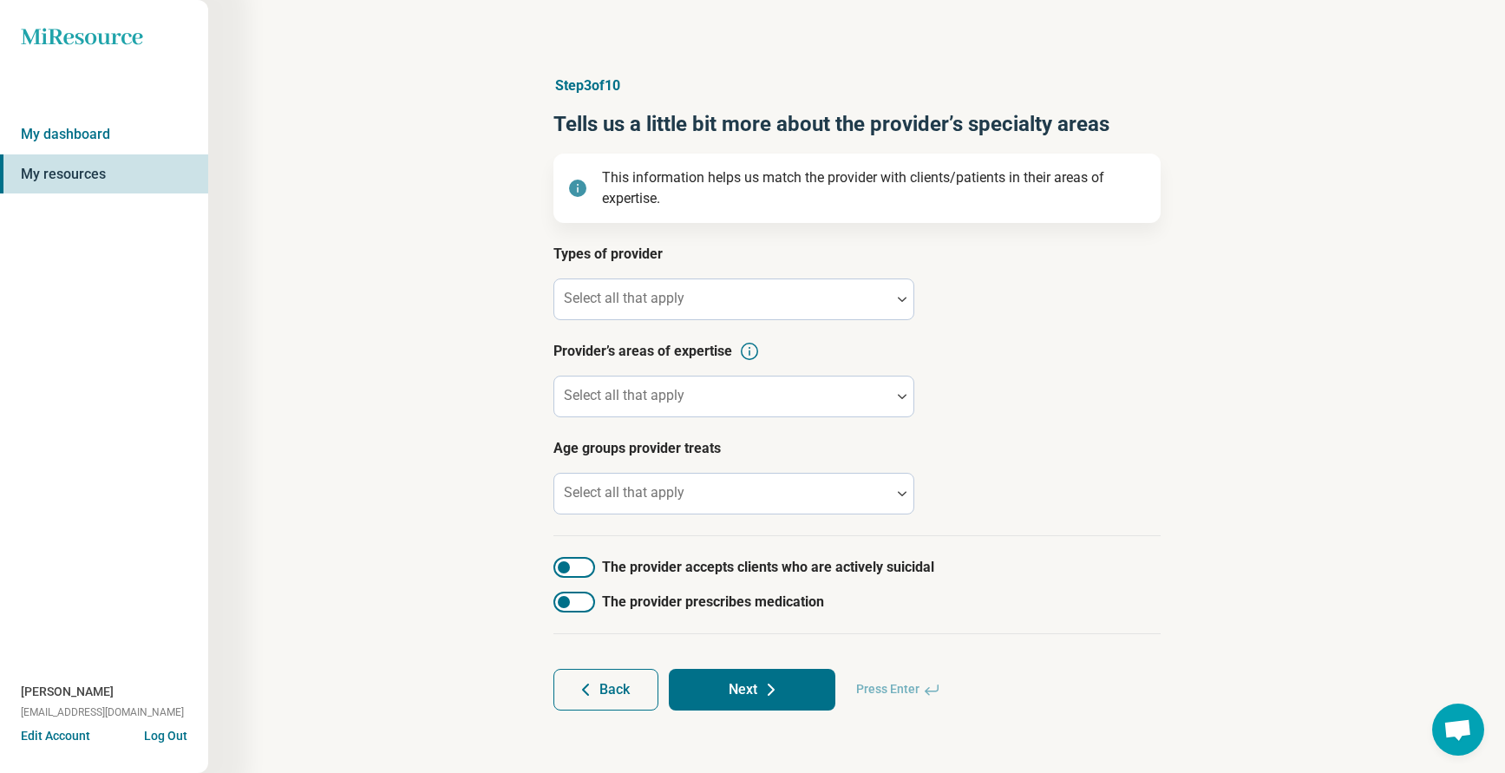
scroll to position [0, 0]
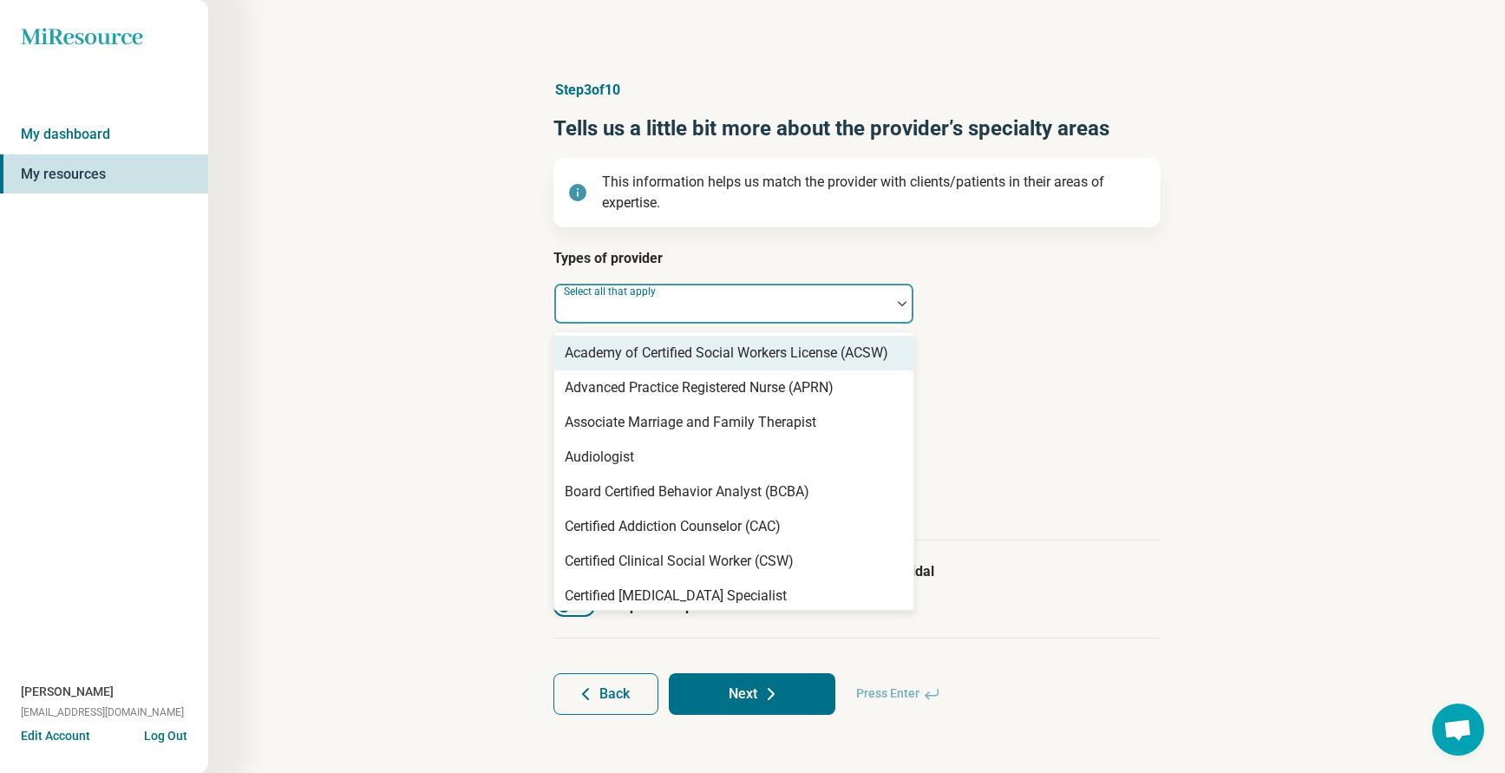
click at [606, 301] on div "Select all that apply" at bounding box center [733, 304] width 361 height 42
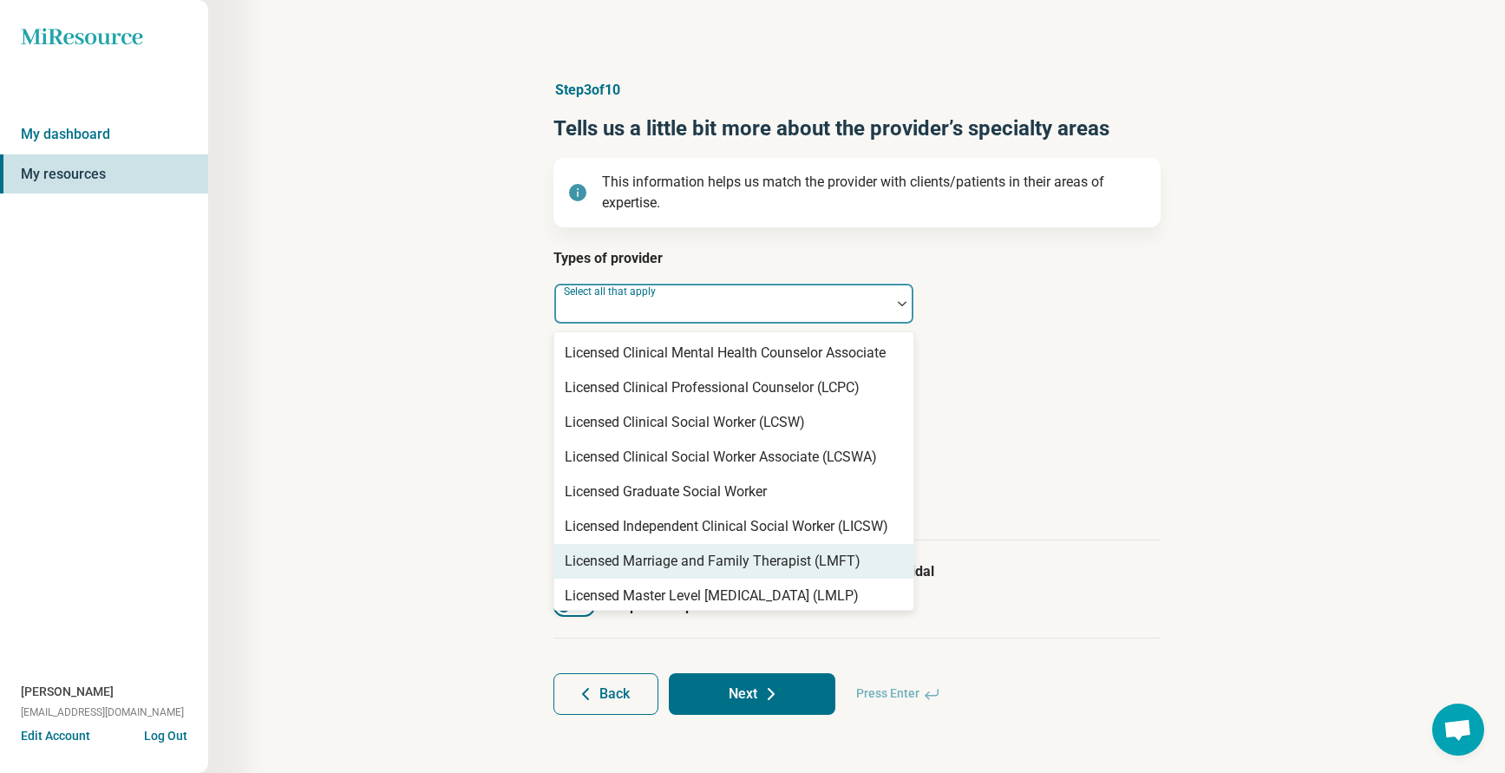
scroll to position [954, 0]
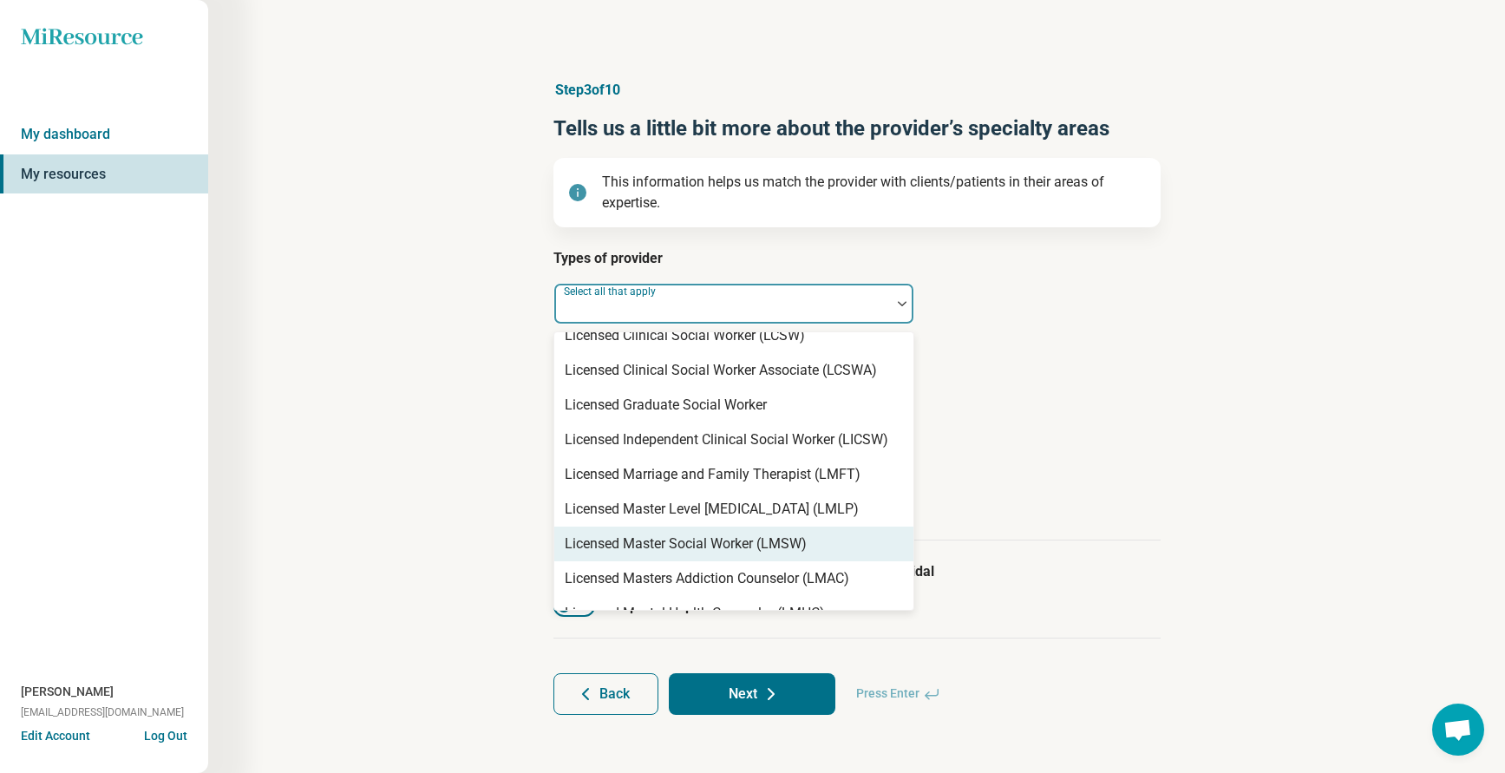
click at [670, 546] on div "Licensed Master Social Worker (LMSW)" at bounding box center [686, 543] width 242 height 21
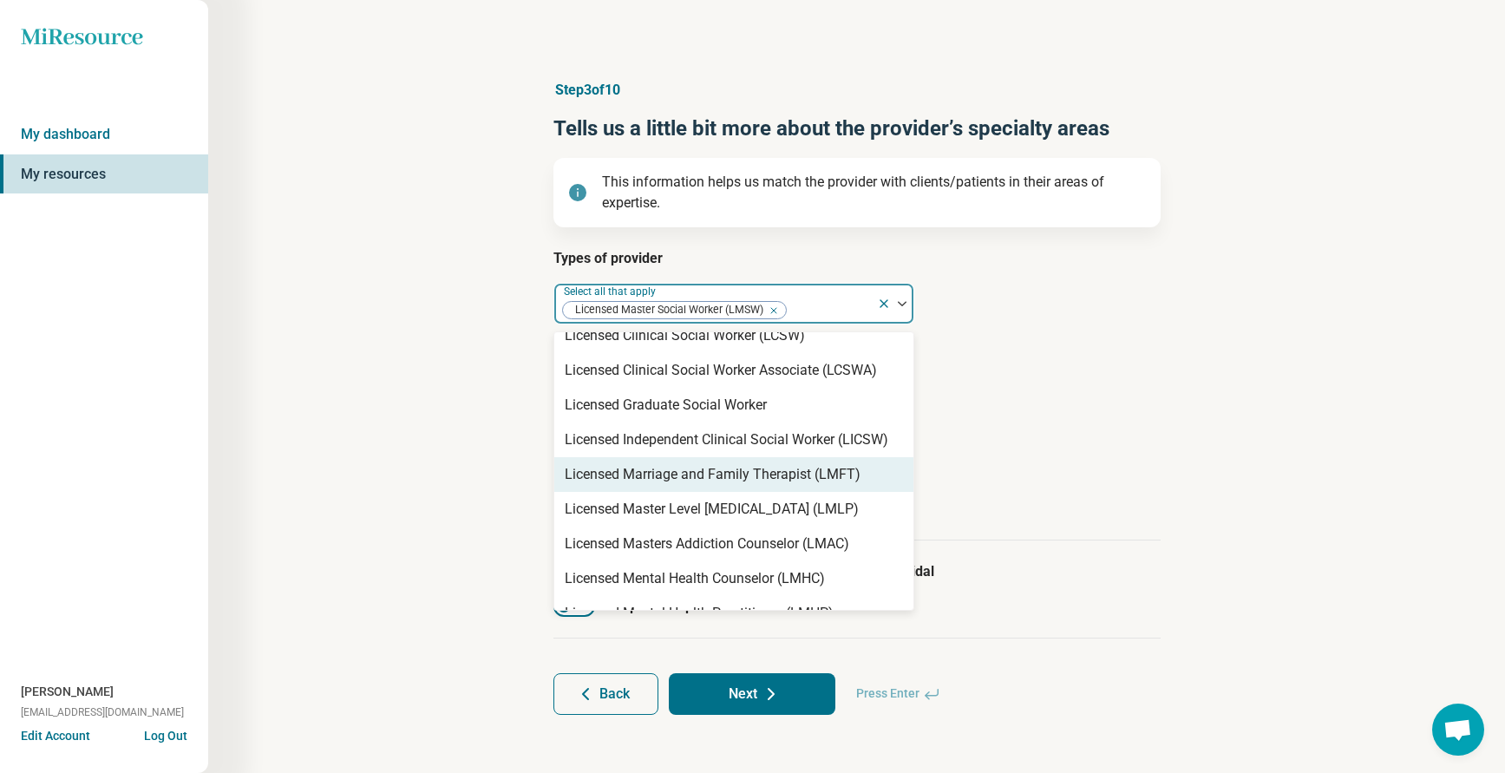
click at [1148, 416] on article "Provider’s areas of expertise Select all that apply" at bounding box center [856, 383] width 607 height 76
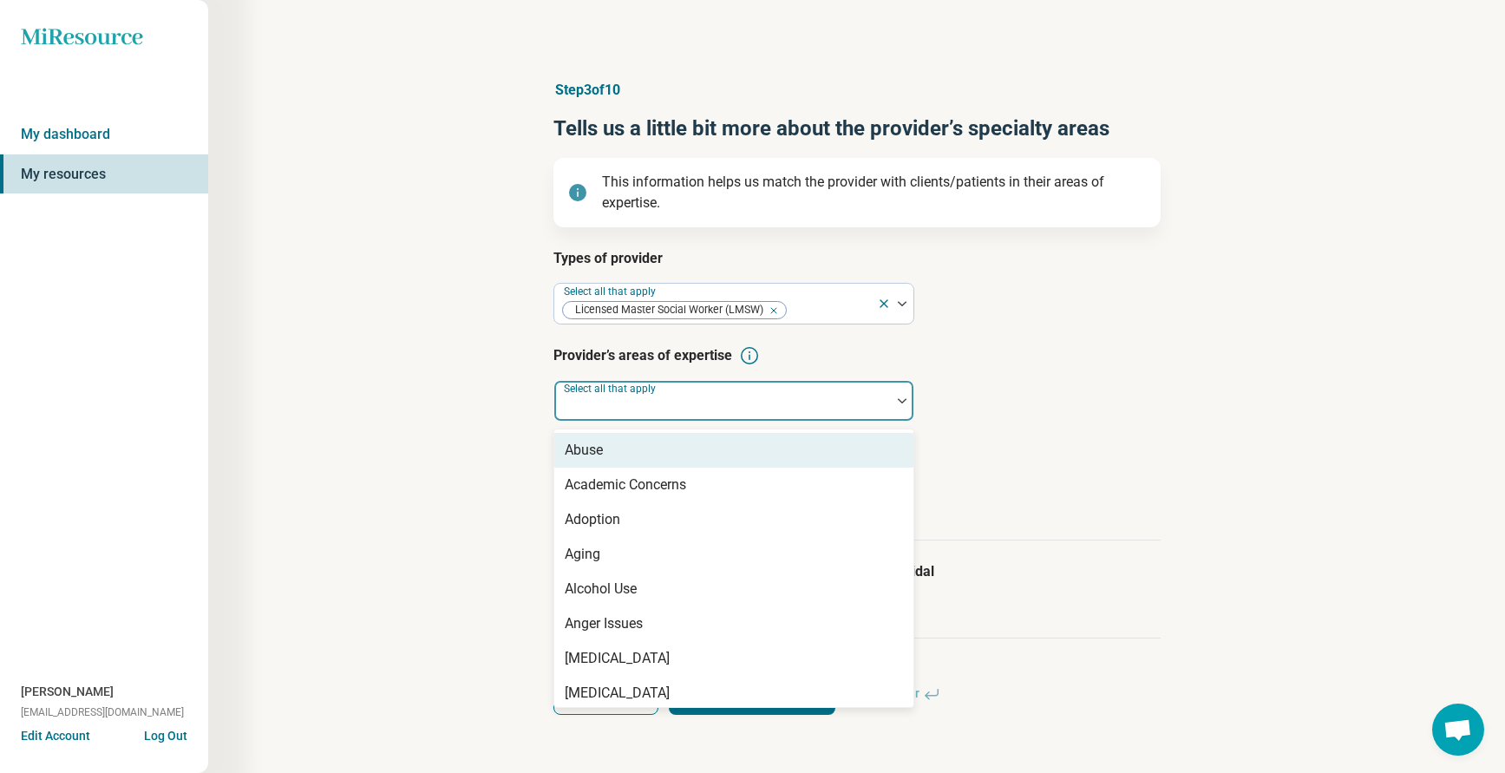
click at [648, 395] on div "Select all that apply" at bounding box center [733, 401] width 361 height 42
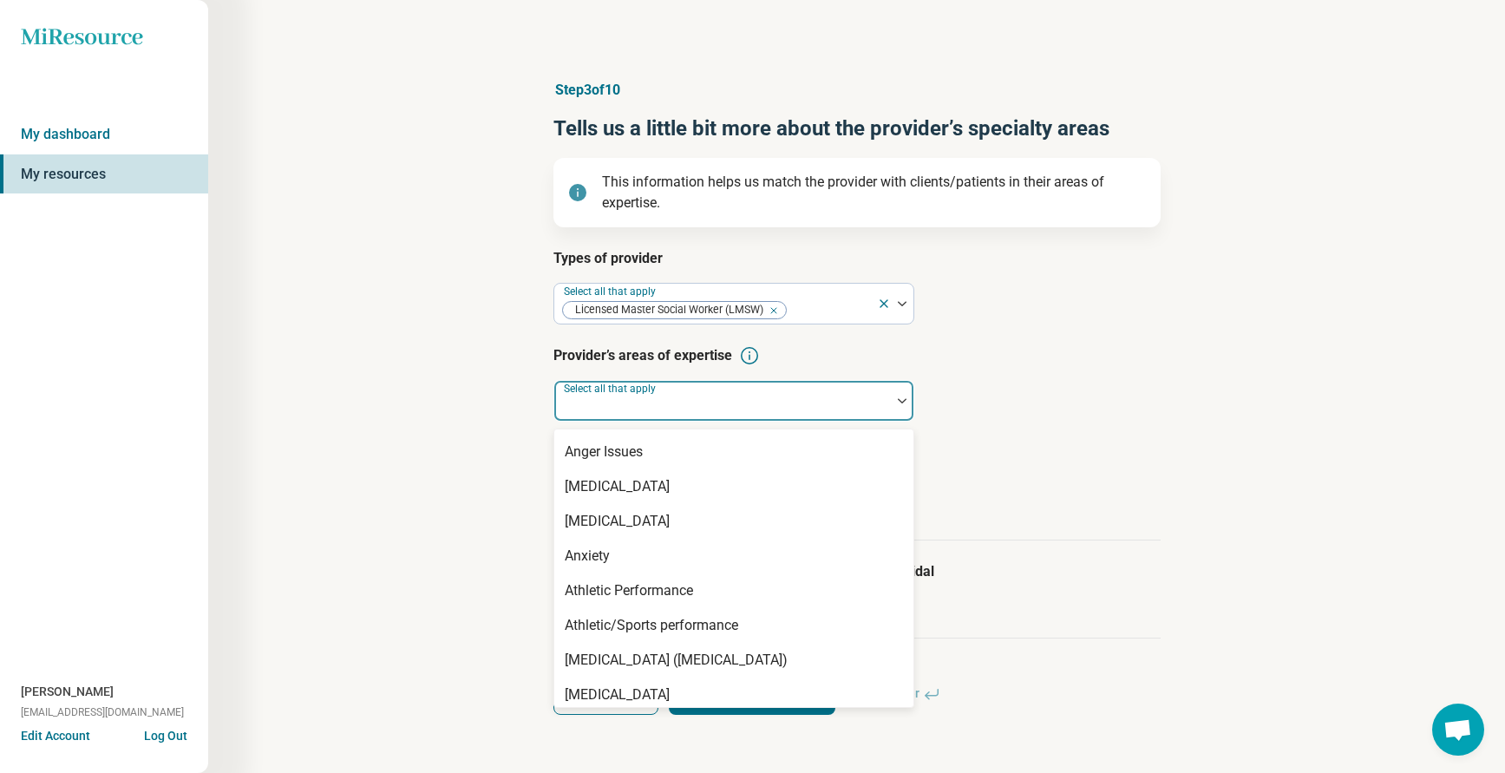
scroll to position [173, 0]
click at [600, 547] on div "Anxiety" at bounding box center [587, 554] width 45 height 21
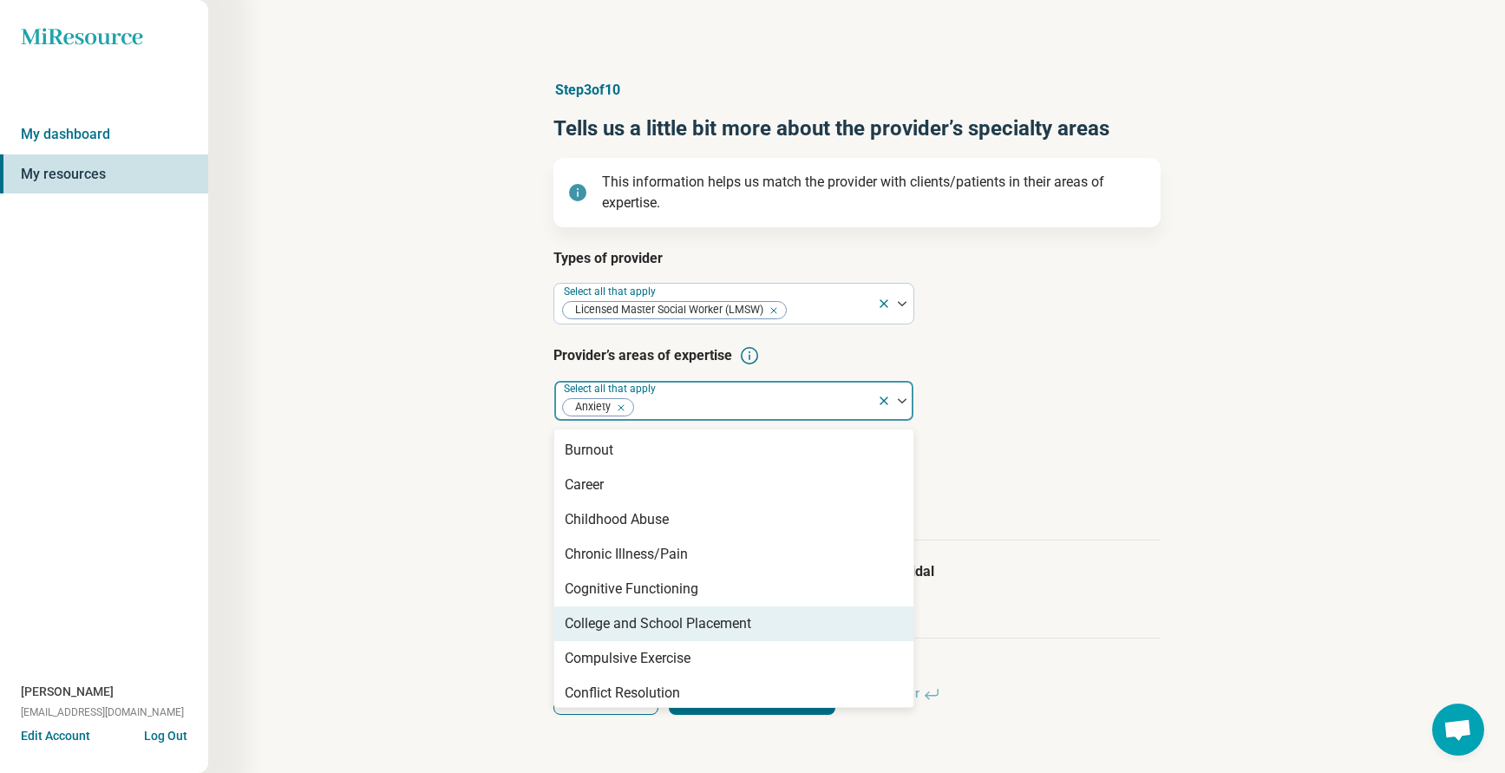
scroll to position [954, 0]
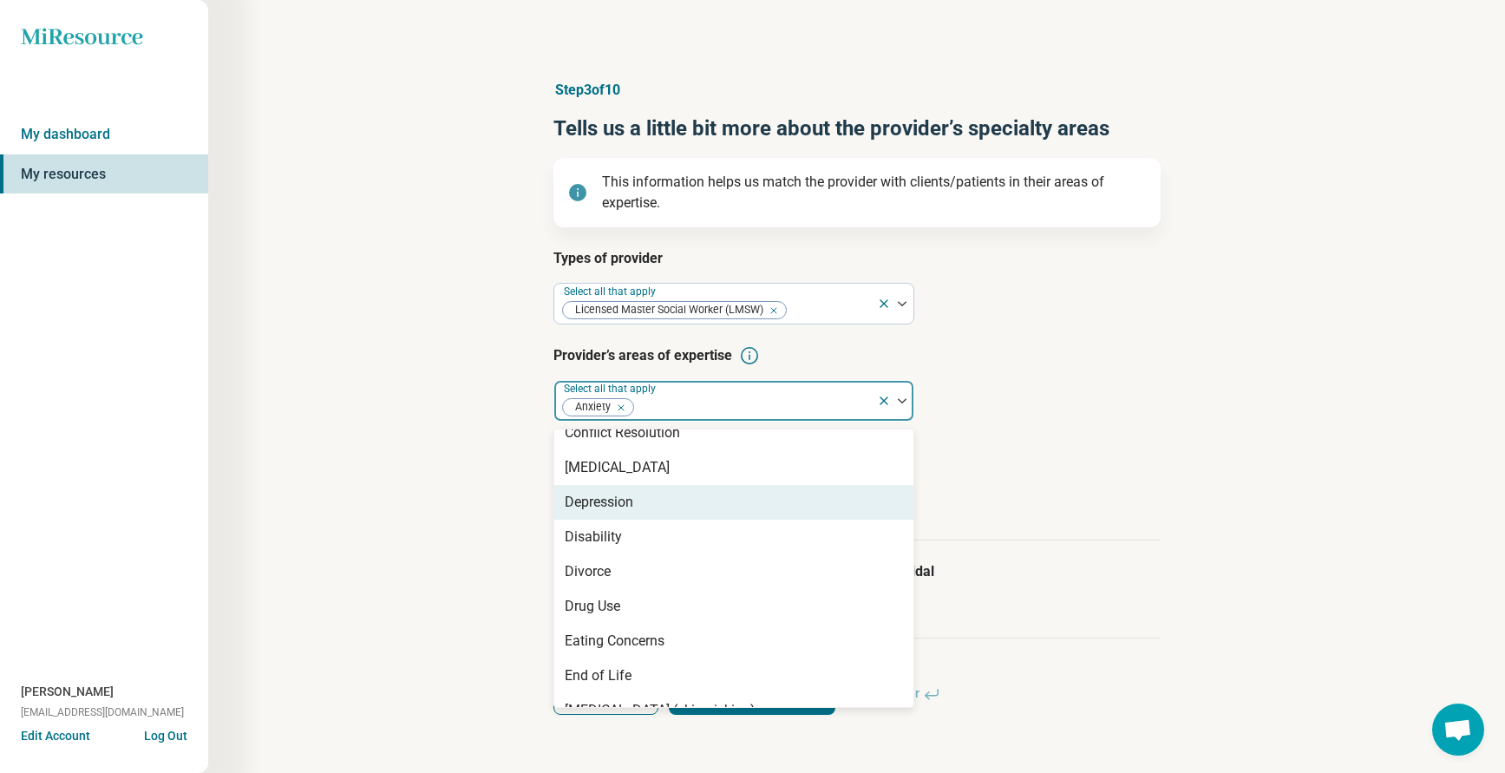
click at [612, 512] on div "Depression" at bounding box center [599, 502] width 69 height 21
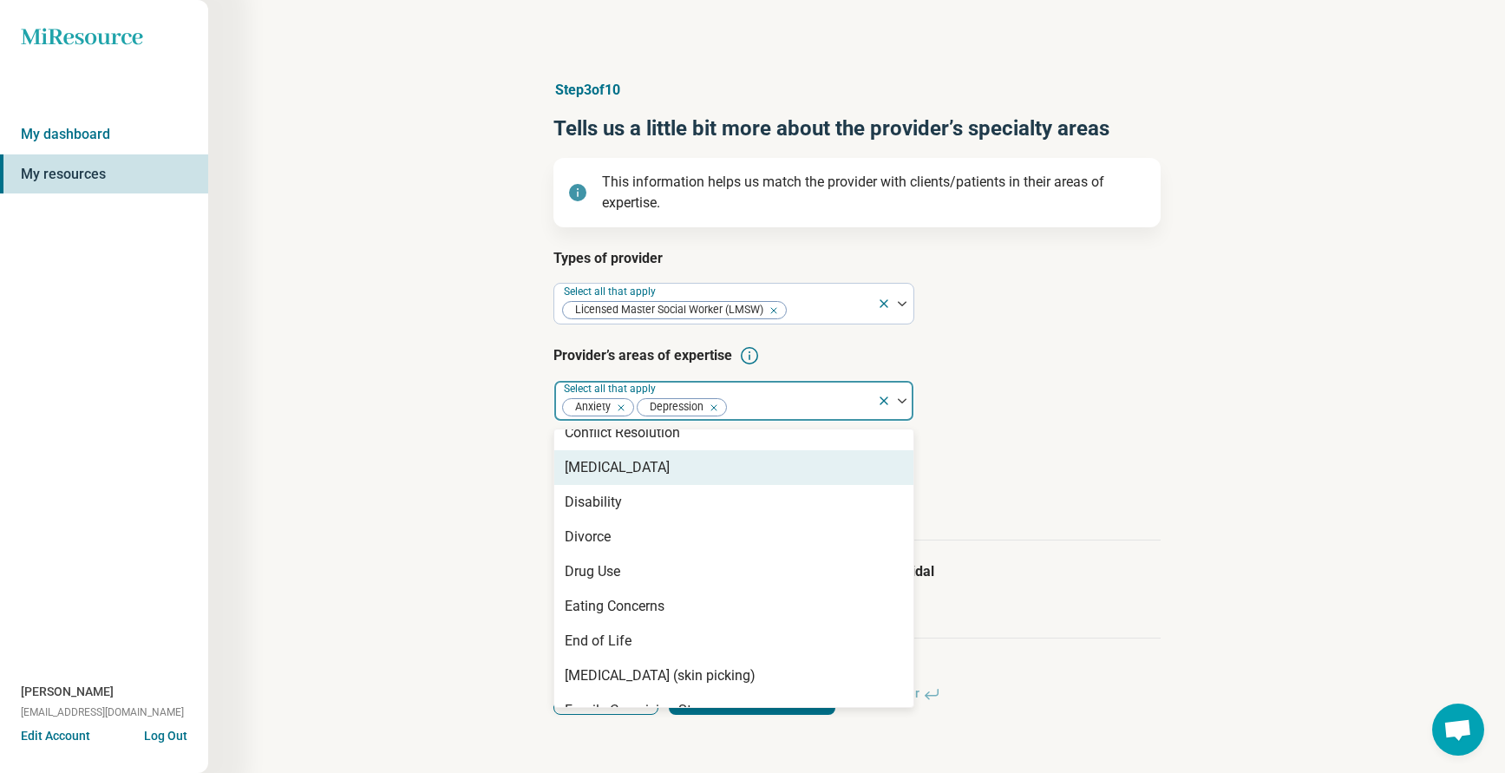
click at [1108, 461] on h3 "Age groups provider treats" at bounding box center [856, 452] width 607 height 21
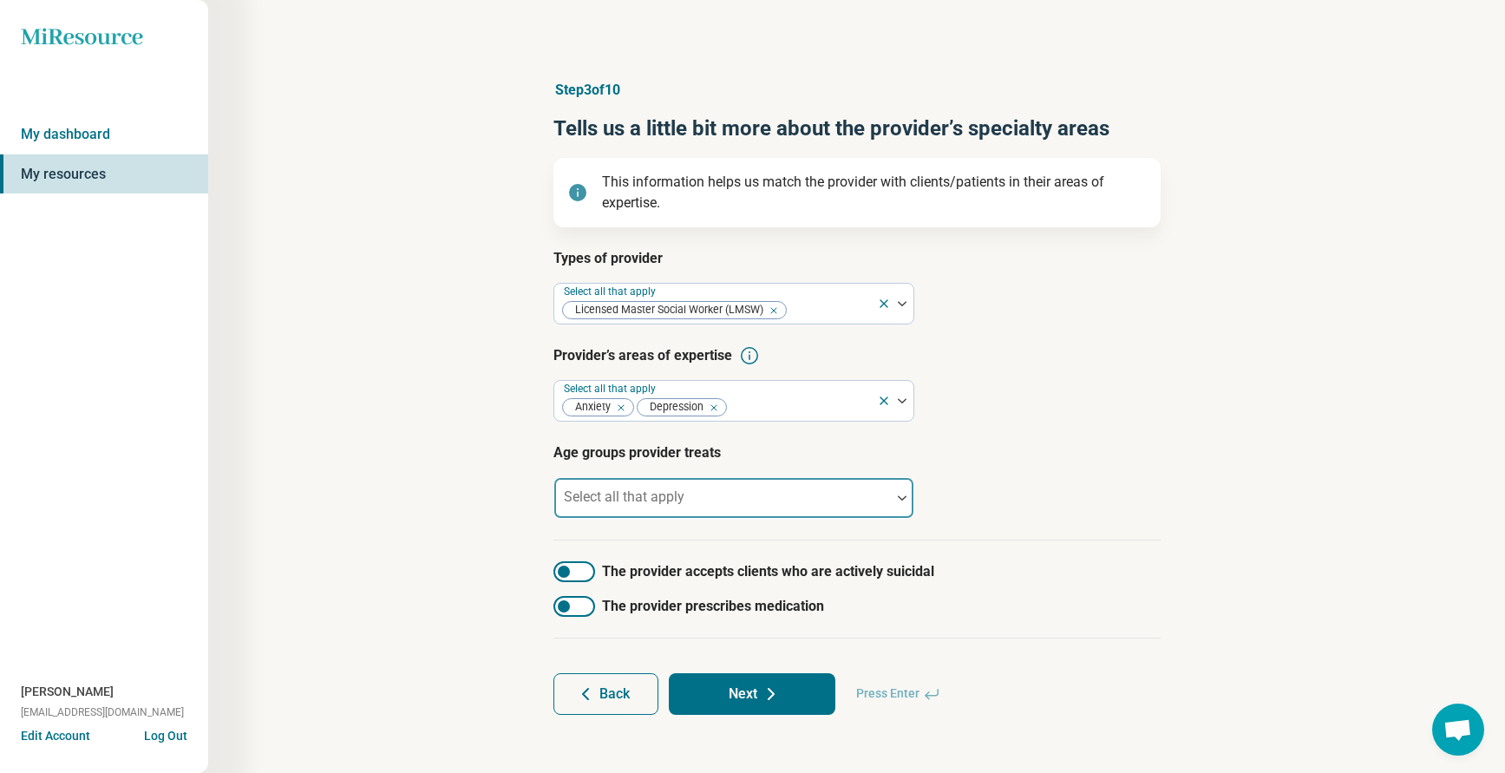
click at [619, 506] on div at bounding box center [722, 505] width 323 height 24
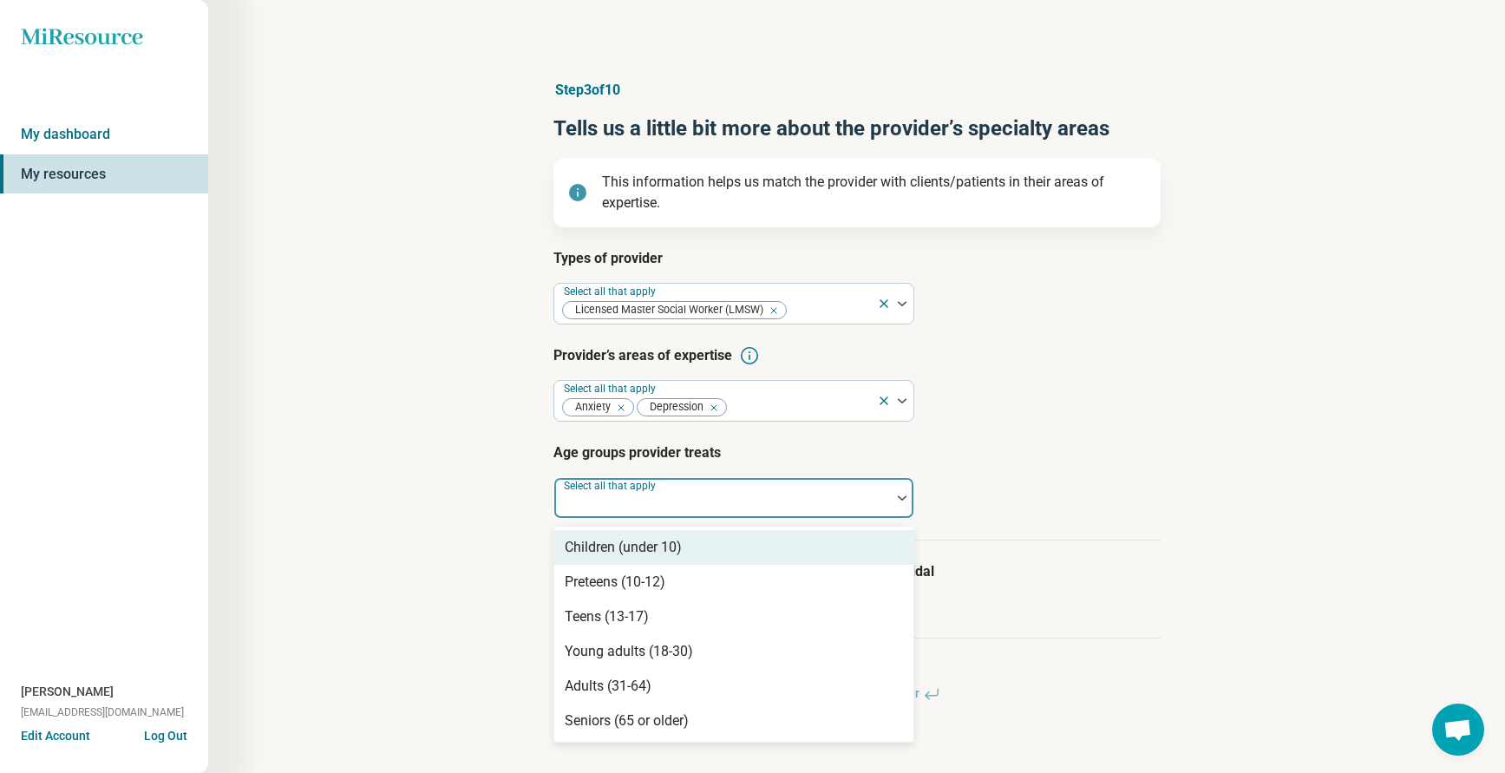
click at [598, 543] on div "Children (under 10)" at bounding box center [623, 547] width 117 height 21
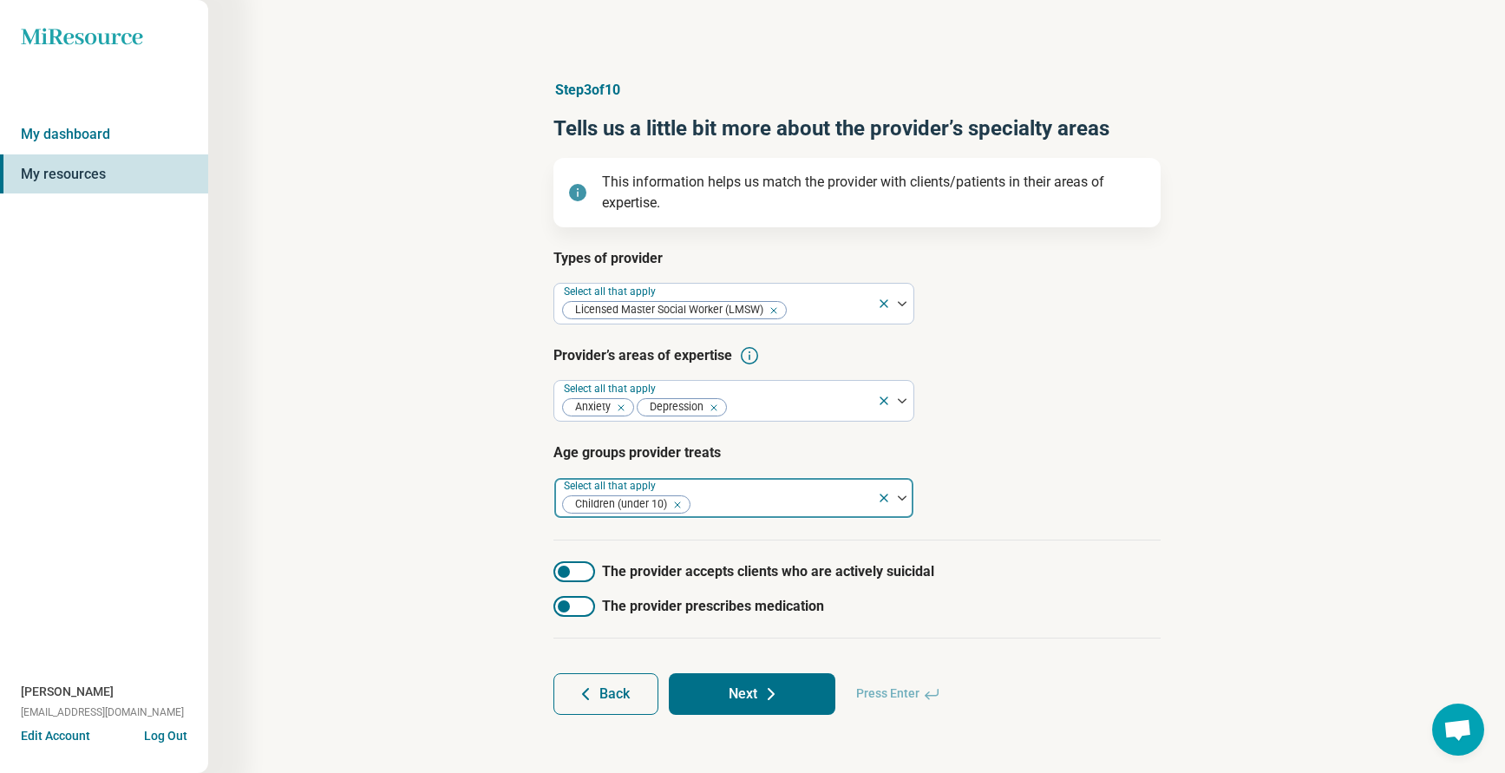
click at [720, 496] on div at bounding box center [781, 505] width 178 height 24
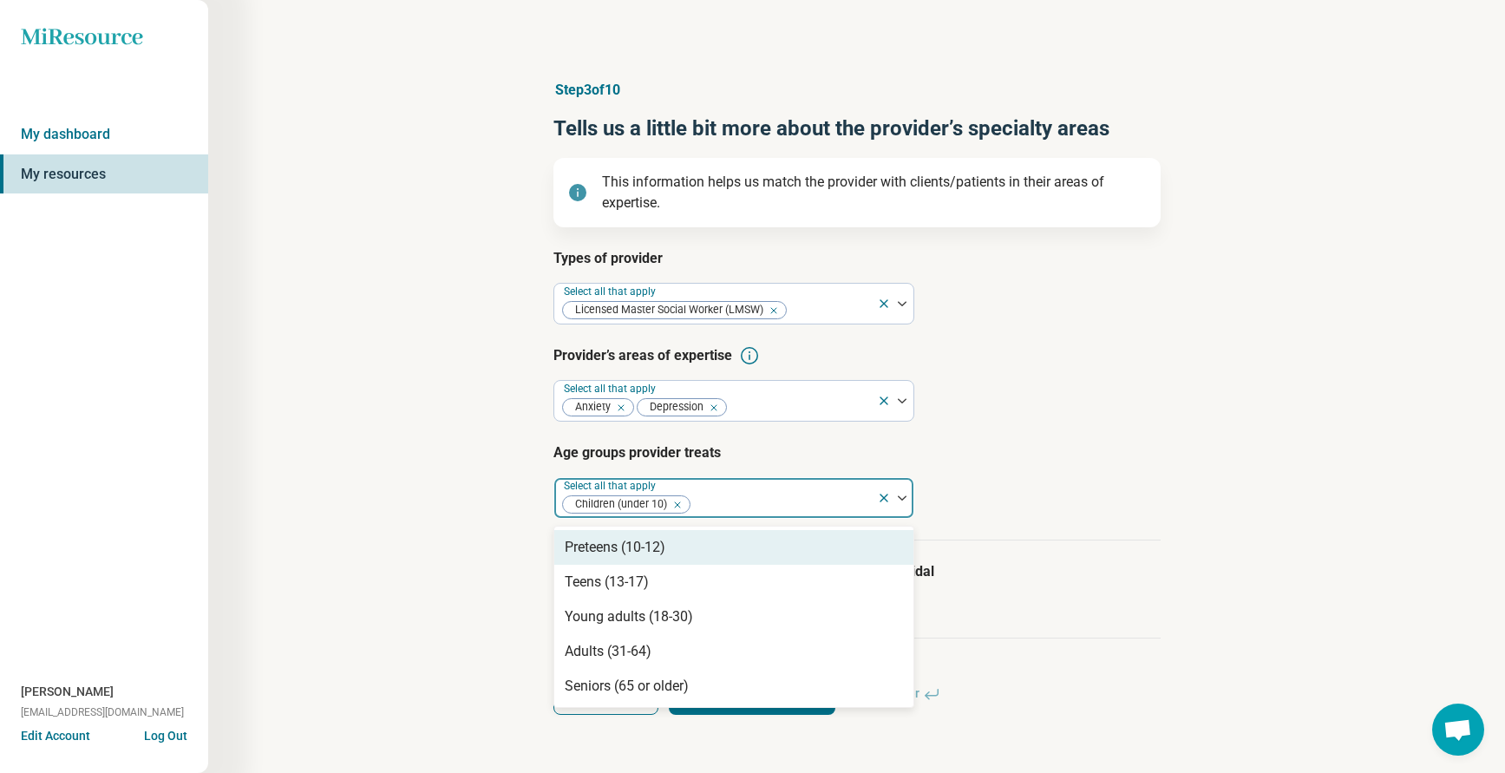
click at [735, 507] on div at bounding box center [781, 505] width 178 height 24
click at [624, 557] on div "Preteens (10-12)" at bounding box center [615, 547] width 101 height 21
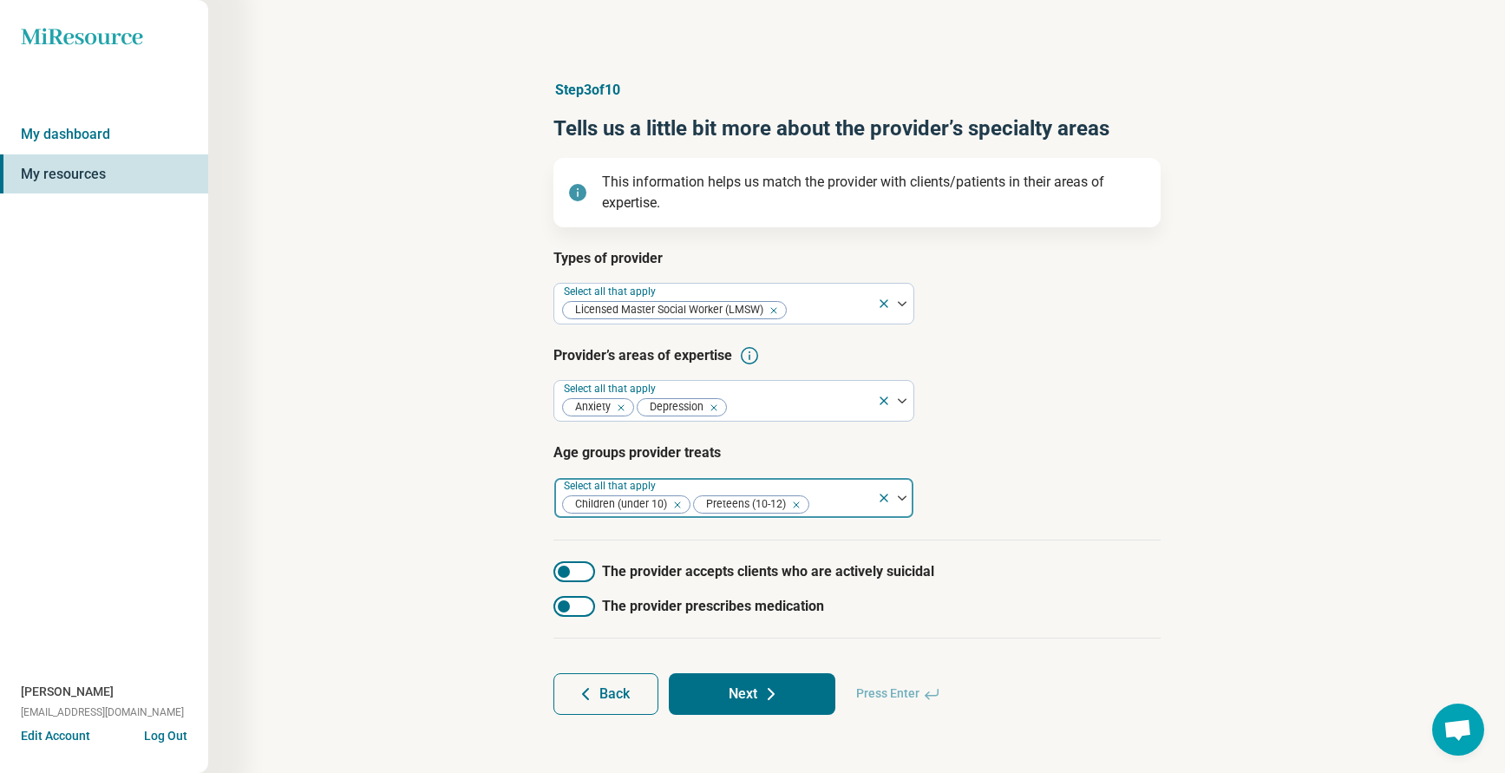
drag, startPoint x: 835, startPoint y: 500, endPoint x: 805, endPoint y: 506, distance: 30.8
click at [836, 500] on div at bounding box center [840, 505] width 59 height 24
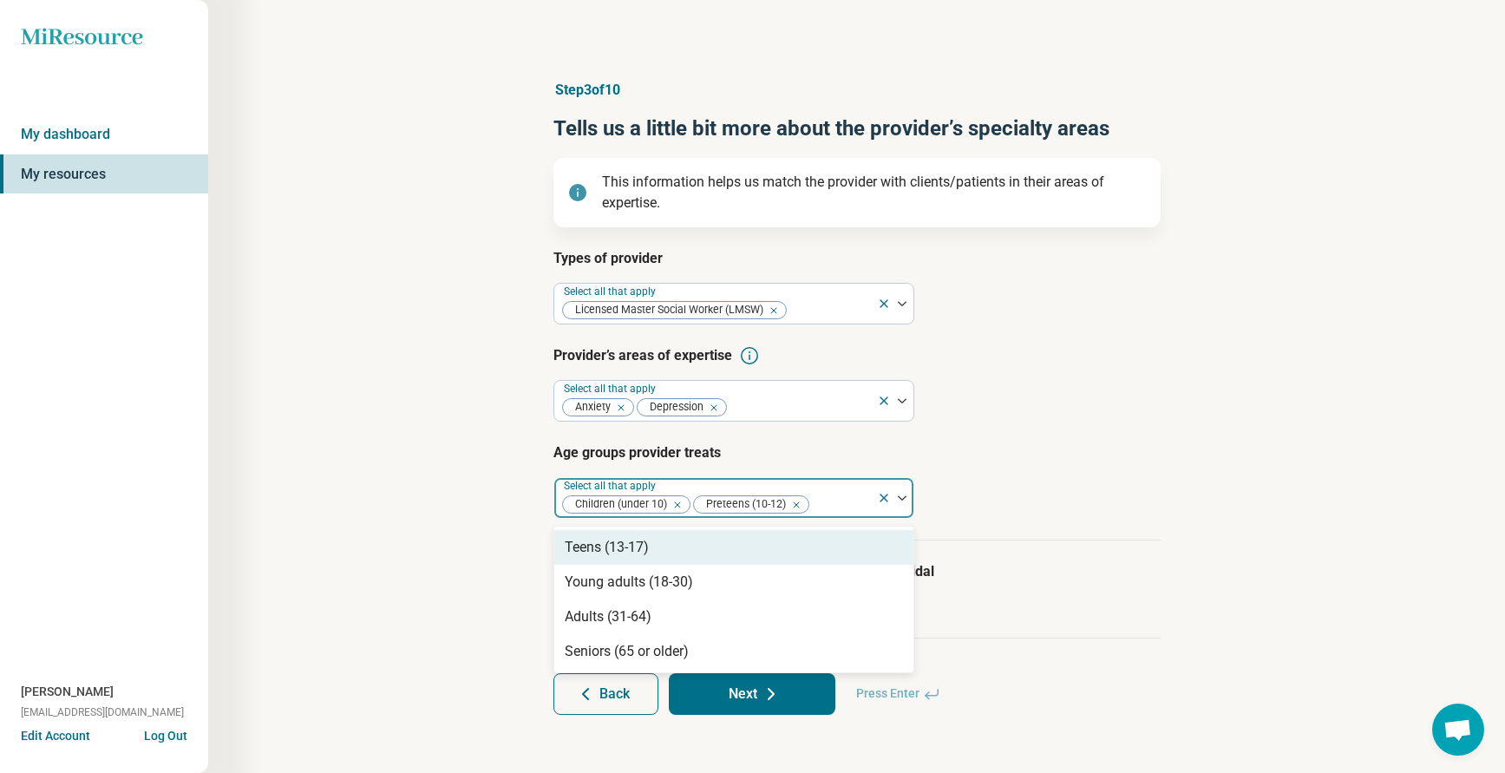
click at [820, 500] on div at bounding box center [840, 505] width 59 height 24
click at [613, 553] on div "Teens (13-17)" at bounding box center [607, 547] width 84 height 21
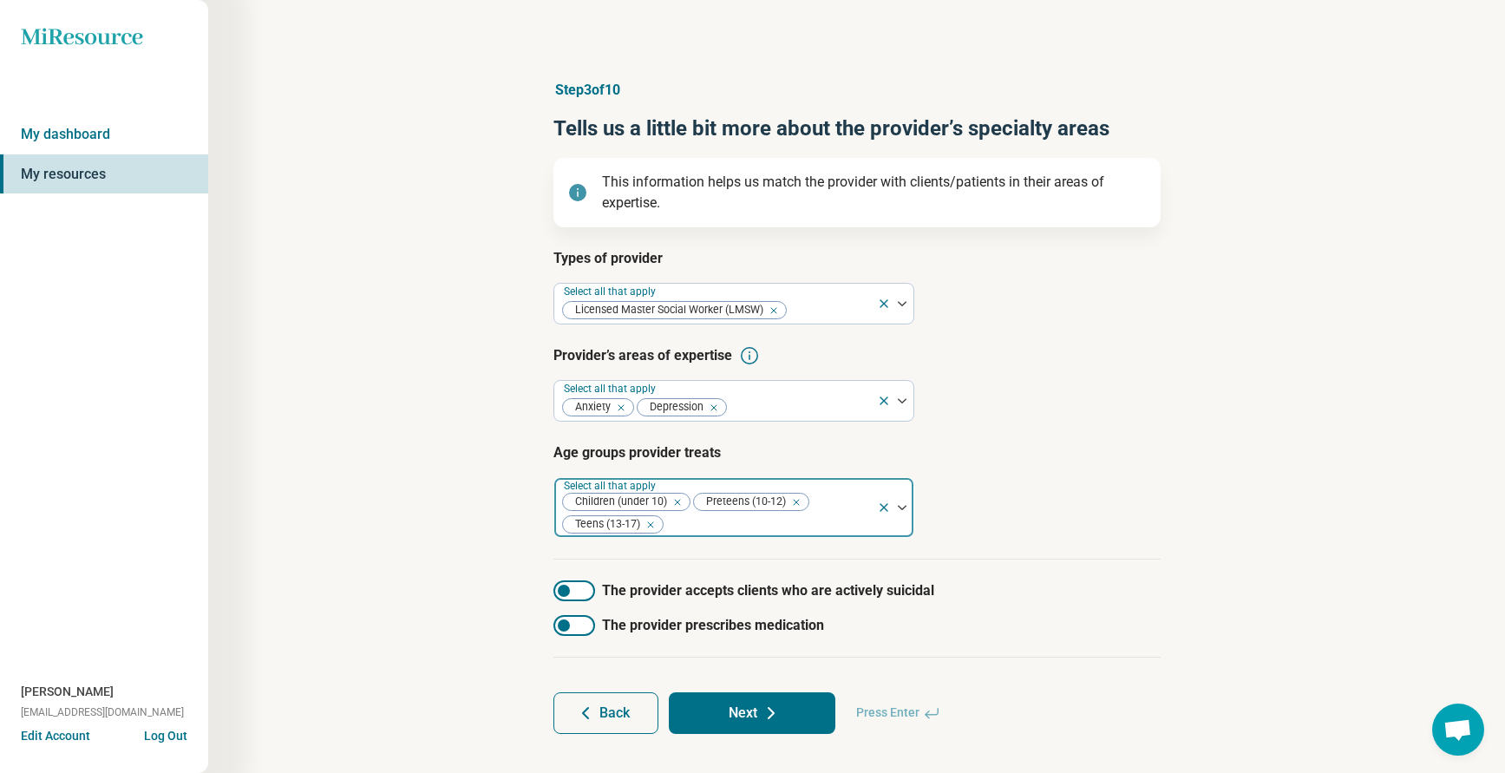
click at [737, 521] on div at bounding box center [767, 525] width 205 height 24
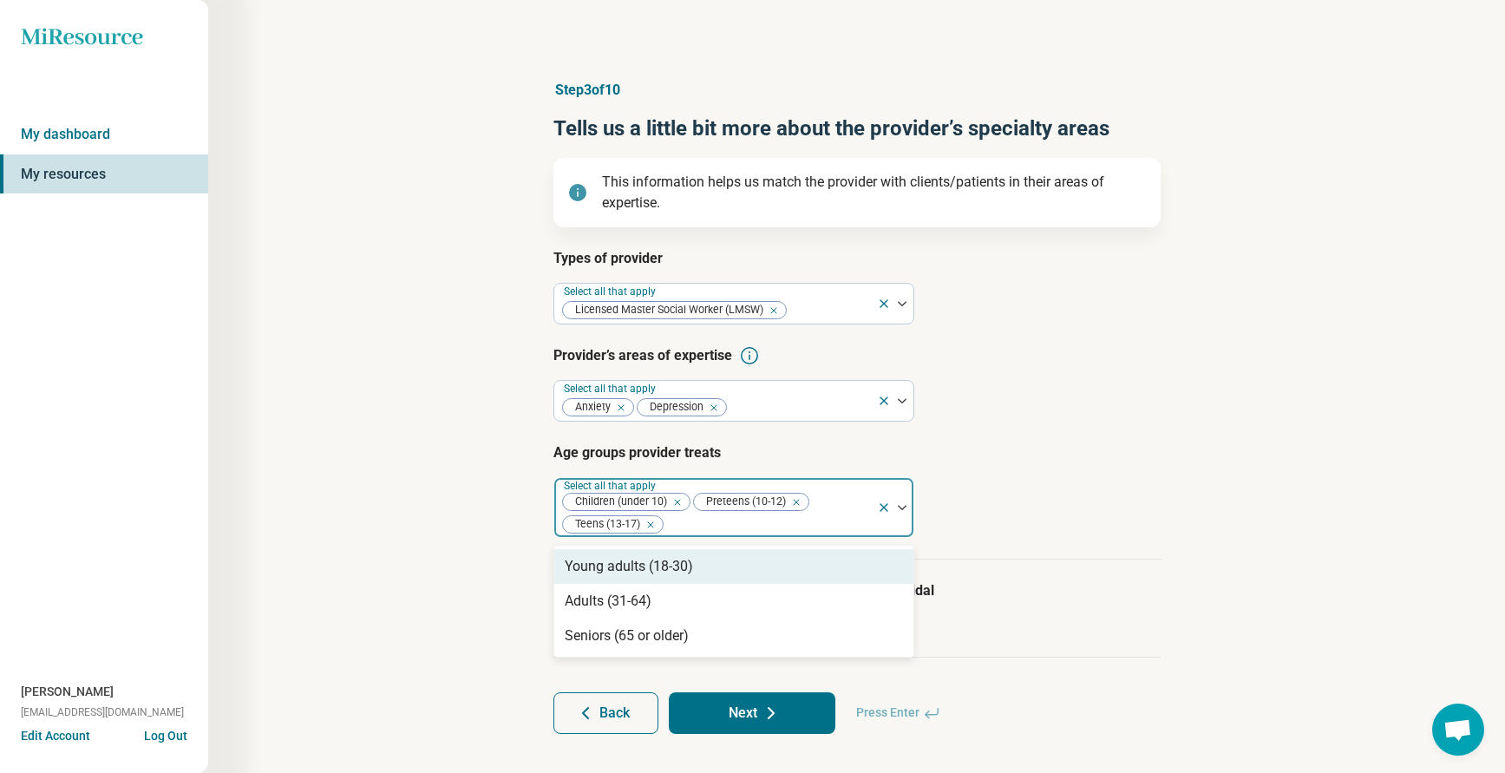
click at [687, 527] on div at bounding box center [767, 525] width 205 height 24
click at [605, 578] on div "Young adults (18-30)" at bounding box center [733, 566] width 359 height 35
click at [817, 519] on div at bounding box center [836, 525] width 67 height 24
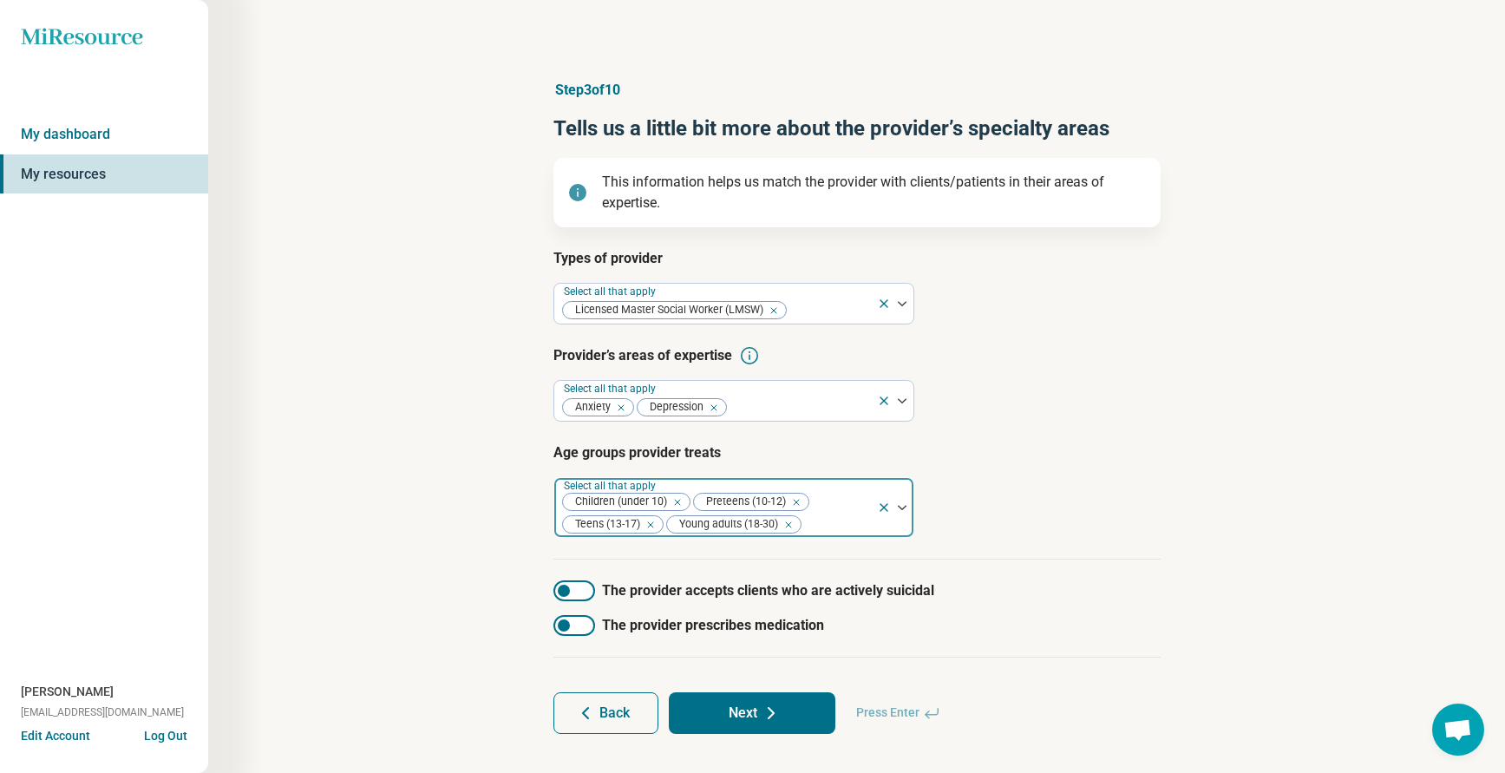
click at [835, 519] on div at bounding box center [836, 525] width 67 height 24
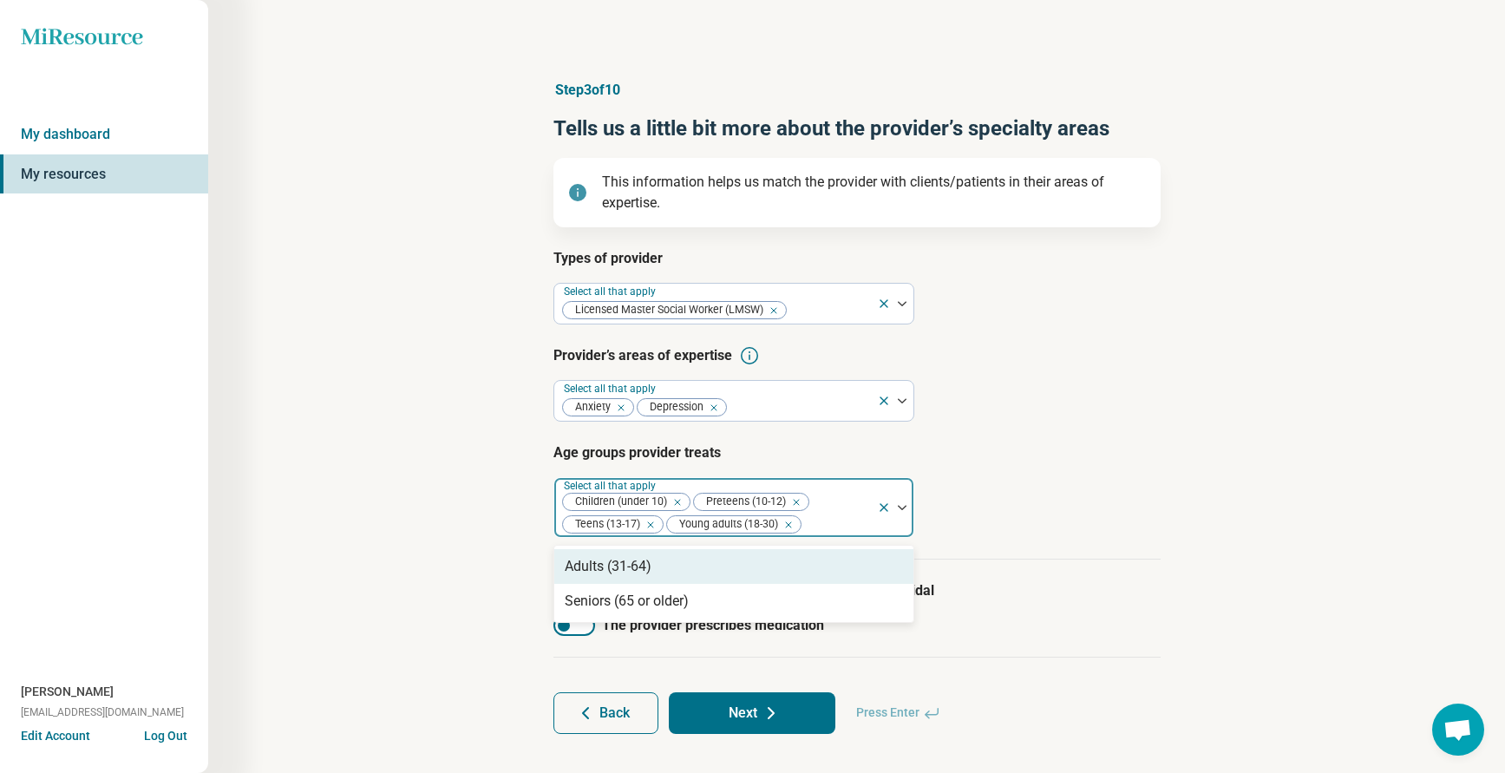
click at [650, 568] on div "Adults (31-64)" at bounding box center [608, 566] width 87 height 21
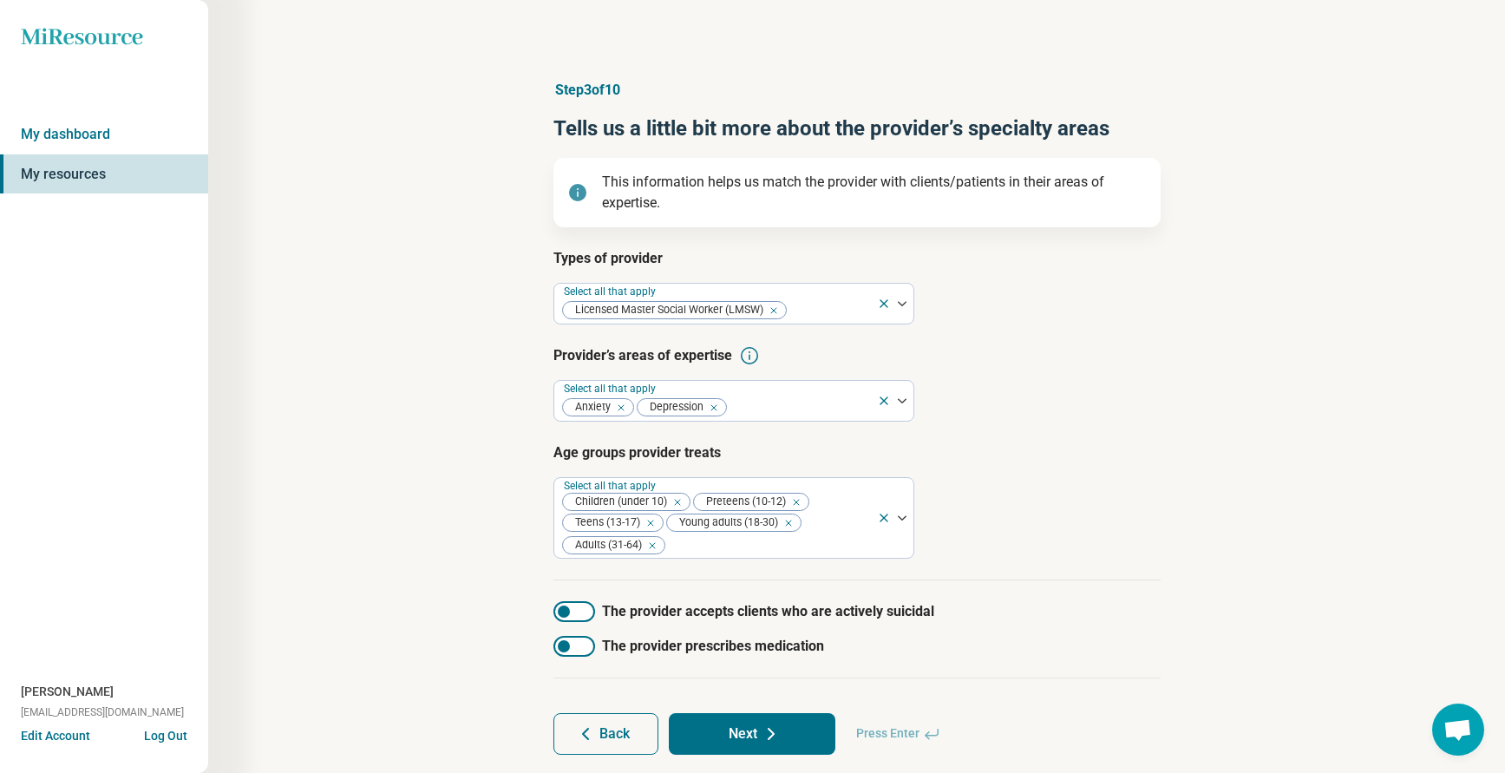
click at [1063, 577] on div "Types of provider Select all that apply Licensed Master Social Worker (LMSW) Pr…" at bounding box center [856, 414] width 607 height 332
click at [708, 733] on button "Next" at bounding box center [752, 734] width 167 height 42
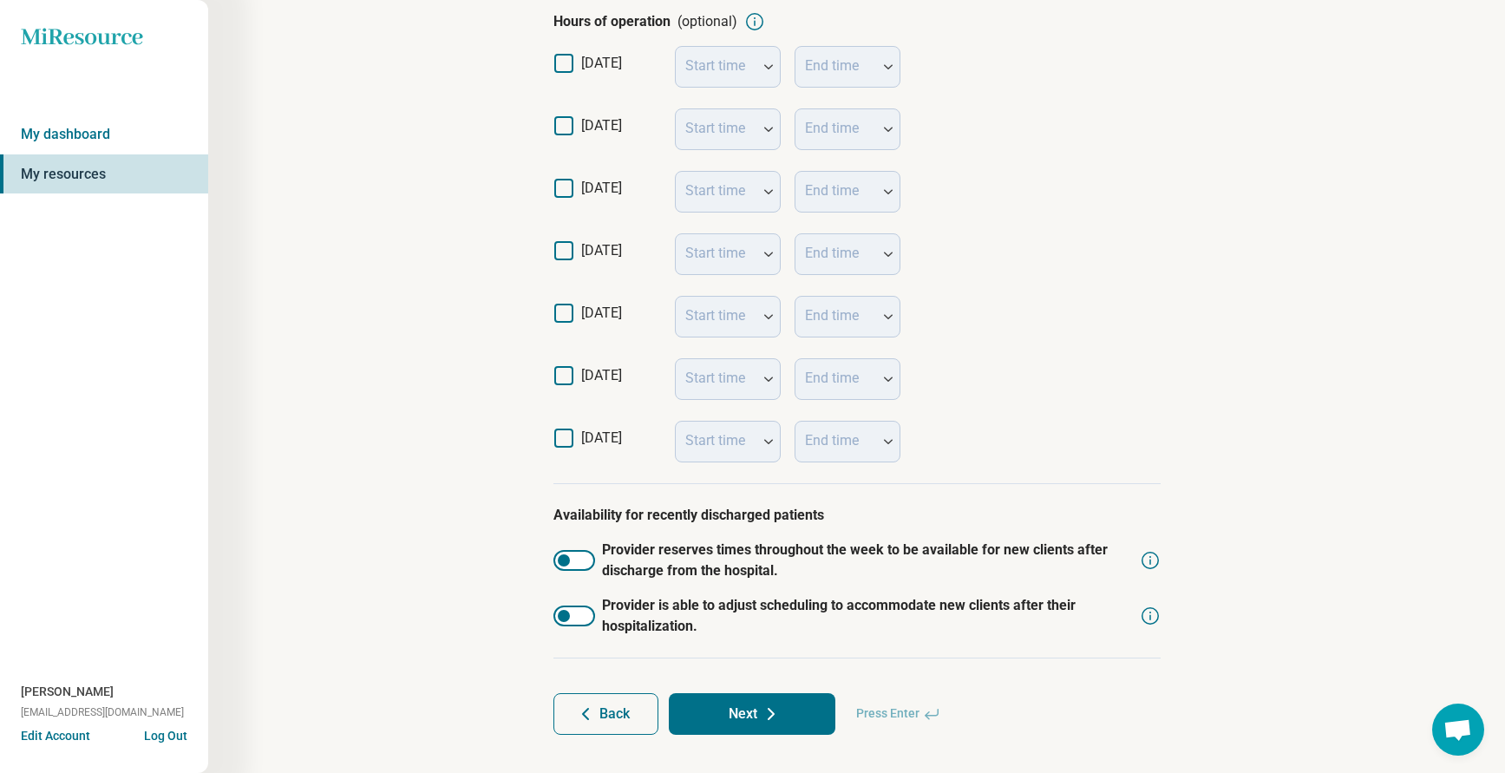
scroll to position [396, 0]
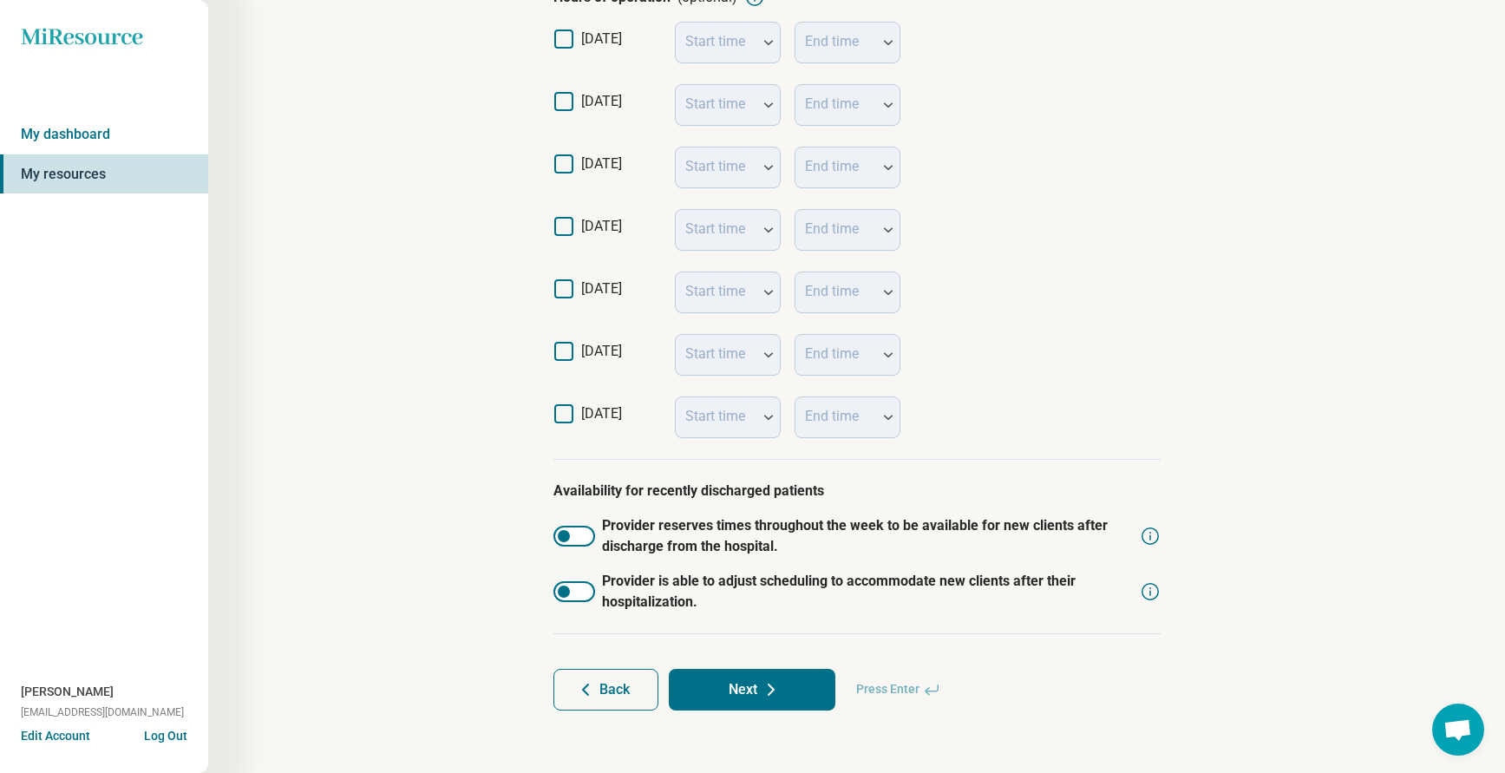
click at [733, 677] on button "Next" at bounding box center [752, 690] width 167 height 42
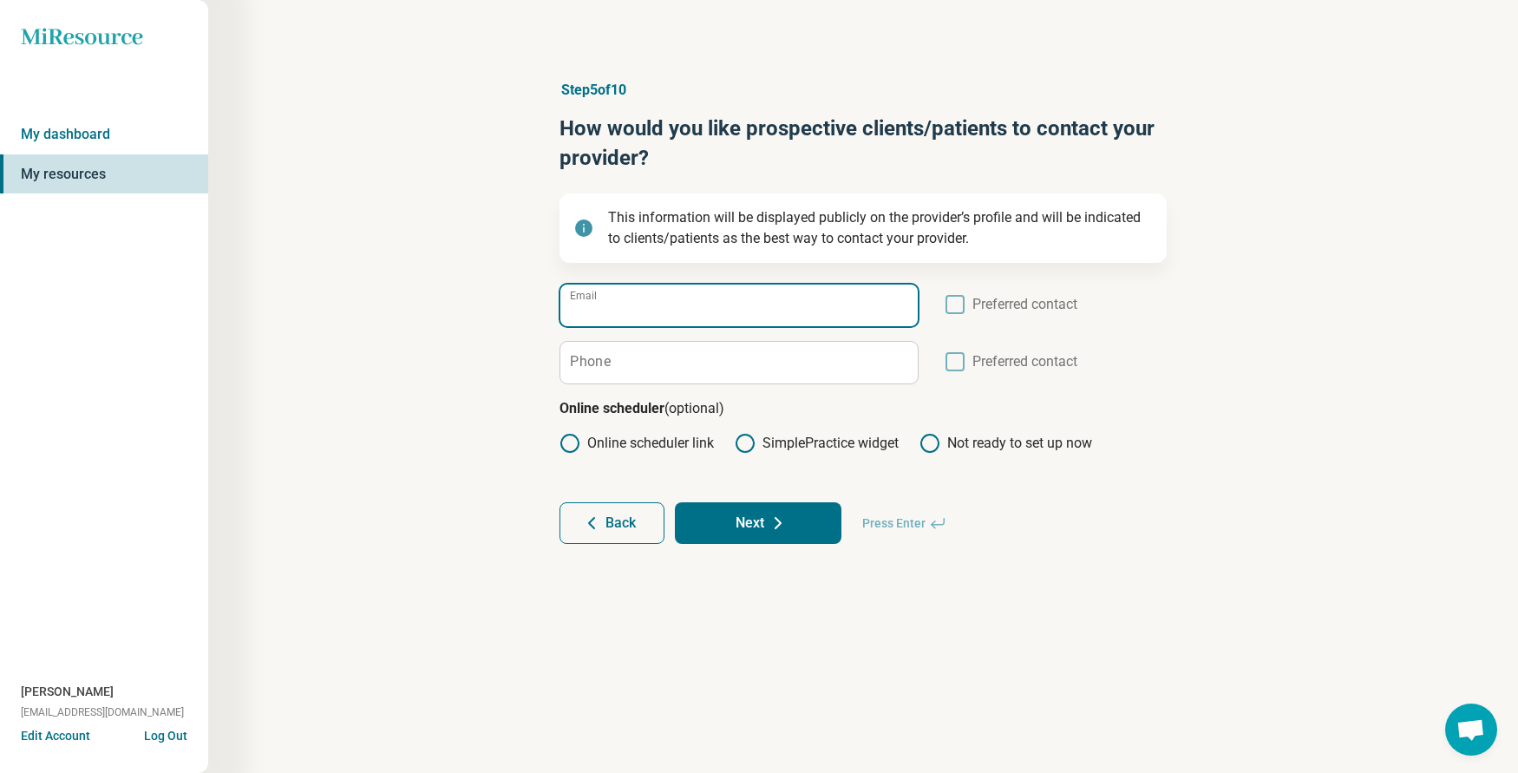
click at [680, 302] on input "Email" at bounding box center [738, 305] width 357 height 42
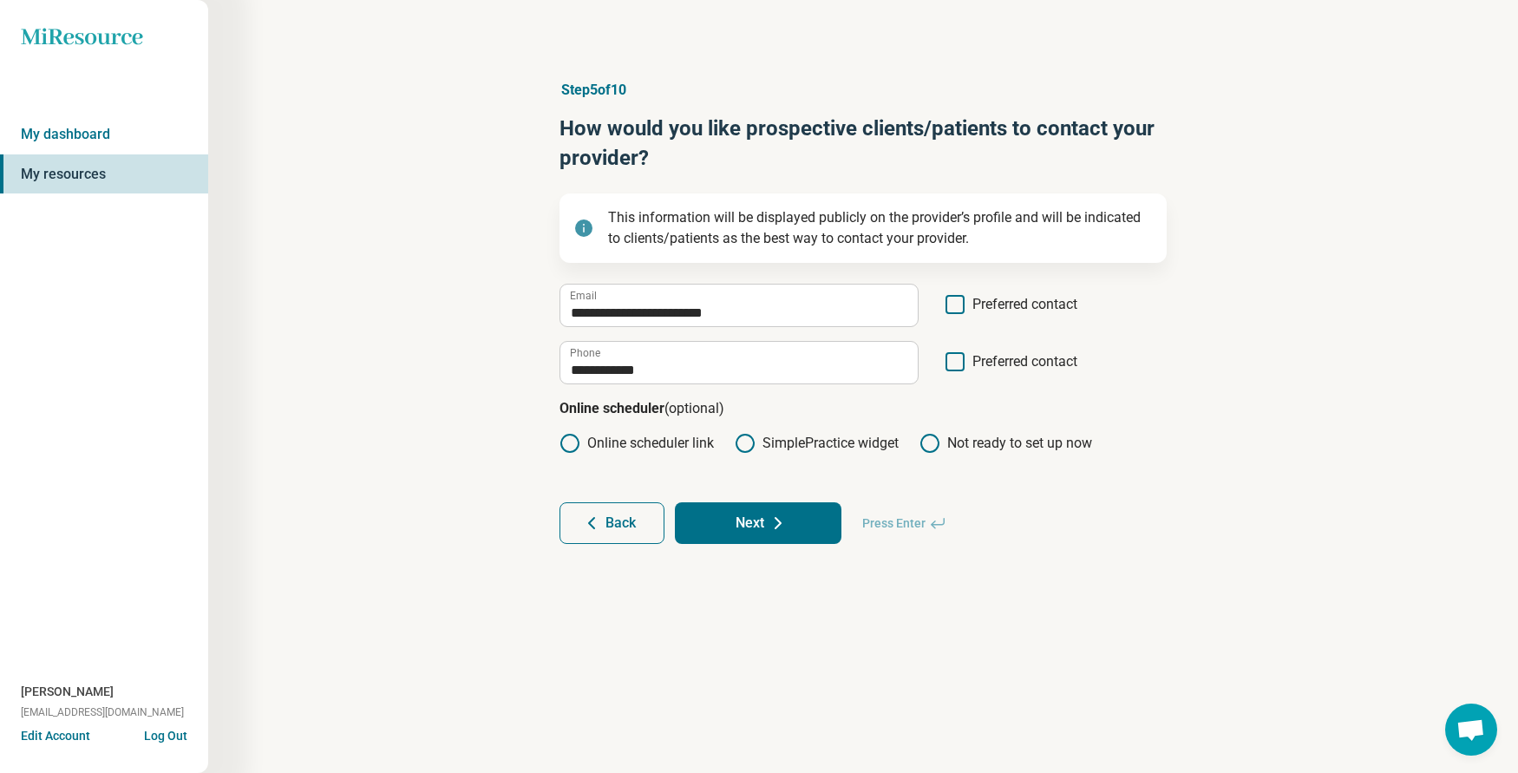
click at [949, 364] on icon at bounding box center [954, 361] width 19 height 19
click at [774, 520] on icon at bounding box center [778, 523] width 21 height 21
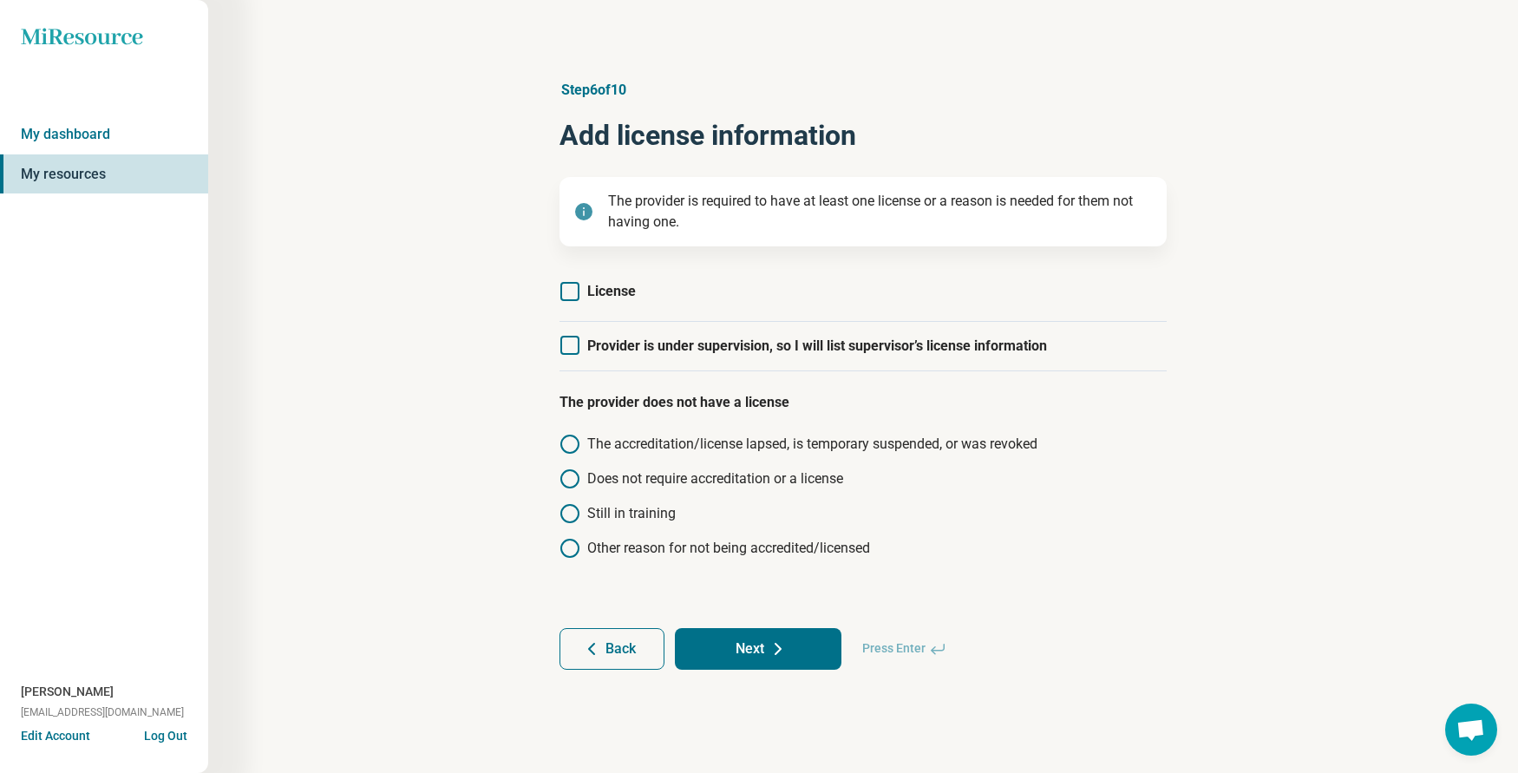
click at [572, 287] on icon at bounding box center [569, 291] width 19 height 19
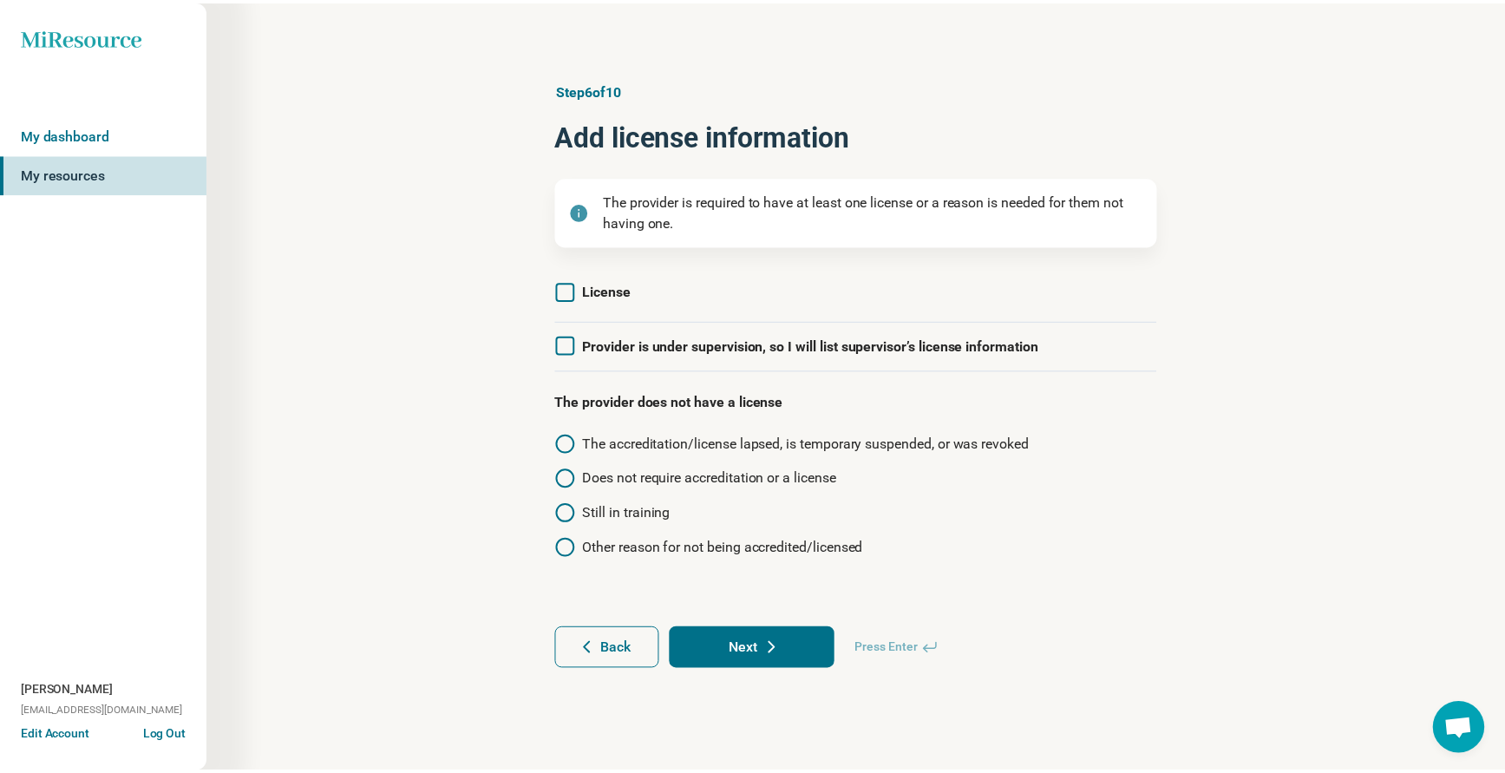
scroll to position [9, 0]
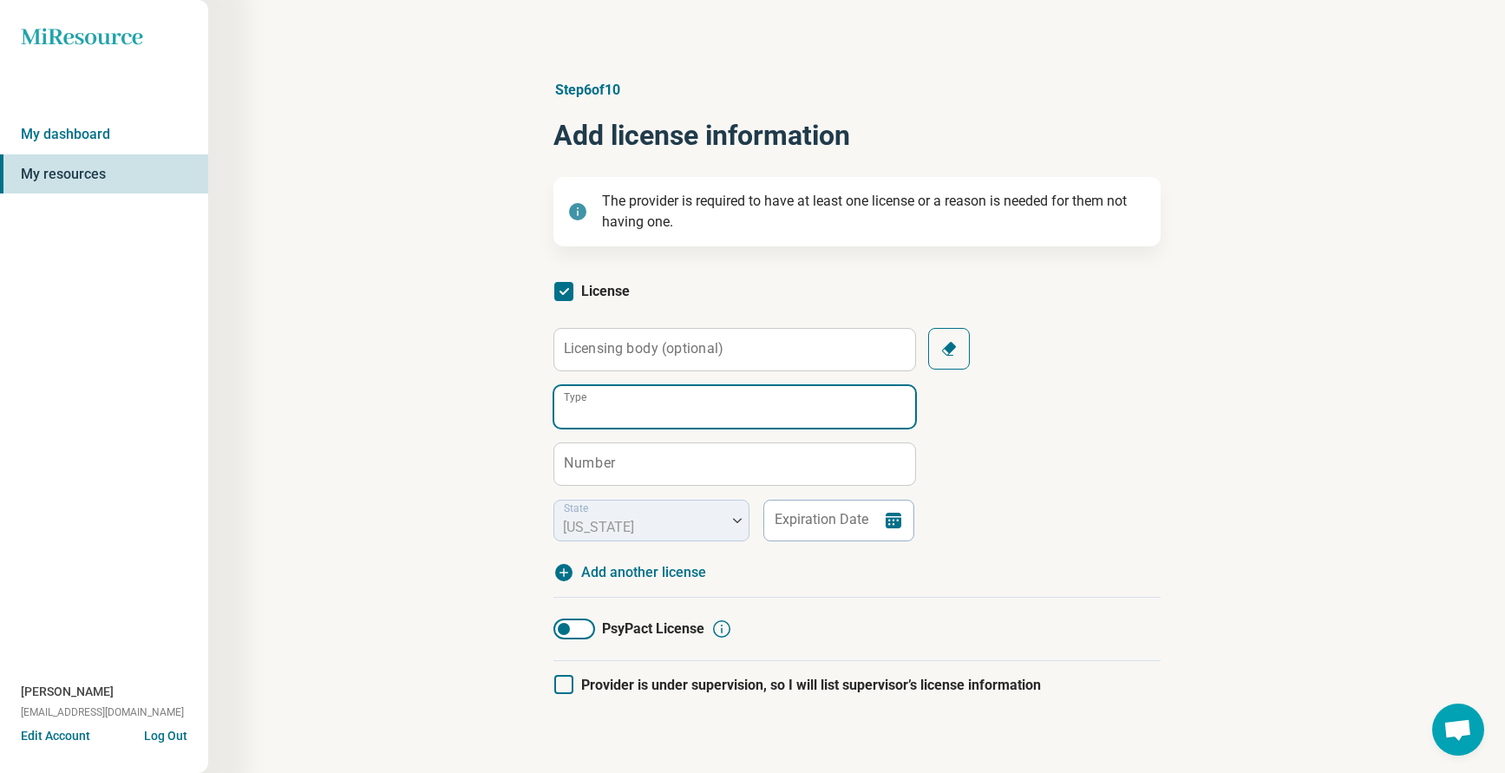
click at [626, 402] on input "Type" at bounding box center [734, 407] width 361 height 42
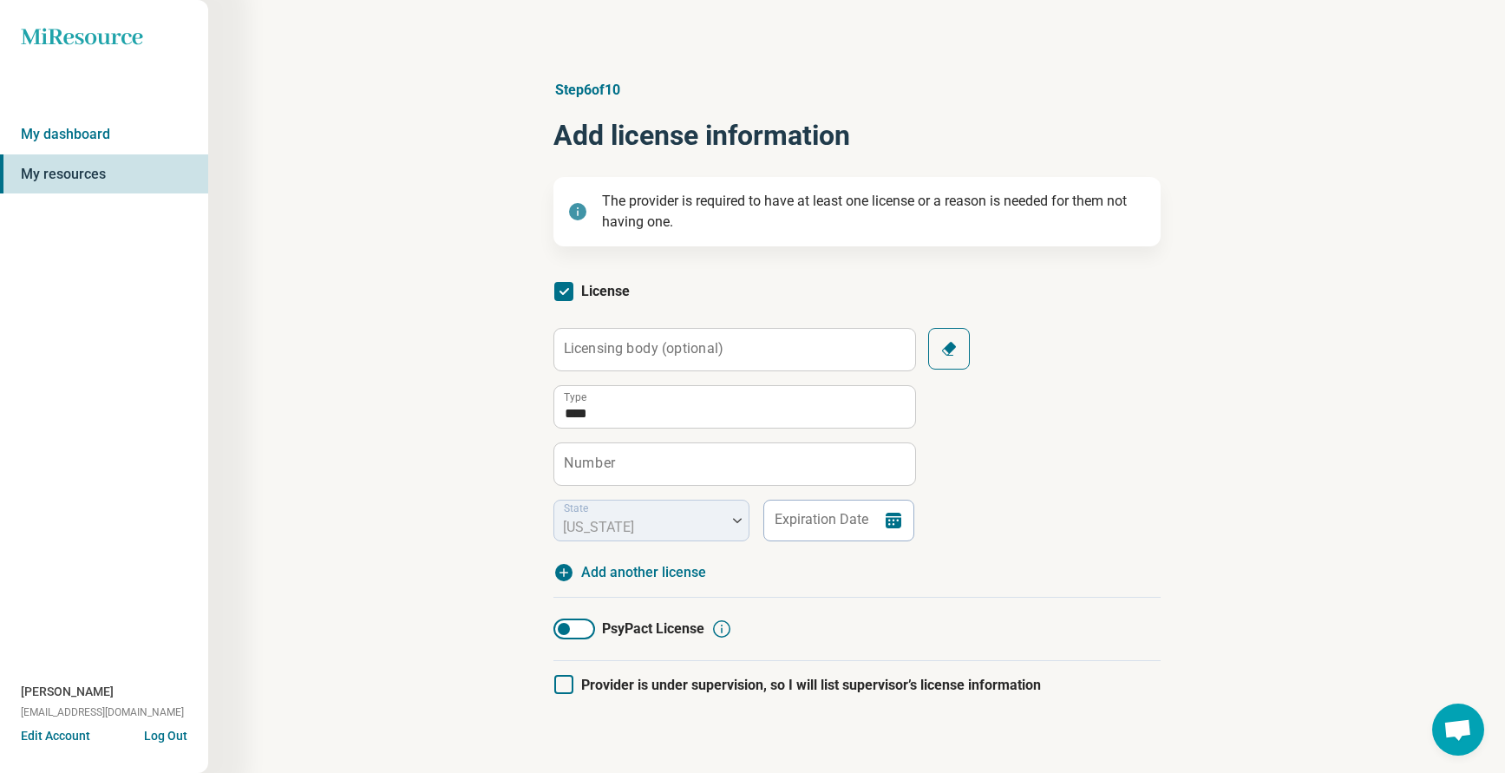
click at [585, 462] on label "Number" at bounding box center [589, 463] width 51 height 14
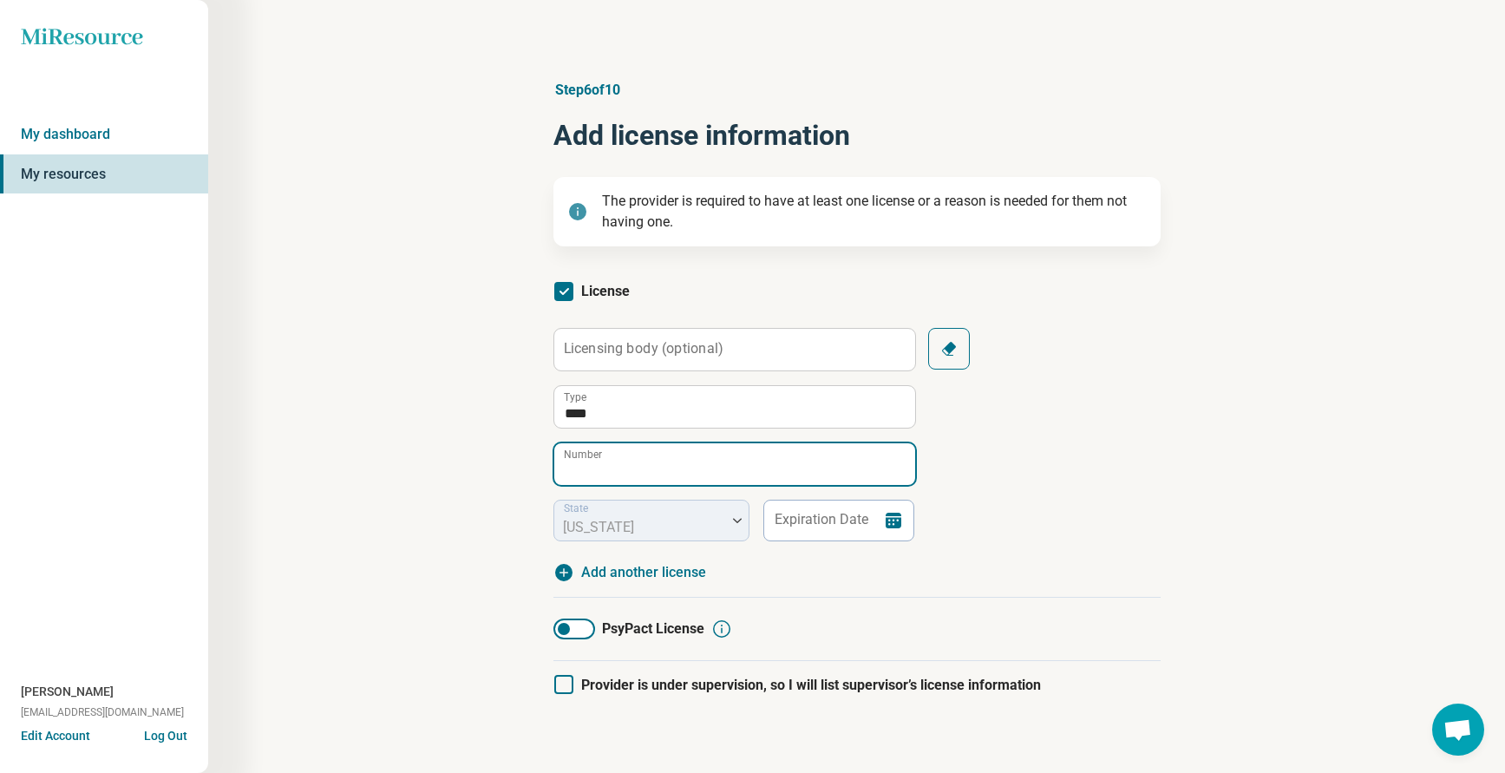
click at [585, 462] on input "Number" at bounding box center [734, 464] width 361 height 42
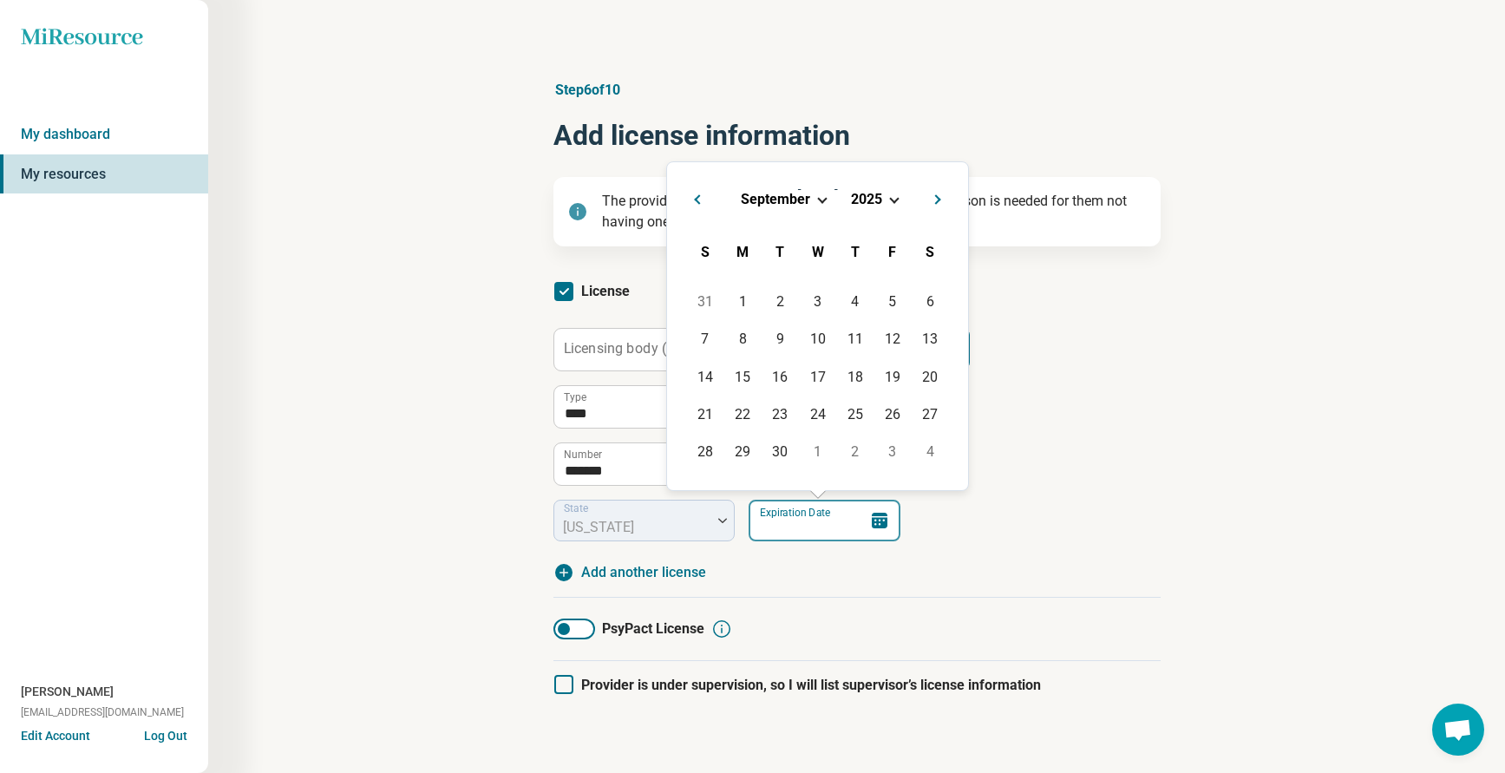
click at [839, 527] on input "Expiration Date" at bounding box center [824, 521] width 152 height 42
click at [1118, 535] on div "**********" at bounding box center [856, 434] width 607 height 213
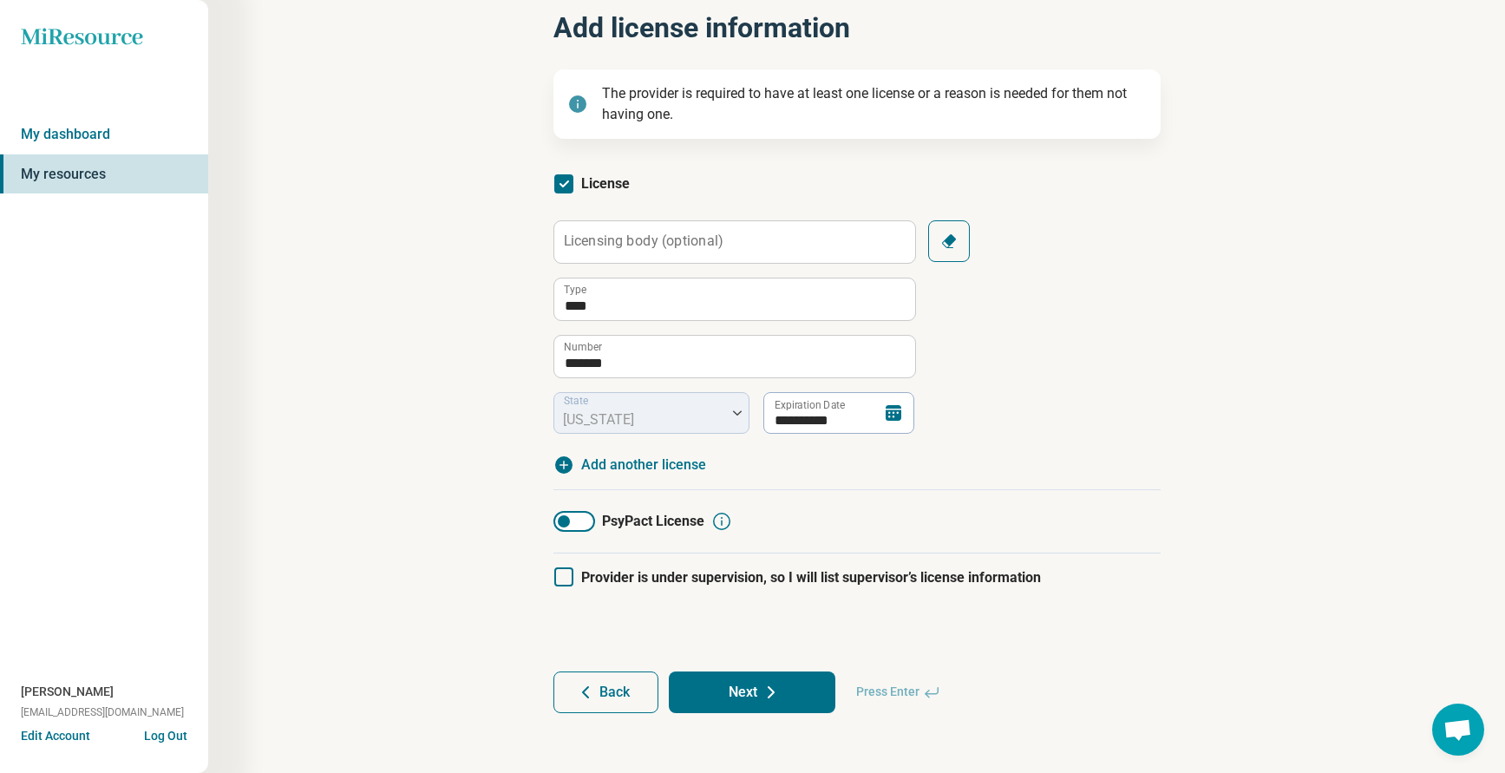
scroll to position [110, 0]
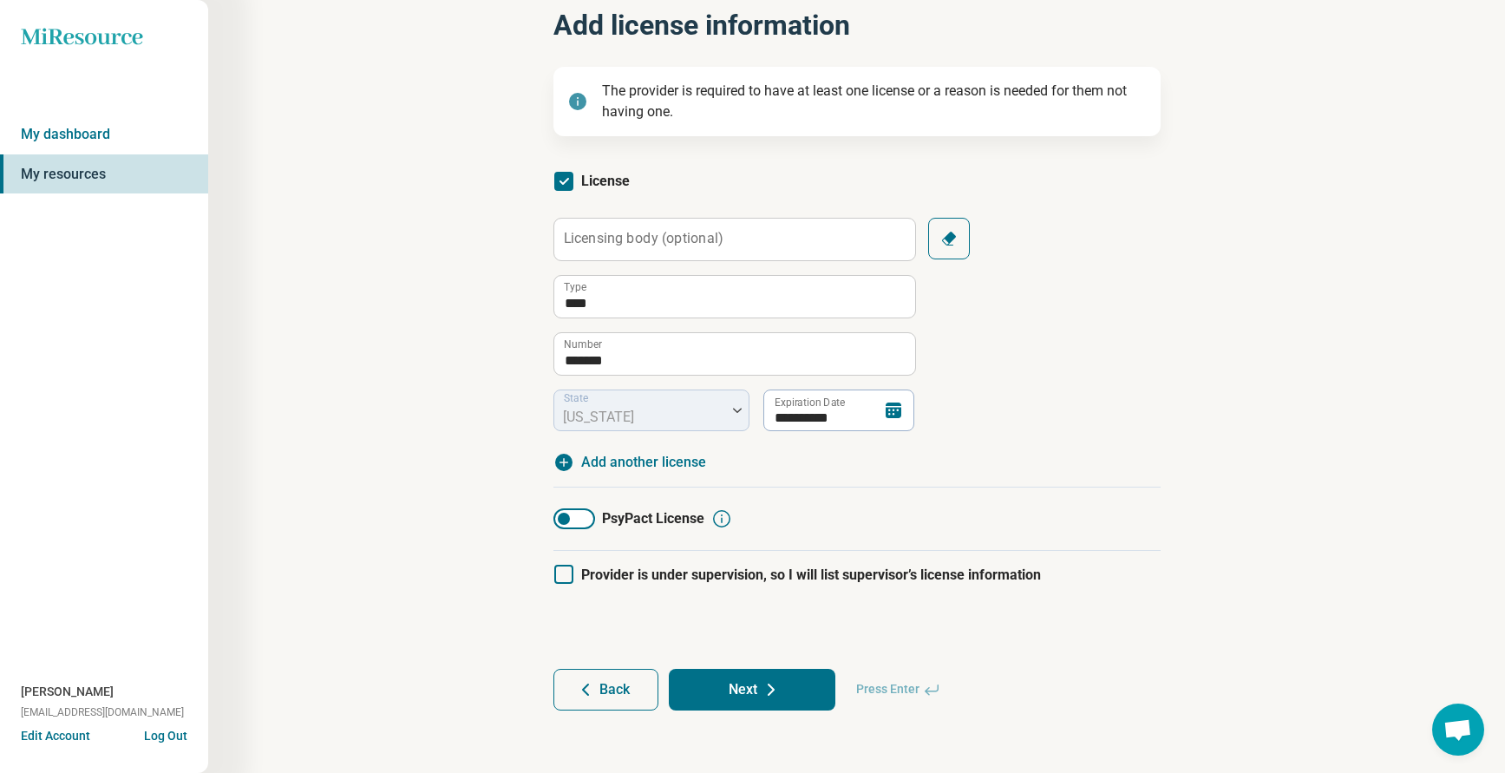
click at [752, 696] on button "Next" at bounding box center [752, 690] width 167 height 42
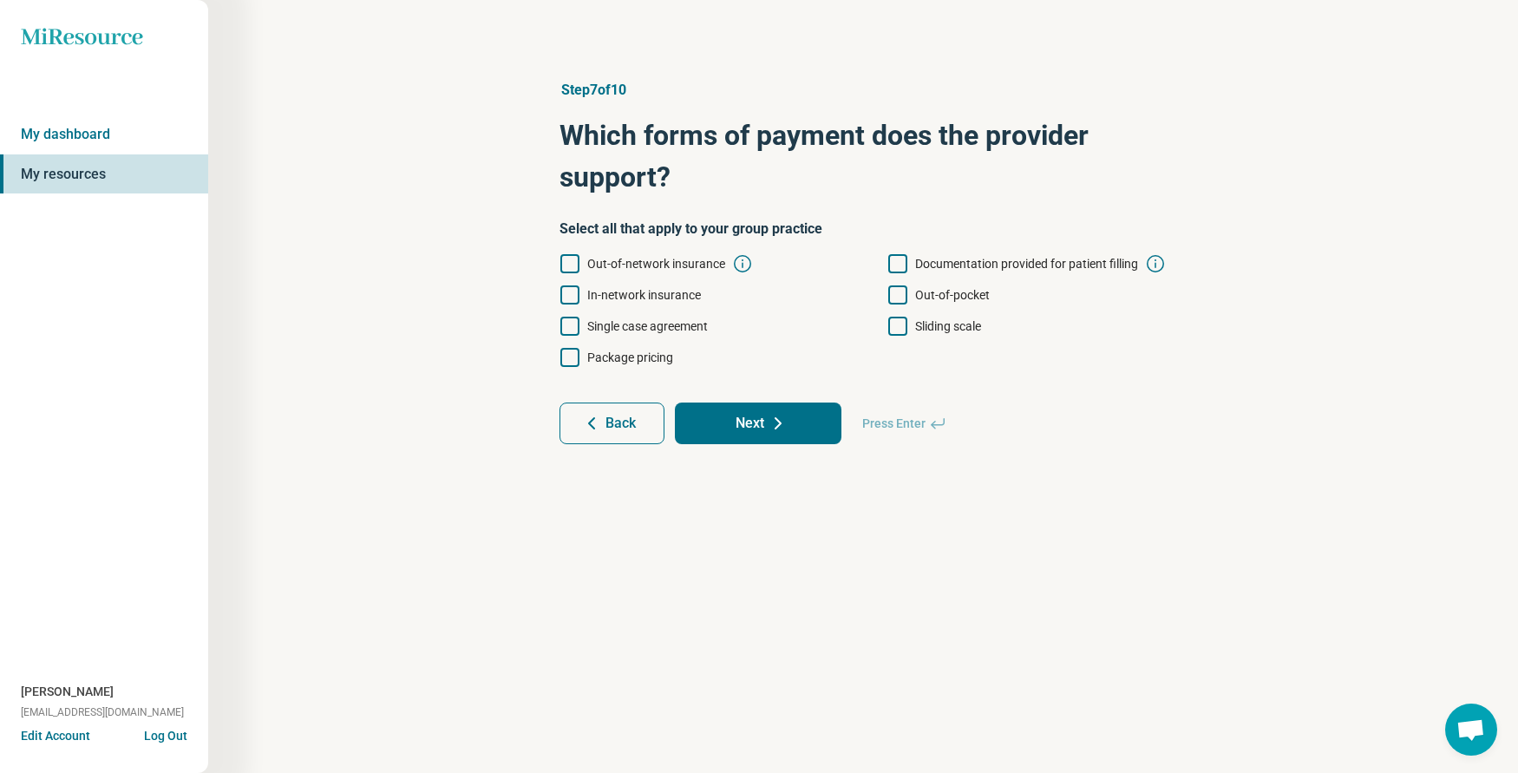
click at [899, 324] on icon at bounding box center [897, 326] width 19 height 19
click at [569, 289] on icon at bounding box center [569, 294] width 19 height 19
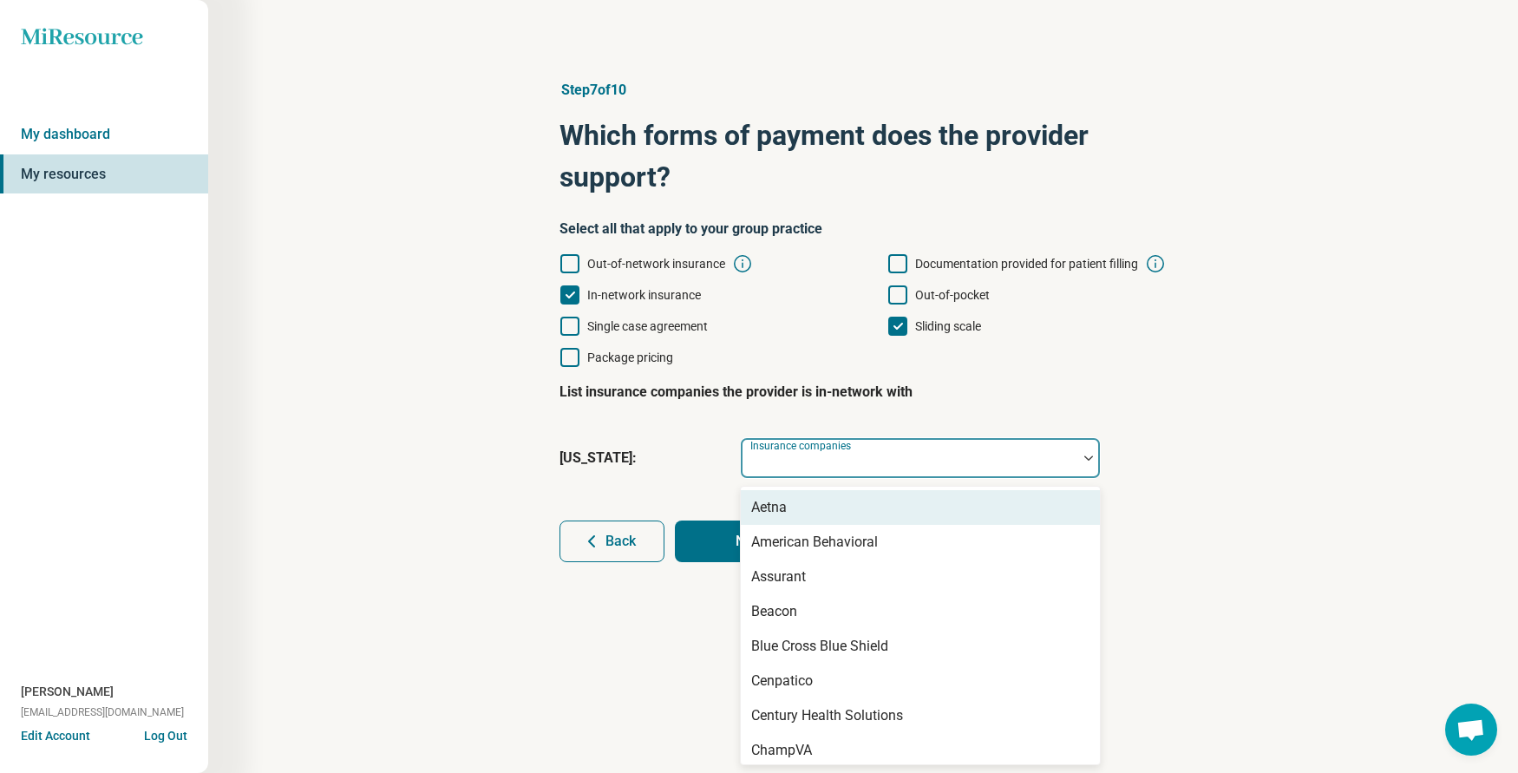
click at [858, 456] on div "Insurance companies" at bounding box center [920, 458] width 361 height 42
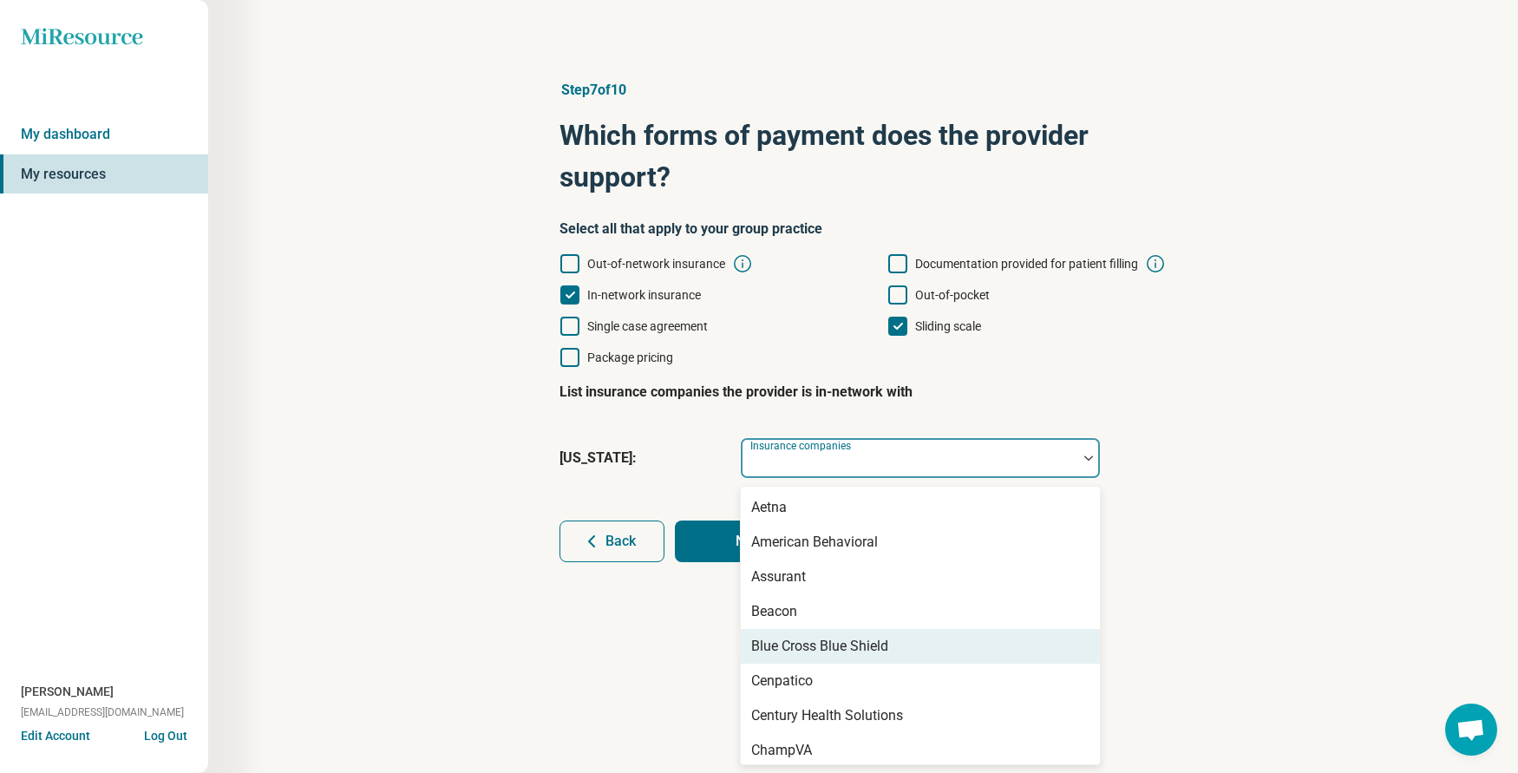
click at [824, 657] on div "Blue Cross Blue Shield" at bounding box center [920, 646] width 359 height 35
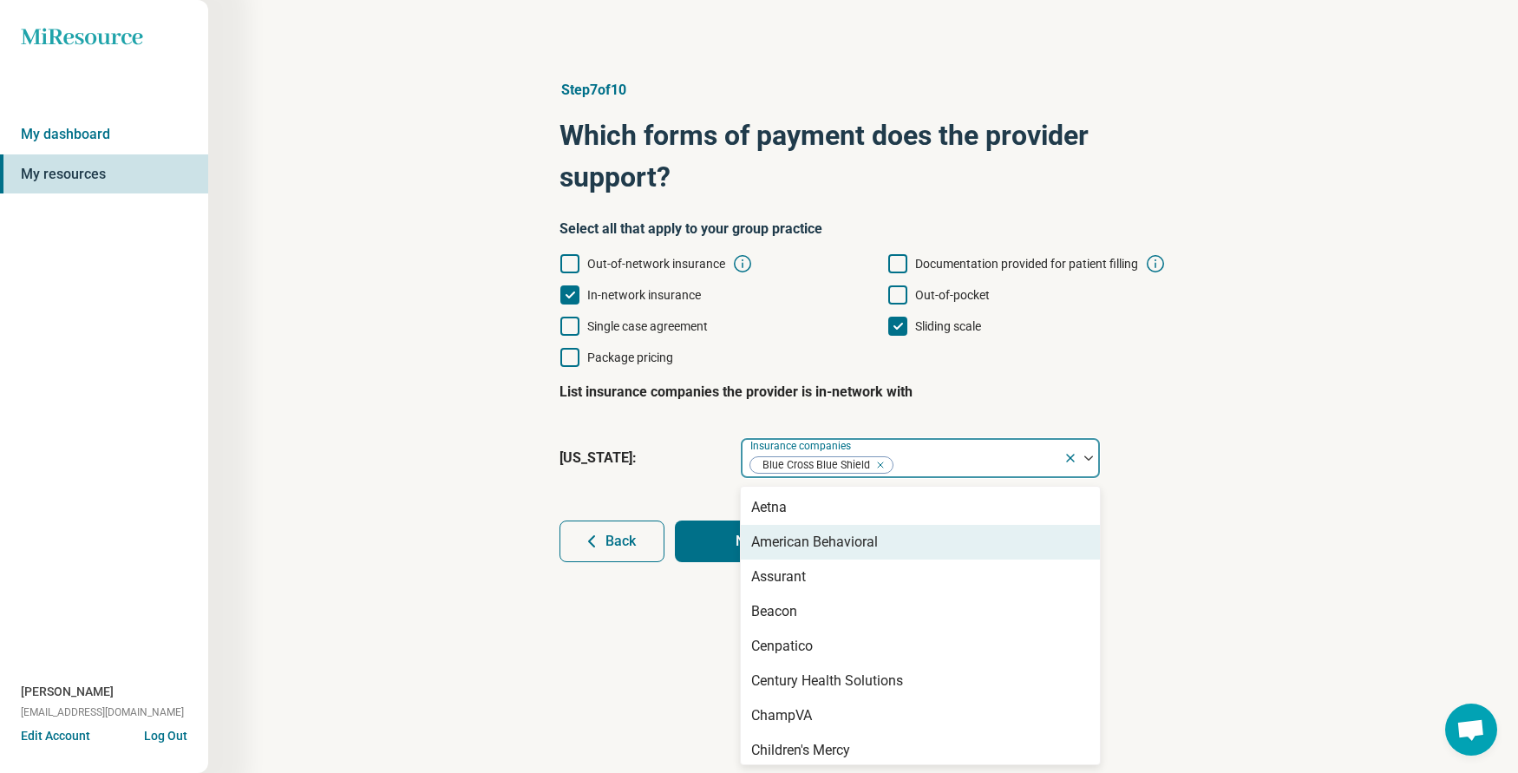
click at [1348, 548] on div "Step 7 of 10 Which forms of payment does the provider support? Select all that …" at bounding box center [862, 321] width 1143 height 552
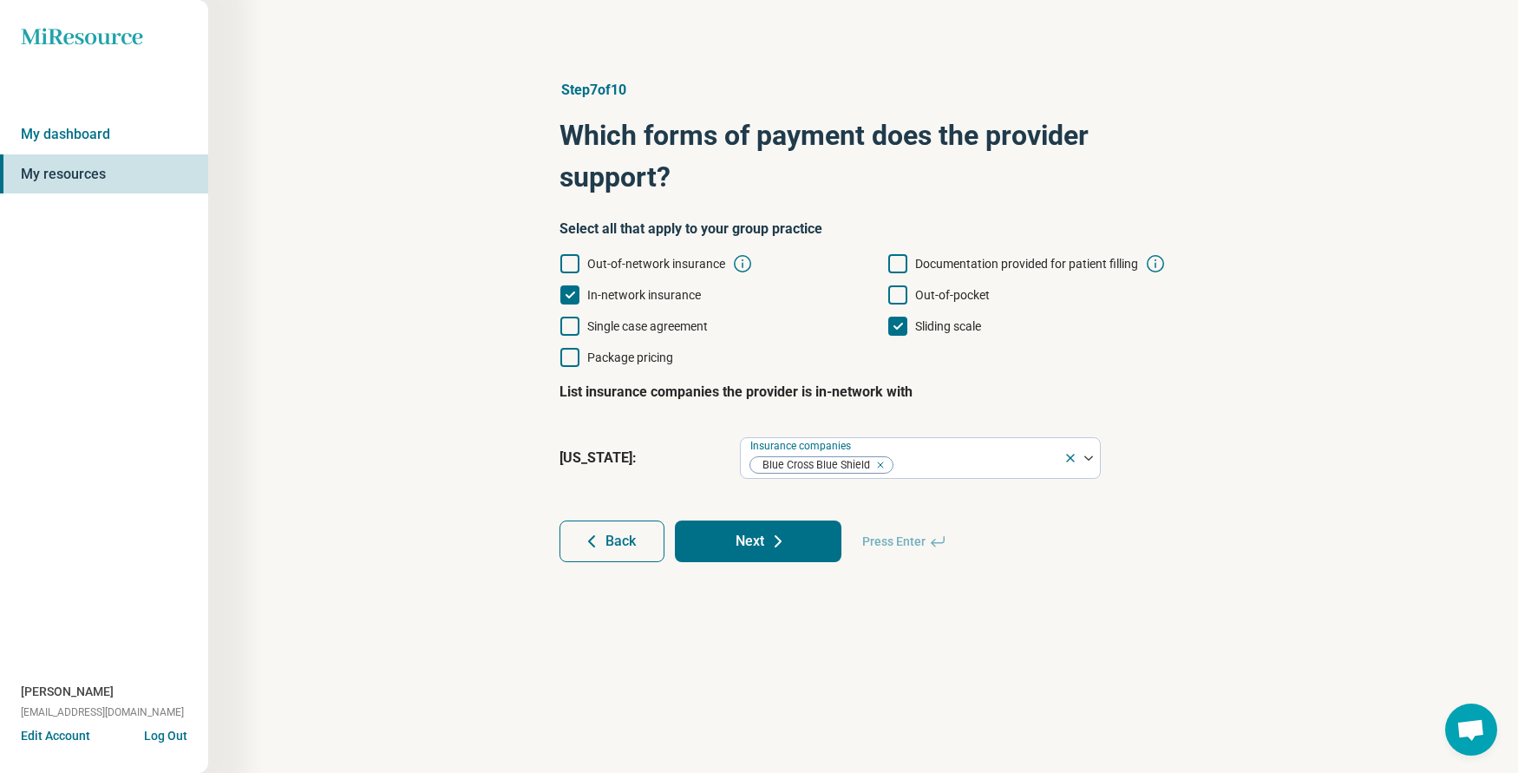
click at [762, 540] on button "Next" at bounding box center [758, 541] width 167 height 42
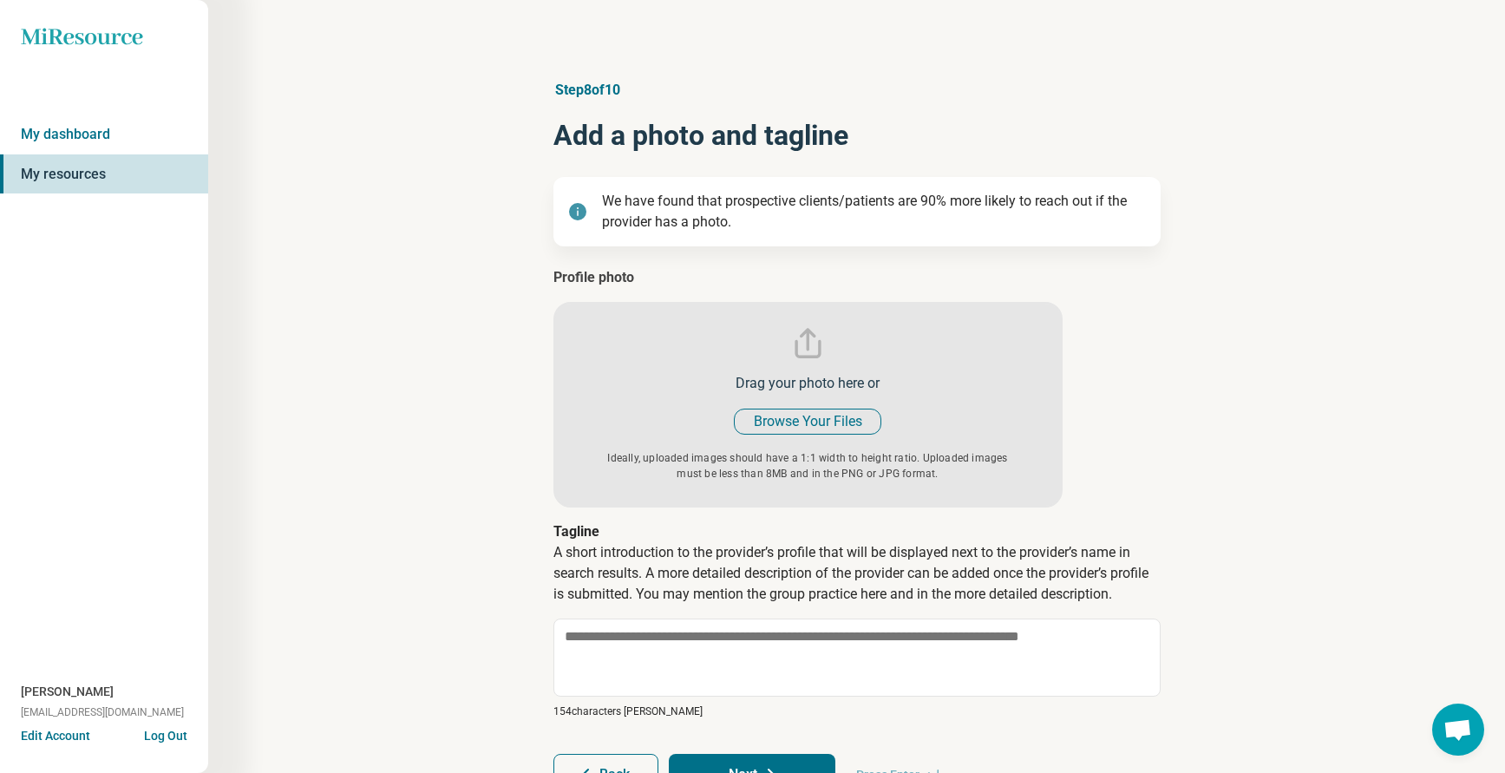
click at [792, 420] on input "file" at bounding box center [807, 387] width 509 height 240
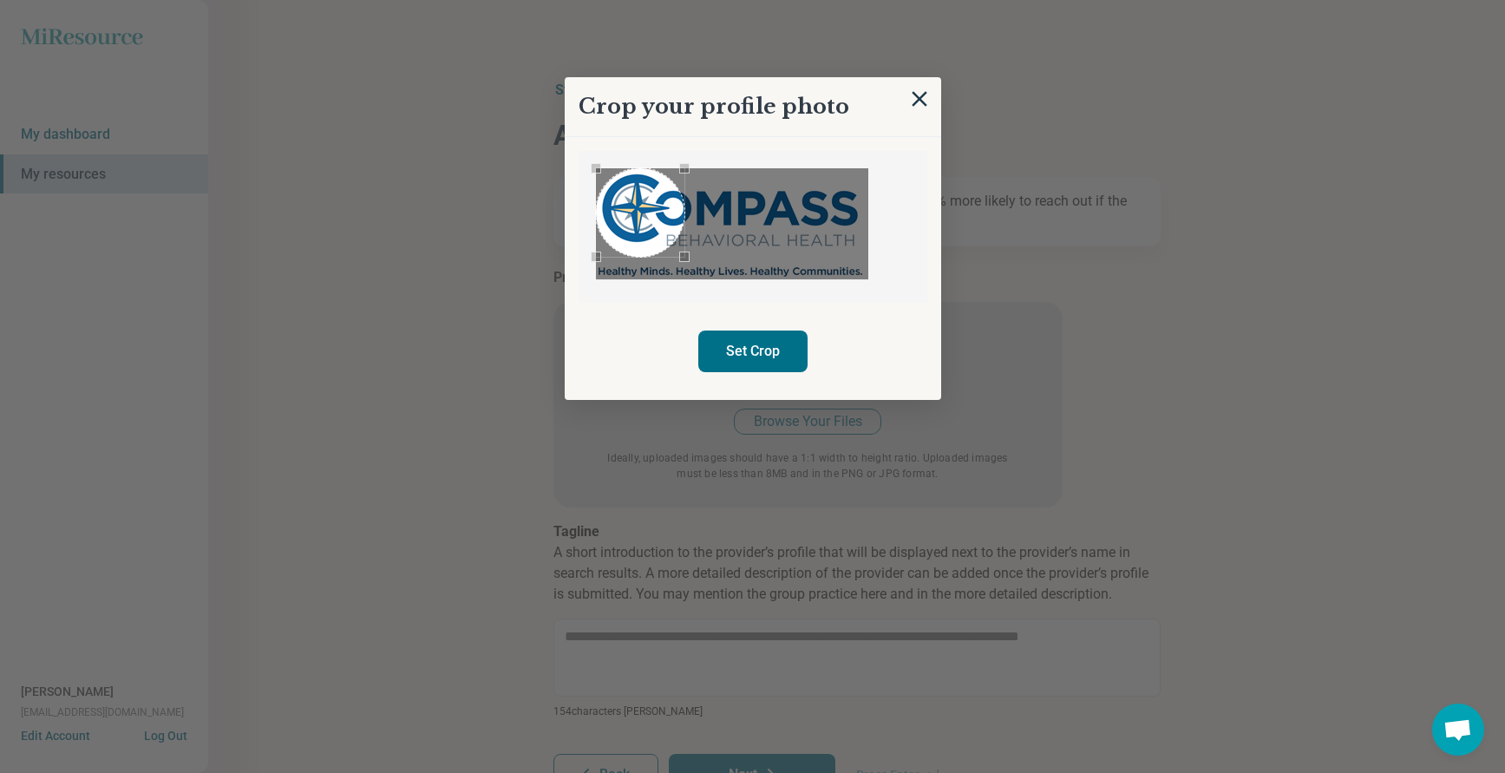
click at [599, 217] on div "Use the arrow keys to move the crop selection area" at bounding box center [640, 212] width 88 height 88
click at [675, 254] on div at bounding box center [732, 223] width 272 height 111
click at [755, 350] on button "Set Crop" at bounding box center [752, 351] width 109 height 42
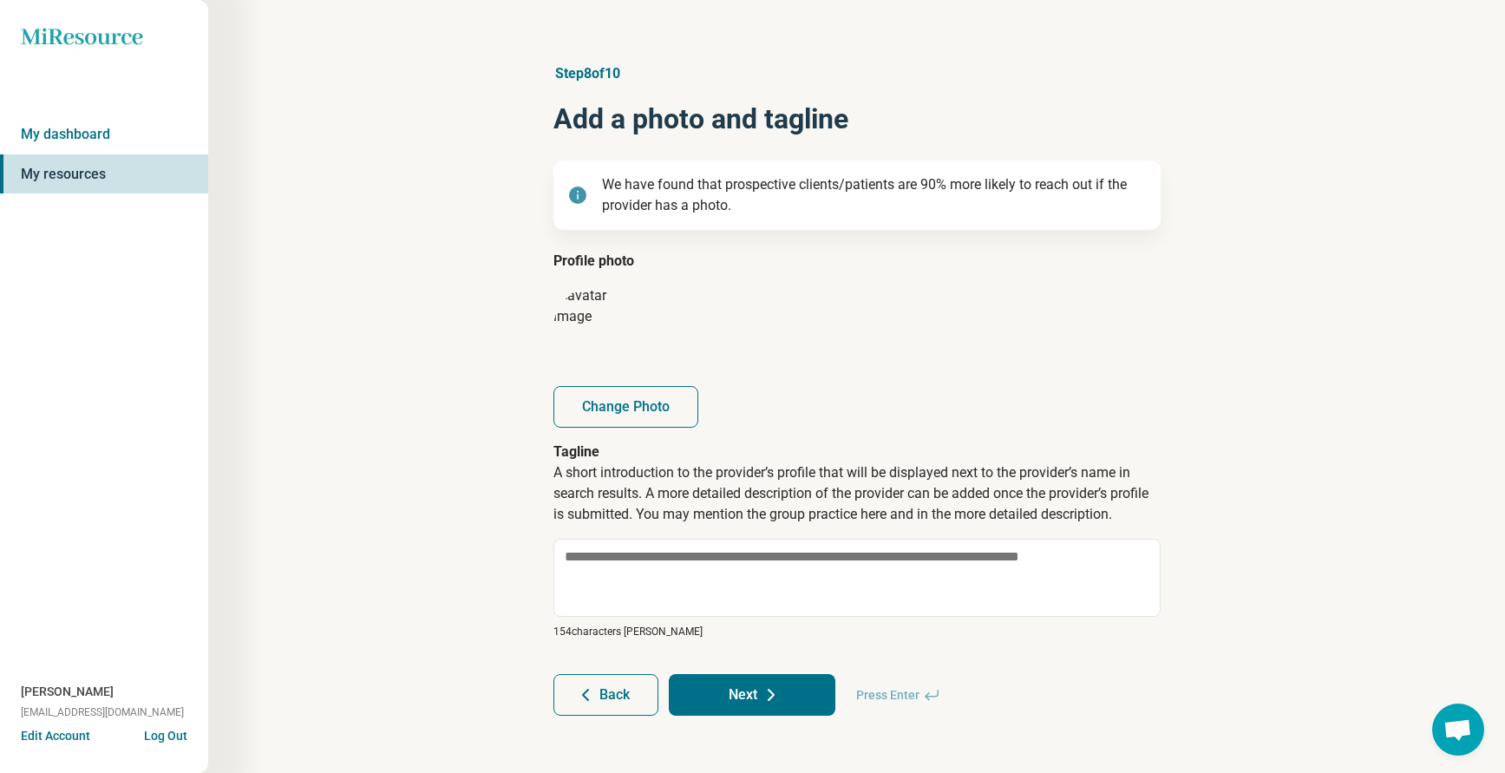
scroll to position [22, 0]
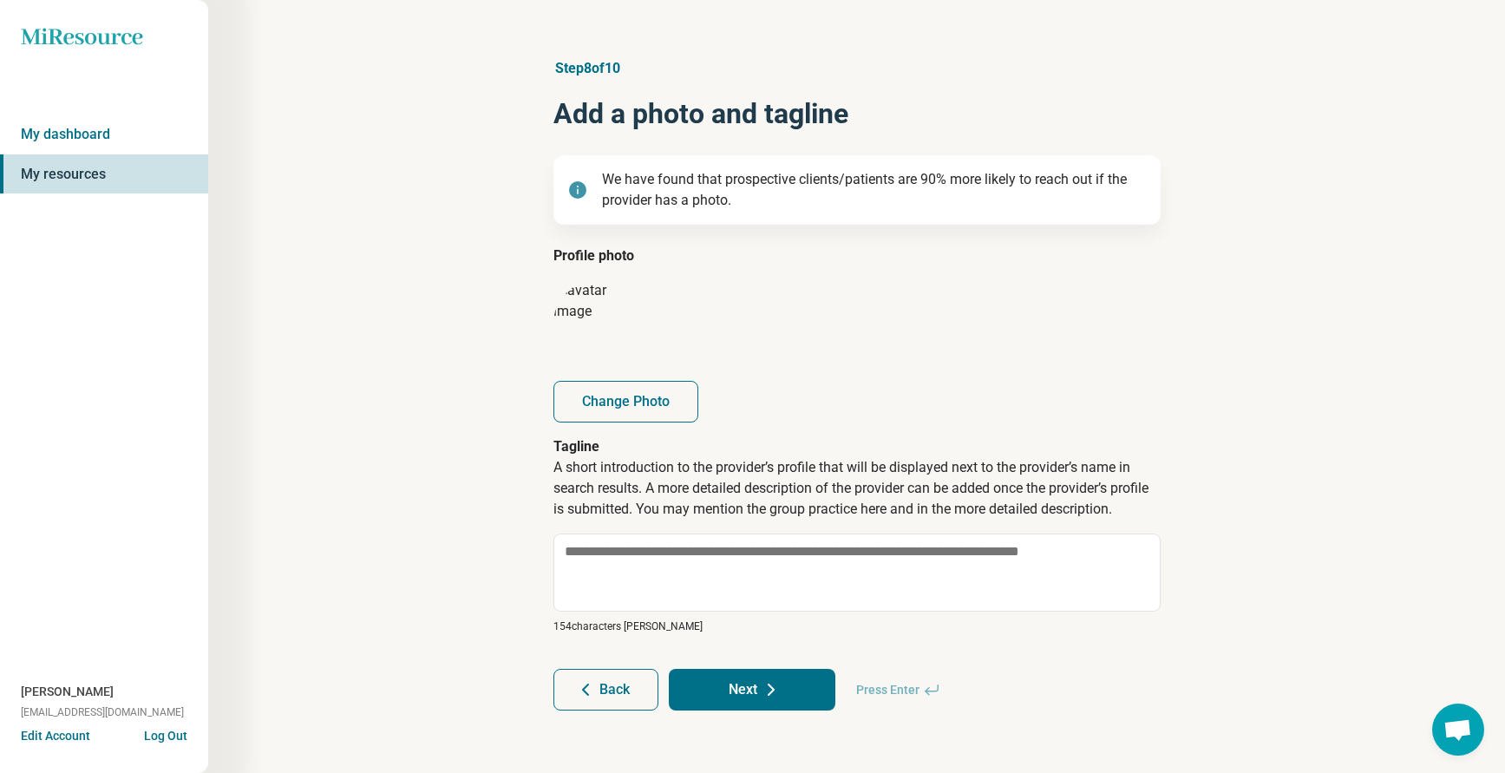
click at [770, 696] on icon at bounding box center [771, 689] width 21 height 21
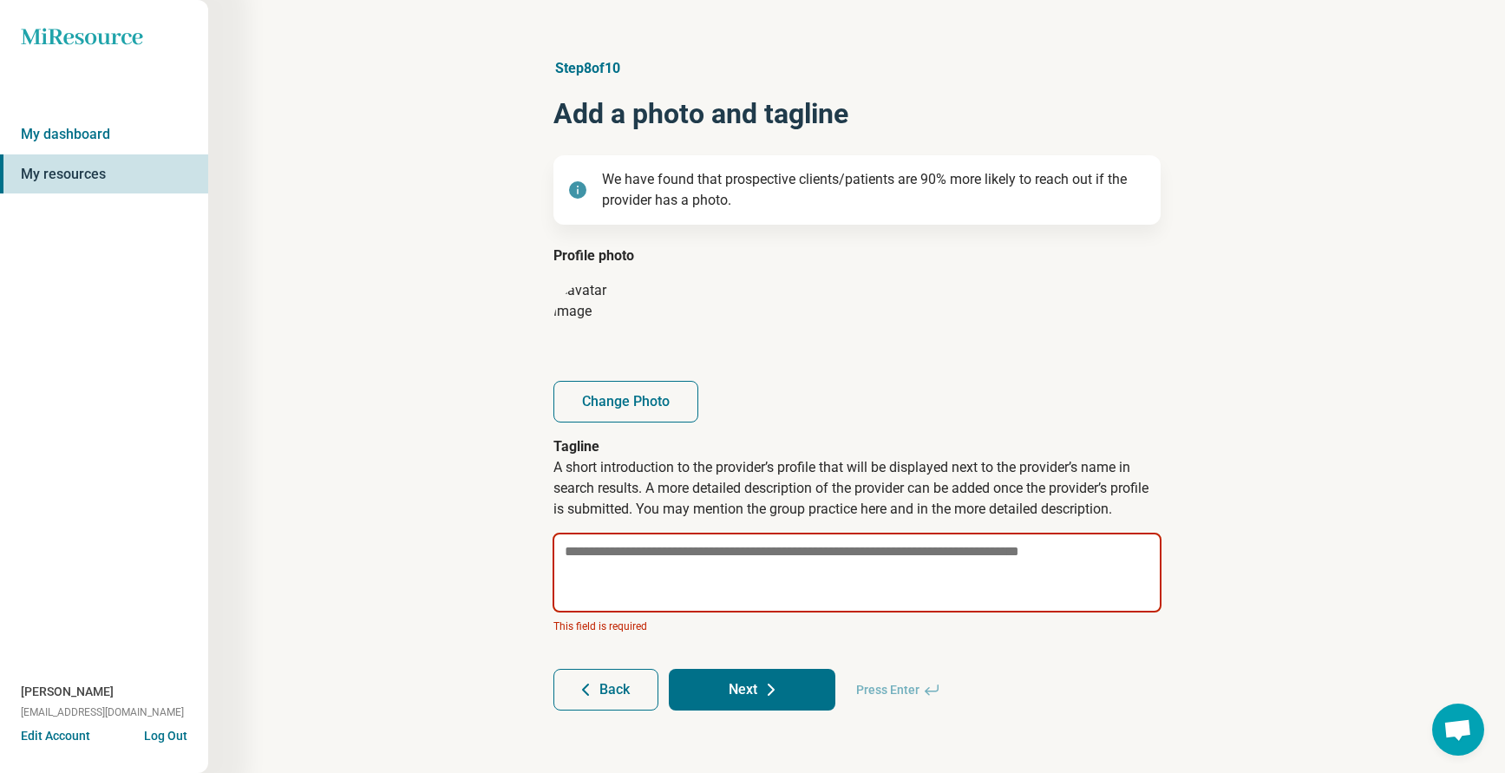
click at [662, 560] on textarea at bounding box center [856, 573] width 609 height 80
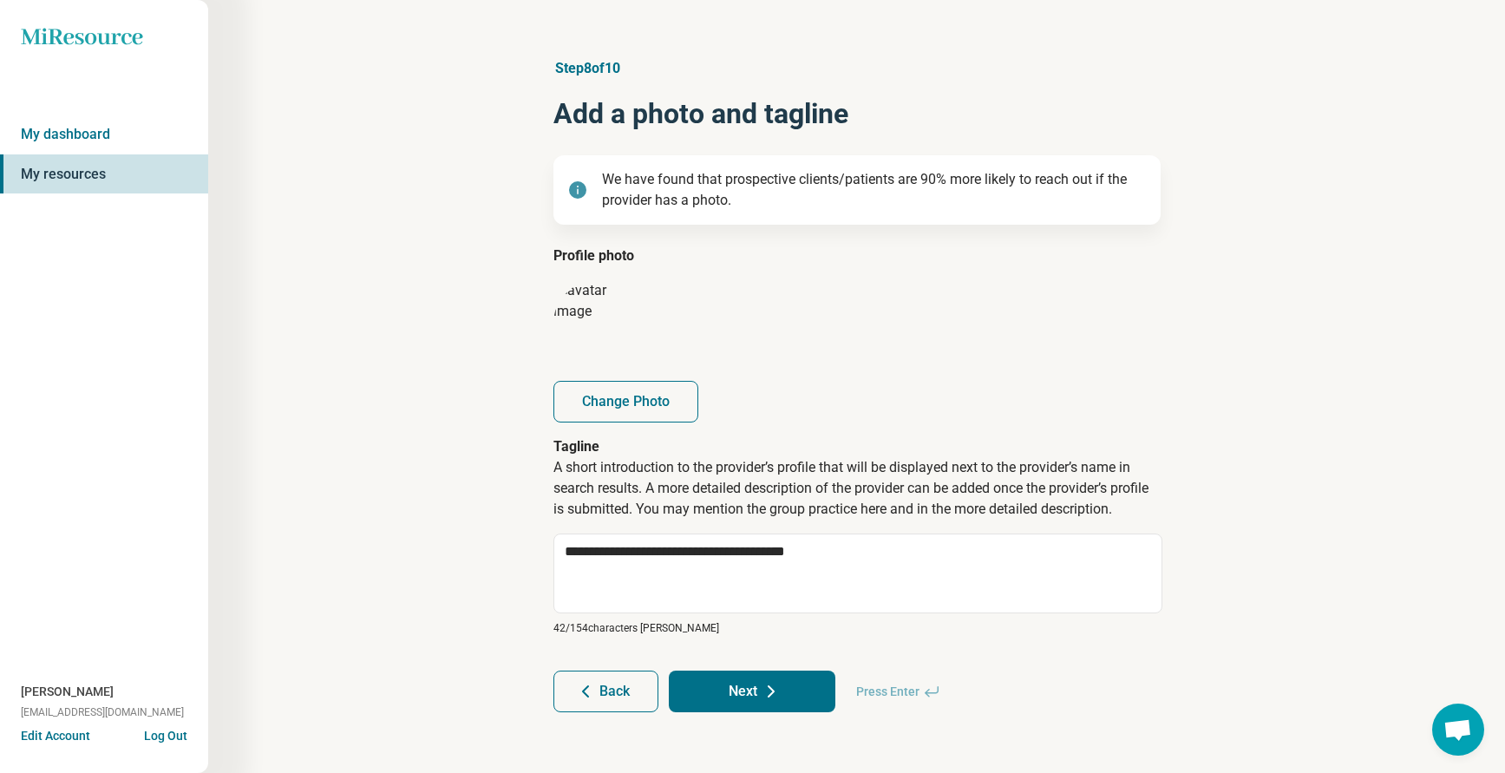
click at [749, 685] on button "Next" at bounding box center [752, 691] width 167 height 42
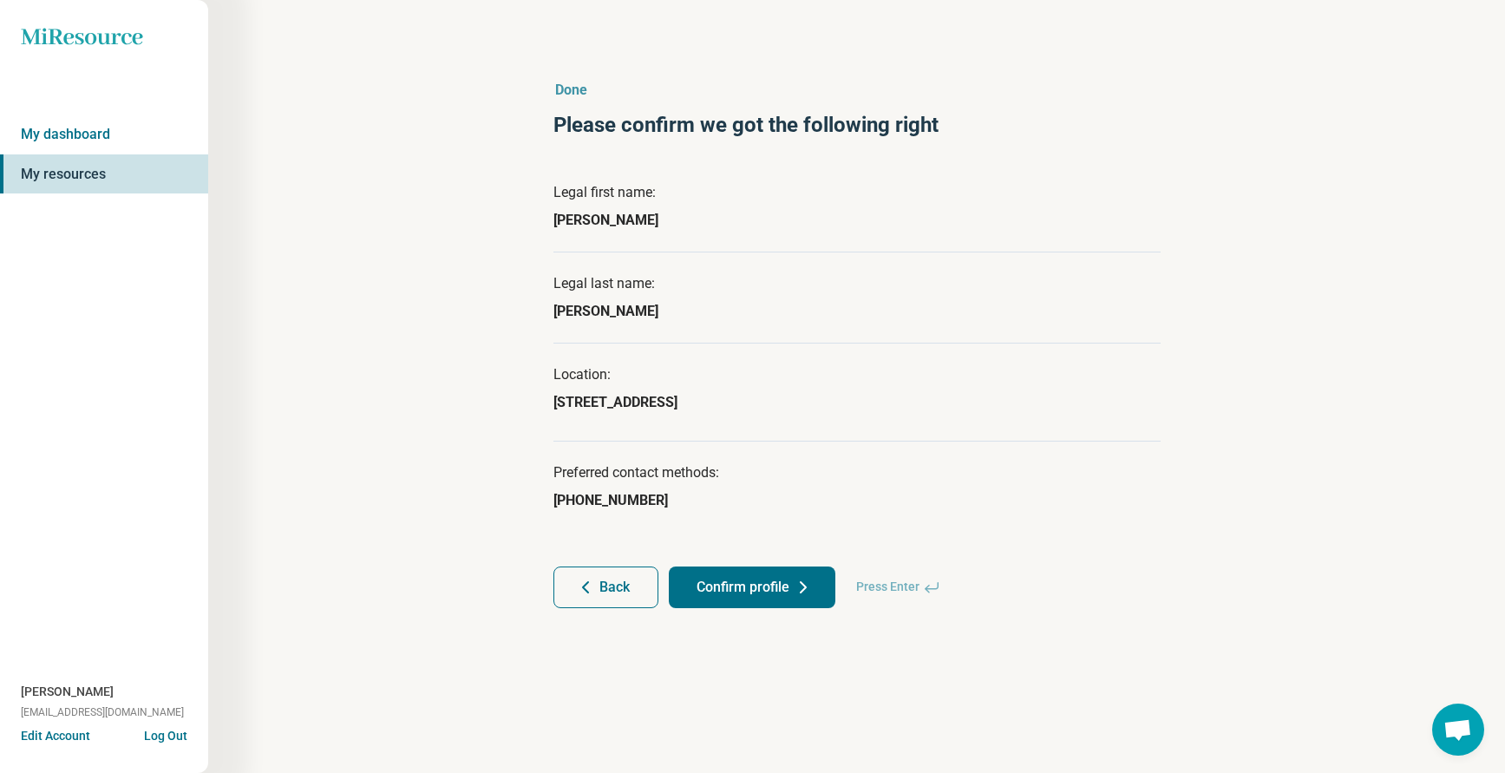
scroll to position [0, 0]
click at [746, 580] on button "Confirm profile" at bounding box center [758, 587] width 167 height 42
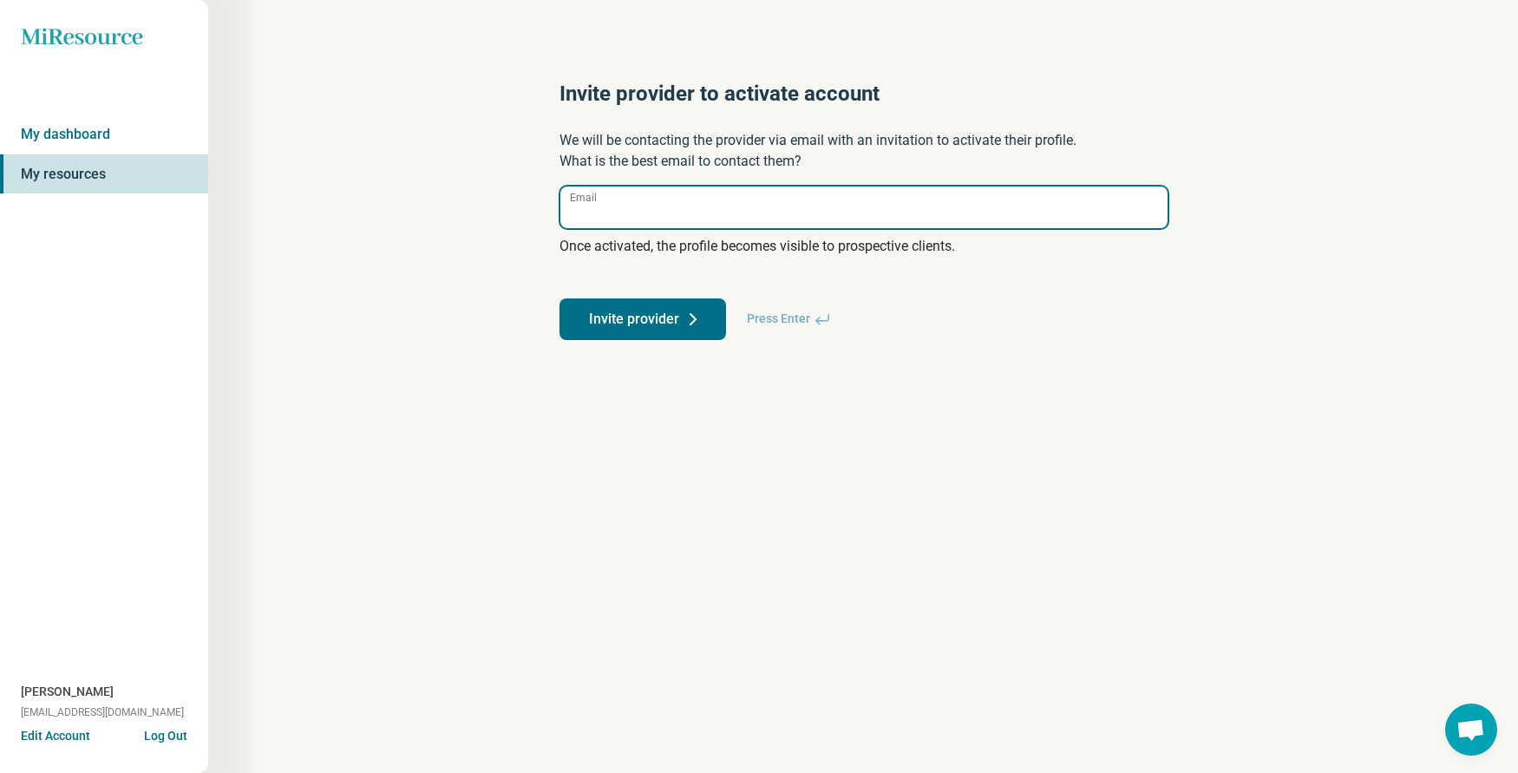
click at [611, 206] on input "Email" at bounding box center [863, 207] width 607 height 42
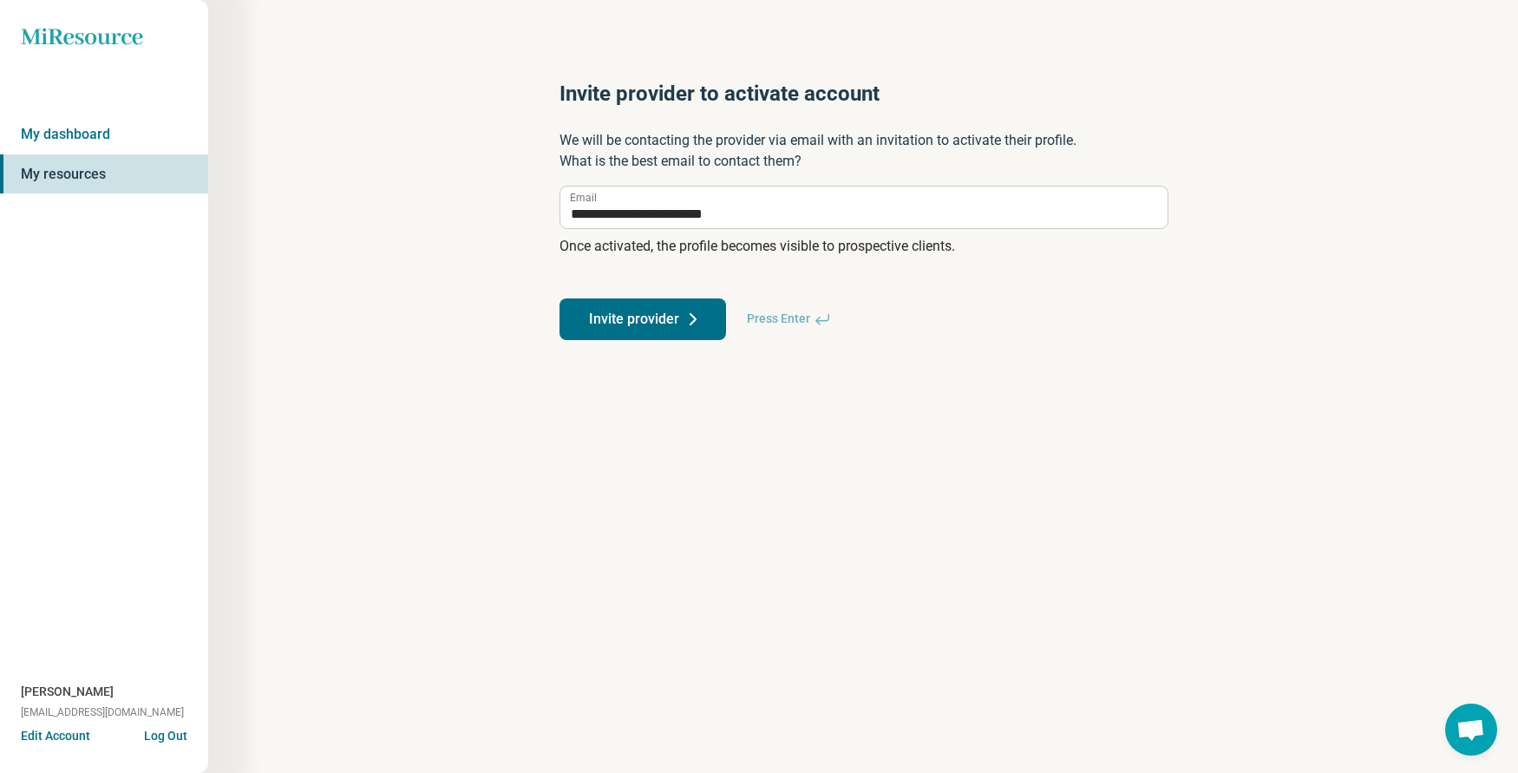
click at [656, 310] on button "Invite provider" at bounding box center [642, 319] width 167 height 42
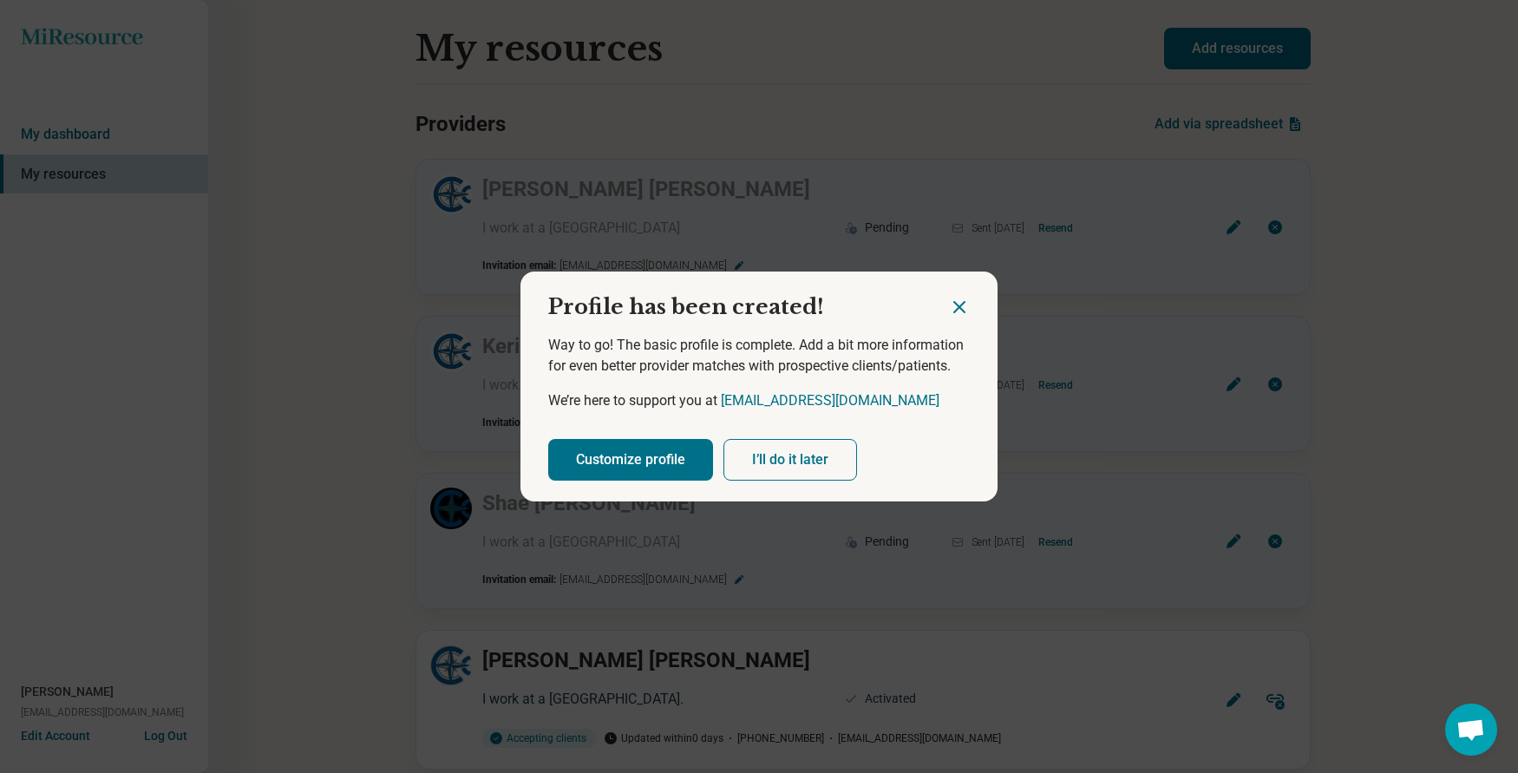
click at [785, 461] on button "I’ll do it later" at bounding box center [790, 460] width 134 height 42
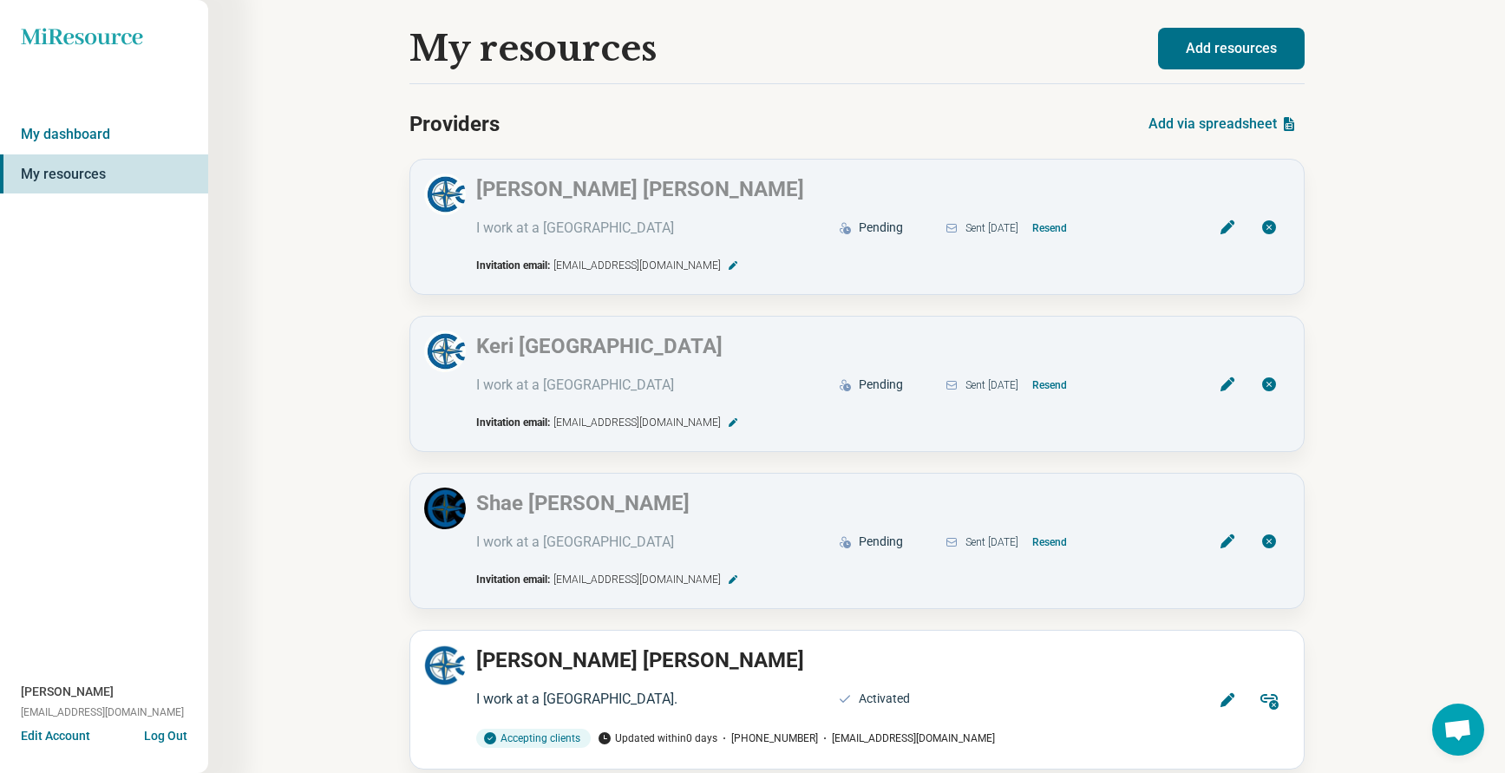
click at [1210, 36] on button "Add resources" at bounding box center [1231, 49] width 147 height 42
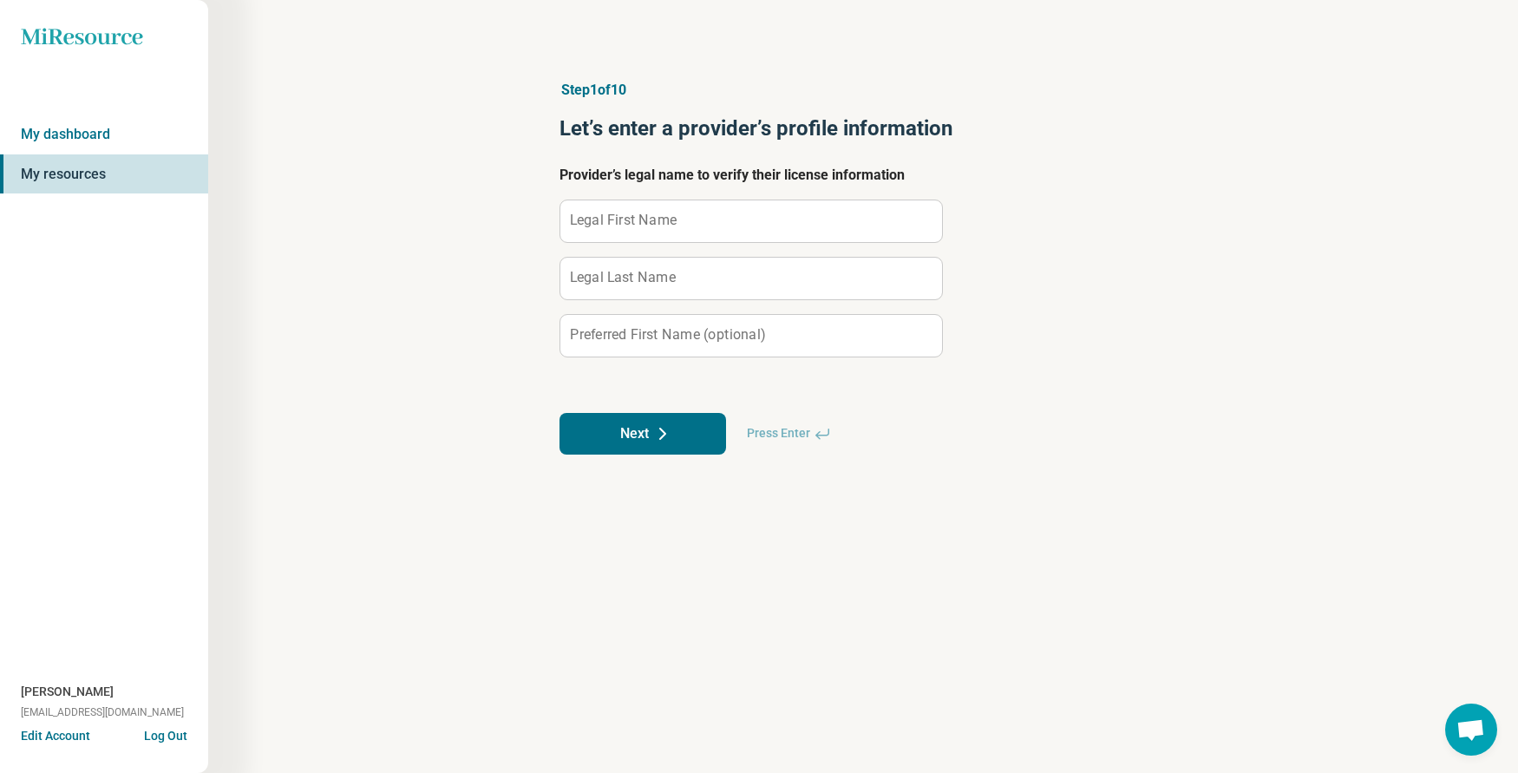
click at [631, 222] on label "Legal First Name" at bounding box center [623, 220] width 107 height 14
click at [631, 222] on input "Legal First Name" at bounding box center [751, 221] width 382 height 42
click at [661, 423] on icon at bounding box center [662, 433] width 21 height 21
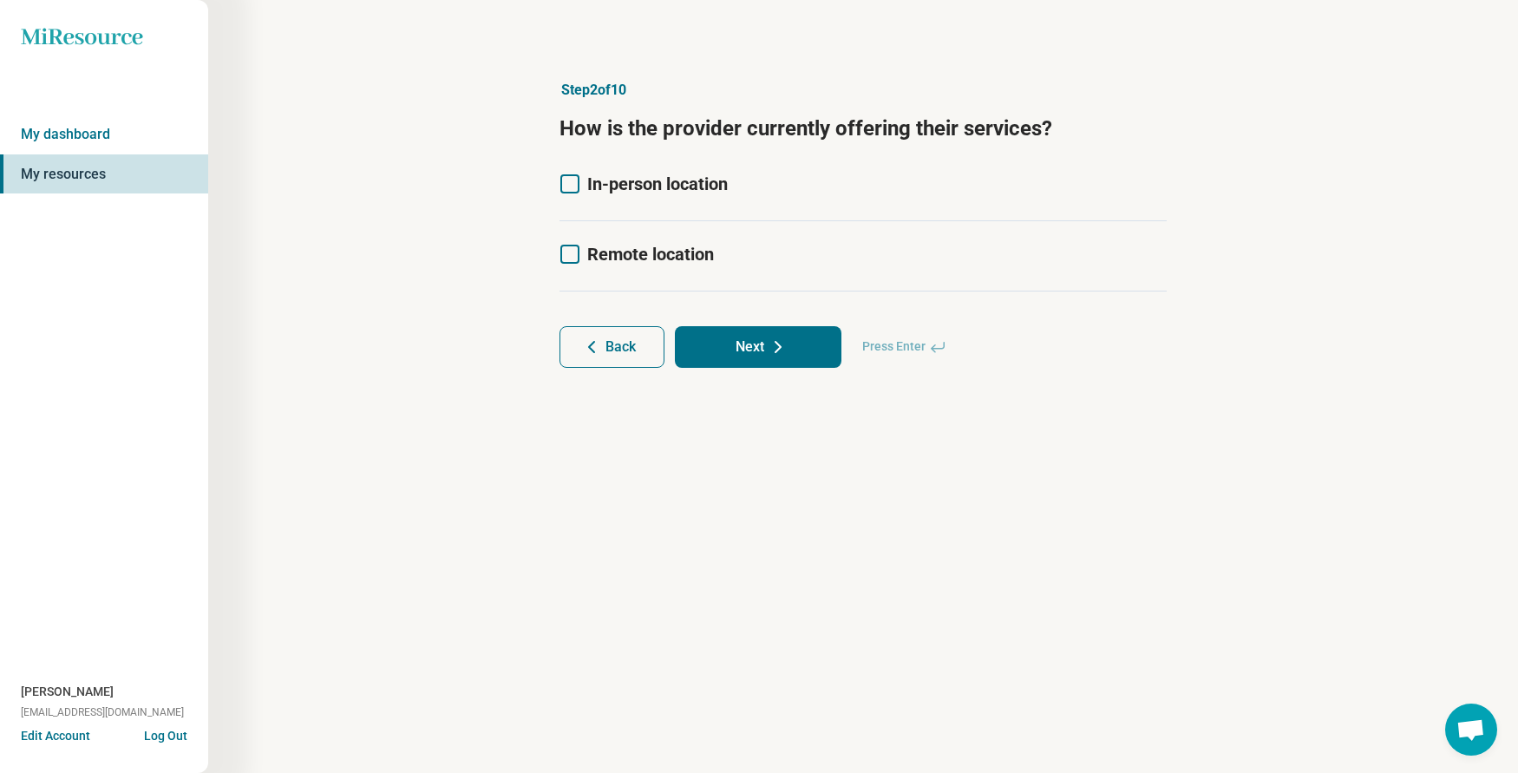
click at [565, 182] on icon at bounding box center [569, 183] width 19 height 19
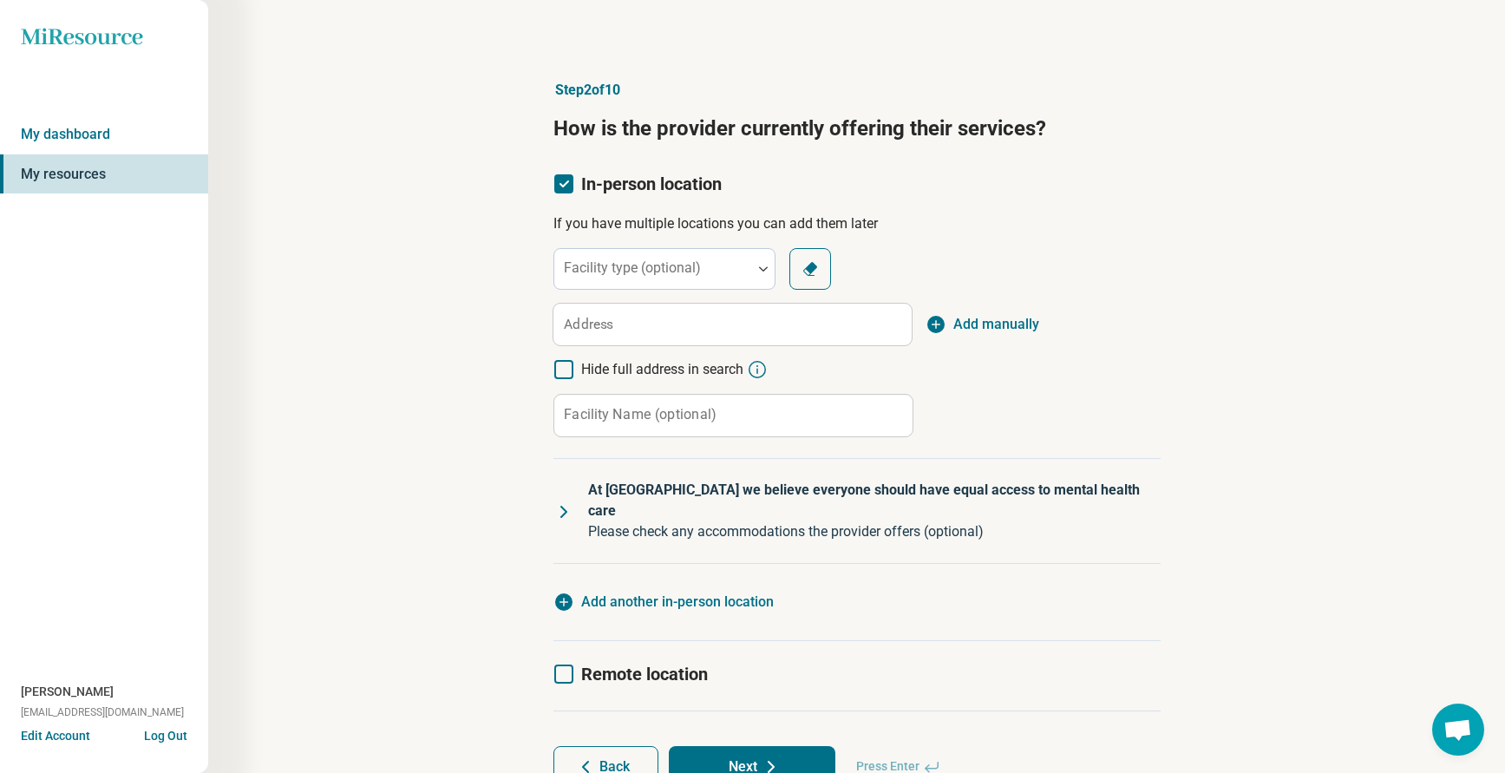
click at [606, 321] on label "Address" at bounding box center [588, 324] width 49 height 14
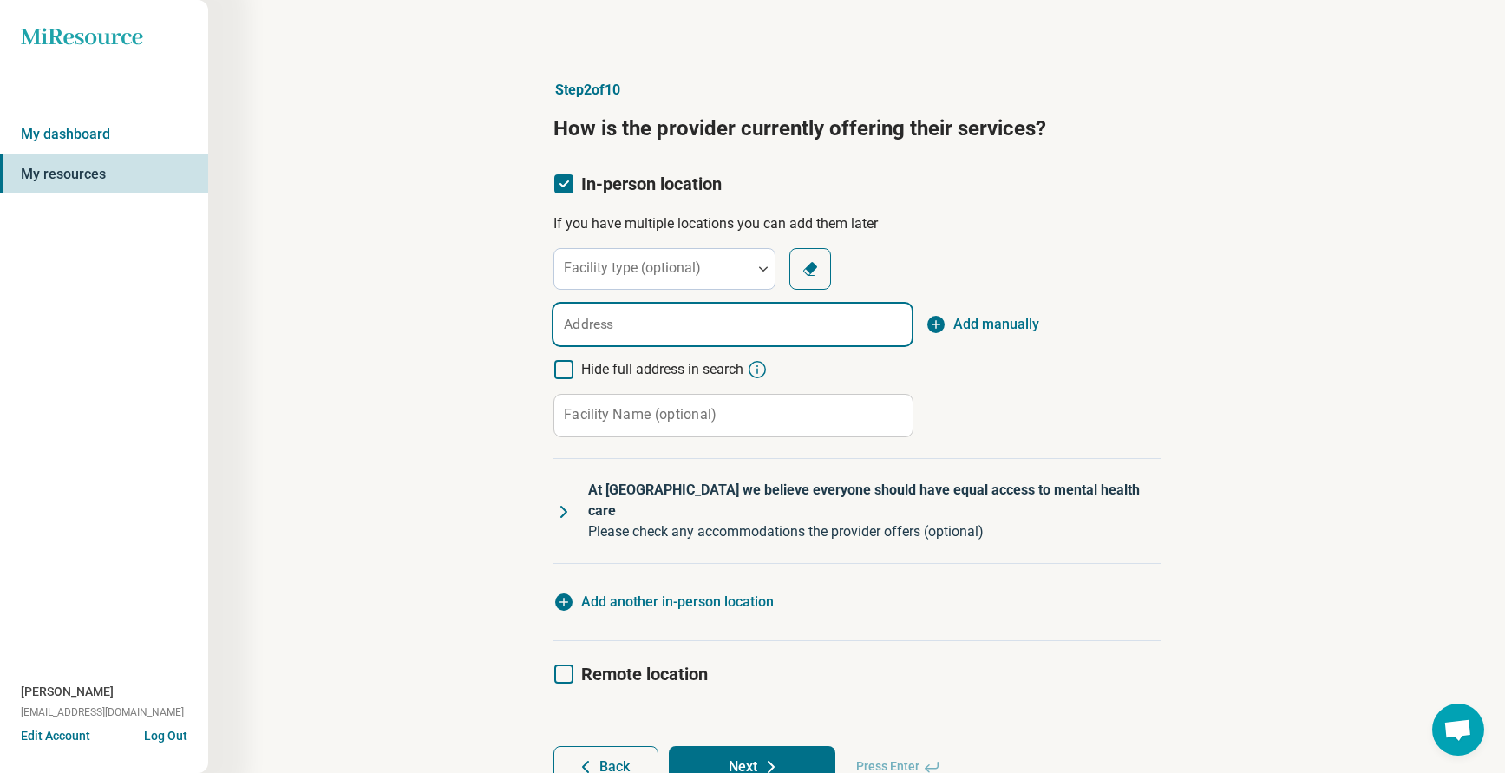
click at [606, 321] on input "Address" at bounding box center [732, 325] width 358 height 42
click at [713, 376] on span "[STREET_ADDRESS]" at bounding box center [736, 376] width 336 height 21
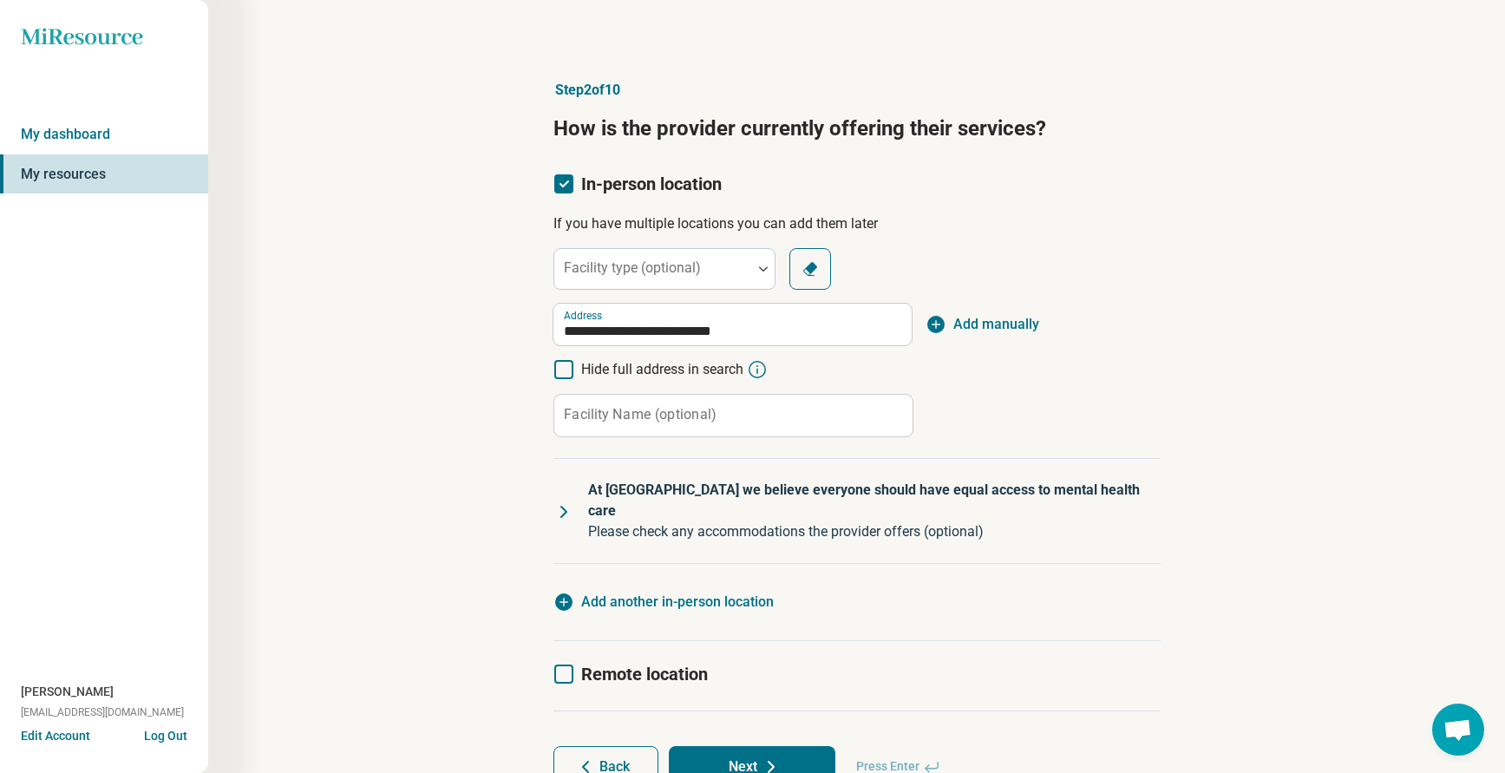
click at [1113, 417] on div "**********" at bounding box center [856, 342] width 607 height 189
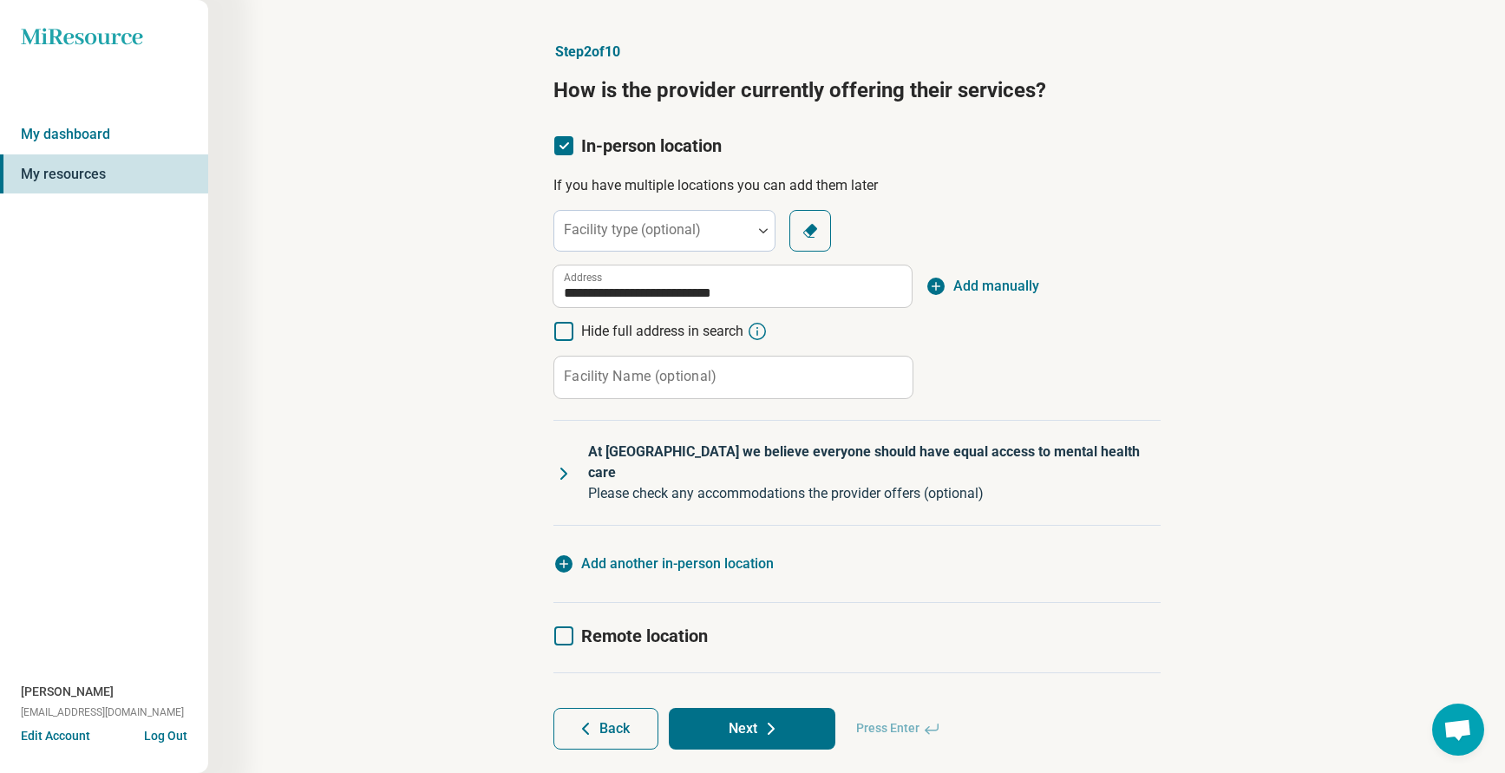
scroll to position [56, 0]
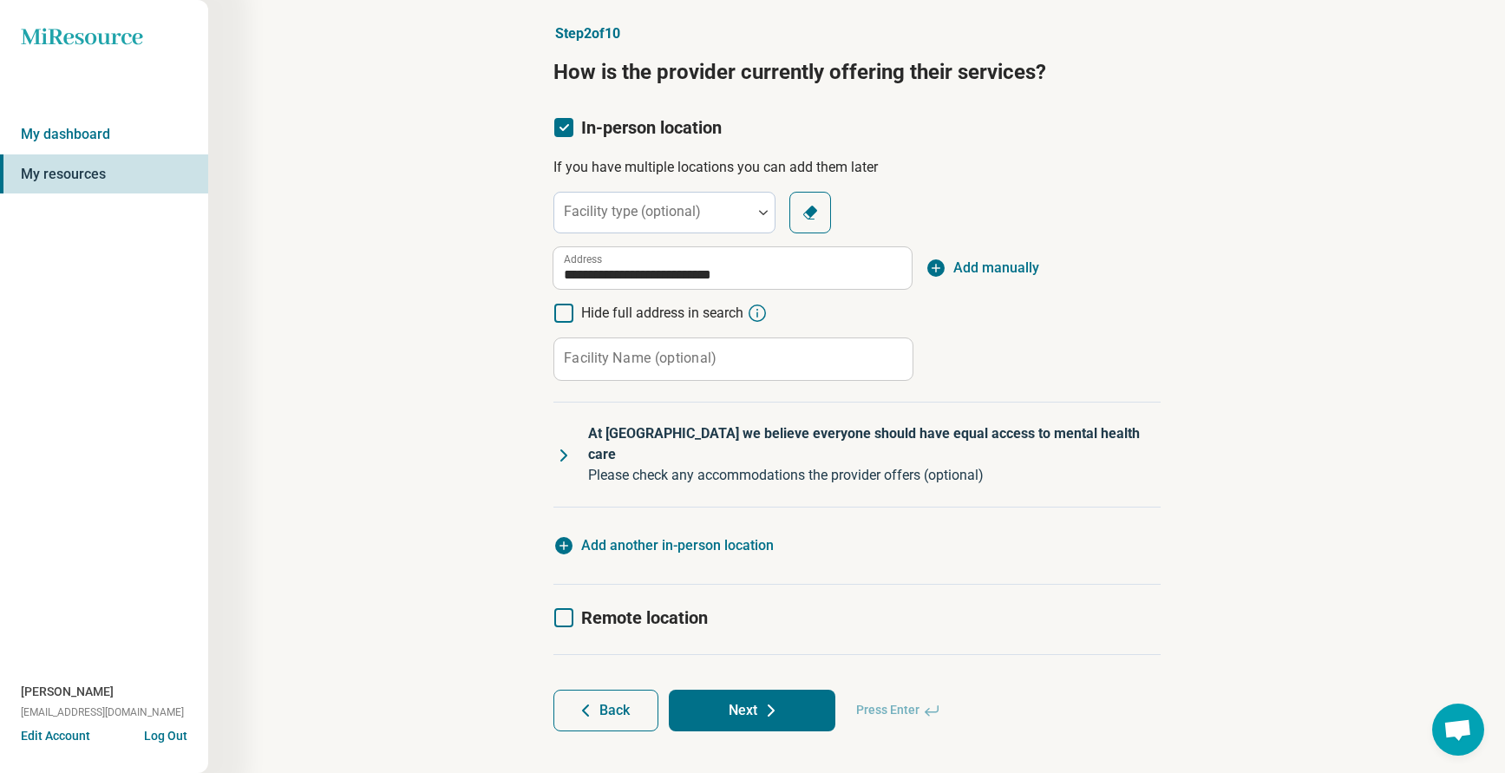
click at [764, 700] on icon at bounding box center [771, 710] width 21 height 21
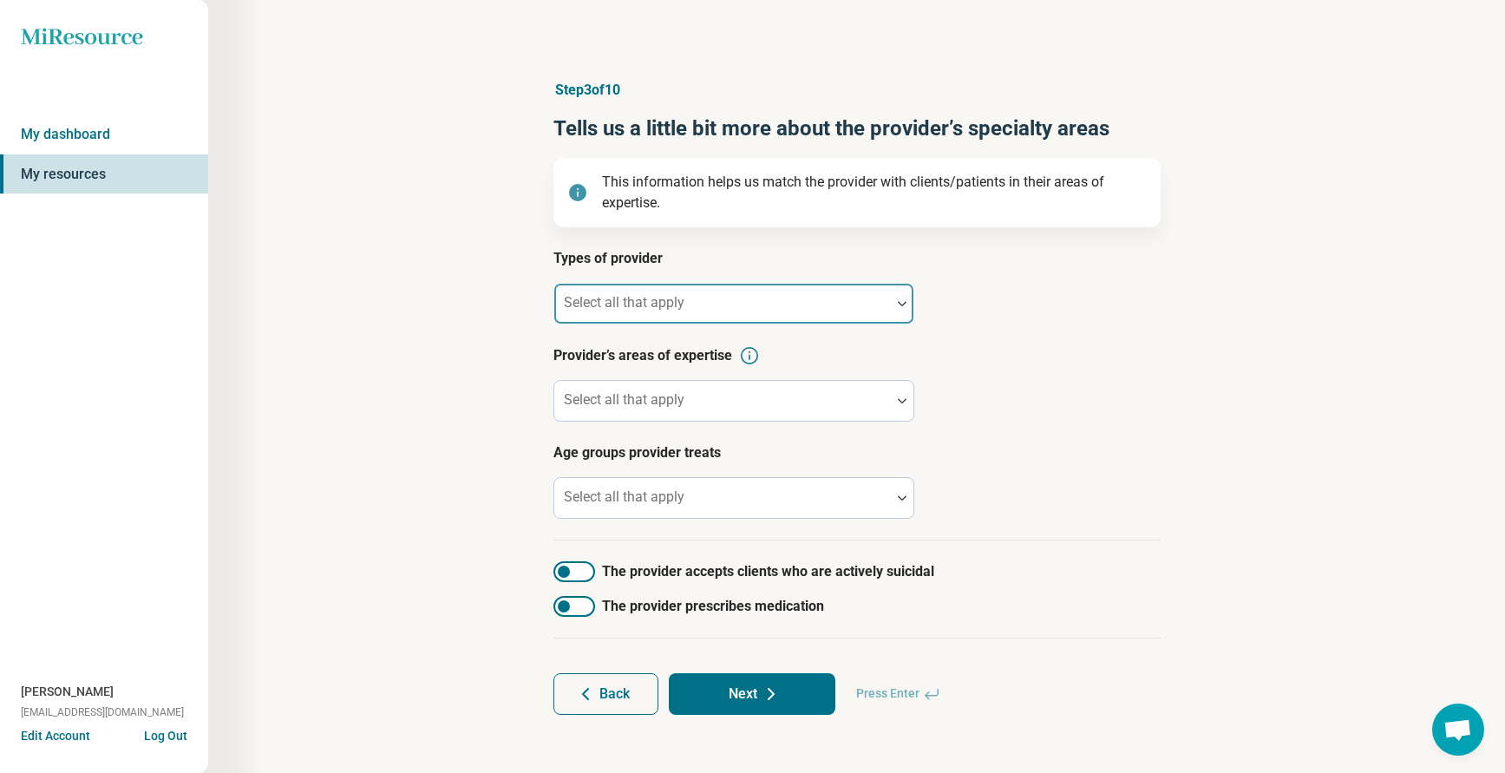
click at [644, 299] on div "Select all that apply" at bounding box center [733, 304] width 361 height 42
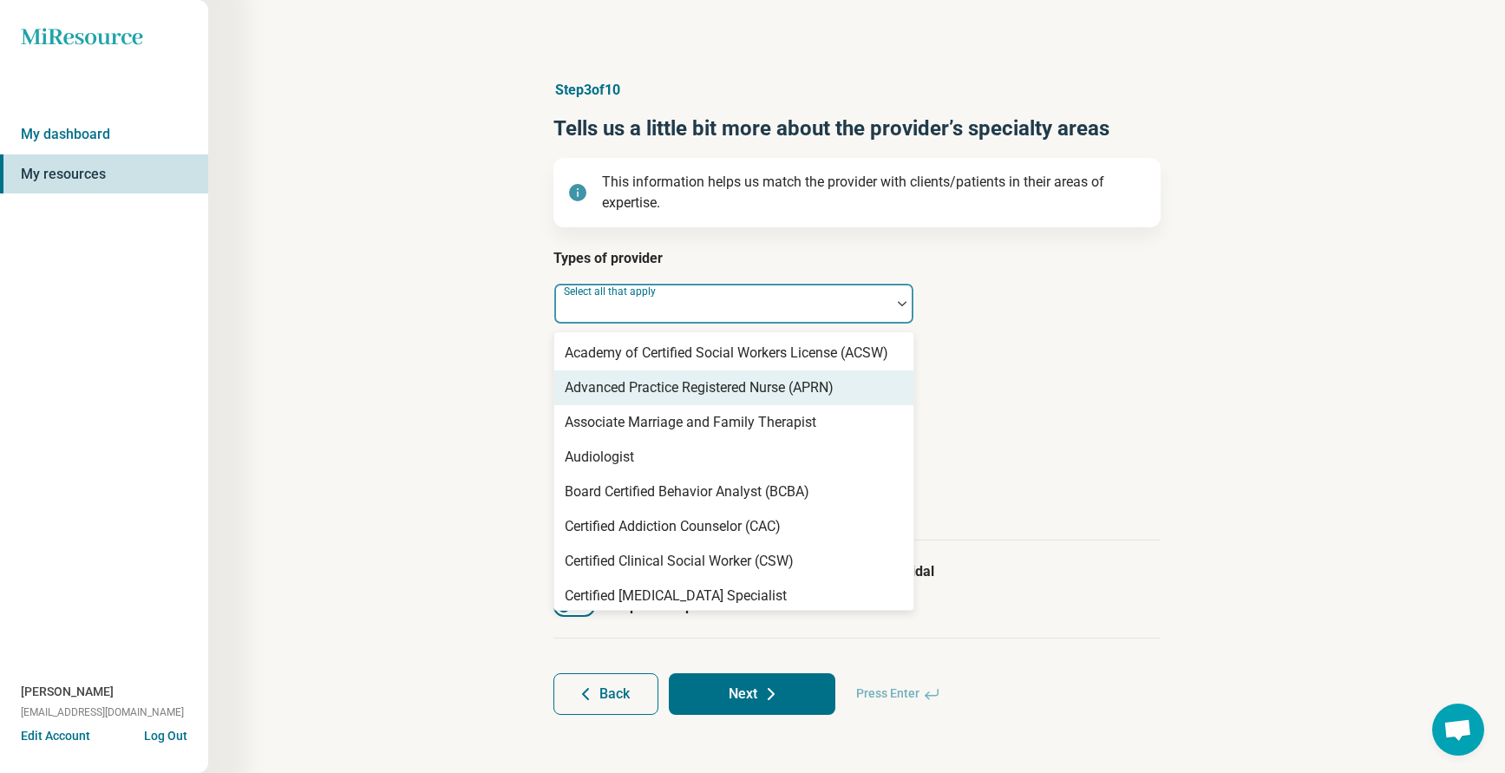
click at [716, 386] on div "Advanced Practice Registered Nurse (APRN)" at bounding box center [699, 387] width 269 height 21
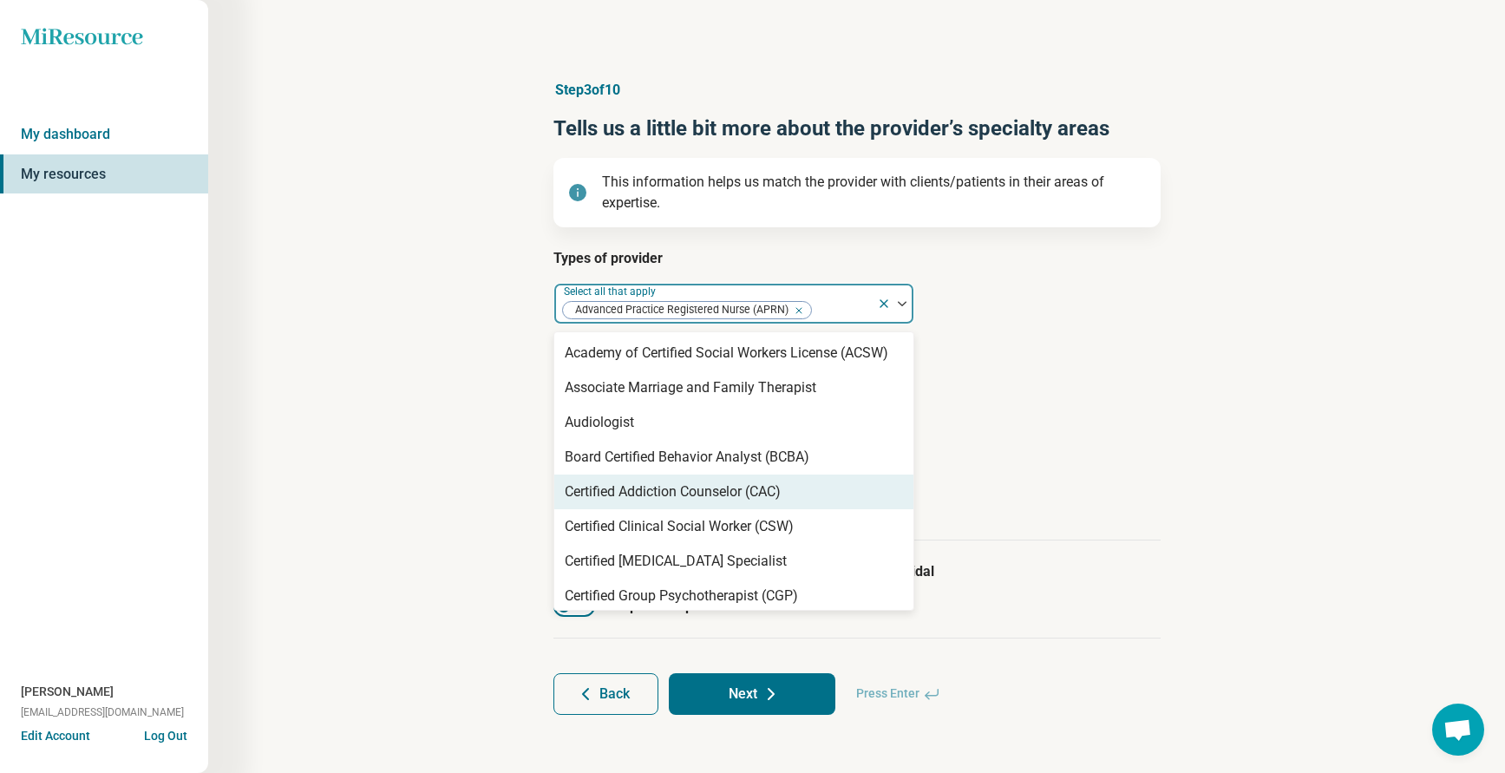
click at [1071, 415] on article "Provider’s areas of expertise Select all that apply" at bounding box center [856, 383] width 607 height 76
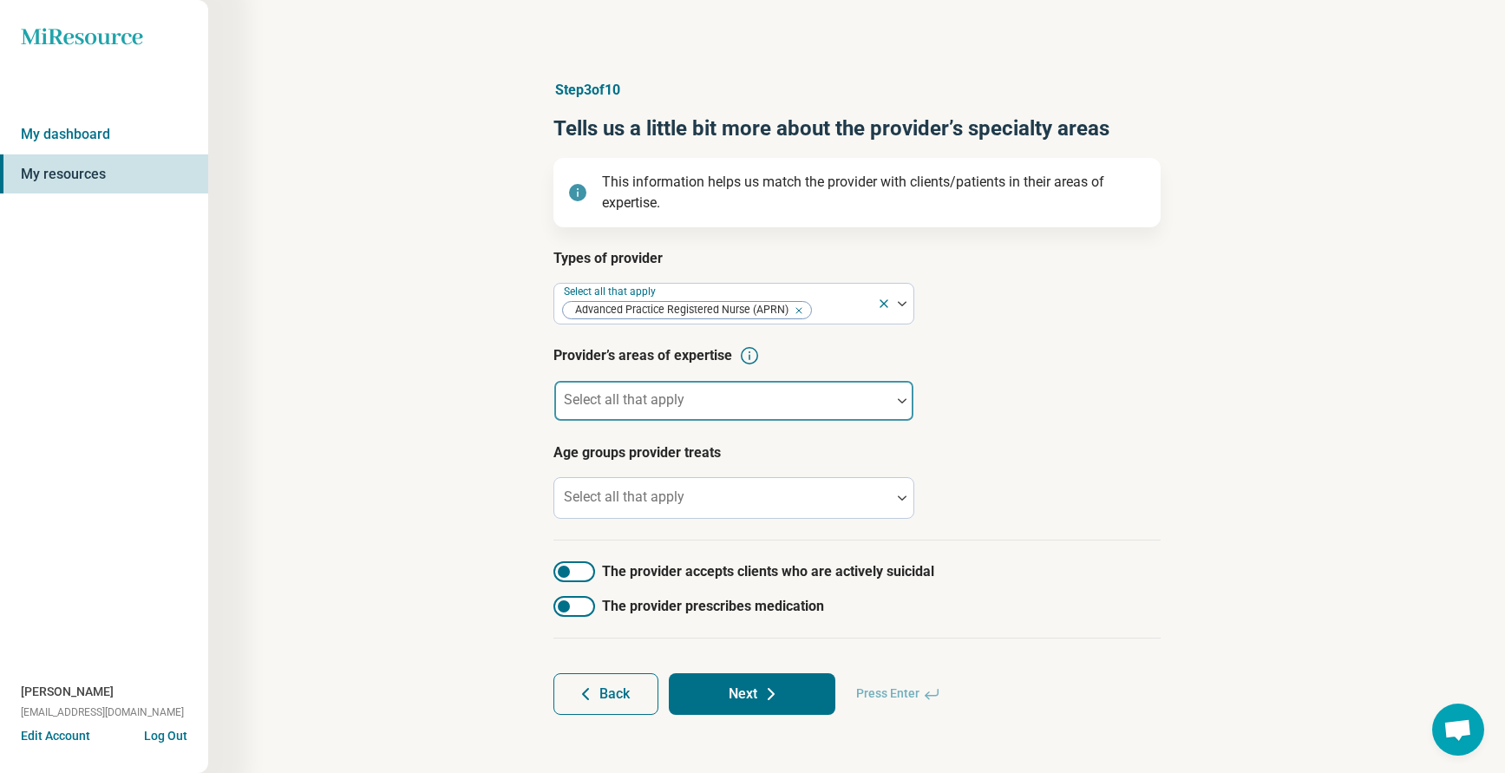
click at [654, 397] on div "Select all that apply" at bounding box center [733, 401] width 361 height 42
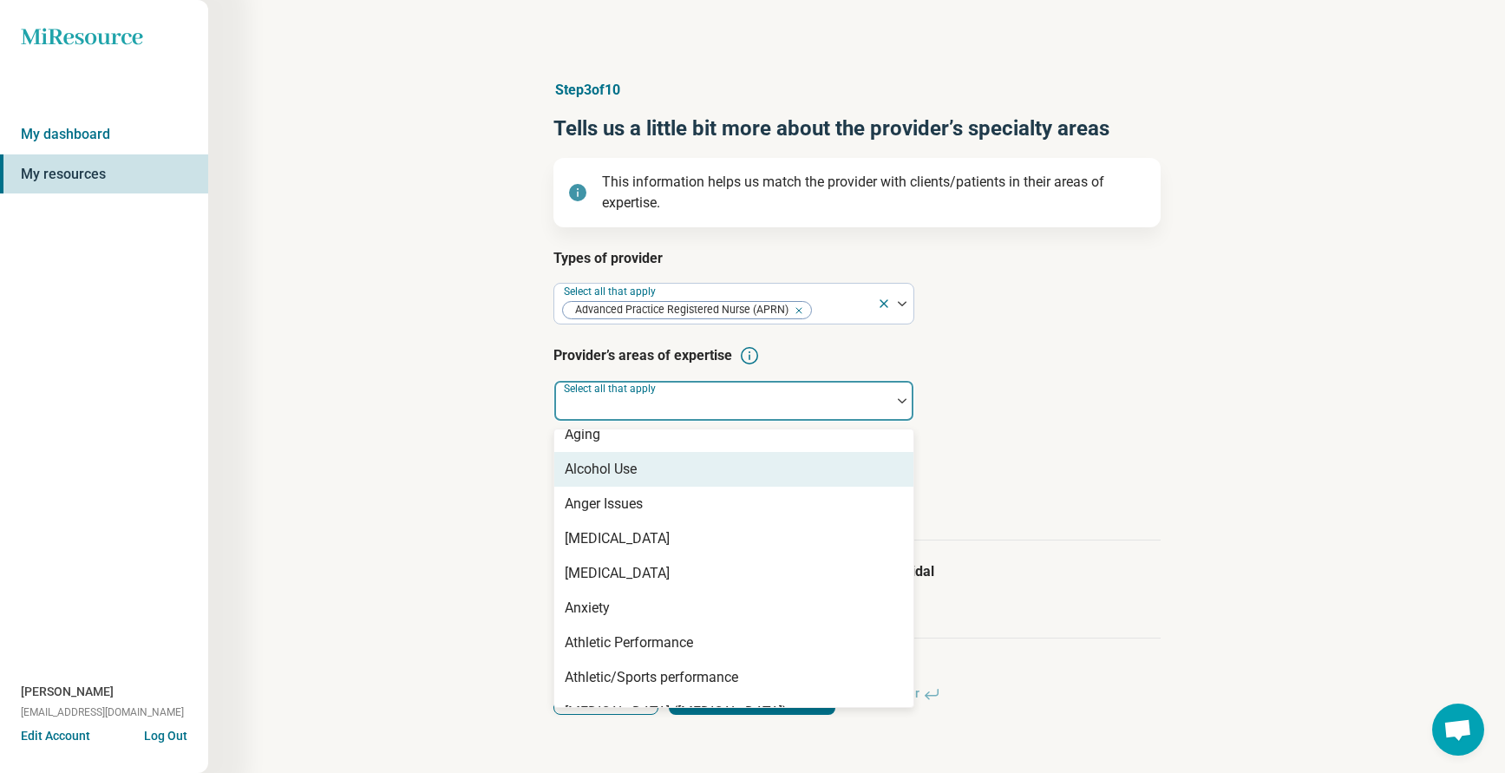
scroll to position [173, 0]
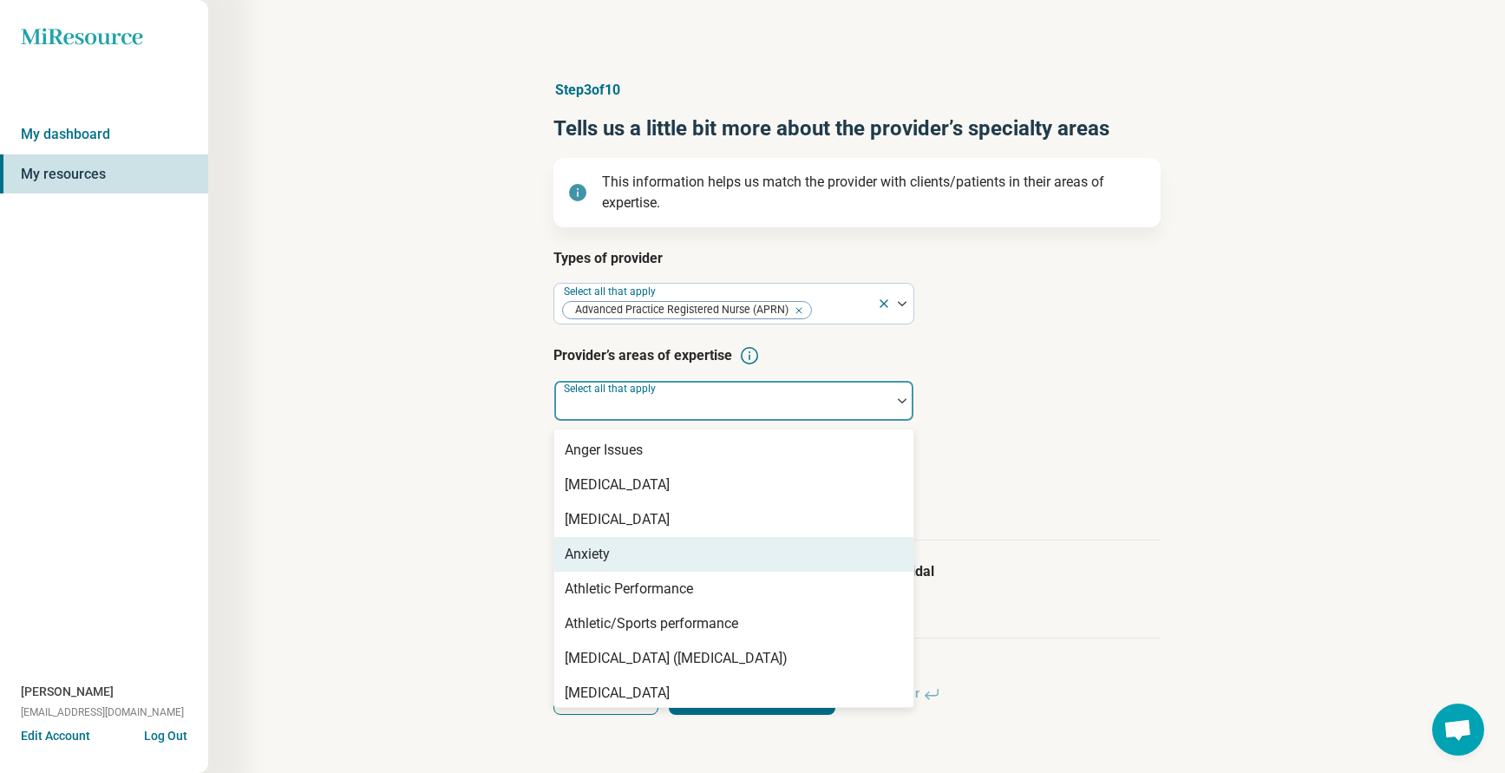
click at [610, 549] on div "Anxiety" at bounding box center [733, 554] width 359 height 35
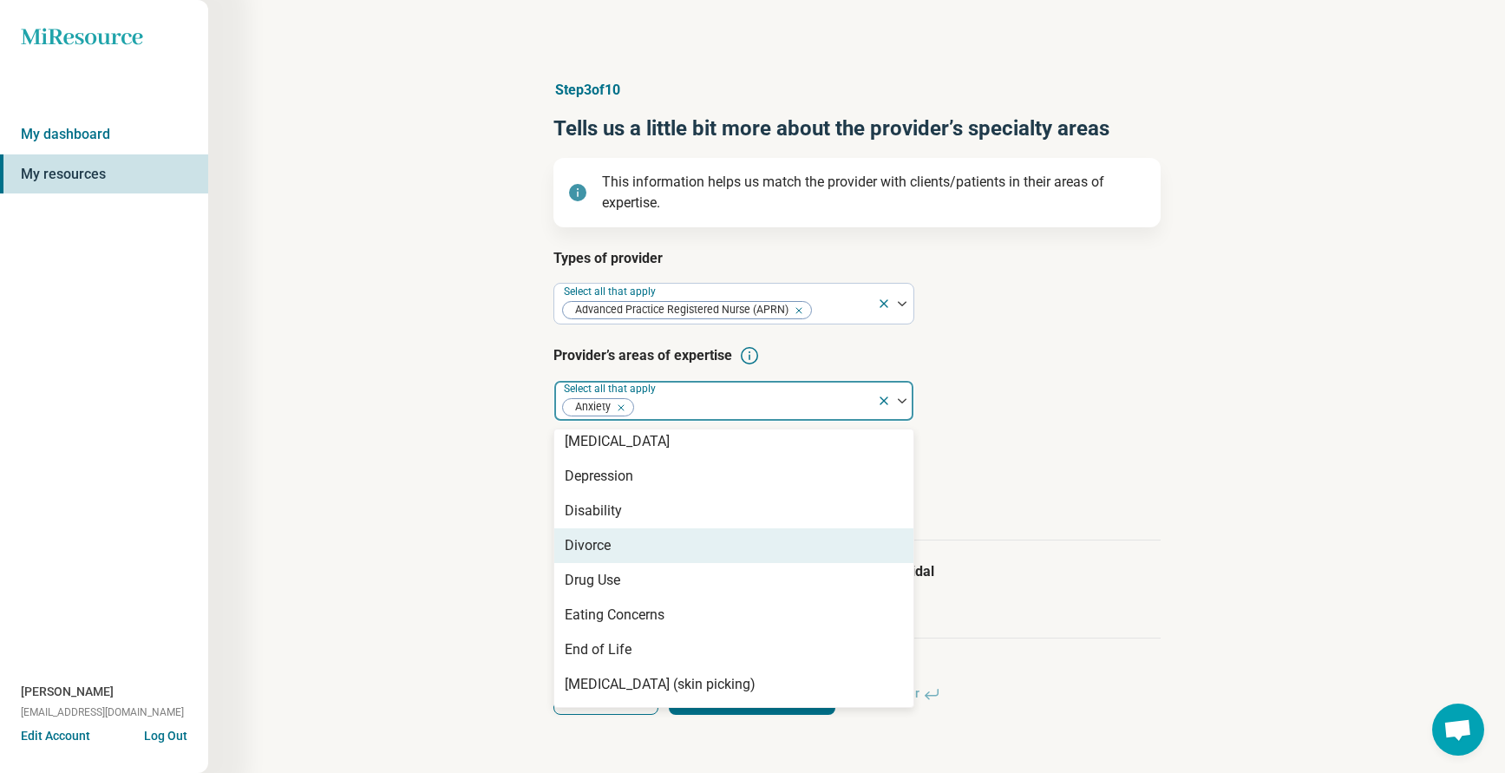
scroll to position [954, 0]
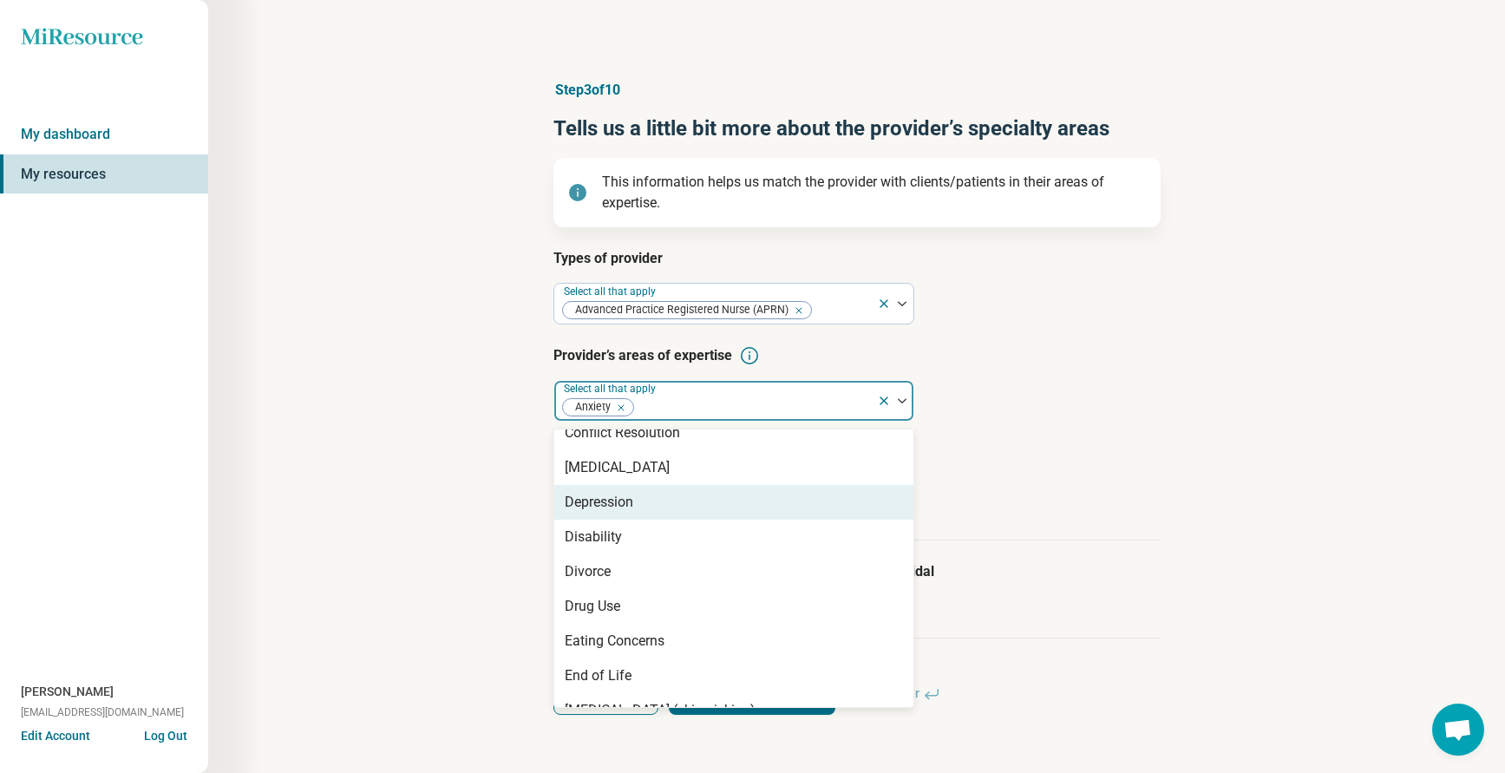
click at [594, 511] on div "Depression" at bounding box center [599, 502] width 69 height 21
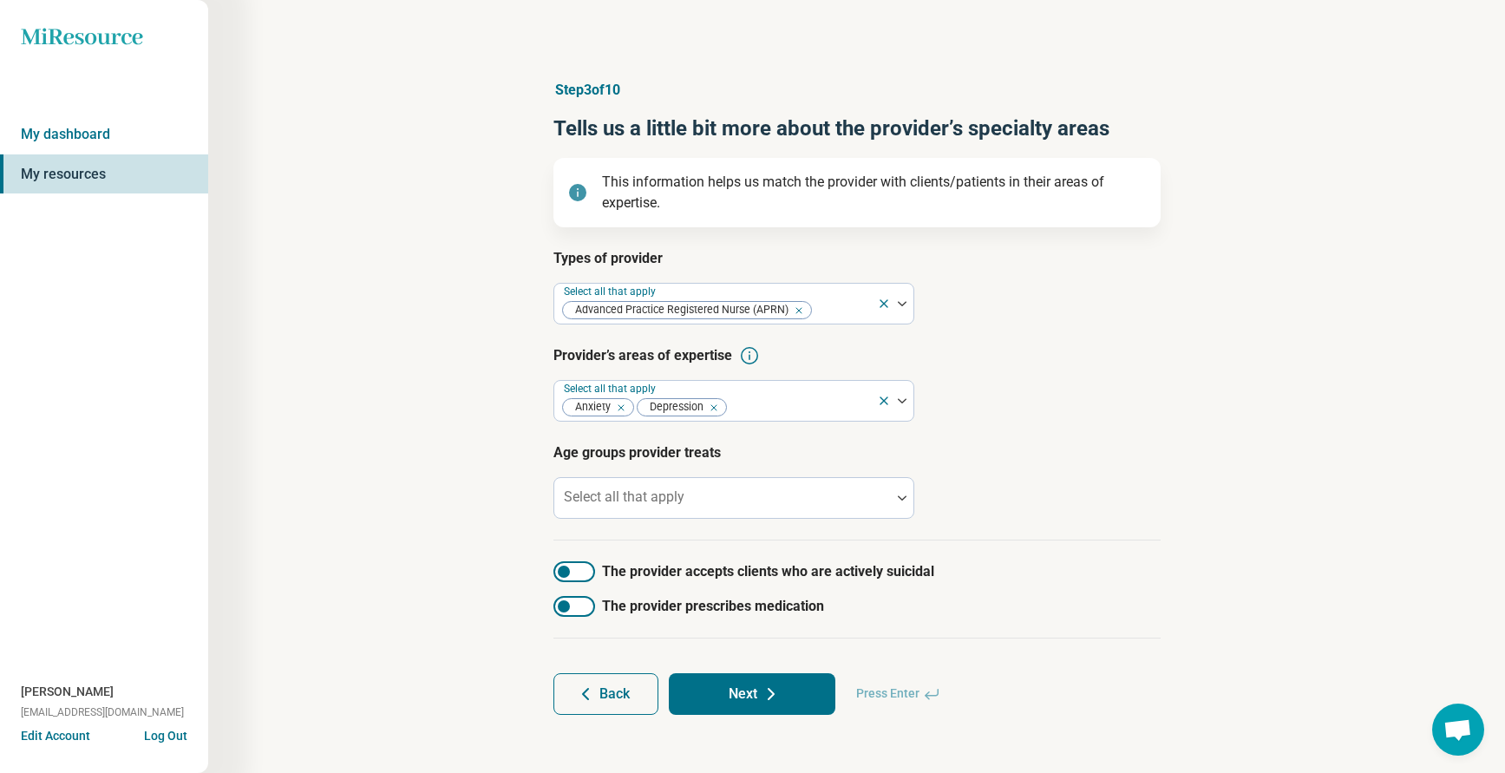
click at [1073, 448] on h3 "Age groups provider treats" at bounding box center [856, 452] width 607 height 21
click at [690, 495] on div at bounding box center [722, 505] width 323 height 24
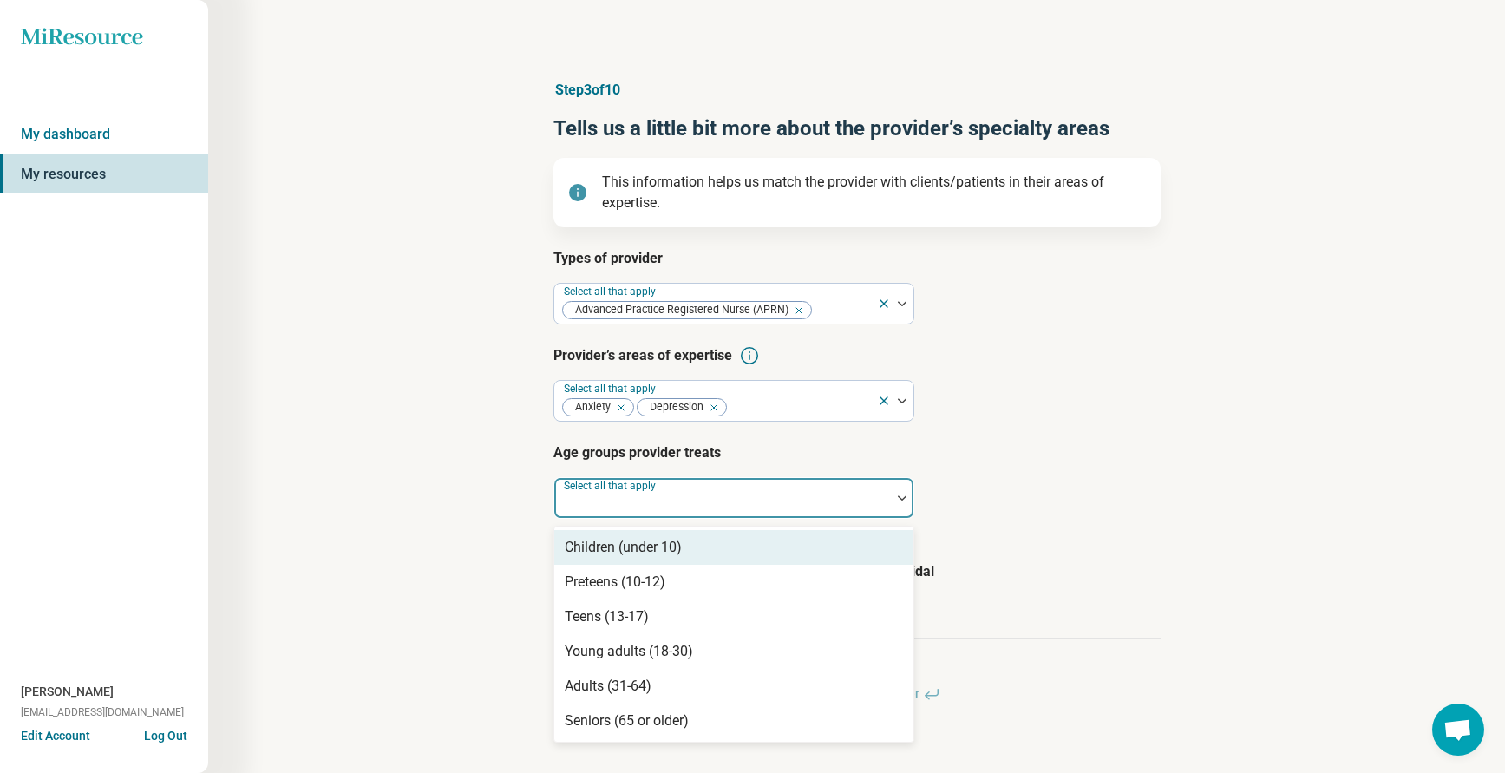
click at [626, 545] on div "Children (under 10)" at bounding box center [623, 547] width 117 height 21
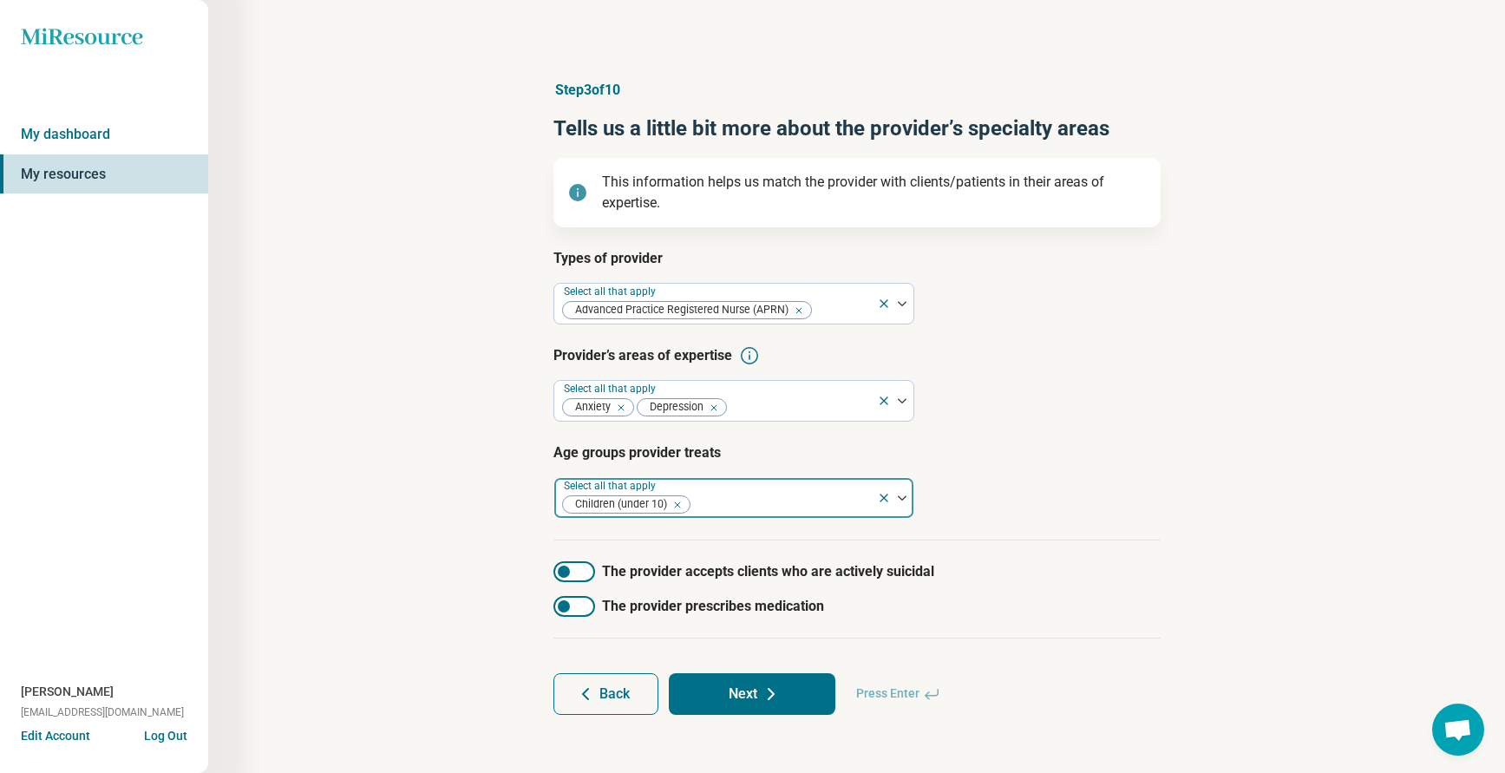
click at [737, 500] on div at bounding box center [781, 505] width 178 height 24
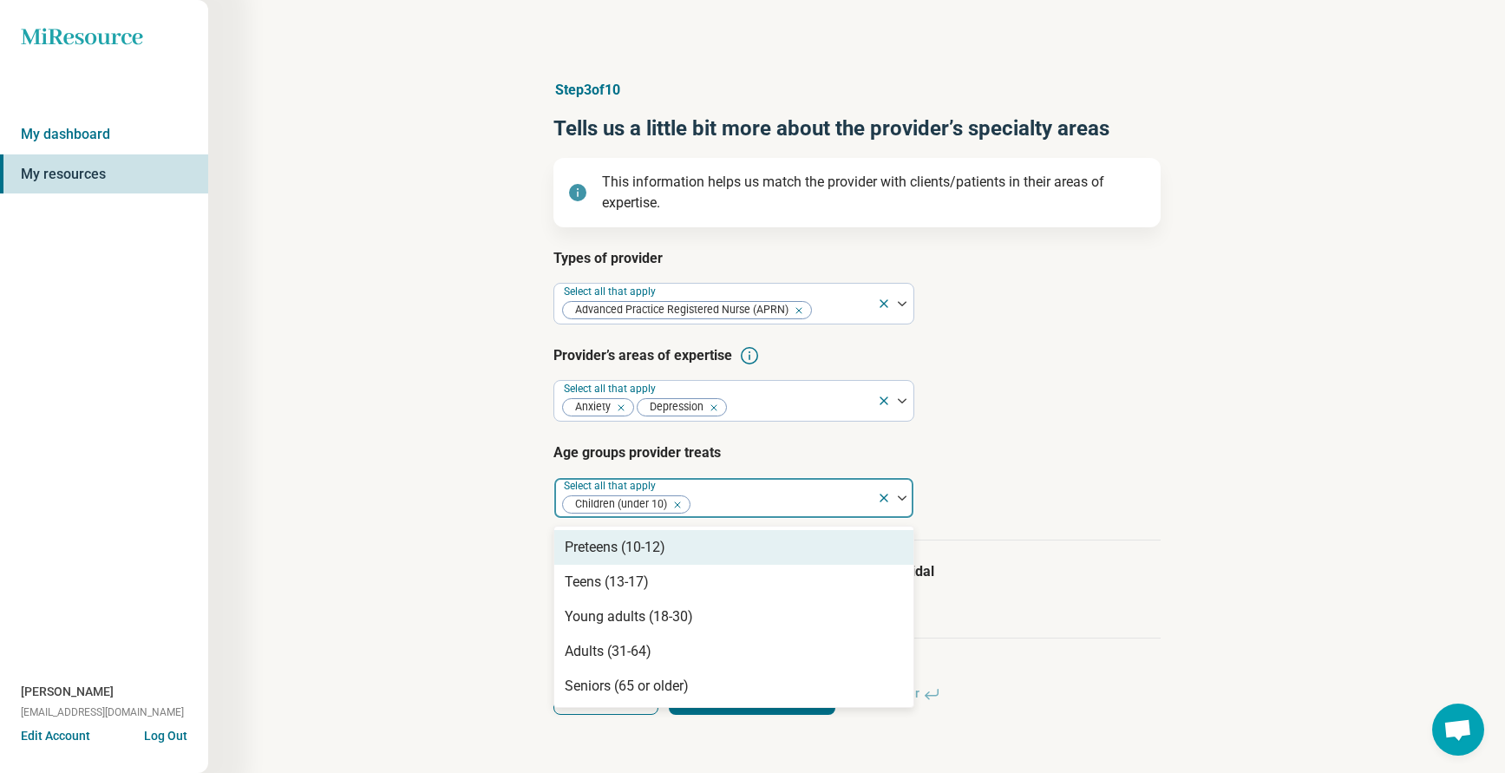
click at [703, 504] on div at bounding box center [781, 505] width 178 height 24
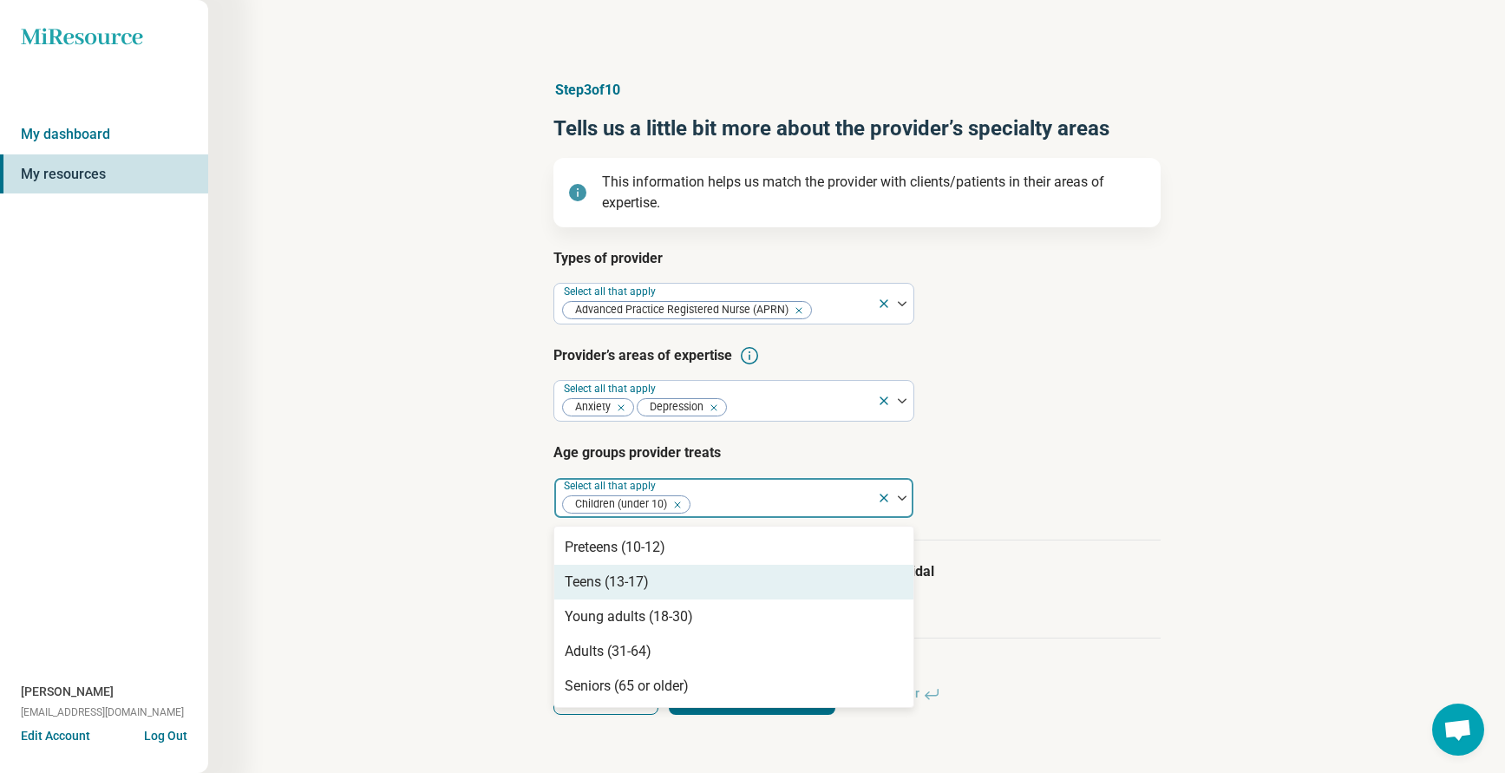
click at [625, 578] on div "Teens (13-17)" at bounding box center [607, 582] width 84 height 21
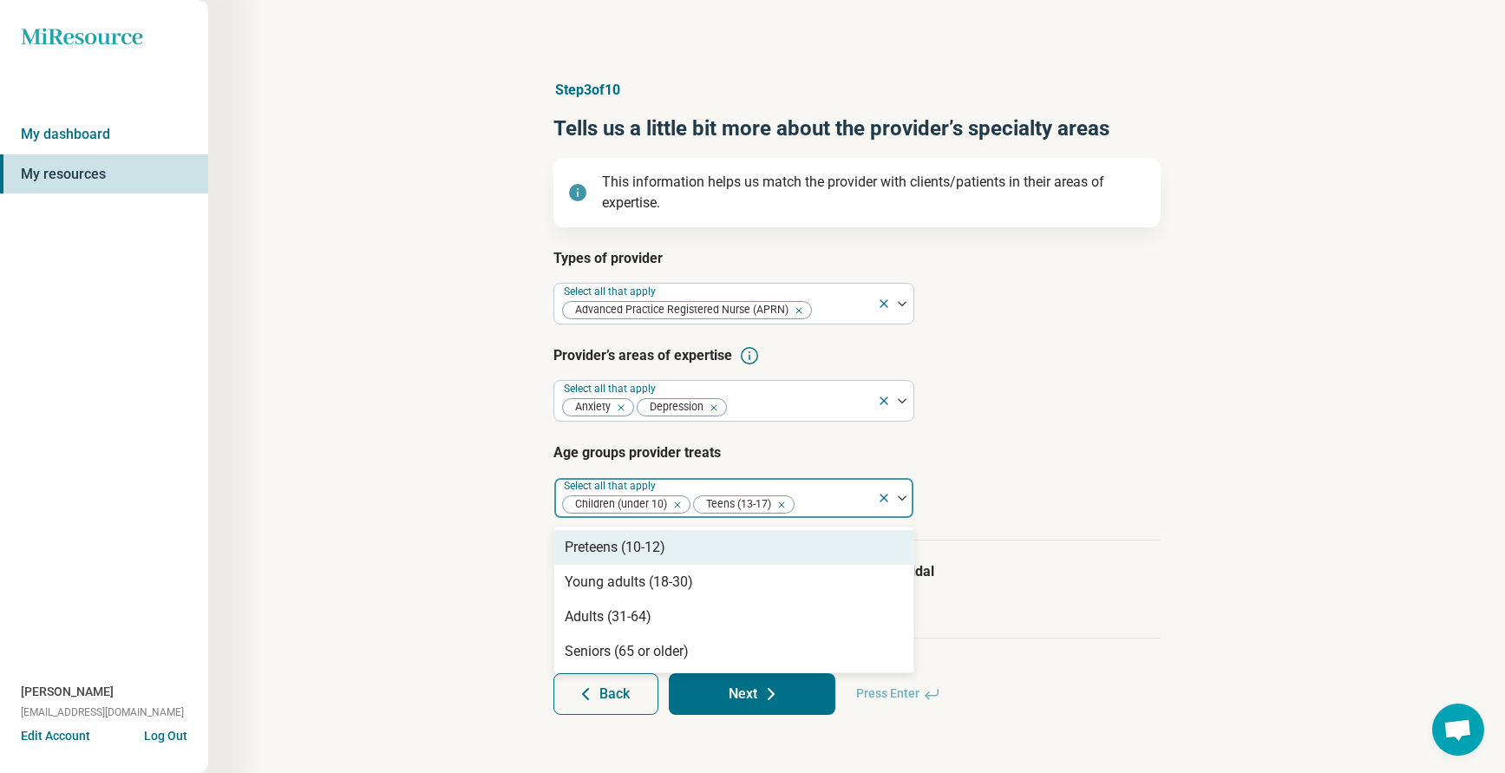
click at [814, 498] on div at bounding box center [833, 505] width 74 height 24
click at [814, 504] on div at bounding box center [833, 505] width 74 height 24
click at [651, 540] on div "Preteens (10-12)" at bounding box center [615, 547] width 101 height 21
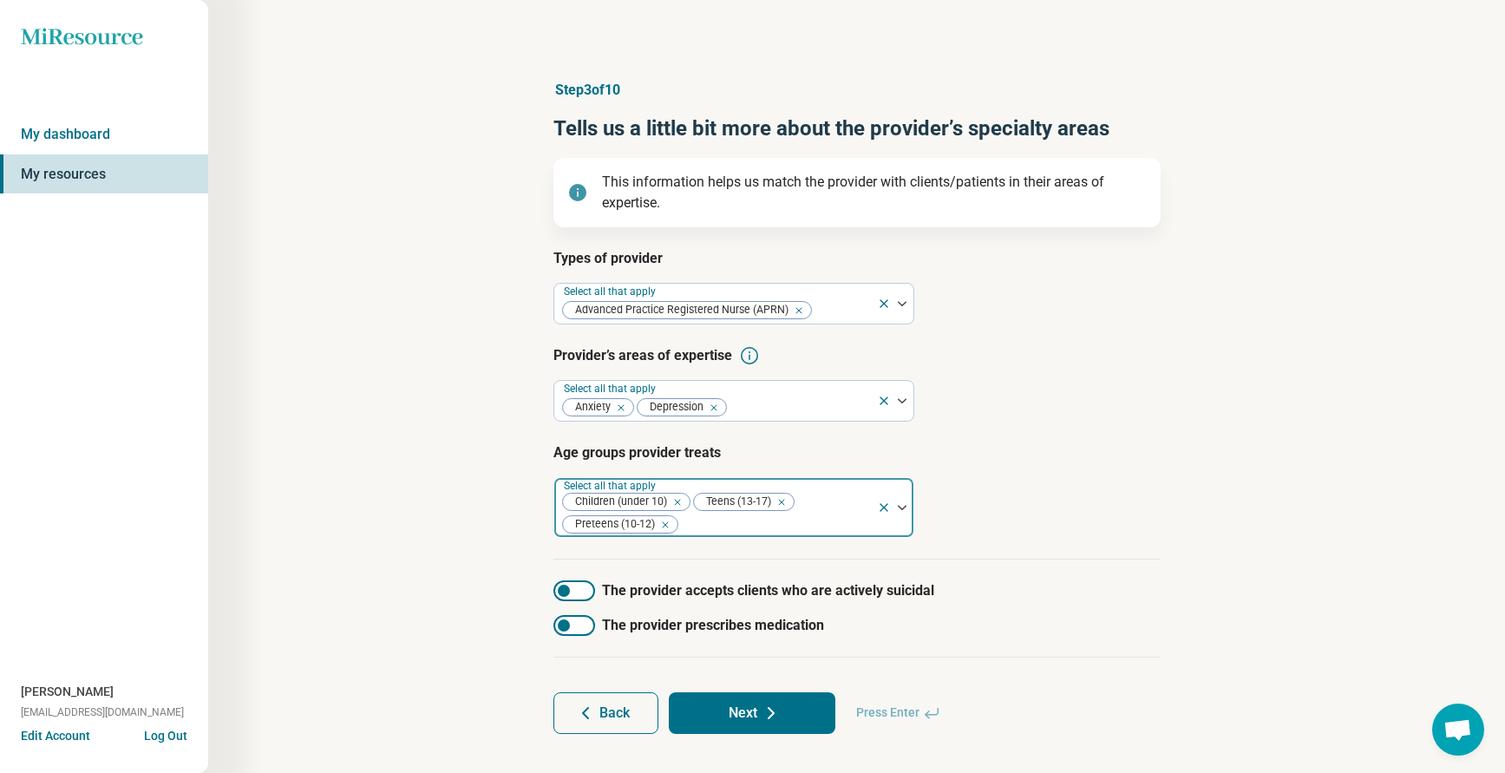
click at [762, 519] on div at bounding box center [775, 525] width 190 height 24
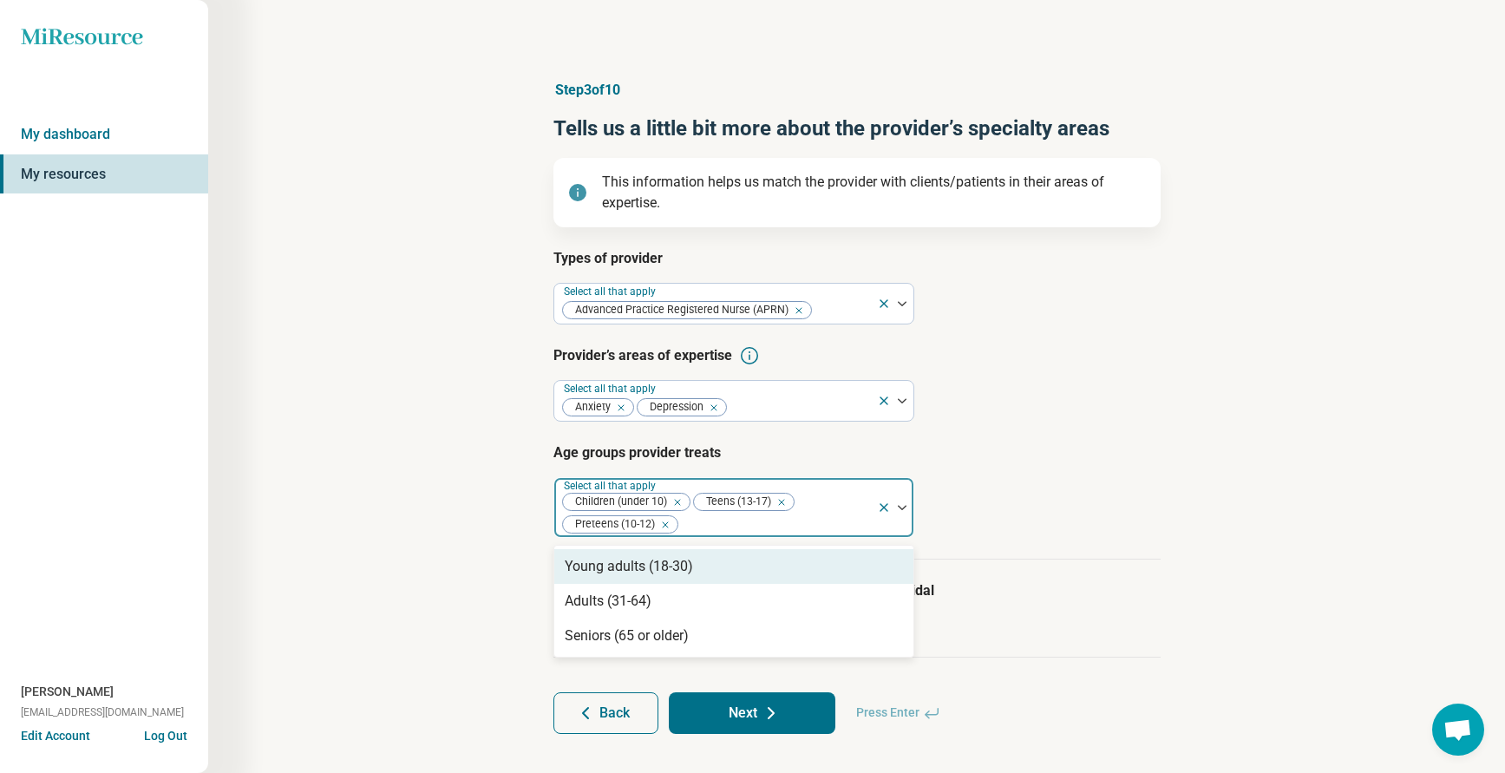
click at [710, 526] on div at bounding box center [775, 525] width 190 height 24
click at [639, 578] on div "Young adults (18-30)" at bounding box center [733, 566] width 359 height 35
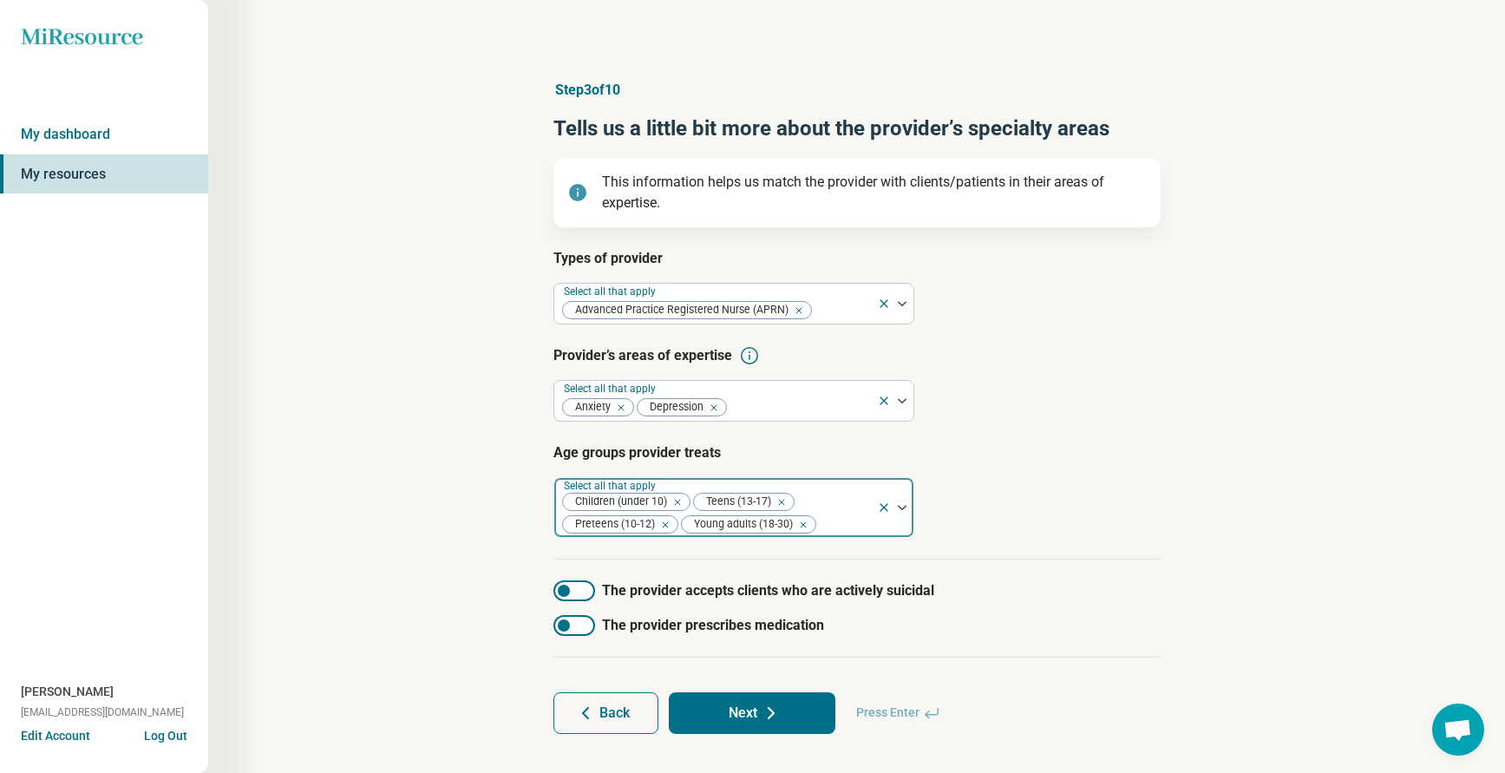
click at [826, 519] on div at bounding box center [844, 525] width 52 height 24
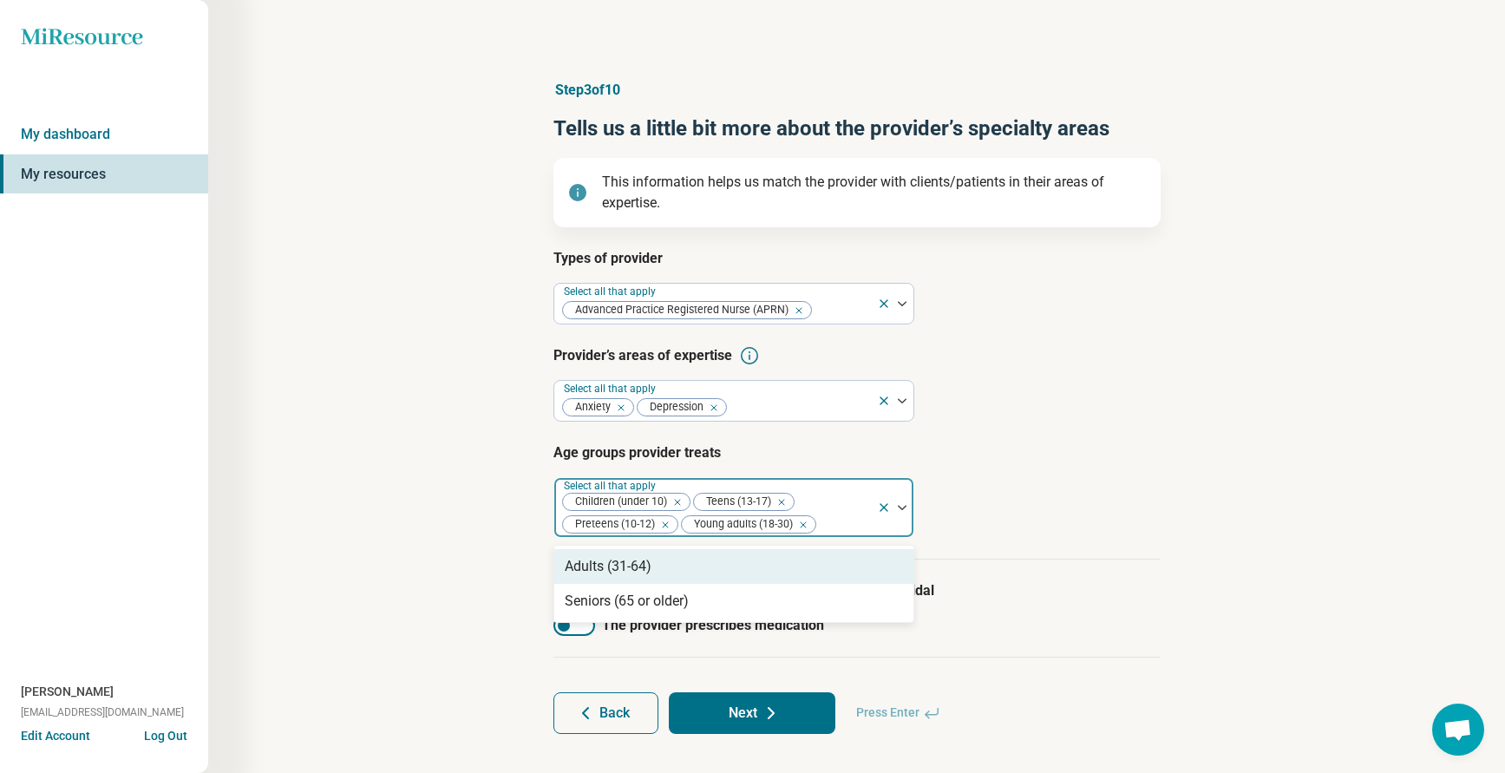
click at [839, 526] on div at bounding box center [844, 525] width 52 height 24
click at [642, 576] on div "Adults (31-64)" at bounding box center [608, 566] width 87 height 21
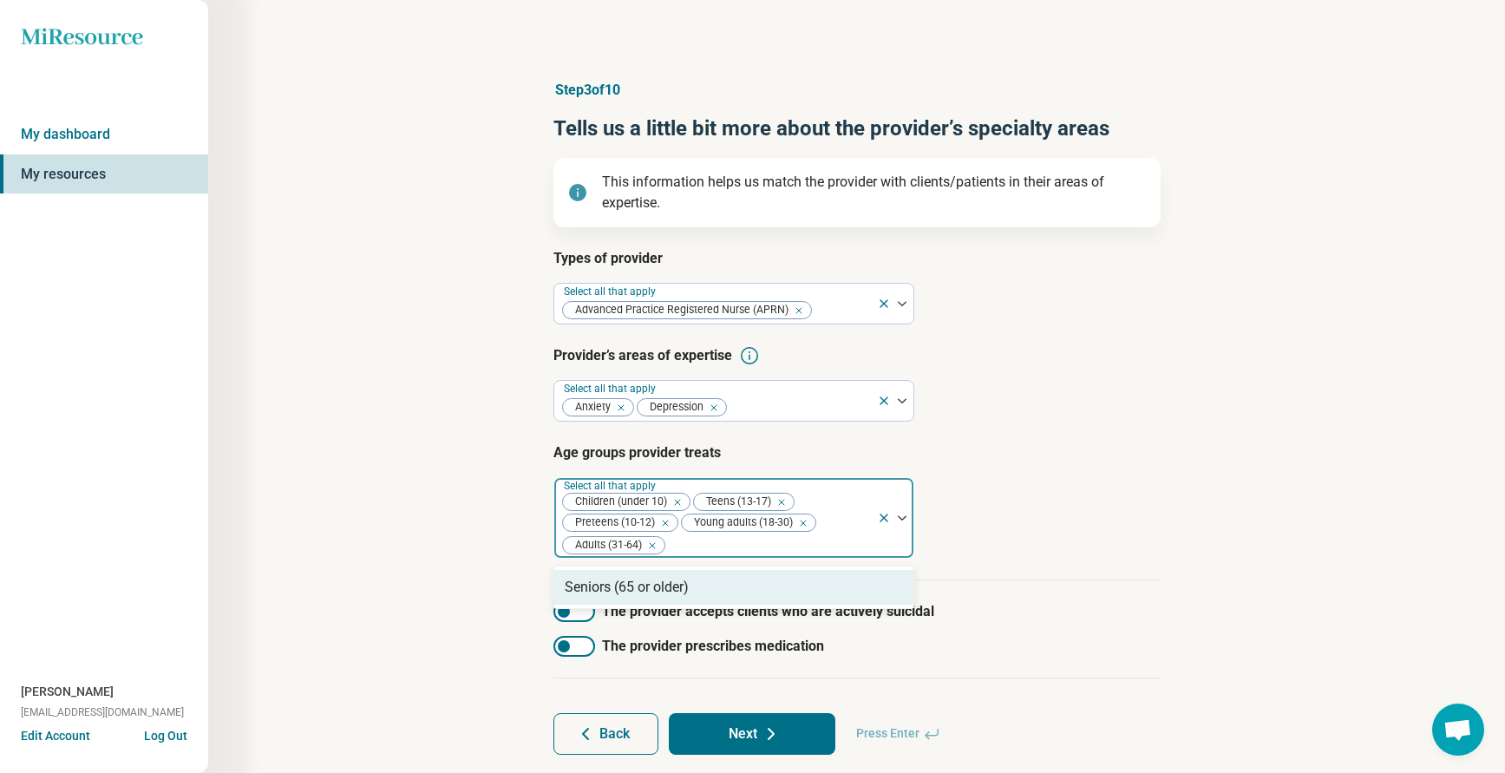
click at [988, 505] on article "Age groups provider treats option Adults (31-64), selected. 1 result available.…" at bounding box center [856, 500] width 607 height 116
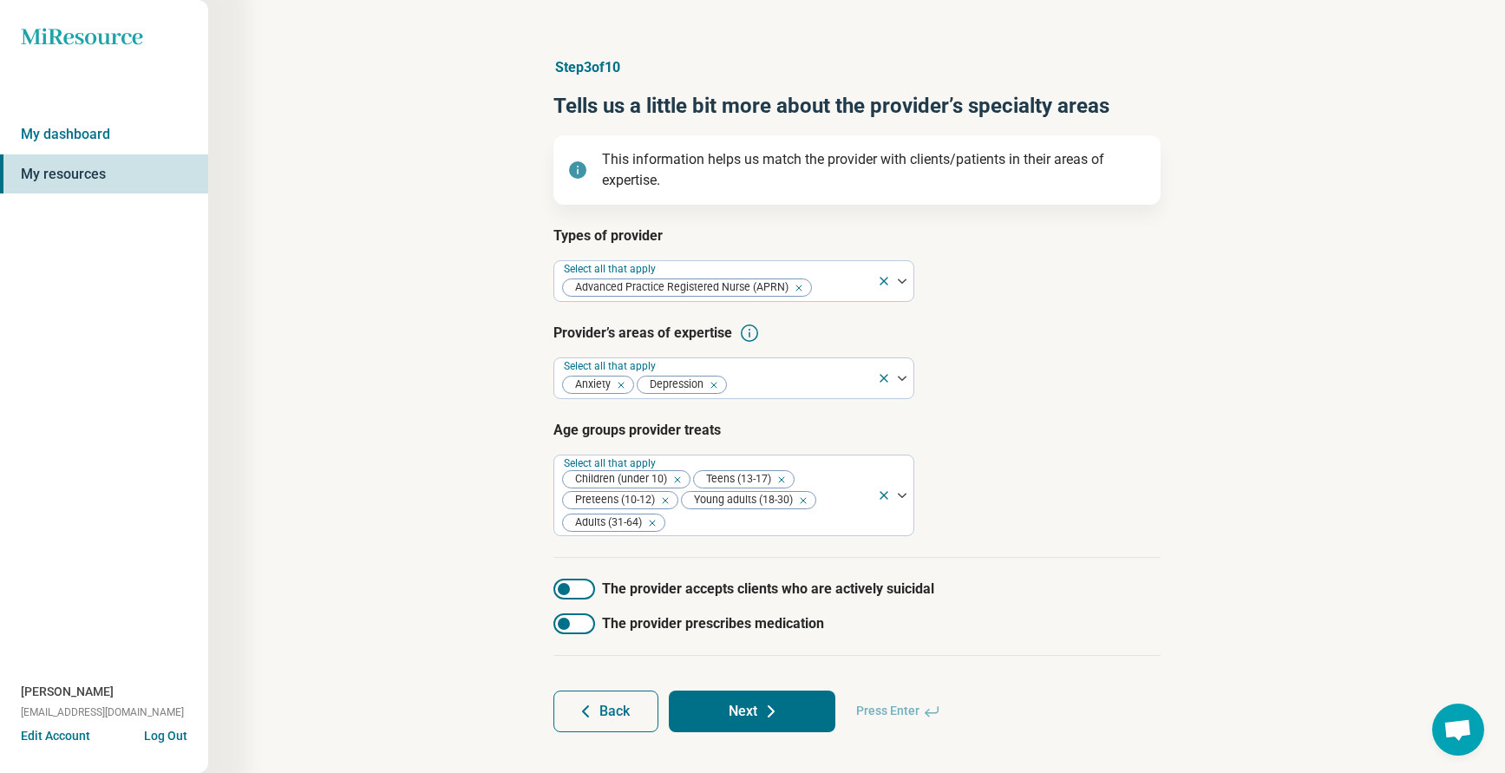
scroll to position [44, 0]
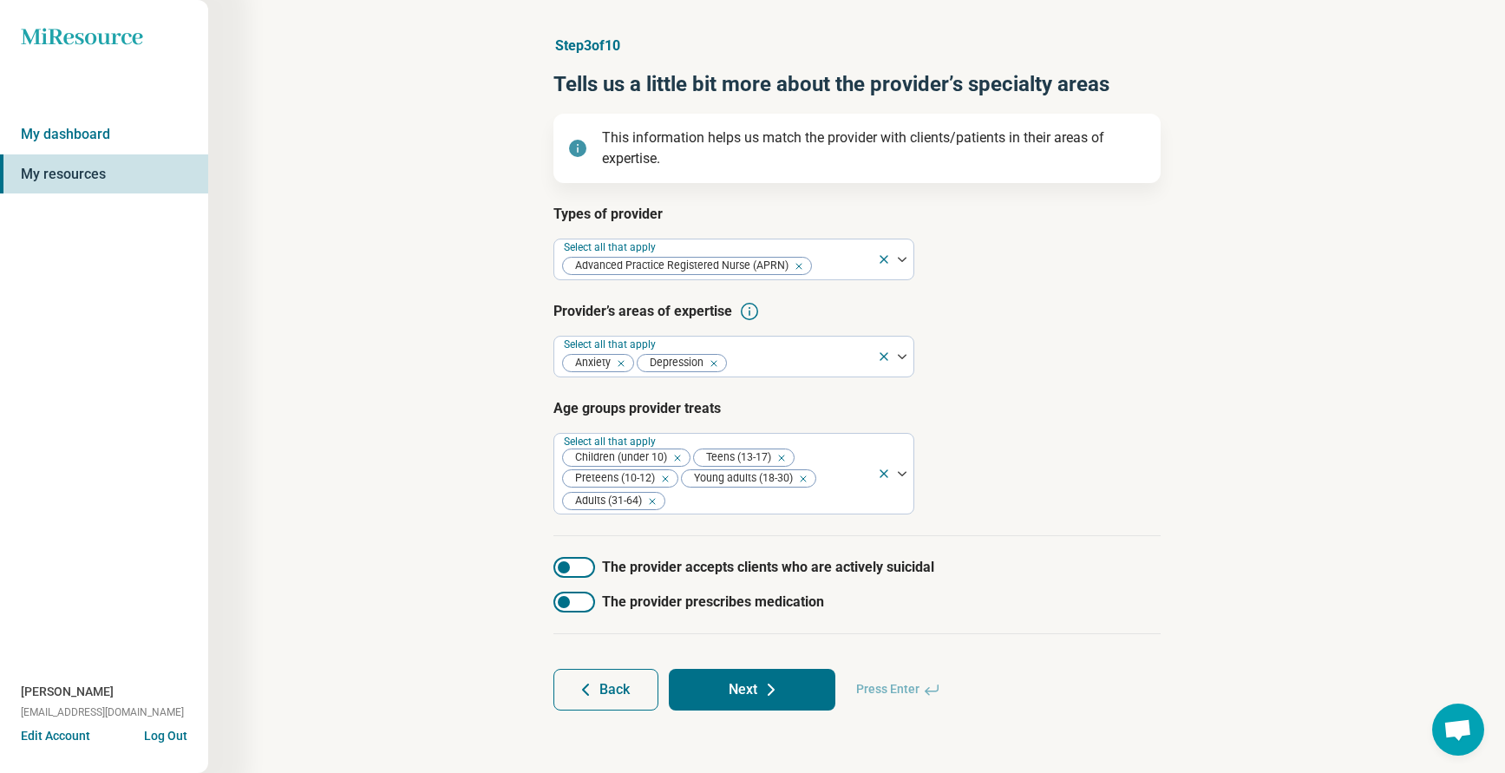
click at [575, 603] on div at bounding box center [574, 602] width 42 height 21
click at [572, 568] on div at bounding box center [574, 567] width 42 height 21
click at [753, 689] on button "Next" at bounding box center [752, 690] width 167 height 42
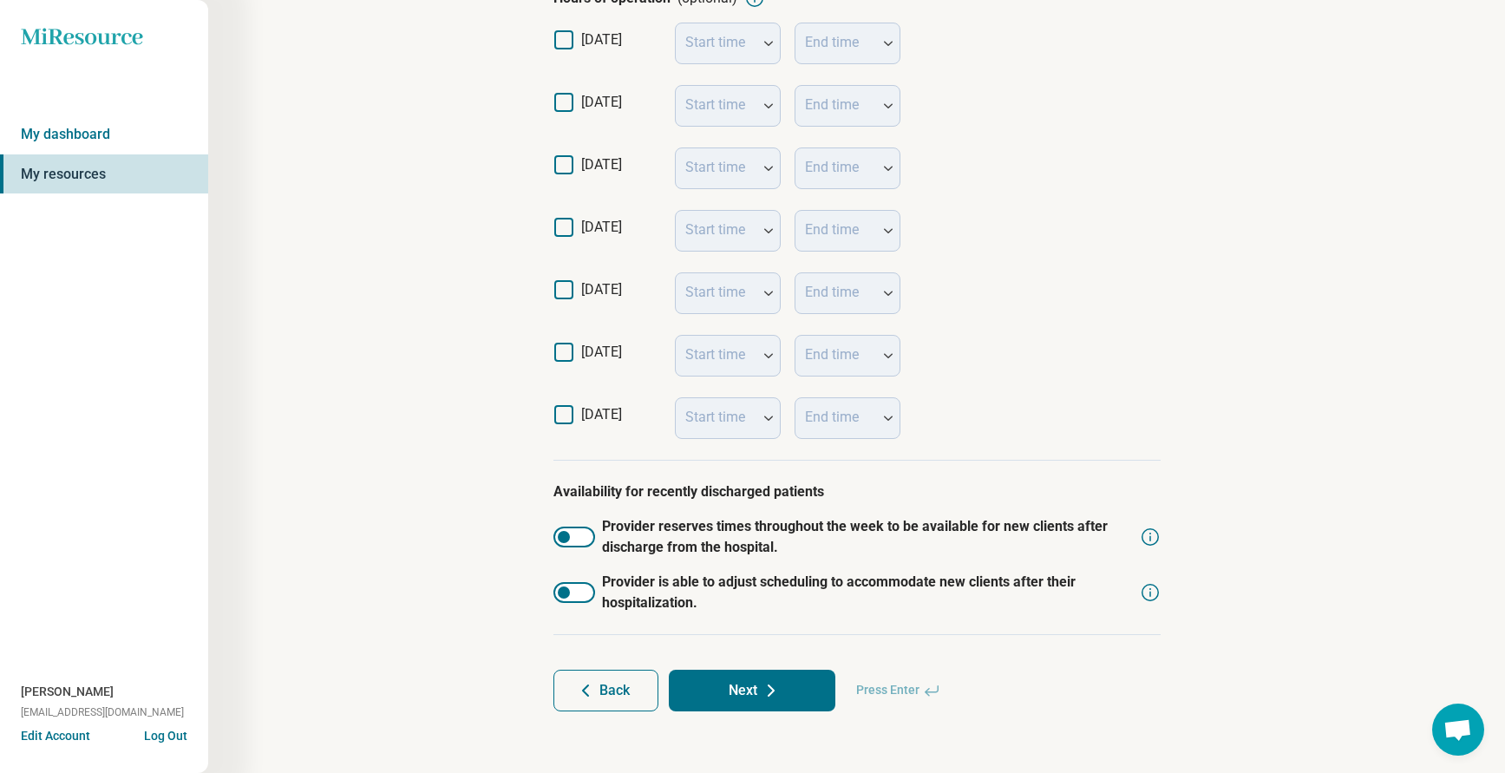
scroll to position [396, 0]
click at [725, 687] on button "Next" at bounding box center [752, 690] width 167 height 42
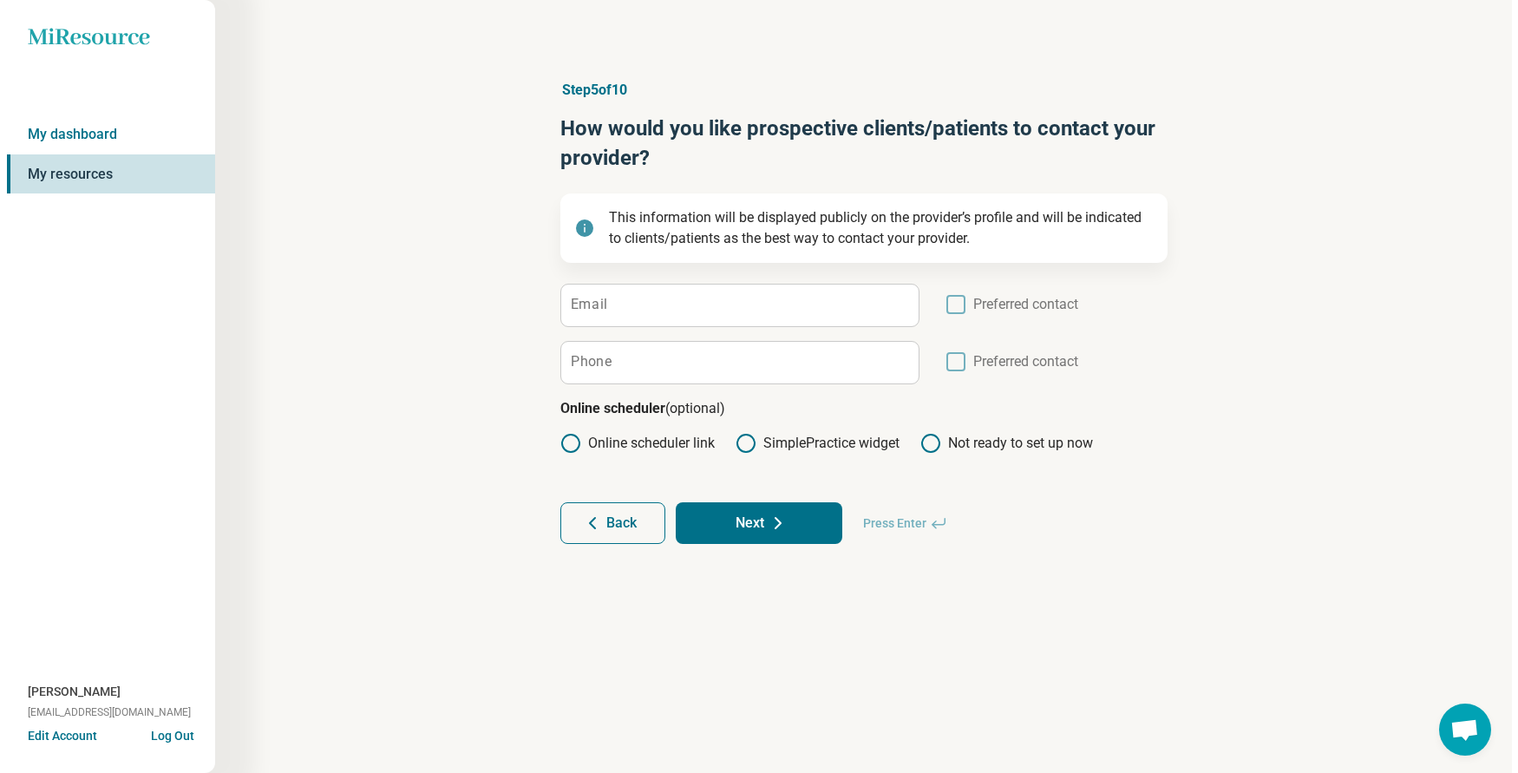
scroll to position [0, 0]
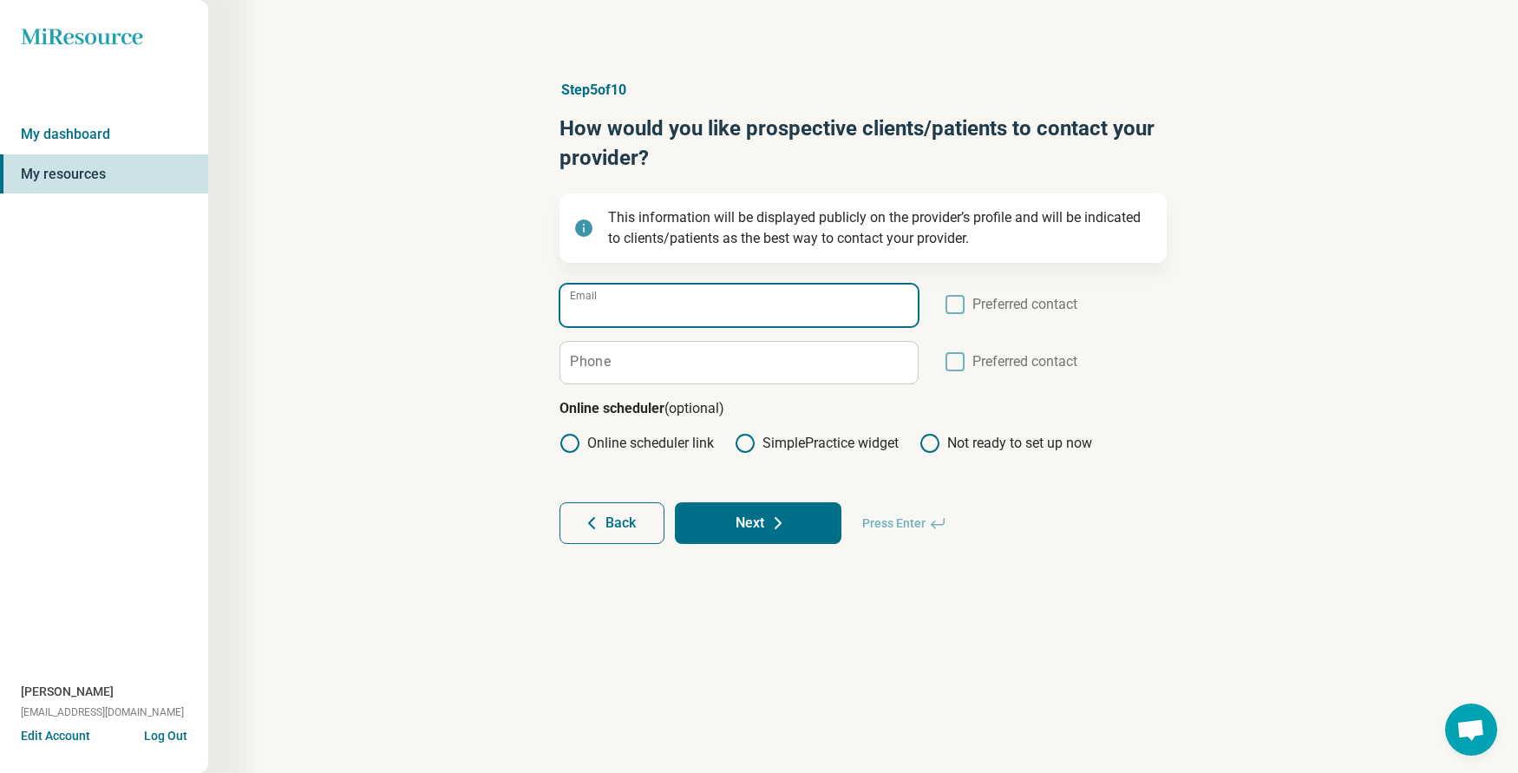
click at [607, 295] on input "Email" at bounding box center [738, 305] width 357 height 42
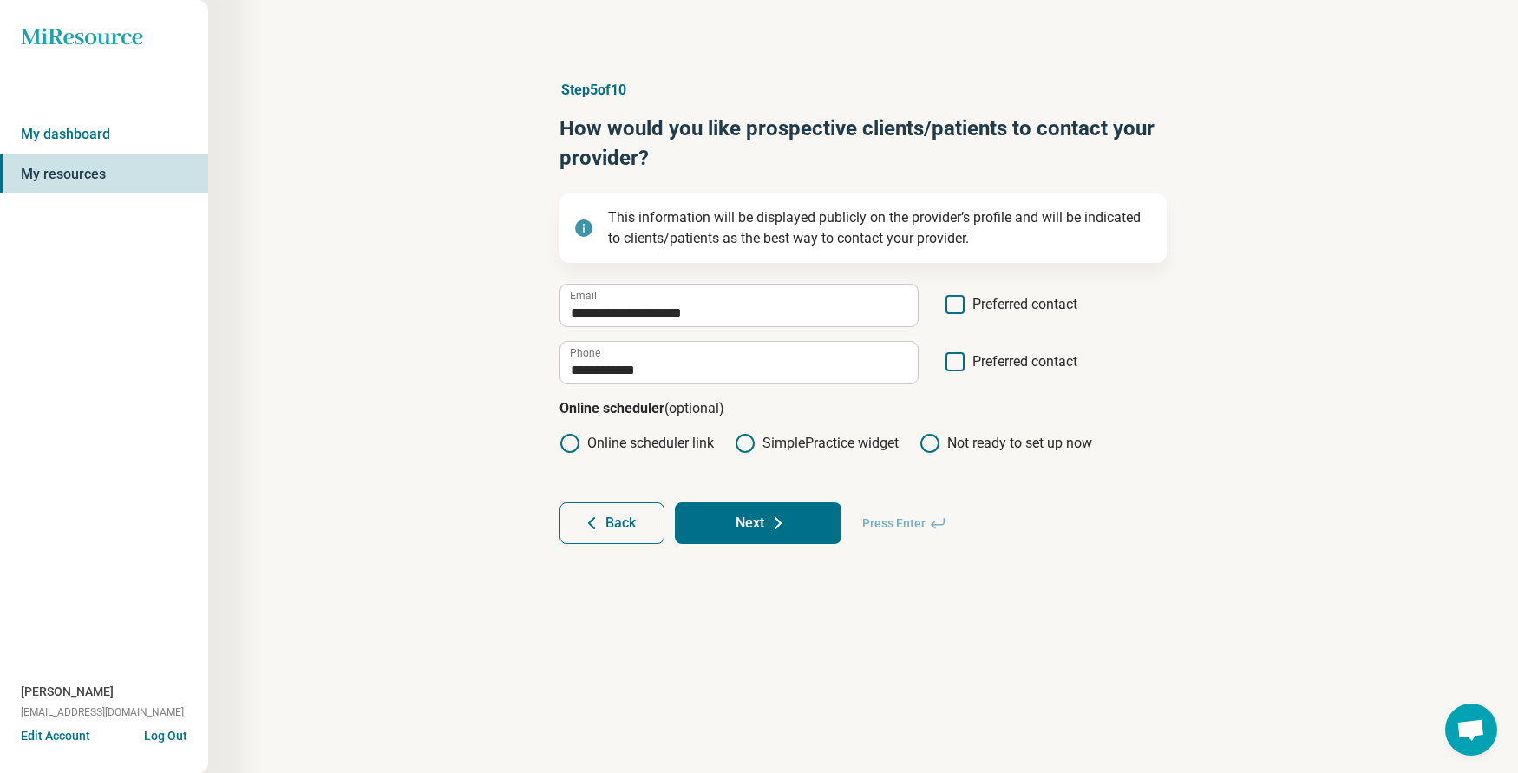
click at [961, 364] on icon at bounding box center [954, 361] width 19 height 19
click at [762, 522] on button "Next" at bounding box center [758, 523] width 167 height 42
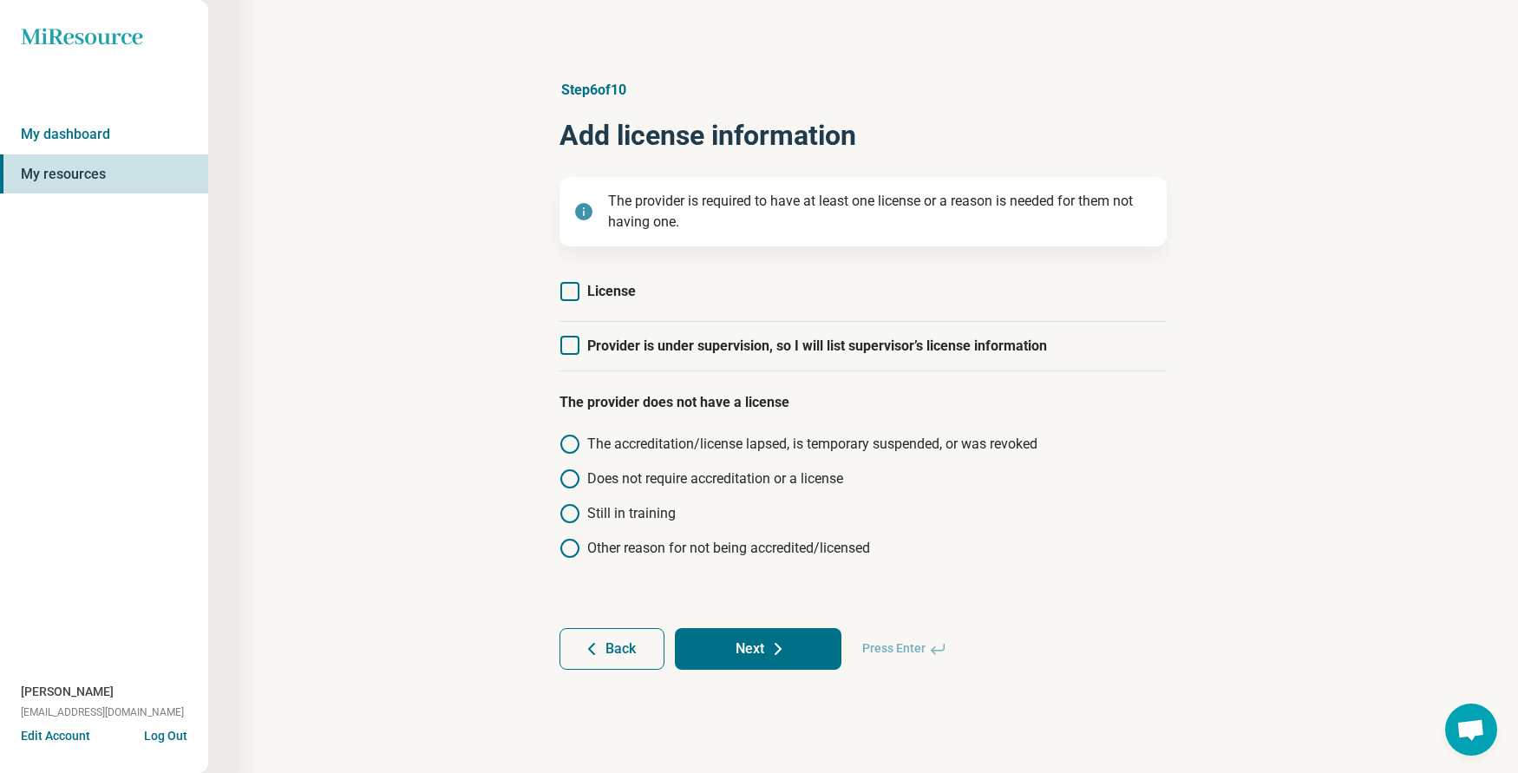
click at [564, 291] on icon at bounding box center [569, 291] width 19 height 19
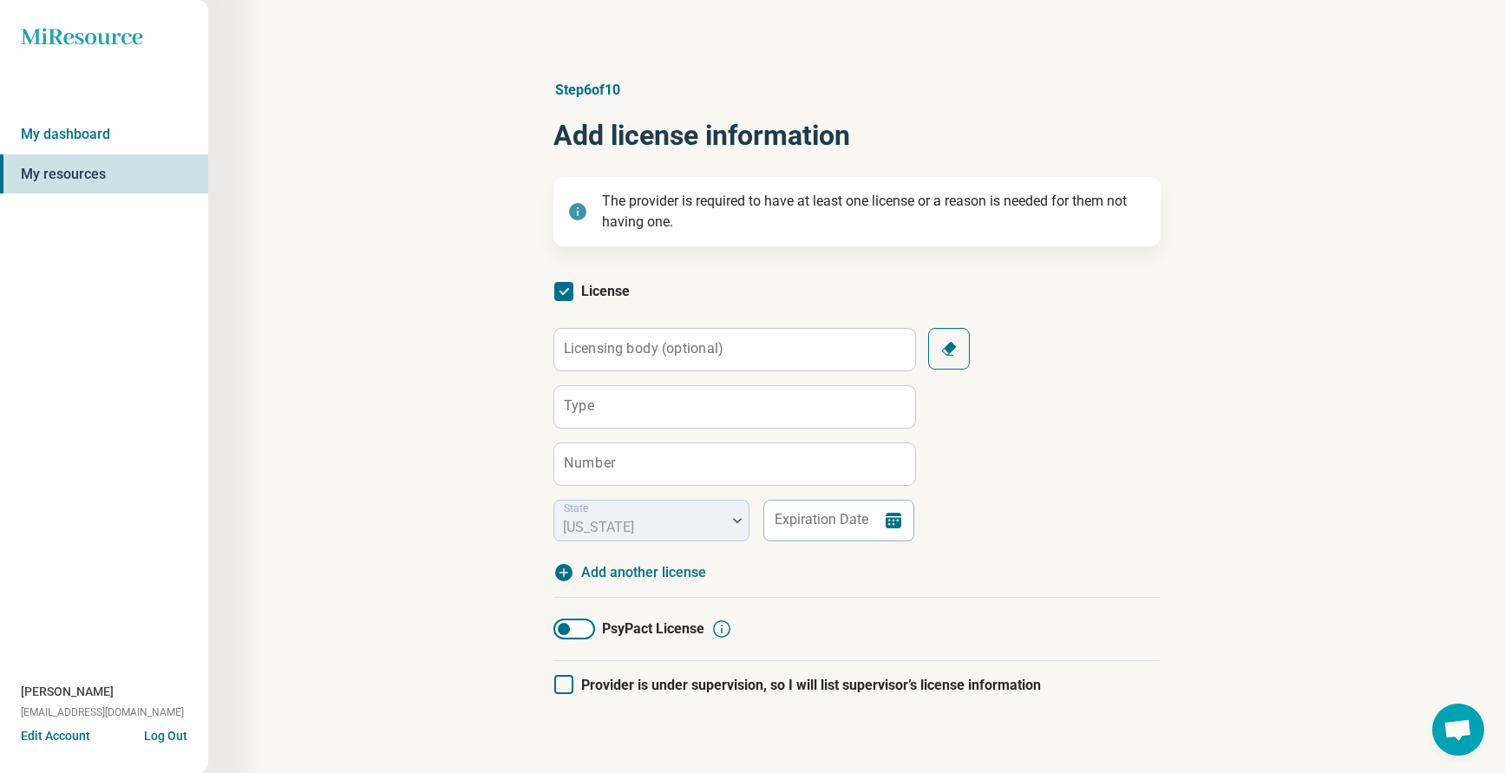
scroll to position [9, 0]
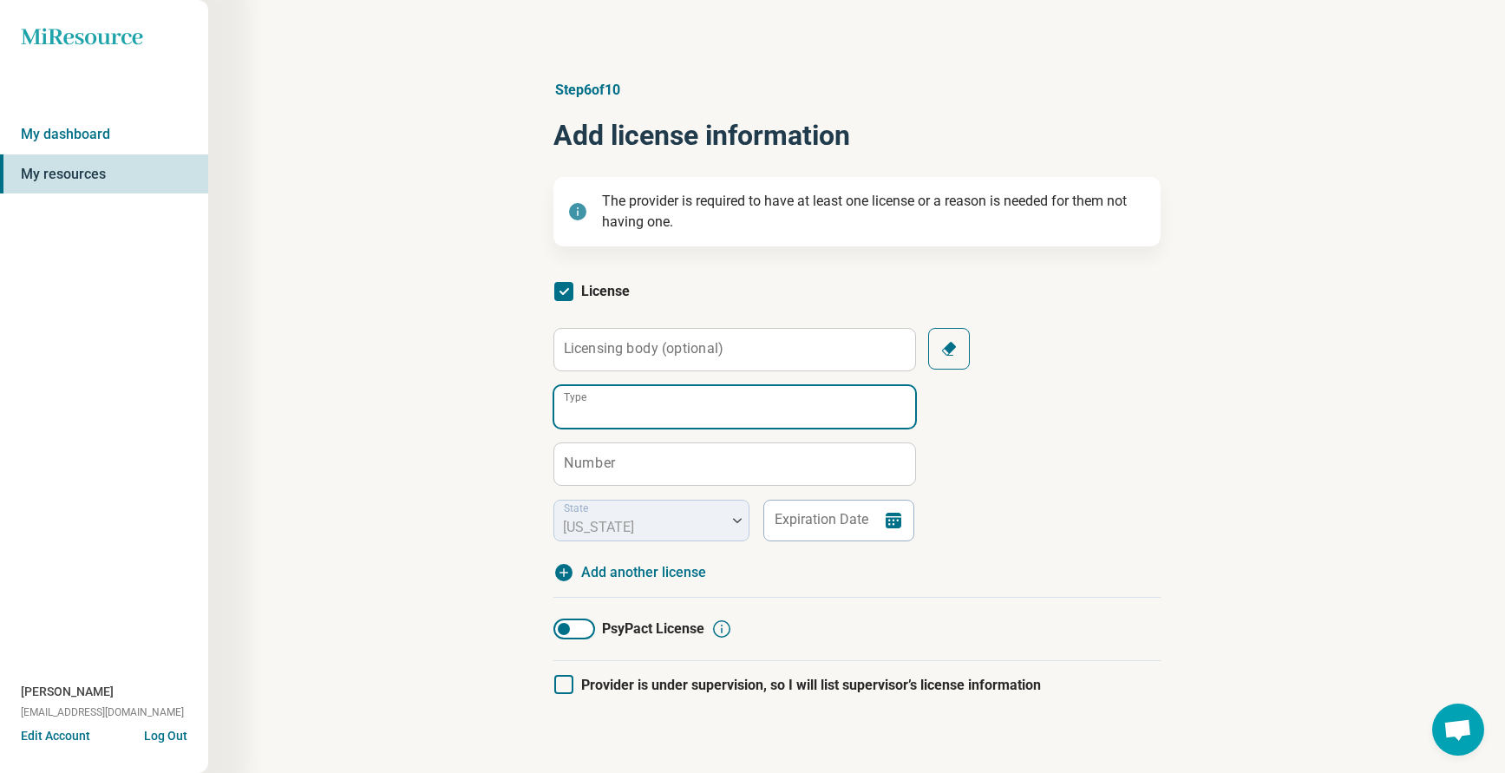
click at [626, 411] on input "Type" at bounding box center [734, 407] width 361 height 42
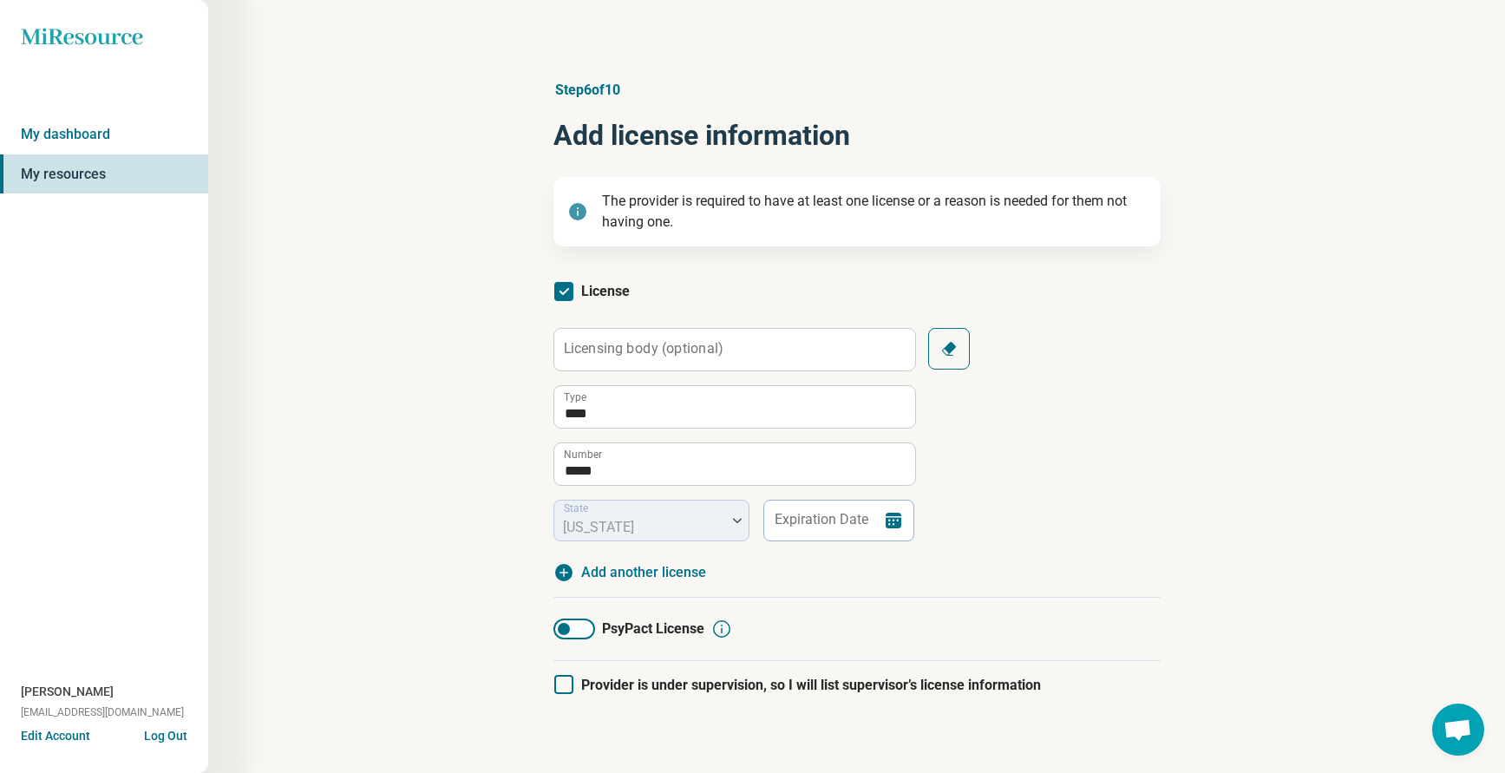
click at [1237, 480] on div "Step 6 of 10 Add license information The provider is required to have at least …" at bounding box center [856, 450] width 1130 height 810
click at [765, 525] on input "Expiration Date" at bounding box center [838, 521] width 152 height 42
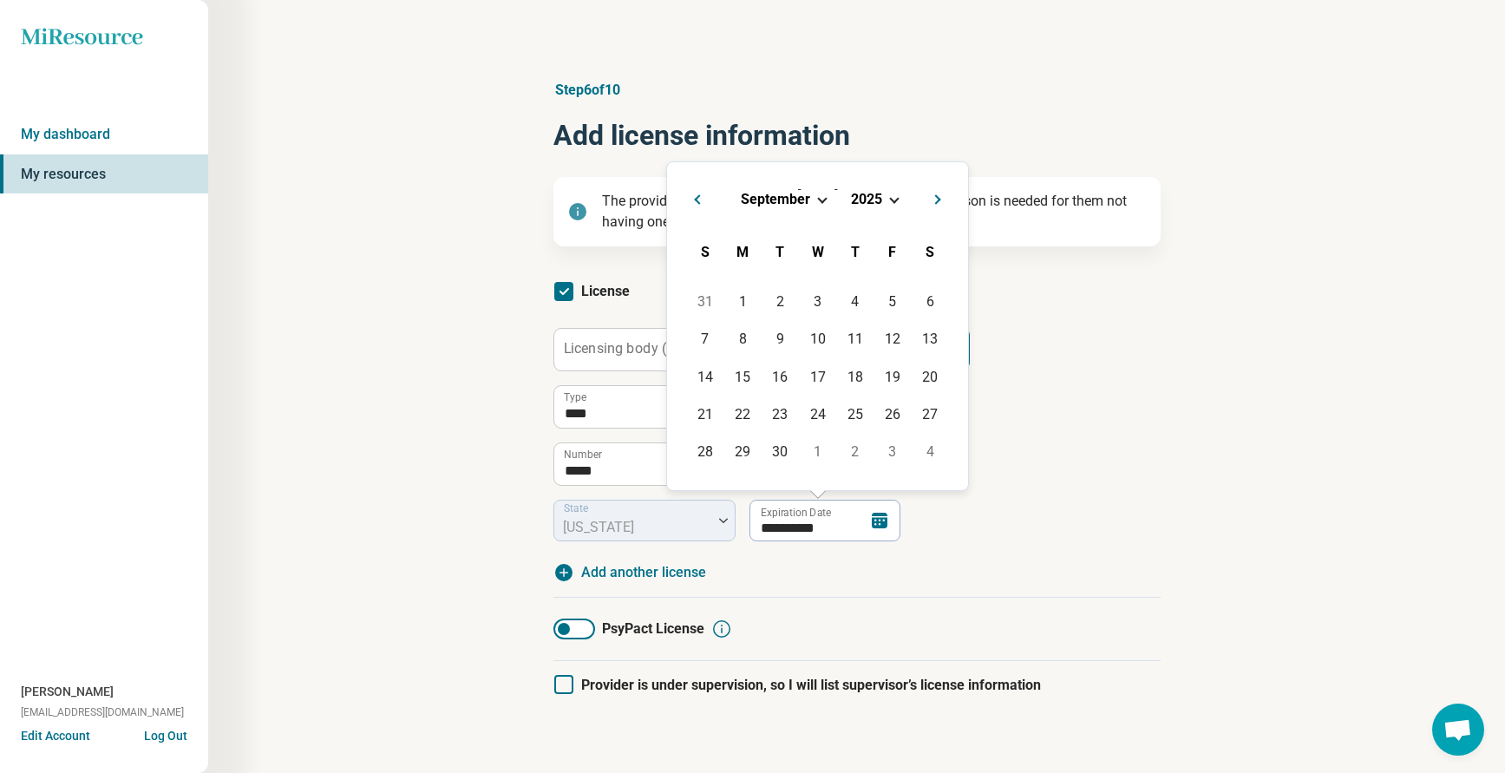
click at [1225, 567] on div "**********" at bounding box center [856, 450] width 1130 height 810
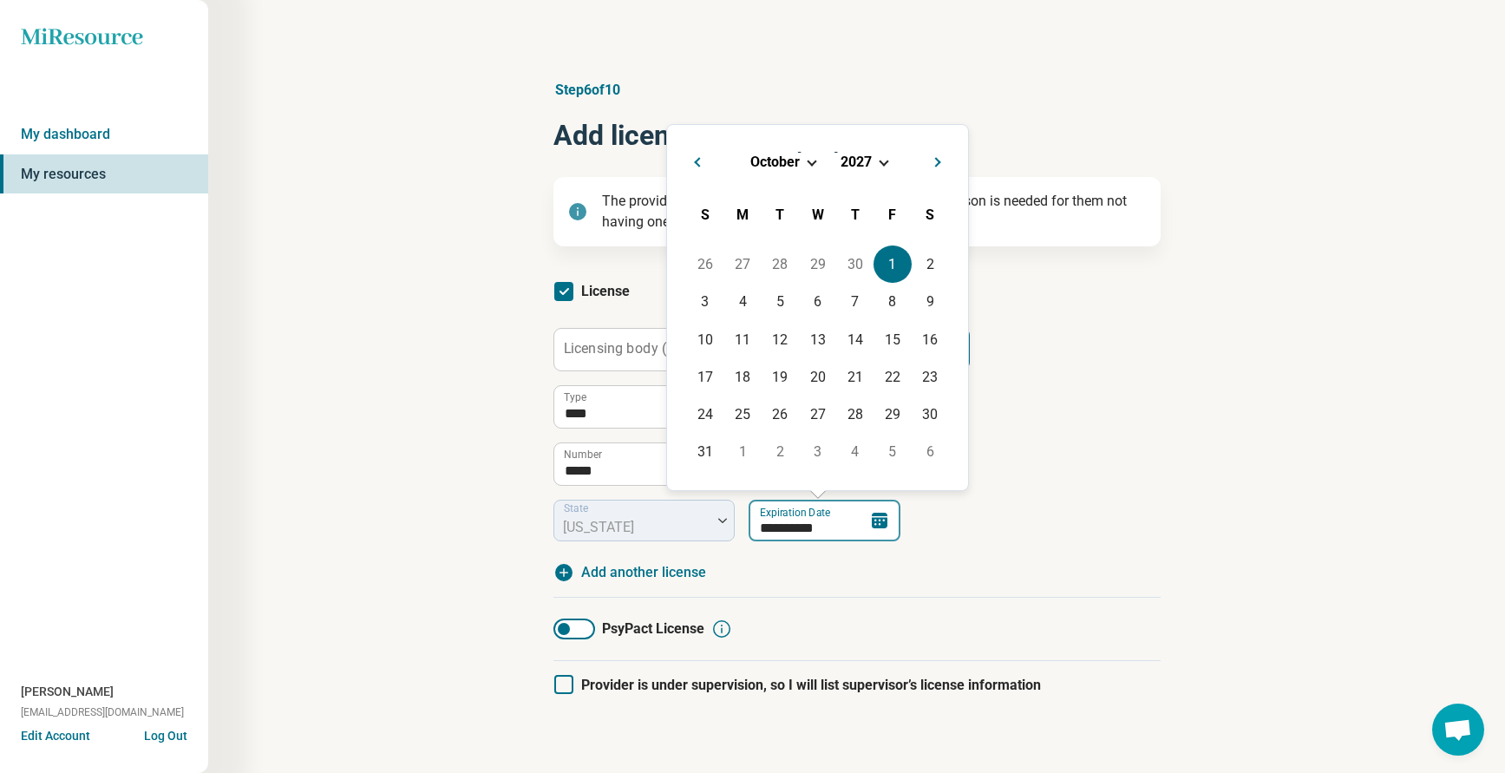
drag, startPoint x: 831, startPoint y: 524, endPoint x: 647, endPoint y: 516, distance: 184.0
click at [647, 516] on div "**********" at bounding box center [733, 521] width 361 height 42
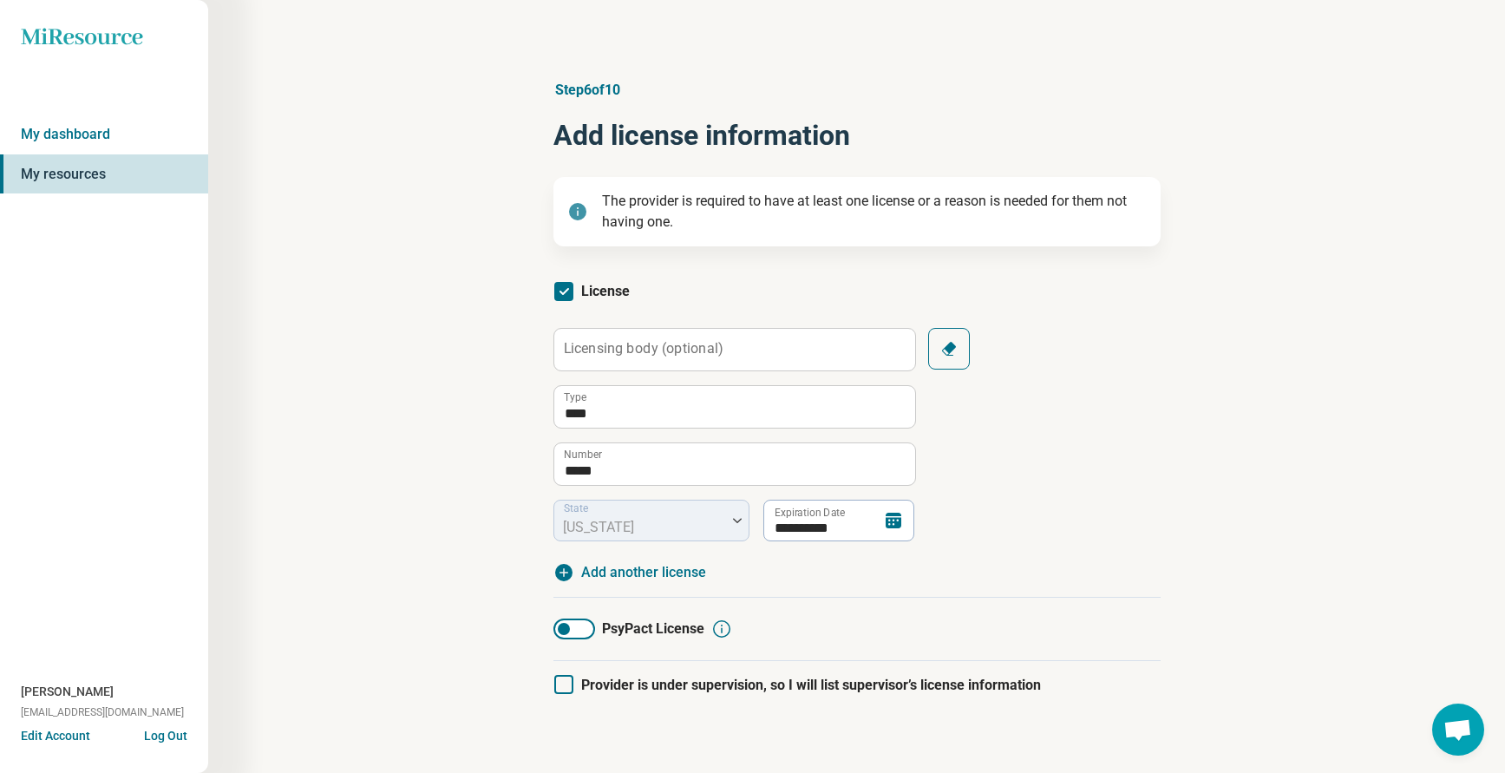
click at [1211, 538] on div "**********" at bounding box center [856, 450] width 1130 height 810
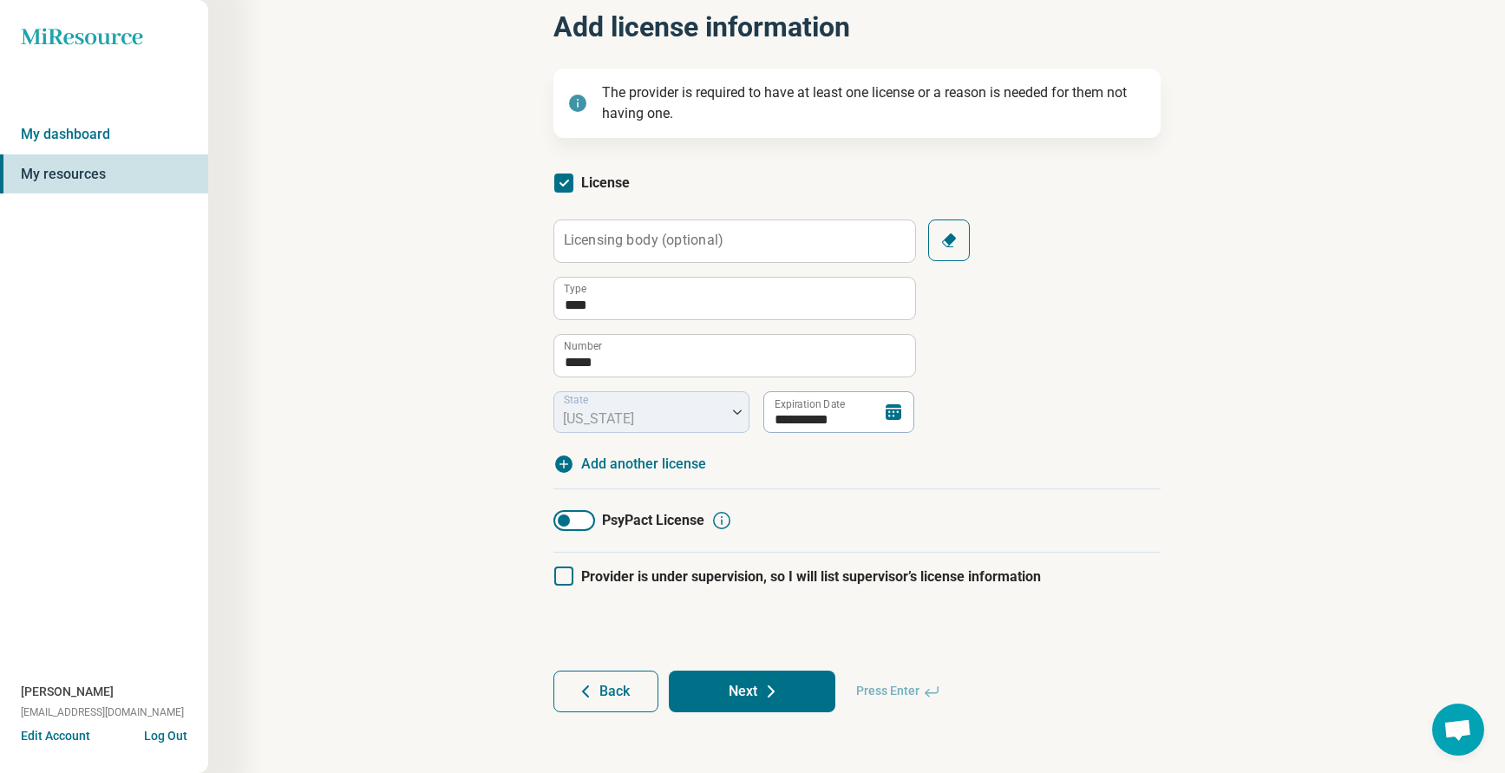
scroll to position [110, 0]
click at [737, 690] on button "Next" at bounding box center [752, 690] width 167 height 42
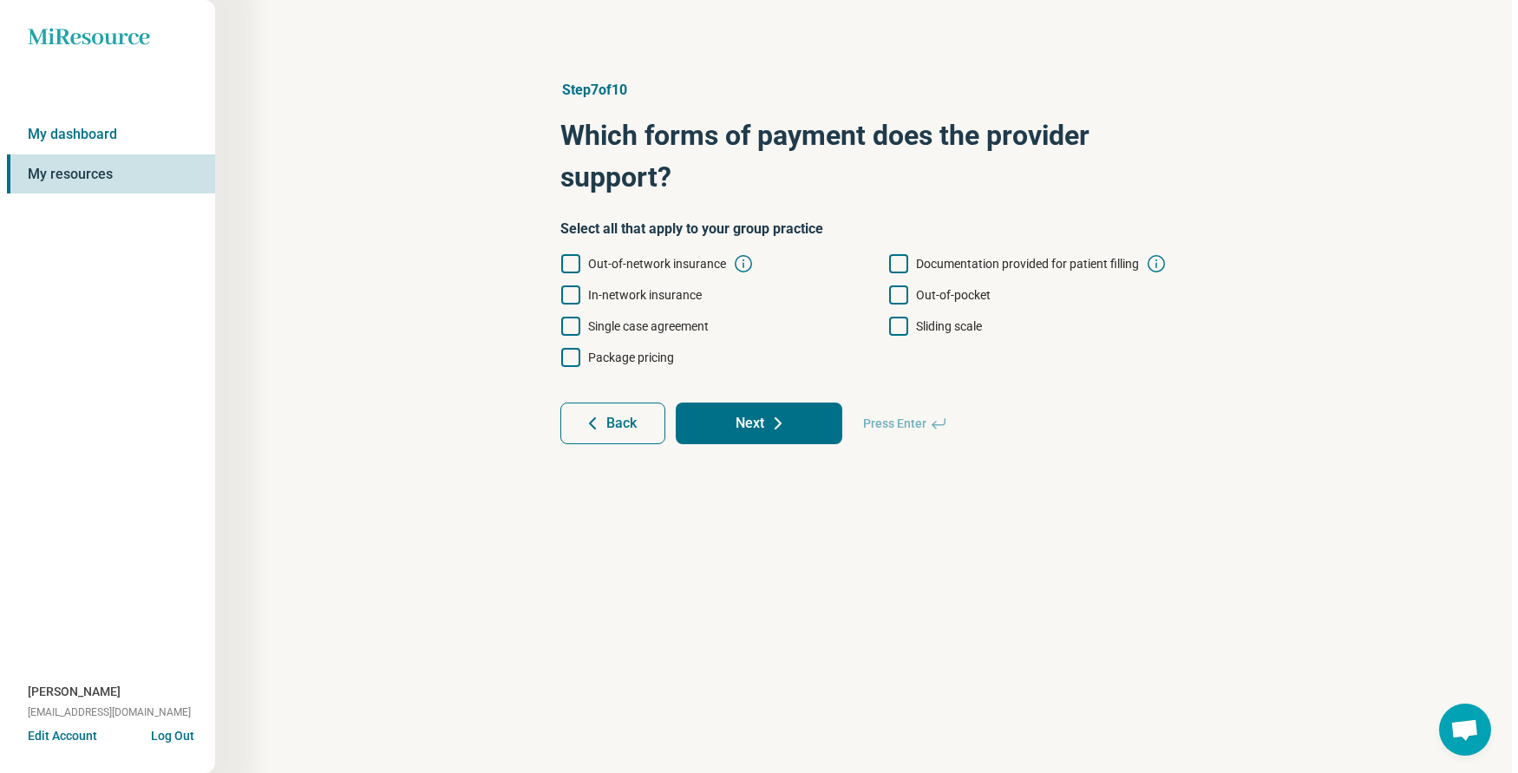
scroll to position [0, 0]
click at [899, 324] on icon at bounding box center [897, 326] width 19 height 19
click at [566, 295] on icon at bounding box center [569, 294] width 19 height 19
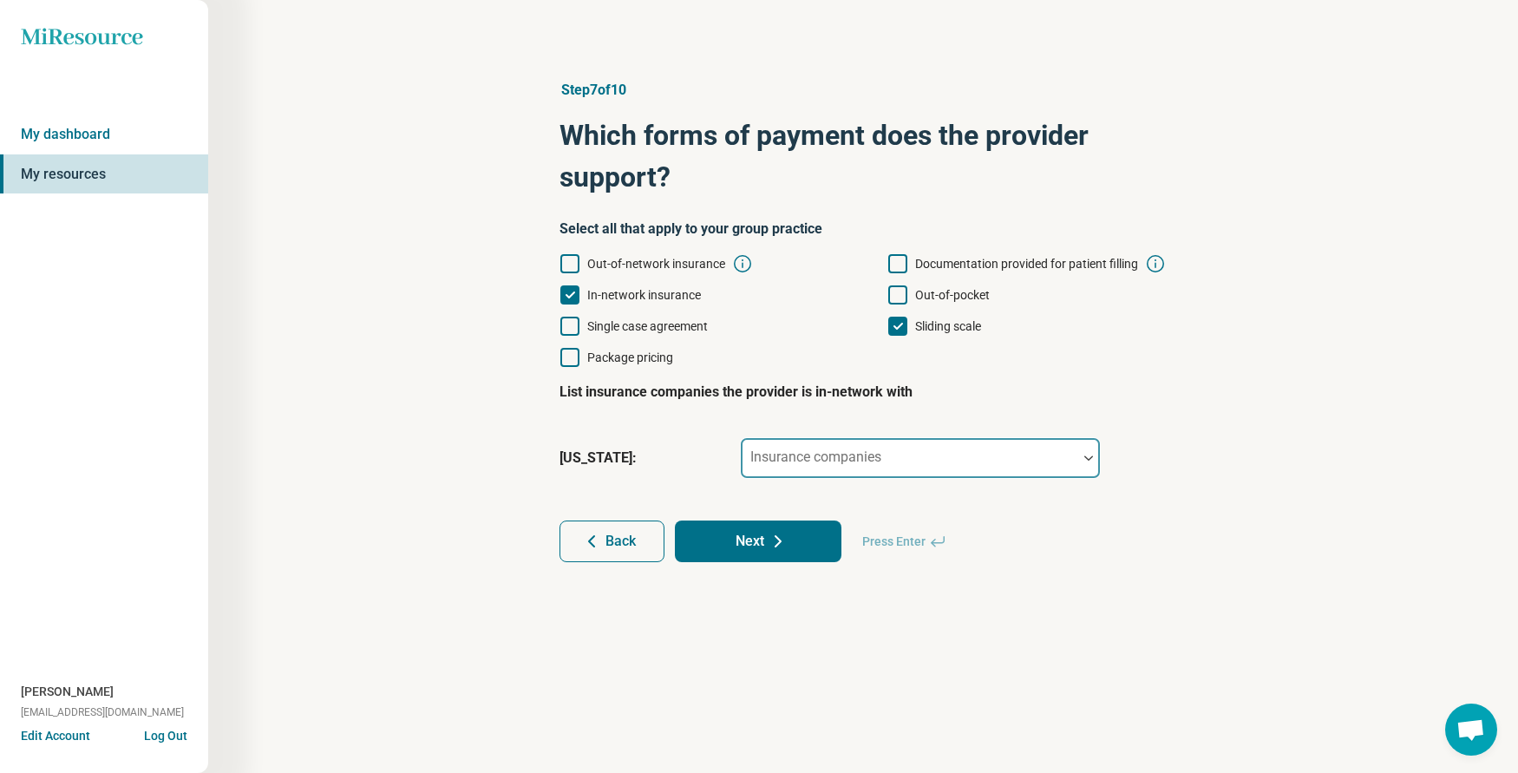
click at [863, 459] on div "Insurance companies" at bounding box center [920, 458] width 361 height 42
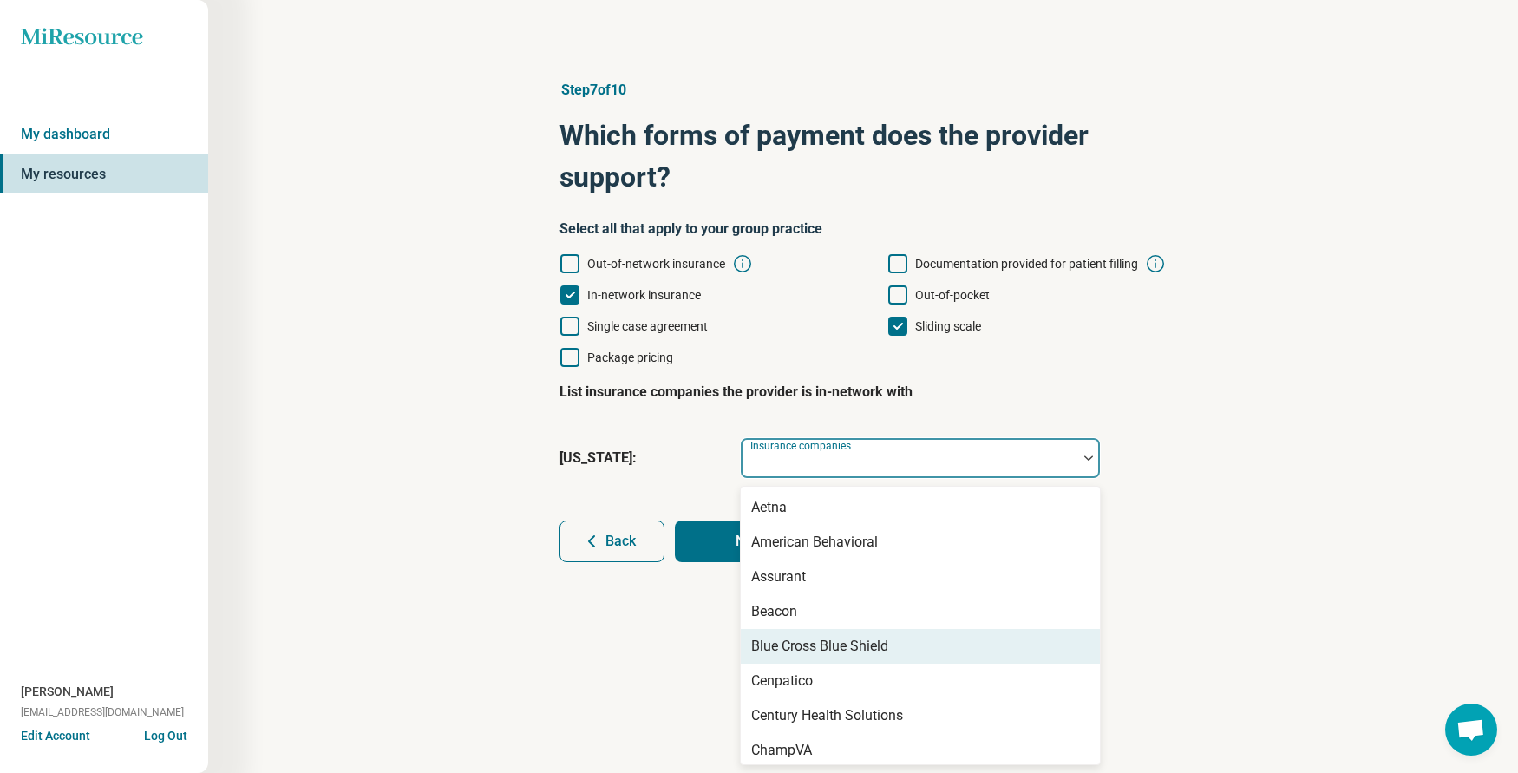
click at [811, 644] on div "Blue Cross Blue Shield" at bounding box center [819, 646] width 137 height 21
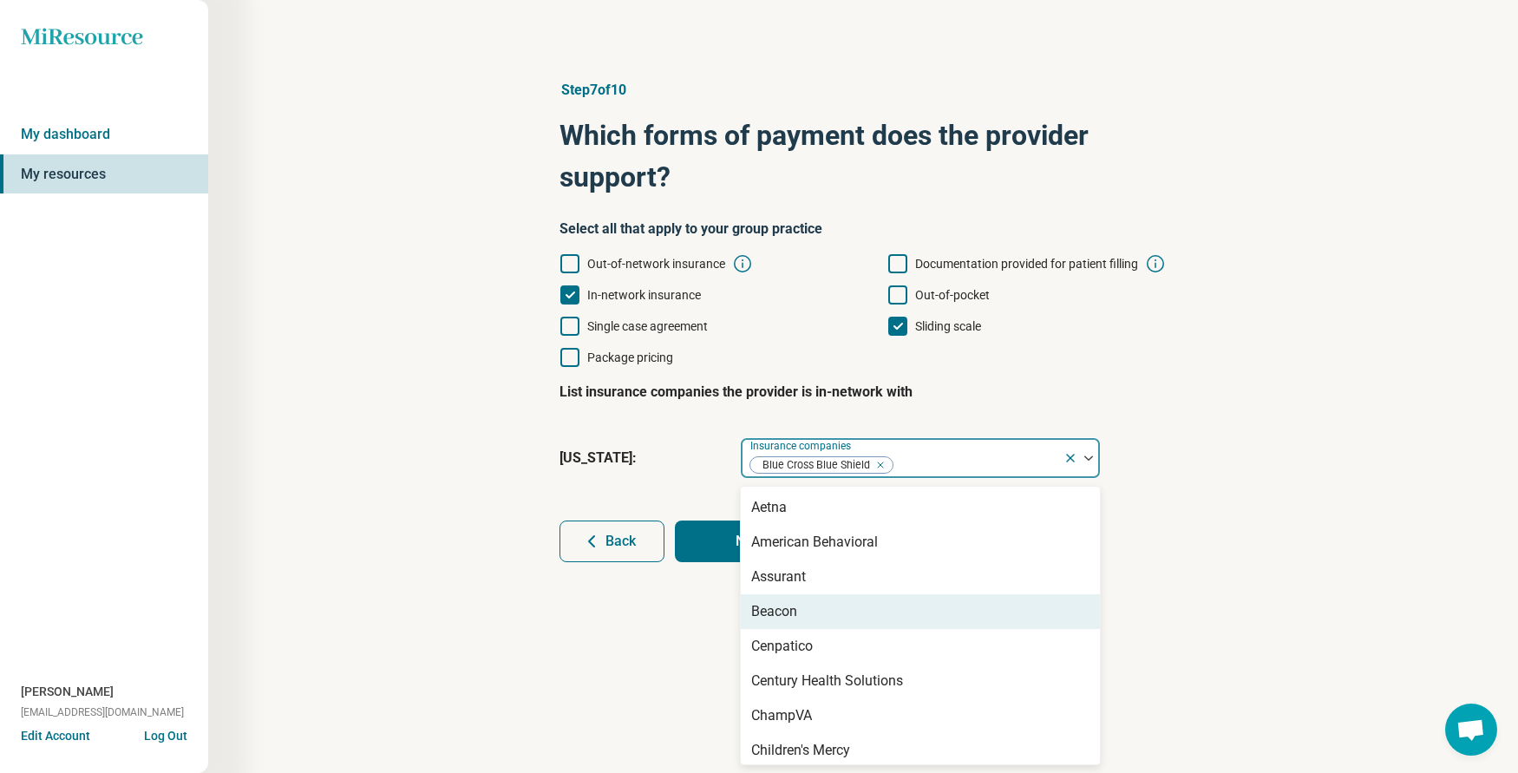
click at [635, 601] on div "Step 7 of 10 Which forms of payment does the provider support? Select all that …" at bounding box center [863, 386] width 1310 height 773
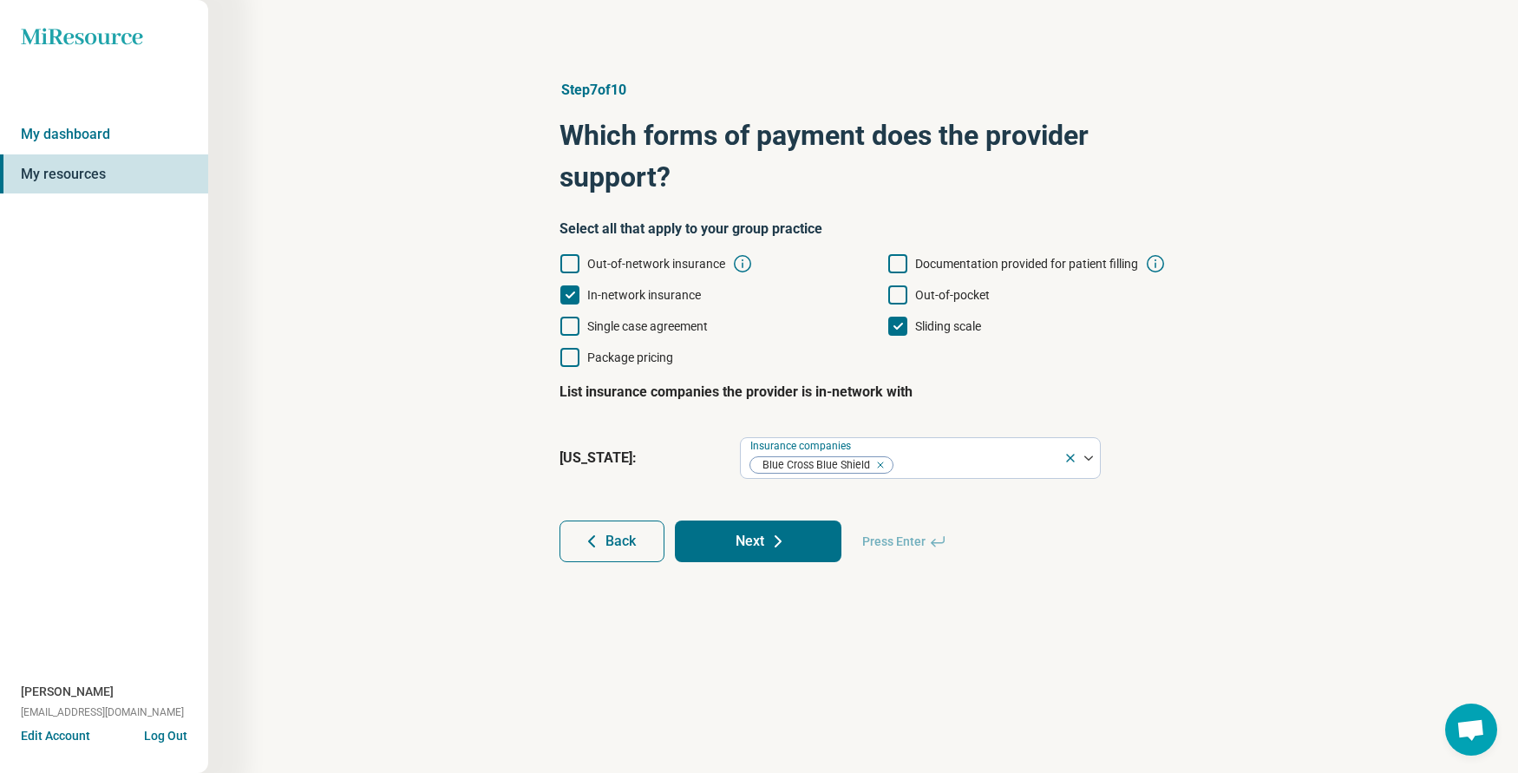
click at [758, 546] on button "Next" at bounding box center [758, 541] width 167 height 42
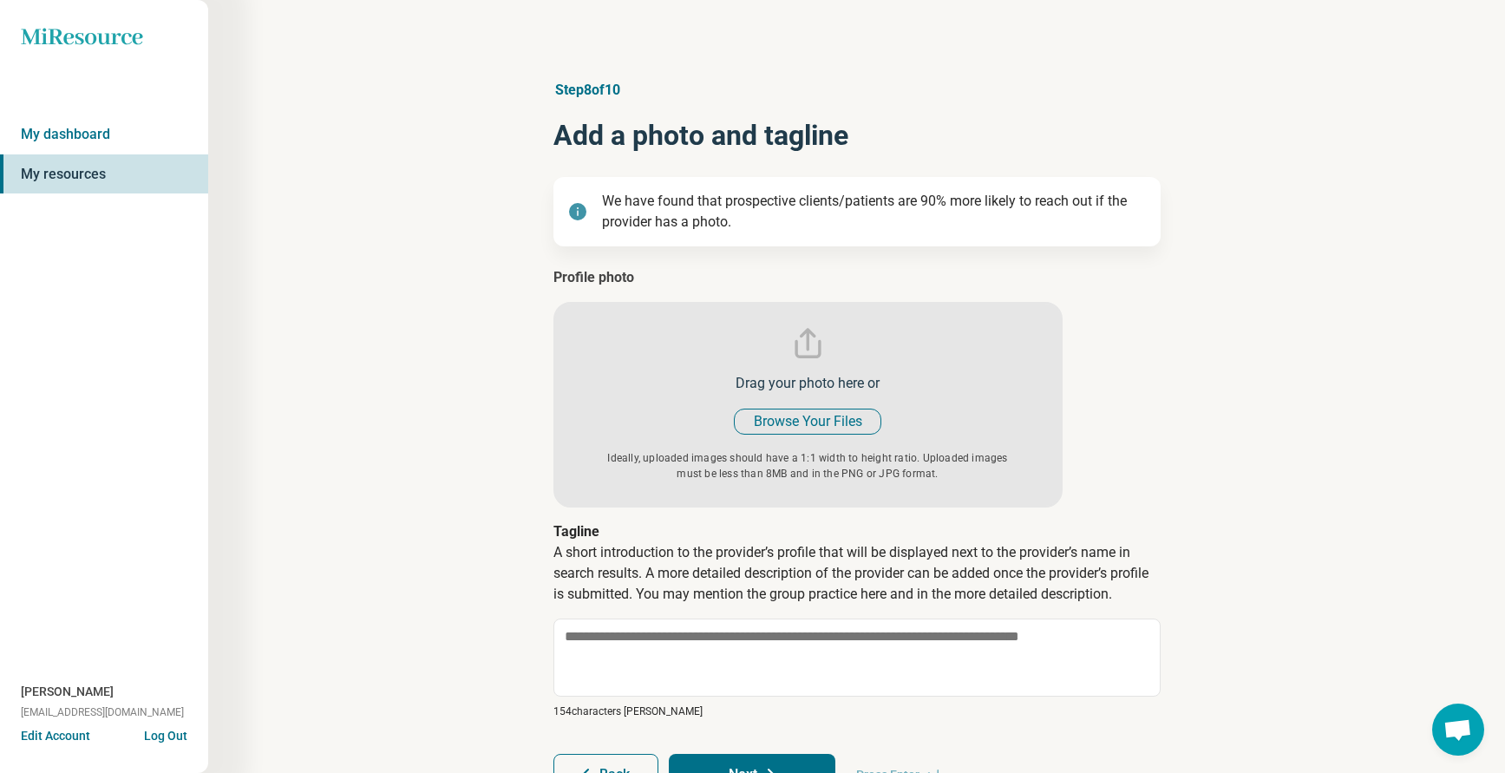
click at [804, 413] on input "file" at bounding box center [807, 387] width 509 height 240
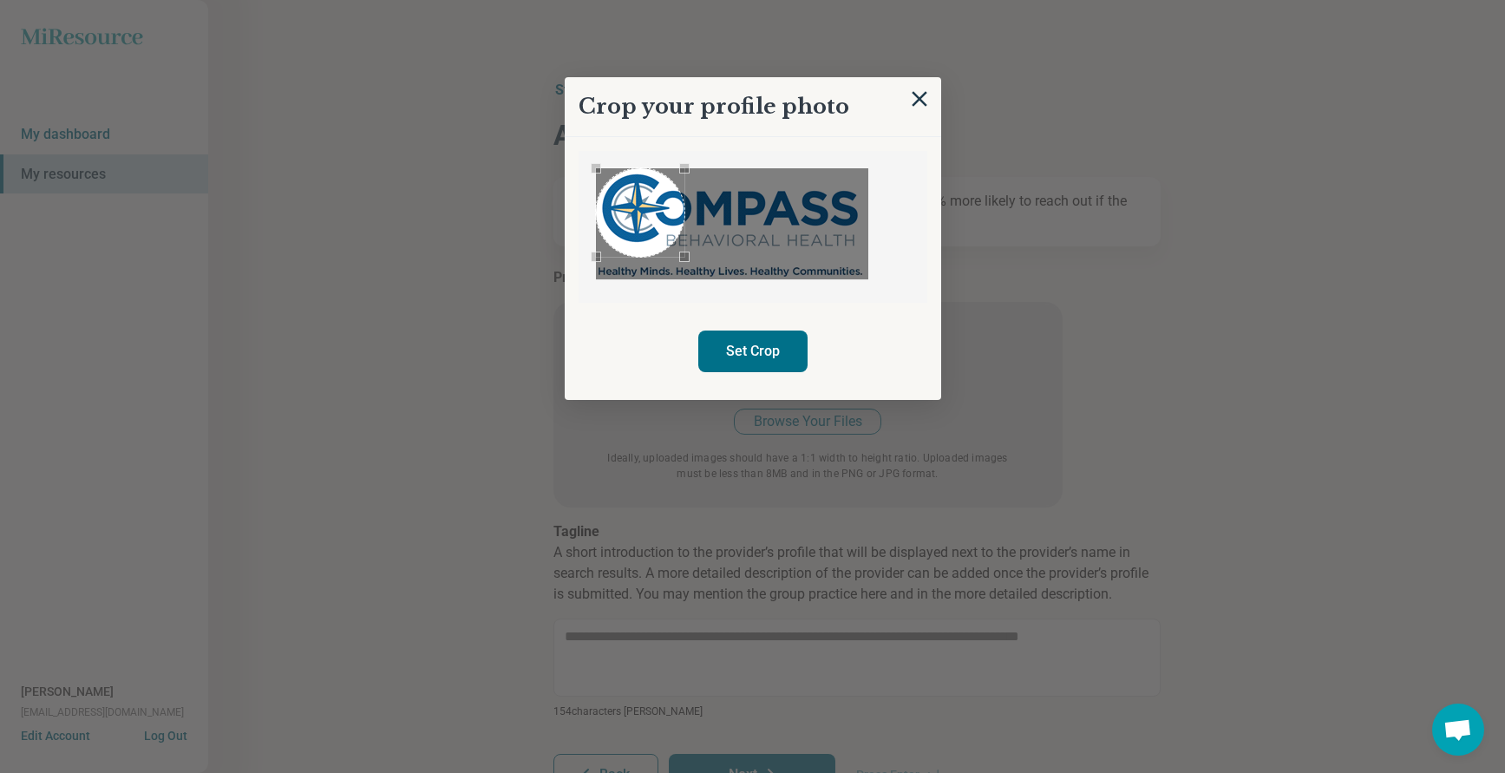
click at [613, 193] on div "Use the arrow keys to move the crop selection area" at bounding box center [640, 212] width 88 height 88
click at [670, 248] on div "Use the arrow keys to move the south east drag handle to change the crop select…" at bounding box center [675, 248] width 10 height 10
click at [744, 348] on button "Set Crop" at bounding box center [752, 351] width 109 height 42
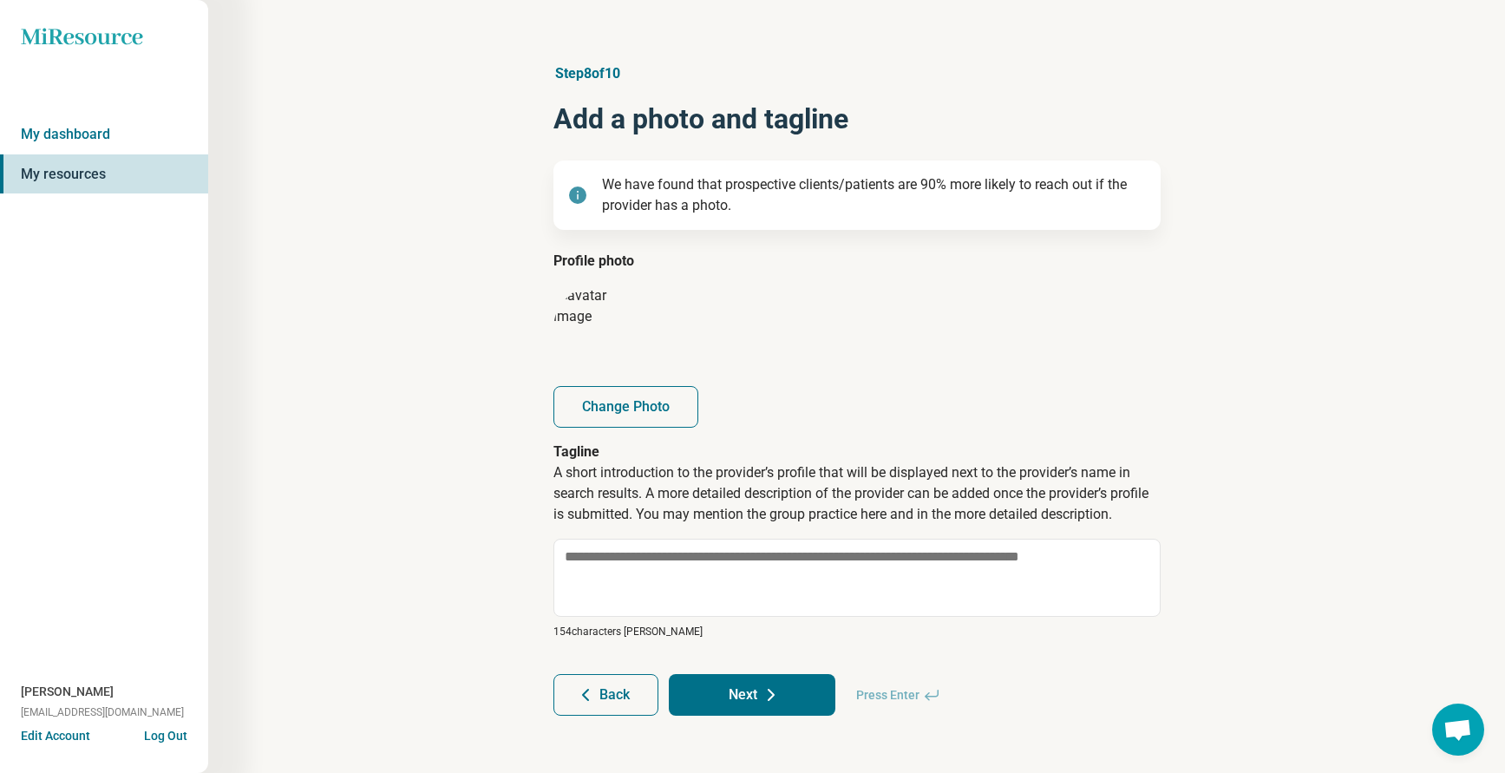
scroll to position [22, 0]
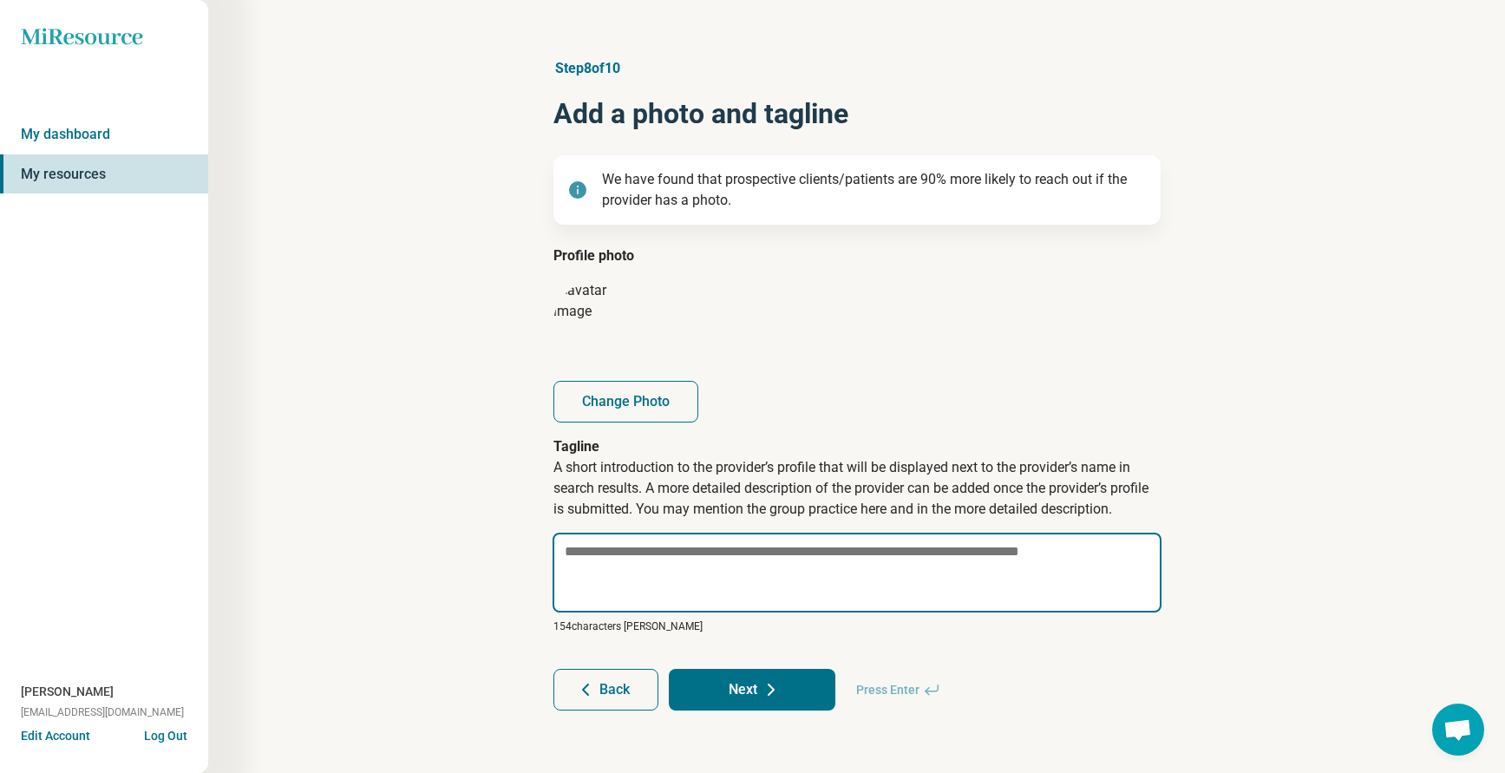
click at [678, 576] on textarea at bounding box center [856, 573] width 609 height 80
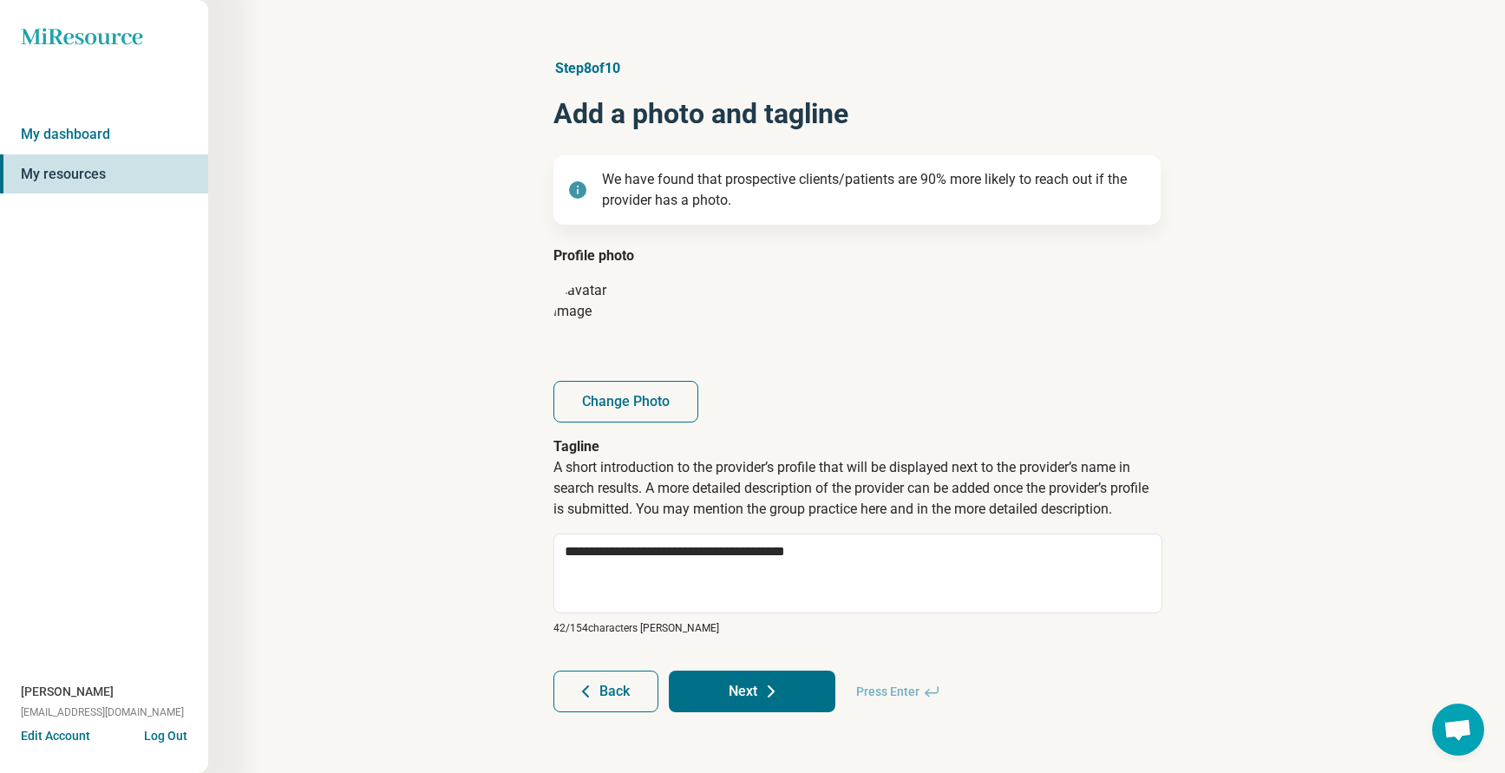
click at [778, 711] on article "**********" at bounding box center [857, 384] width 663 height 723
click at [763, 685] on icon at bounding box center [771, 691] width 21 height 21
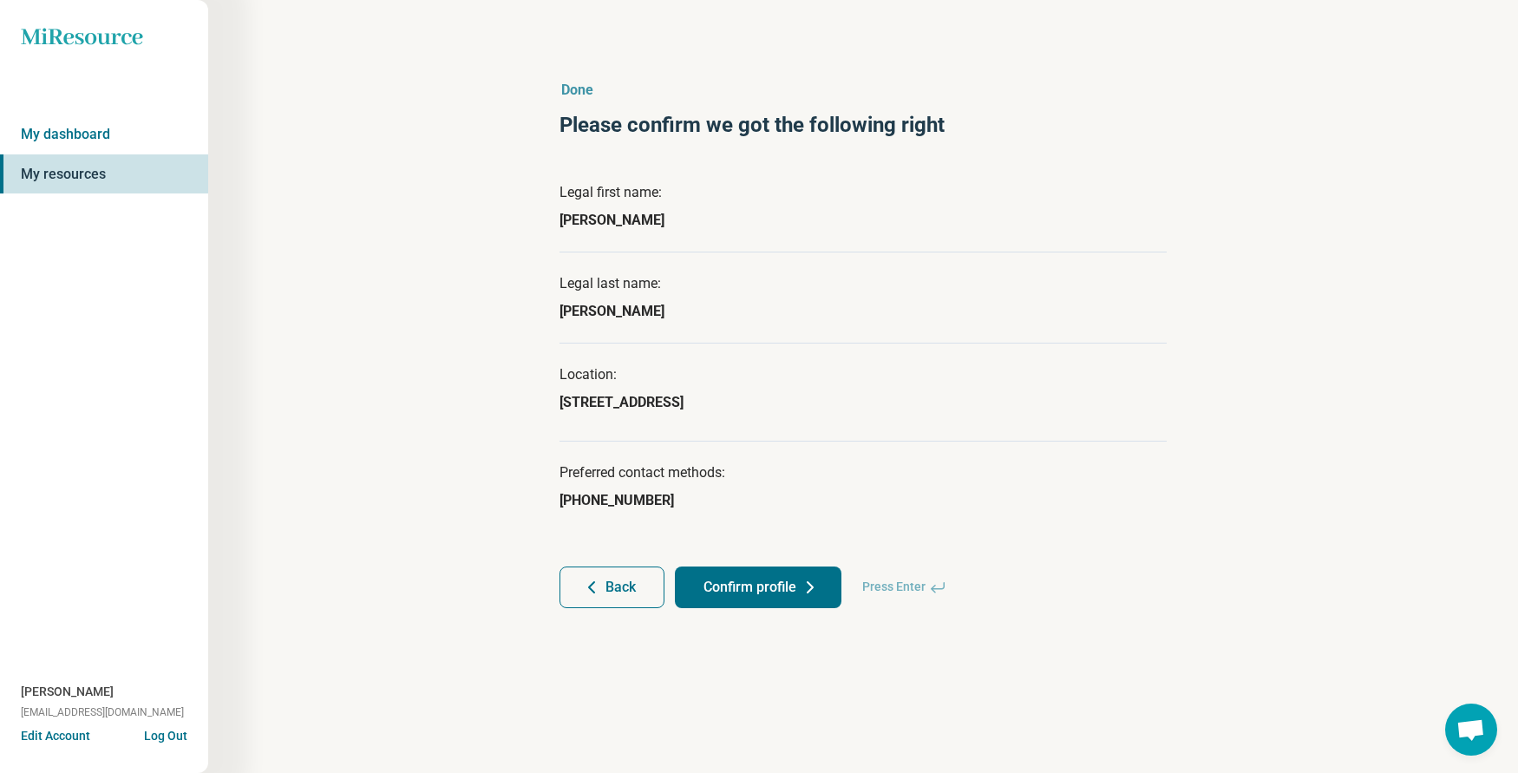
click at [748, 585] on button "Confirm profile" at bounding box center [758, 587] width 167 height 42
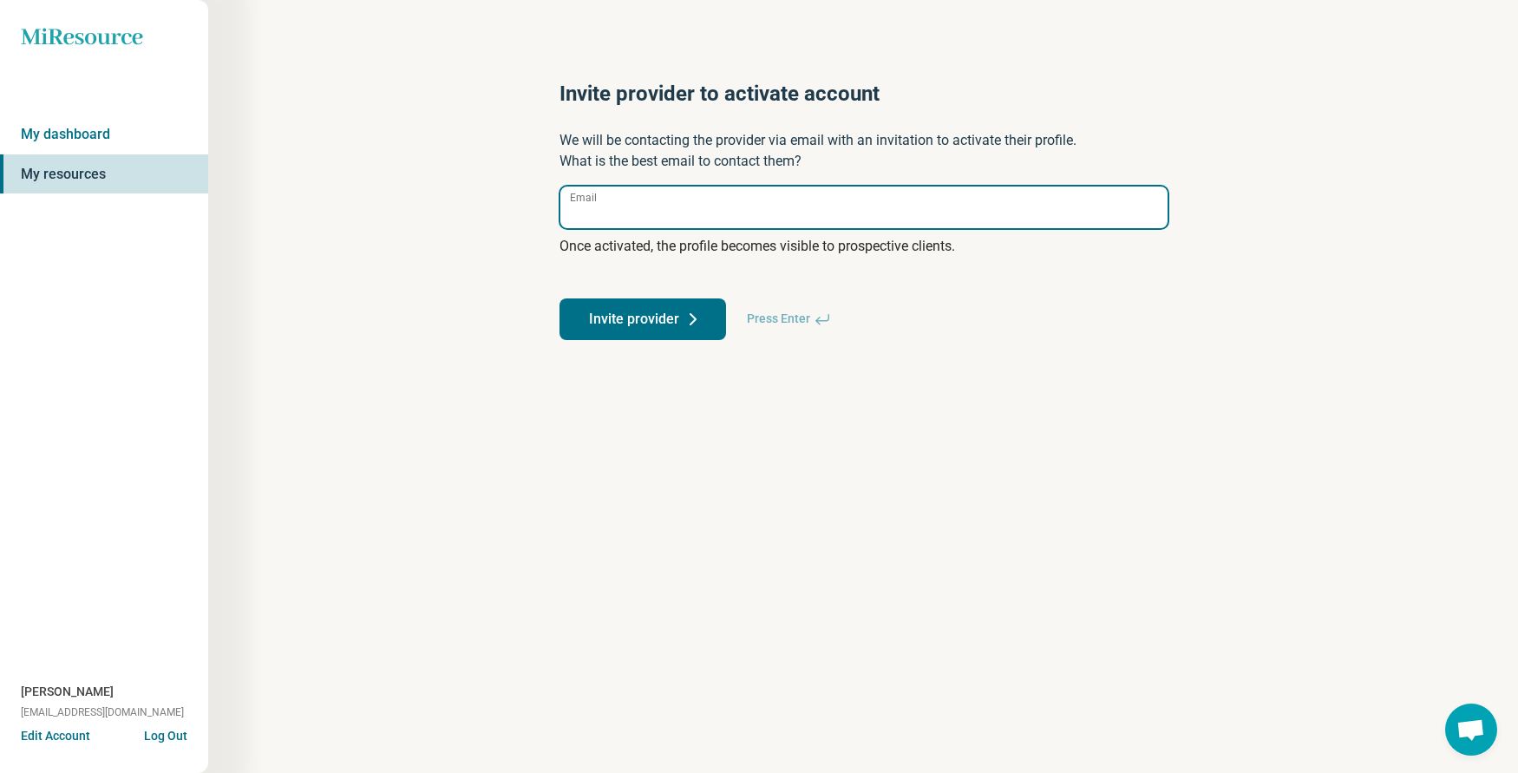
click at [644, 196] on input "Email" at bounding box center [863, 207] width 607 height 42
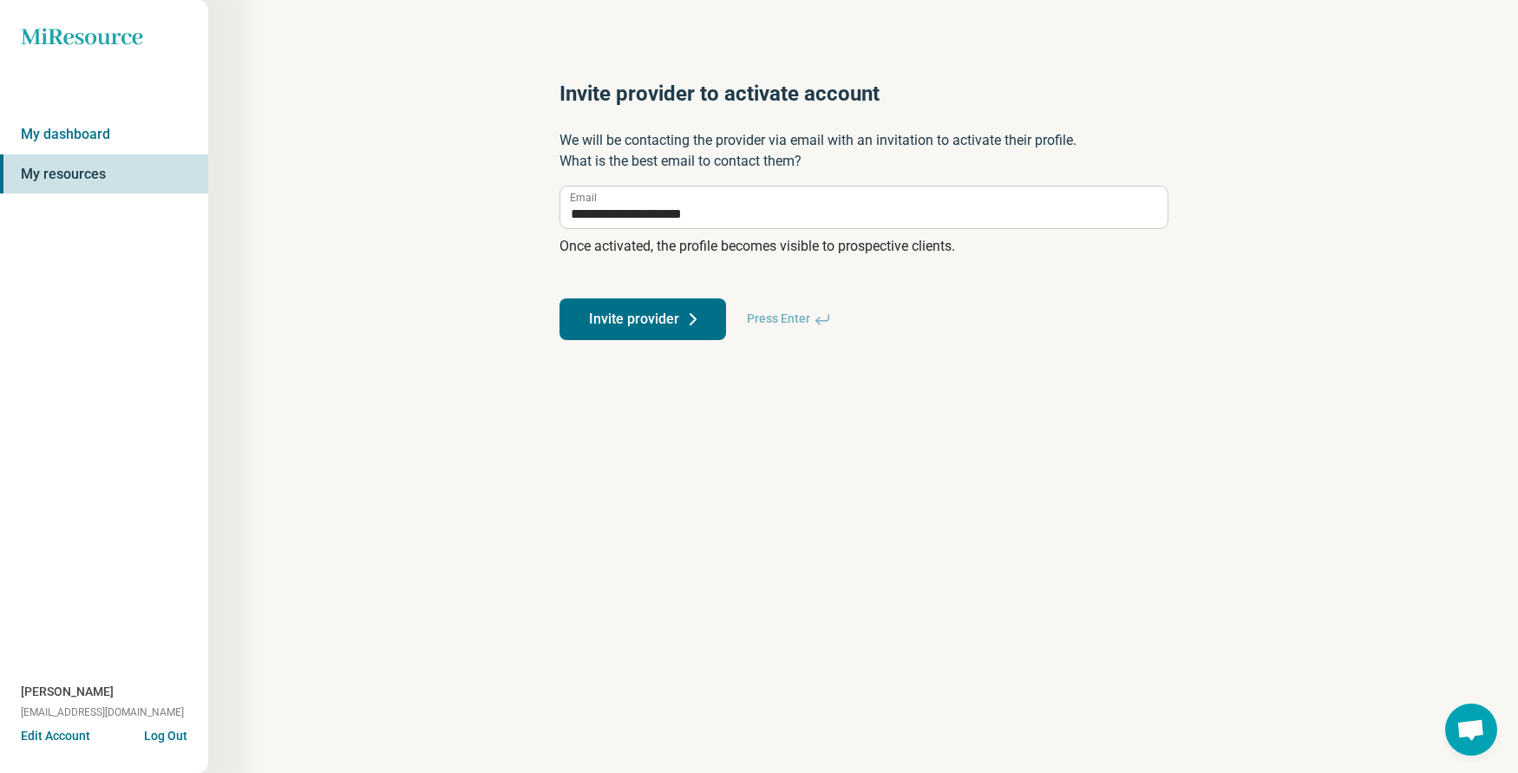
click at [662, 324] on button "Invite provider" at bounding box center [642, 319] width 167 height 42
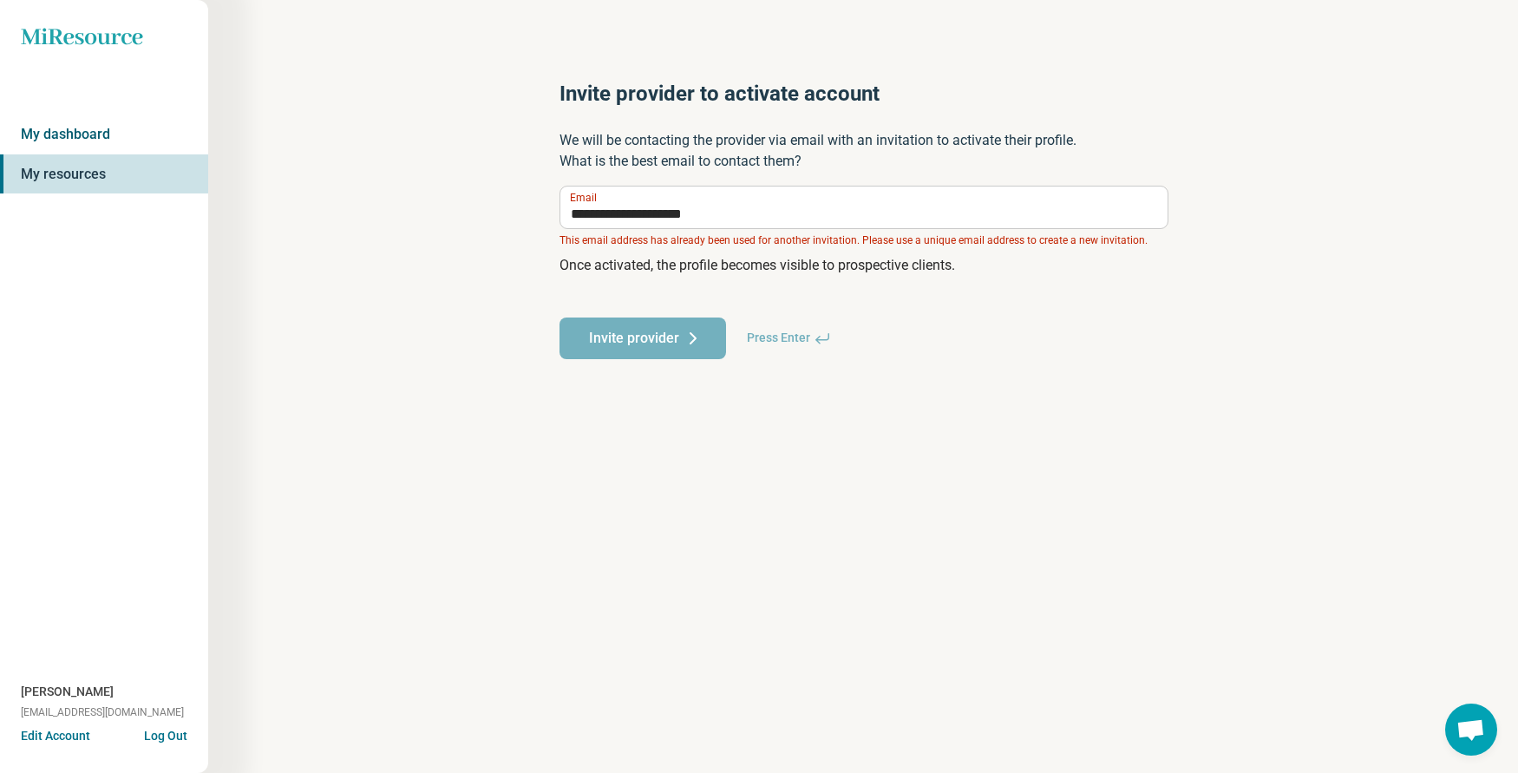
click at [74, 128] on link "My dashboard" at bounding box center [104, 134] width 208 height 40
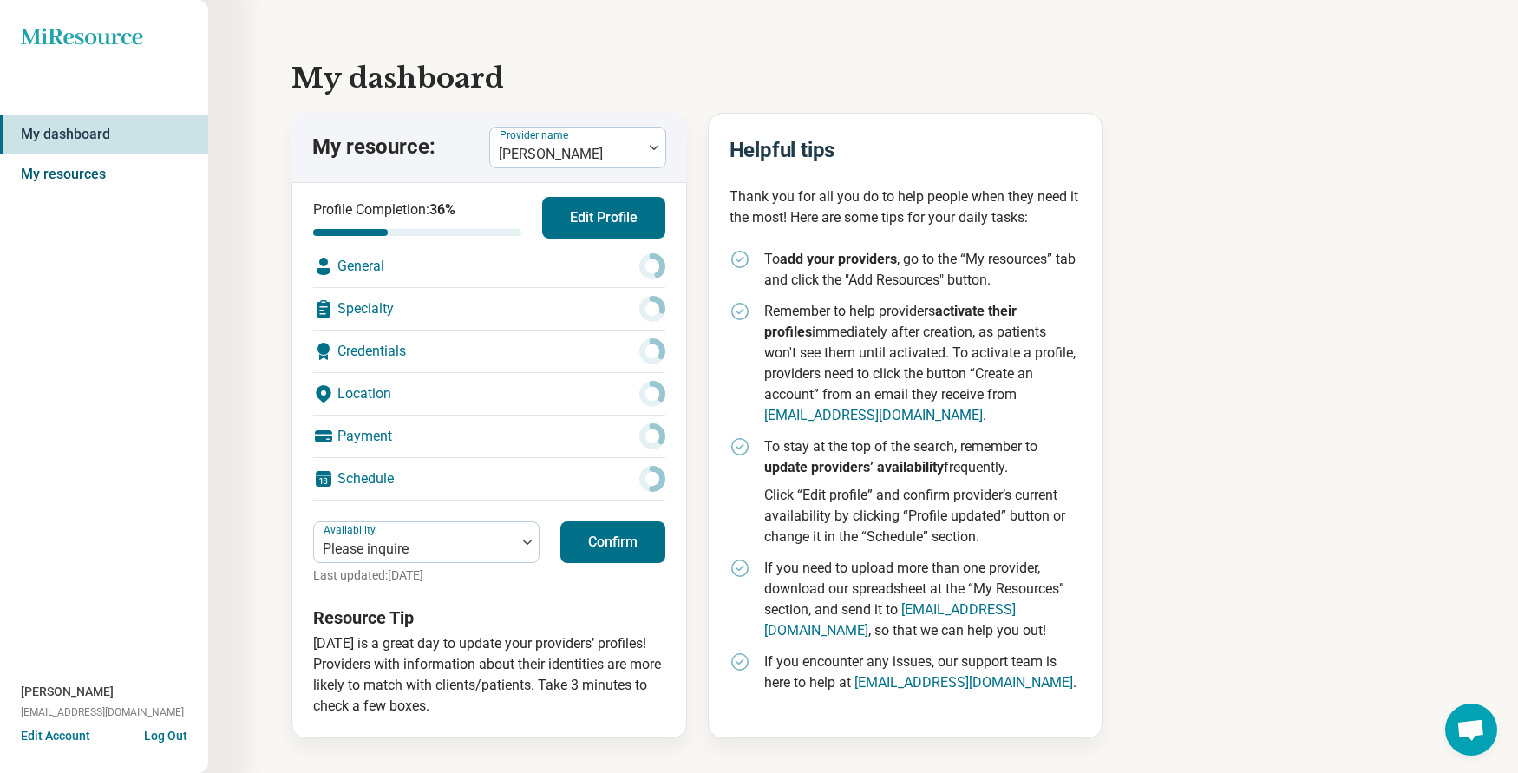
click at [74, 177] on link "My resources" at bounding box center [104, 174] width 208 height 40
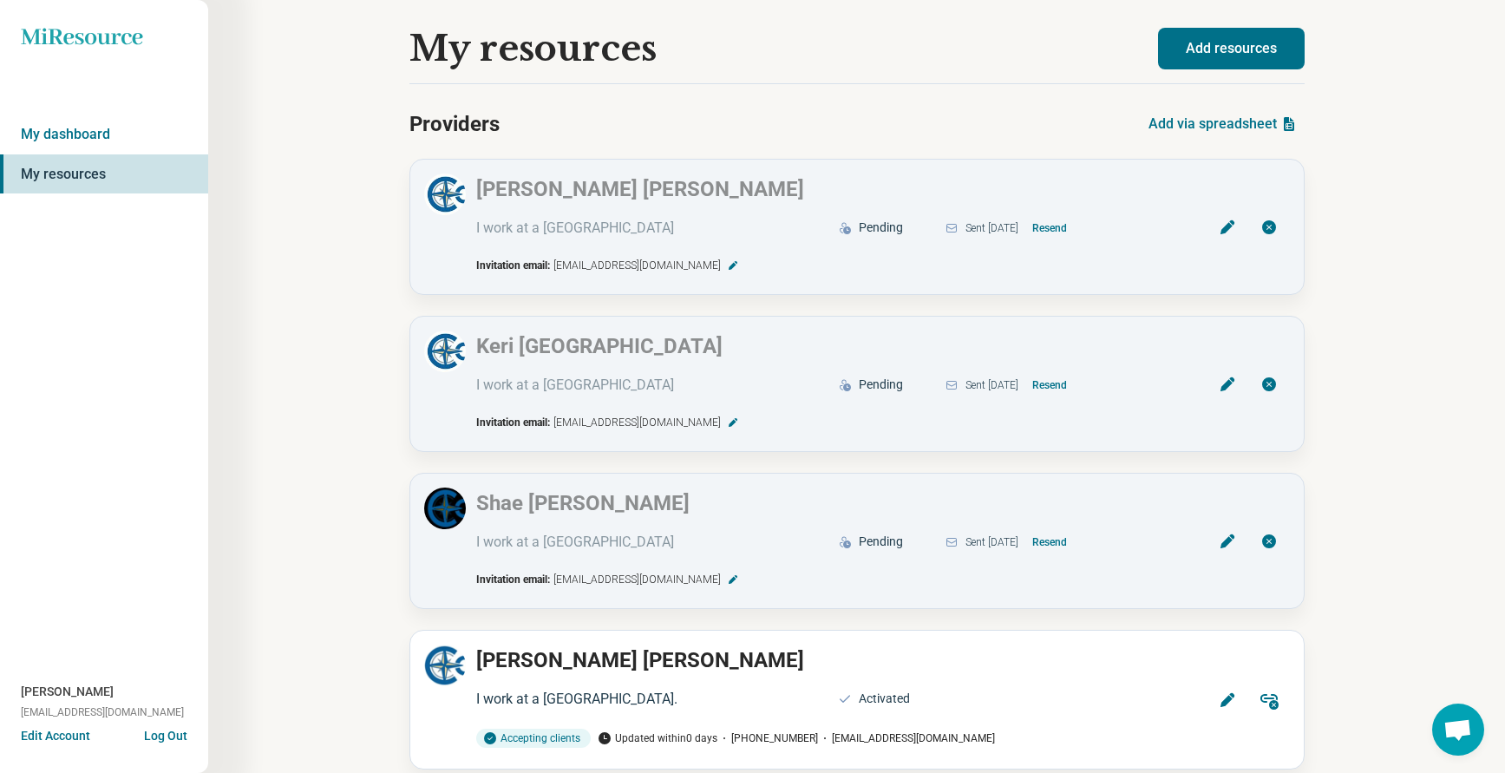
click at [1248, 47] on button "Add resources" at bounding box center [1231, 49] width 147 height 42
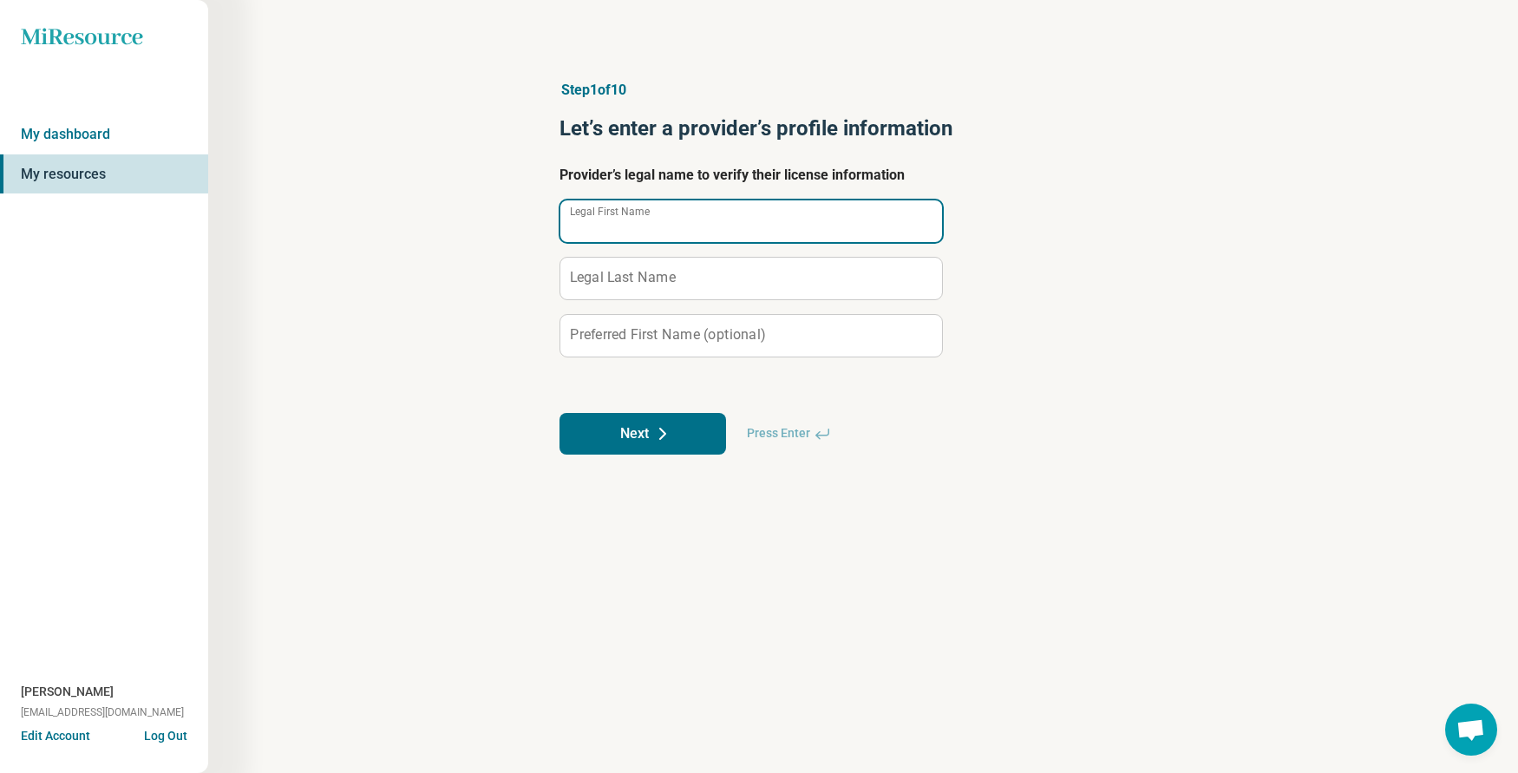
click at [645, 207] on div "Legal First Name" at bounding box center [750, 220] width 382 height 43
click at [657, 428] on icon at bounding box center [662, 433] width 21 height 21
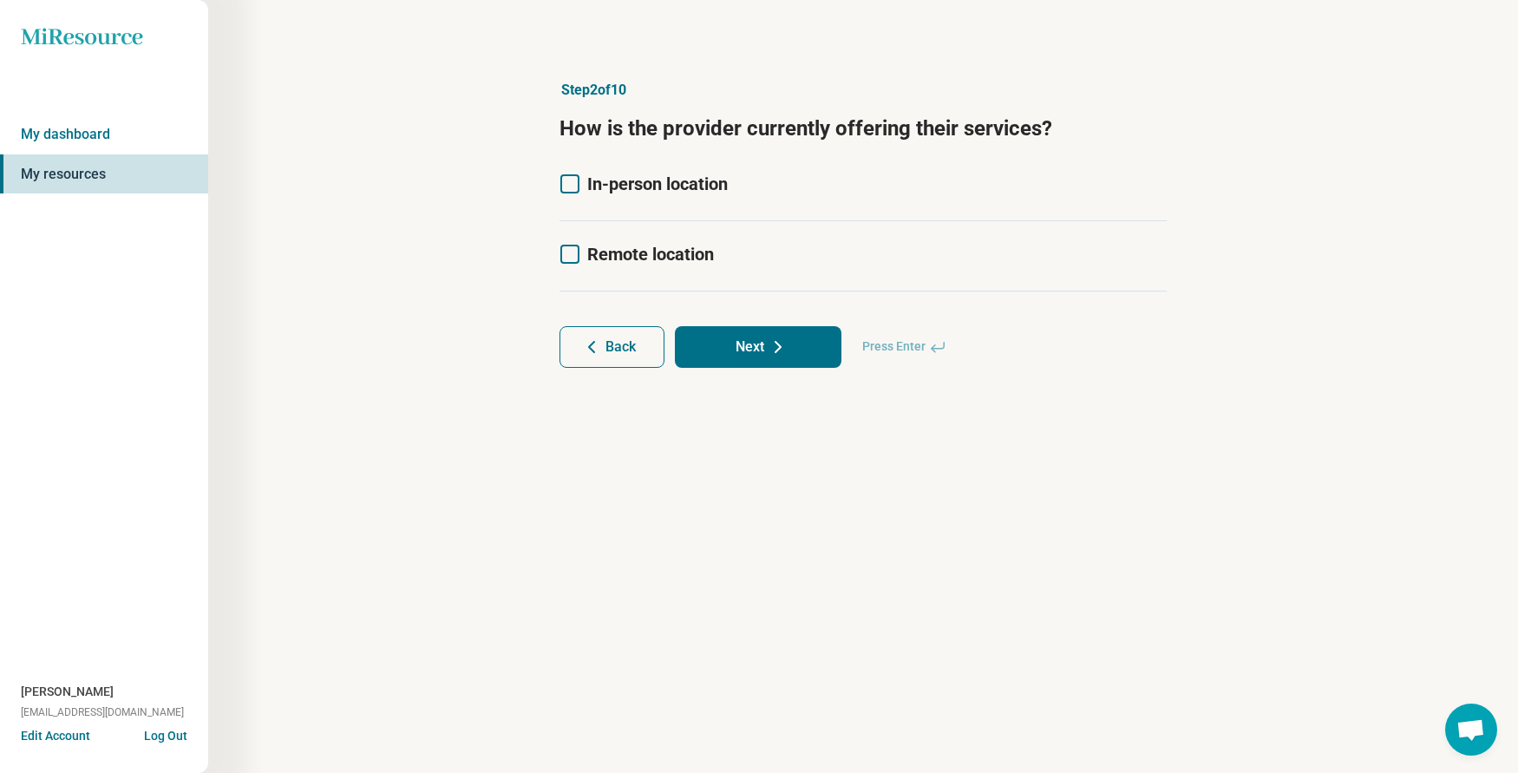
click at [585, 181] on label "In-person location" at bounding box center [643, 184] width 168 height 24
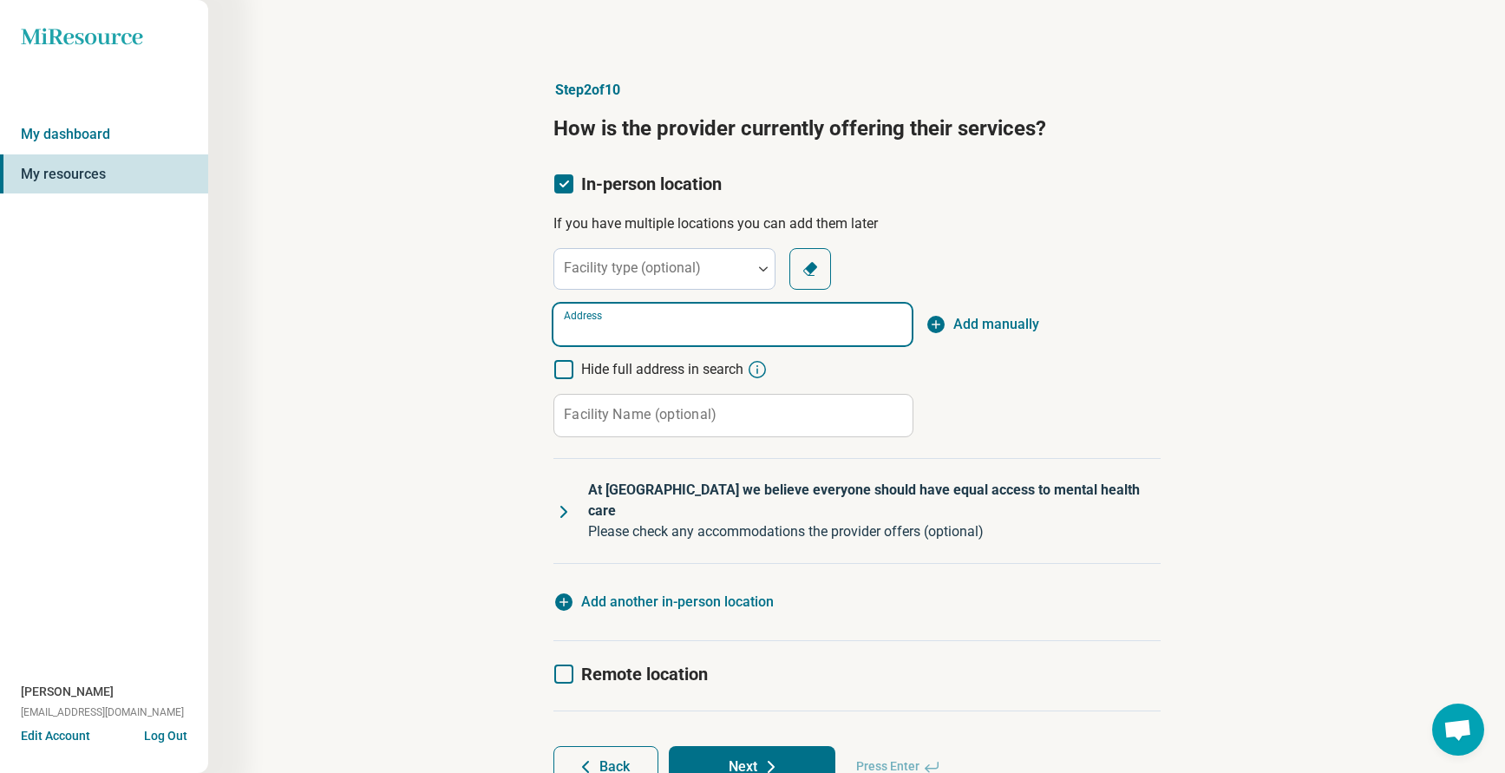
click at [655, 334] on input "Address" at bounding box center [732, 325] width 358 height 42
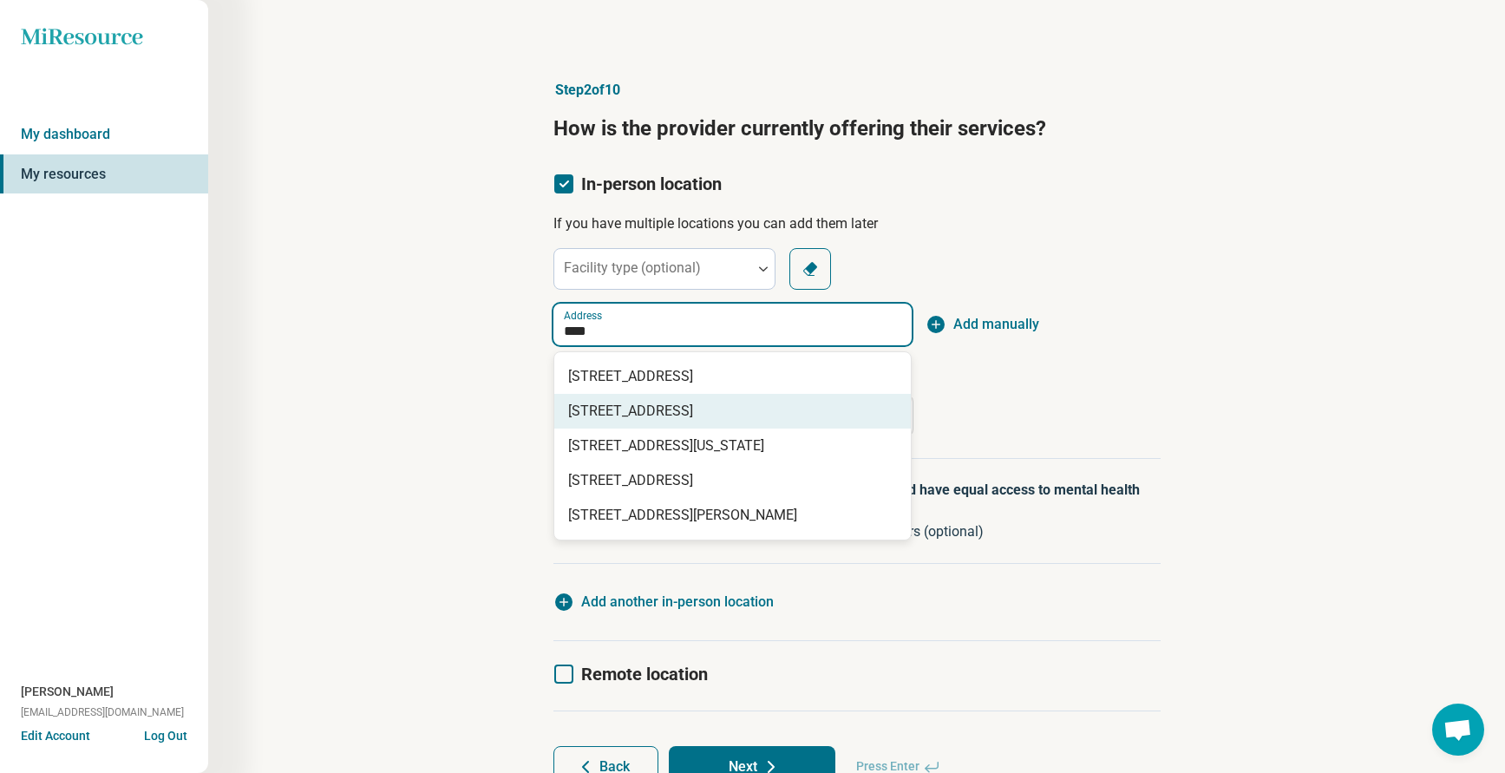
click at [669, 404] on span "[STREET_ADDRESS]" at bounding box center [736, 411] width 336 height 21
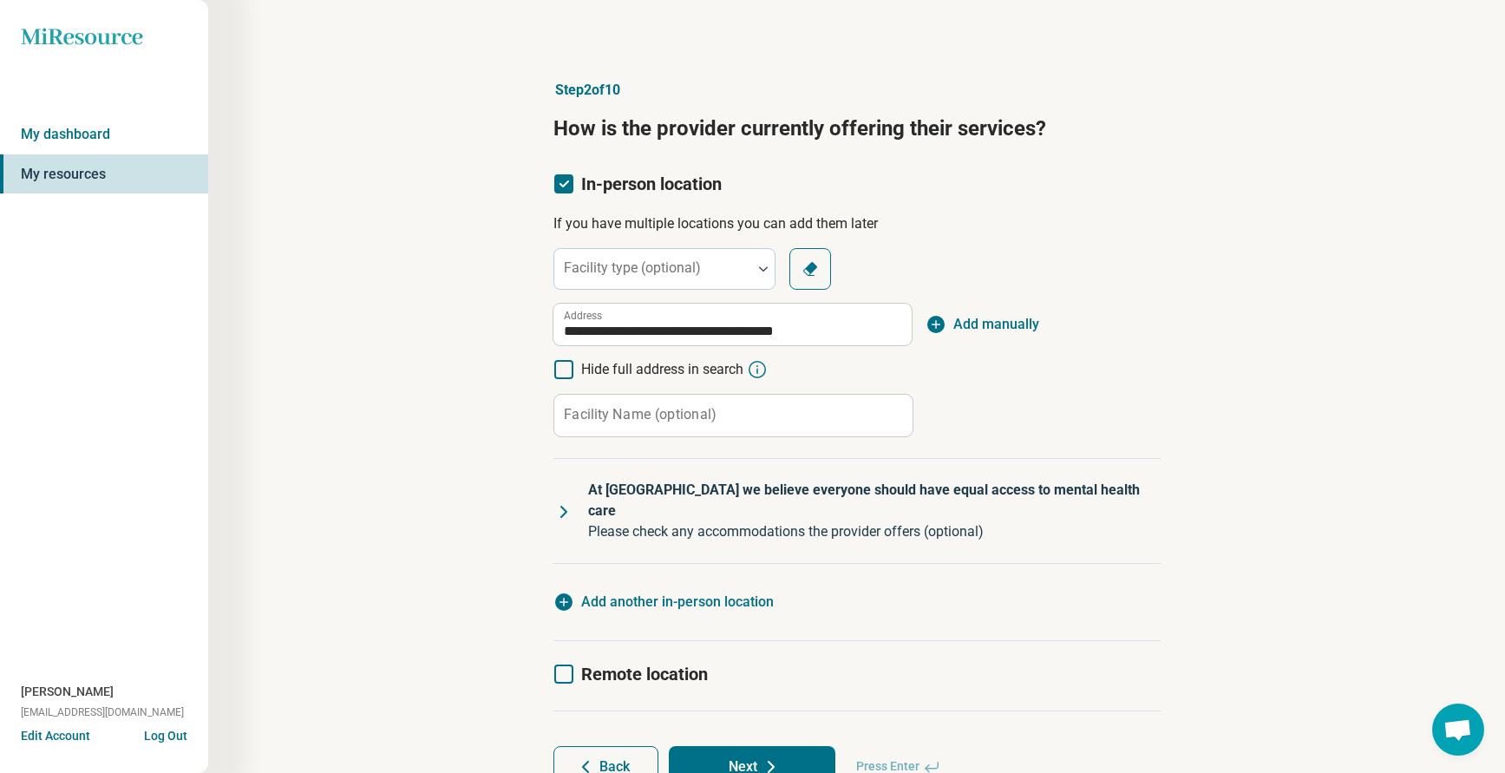
click at [1103, 449] on div "**********" at bounding box center [856, 430] width 607 height 364
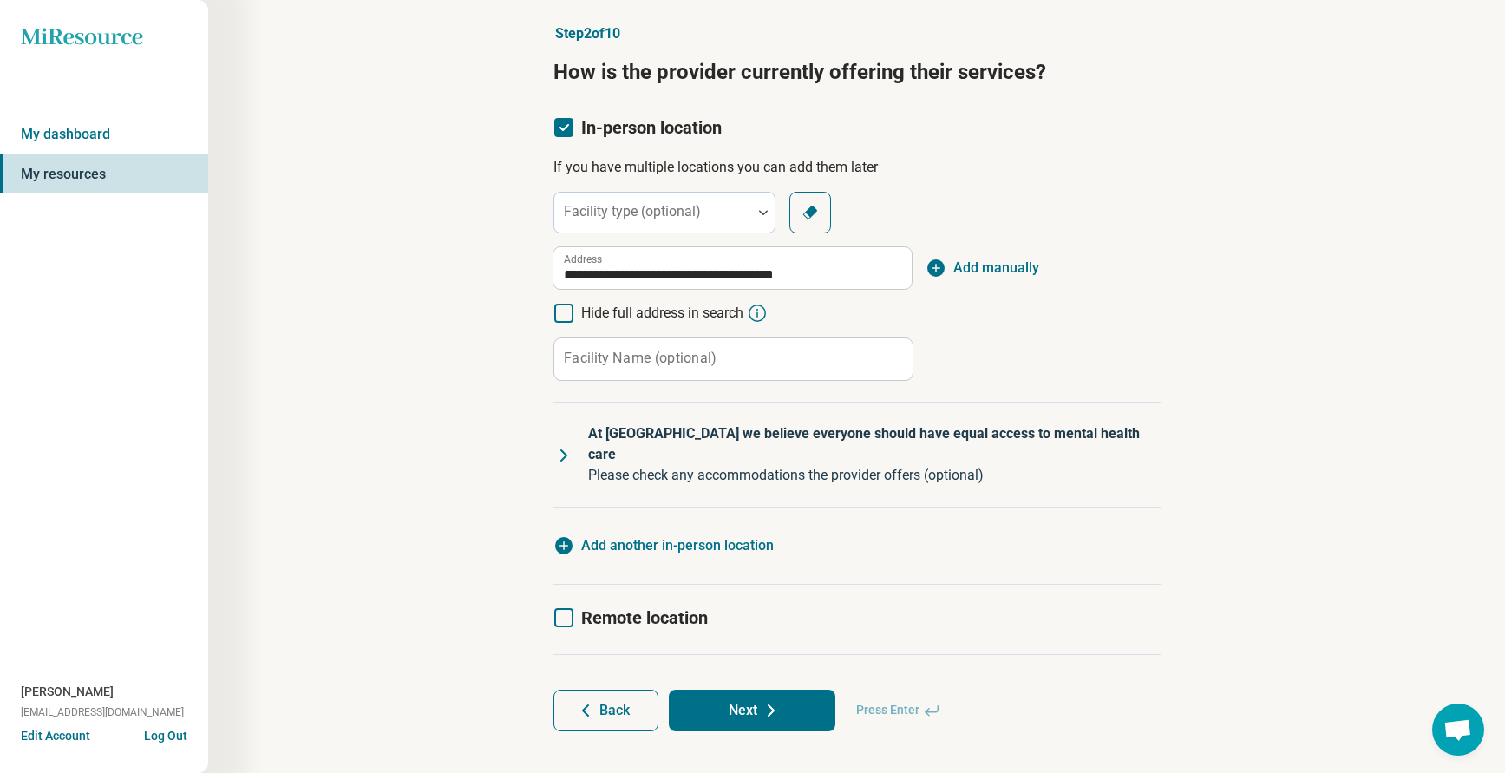
click at [791, 693] on button "Next" at bounding box center [752, 711] width 167 height 42
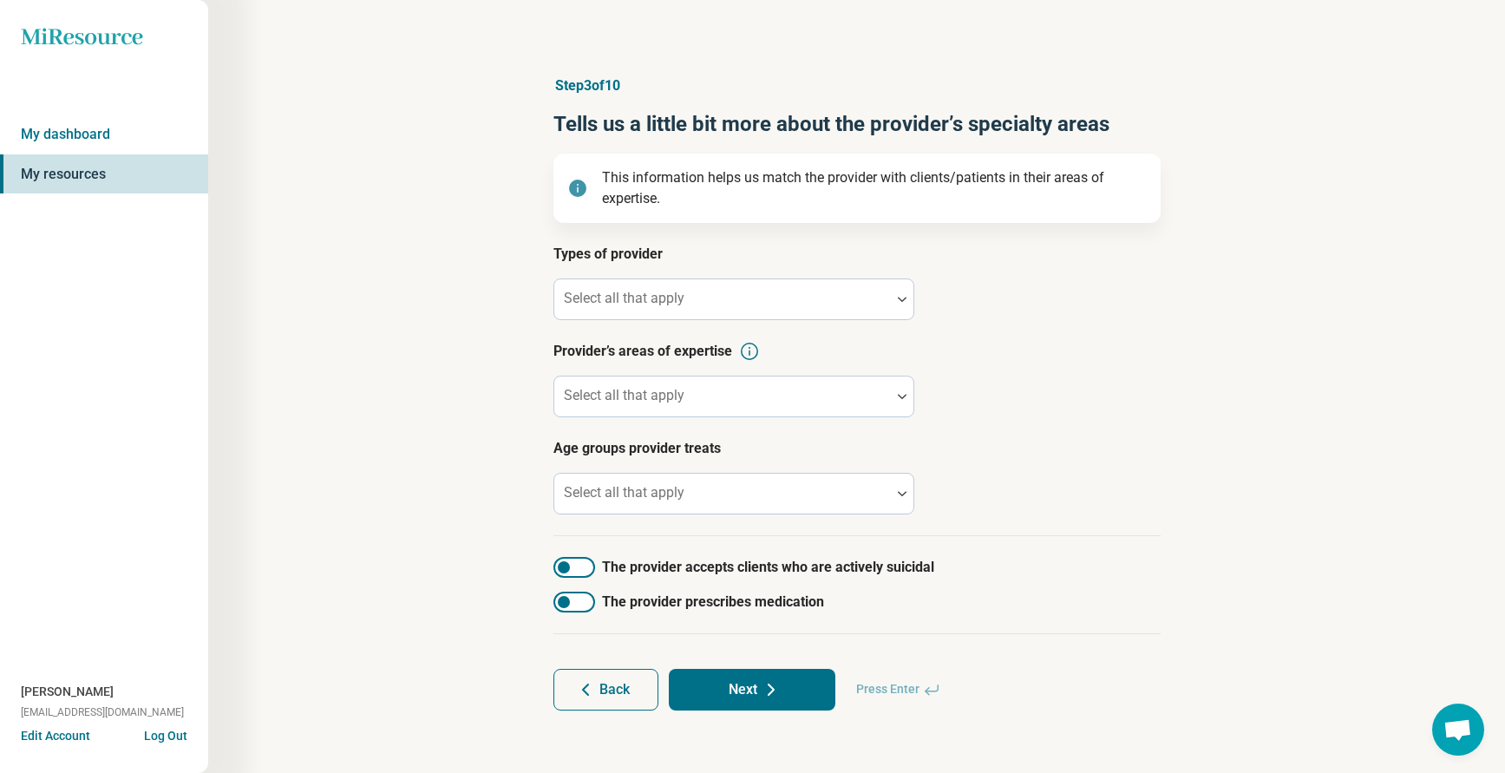
scroll to position [4, 0]
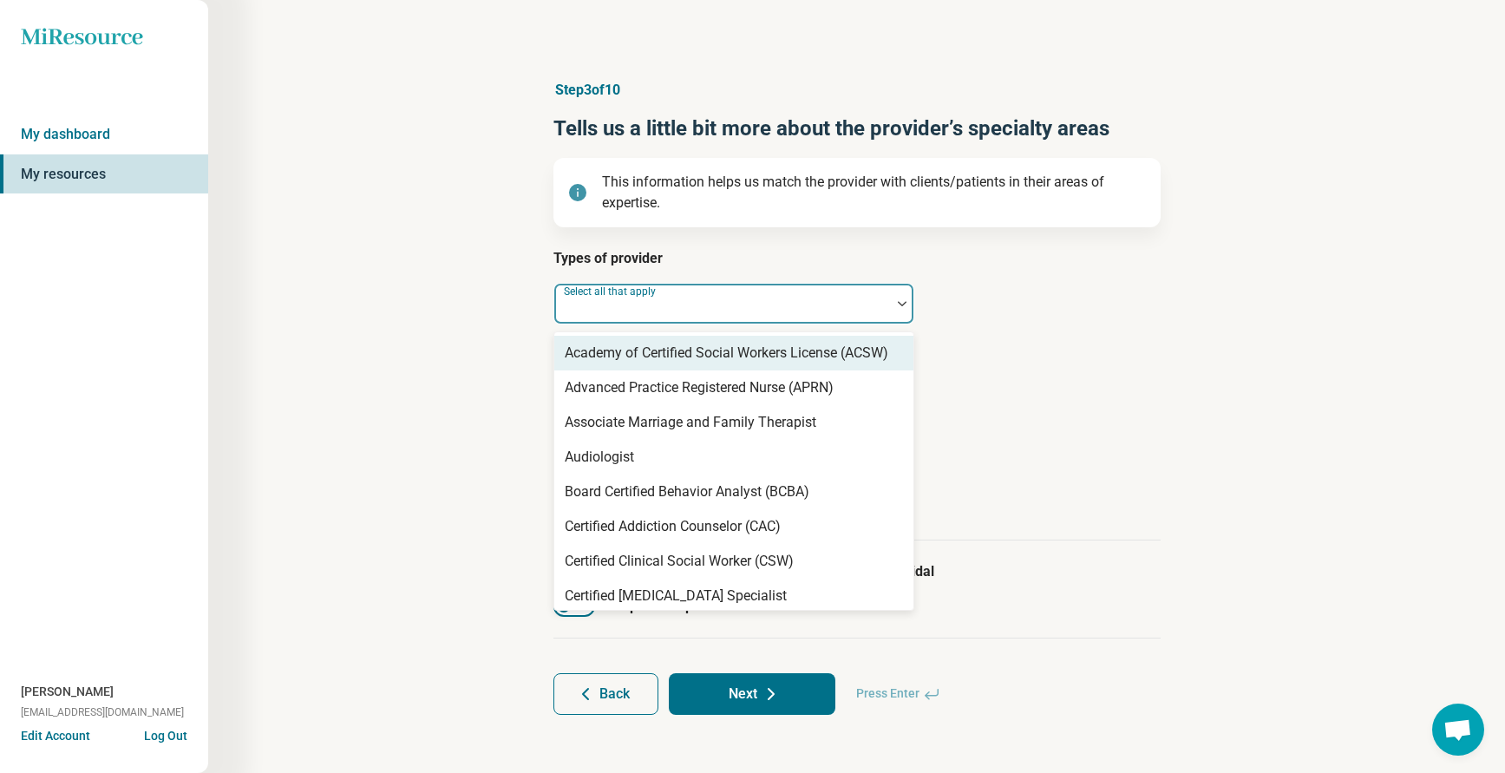
click at [637, 291] on div "Select all that apply" at bounding box center [733, 304] width 361 height 42
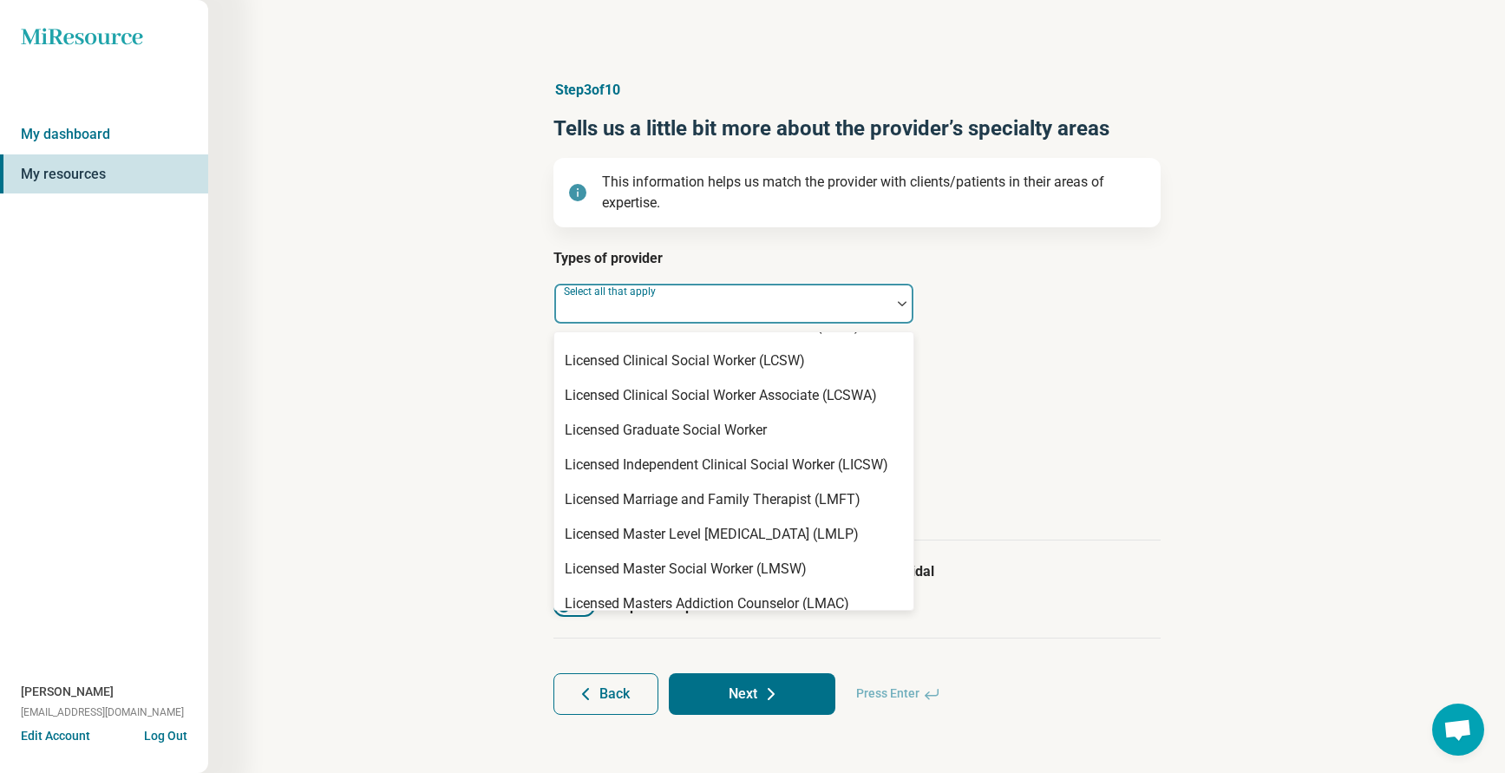
scroll to position [1128, 0]
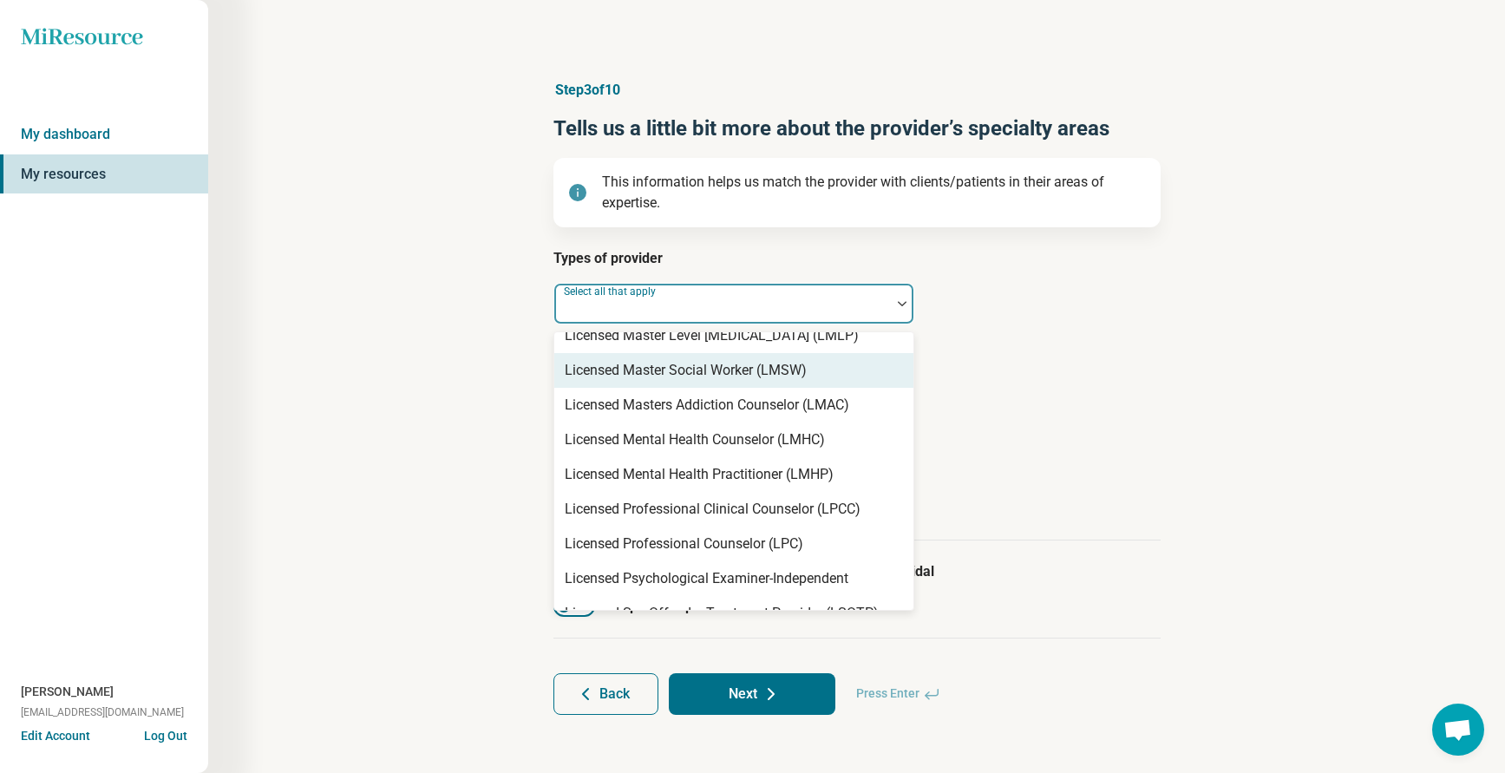
click at [685, 366] on div "Licensed Master Social Worker (LMSW)" at bounding box center [686, 370] width 242 height 21
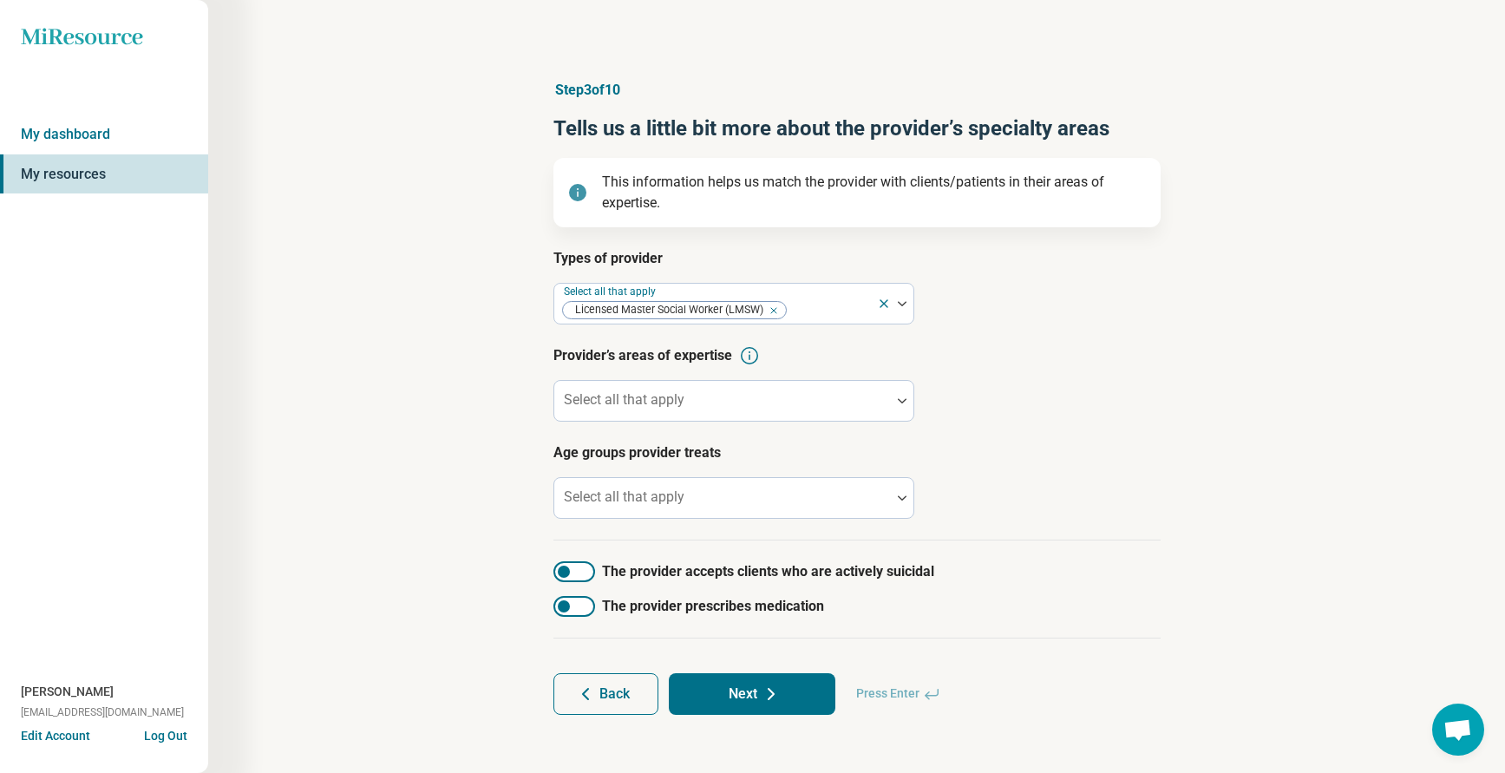
click at [1084, 374] on article "Provider’s areas of expertise Select all that apply" at bounding box center [856, 383] width 607 height 76
click at [605, 408] on div at bounding box center [722, 407] width 323 height 24
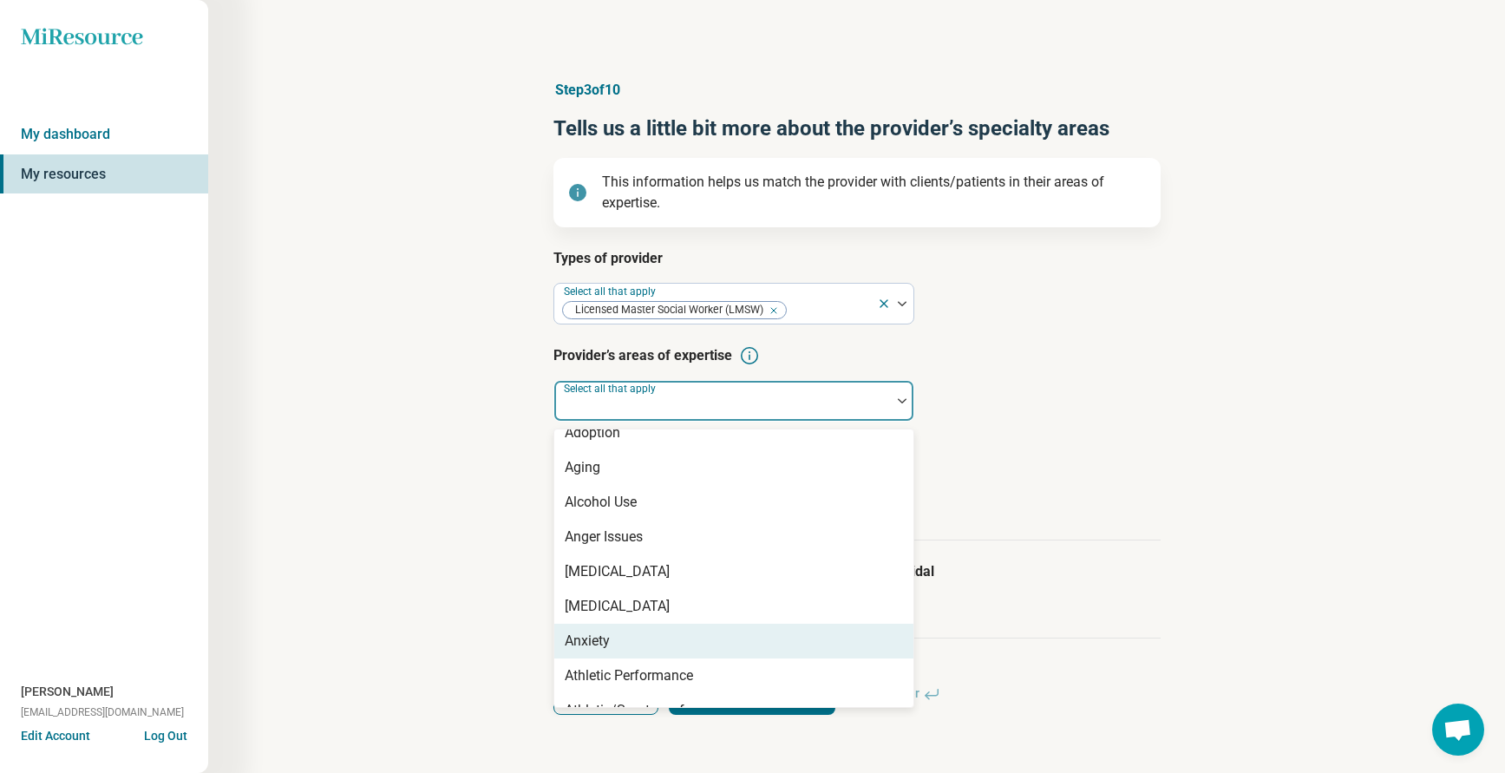
click at [611, 639] on div "Anxiety" at bounding box center [733, 641] width 359 height 35
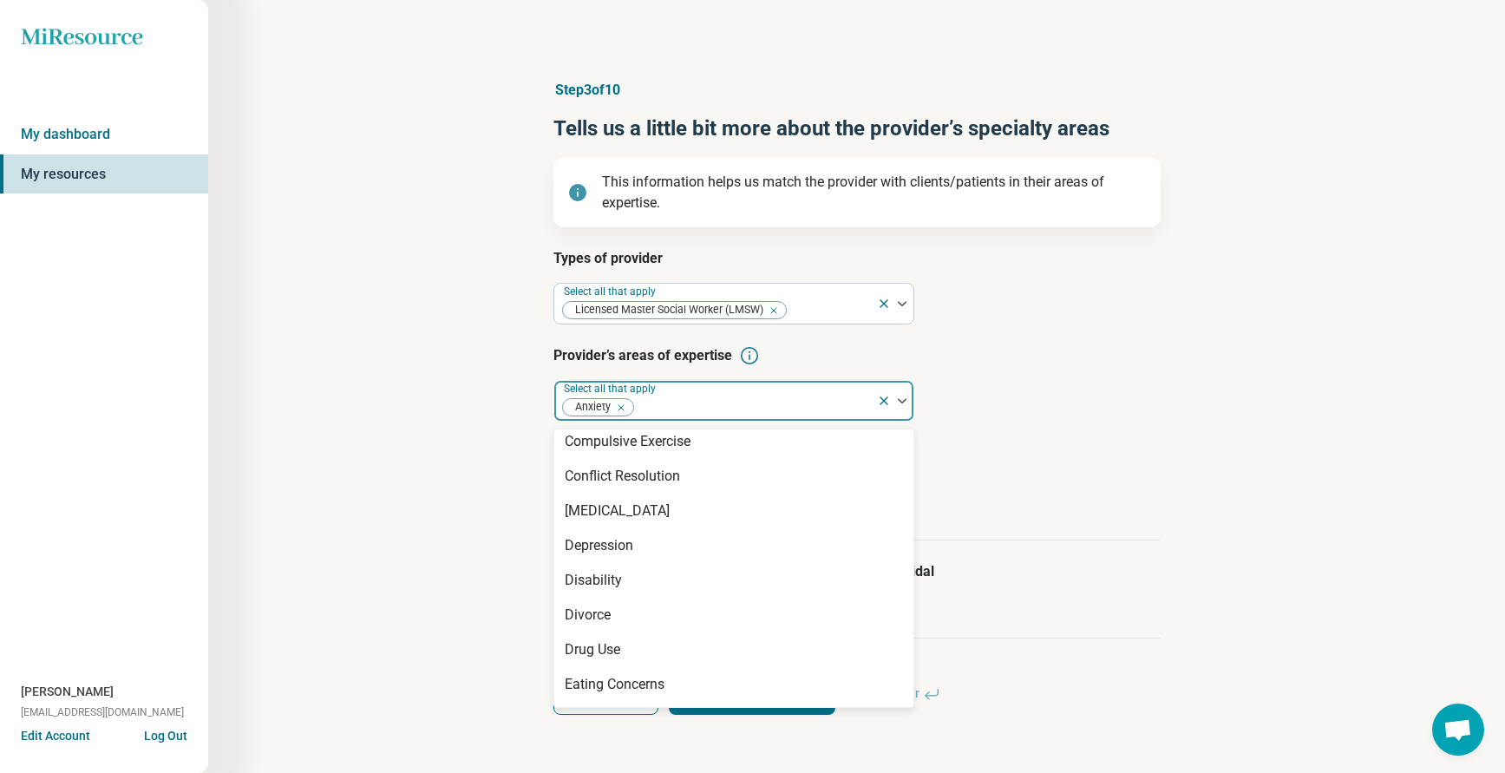
scroll to position [954, 0]
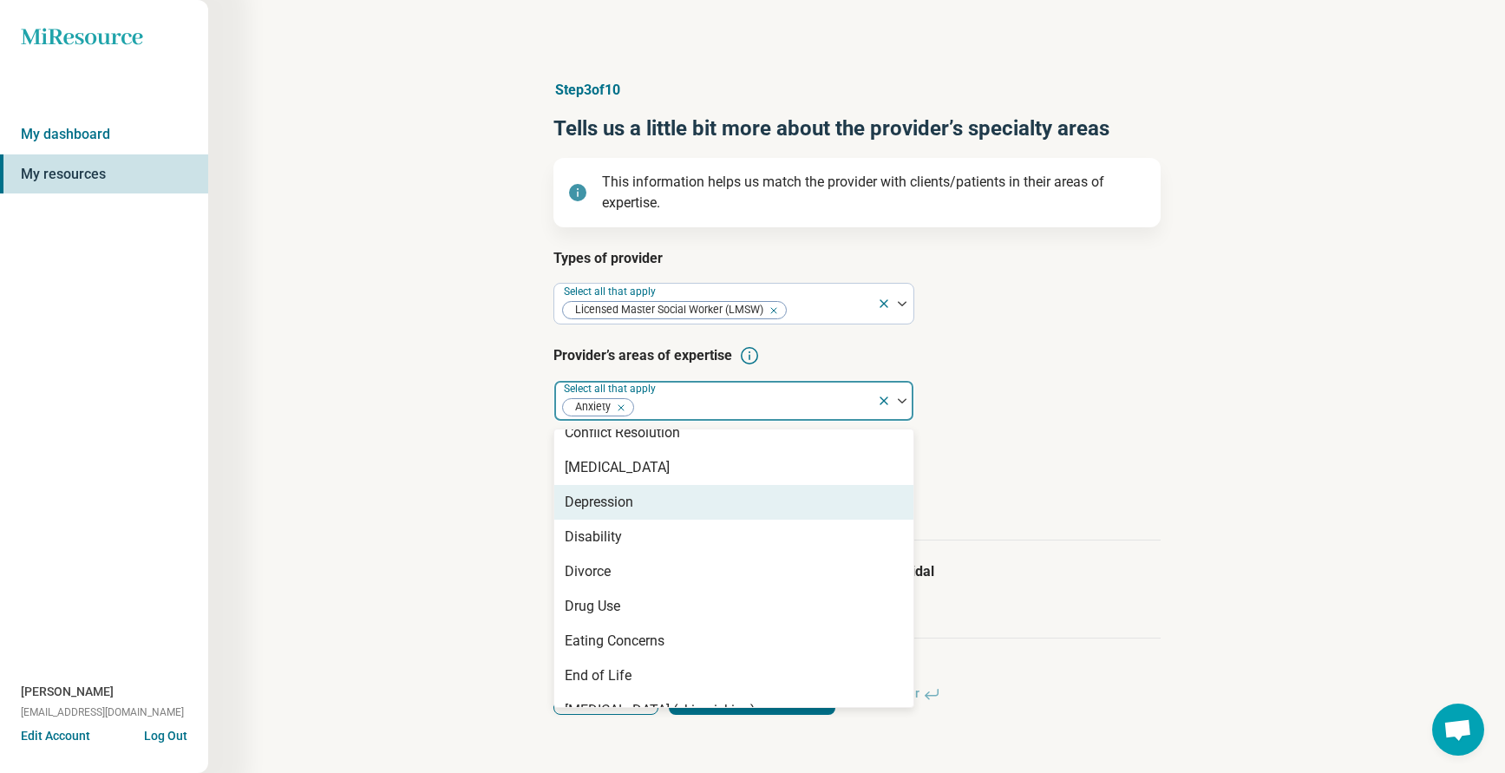
click at [592, 498] on div "Depression" at bounding box center [599, 502] width 69 height 21
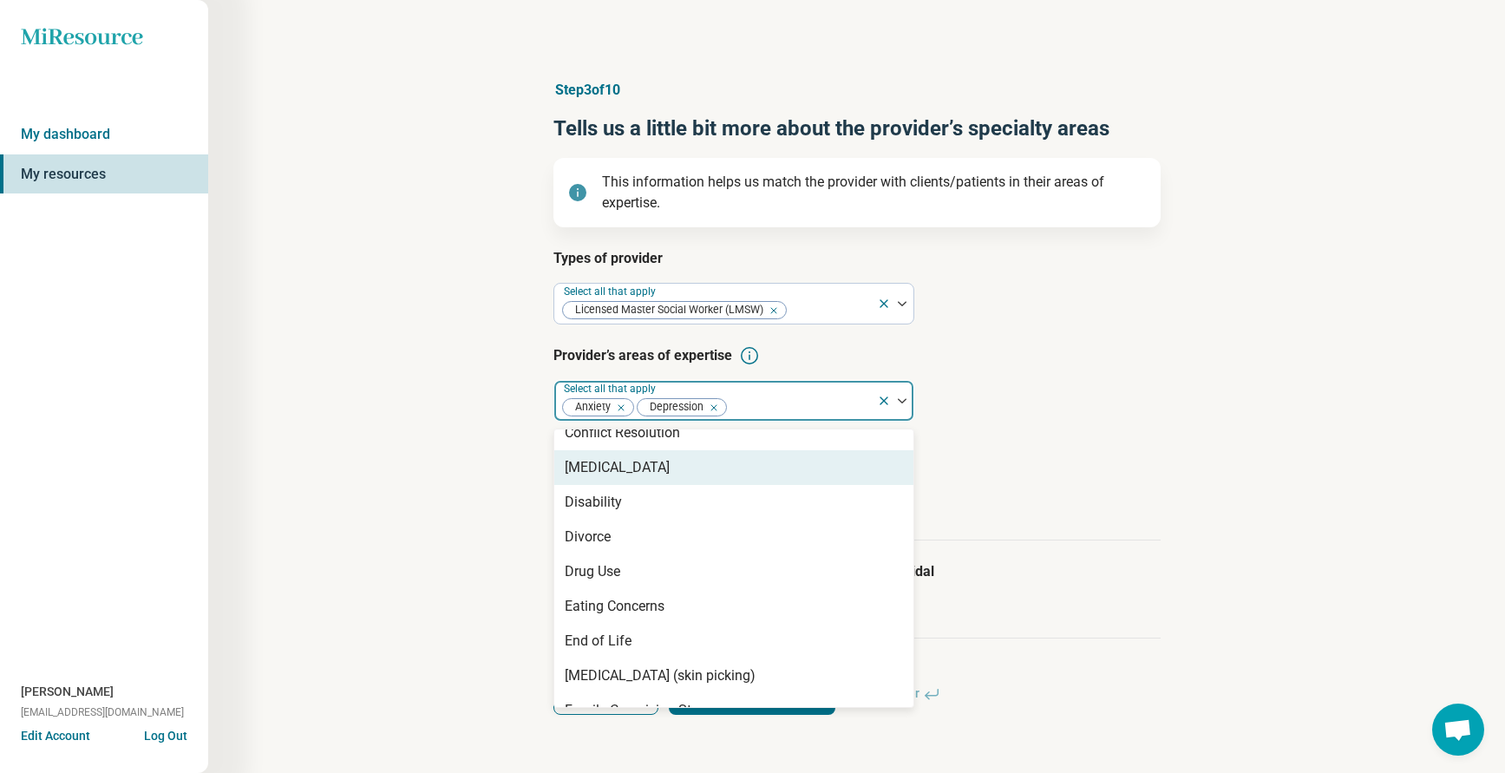
click at [933, 475] on article "Age groups provider treats Select all that apply" at bounding box center [856, 480] width 607 height 76
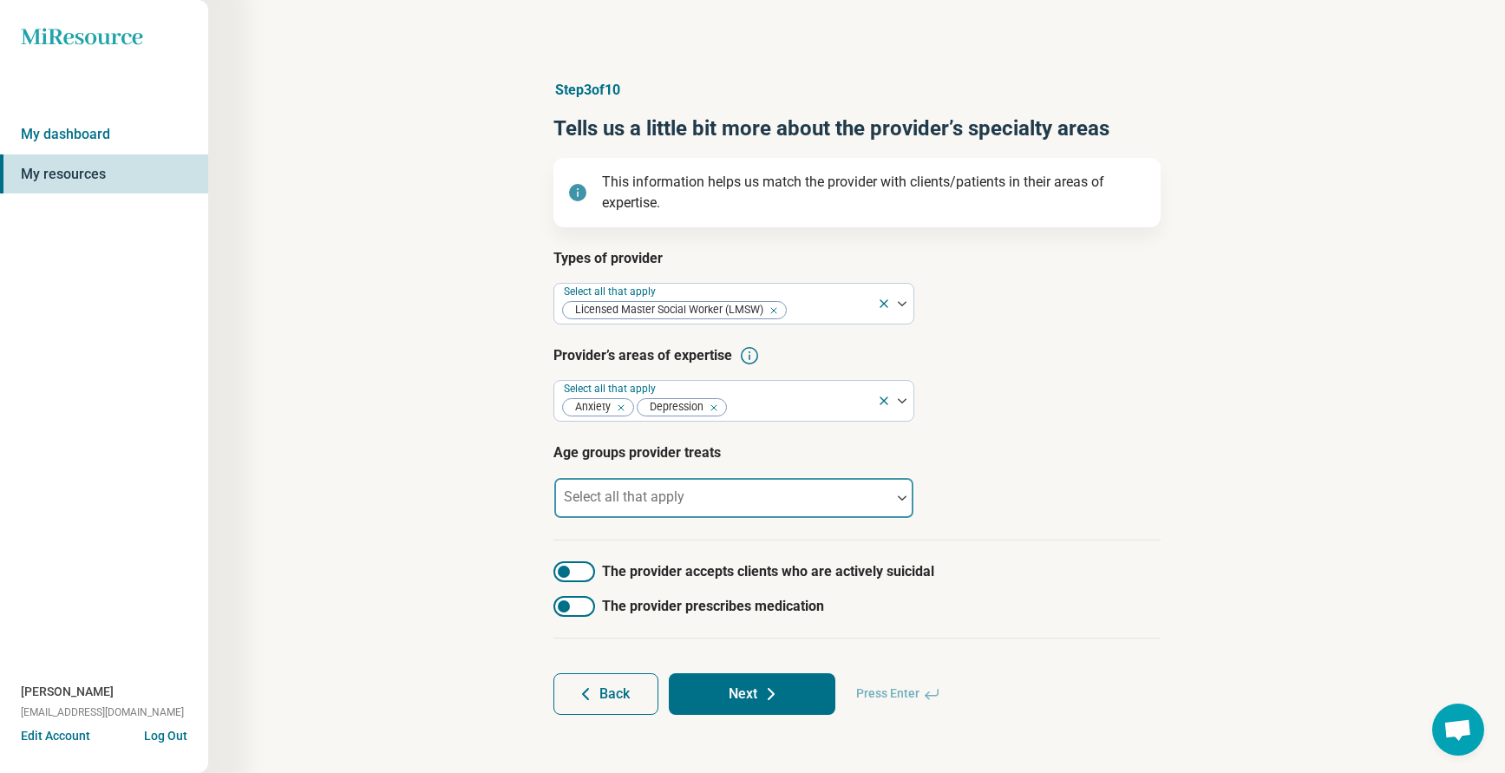
click at [641, 496] on div "Select all that apply" at bounding box center [733, 498] width 361 height 42
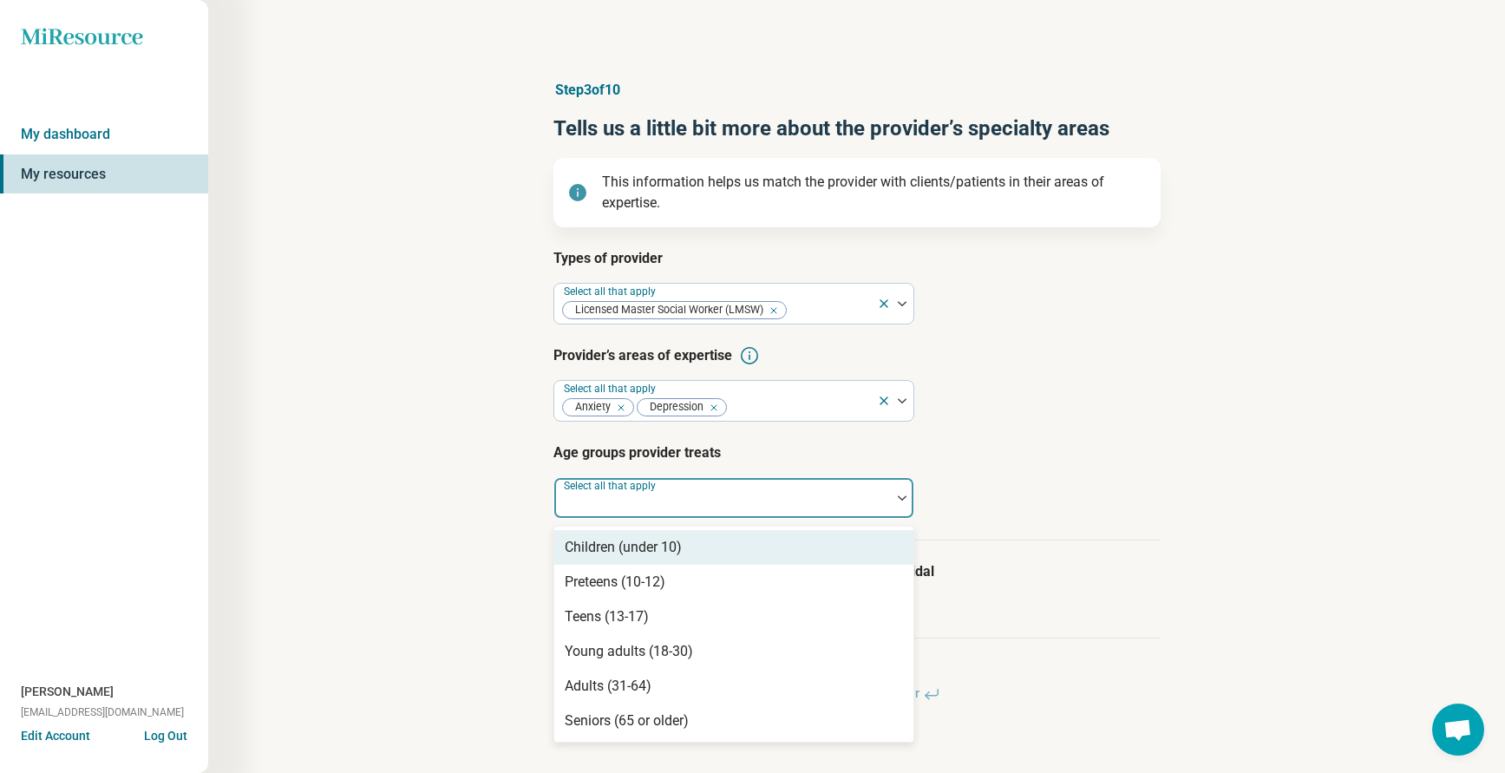
click at [617, 546] on div "Children (under 10)" at bounding box center [623, 547] width 117 height 21
click at [709, 495] on div at bounding box center [781, 505] width 178 height 24
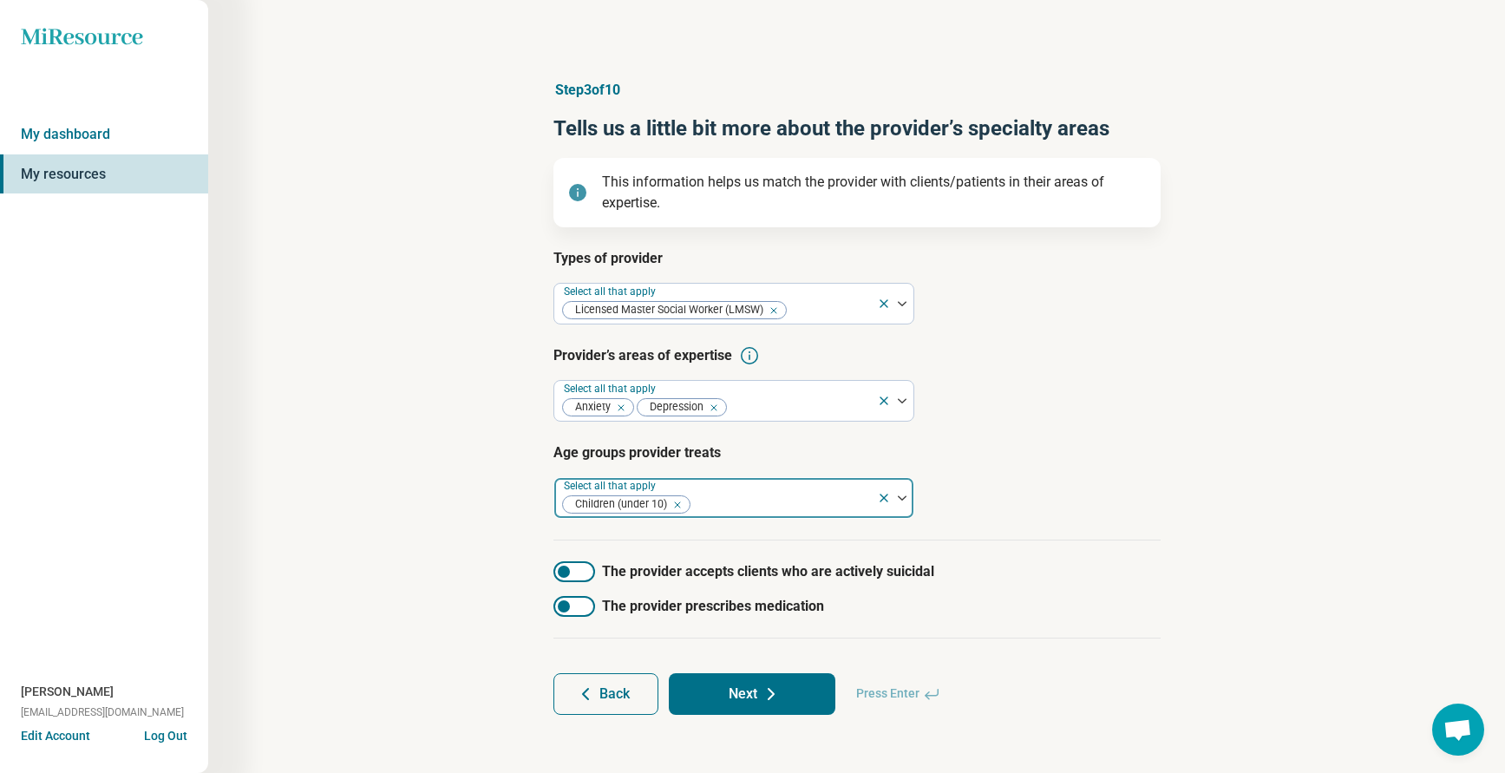
click at [731, 512] on div at bounding box center [781, 505] width 178 height 24
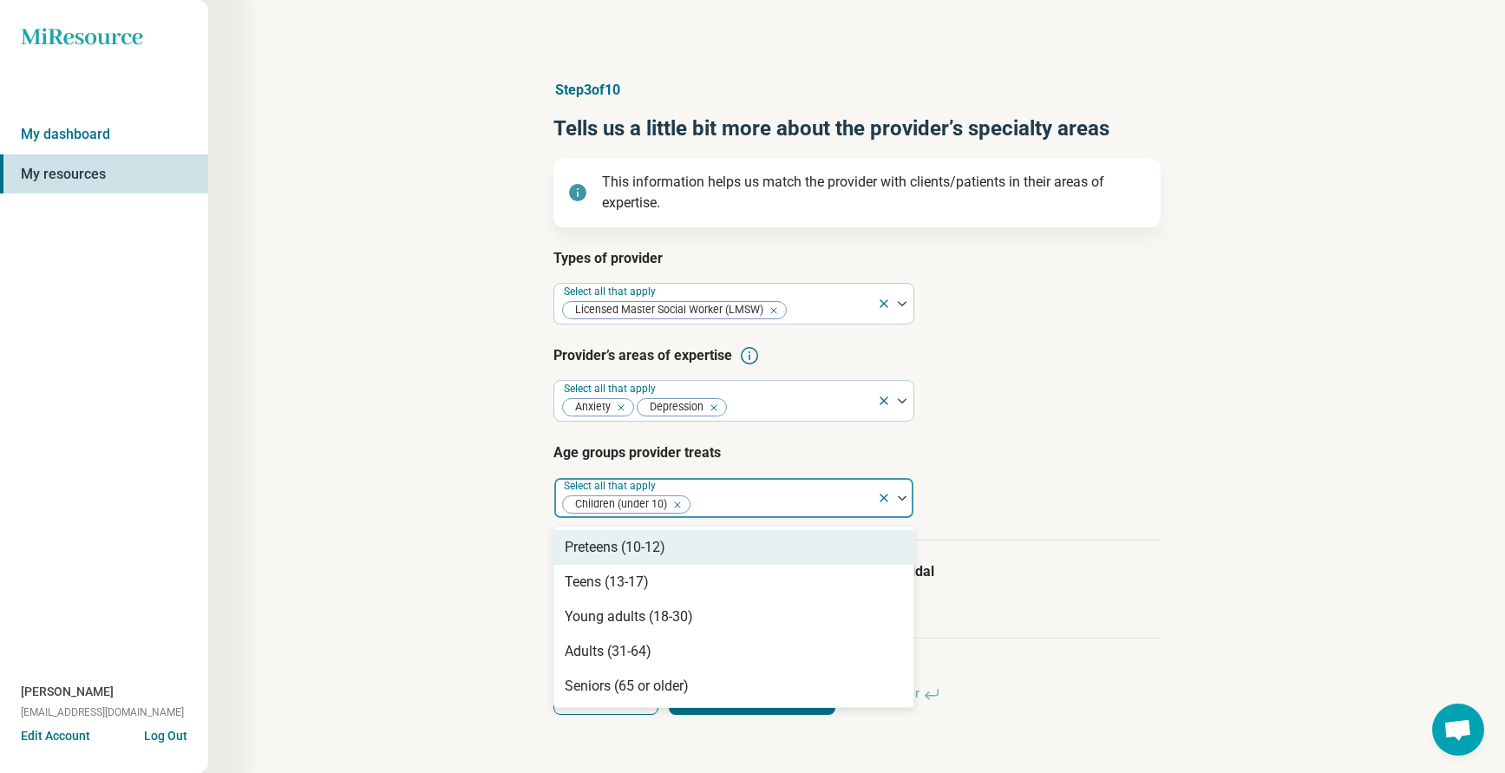
click at [598, 555] on div "Preteens (10-12)" at bounding box center [615, 547] width 101 height 21
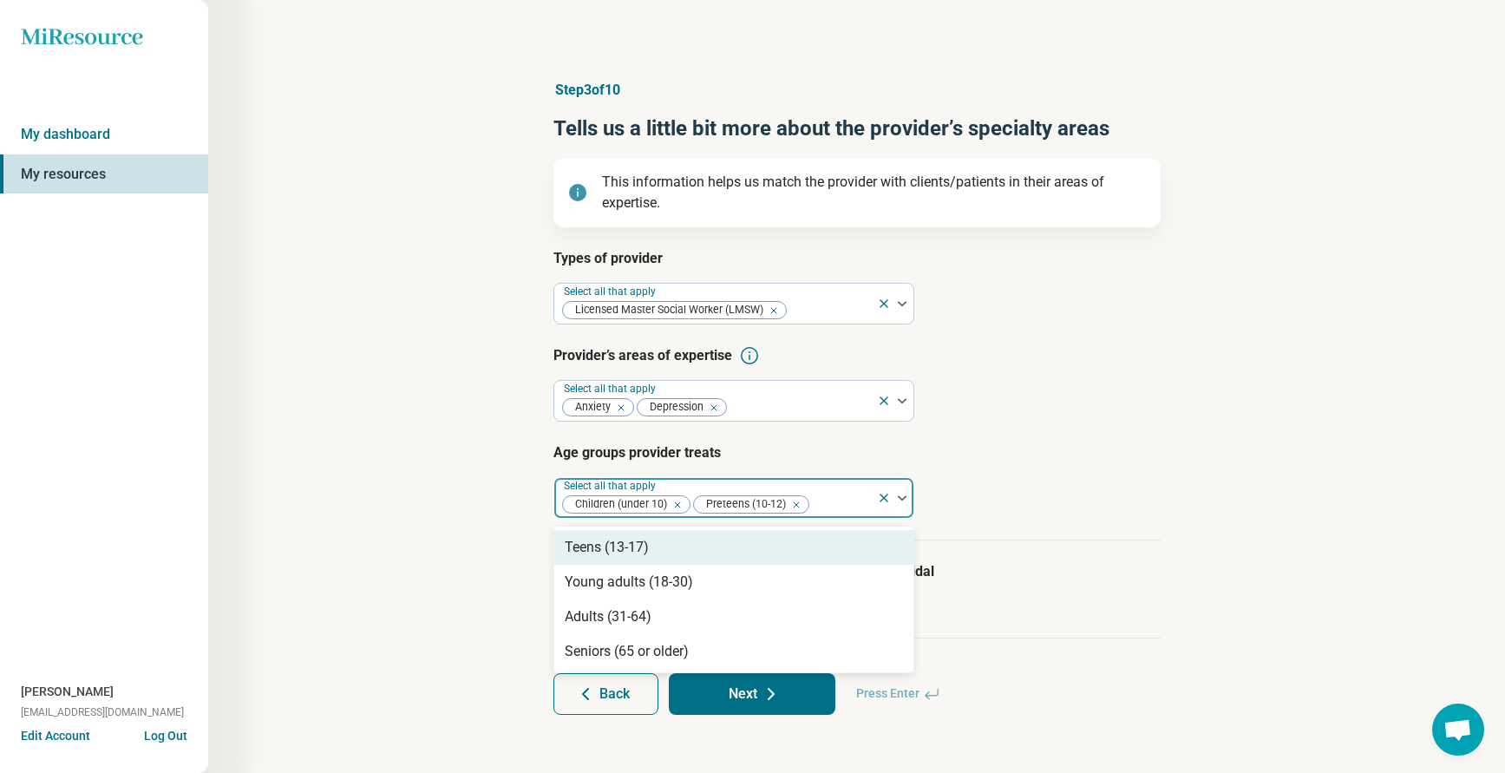
click at [825, 504] on div at bounding box center [840, 505] width 59 height 24
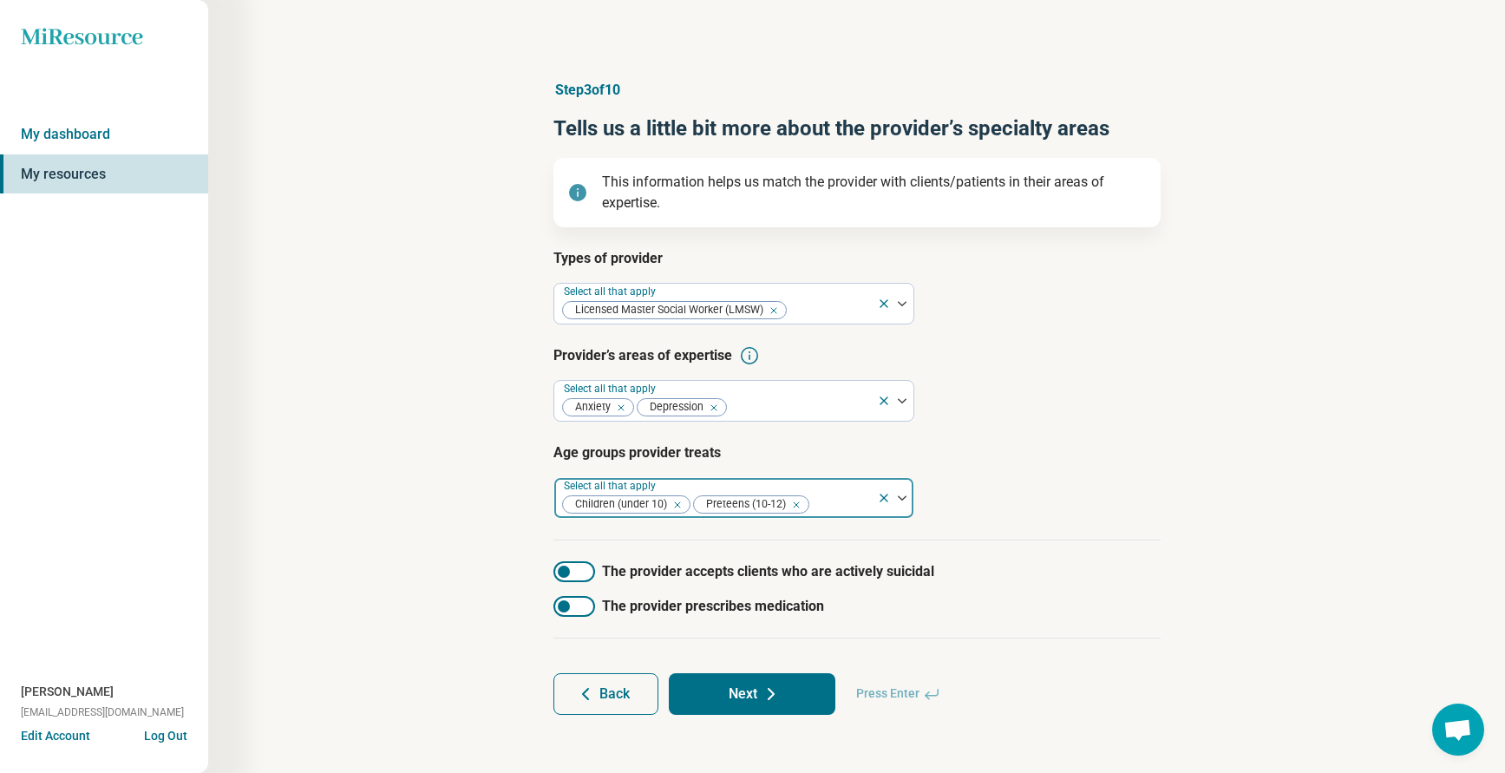
click at [824, 513] on div at bounding box center [840, 505] width 59 height 24
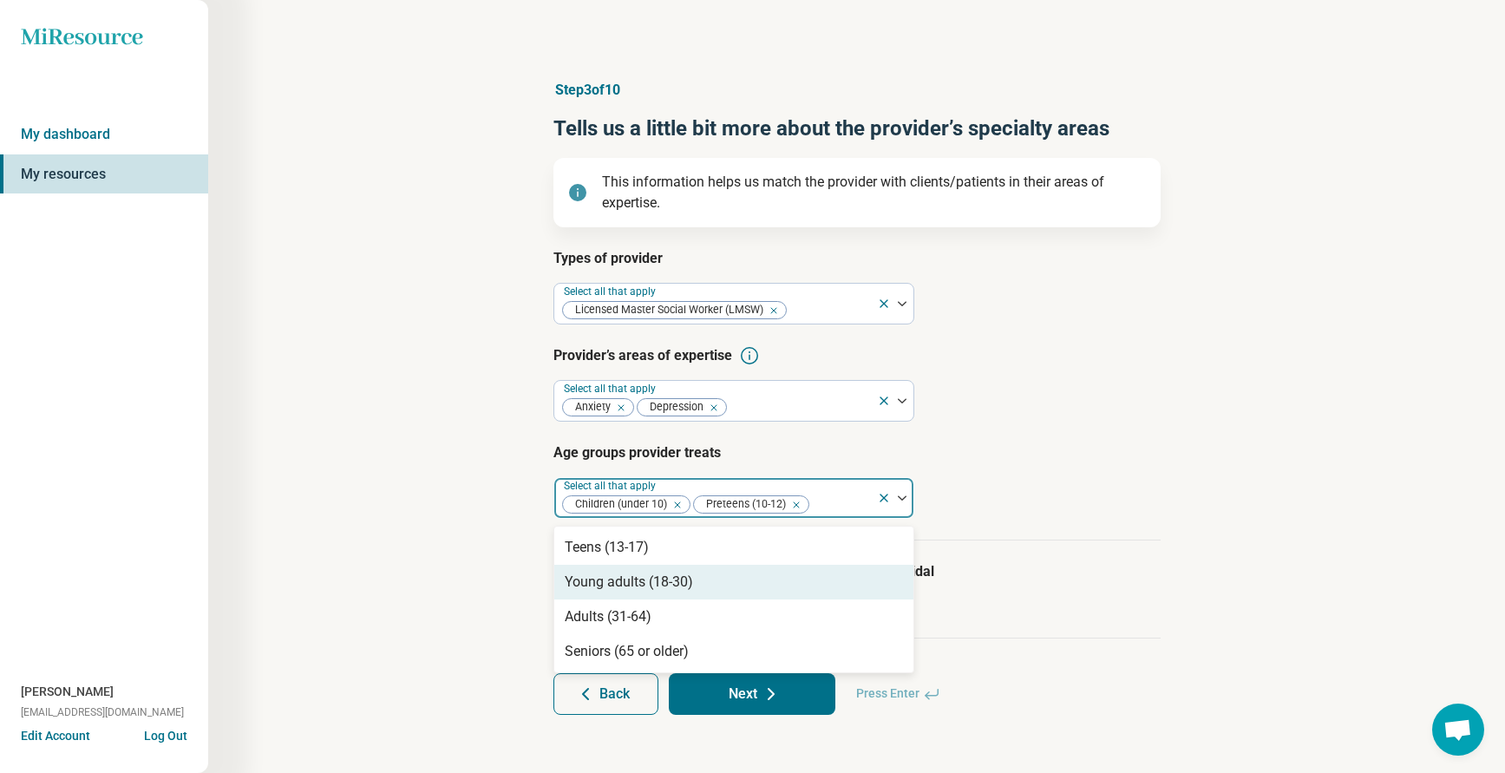
click at [637, 578] on div "Young adults (18-30)" at bounding box center [629, 582] width 128 height 21
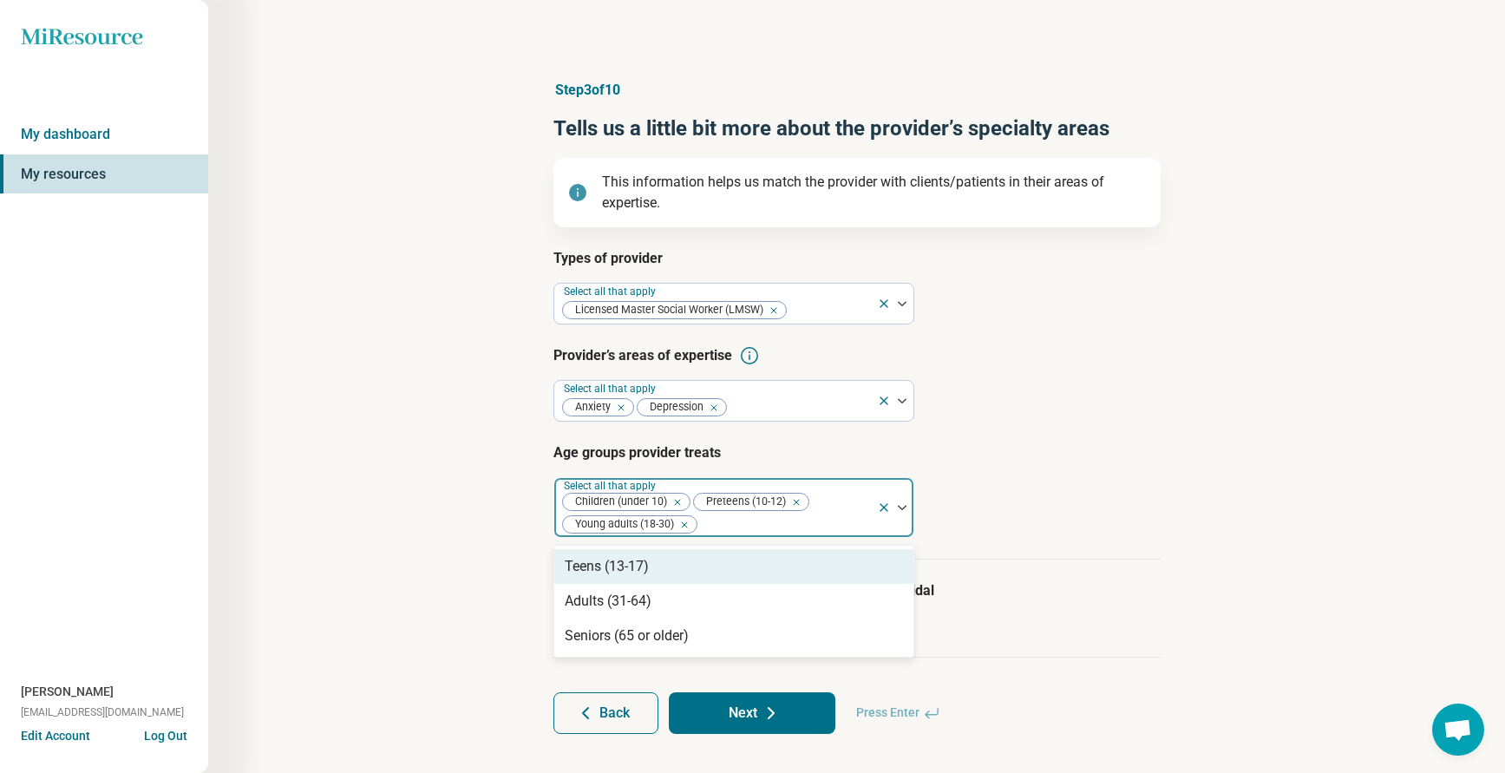
click at [775, 520] on div at bounding box center [784, 525] width 171 height 24
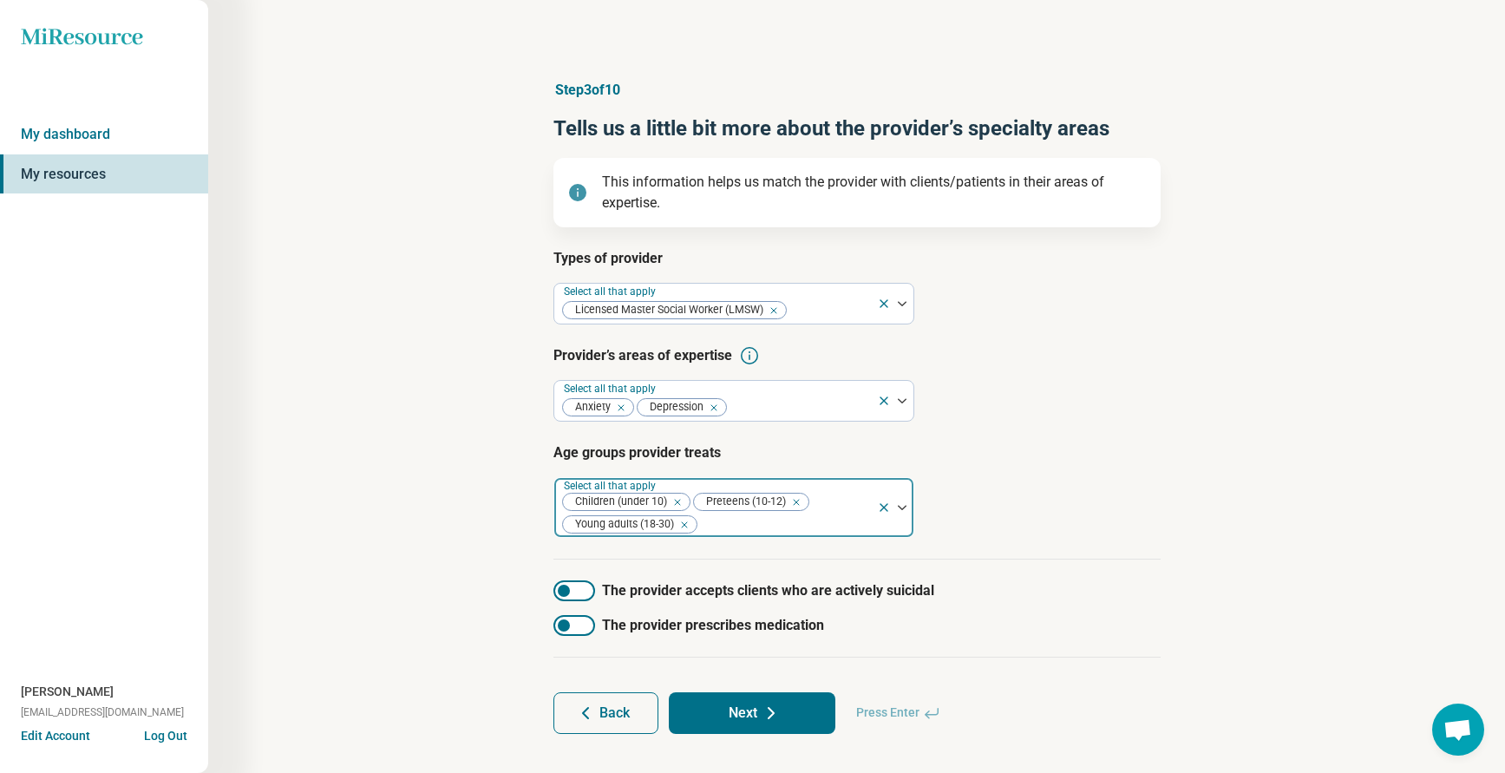
click at [720, 528] on div at bounding box center [784, 525] width 171 height 24
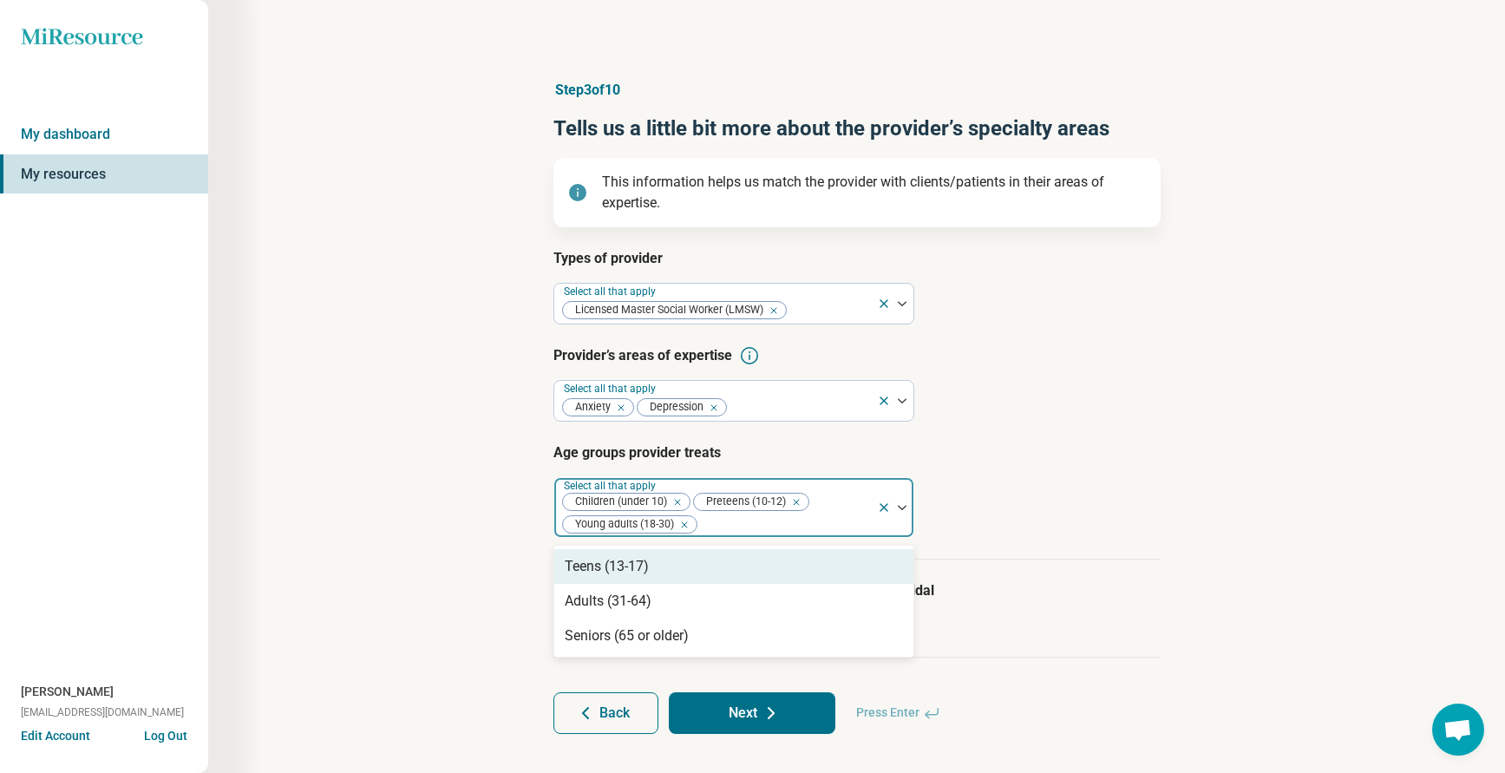
click at [598, 569] on div "Teens (13-17)" at bounding box center [607, 566] width 84 height 21
click at [1058, 511] on article "Age groups provider treats option Teens (13-17), selected. 2 results available.…" at bounding box center [856, 489] width 607 height 95
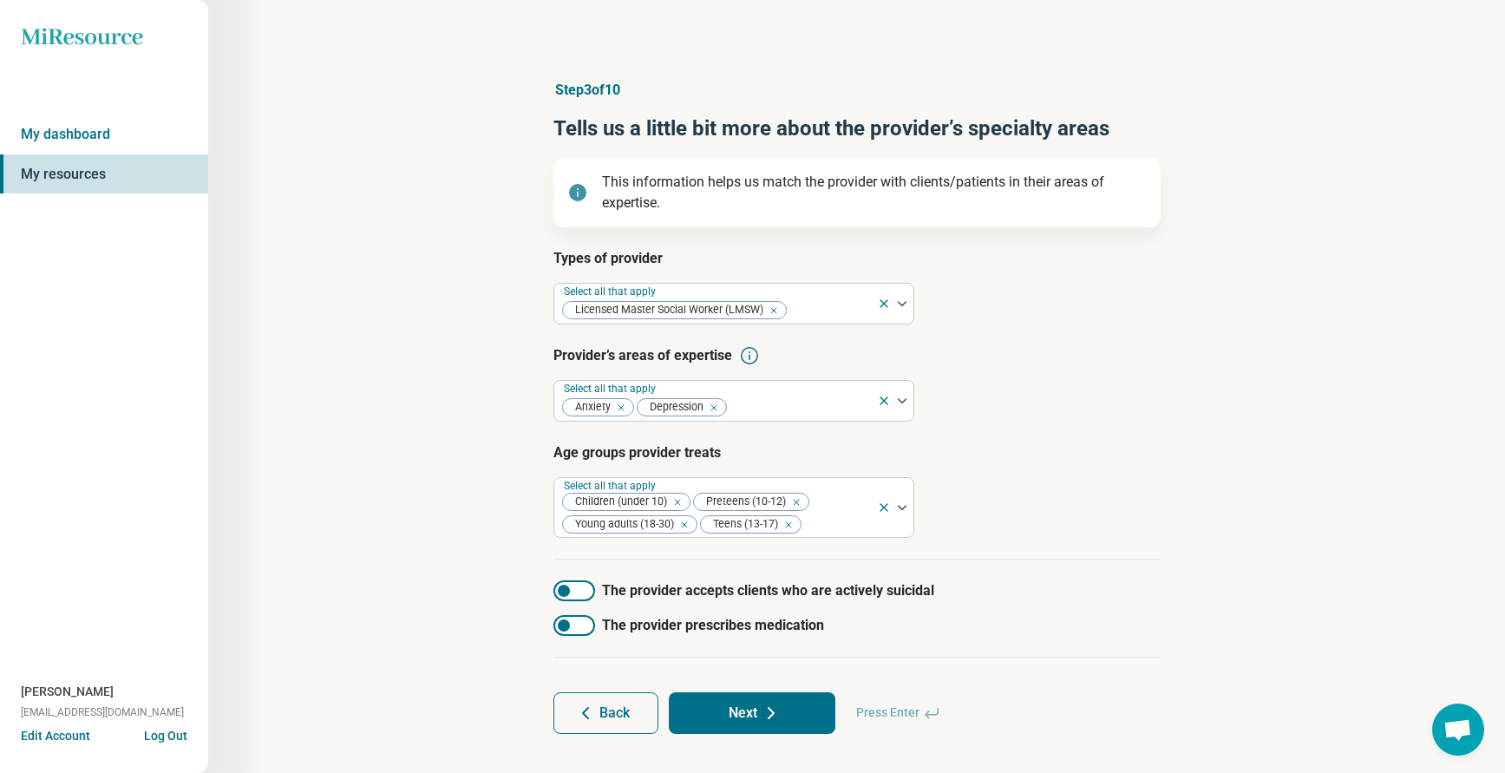
click at [572, 591] on div at bounding box center [574, 590] width 42 height 21
click at [758, 704] on button "Next" at bounding box center [752, 713] width 167 height 42
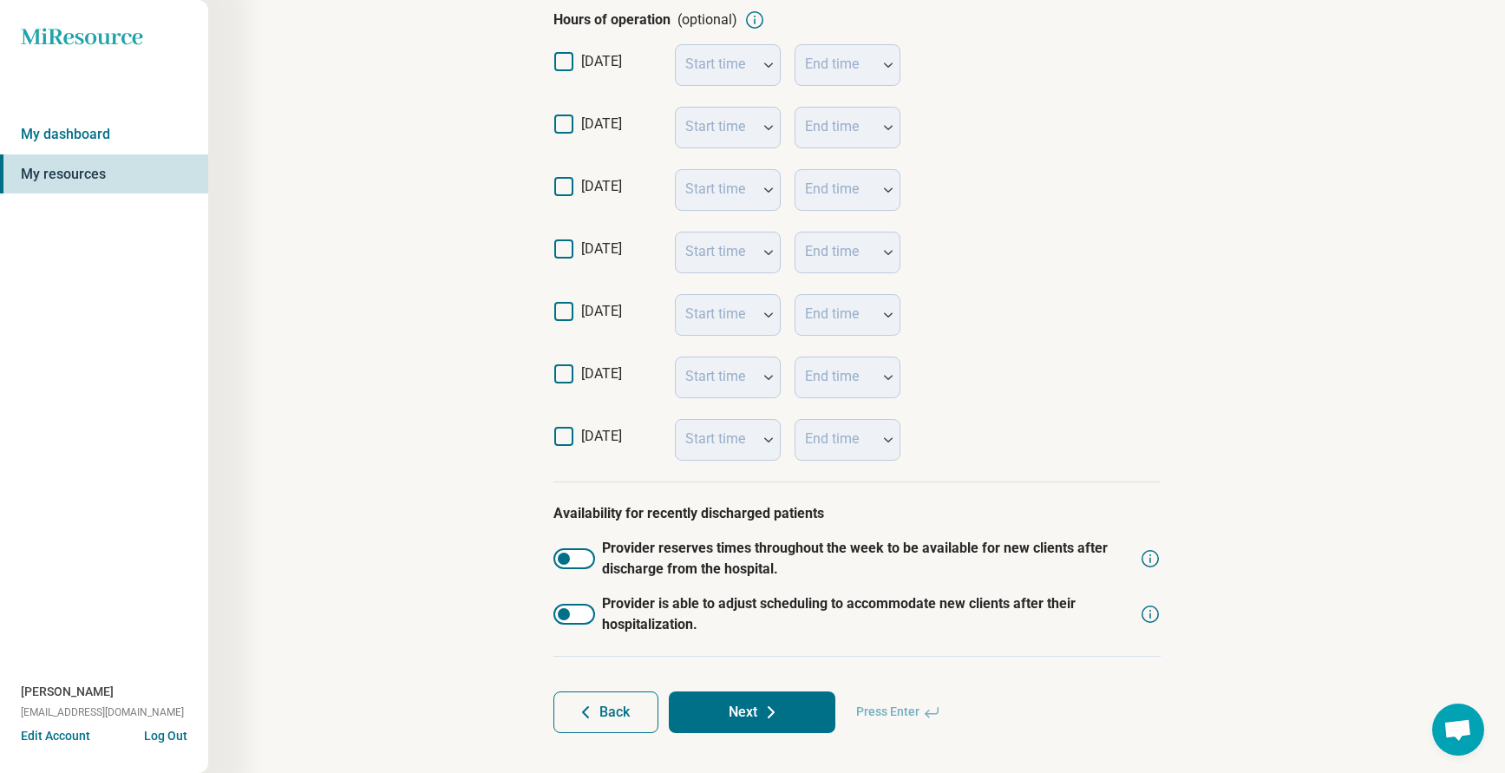
scroll to position [396, 0]
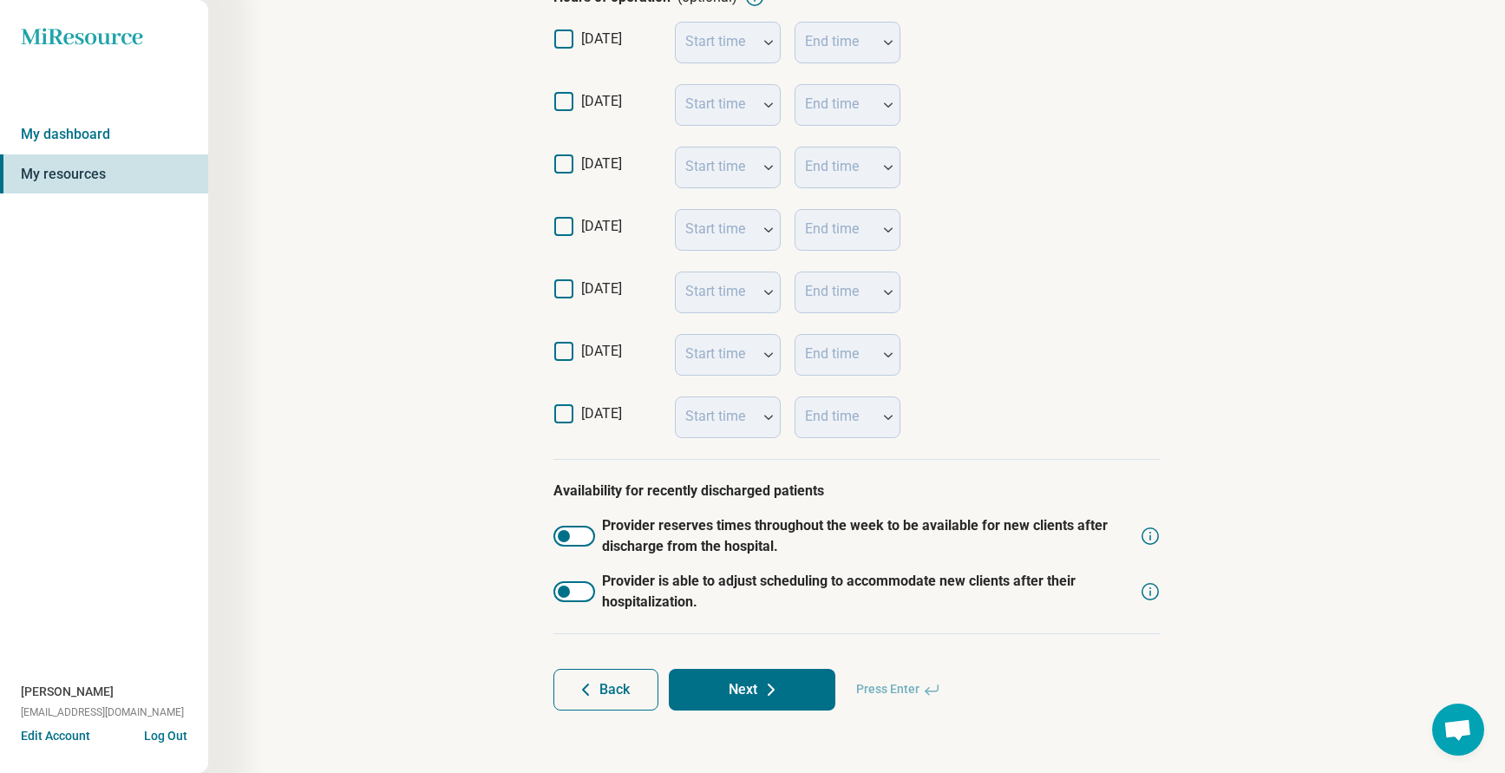
click at [763, 696] on icon at bounding box center [771, 689] width 21 height 21
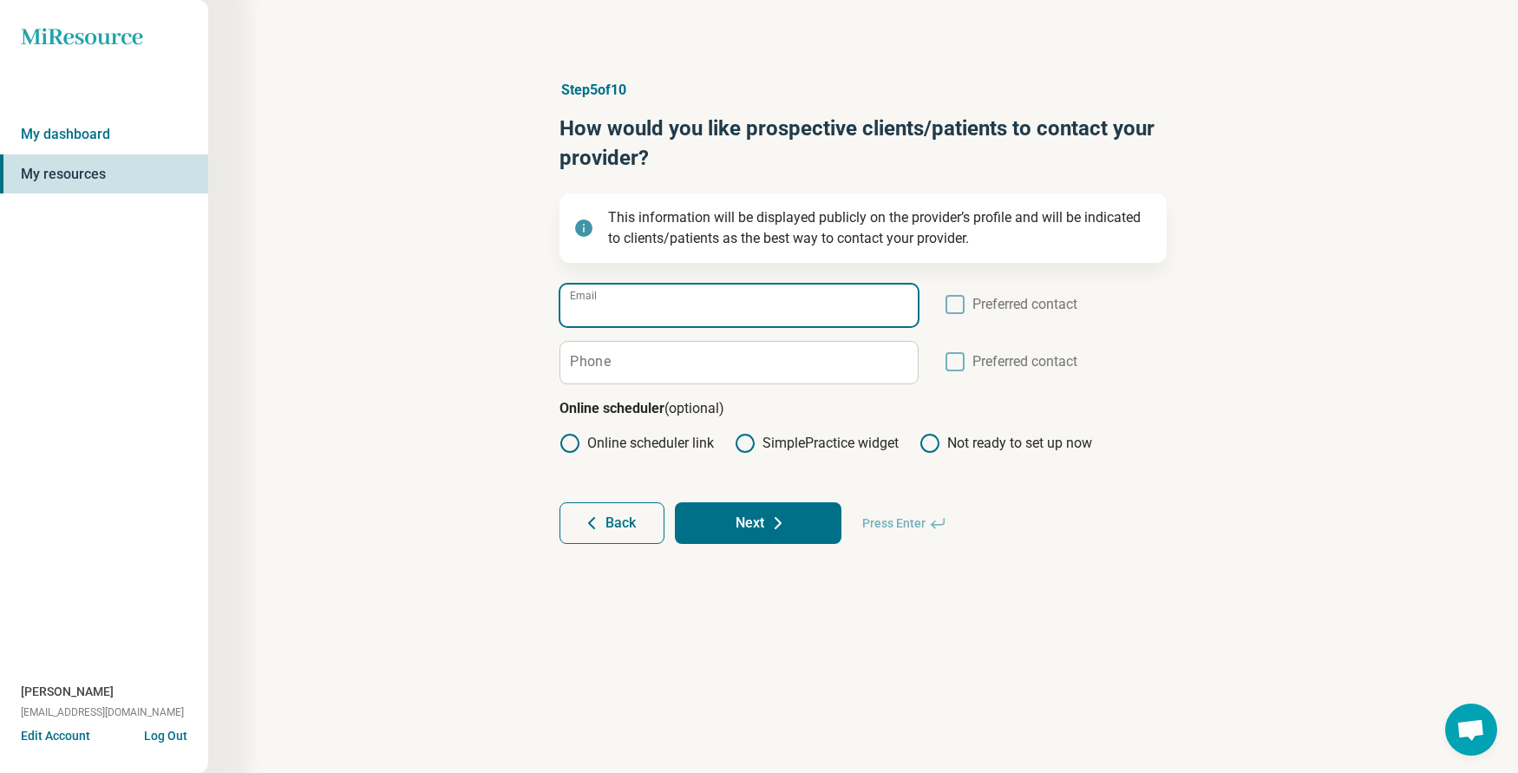
click at [629, 317] on input "Email" at bounding box center [738, 305] width 357 height 42
drag, startPoint x: 581, startPoint y: 314, endPoint x: 598, endPoint y: 305, distance: 19.4
click at [581, 314] on input "**********" at bounding box center [738, 305] width 357 height 42
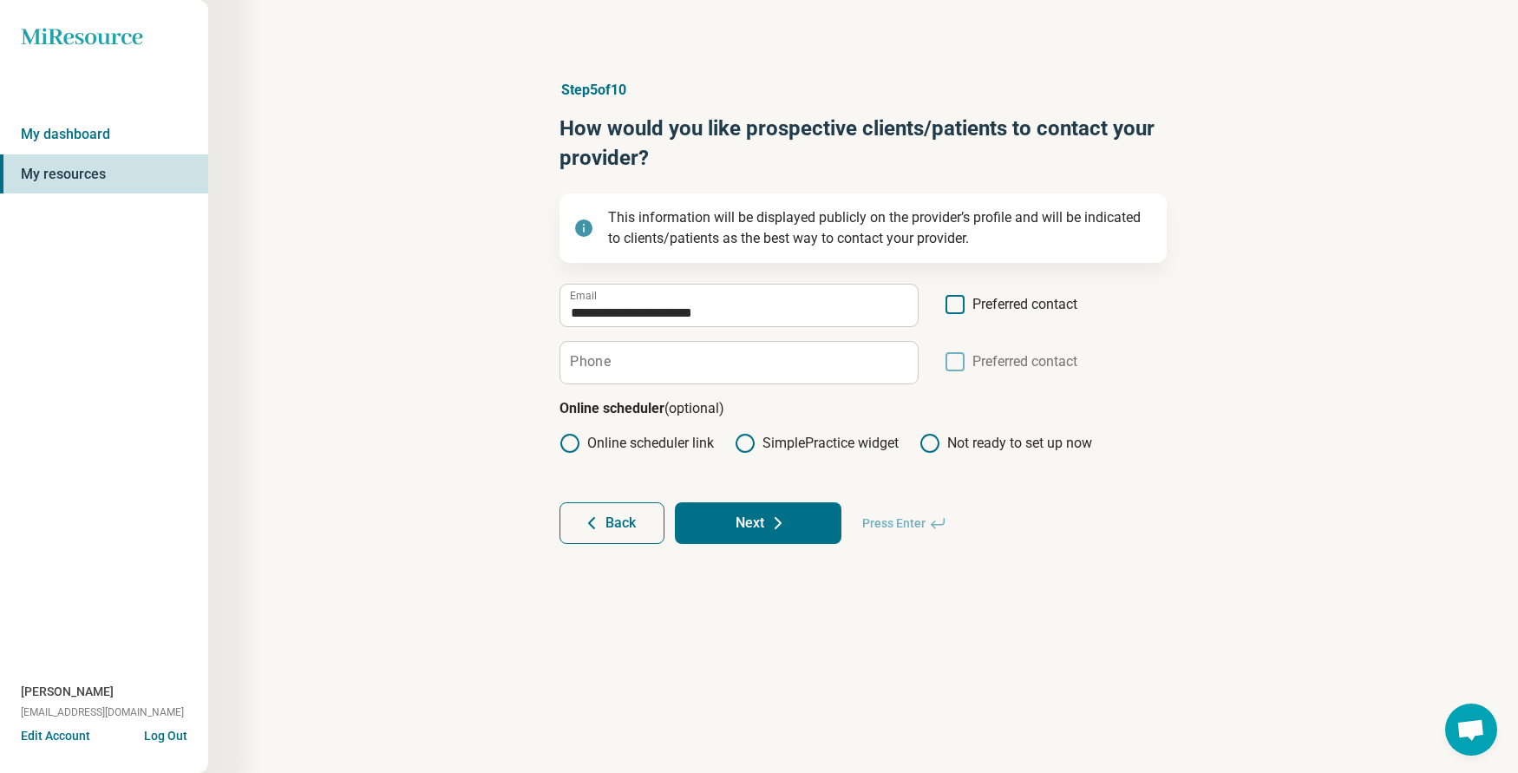
click at [584, 361] on label "Phone" at bounding box center [590, 362] width 41 height 14
click at [584, 361] on input "Phone" at bounding box center [738, 363] width 357 height 42
click at [950, 365] on icon at bounding box center [954, 361] width 19 height 19
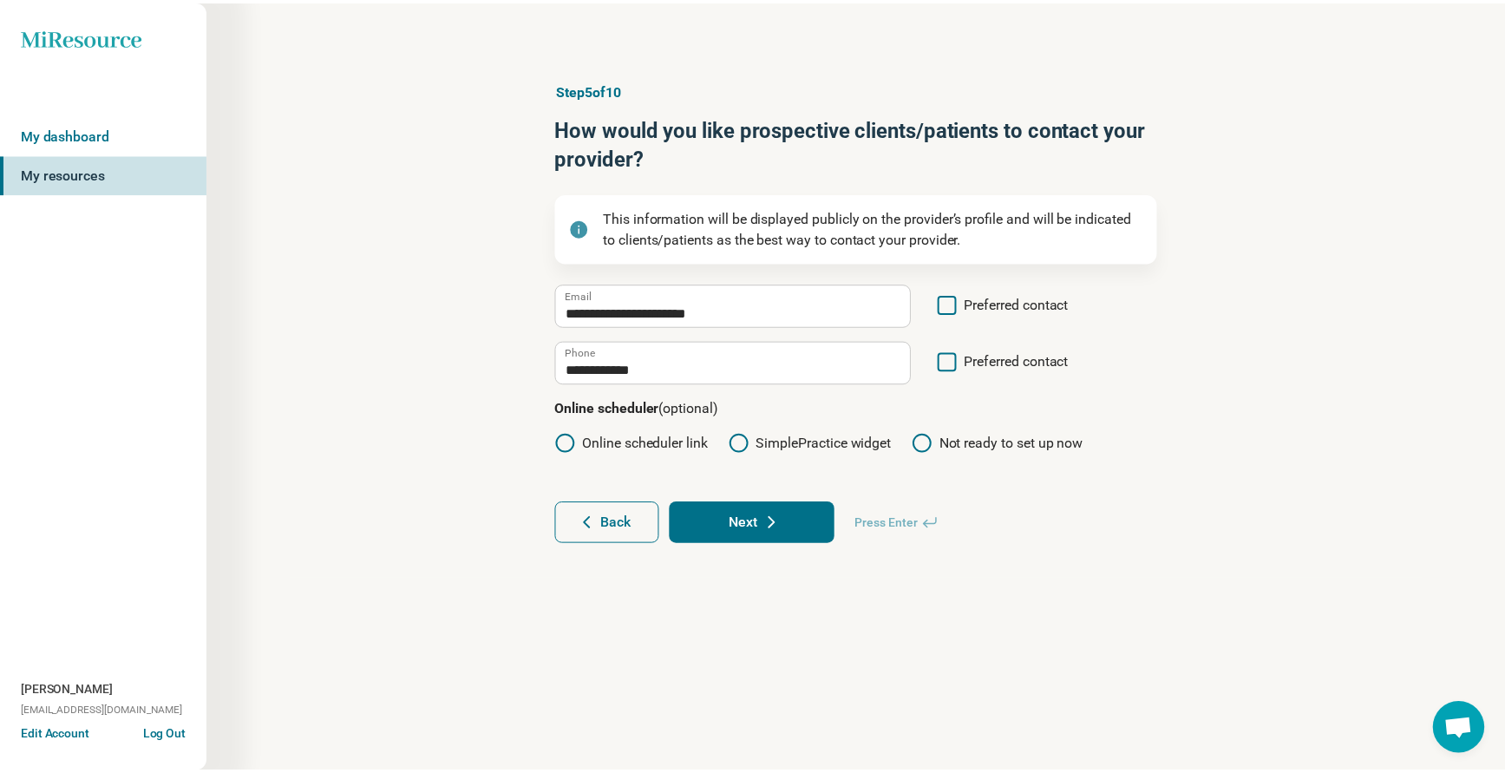
scroll to position [9, 0]
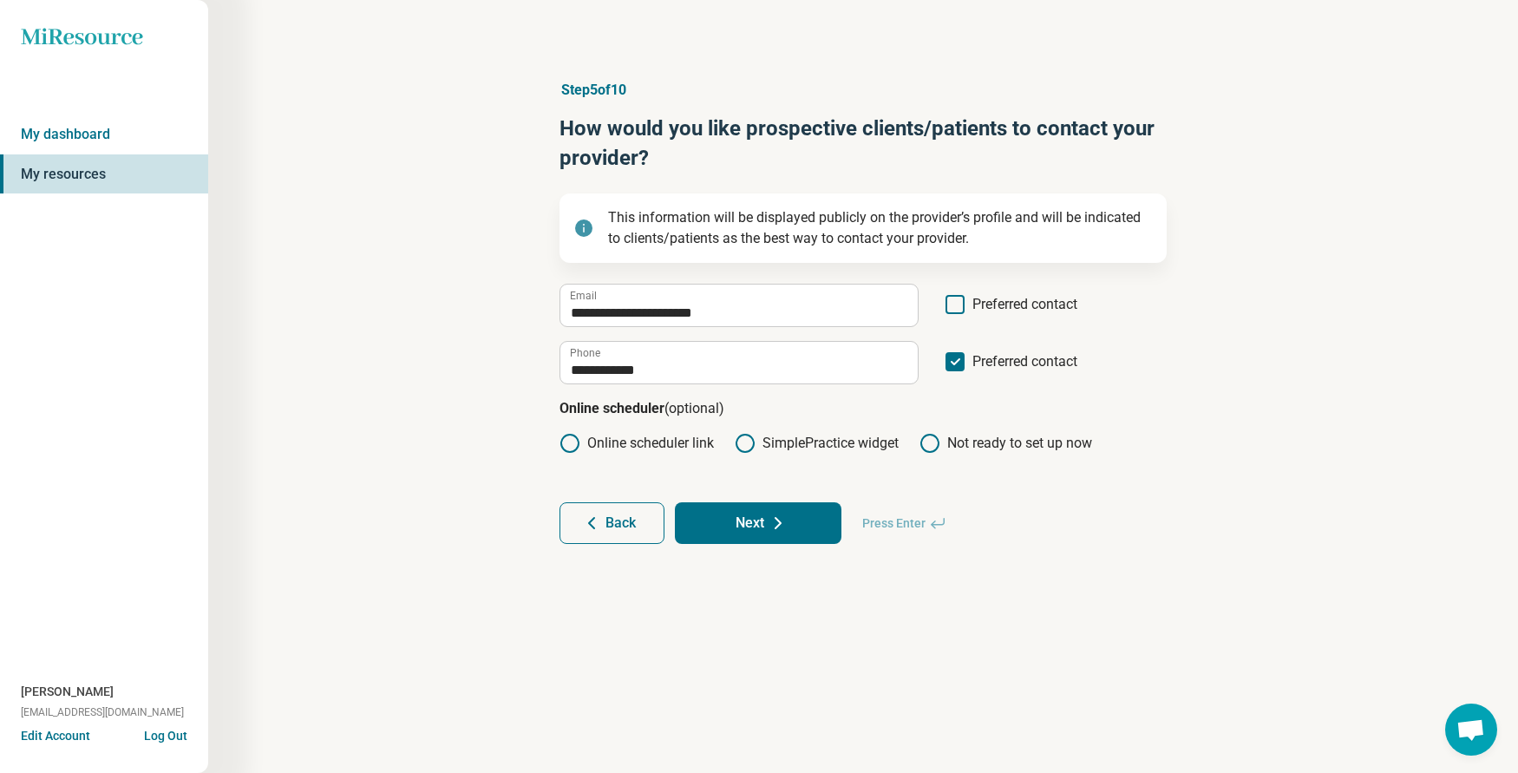
click at [746, 532] on button "Next" at bounding box center [758, 523] width 167 height 42
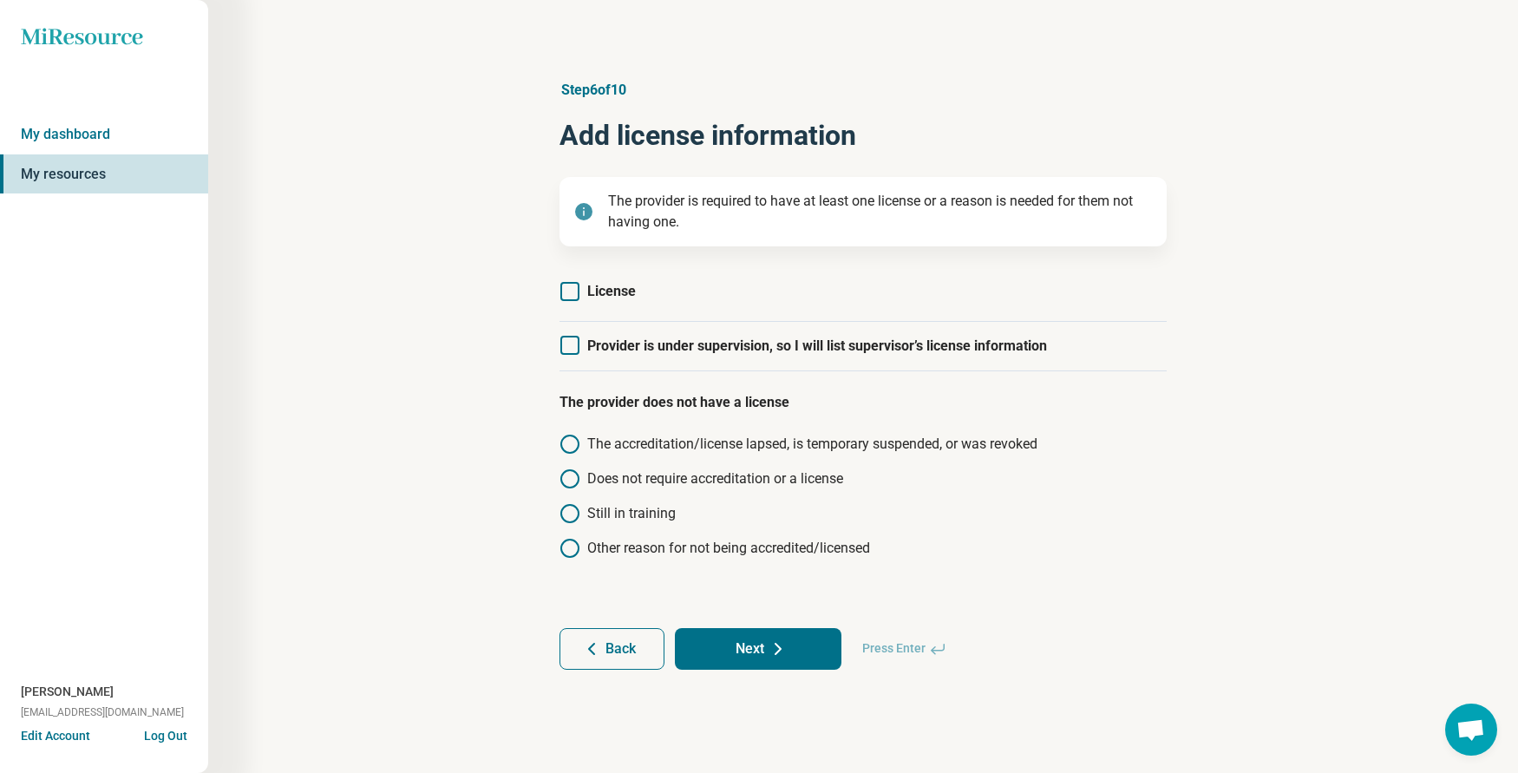
click at [569, 292] on icon at bounding box center [569, 291] width 19 height 19
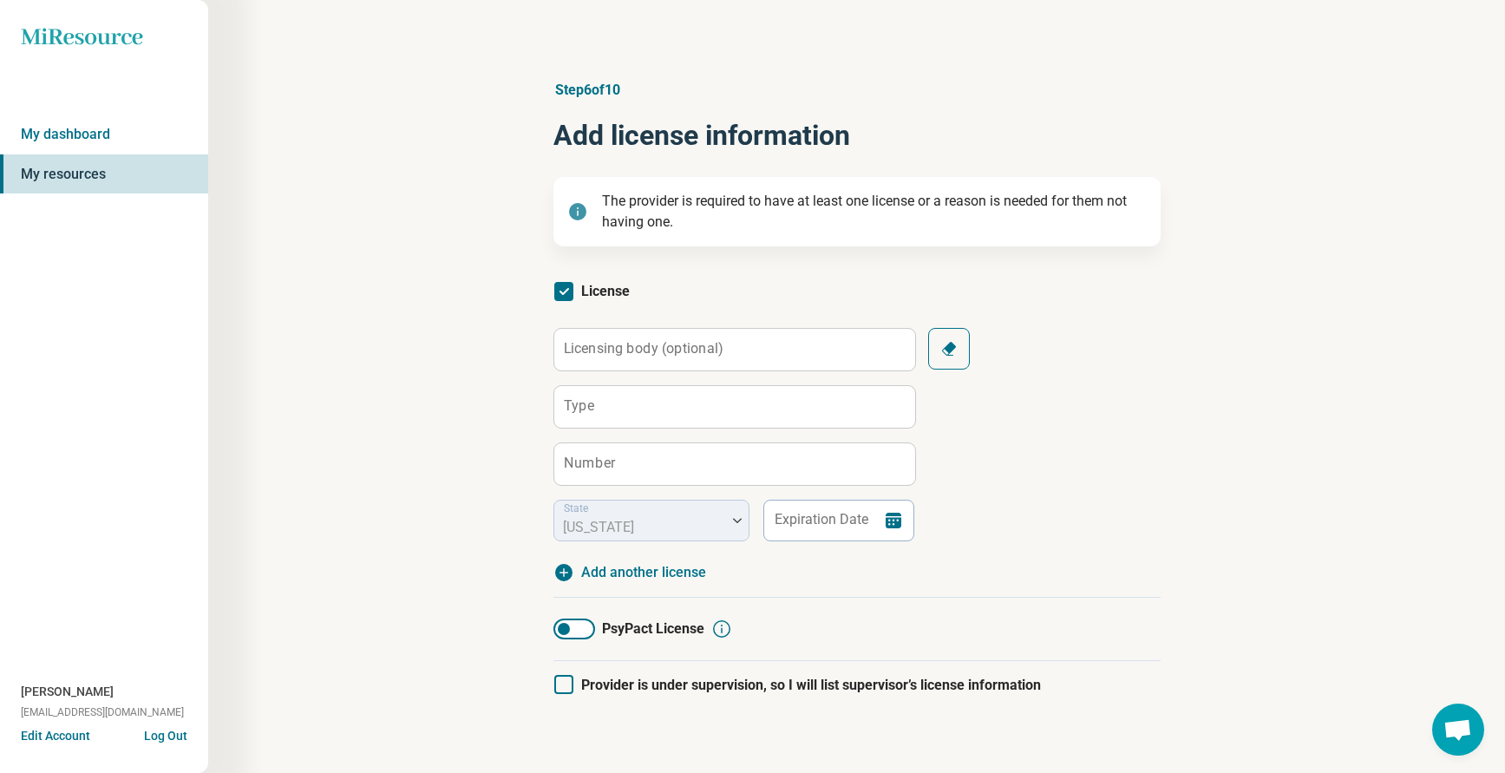
scroll to position [9, 0]
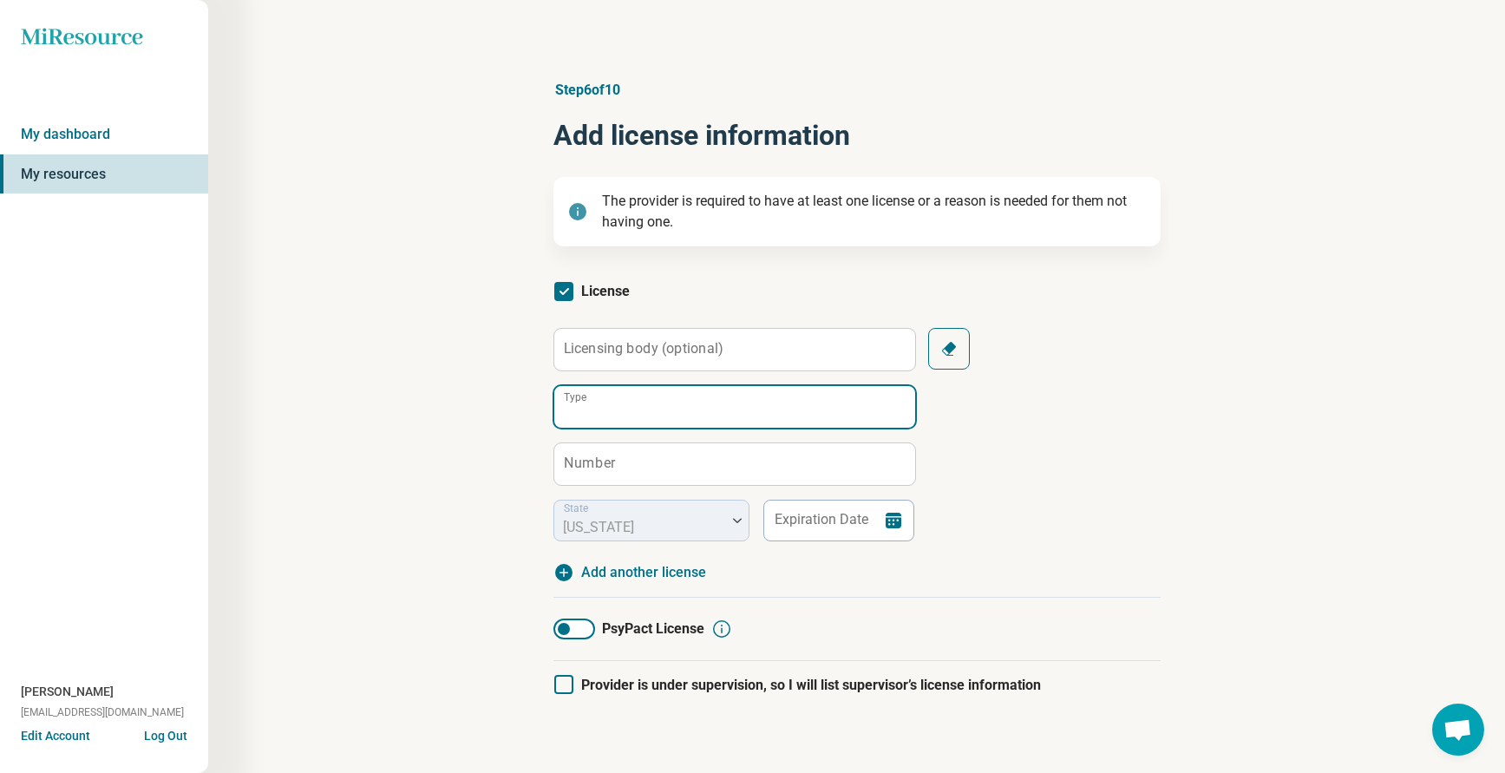
click at [605, 405] on input "Type" at bounding box center [734, 407] width 361 height 42
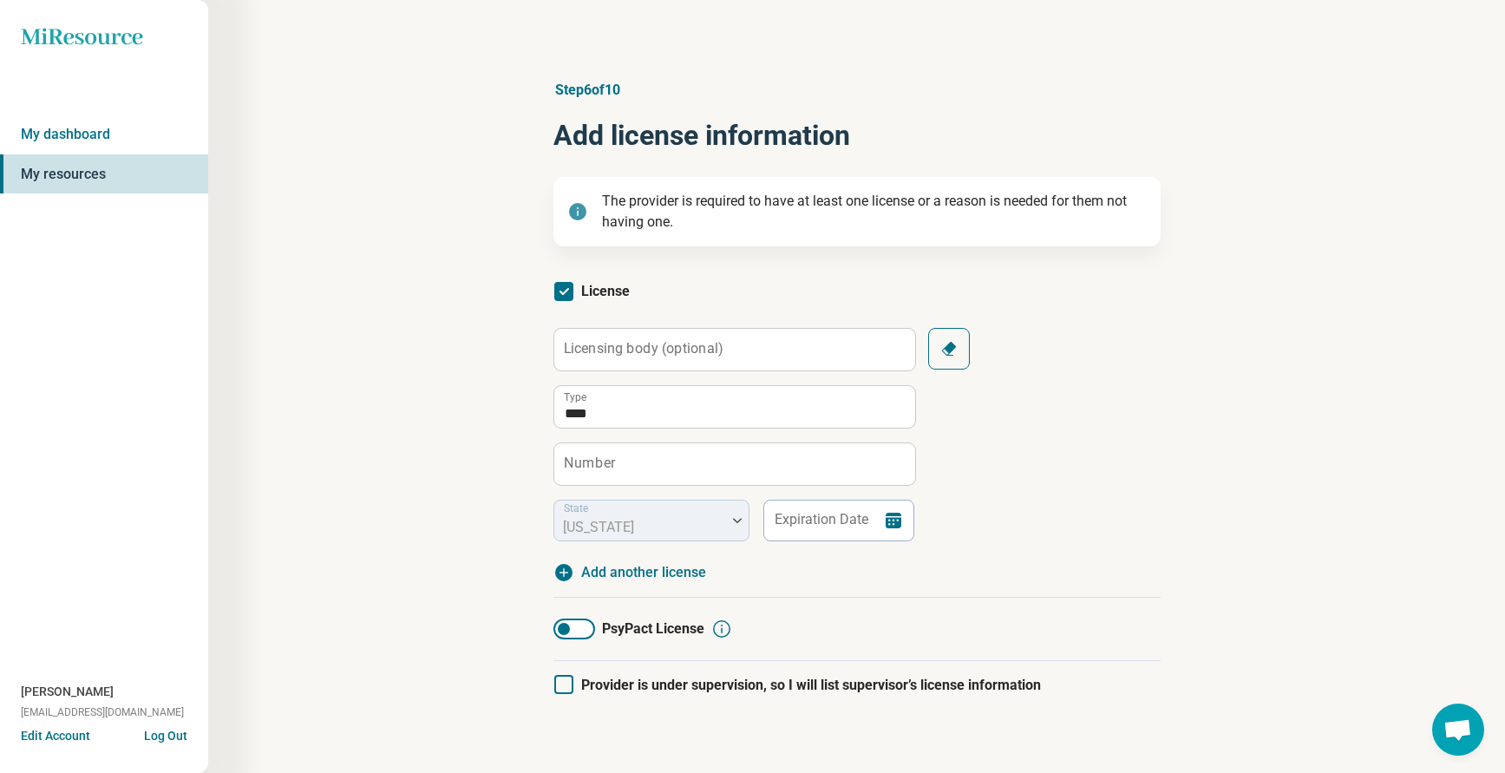
click at [602, 461] on label "Number" at bounding box center [589, 463] width 51 height 14
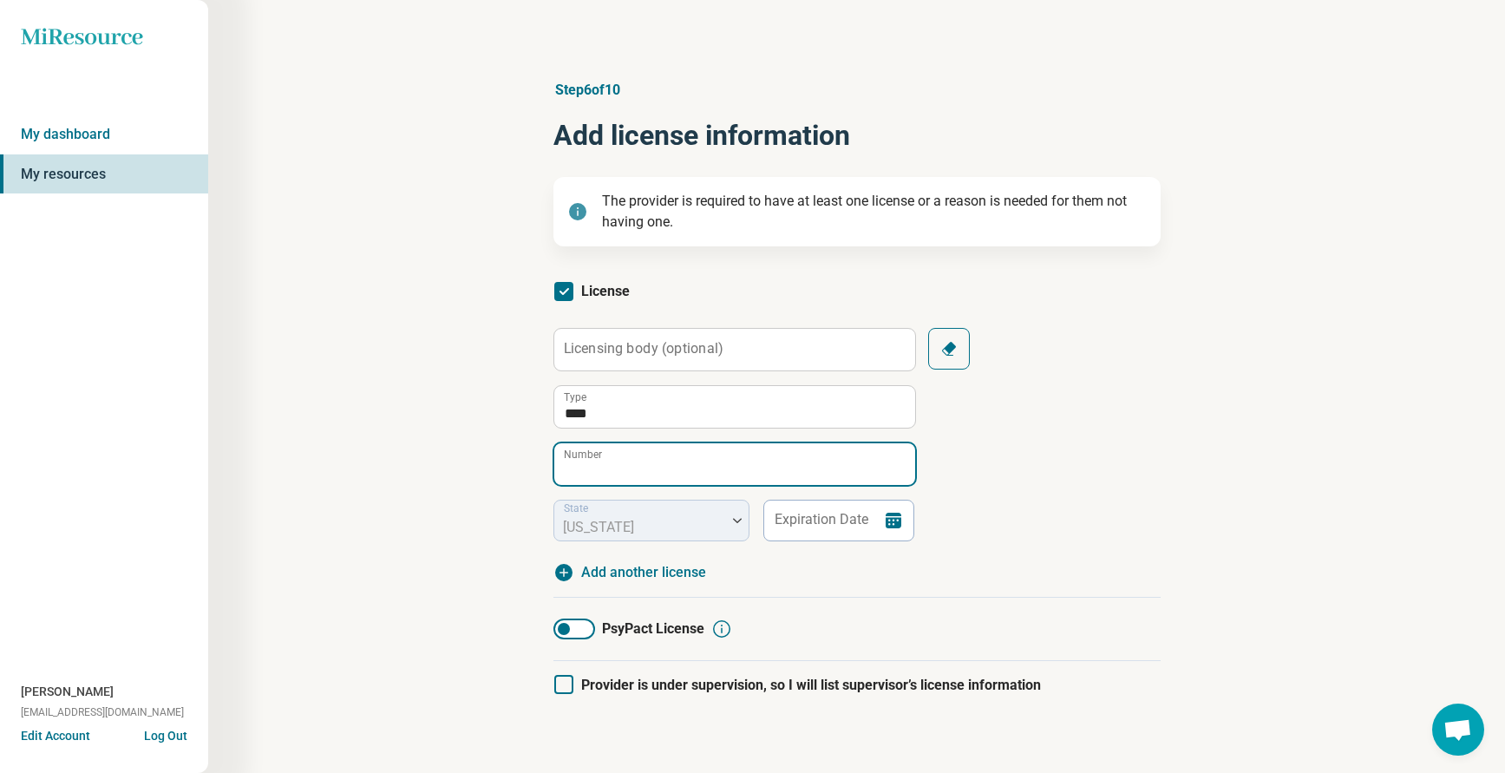
click at [602, 461] on input "Number" at bounding box center [734, 464] width 361 height 42
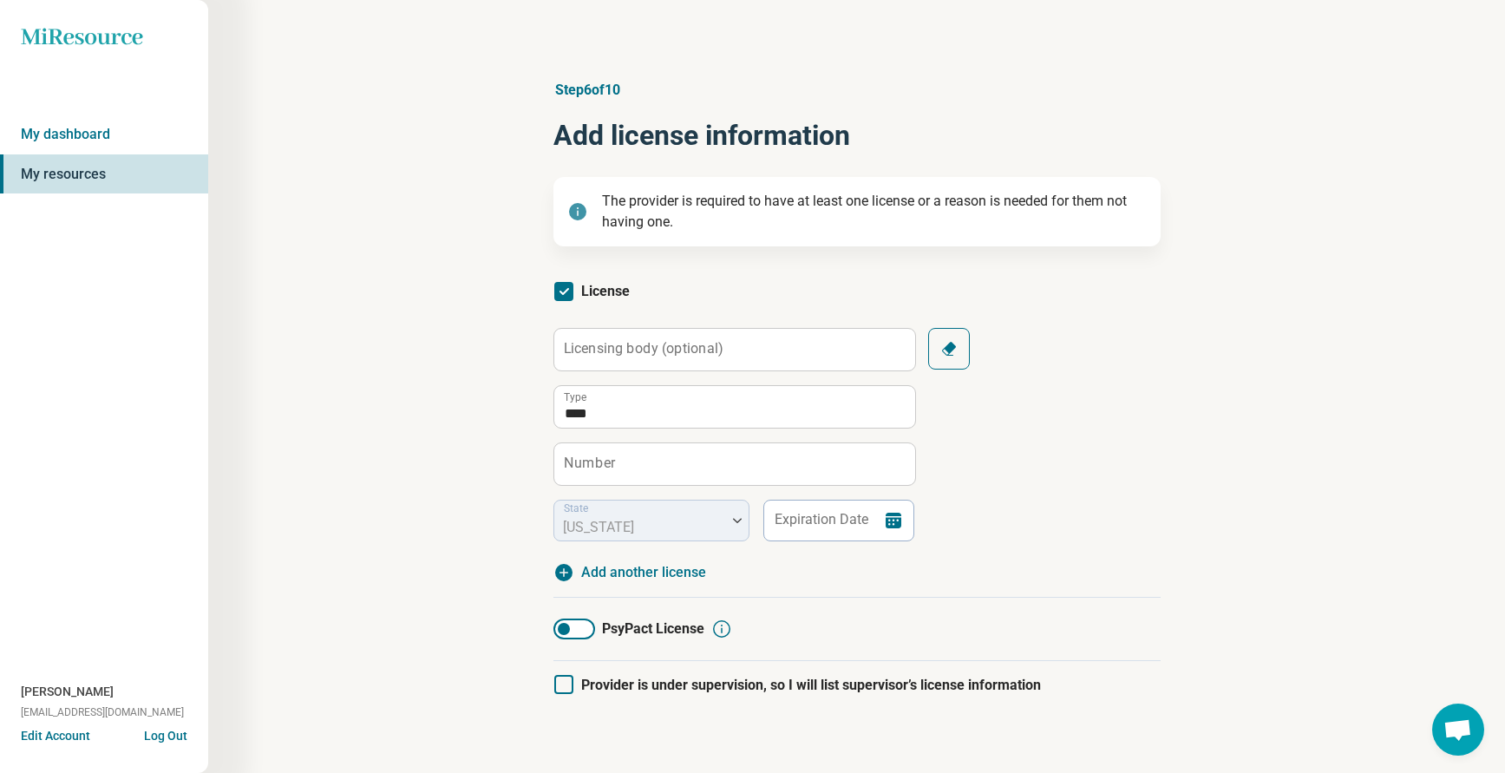
click at [585, 456] on label "Number" at bounding box center [589, 463] width 51 height 14
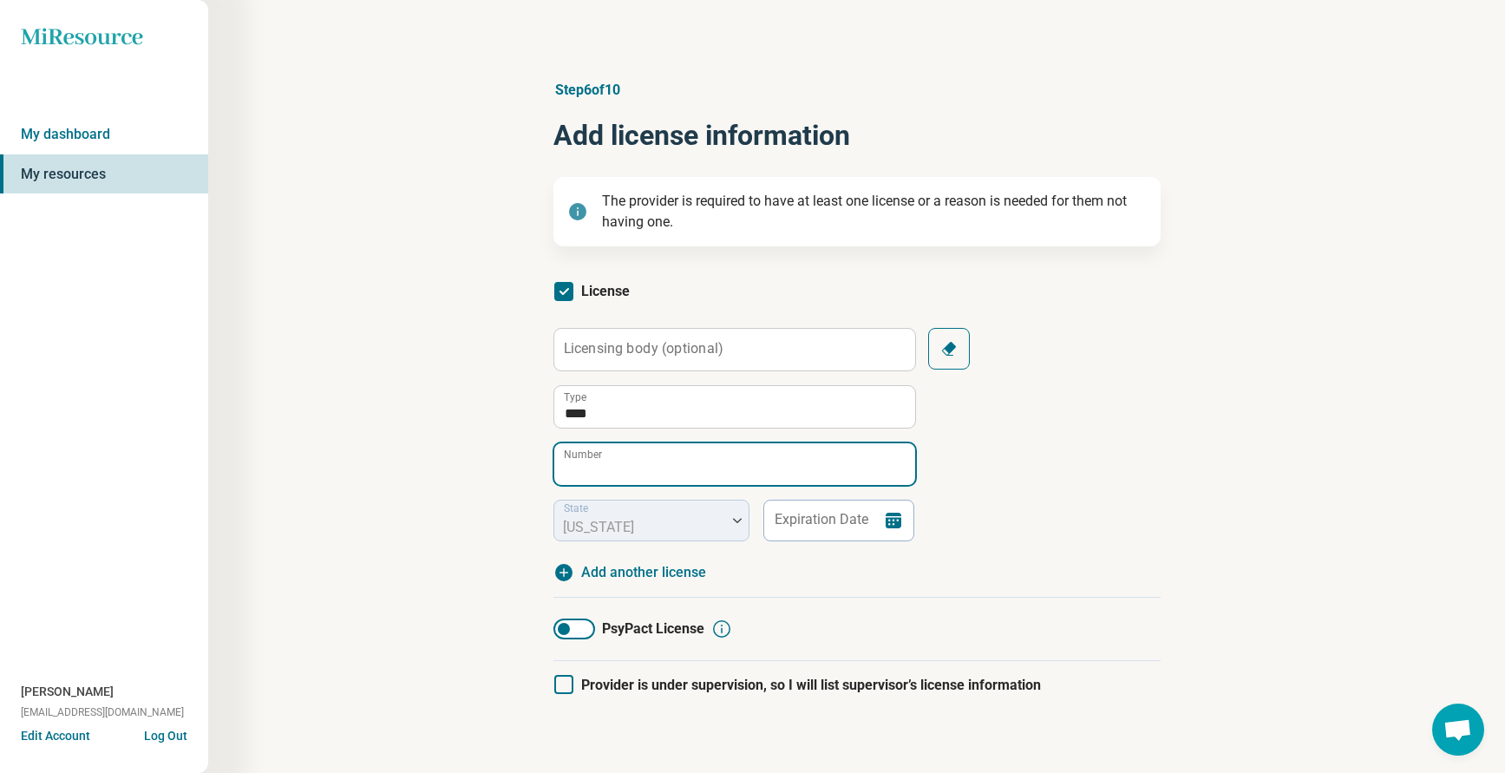
click at [585, 455] on input "Number" at bounding box center [734, 464] width 361 height 42
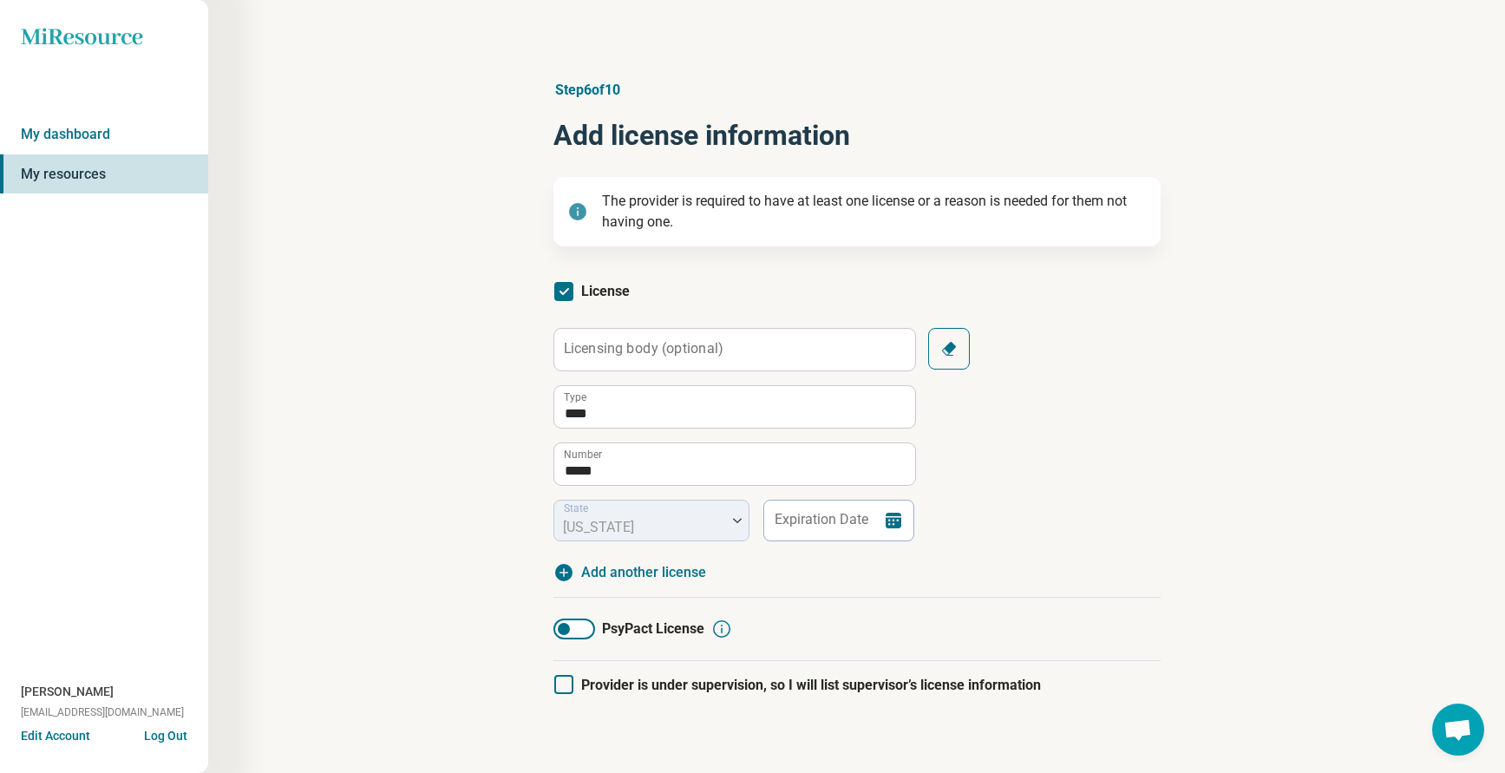
click at [1069, 481] on div "Licensing body (optional) **** Type ***** Number State [US_STATE] Expiration Da…" at bounding box center [856, 434] width 607 height 213
click at [778, 526] on input "Expiration Date" at bounding box center [838, 521] width 152 height 42
click at [1122, 488] on div "**********" at bounding box center [856, 434] width 607 height 213
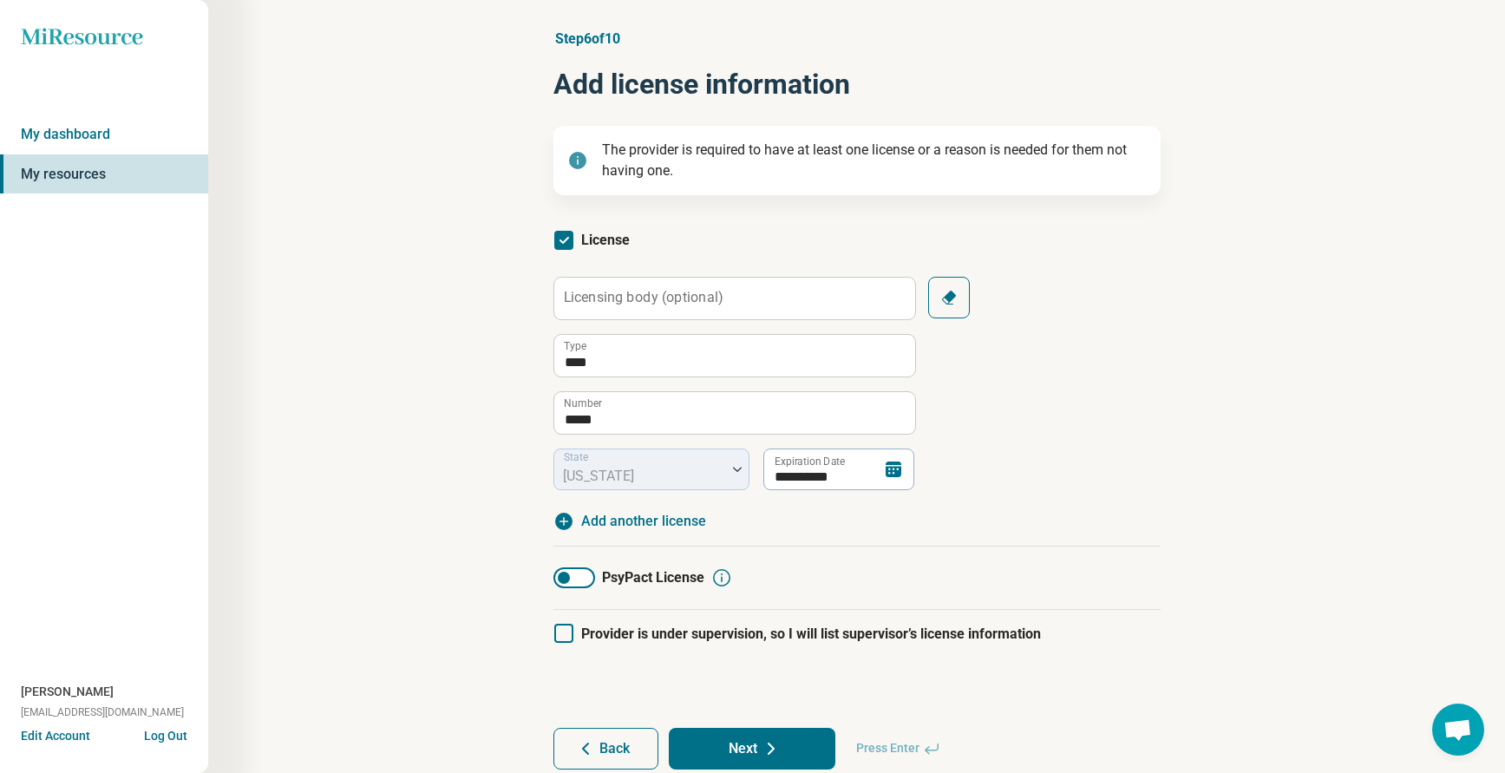
scroll to position [110, 0]
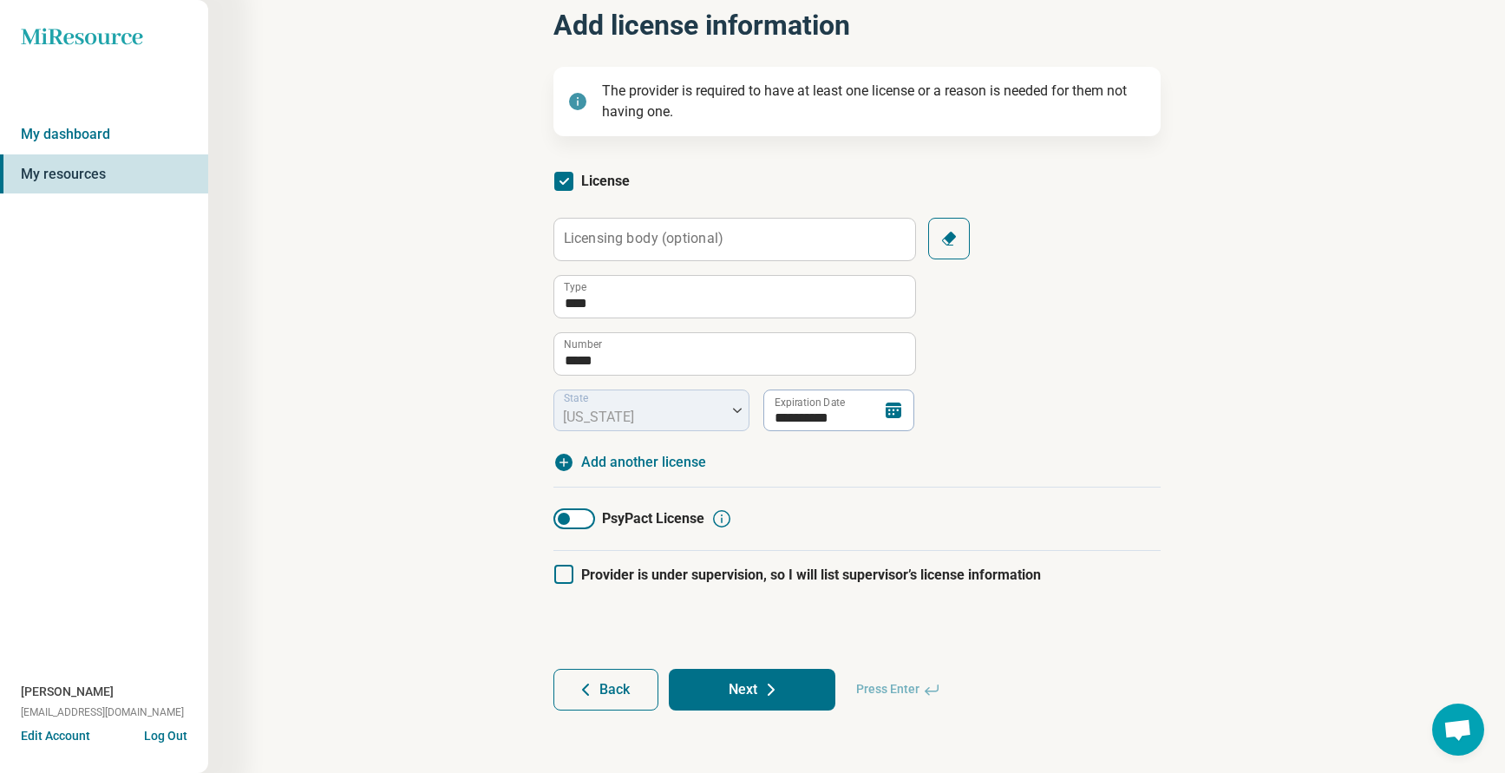
click at [745, 683] on button "Next" at bounding box center [752, 690] width 167 height 42
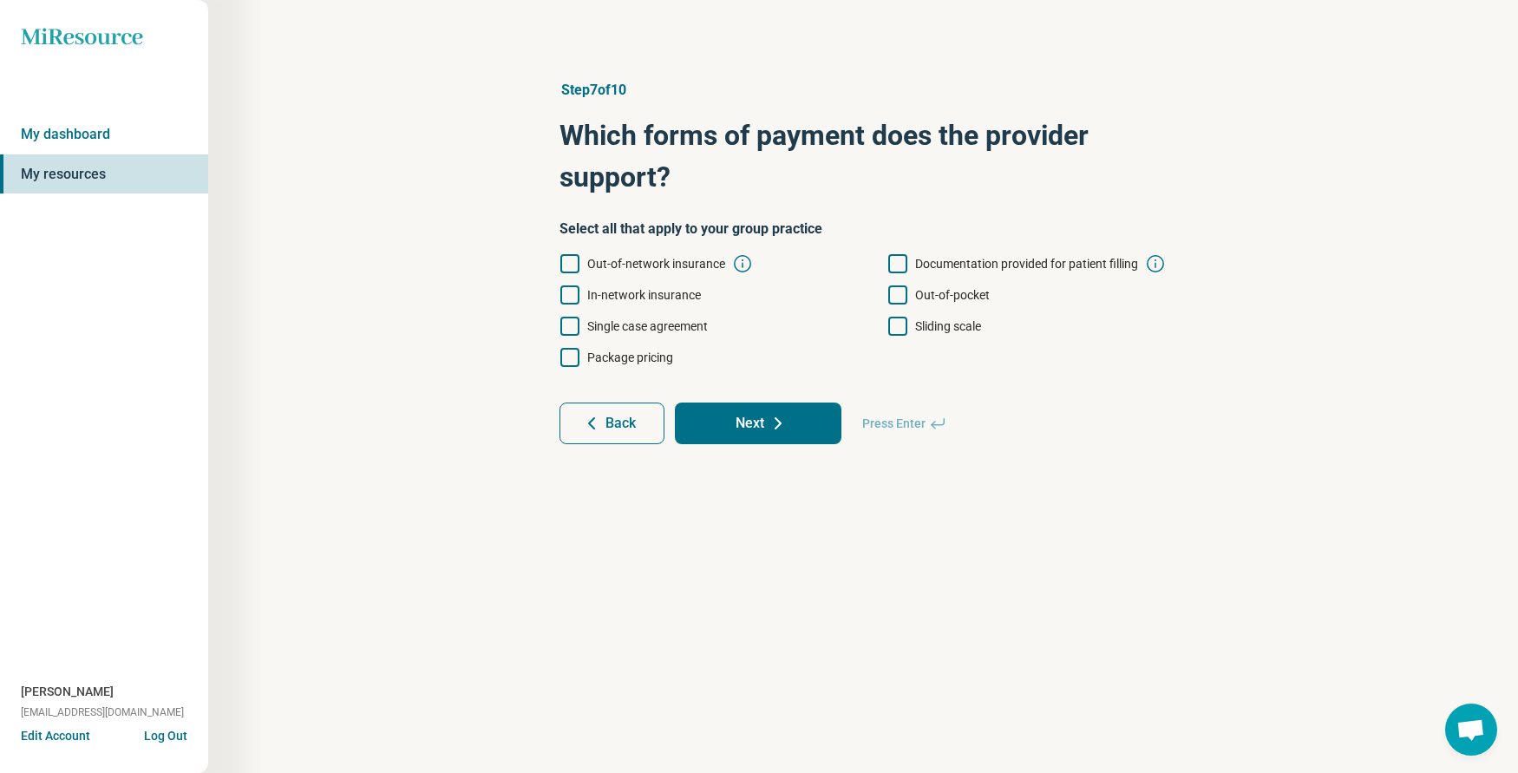
click at [894, 323] on icon at bounding box center [897, 326] width 19 height 19
click at [576, 297] on icon at bounding box center [569, 294] width 19 height 19
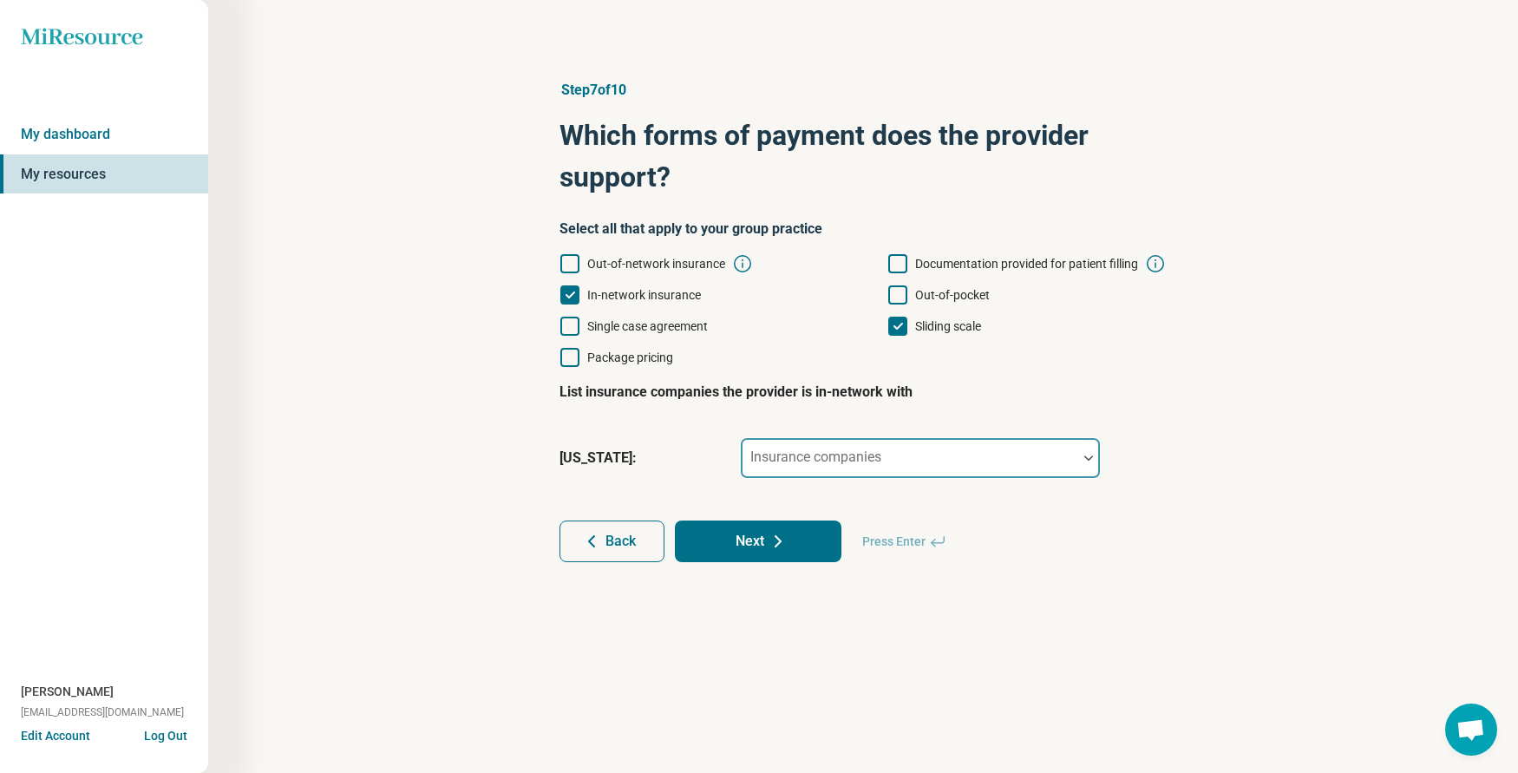
click at [825, 469] on div at bounding box center [909, 465] width 323 height 24
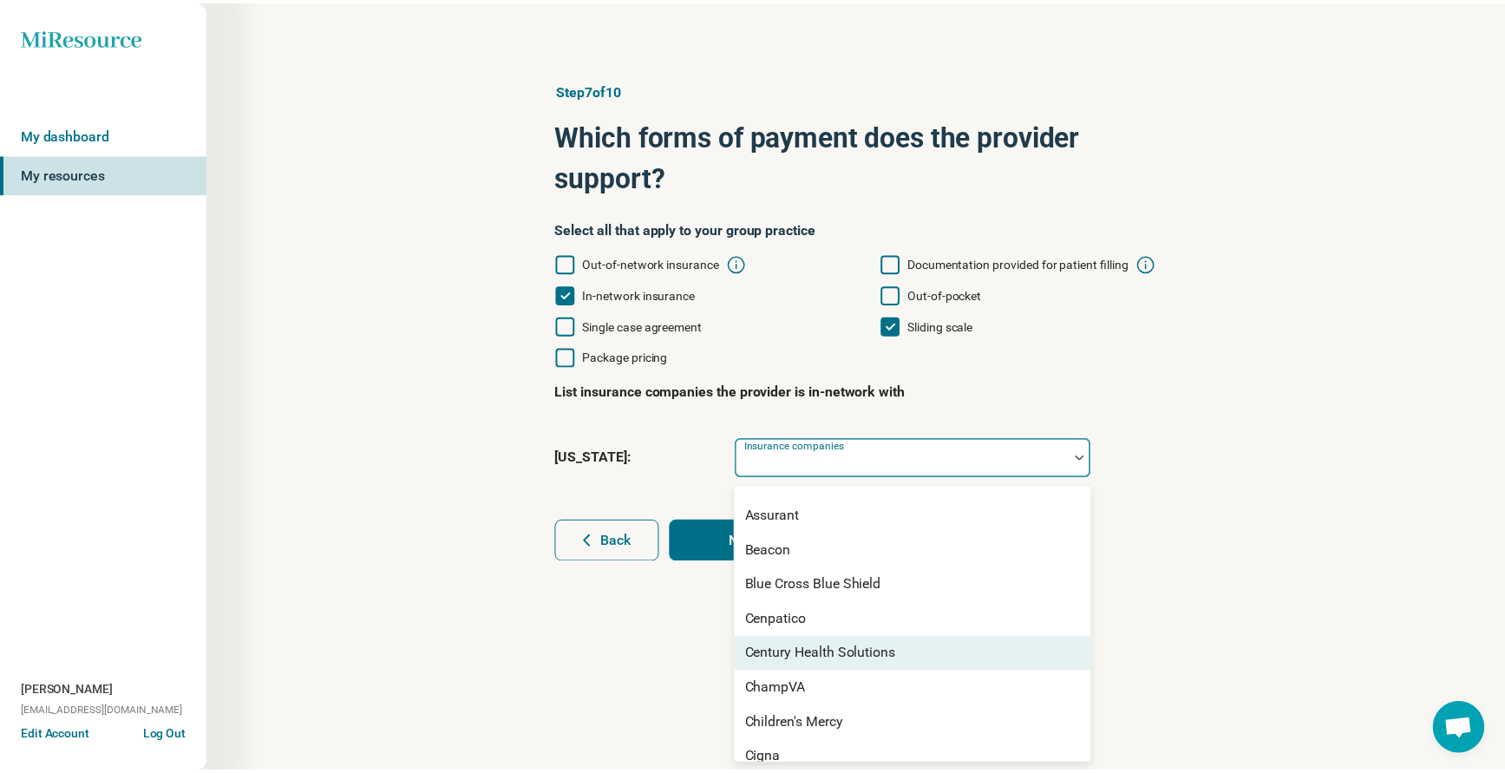
scroll to position [87, 0]
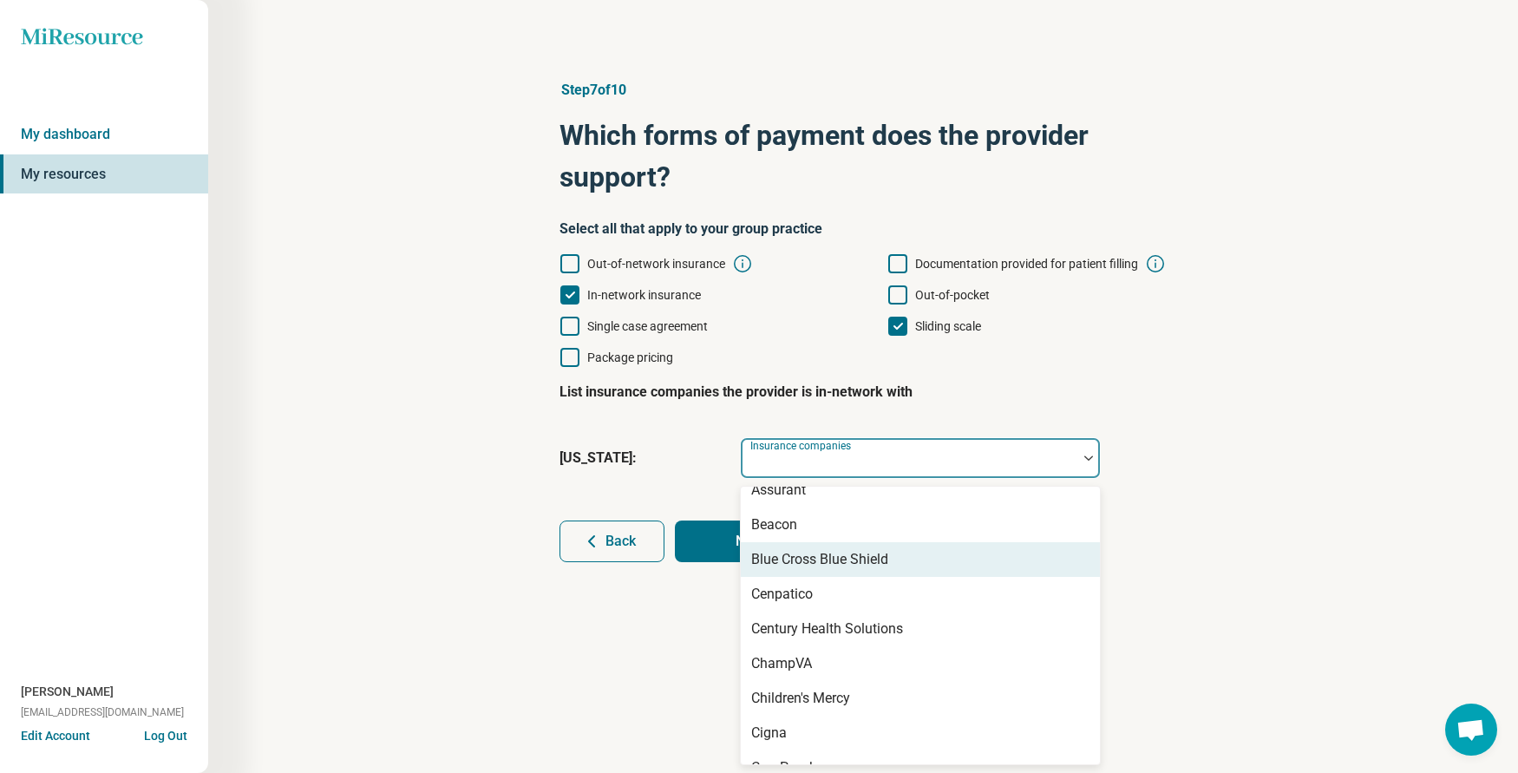
click at [809, 563] on div "Blue Cross Blue Shield" at bounding box center [819, 559] width 137 height 21
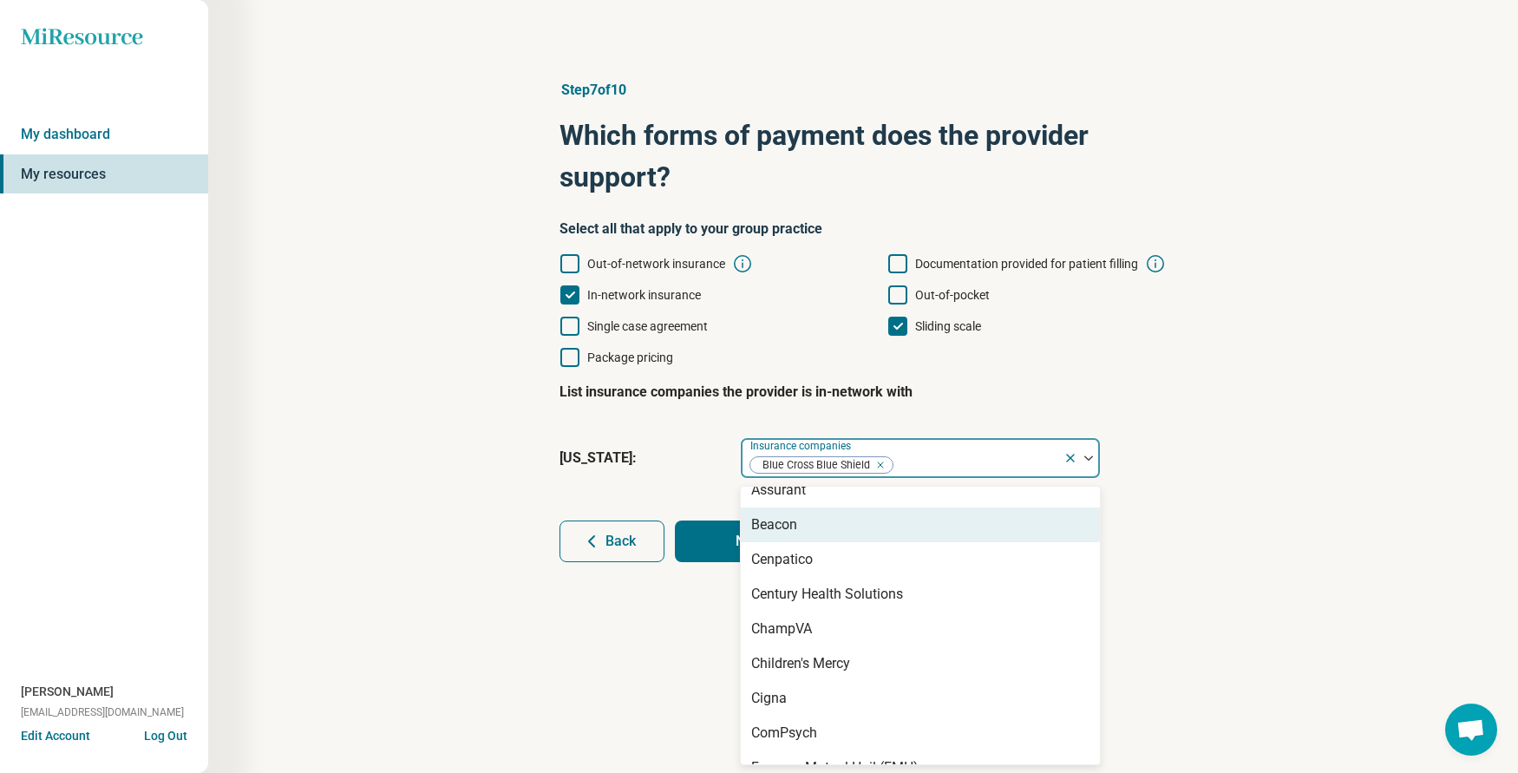
click at [1363, 495] on div "Step 7 of 10 Which forms of payment does the provider support? Select all that …" at bounding box center [862, 321] width 1143 height 552
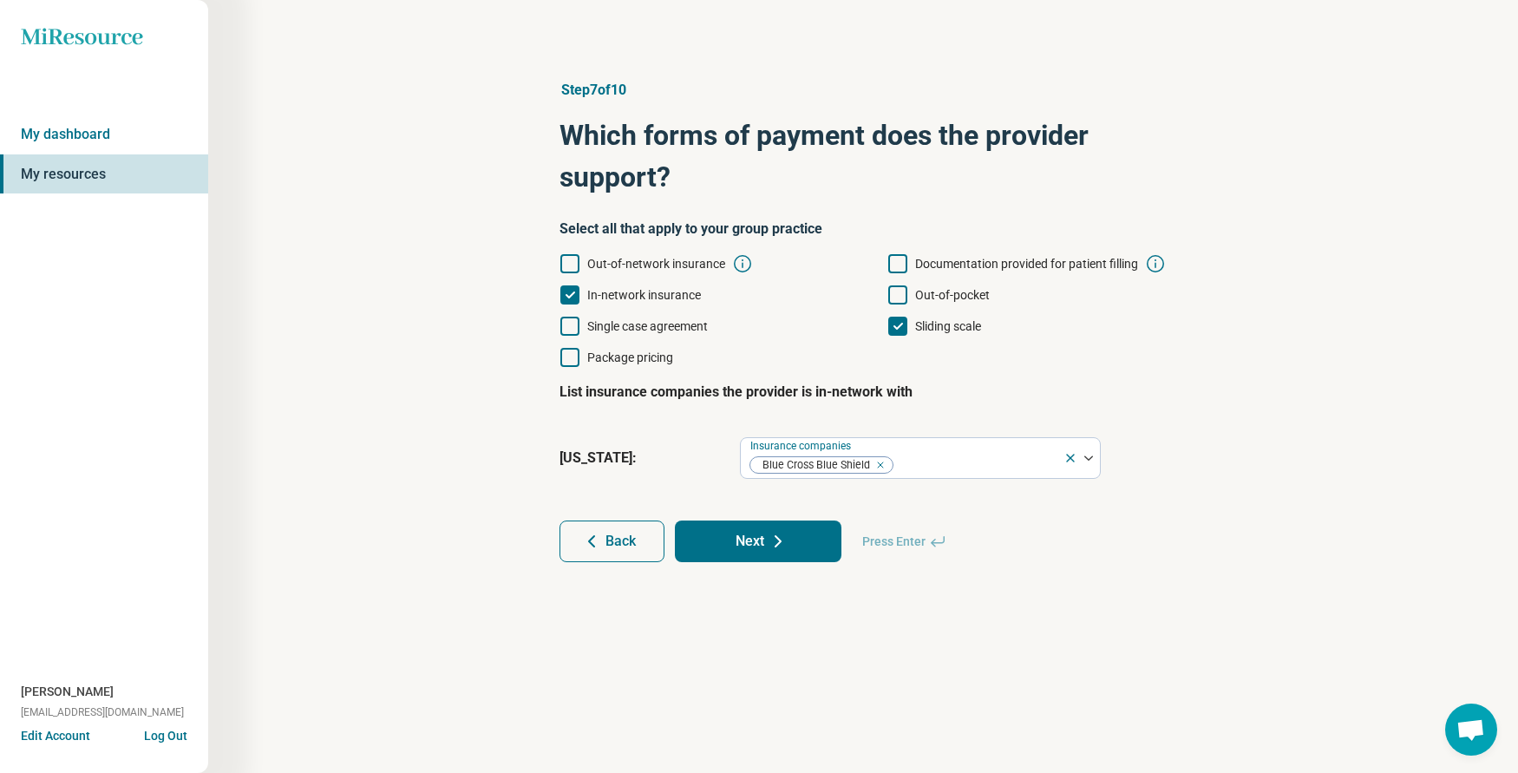
click at [755, 551] on button "Next" at bounding box center [758, 541] width 167 height 42
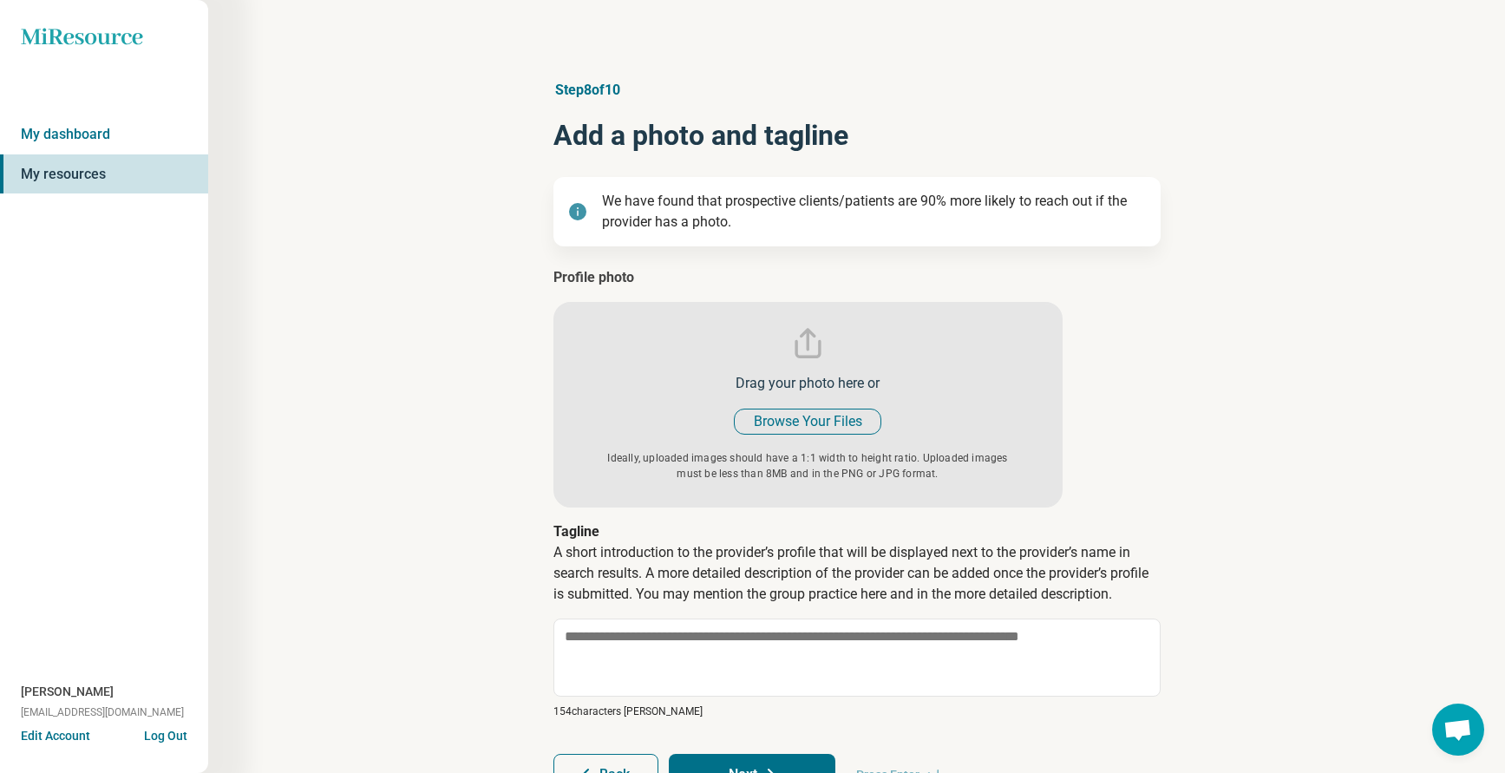
click at [810, 421] on input "file" at bounding box center [807, 387] width 509 height 240
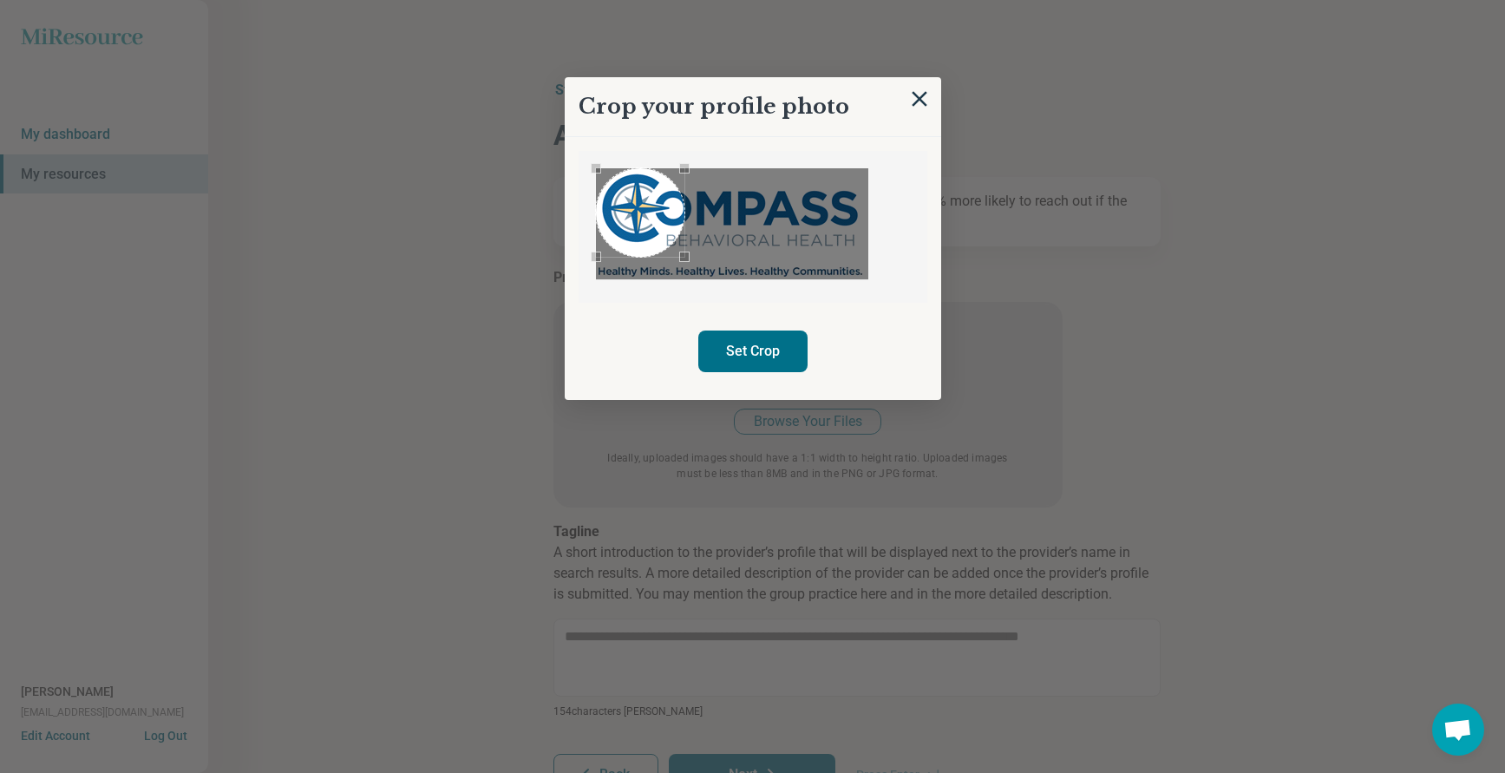
click at [649, 219] on div "Use the arrow keys to move the crop selection area" at bounding box center [640, 212] width 88 height 88
click at [674, 257] on div at bounding box center [732, 223] width 272 height 111
click at [755, 353] on button "Set Crop" at bounding box center [752, 351] width 109 height 42
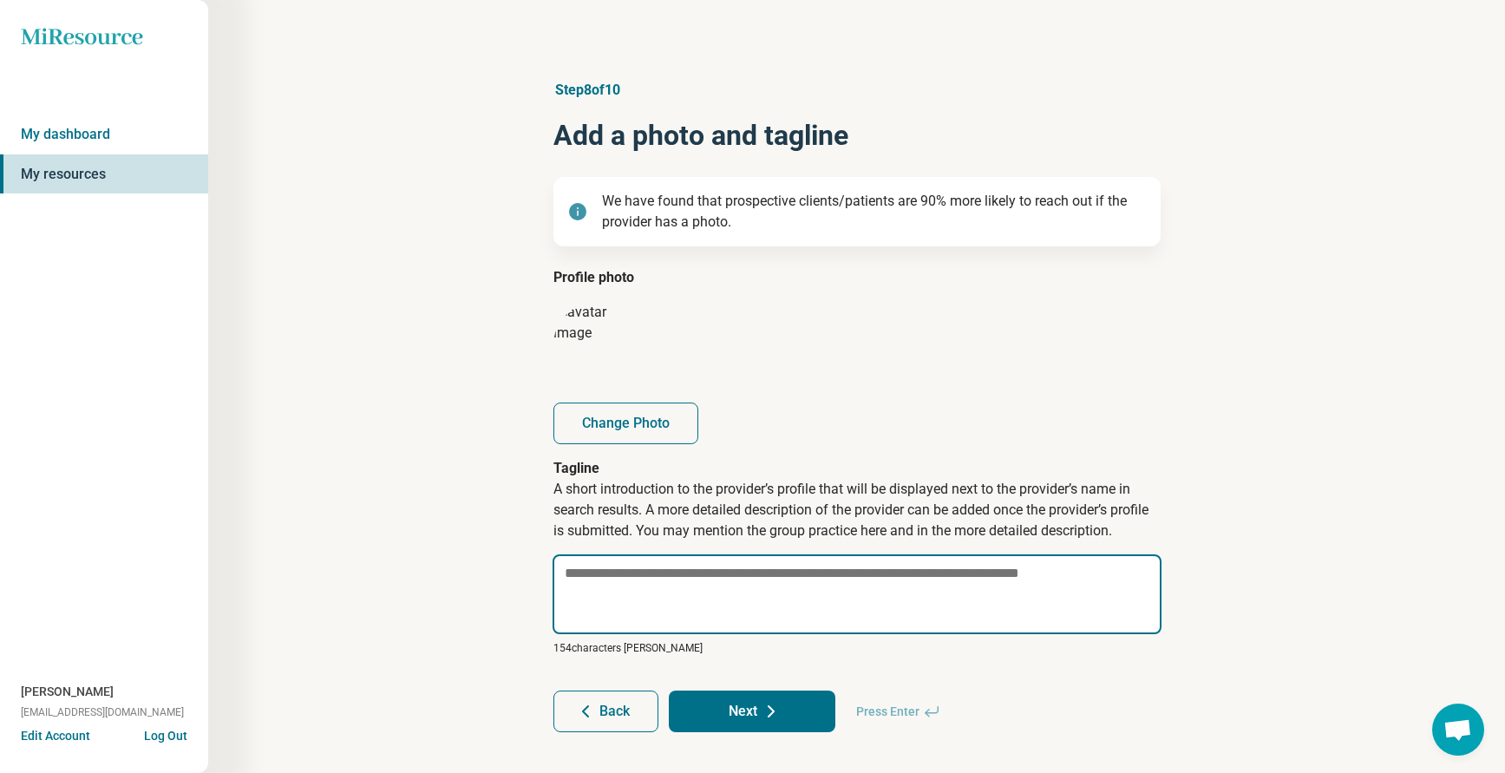
click at [655, 597] on textarea at bounding box center [856, 594] width 609 height 80
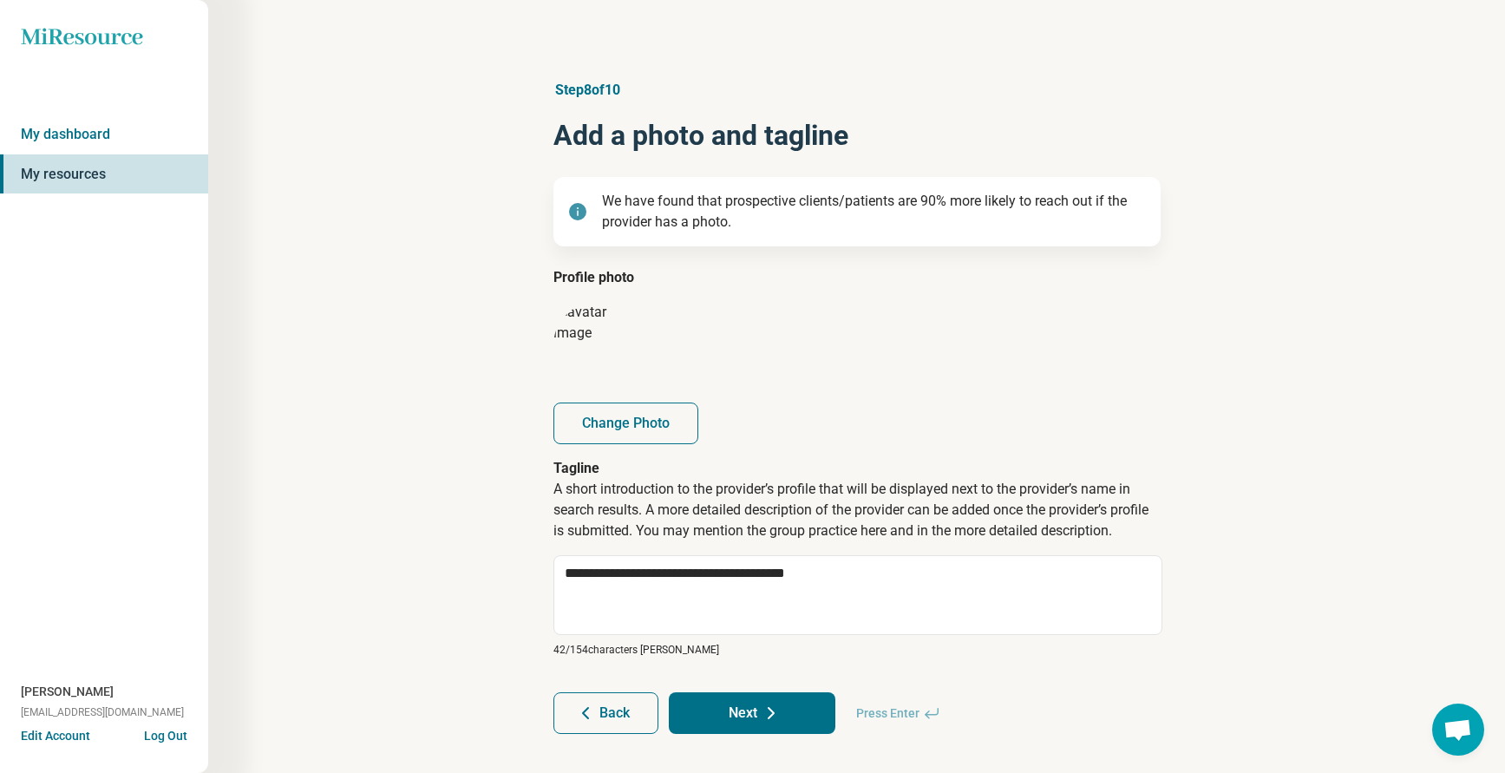
click at [755, 714] on button "Next" at bounding box center [752, 713] width 167 height 42
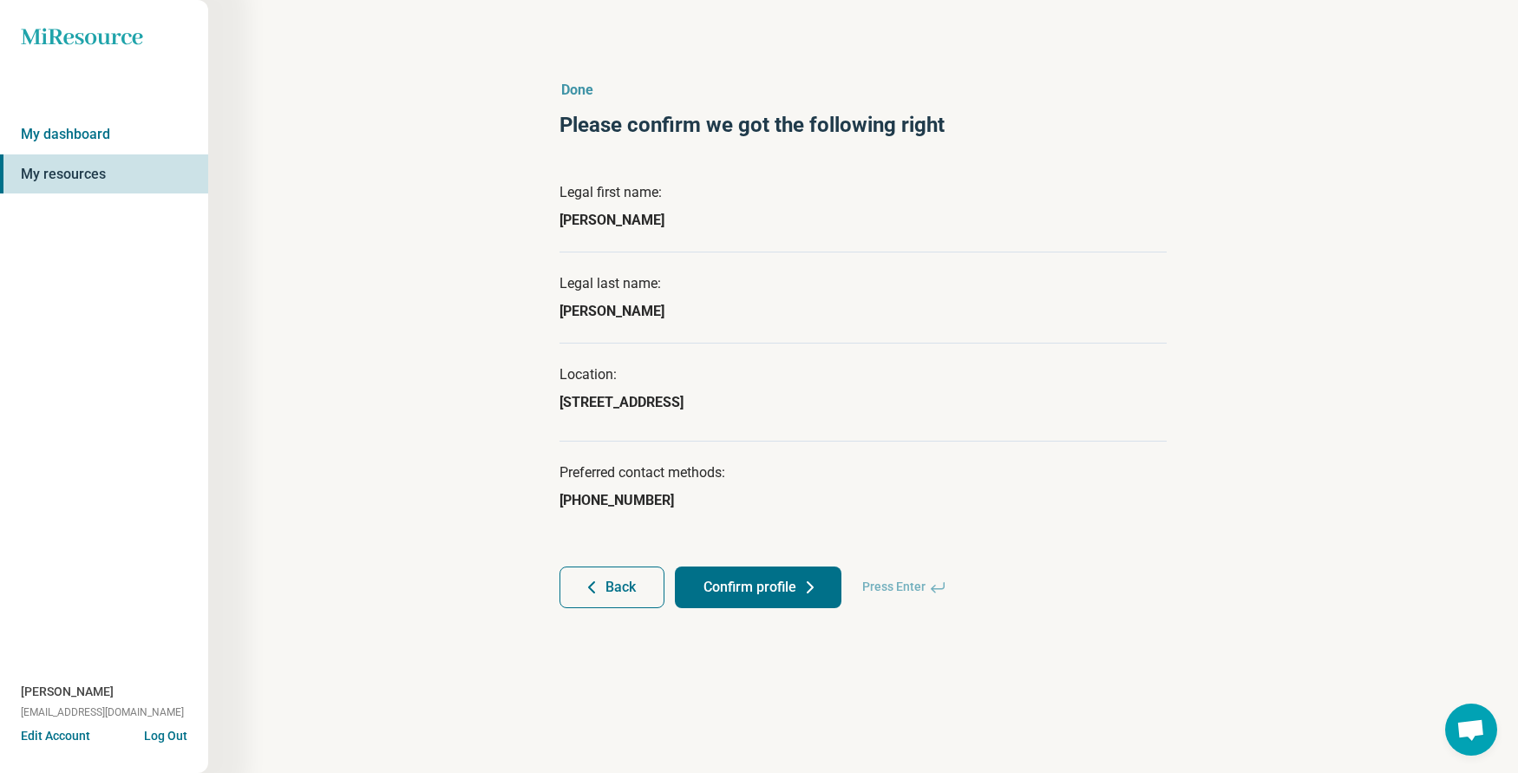
click at [749, 586] on button "Confirm profile" at bounding box center [758, 587] width 167 height 42
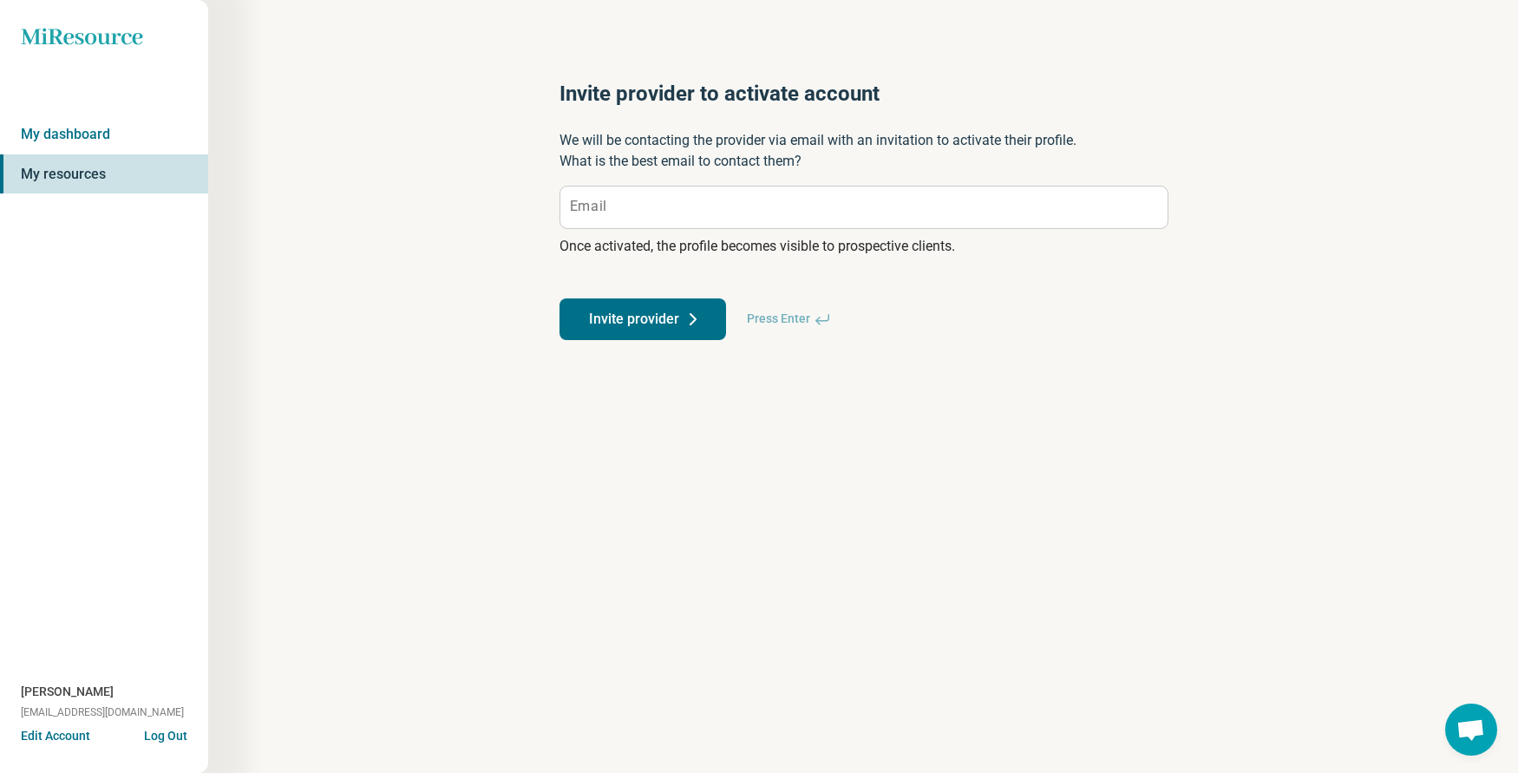
click at [589, 200] on label "Email" at bounding box center [588, 206] width 36 height 14
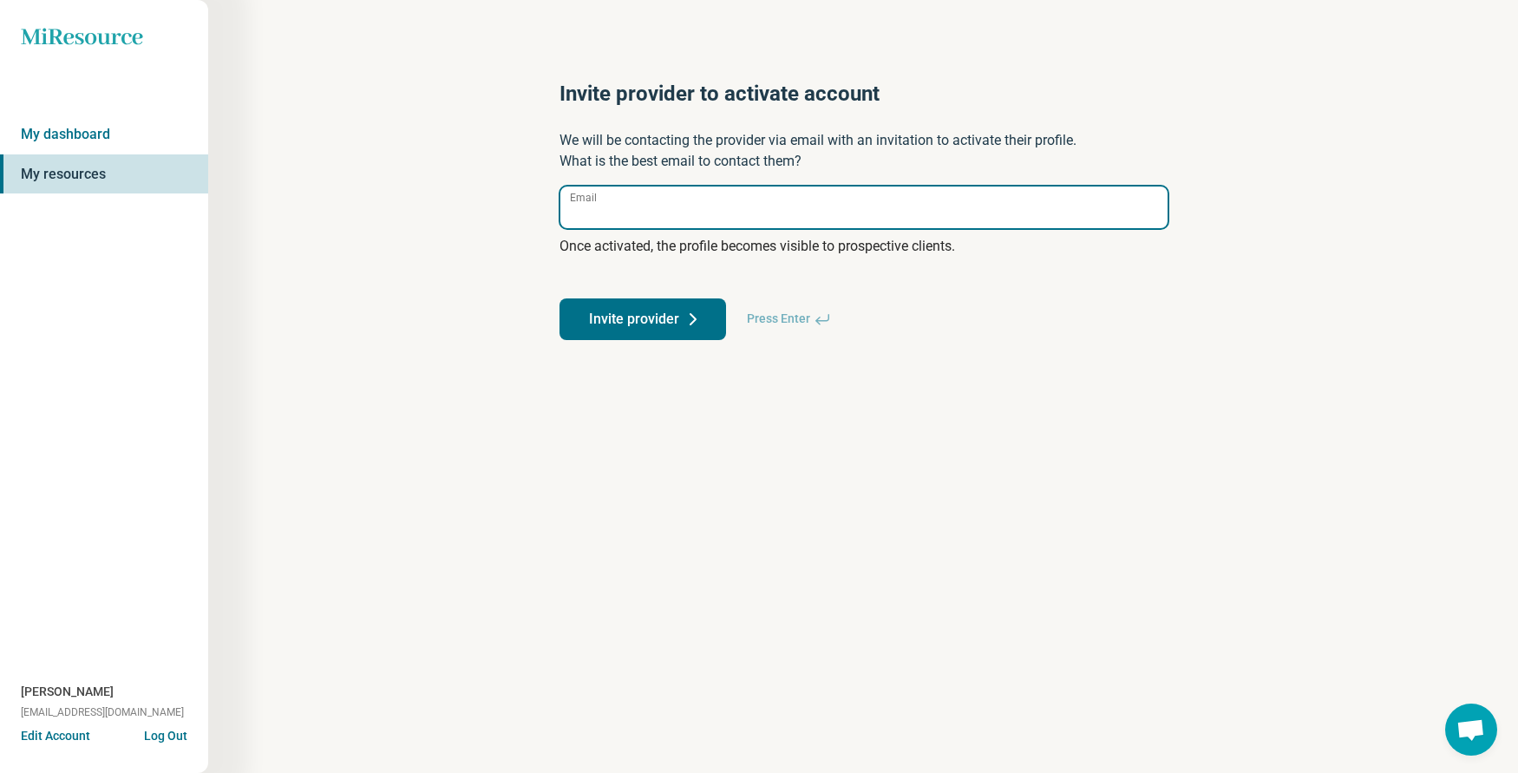
click at [589, 200] on input "Email" at bounding box center [863, 207] width 607 height 42
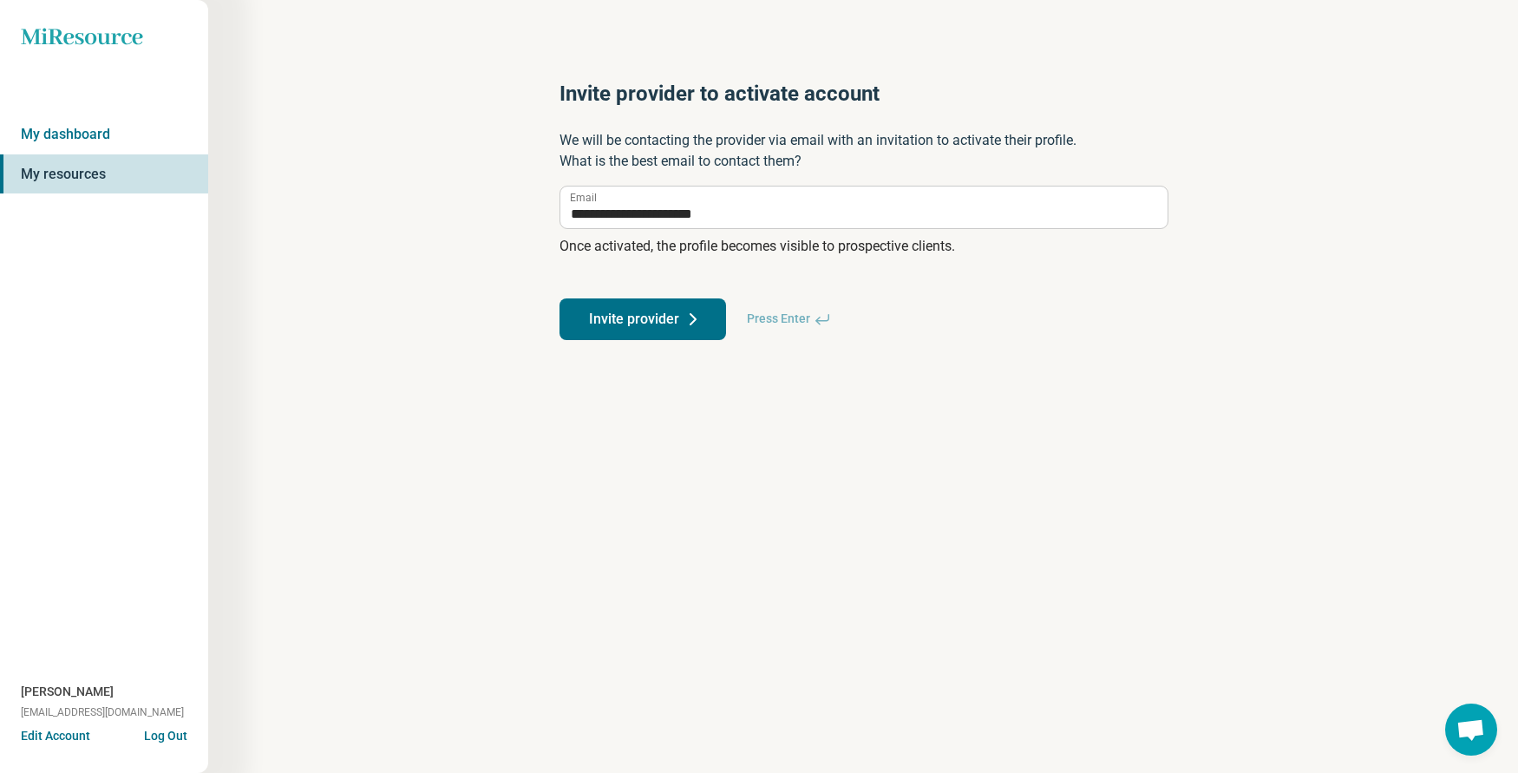
click at [634, 321] on button "Invite provider" at bounding box center [642, 319] width 167 height 42
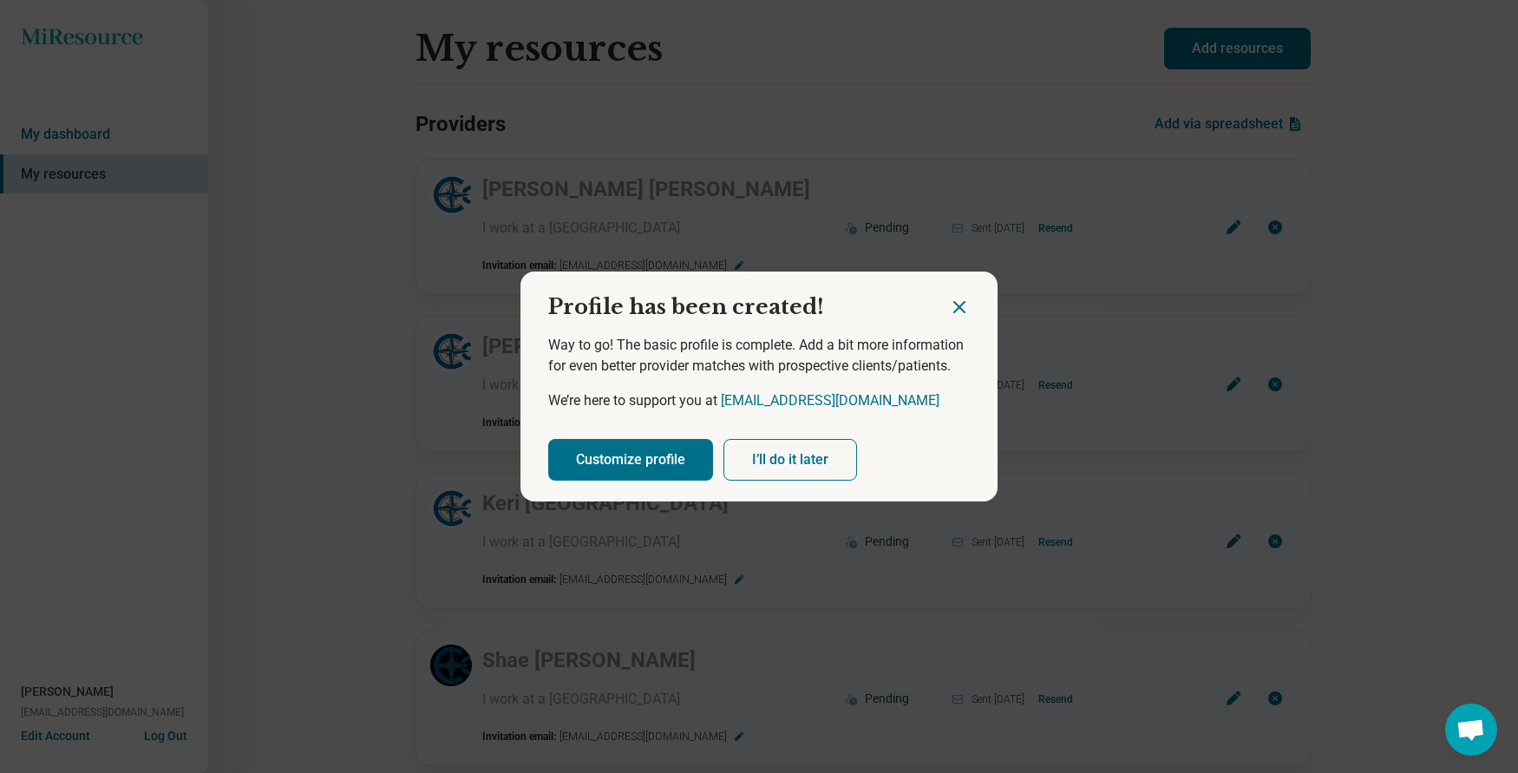
click at [784, 461] on button "I’ll do it later" at bounding box center [790, 460] width 134 height 42
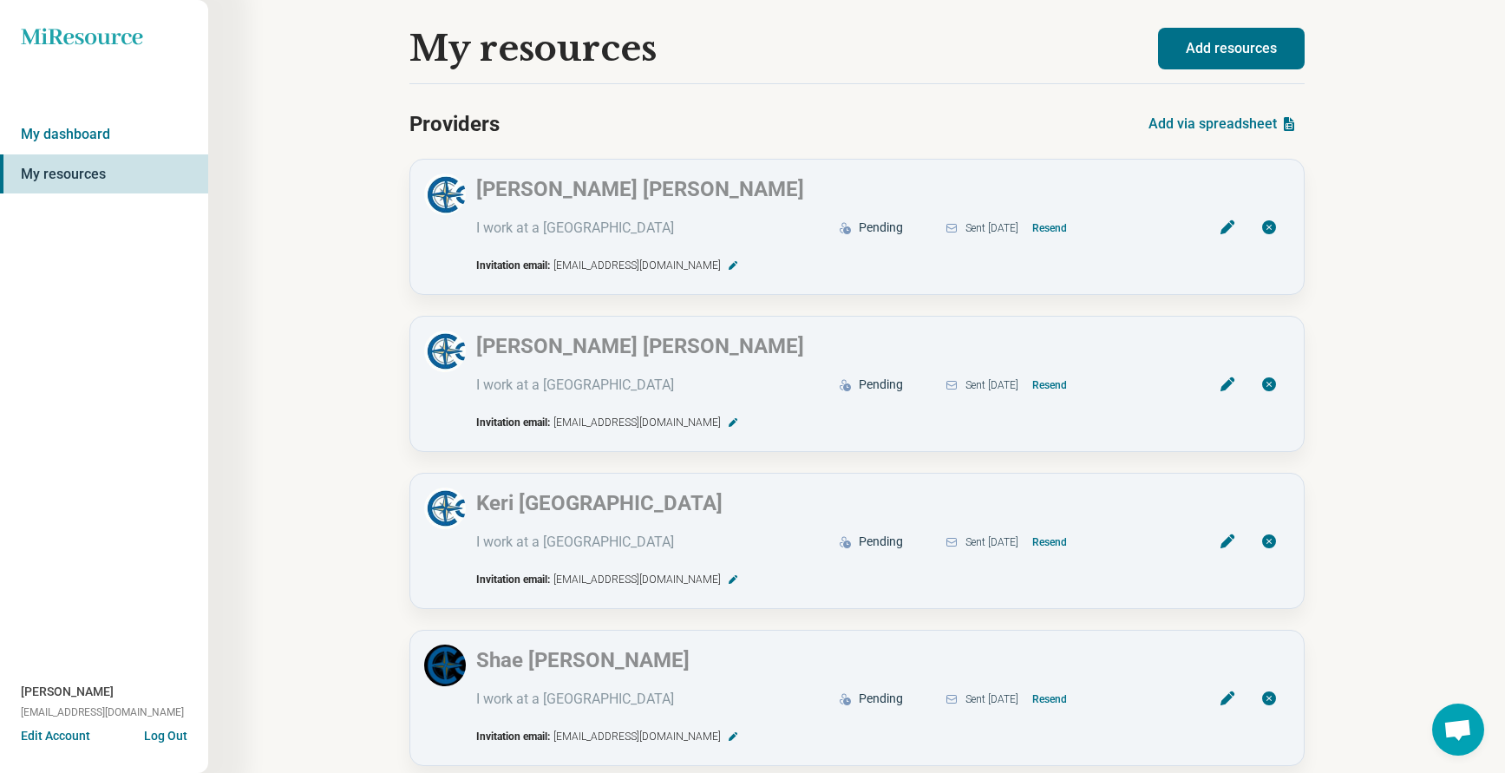
click at [1225, 49] on button "Add resources" at bounding box center [1231, 49] width 147 height 42
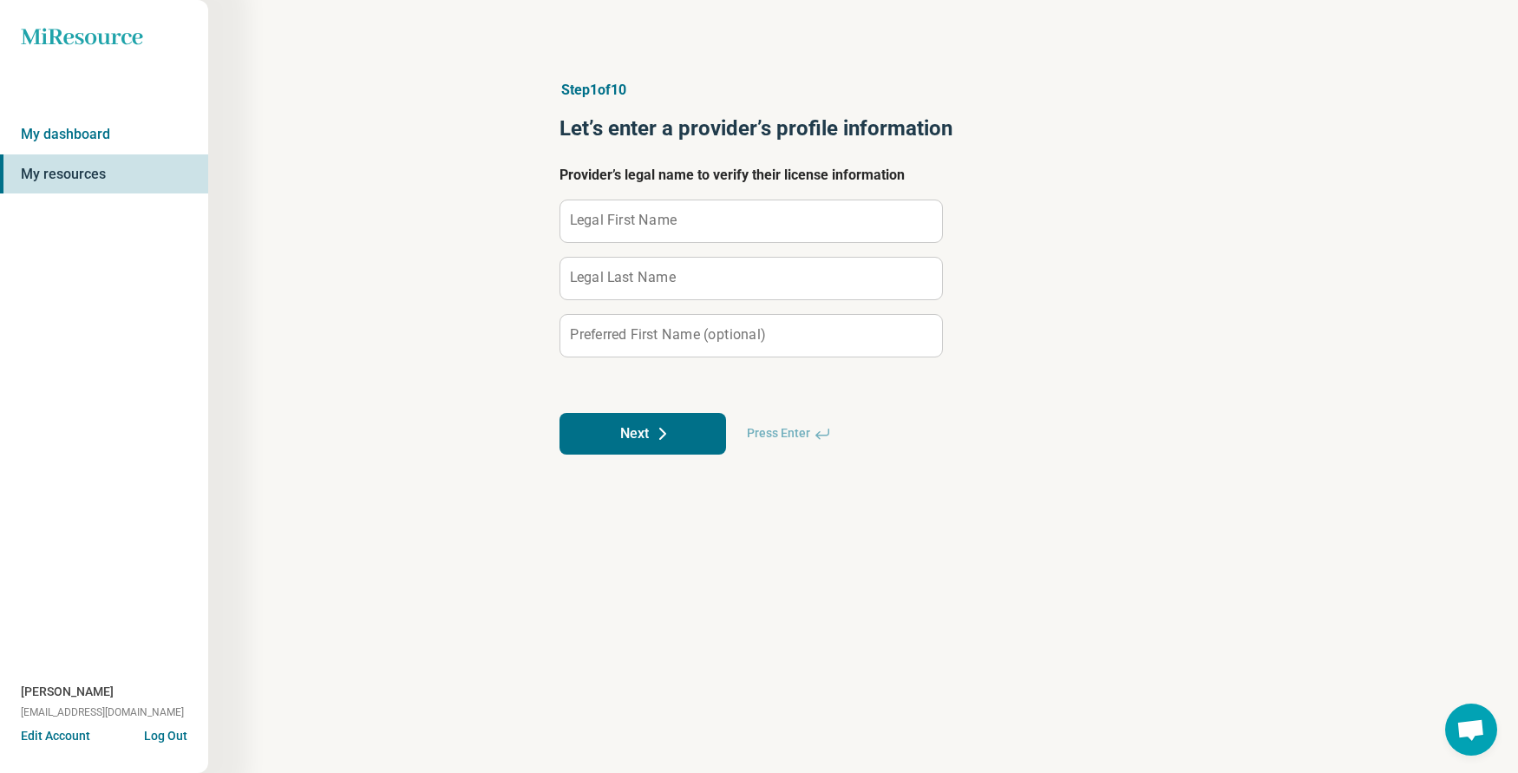
click at [606, 223] on label "Legal First Name" at bounding box center [623, 220] width 107 height 14
click at [606, 223] on input "Legal First Name" at bounding box center [751, 221] width 382 height 42
click at [624, 435] on button "Next" at bounding box center [642, 434] width 167 height 42
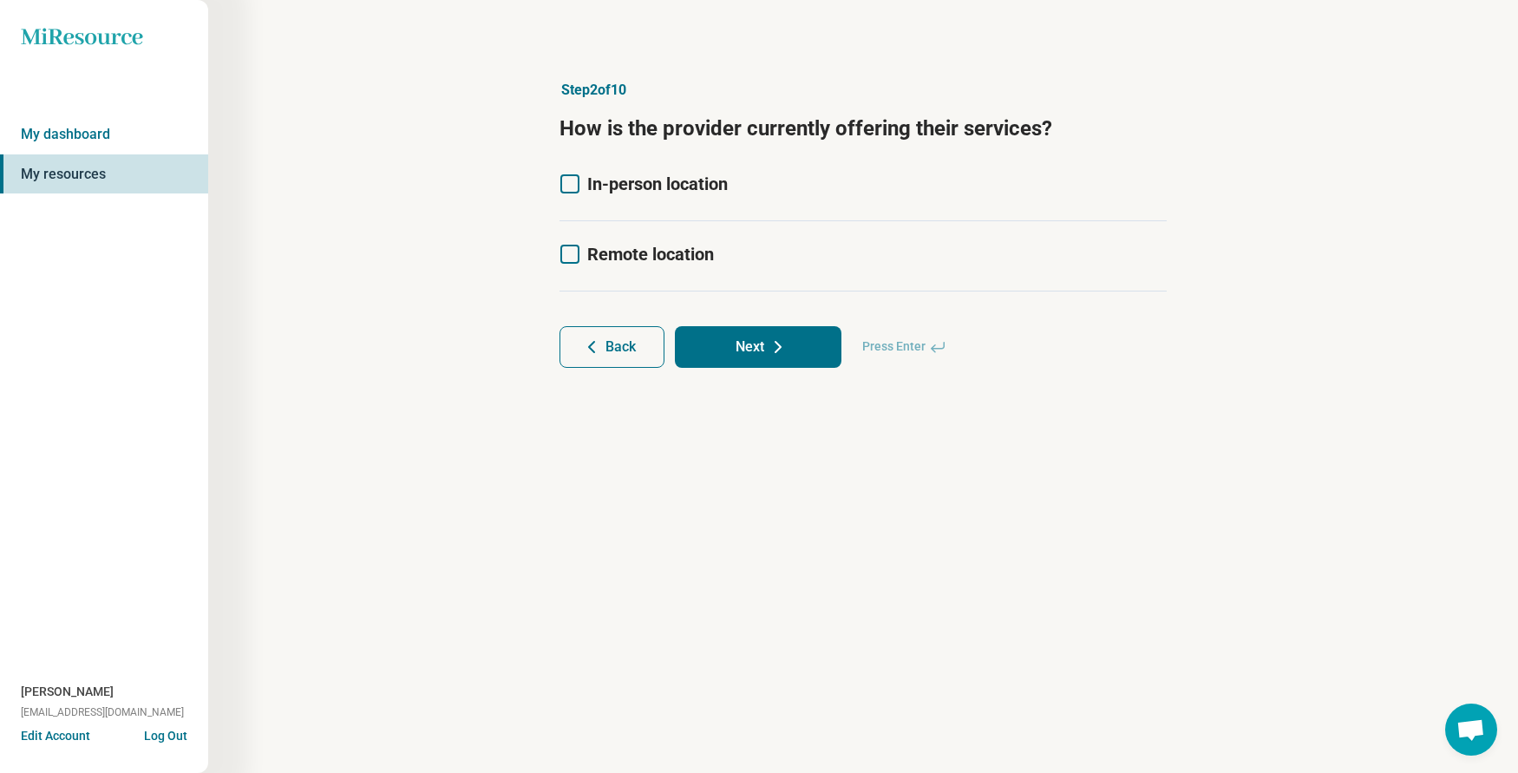
click at [571, 178] on icon at bounding box center [569, 183] width 19 height 19
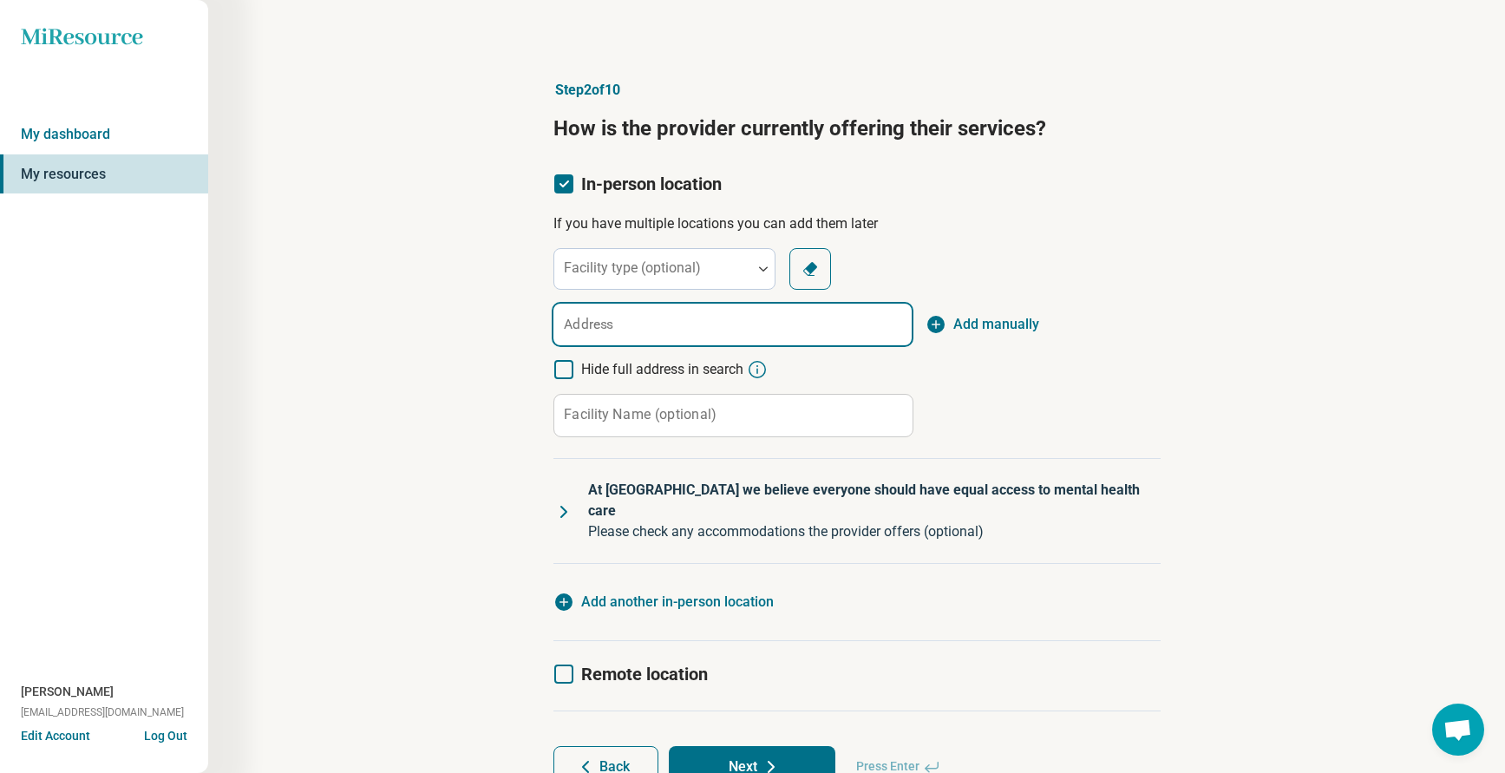
click at [634, 329] on input "Address" at bounding box center [732, 325] width 358 height 42
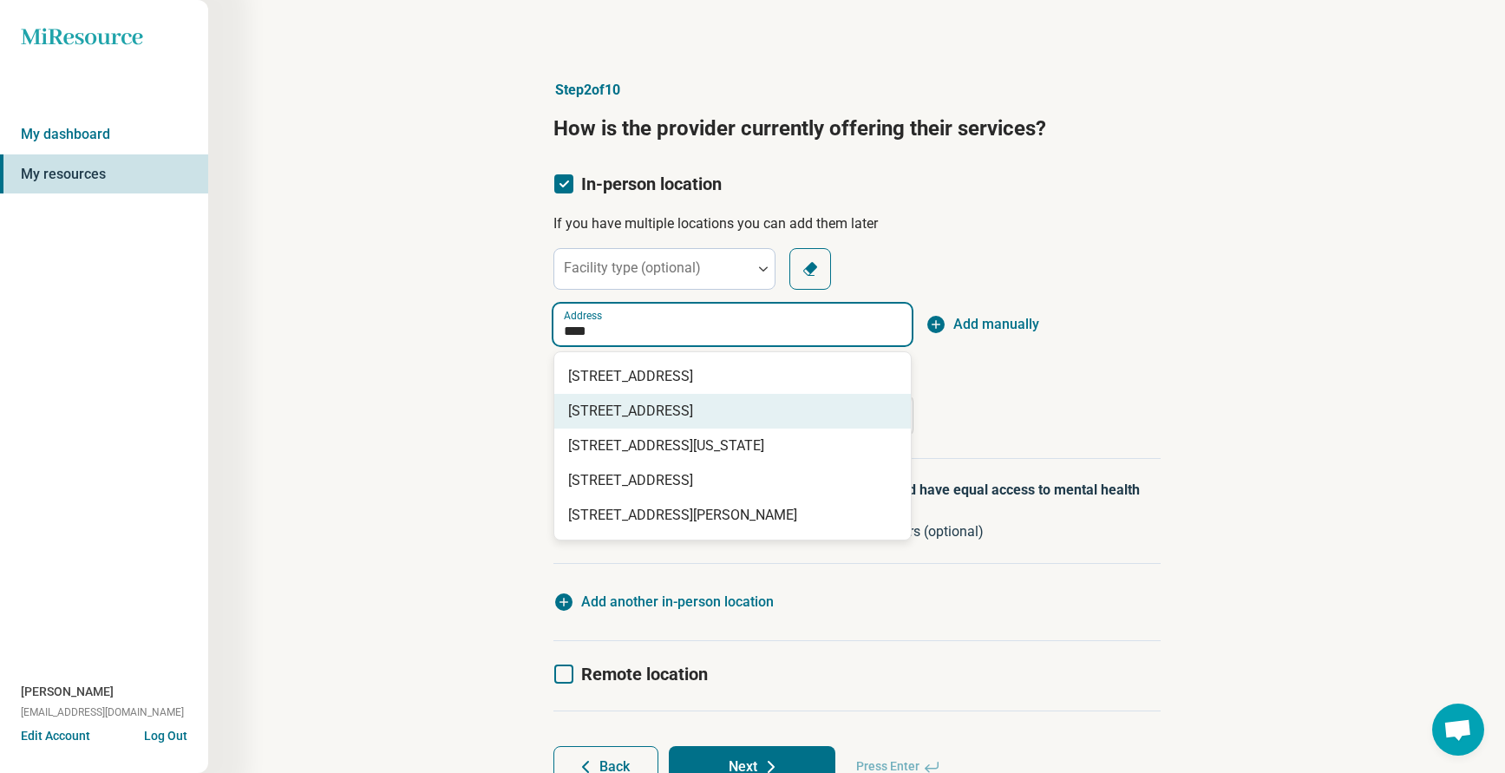
click at [654, 408] on span "[STREET_ADDRESS]" at bounding box center [736, 411] width 336 height 21
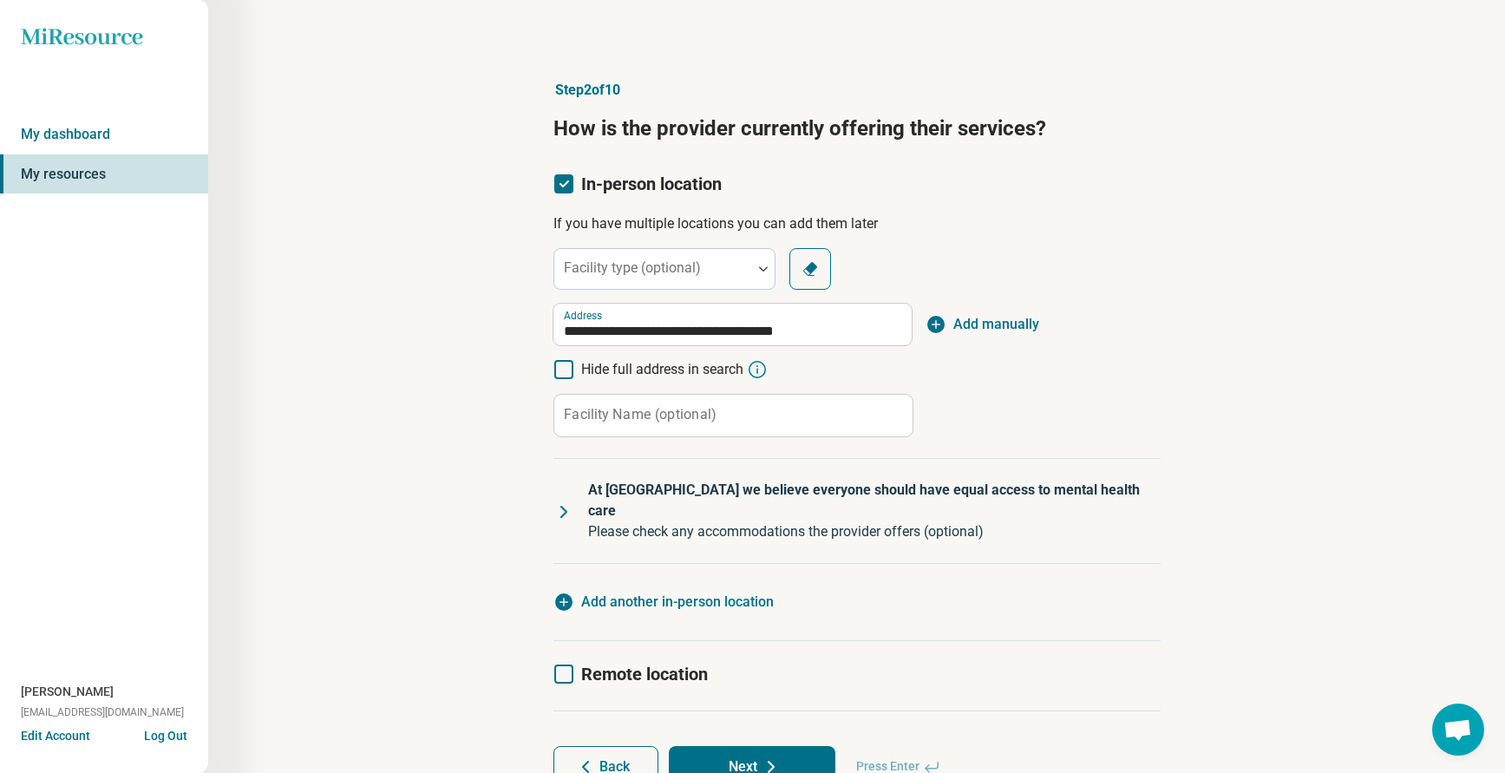
click at [1151, 374] on div "**********" at bounding box center [856, 342] width 607 height 189
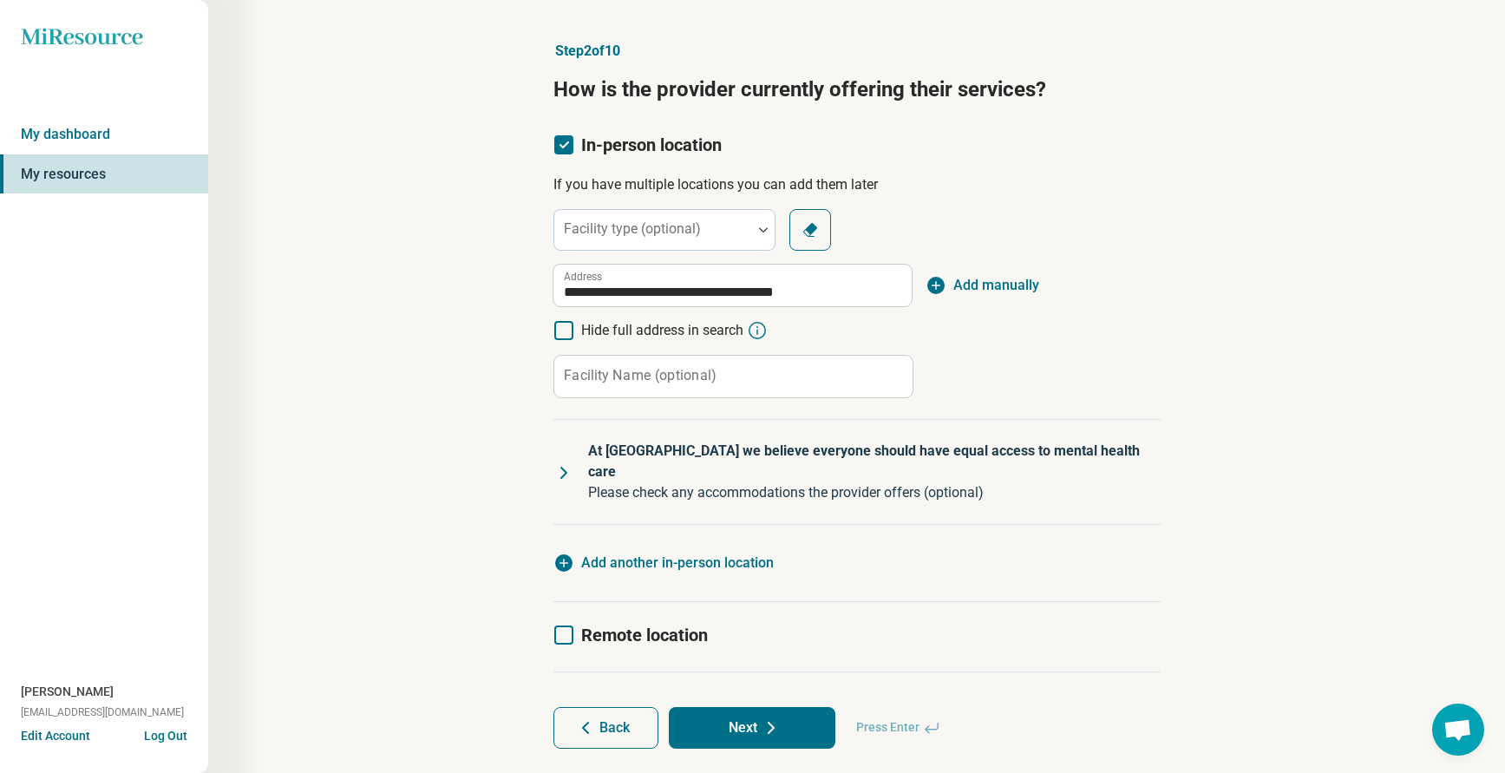
scroll to position [56, 0]
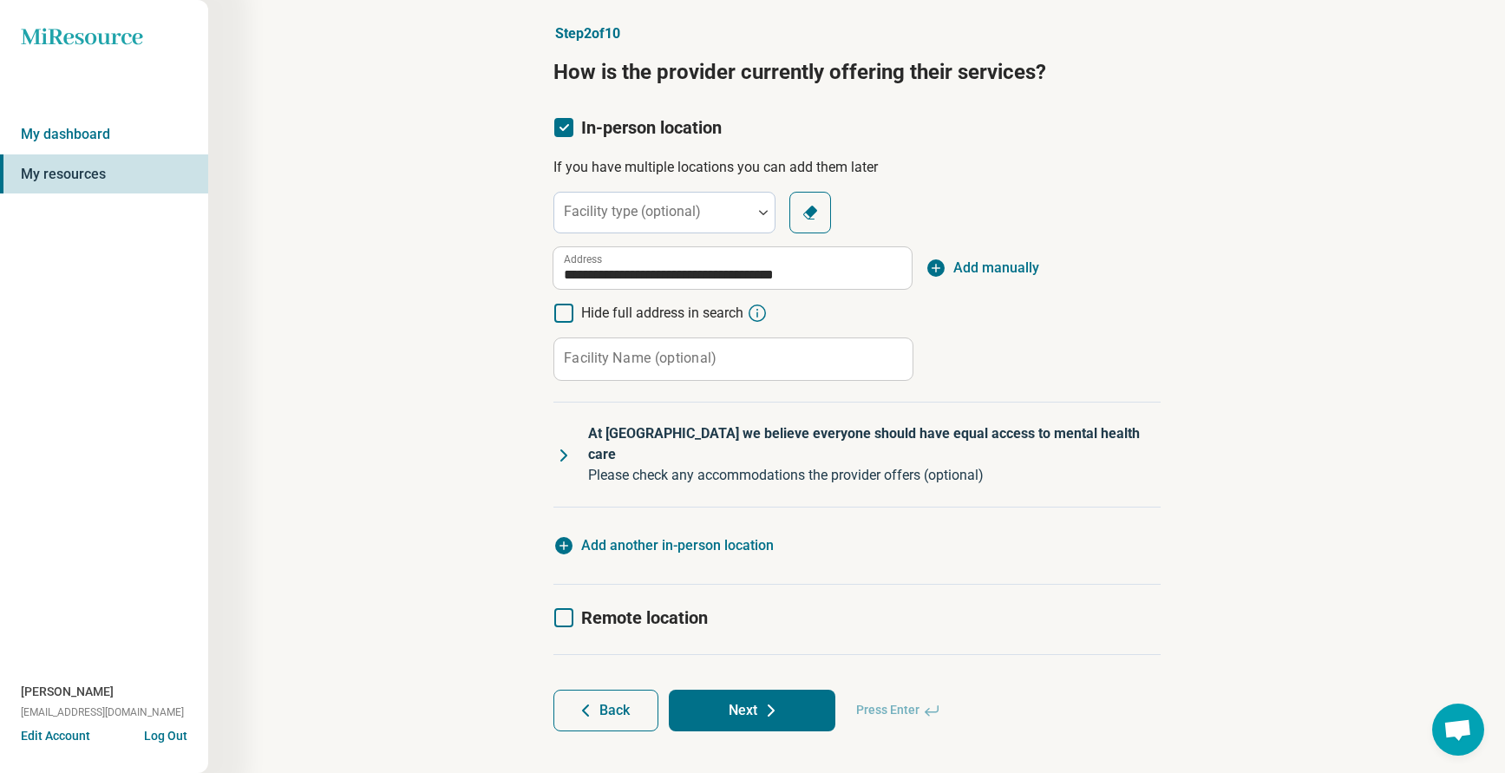
click at [742, 690] on button "Next" at bounding box center [752, 711] width 167 height 42
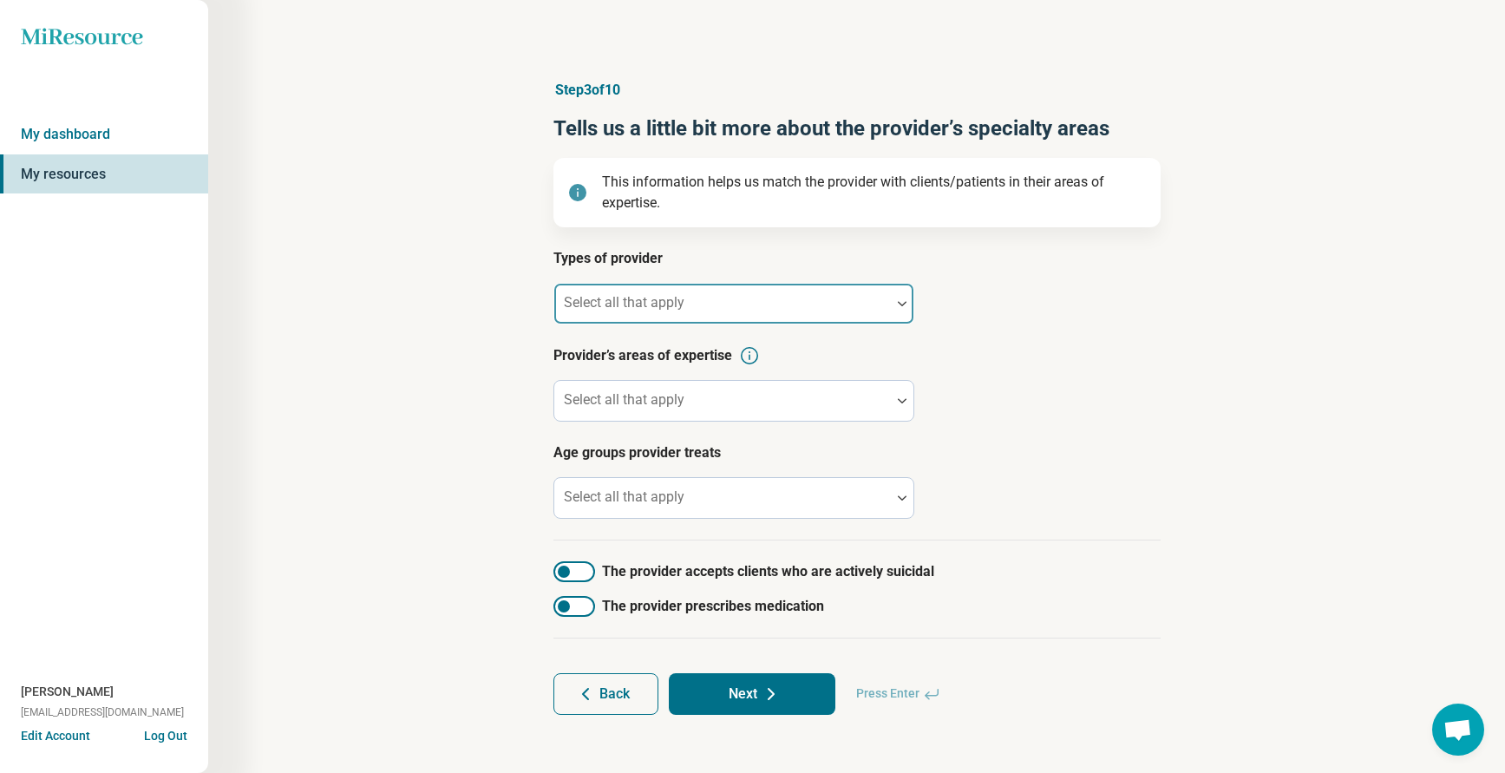
click at [604, 302] on div "Select all that apply" at bounding box center [733, 304] width 361 height 42
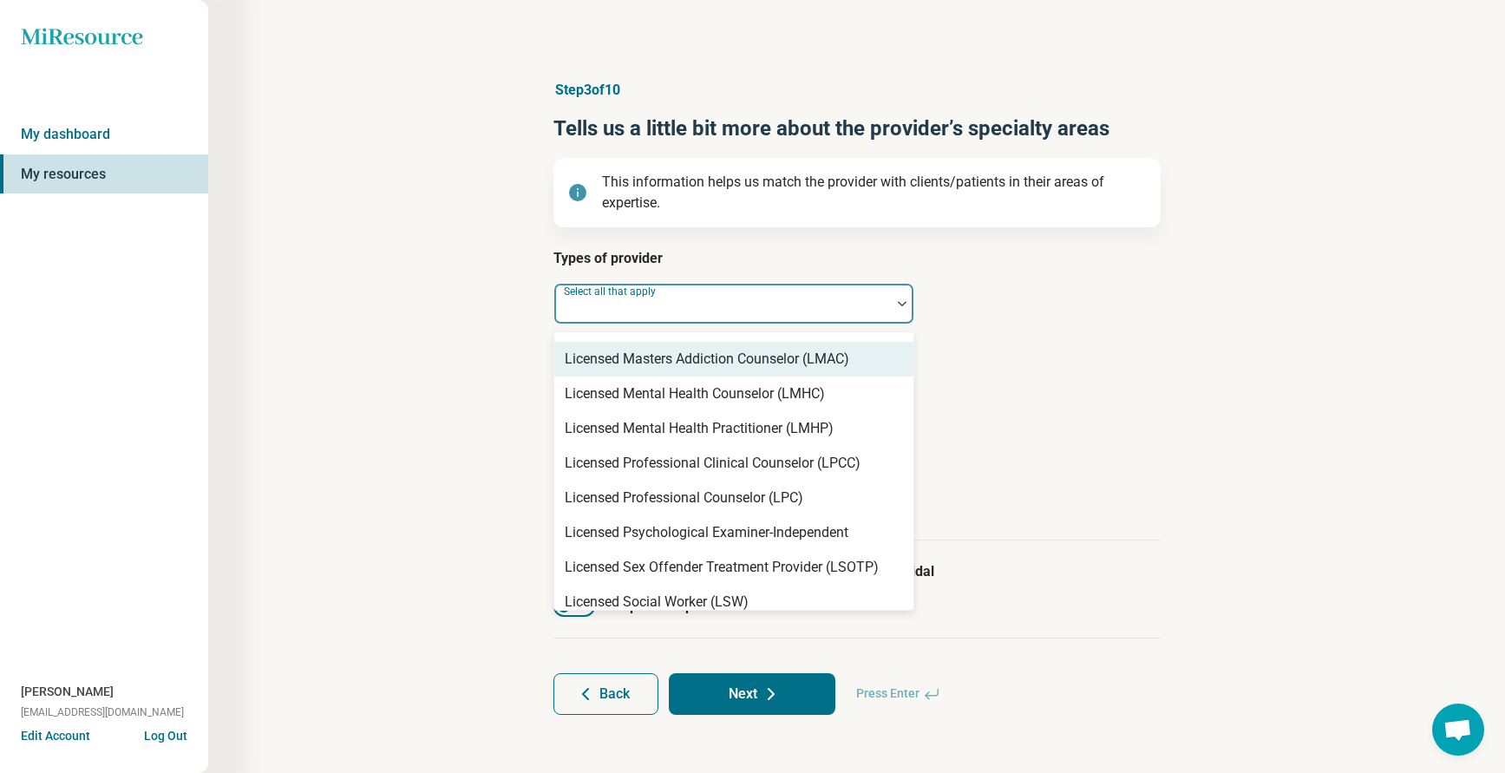
scroll to position [1214, 0]
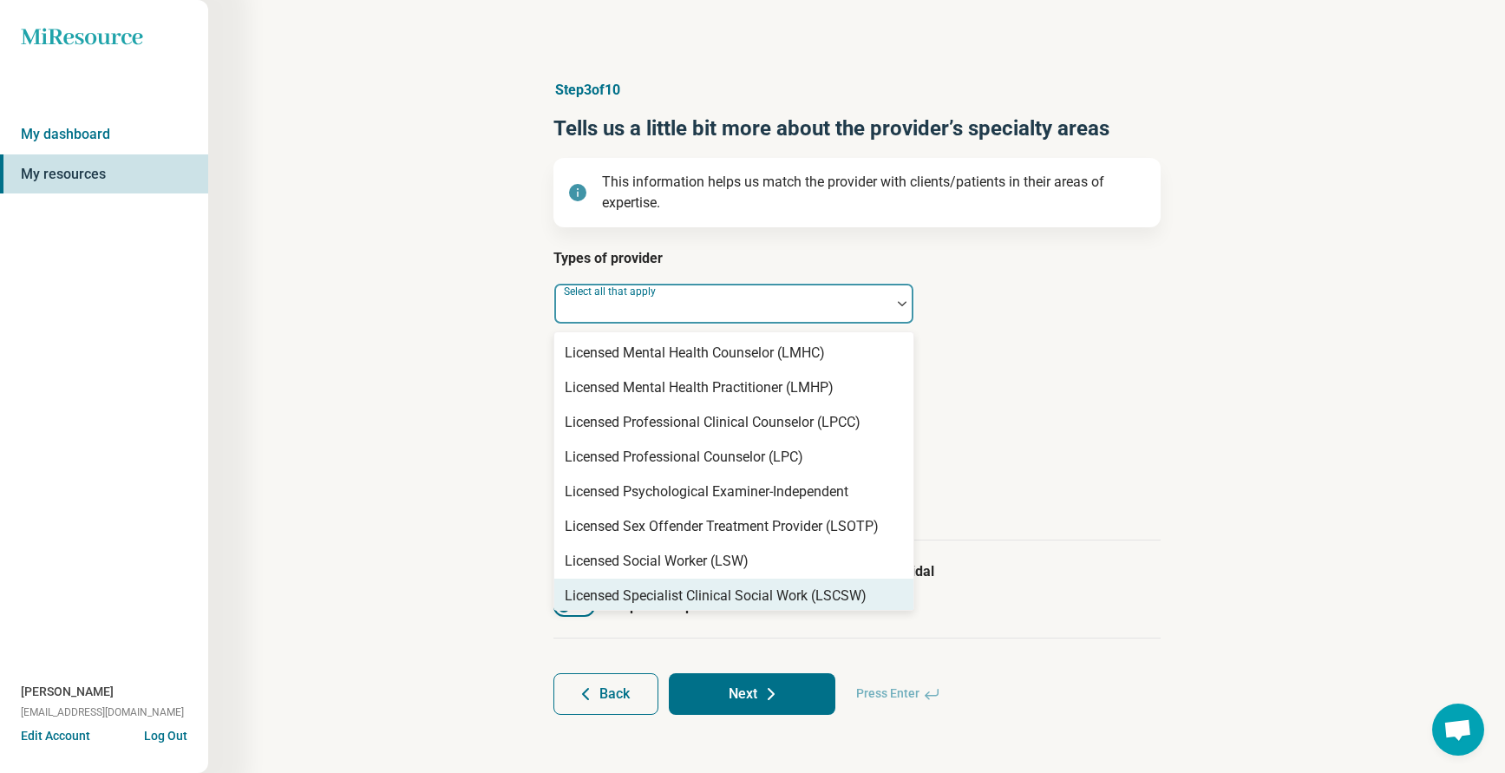
click at [689, 591] on div "Licensed Specialist Clinical Social Work (LSCSW)" at bounding box center [716, 595] width 302 height 21
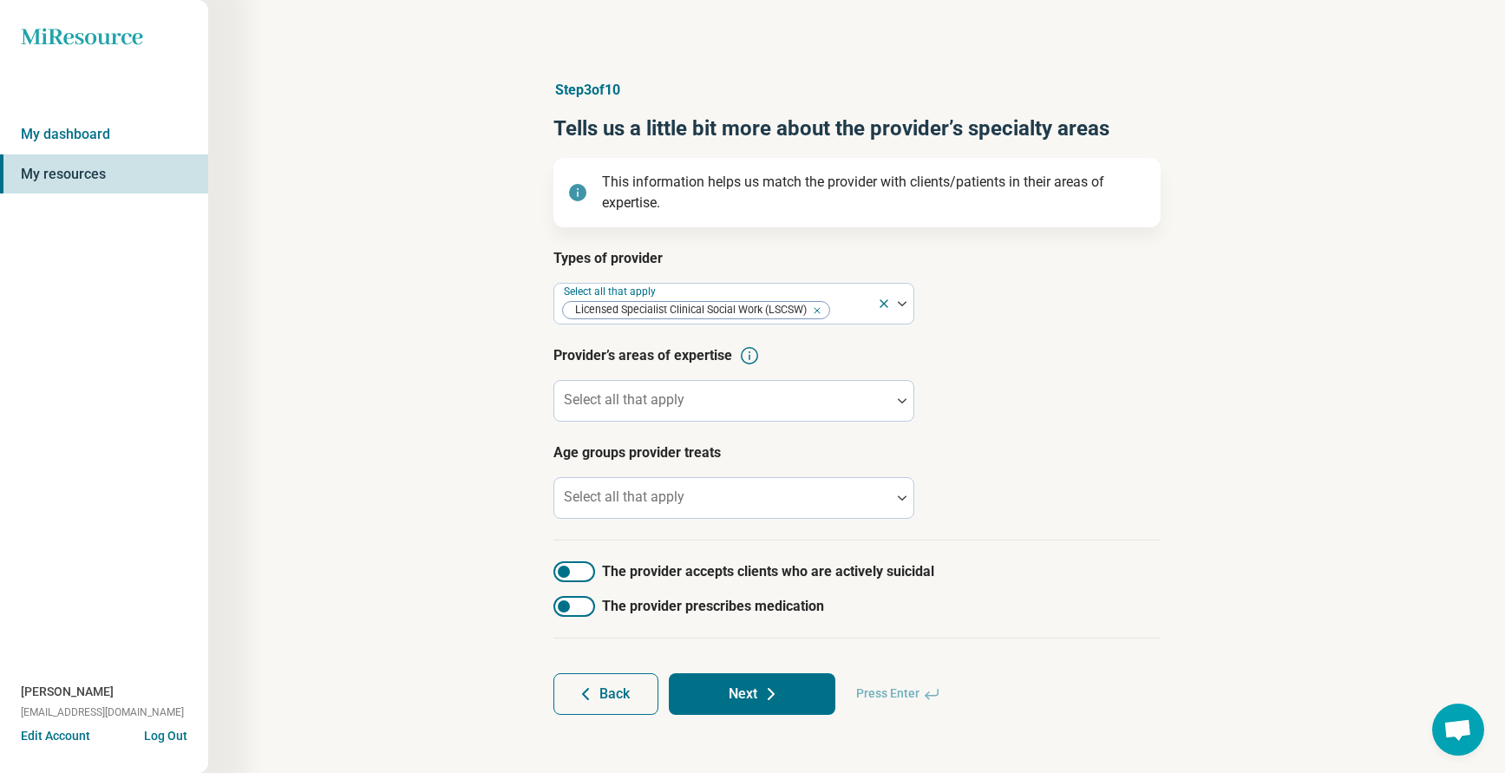
click at [1049, 422] on div "Types of provider Select all that apply Licensed Specialist Clinical Social Wor…" at bounding box center [856, 394] width 607 height 292
click at [663, 385] on div at bounding box center [722, 401] width 337 height 38
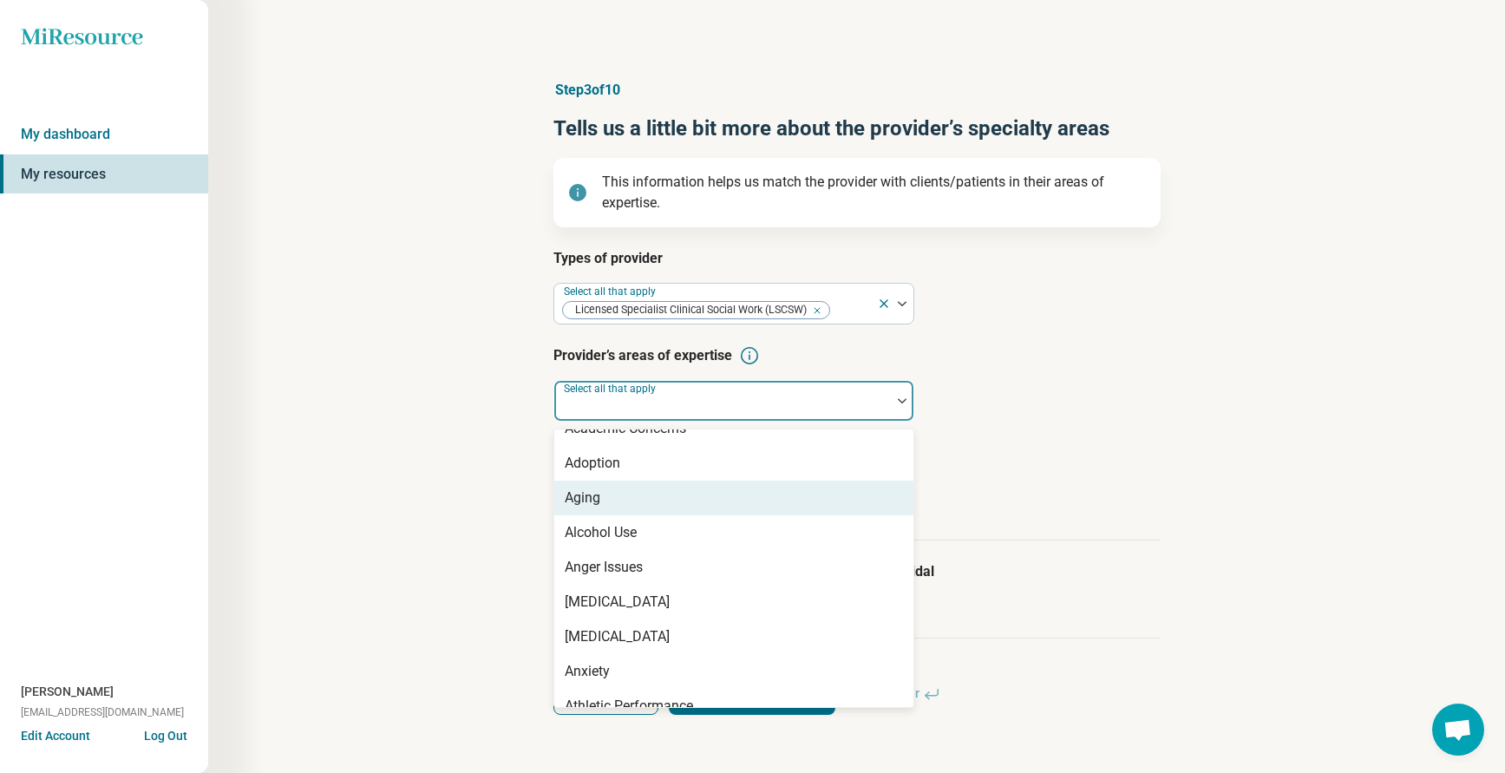
scroll to position [87, 0]
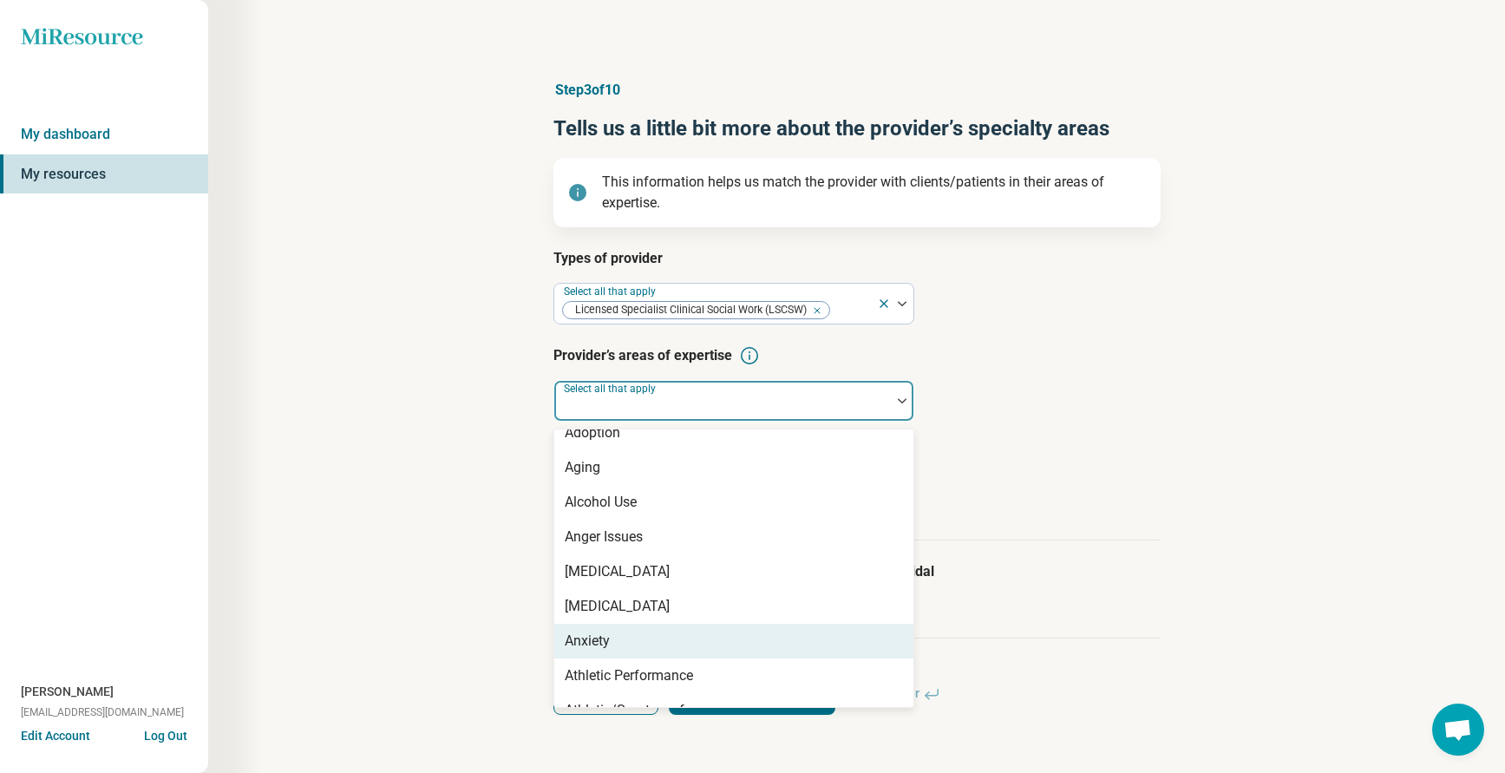
click at [607, 652] on div "Anxiety" at bounding box center [733, 641] width 359 height 35
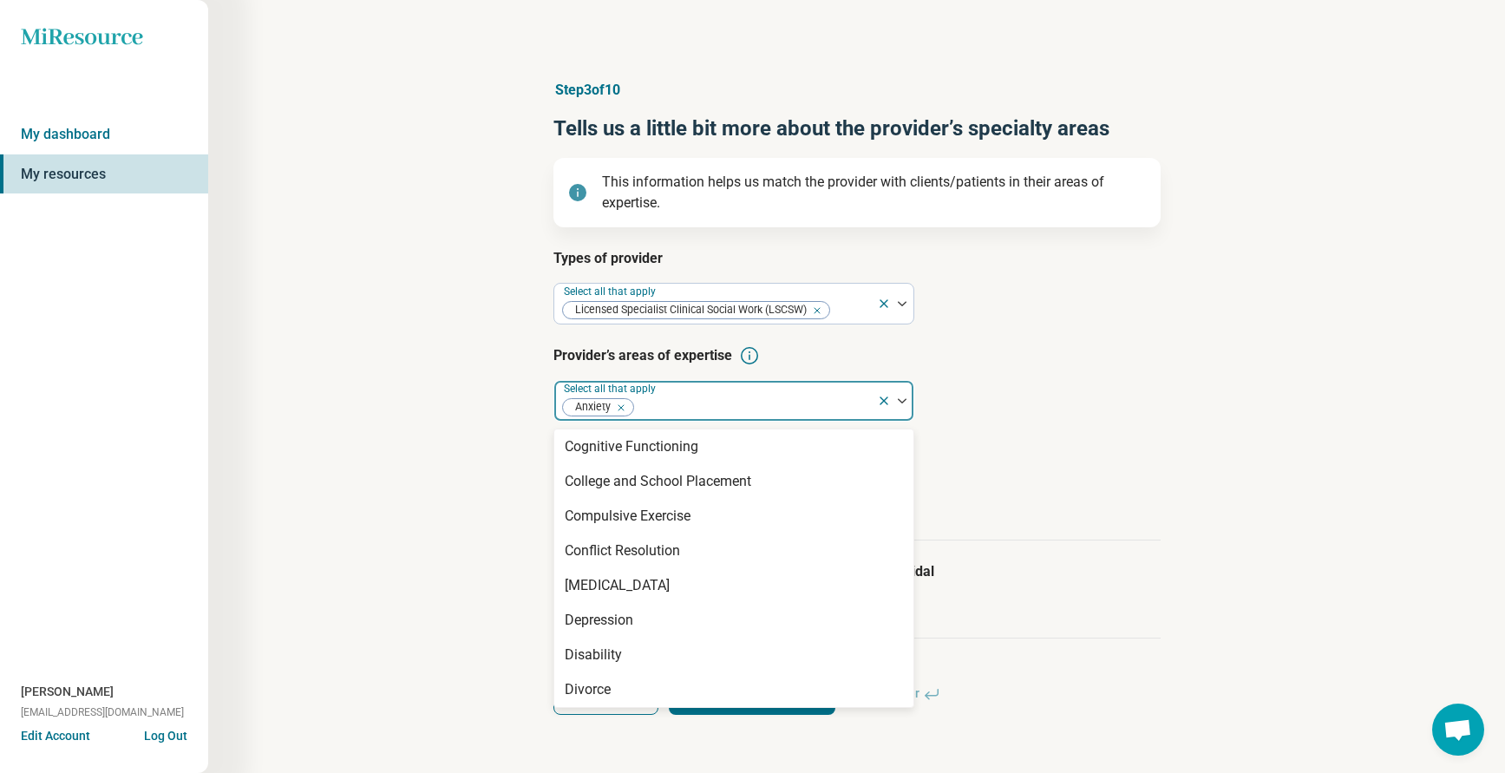
scroll to position [867, 0]
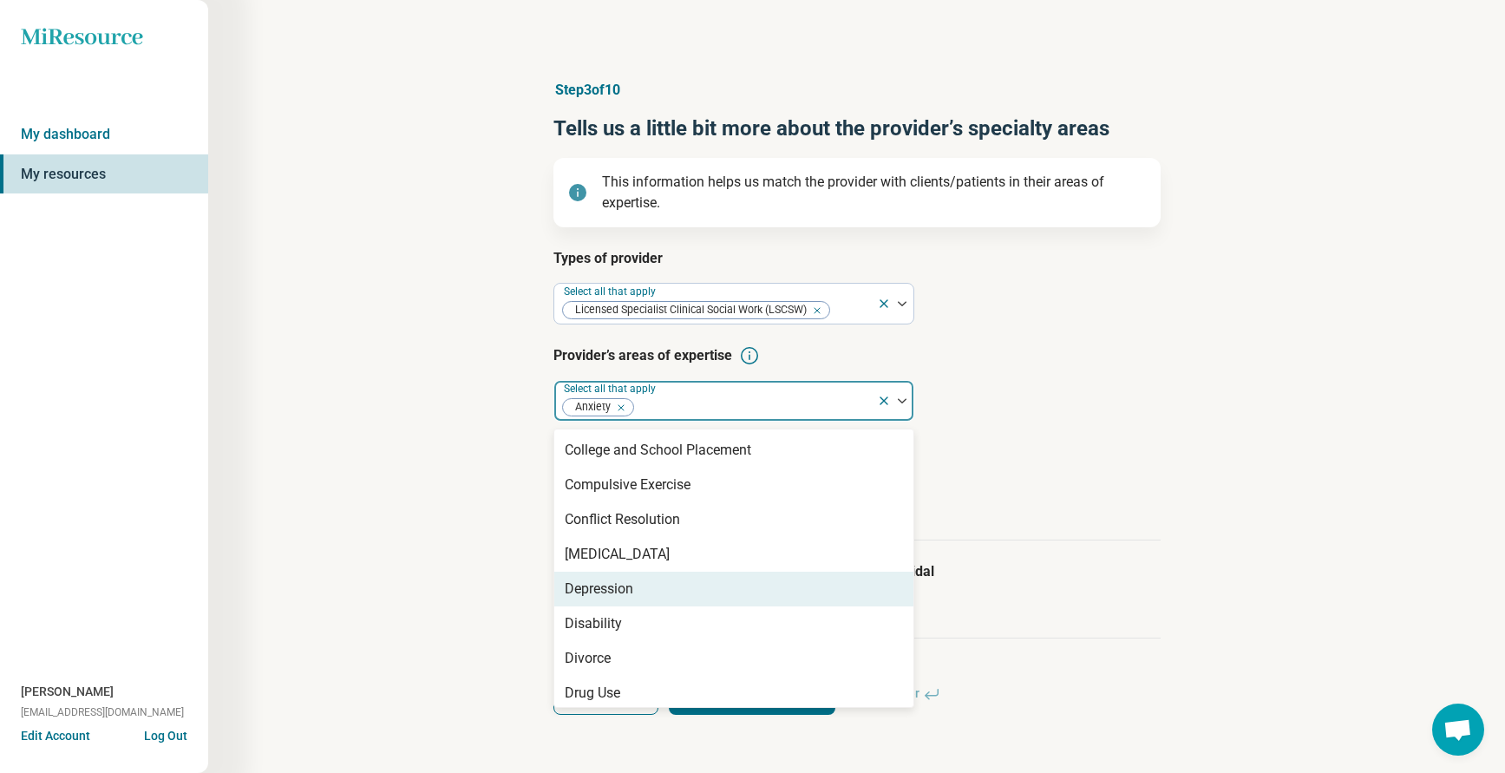
click at [609, 587] on div "Depression" at bounding box center [599, 588] width 69 height 21
click at [1108, 496] on article "Age groups provider treats Select all that apply" at bounding box center [856, 480] width 607 height 76
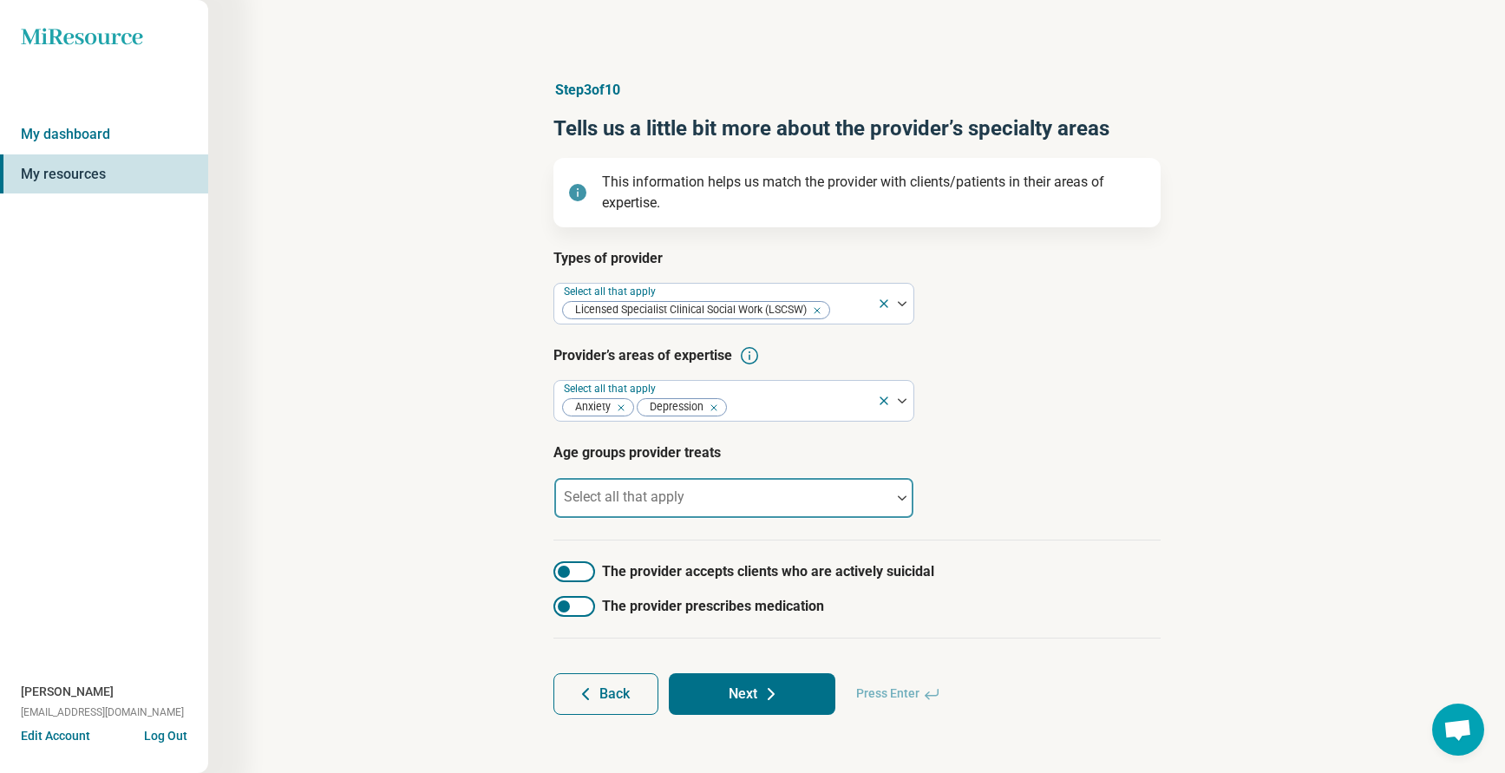
click at [658, 494] on div "Select all that apply" at bounding box center [733, 498] width 361 height 42
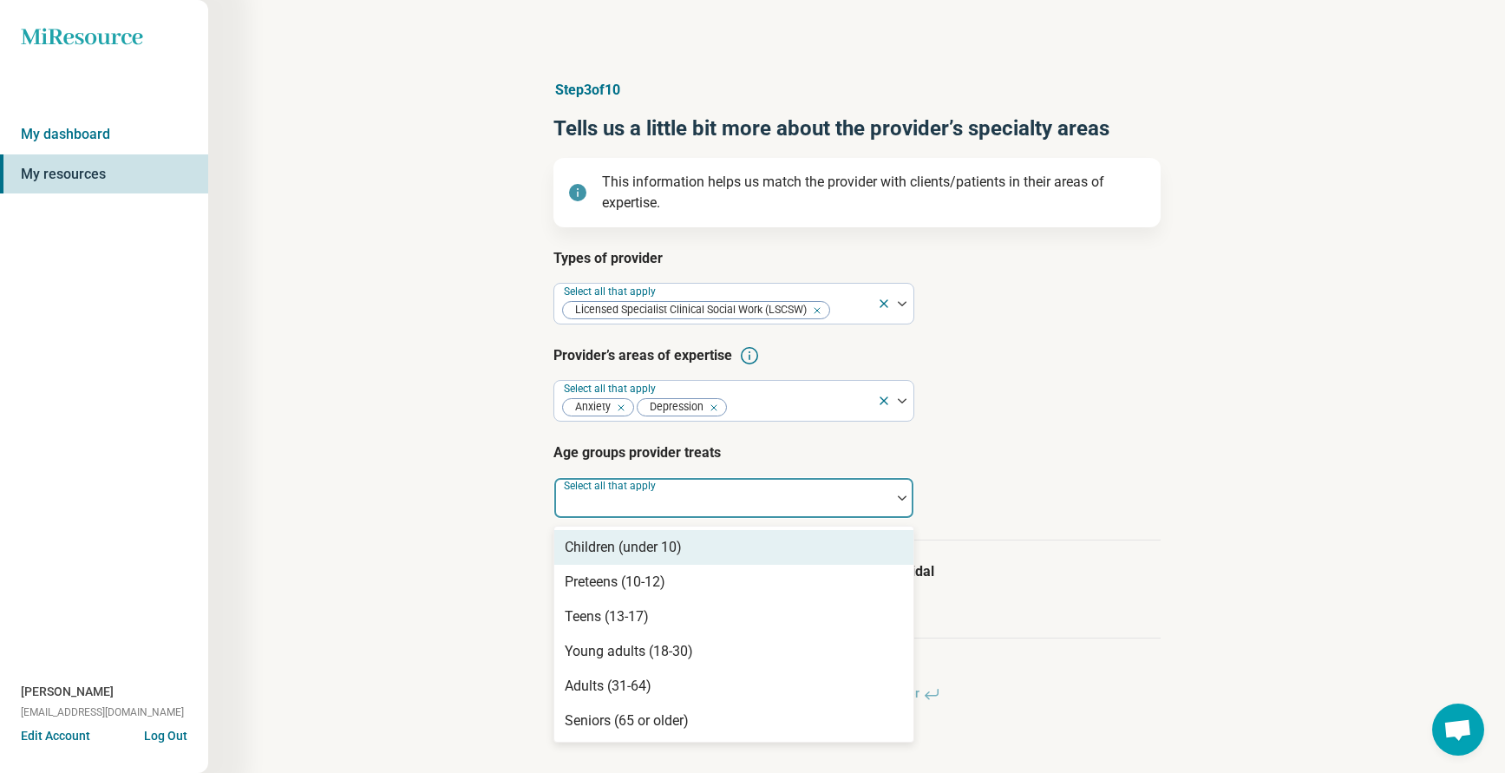
click at [624, 546] on div "Children (under 10)" at bounding box center [623, 547] width 117 height 21
click at [720, 496] on div at bounding box center [781, 505] width 178 height 24
click at [720, 507] on div at bounding box center [781, 505] width 178 height 24
click at [599, 552] on div "Preteens (10-12)" at bounding box center [615, 547] width 101 height 21
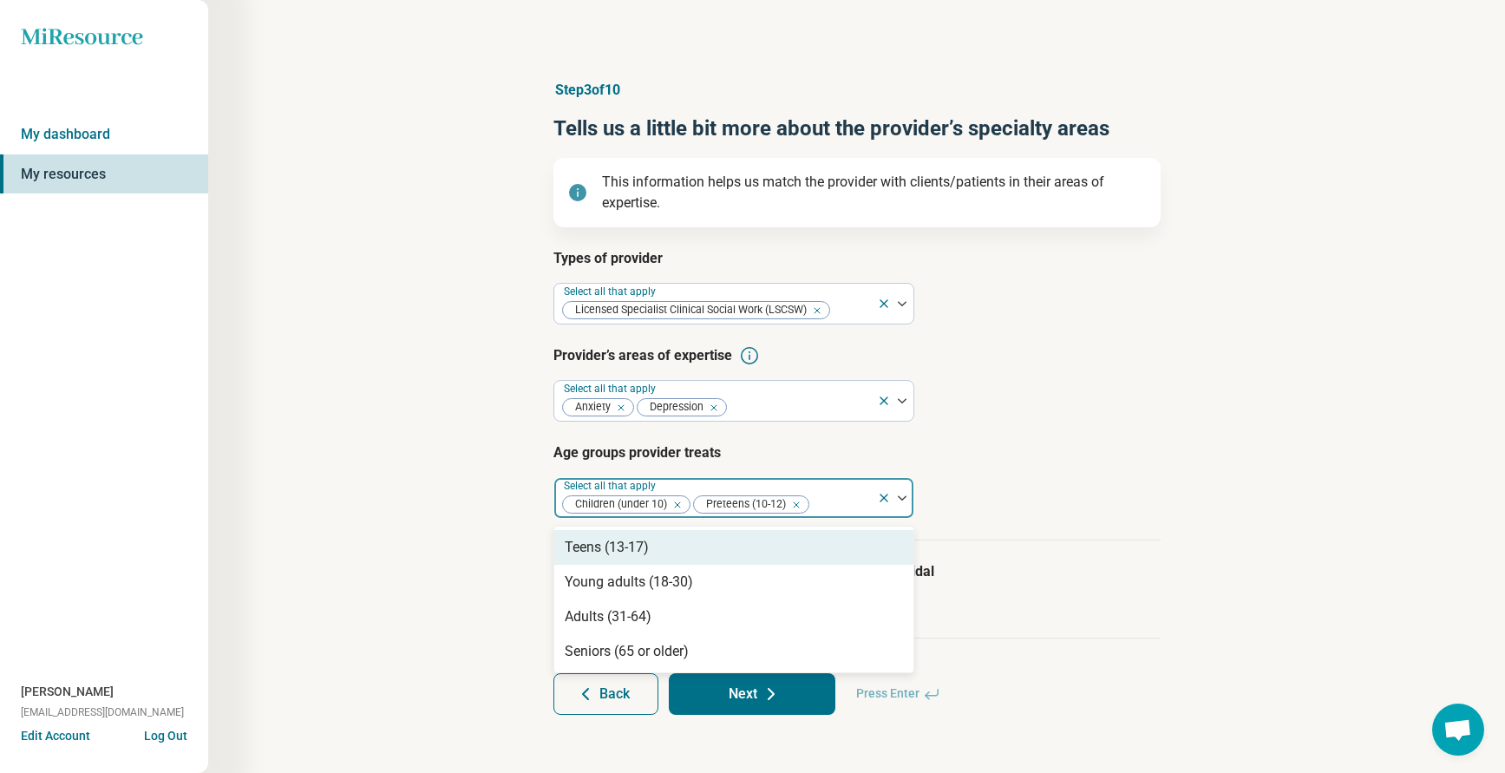
click at [814, 504] on input "text" at bounding box center [812, 504] width 3 height 21
click at [607, 548] on div "Teens (13-17)" at bounding box center [607, 547] width 84 height 21
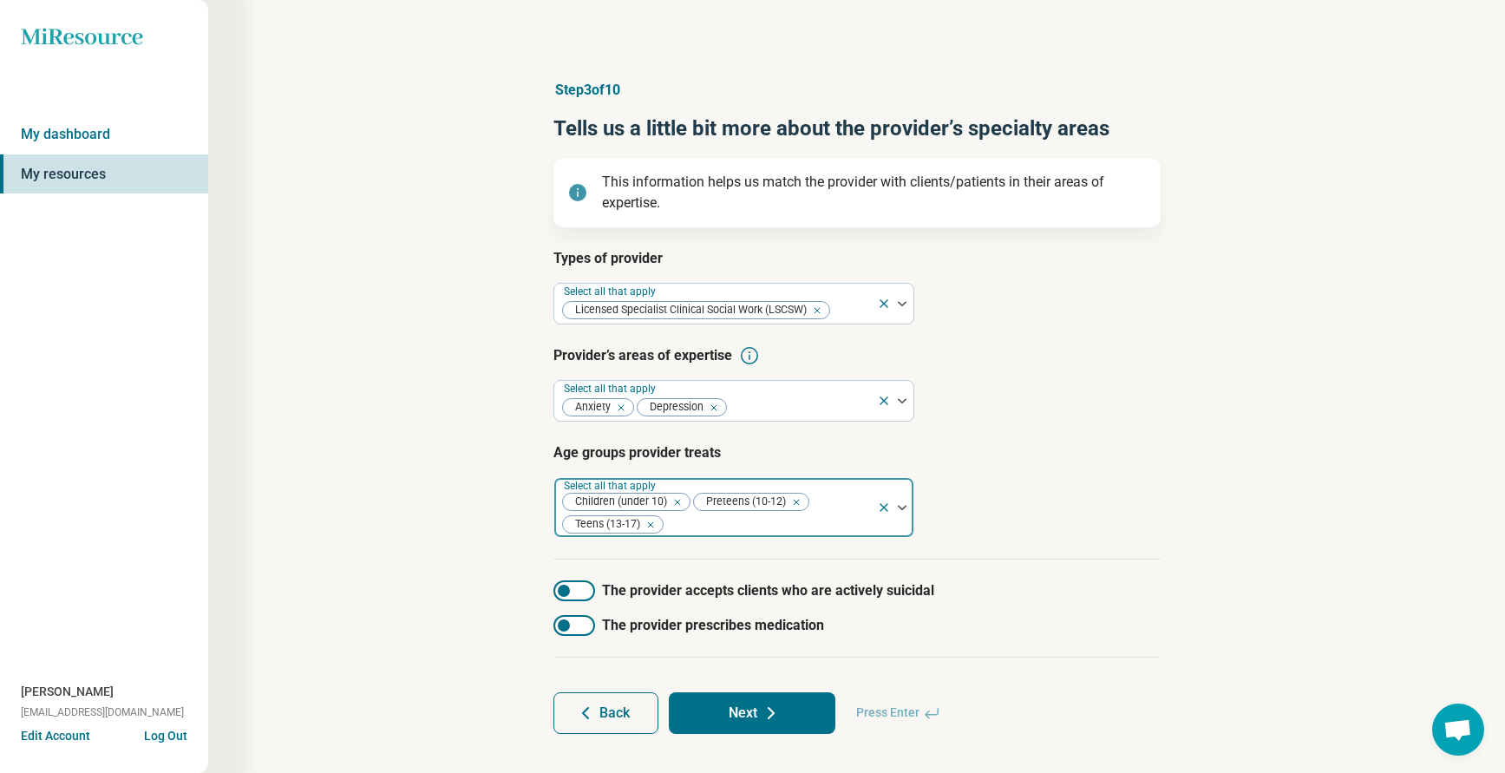
click at [752, 521] on div at bounding box center [767, 525] width 205 height 24
click at [702, 520] on div at bounding box center [767, 525] width 205 height 24
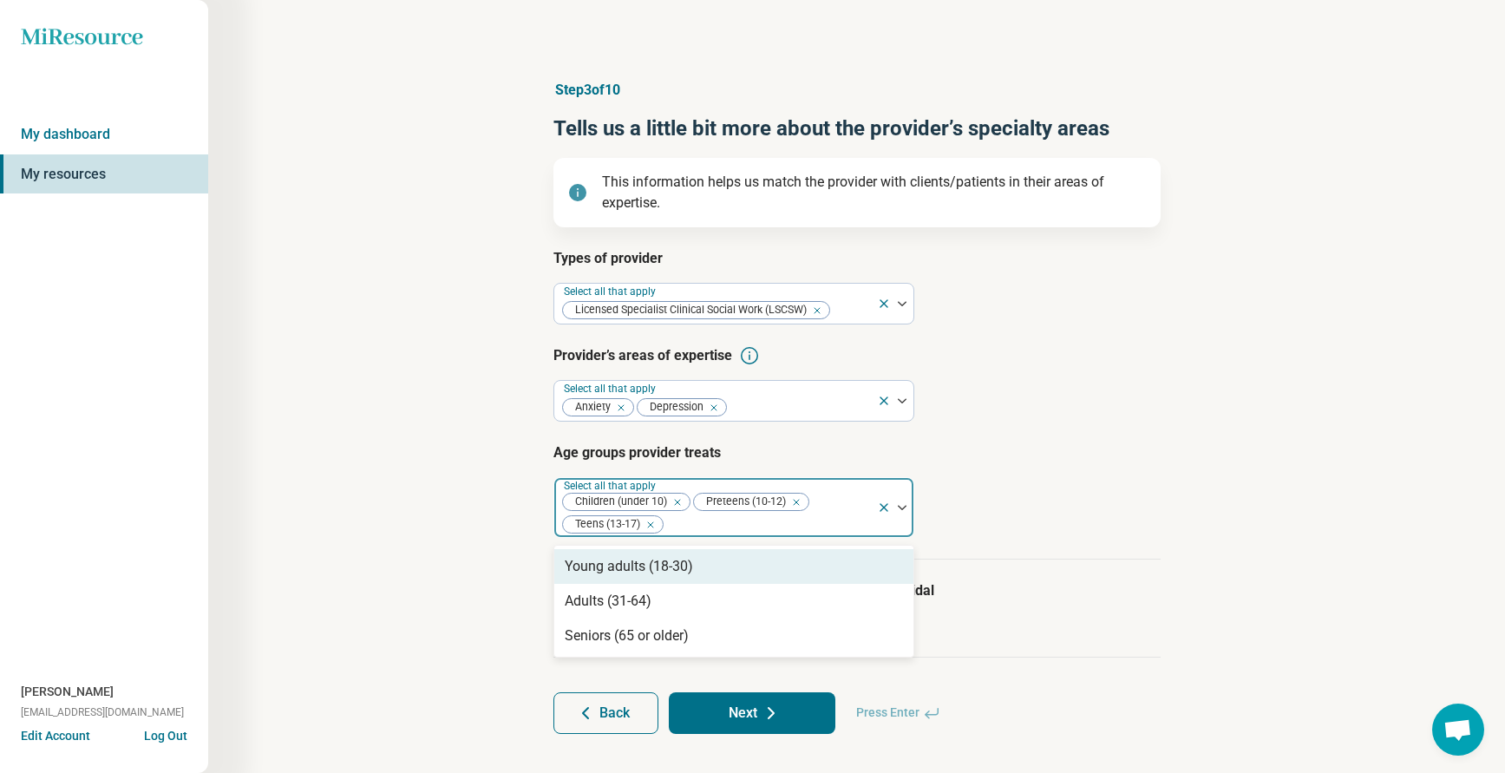
click at [637, 569] on div "Young adults (18-30)" at bounding box center [629, 566] width 128 height 21
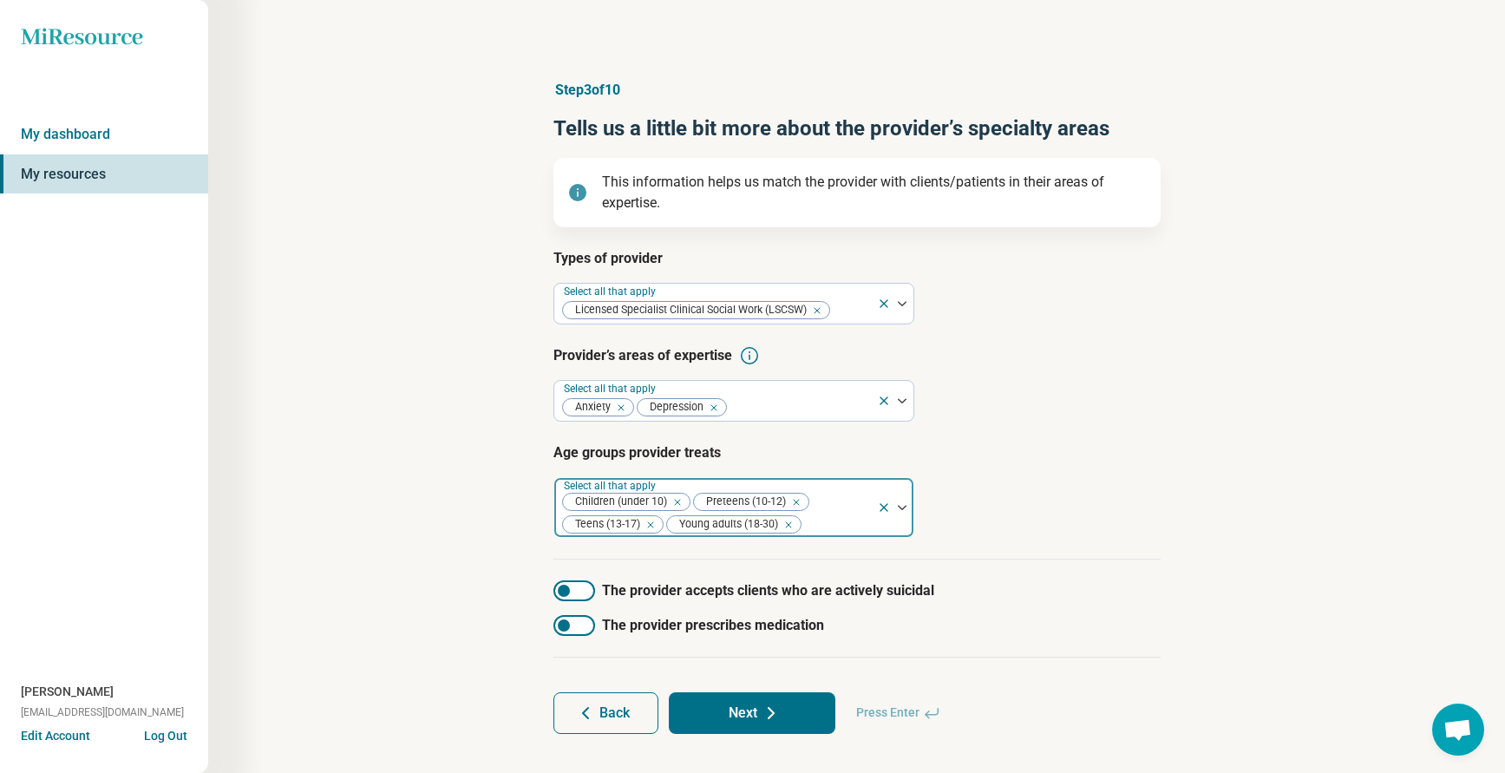
click at [827, 519] on div at bounding box center [836, 525] width 67 height 24
click at [820, 521] on div at bounding box center [836, 525] width 67 height 24
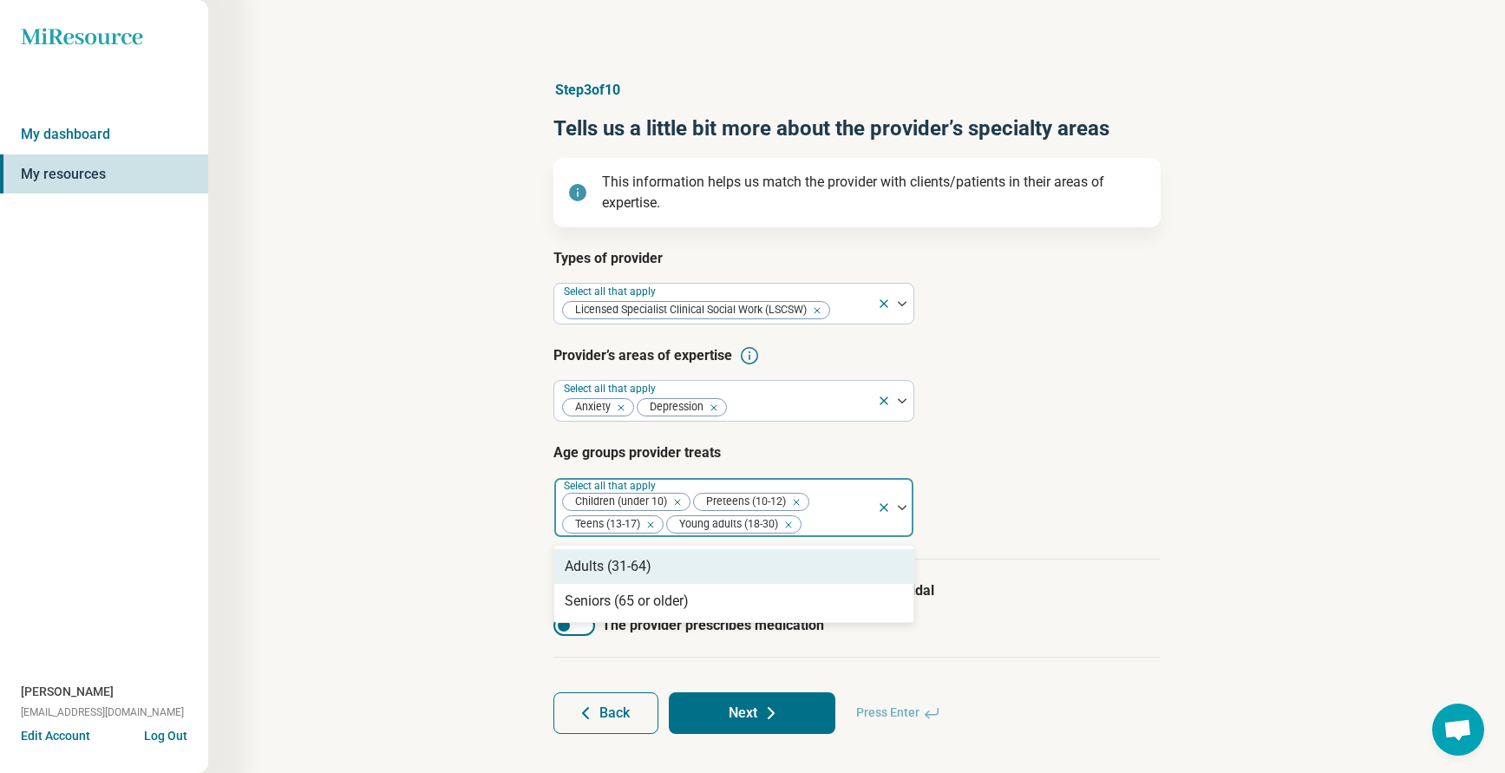
click at [620, 576] on div "Adults (31-64)" at bounding box center [608, 566] width 87 height 21
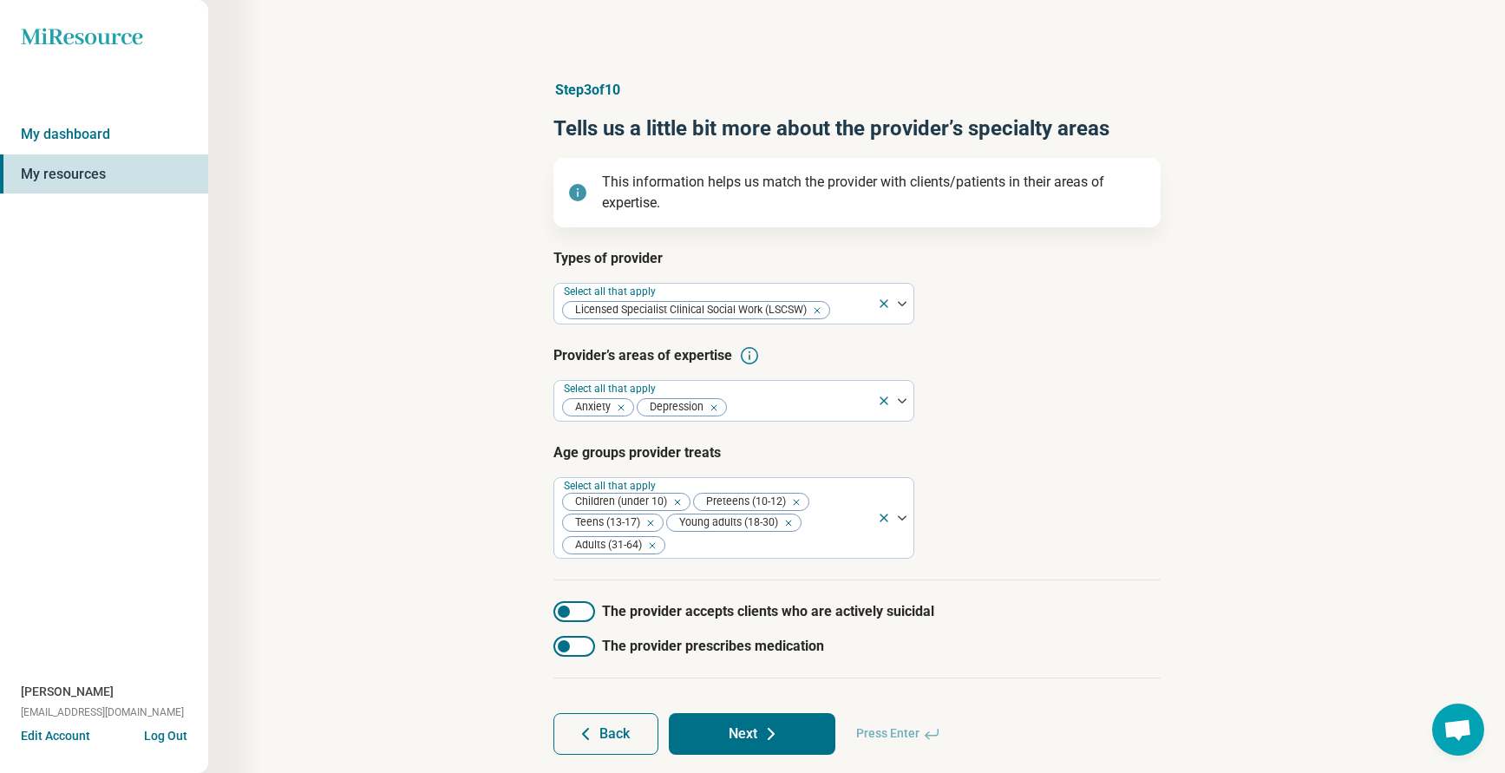
click at [1030, 560] on div "Types of provider Select all that apply Licensed Specialist Clinical Social Wor…" at bounding box center [856, 414] width 607 height 332
click at [567, 612] on div at bounding box center [564, 611] width 12 height 12
click at [763, 735] on icon at bounding box center [771, 733] width 21 height 21
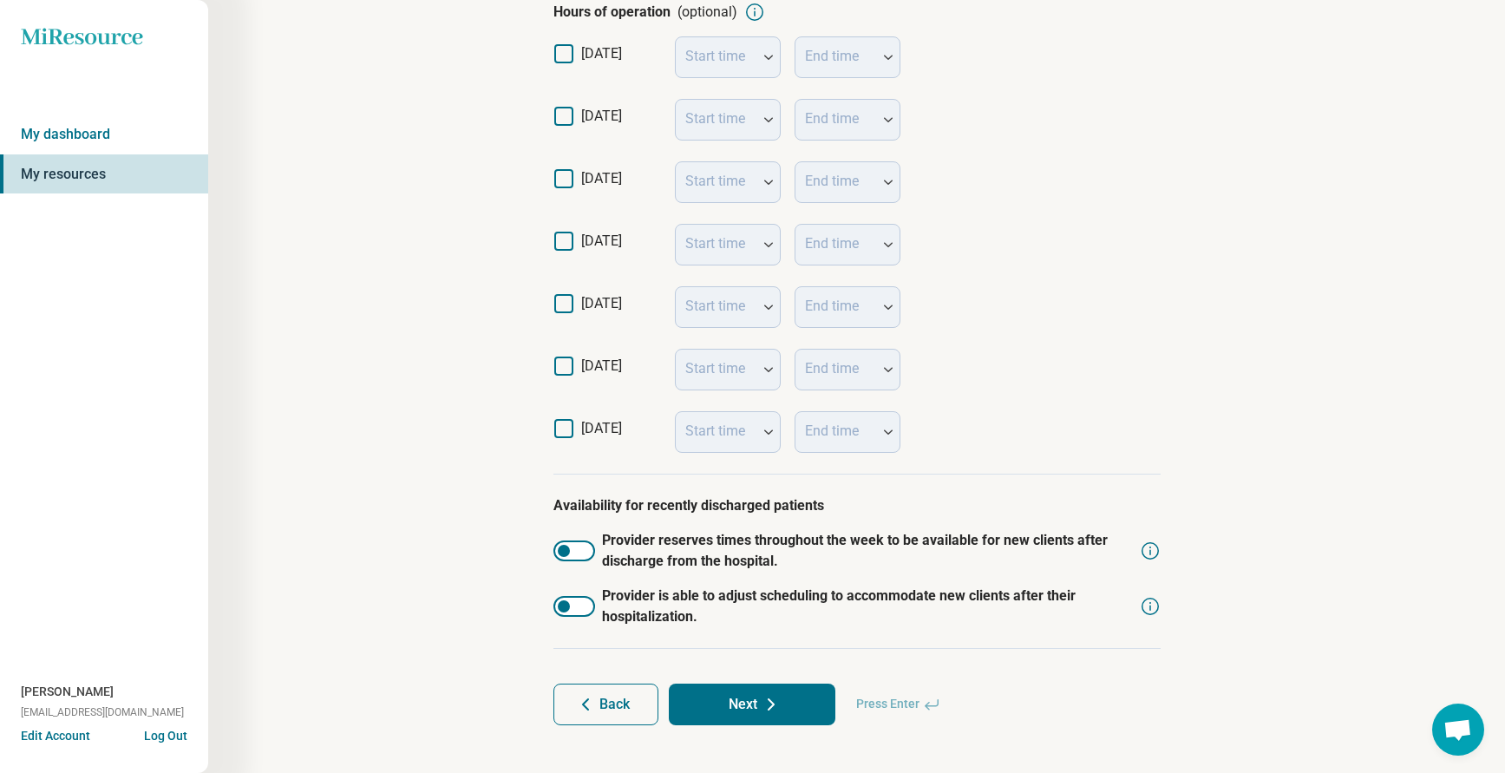
scroll to position [396, 0]
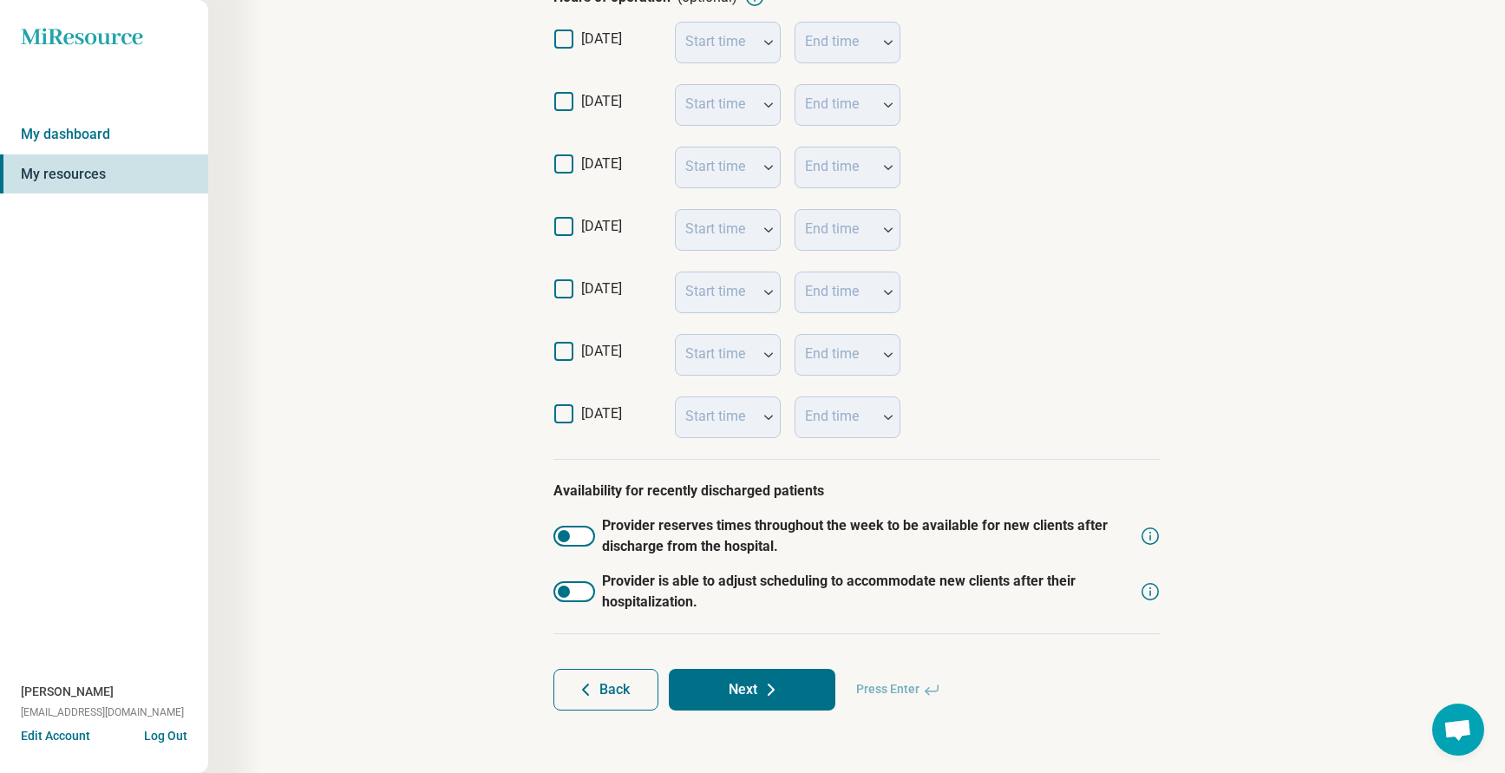
click at [738, 689] on button "Next" at bounding box center [752, 690] width 167 height 42
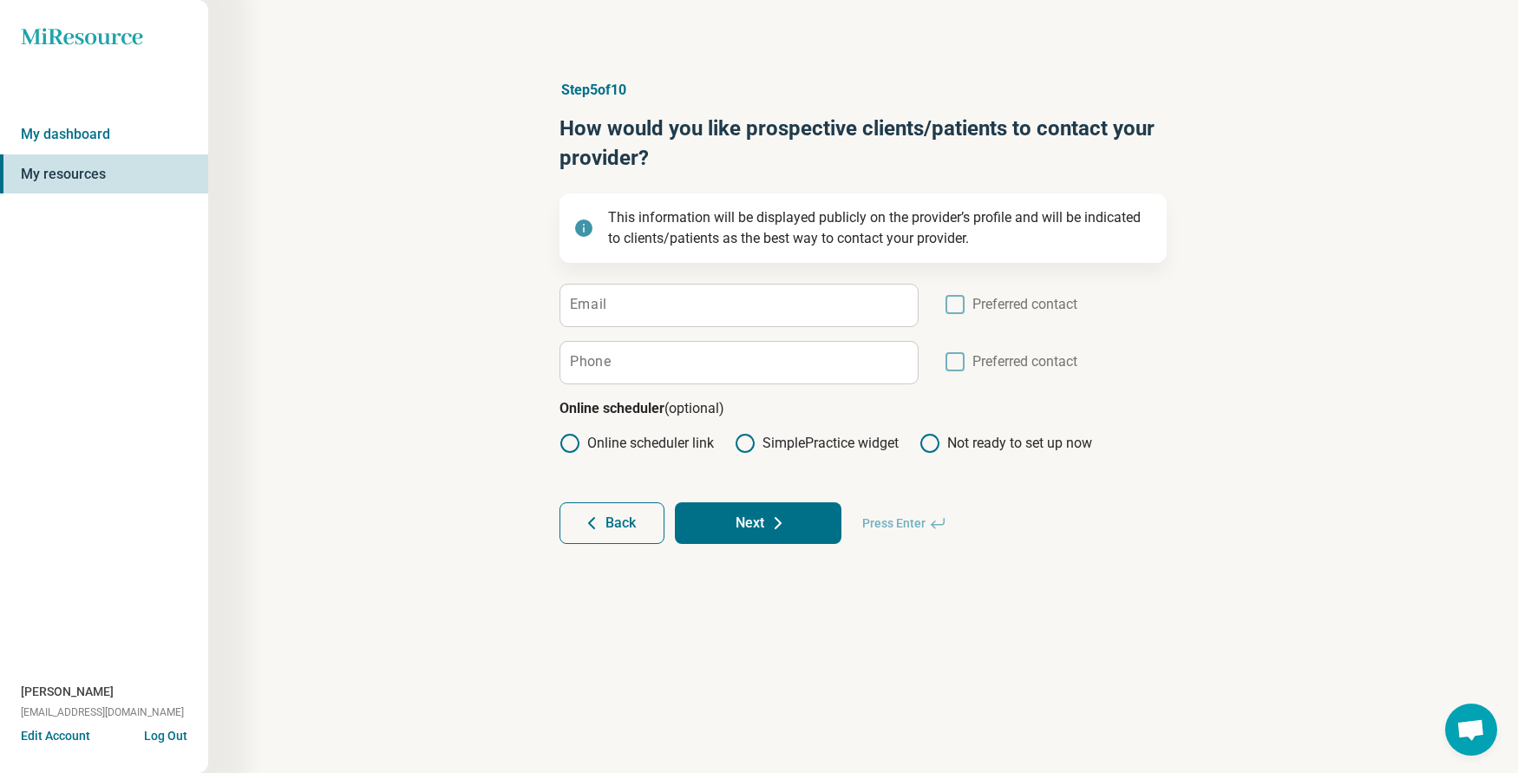
click at [582, 308] on label "Email" at bounding box center [588, 304] width 36 height 14
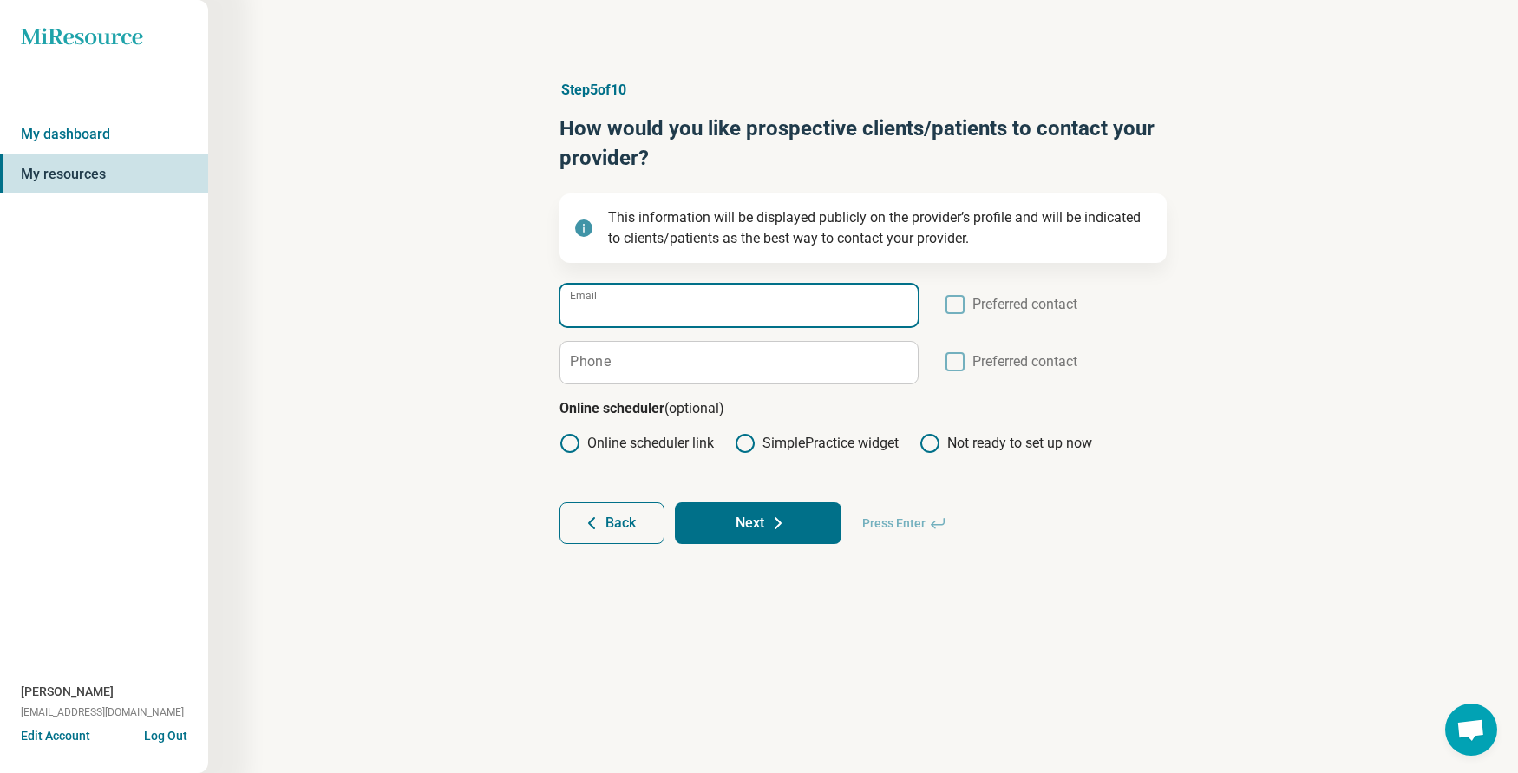
click at [582, 308] on input "Email" at bounding box center [738, 305] width 357 height 42
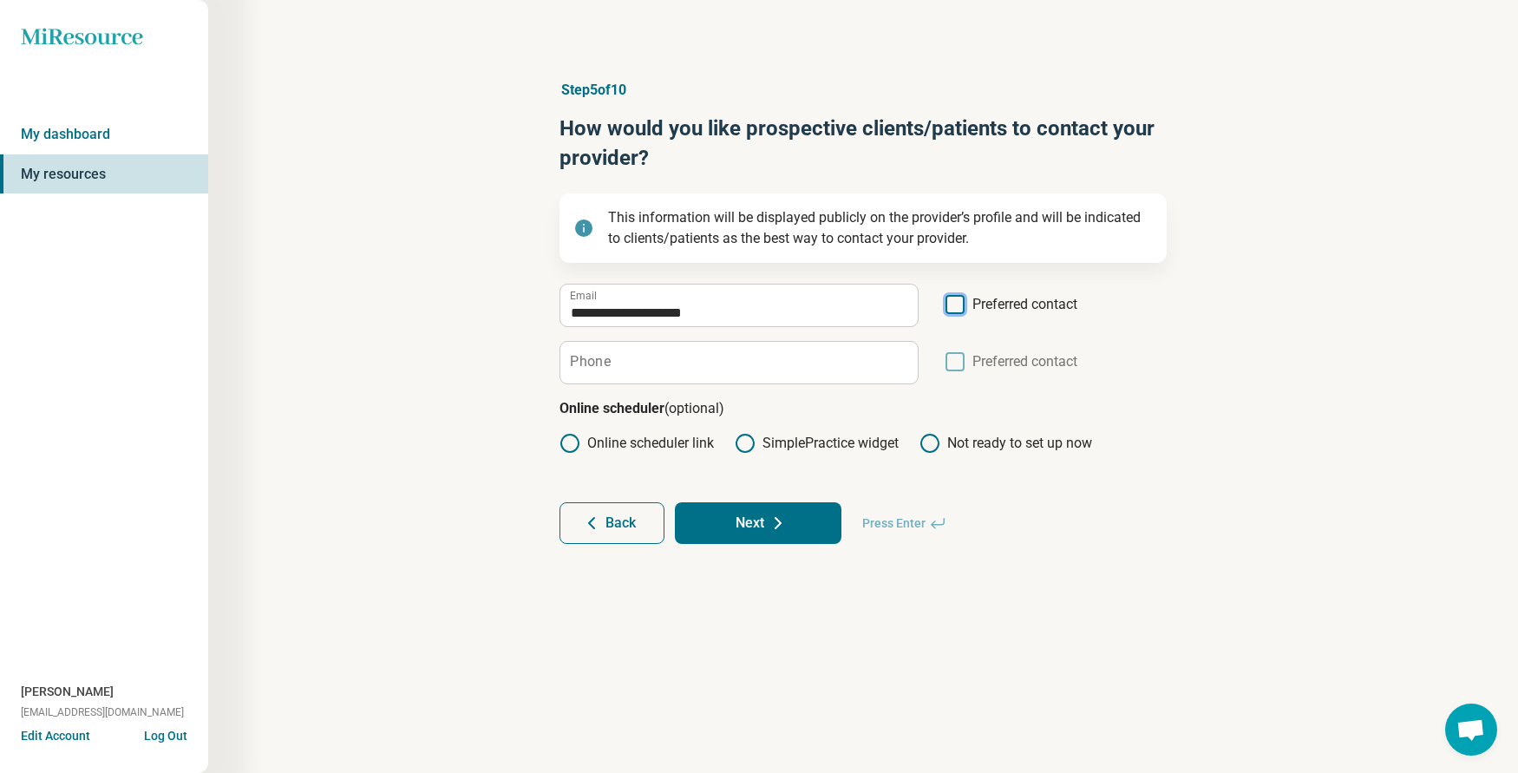
scroll to position [9, 0]
click at [954, 360] on icon at bounding box center [954, 361] width 19 height 19
click at [738, 515] on button "Next" at bounding box center [758, 523] width 167 height 42
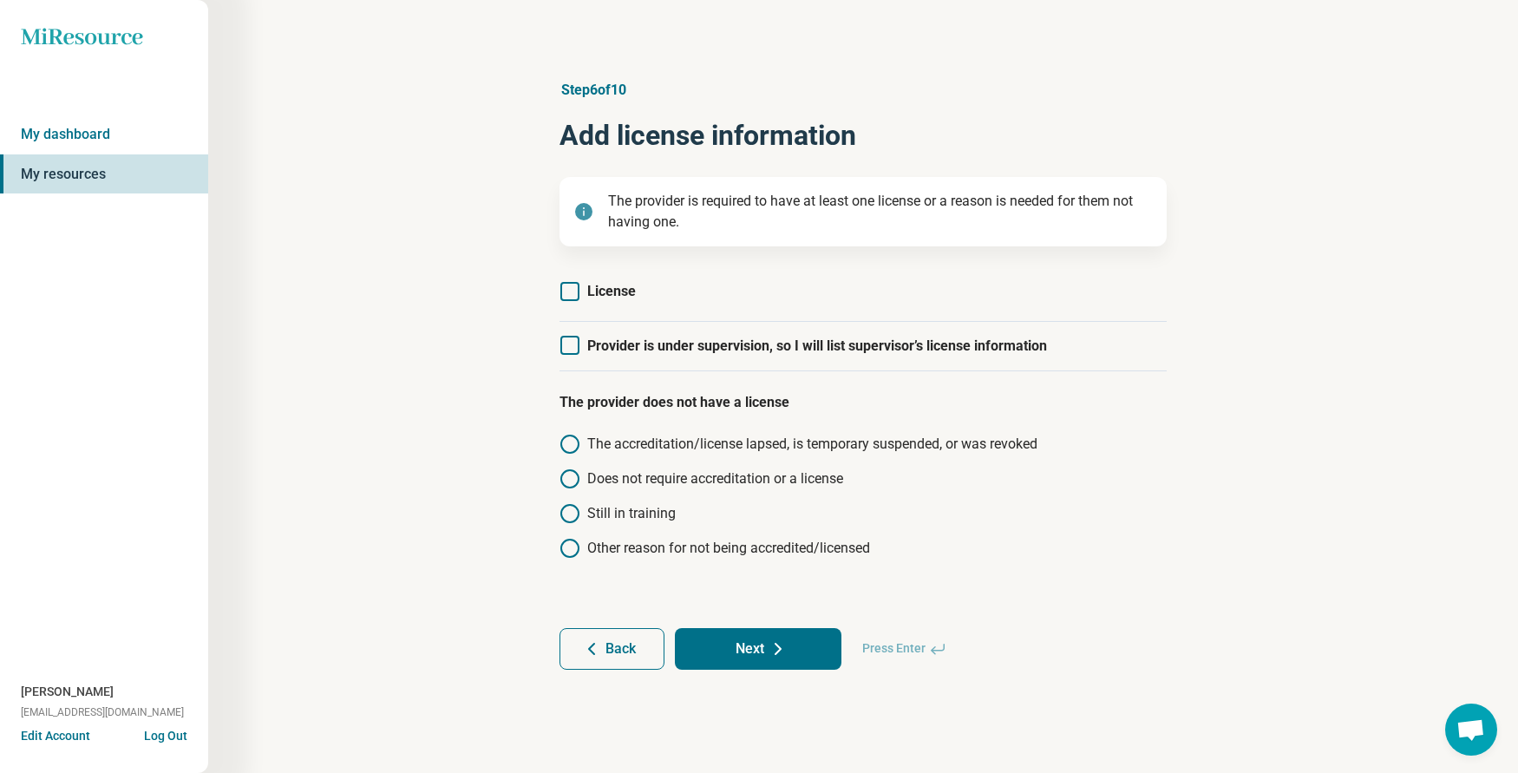
click at [570, 297] on icon at bounding box center [569, 291] width 19 height 19
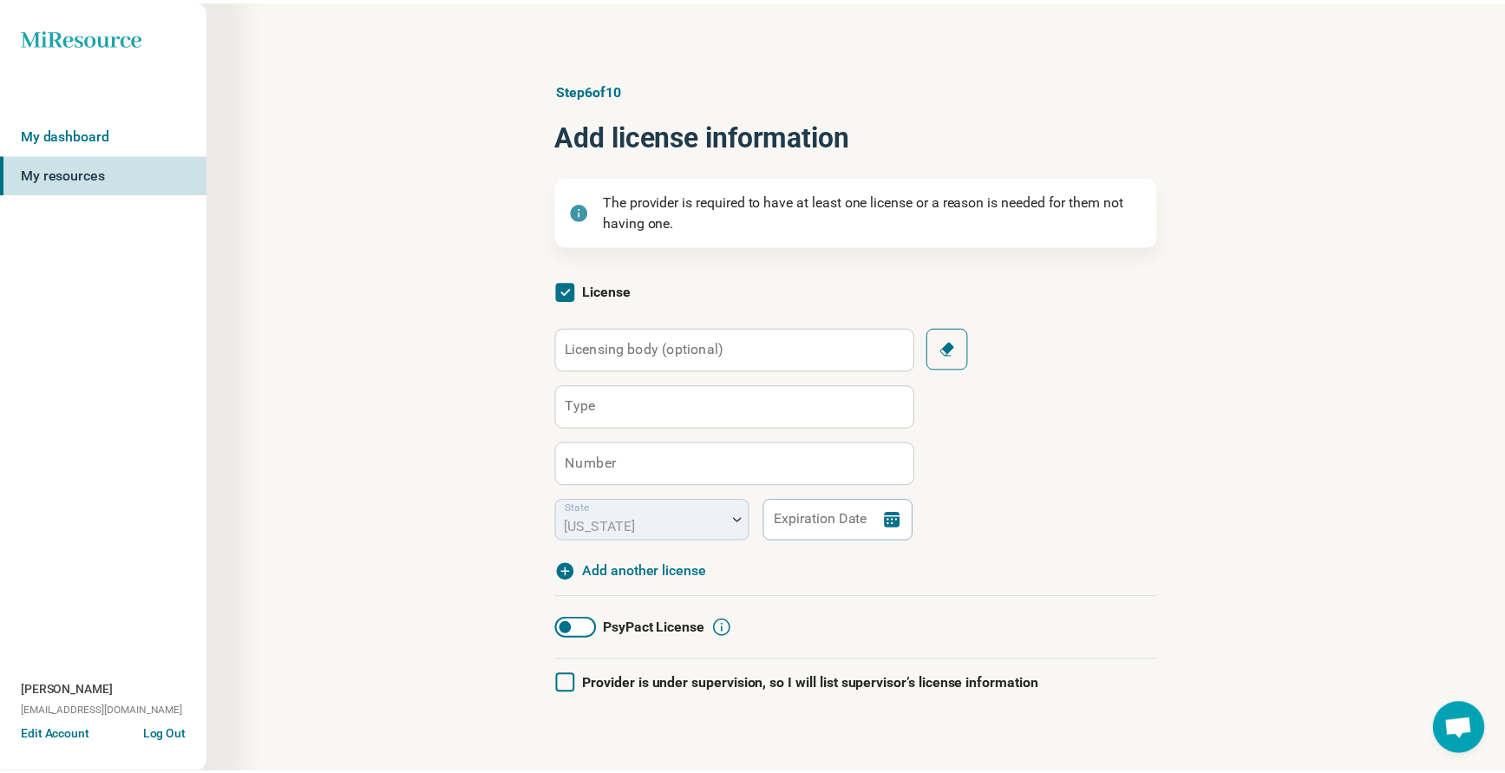
scroll to position [9, 0]
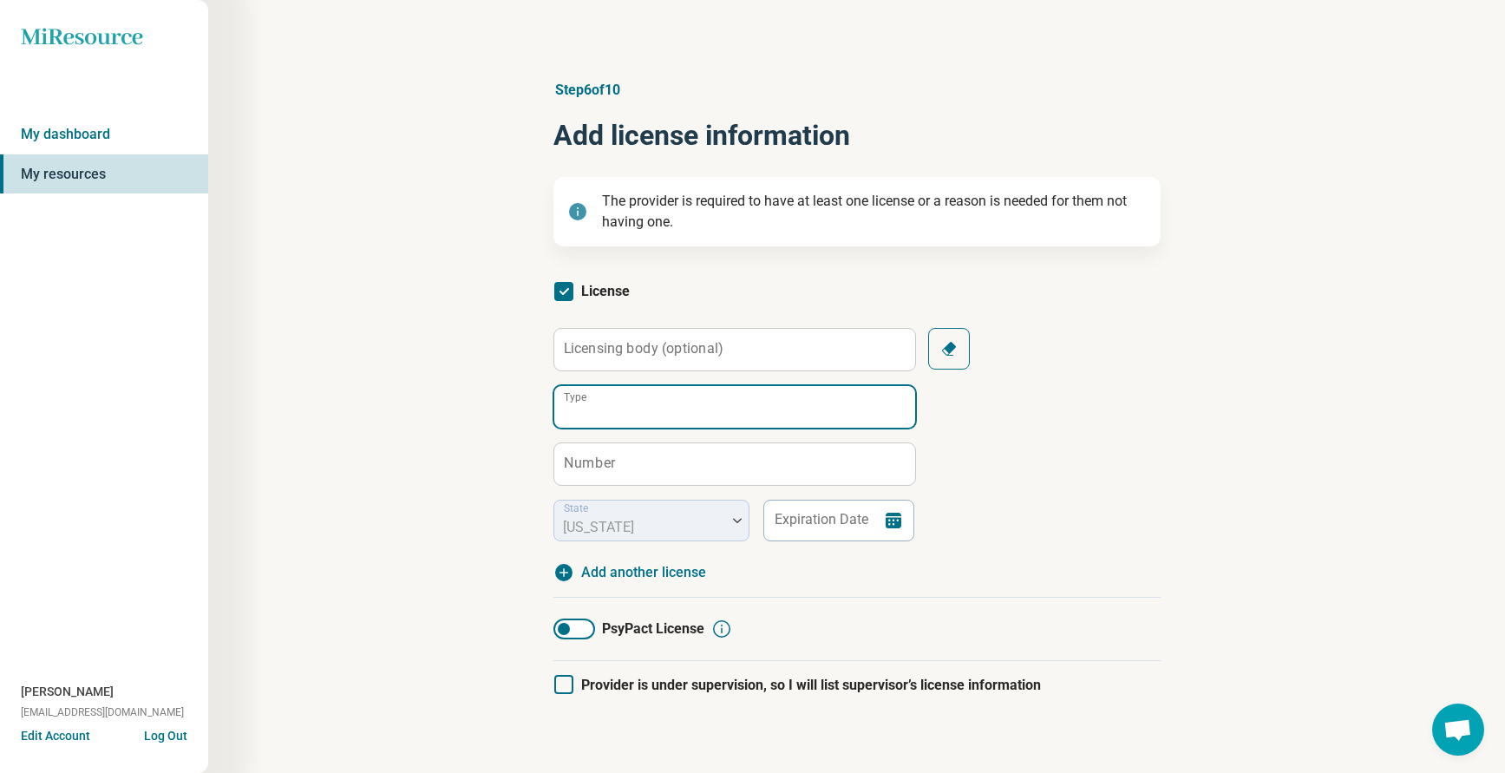
click at [612, 403] on input "Type" at bounding box center [734, 407] width 361 height 42
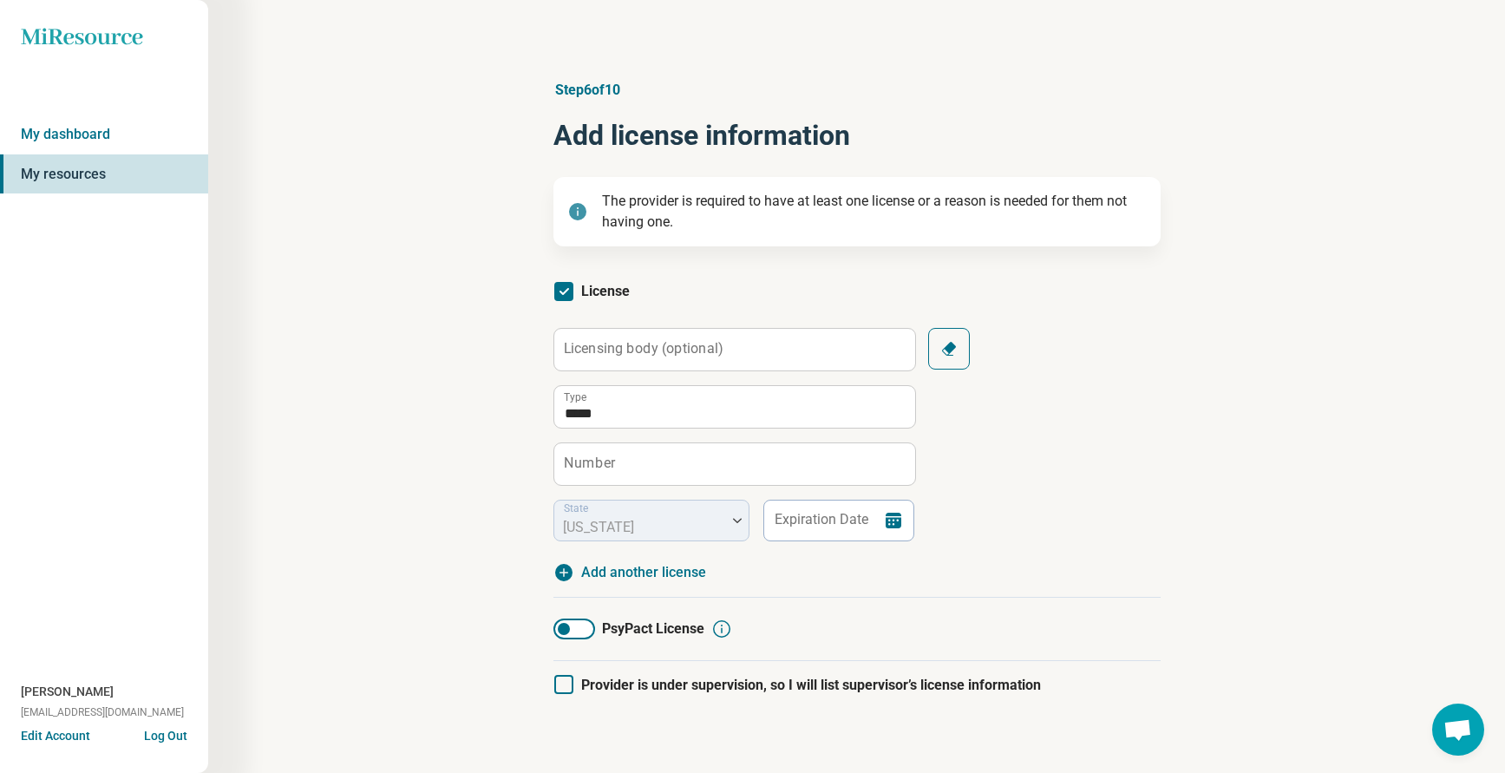
click at [606, 467] on label "Number" at bounding box center [589, 463] width 51 height 14
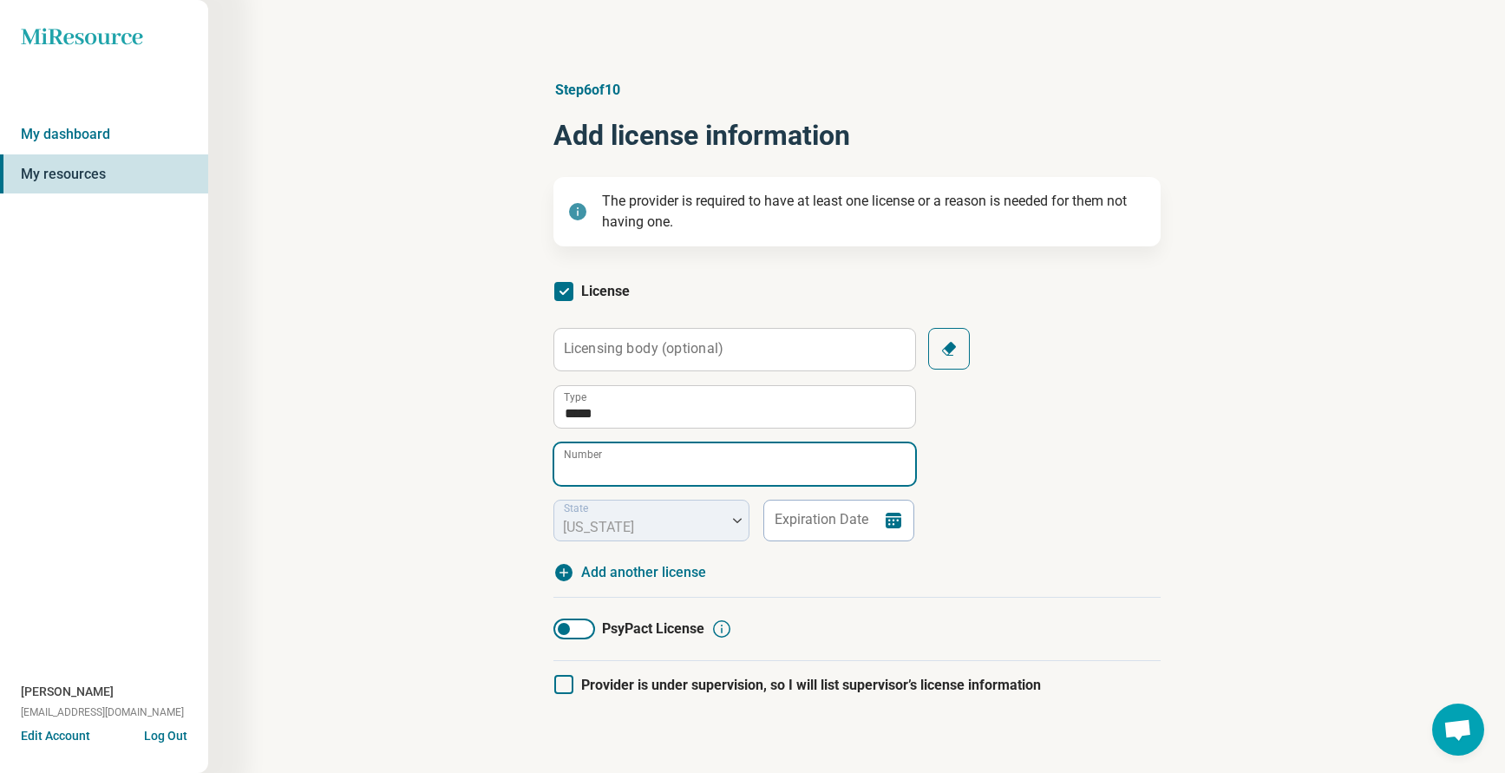
click at [606, 467] on input "Number" at bounding box center [734, 464] width 361 height 42
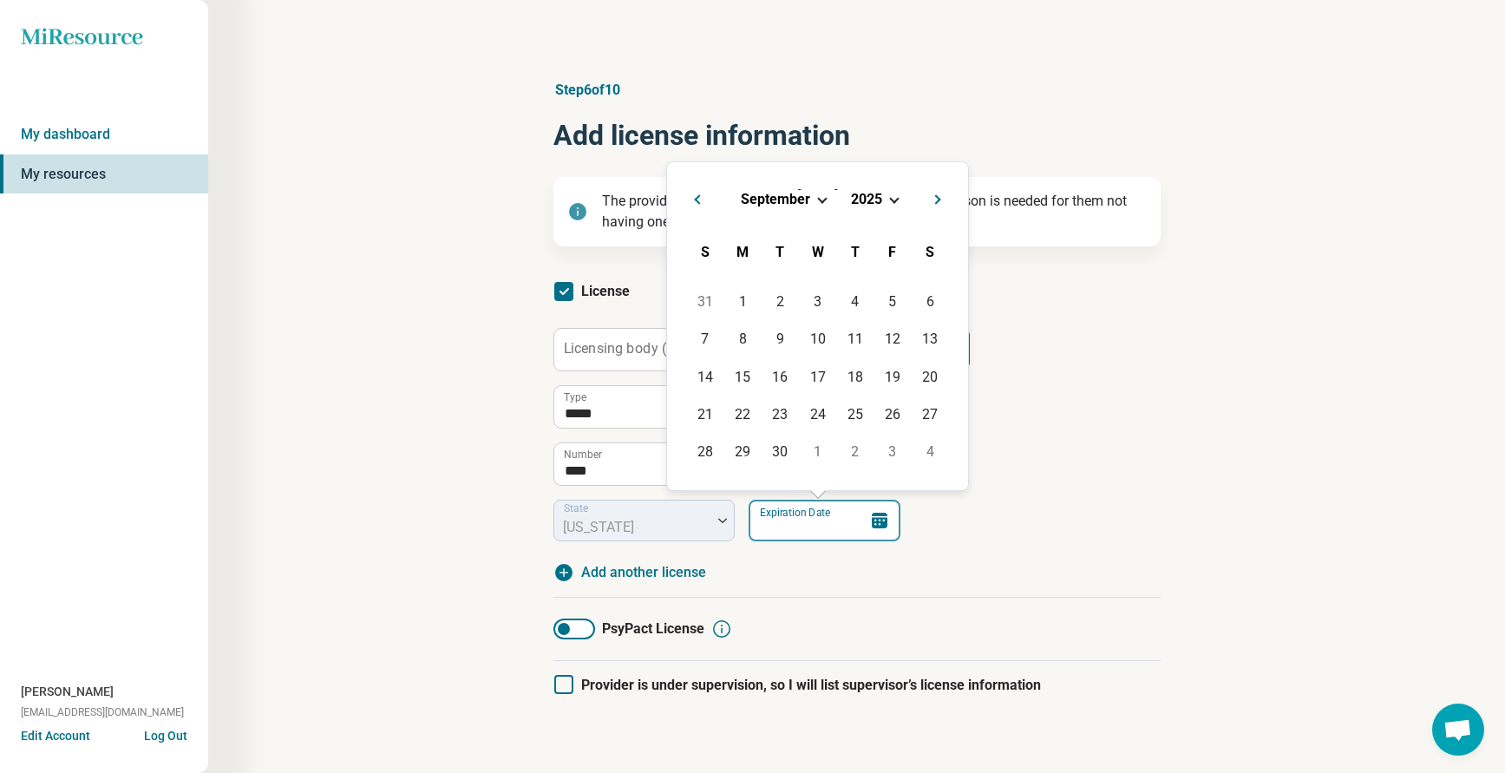
click at [788, 524] on input "Expiration Date" at bounding box center [824, 521] width 152 height 42
click at [1284, 487] on div "Step 6 of 10 Add license information The provider is required to have at least …" at bounding box center [856, 450] width 1130 height 810
click at [781, 526] on input "Expiration Date" at bounding box center [824, 521] width 152 height 42
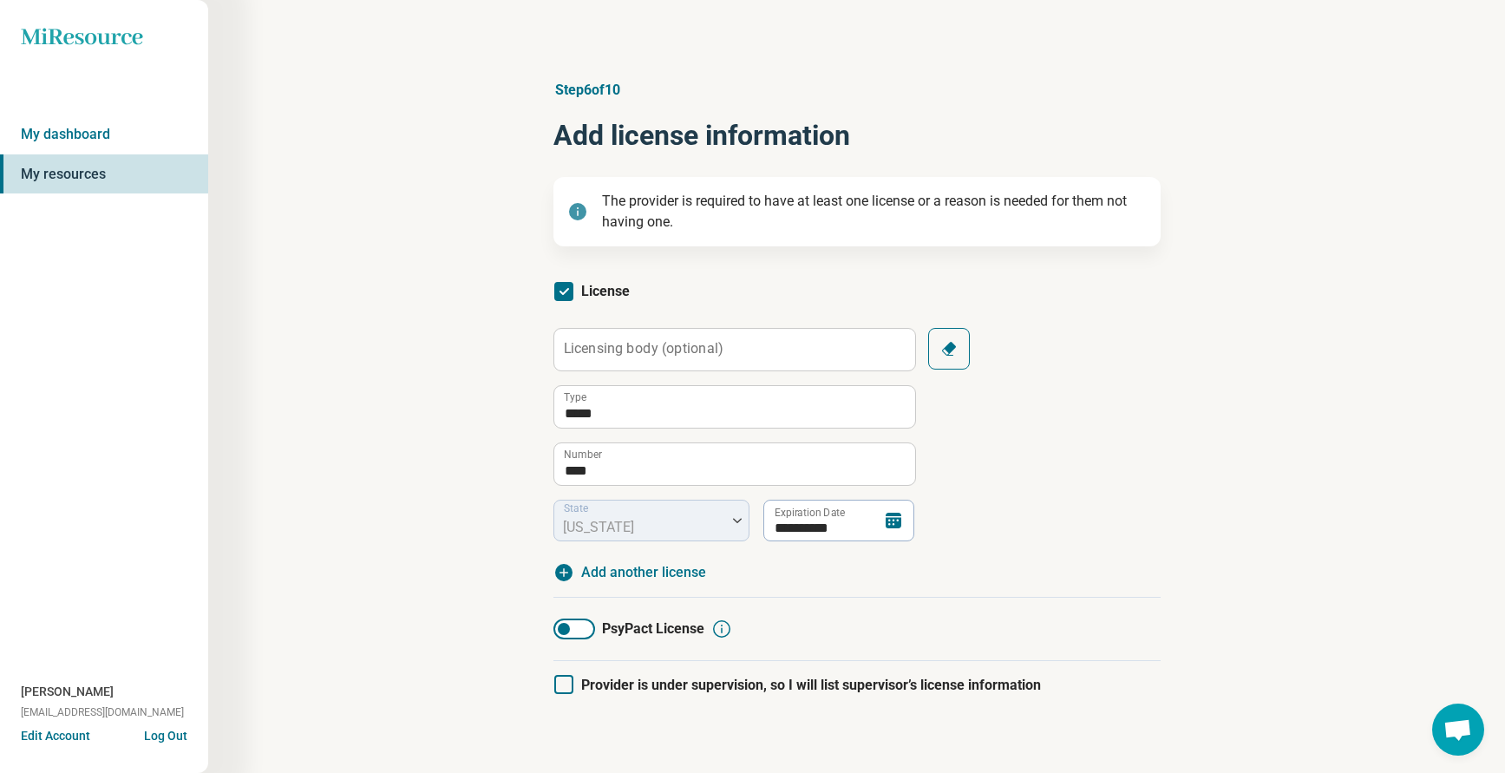
click at [1168, 546] on article "**********" at bounding box center [857, 450] width 663 height 810
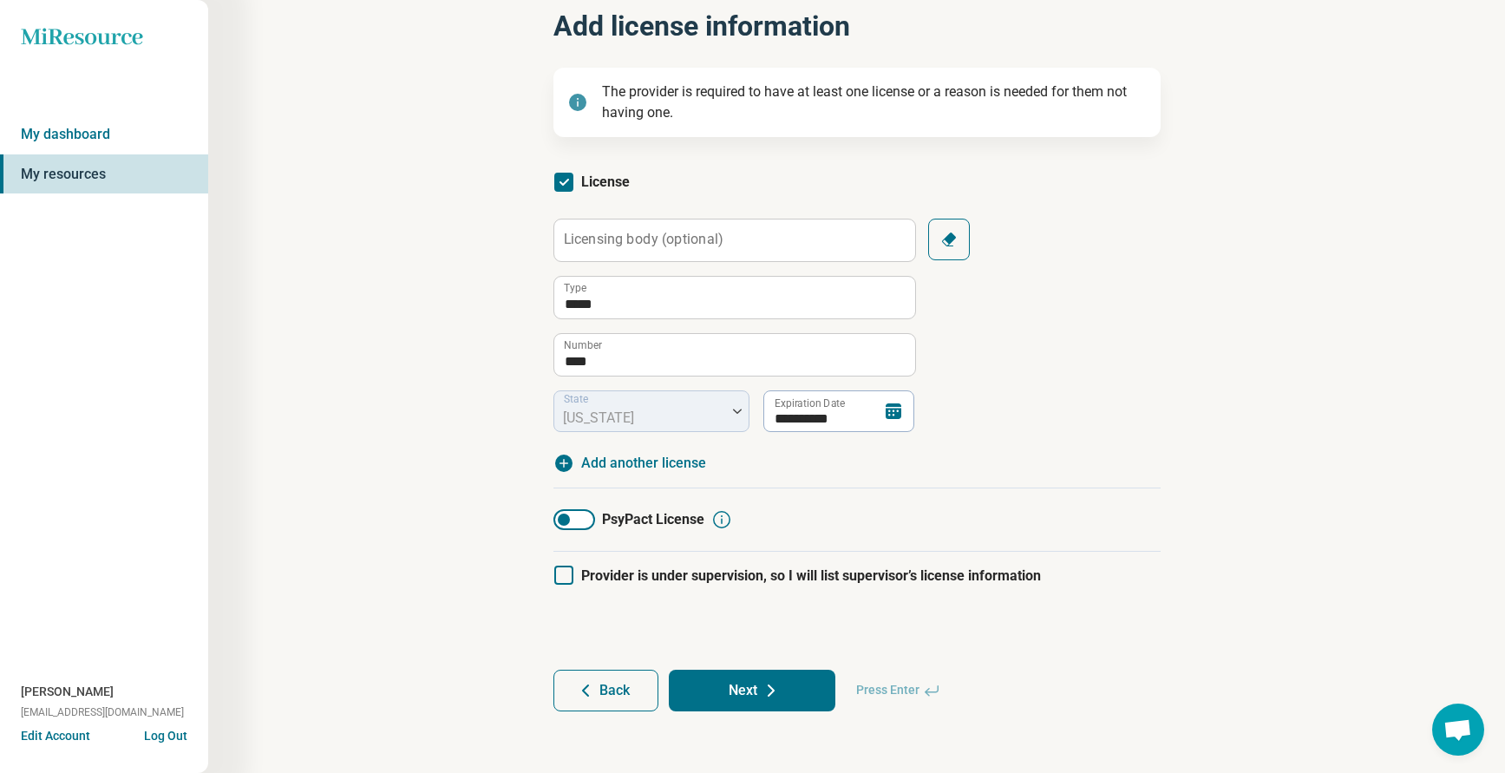
scroll to position [110, 0]
click at [732, 686] on button "Next" at bounding box center [752, 690] width 167 height 42
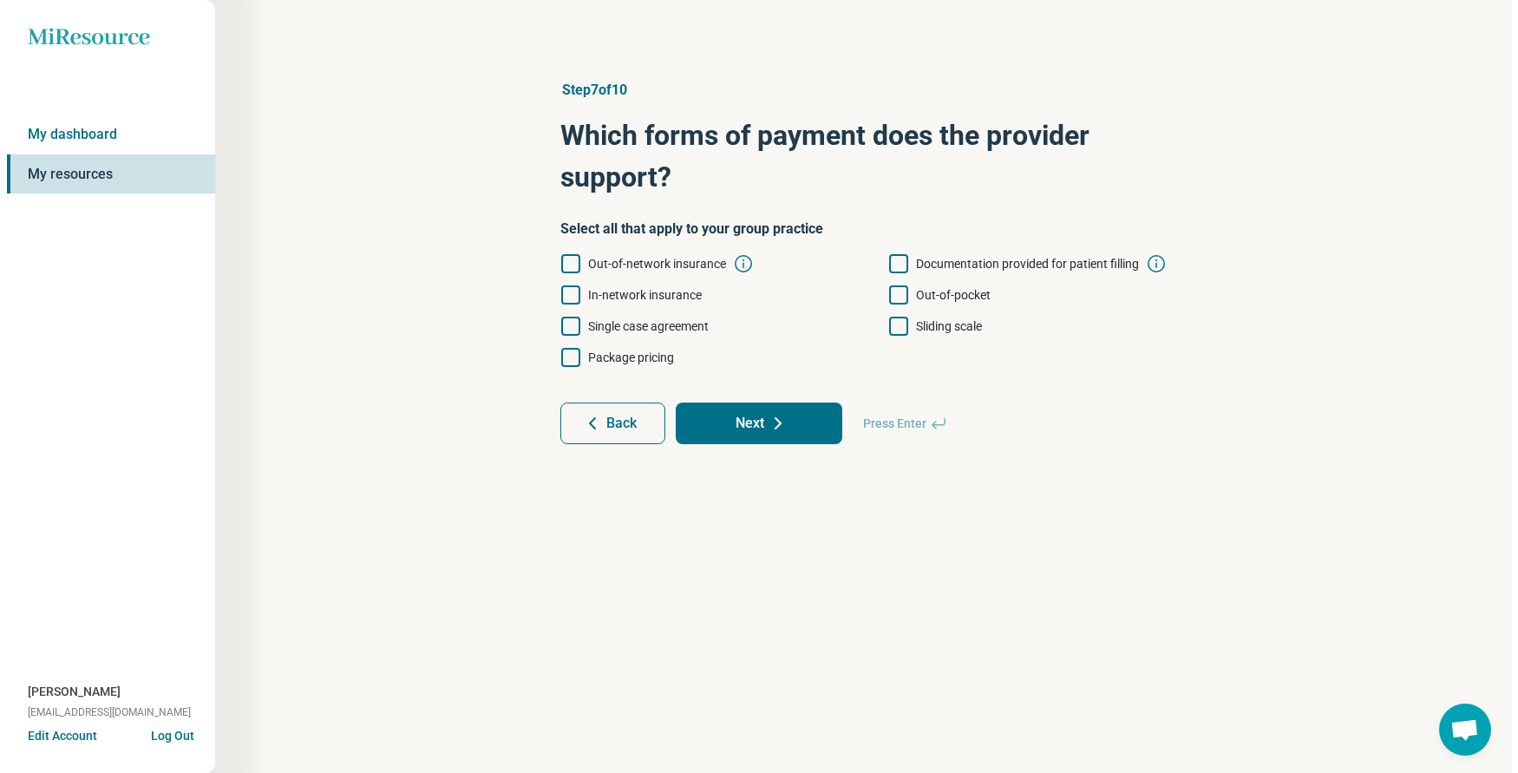
scroll to position [0, 0]
click at [897, 320] on icon at bounding box center [897, 326] width 19 height 19
click at [565, 296] on icon at bounding box center [569, 294] width 19 height 19
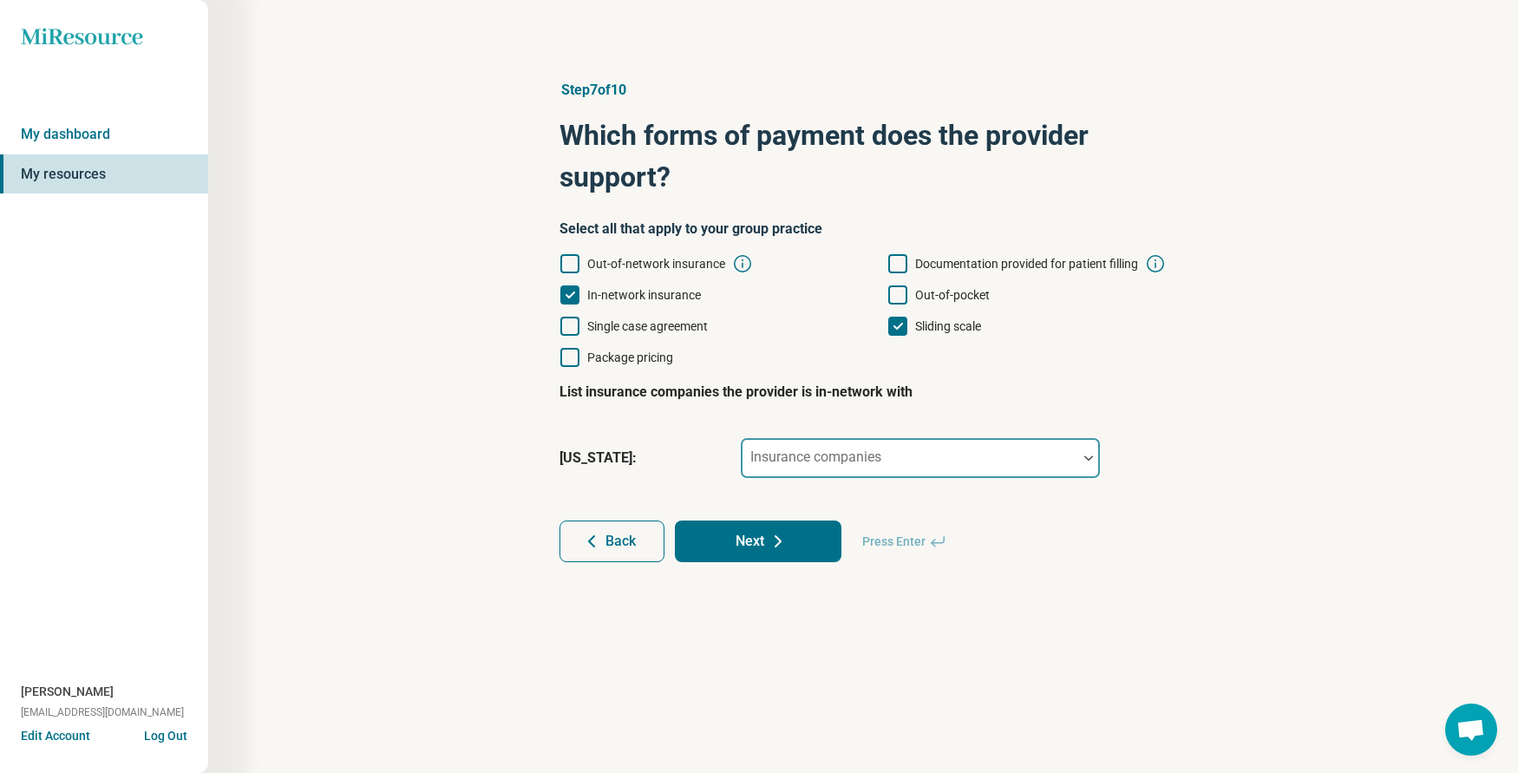
click at [828, 437] on div "Insurance companies" at bounding box center [920, 458] width 361 height 42
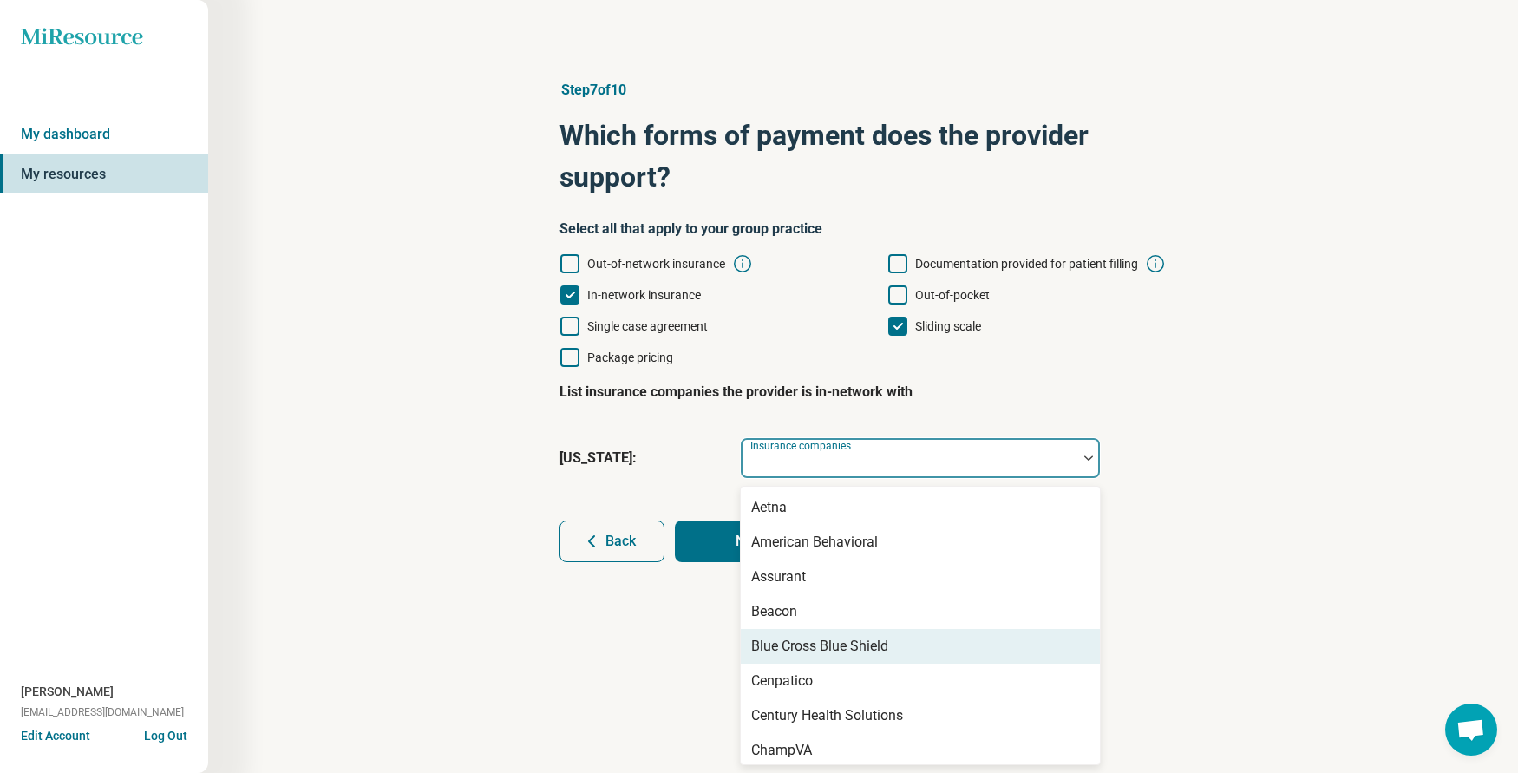
click at [826, 644] on div "Blue Cross Blue Shield" at bounding box center [819, 646] width 137 height 21
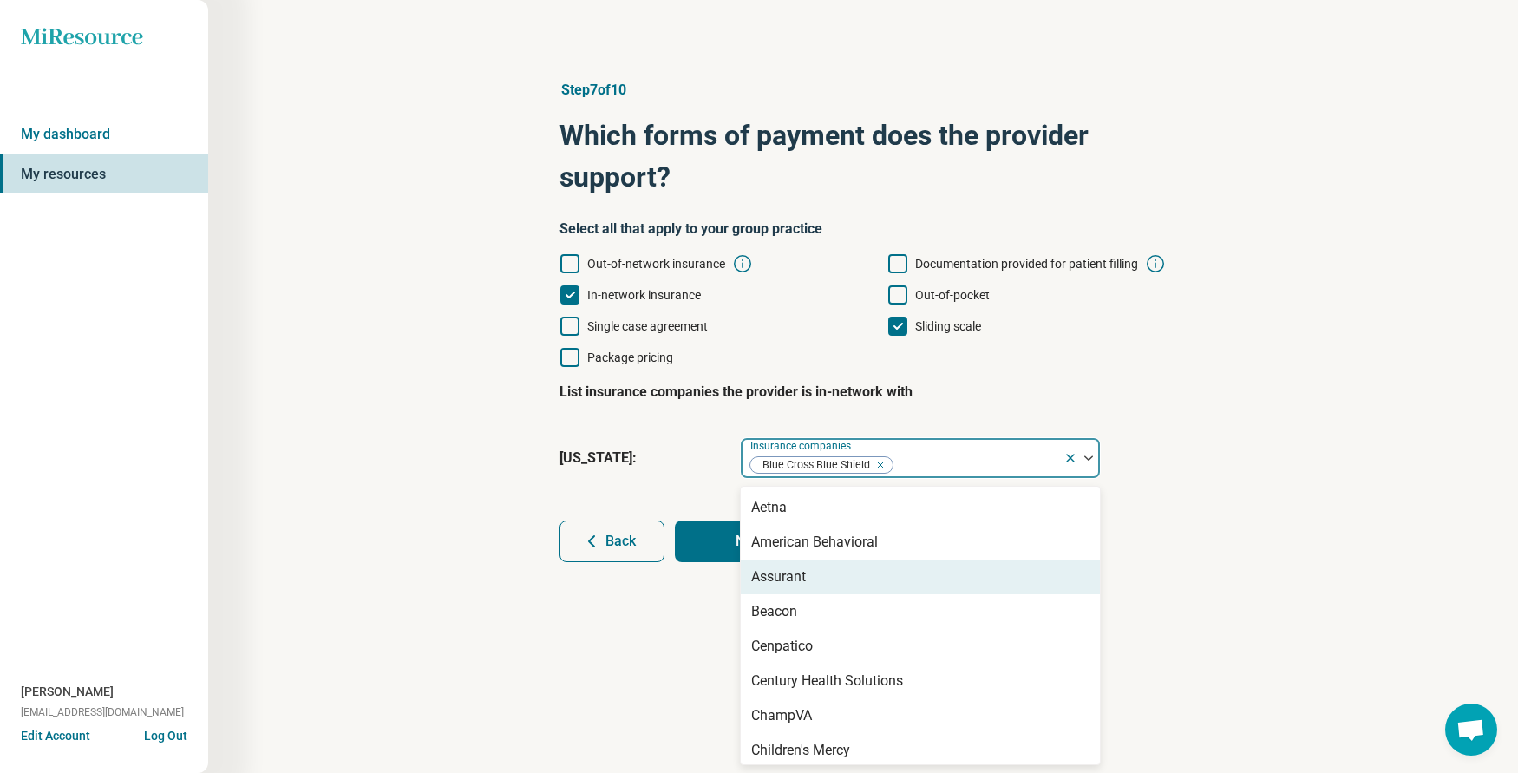
click at [1194, 549] on div "Step 7 of 10 Which forms of payment does the provider support? Select all that …" at bounding box center [862, 321] width 1143 height 552
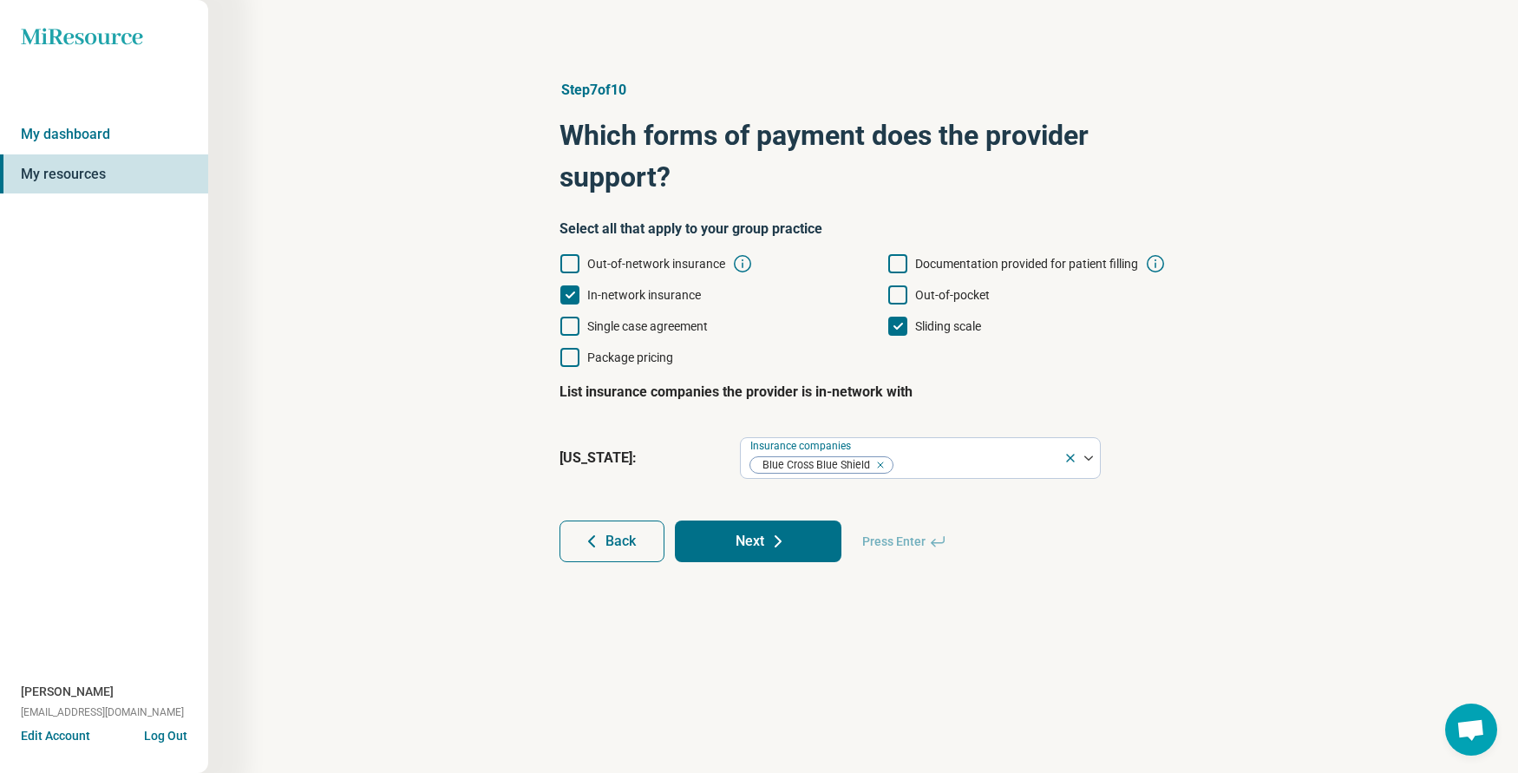
click at [747, 552] on button "Next" at bounding box center [758, 541] width 167 height 42
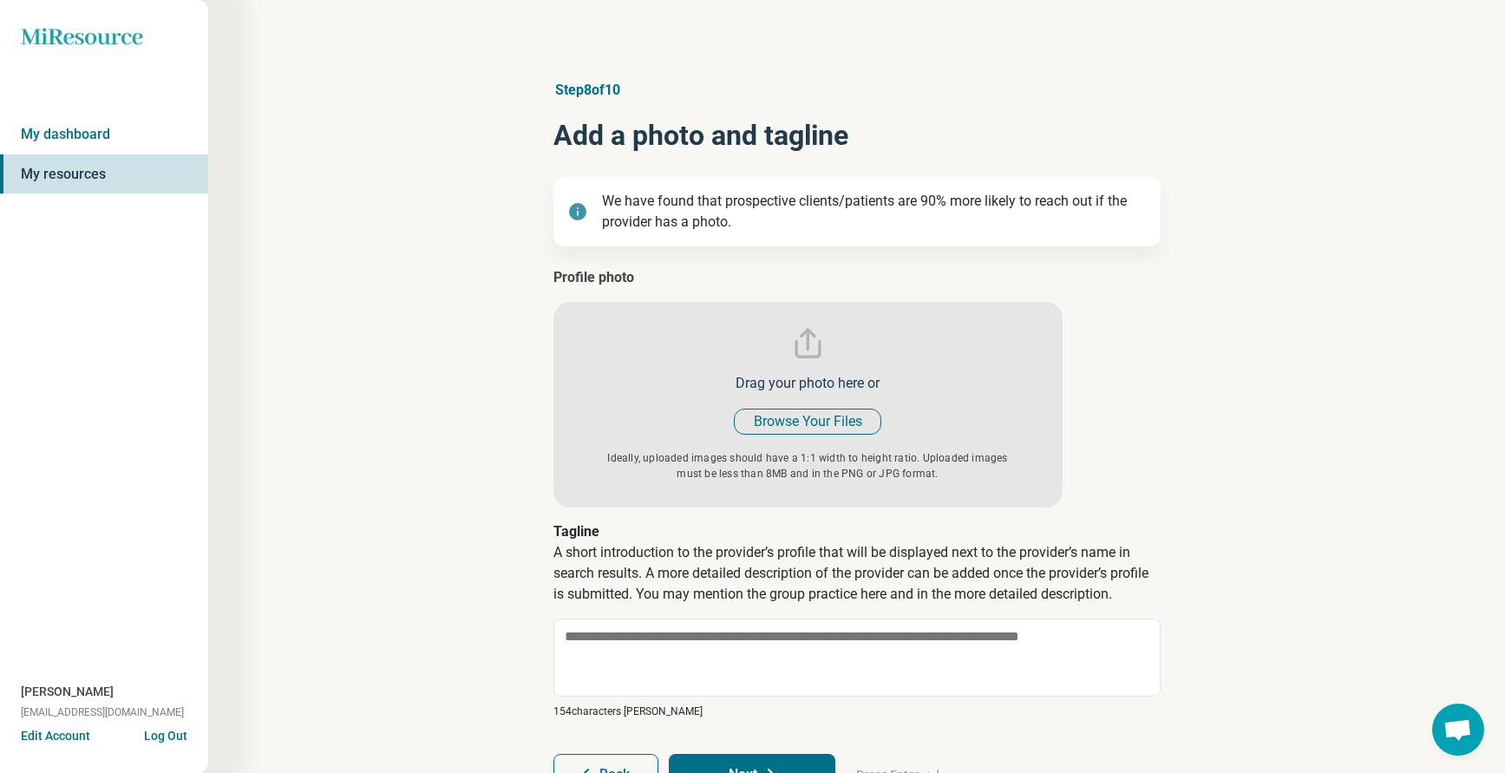
click at [807, 416] on input "file" at bounding box center [807, 387] width 509 height 240
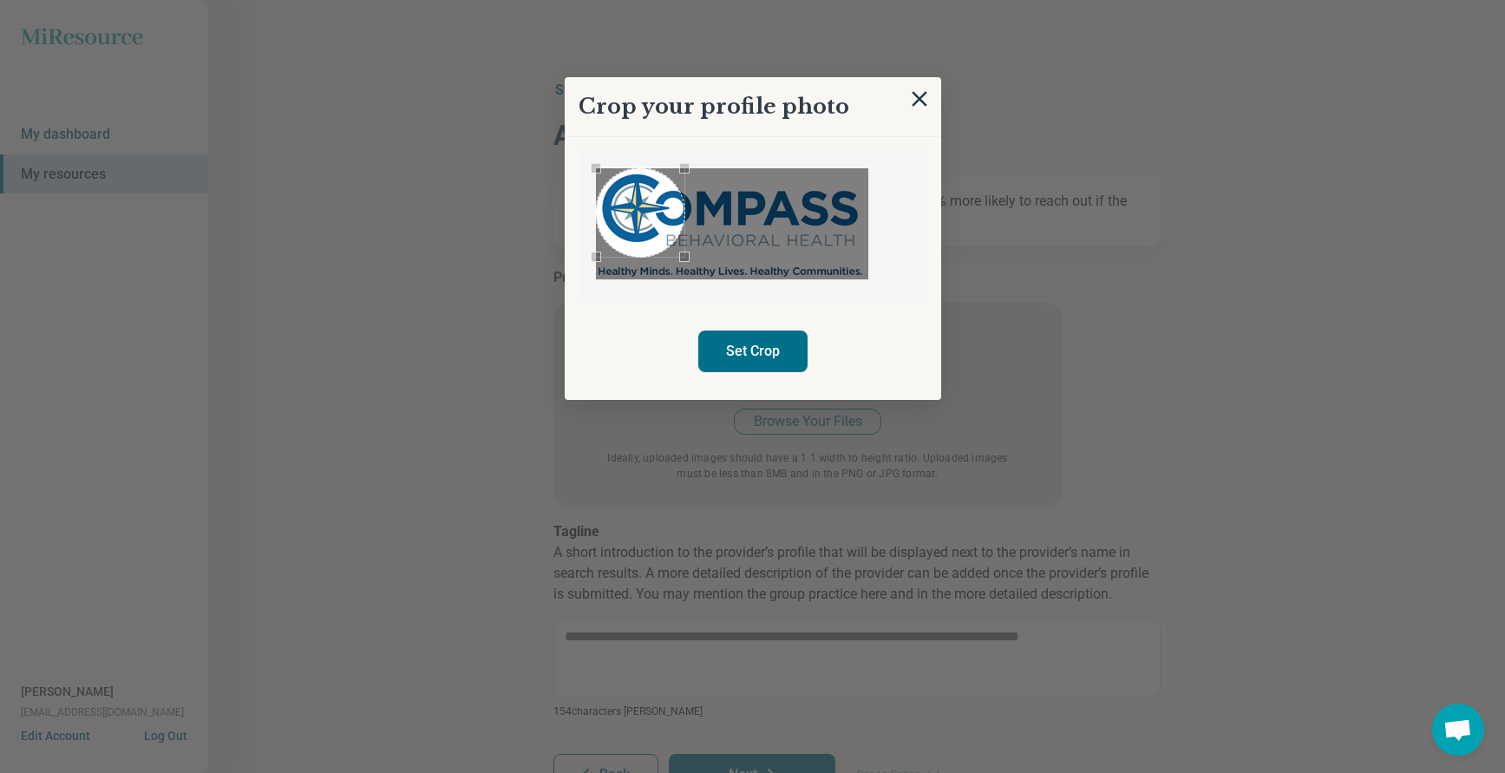
click at [612, 218] on div "Use the arrow keys to move the crop selection area" at bounding box center [640, 212] width 88 height 88
click at [672, 252] on div "Use the arrow keys to move the south east drag handle to change the crop select…" at bounding box center [675, 248] width 10 height 10
click at [742, 343] on button "Set Crop" at bounding box center [752, 351] width 109 height 42
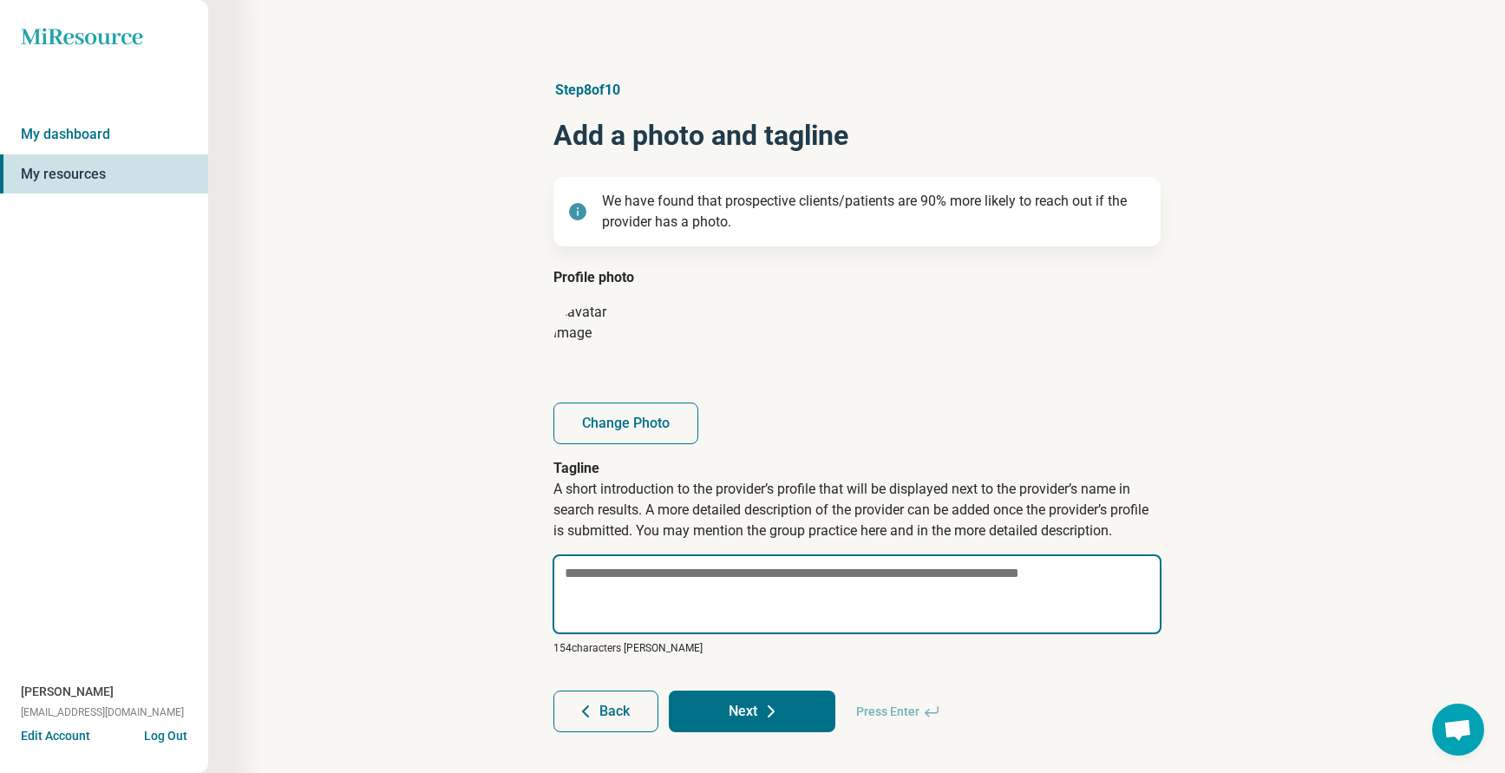
click at [683, 572] on textarea at bounding box center [856, 594] width 609 height 80
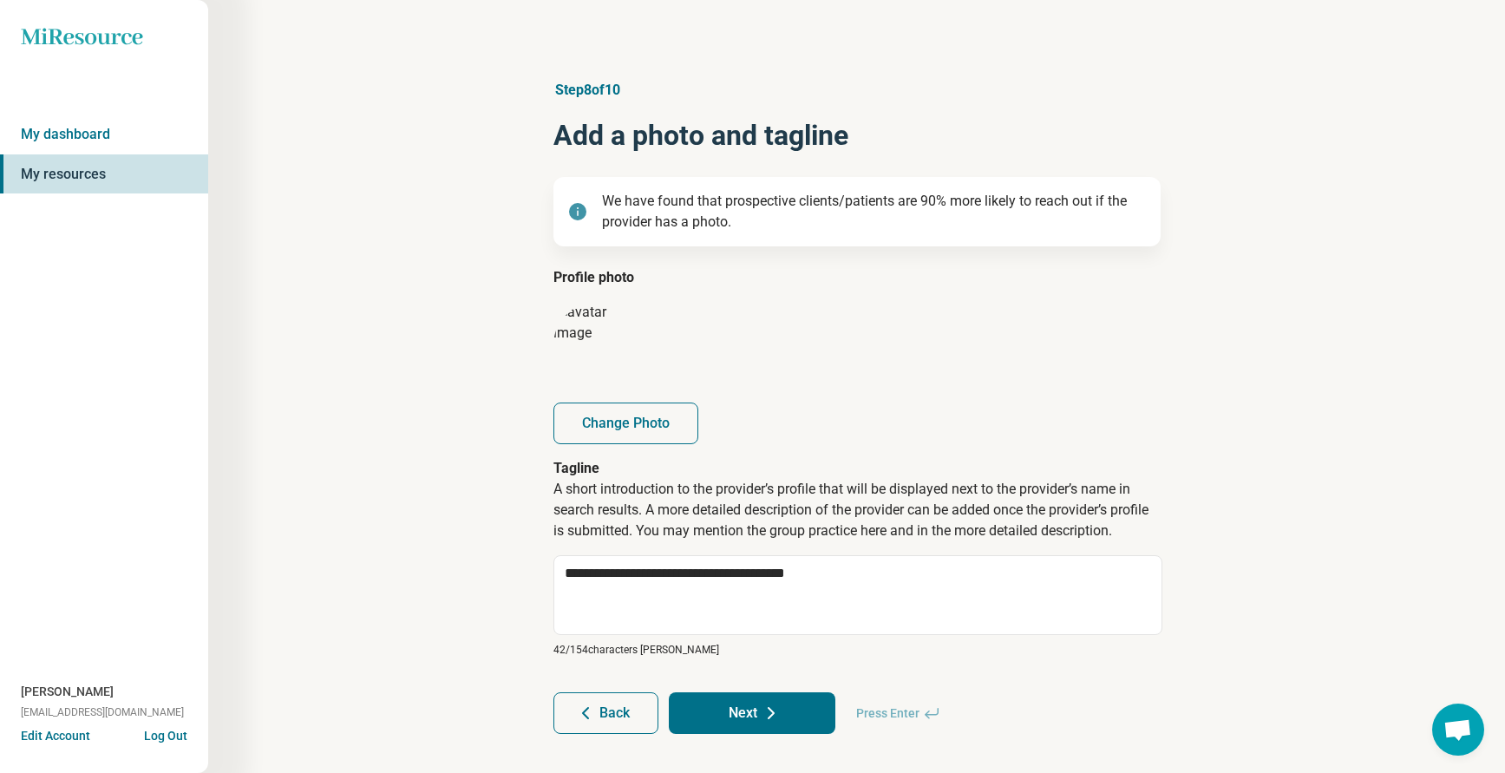
click at [766, 710] on icon at bounding box center [771, 713] width 21 height 21
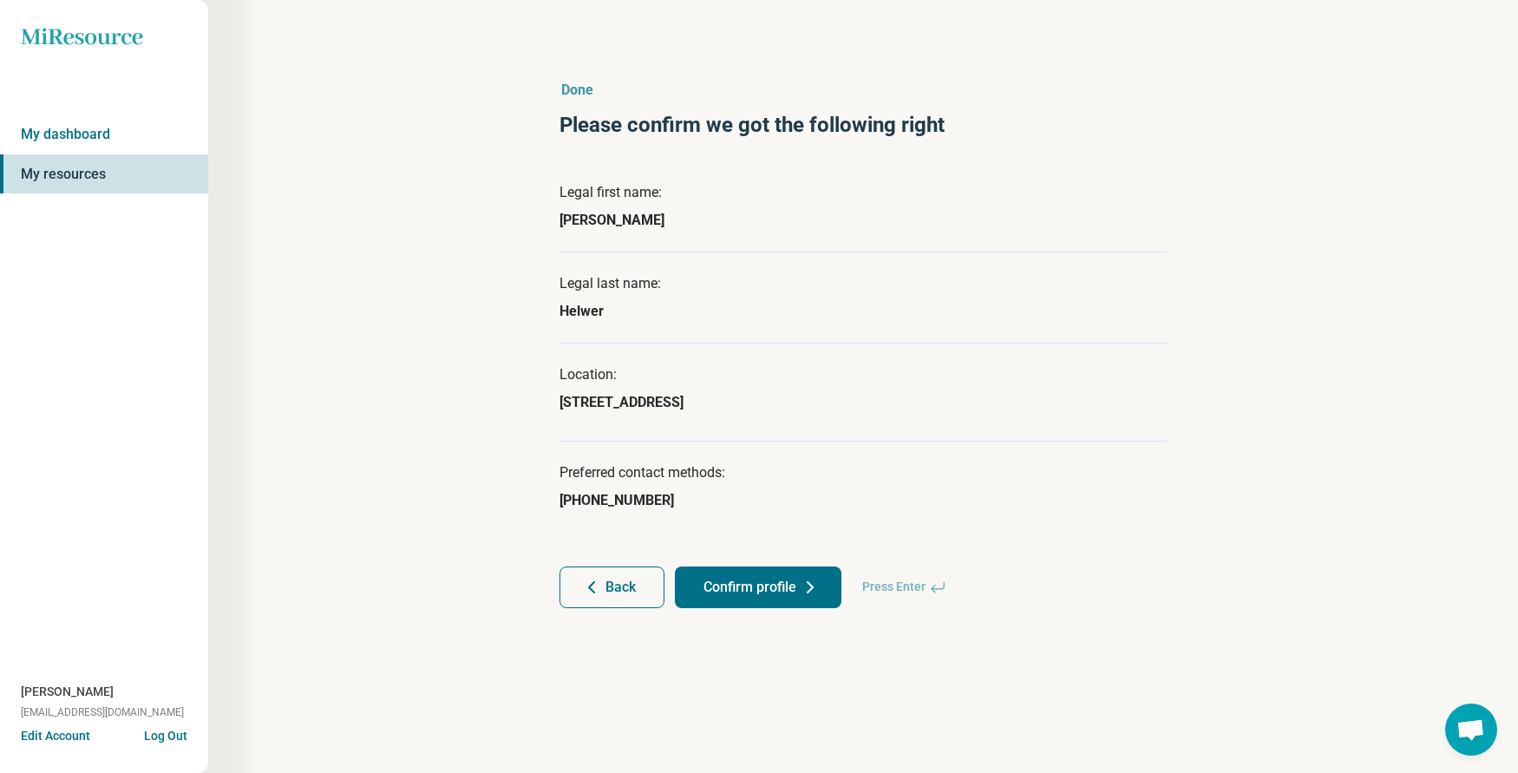
click at [762, 579] on button "Confirm profile" at bounding box center [758, 587] width 167 height 42
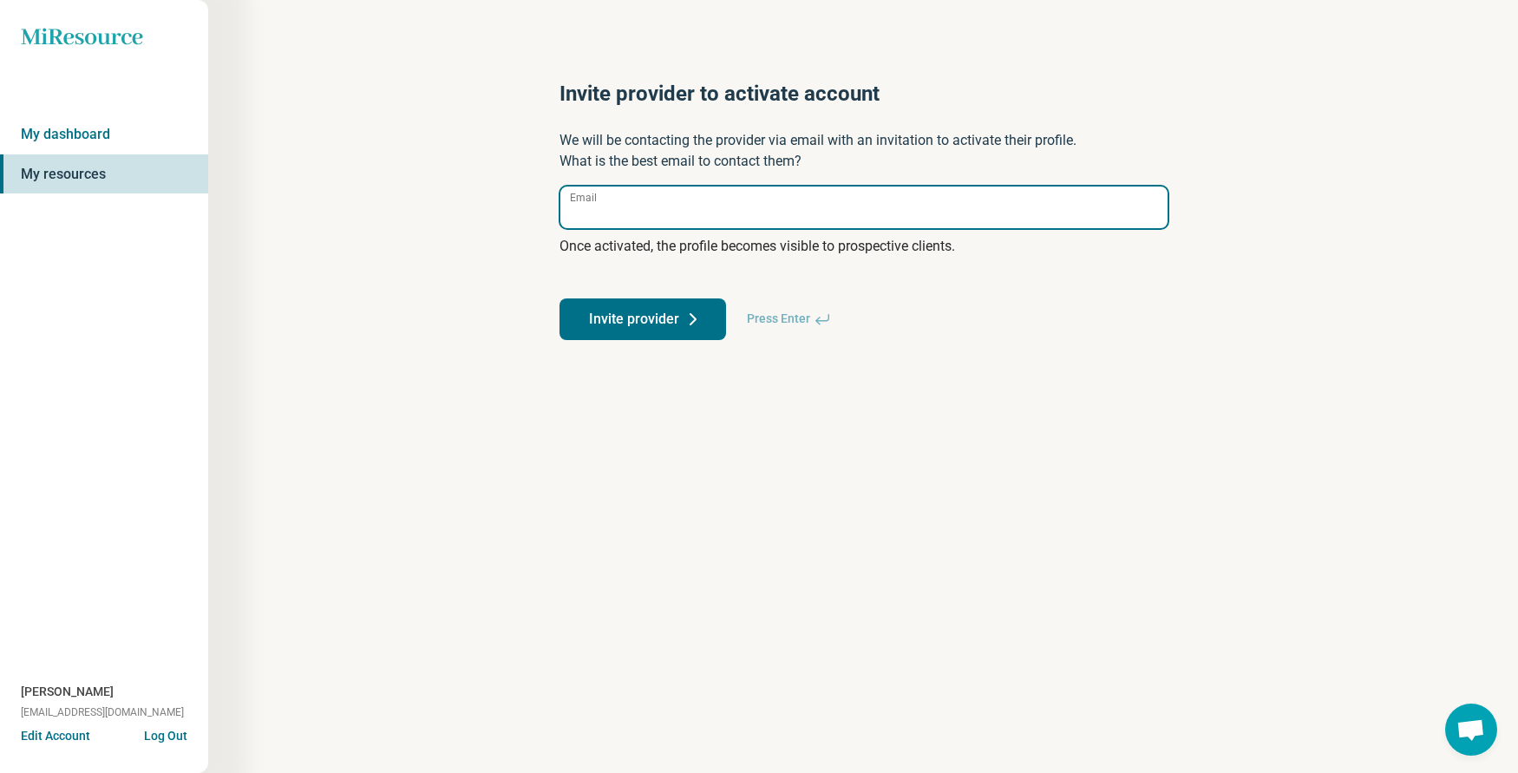
click at [637, 212] on input "Email" at bounding box center [863, 207] width 607 height 42
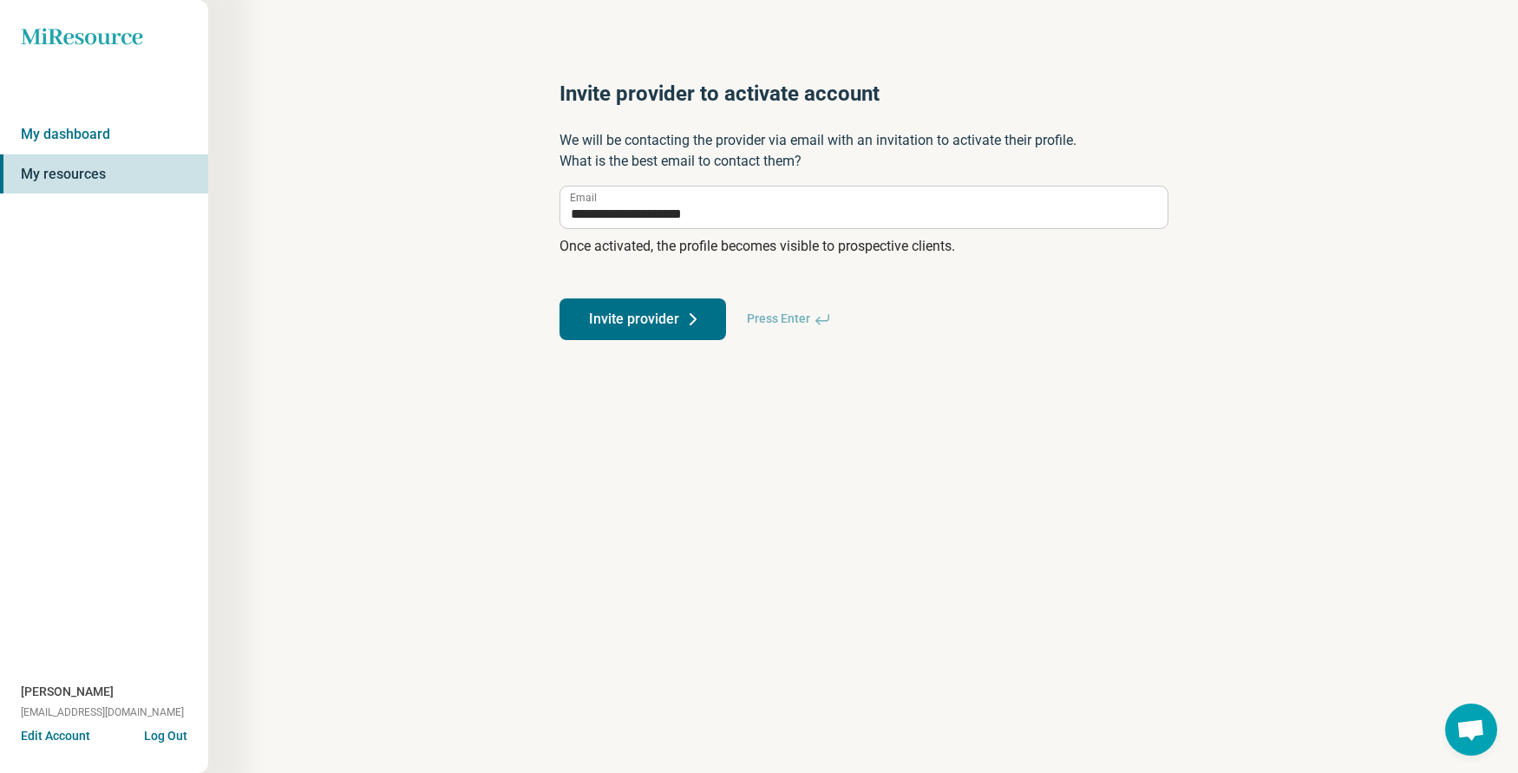
click at [630, 321] on button "Invite provider" at bounding box center [642, 319] width 167 height 42
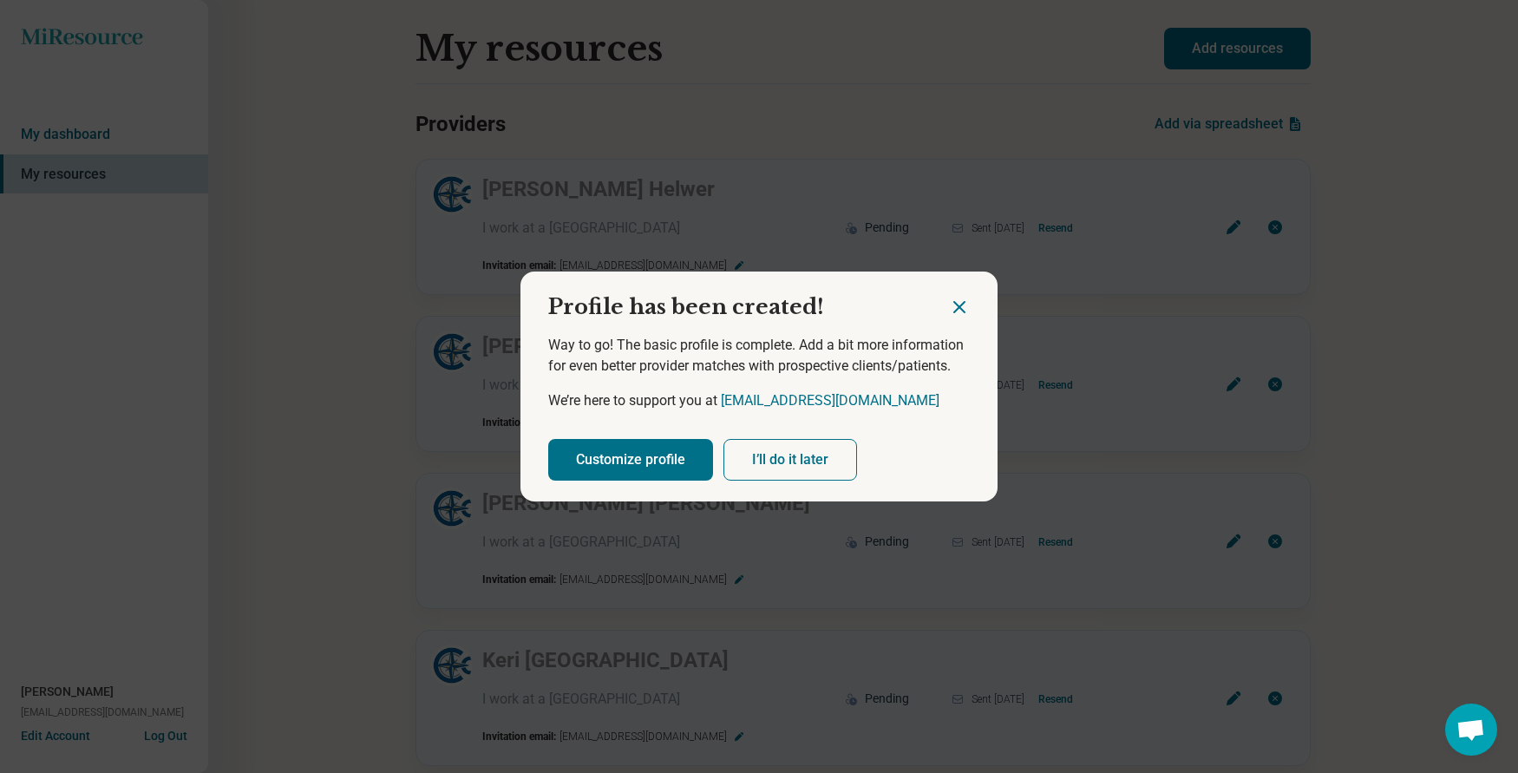
click at [794, 462] on button "I’ll do it later" at bounding box center [790, 460] width 134 height 42
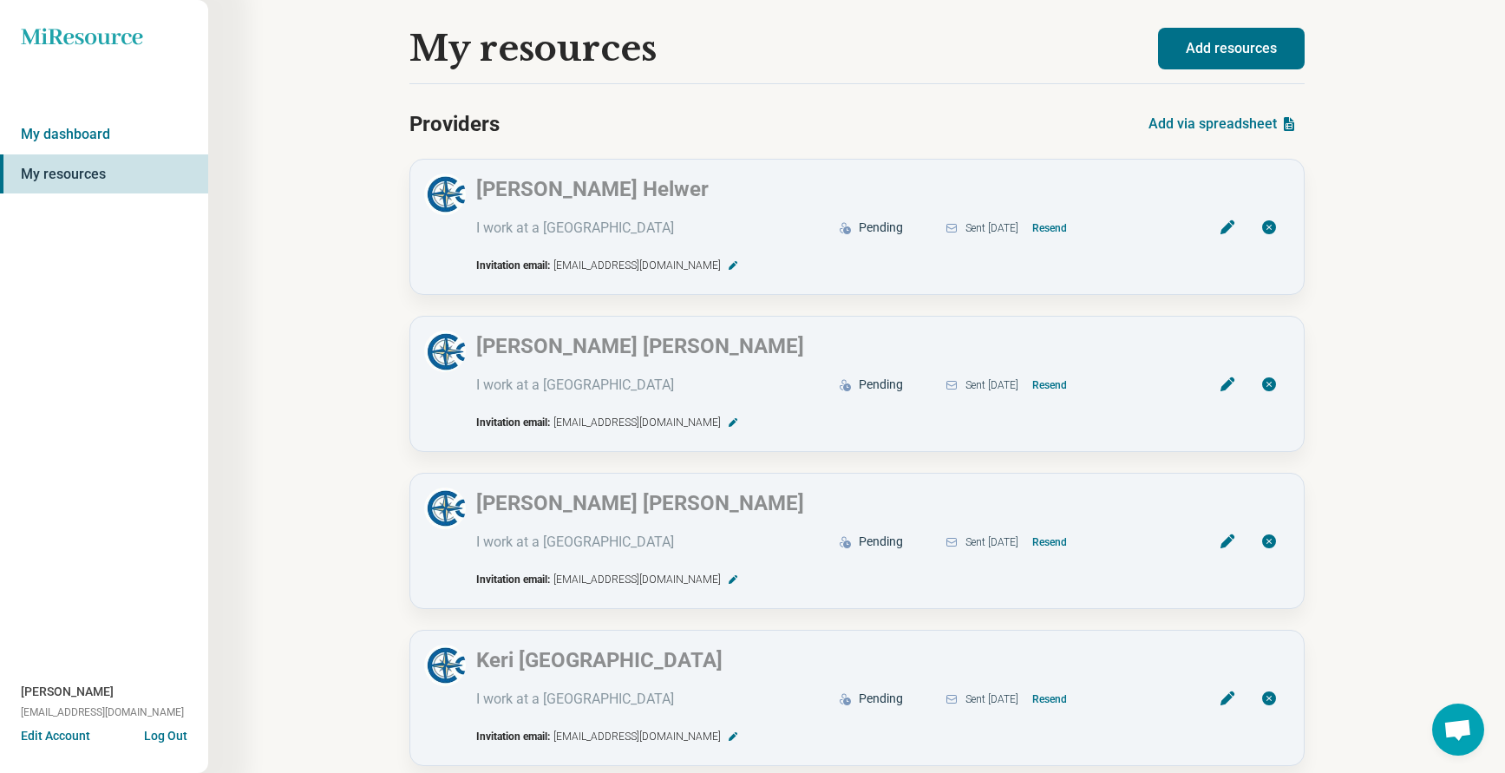
click at [1266, 51] on button "Add resources" at bounding box center [1231, 49] width 147 height 42
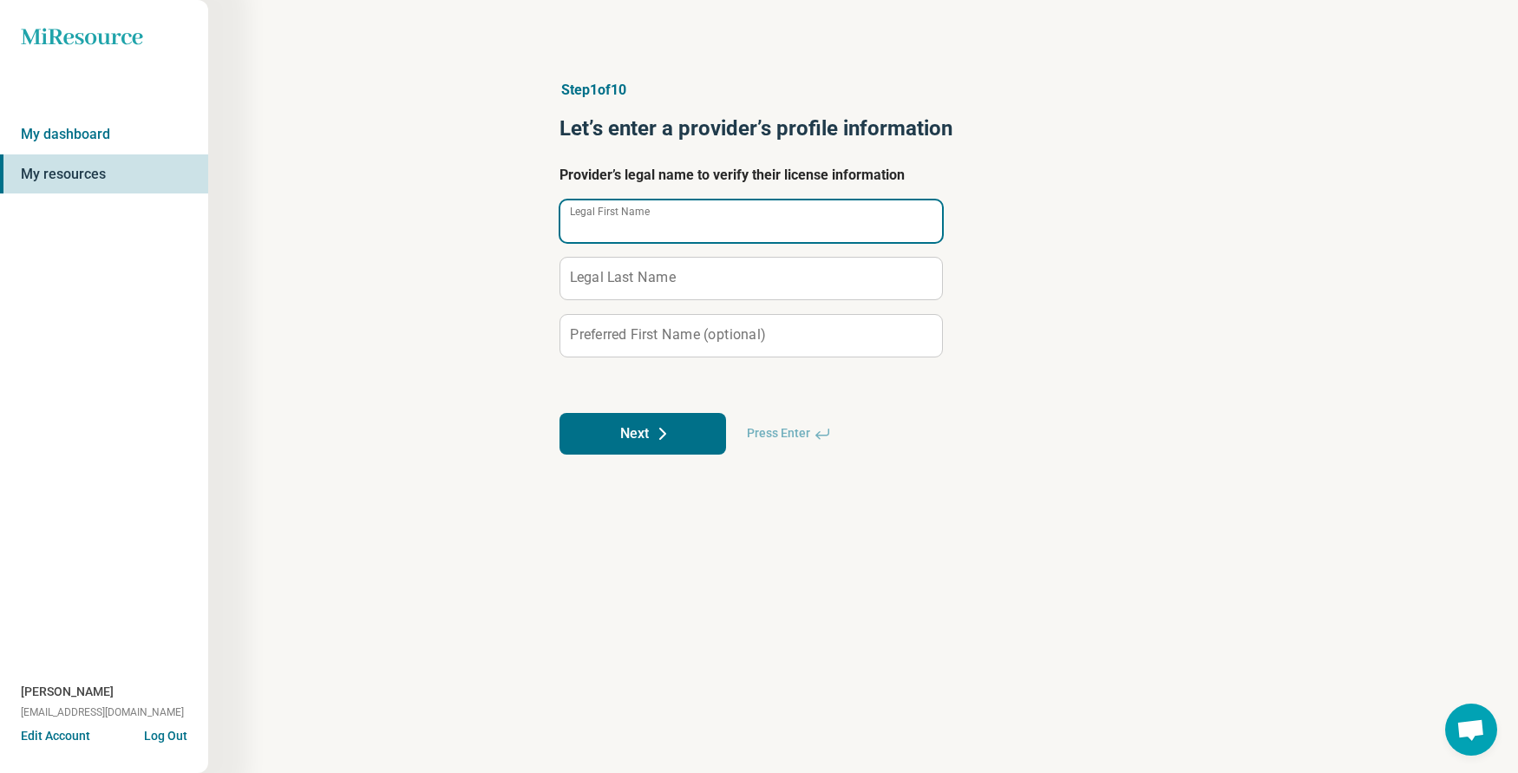
click at [625, 238] on input "Legal First Name" at bounding box center [751, 221] width 382 height 42
click at [656, 423] on icon at bounding box center [662, 433] width 21 height 21
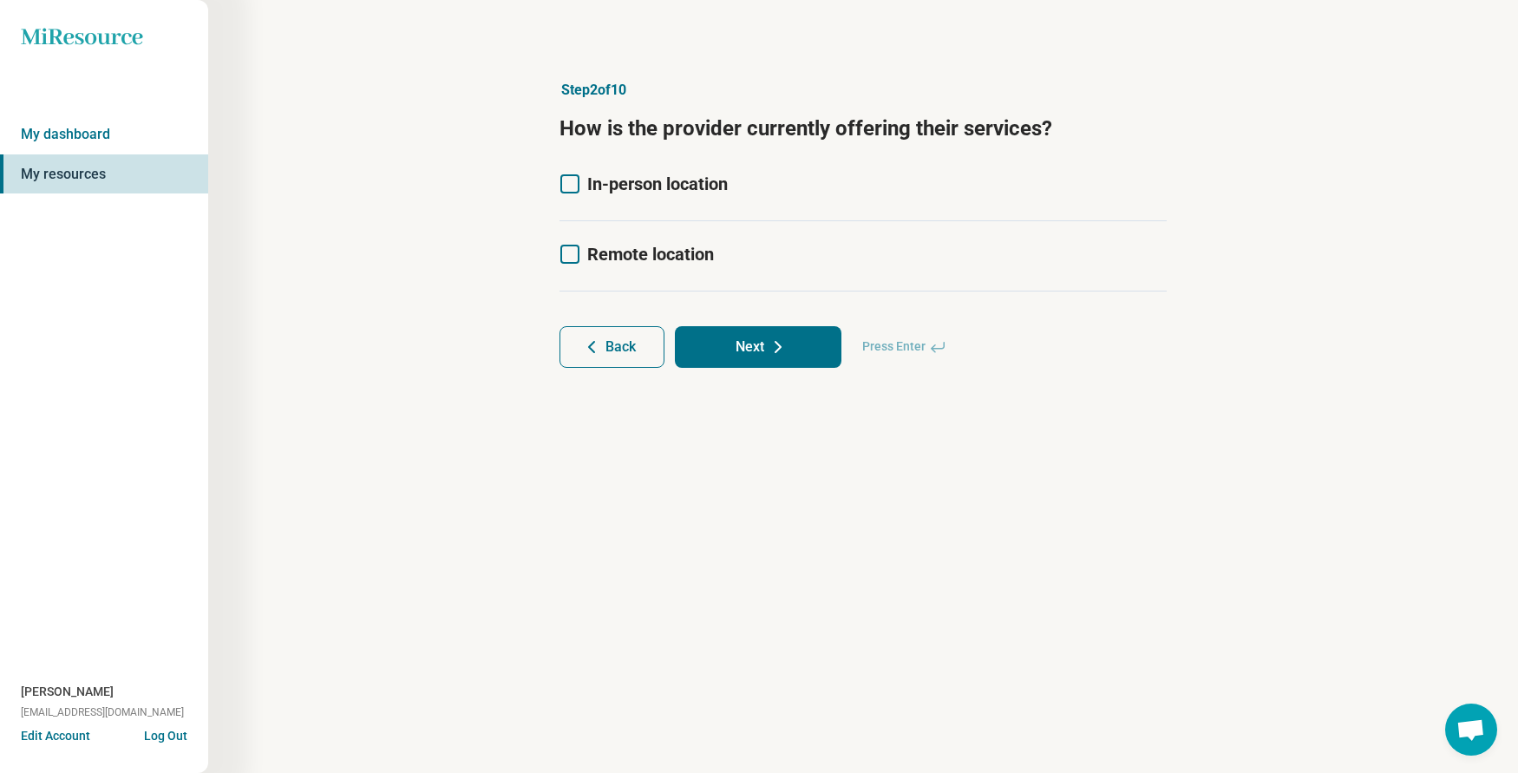
click at [572, 197] on div "In-person location" at bounding box center [862, 196] width 607 height 49
click at [569, 186] on icon at bounding box center [569, 183] width 19 height 19
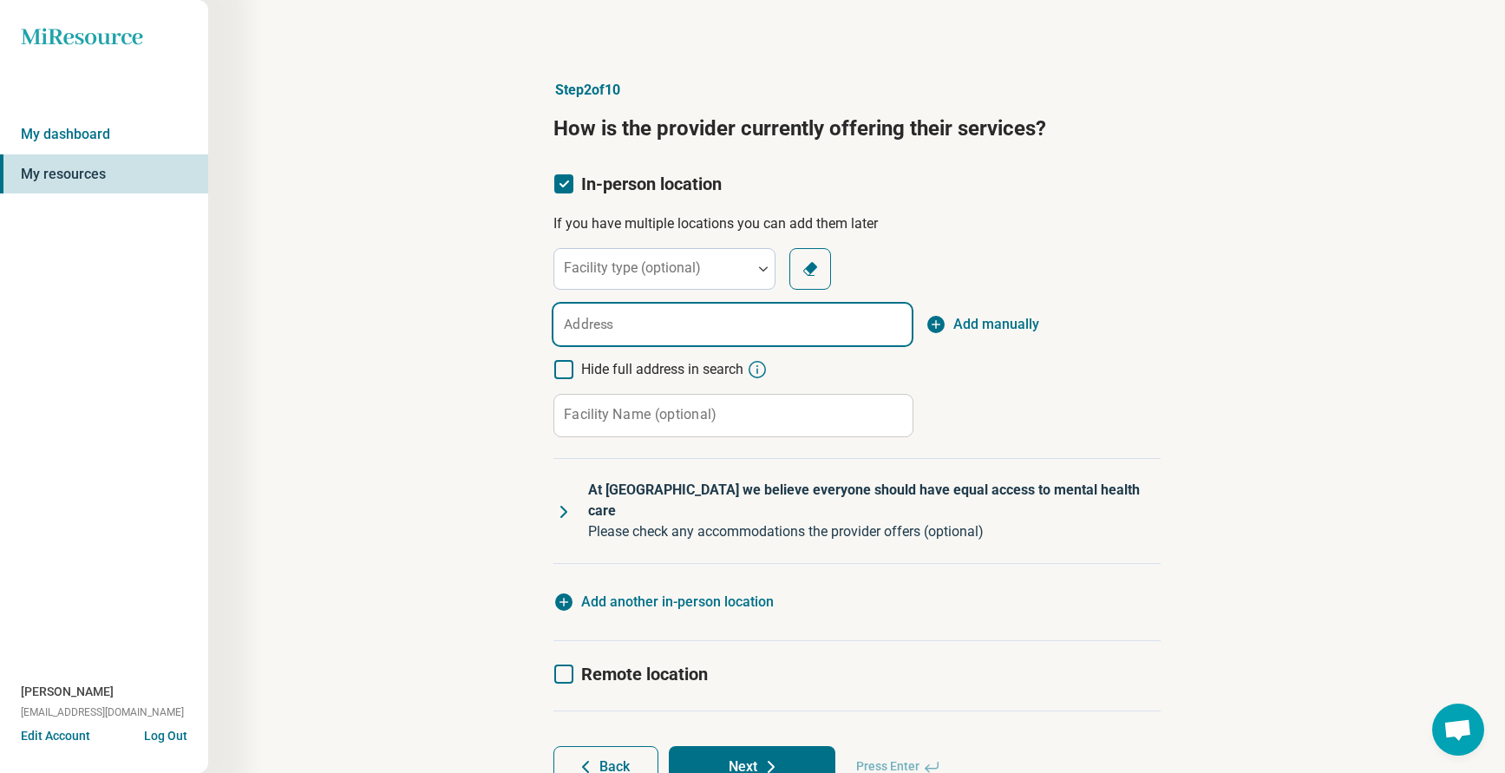
click at [635, 323] on input "Address" at bounding box center [732, 325] width 358 height 42
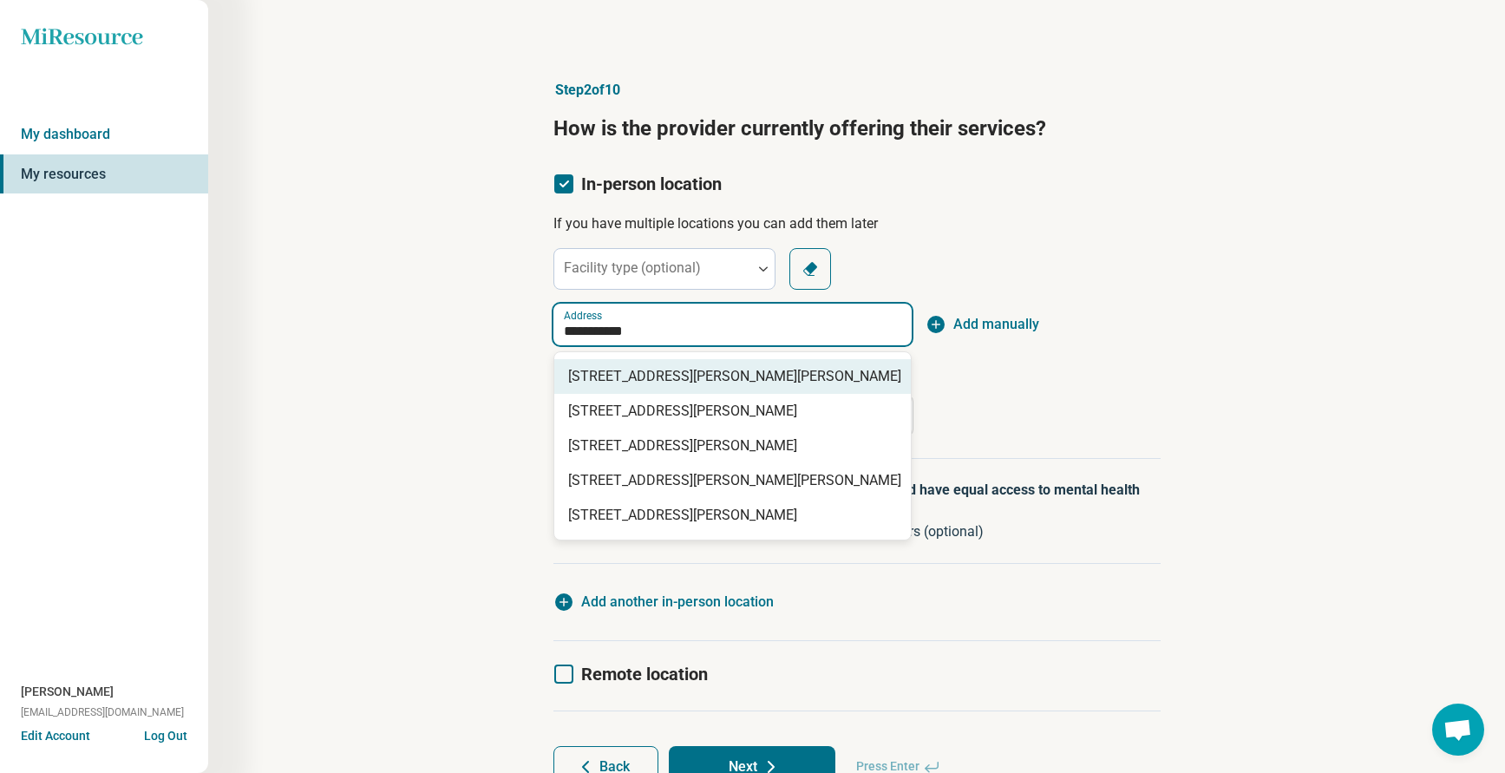
click at [642, 376] on span "[STREET_ADDRESS][PERSON_NAME][PERSON_NAME]" at bounding box center [736, 376] width 336 height 21
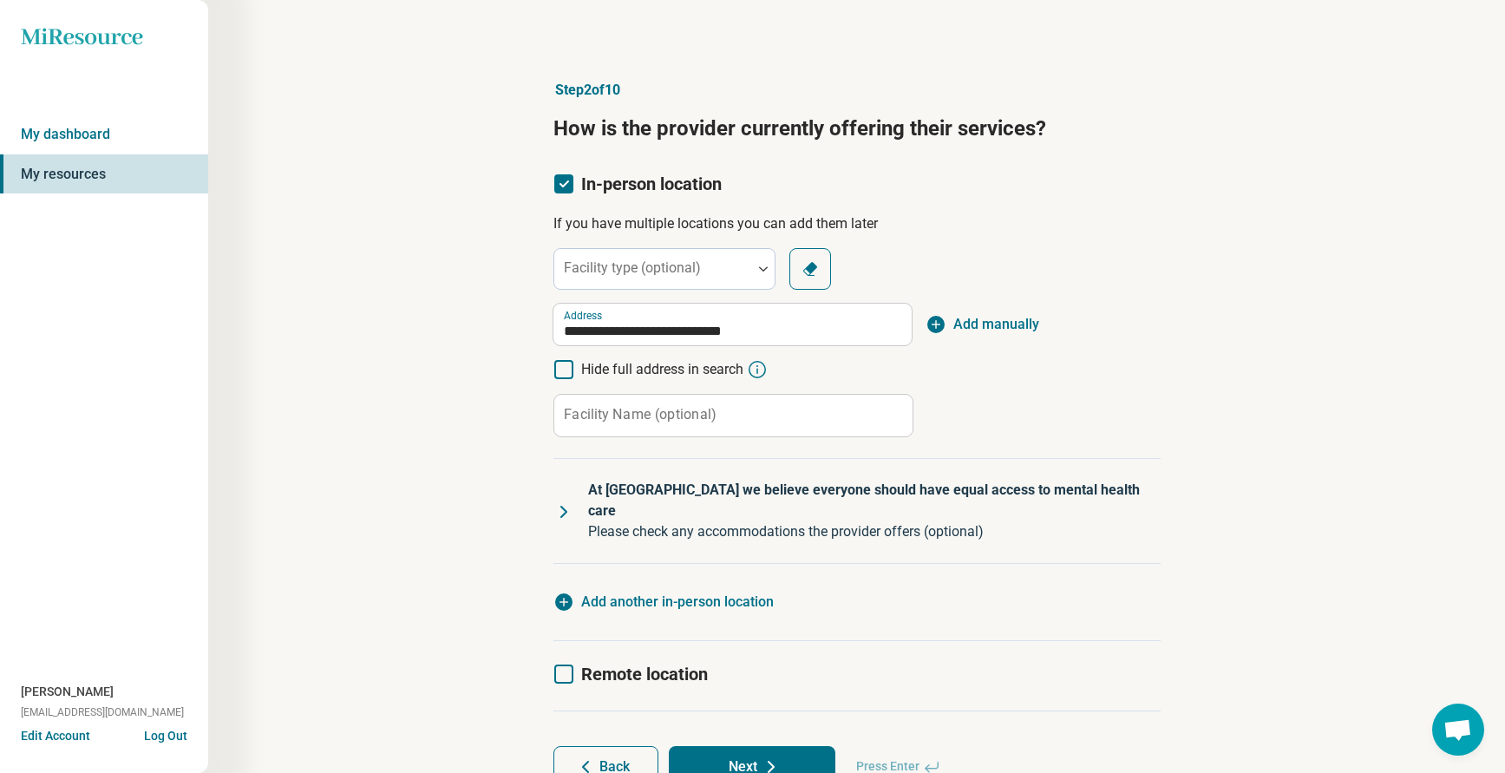
click at [1282, 400] on div "**********" at bounding box center [856, 433] width 1130 height 777
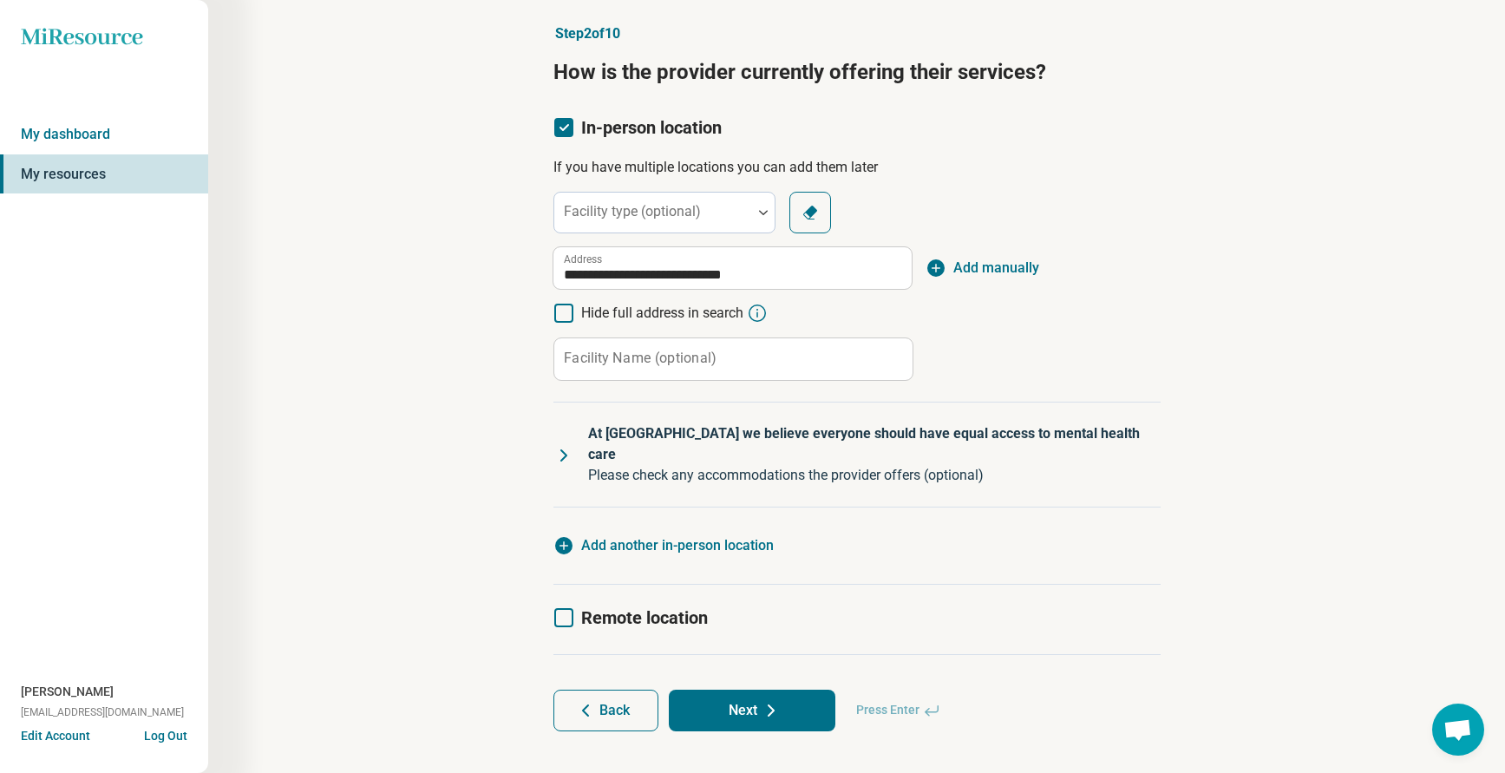
click at [736, 692] on button "Next" at bounding box center [752, 711] width 167 height 42
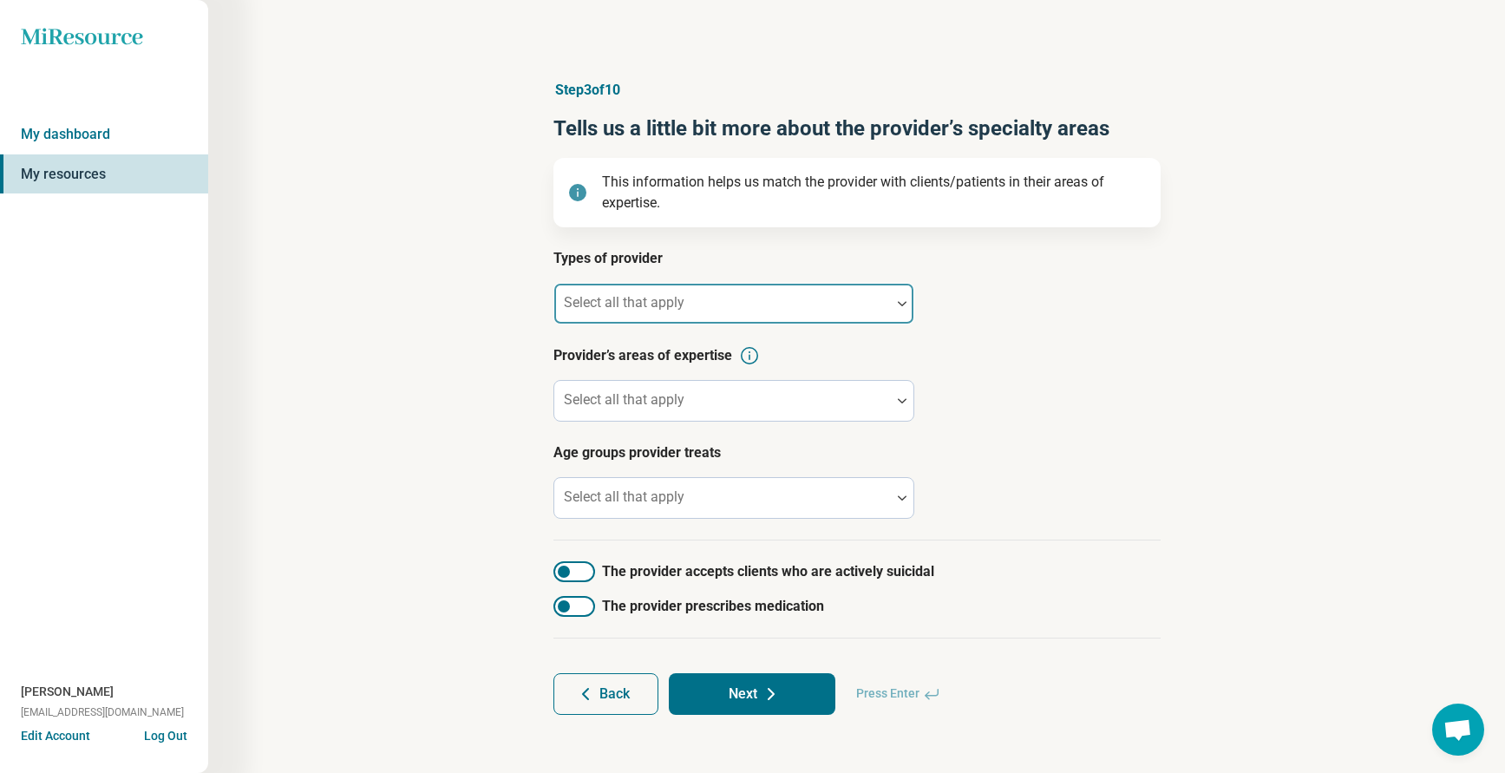
click at [662, 288] on div at bounding box center [722, 303] width 337 height 38
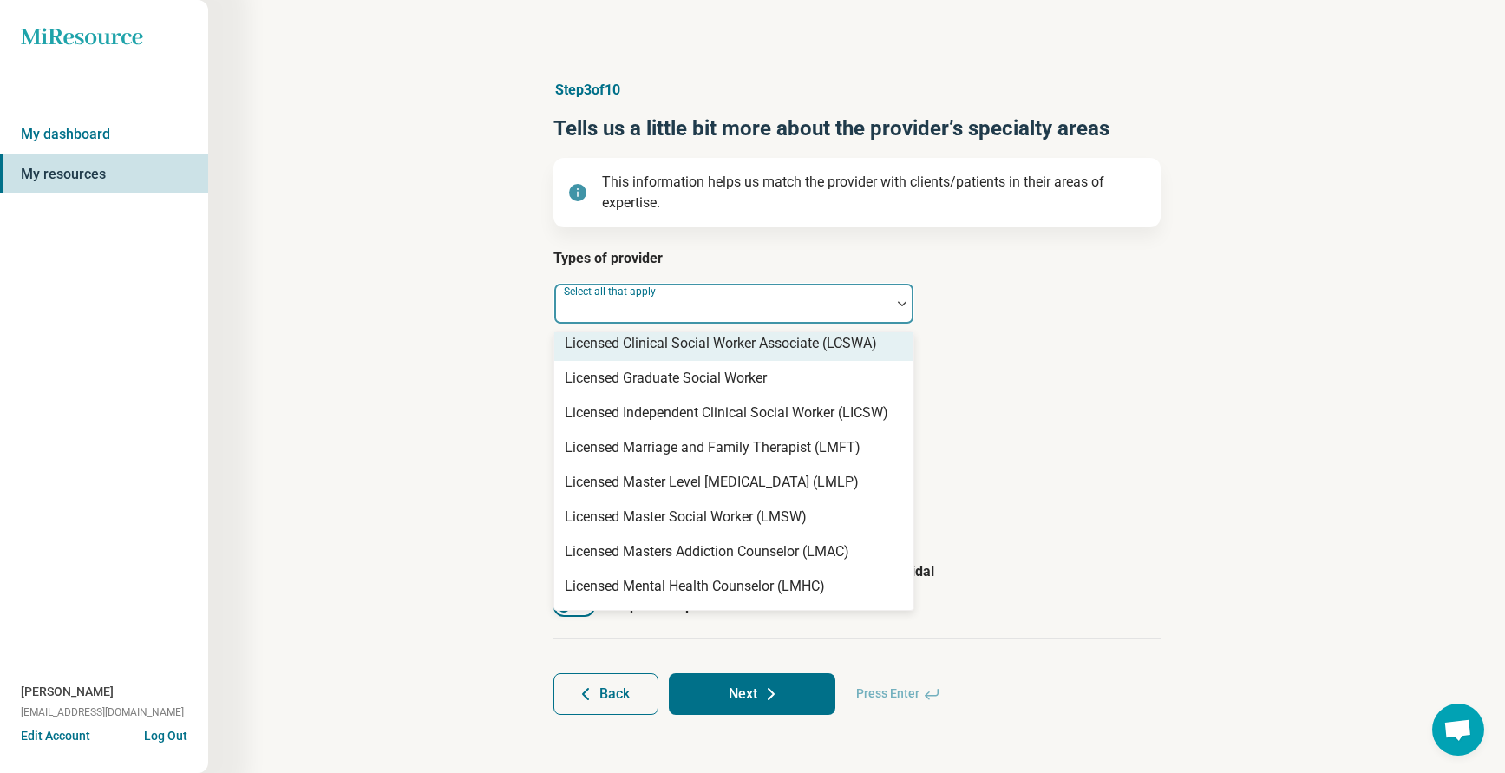
scroll to position [1041, 0]
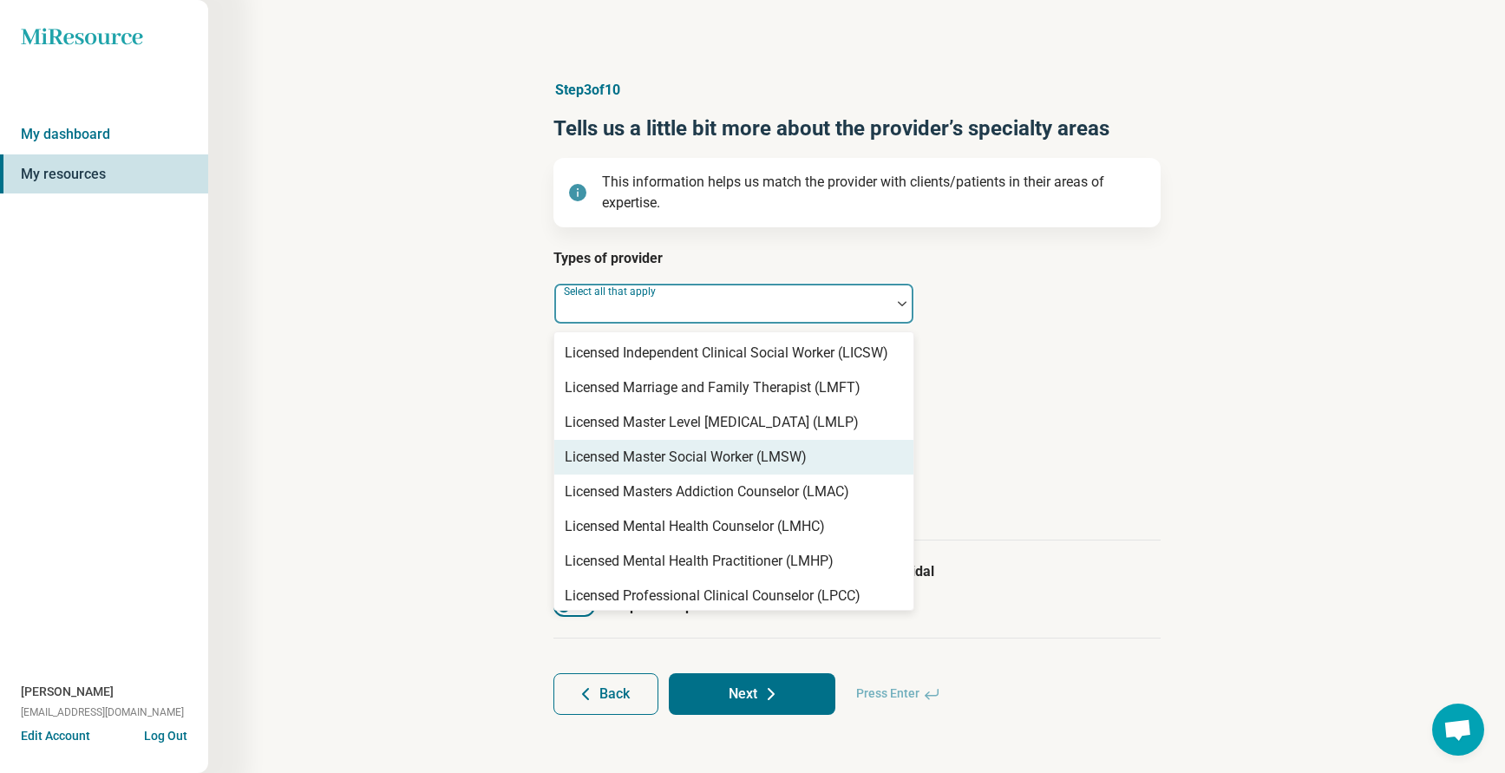
click at [666, 453] on div "Licensed Master Social Worker (LMSW)" at bounding box center [686, 457] width 242 height 21
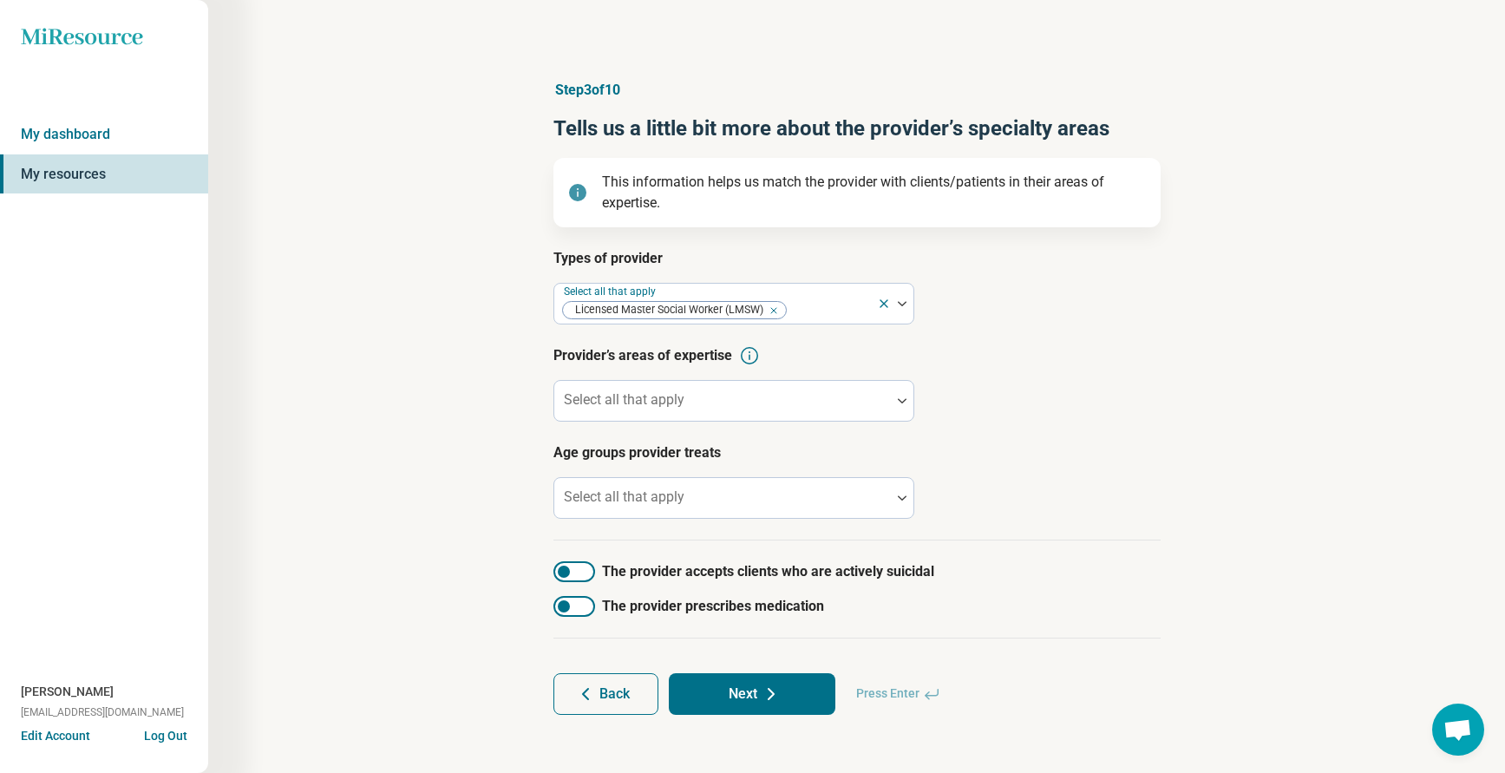
click at [1156, 382] on article "Provider’s areas of expertise Select all that apply" at bounding box center [856, 383] width 607 height 76
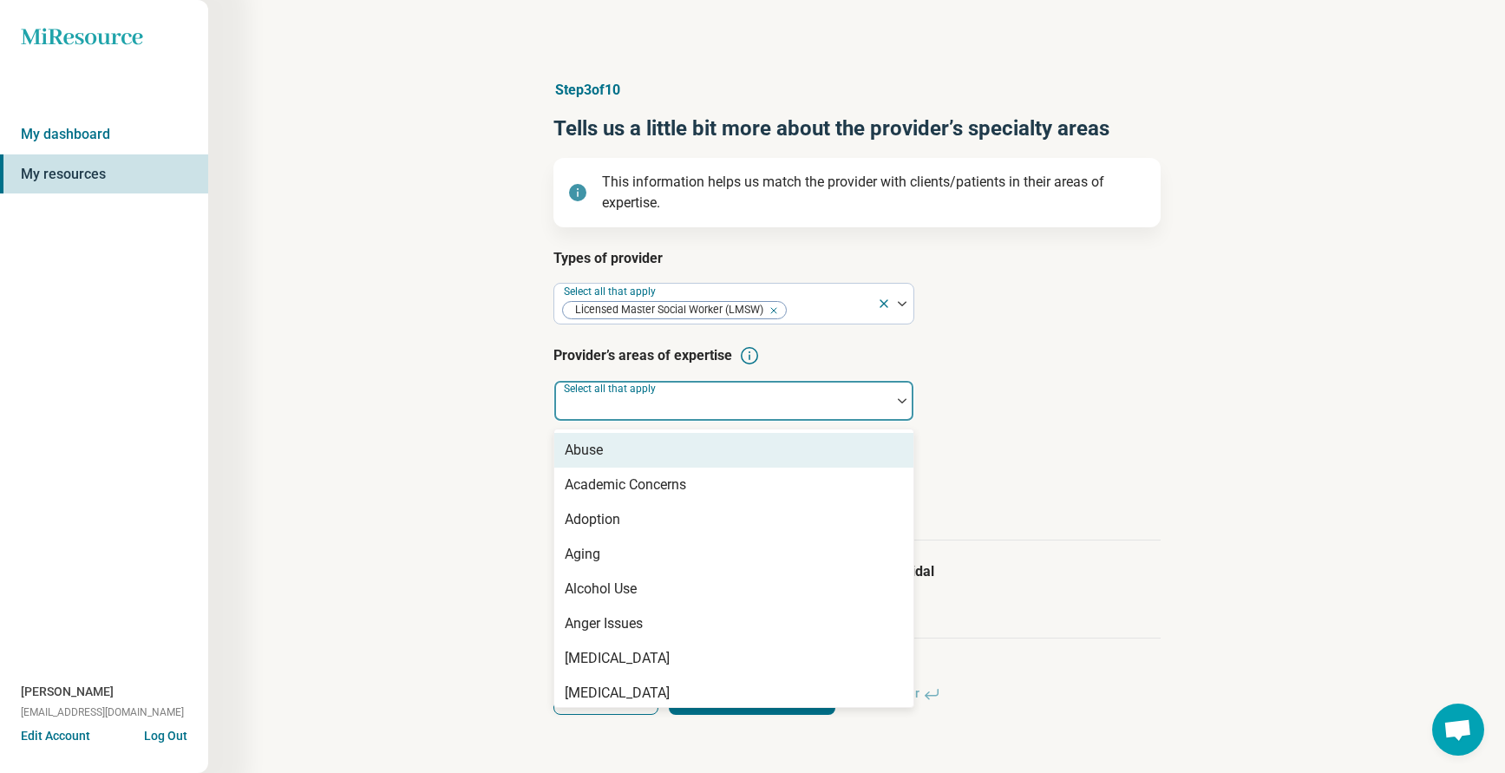
click at [606, 406] on div "Select all that apply" at bounding box center [733, 401] width 361 height 42
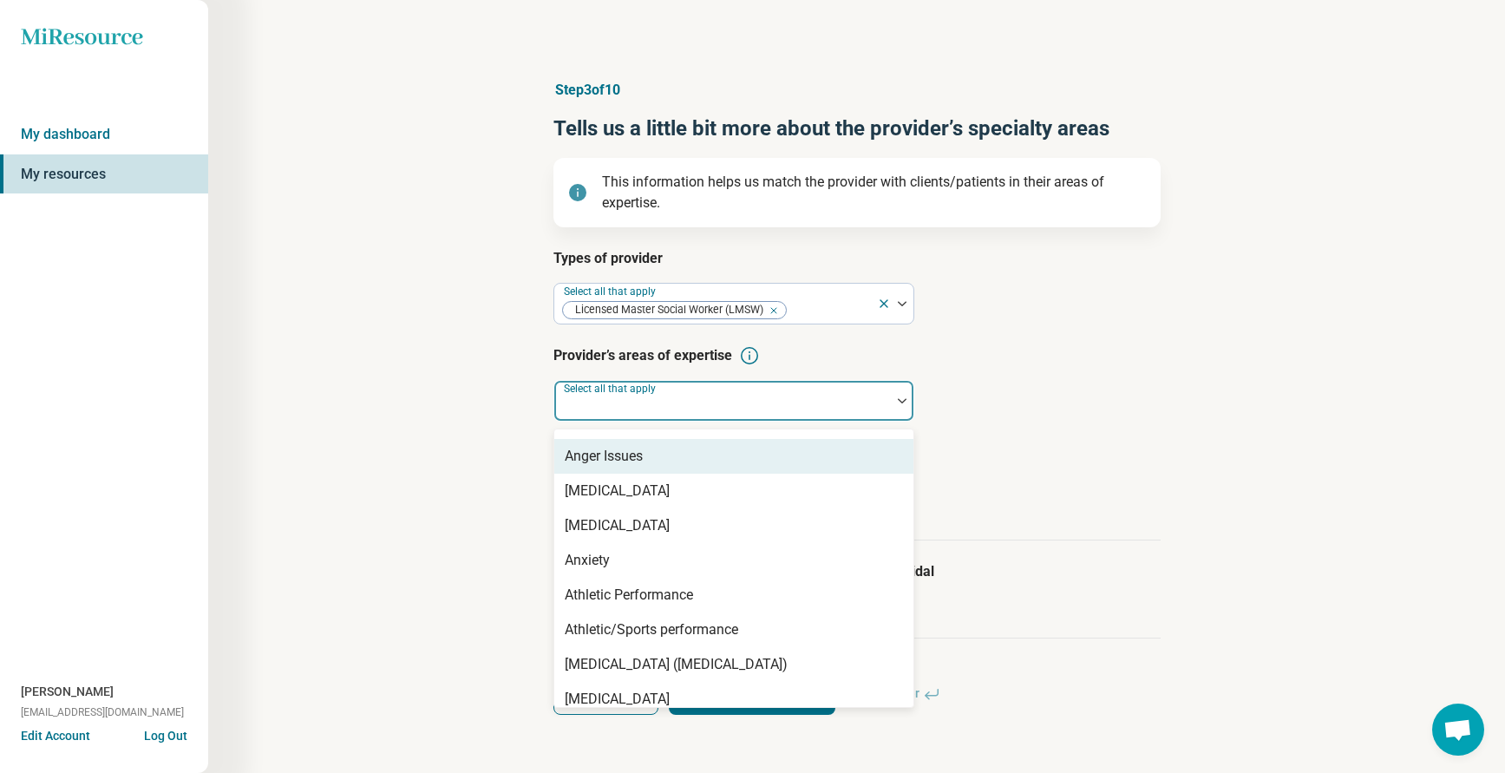
scroll to position [173, 0]
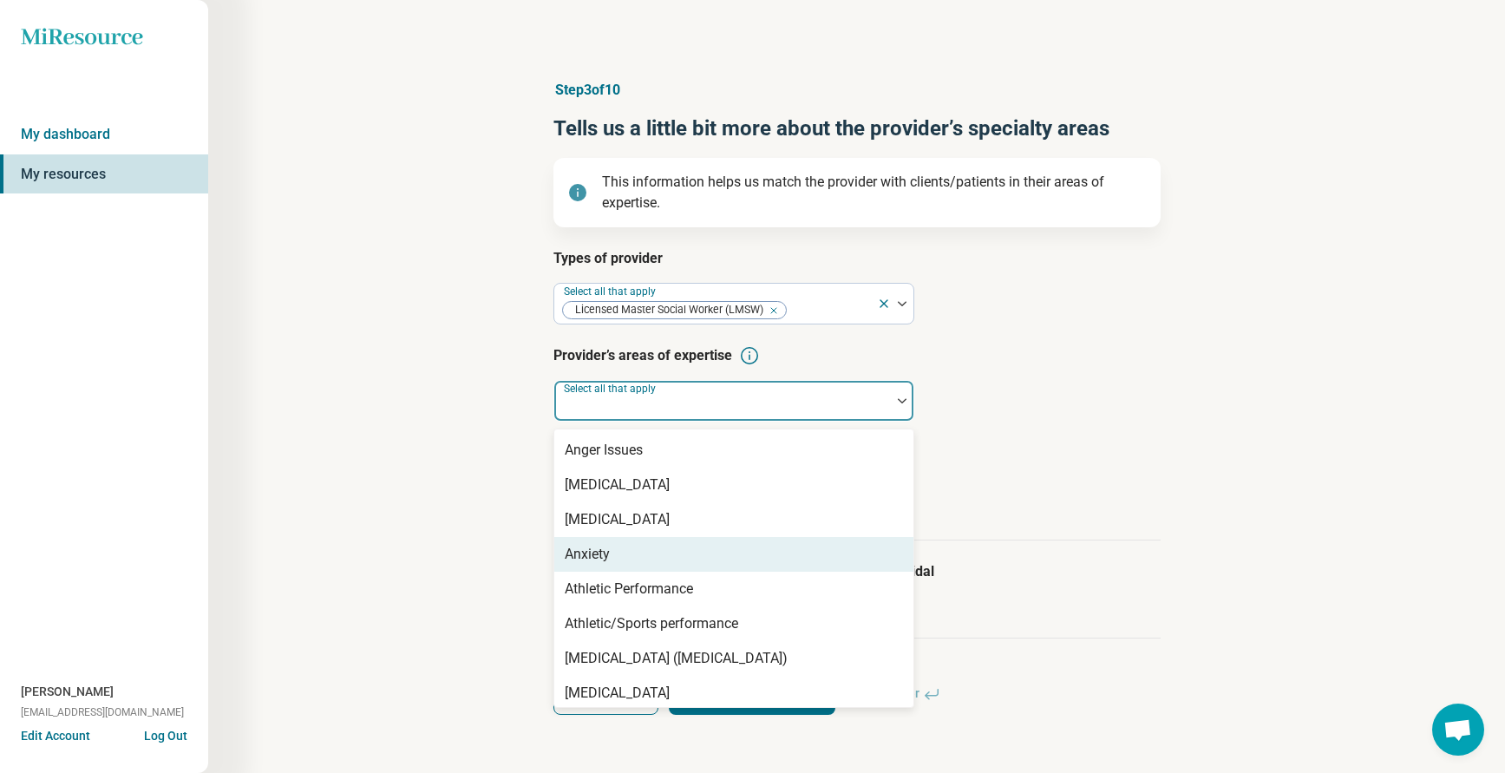
click at [595, 562] on div "Anxiety" at bounding box center [587, 554] width 45 height 21
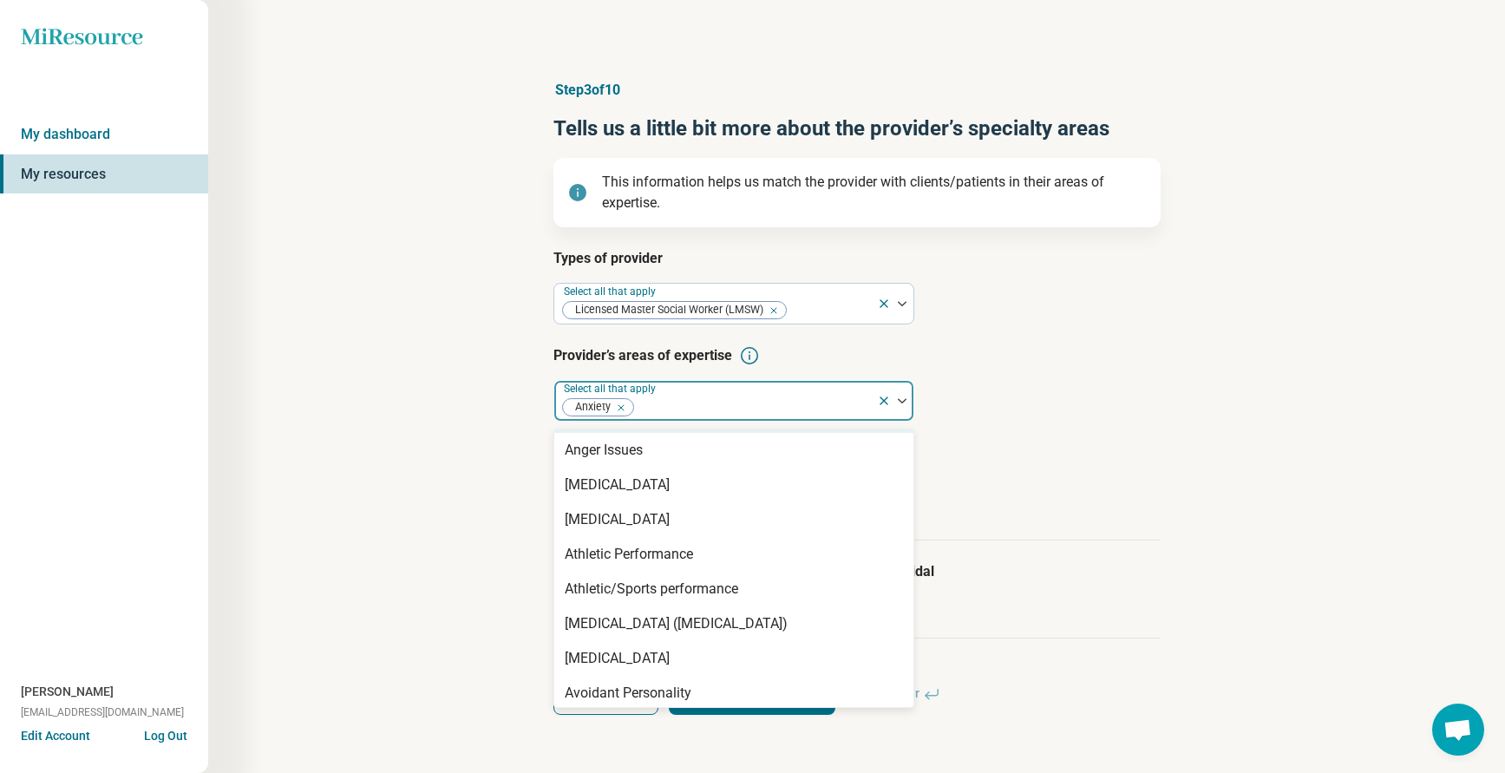
click at [668, 409] on div at bounding box center [753, 407] width 234 height 24
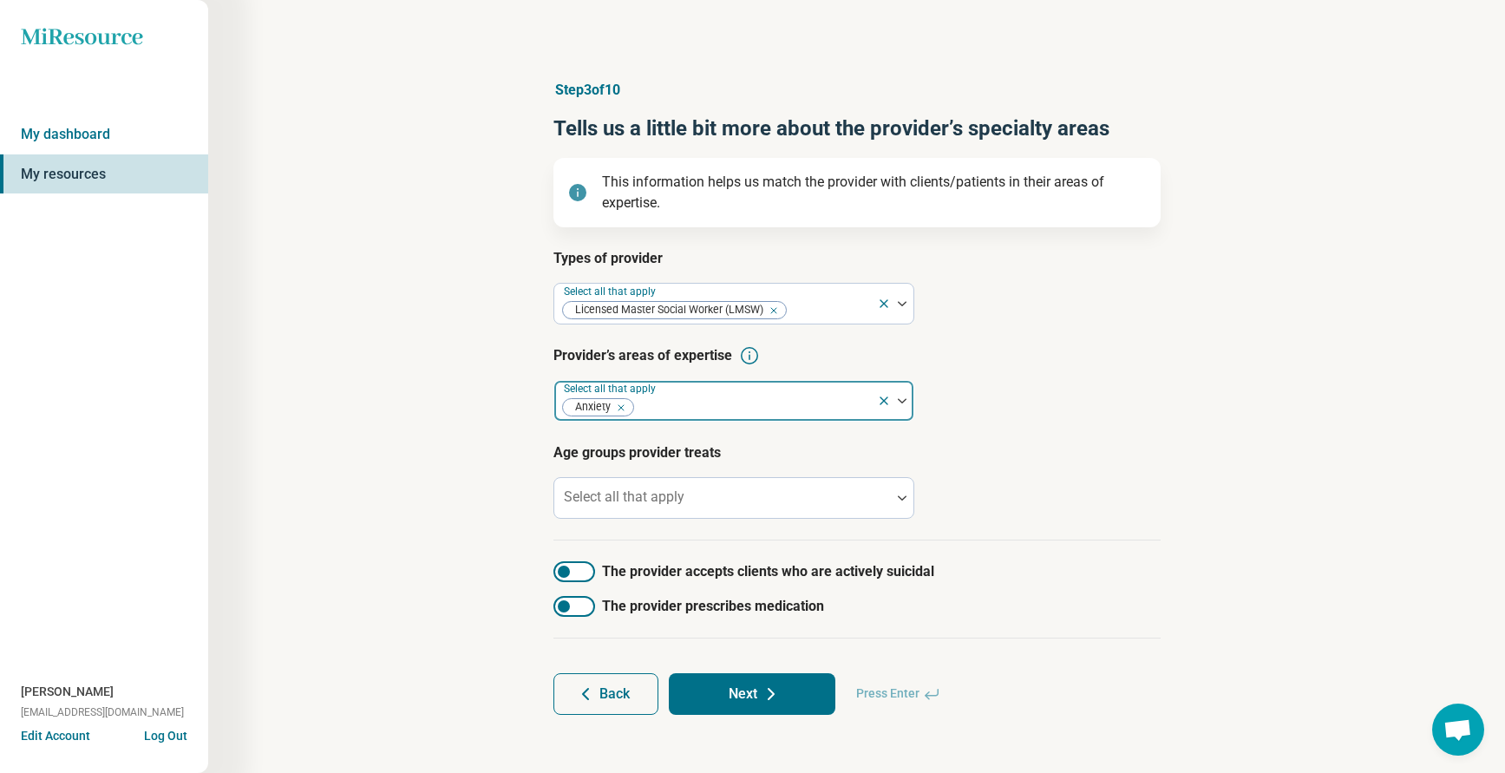
click at [667, 409] on div at bounding box center [753, 407] width 234 height 24
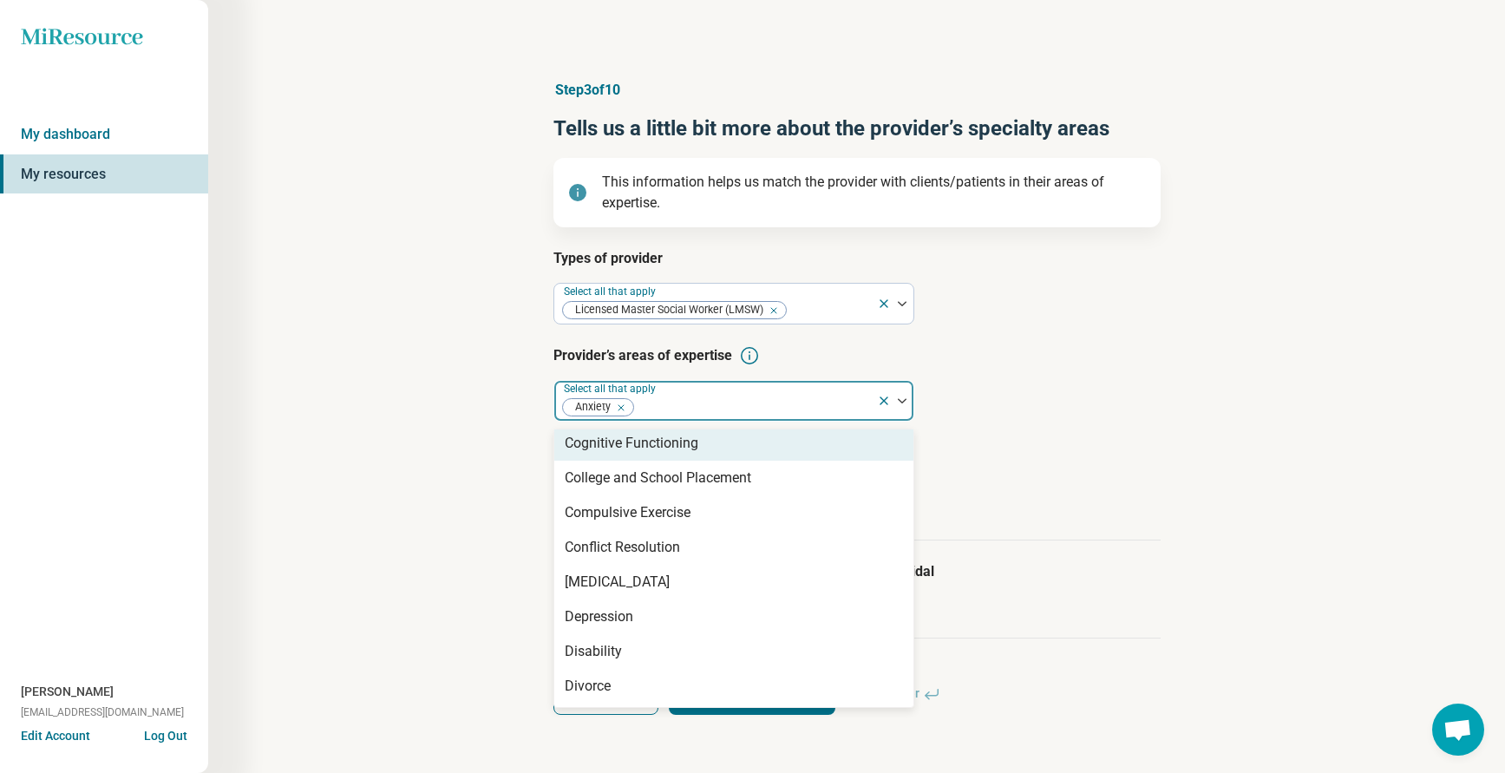
scroll to position [867, 0]
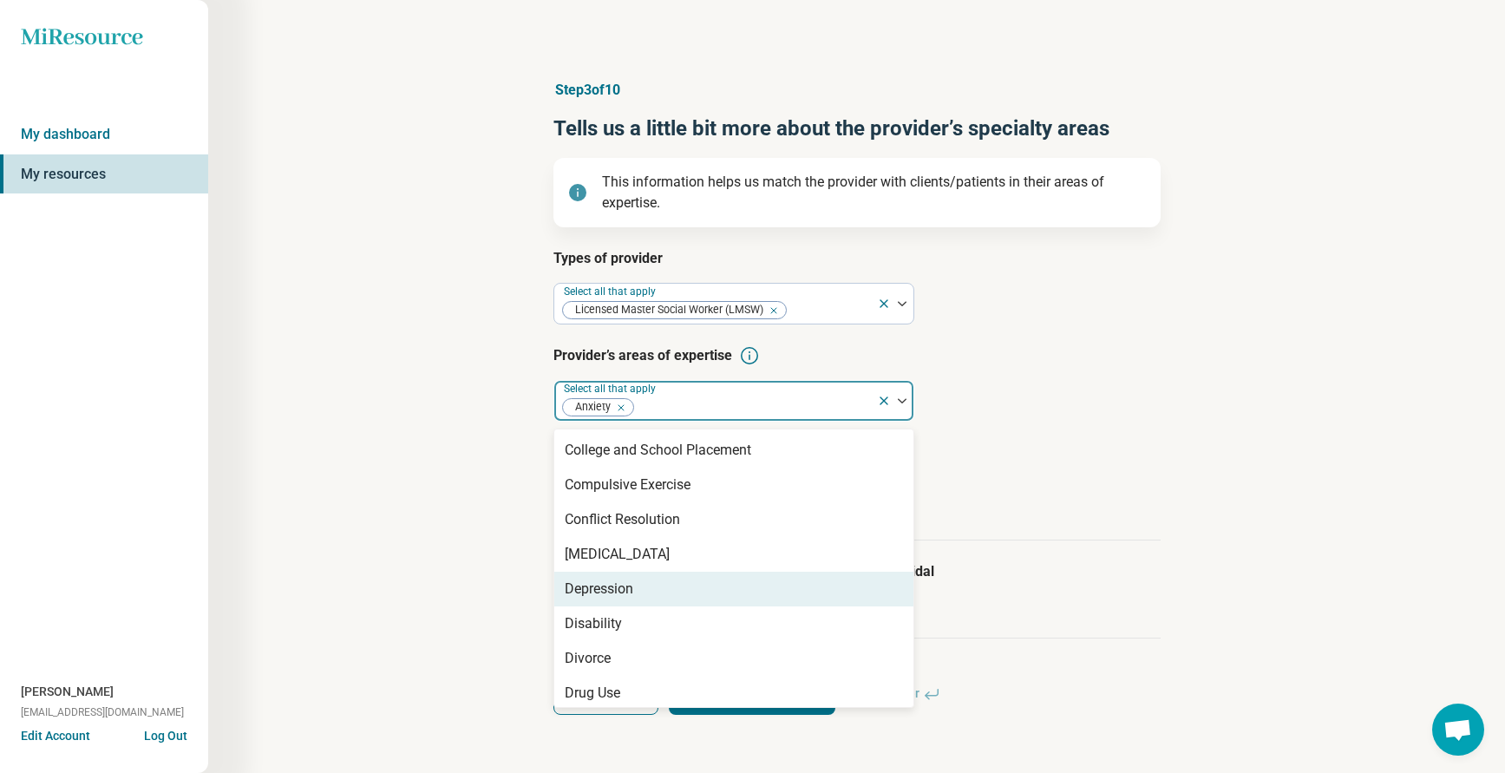
click at [596, 586] on div "Depression" at bounding box center [599, 588] width 69 height 21
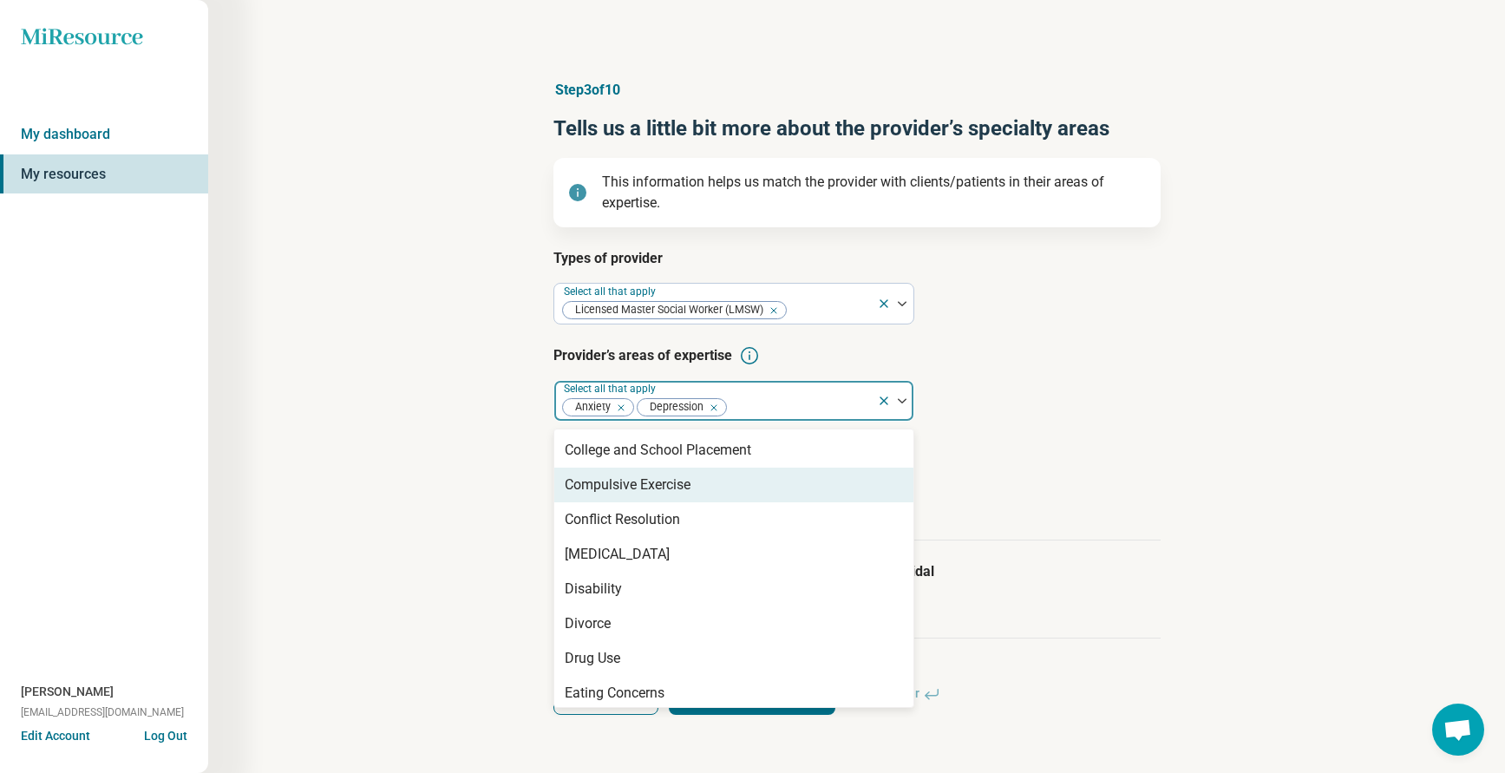
click at [1081, 451] on h3 "Age groups provider treats" at bounding box center [856, 452] width 607 height 21
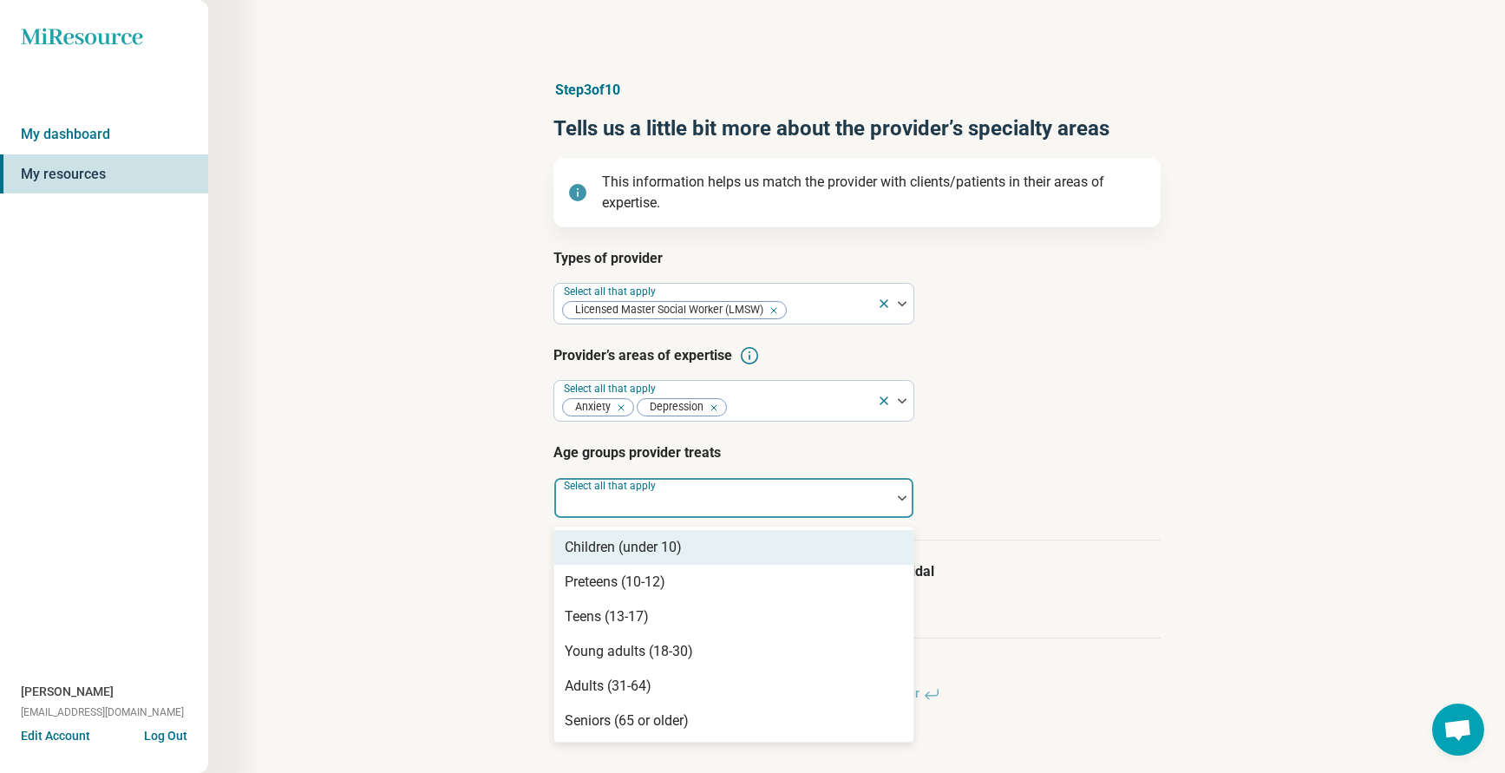
click at [690, 494] on div at bounding box center [722, 505] width 323 height 24
click at [611, 544] on div "Children (under 10)" at bounding box center [623, 547] width 117 height 21
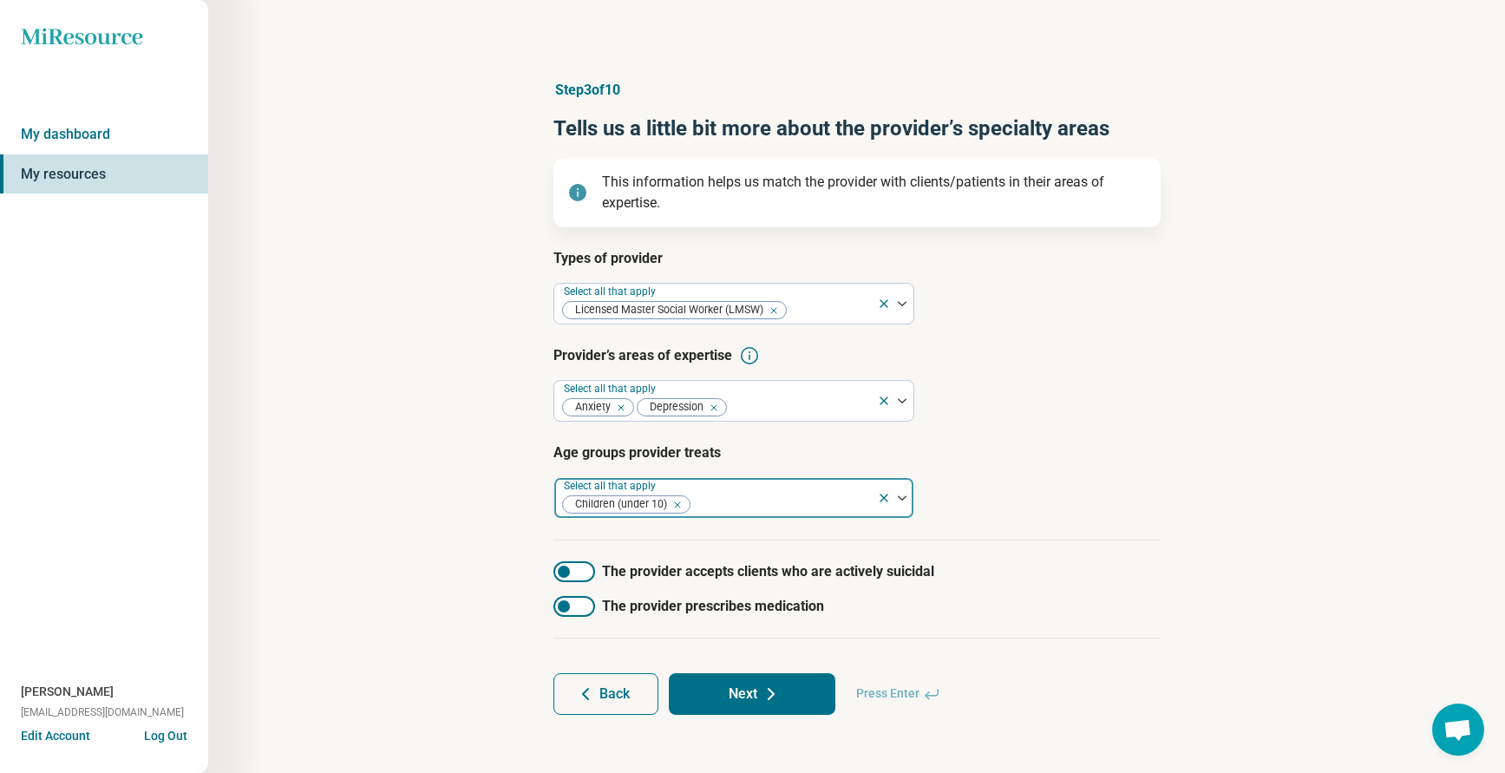
click at [742, 496] on div at bounding box center [781, 505] width 178 height 24
click at [729, 494] on div at bounding box center [781, 505] width 178 height 24
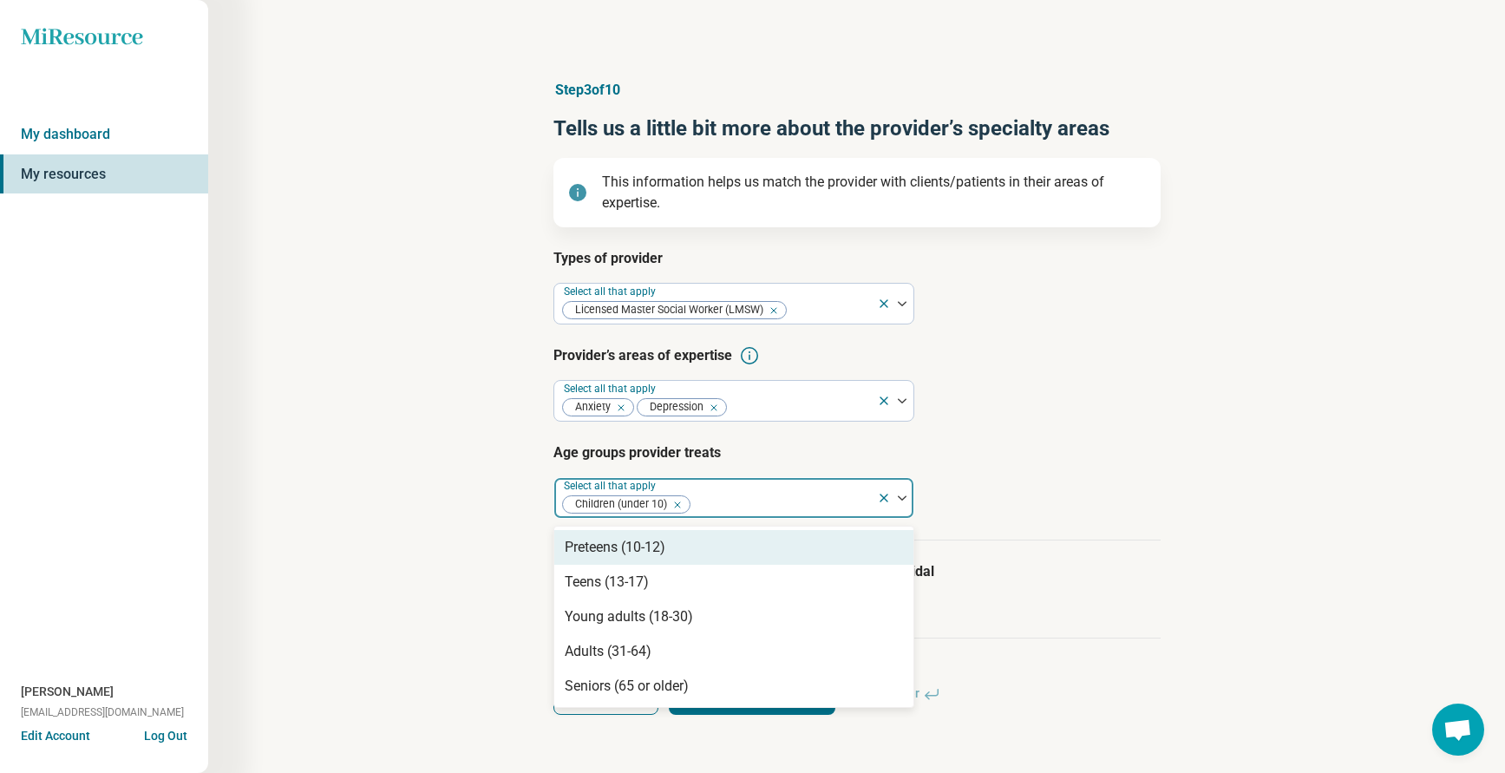
click at [607, 538] on div "Preteens (10-12)" at bounding box center [615, 547] width 101 height 21
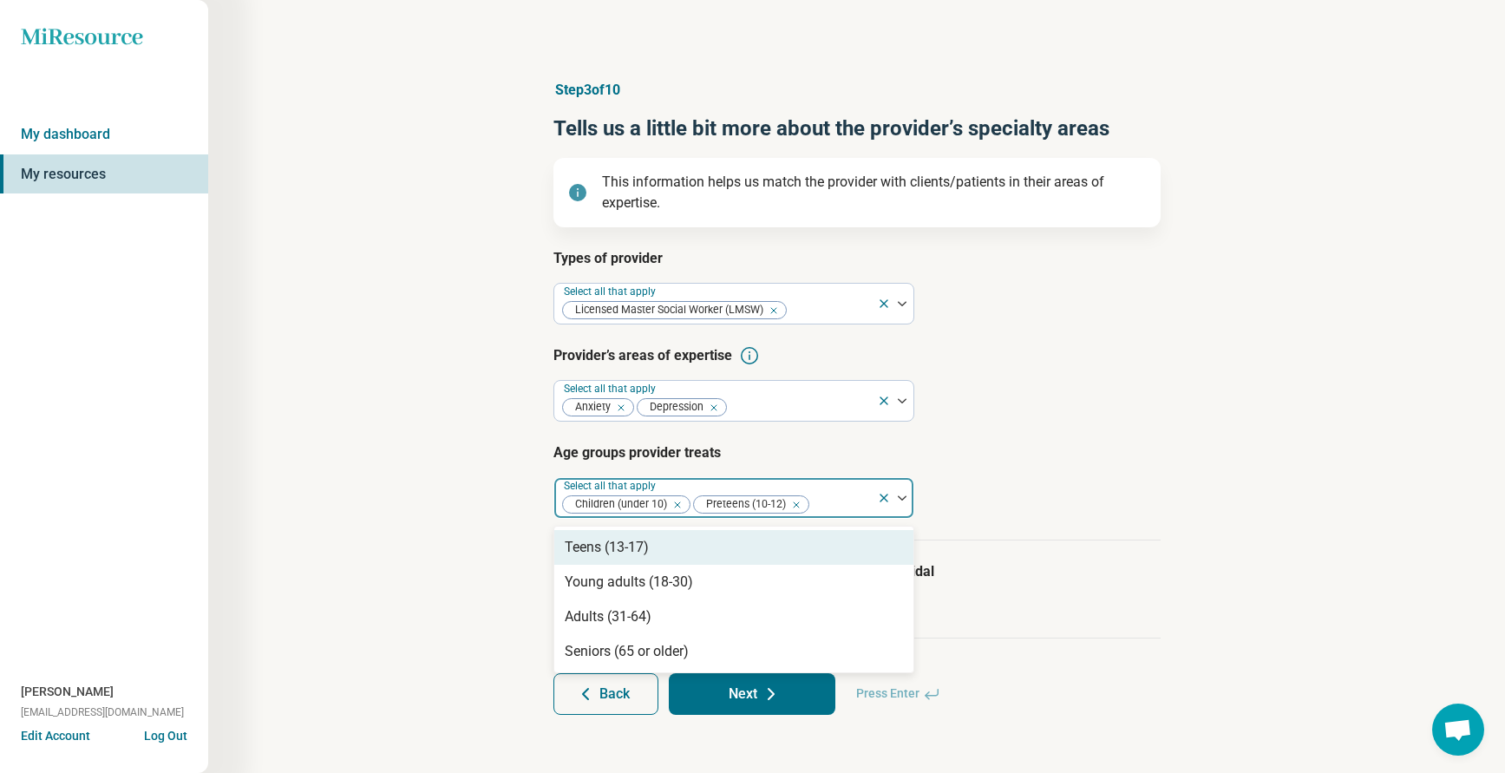
click at [827, 494] on div at bounding box center [840, 505] width 59 height 24
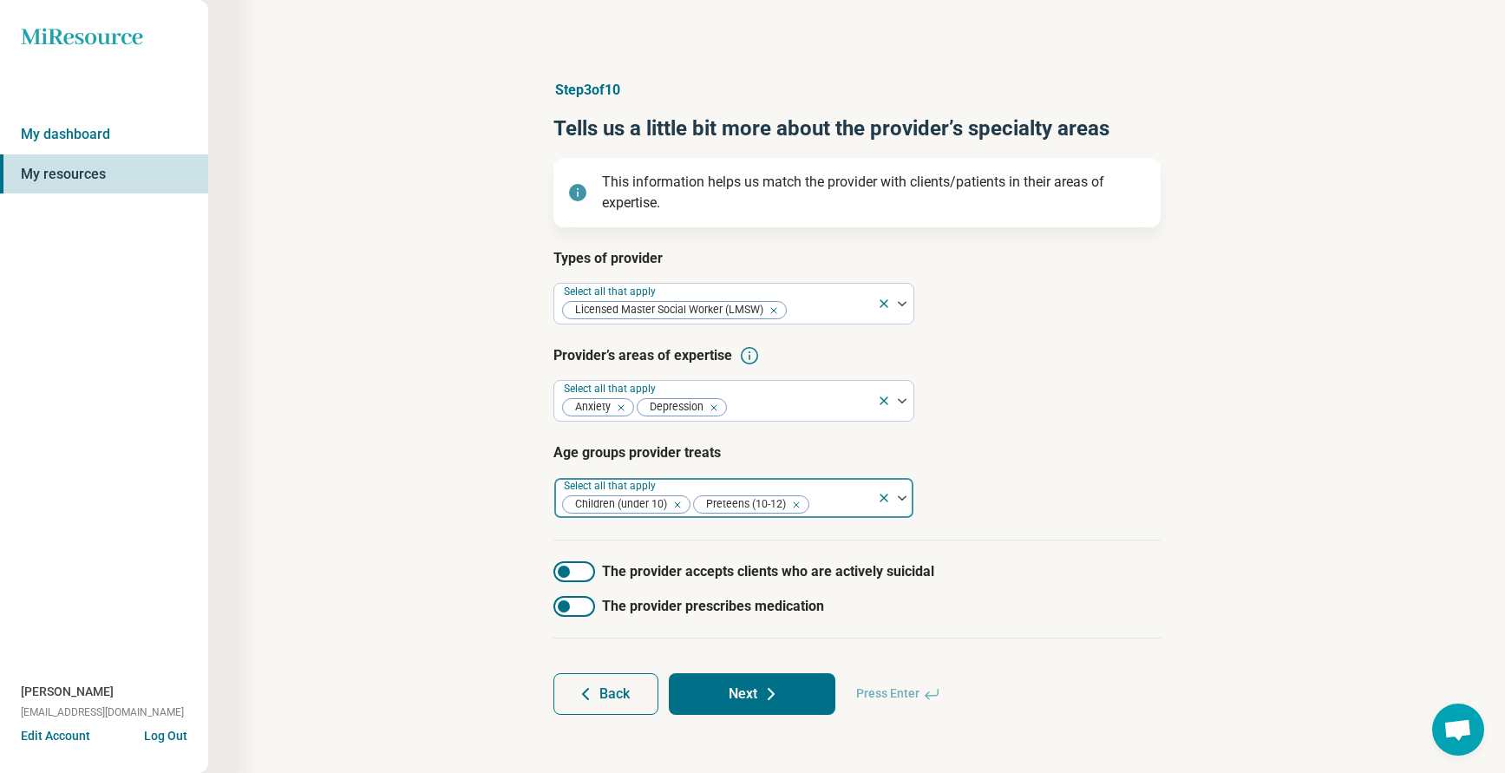
click at [822, 504] on div at bounding box center [840, 505] width 59 height 24
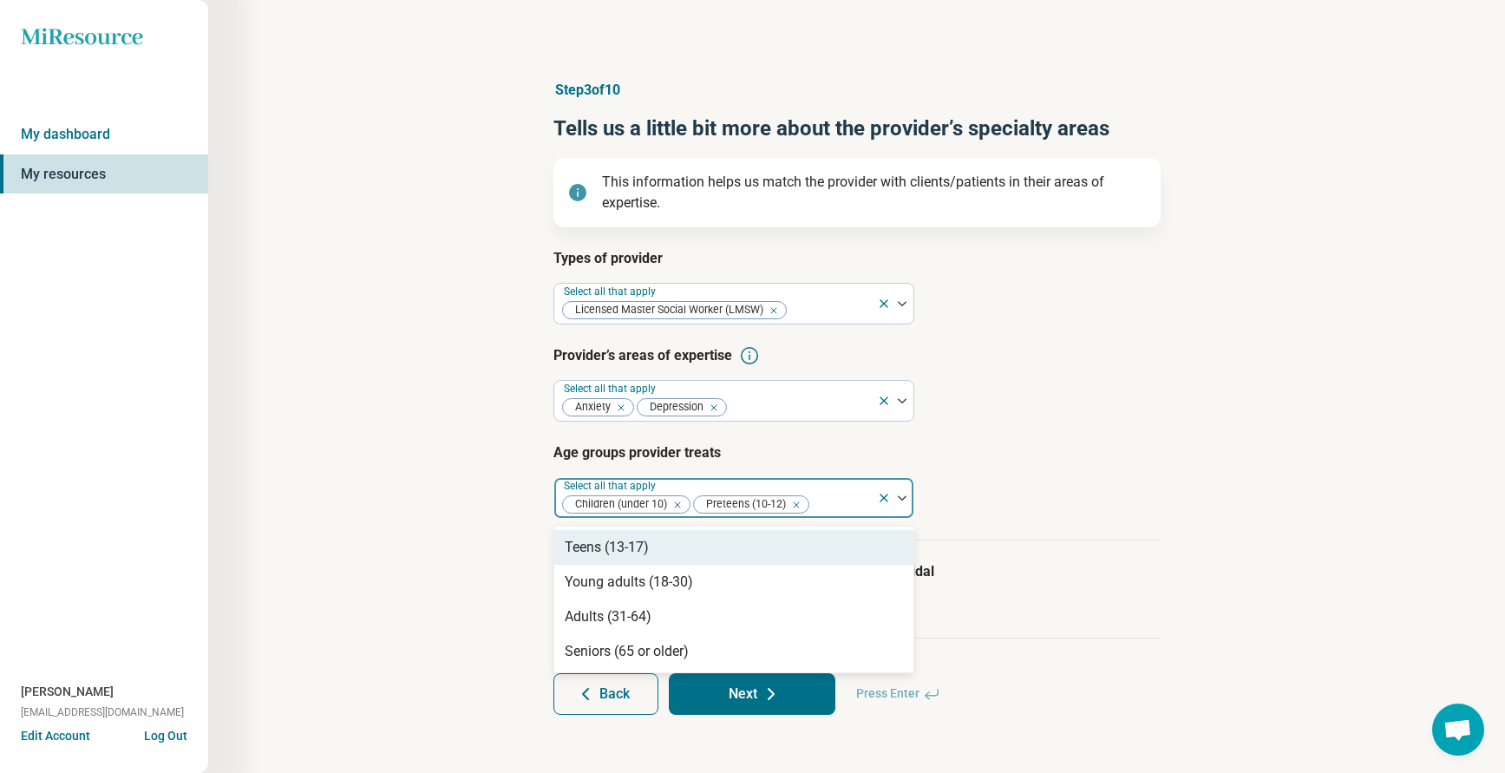
click at [592, 552] on div "Teens (13-17)" at bounding box center [607, 547] width 84 height 21
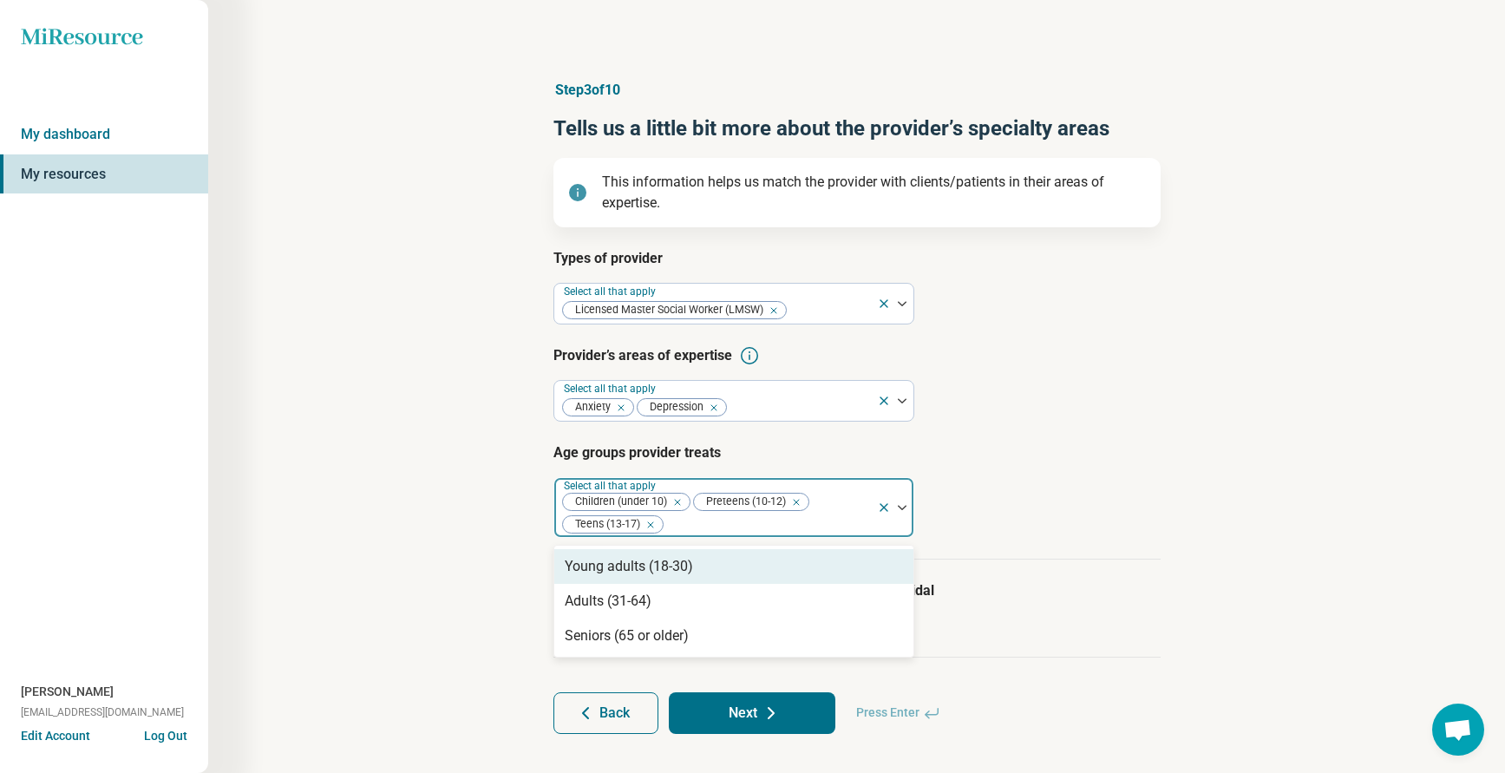
click at [751, 523] on div at bounding box center [767, 525] width 205 height 24
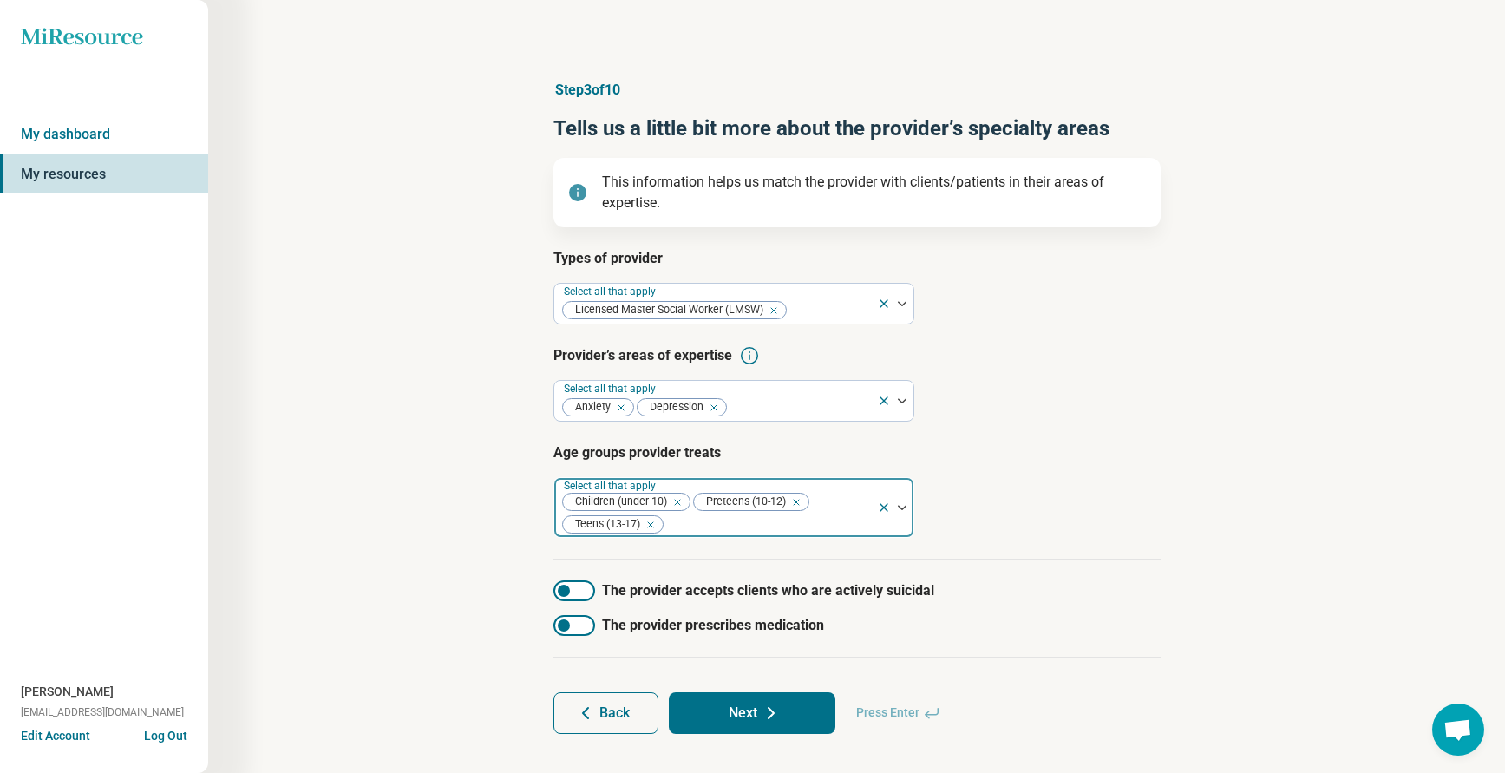
click at [734, 524] on div at bounding box center [767, 525] width 205 height 24
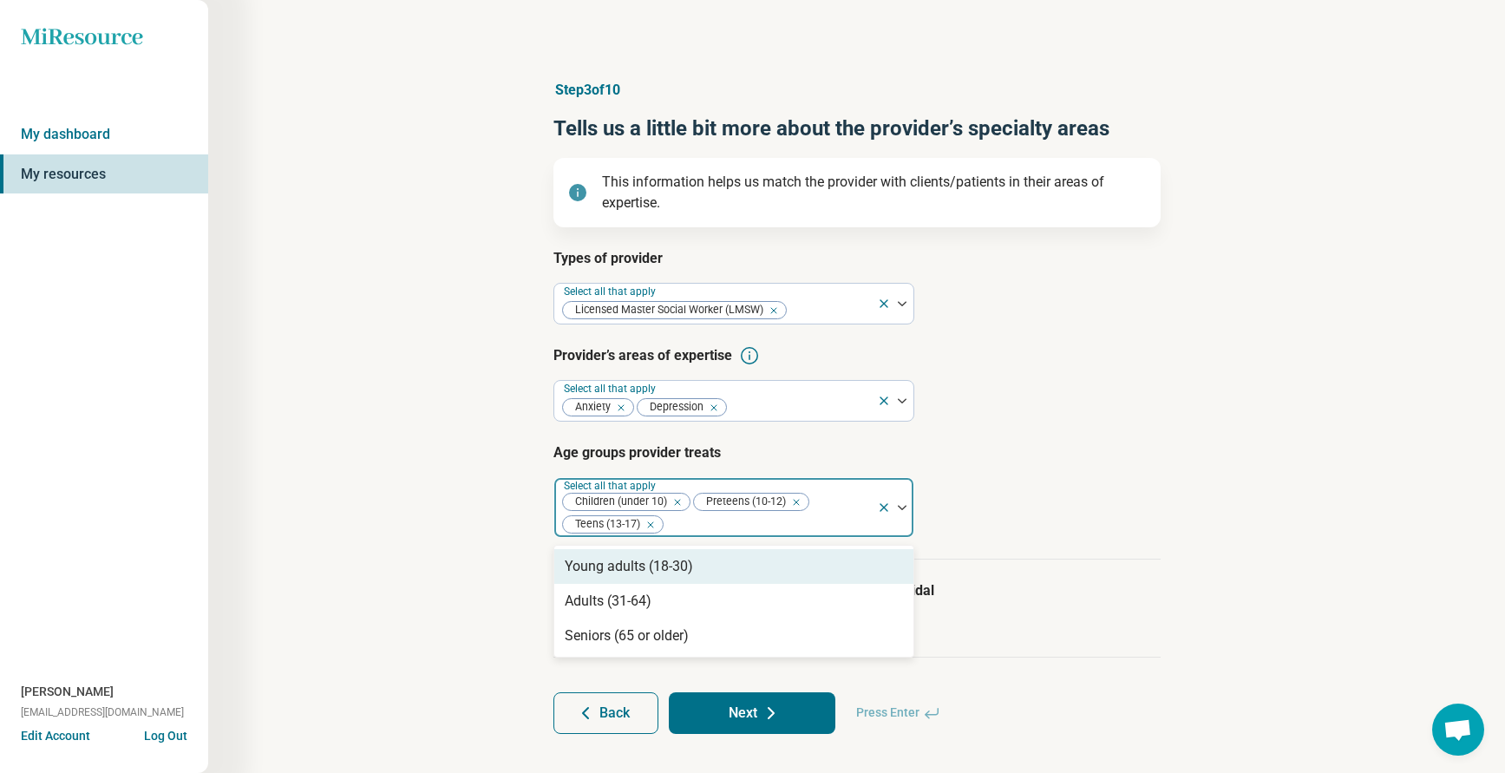
click at [597, 574] on div "Young adults (18-30)" at bounding box center [629, 566] width 128 height 21
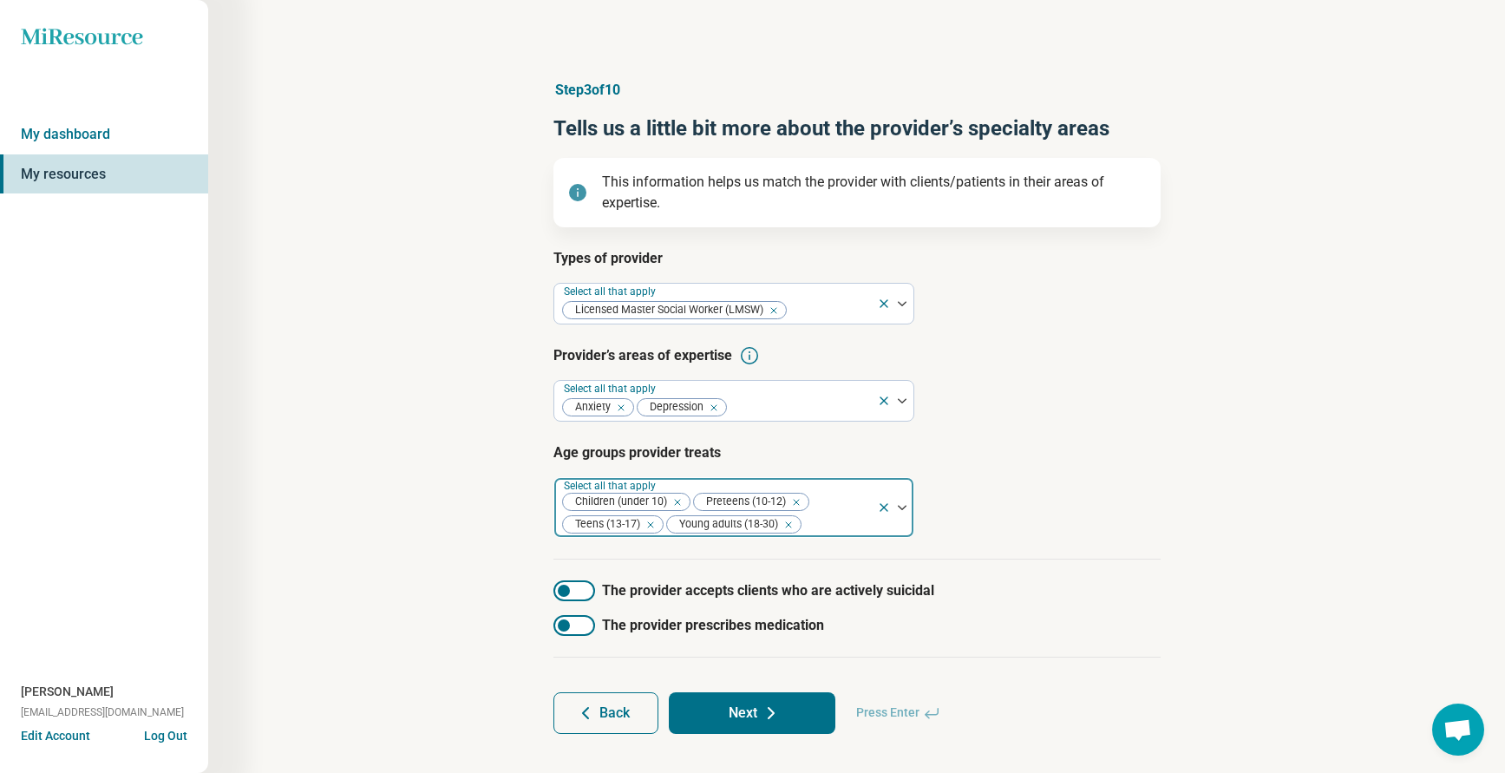
click at [824, 520] on div at bounding box center [836, 525] width 67 height 24
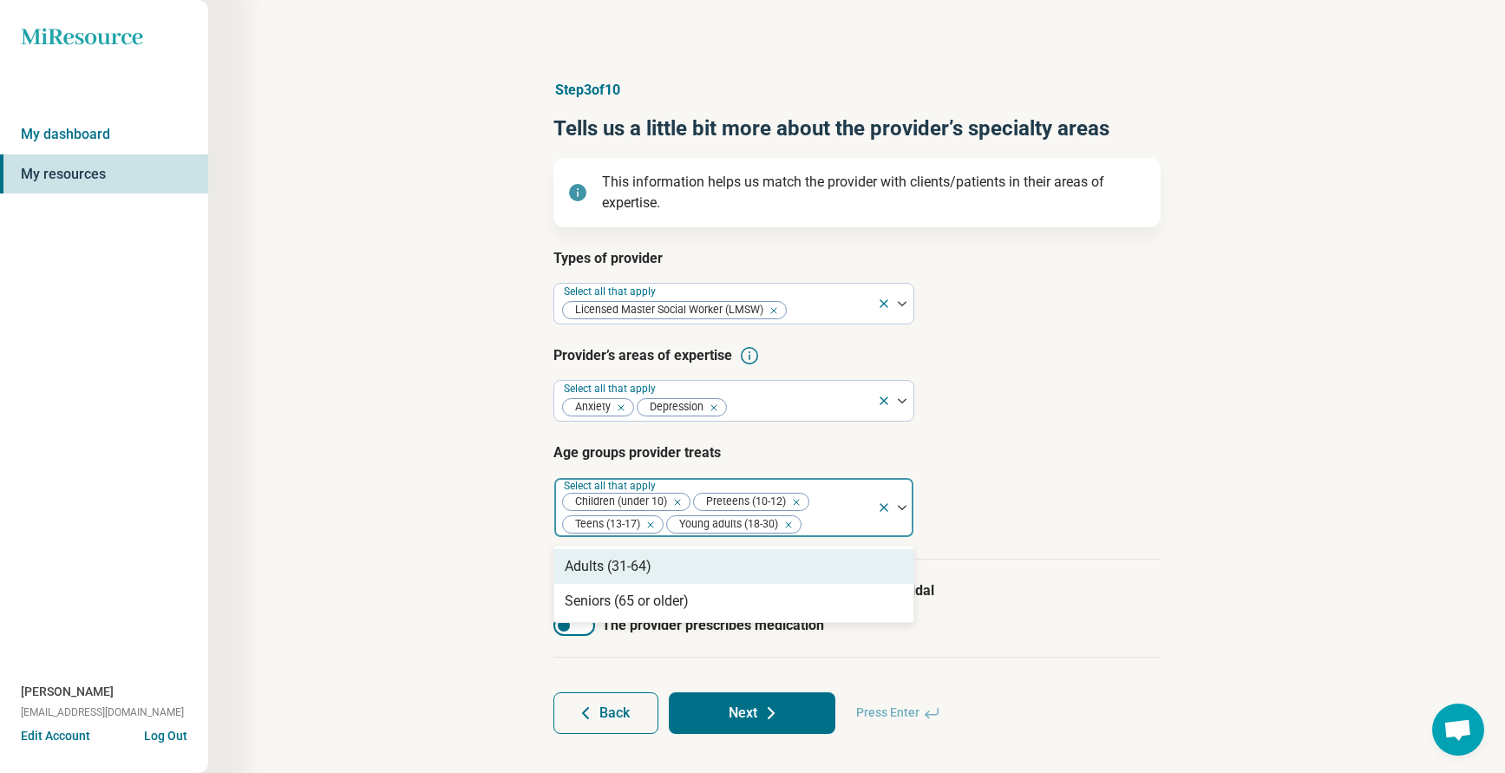
click at [809, 524] on div at bounding box center [836, 525] width 67 height 24
click at [636, 568] on div "Adults (31-64)" at bounding box center [608, 566] width 87 height 21
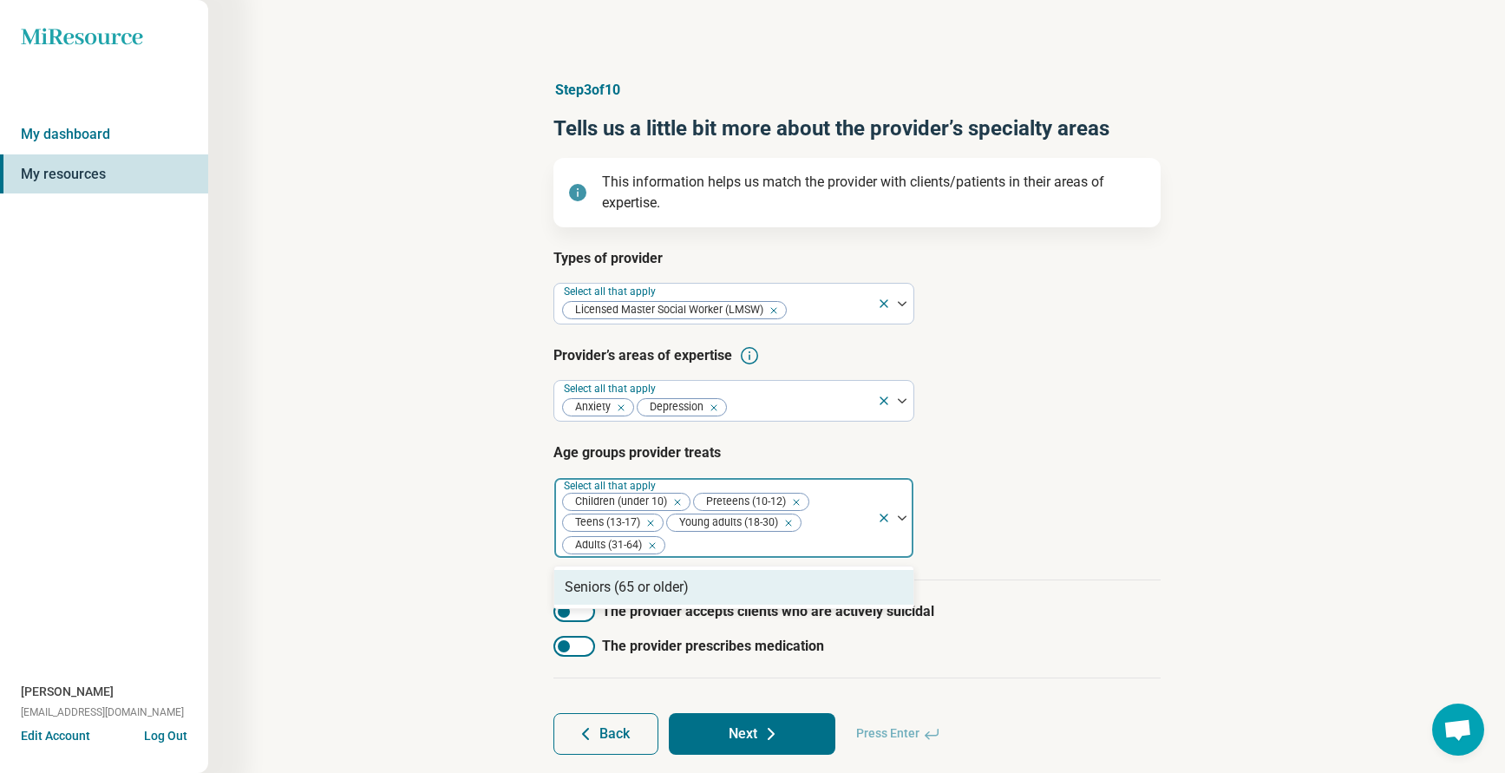
click at [1025, 529] on article "Age groups provider treats option Adults (31-64), selected. 1 result available.…" at bounding box center [856, 500] width 607 height 116
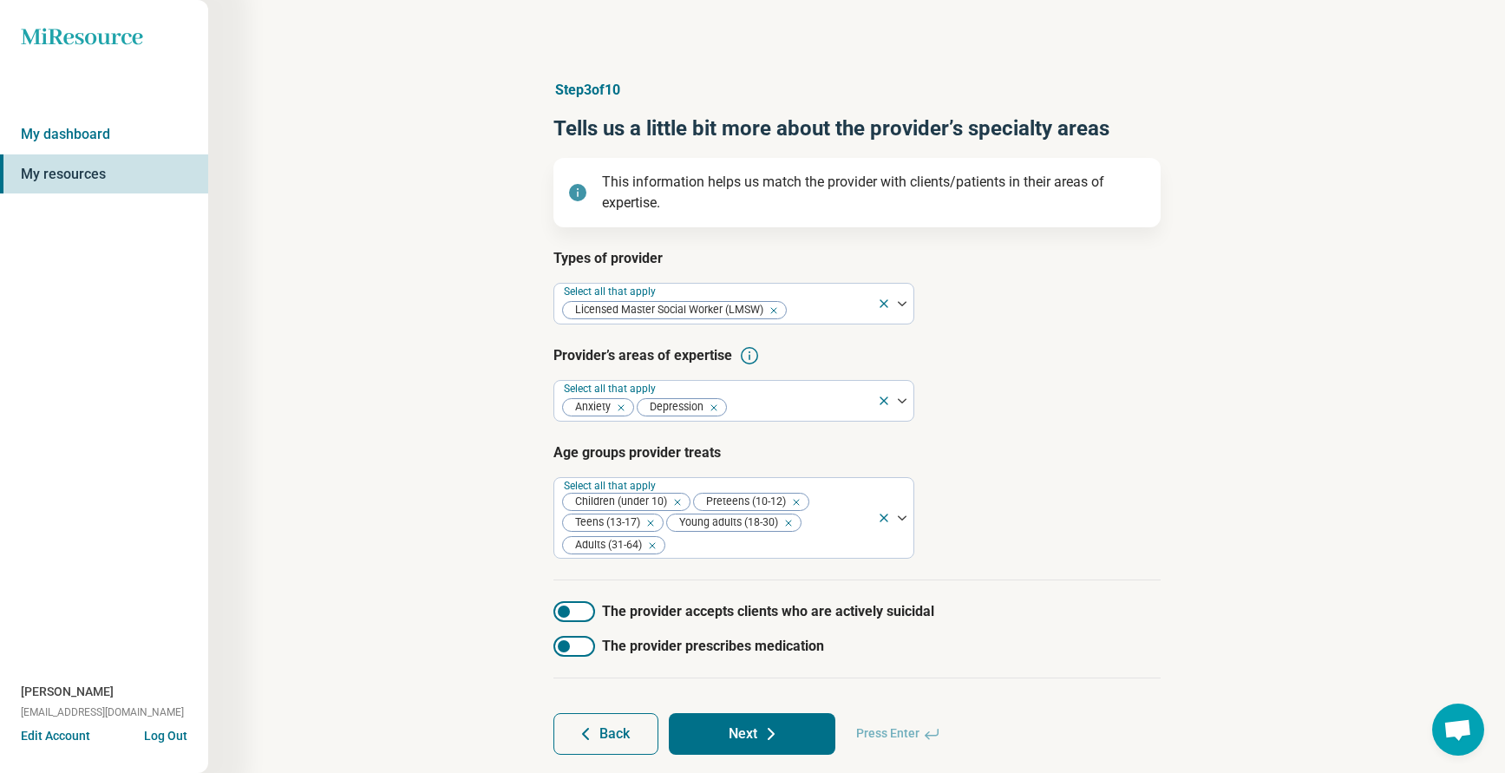
click at [559, 609] on div at bounding box center [564, 611] width 12 height 12
click at [1127, 548] on article "Age groups provider treats Select all that apply Children (under 10) Preteens (…" at bounding box center [856, 500] width 607 height 116
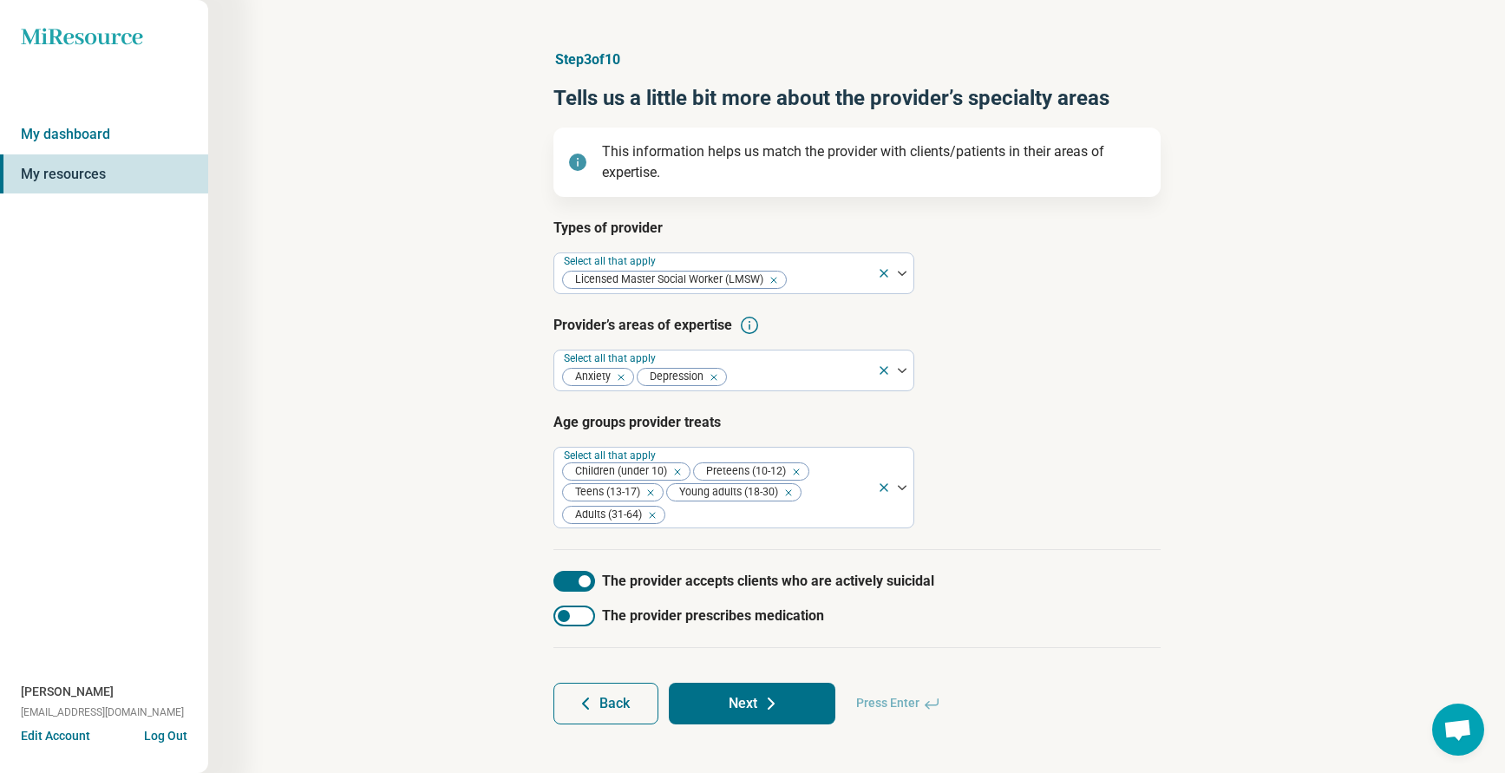
scroll to position [44, 0]
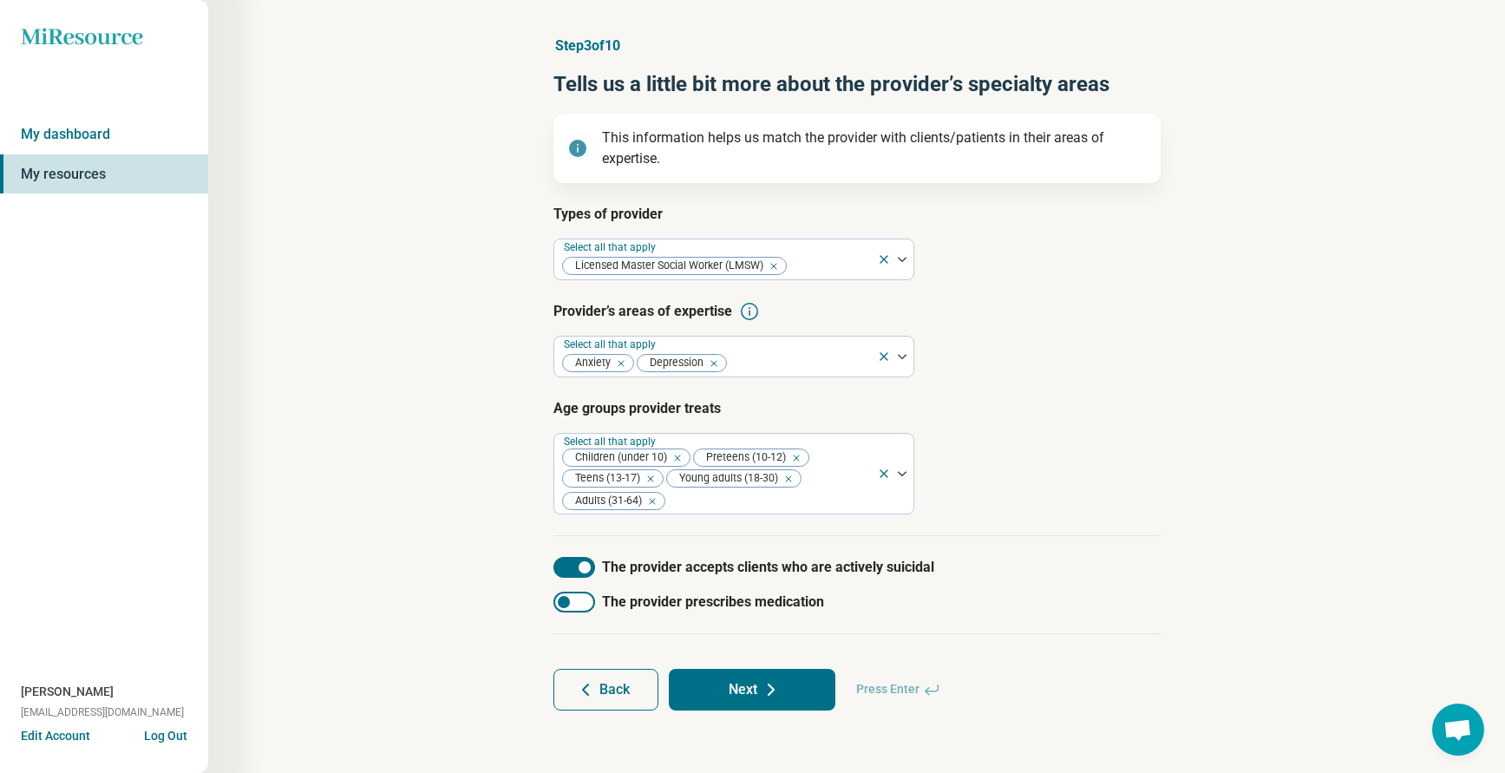
click at [731, 677] on button "Next" at bounding box center [752, 690] width 167 height 42
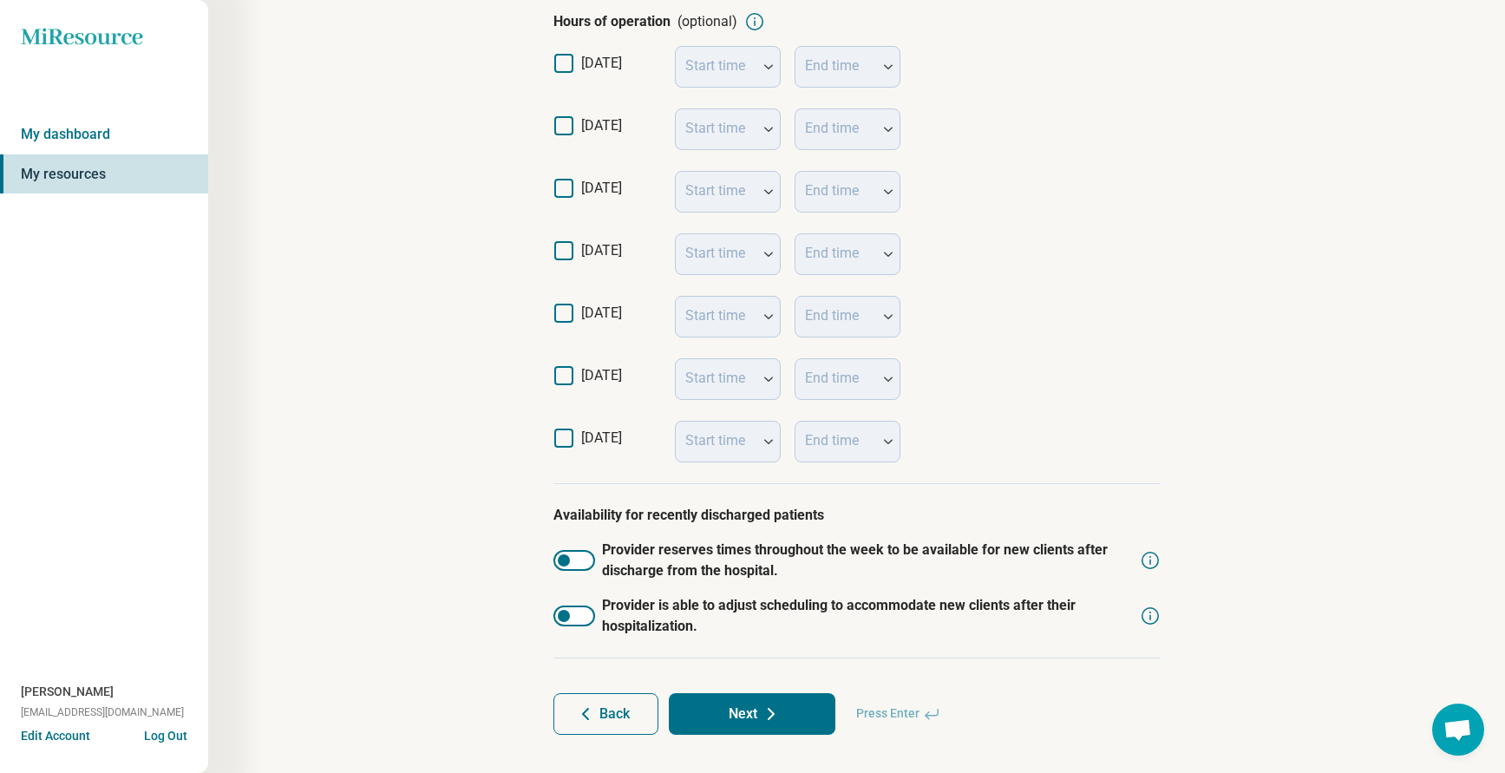
scroll to position [396, 0]
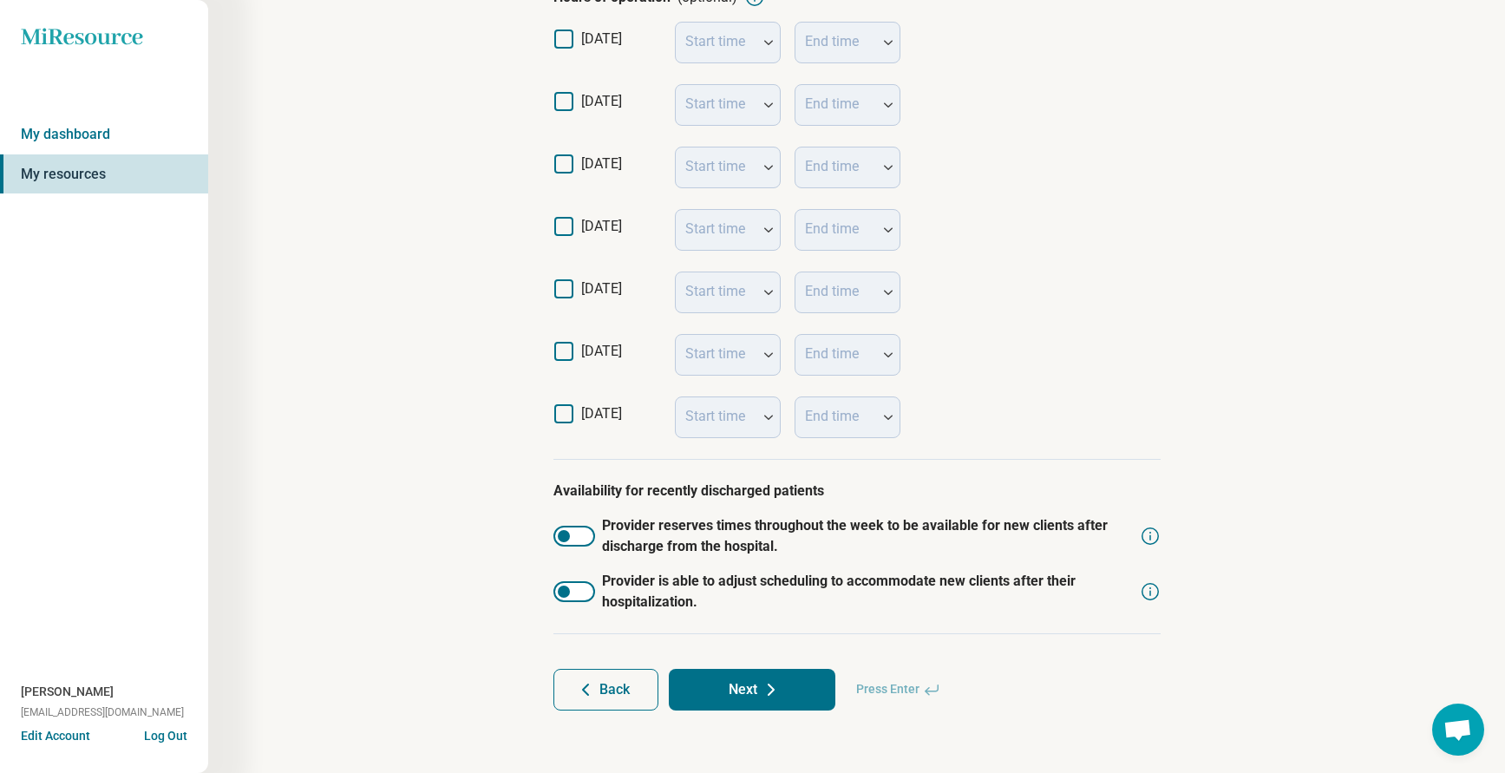
click at [729, 693] on button "Next" at bounding box center [752, 690] width 167 height 42
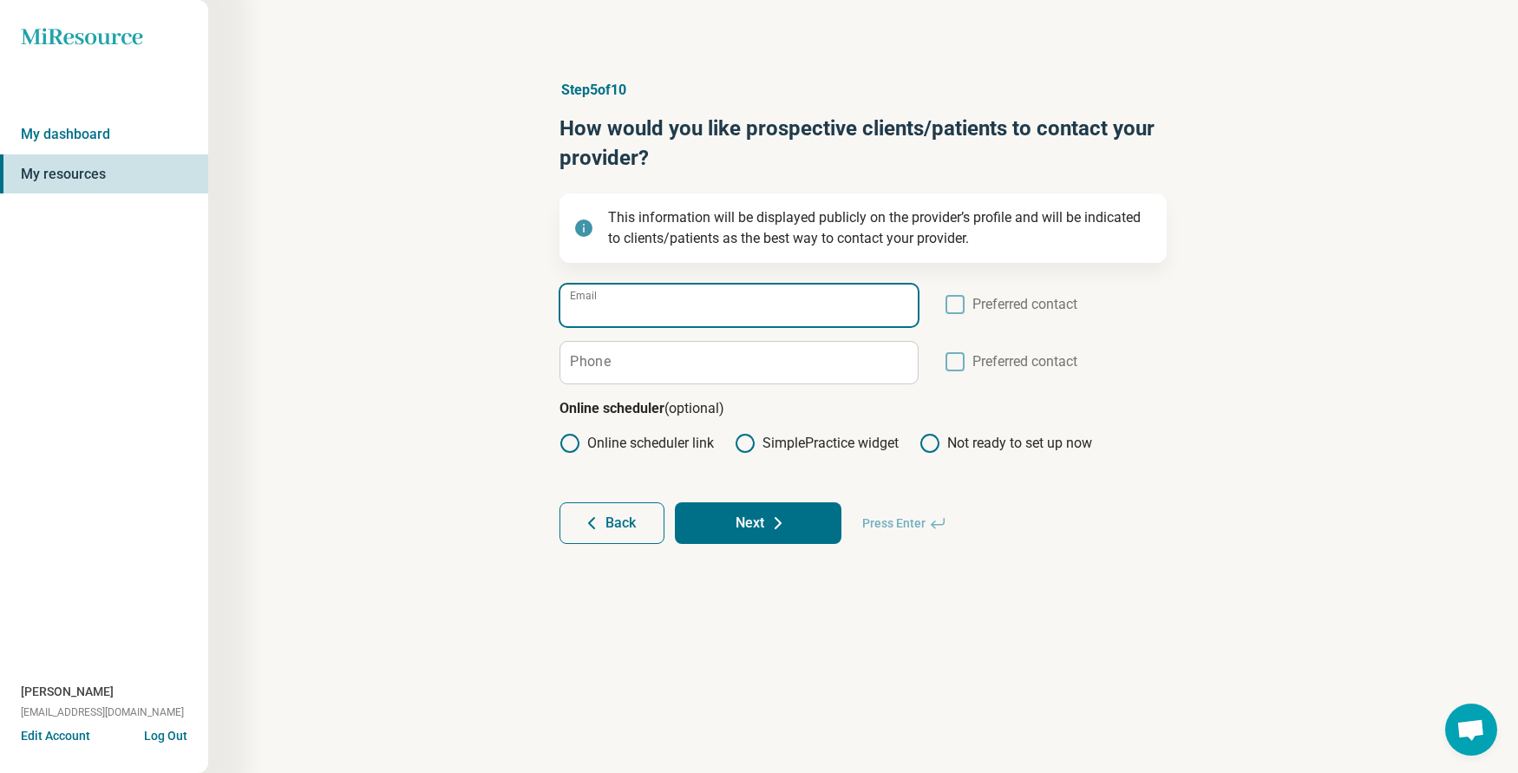
click at [616, 301] on input "Email" at bounding box center [738, 305] width 357 height 42
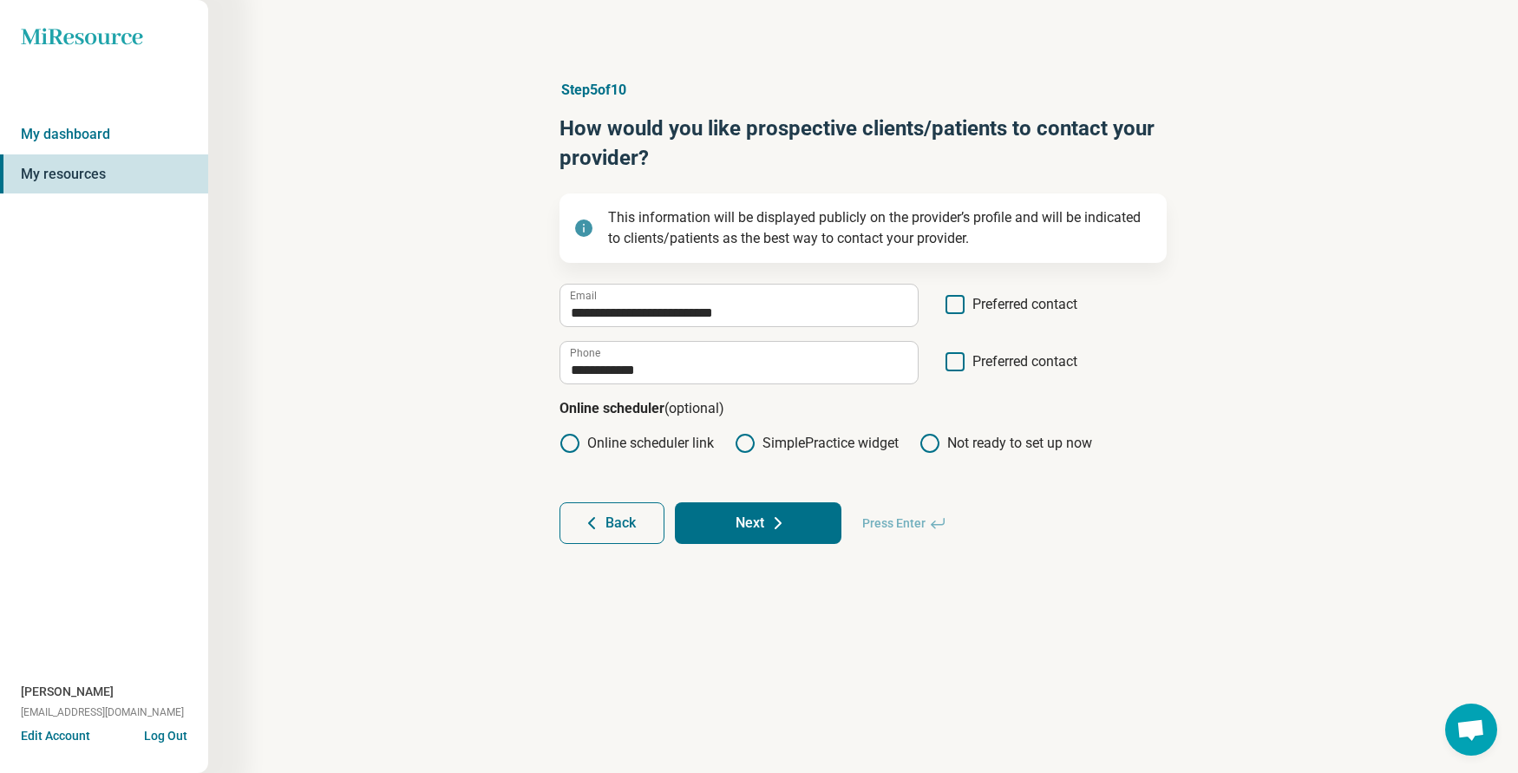
click at [770, 518] on icon at bounding box center [778, 523] width 21 height 21
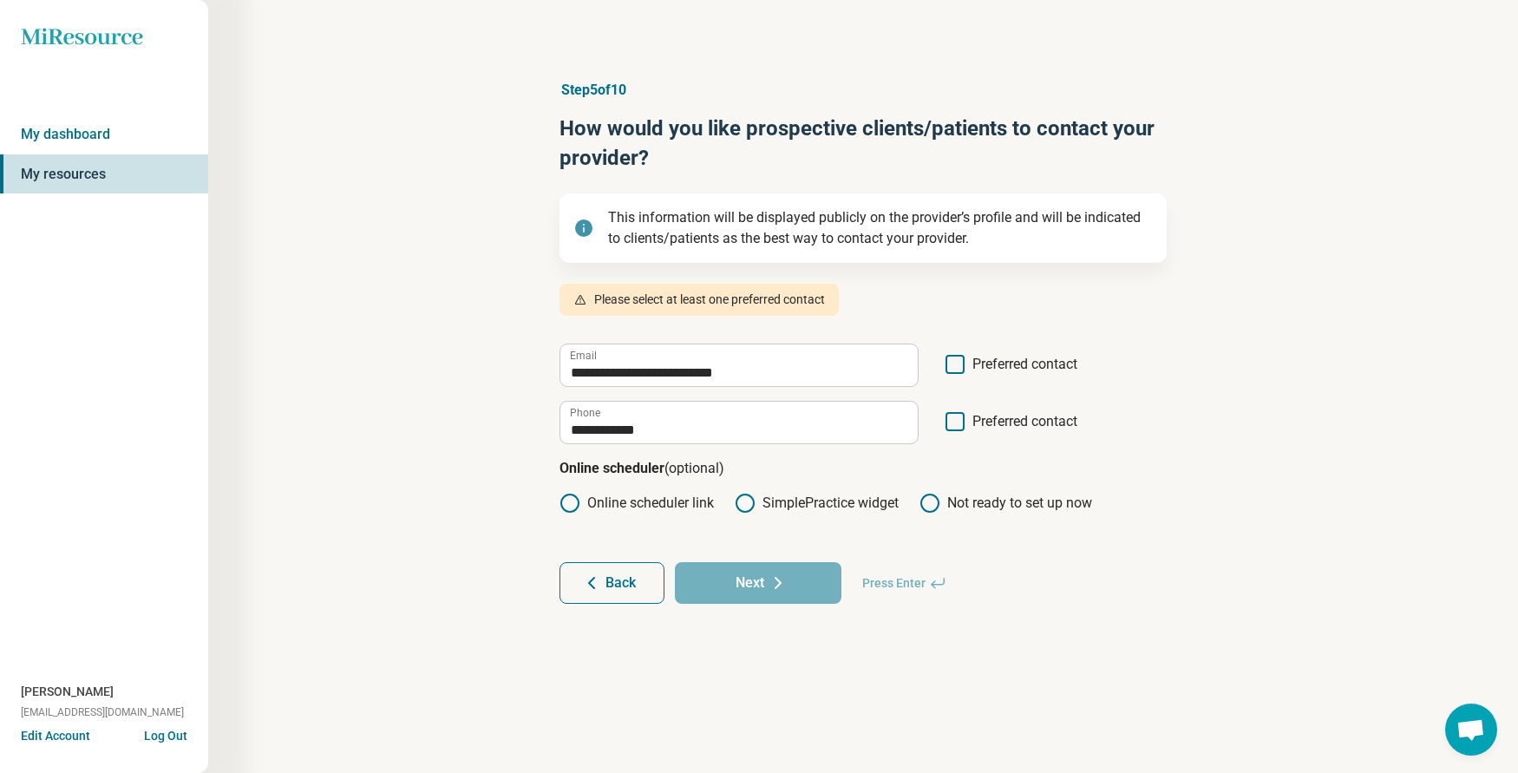
click at [961, 424] on icon at bounding box center [954, 421] width 19 height 19
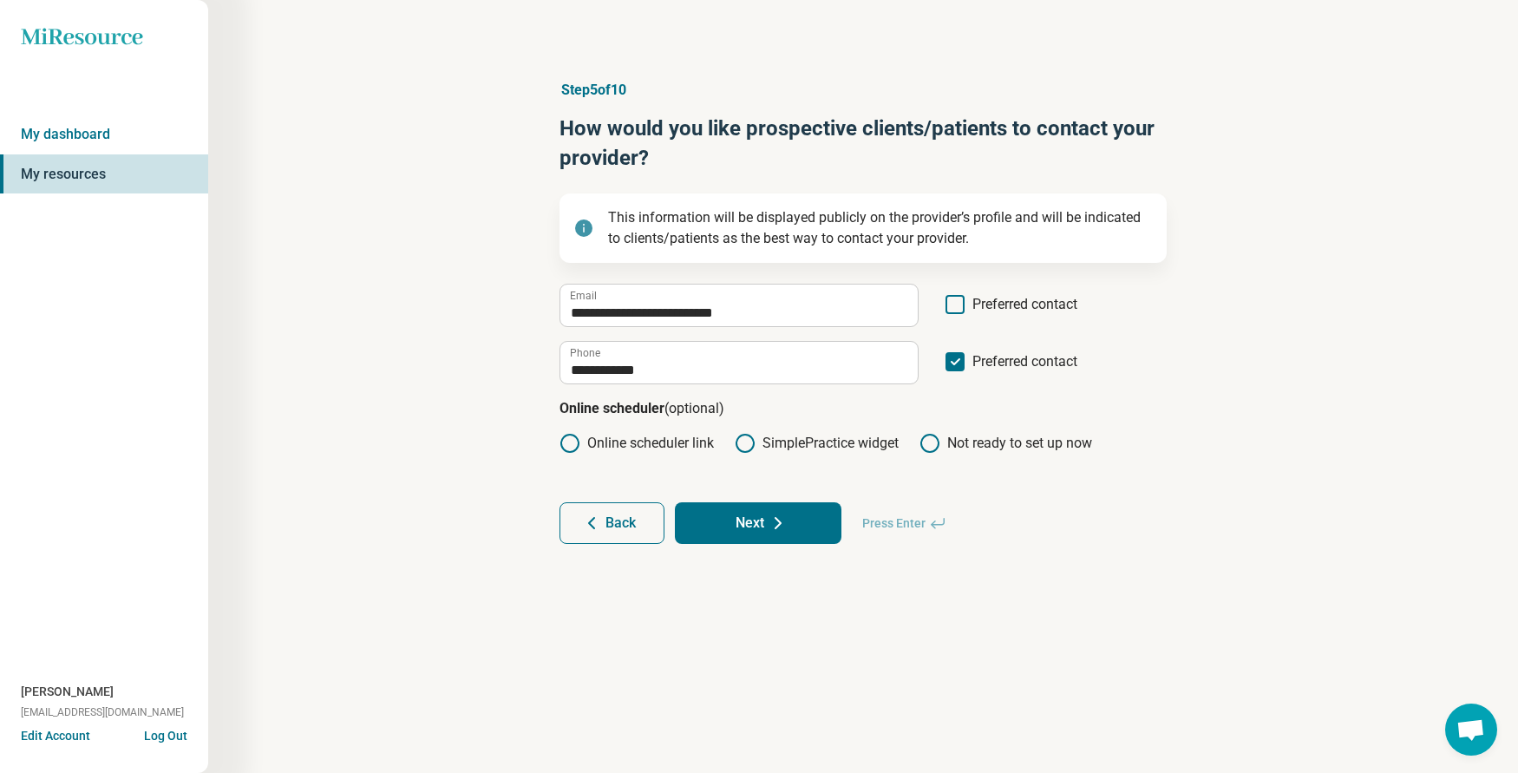
click at [748, 523] on button "Next" at bounding box center [758, 523] width 167 height 42
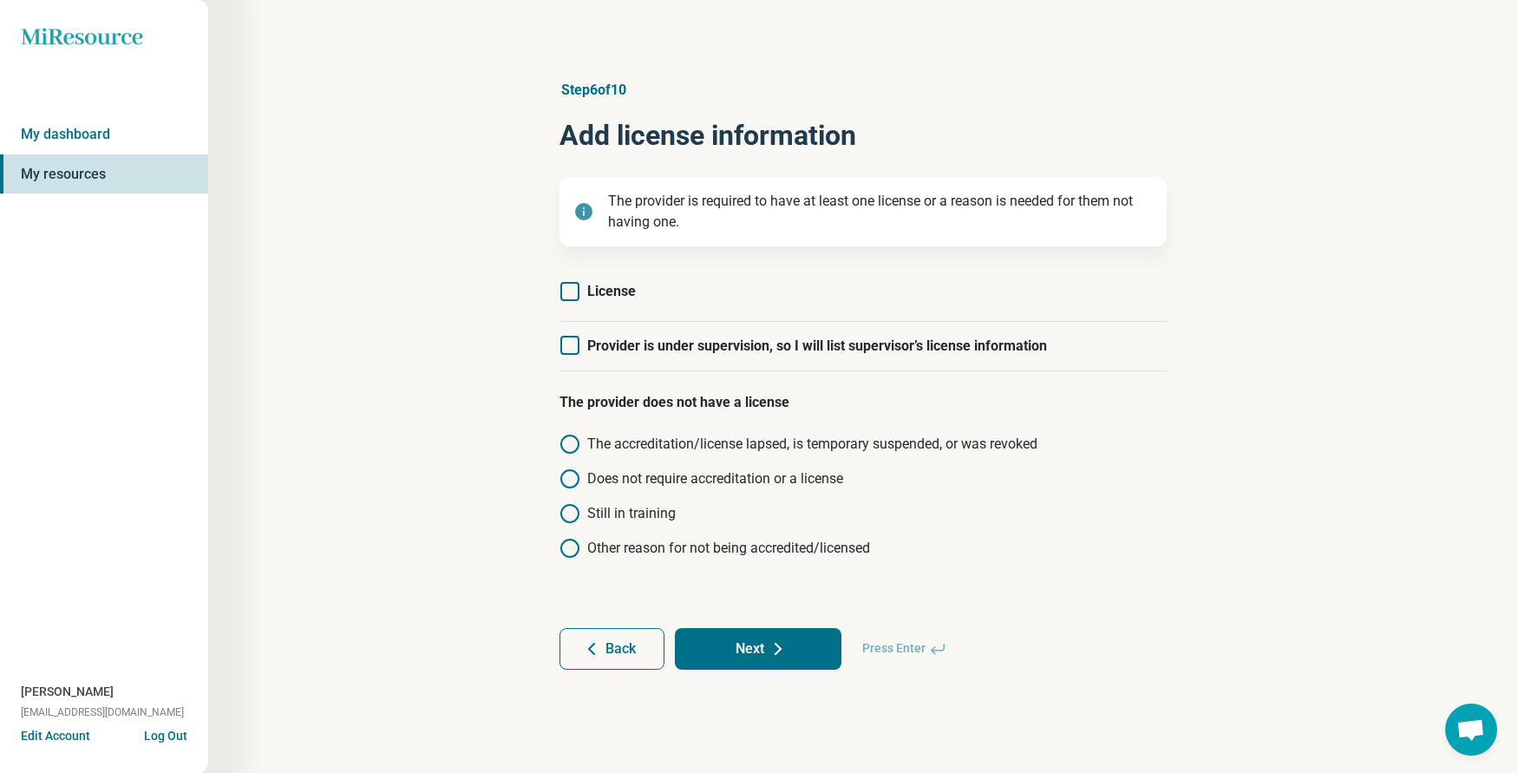
click at [578, 291] on icon at bounding box center [569, 291] width 19 height 19
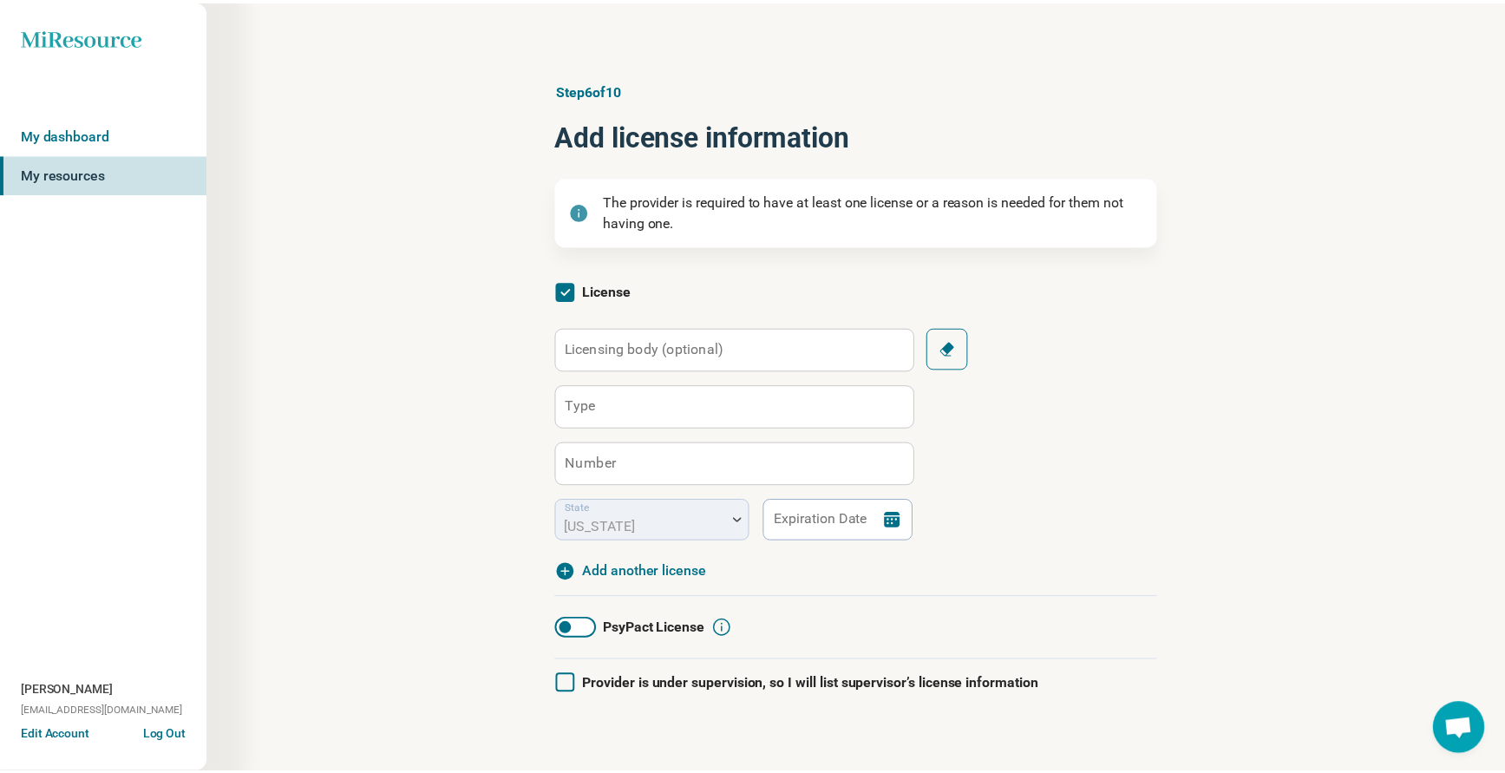
scroll to position [9, 0]
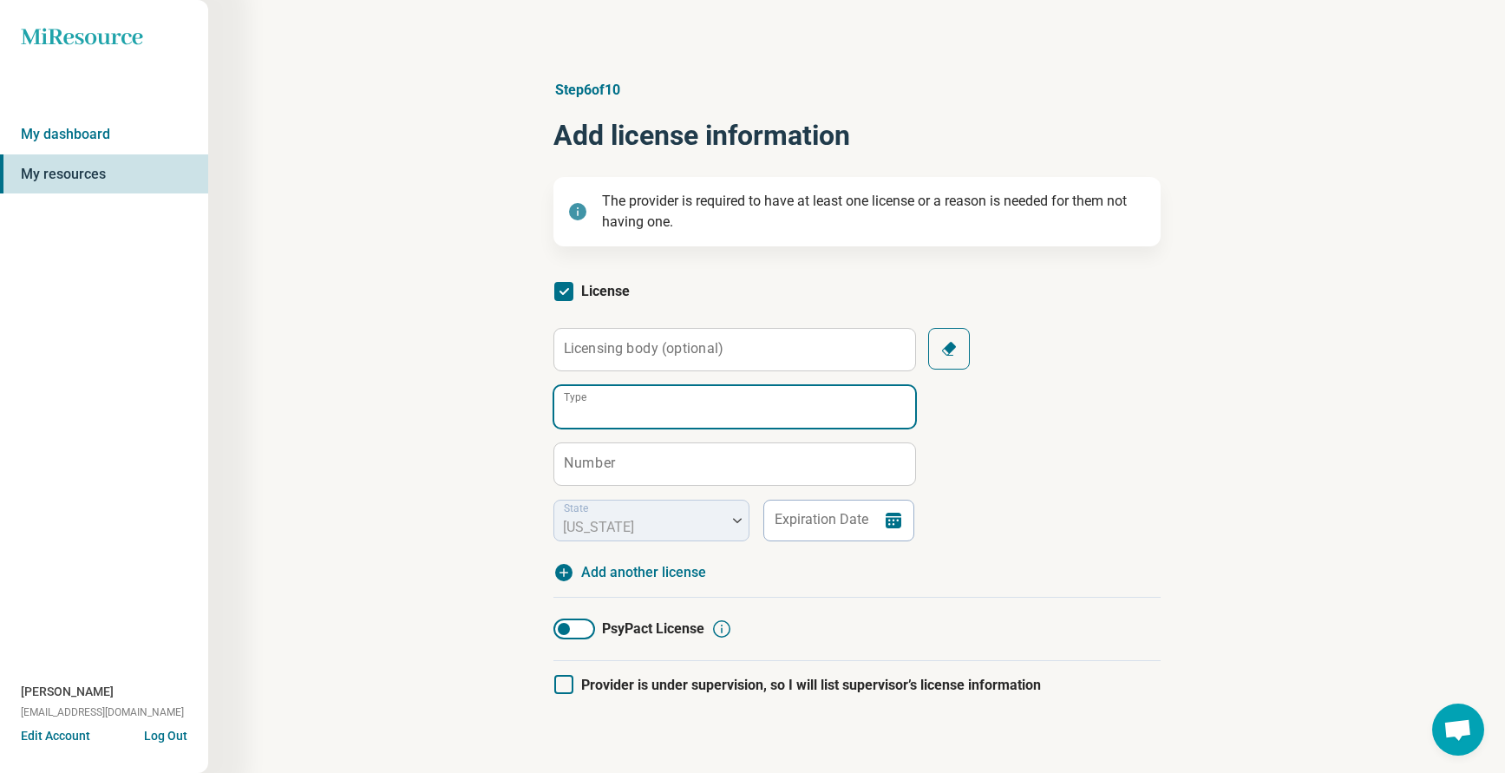
click at [637, 404] on input "Type" at bounding box center [734, 407] width 361 height 42
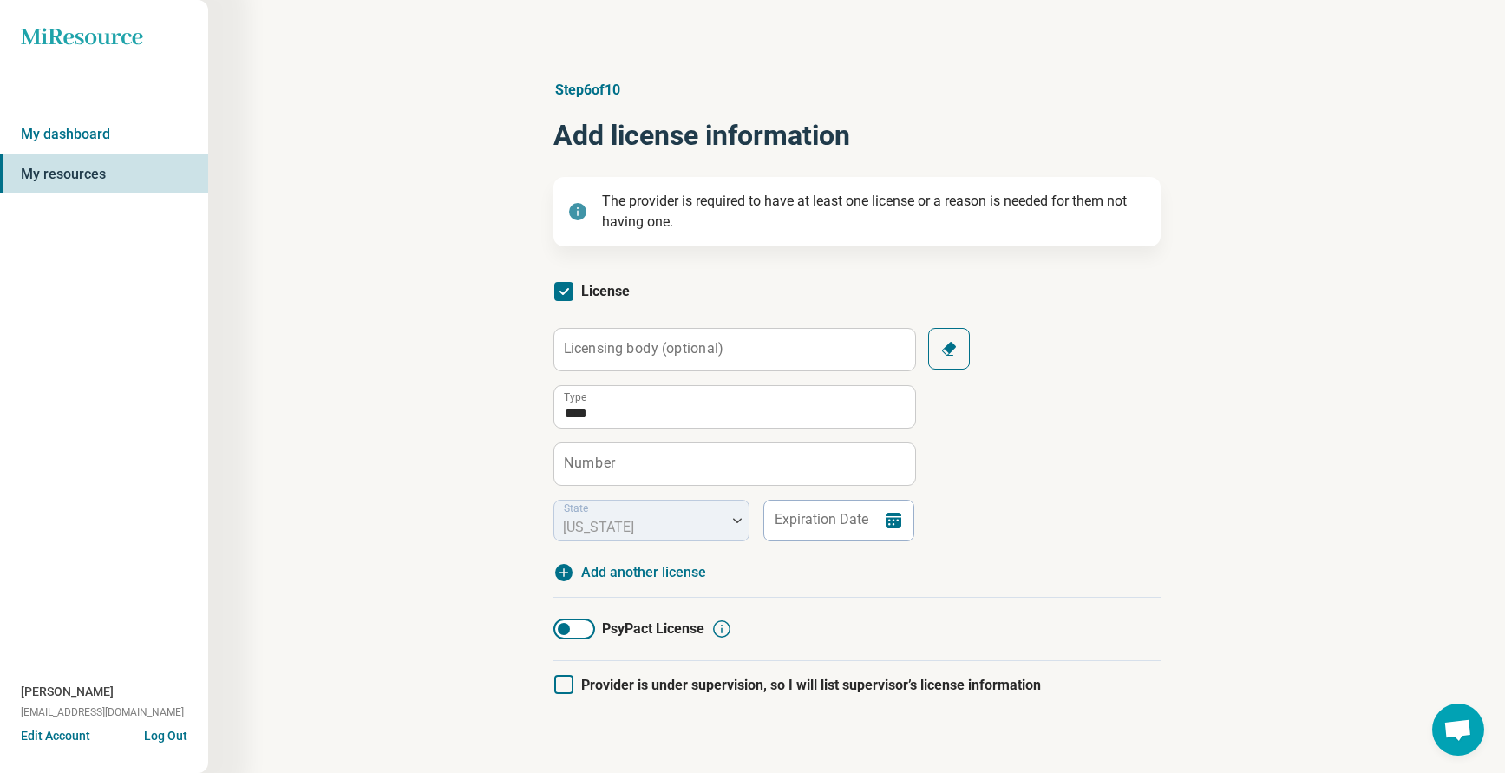
click at [613, 467] on label "Number" at bounding box center [589, 463] width 51 height 14
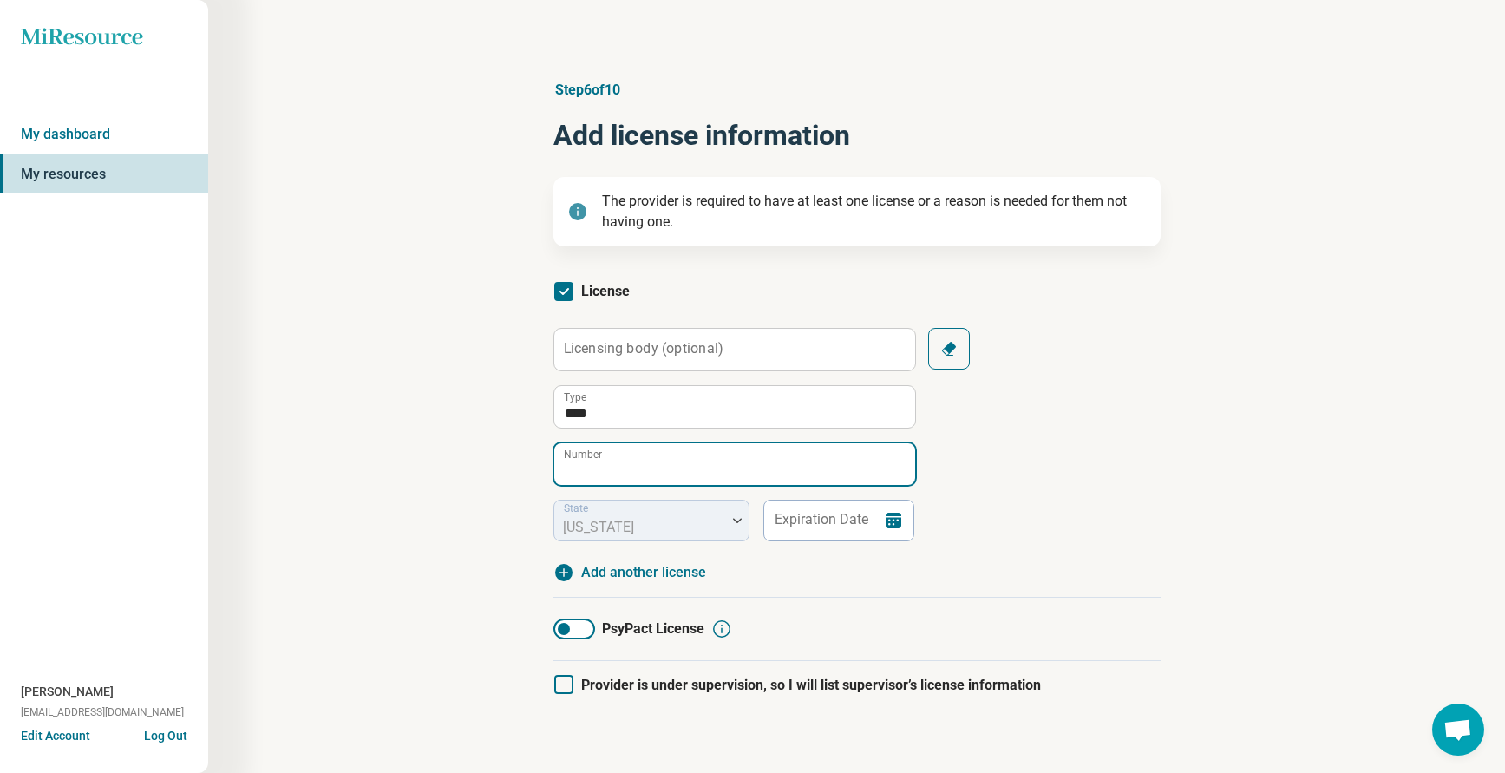
click at [613, 467] on input "Number" at bounding box center [734, 464] width 361 height 42
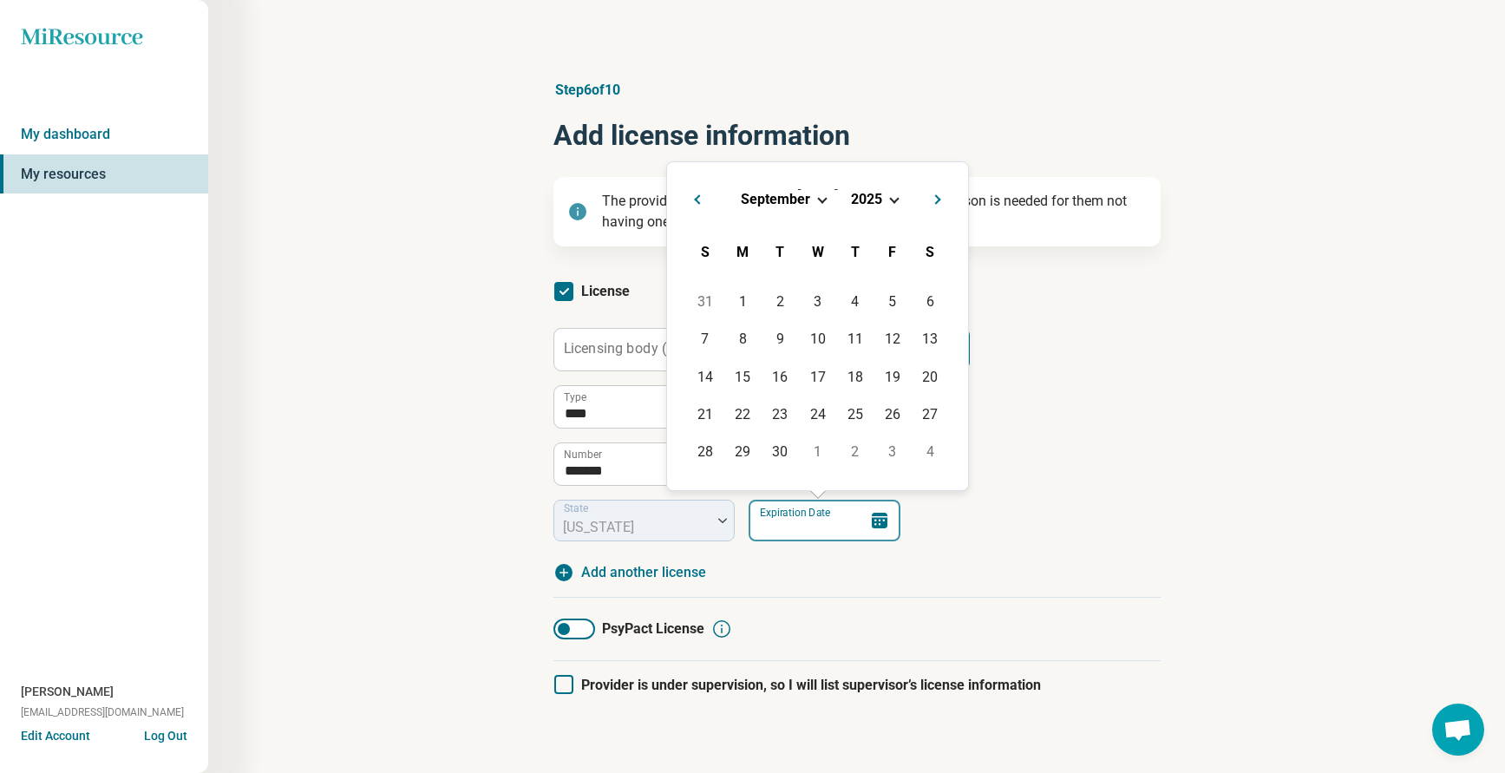
click at [787, 528] on input "Expiration Date" at bounding box center [824, 521] width 152 height 42
click at [1059, 527] on div "**********" at bounding box center [856, 434] width 607 height 213
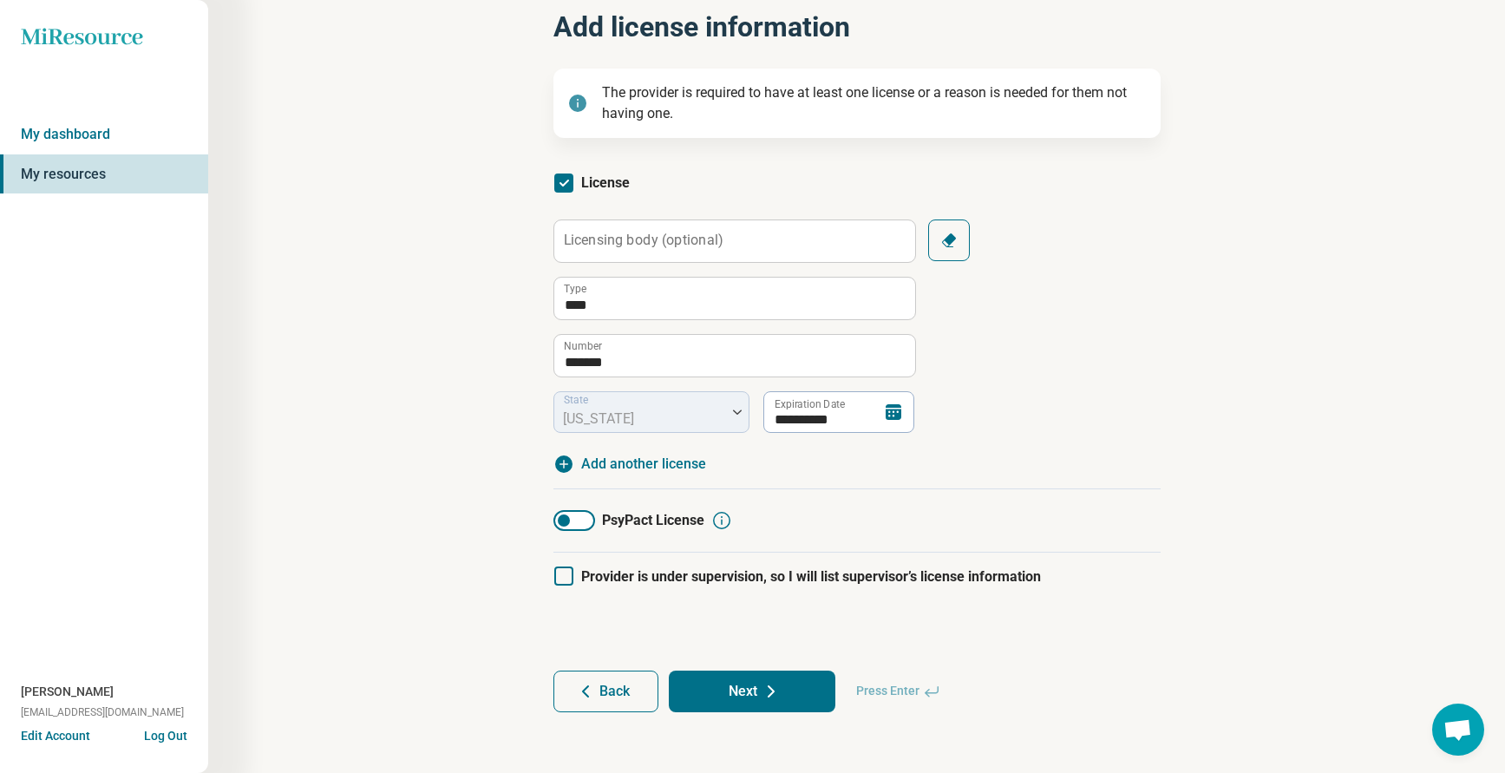
scroll to position [110, 0]
click at [777, 698] on icon at bounding box center [771, 689] width 21 height 21
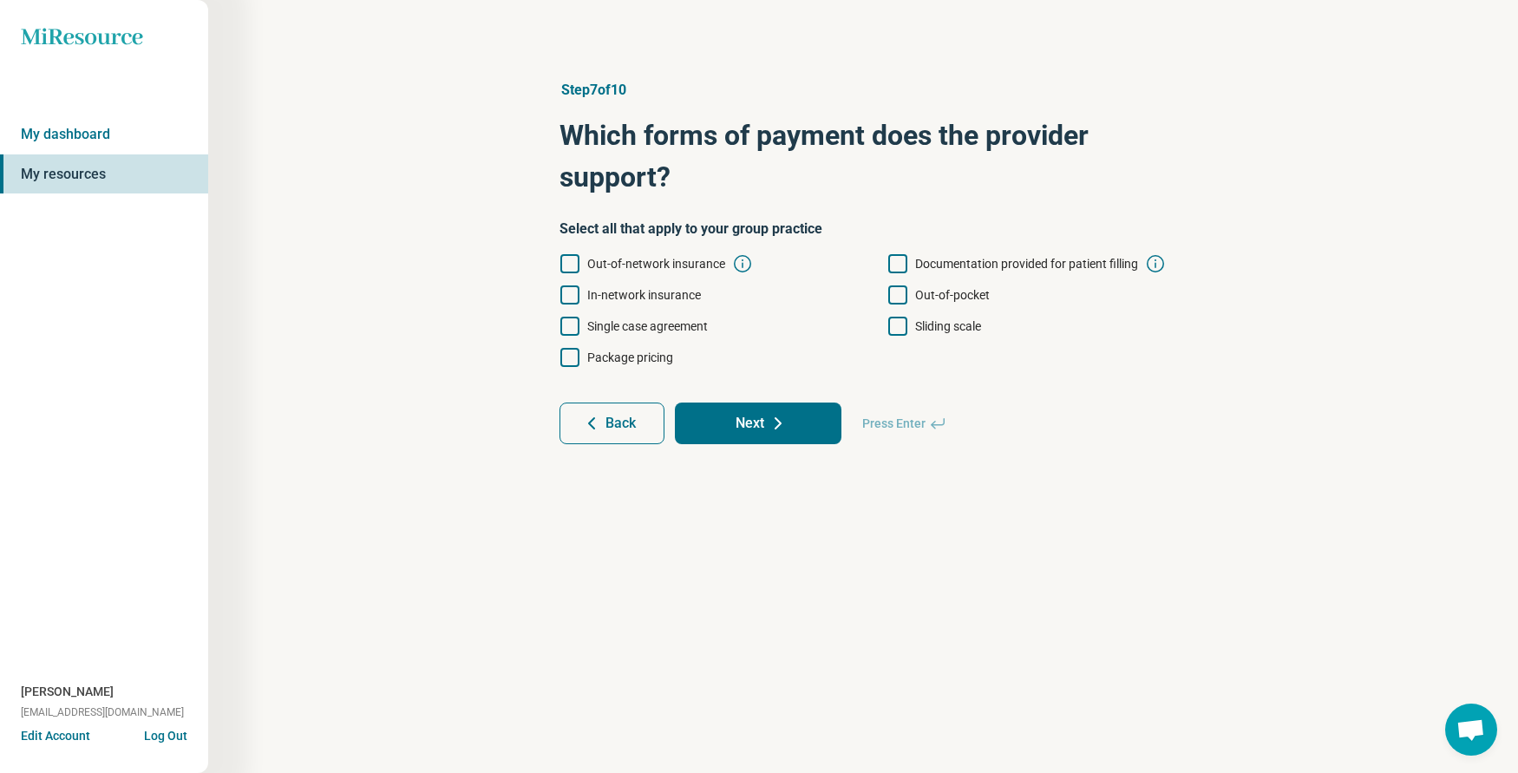
click at [899, 292] on icon at bounding box center [897, 294] width 19 height 19
click at [906, 291] on icon at bounding box center [897, 294] width 19 height 19
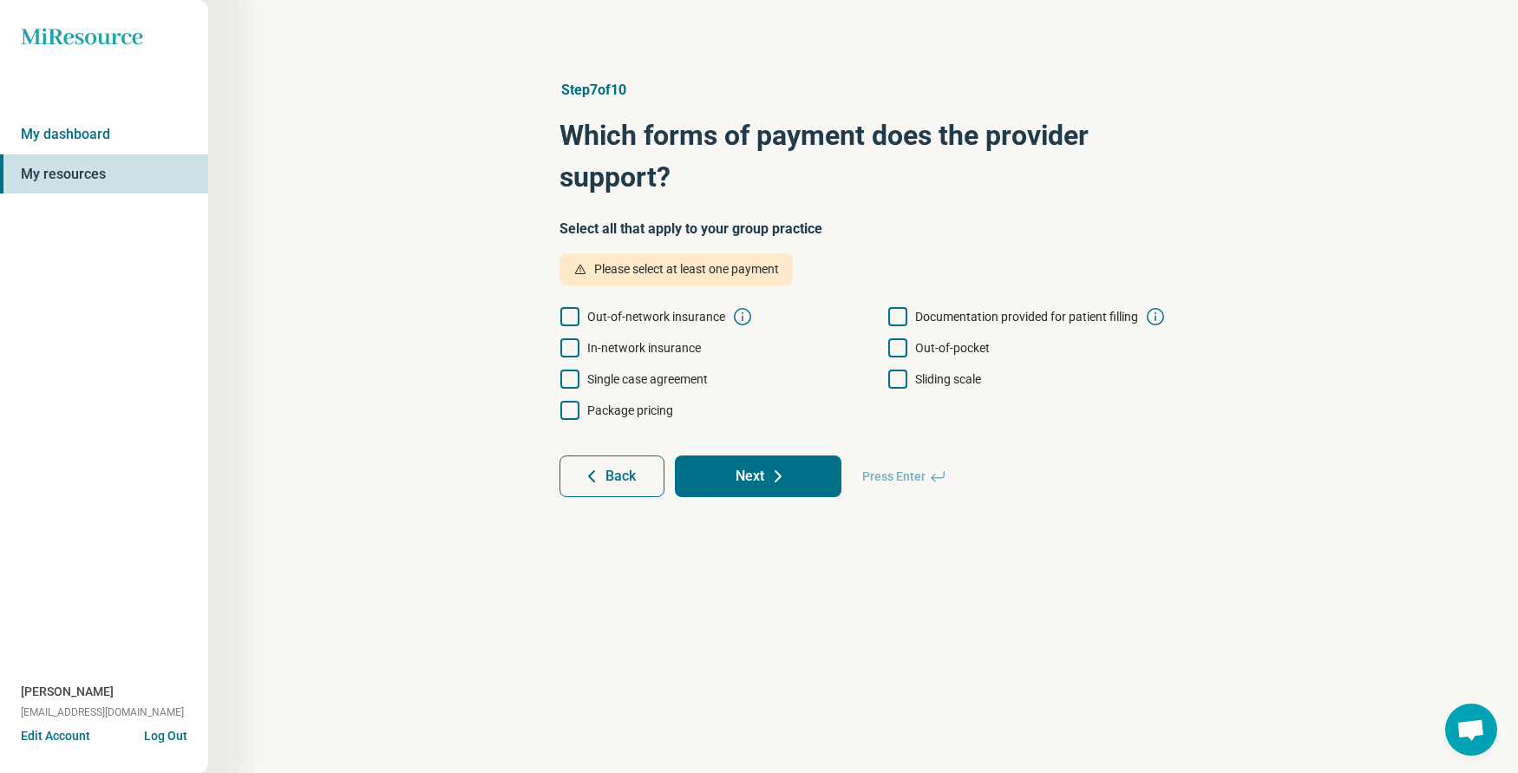
click at [899, 373] on icon at bounding box center [897, 378] width 19 height 19
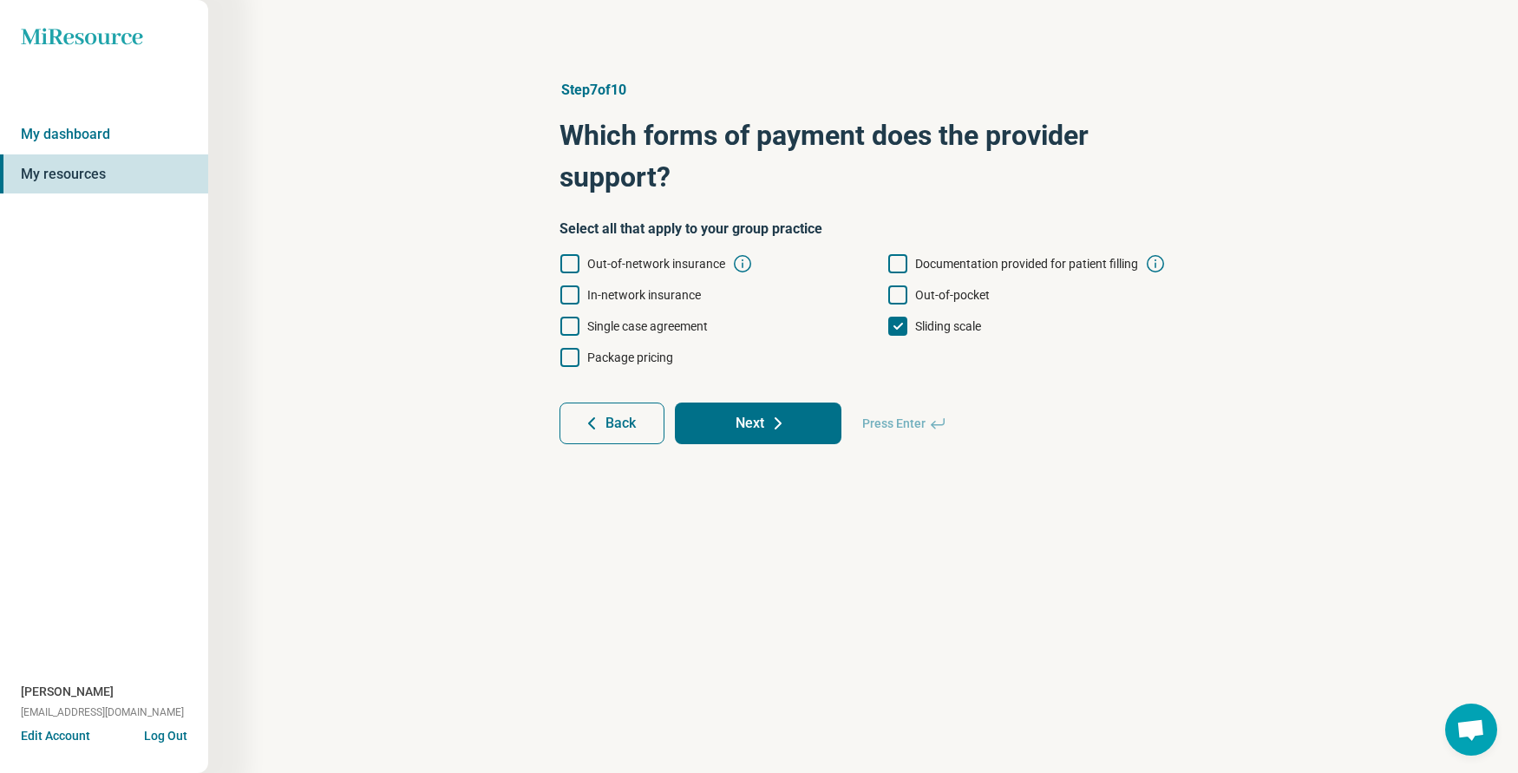
click at [566, 293] on icon at bounding box center [569, 294] width 19 height 19
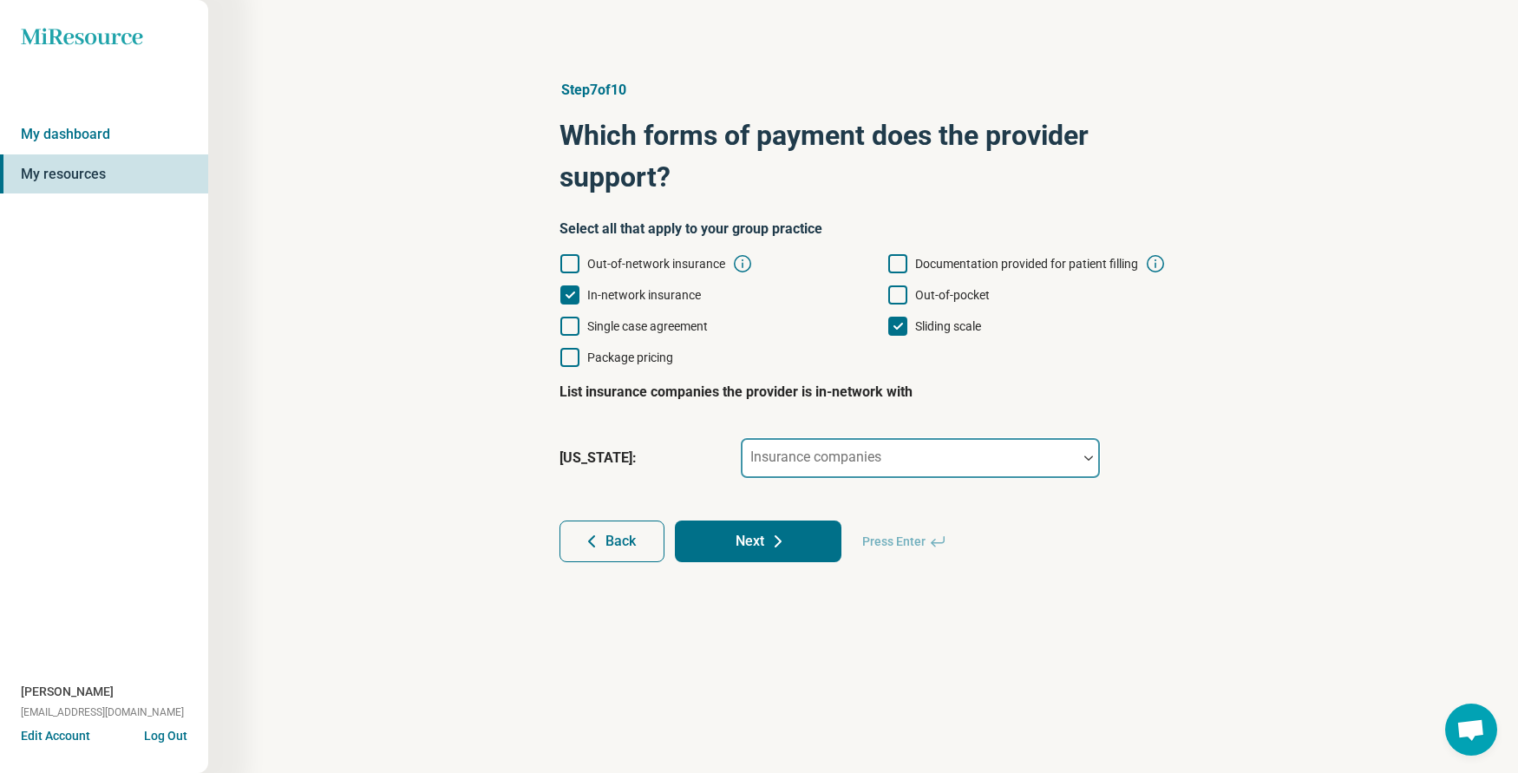
click at [816, 463] on div "Insurance companies" at bounding box center [920, 458] width 361 height 42
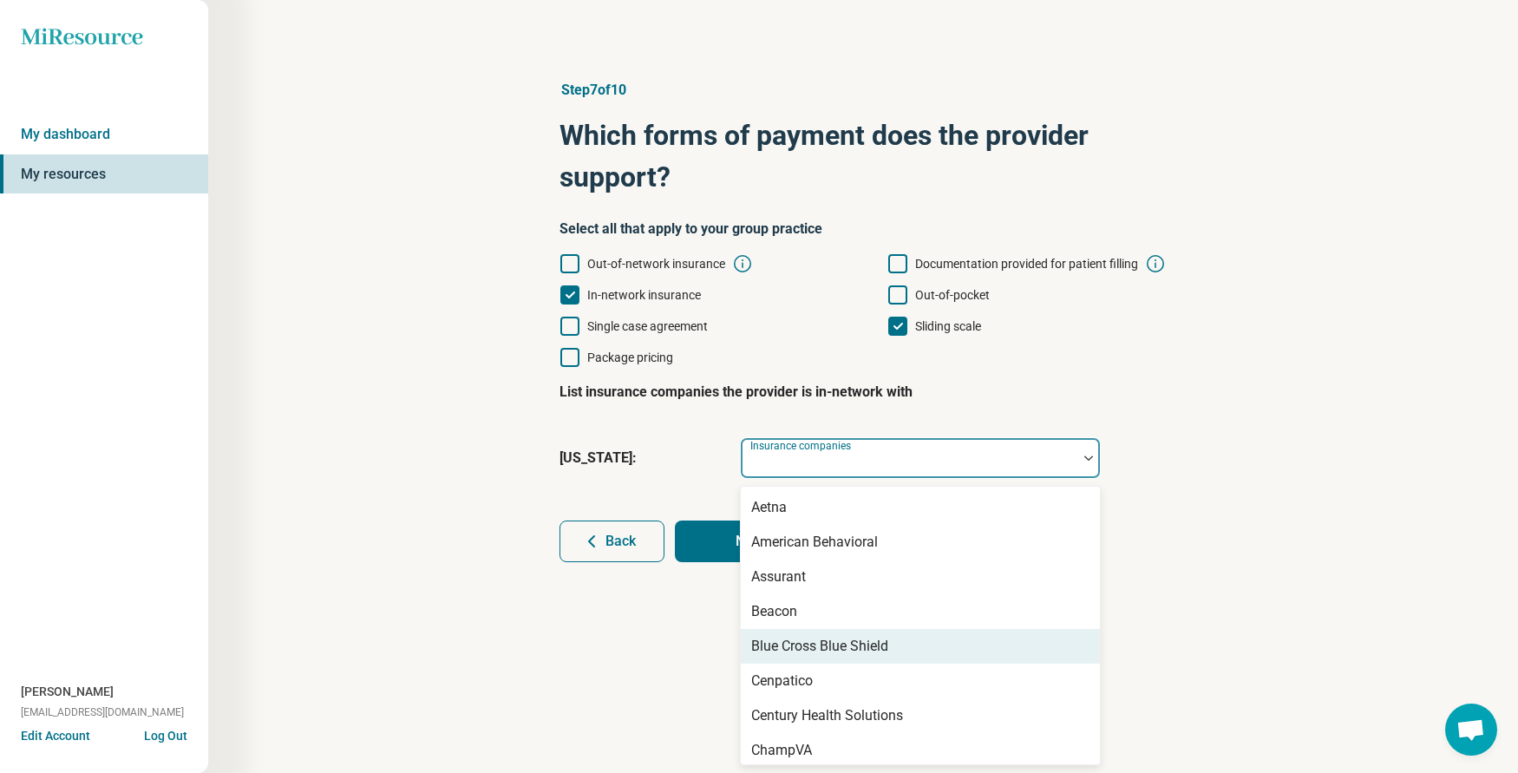
click at [821, 641] on div "Blue Cross Blue Shield" at bounding box center [819, 646] width 137 height 21
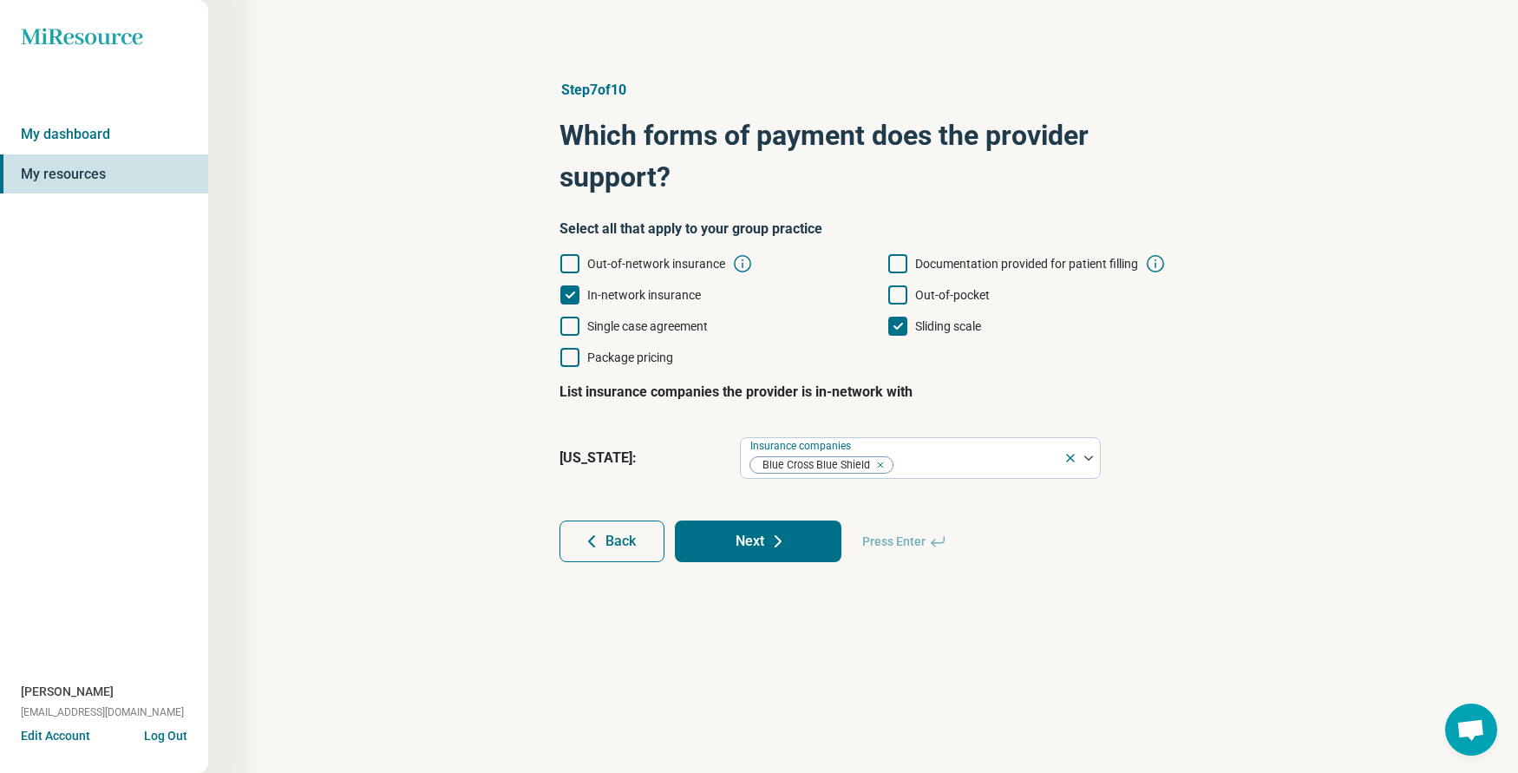
click at [1186, 529] on div "Step 7 of 10 Which forms of payment does the provider support? Select all that …" at bounding box center [863, 321] width 663 height 552
click at [739, 540] on button "Next" at bounding box center [758, 541] width 167 height 42
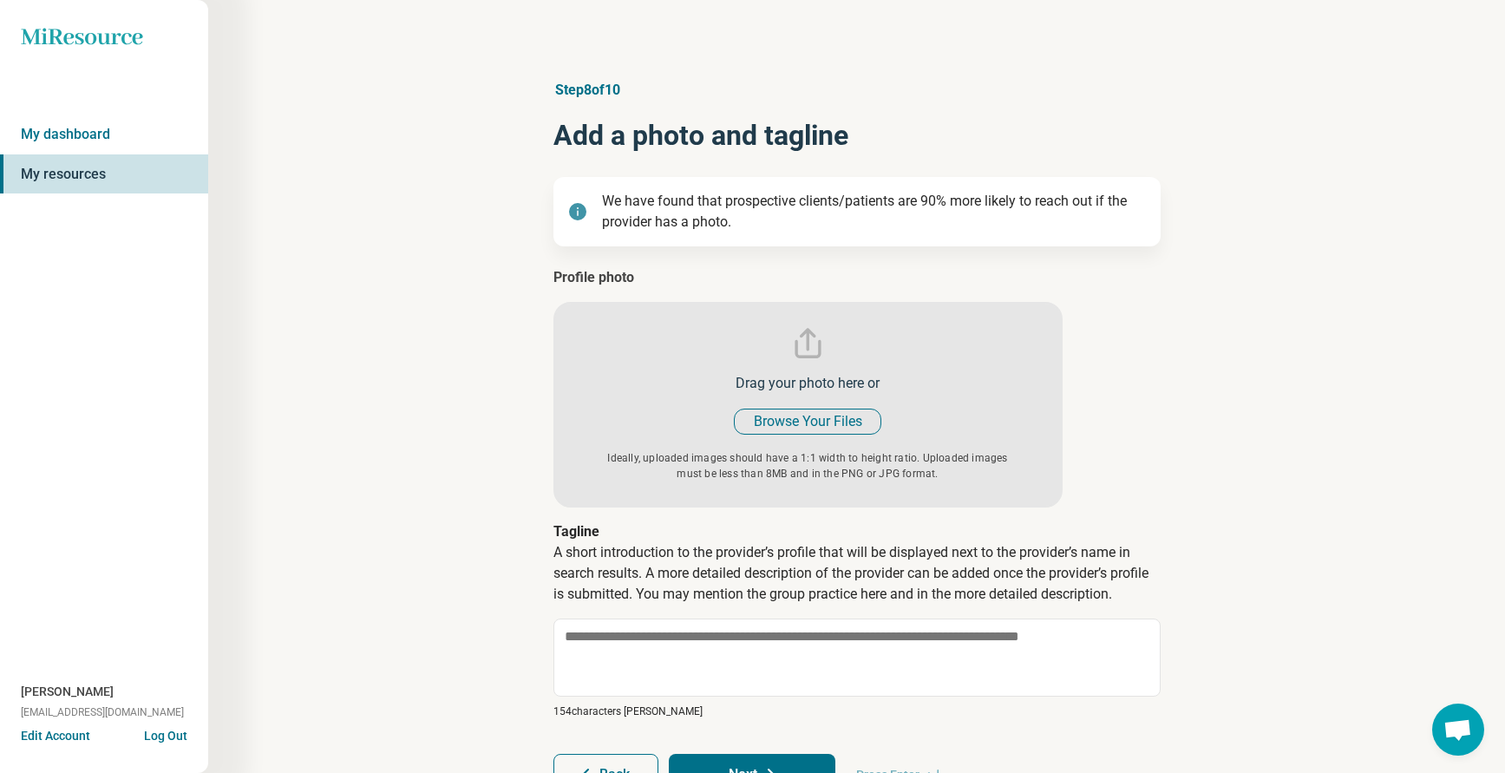
click at [783, 418] on input "file" at bounding box center [807, 387] width 509 height 240
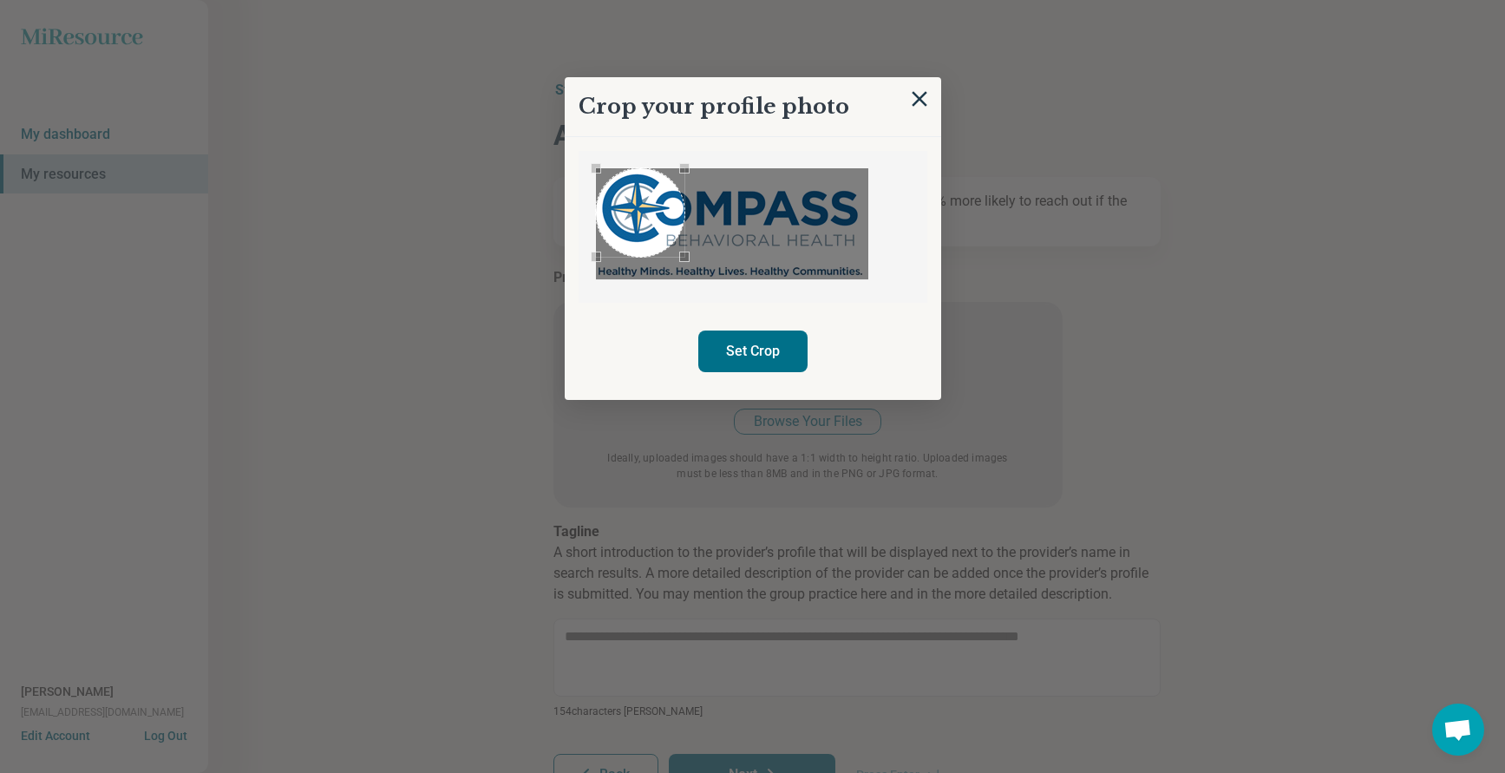
click at [579, 215] on div at bounding box center [752, 227] width 349 height 152
click at [672, 252] on div "Use the arrow keys to move the south east drag handle to change the crop select…" at bounding box center [676, 249] width 10 height 10
click at [735, 350] on button "Set Crop" at bounding box center [752, 351] width 109 height 42
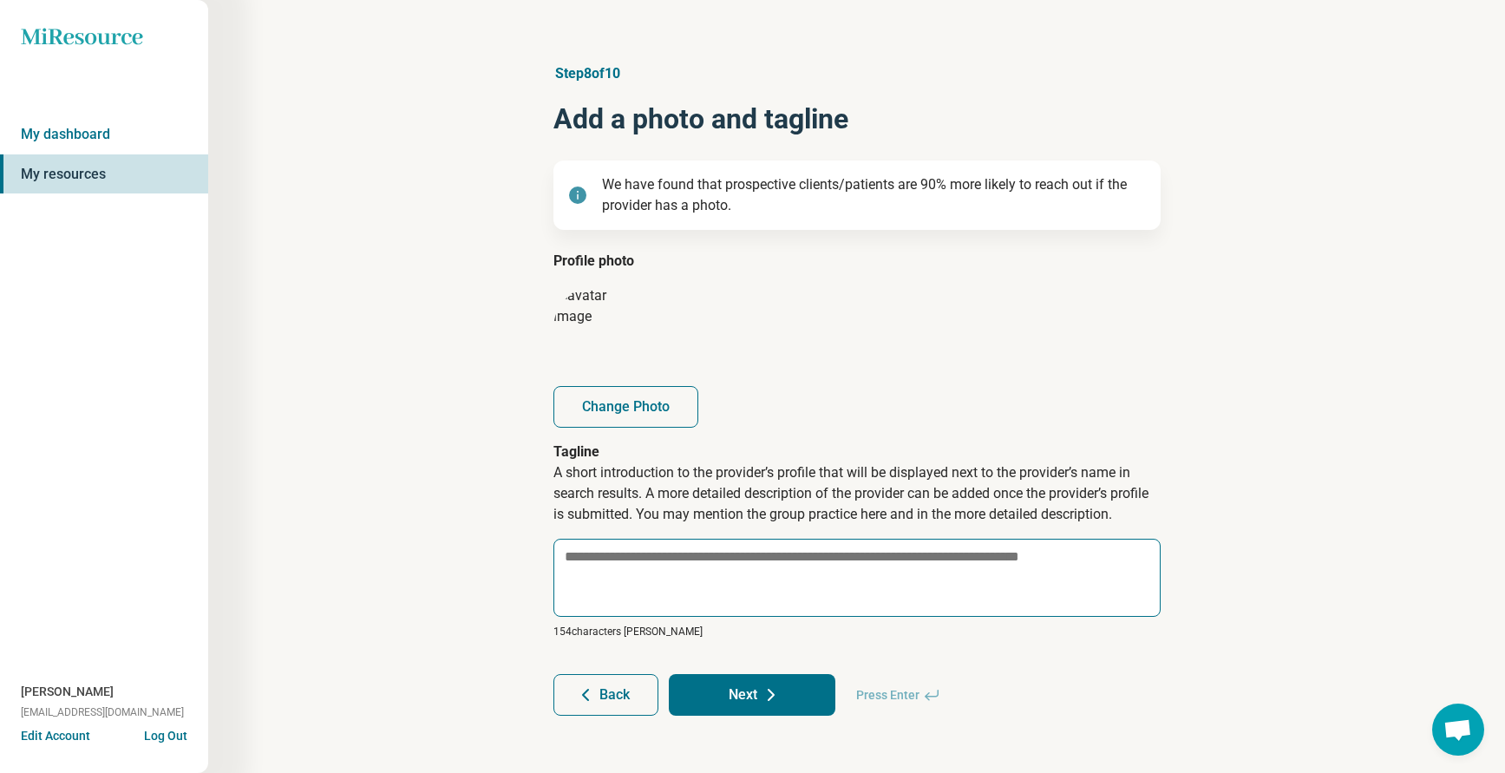
scroll to position [22, 0]
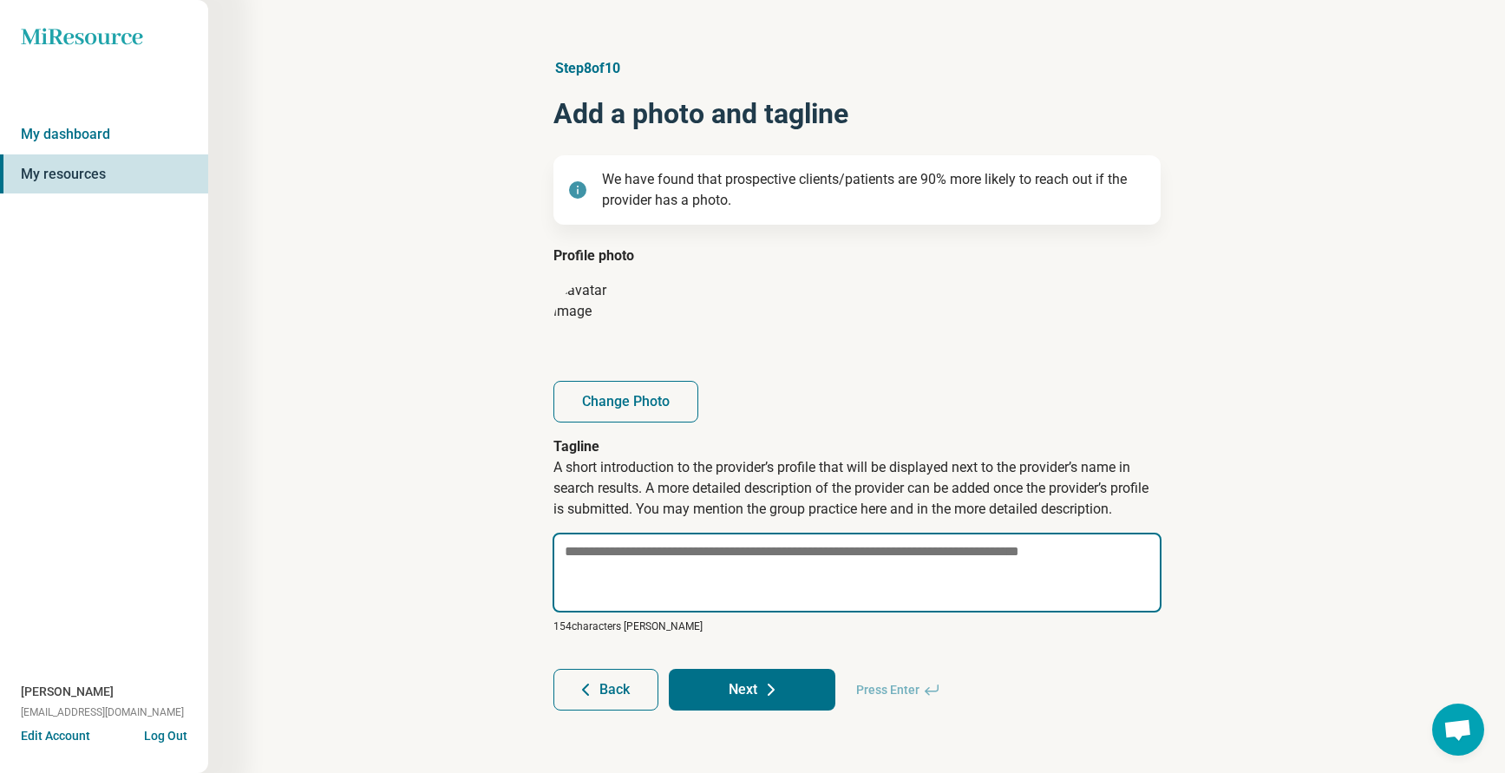
click at [700, 577] on textarea at bounding box center [856, 573] width 609 height 80
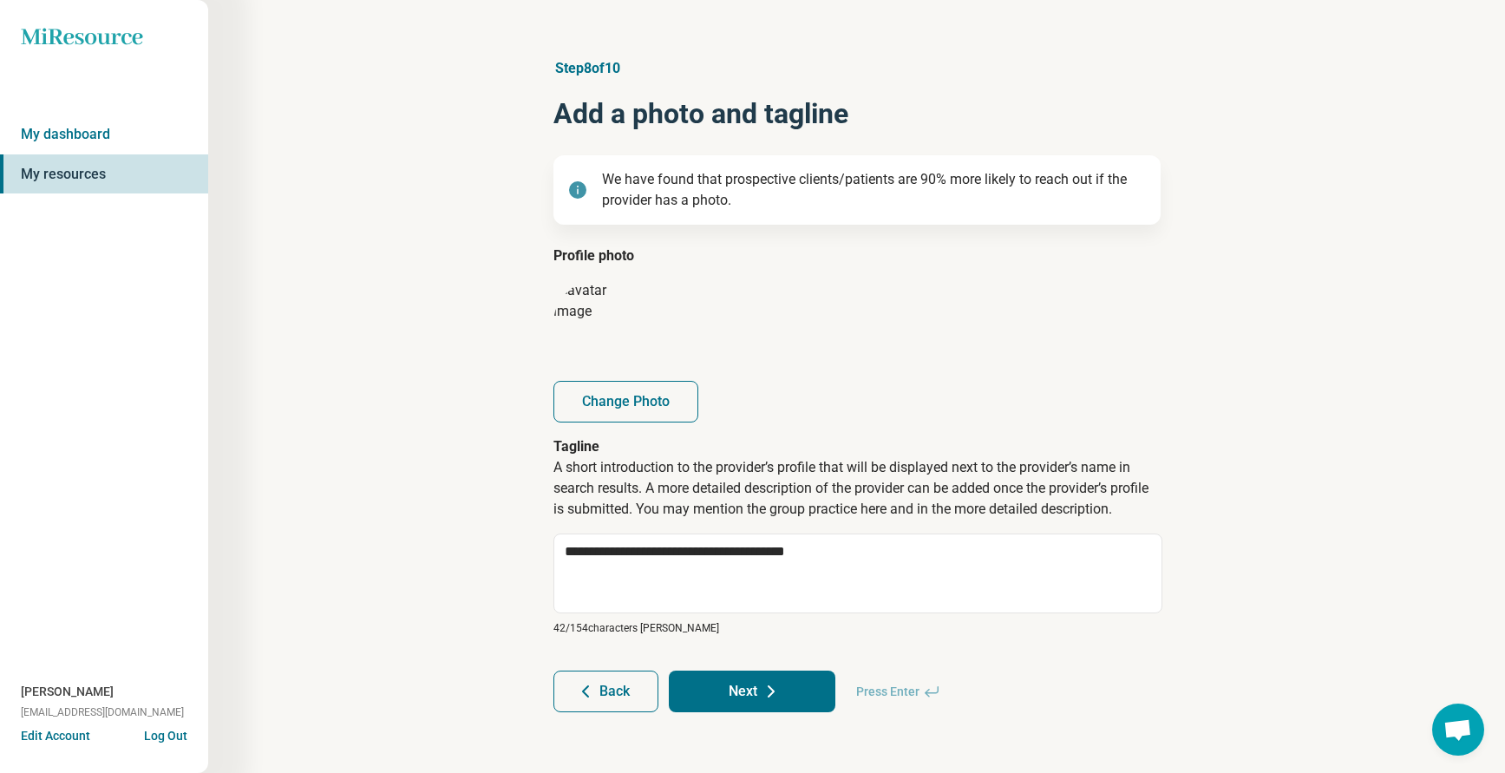
click at [735, 689] on button "Next" at bounding box center [752, 691] width 167 height 42
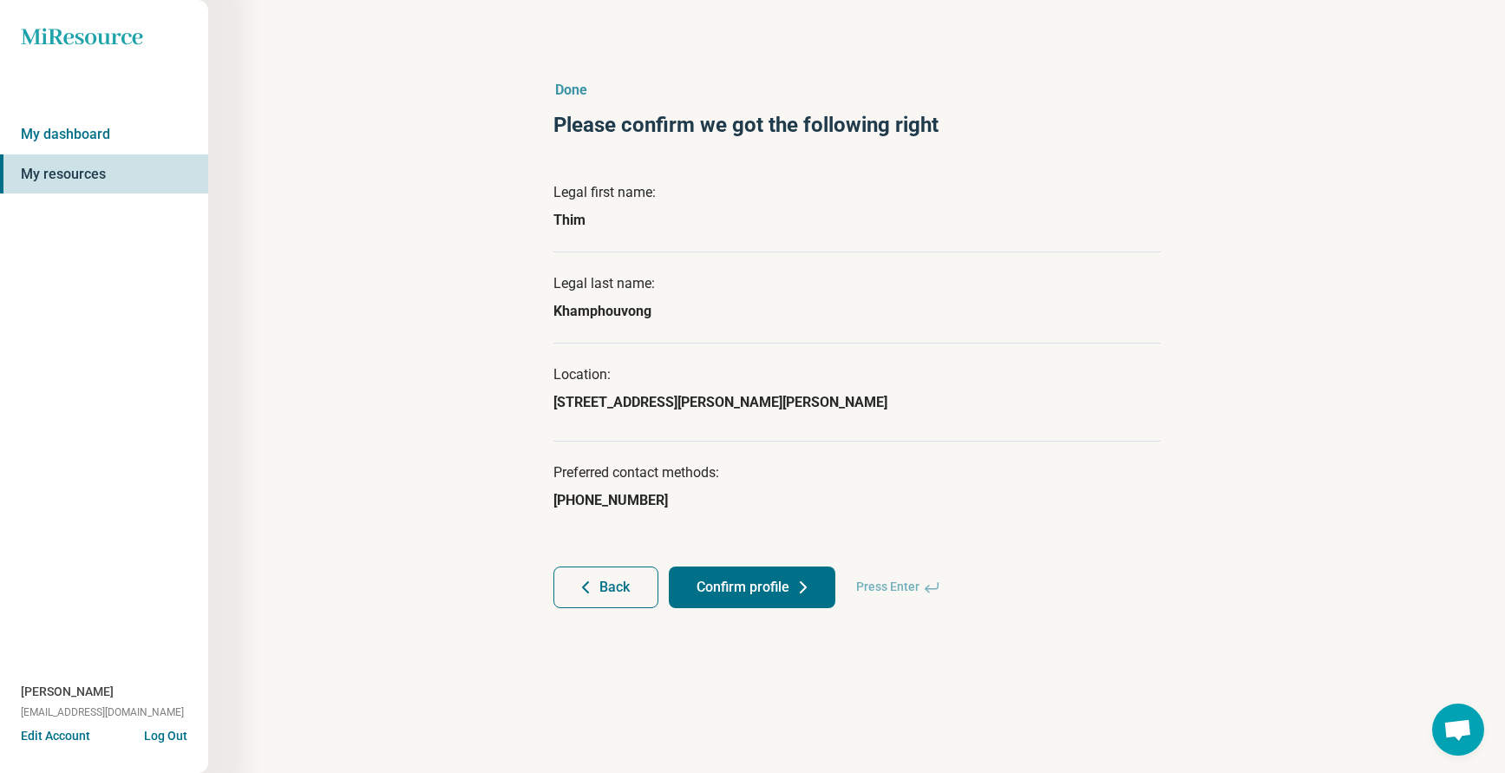
scroll to position [0, 0]
click at [760, 585] on button "Confirm profile" at bounding box center [758, 587] width 167 height 42
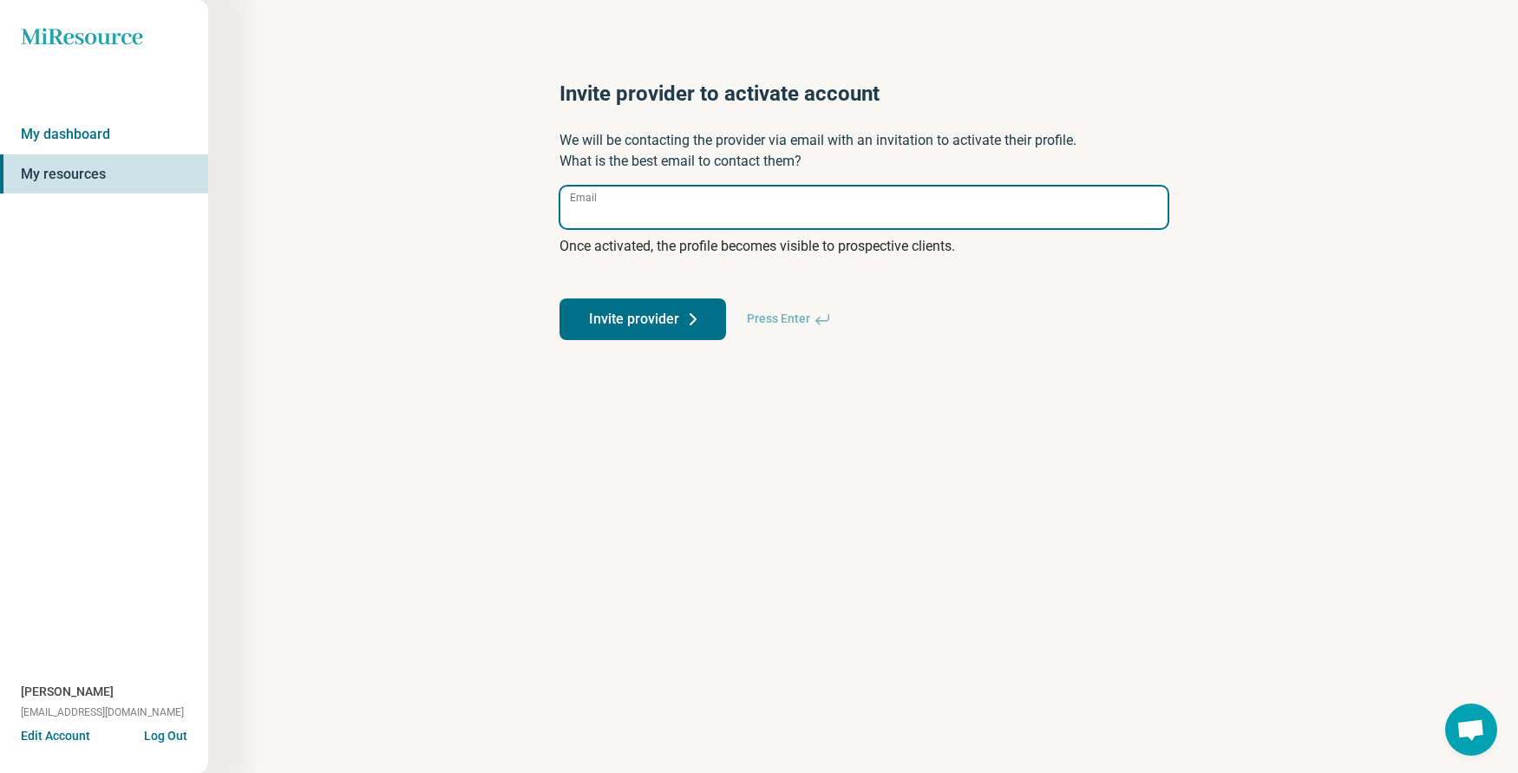
click at [606, 206] on input "Email" at bounding box center [863, 207] width 607 height 42
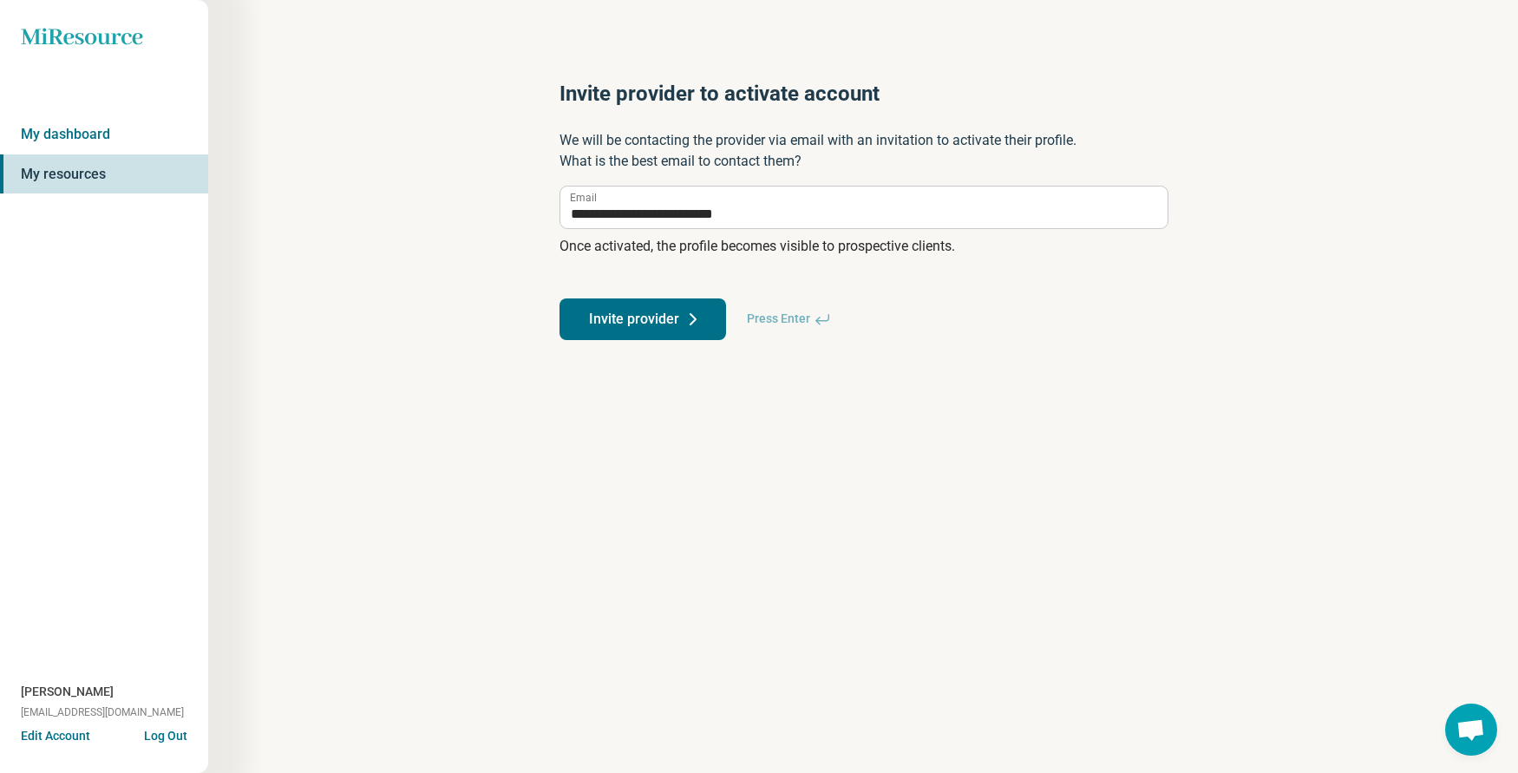
click at [615, 319] on button "Invite provider" at bounding box center [642, 319] width 167 height 42
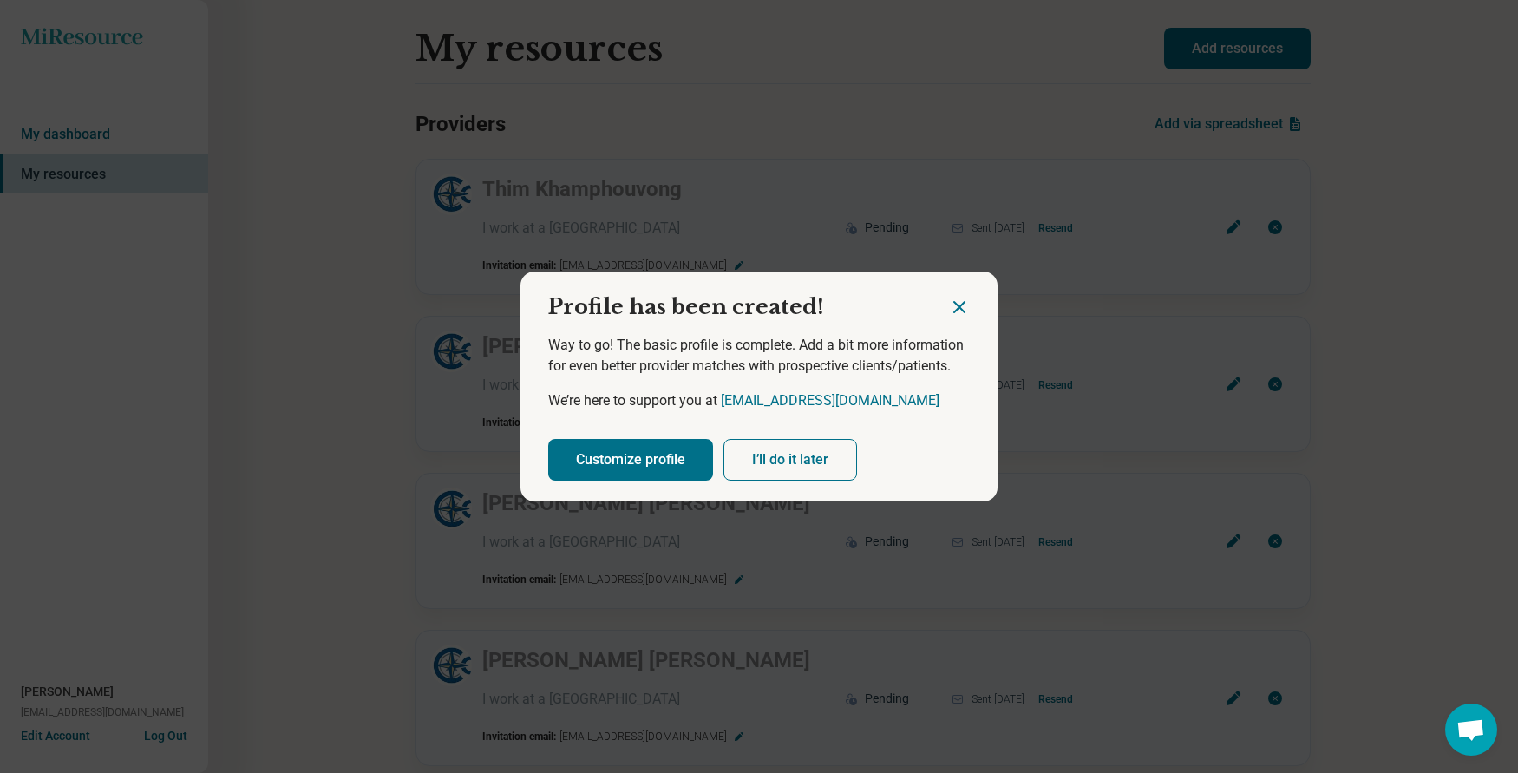
click at [779, 467] on button "I’ll do it later" at bounding box center [790, 460] width 134 height 42
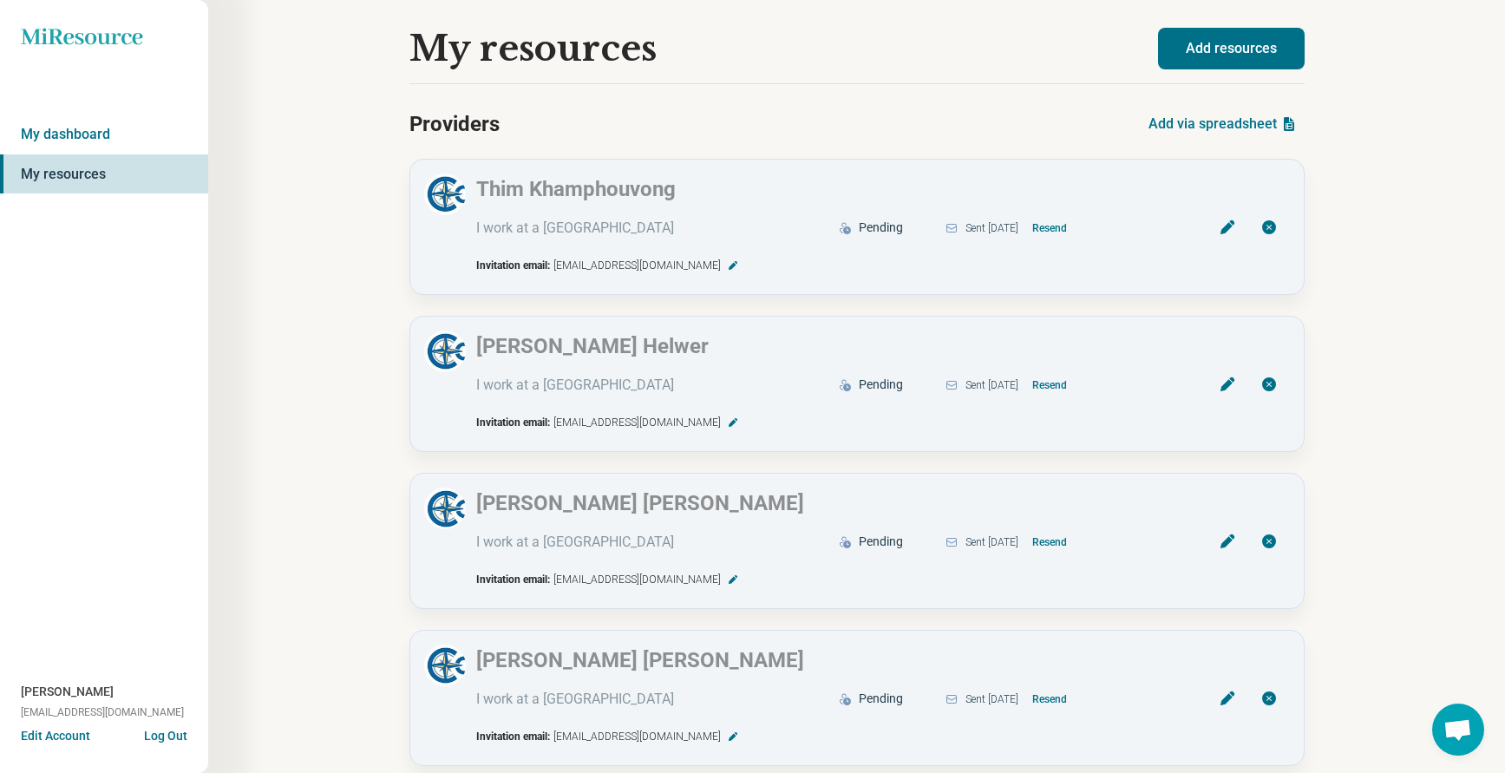
click at [1226, 42] on button "Add resources" at bounding box center [1231, 49] width 147 height 42
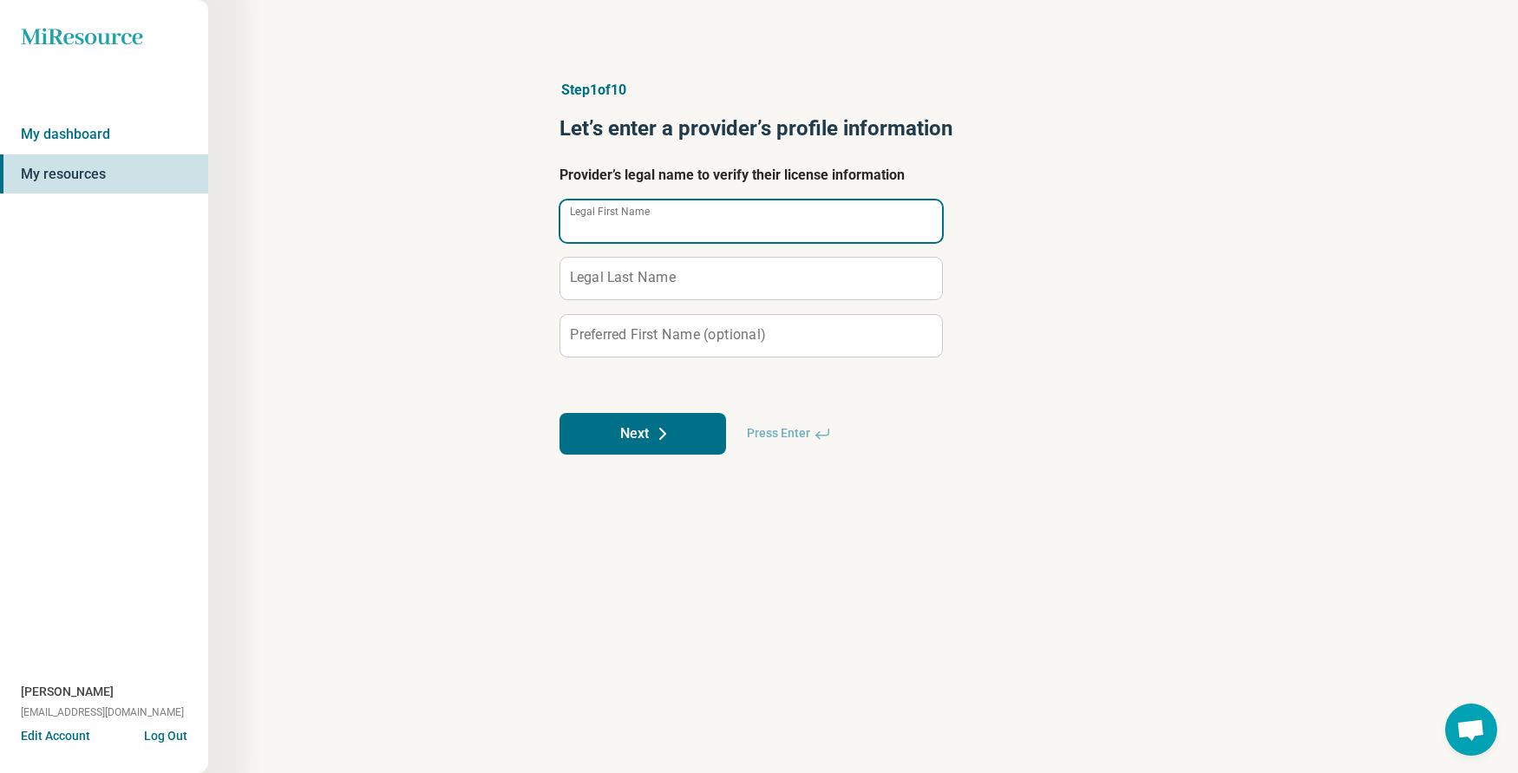
click at [621, 206] on div "Legal First Name" at bounding box center [750, 220] width 382 height 43
click at [611, 440] on button "Next" at bounding box center [642, 434] width 167 height 42
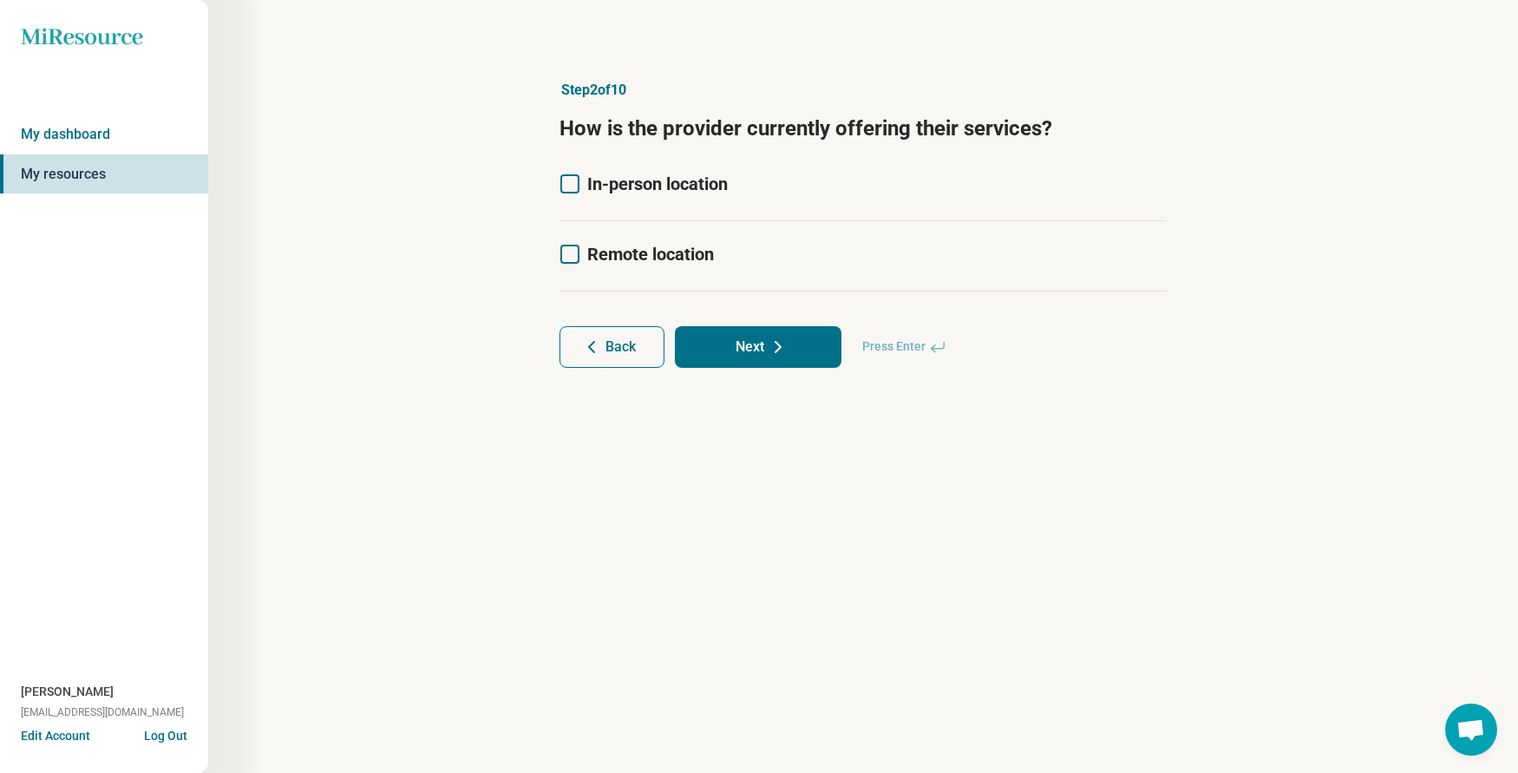
click at [567, 183] on icon at bounding box center [569, 183] width 19 height 19
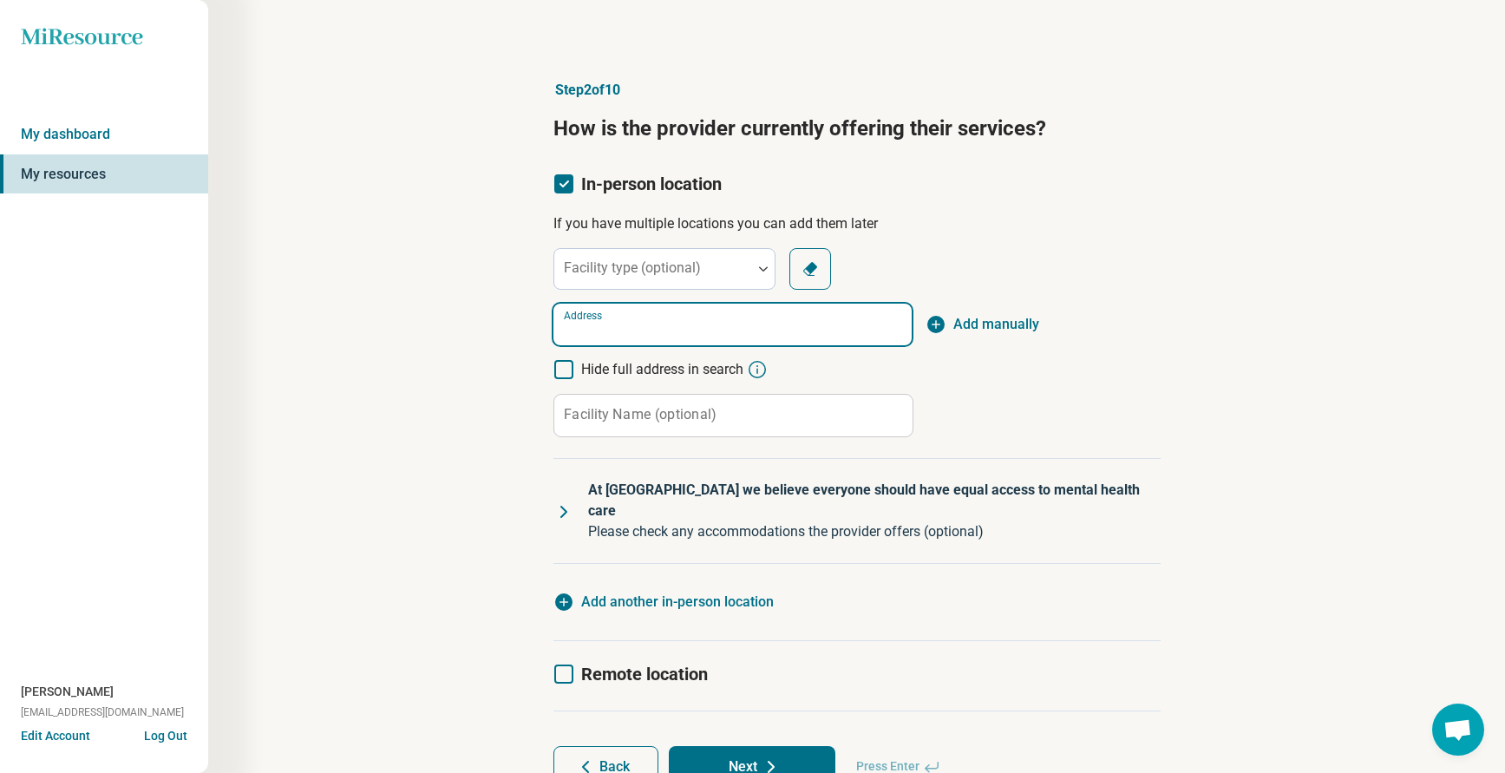
click at [631, 338] on input "Address" at bounding box center [732, 325] width 358 height 42
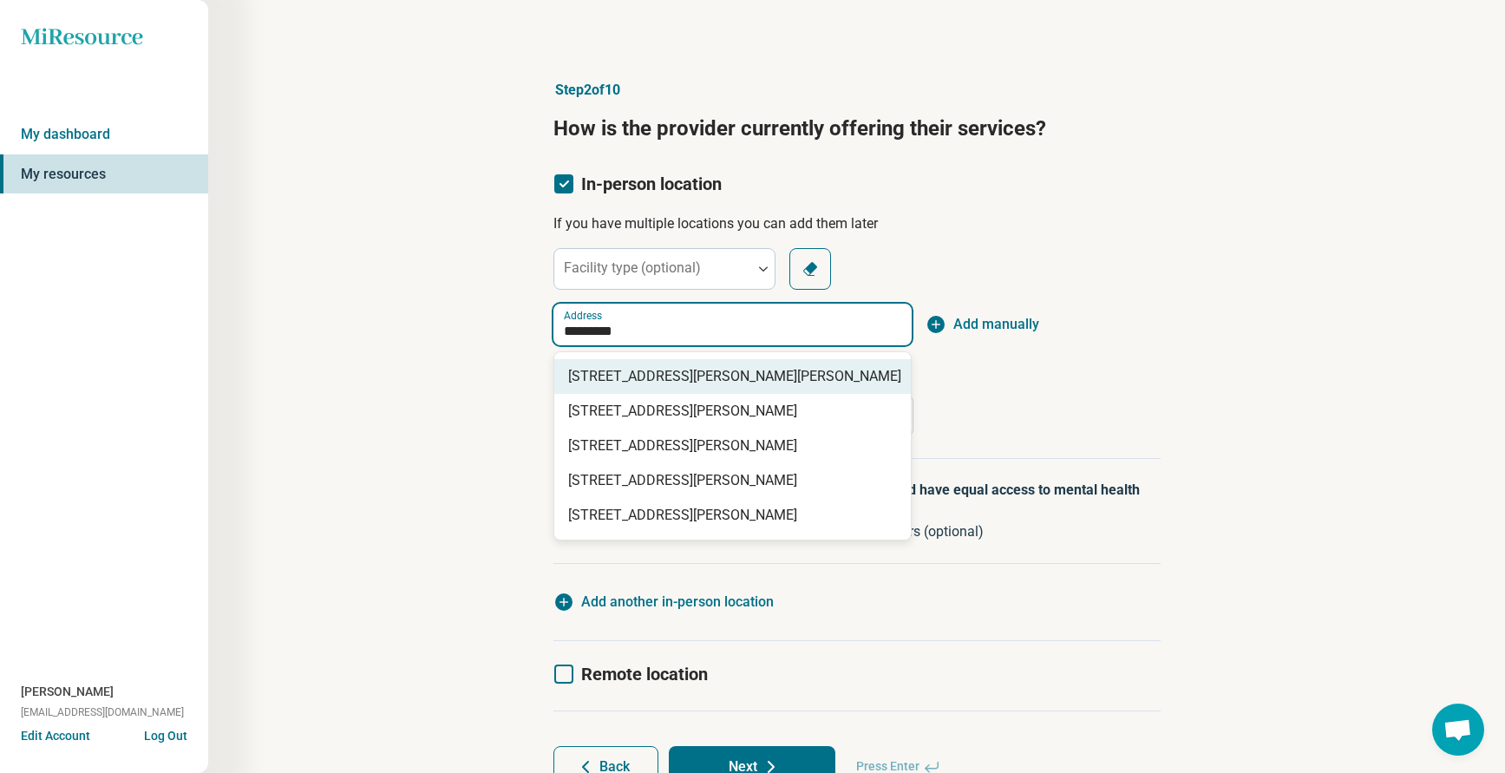
click at [644, 374] on span "[STREET_ADDRESS][PERSON_NAME][PERSON_NAME]" at bounding box center [736, 376] width 336 height 21
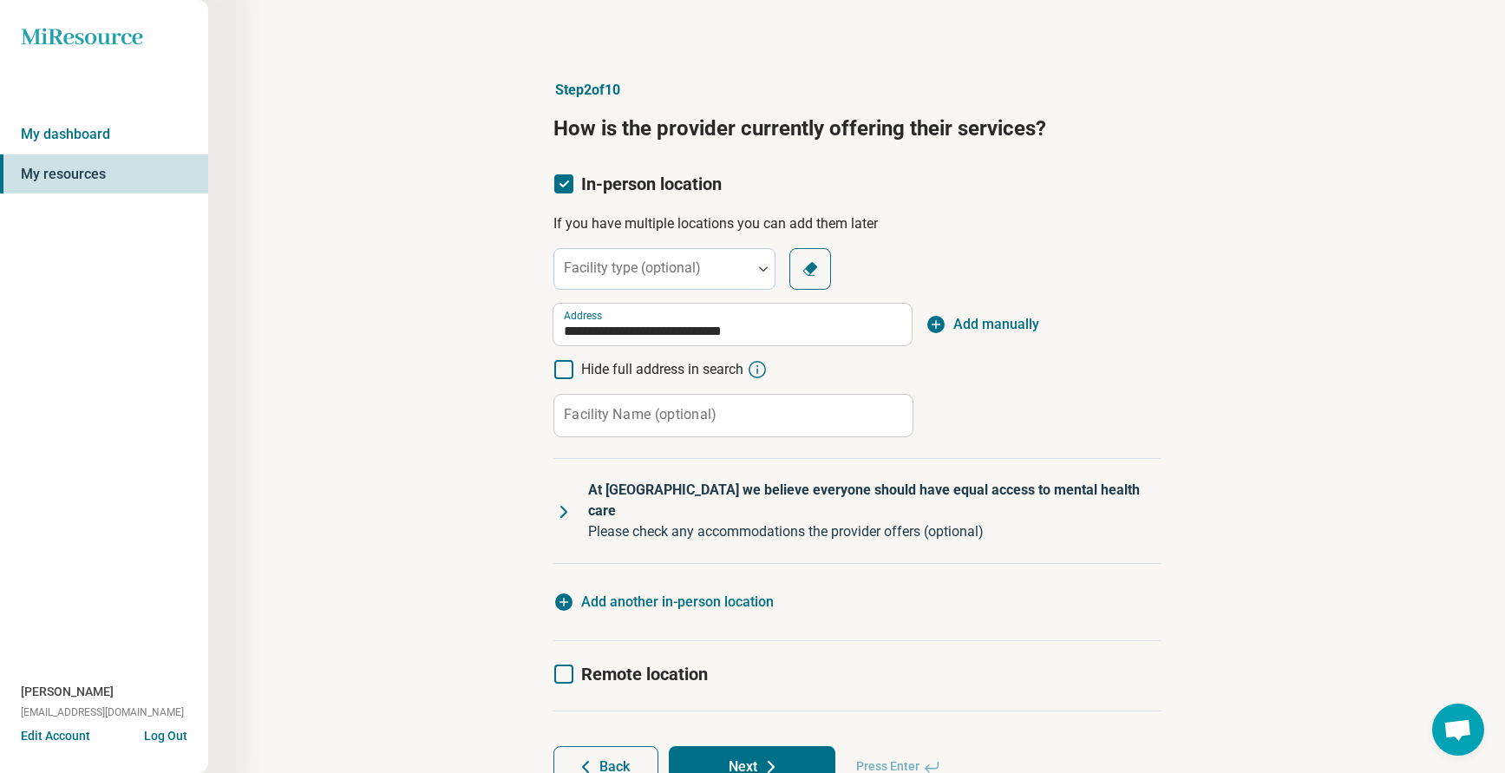
click at [1099, 426] on div "**********" at bounding box center [856, 342] width 607 height 189
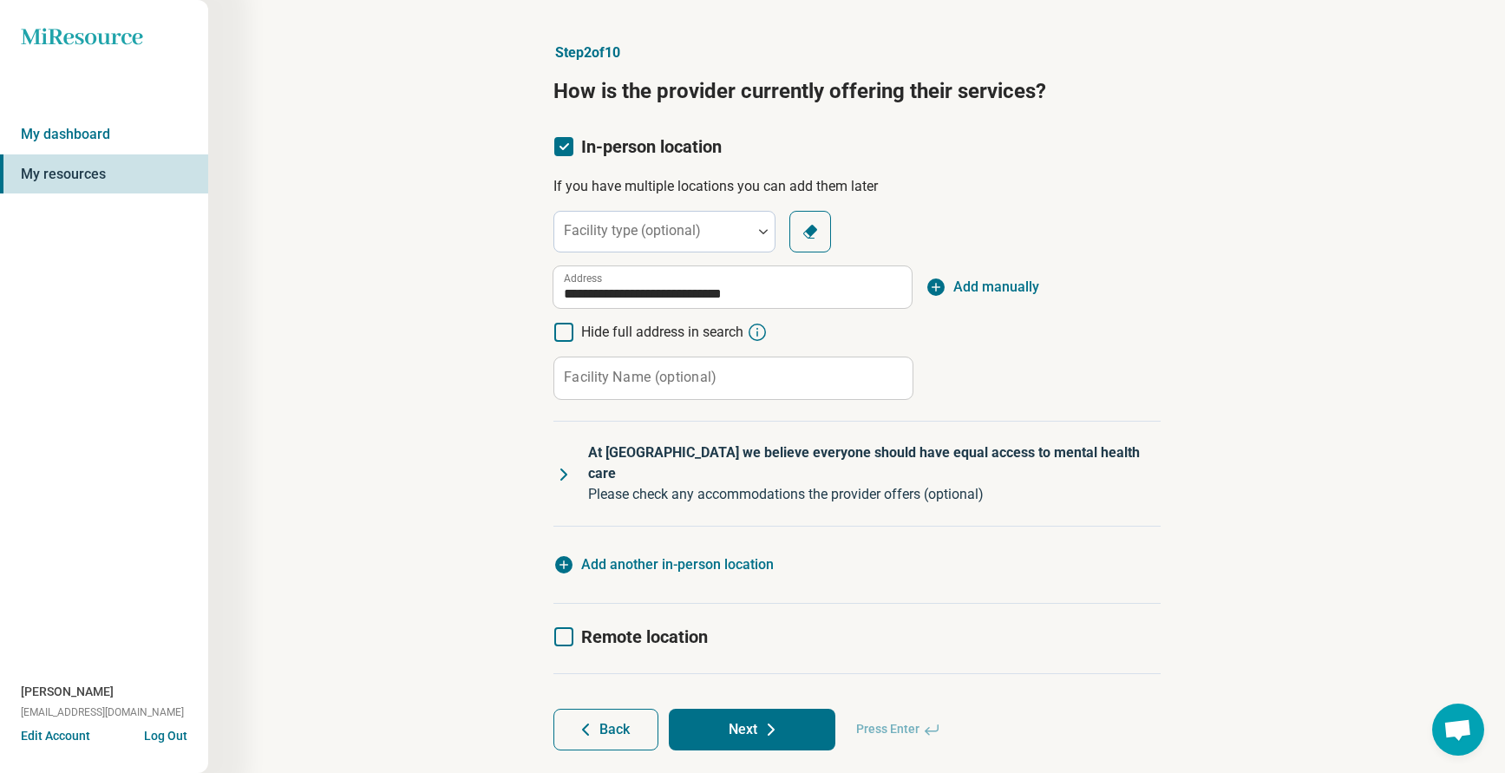
scroll to position [56, 0]
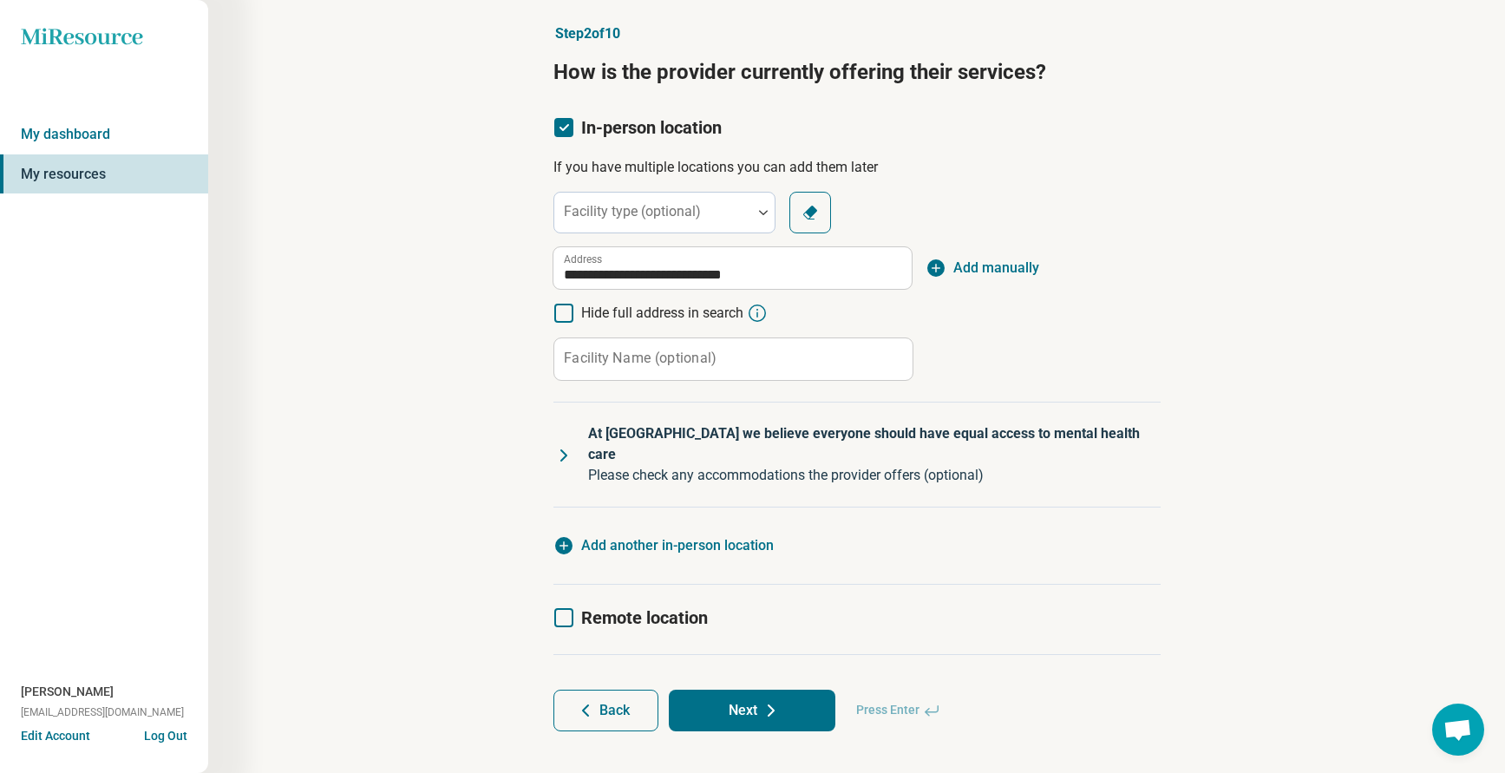
click at [785, 690] on button "Next" at bounding box center [752, 711] width 167 height 42
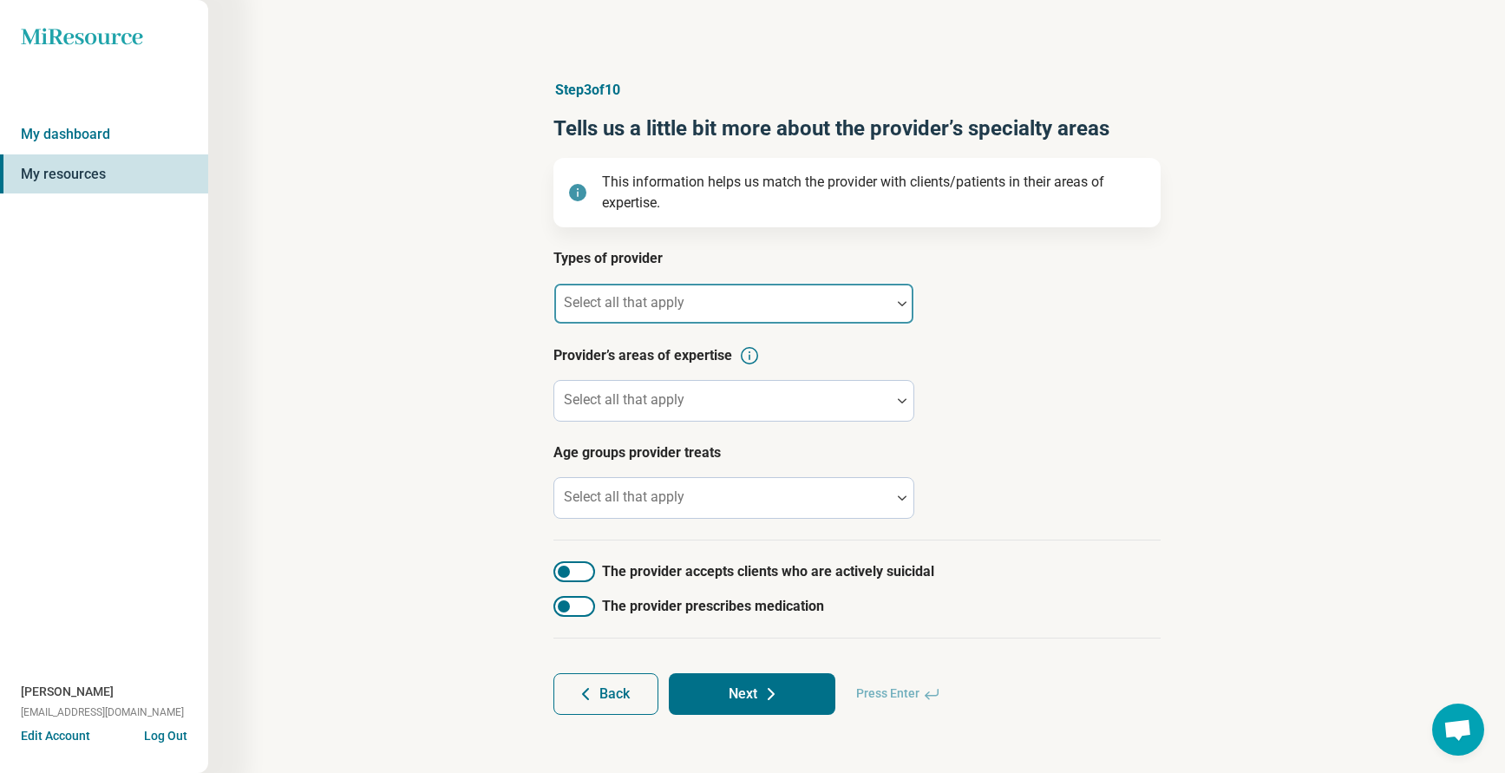
click at [604, 299] on div "Select all that apply" at bounding box center [733, 304] width 361 height 42
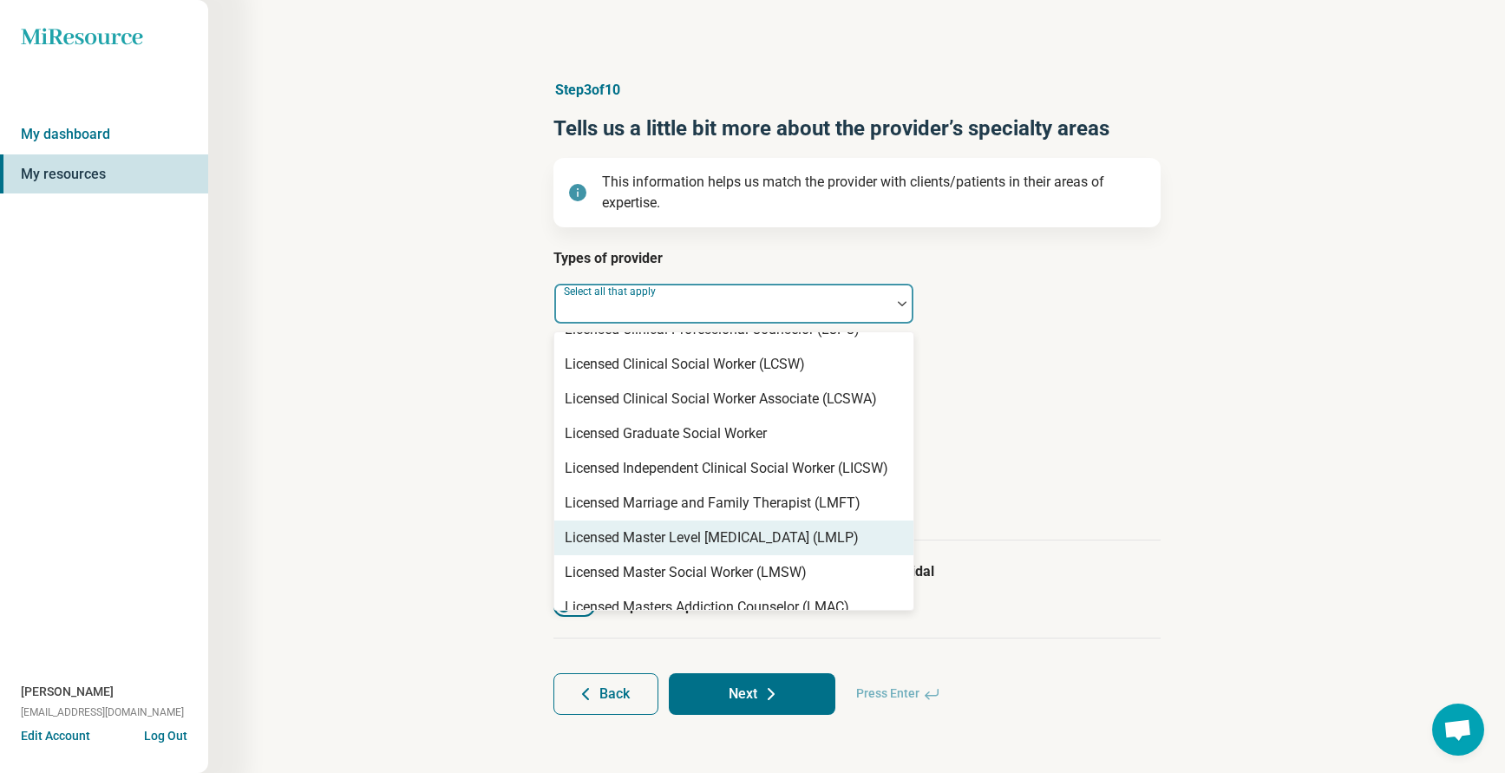
scroll to position [954, 0]
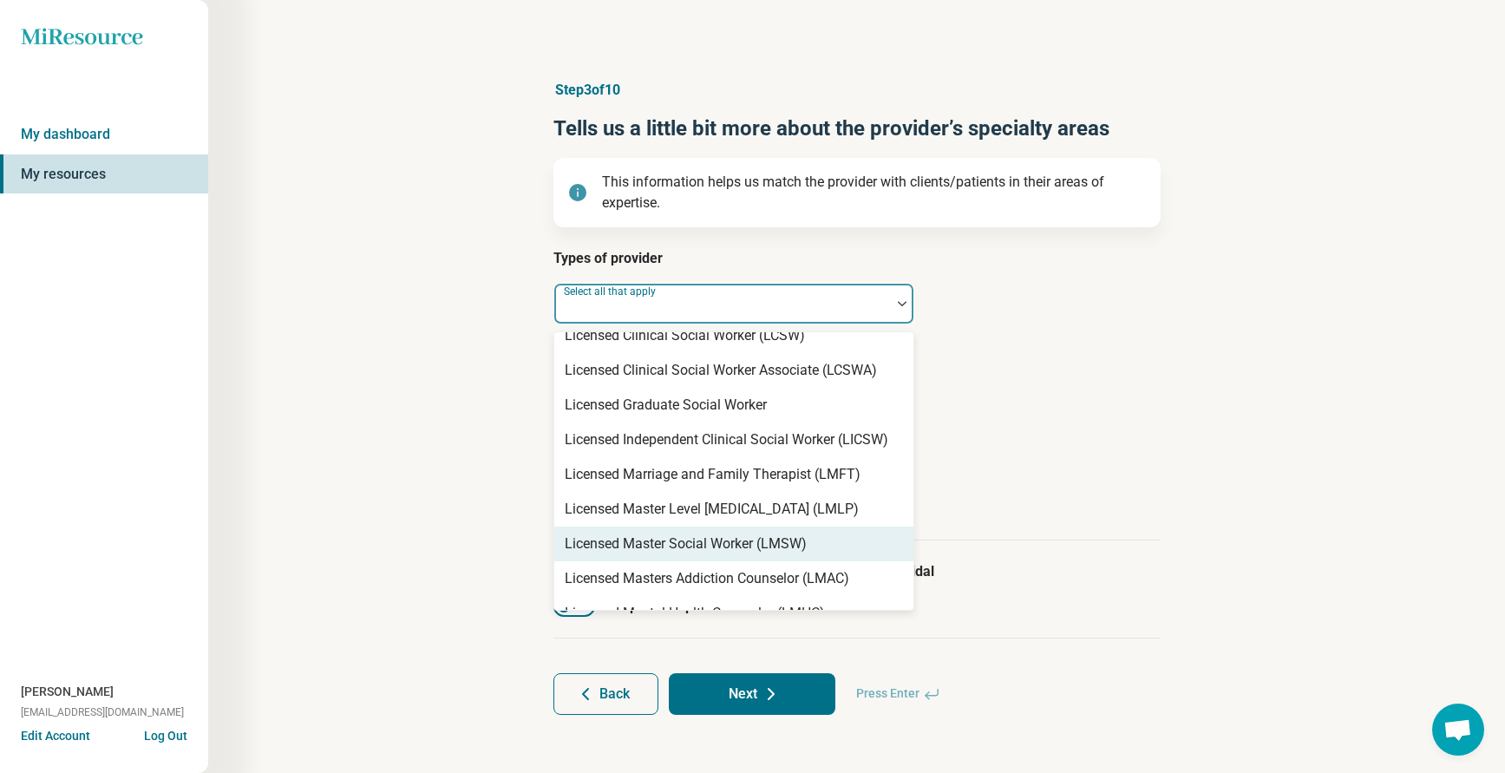
click at [632, 547] on div "Licensed Master Social Worker (LMSW)" at bounding box center [686, 543] width 242 height 21
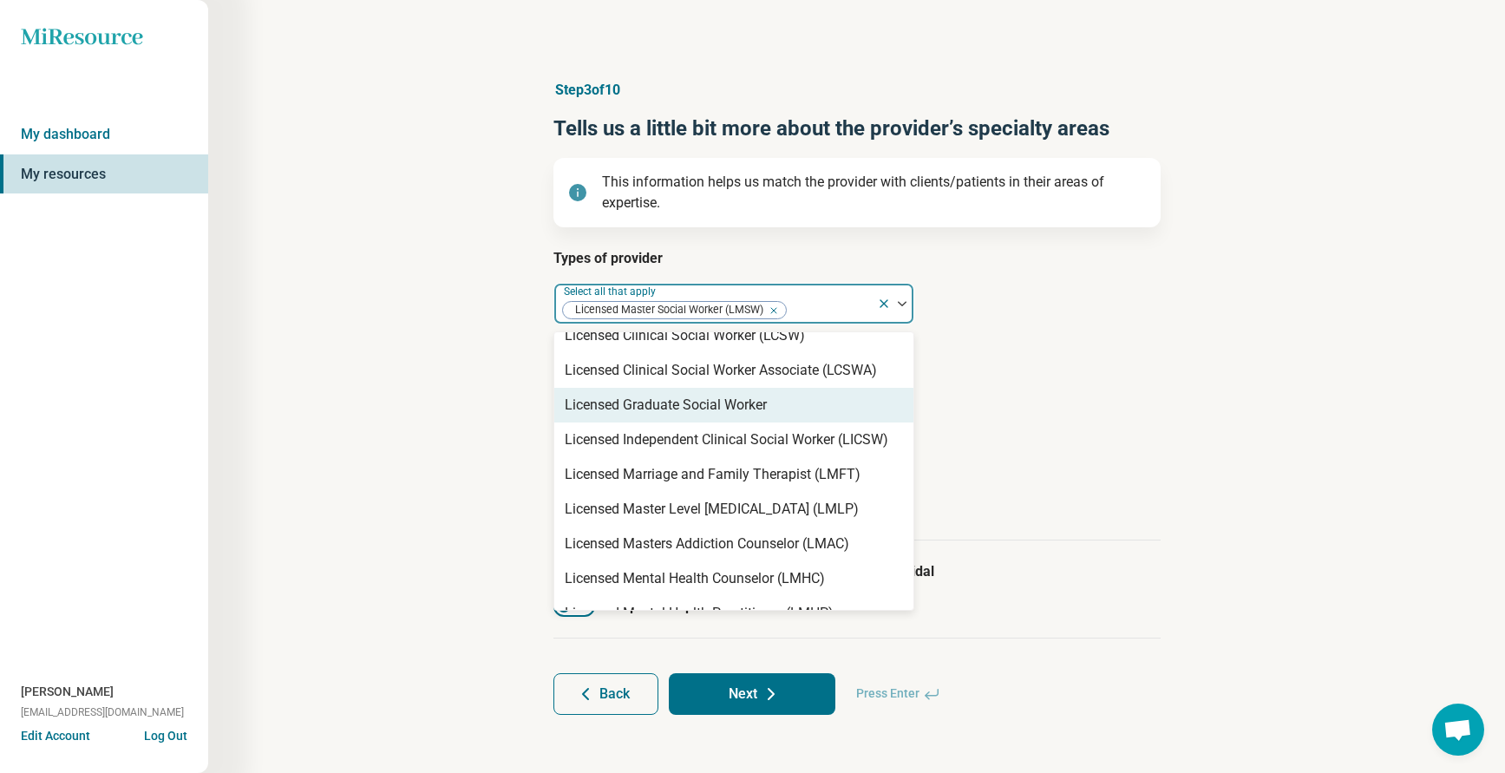
click at [1083, 385] on article "Provider’s areas of expertise Select all that apply" at bounding box center [856, 383] width 607 height 76
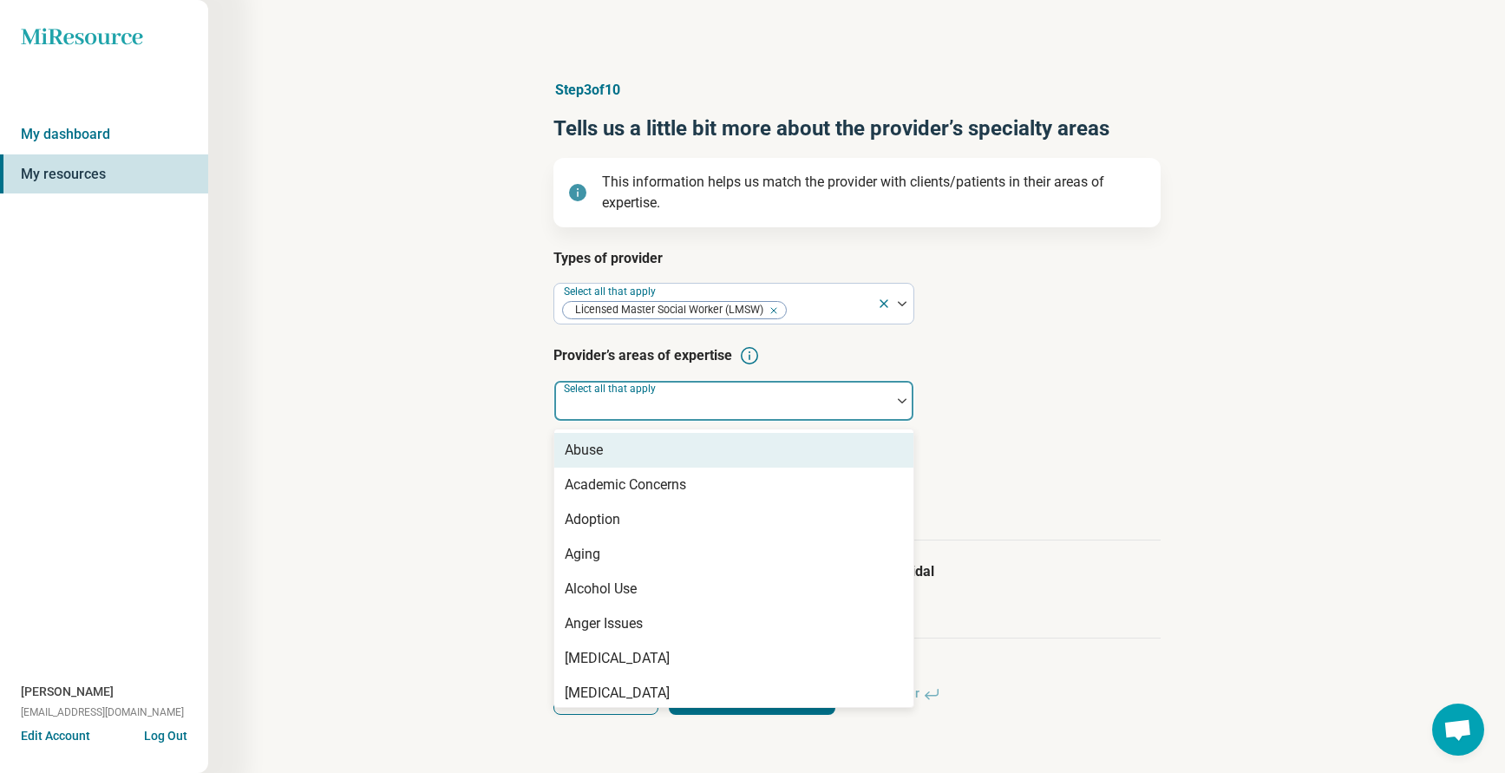
click at [710, 407] on div at bounding box center [722, 407] width 323 height 24
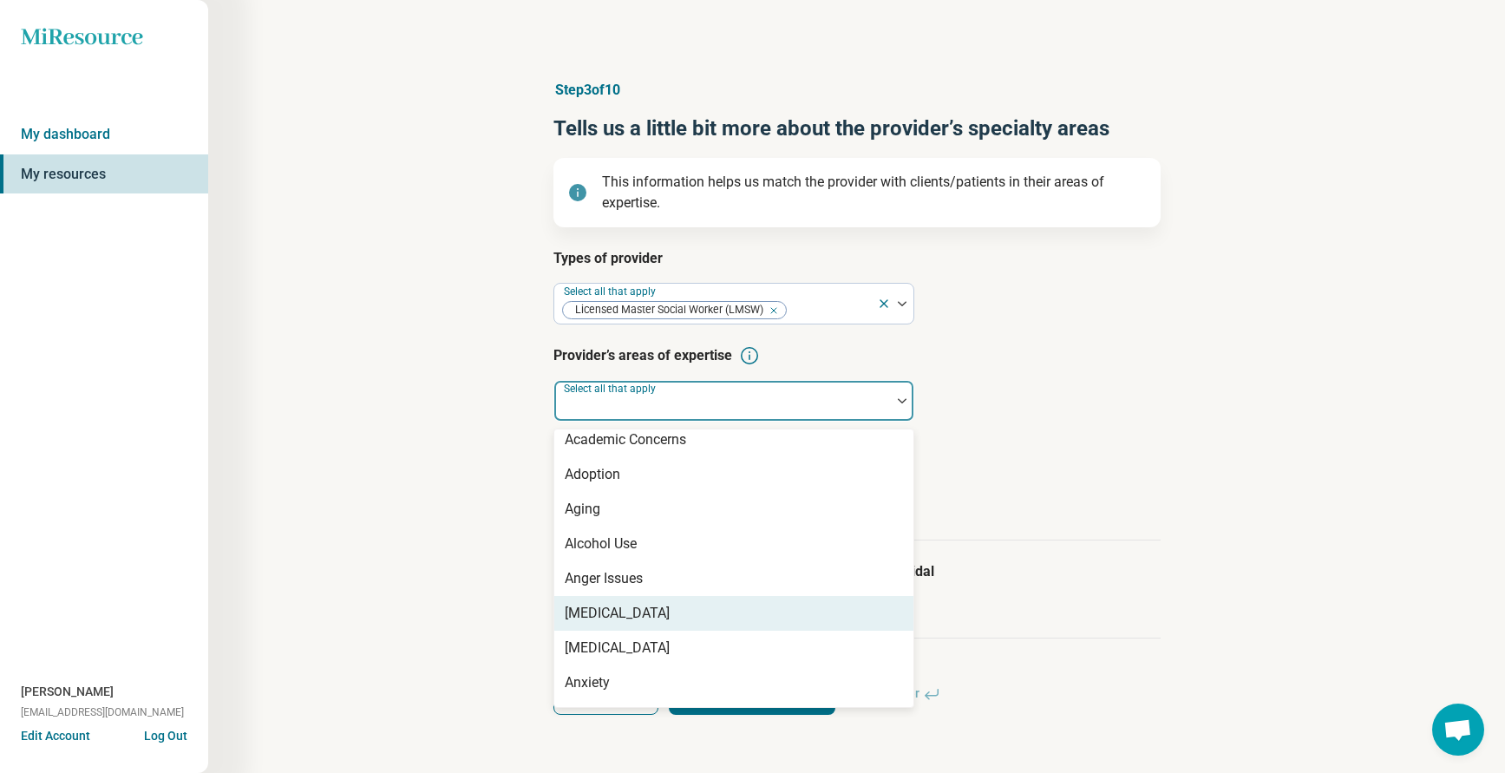
scroll to position [87, 0]
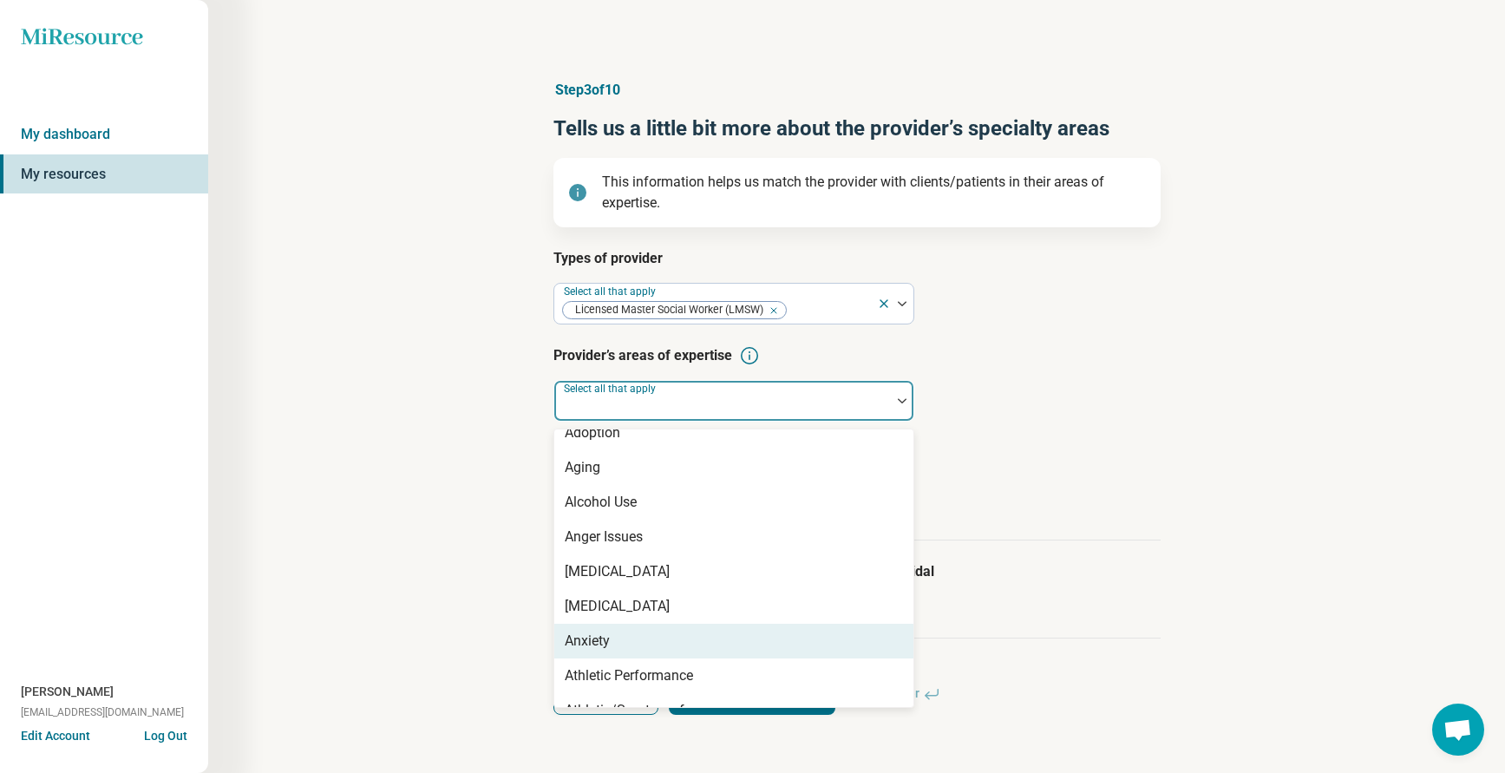
click at [602, 641] on div "Anxiety" at bounding box center [587, 641] width 45 height 21
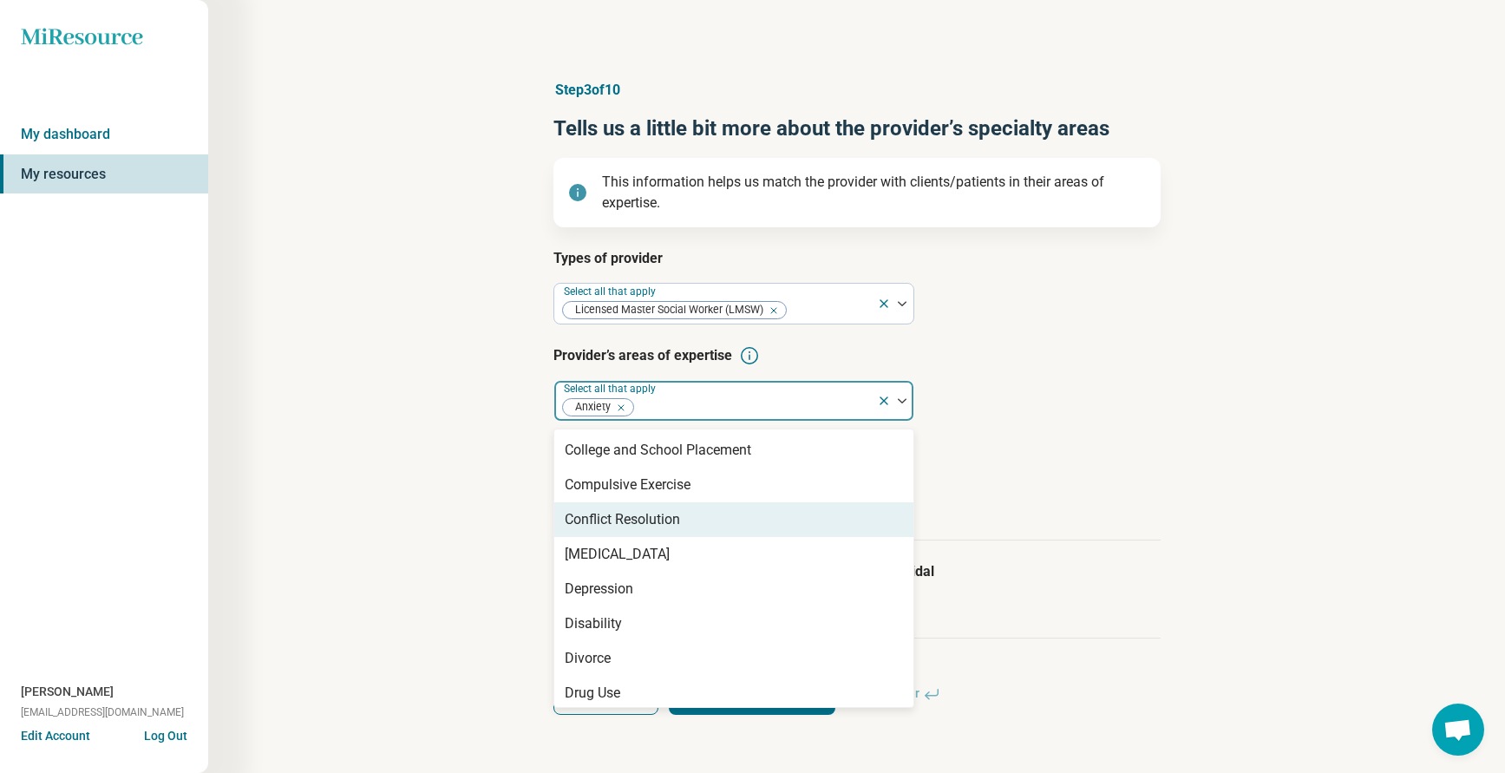
scroll to position [954, 0]
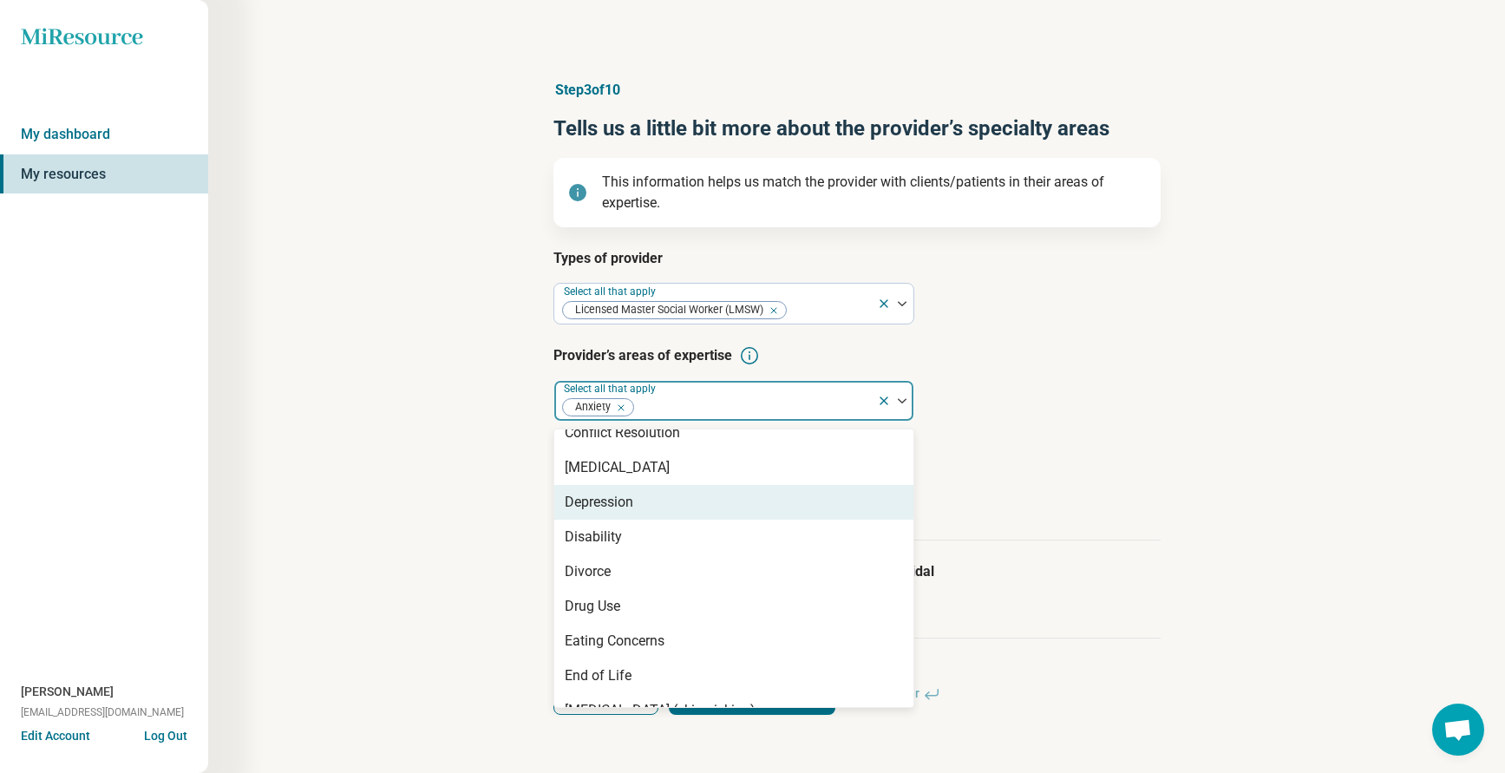
click at [596, 508] on div "Depression" at bounding box center [599, 502] width 69 height 21
click at [1097, 489] on article "Age groups provider treats Select all that apply" at bounding box center [856, 480] width 607 height 76
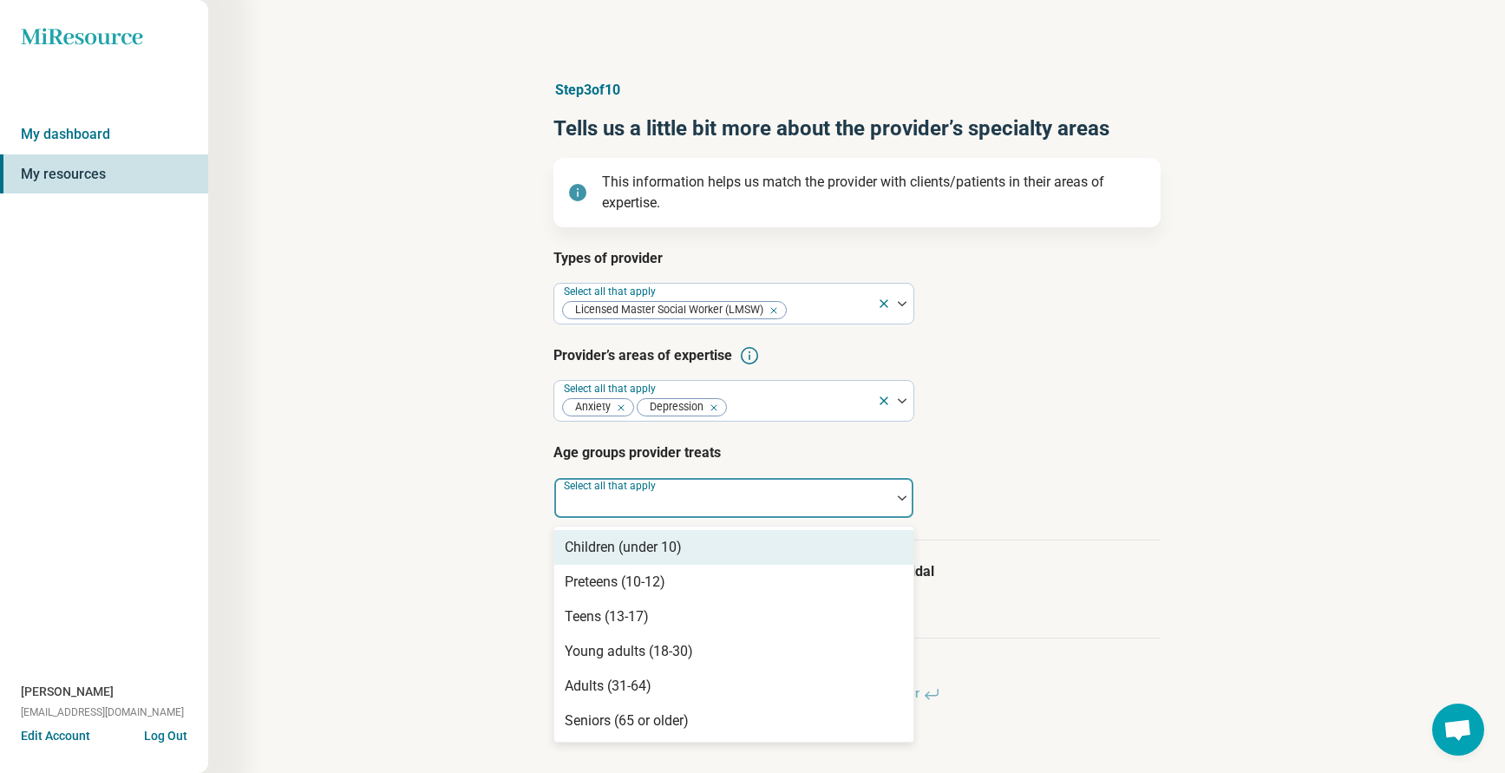
click at [691, 489] on div at bounding box center [722, 498] width 337 height 38
click at [624, 539] on div "Children (under 10)" at bounding box center [623, 547] width 117 height 21
click at [757, 502] on div at bounding box center [781, 505] width 178 height 24
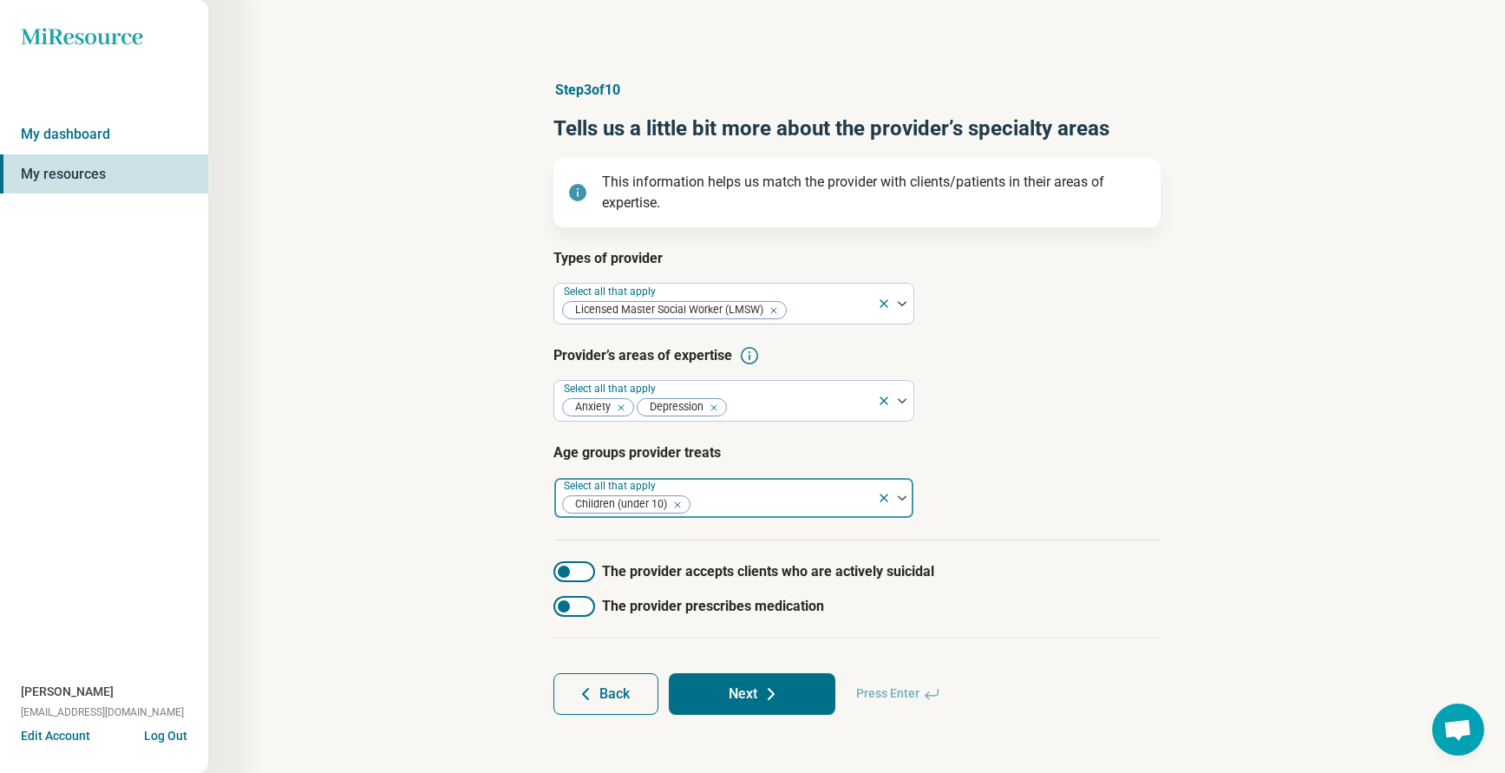
click at [712, 508] on div at bounding box center [781, 505] width 178 height 24
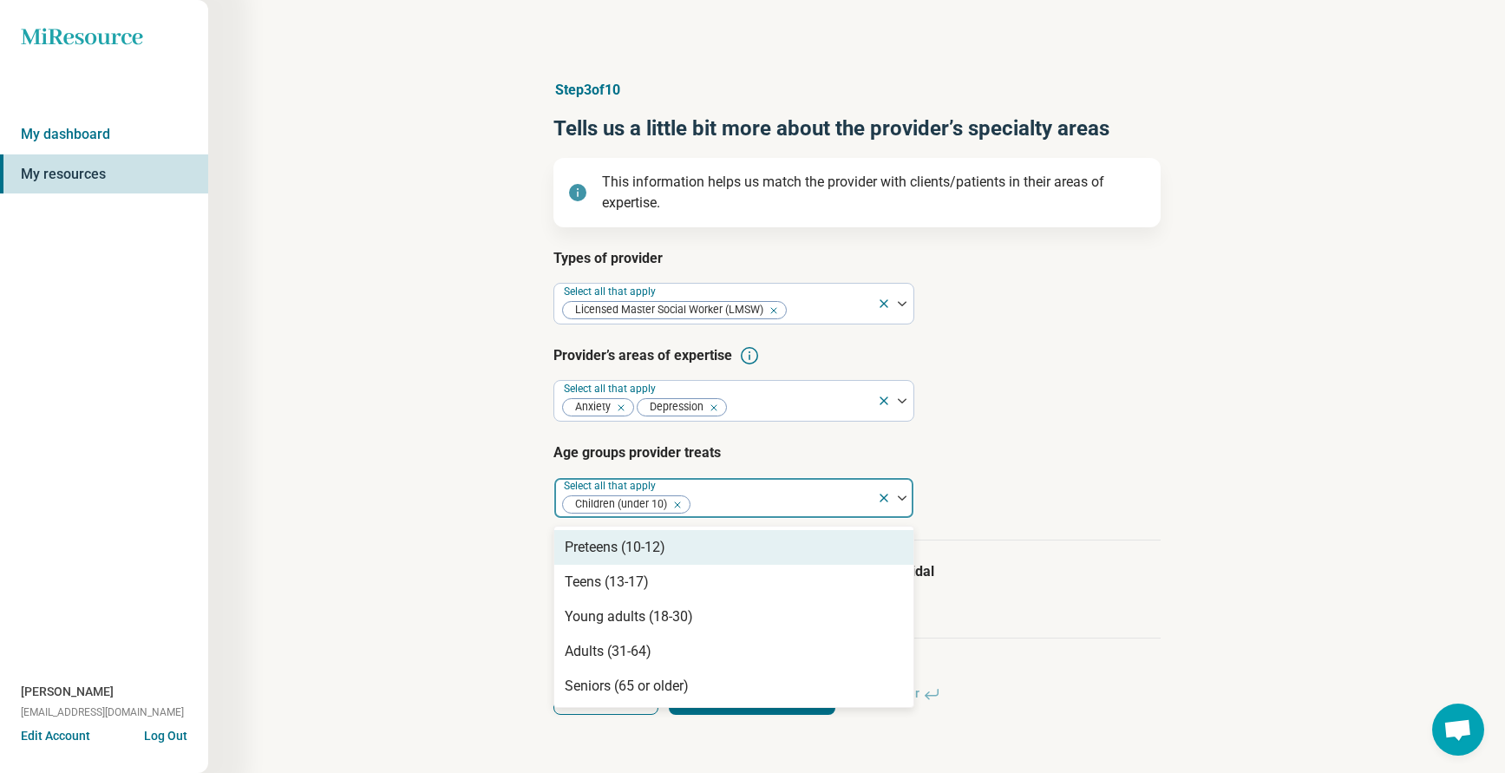
click at [605, 553] on div "Preteens (10-12)" at bounding box center [615, 547] width 101 height 21
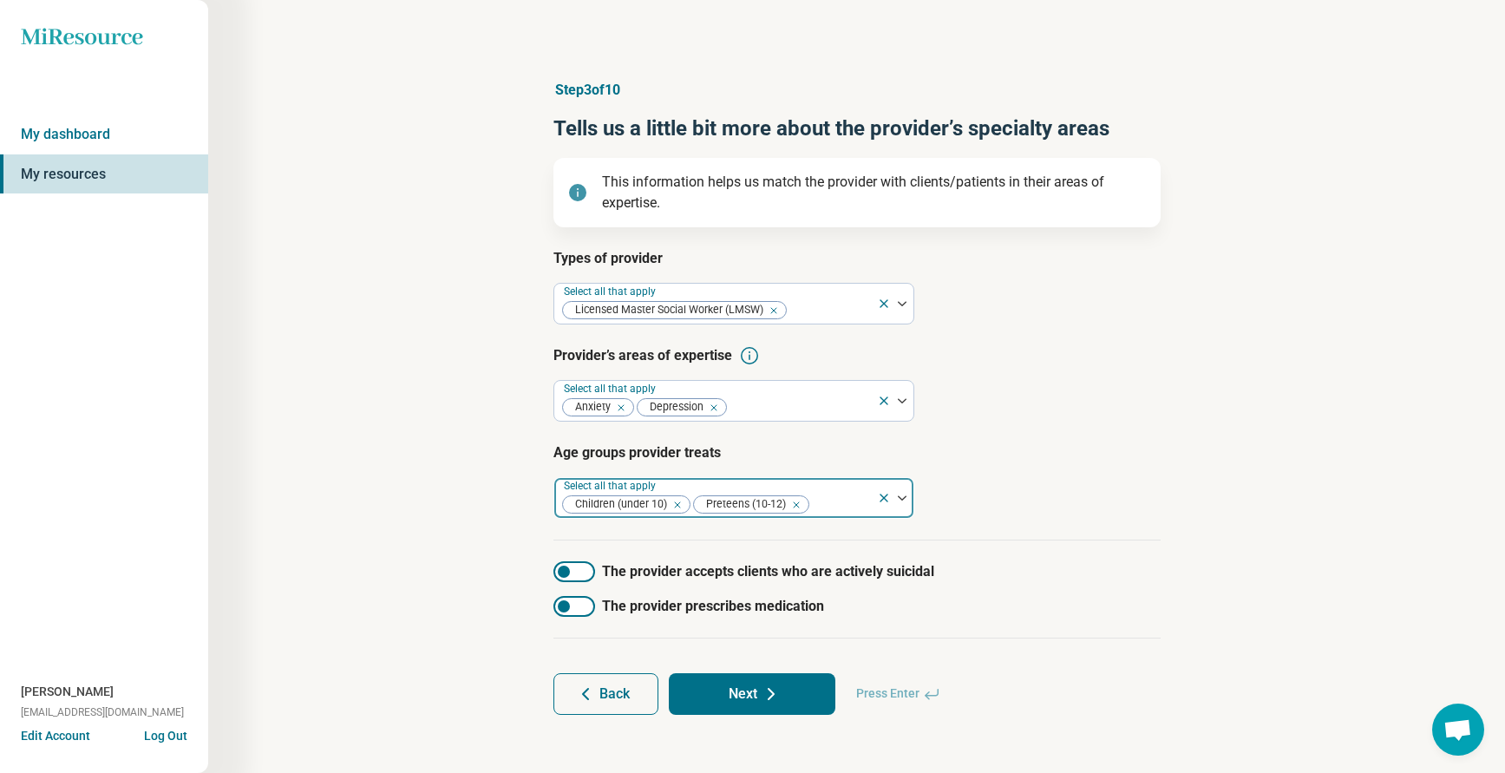
click at [824, 500] on div at bounding box center [840, 505] width 59 height 24
click at [823, 505] on div at bounding box center [840, 505] width 59 height 24
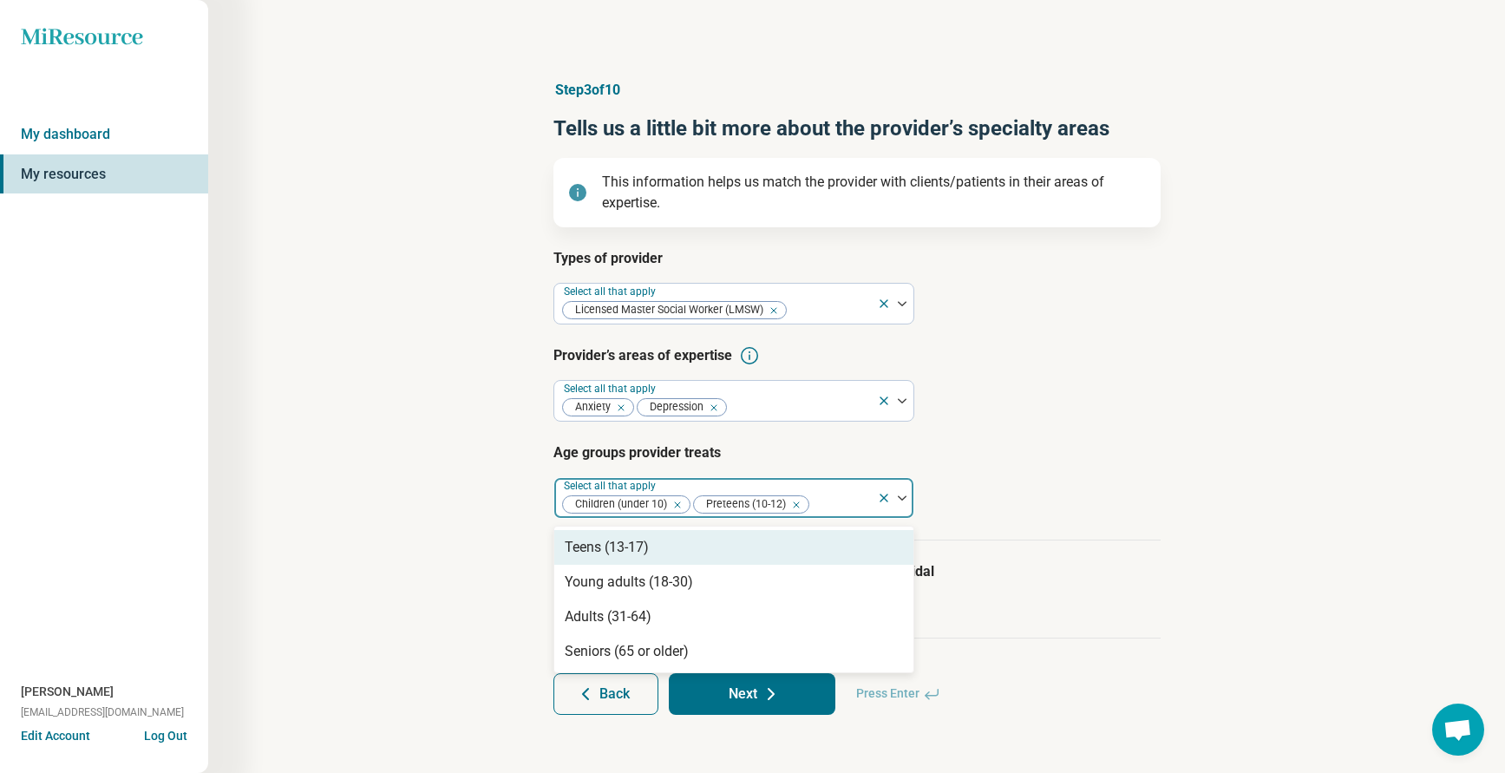
click at [623, 546] on div "Teens (13-17)" at bounding box center [607, 547] width 84 height 21
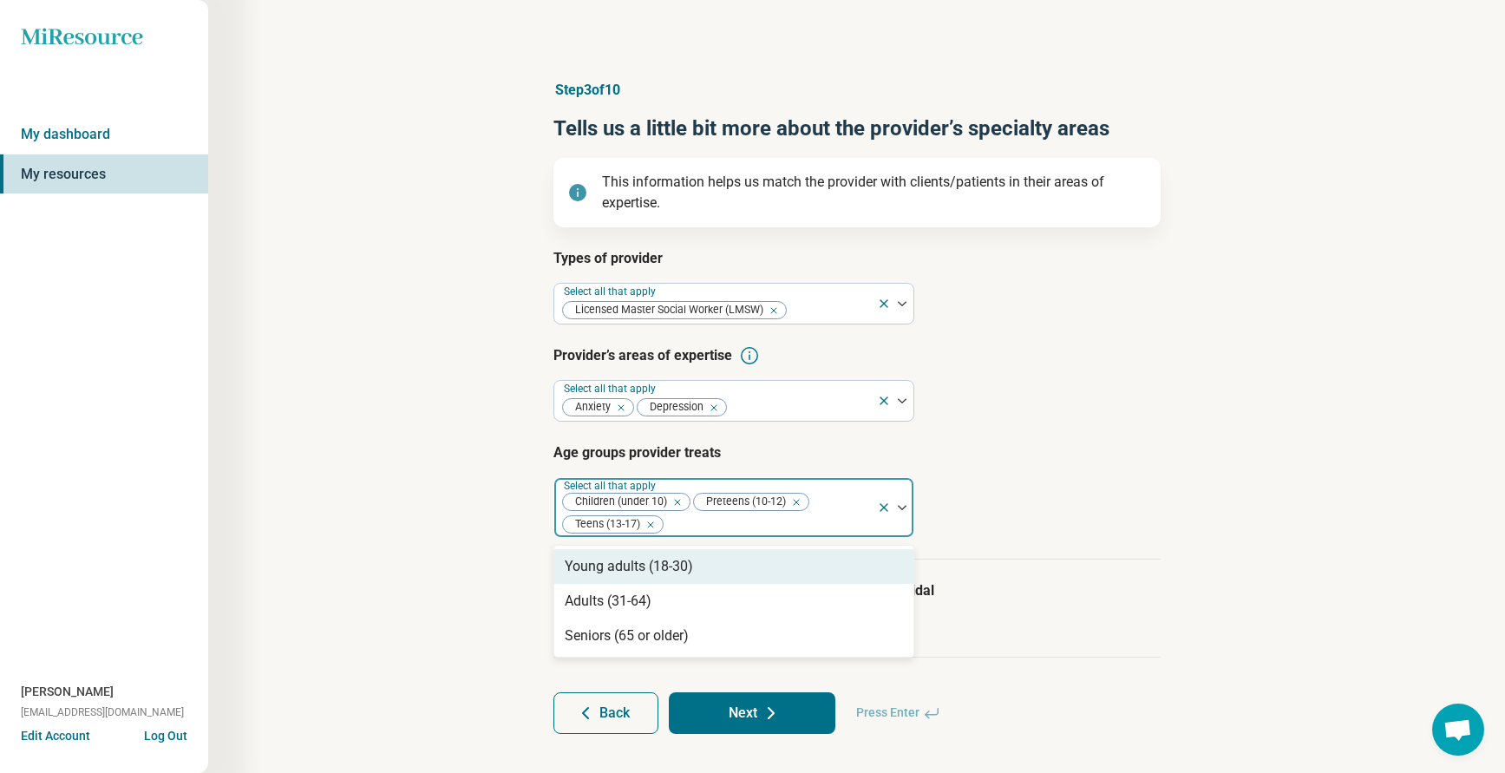
click at [729, 521] on div at bounding box center [767, 525] width 205 height 24
click at [684, 528] on div at bounding box center [767, 525] width 205 height 24
click at [632, 561] on div "Young adults (18-30)" at bounding box center [629, 566] width 128 height 21
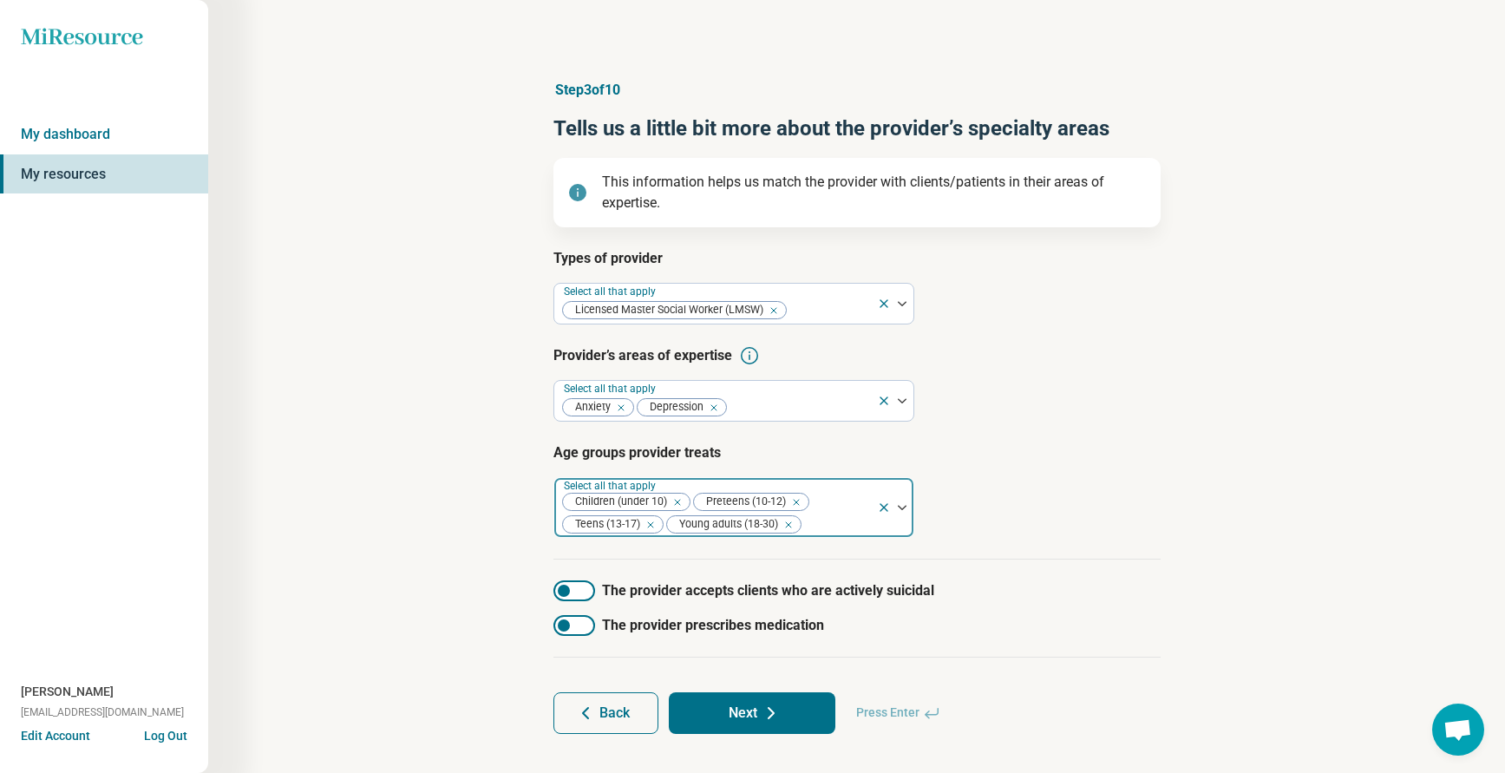
click at [815, 522] on div at bounding box center [836, 525] width 67 height 24
click at [814, 523] on div at bounding box center [836, 525] width 67 height 24
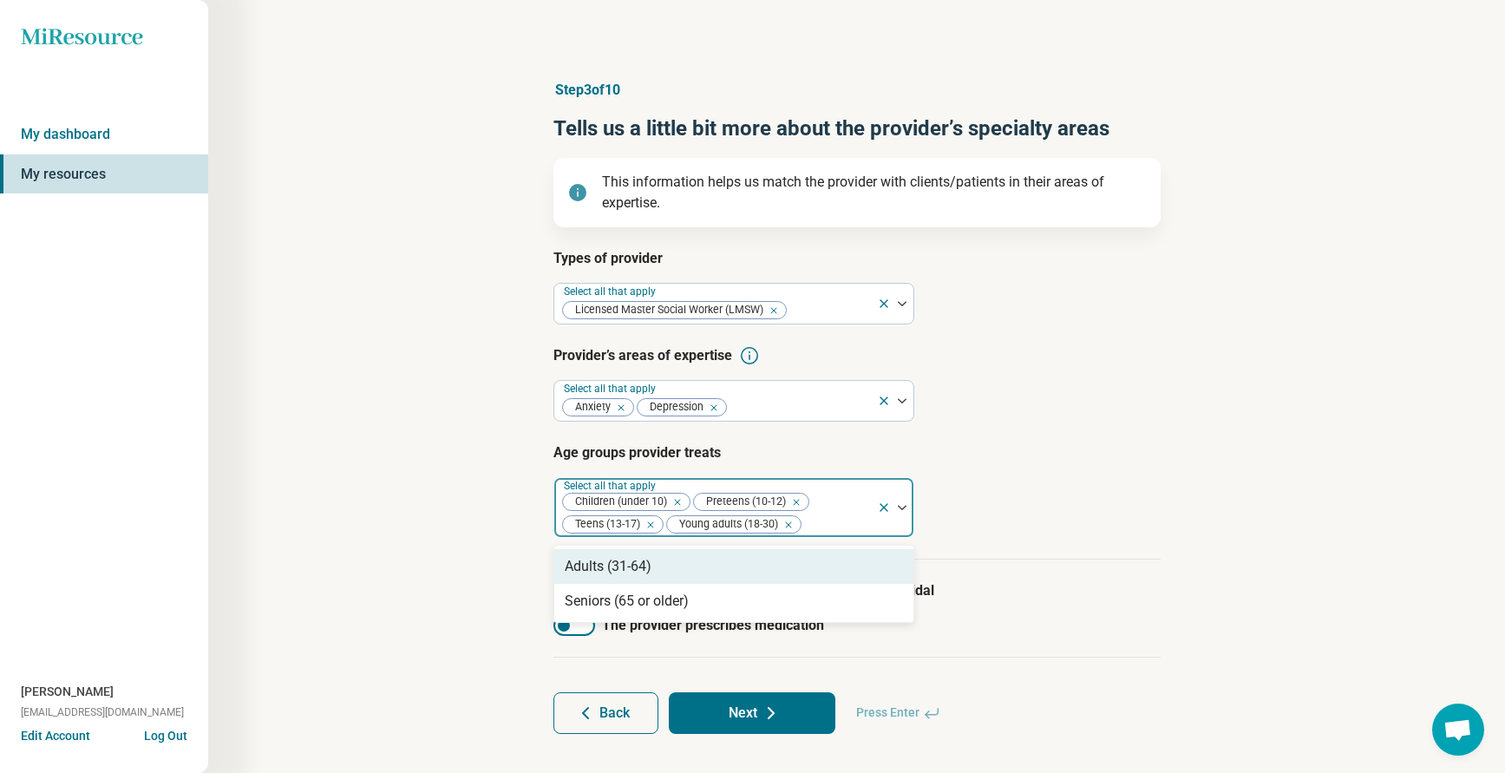
click at [591, 569] on div "Adults (31-64)" at bounding box center [608, 566] width 87 height 21
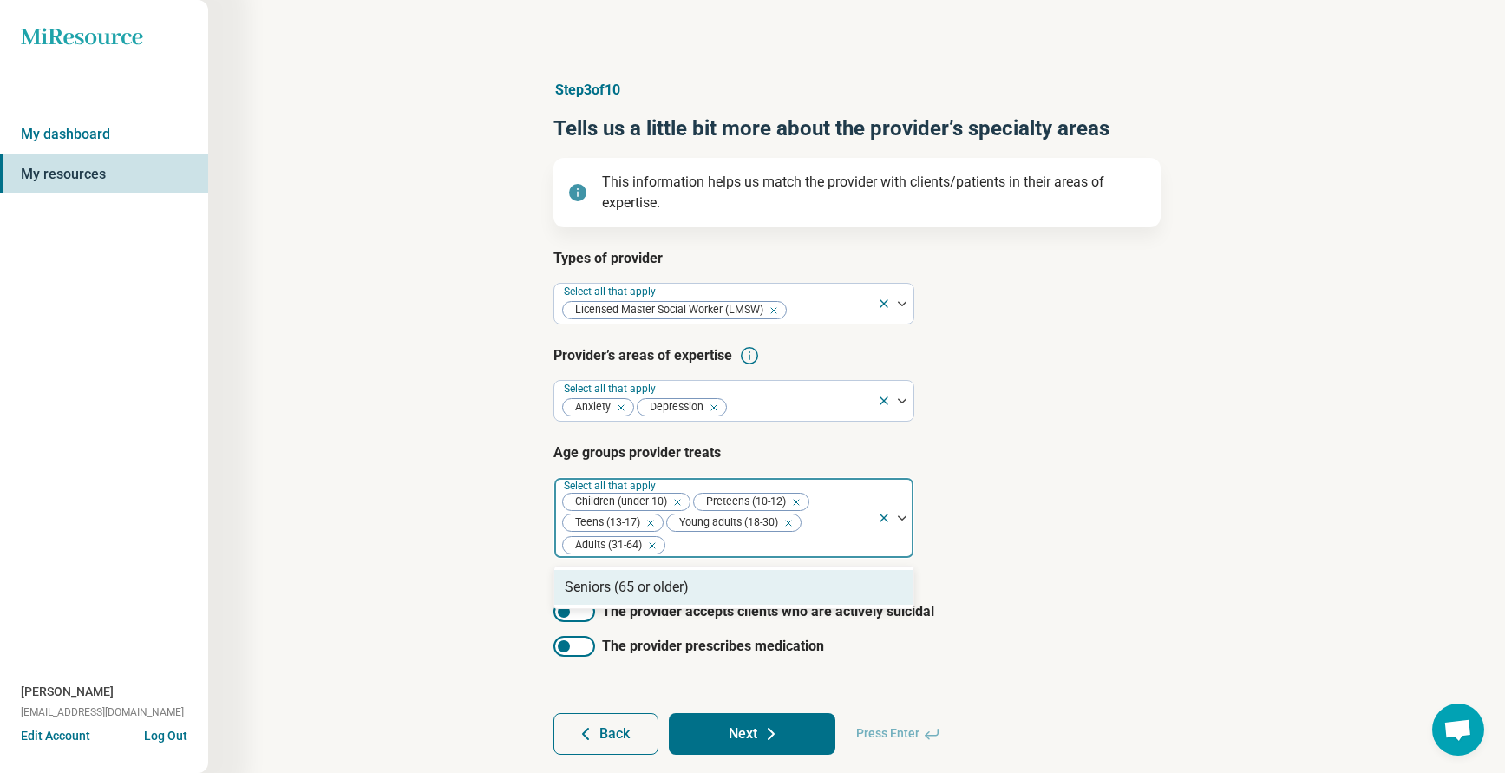
click at [1096, 542] on article "Age groups provider treats option Adults (31-64), selected. 1 result available.…" at bounding box center [856, 500] width 607 height 116
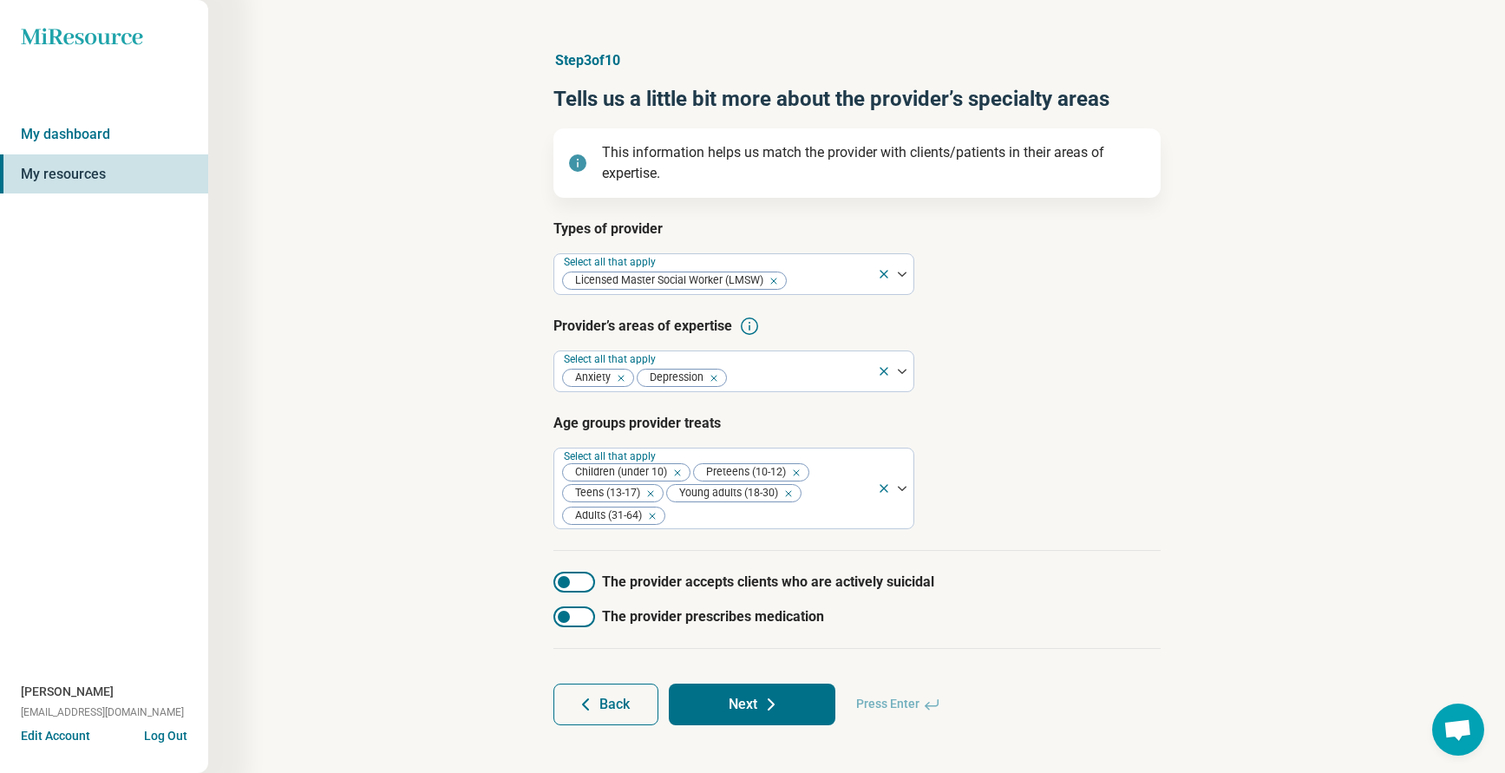
scroll to position [44, 0]
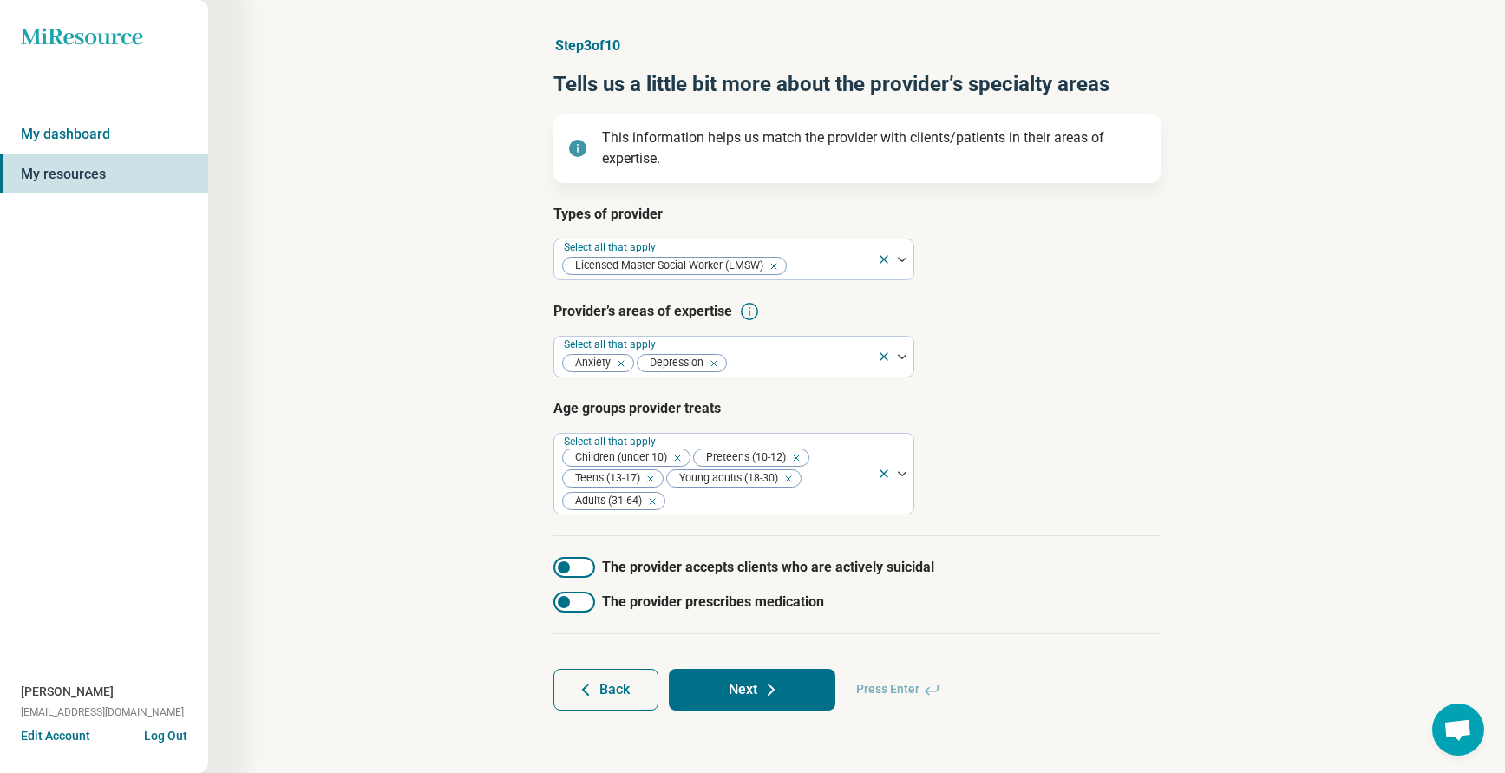
click at [549, 564] on article "Step 3 of 10 Tells us a little bit more about the provider’s specialty areas Th…" at bounding box center [857, 373] width 663 height 744
click at [559, 565] on div at bounding box center [564, 567] width 12 height 12
click at [753, 691] on button "Next" at bounding box center [752, 690] width 167 height 42
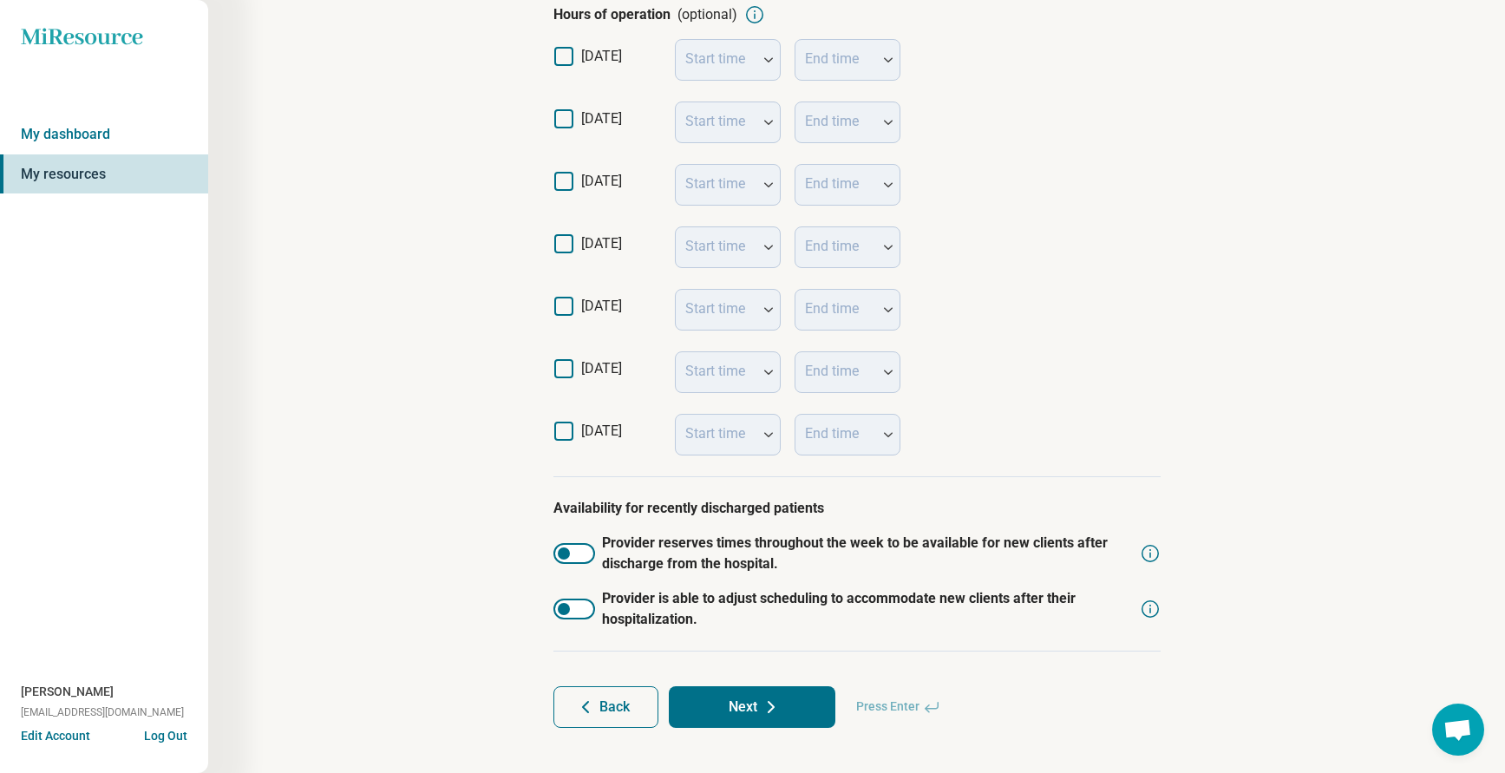
scroll to position [396, 0]
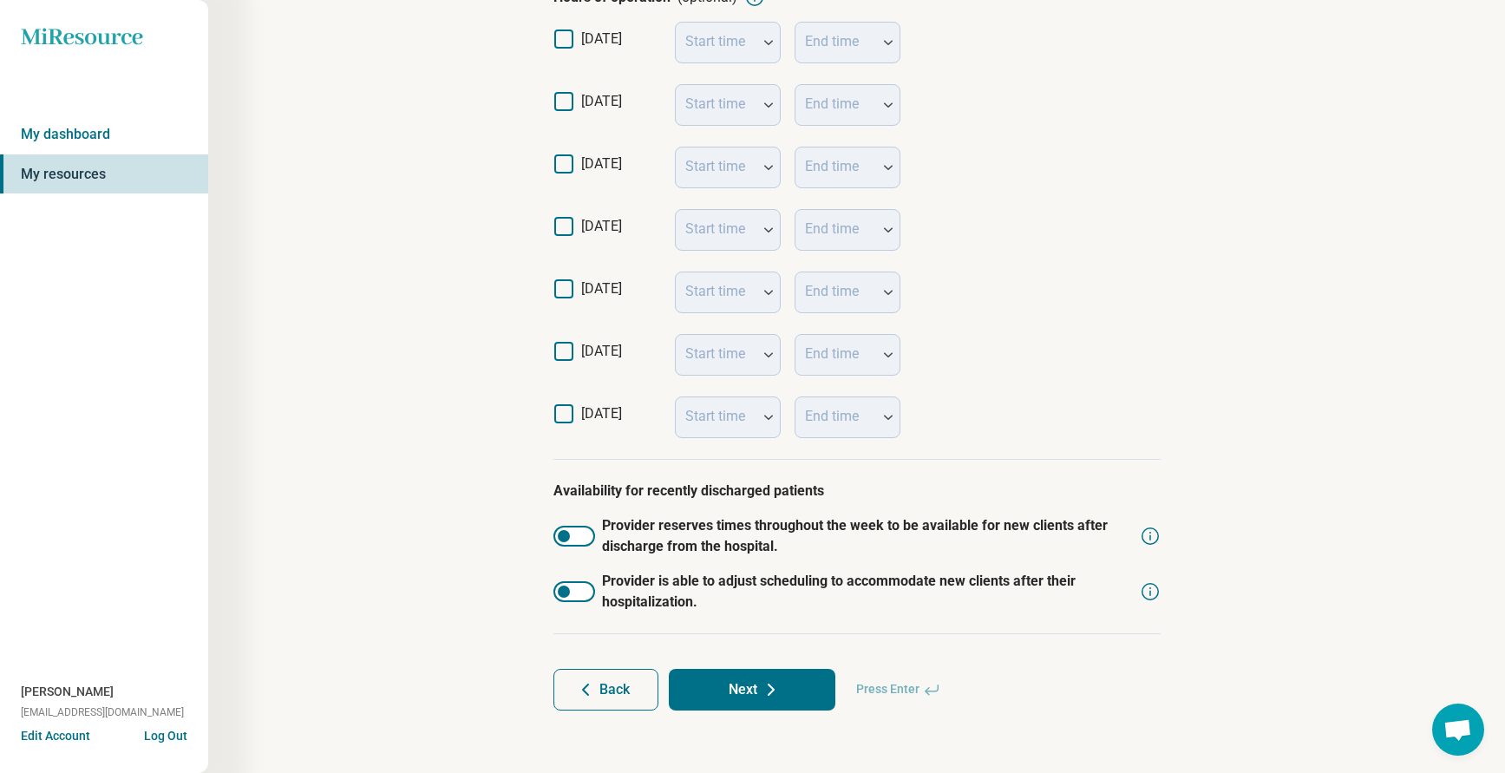
click at [748, 670] on button "Next" at bounding box center [752, 690] width 167 height 42
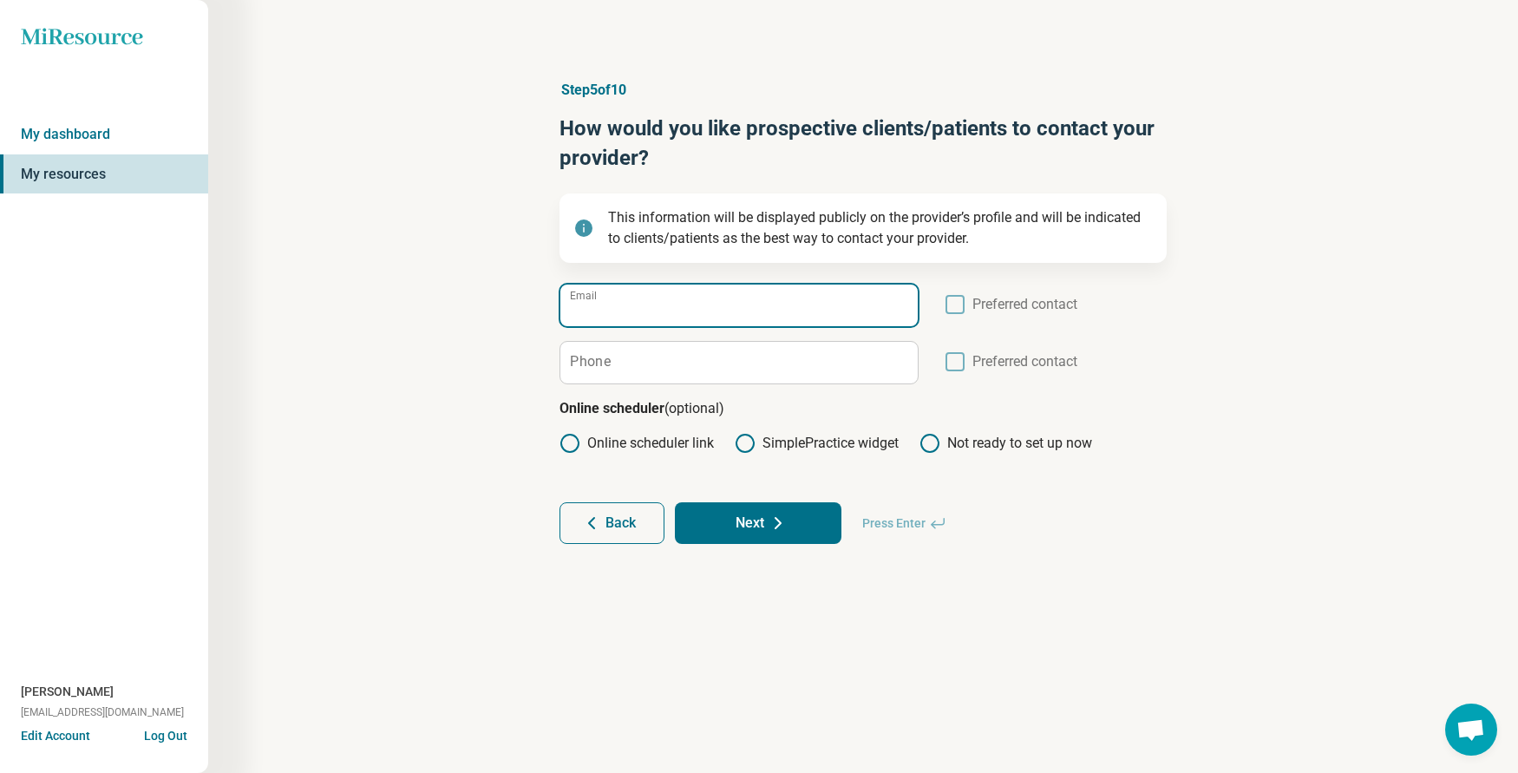
click at [664, 323] on input "Email" at bounding box center [738, 305] width 357 height 42
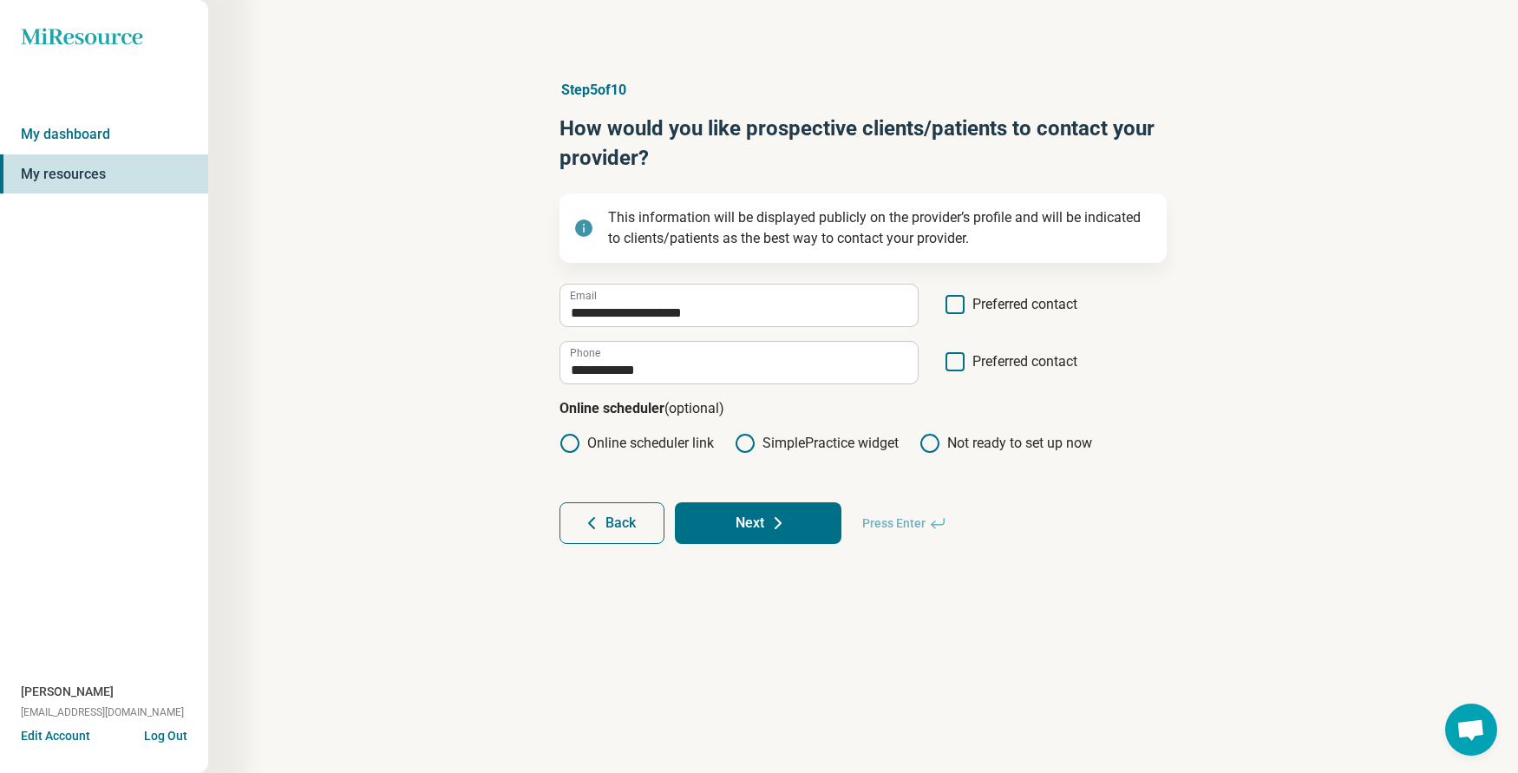
click at [959, 361] on icon at bounding box center [954, 361] width 19 height 19
click at [759, 520] on button "Next" at bounding box center [758, 523] width 167 height 42
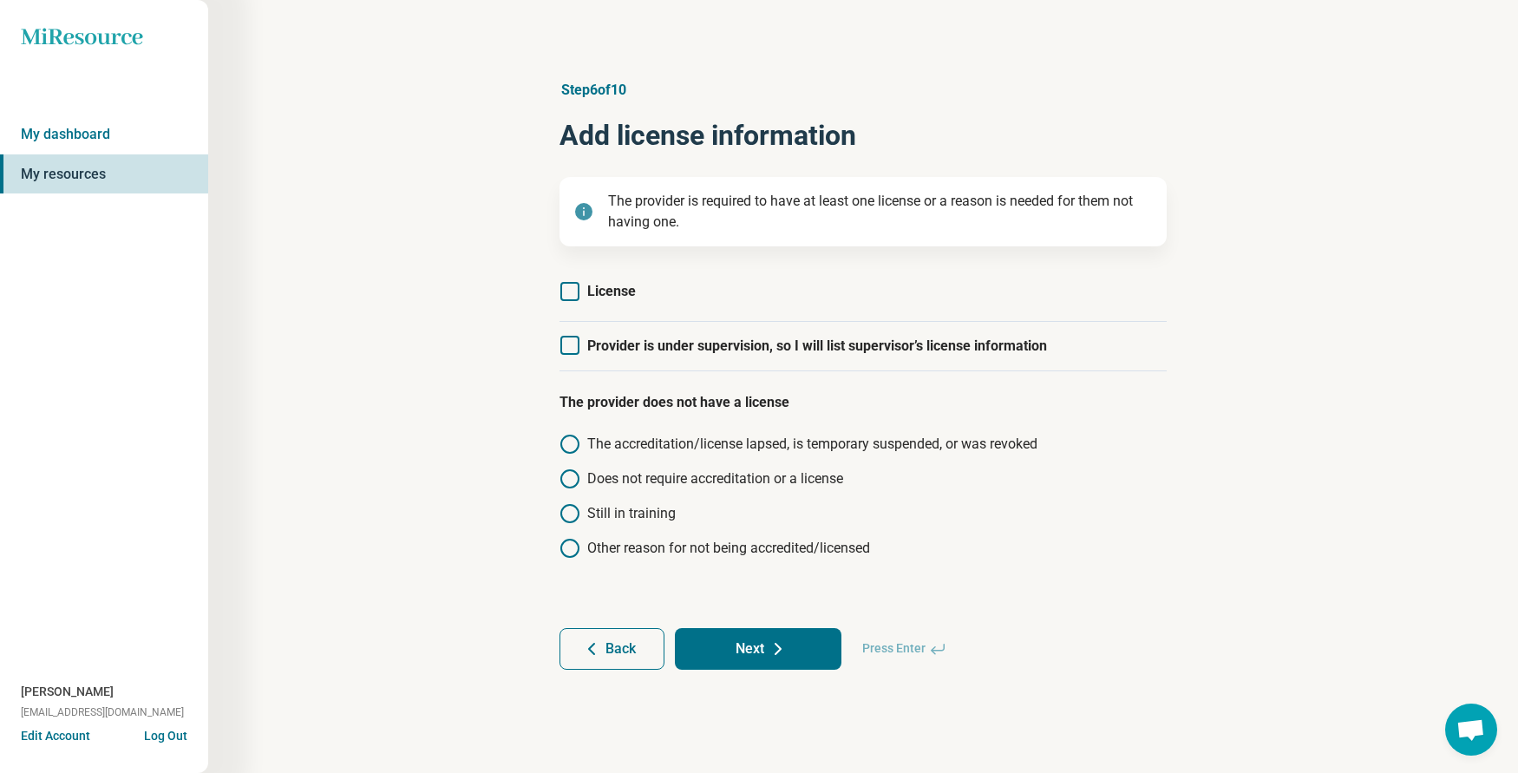
click at [578, 293] on icon at bounding box center [569, 291] width 19 height 19
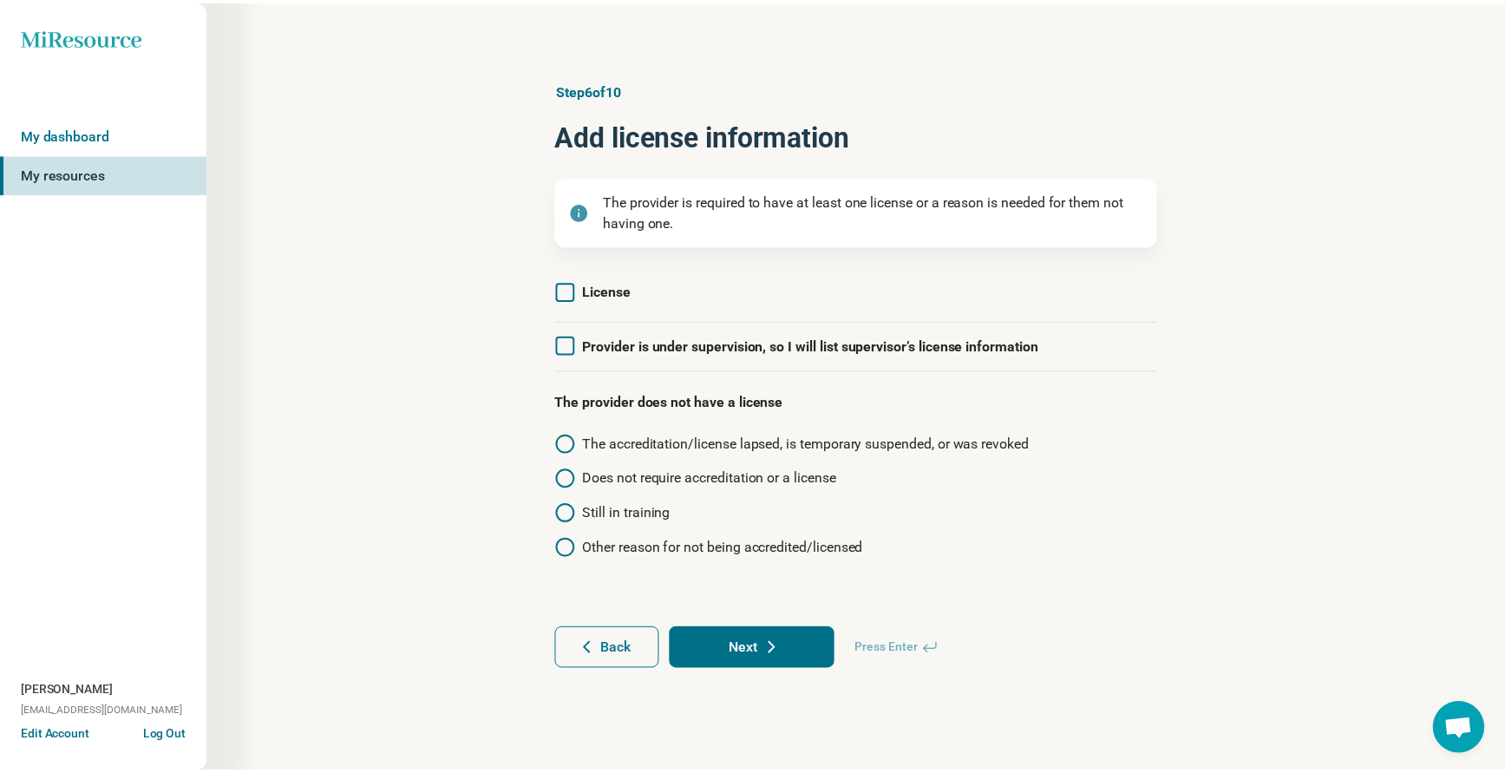
scroll to position [9, 0]
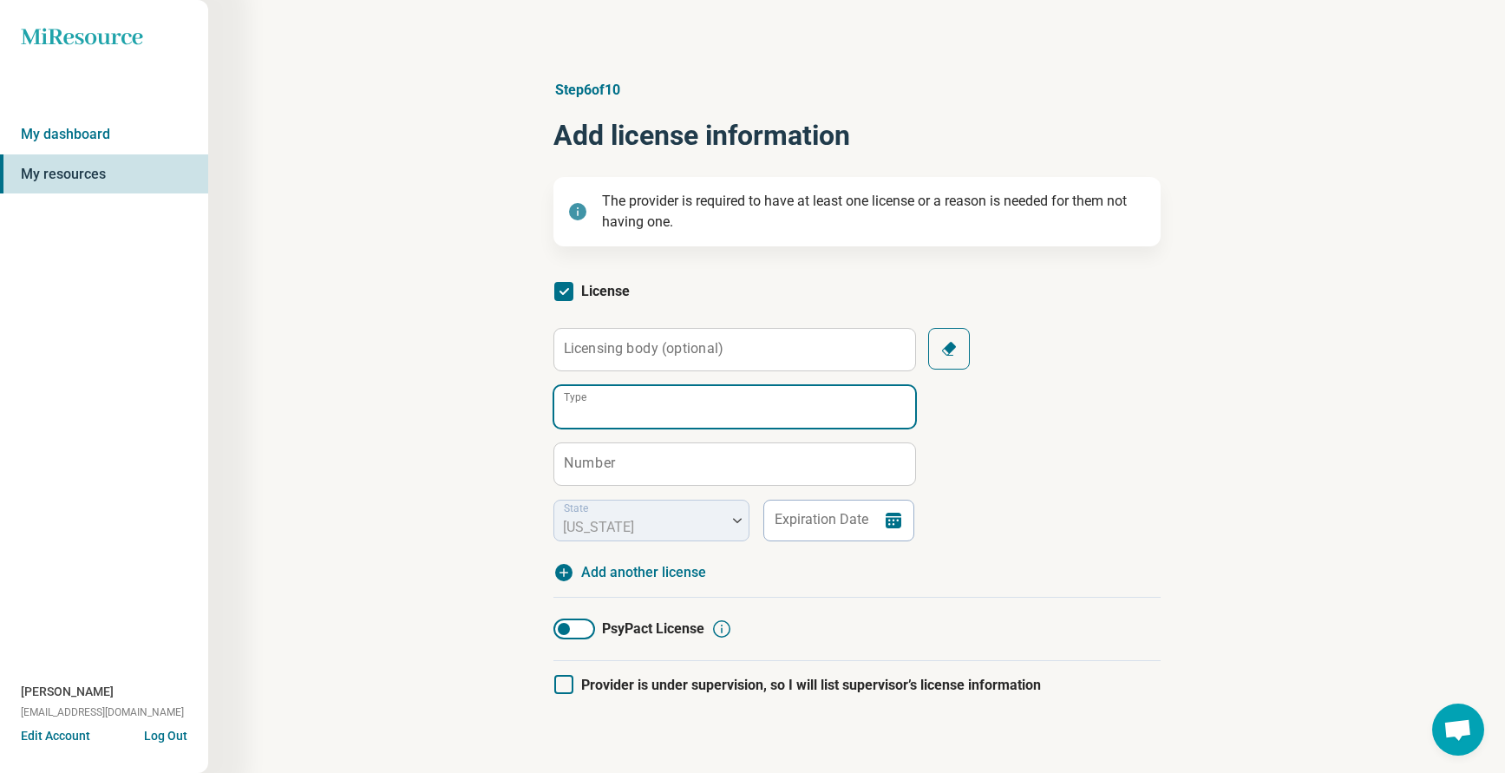
click at [633, 400] on input "Type" at bounding box center [734, 407] width 361 height 42
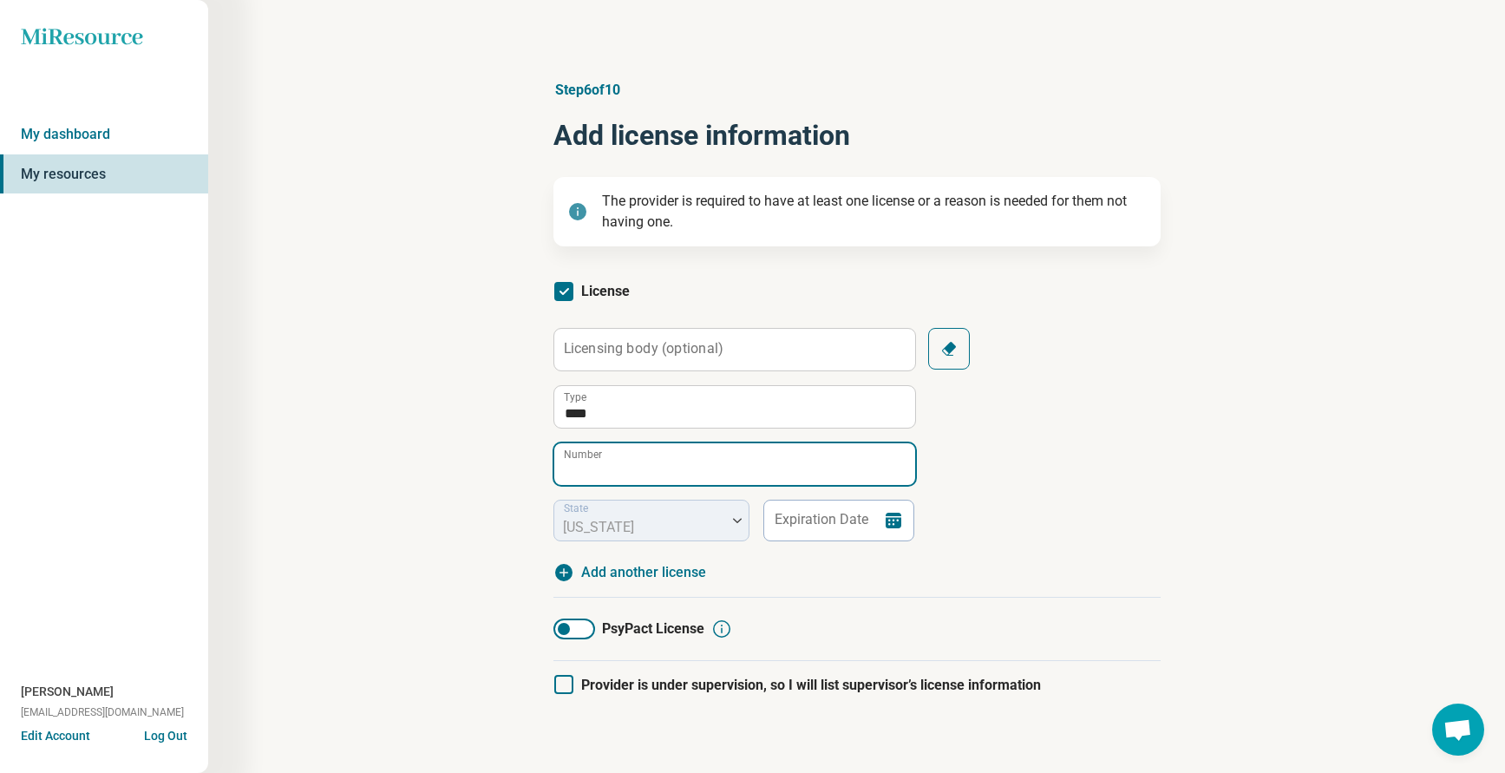
click at [618, 462] on input "Number" at bounding box center [734, 464] width 361 height 42
click at [605, 467] on input "Number" at bounding box center [734, 464] width 361 height 42
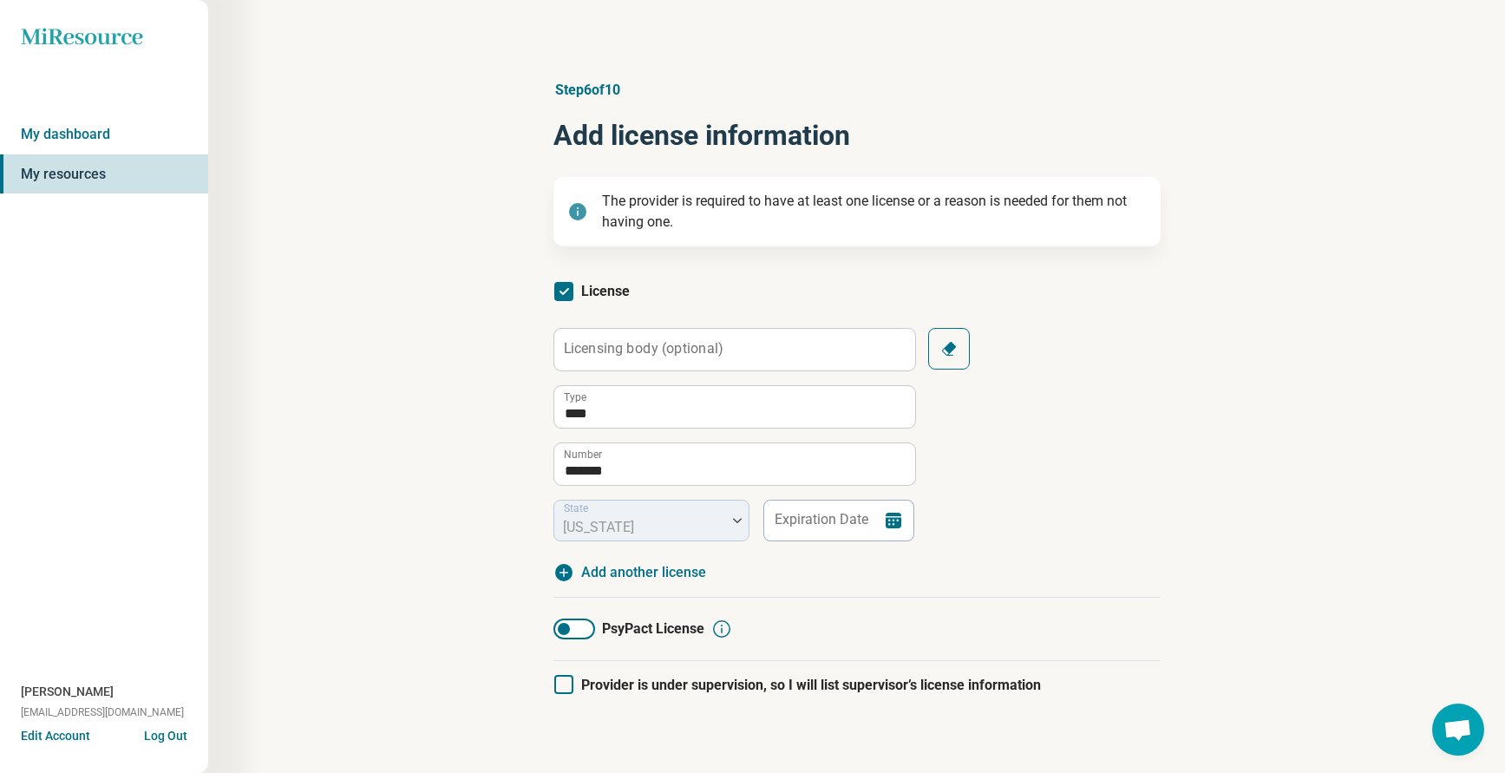
click at [1147, 507] on div "Licensing body (optional) **** Type ******* Number State [US_STATE] Expiration …" at bounding box center [856, 434] width 607 height 213
click at [768, 521] on input "Expiration Date" at bounding box center [838, 521] width 152 height 42
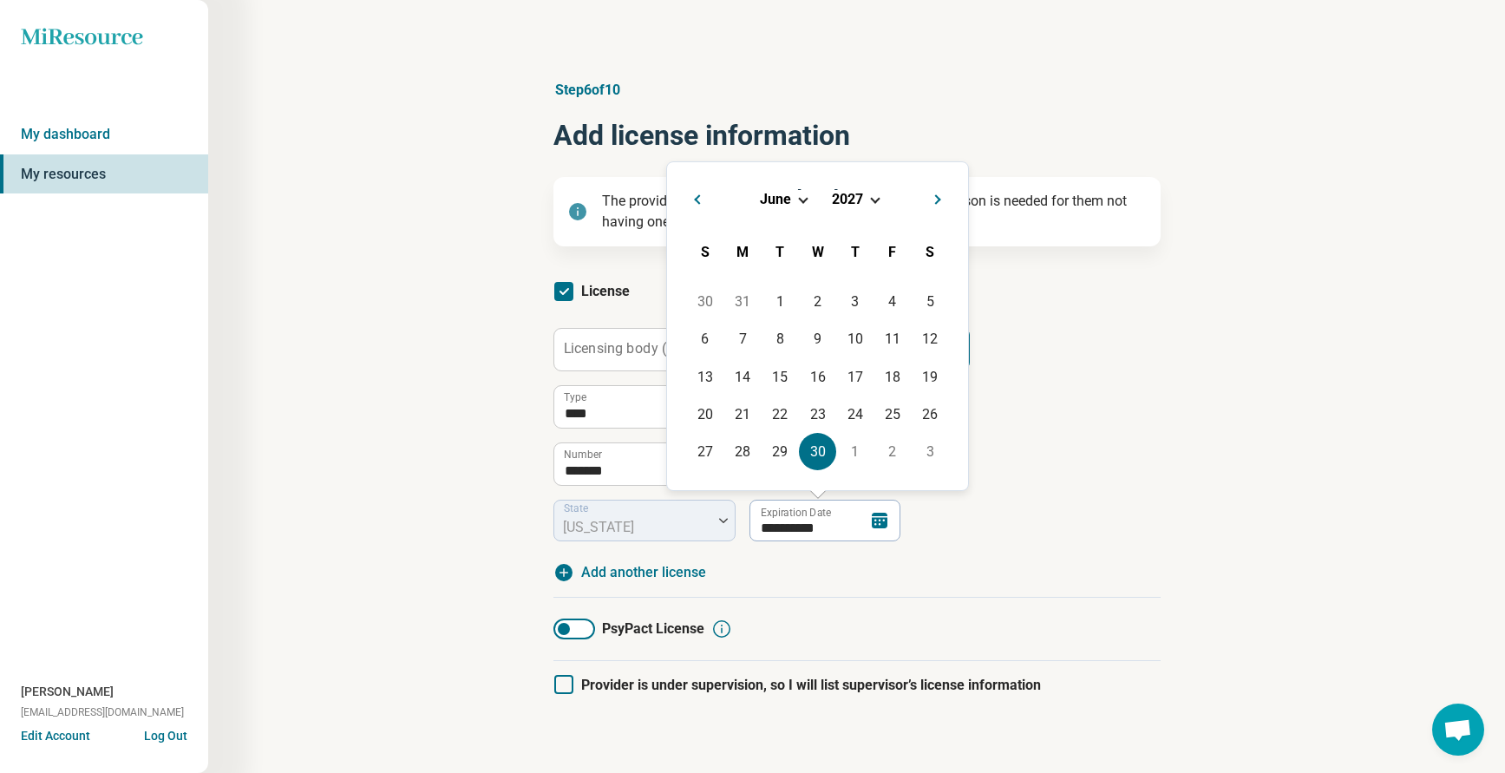
click at [989, 502] on div "**********" at bounding box center [856, 434] width 607 height 213
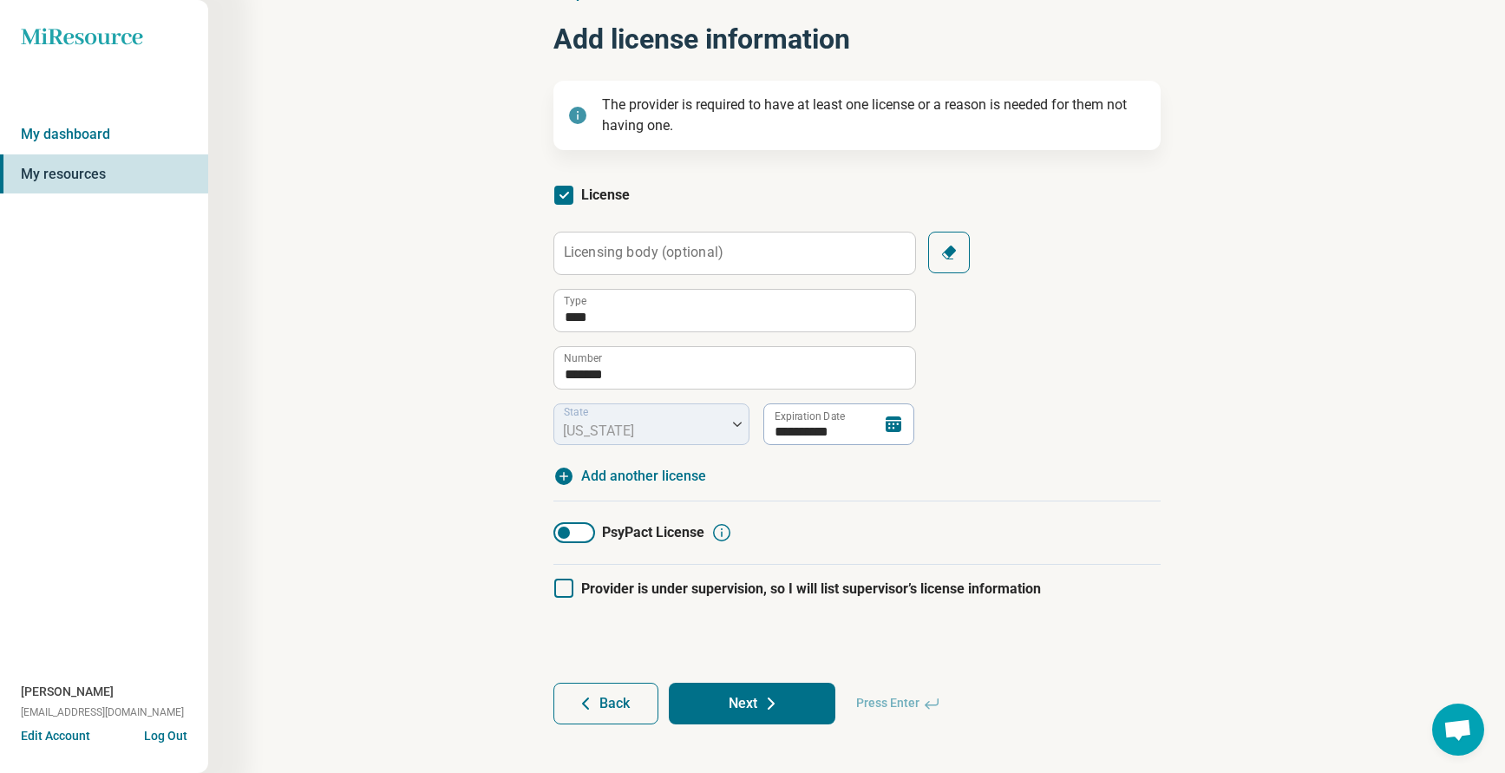
scroll to position [110, 0]
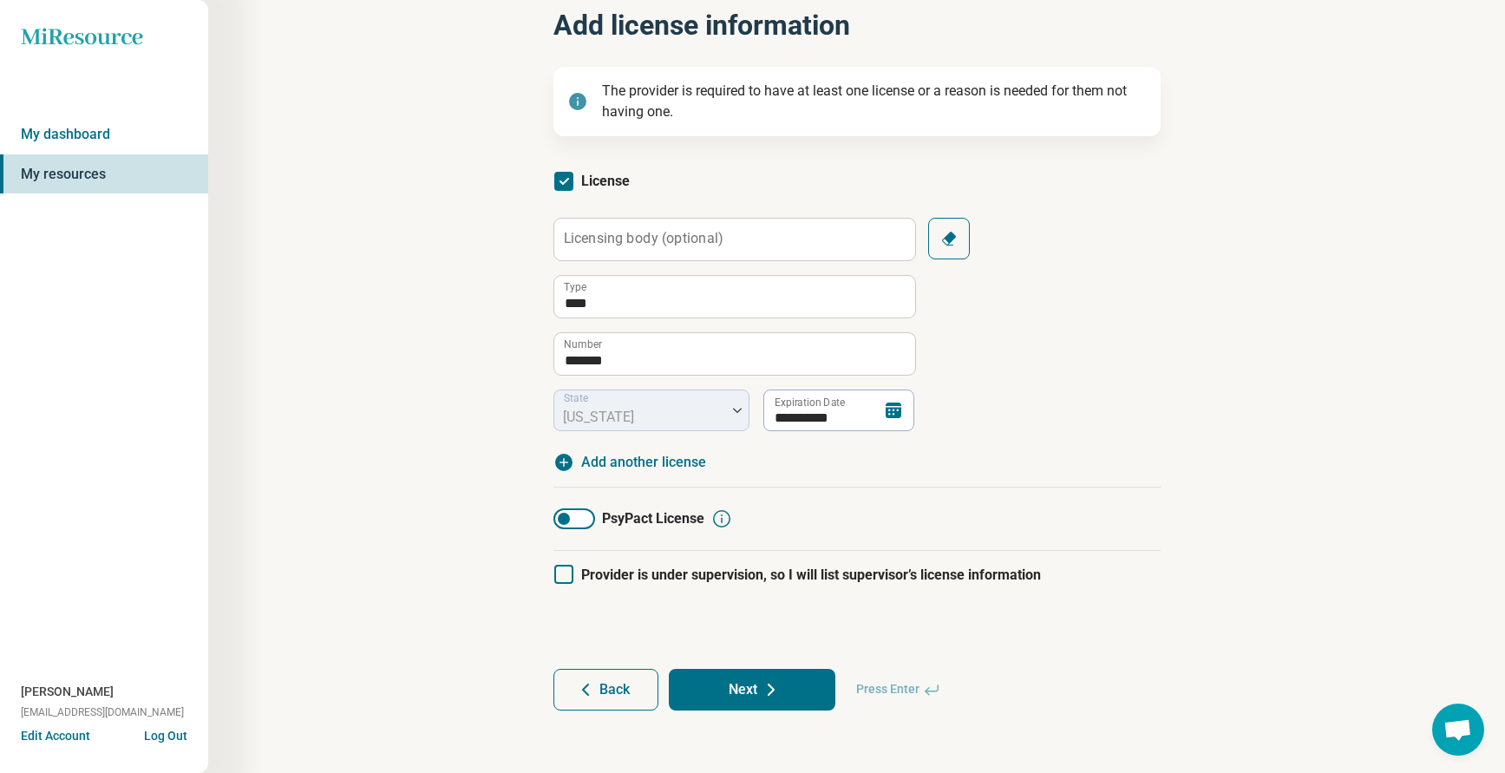
click at [738, 697] on button "Next" at bounding box center [752, 690] width 167 height 42
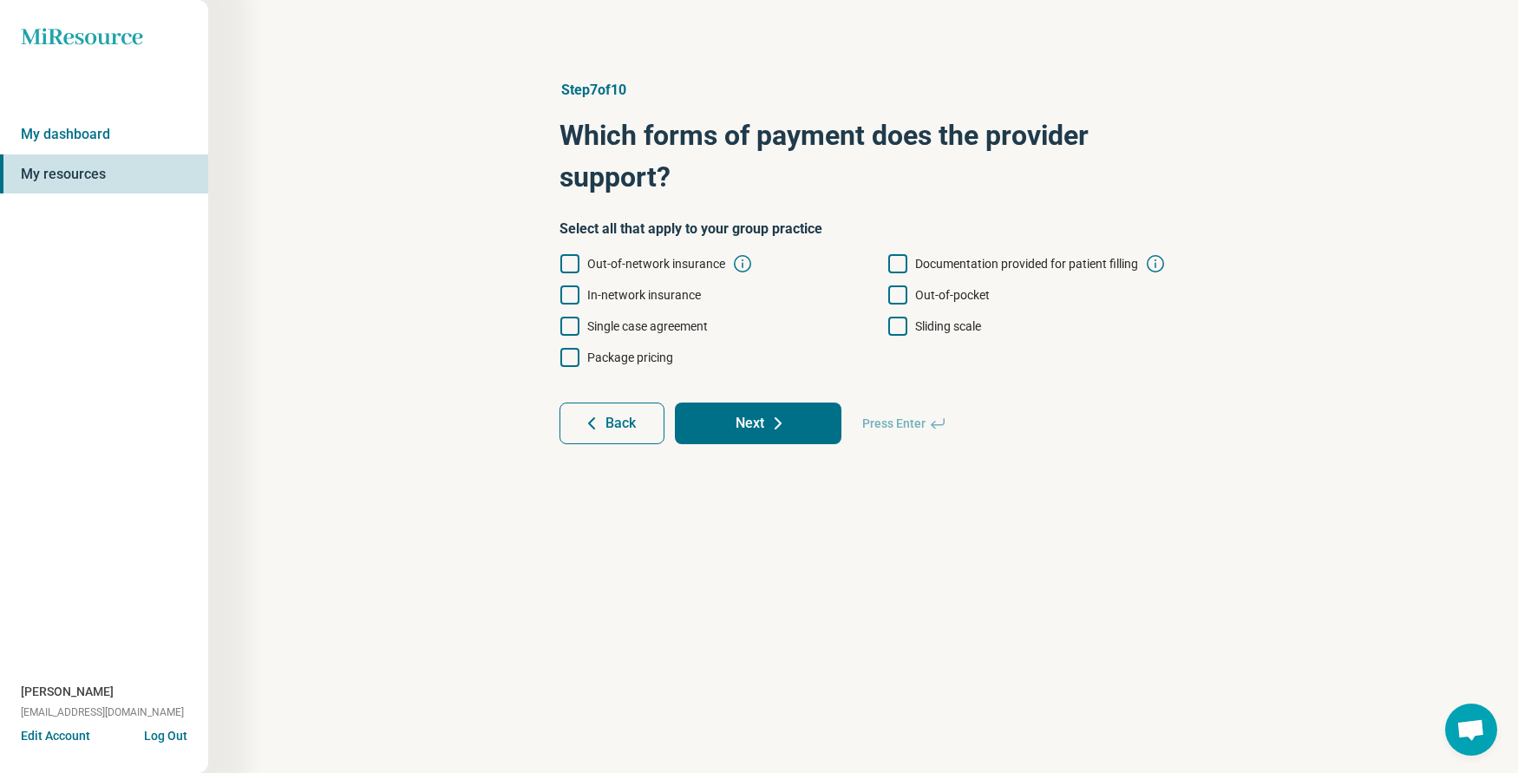
click at [904, 324] on icon at bounding box center [897, 326] width 19 height 19
click at [565, 289] on icon at bounding box center [569, 294] width 19 height 19
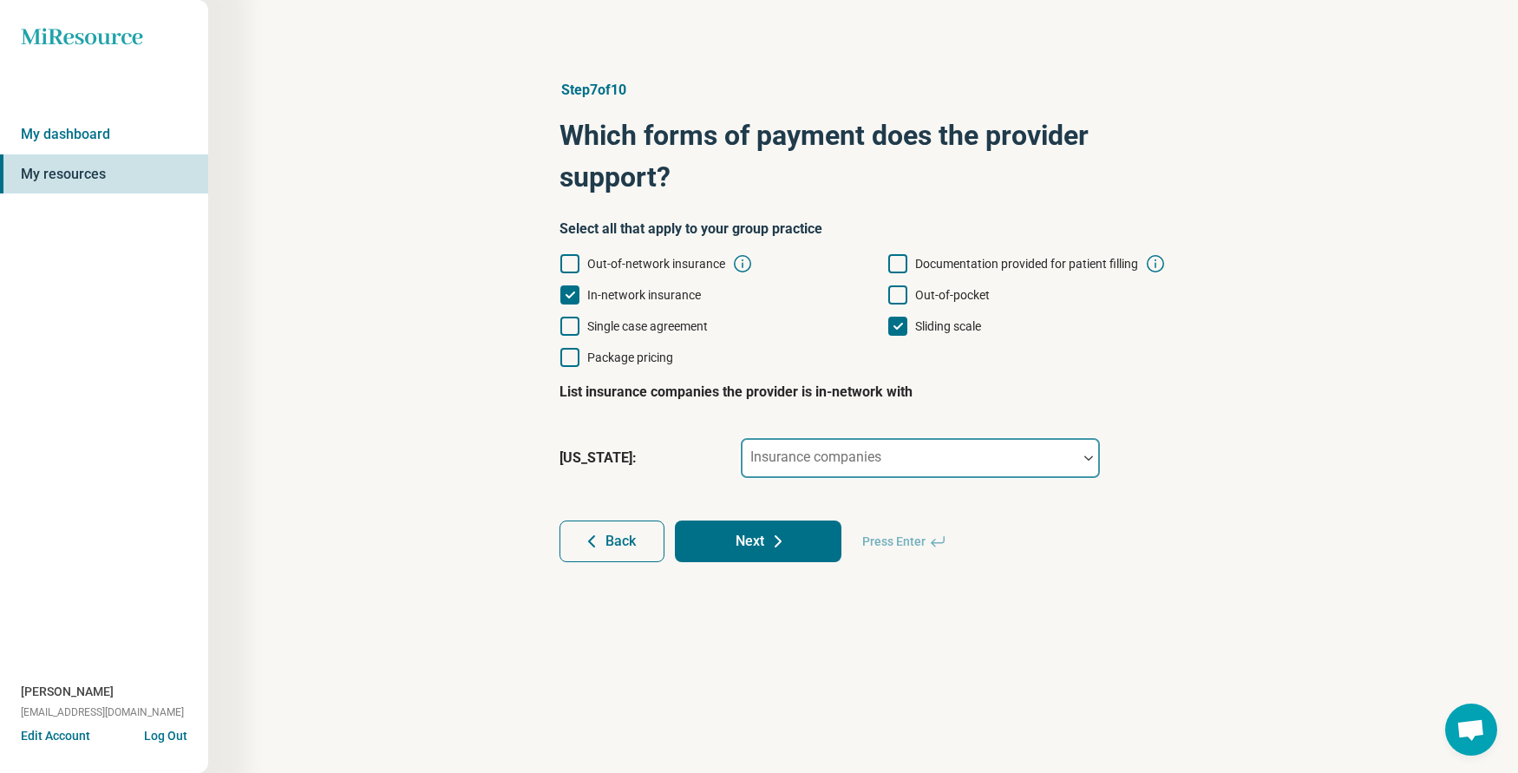
click at [848, 474] on div at bounding box center [909, 465] width 323 height 24
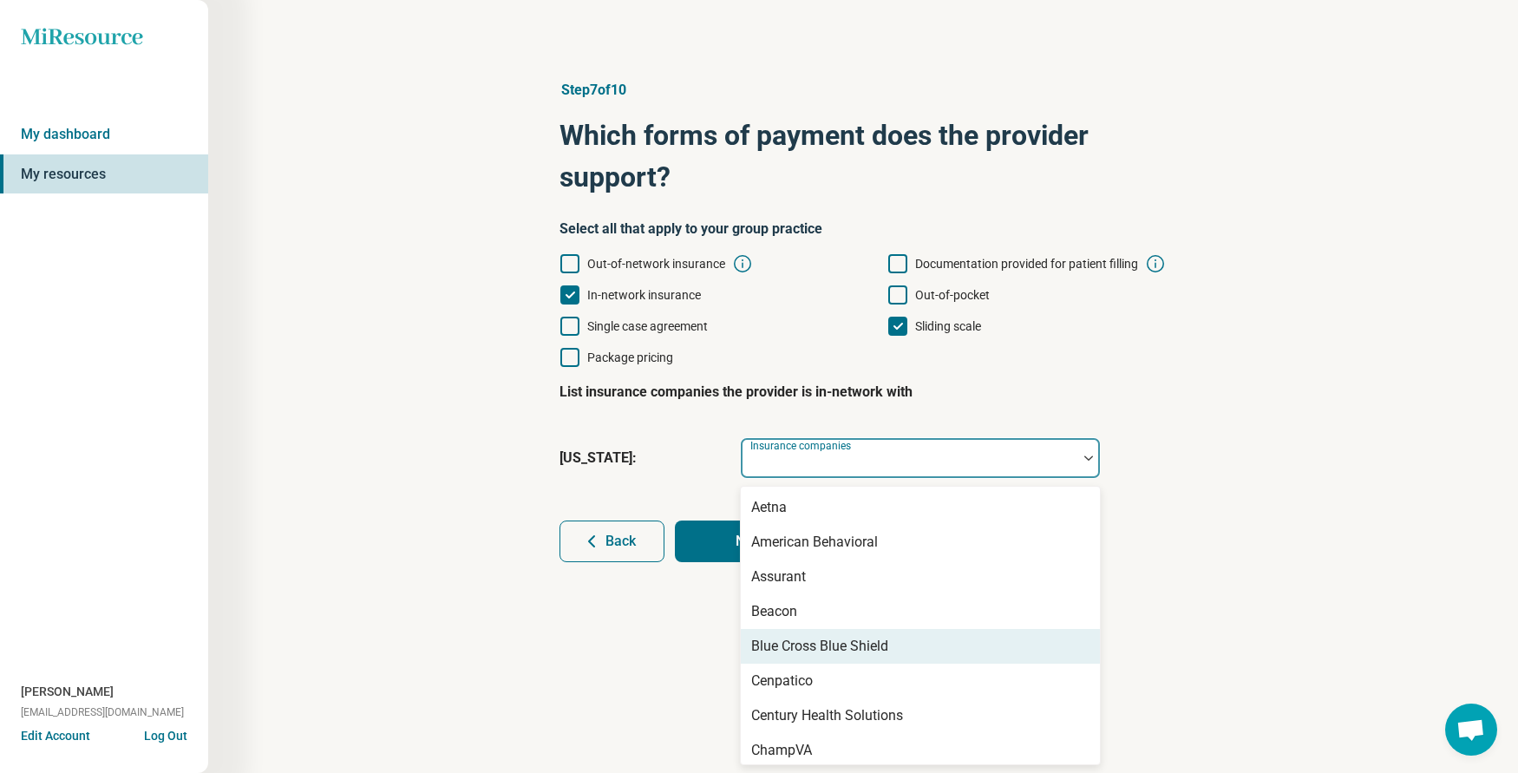
click at [801, 637] on div "Blue Cross Blue Shield" at bounding box center [819, 646] width 137 height 21
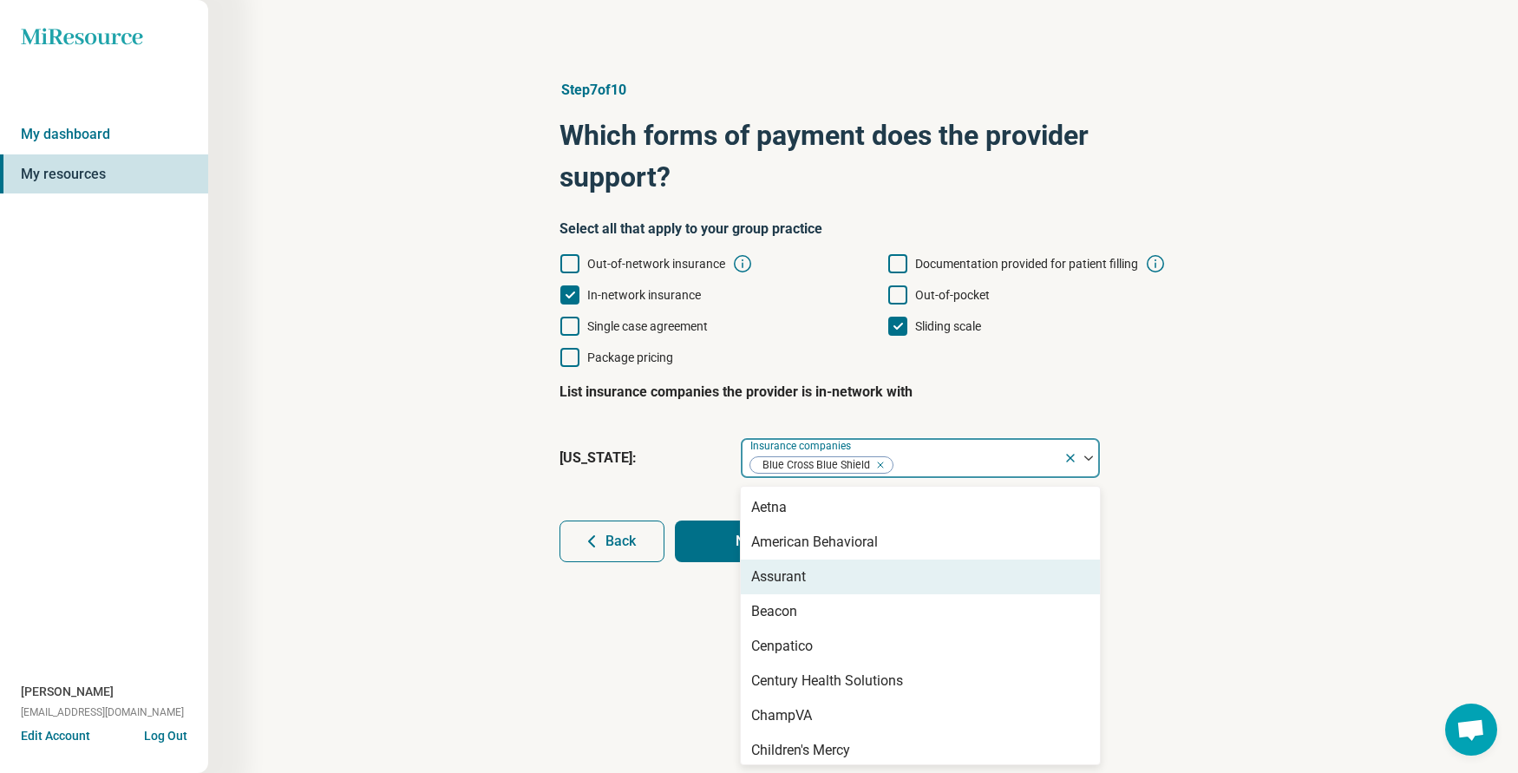
click at [693, 531] on button "Next" at bounding box center [758, 541] width 167 height 42
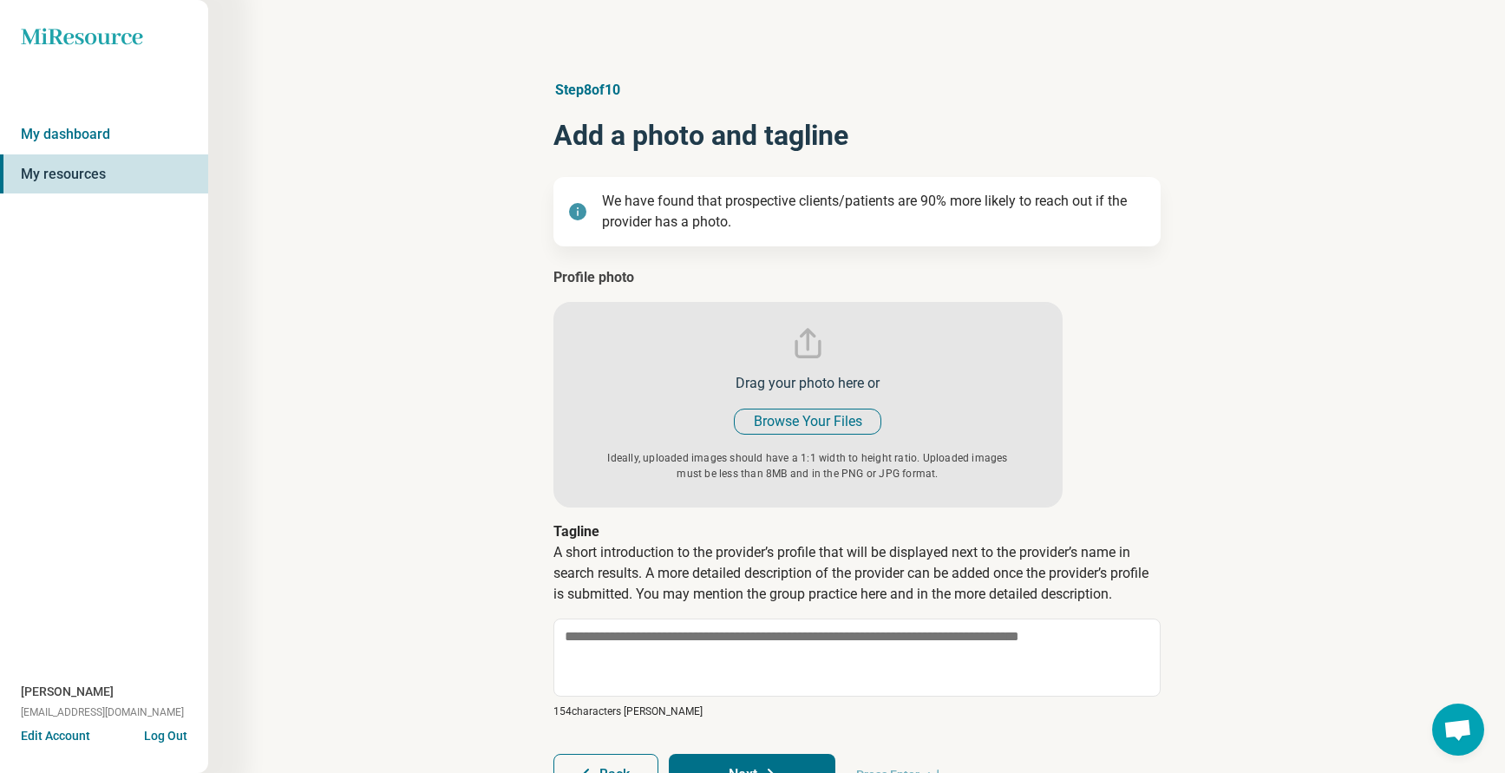
click at [770, 540] on p "Tagline" at bounding box center [856, 531] width 607 height 21
click at [787, 409] on input "file" at bounding box center [807, 387] width 509 height 240
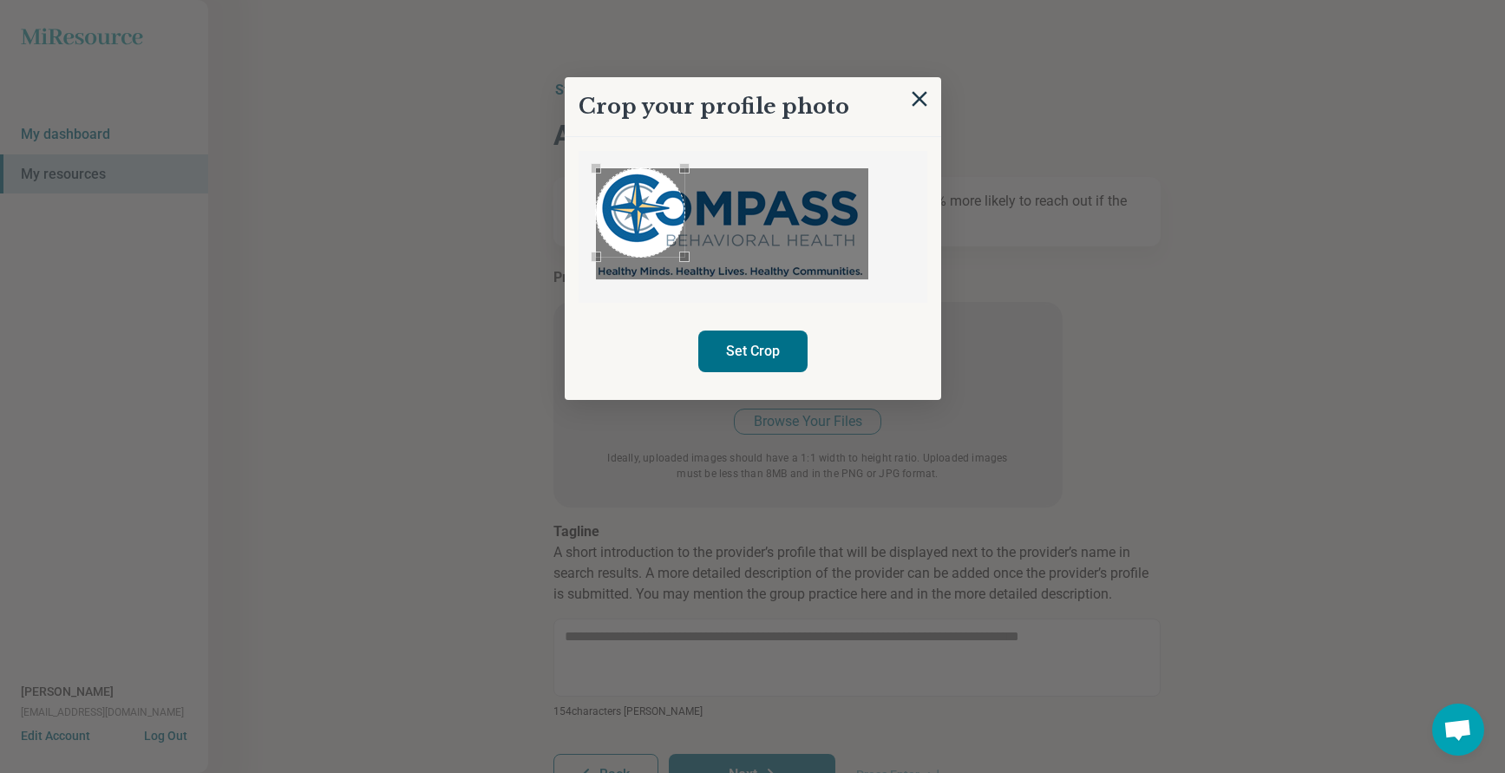
click at [597, 205] on div "Use the arrow keys to move the crop selection area" at bounding box center [640, 212] width 88 height 88
click at [672, 252] on div "Use the arrow keys to move the south east drag handle to change the crop select…" at bounding box center [675, 248] width 10 height 10
click at [744, 350] on button "Set Crop" at bounding box center [752, 351] width 109 height 42
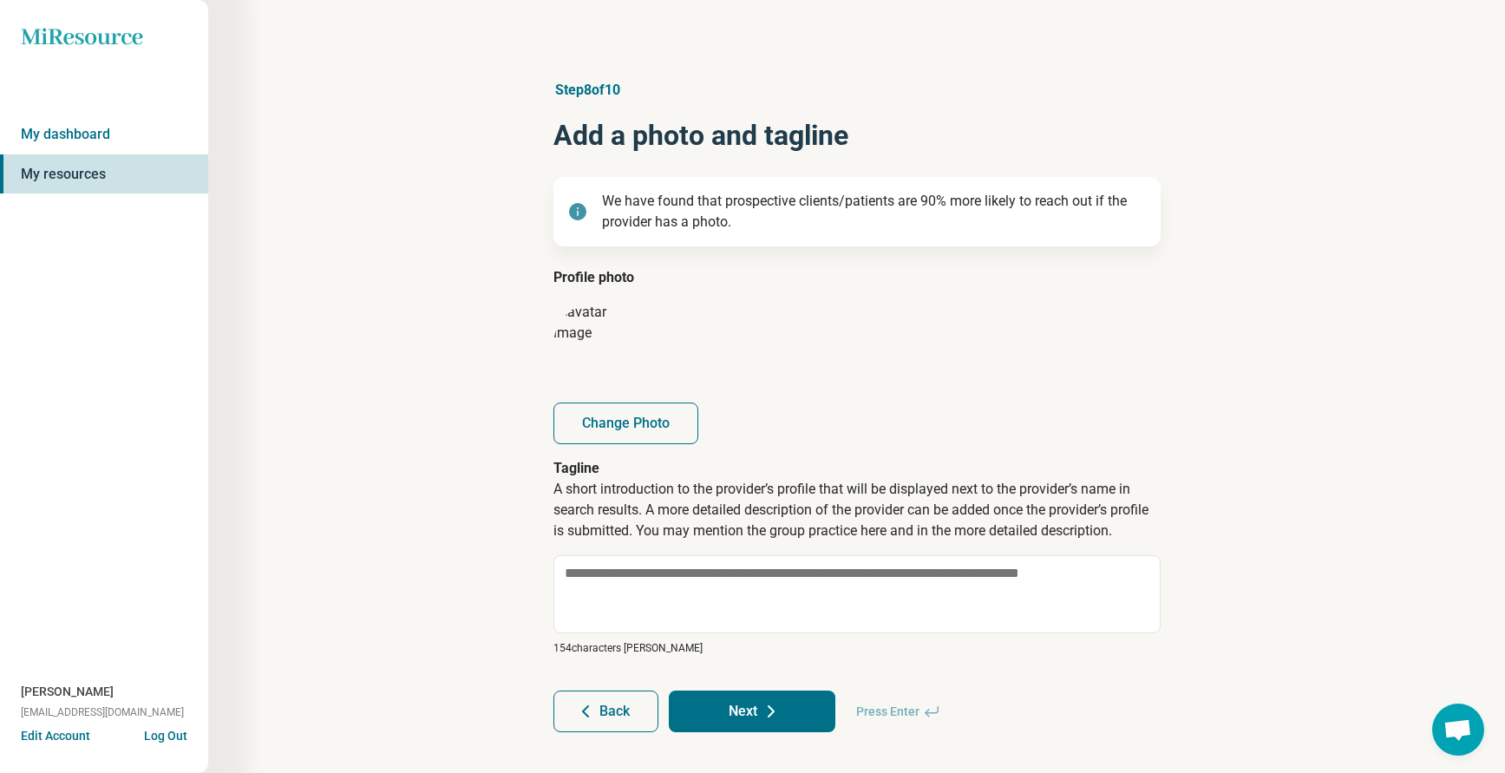
scroll to position [22, 0]
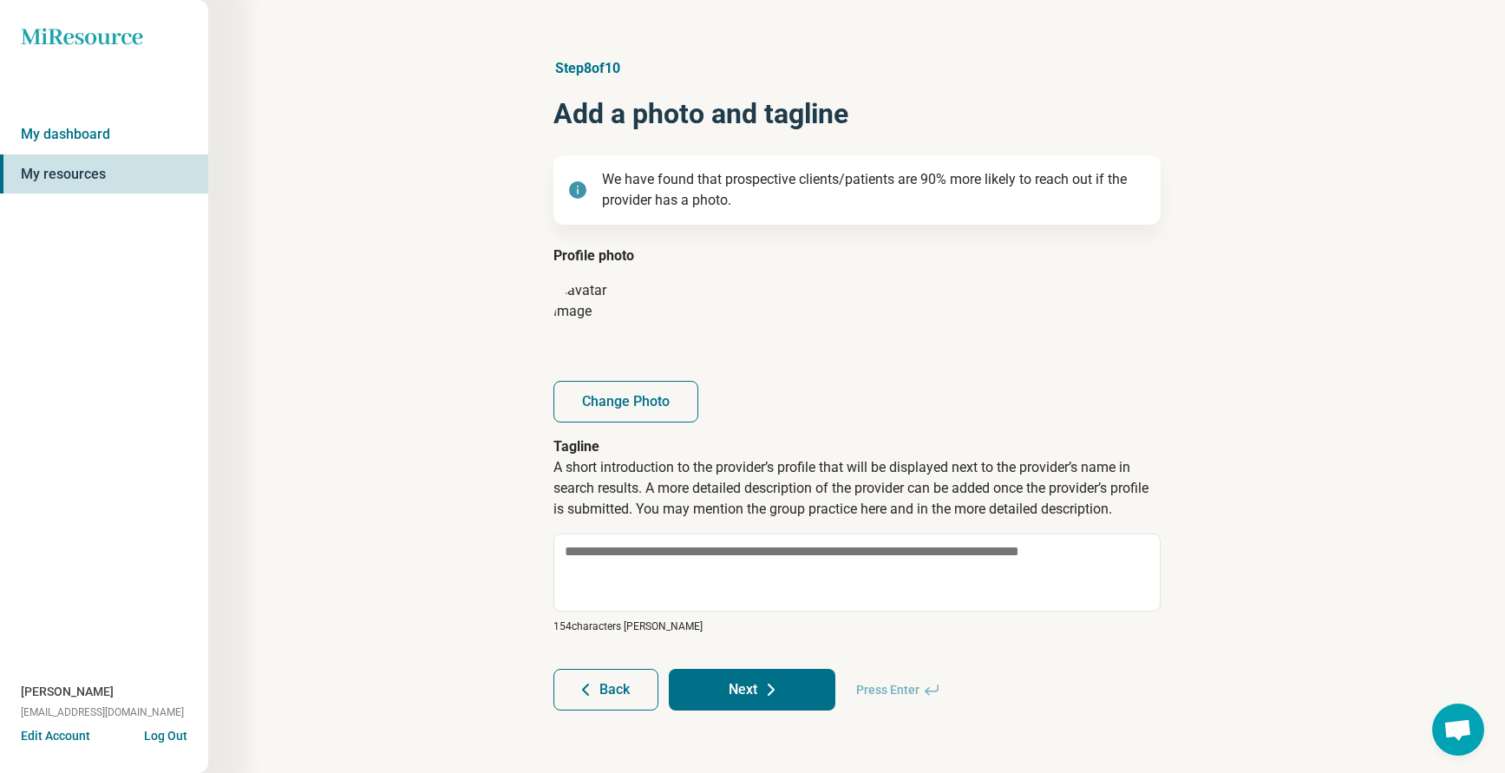
click at [744, 697] on button "Next" at bounding box center [752, 690] width 167 height 42
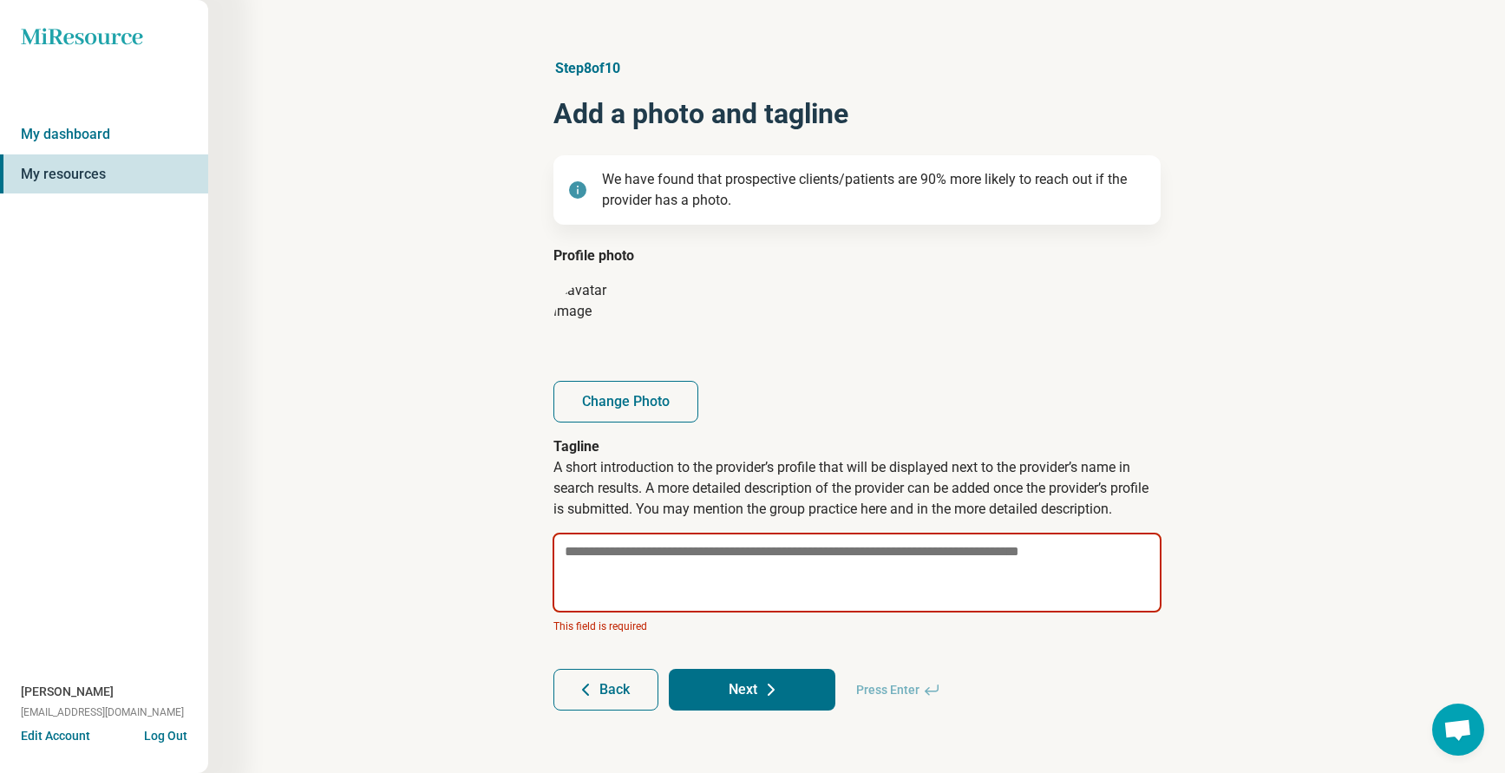
click at [641, 547] on textarea at bounding box center [856, 573] width 609 height 80
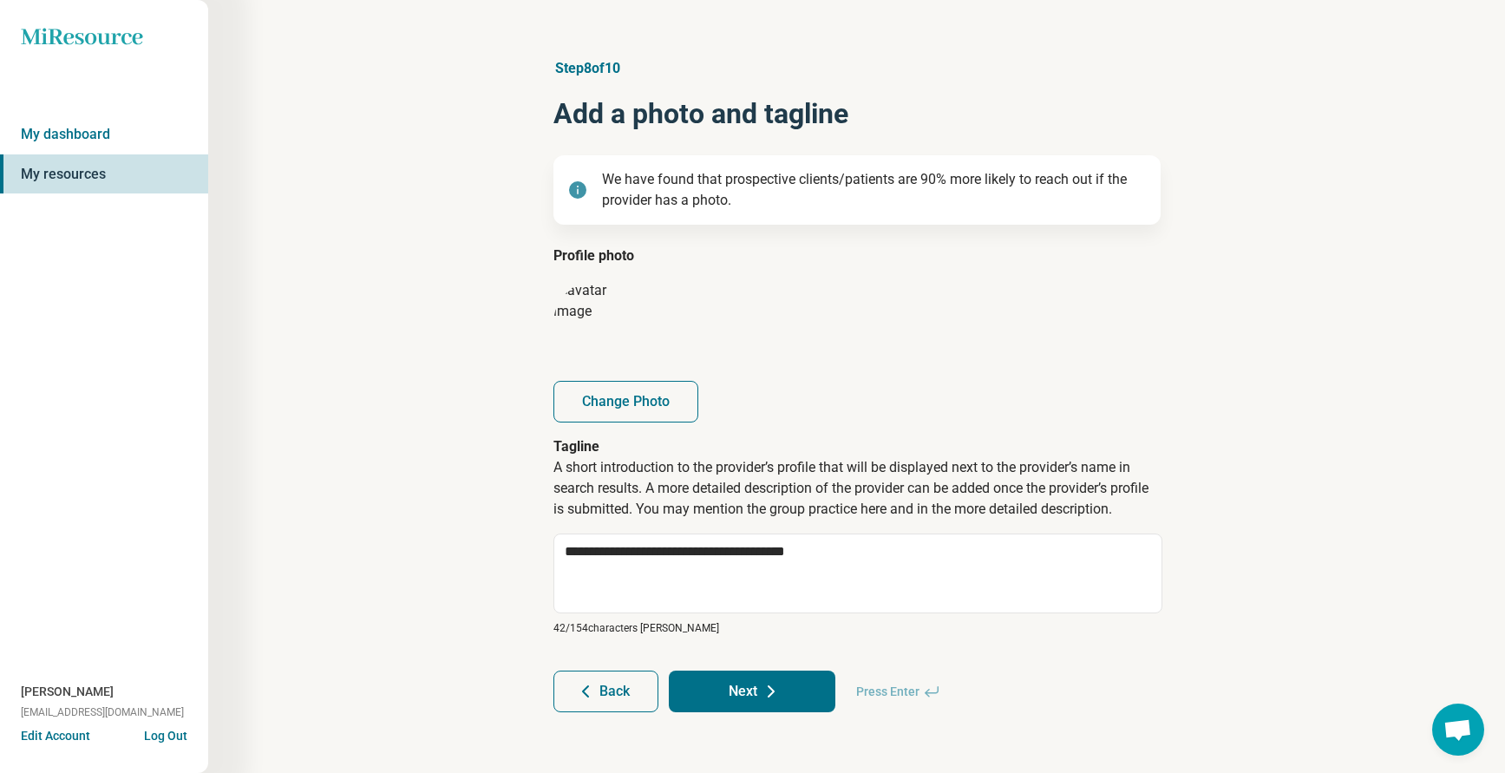
click at [798, 699] on button "Next" at bounding box center [752, 691] width 167 height 42
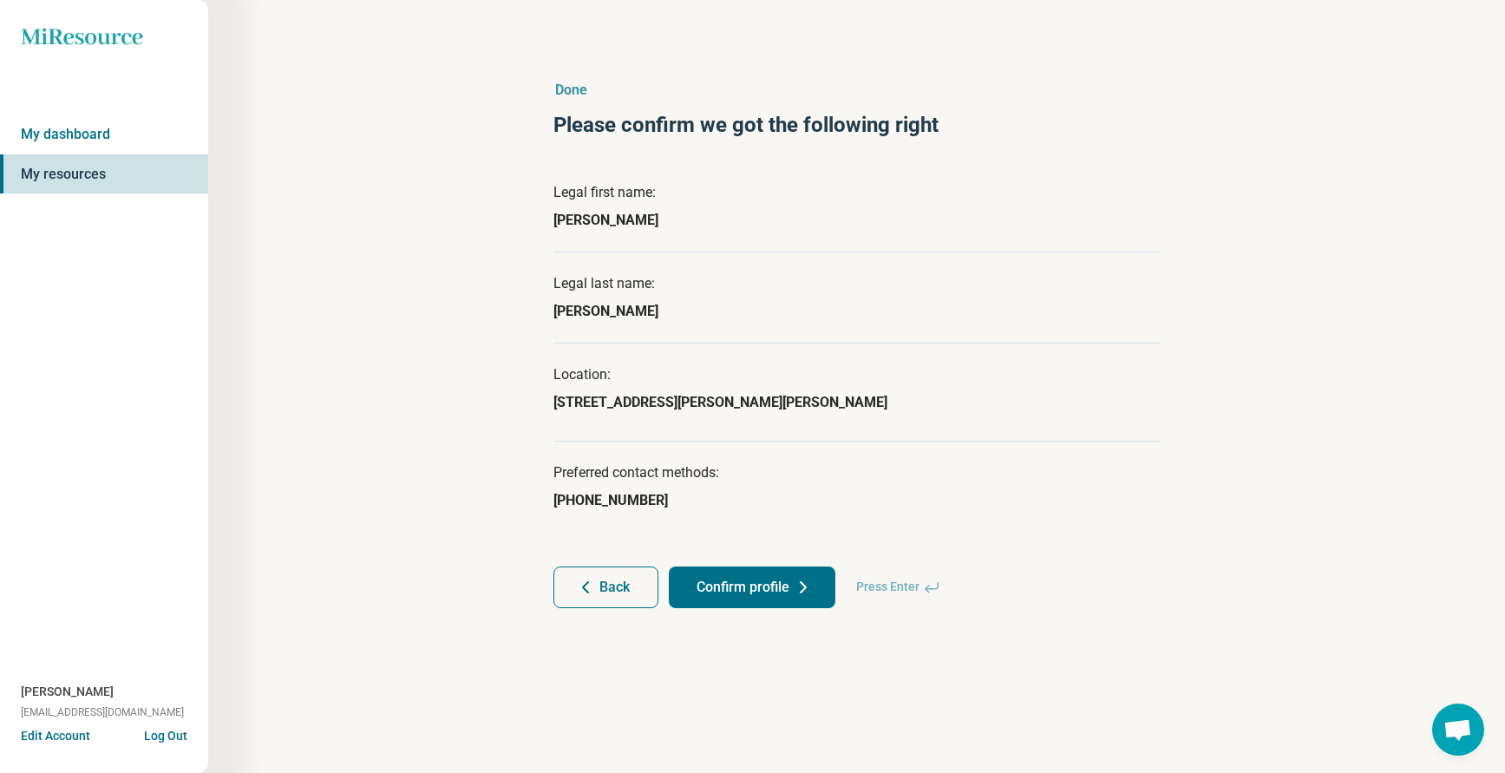
scroll to position [0, 0]
click at [752, 599] on button "Confirm profile" at bounding box center [758, 587] width 167 height 42
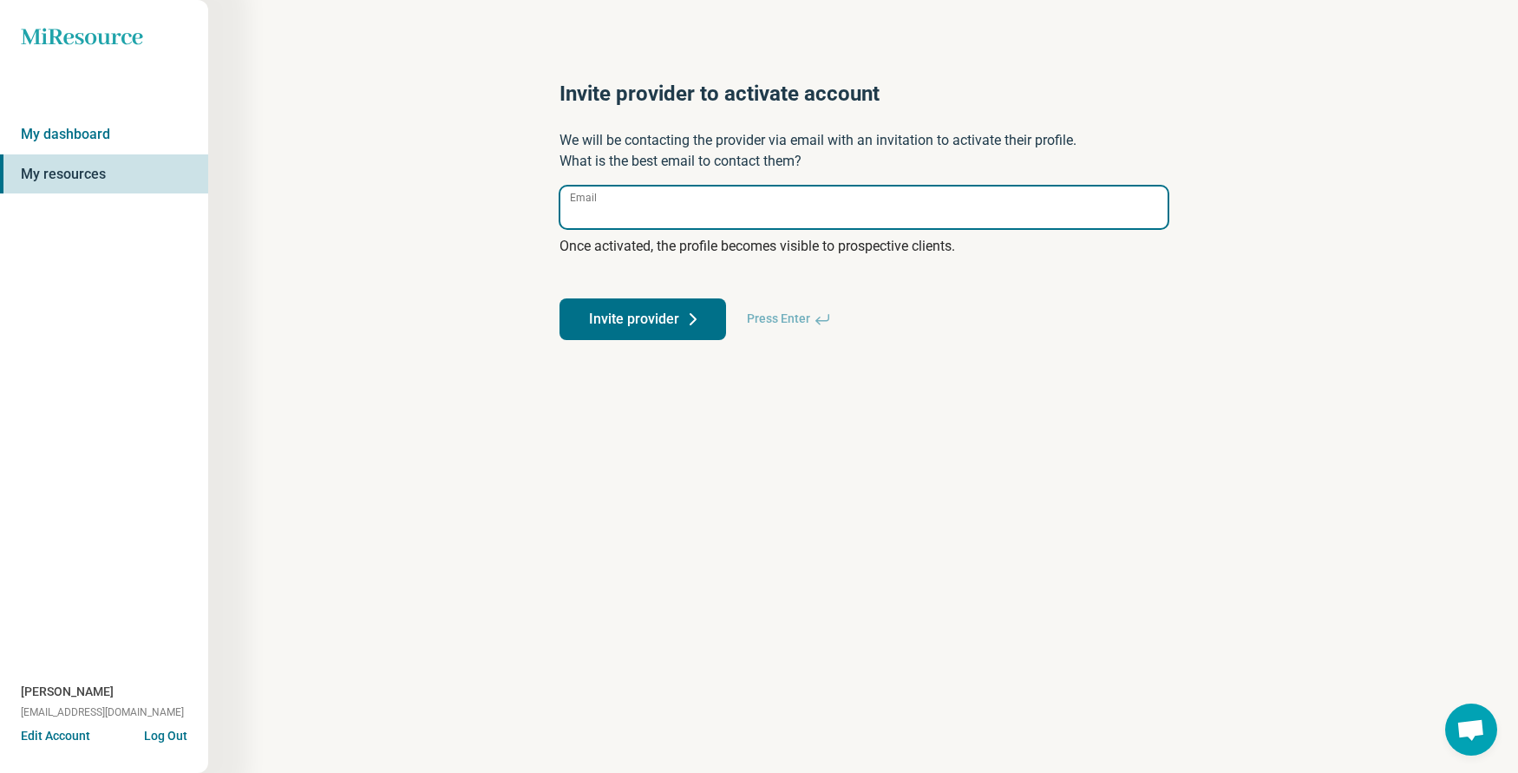
click at [630, 206] on input "Email" at bounding box center [863, 207] width 607 height 42
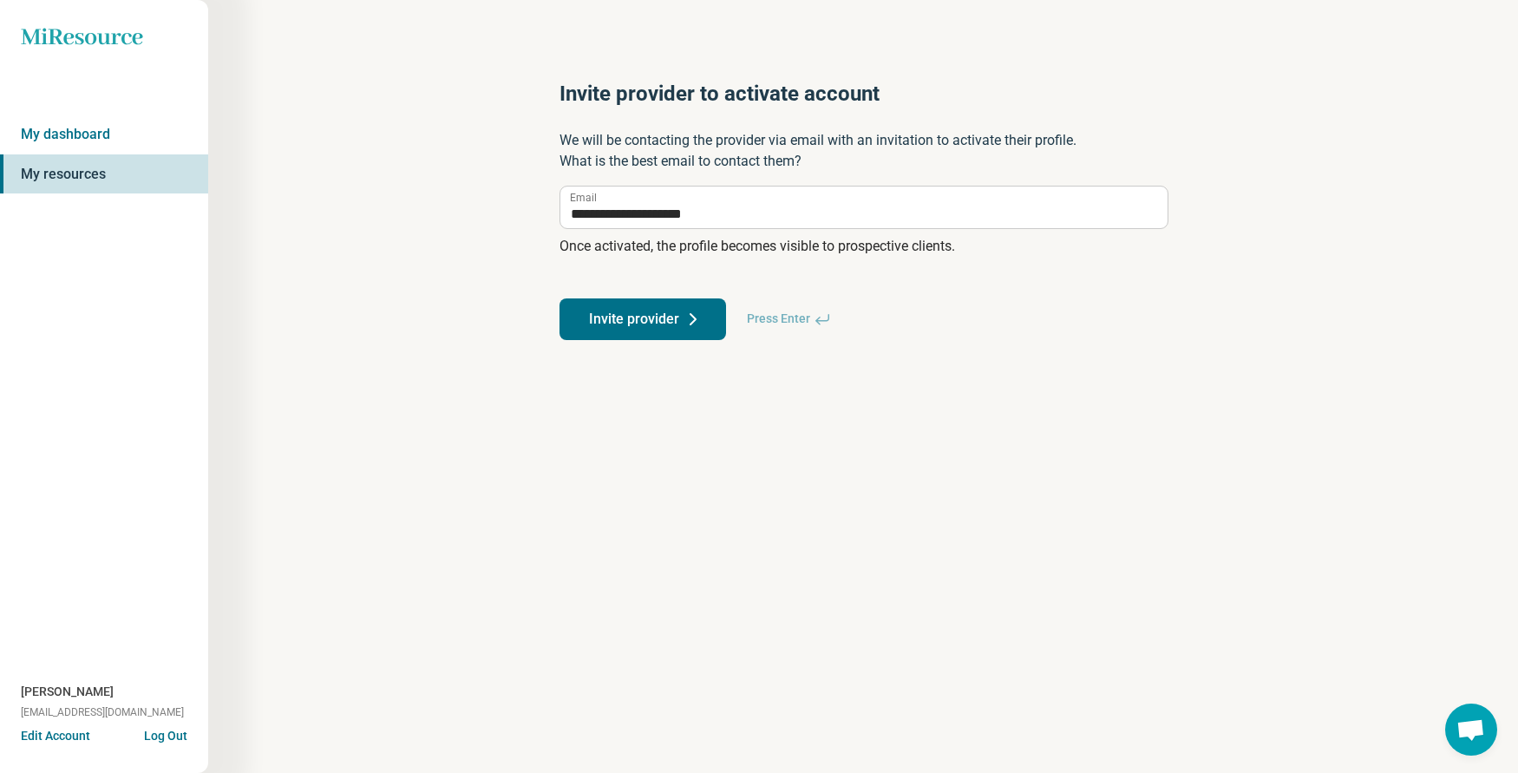
click at [661, 307] on button "Invite provider" at bounding box center [642, 319] width 167 height 42
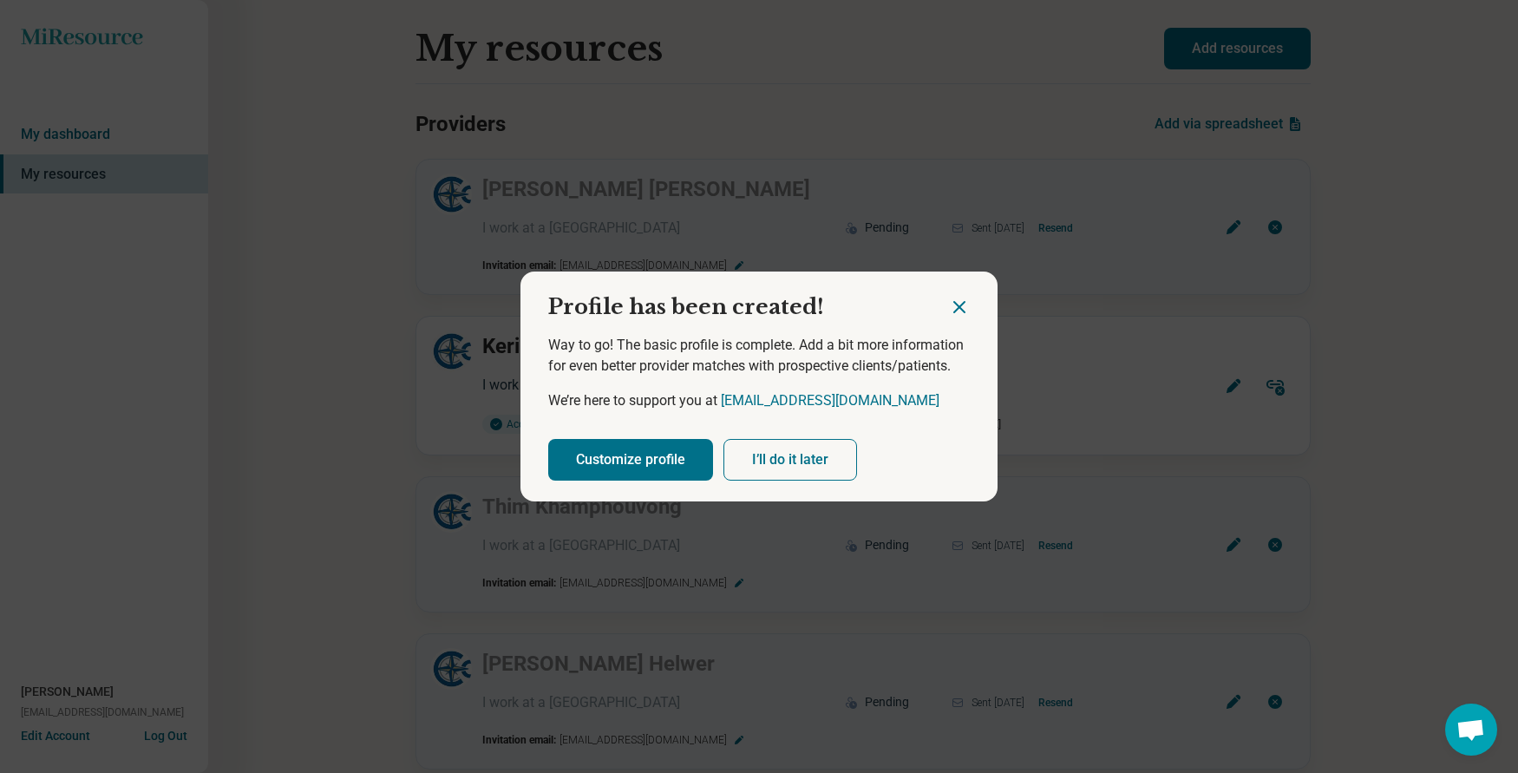
click at [777, 472] on button "I’ll do it later" at bounding box center [790, 460] width 134 height 42
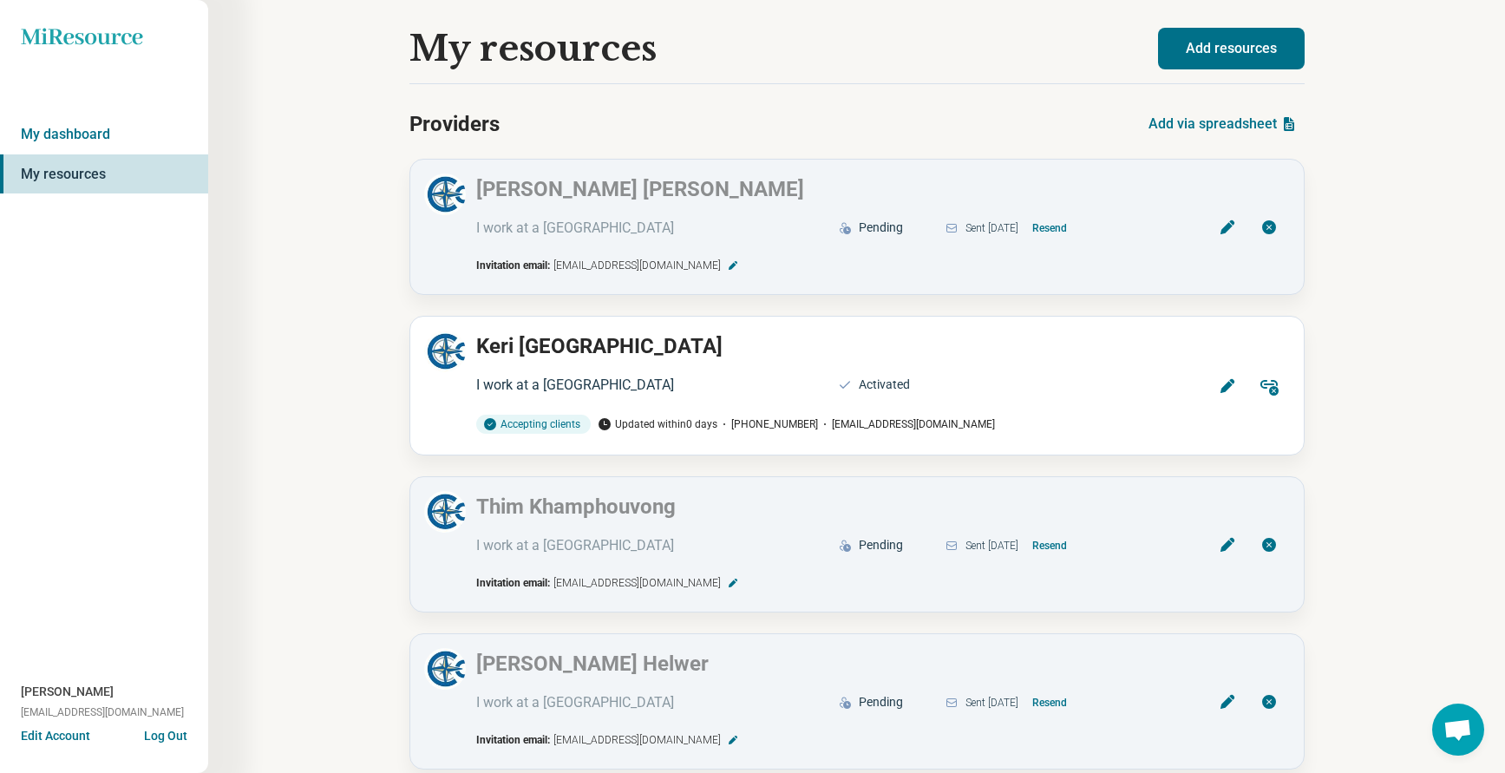
click at [1227, 49] on button "Add resources" at bounding box center [1231, 49] width 147 height 42
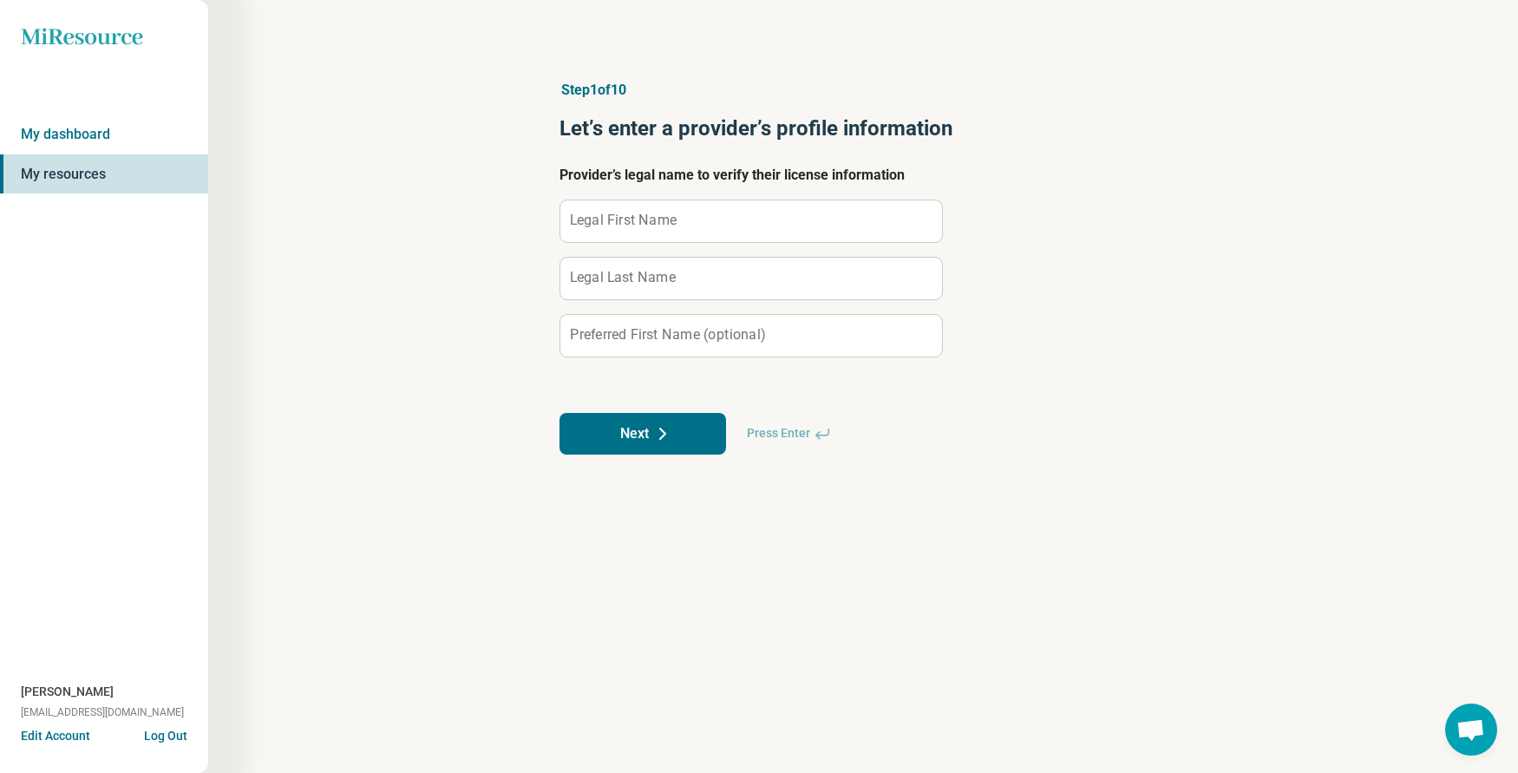
click at [624, 213] on label "Legal First Name" at bounding box center [623, 220] width 107 height 14
click at [624, 212] on input "Legal First Name" at bounding box center [751, 221] width 382 height 42
click at [643, 428] on button "Next" at bounding box center [642, 434] width 167 height 42
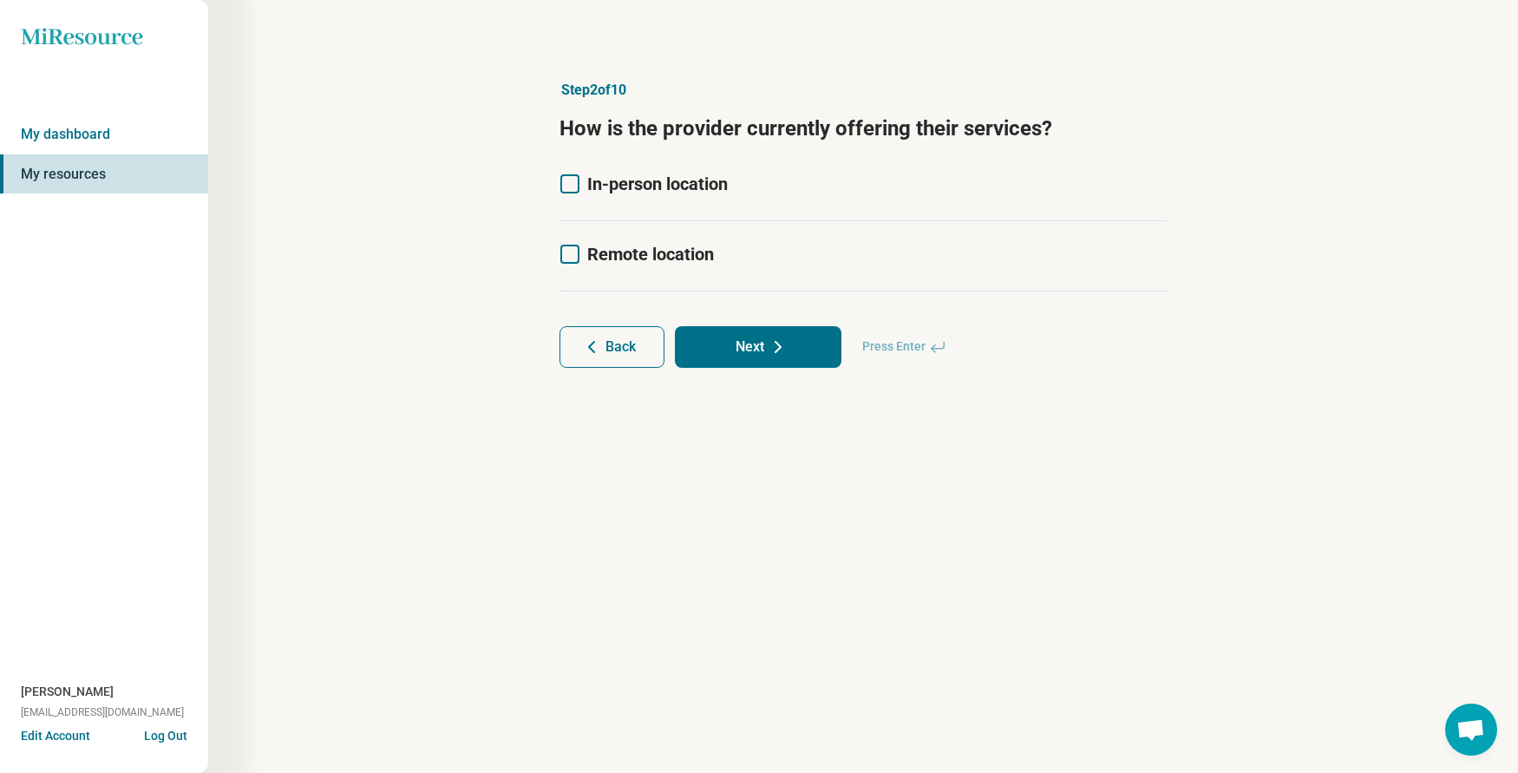
click at [570, 193] on label "In-person location" at bounding box center [643, 184] width 168 height 24
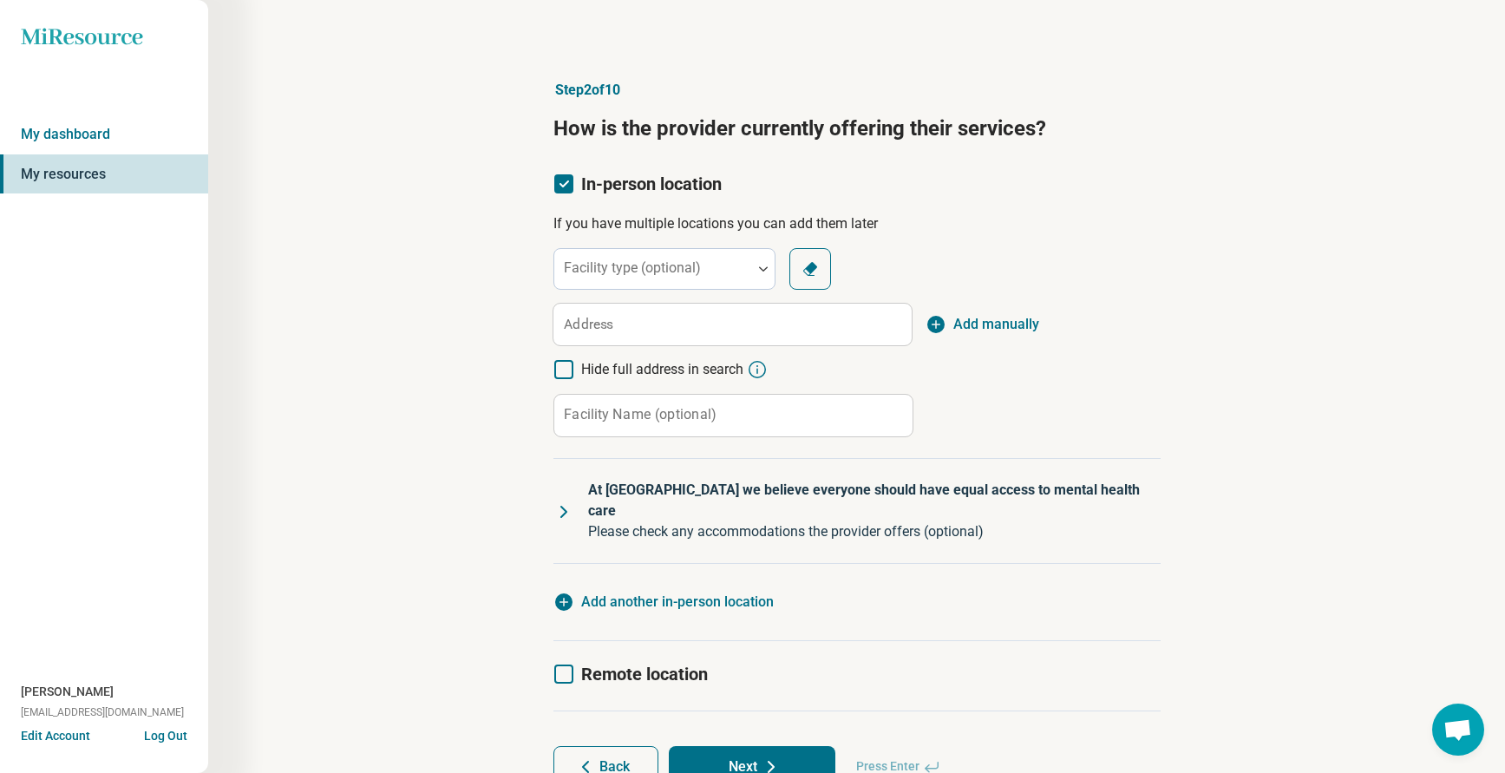
scroll to position [9, 0]
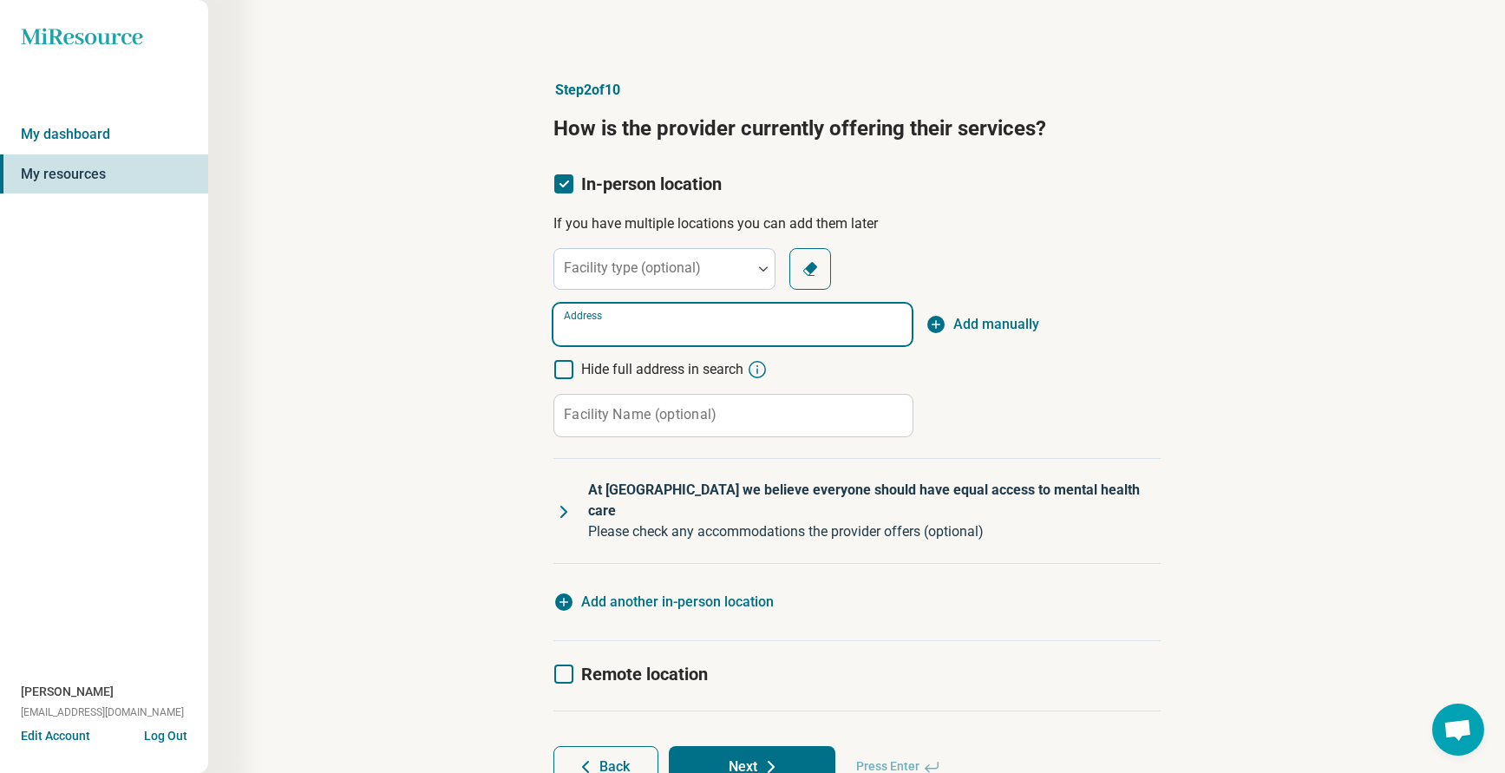
click at [644, 307] on input "Address" at bounding box center [732, 325] width 358 height 42
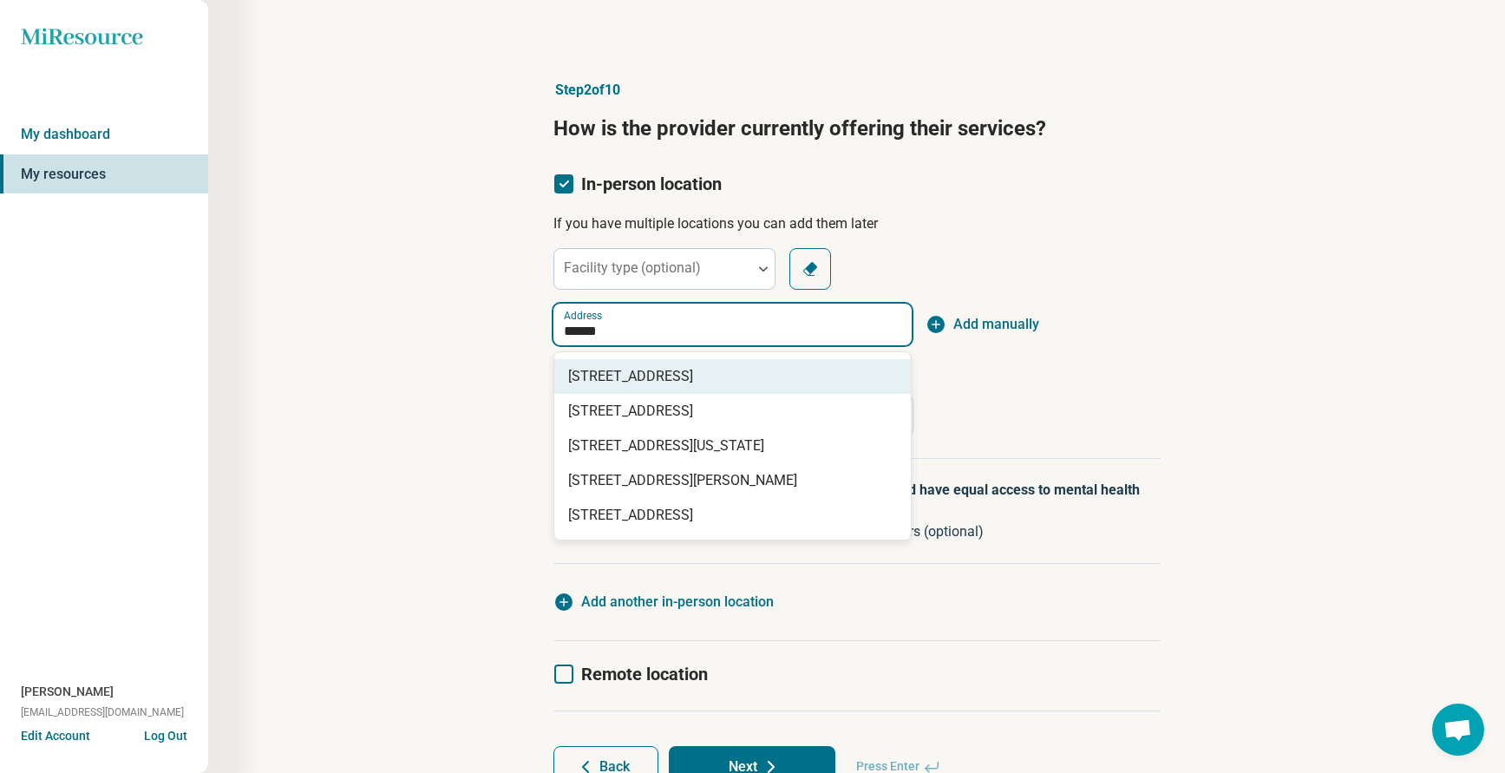
click at [652, 370] on span "[STREET_ADDRESS]" at bounding box center [736, 376] width 336 height 21
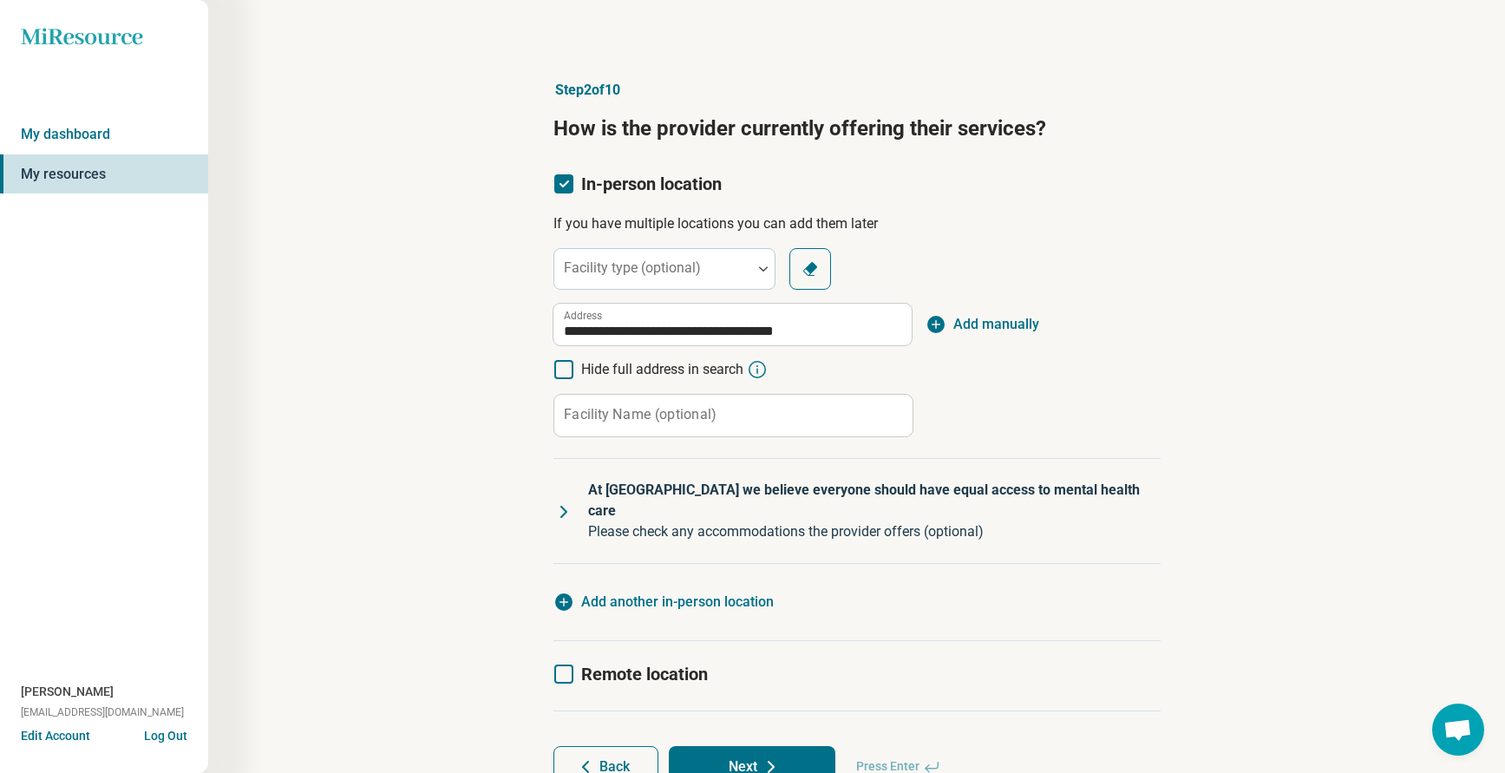
click at [1252, 384] on div "**********" at bounding box center [856, 433] width 1130 height 777
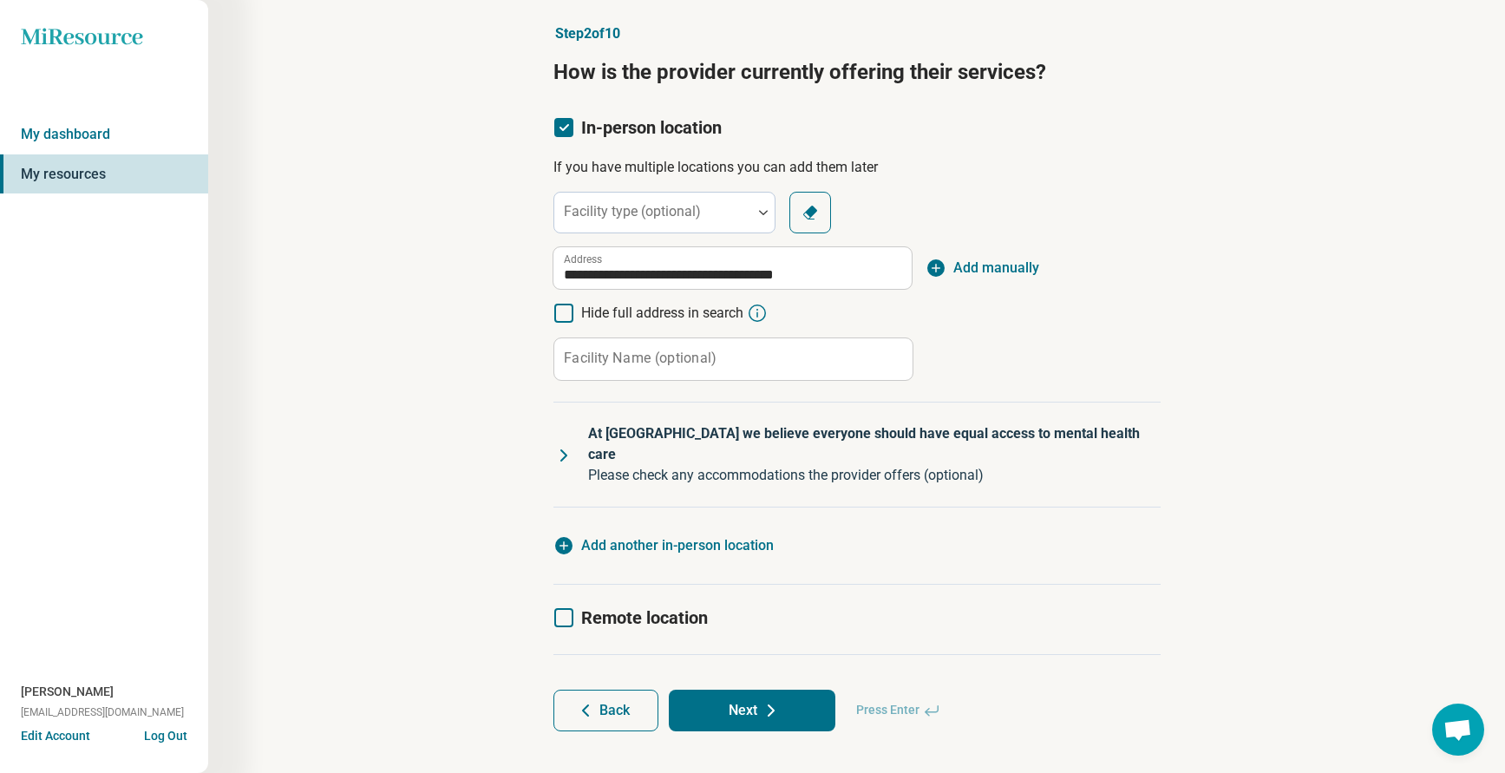
click at [755, 690] on button "Next" at bounding box center [752, 711] width 167 height 42
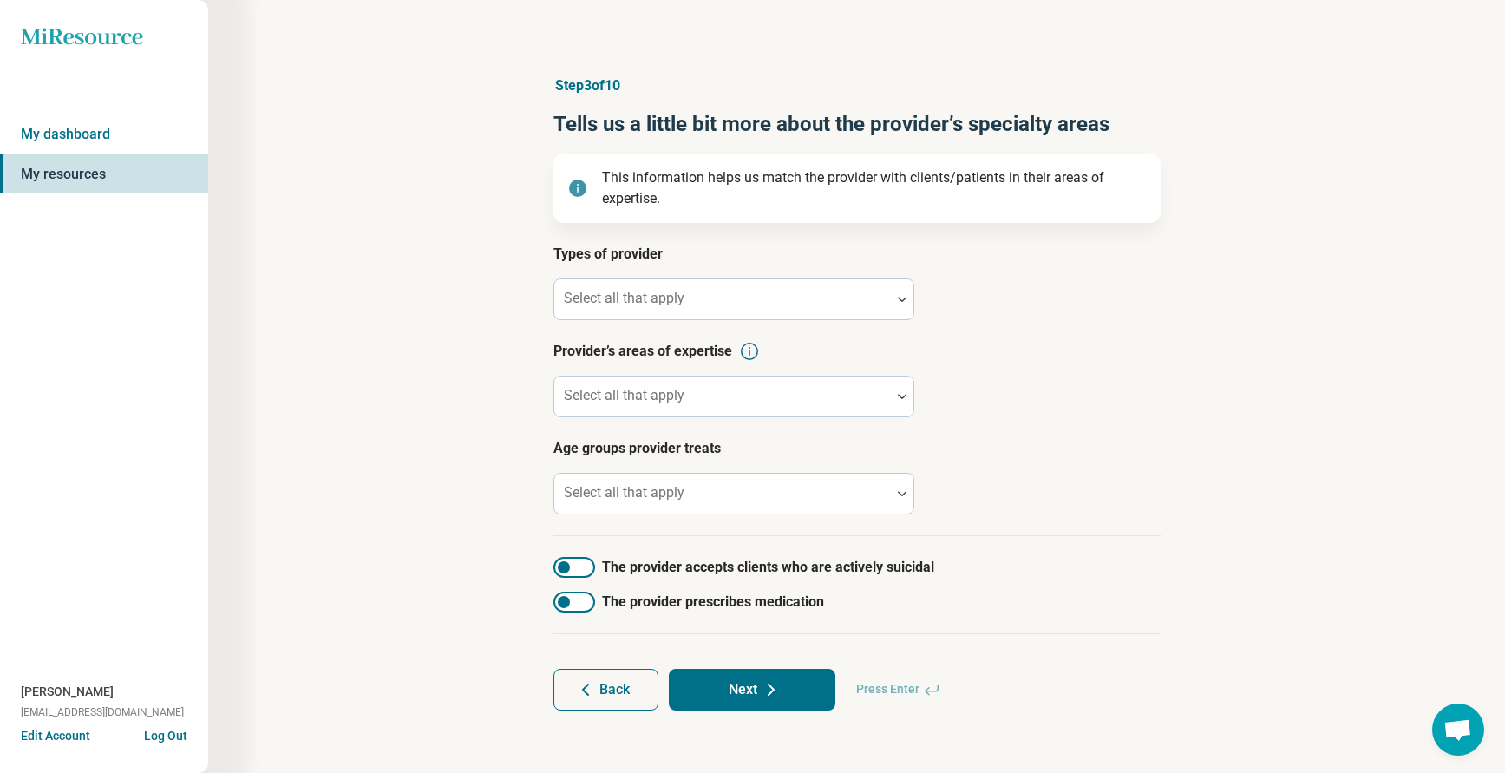
scroll to position [0, 0]
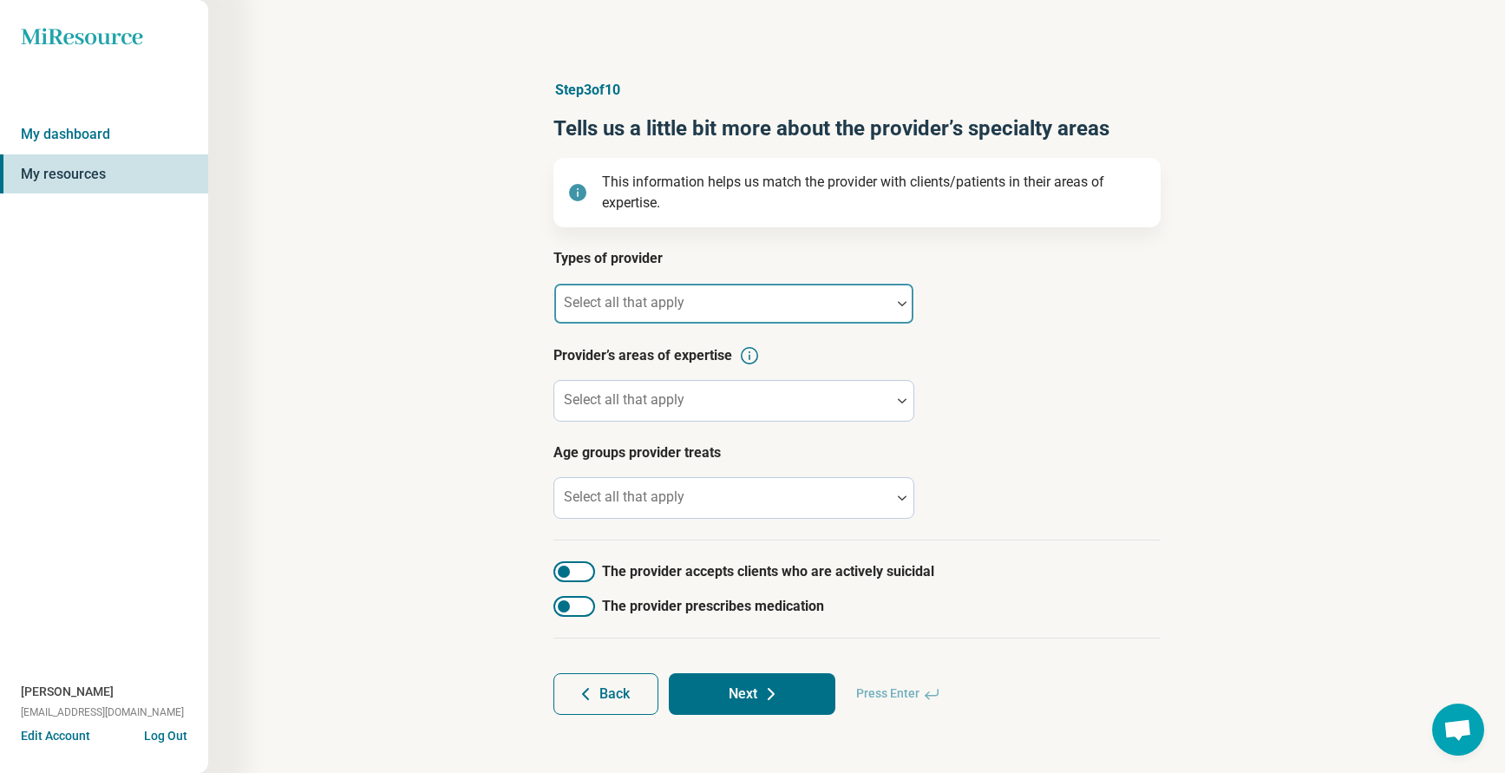
click at [615, 302] on div "Select all that apply" at bounding box center [733, 304] width 361 height 42
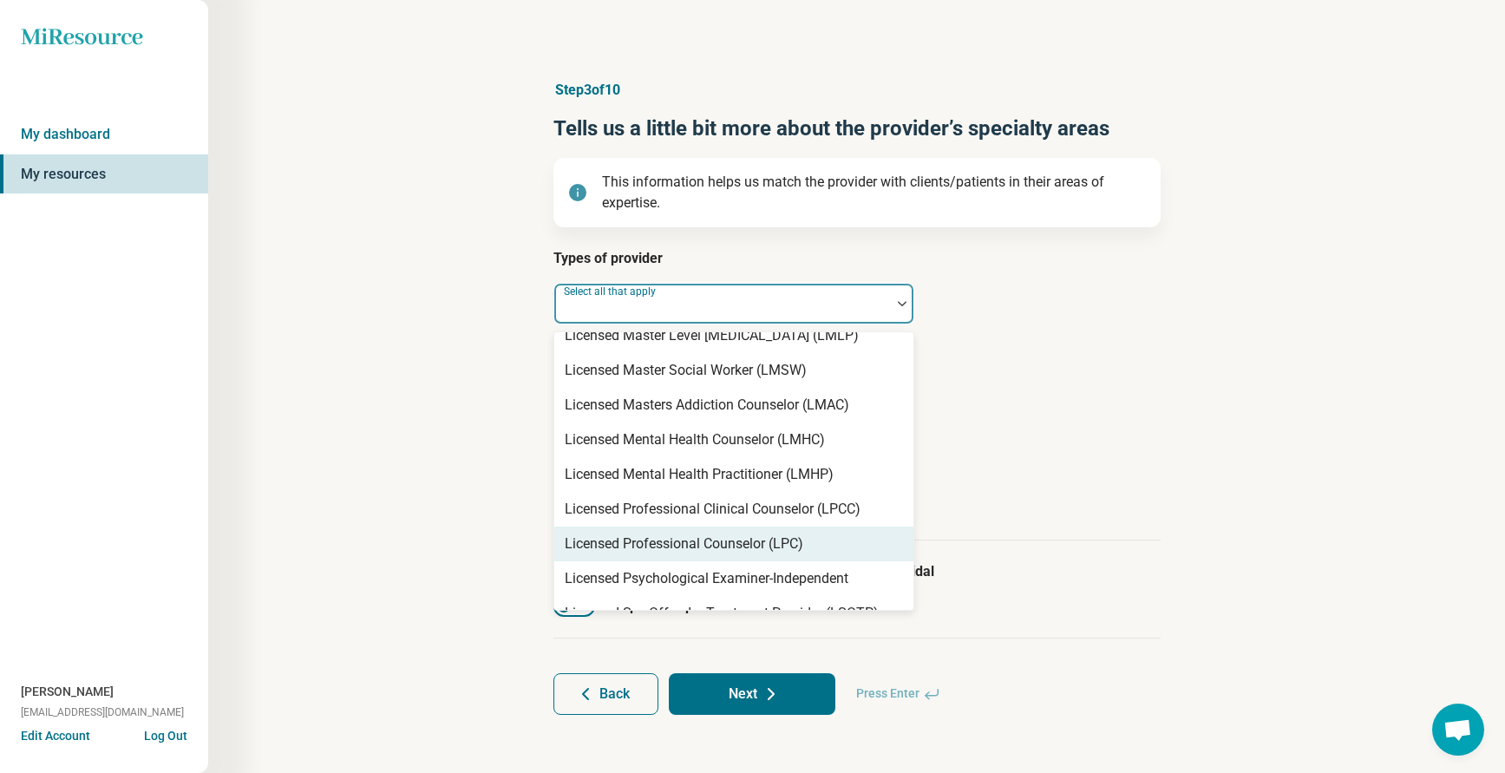
scroll to position [1041, 0]
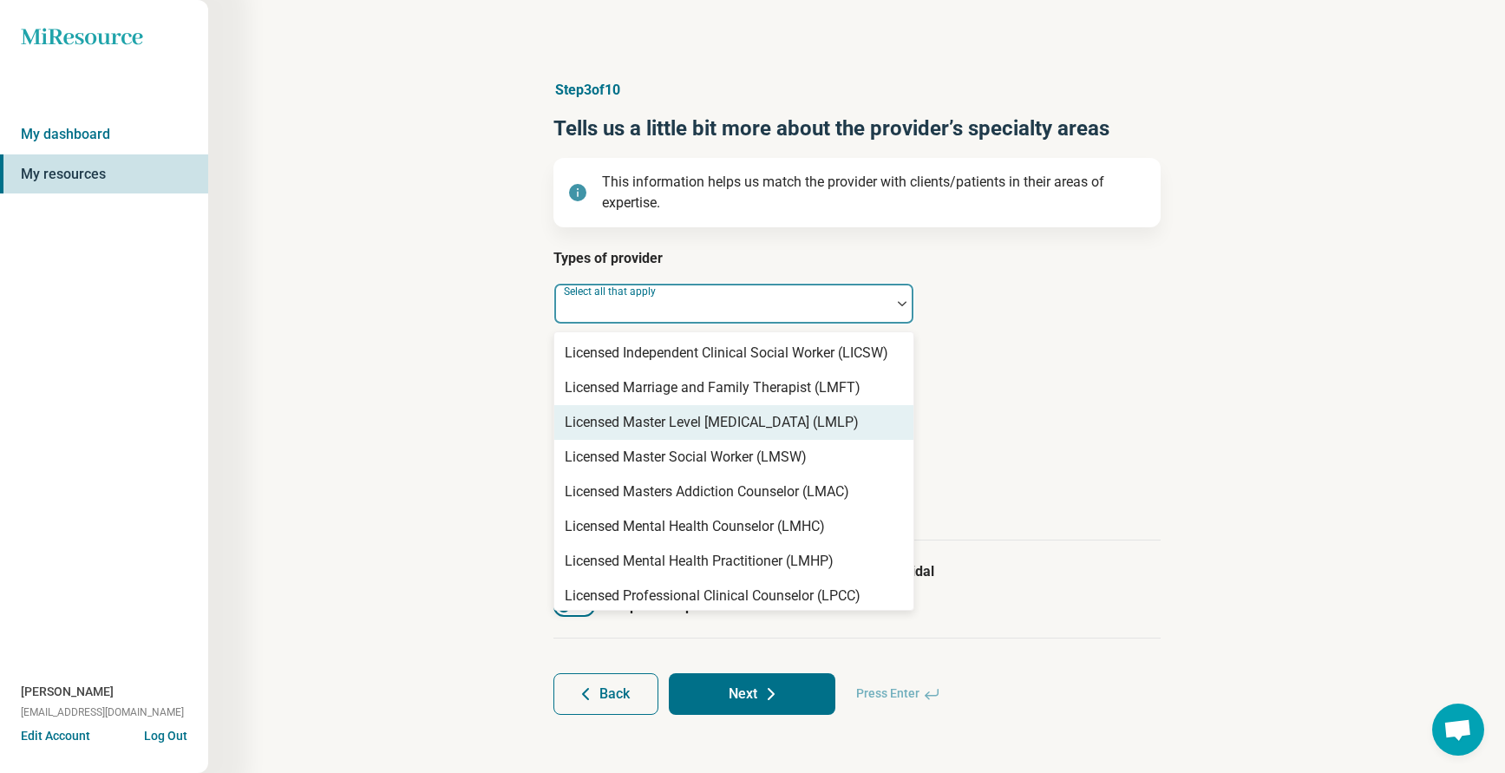
click at [717, 414] on div "Licensed Master Level [MEDICAL_DATA] (LMLP)" at bounding box center [712, 422] width 294 height 21
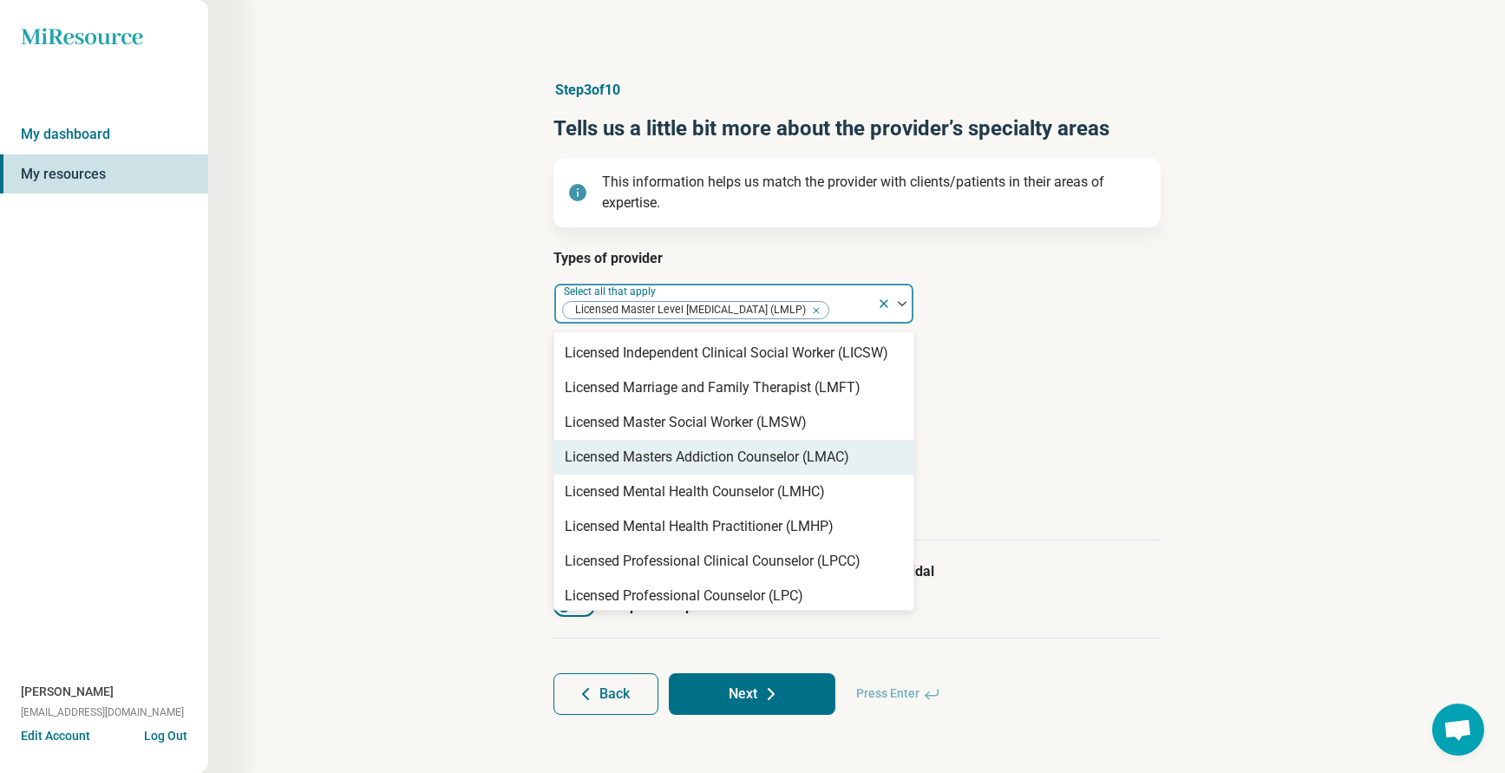
click at [1174, 411] on article "Step 3 of 10 Tells us a little bit more about the provider’s specialty areas Th…" at bounding box center [857, 397] width 663 height 704
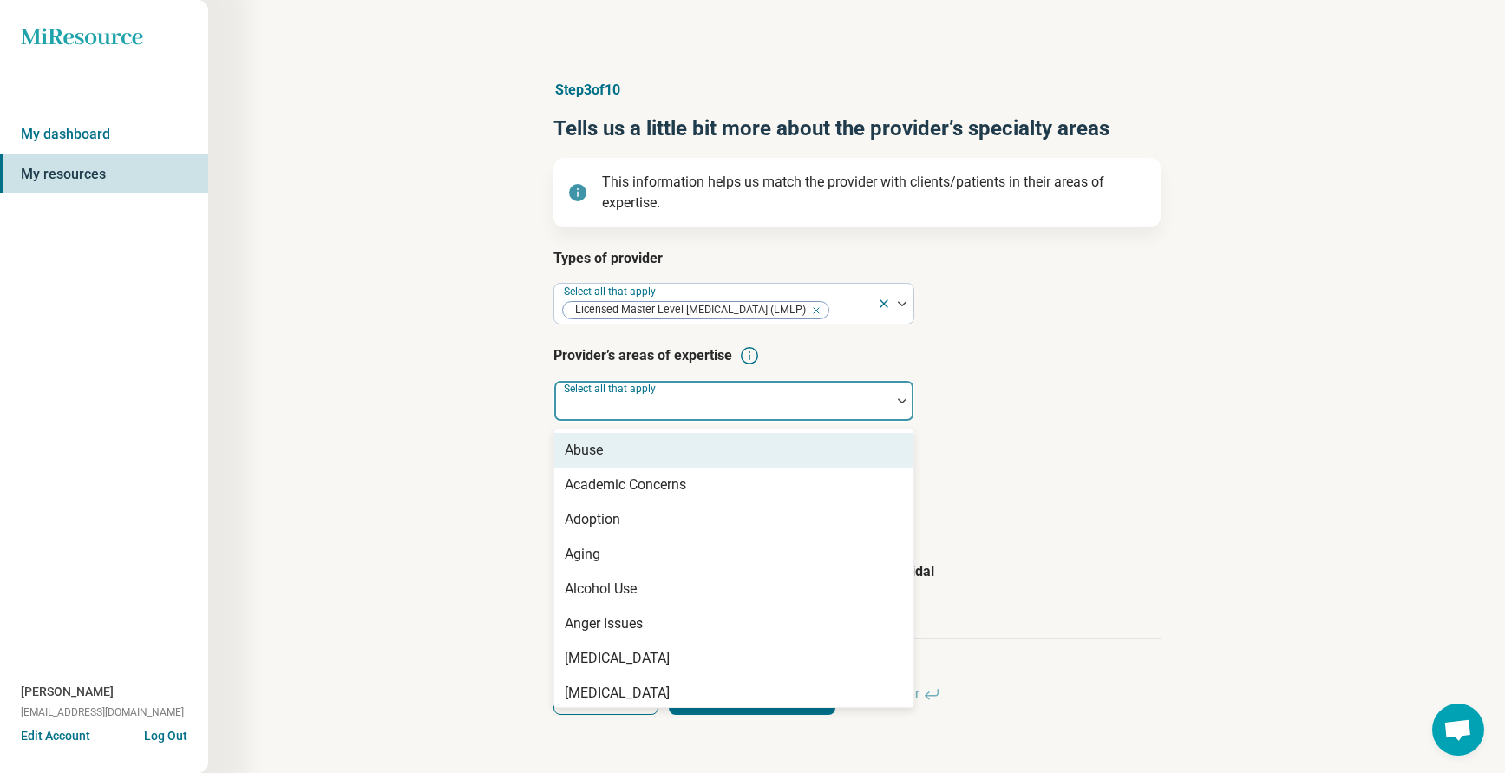
click at [659, 406] on div "Select all that apply" at bounding box center [733, 401] width 361 height 42
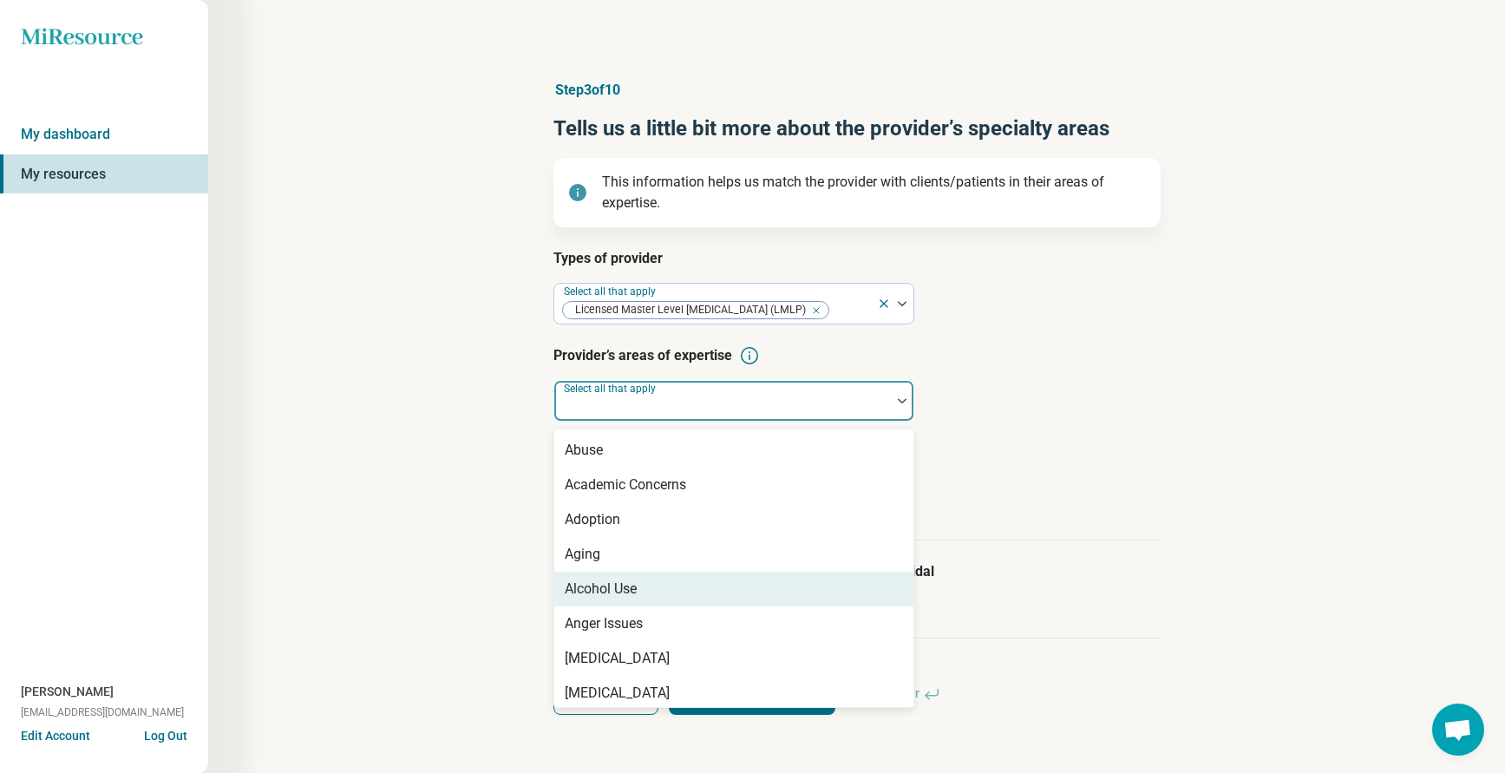
scroll to position [87, 0]
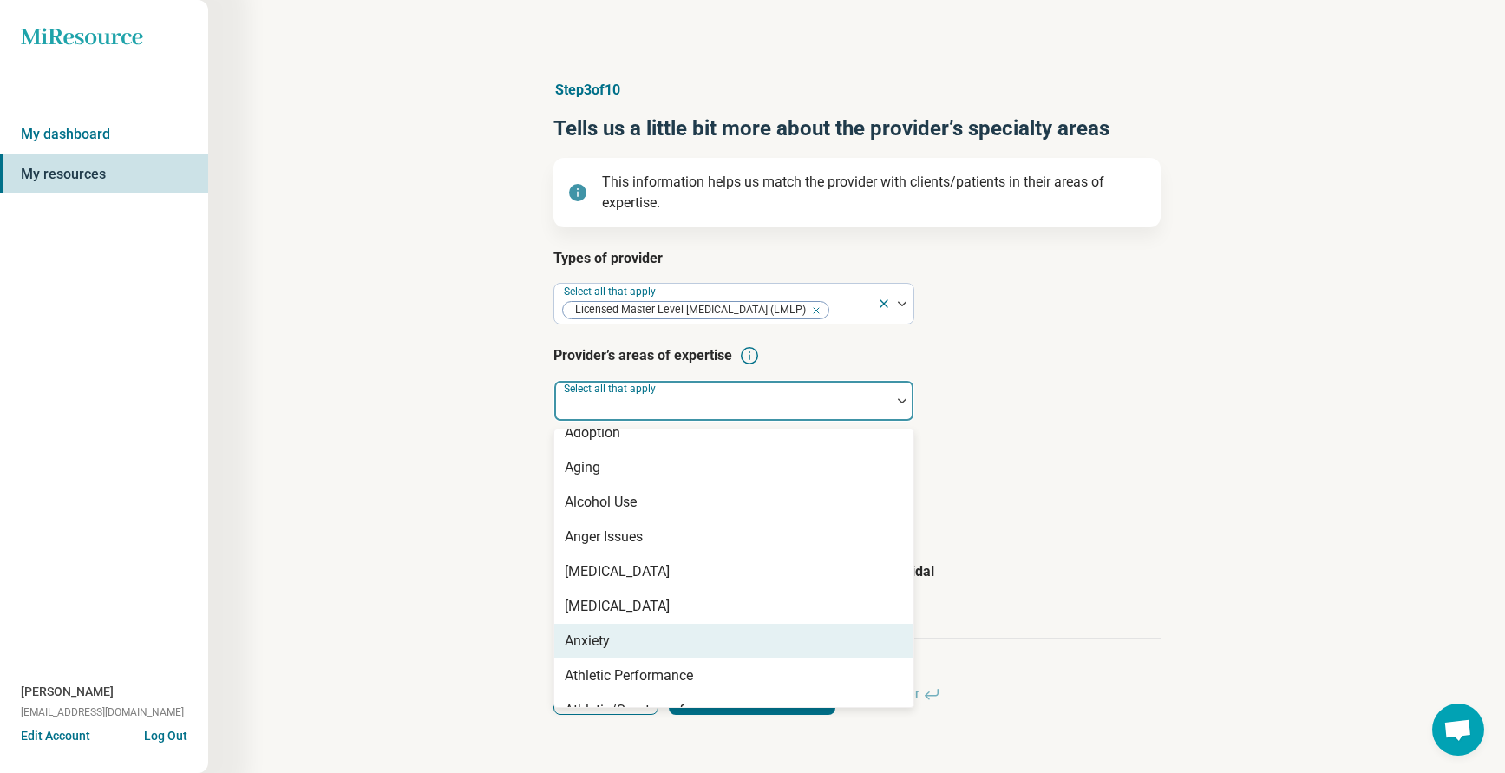
click at [611, 626] on div "Anxiety" at bounding box center [733, 641] width 359 height 35
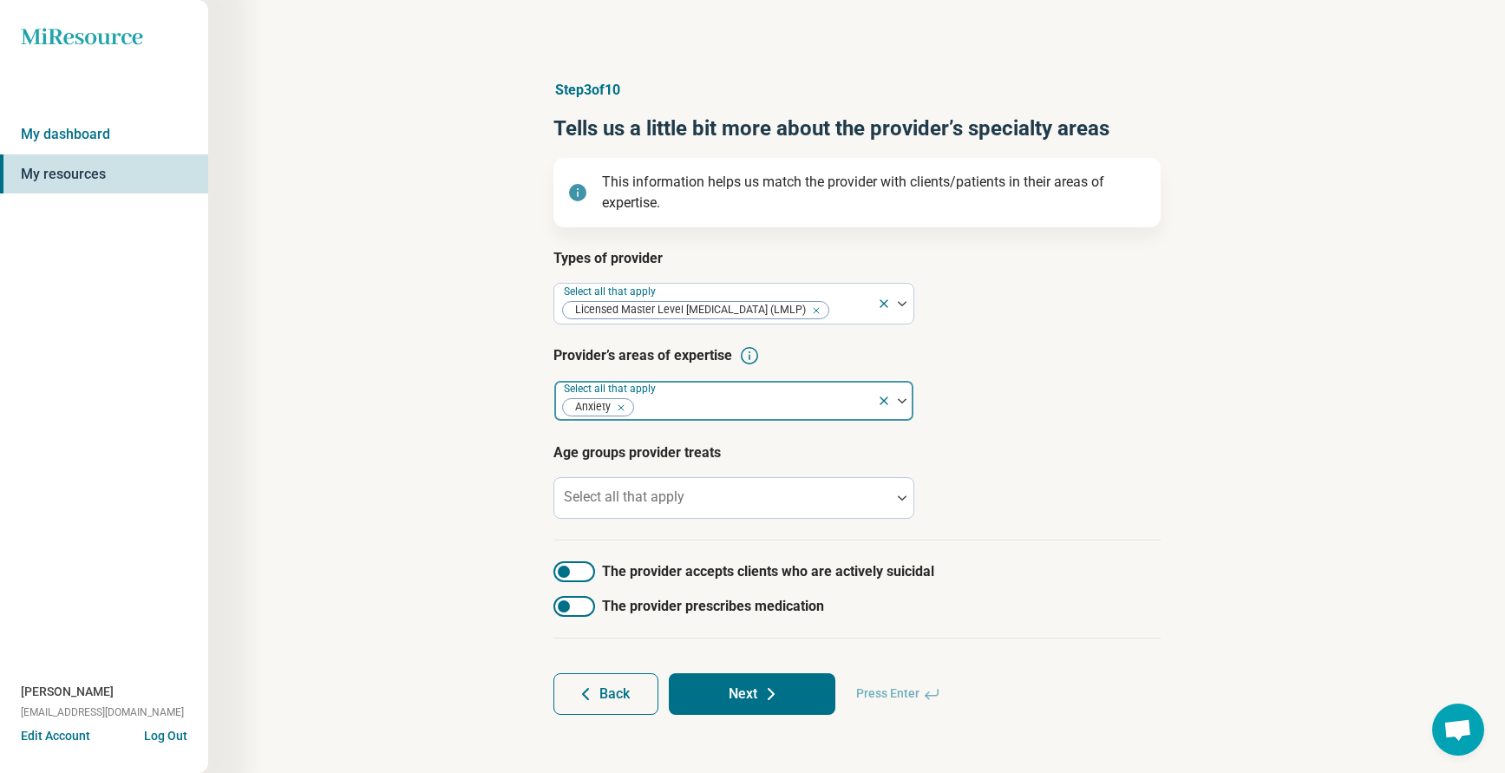
click at [702, 407] on div at bounding box center [753, 407] width 234 height 24
click at [700, 409] on div at bounding box center [753, 407] width 234 height 24
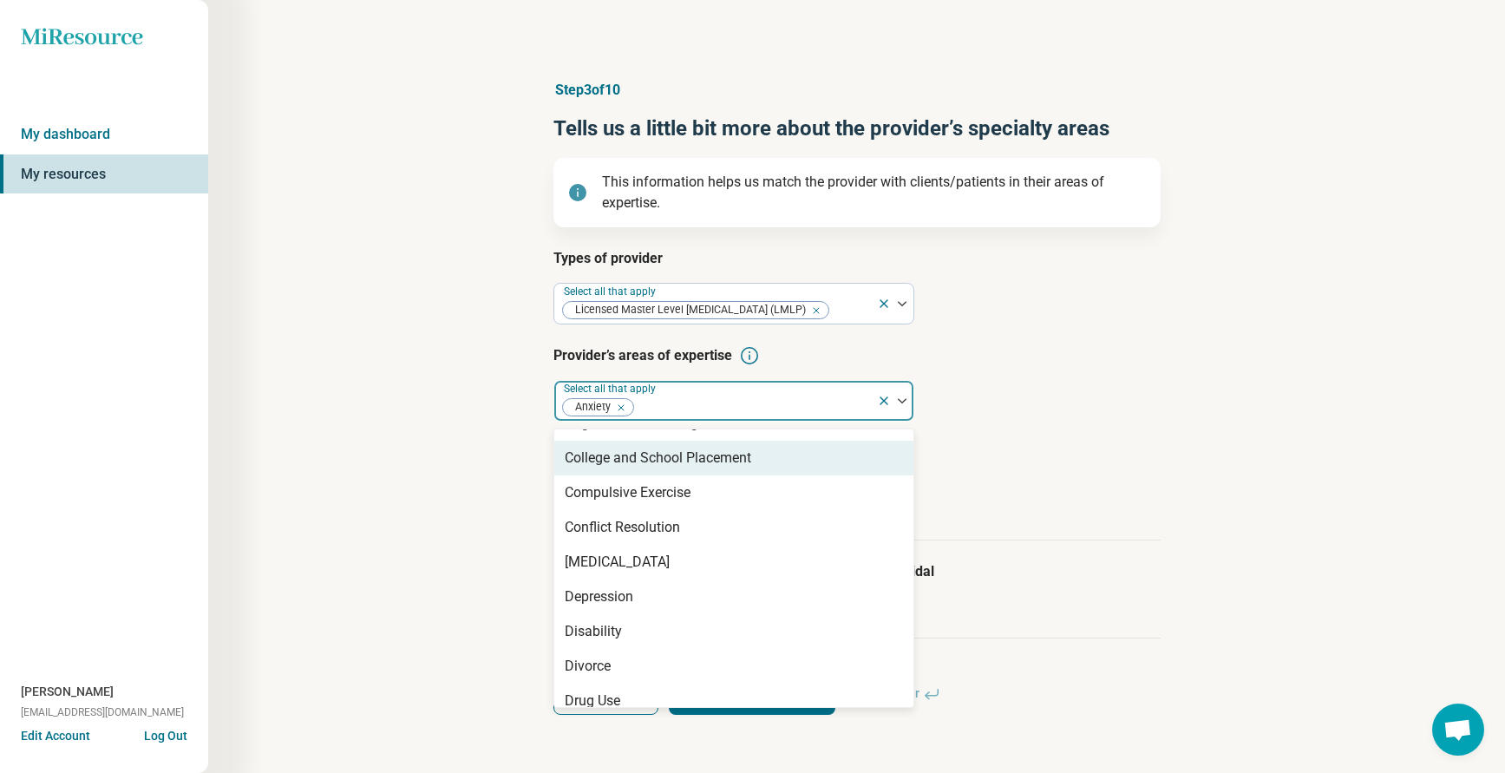
scroll to position [867, 0]
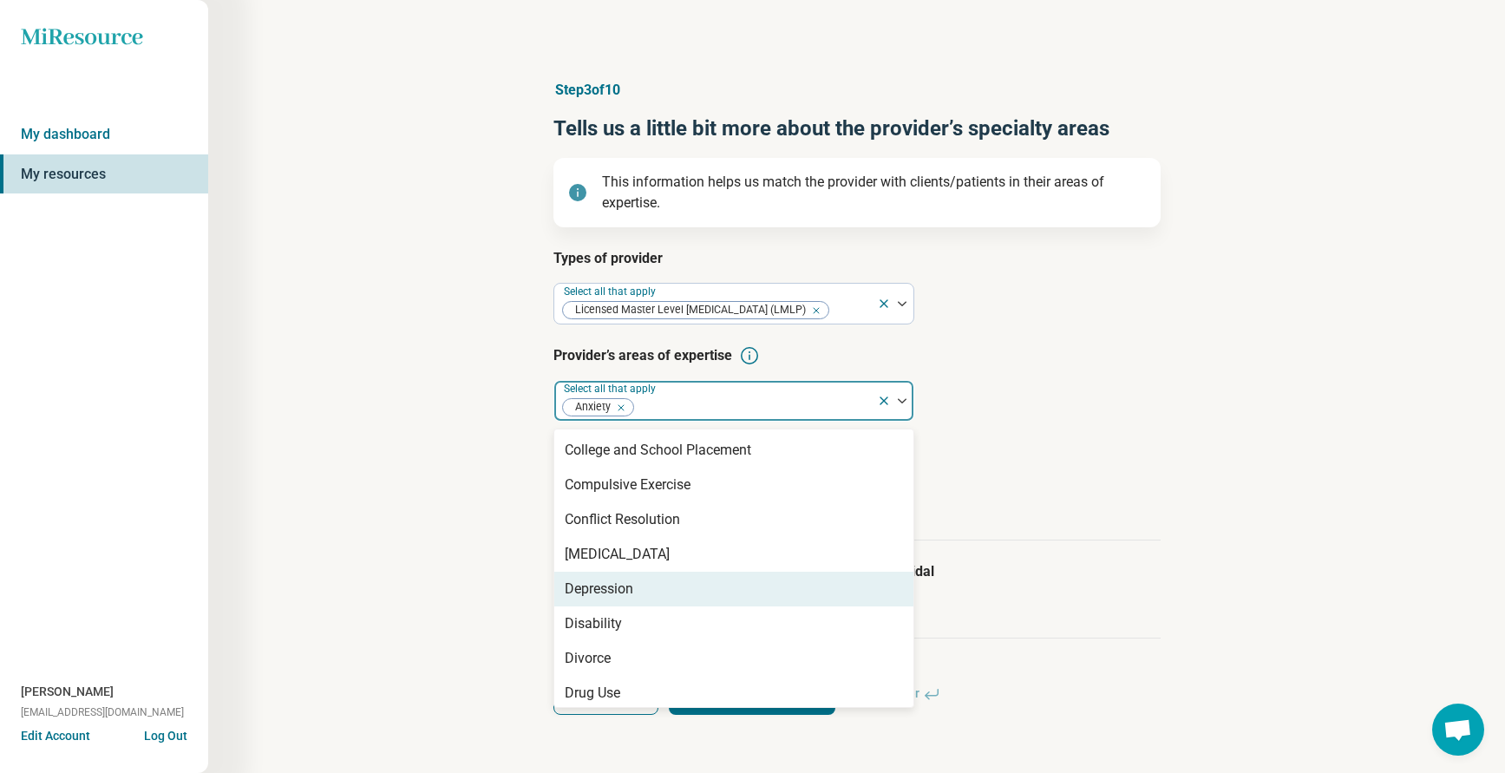
click at [598, 590] on div "Depression" at bounding box center [599, 588] width 69 height 21
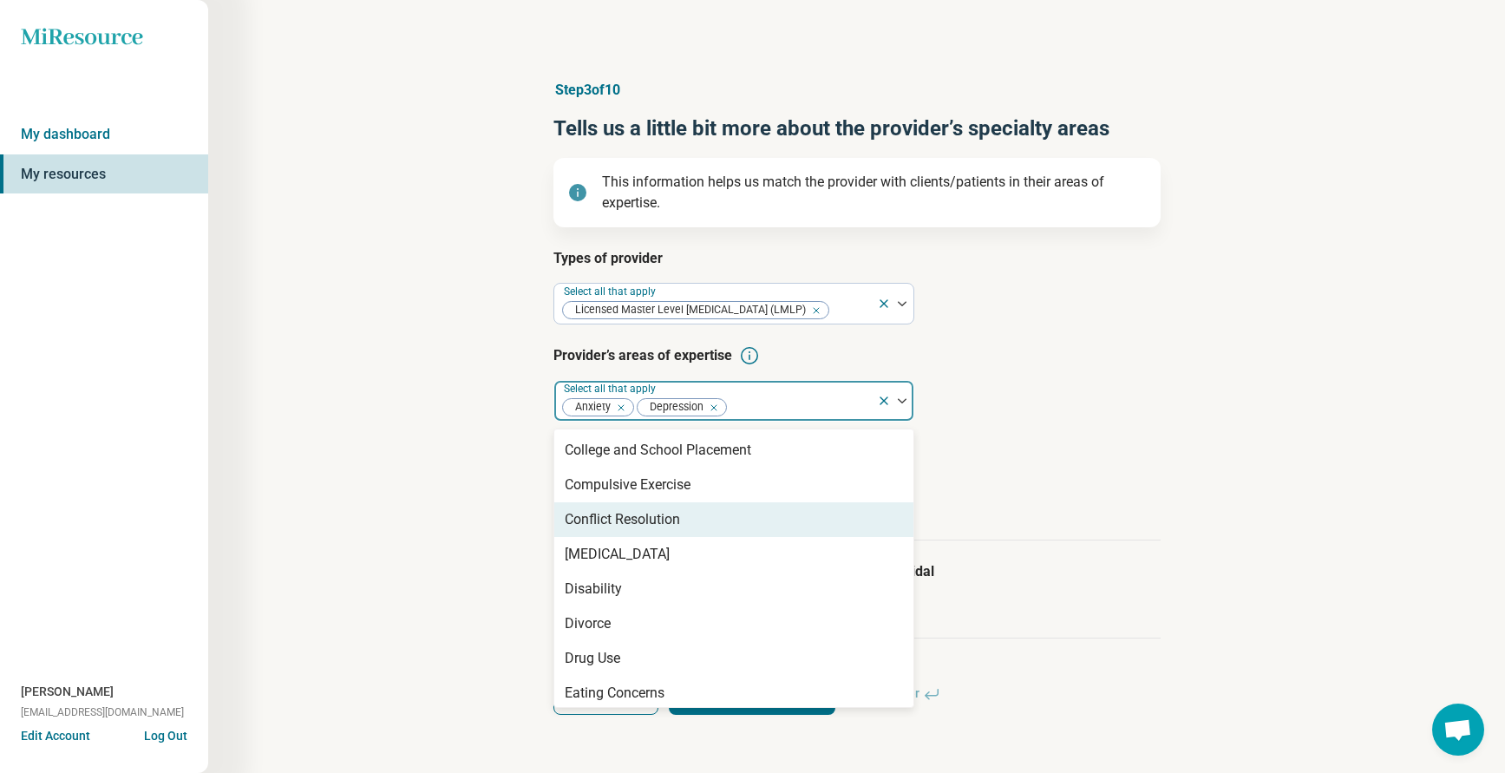
click at [1170, 475] on article "Step 3 of 10 Tells us a little bit more about the provider’s specialty areas Th…" at bounding box center [857, 397] width 663 height 704
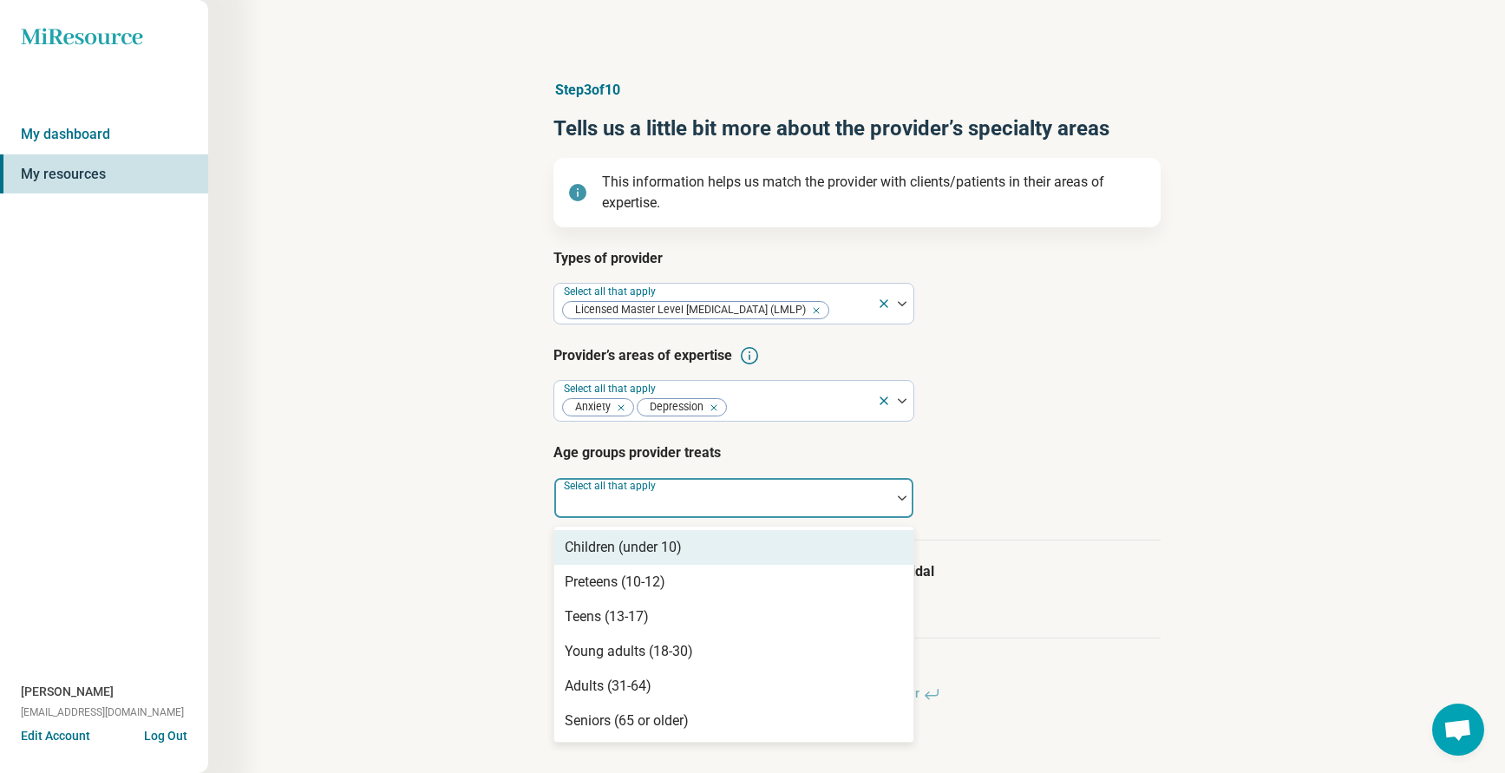
click at [651, 495] on div "Select all that apply" at bounding box center [733, 498] width 361 height 42
click at [619, 553] on div "Children (under 10)" at bounding box center [623, 547] width 117 height 21
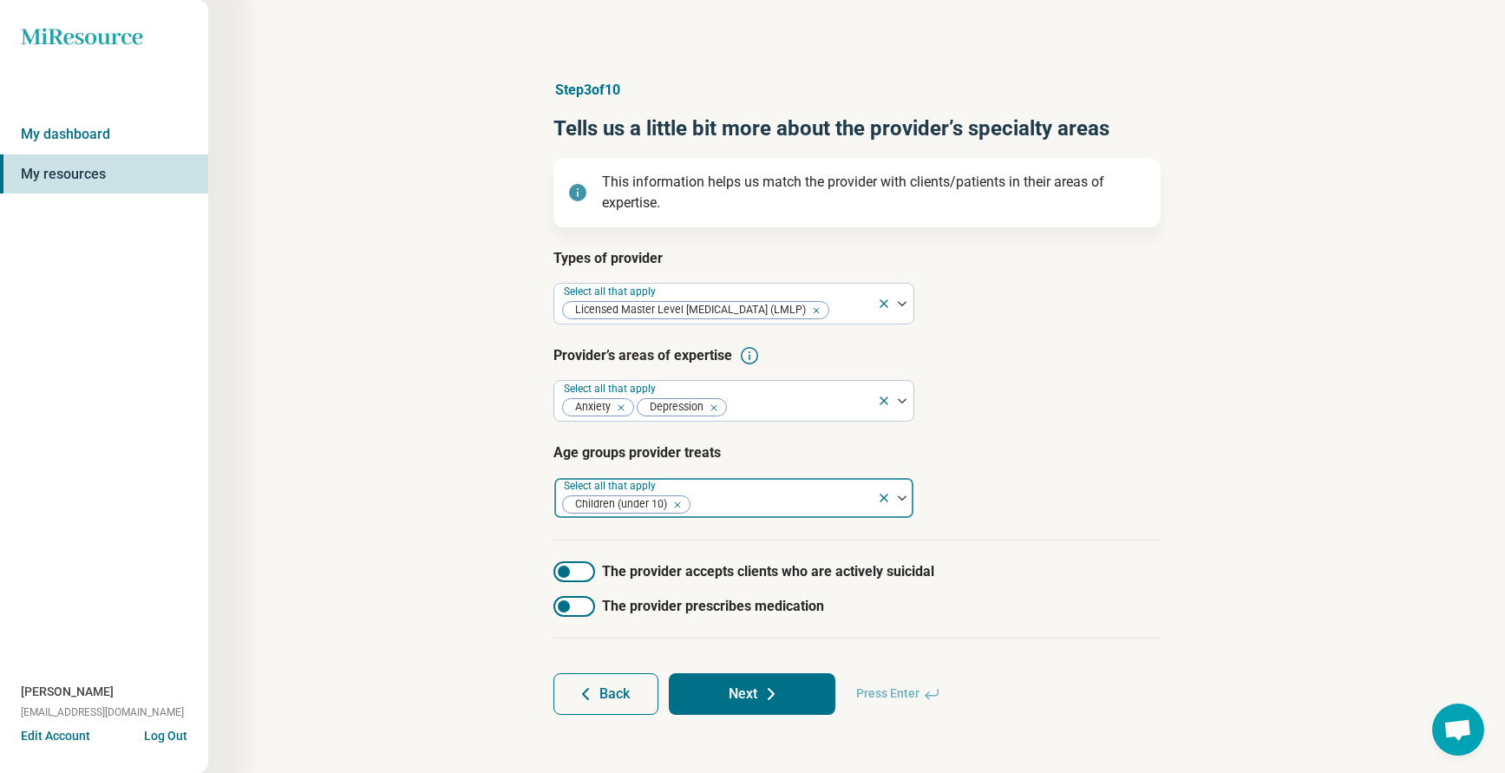
click at [723, 500] on div at bounding box center [781, 505] width 178 height 24
click at [710, 510] on div at bounding box center [781, 505] width 178 height 24
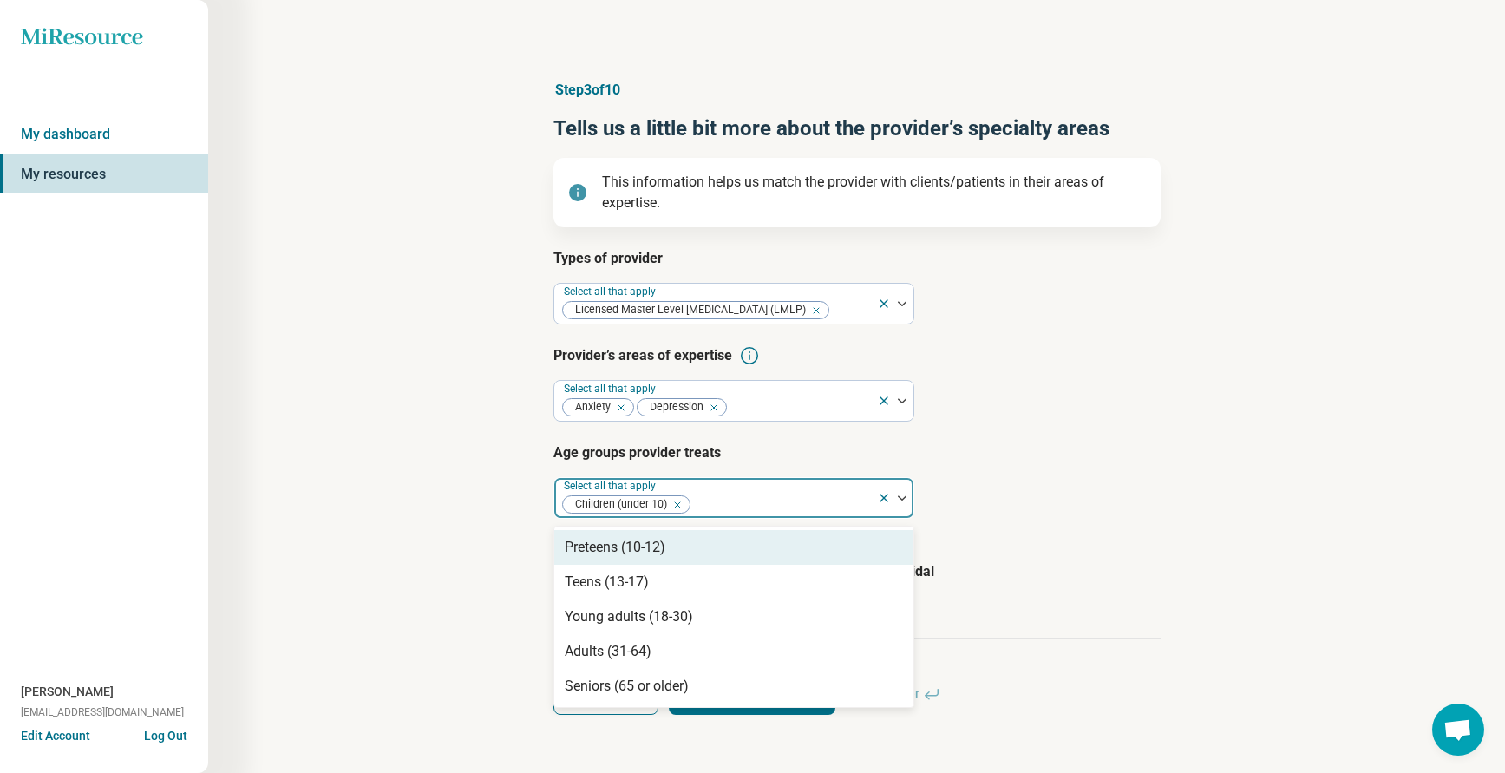
drag, startPoint x: 598, startPoint y: 546, endPoint x: 668, endPoint y: 532, distance: 70.8
click at [598, 545] on div "Preteens (10-12)" at bounding box center [615, 547] width 101 height 21
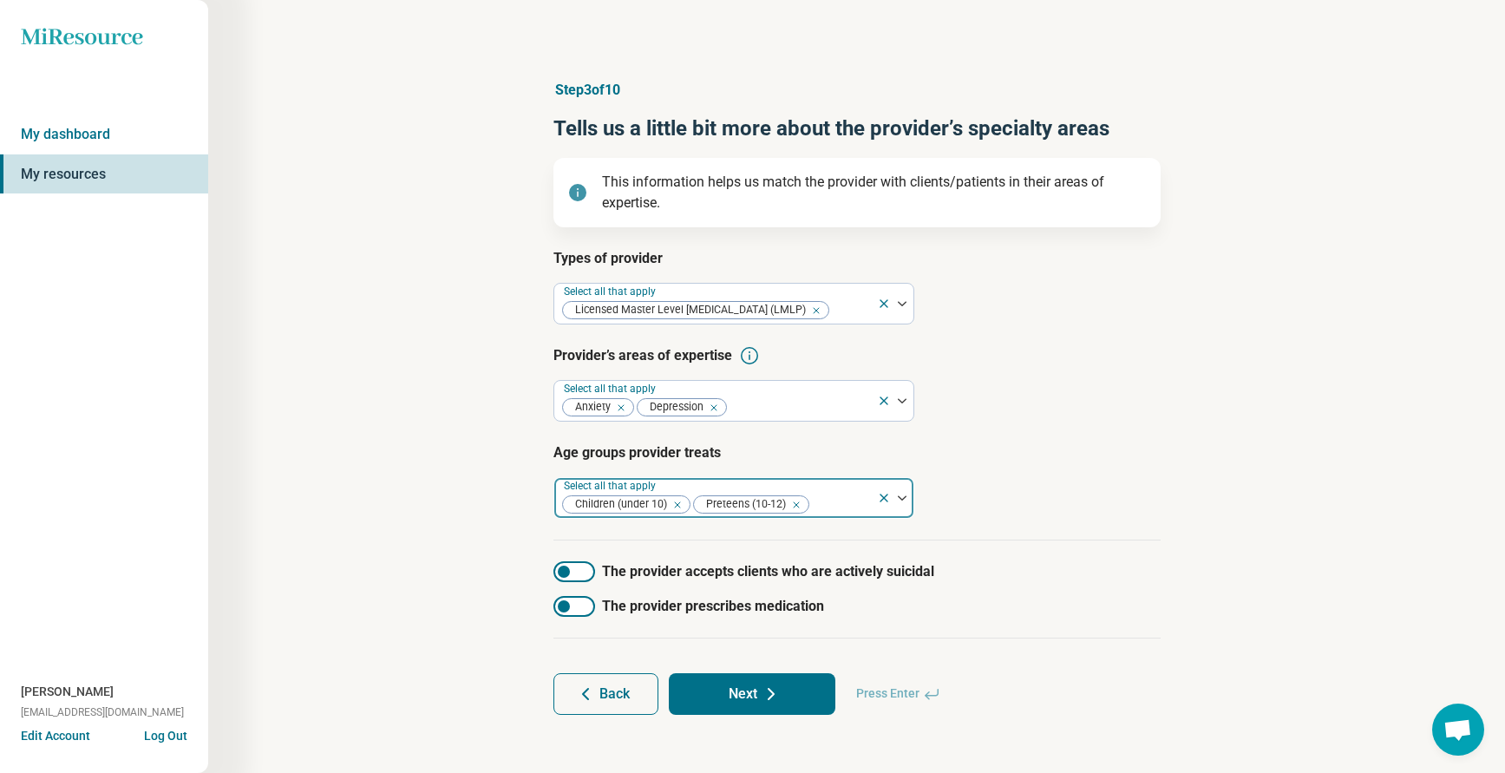
click at [832, 500] on div at bounding box center [840, 505] width 59 height 24
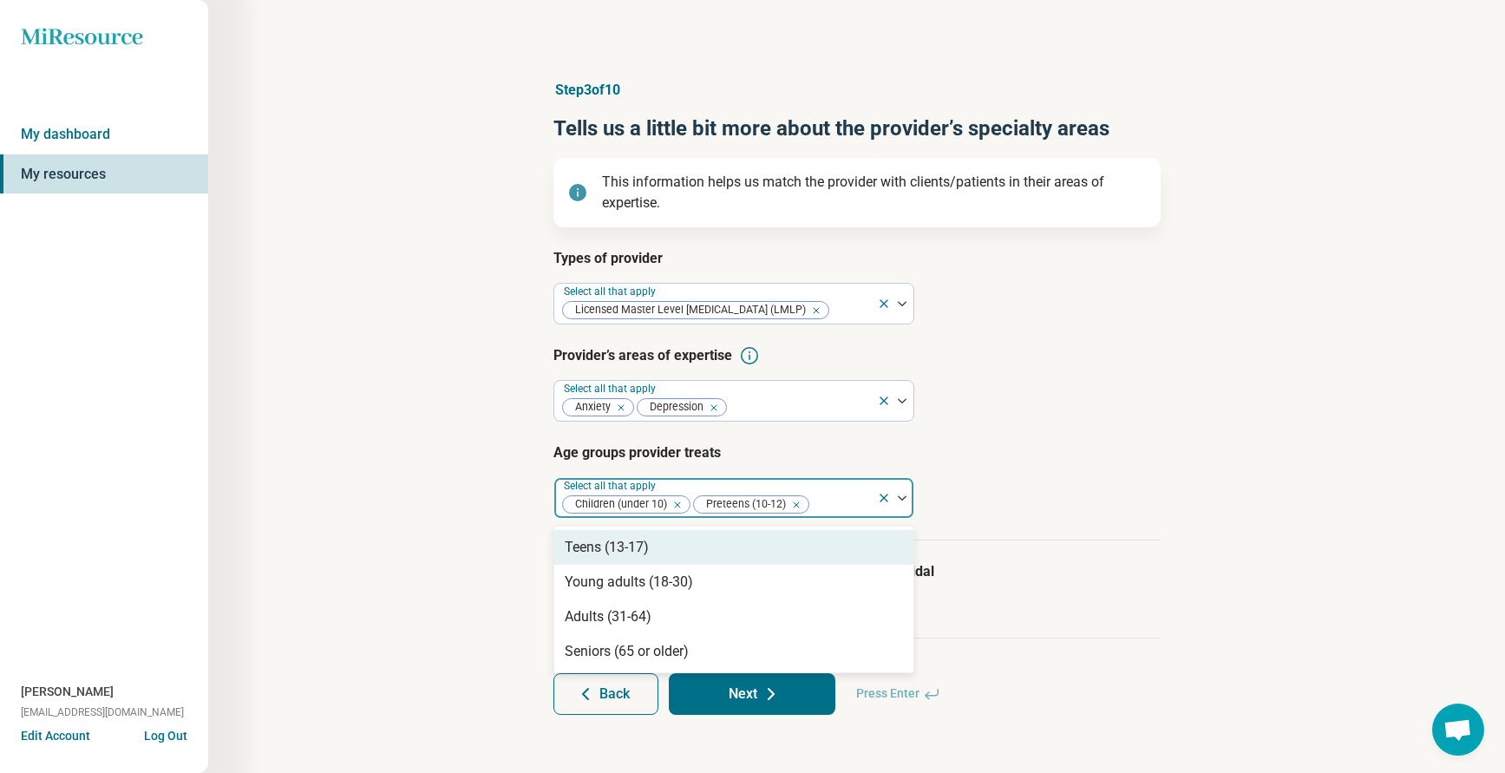
click at [817, 505] on div at bounding box center [840, 505] width 59 height 24
click at [646, 552] on div "Teens (13-17)" at bounding box center [607, 547] width 84 height 21
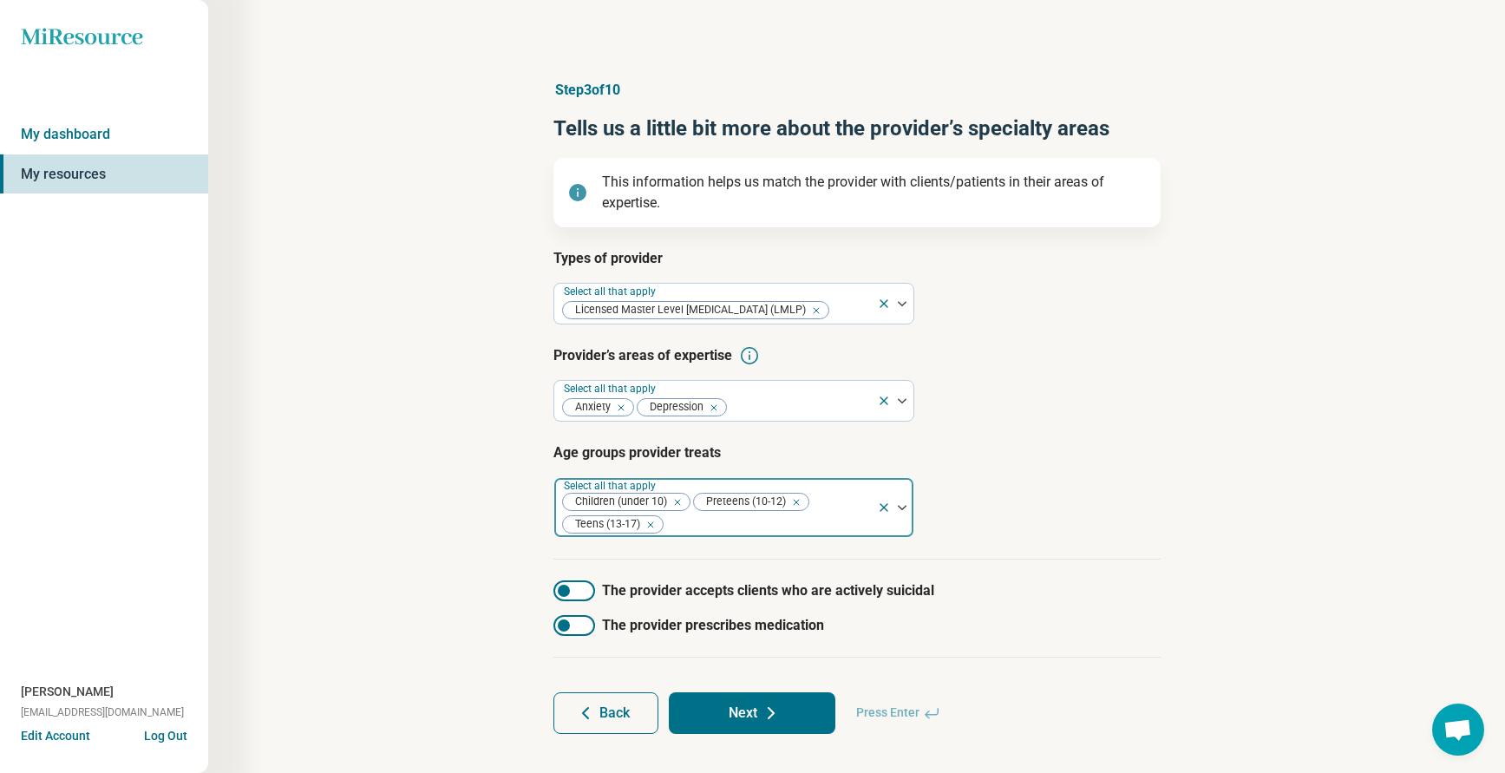
click at [763, 524] on div at bounding box center [767, 525] width 205 height 24
click at [751, 526] on div at bounding box center [767, 525] width 205 height 24
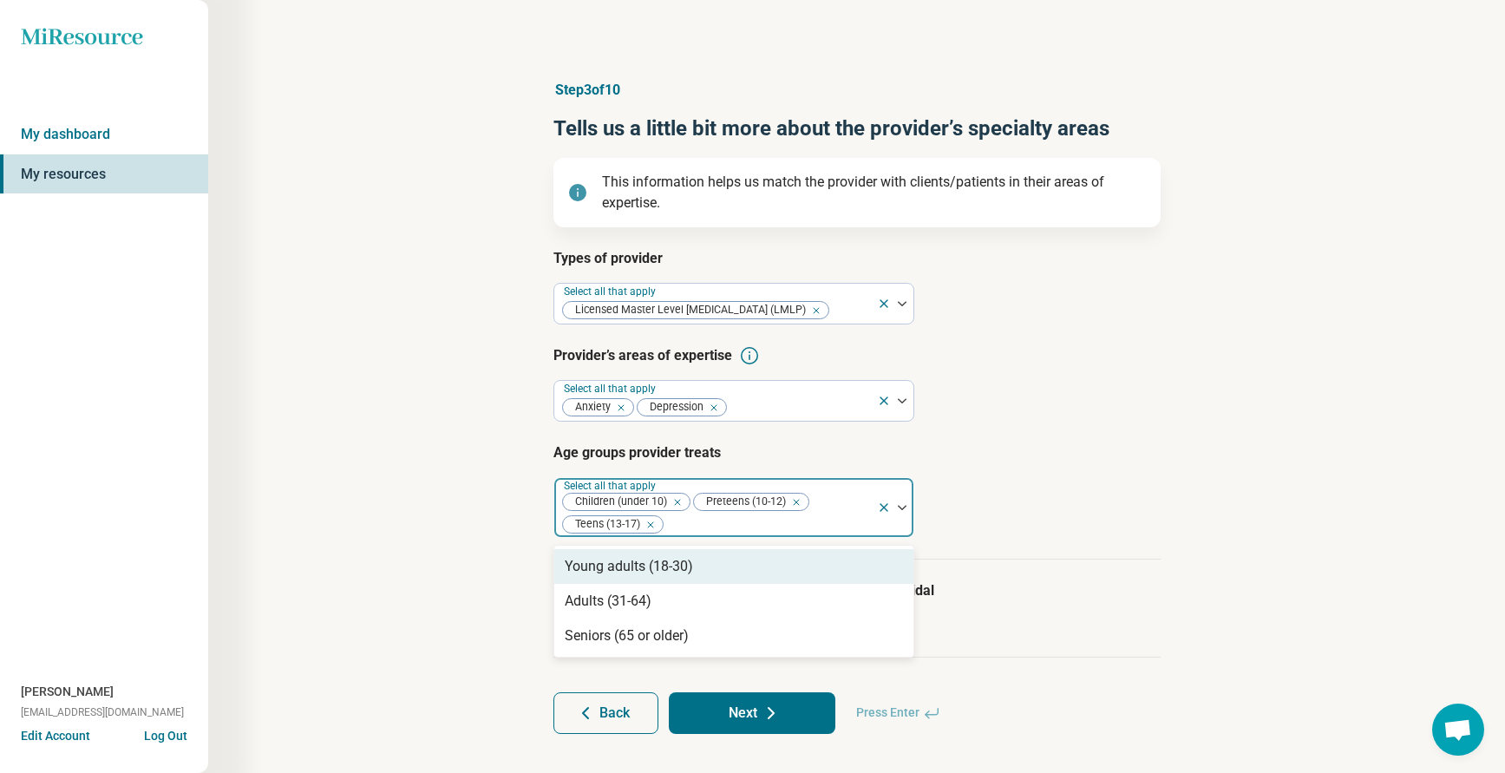
click at [588, 568] on div "Young adults (18-30)" at bounding box center [629, 566] width 128 height 21
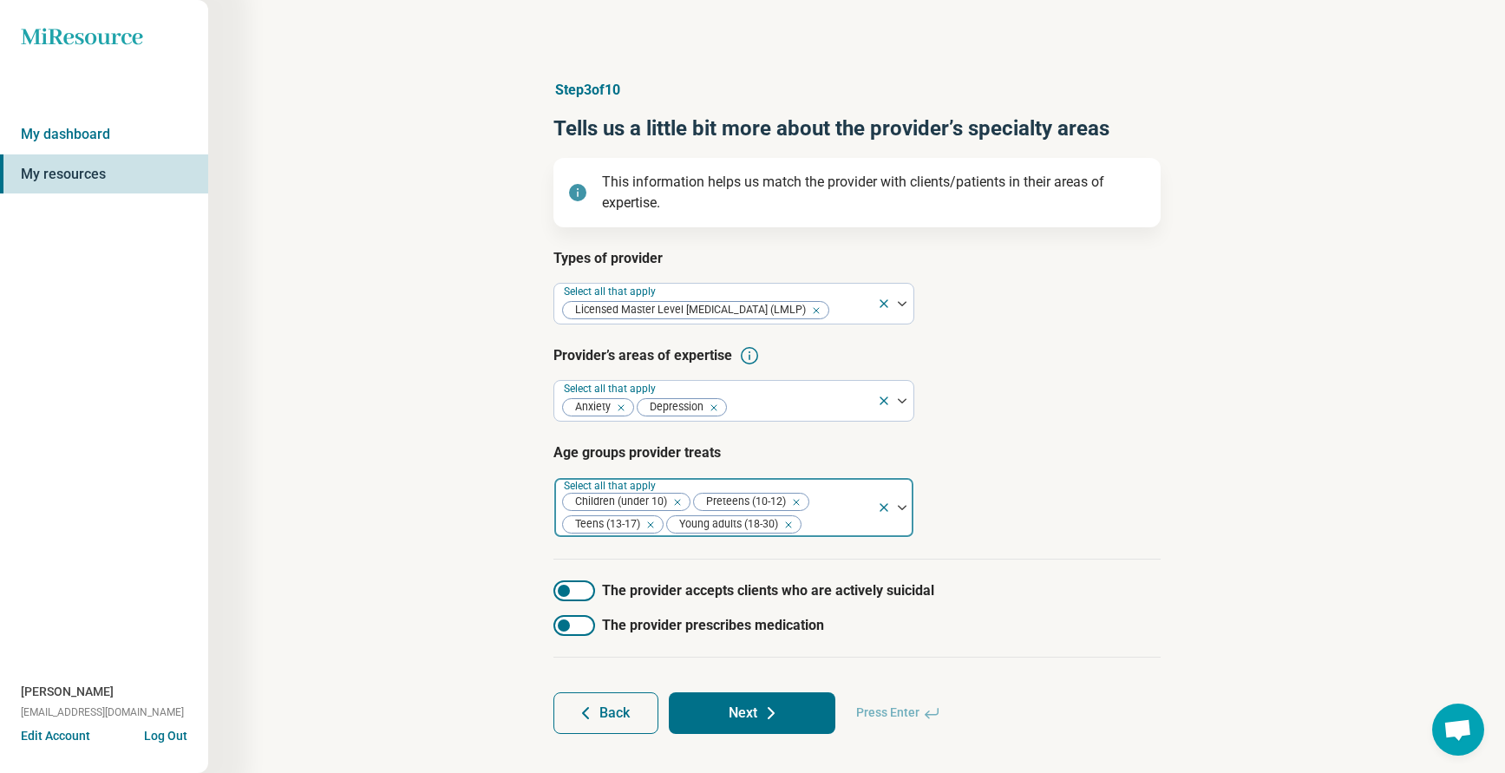
click at [812, 523] on div at bounding box center [836, 525] width 67 height 24
click at [812, 522] on div at bounding box center [836, 525] width 67 height 24
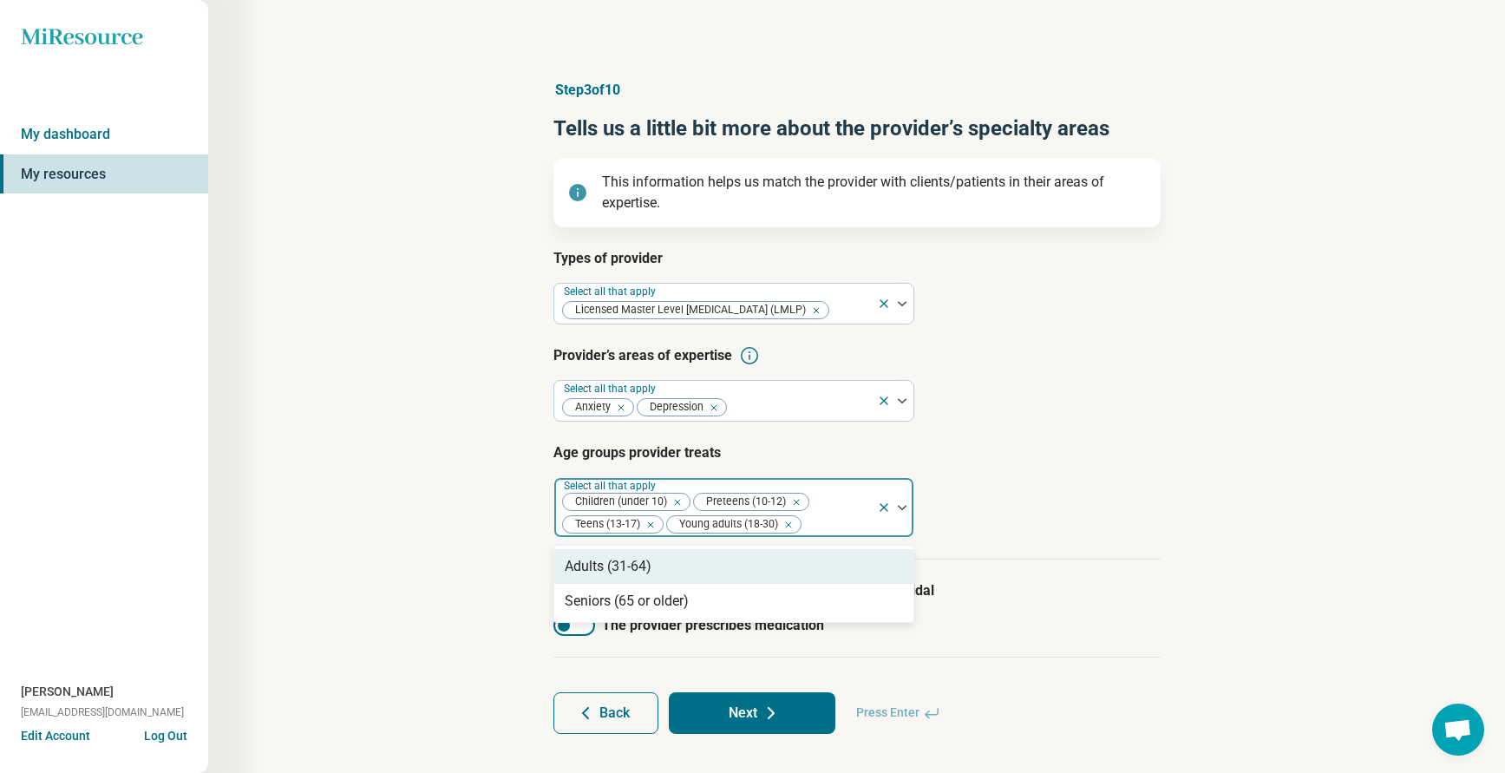
click at [615, 570] on div "Adults (31-64)" at bounding box center [608, 566] width 87 height 21
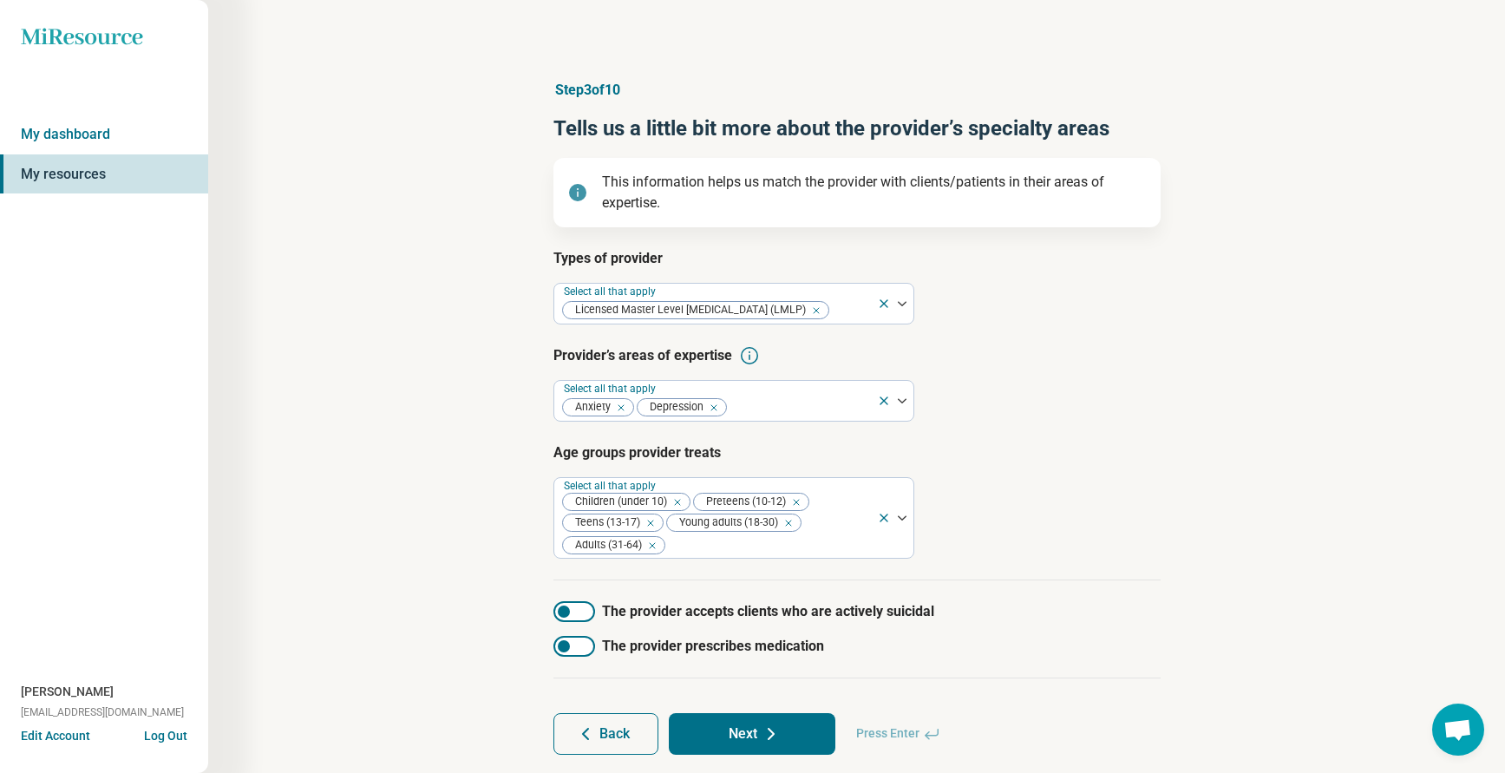
click at [1101, 548] on article "Age groups provider treats Select all that apply Children (under 10) Preteens (…" at bounding box center [856, 500] width 607 height 116
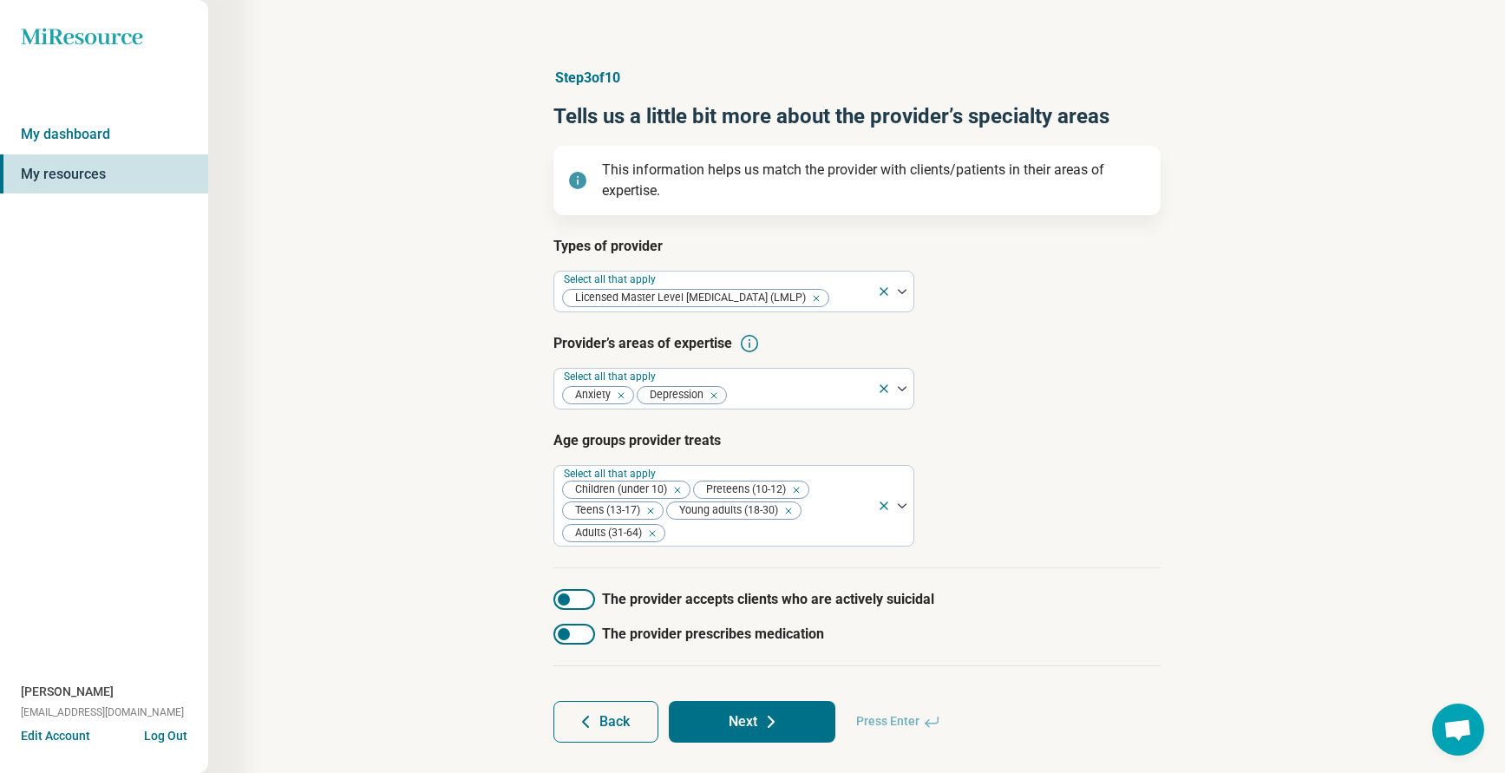
scroll to position [44, 0]
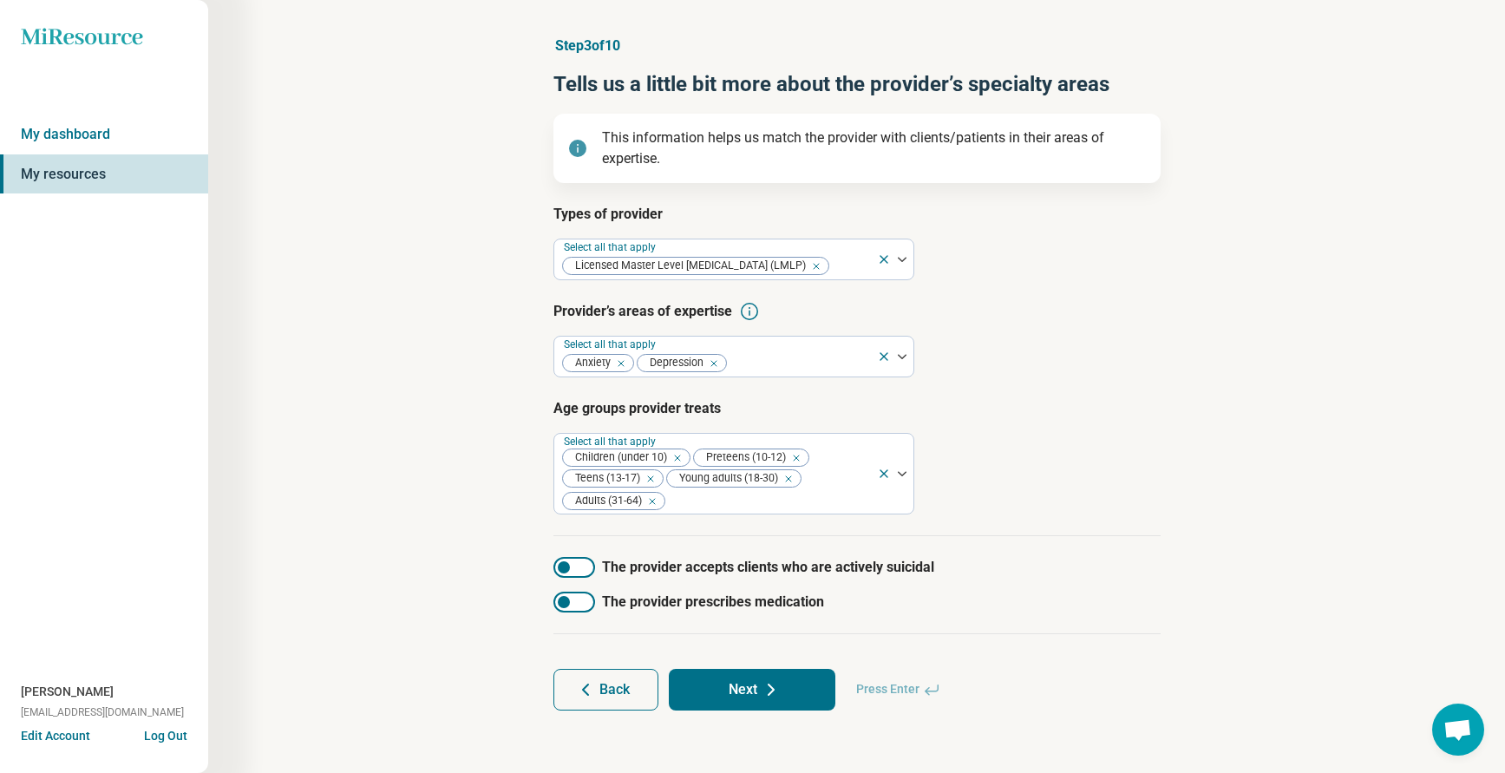
click at [572, 561] on div at bounding box center [574, 567] width 42 height 21
click at [732, 678] on button "Next" at bounding box center [752, 690] width 167 height 42
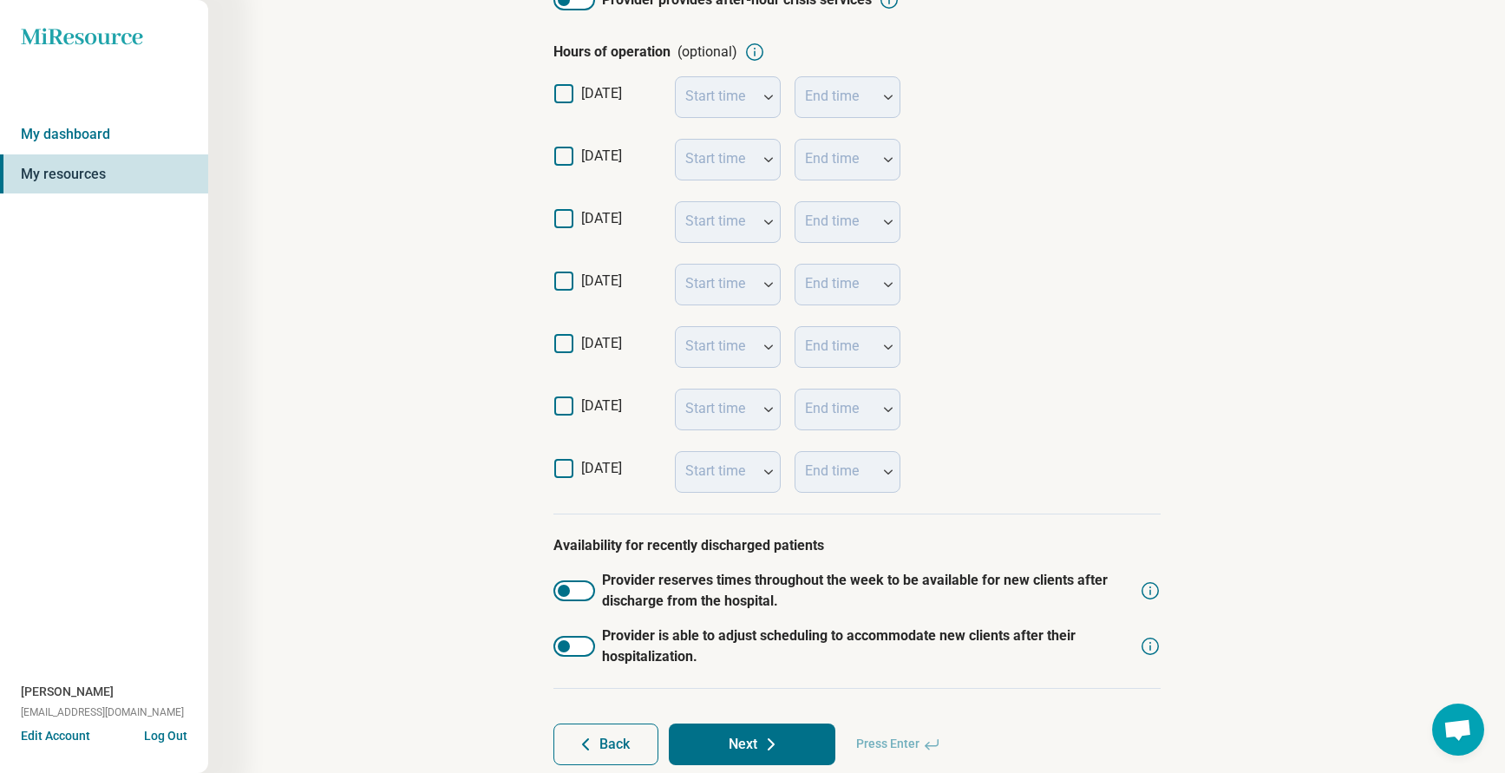
scroll to position [396, 0]
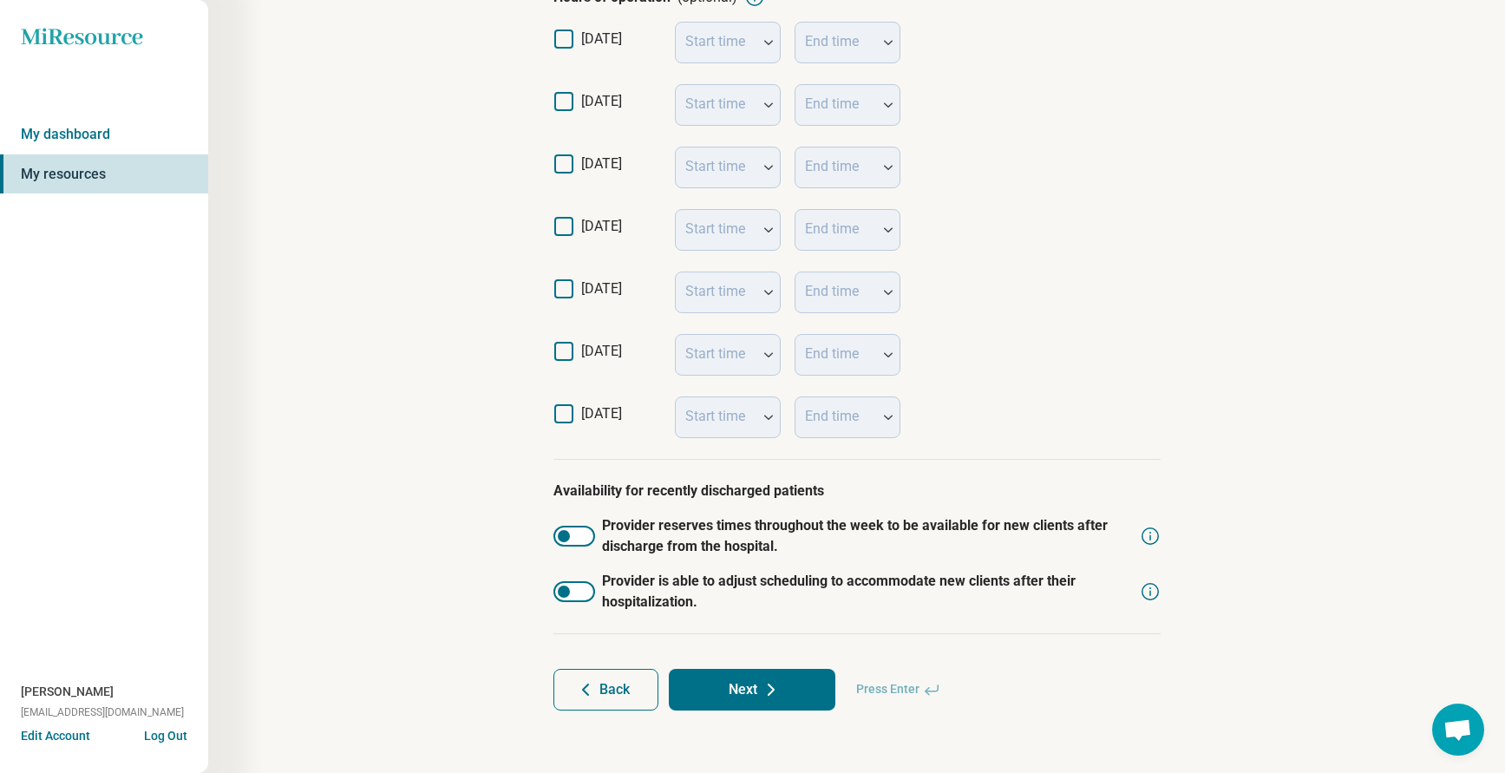
click at [749, 682] on button "Next" at bounding box center [752, 690] width 167 height 42
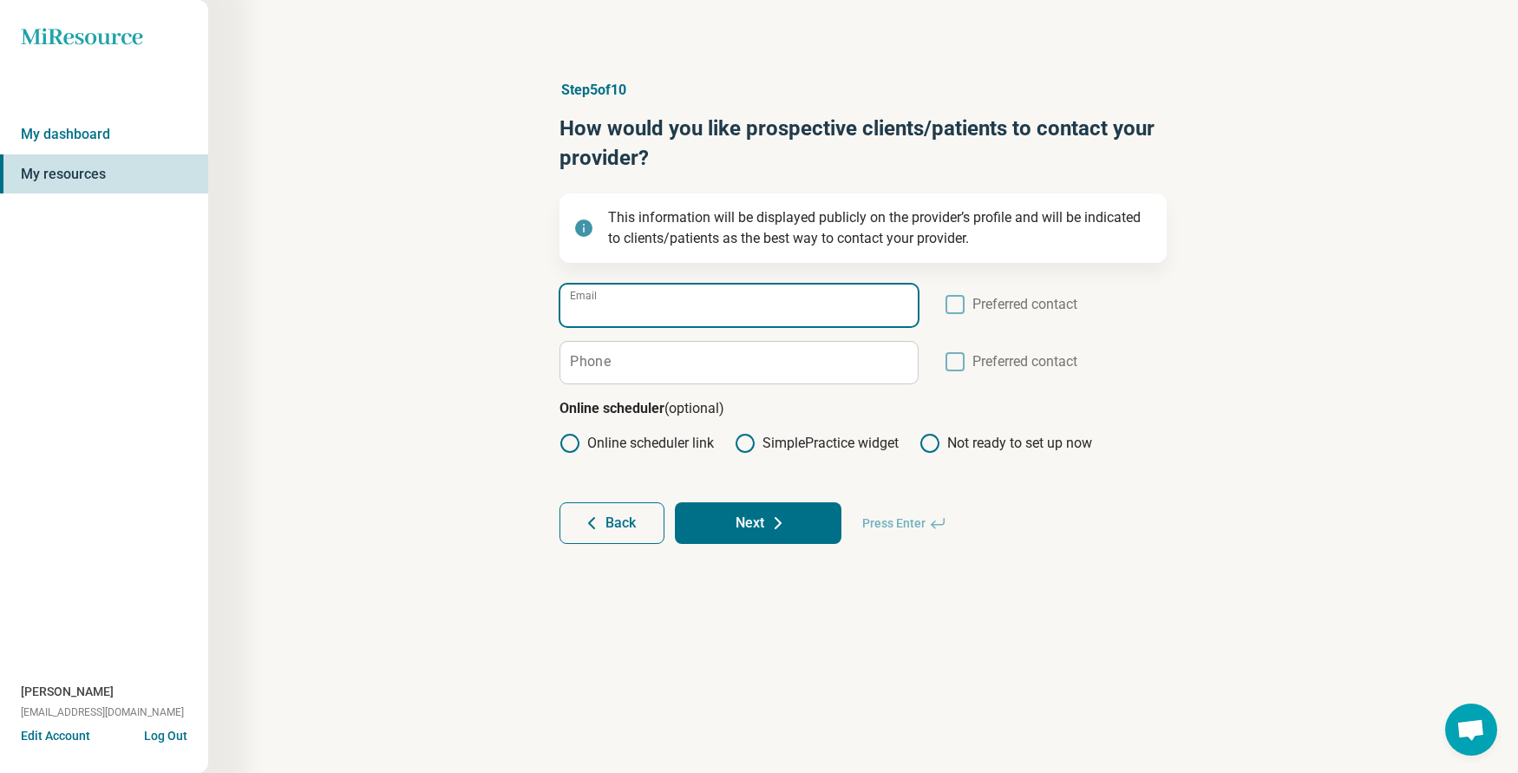
click at [708, 308] on input "Email" at bounding box center [738, 305] width 357 height 42
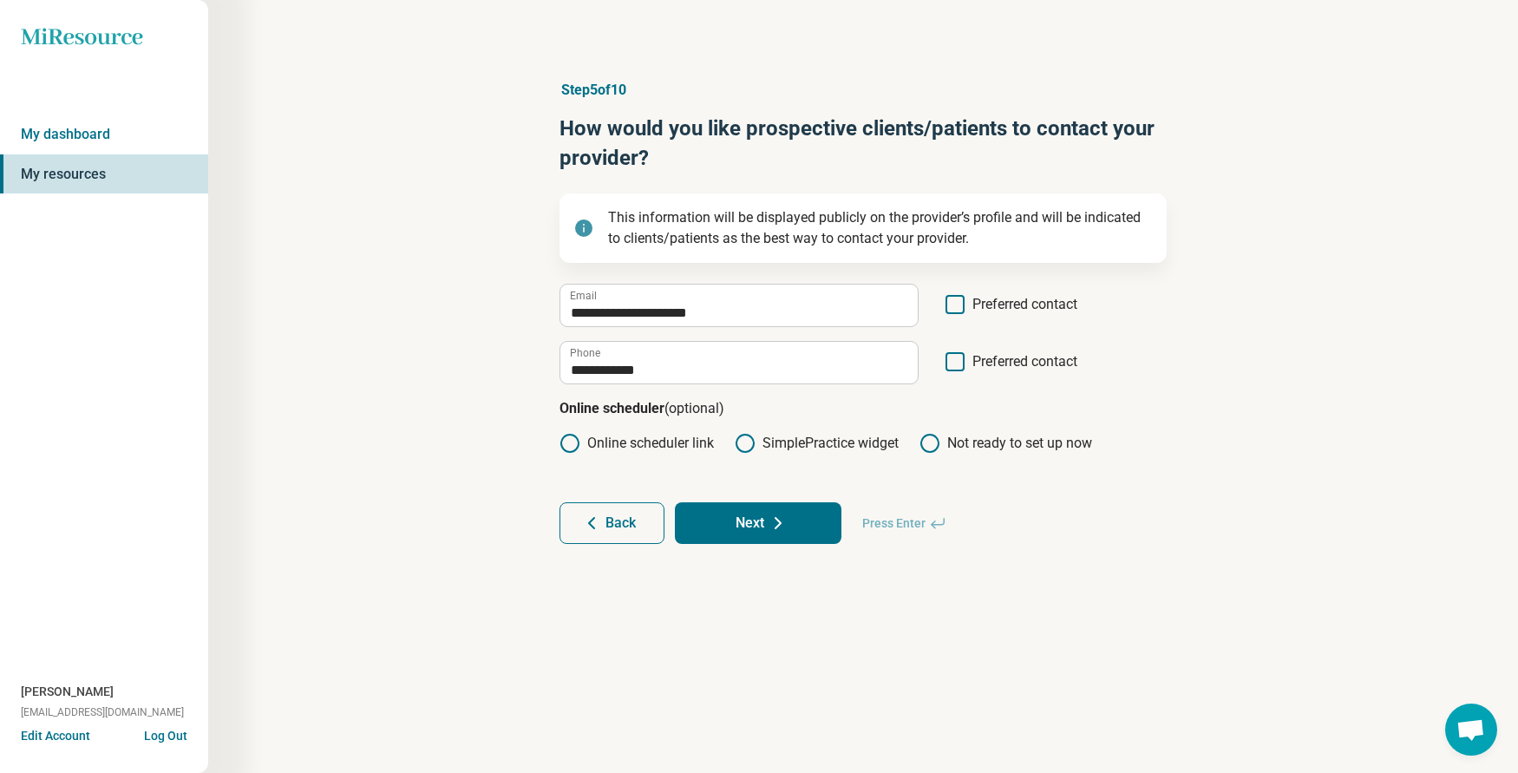
click at [949, 361] on icon at bounding box center [954, 361] width 19 height 19
click at [740, 524] on button "Next" at bounding box center [758, 523] width 167 height 42
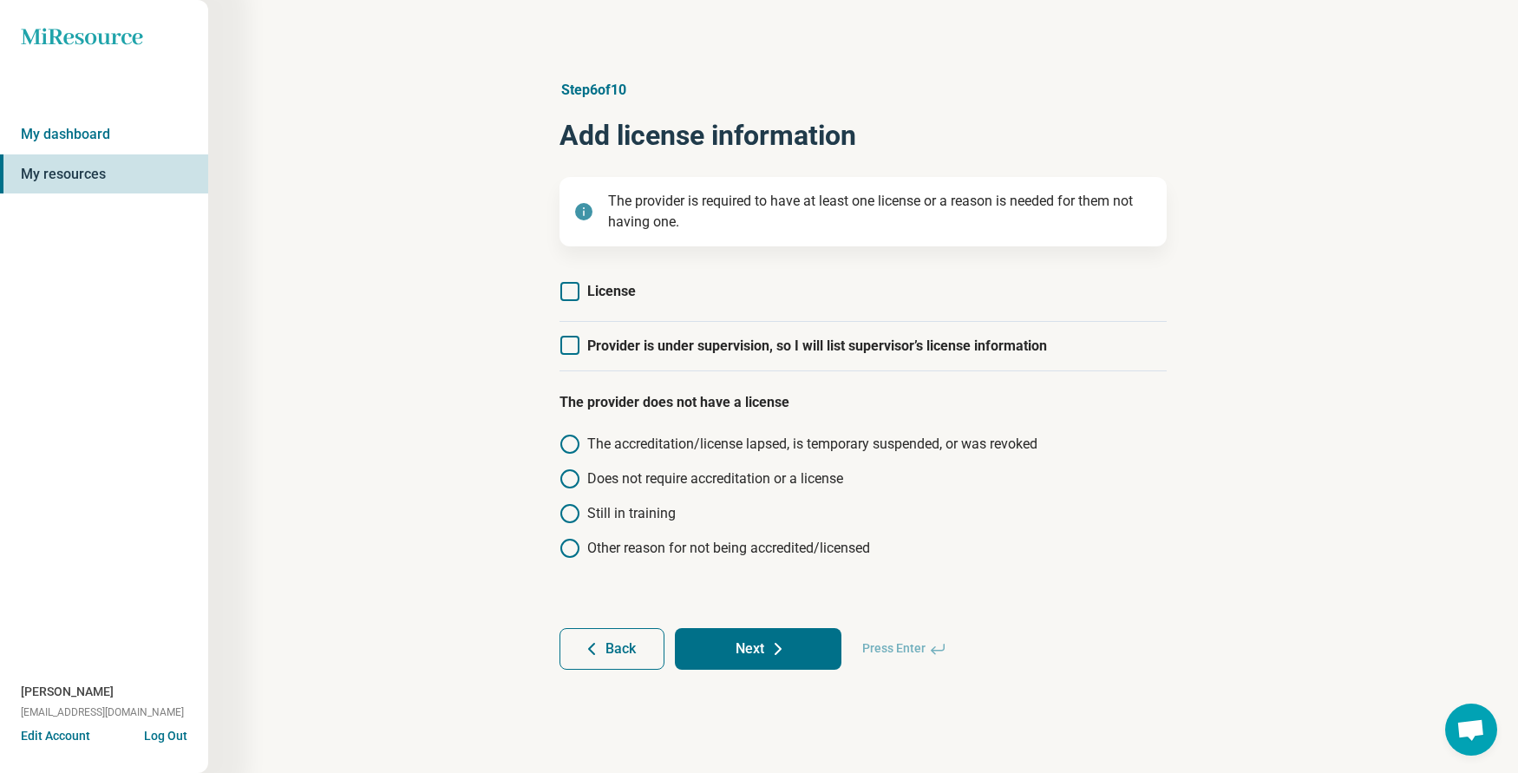
click at [575, 291] on icon at bounding box center [569, 291] width 19 height 19
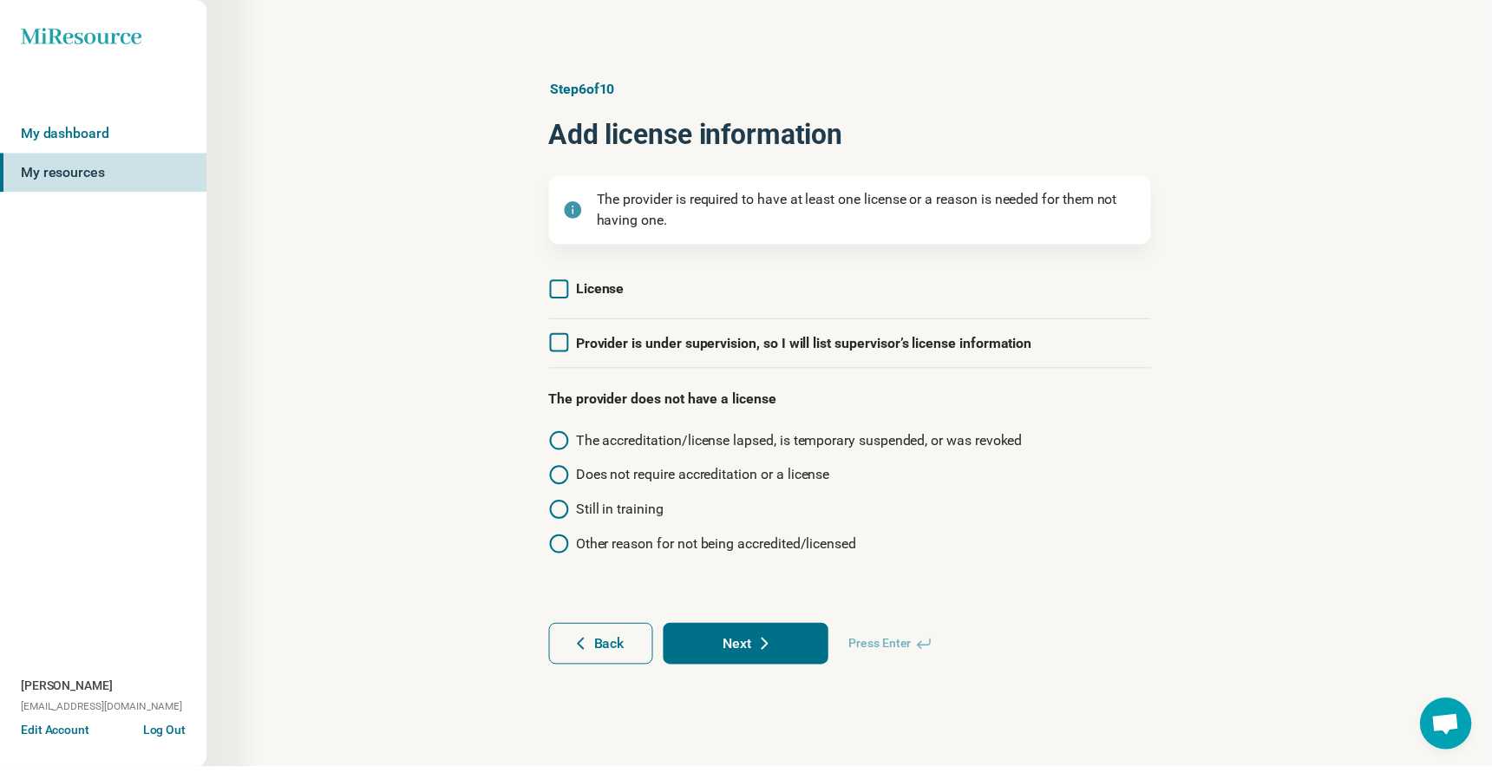
scroll to position [9, 0]
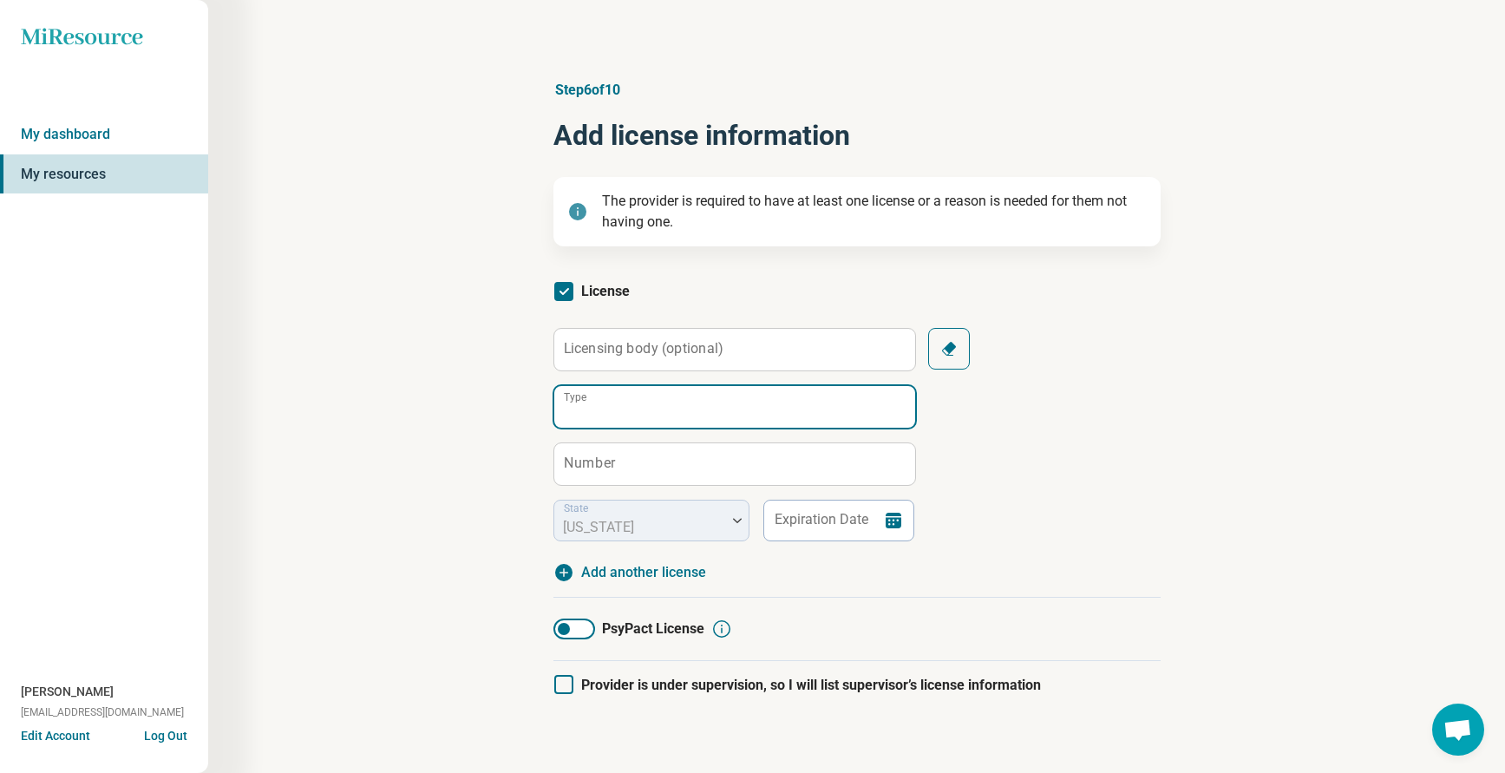
click at [630, 410] on input "Type" at bounding box center [734, 407] width 361 height 42
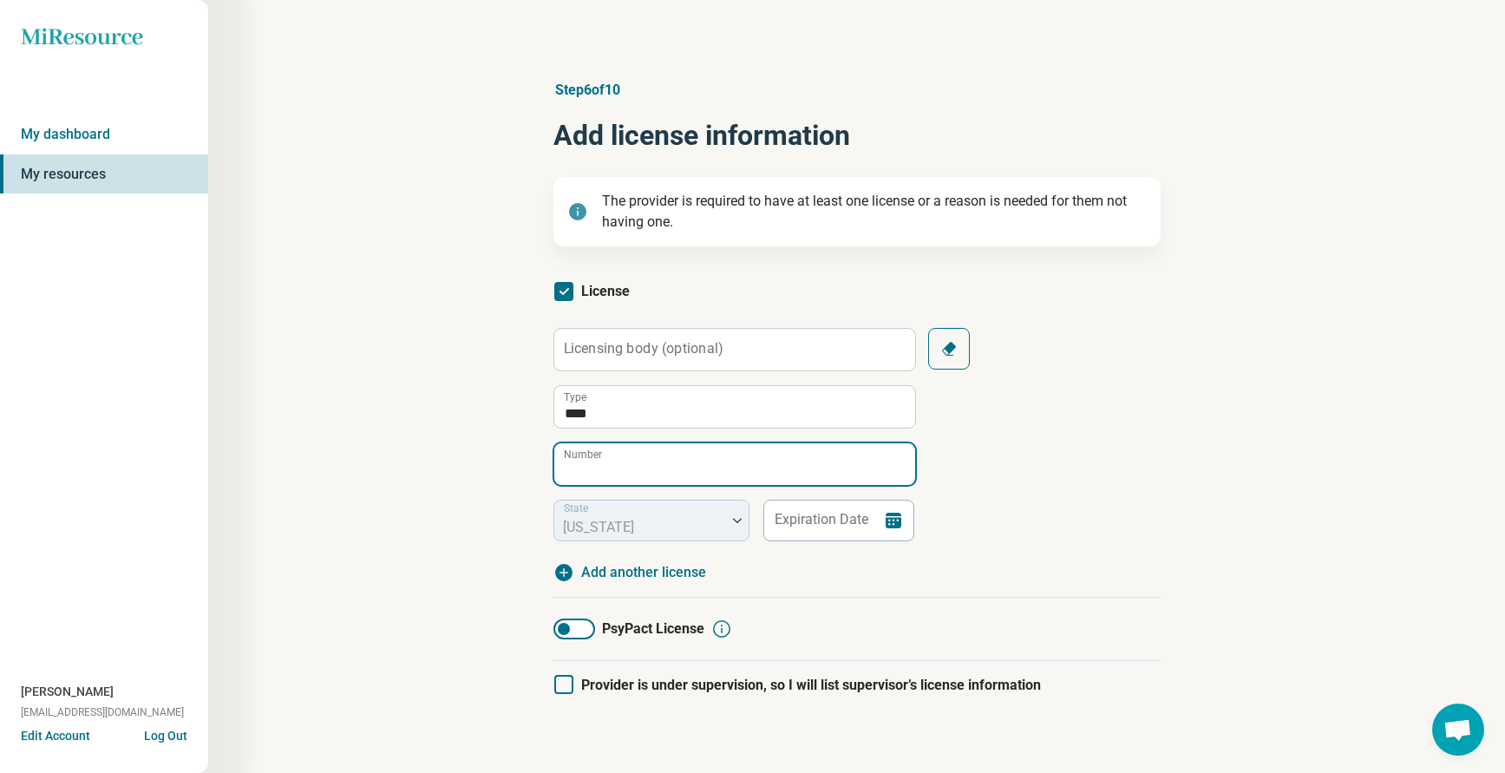
click at [604, 473] on input "Number" at bounding box center [734, 464] width 361 height 42
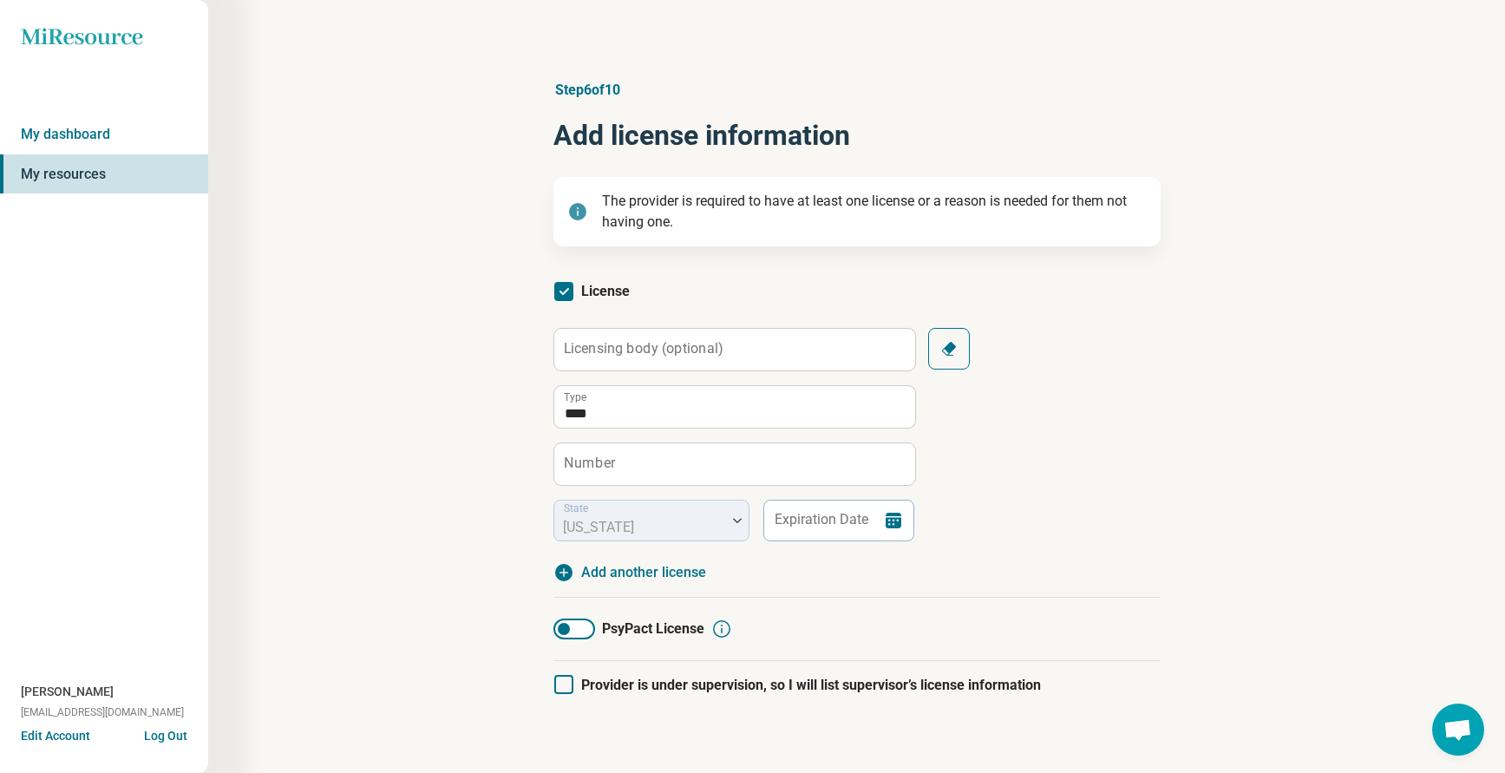
click at [573, 456] on label "Number" at bounding box center [589, 463] width 51 height 14
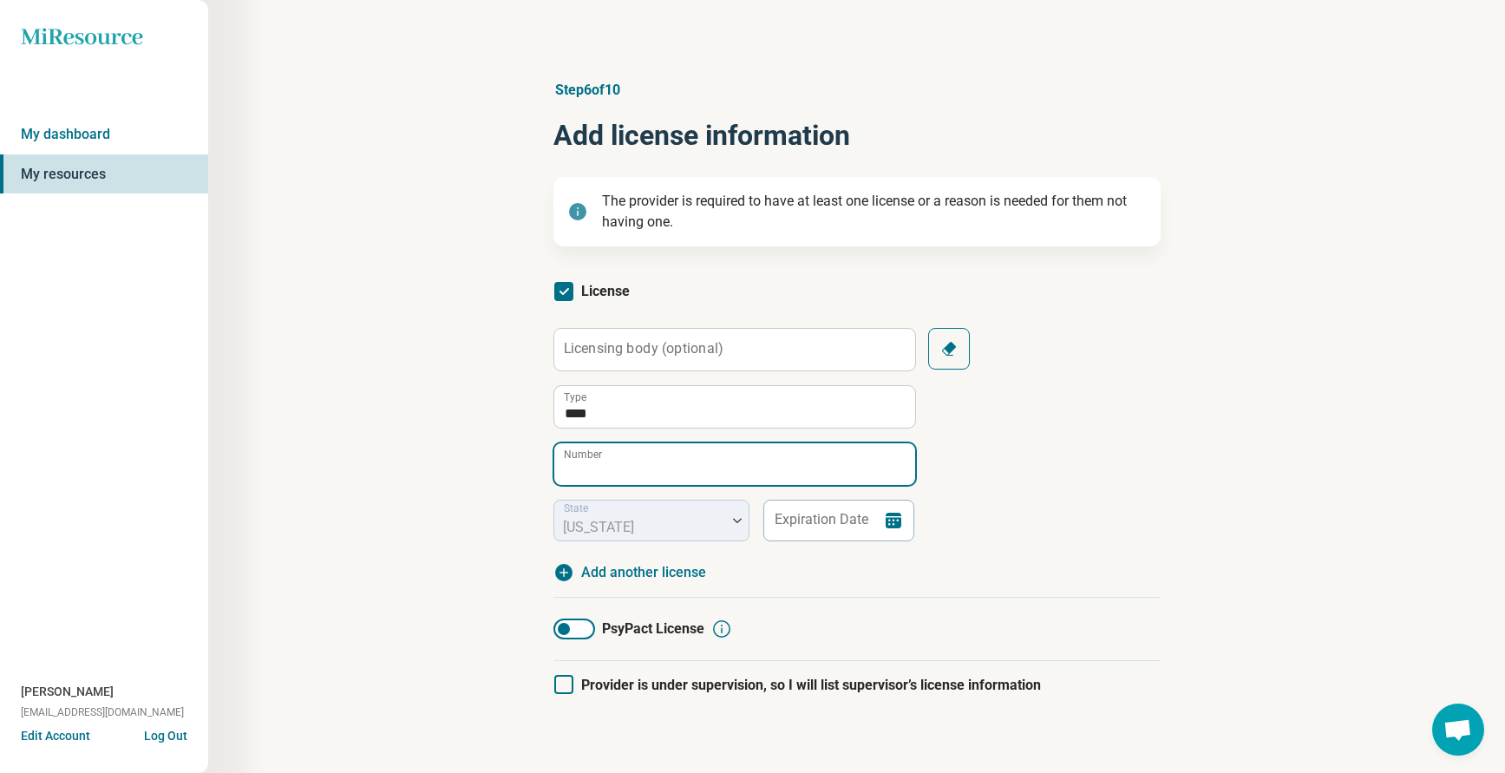
click at [573, 456] on input "Number" at bounding box center [734, 464] width 361 height 42
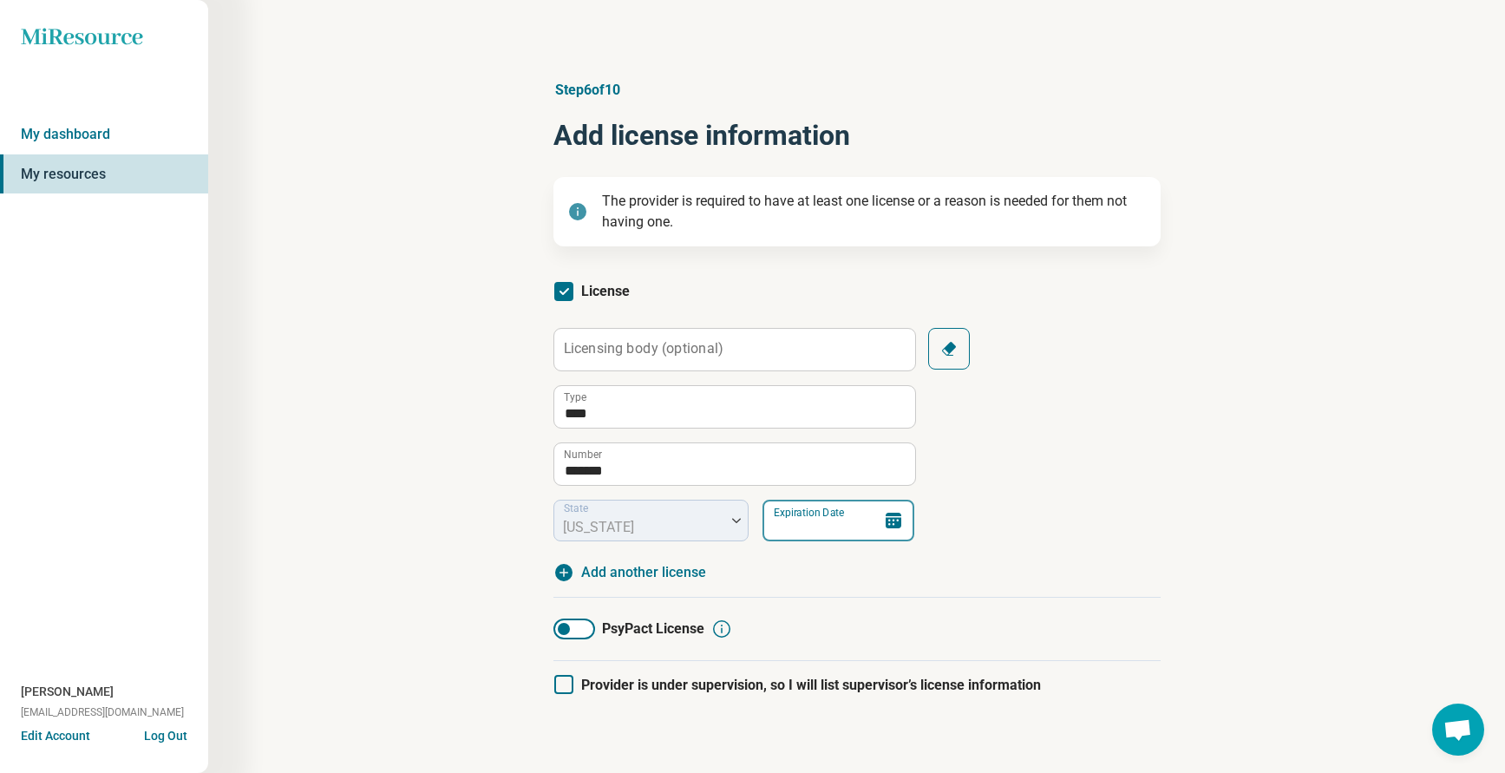
click at [782, 532] on input "Expiration Date" at bounding box center [838, 521] width 152 height 42
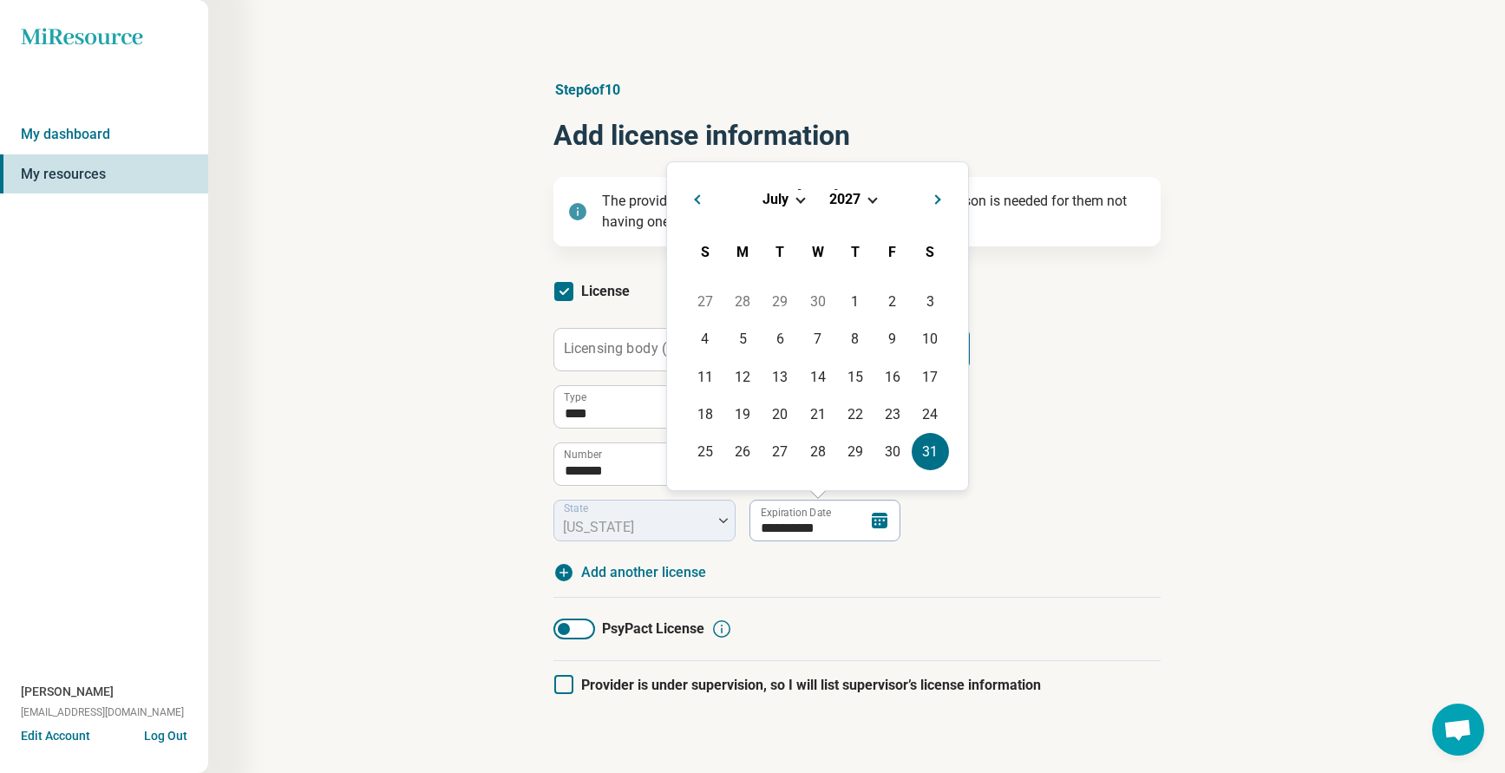
click at [1128, 553] on div "**********" at bounding box center [856, 455] width 607 height 255
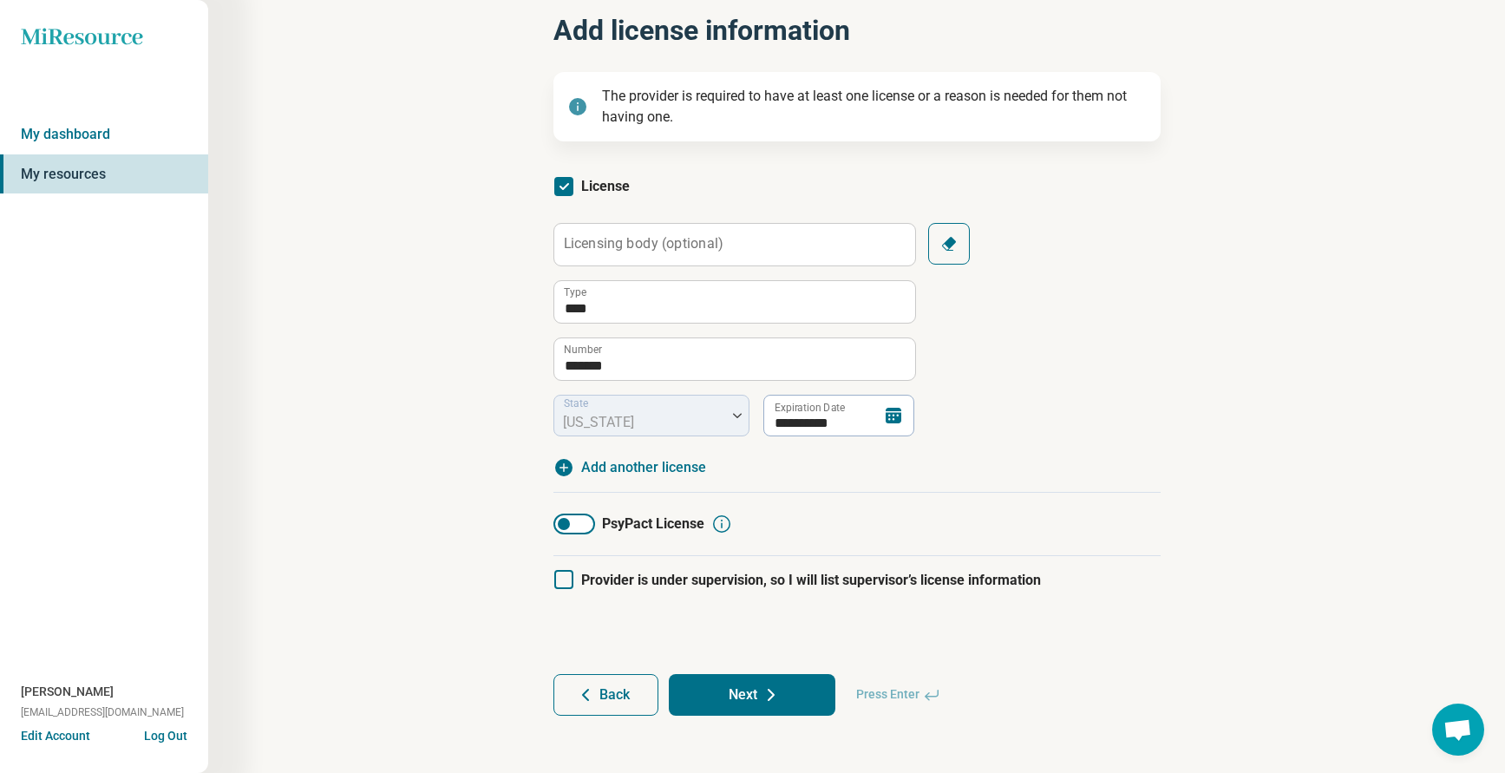
scroll to position [110, 0]
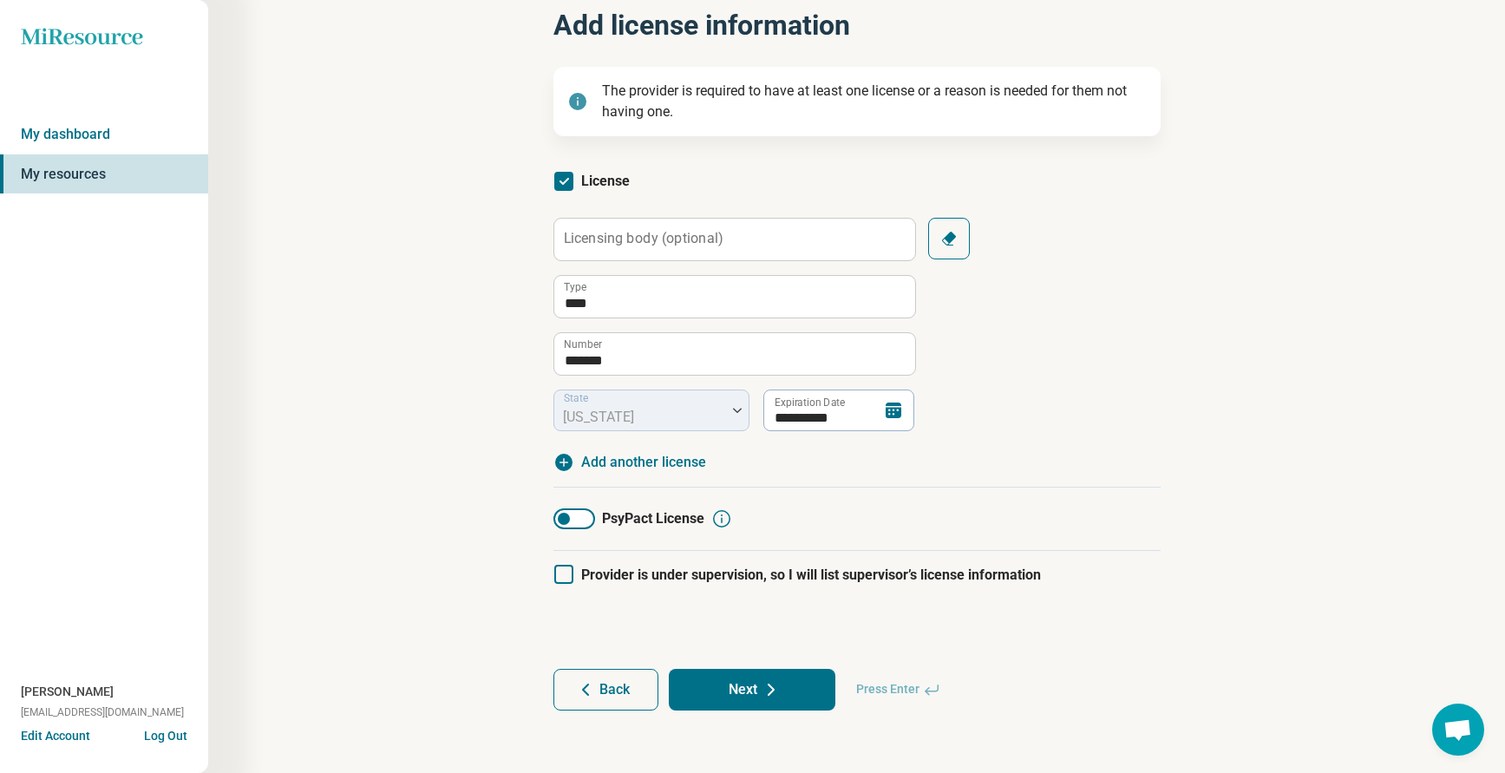
click at [735, 690] on button "Next" at bounding box center [752, 690] width 167 height 42
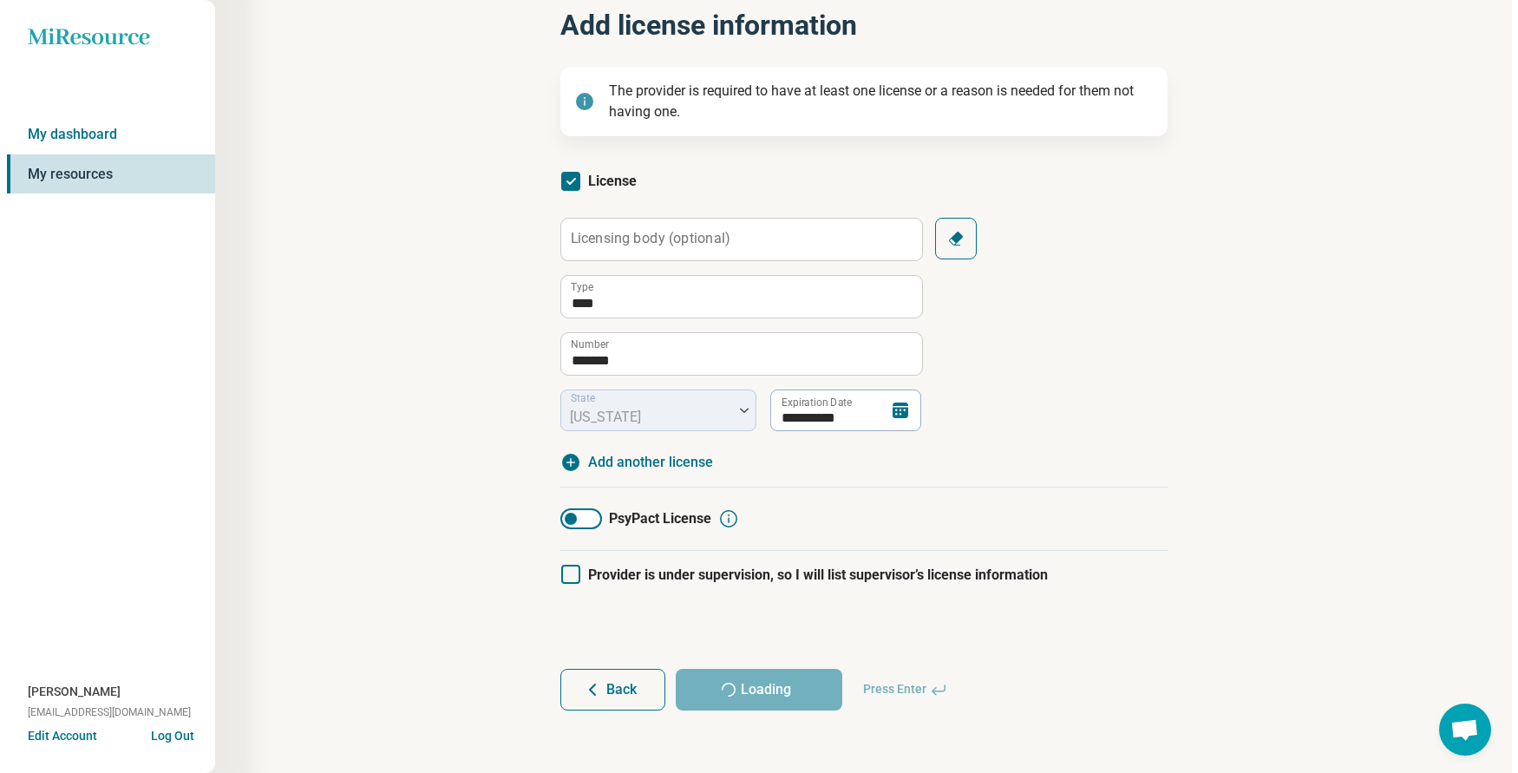
scroll to position [0, 0]
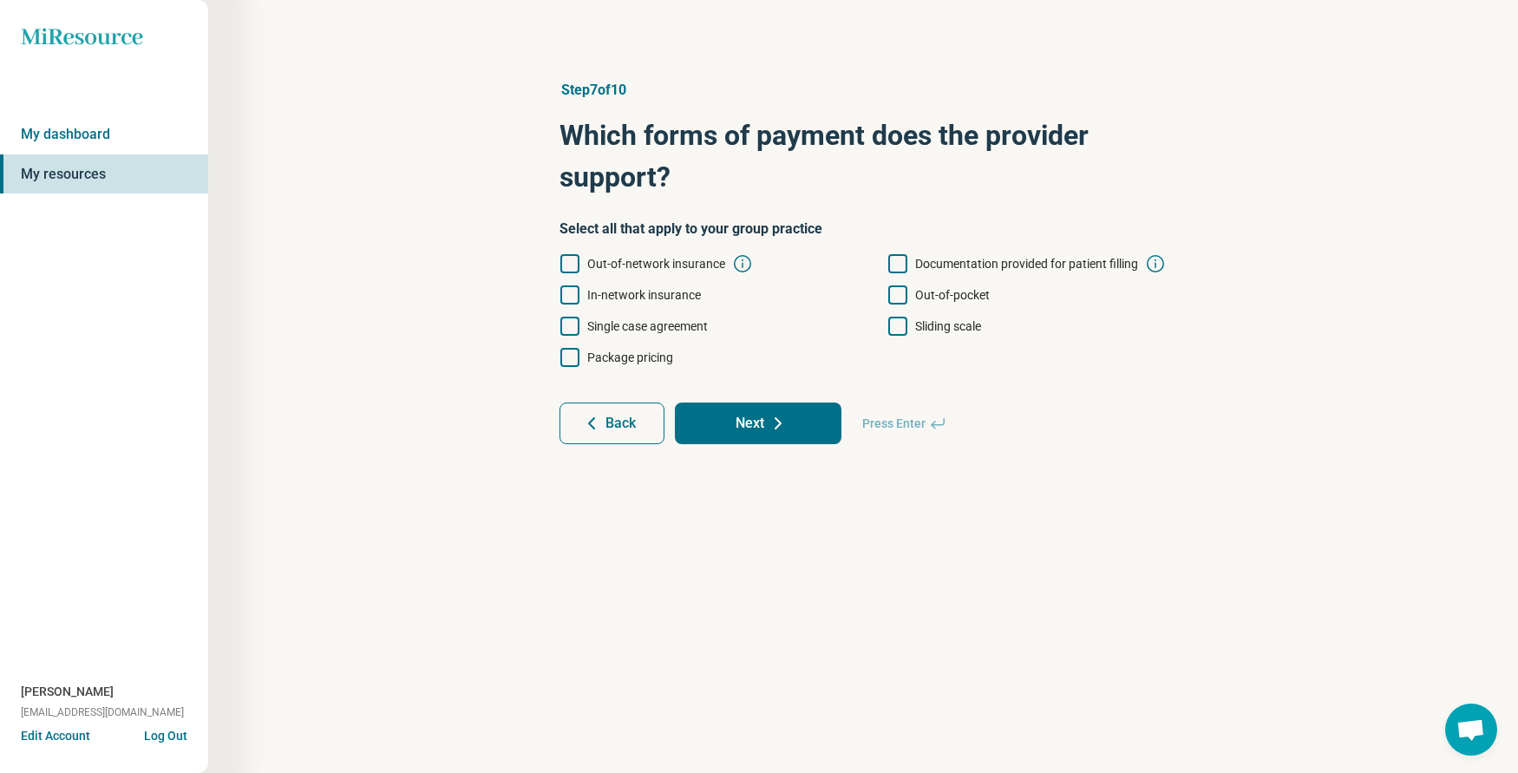
click at [904, 325] on icon at bounding box center [897, 326] width 19 height 19
click at [572, 291] on icon at bounding box center [569, 294] width 19 height 19
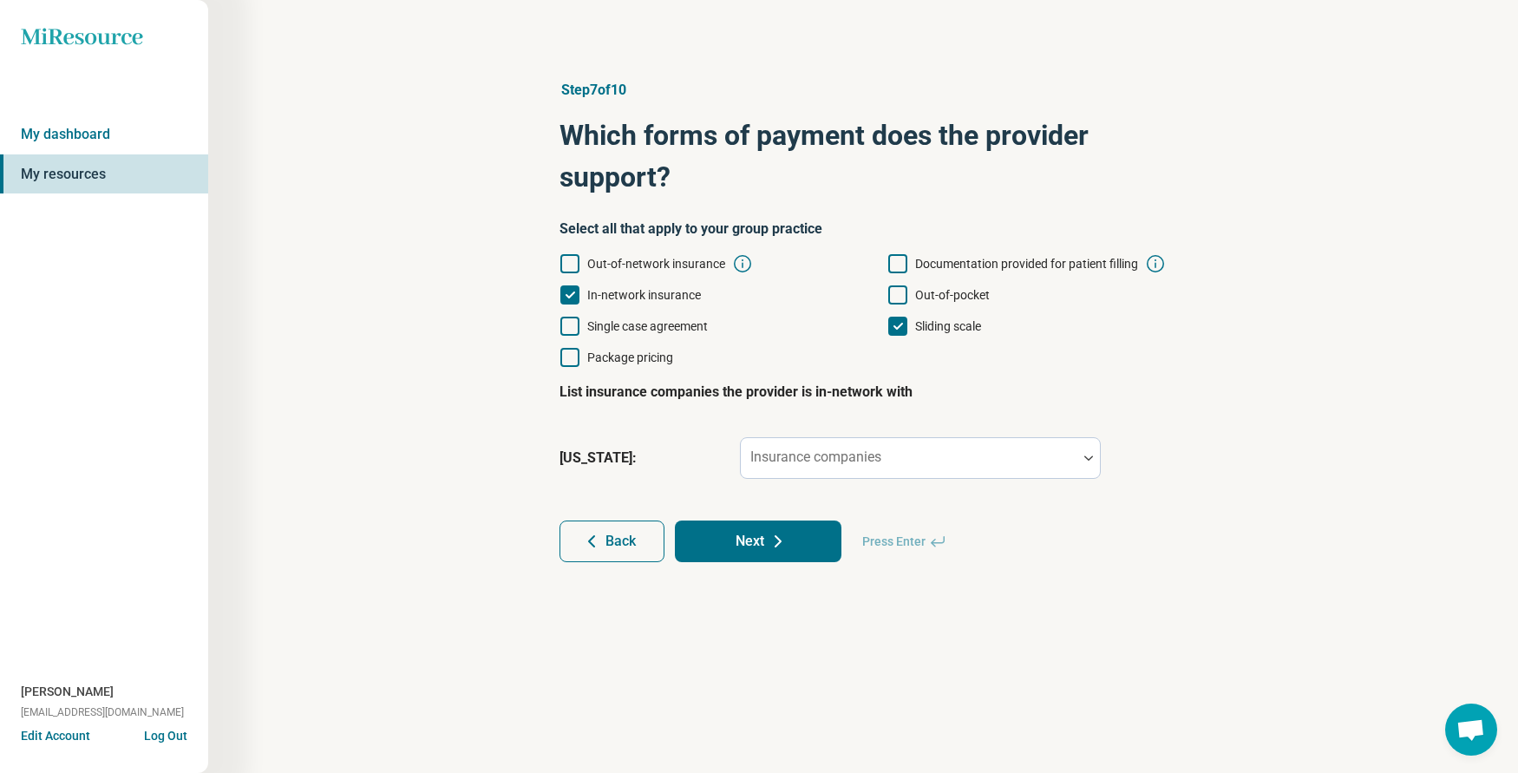
click at [814, 435] on div "[US_STATE] : Insurance companies" at bounding box center [862, 458] width 607 height 56
click at [817, 447] on div "Insurance companies" at bounding box center [920, 458] width 361 height 42
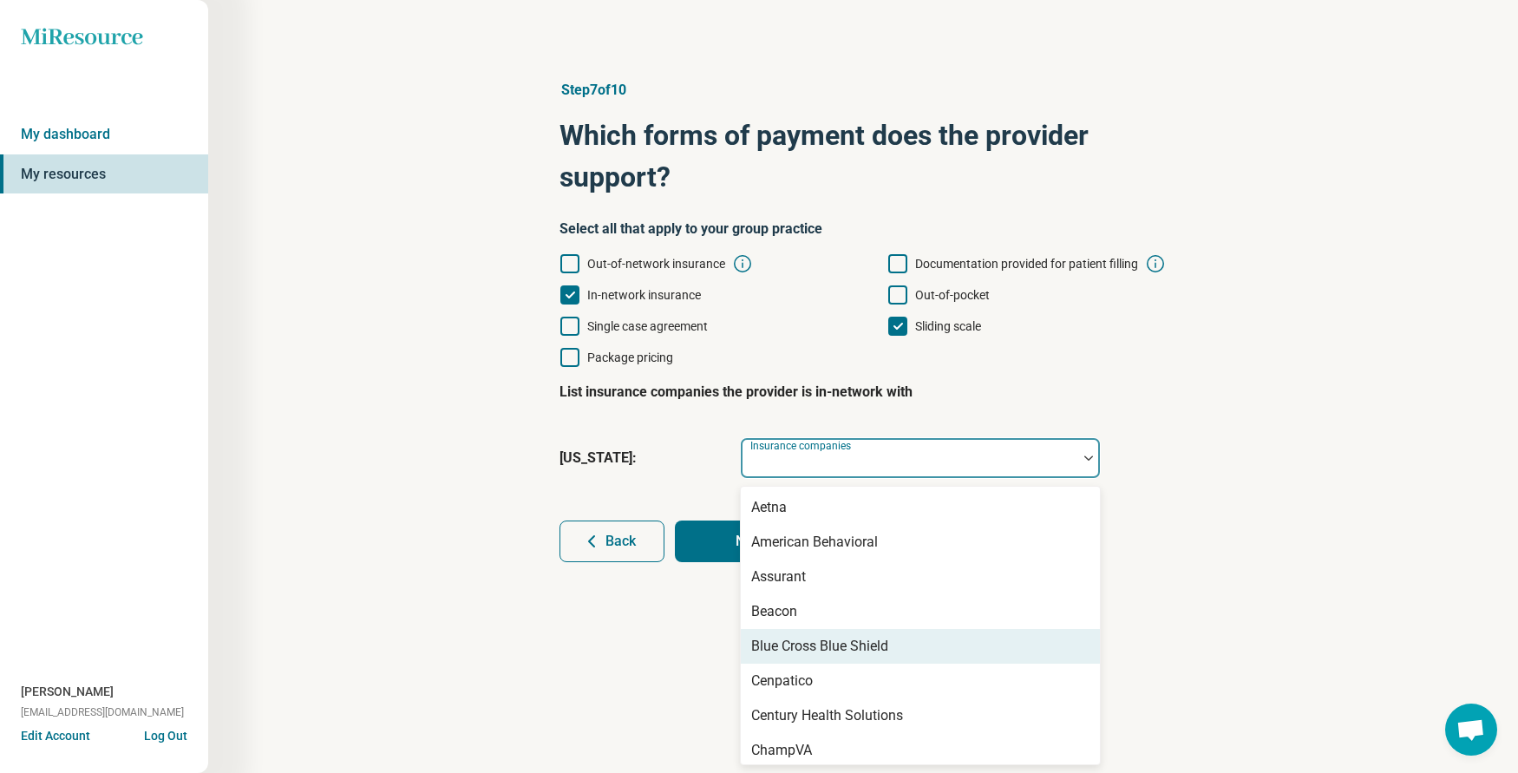
click at [827, 644] on div "Blue Cross Blue Shield" at bounding box center [819, 646] width 137 height 21
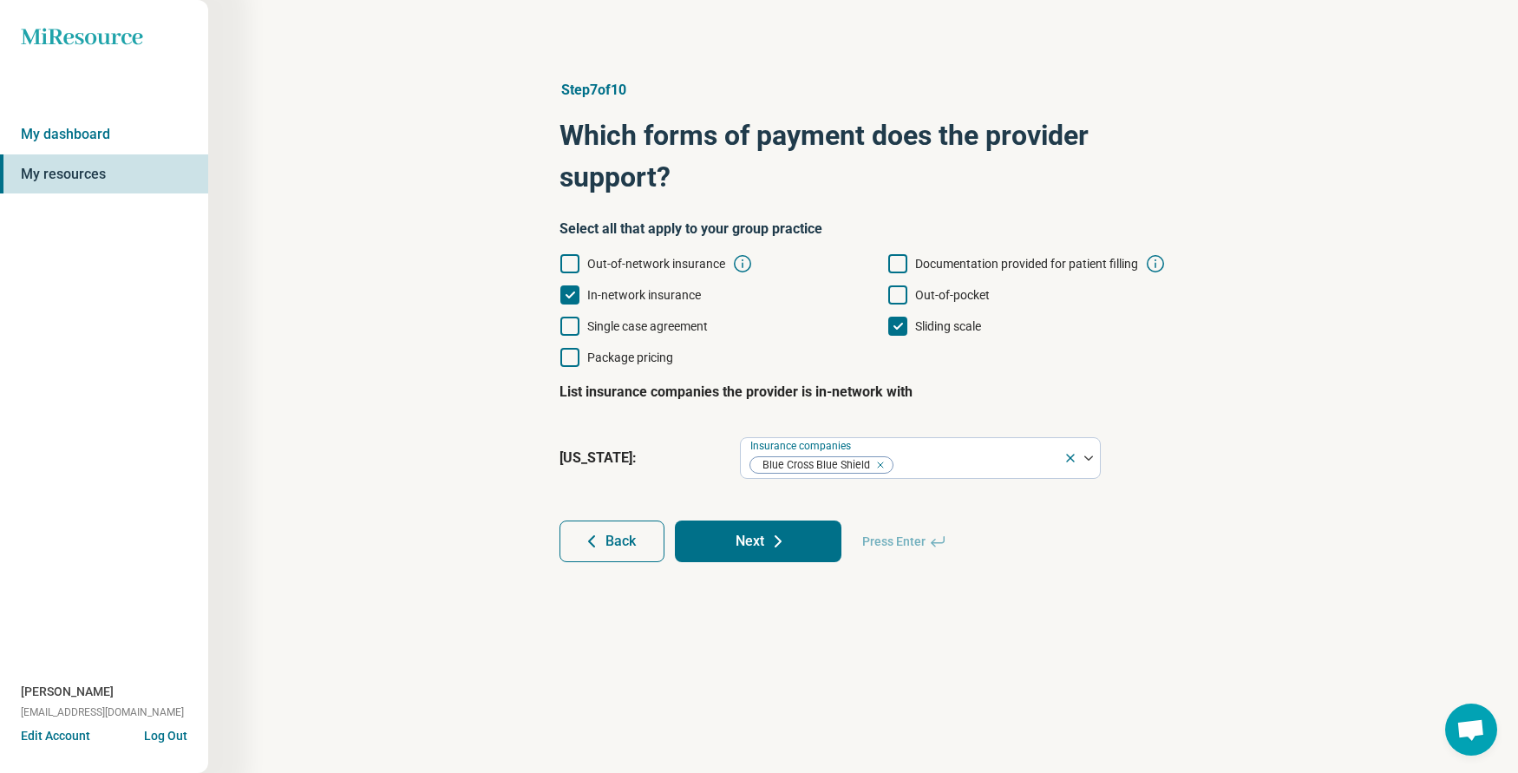
click at [669, 585] on div "Step 7 of 10 Which forms of payment does the provider support? Select all that …" at bounding box center [863, 321] width 663 height 552
click at [761, 536] on button "Next" at bounding box center [758, 541] width 167 height 42
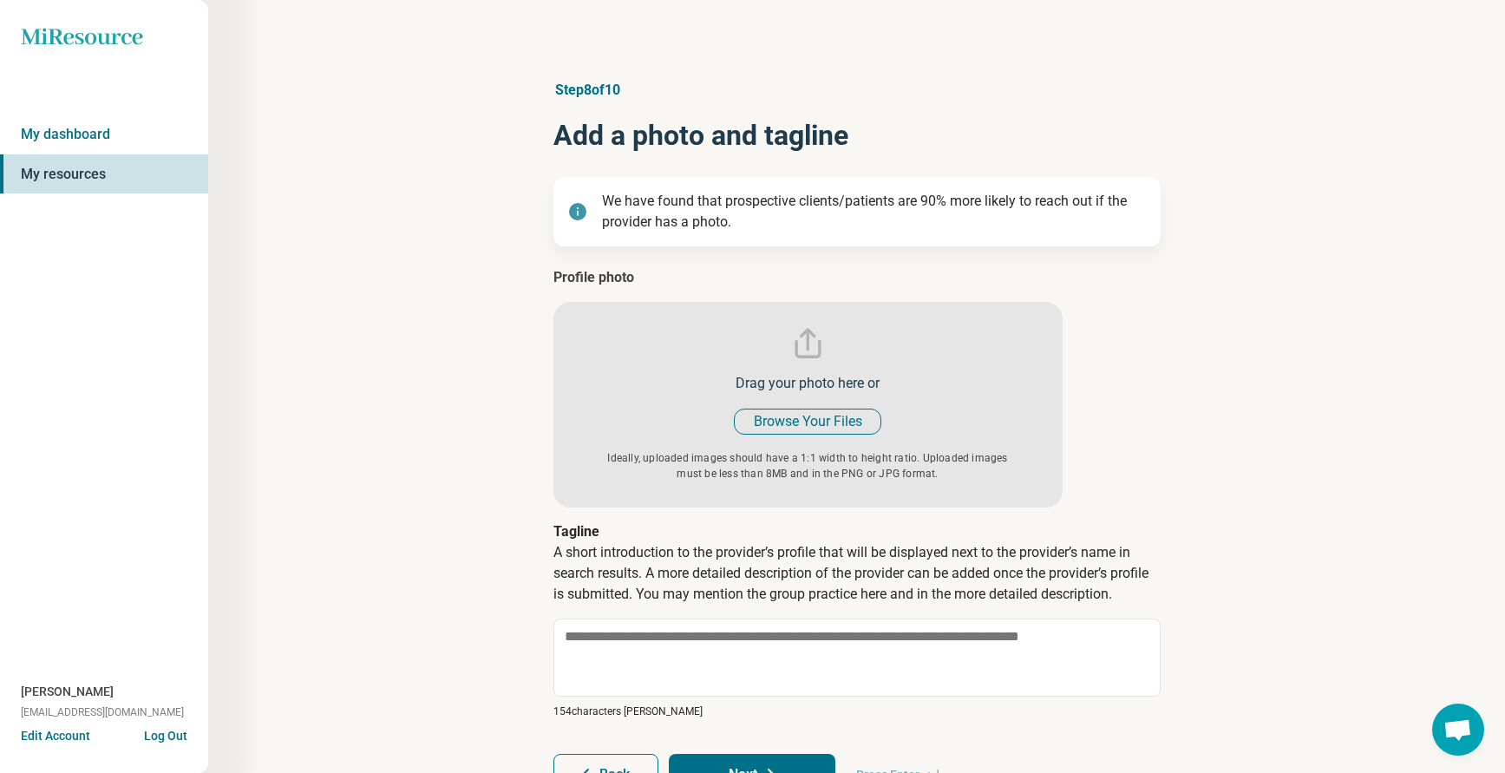
click at [793, 430] on input "file" at bounding box center [807, 387] width 509 height 240
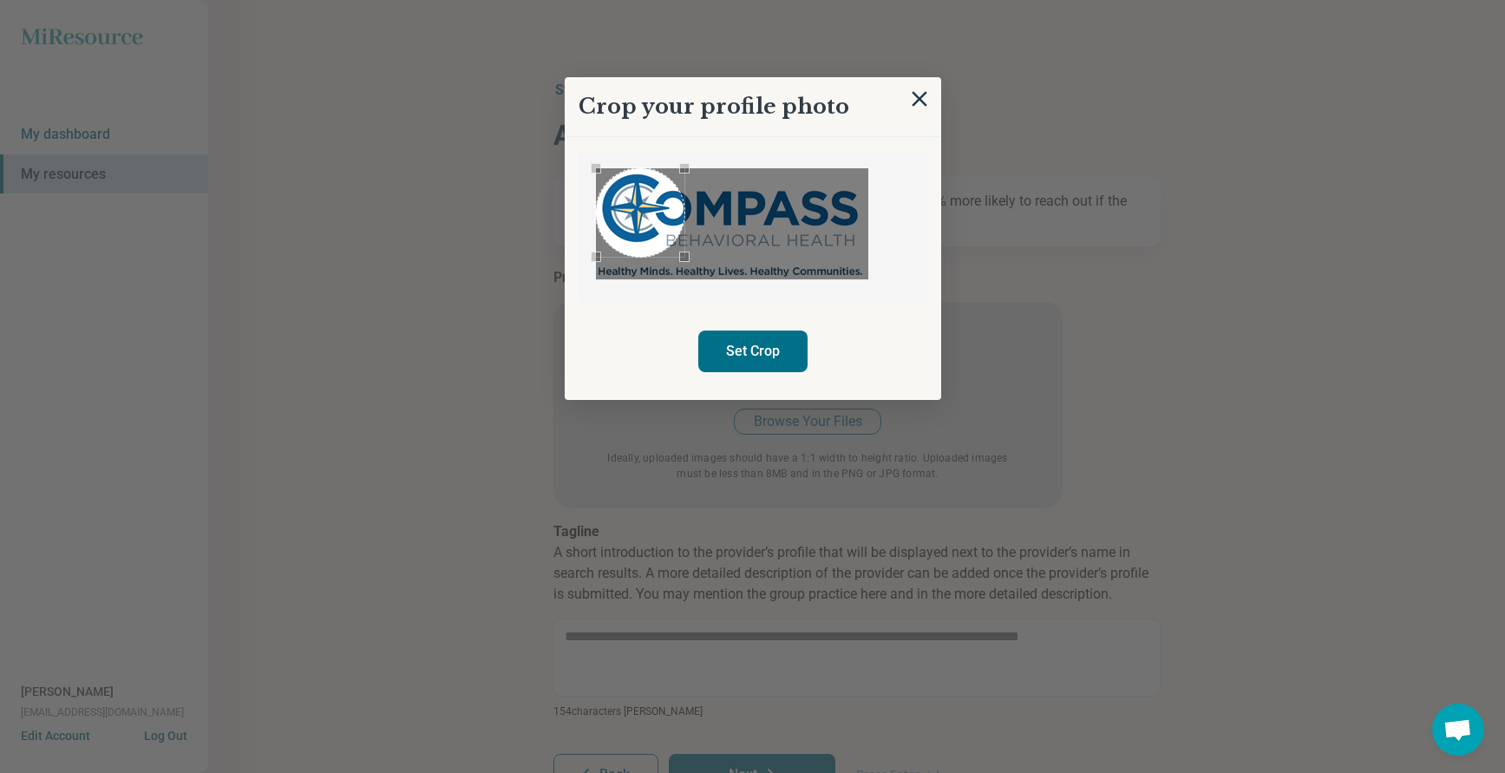
click at [574, 196] on div "Crop your profile photo Set Crop" at bounding box center [753, 238] width 376 height 323
click at [671, 252] on div "Use the arrow keys to move the south east drag handle to change the crop select…" at bounding box center [675, 248] width 10 height 10
click at [771, 362] on button "Set Crop" at bounding box center [752, 351] width 109 height 42
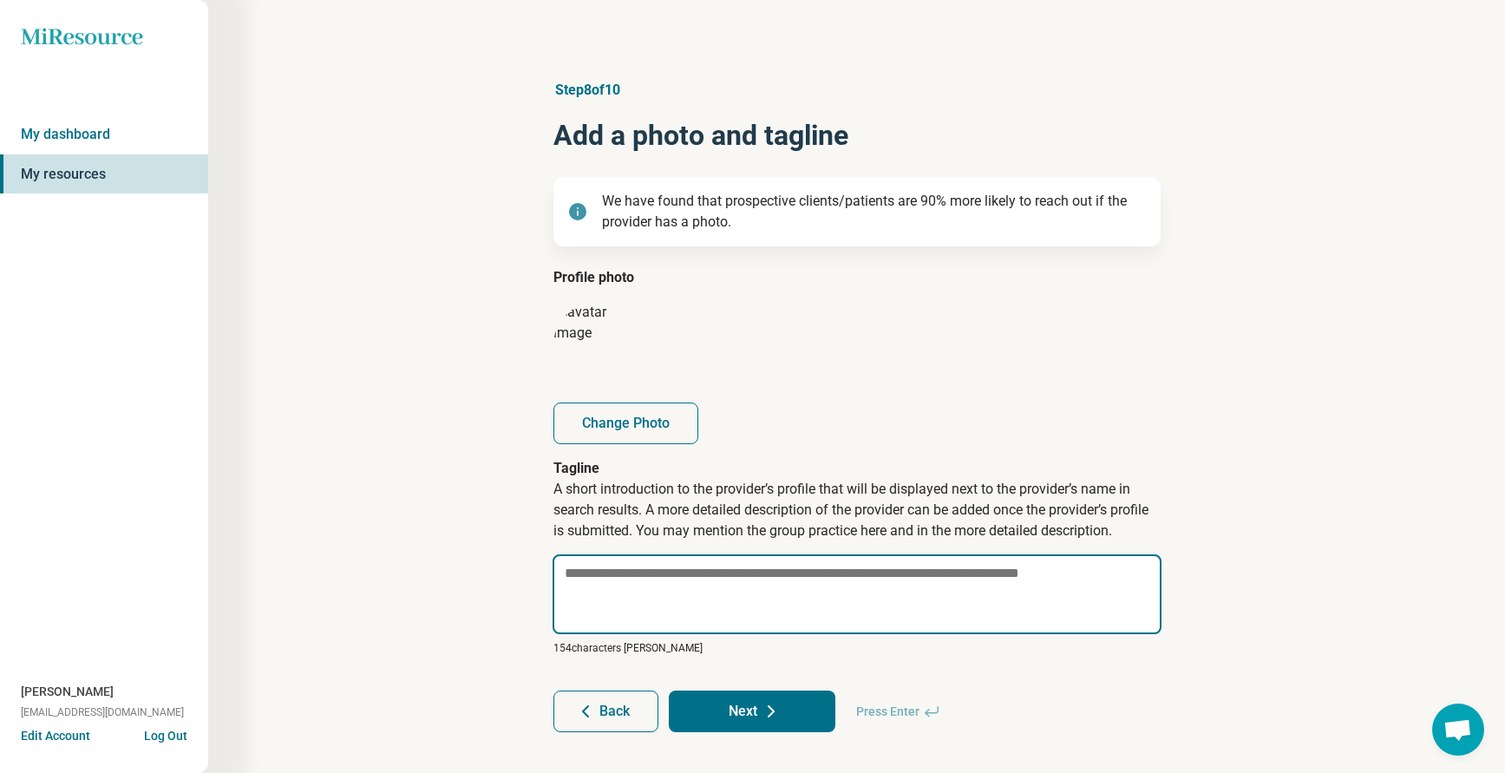
click at [646, 596] on textarea at bounding box center [856, 594] width 609 height 80
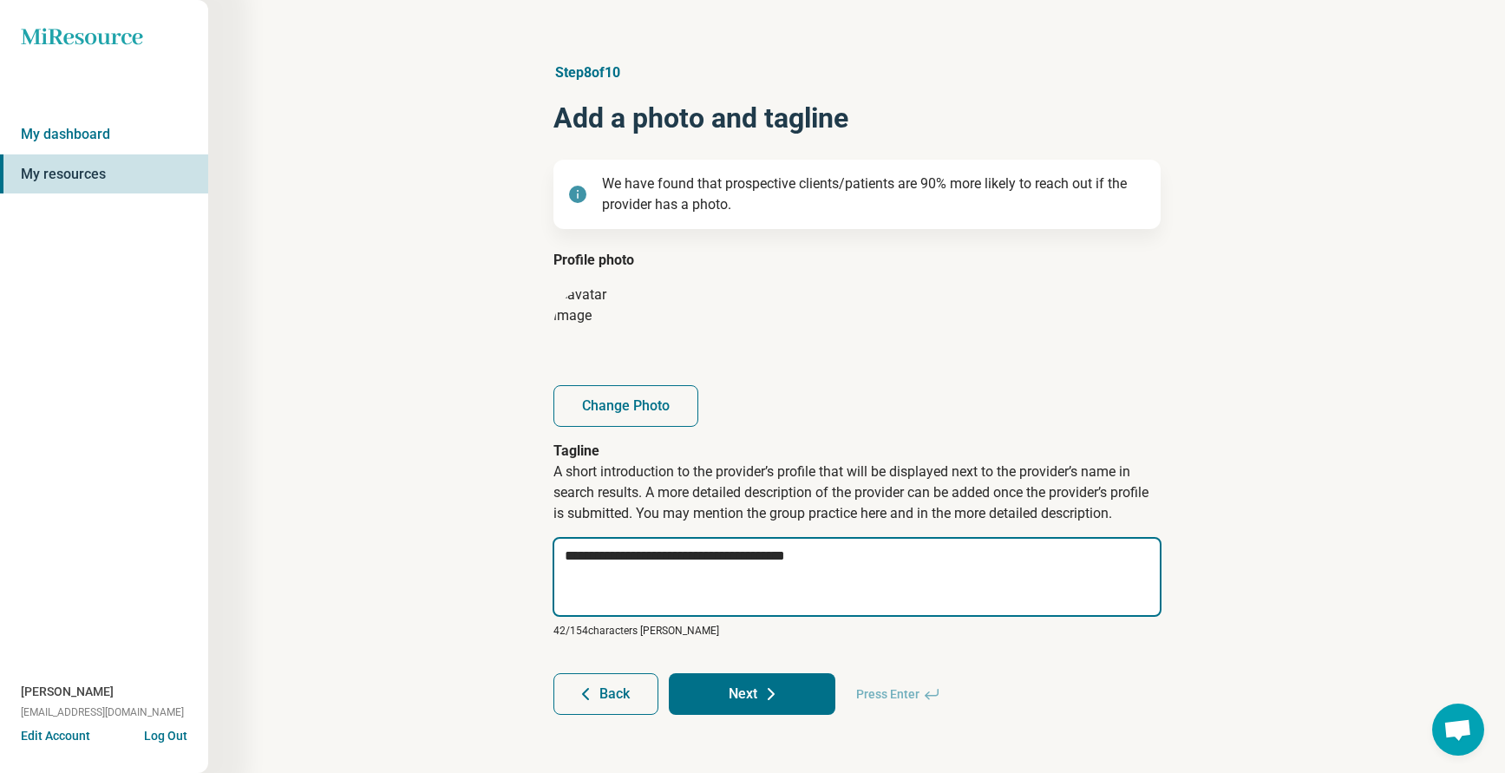
scroll to position [22, 0]
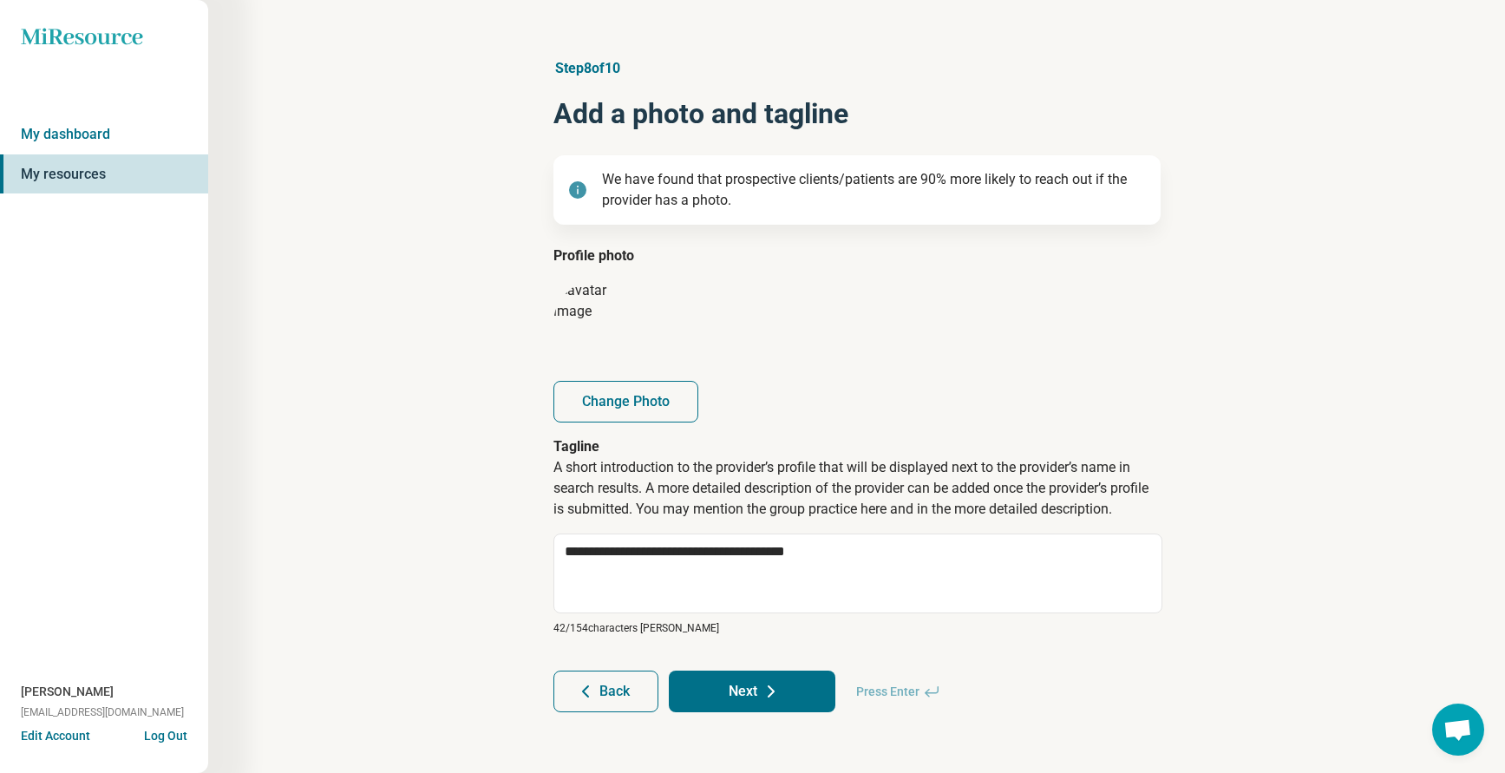
click at [749, 685] on button "Next" at bounding box center [752, 691] width 167 height 42
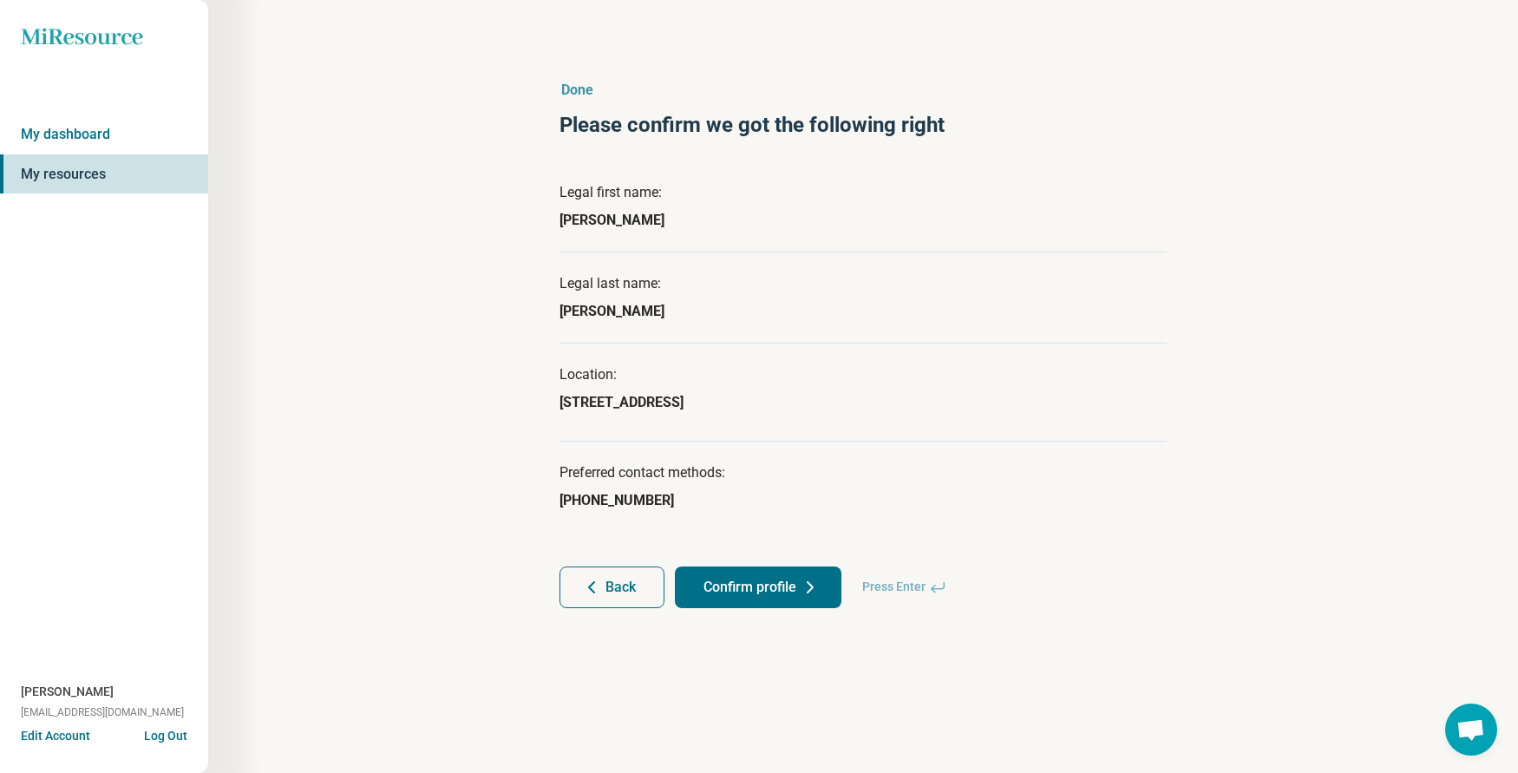
click at [758, 583] on button "Confirm profile" at bounding box center [758, 587] width 167 height 42
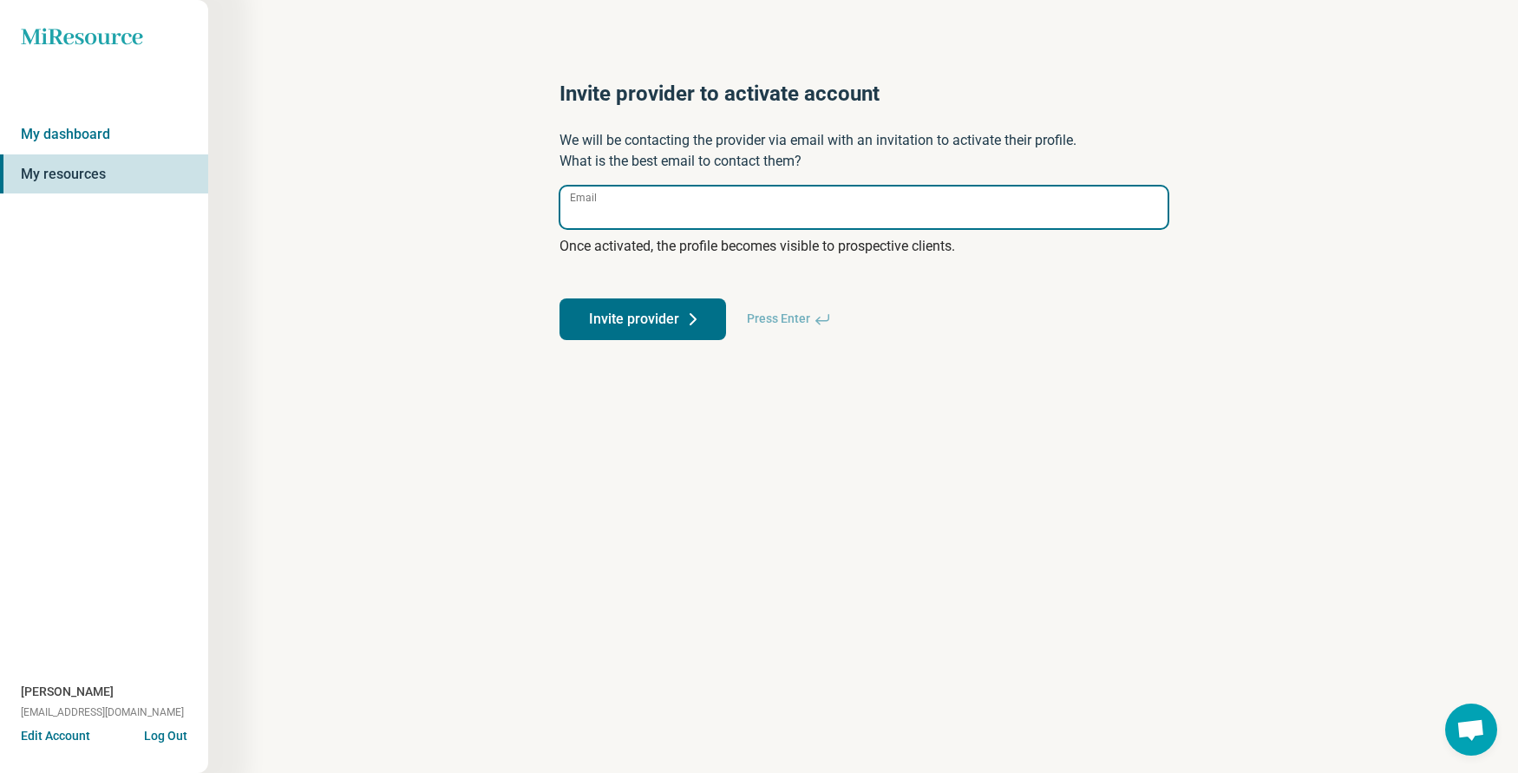
click at [617, 217] on input "Email" at bounding box center [863, 207] width 607 height 42
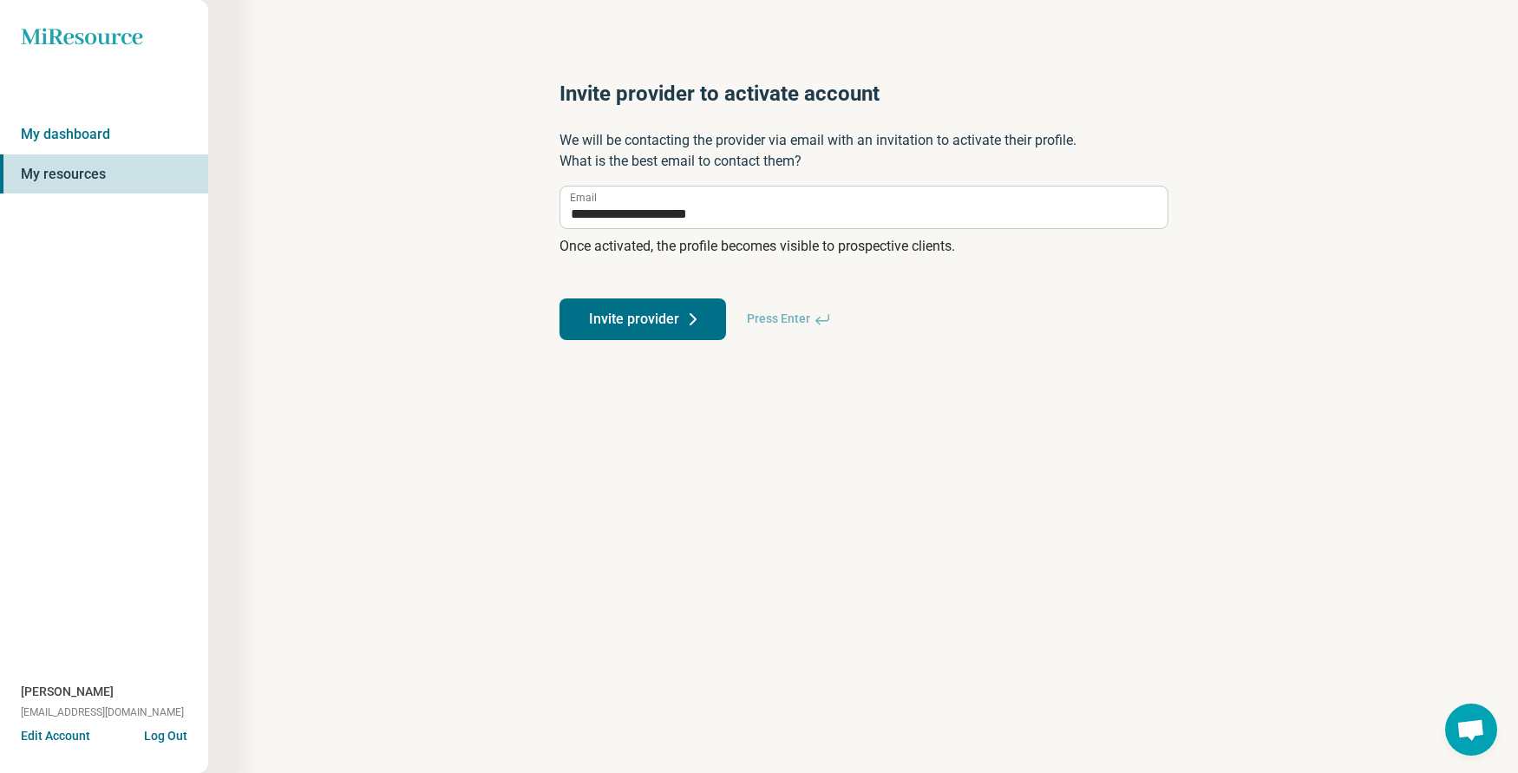
click at [643, 340] on div "**********" at bounding box center [863, 210] width 663 height 330
click at [628, 312] on button "Invite provider" at bounding box center [642, 319] width 167 height 42
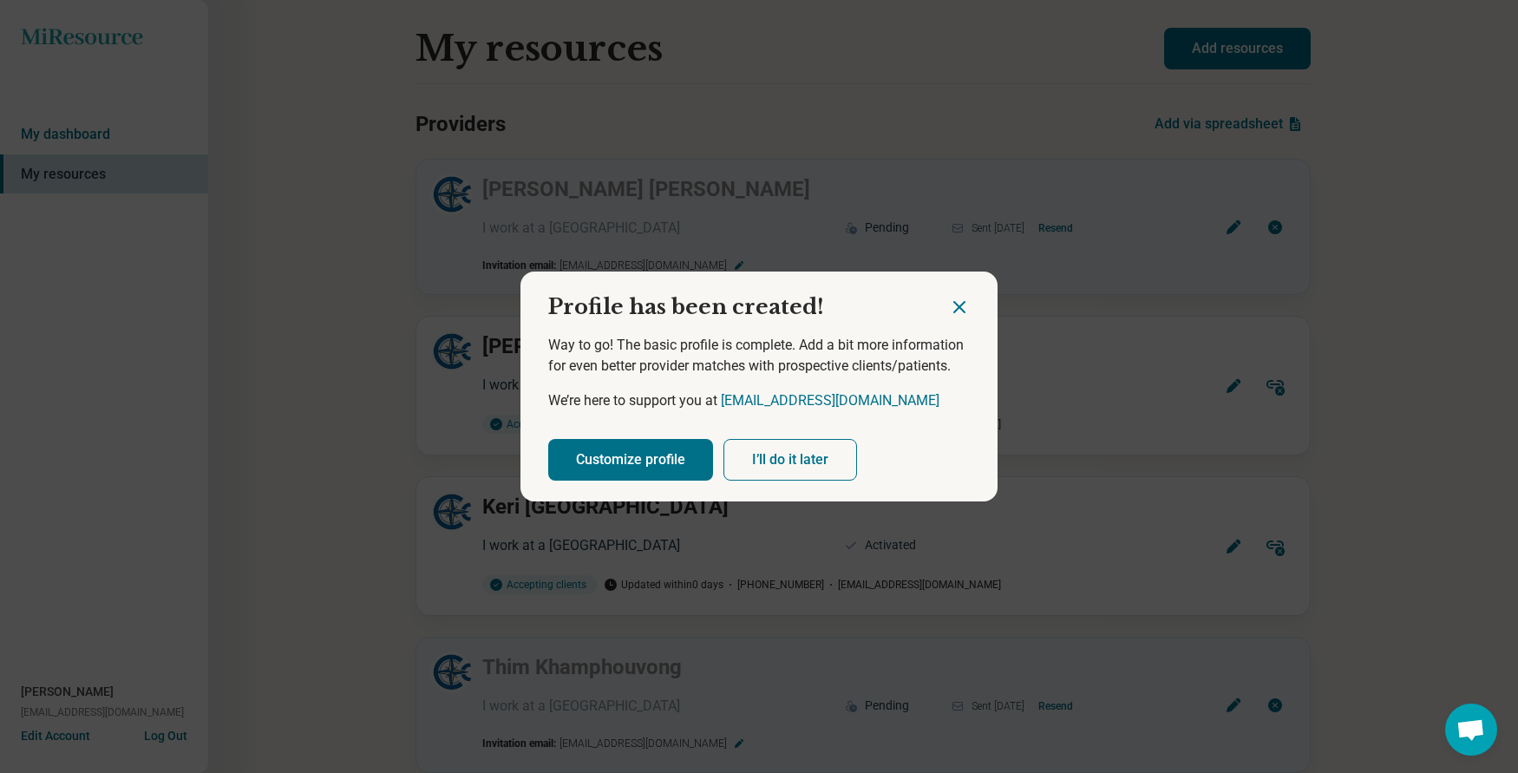
click at [755, 465] on button "I’ll do it later" at bounding box center [790, 460] width 134 height 42
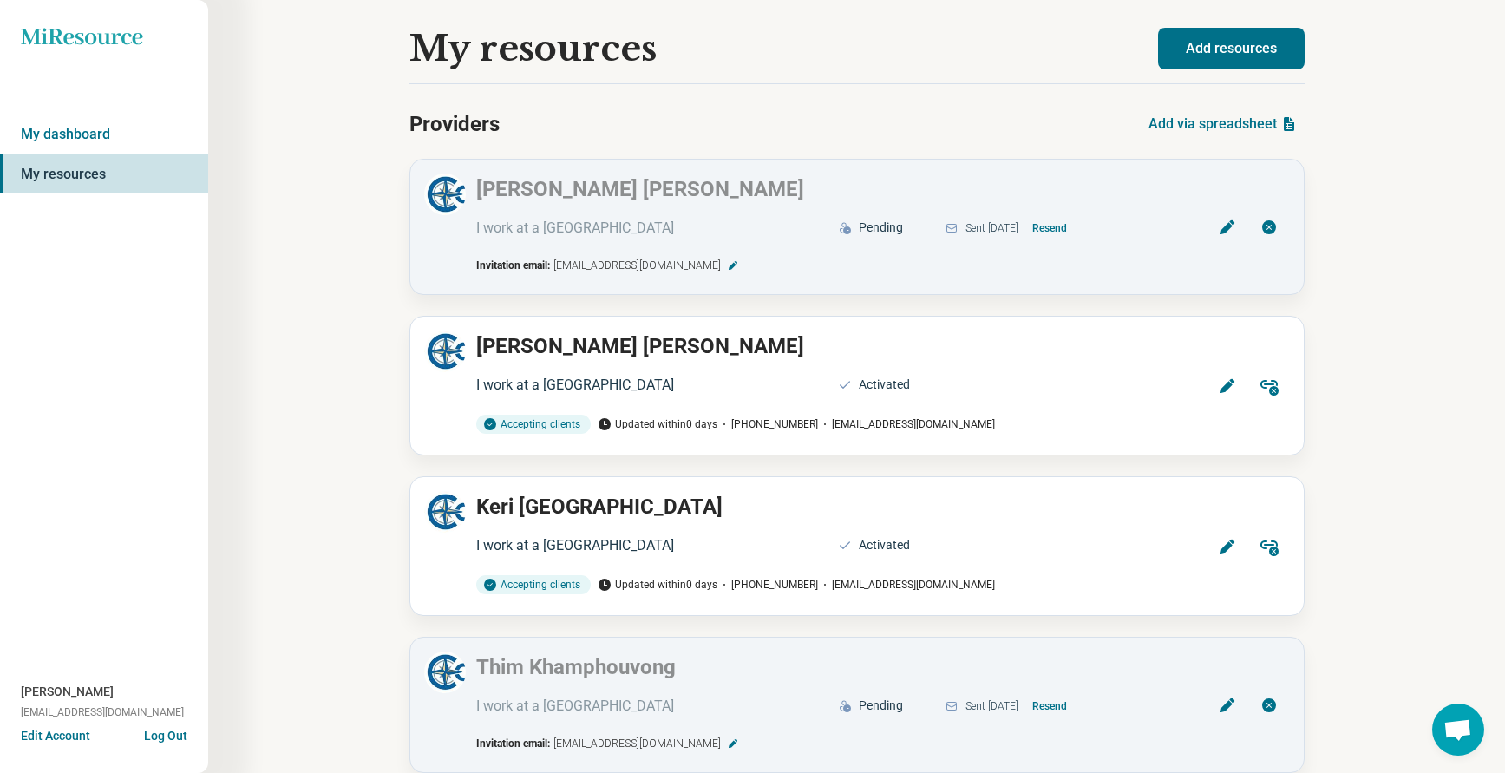
click at [1218, 43] on button "Add resources" at bounding box center [1231, 49] width 147 height 42
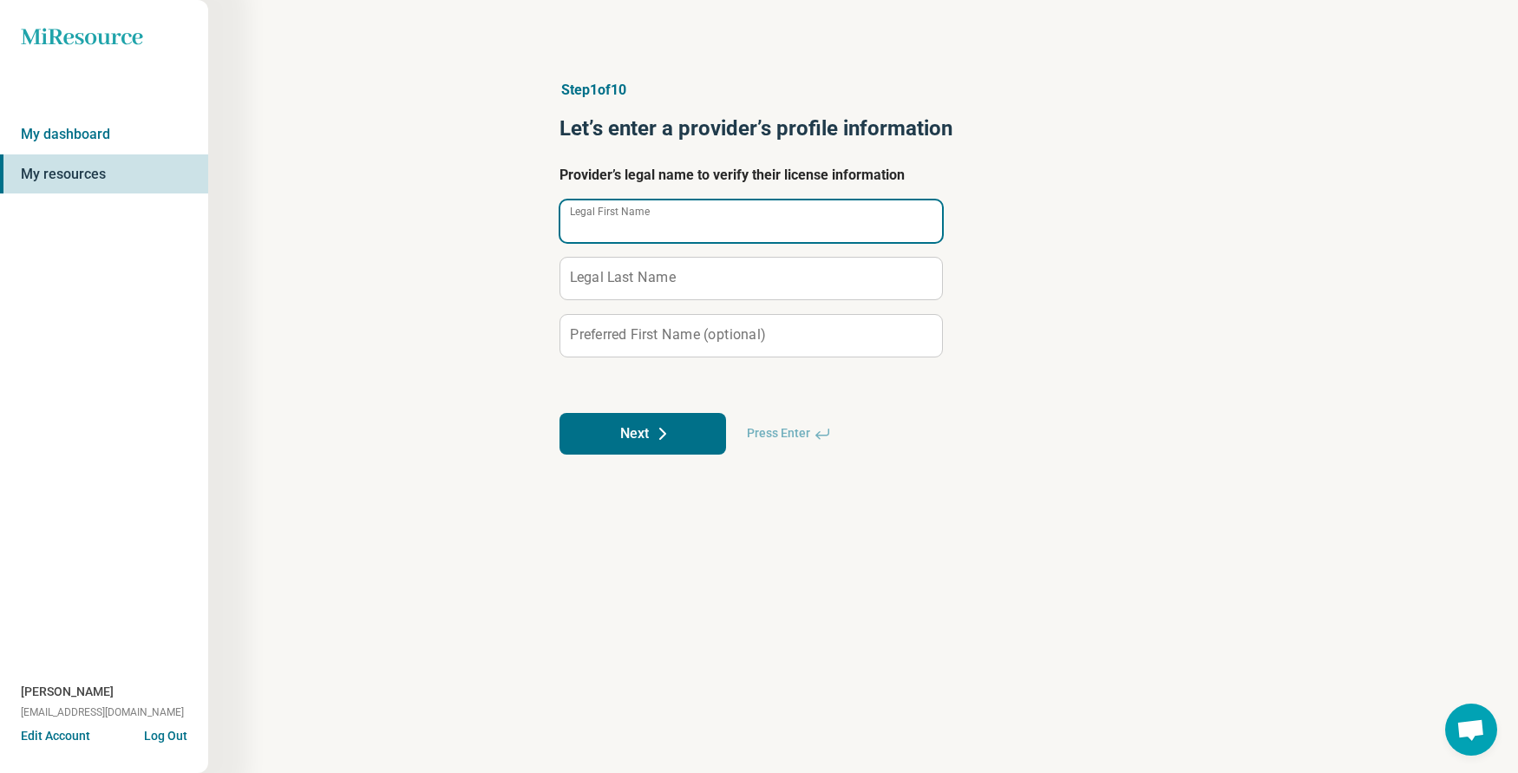
click at [618, 232] on input "Legal First Name" at bounding box center [751, 221] width 382 height 42
click at [656, 428] on icon at bounding box center [662, 433] width 21 height 21
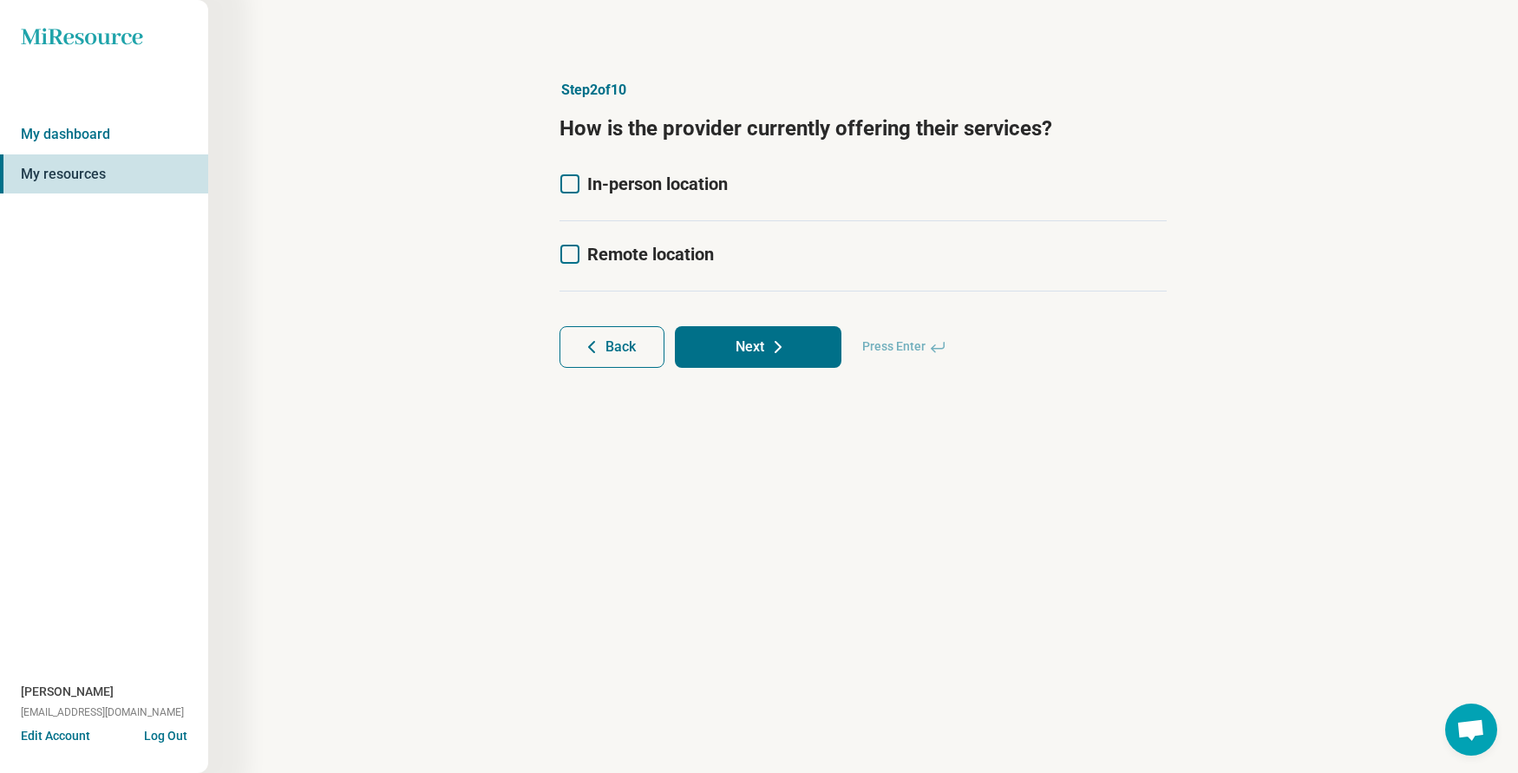
click at [572, 173] on label "In-person location" at bounding box center [643, 184] width 168 height 24
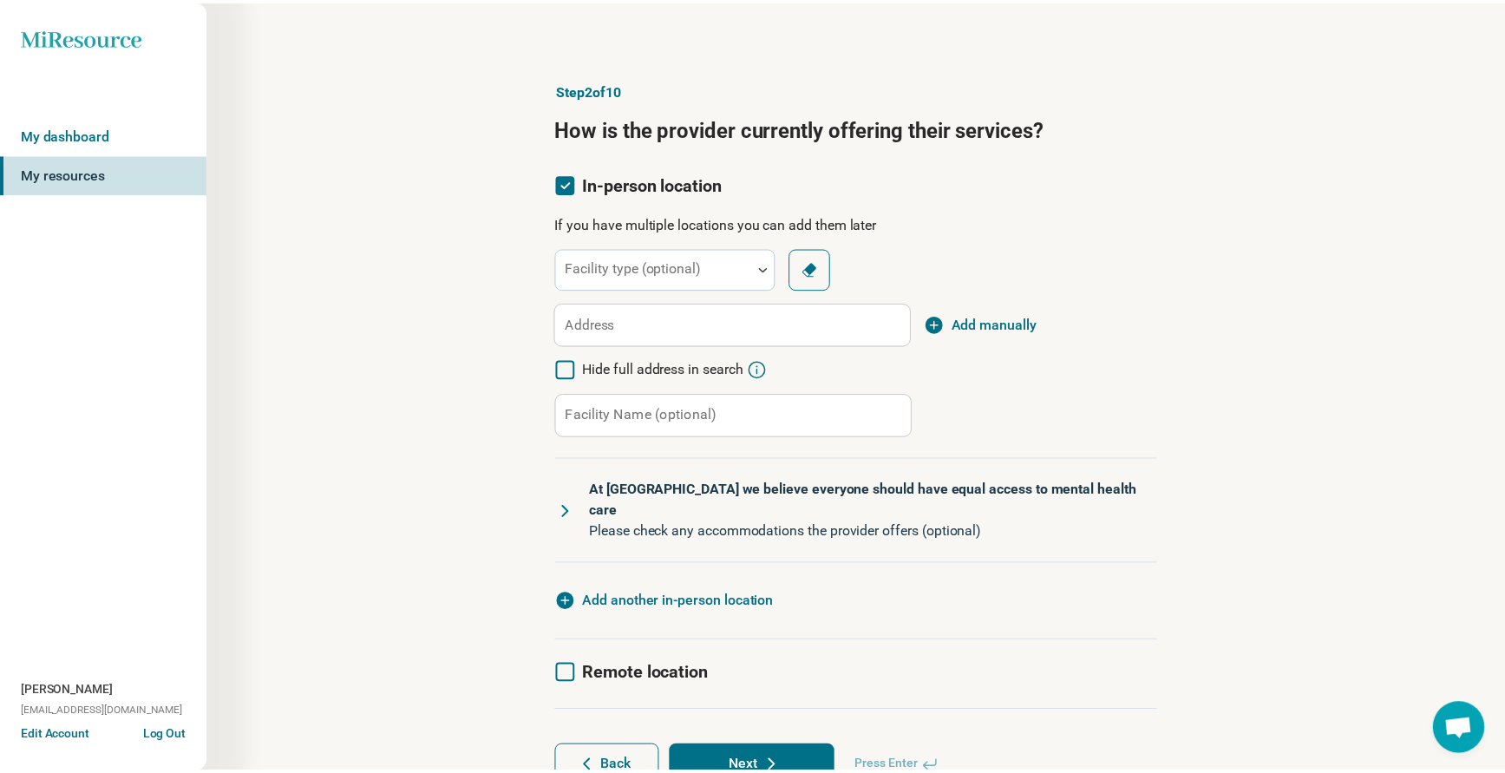
scroll to position [9, 0]
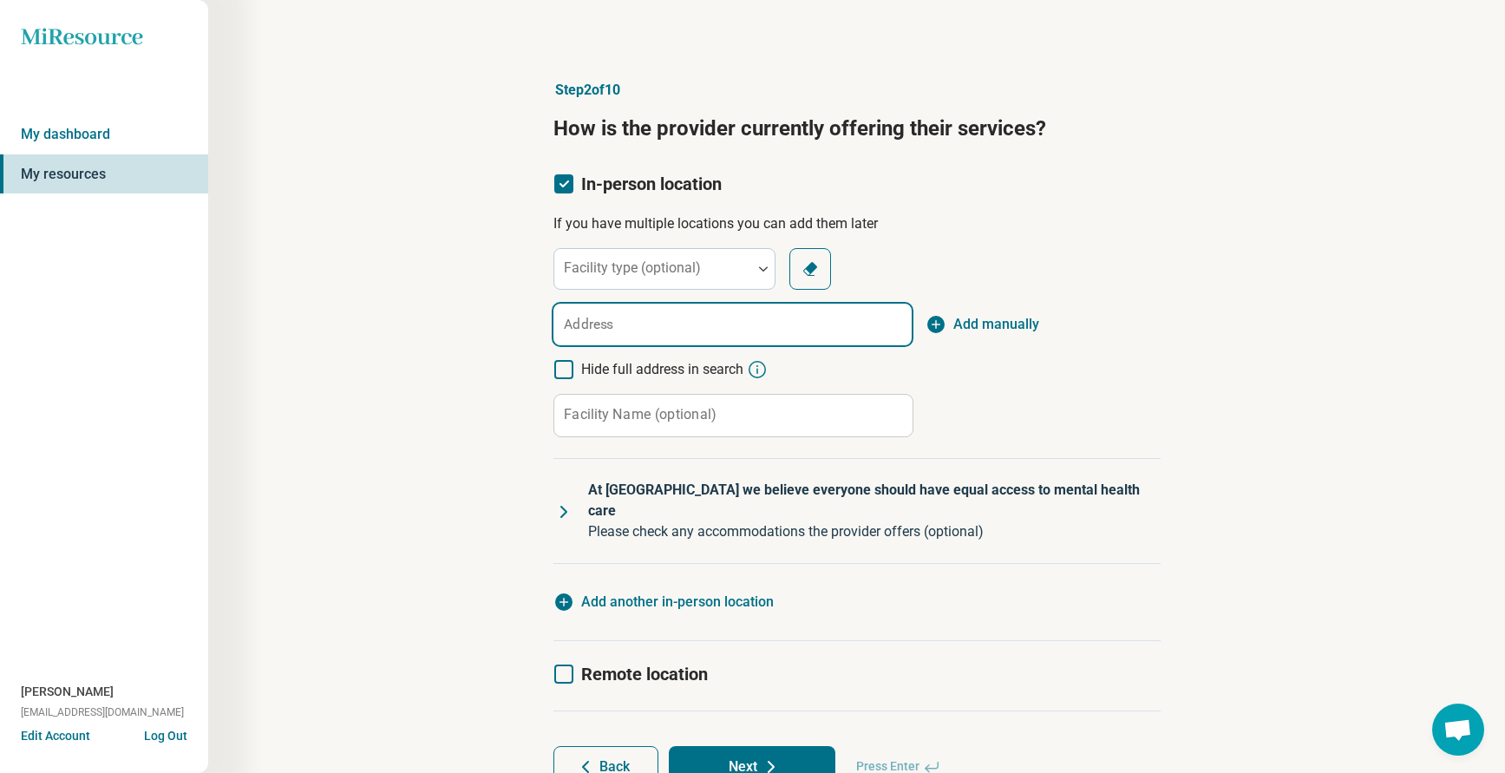
click at [624, 334] on input "Address" at bounding box center [732, 325] width 358 height 42
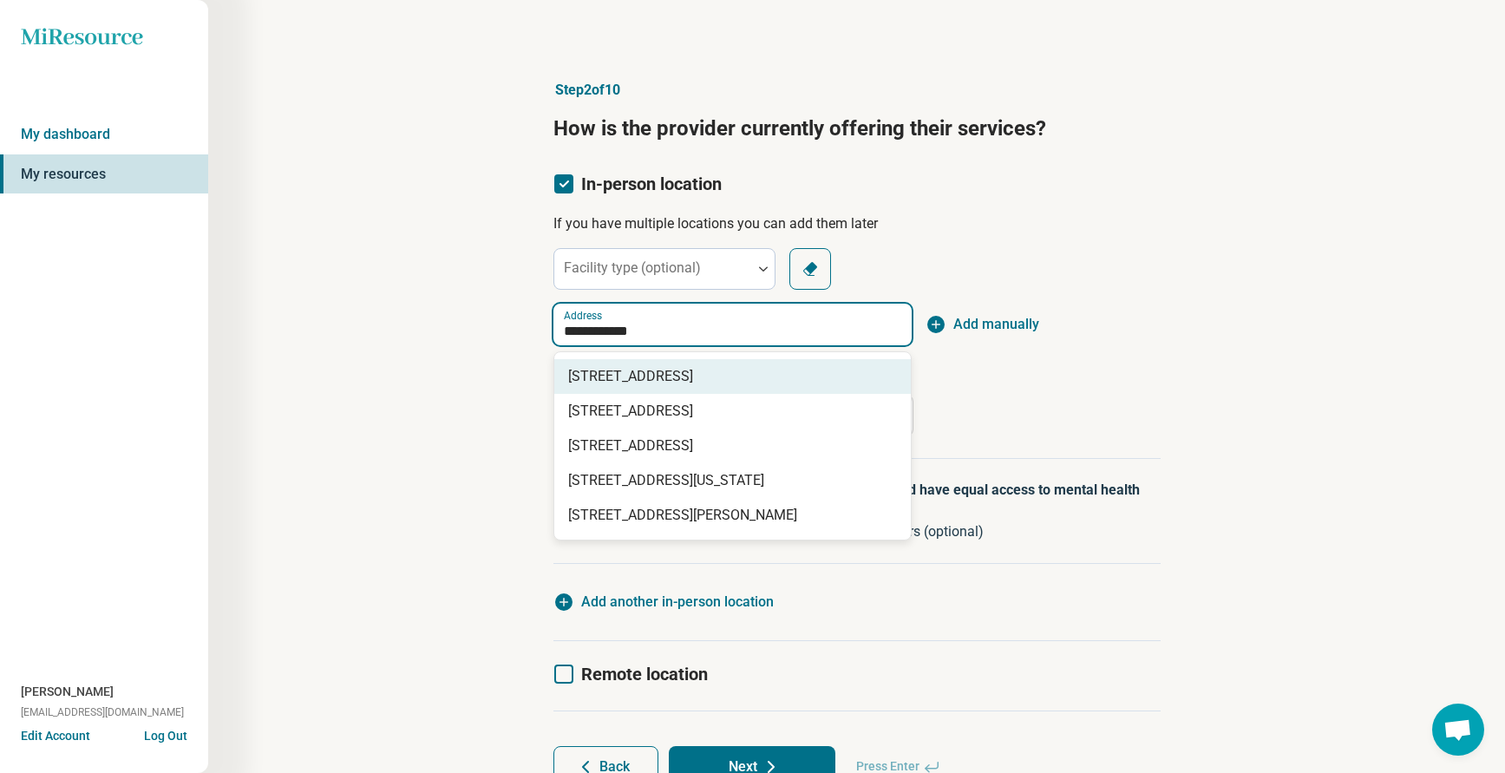
drag, startPoint x: 674, startPoint y: 397, endPoint x: 672, endPoint y: 382, distance: 15.7
click at [672, 382] on div "[GEOGRAPHIC_DATA], [GEOGRAPHIC_DATA][STREET_ADDRESS][STREET_ADDRESS] [STREET_AD…" at bounding box center [732, 445] width 356 height 187
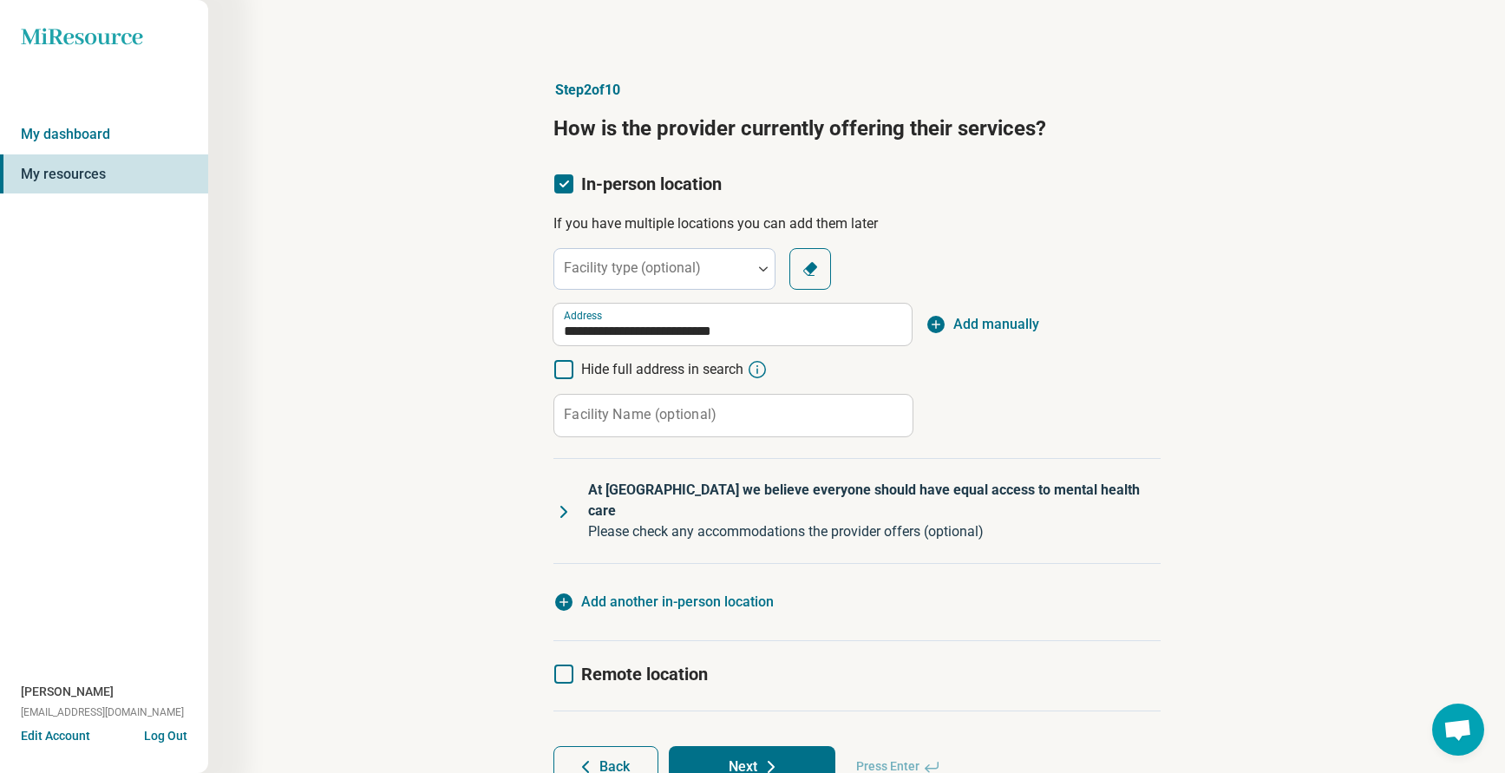
click at [1121, 373] on div "**********" at bounding box center [856, 342] width 607 height 189
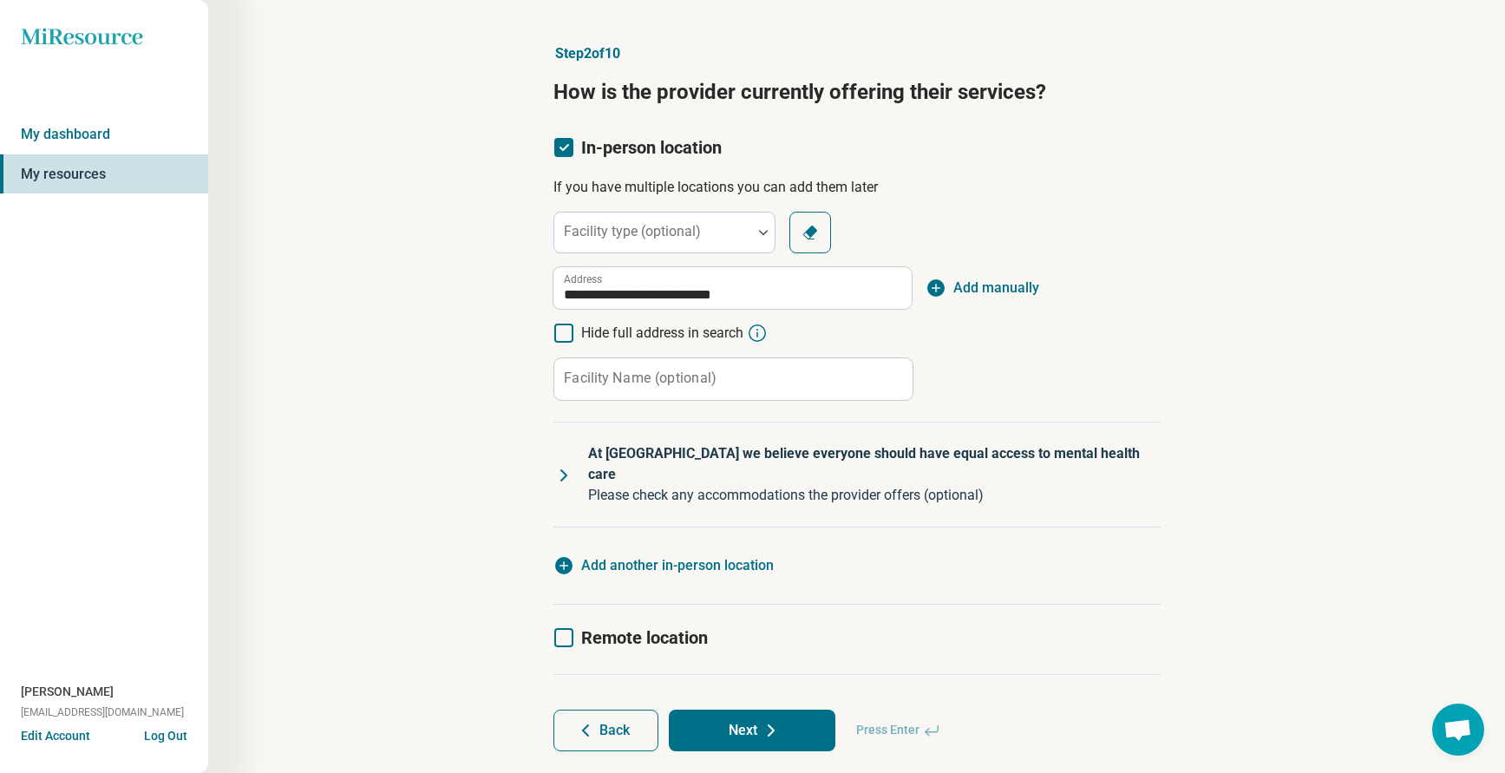
scroll to position [56, 0]
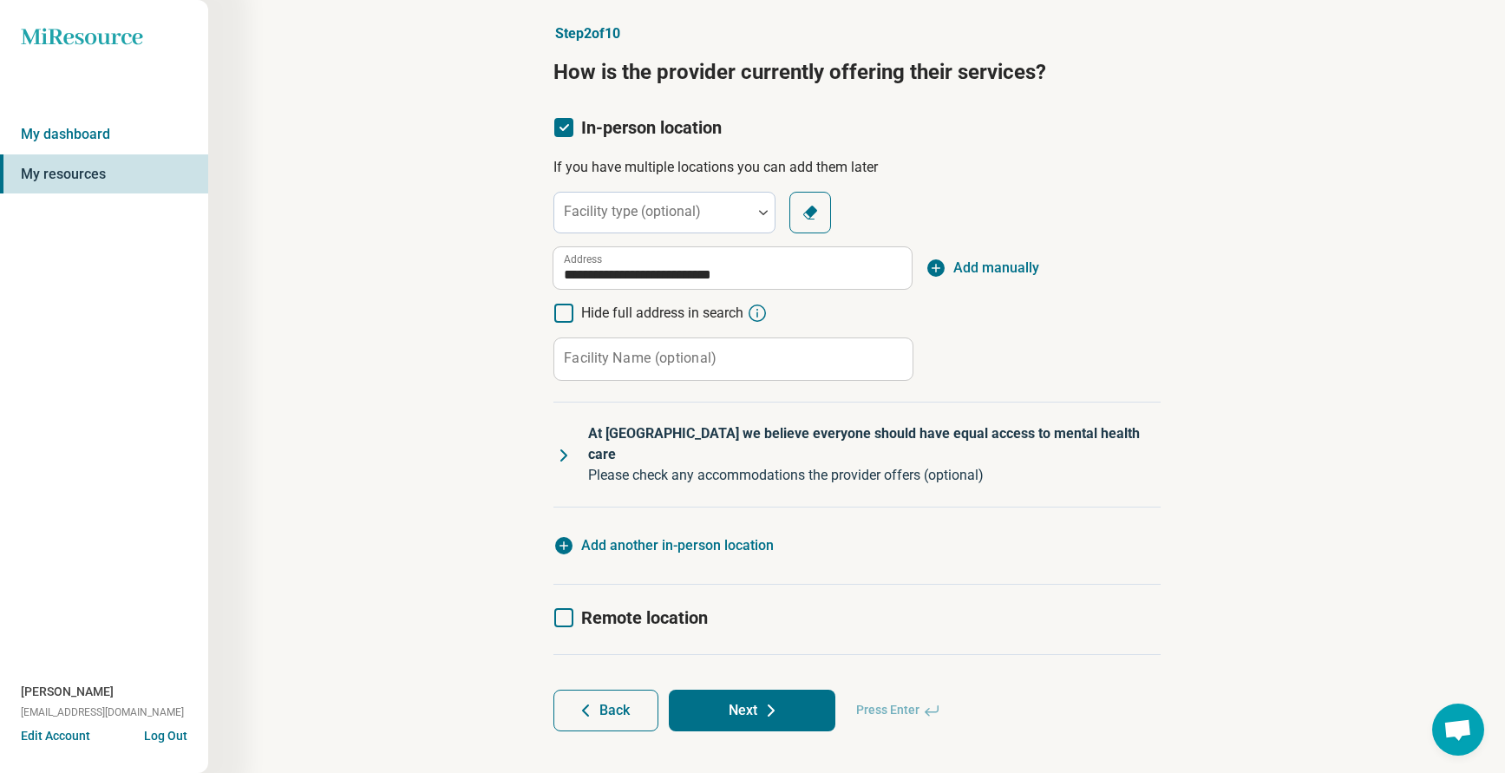
click at [749, 690] on button "Next" at bounding box center [752, 711] width 167 height 42
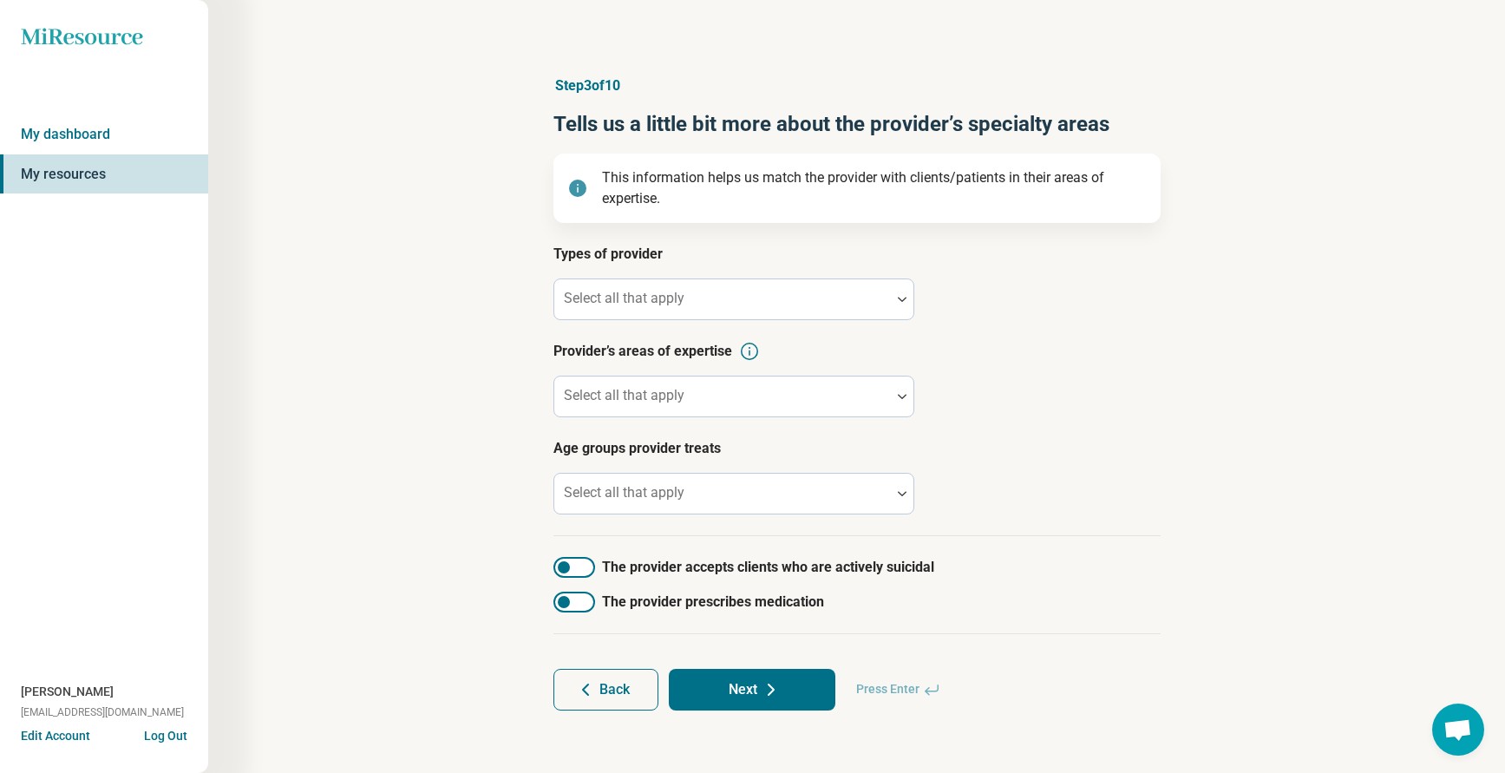
scroll to position [0, 0]
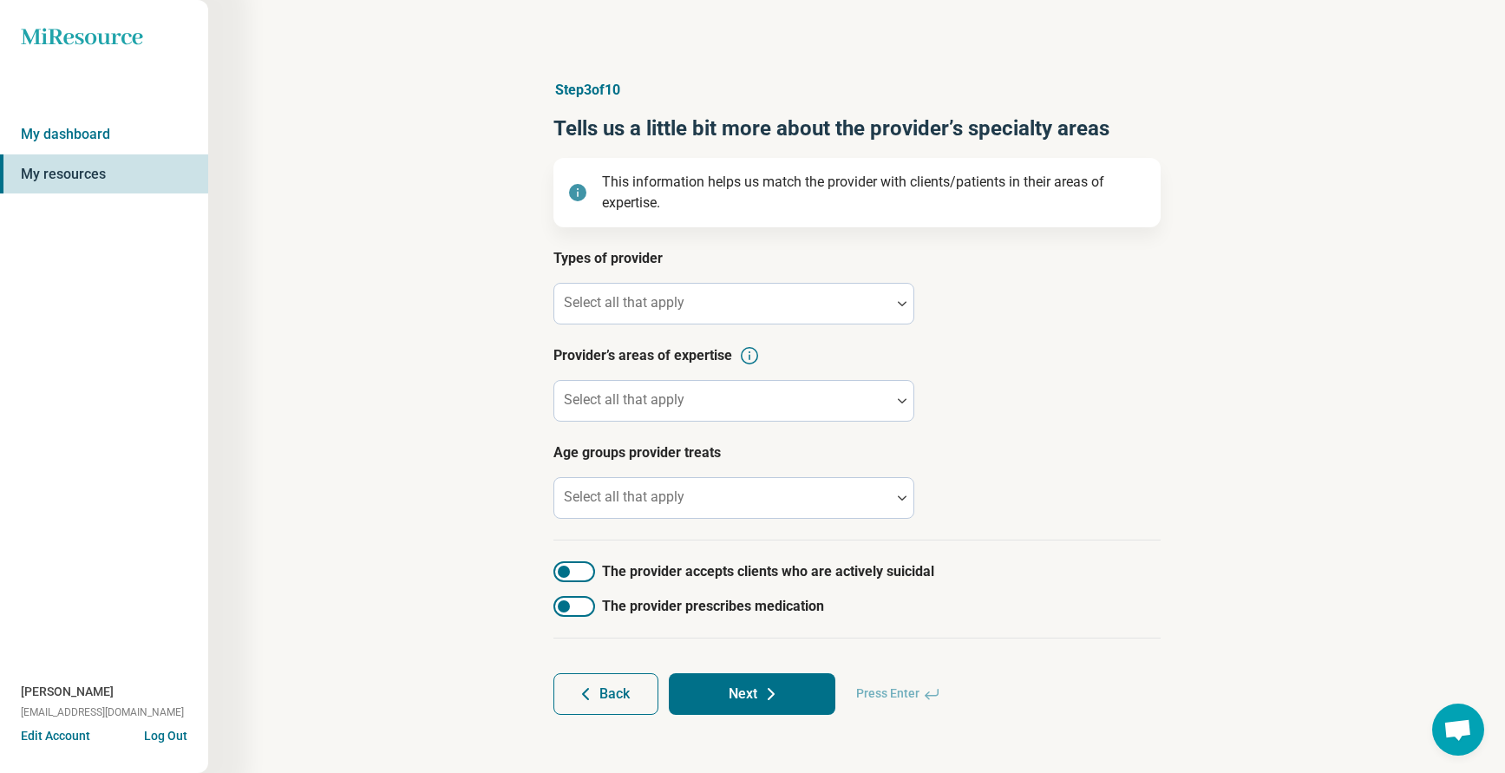
click at [657, 278] on article "Types of provider Select all that apply" at bounding box center [856, 286] width 607 height 76
click at [650, 295] on label "Select all that apply" at bounding box center [624, 302] width 121 height 16
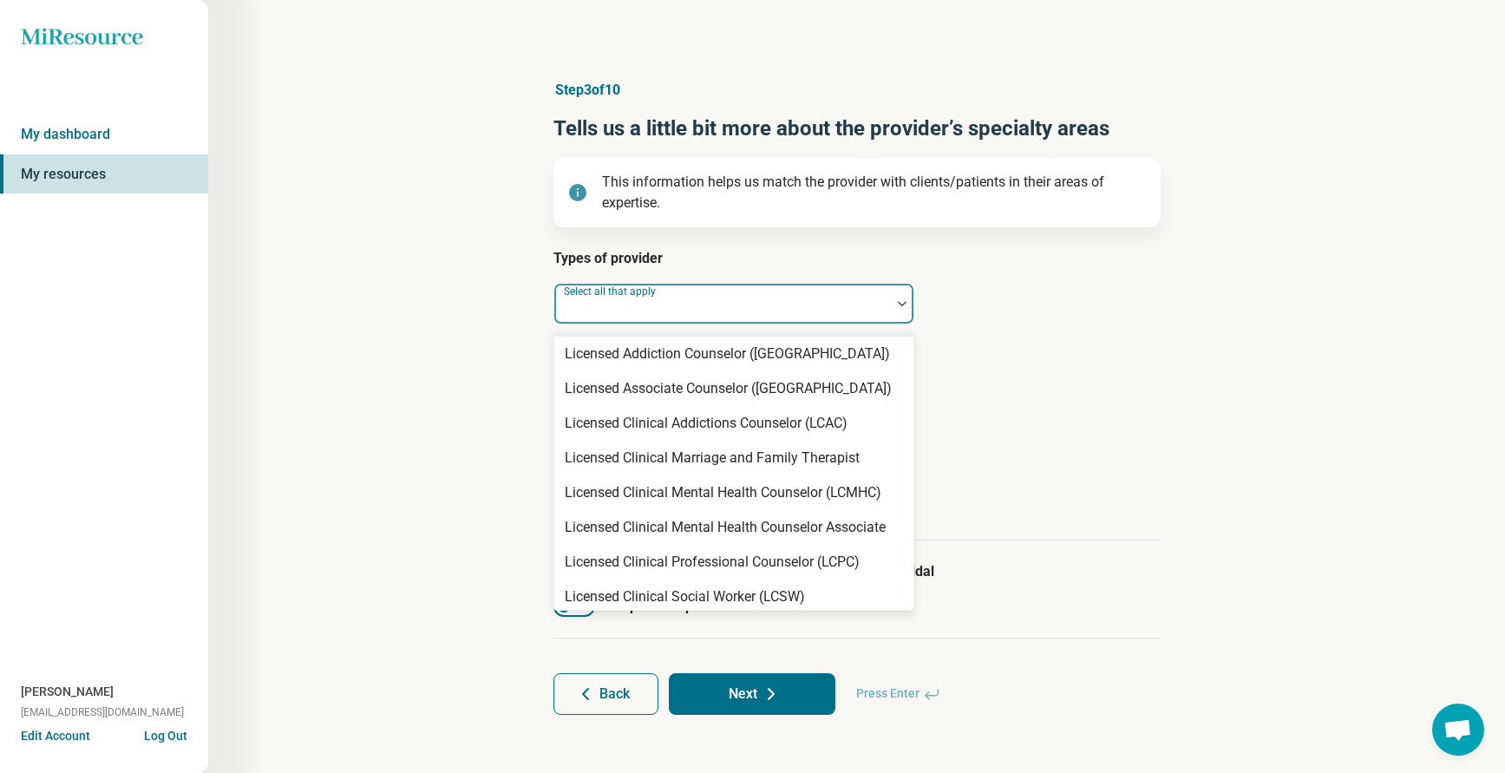
scroll to position [954, 0]
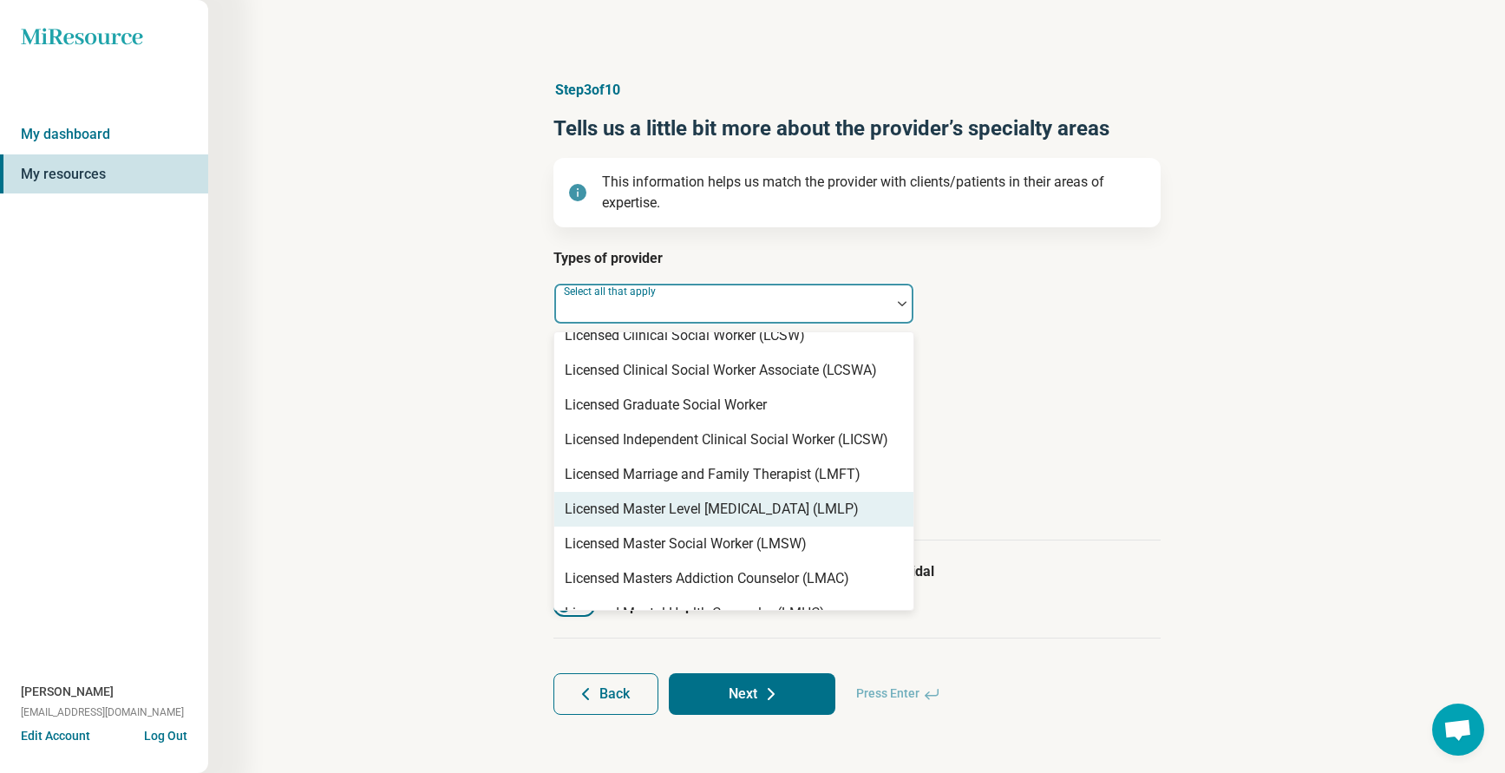
click at [681, 502] on div "Licensed Master Level [MEDICAL_DATA] (LMLP)" at bounding box center [712, 509] width 294 height 21
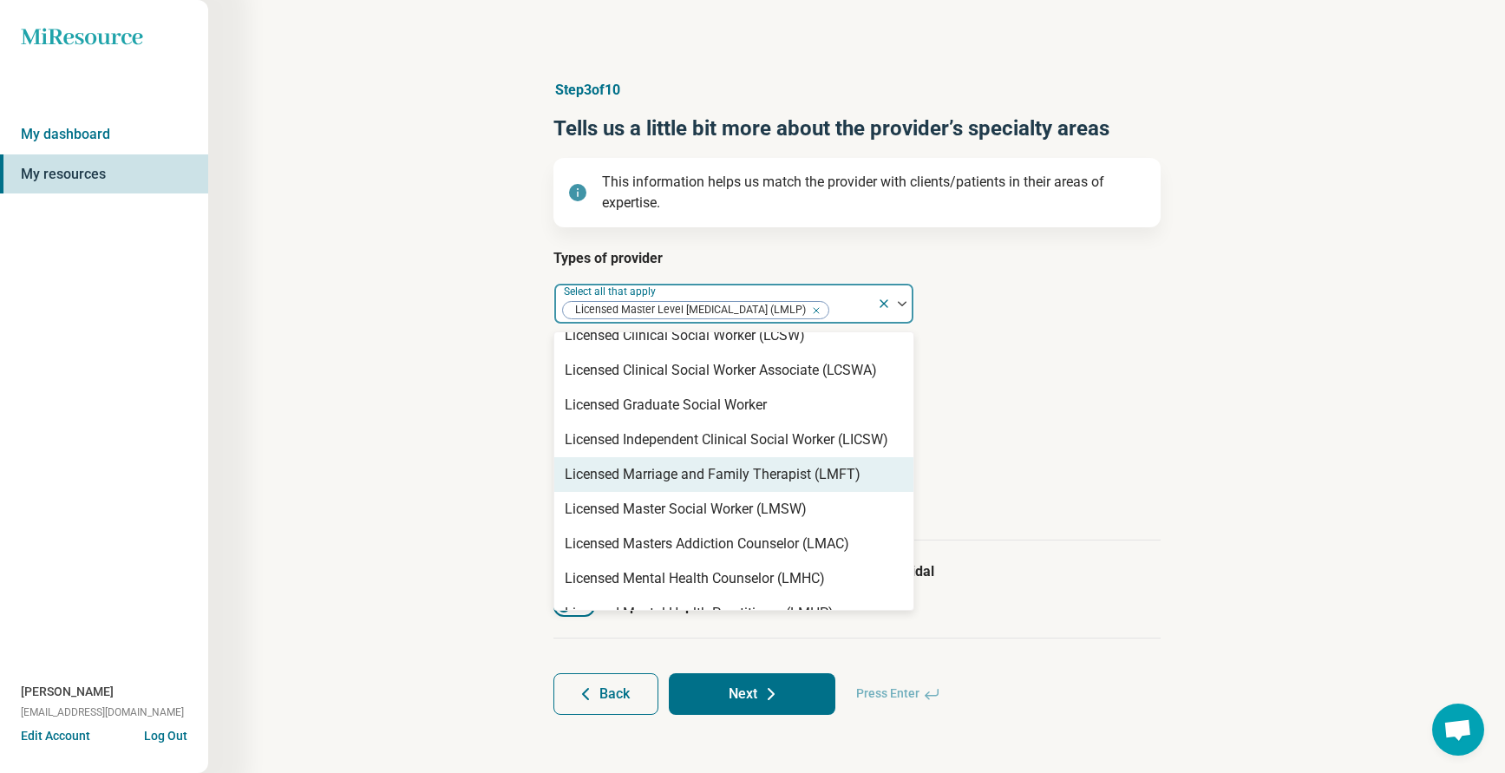
click at [1045, 443] on h3 "Age groups provider treats" at bounding box center [856, 452] width 607 height 21
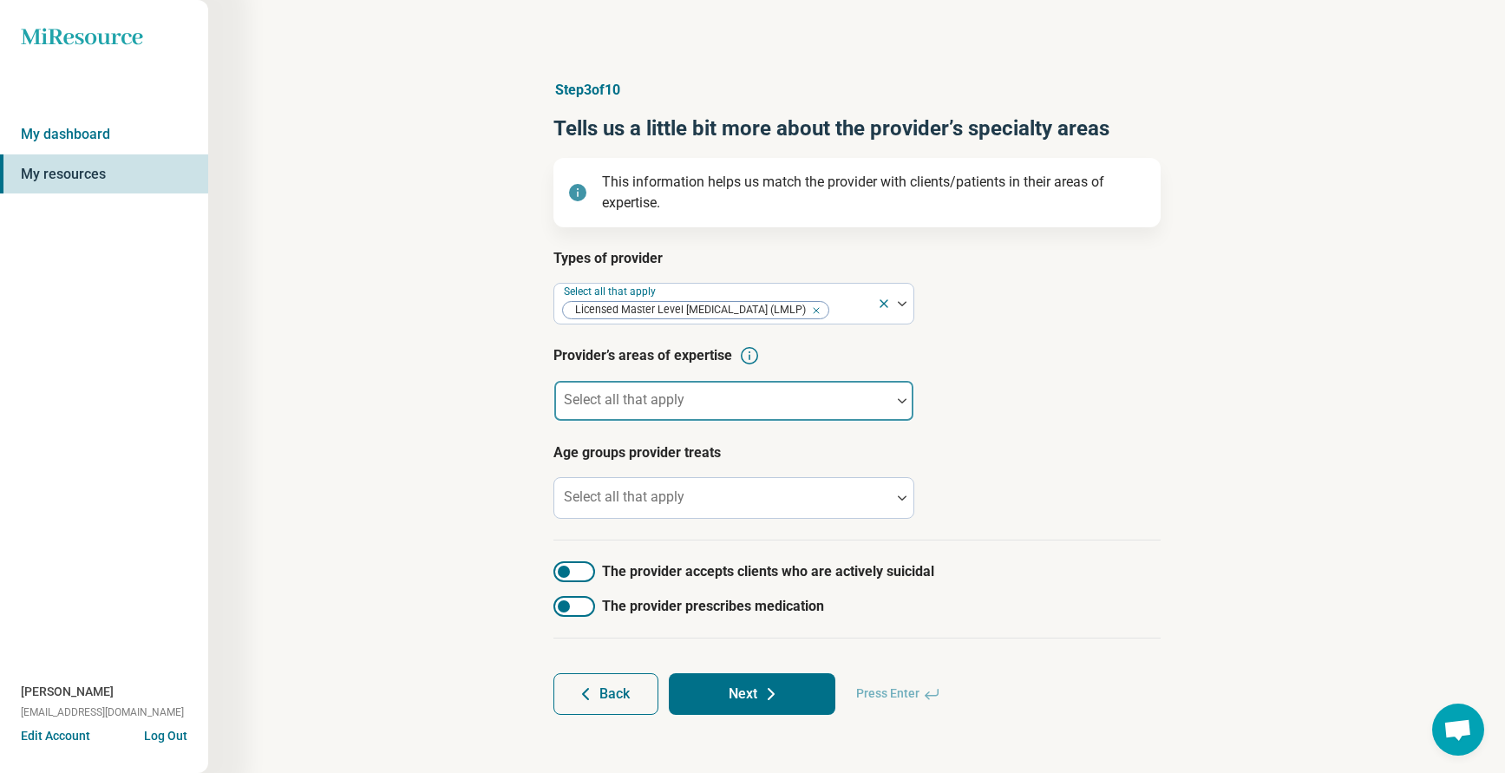
click at [722, 416] on div at bounding box center [722, 407] width 323 height 24
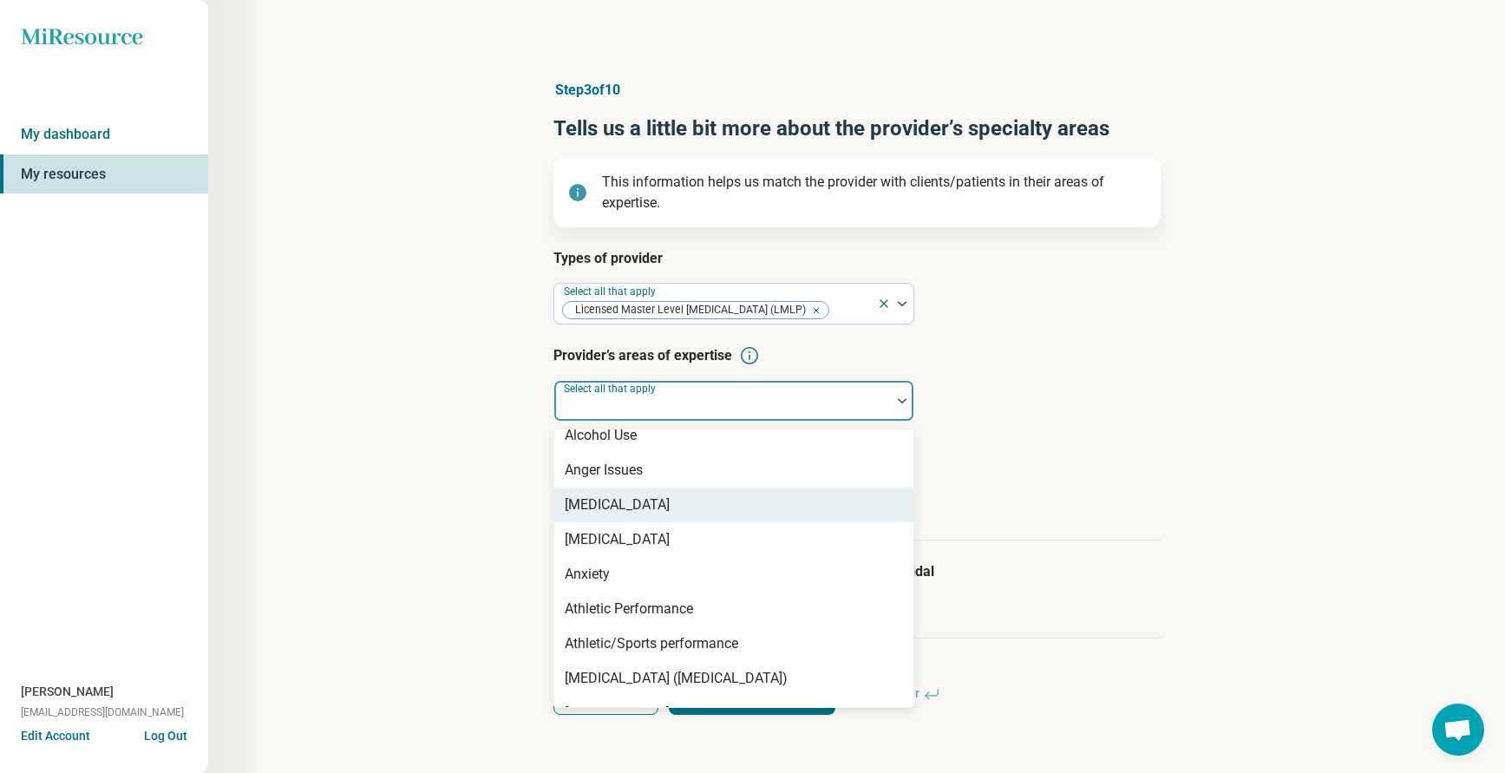
scroll to position [173, 0]
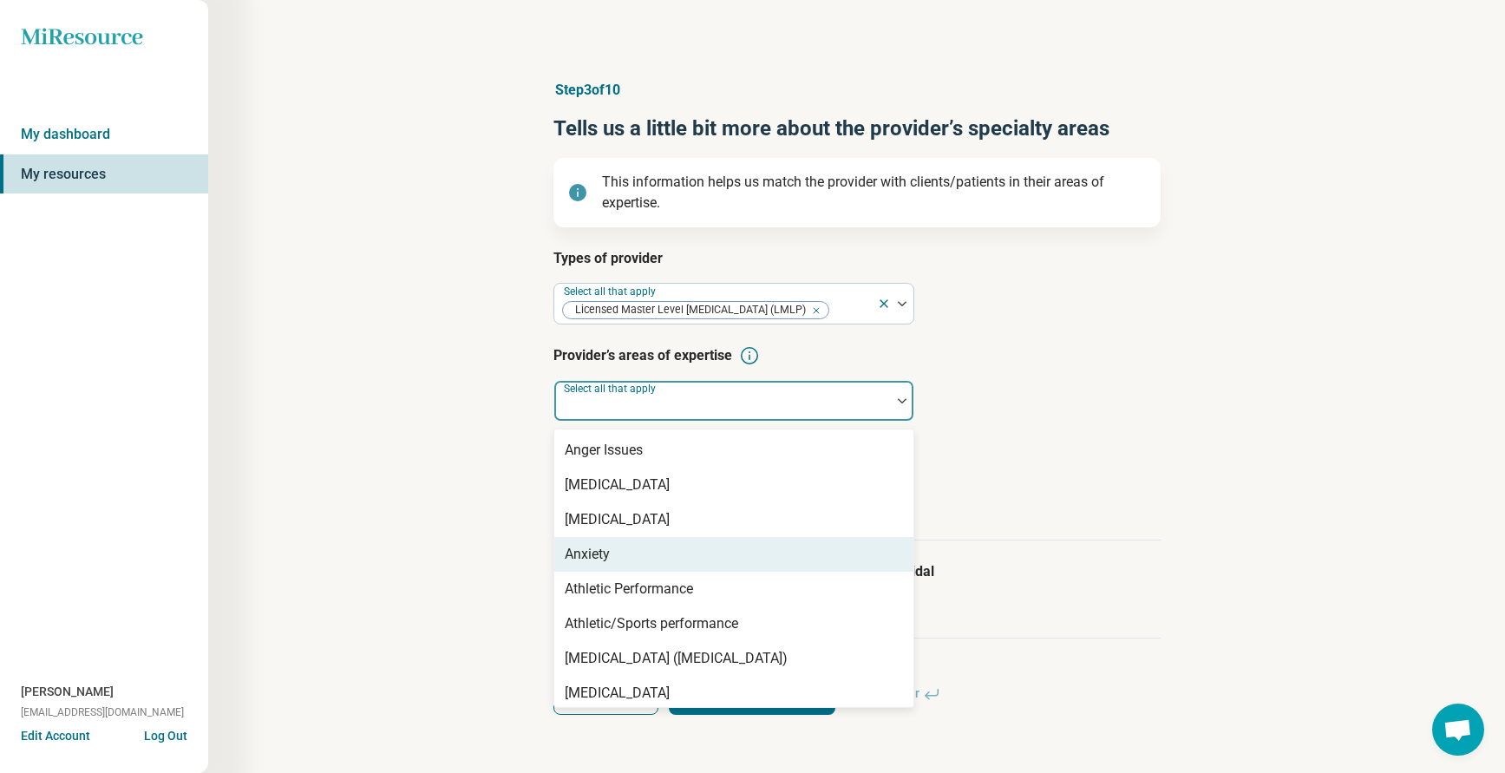
click at [573, 552] on div "Anxiety" at bounding box center [587, 554] width 45 height 21
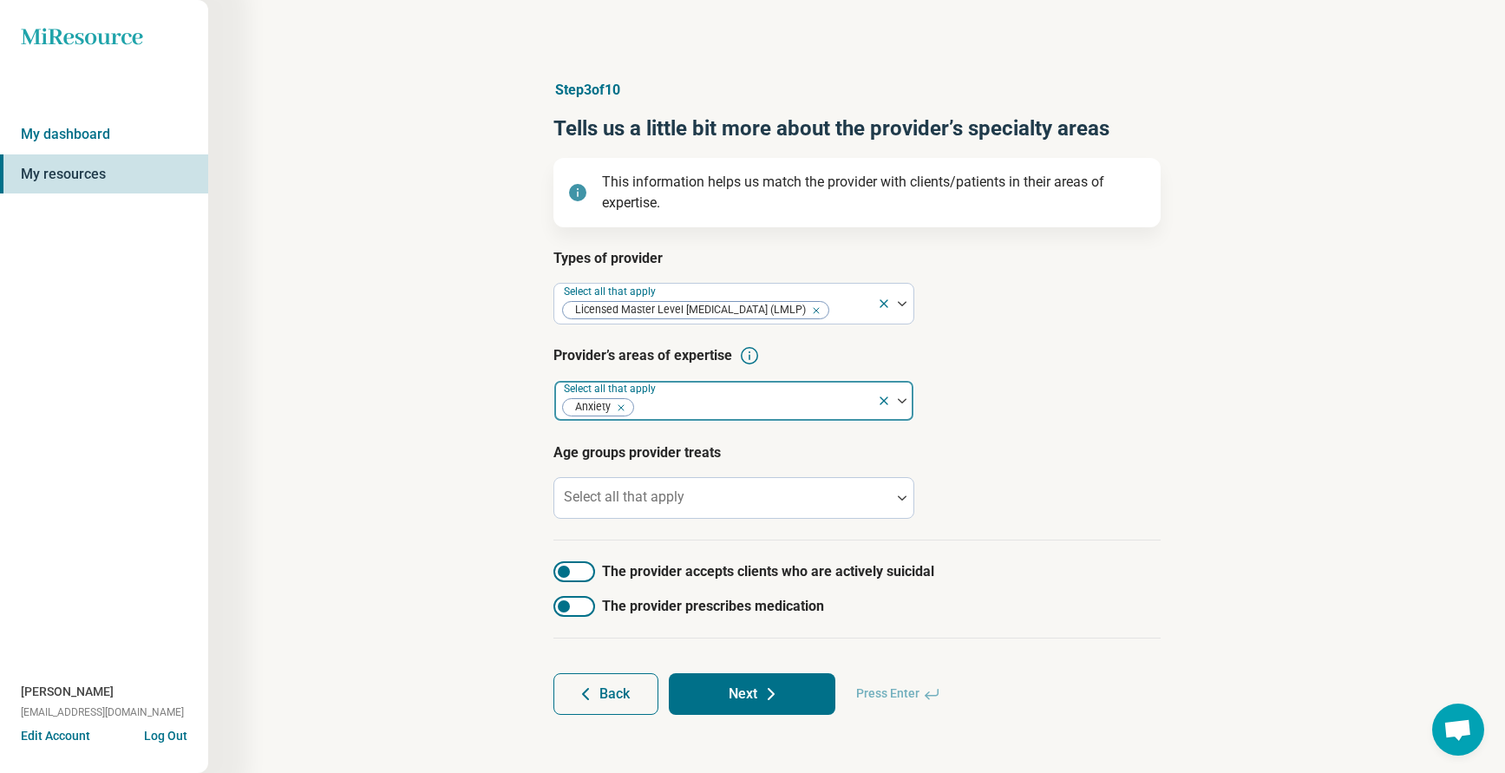
click at [673, 408] on div at bounding box center [753, 407] width 234 height 24
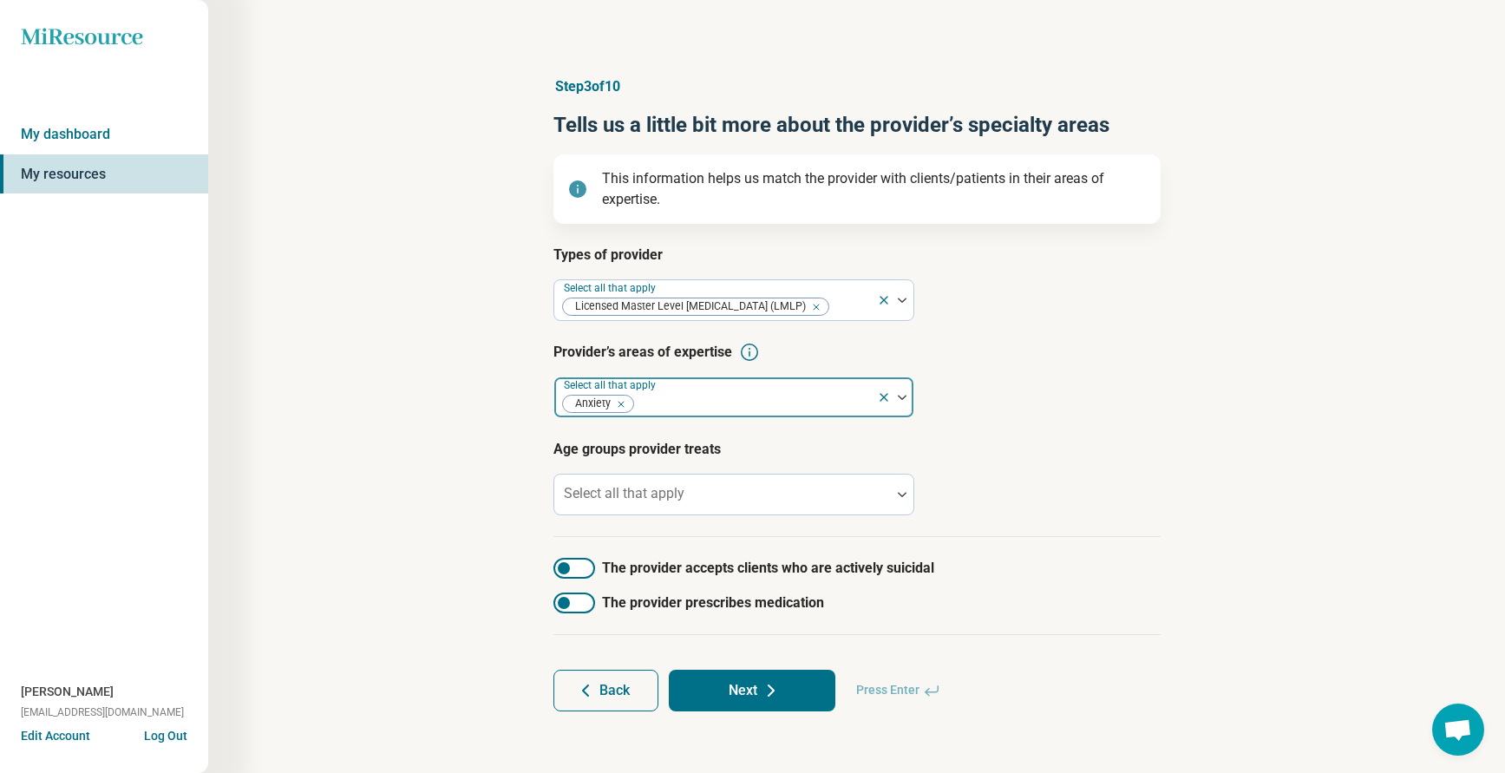
scroll to position [4, 0]
click at [670, 404] on div at bounding box center [753, 403] width 234 height 24
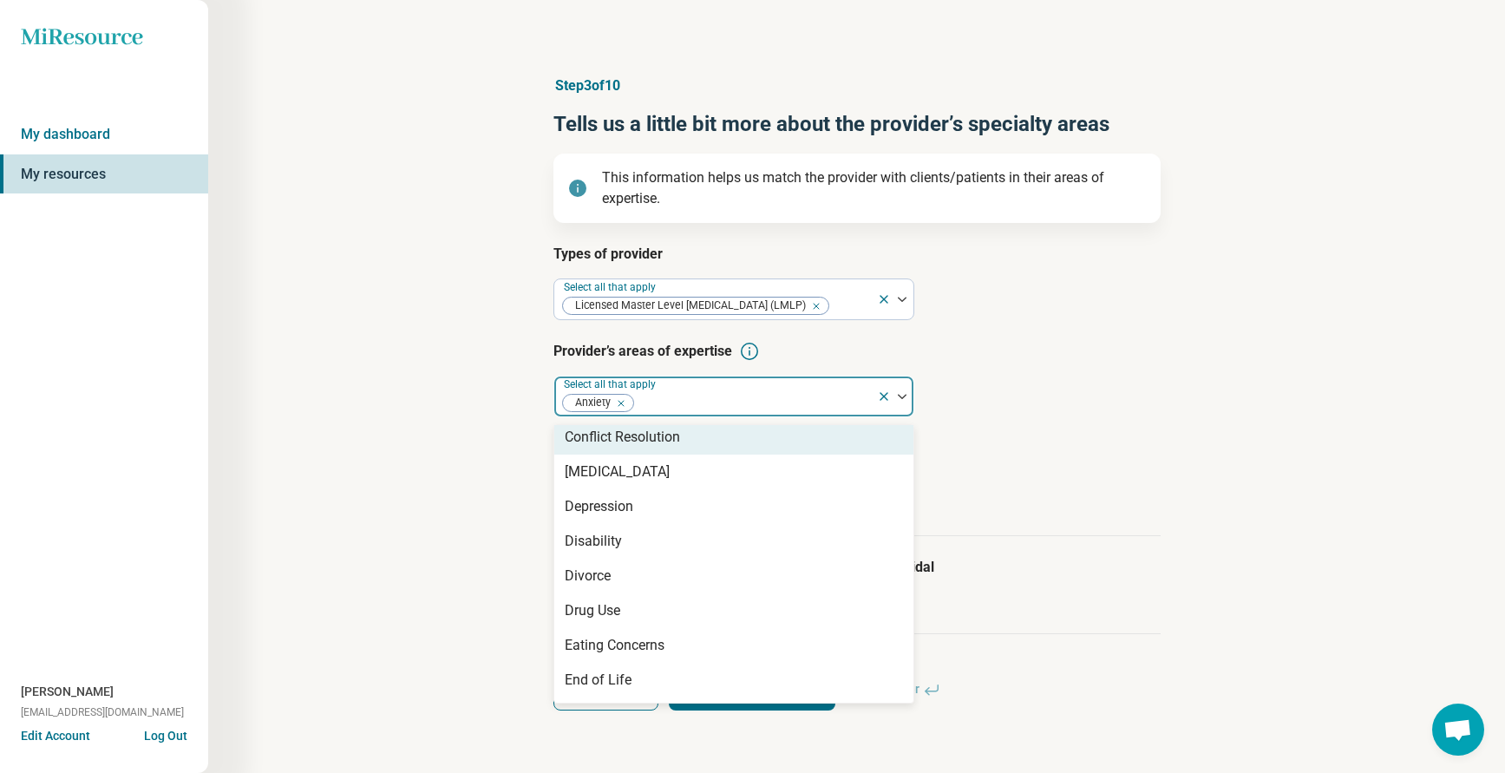
scroll to position [954, 0]
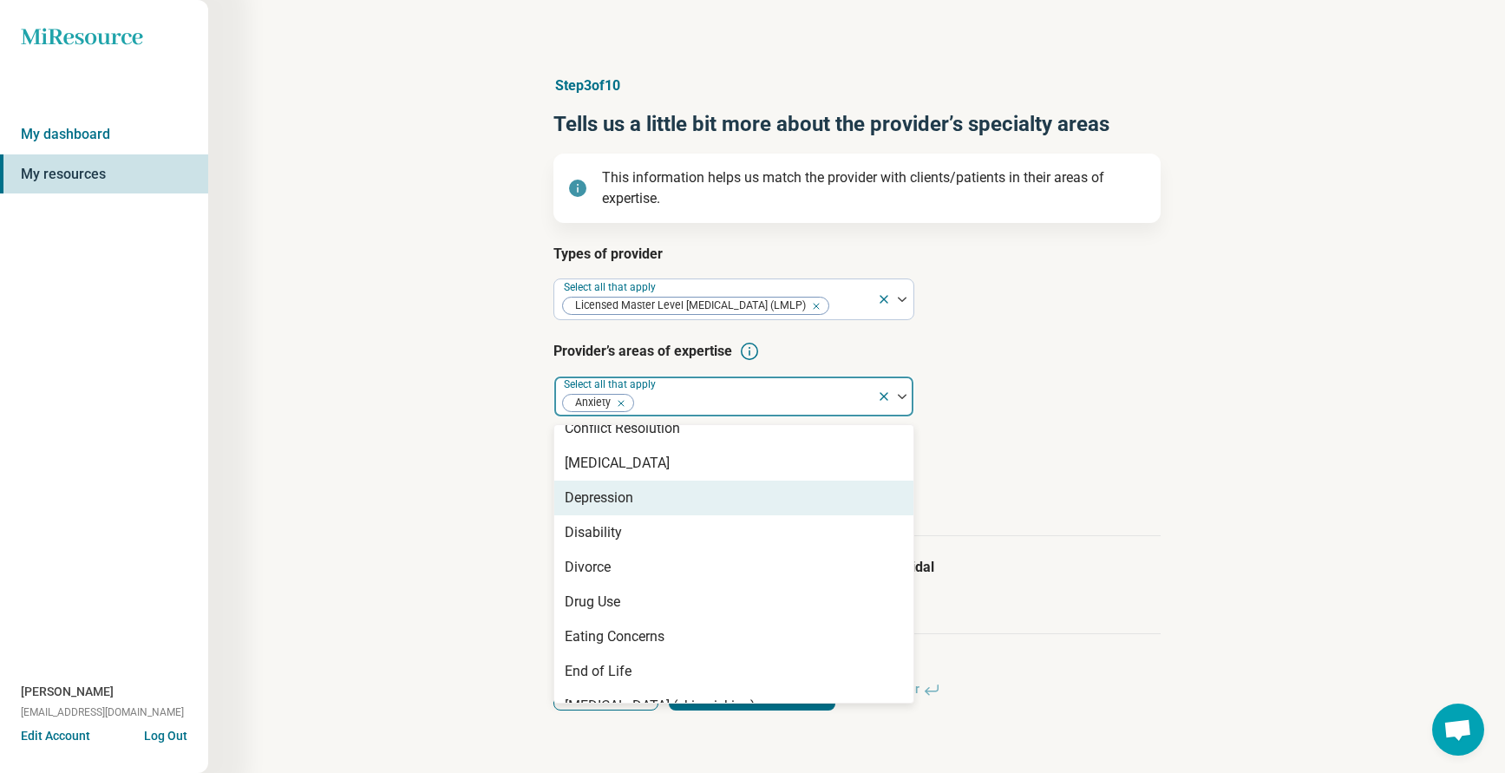
click at [602, 503] on div "Depression" at bounding box center [599, 497] width 69 height 21
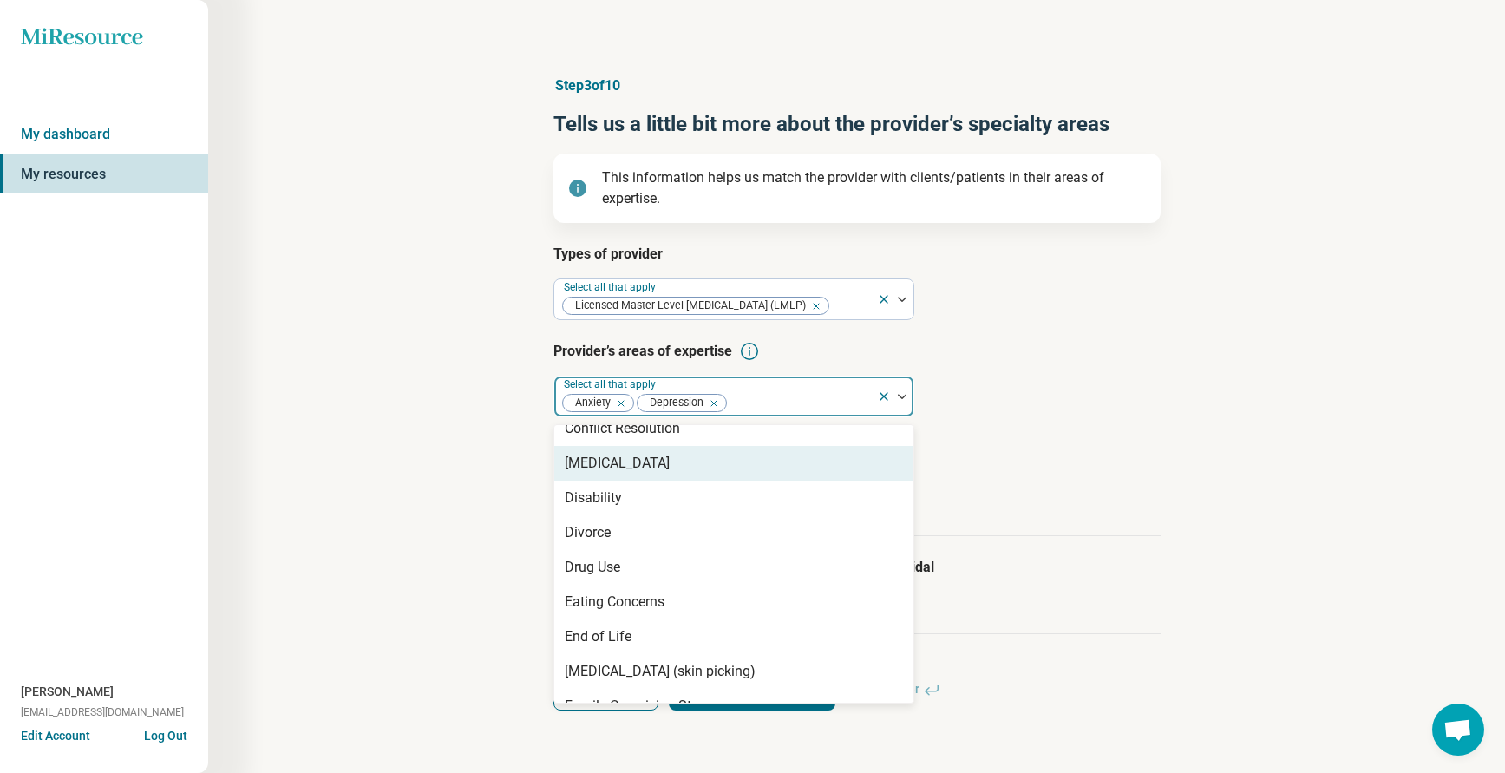
click at [1134, 449] on h3 "Age groups provider treats" at bounding box center [856, 448] width 607 height 21
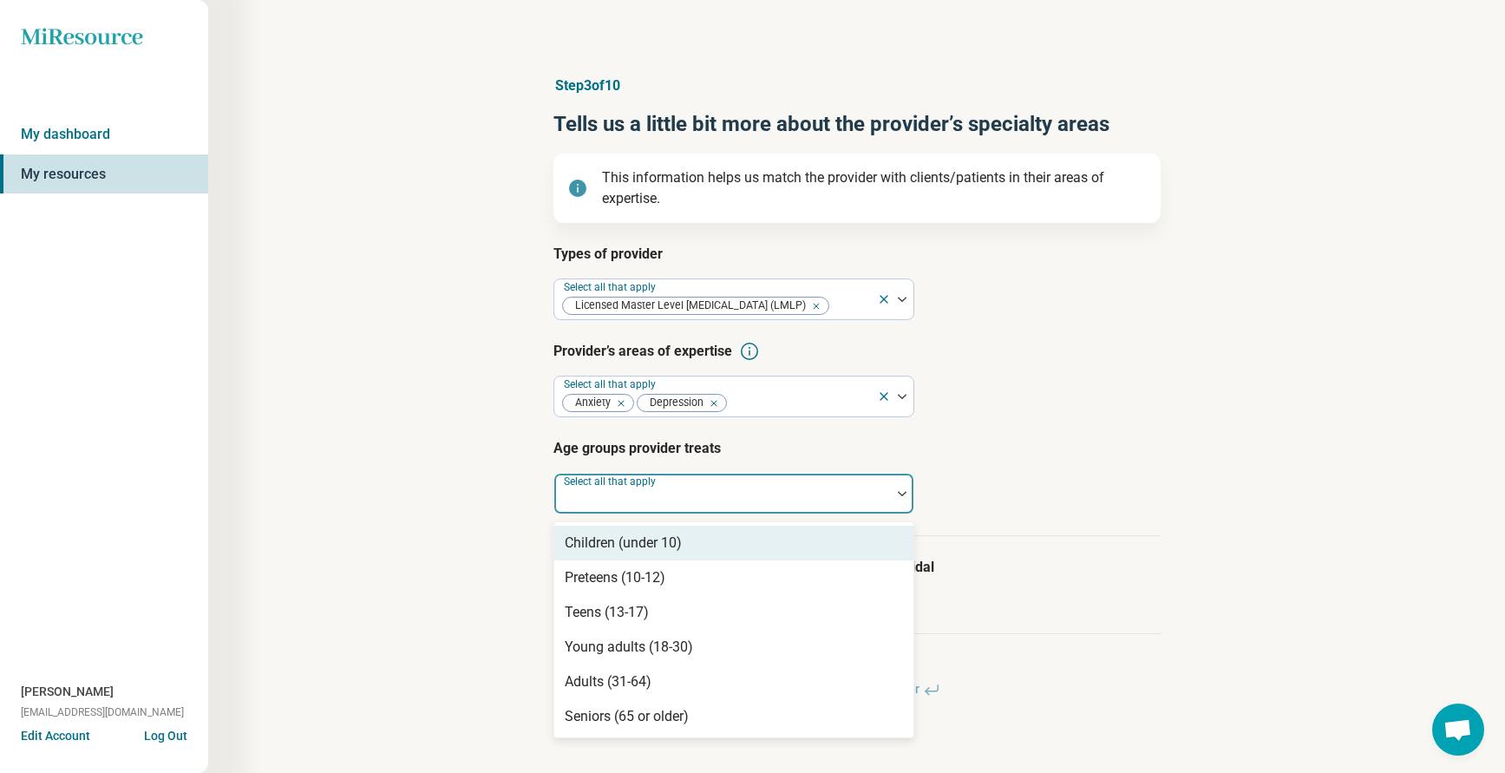
click at [701, 494] on div at bounding box center [722, 500] width 323 height 24
click at [628, 540] on div "Children (under 10)" at bounding box center [623, 543] width 117 height 21
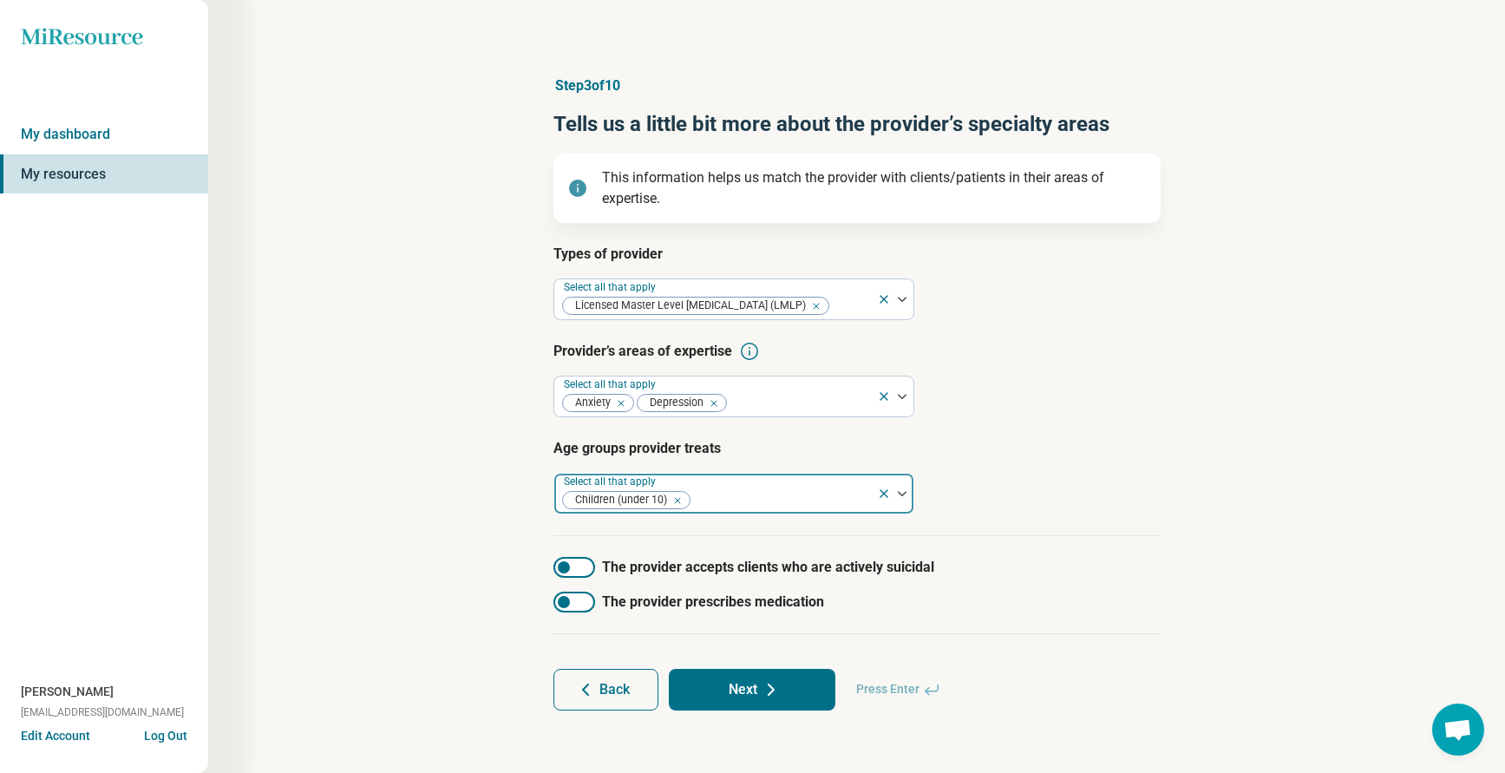
click at [716, 500] on div at bounding box center [781, 500] width 178 height 24
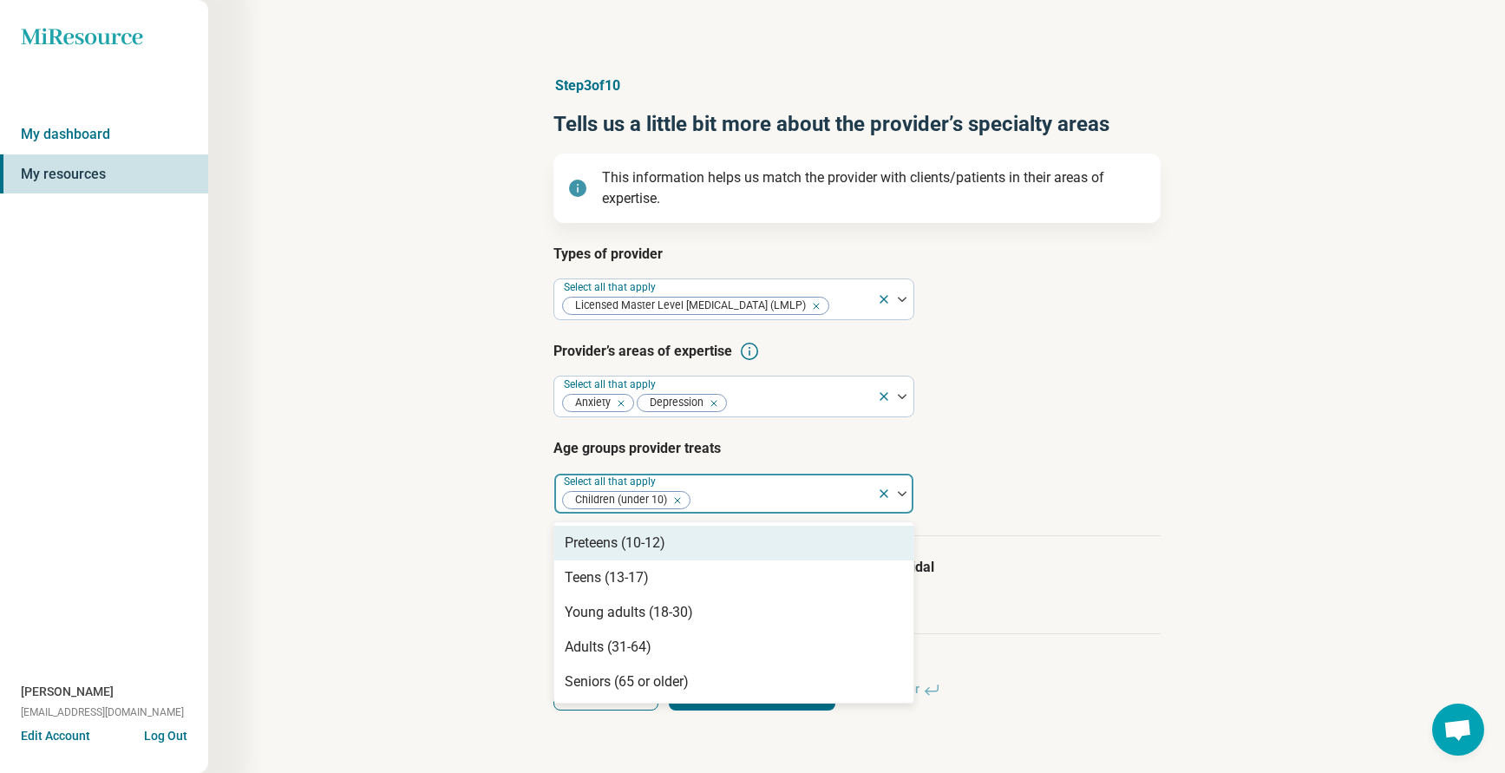
click at [623, 540] on div "Preteens (10-12)" at bounding box center [615, 543] width 101 height 21
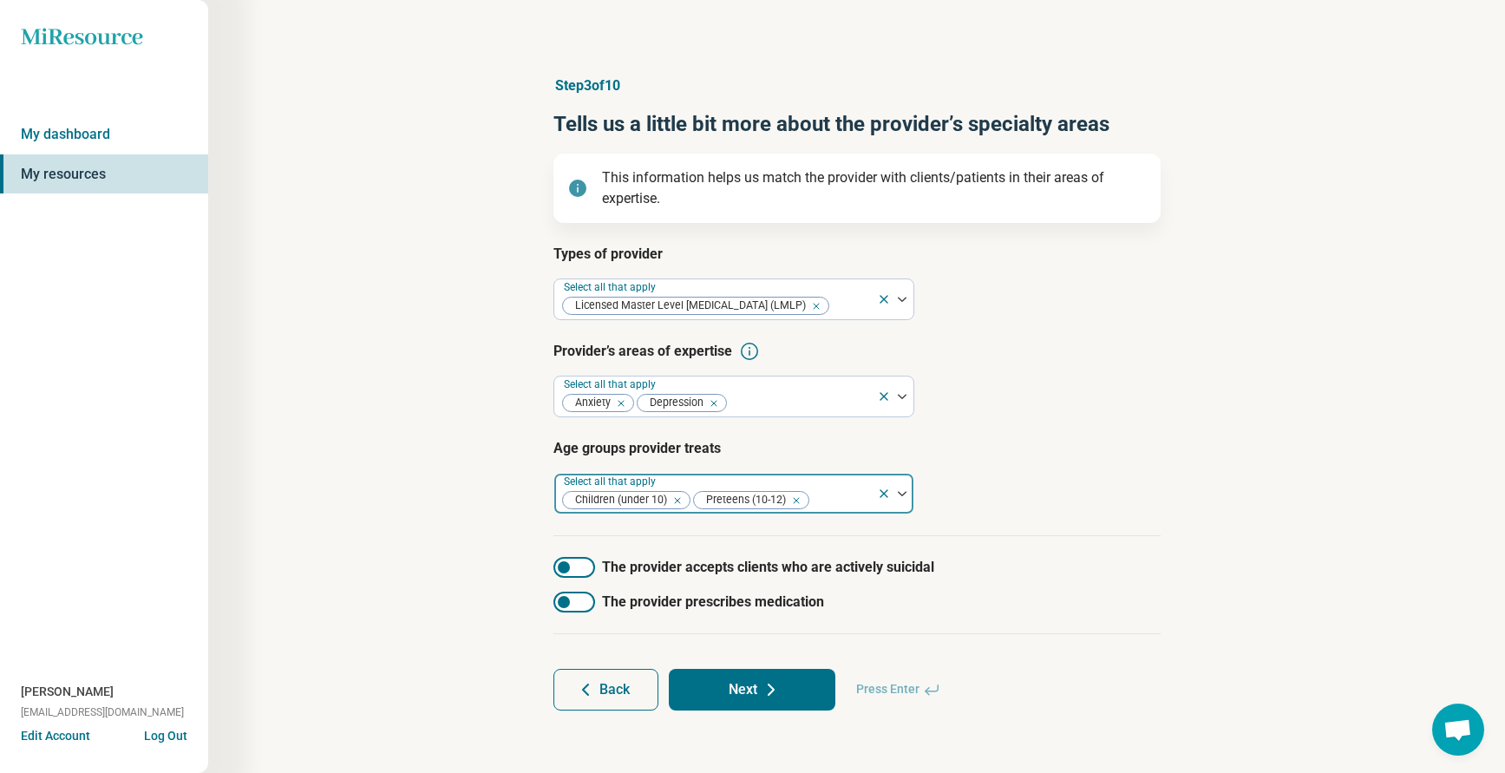
click at [829, 503] on div at bounding box center [840, 500] width 59 height 24
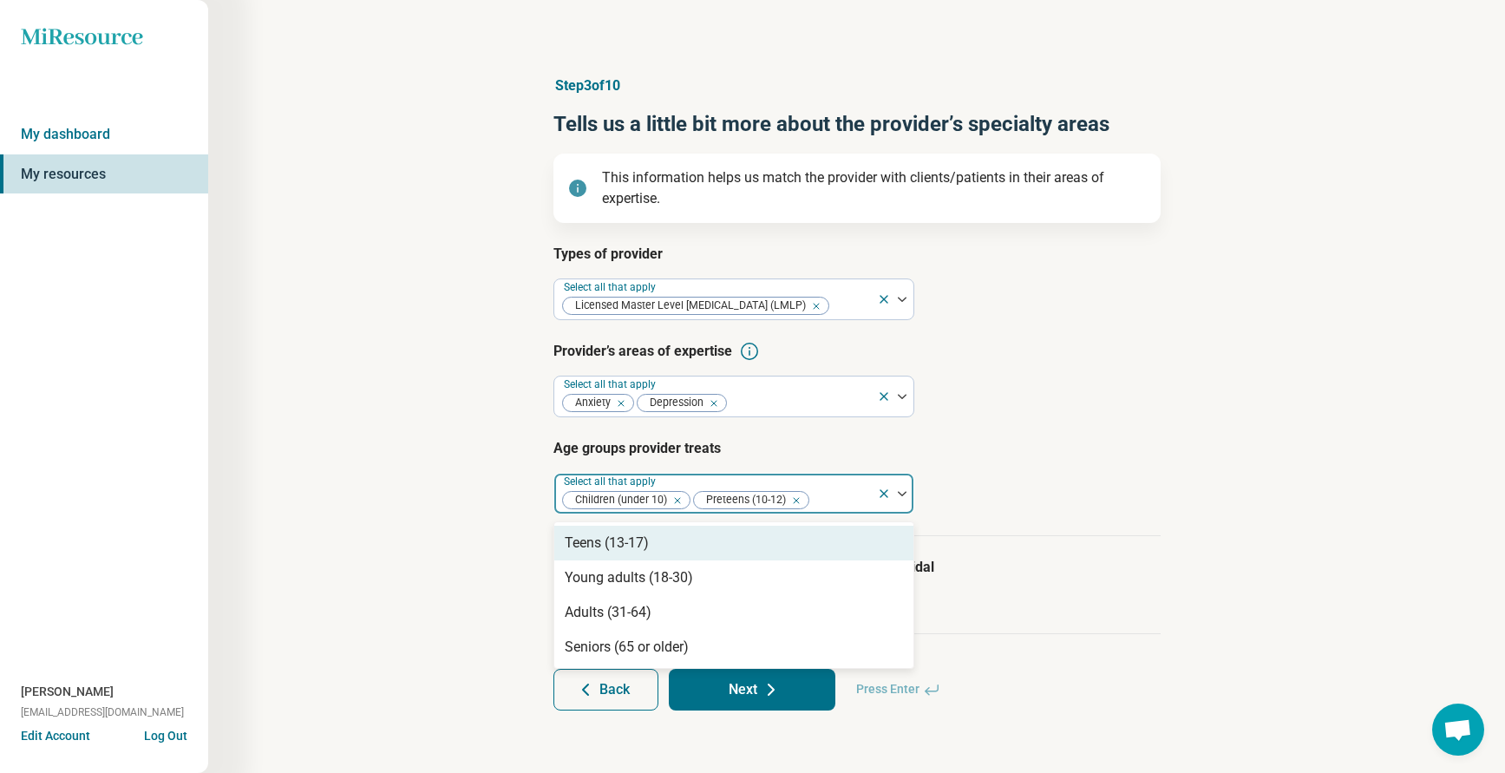
click at [819, 496] on div at bounding box center [840, 500] width 59 height 24
click at [648, 554] on div "Teens (13-17)" at bounding box center [733, 543] width 359 height 35
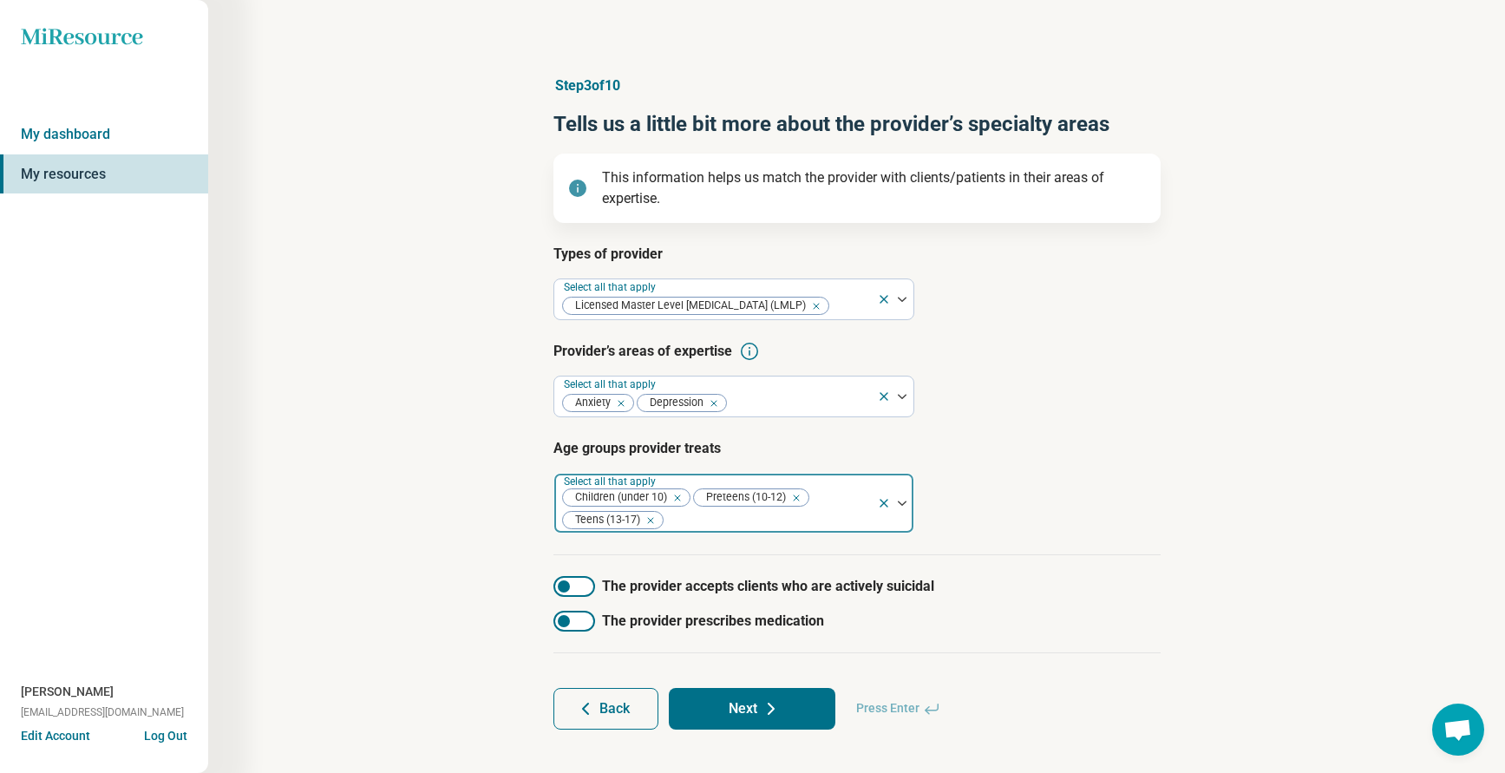
click at [716, 517] on div at bounding box center [767, 520] width 205 height 24
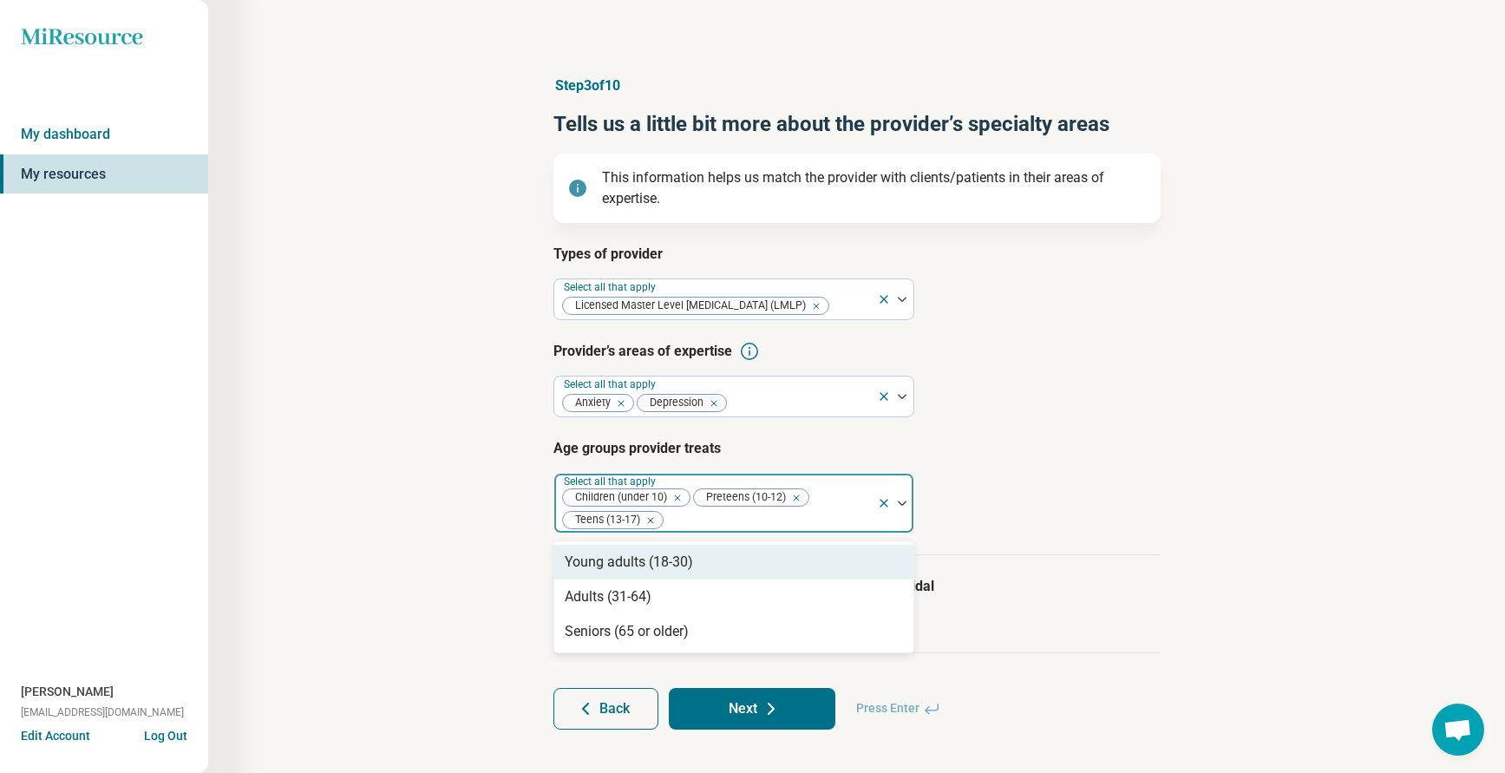
click at [690, 517] on div at bounding box center [767, 520] width 205 height 24
click at [637, 563] on div "Young adults (18-30)" at bounding box center [629, 562] width 128 height 21
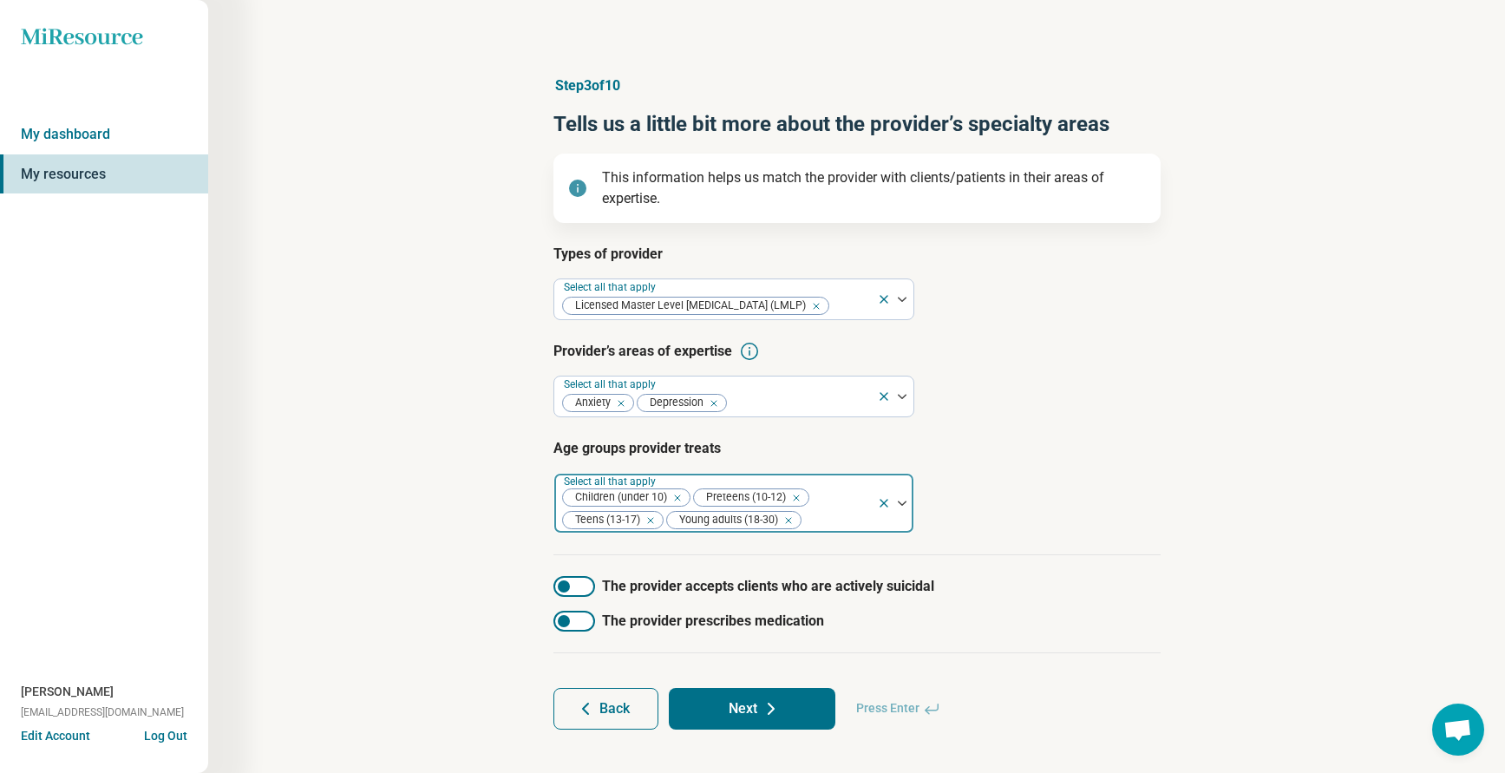
click at [817, 521] on div at bounding box center [836, 520] width 67 height 24
click at [807, 518] on input "text" at bounding box center [804, 520] width 3 height 21
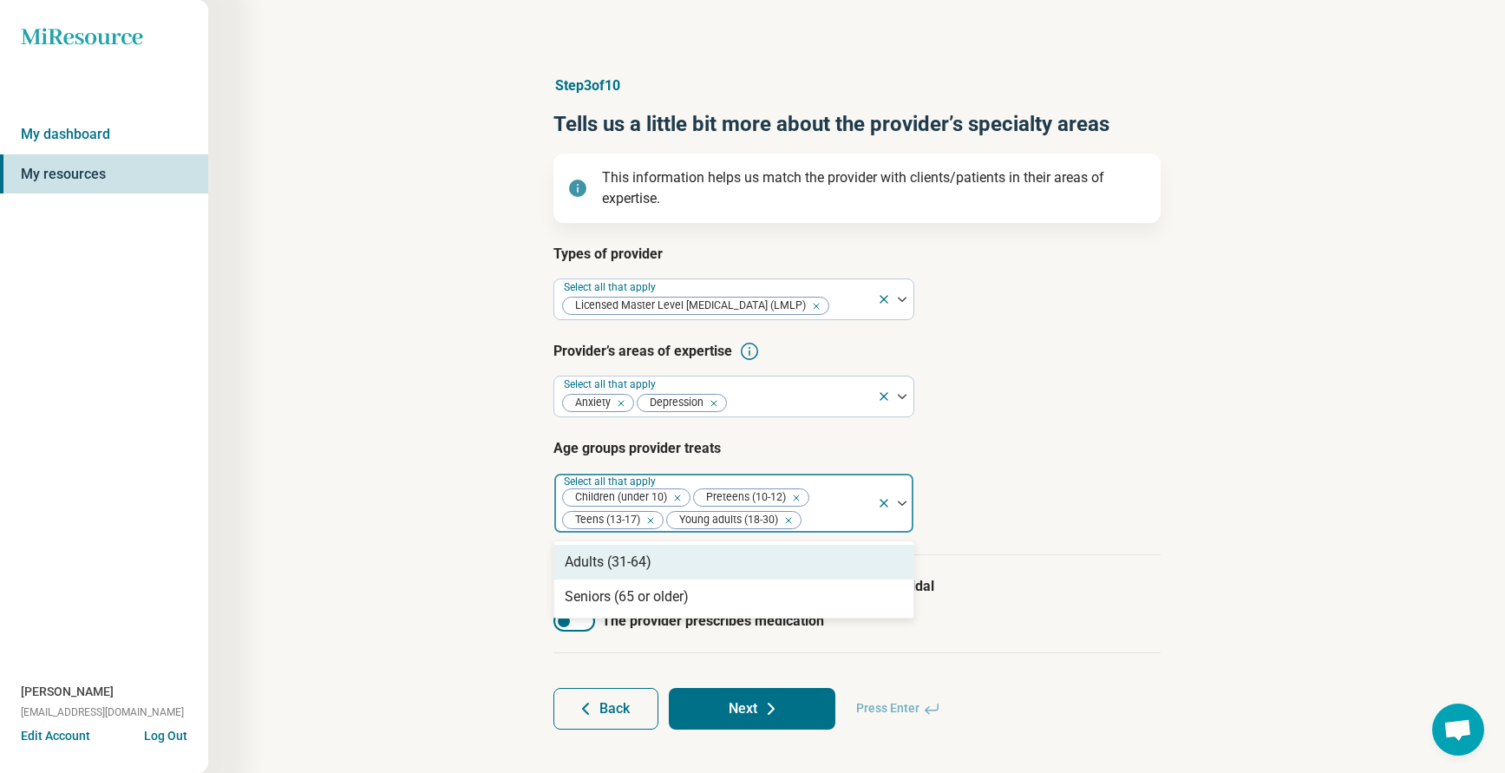
click at [614, 565] on div "Adults (31-64)" at bounding box center [608, 562] width 87 height 21
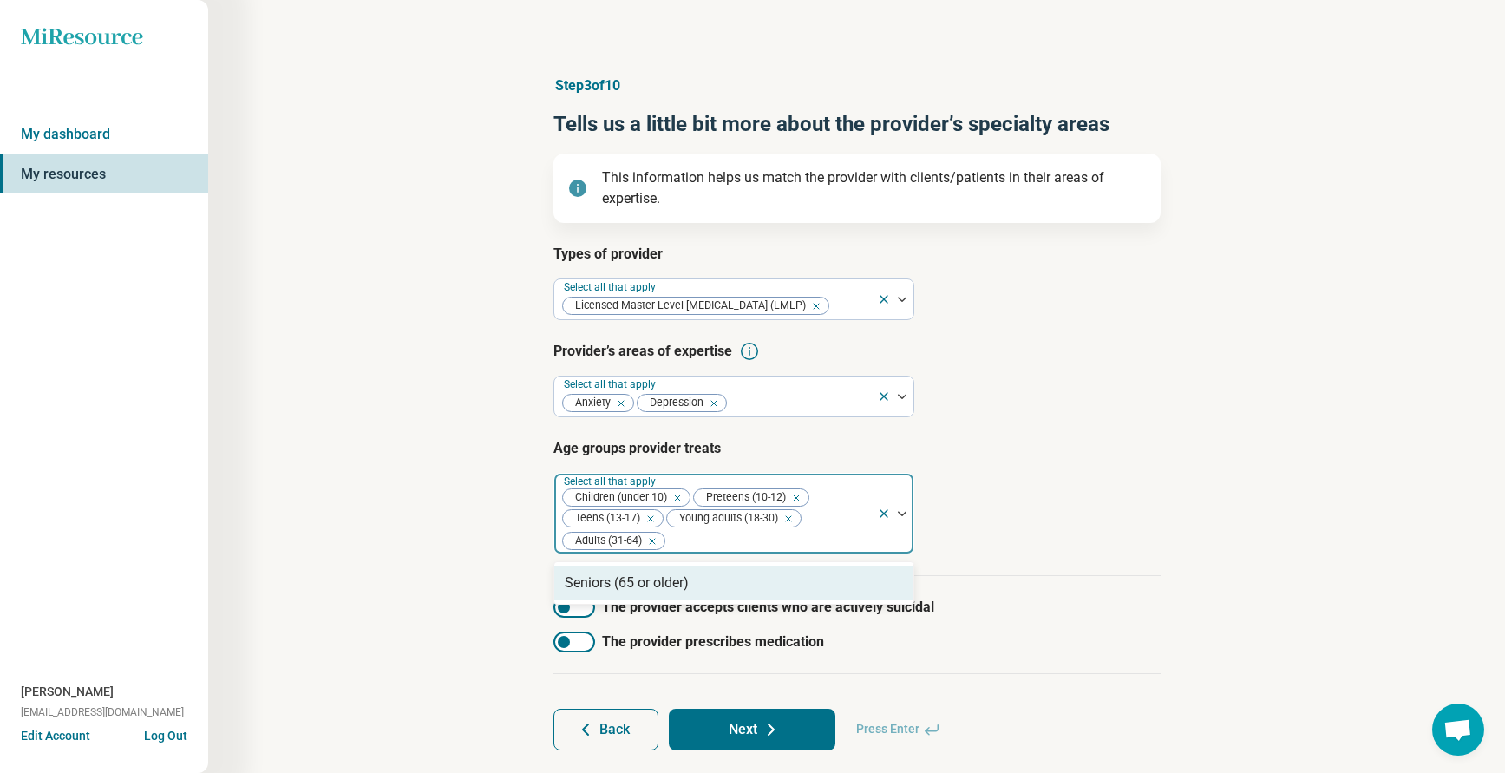
click at [972, 539] on article "Age groups provider treats option Adults (31-64), selected. 1 result available.…" at bounding box center [856, 496] width 607 height 116
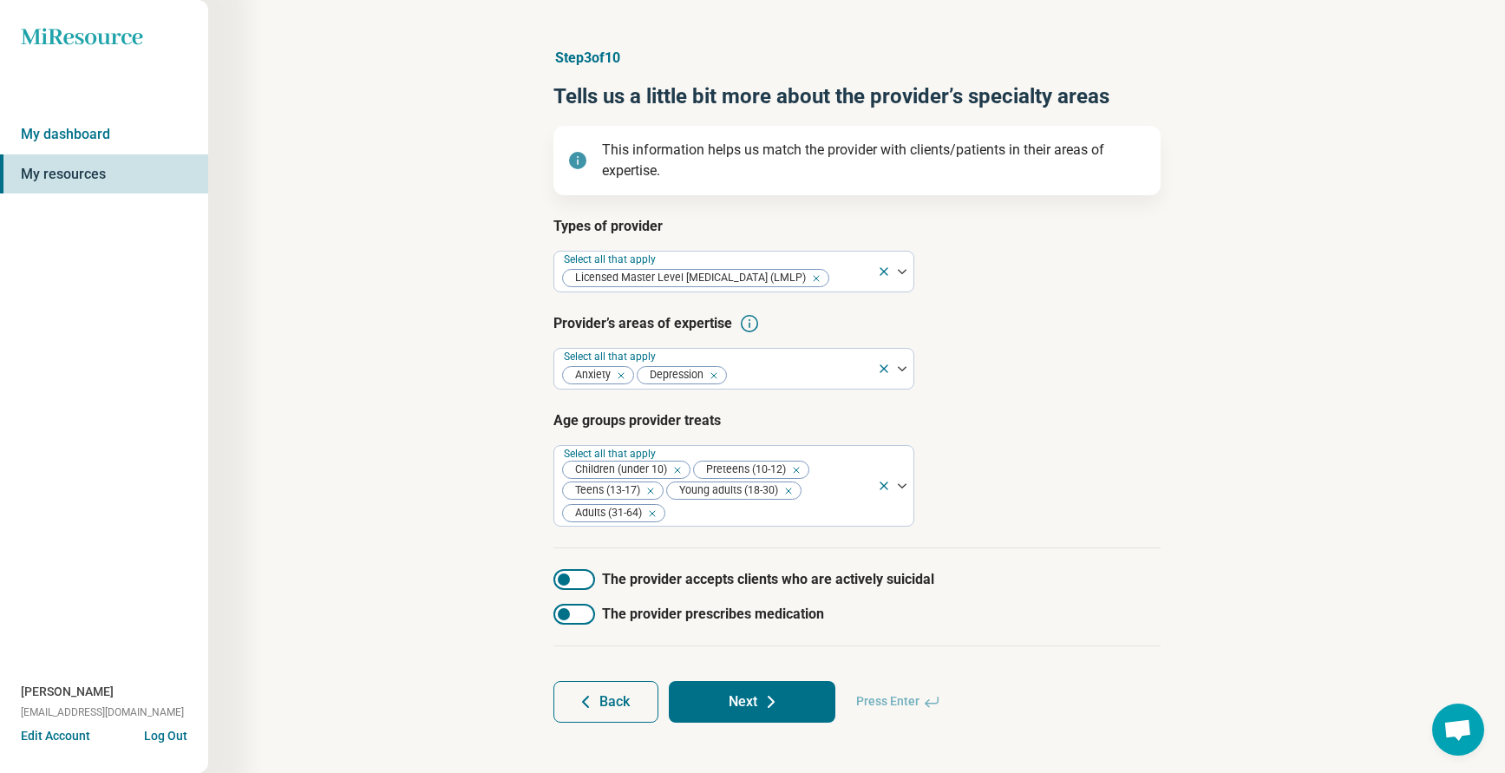
scroll to position [44, 0]
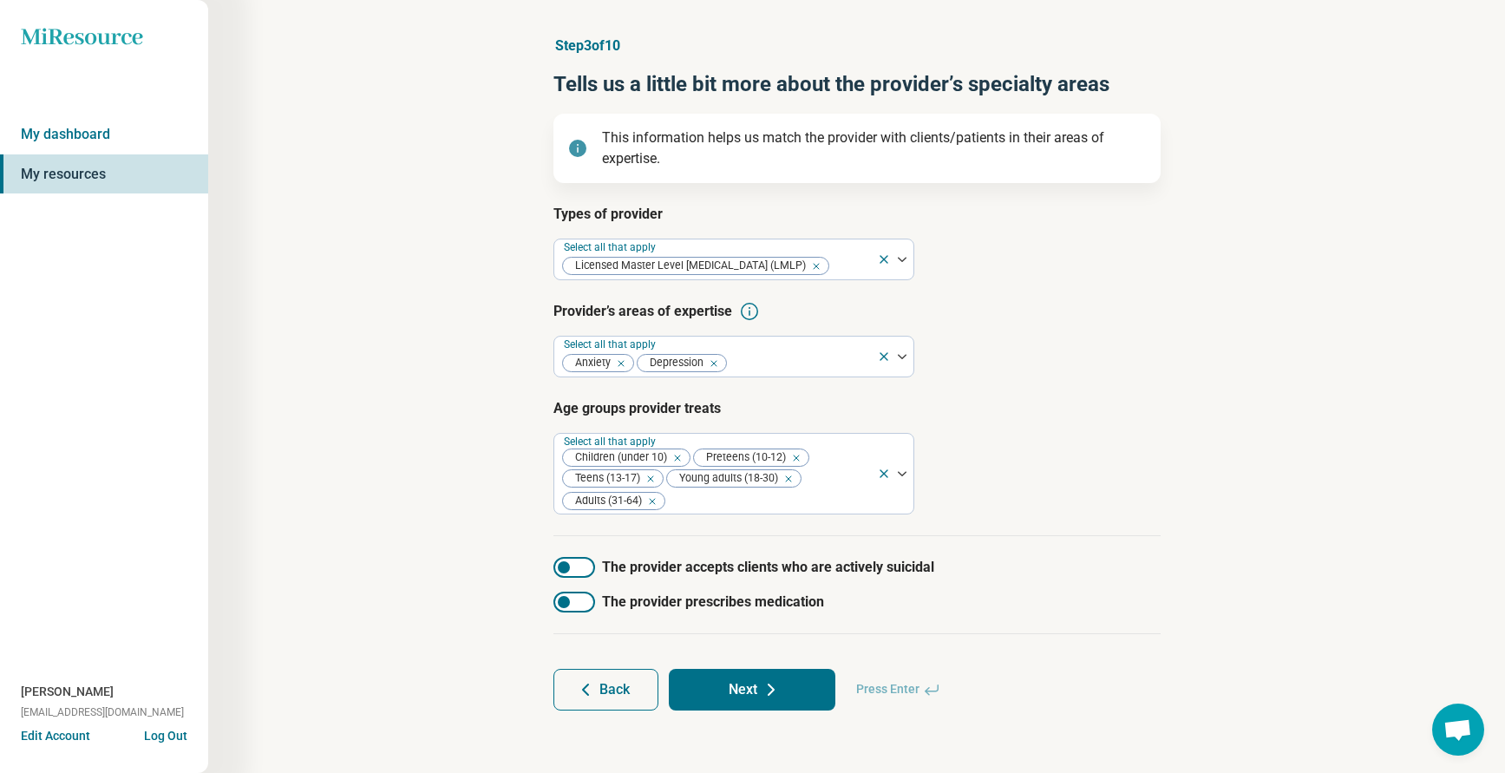
click at [578, 559] on div at bounding box center [574, 567] width 42 height 21
click at [746, 690] on button "Next" at bounding box center [752, 690] width 167 height 42
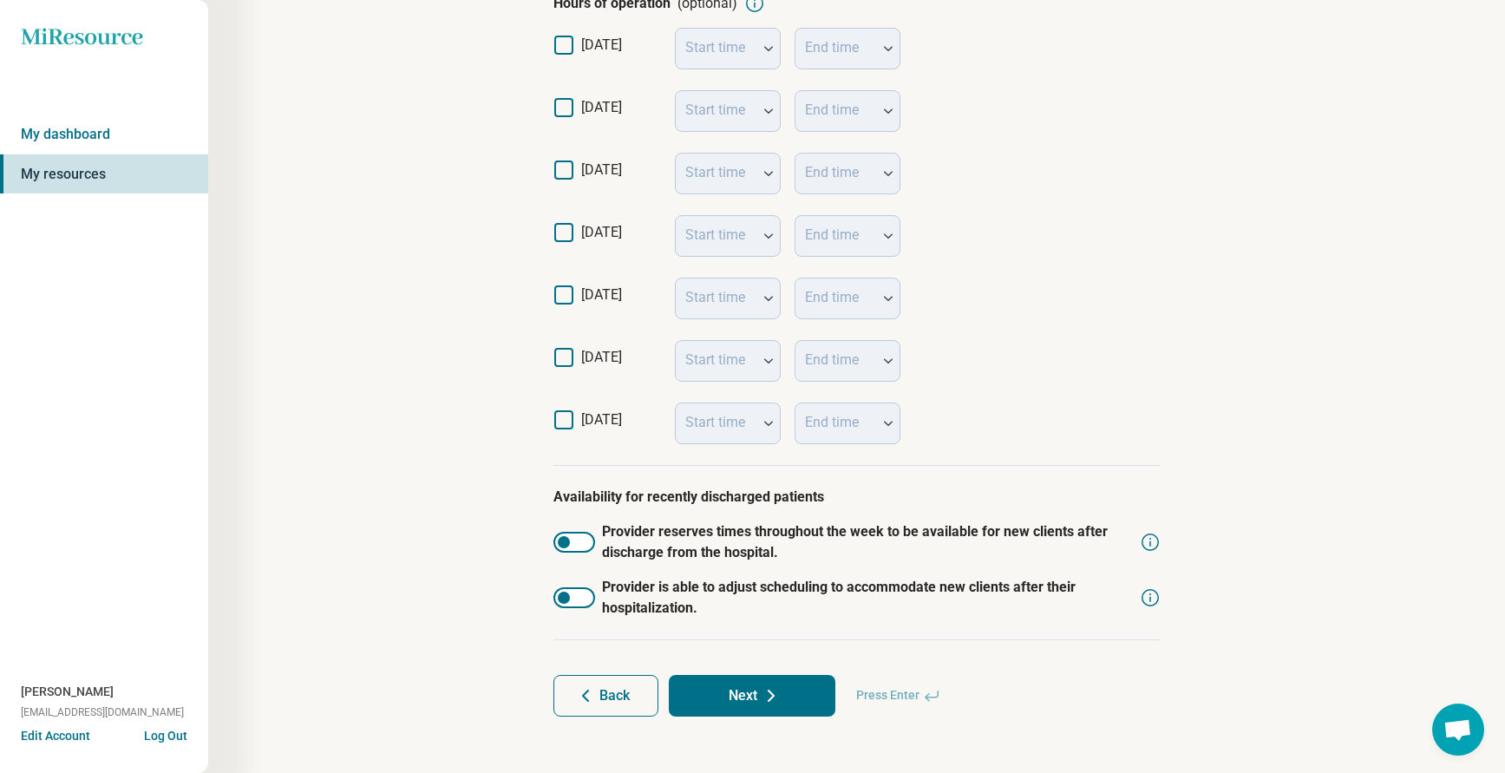
scroll to position [396, 0]
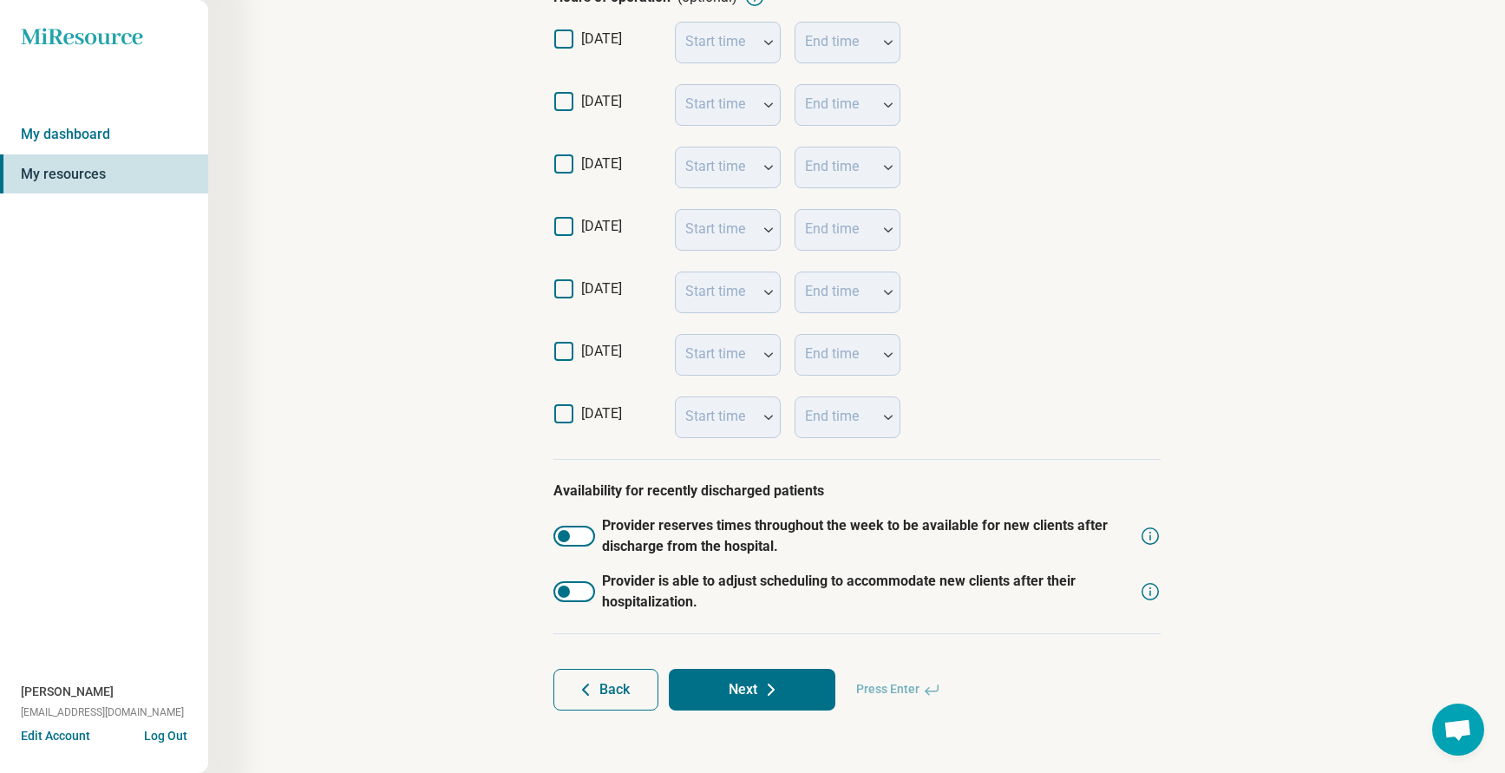
click at [744, 686] on button "Next" at bounding box center [752, 690] width 167 height 42
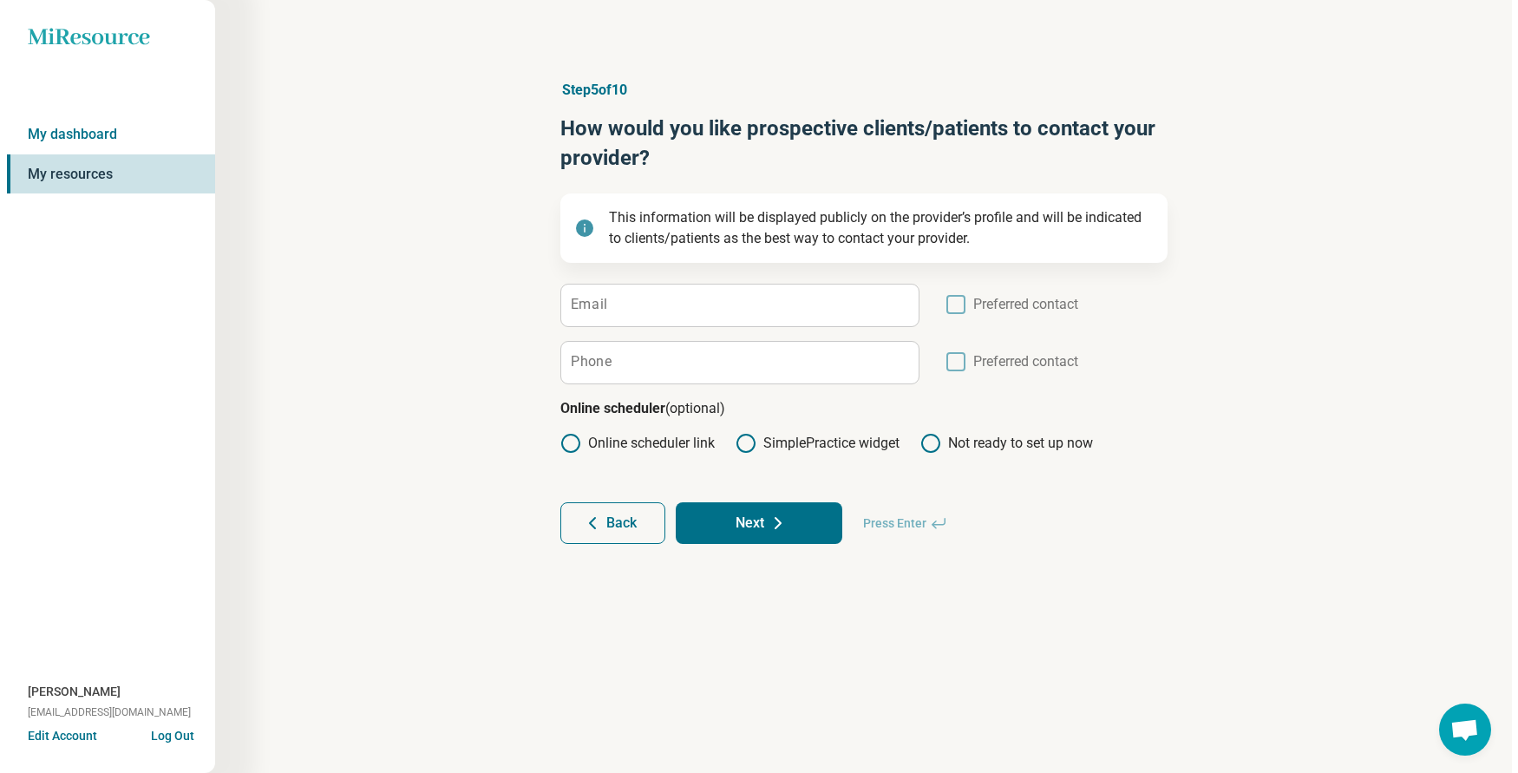
scroll to position [0, 0]
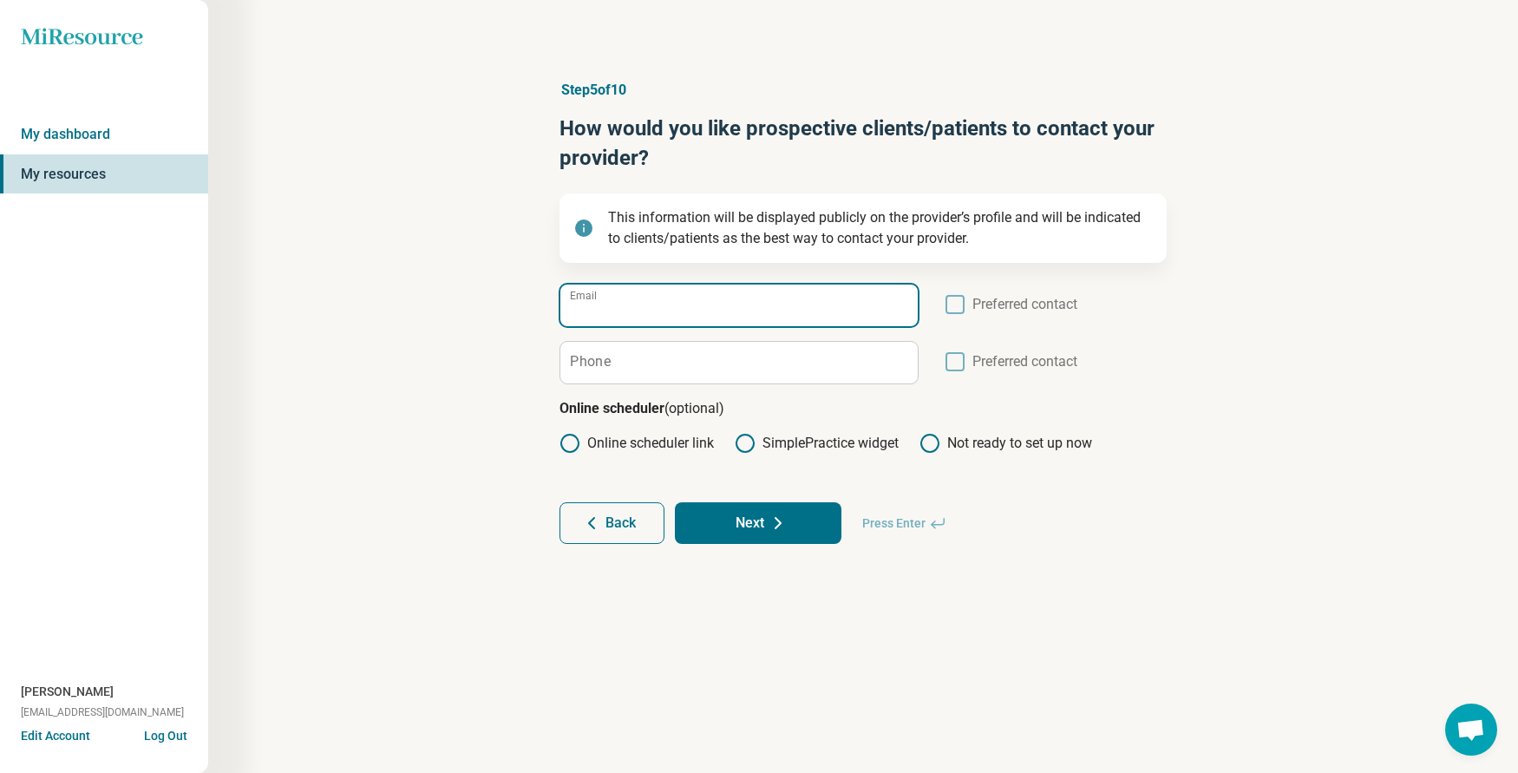
click at [636, 301] on input "Email" at bounding box center [738, 305] width 357 height 42
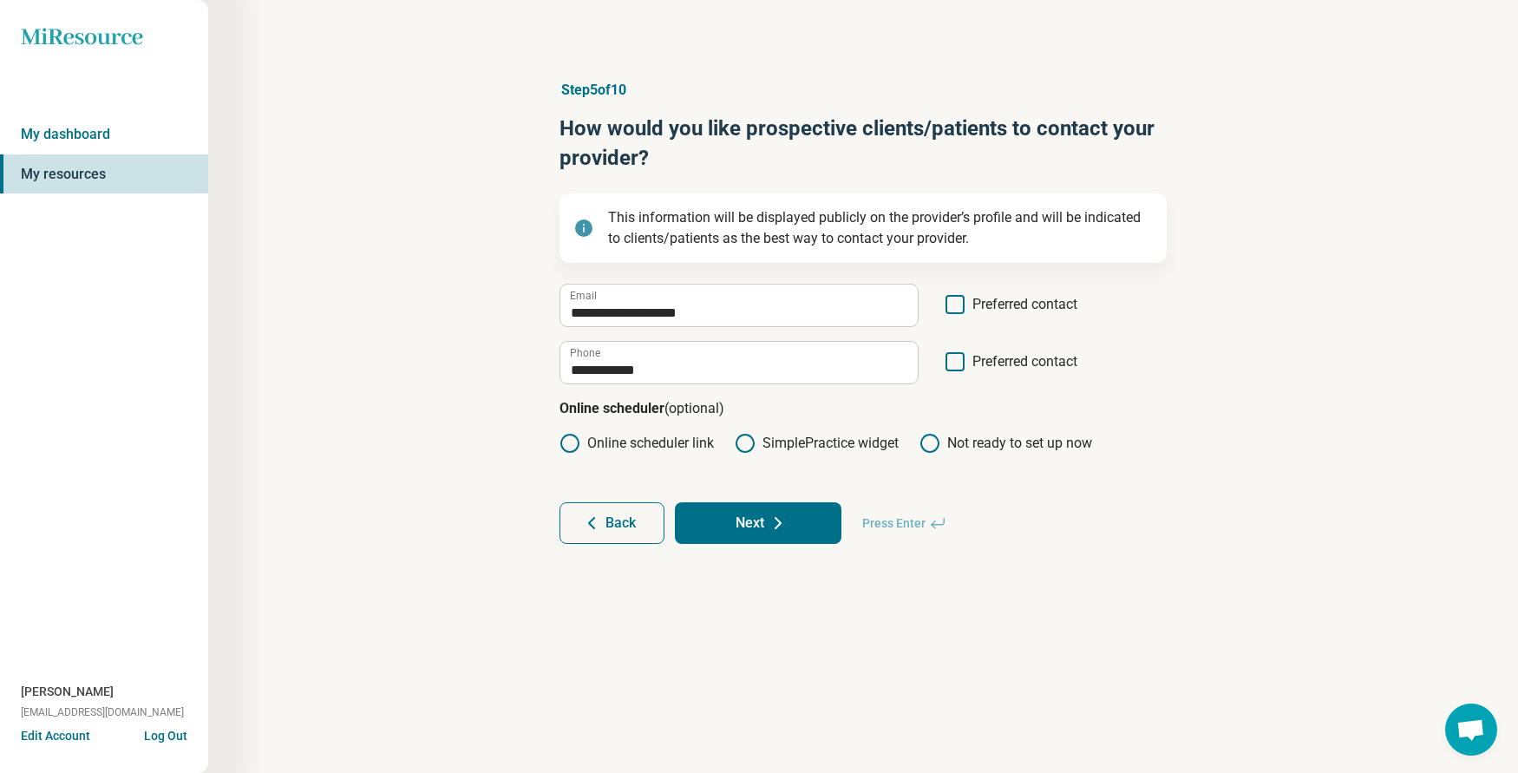
click at [946, 364] on icon at bounding box center [954, 361] width 19 height 19
click at [730, 529] on button "Next" at bounding box center [758, 523] width 167 height 42
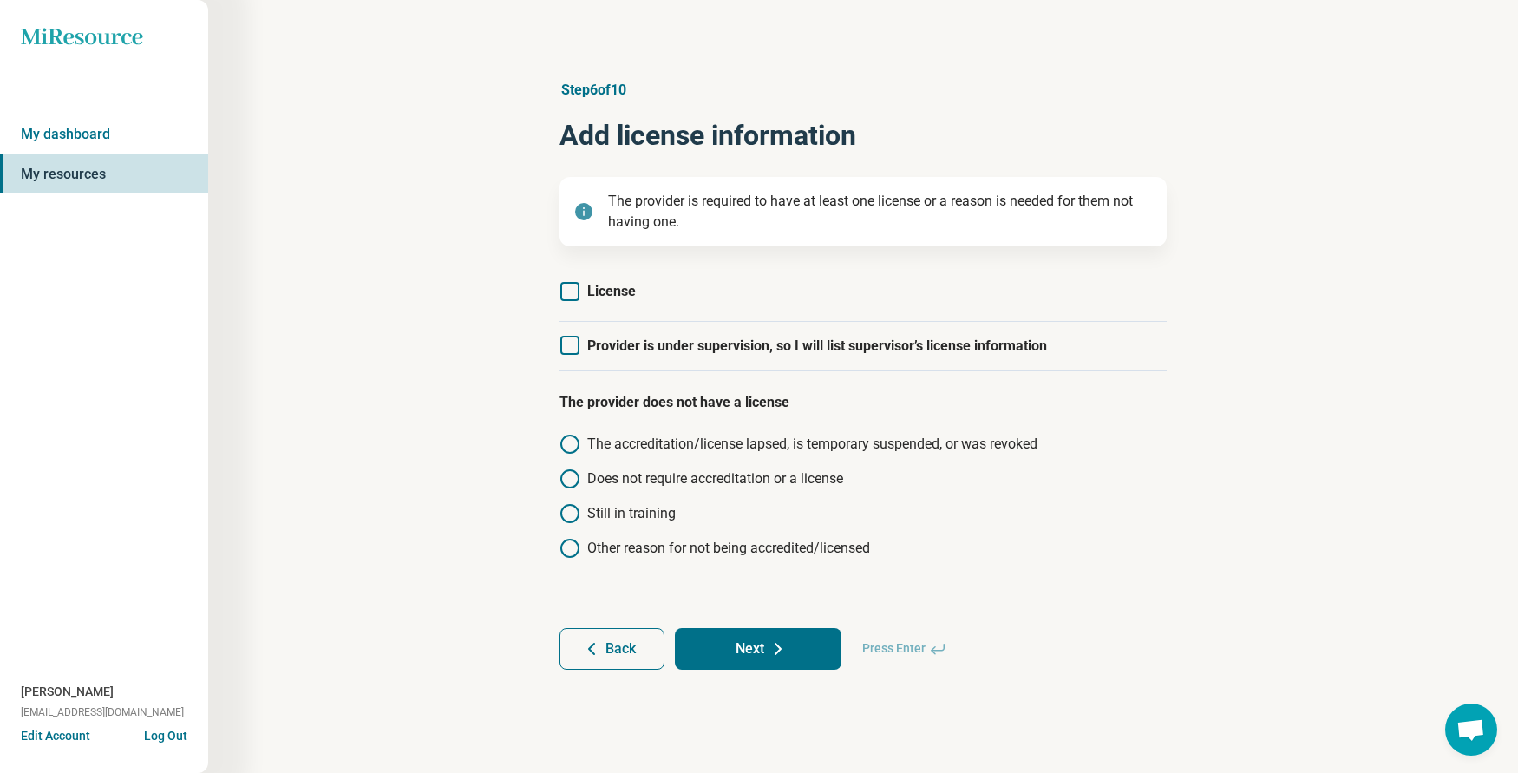
click at [575, 293] on icon at bounding box center [569, 291] width 19 height 19
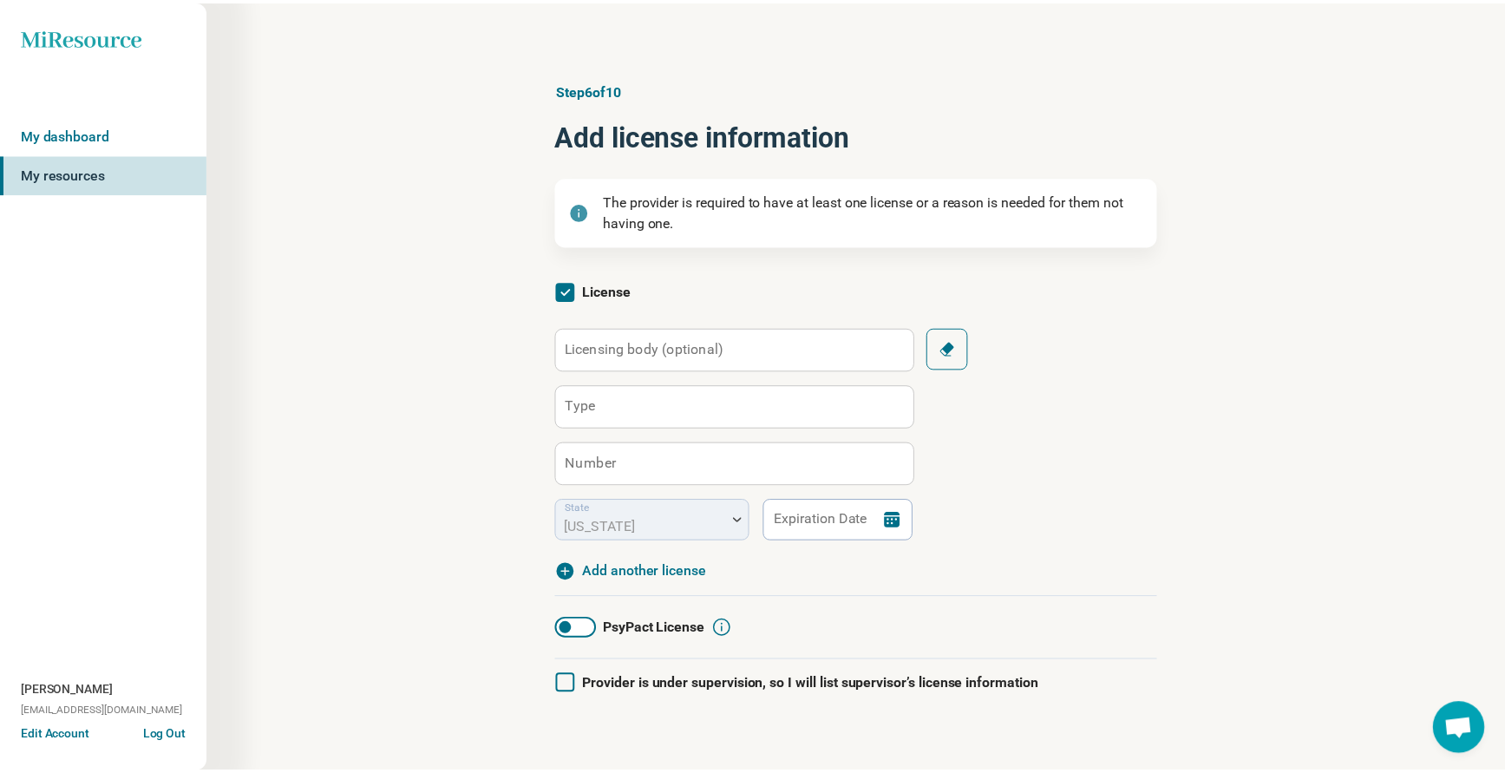
scroll to position [9, 0]
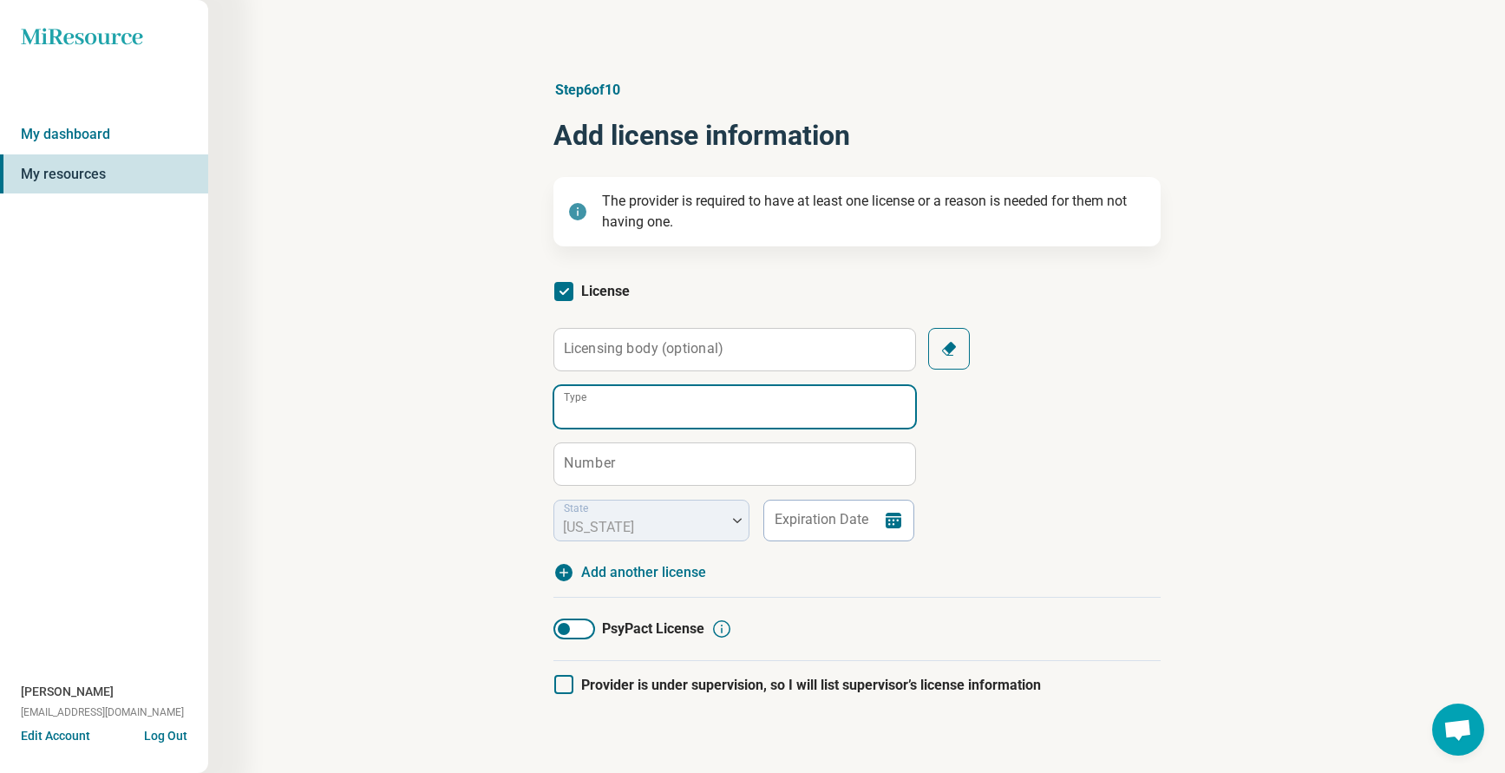
click at [618, 407] on input "Type" at bounding box center [734, 407] width 361 height 42
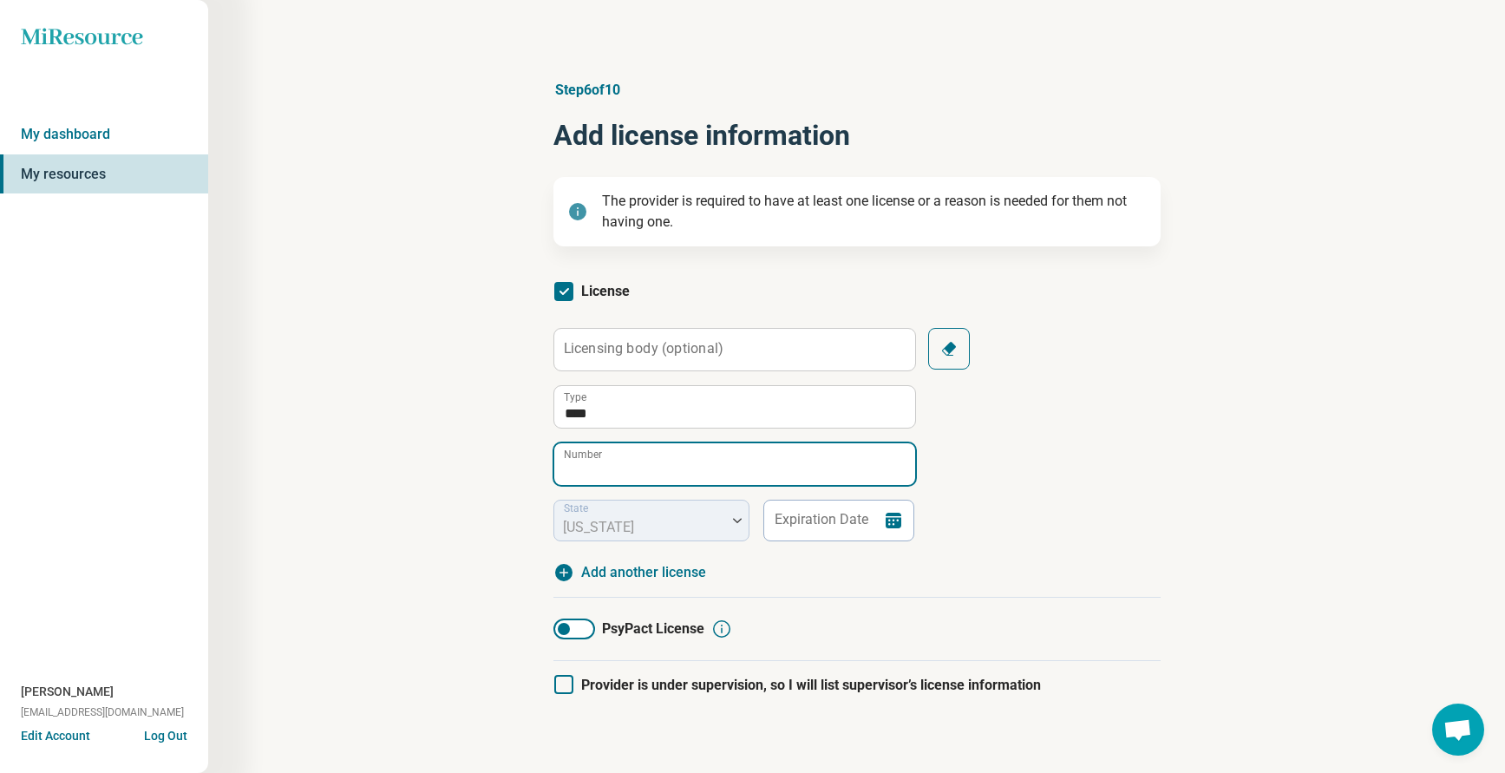
click at [572, 469] on input "Number" at bounding box center [734, 464] width 361 height 42
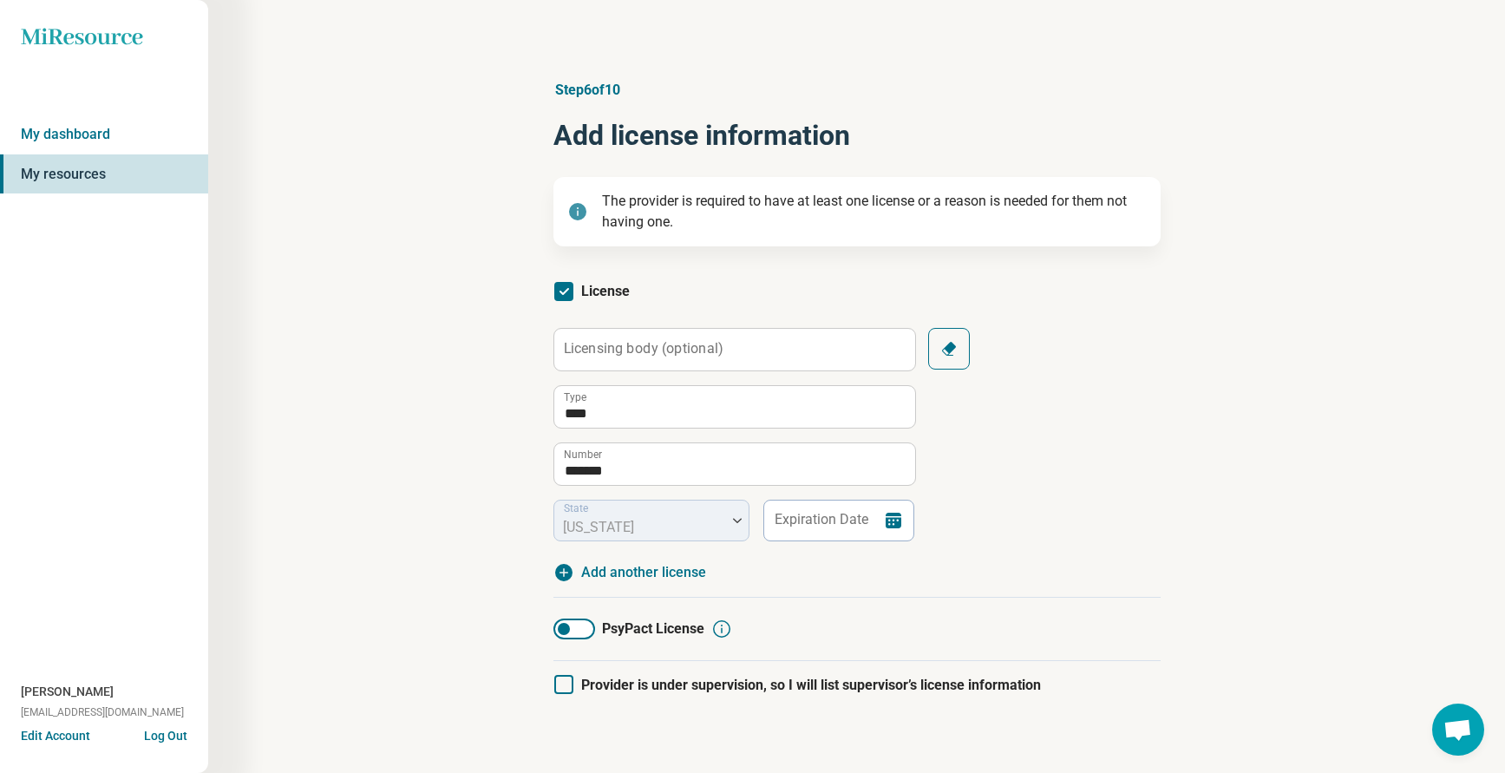
click at [1146, 533] on div "Licensing body (optional) **** Type ******* Number State [US_STATE] Expiration …" at bounding box center [856, 434] width 607 height 213
click at [826, 518] on input "Expiration Date" at bounding box center [838, 521] width 152 height 42
click at [1140, 520] on div "**********" at bounding box center [856, 434] width 607 height 213
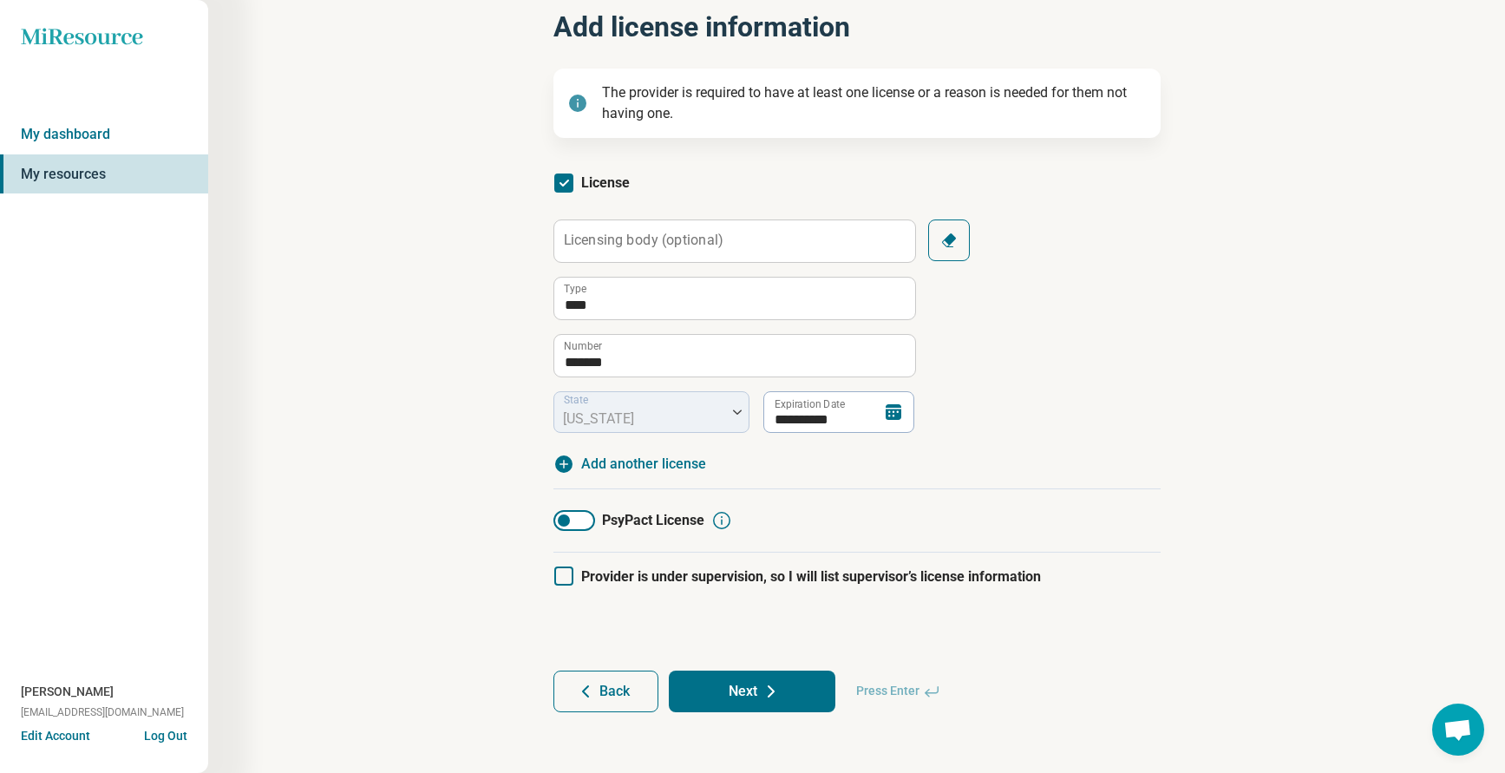
scroll to position [110, 0]
click at [735, 687] on button "Next" at bounding box center [752, 690] width 167 height 42
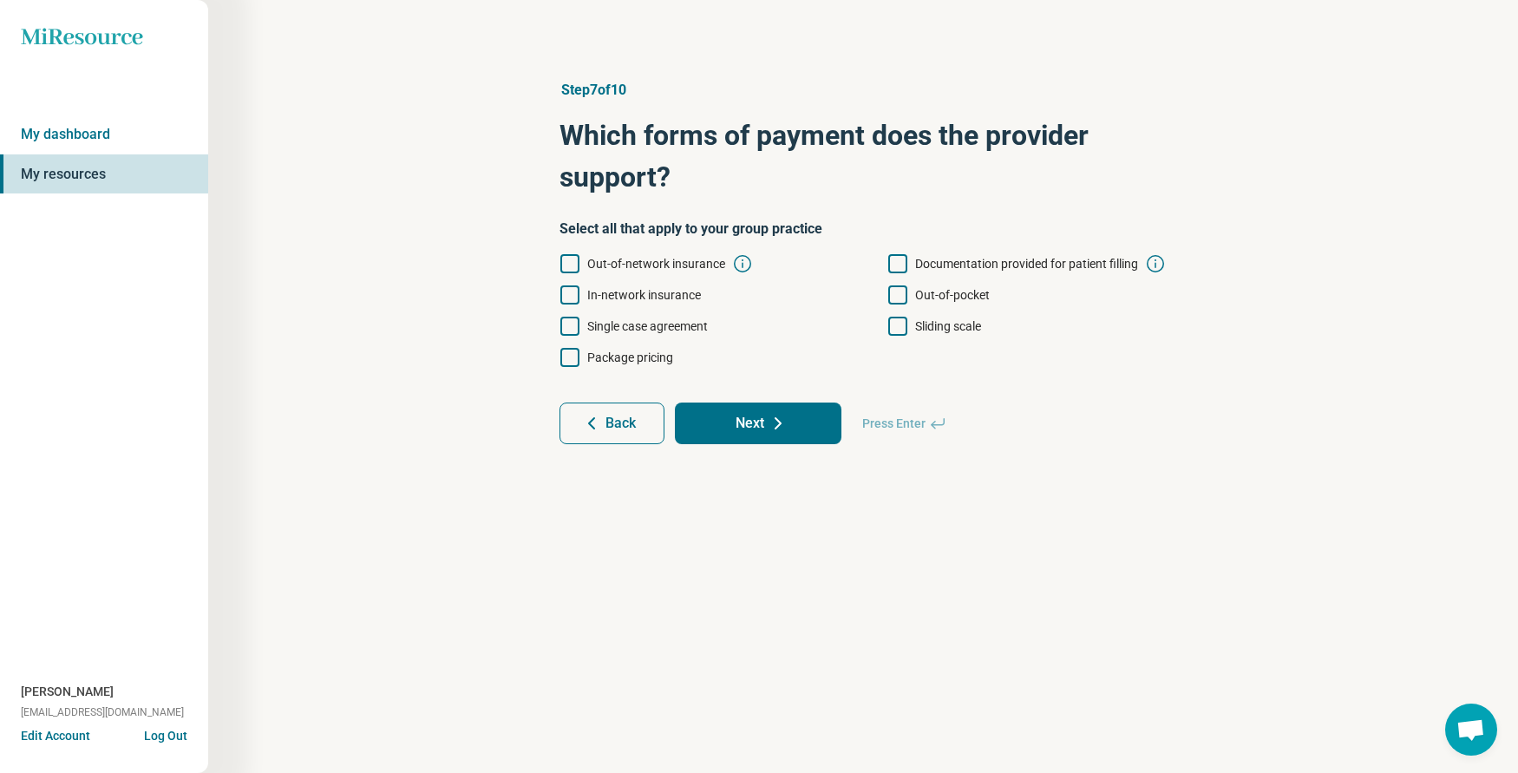
click at [900, 326] on icon at bounding box center [897, 326] width 19 height 19
click at [574, 296] on icon at bounding box center [569, 294] width 19 height 19
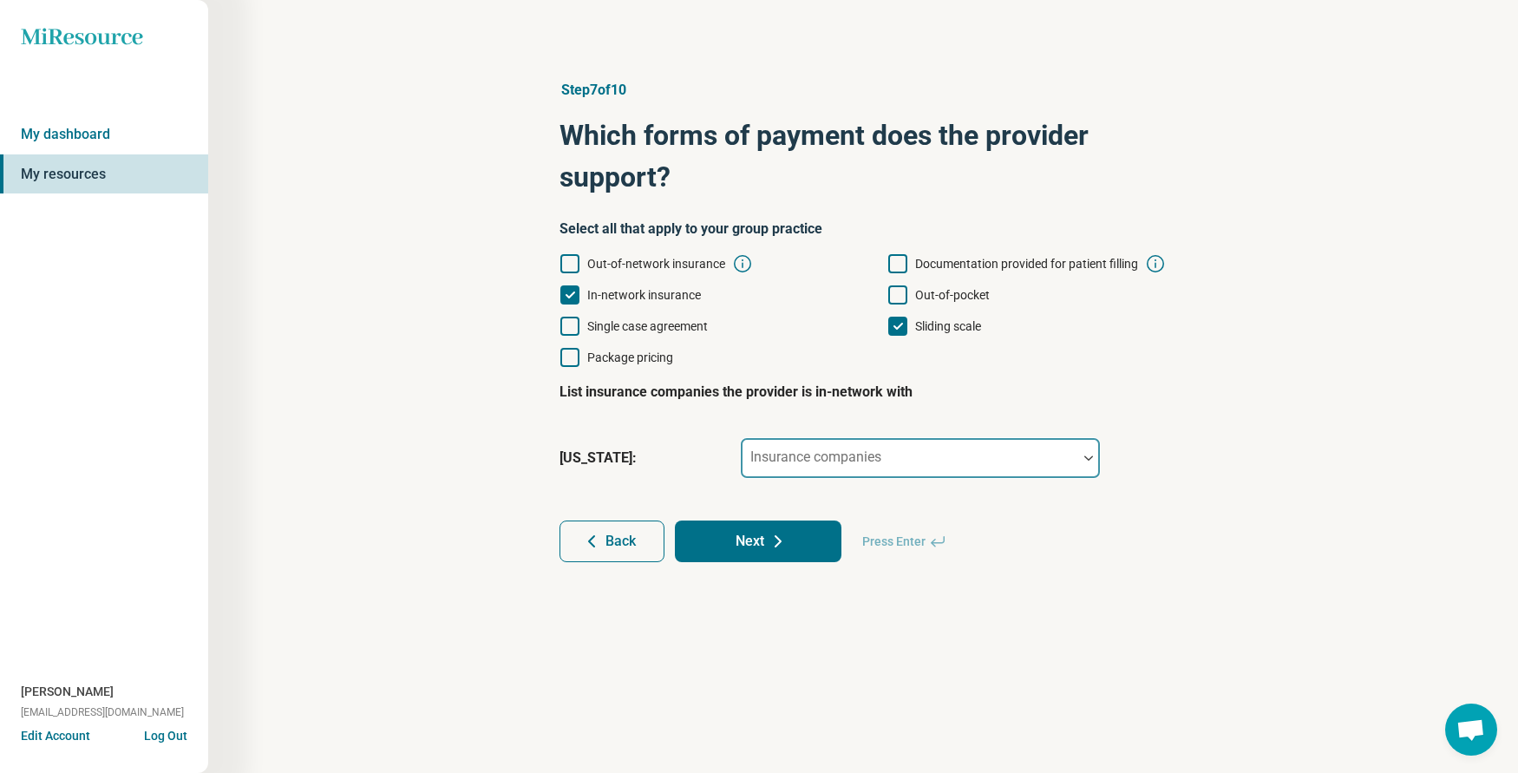
click at [829, 454] on div "Insurance companies" at bounding box center [920, 458] width 361 height 42
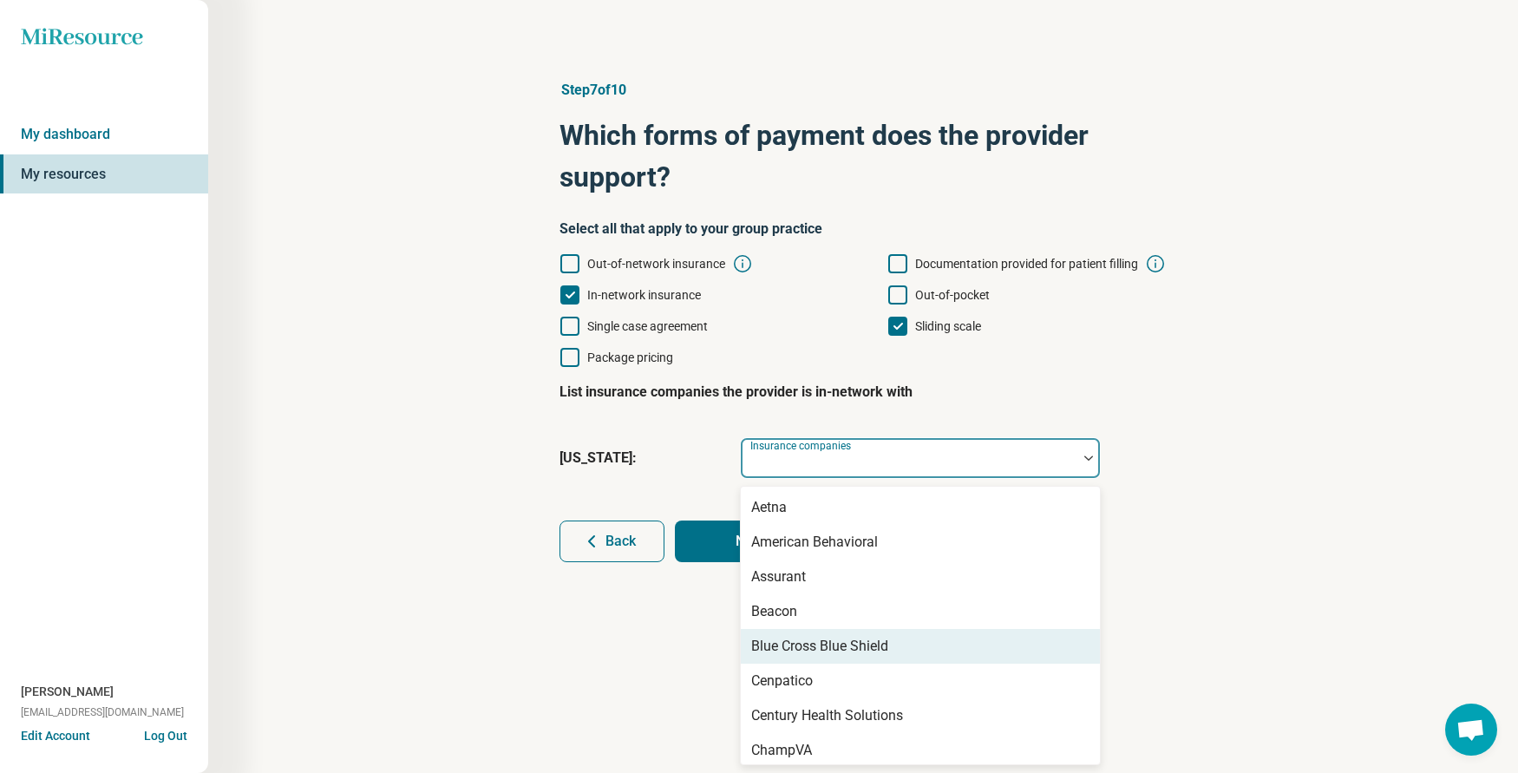
click at [821, 644] on div "Blue Cross Blue Shield" at bounding box center [819, 646] width 137 height 21
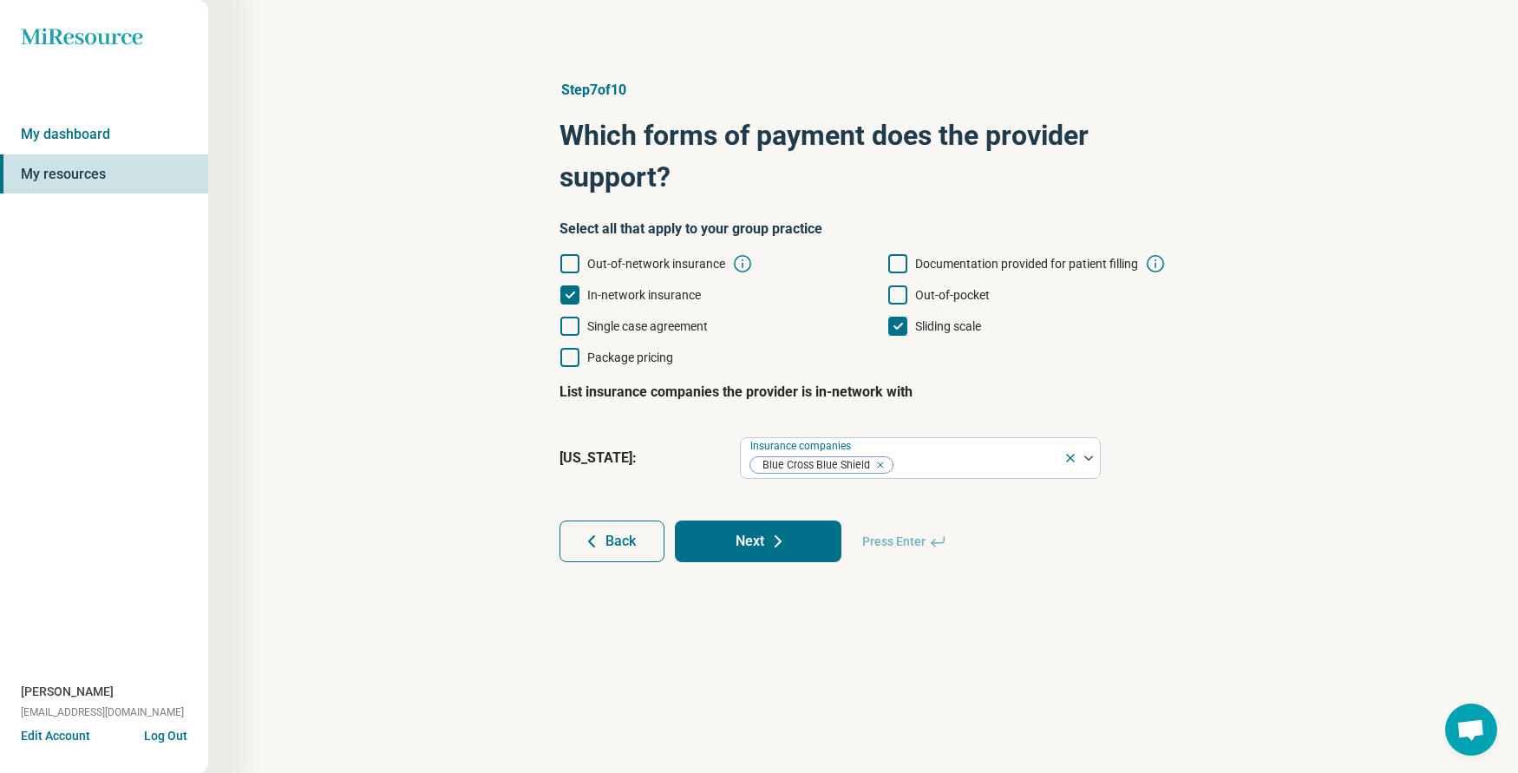
click at [1314, 565] on div "Step 7 of 10 Which forms of payment does the provider support? Select all that …" at bounding box center [862, 321] width 1143 height 552
click at [745, 533] on button "Next" at bounding box center [758, 541] width 167 height 42
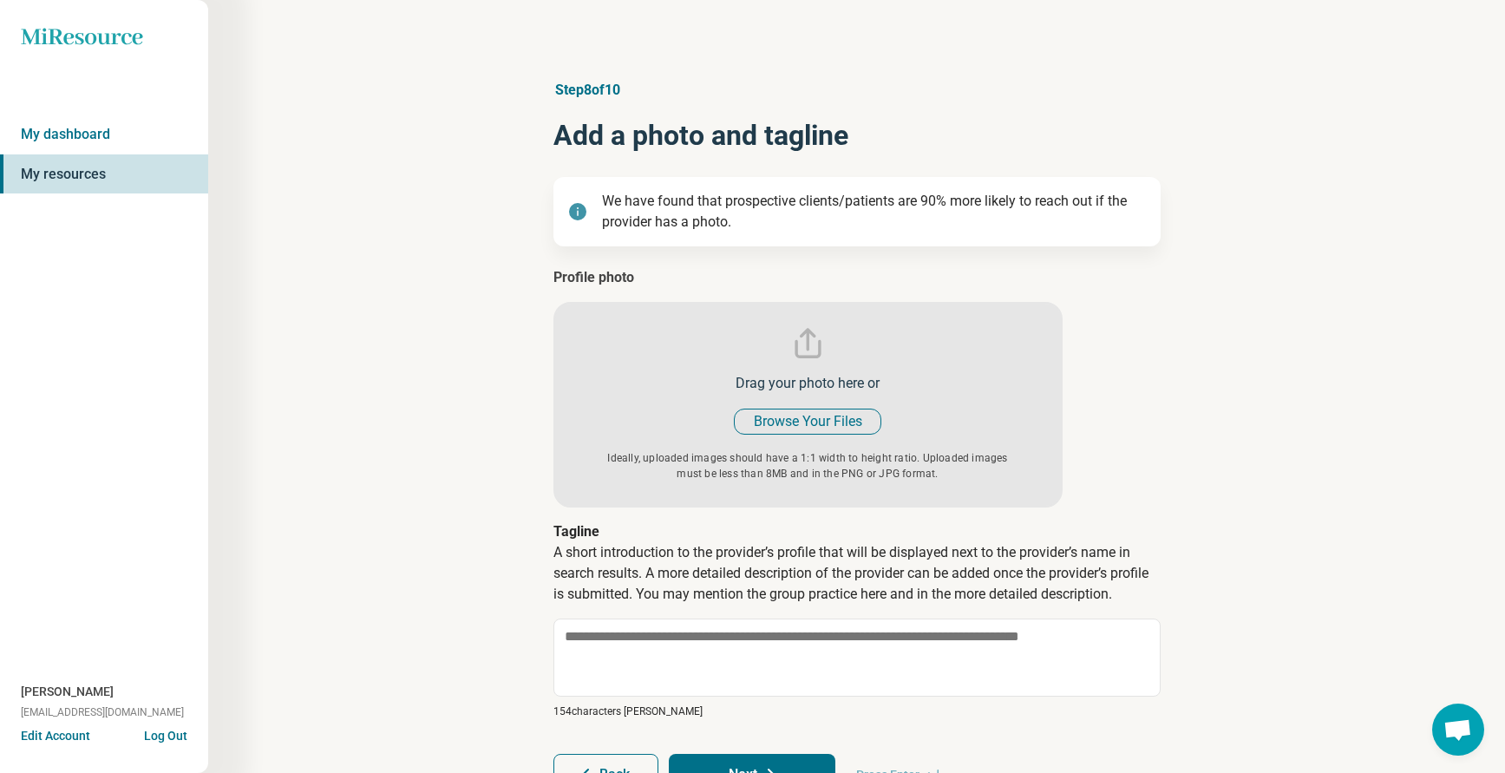
click at [803, 411] on input "file" at bounding box center [807, 387] width 509 height 240
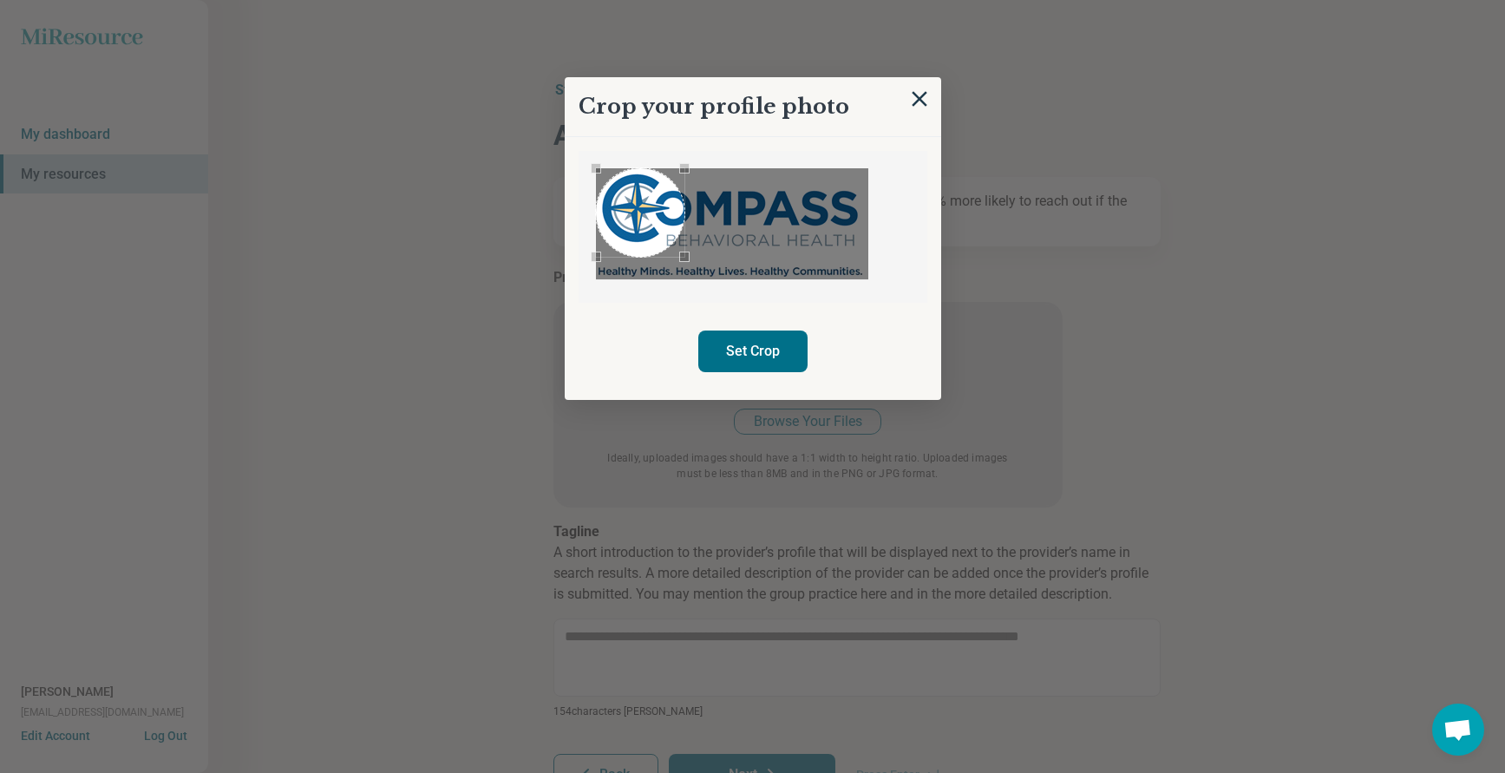
click at [618, 202] on div "Use the arrow keys to move the crop selection area" at bounding box center [640, 212] width 88 height 88
click at [672, 248] on div "Use the arrow keys to move the south east drag handle to change the crop select…" at bounding box center [675, 247] width 10 height 10
click at [767, 352] on button "Set Crop" at bounding box center [752, 351] width 109 height 42
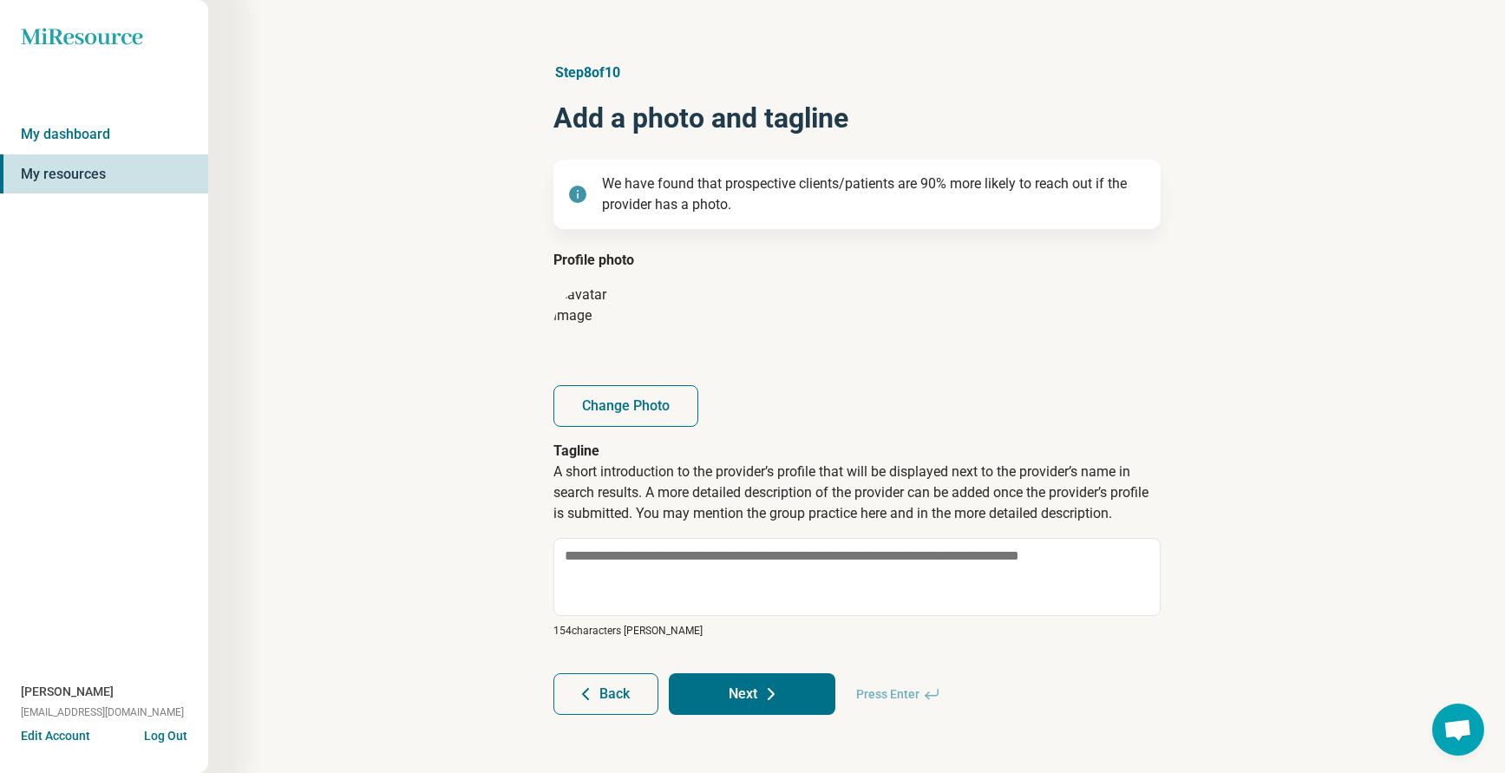
scroll to position [22, 0]
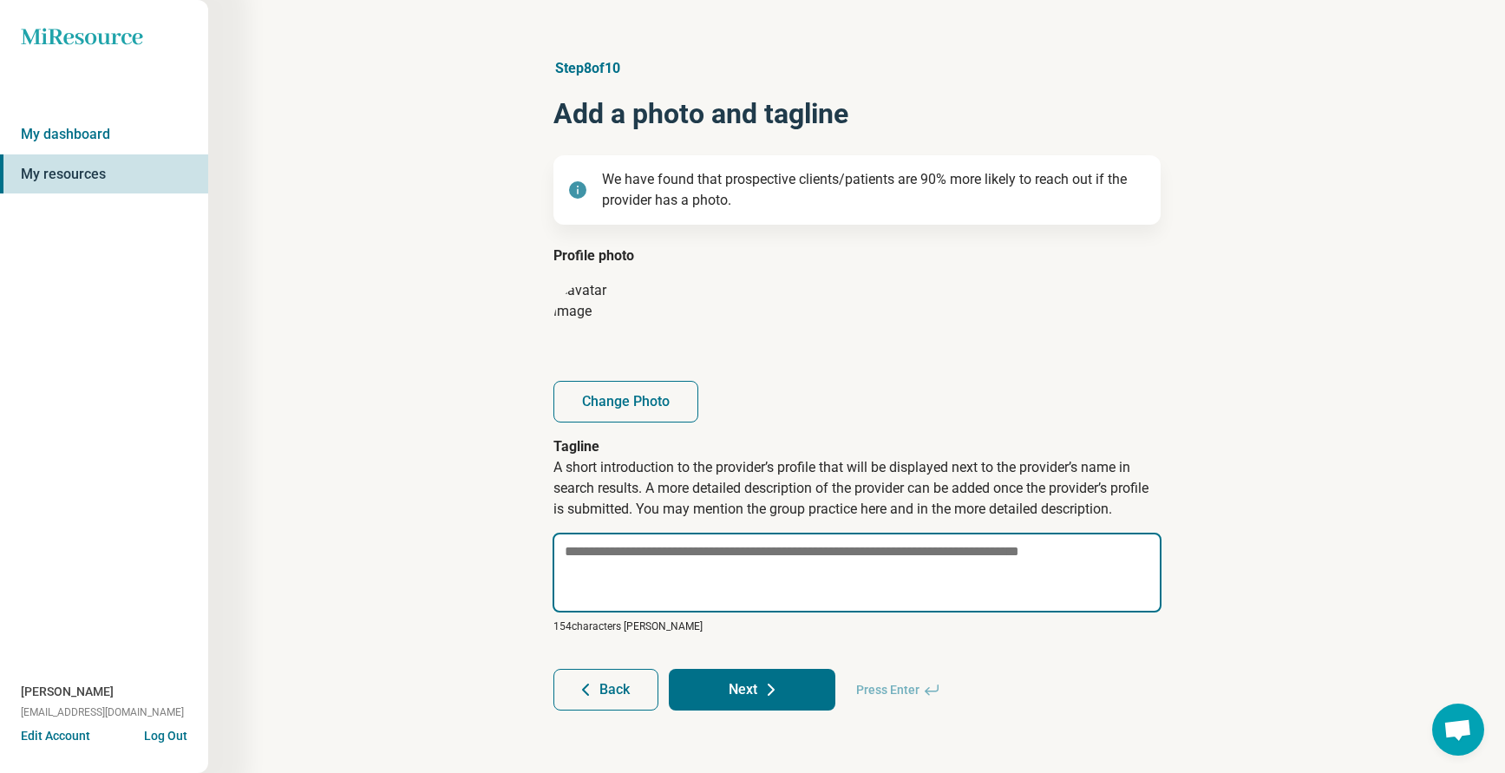
click at [702, 565] on textarea at bounding box center [856, 573] width 609 height 80
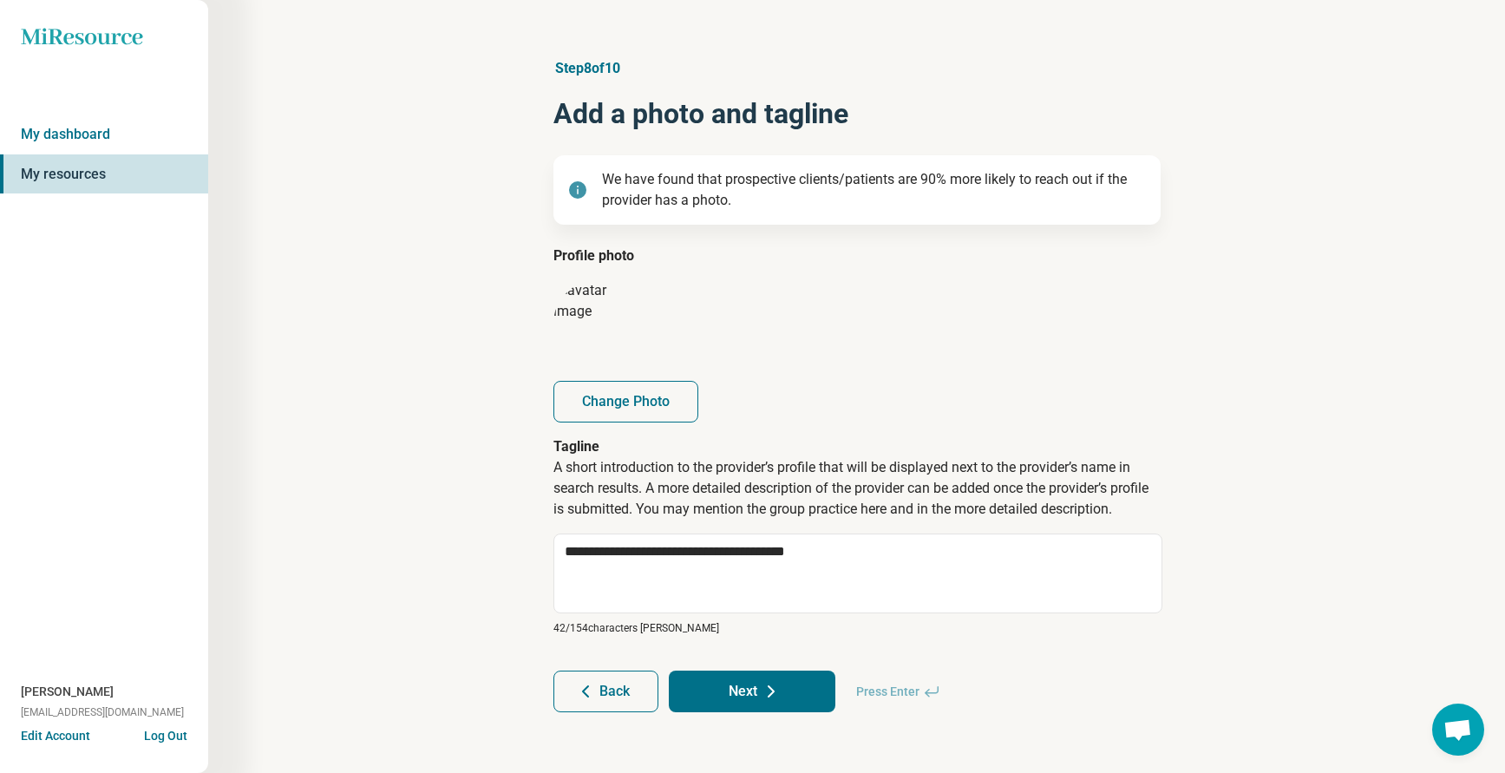
click at [735, 689] on button "Next" at bounding box center [752, 691] width 167 height 42
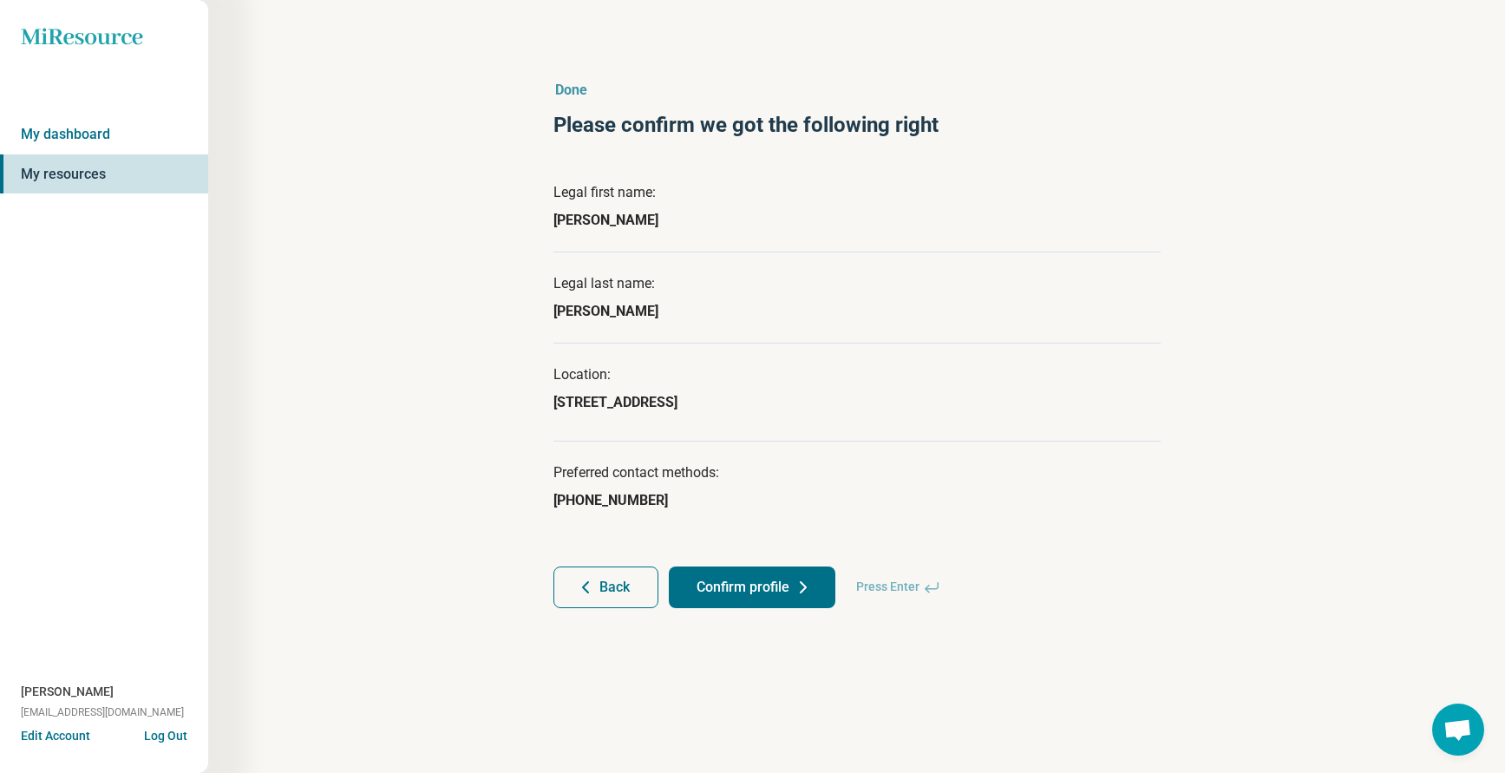
scroll to position [0, 0]
click at [754, 583] on button "Confirm profile" at bounding box center [758, 587] width 167 height 42
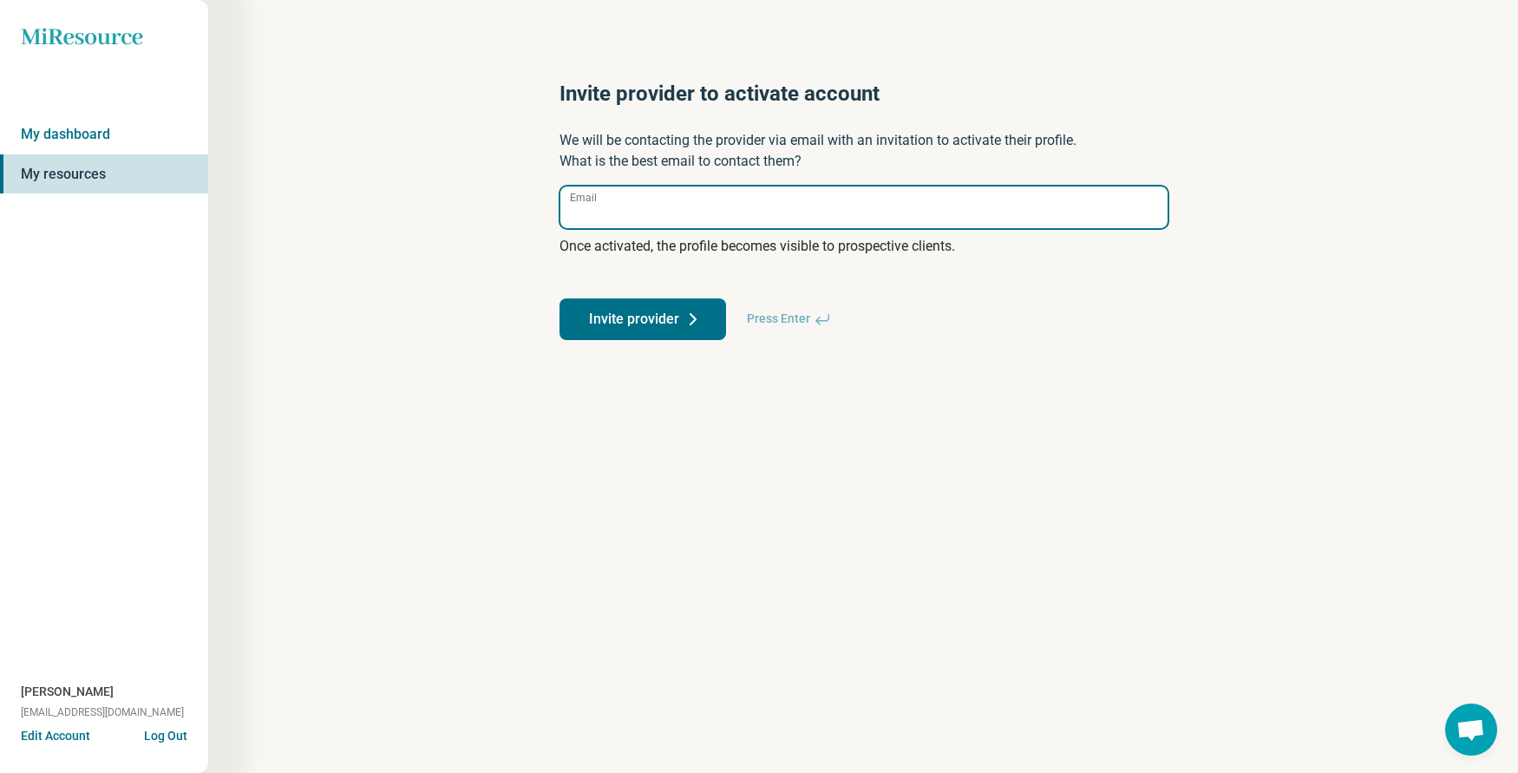
click at [611, 199] on input "Email" at bounding box center [863, 207] width 607 height 42
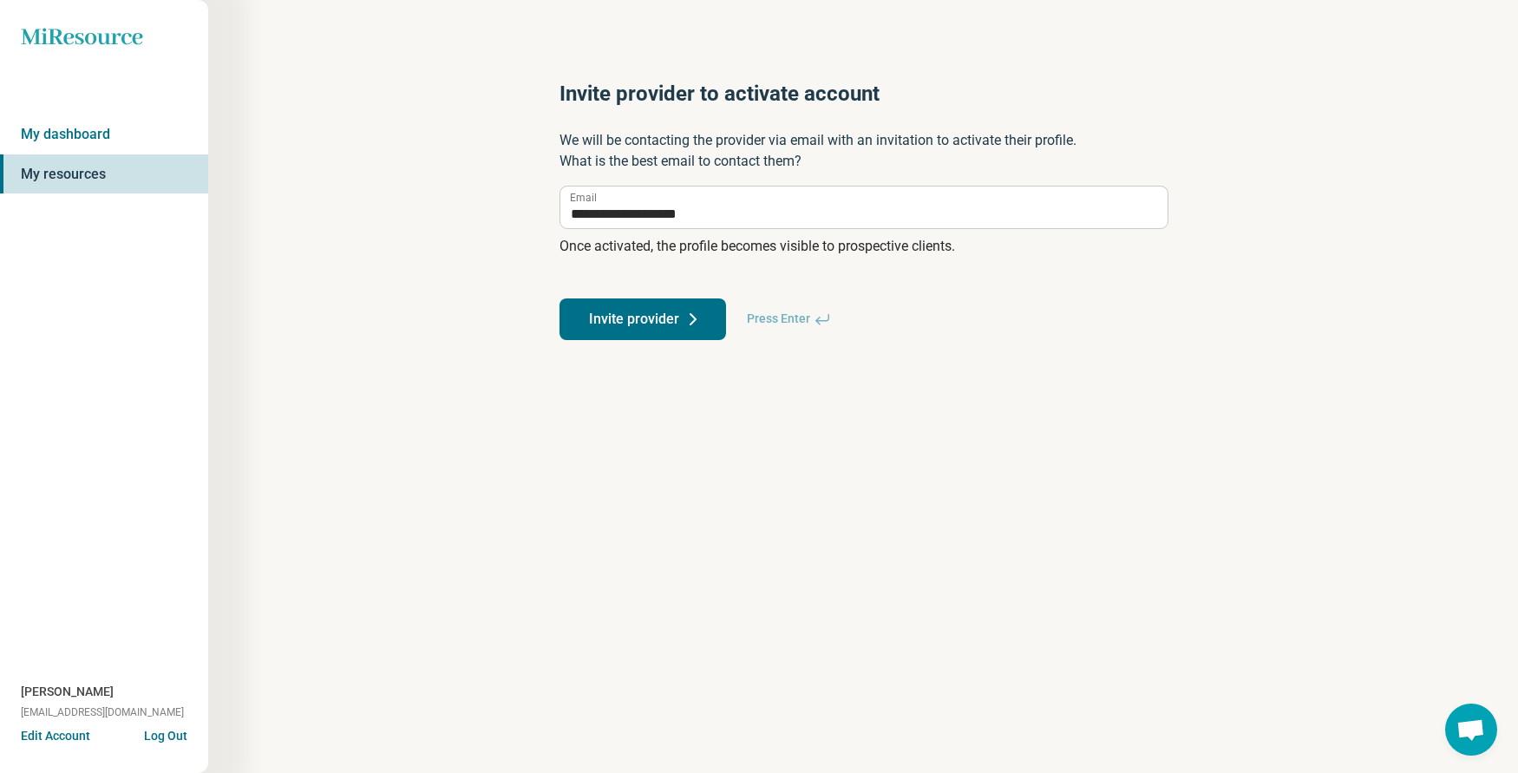
click at [623, 324] on button "Invite provider" at bounding box center [642, 319] width 167 height 42
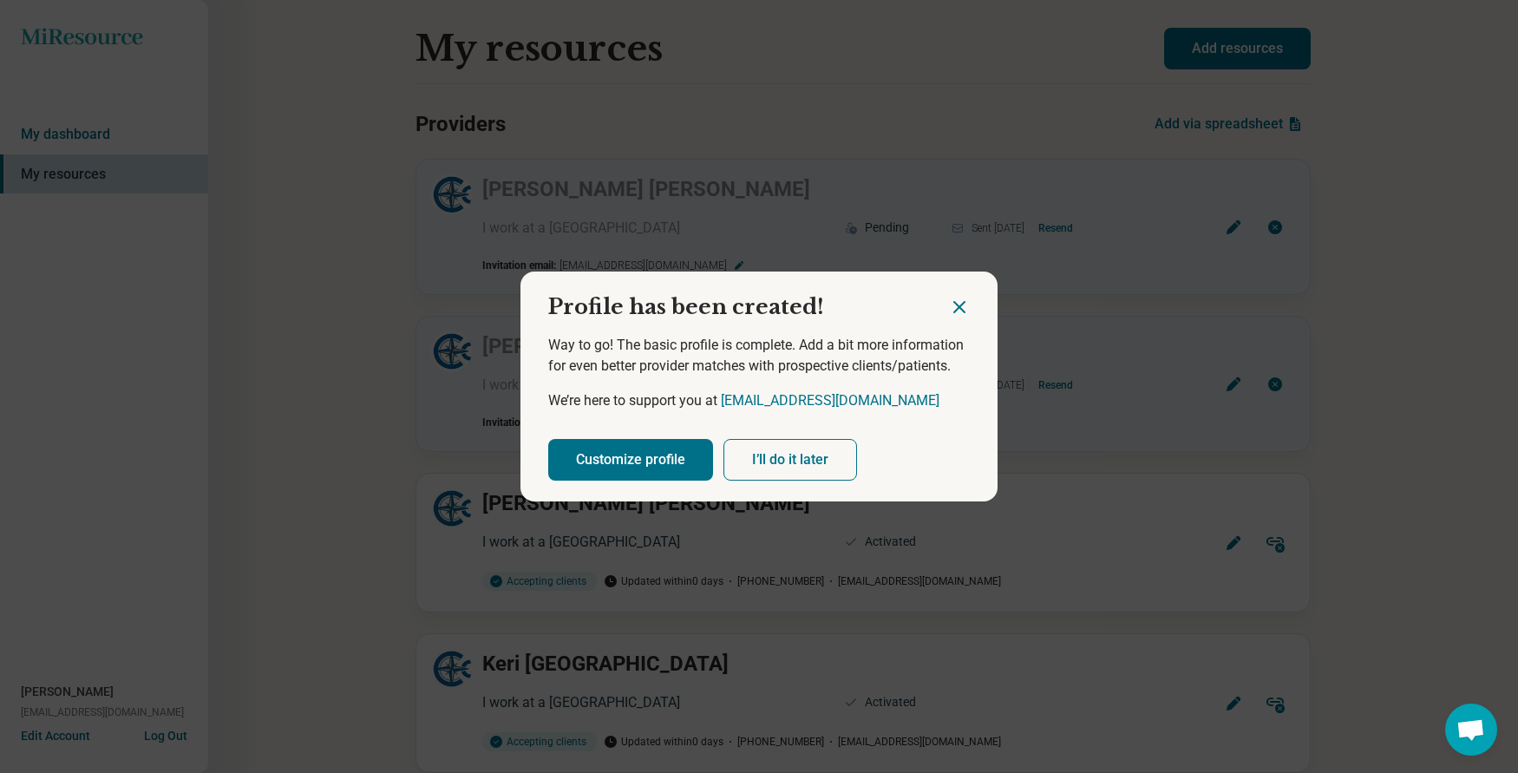
click at [780, 459] on button "I’ll do it later" at bounding box center [790, 460] width 134 height 42
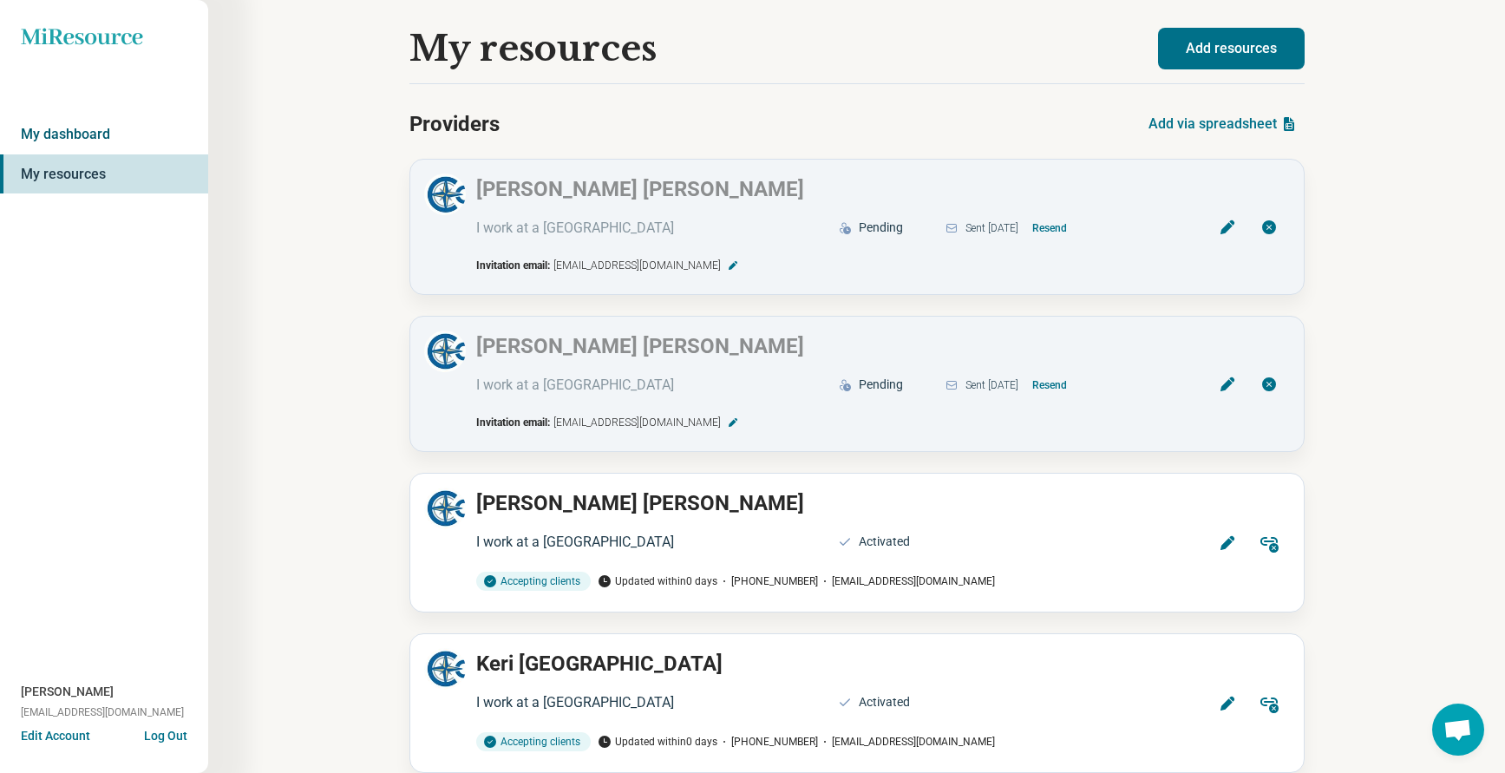
click at [62, 133] on link "My dashboard" at bounding box center [104, 134] width 208 height 40
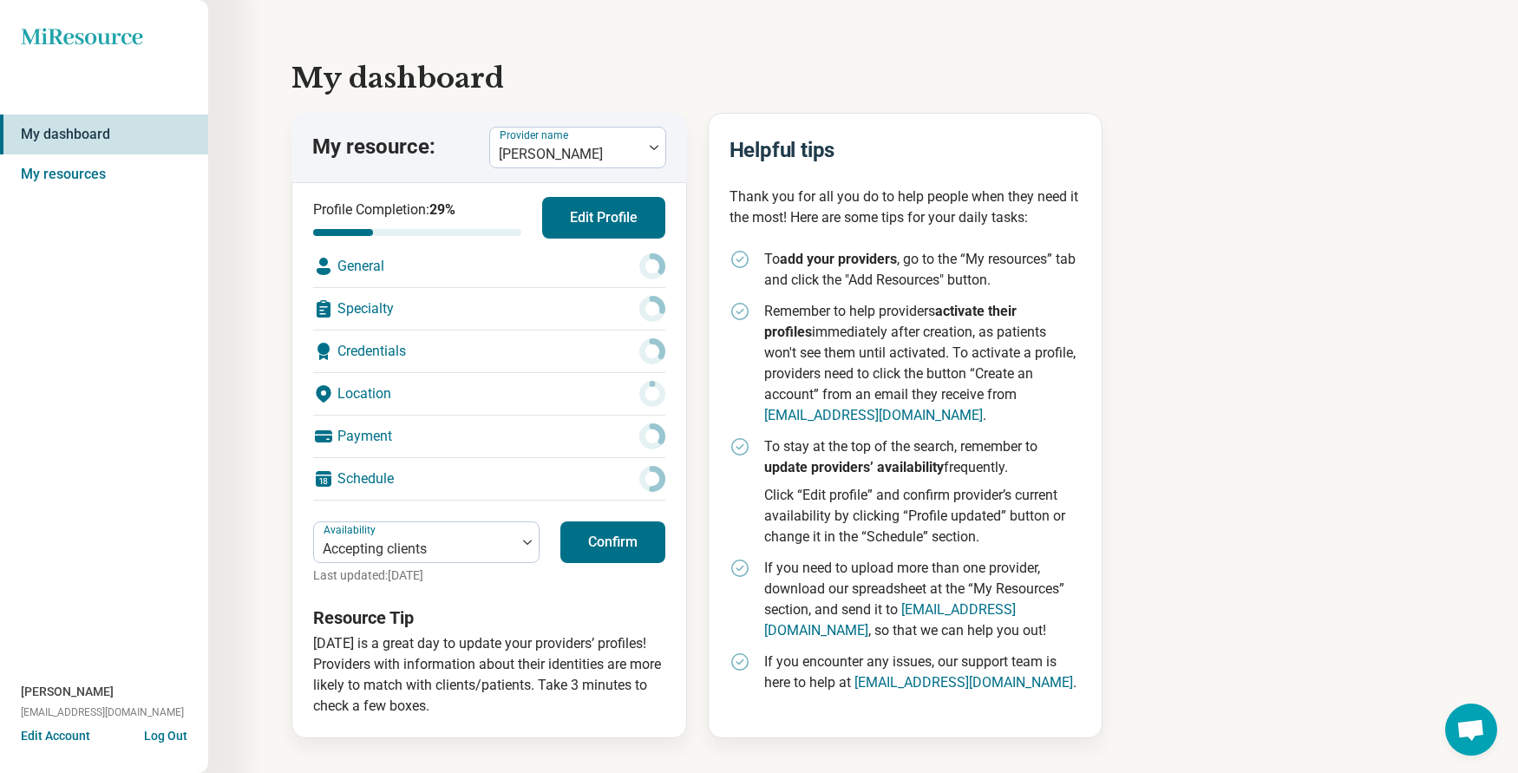
click at [164, 731] on button "Log Out" at bounding box center [165, 734] width 43 height 14
